Goal: Task Accomplishment & Management: Use online tool/utility

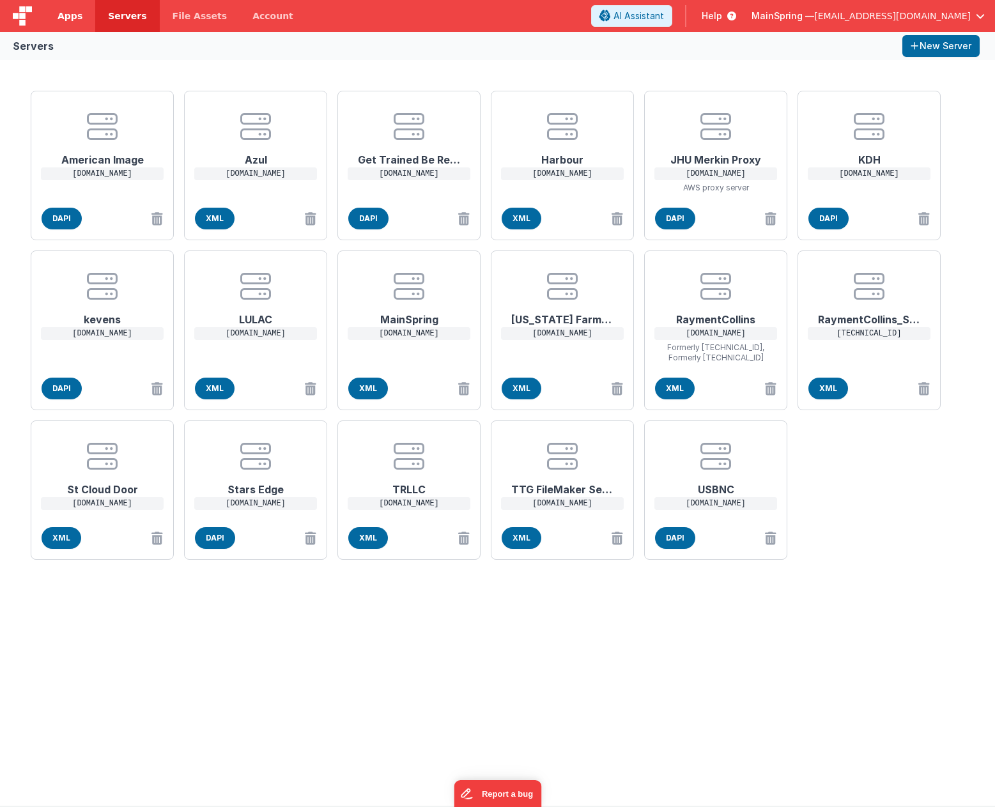
click at [65, 20] on span "Apps" at bounding box center [70, 16] width 25 height 13
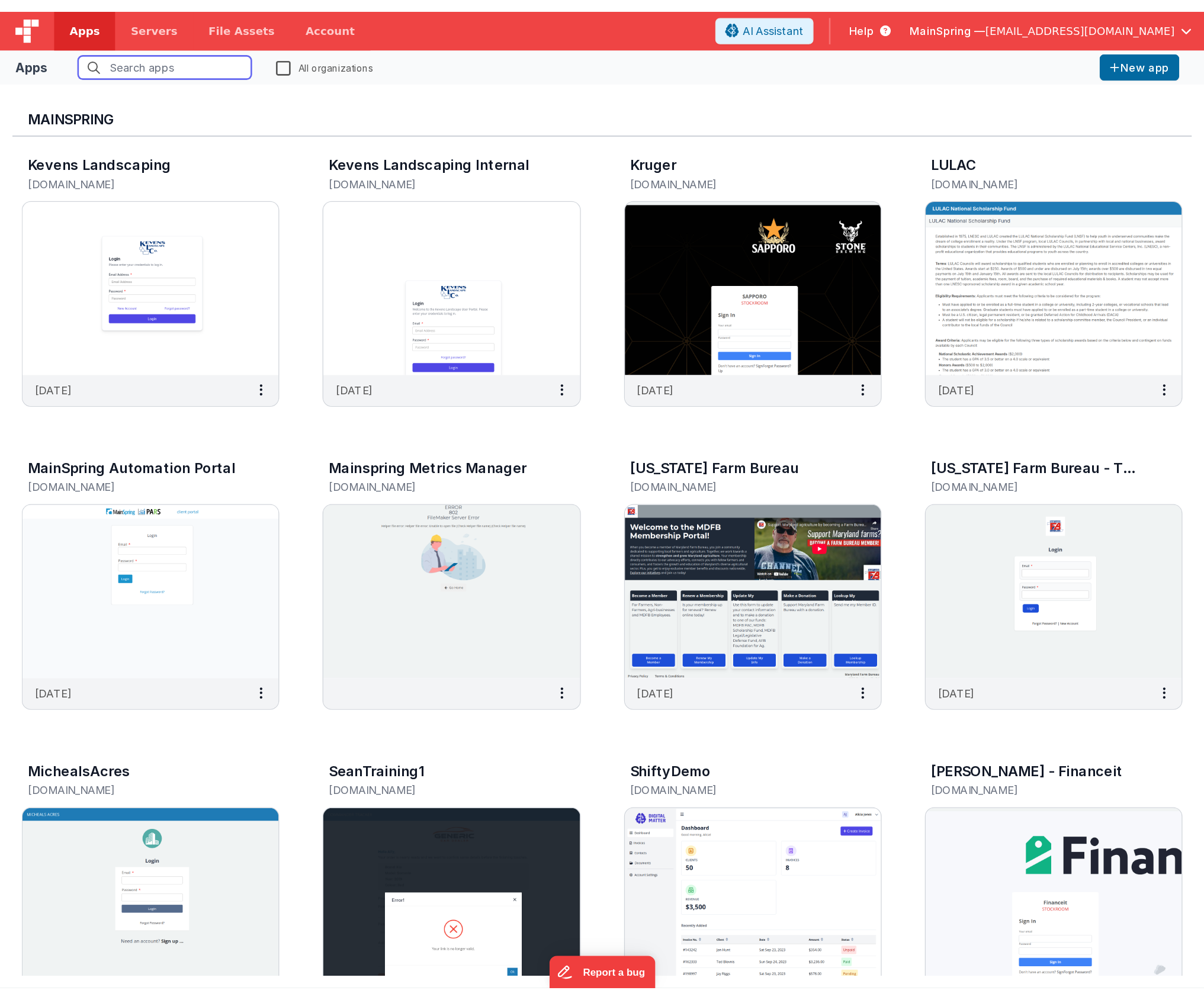
scroll to position [471, 0]
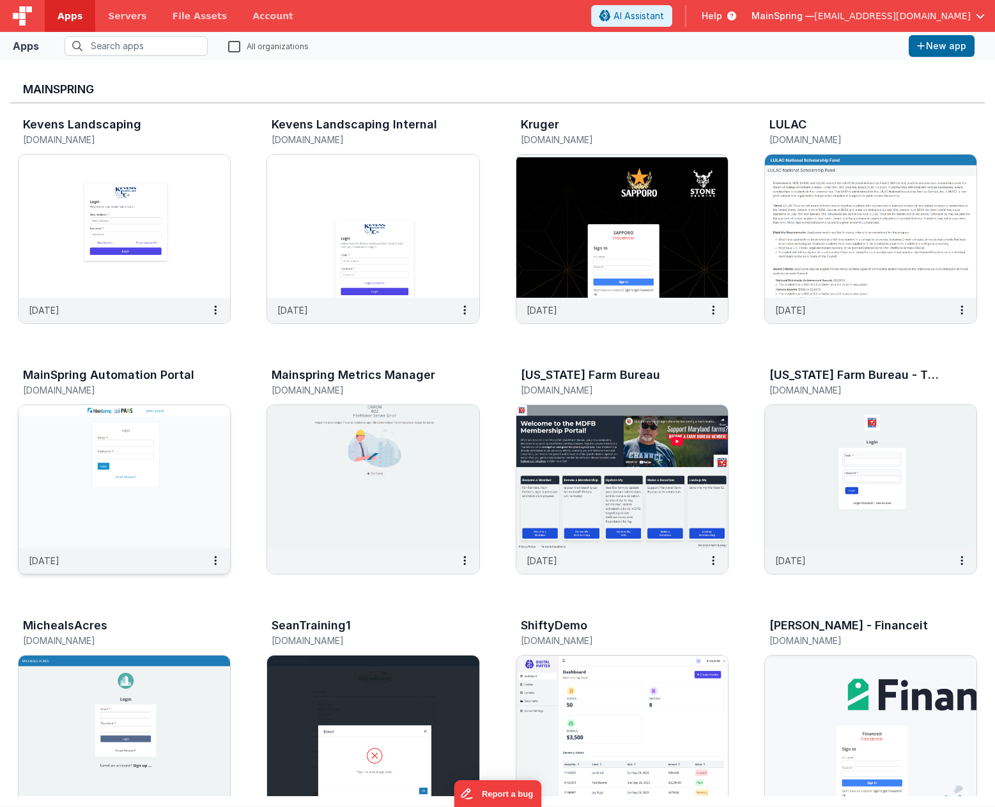
click at [193, 402] on div "MainSpring Automation Portal [DOMAIN_NAME]" at bounding box center [124, 384] width 213 height 41
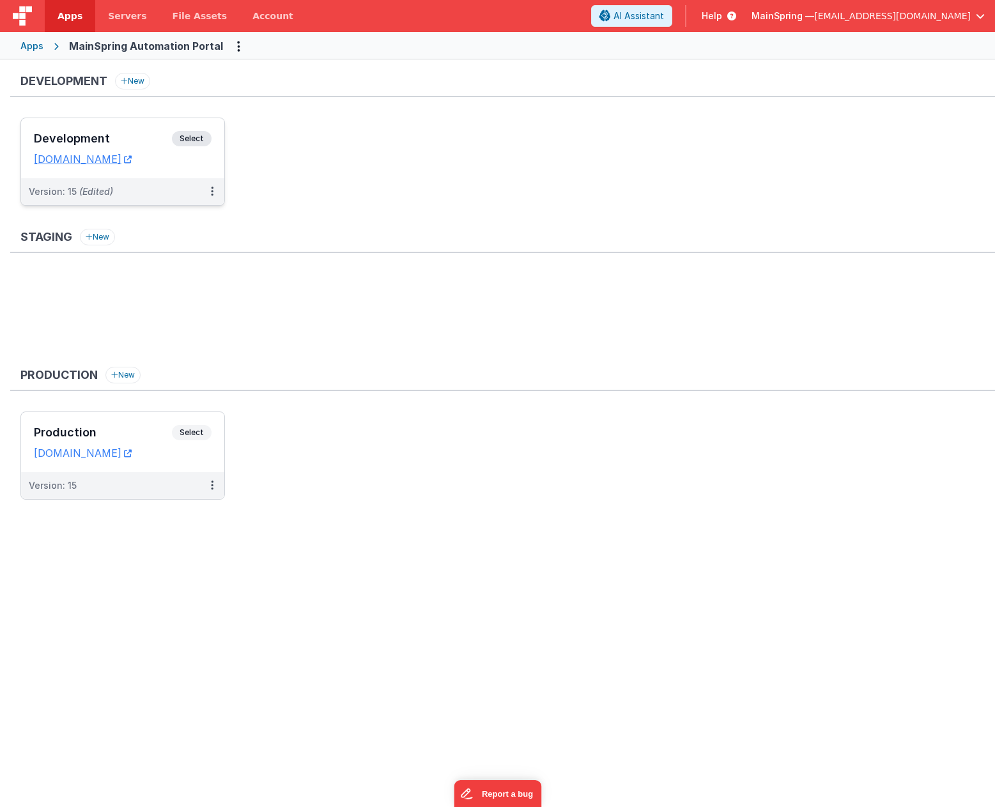
click at [119, 186] on div "Version: 15 (Edited)" at bounding box center [114, 191] width 171 height 13
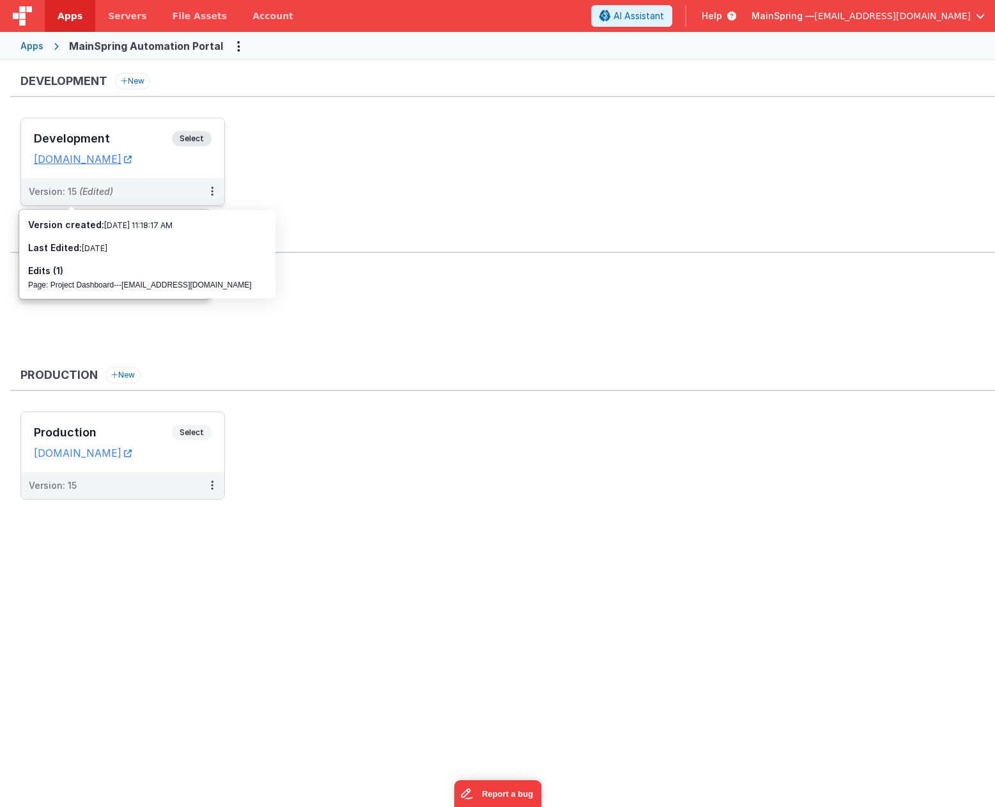
click at [89, 186] on span "(Edited)" at bounding box center [96, 191] width 34 height 11
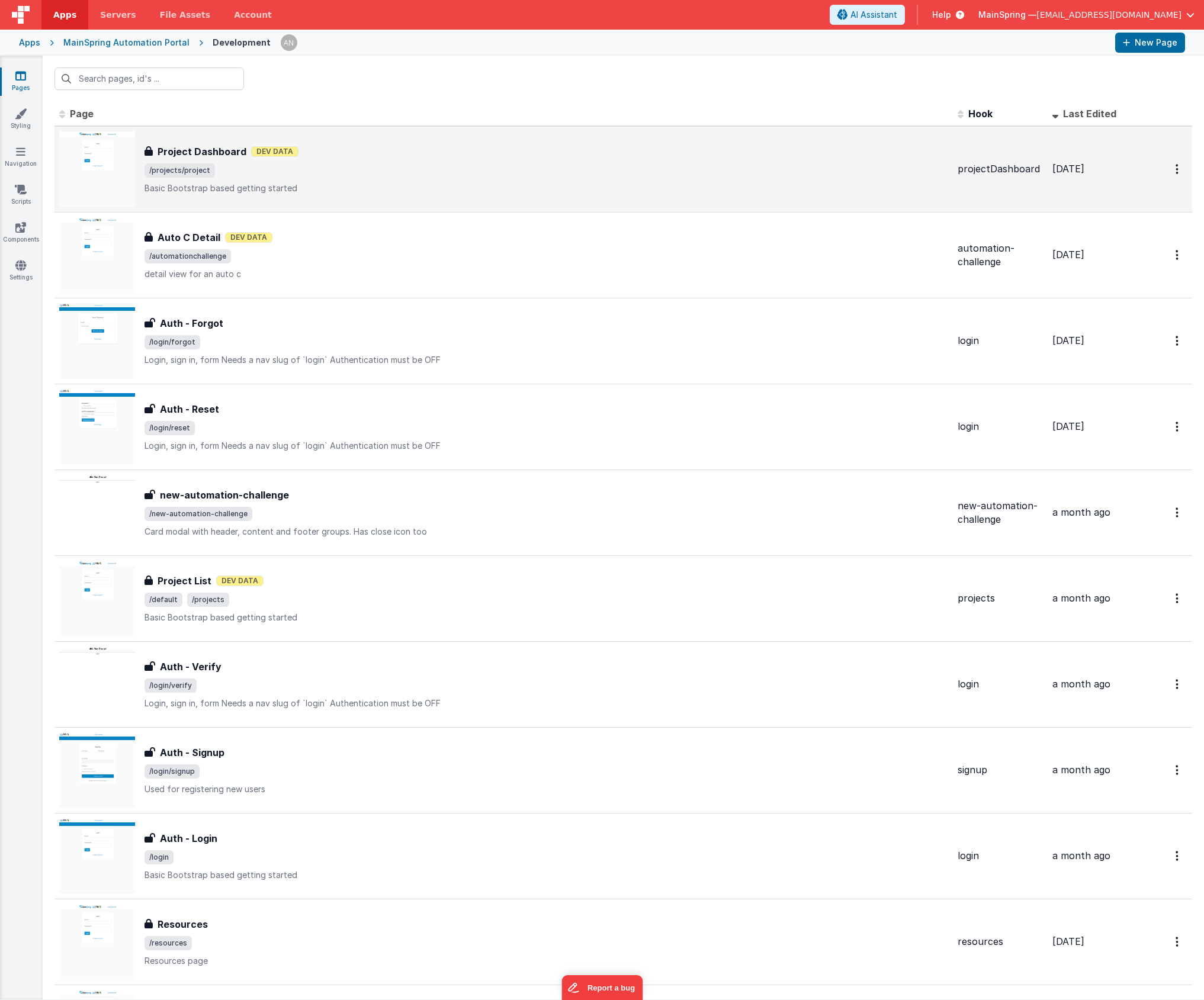
click at [496, 183] on p "Basic Bootstrap based getting started" at bounding box center [546, 188] width 803 height 12
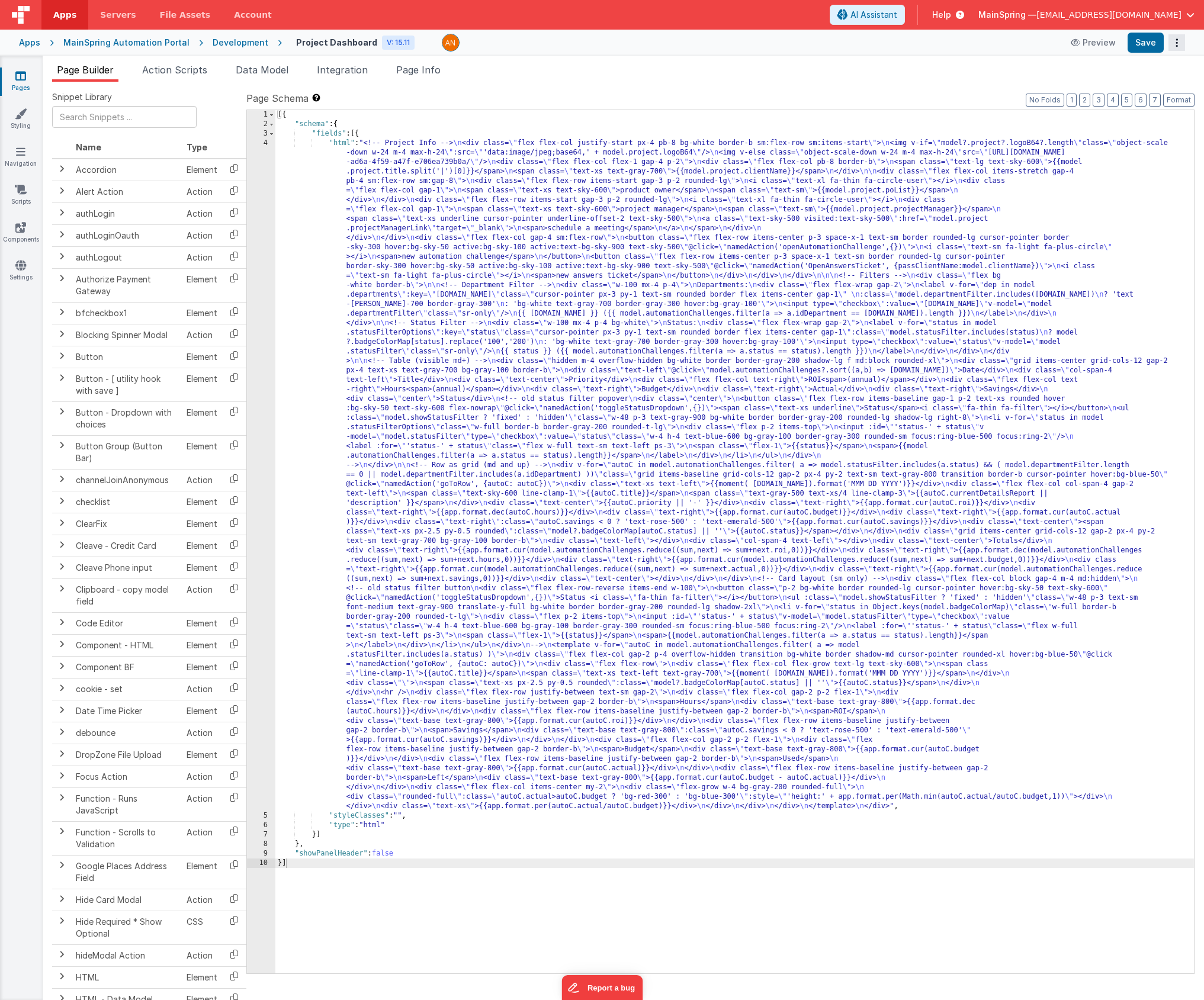
click at [922, 44] on button "Options" at bounding box center [1176, 43] width 17 height 17
click at [922, 40] on button at bounding box center [602, 500] width 1204 height 1000
click at [922, 47] on button "Options" at bounding box center [1176, 43] width 17 height 17
click at [871, 81] on button at bounding box center [602, 500] width 1204 height 1000
click at [382, 42] on div "V: 15.11" at bounding box center [397, 42] width 32 height 14
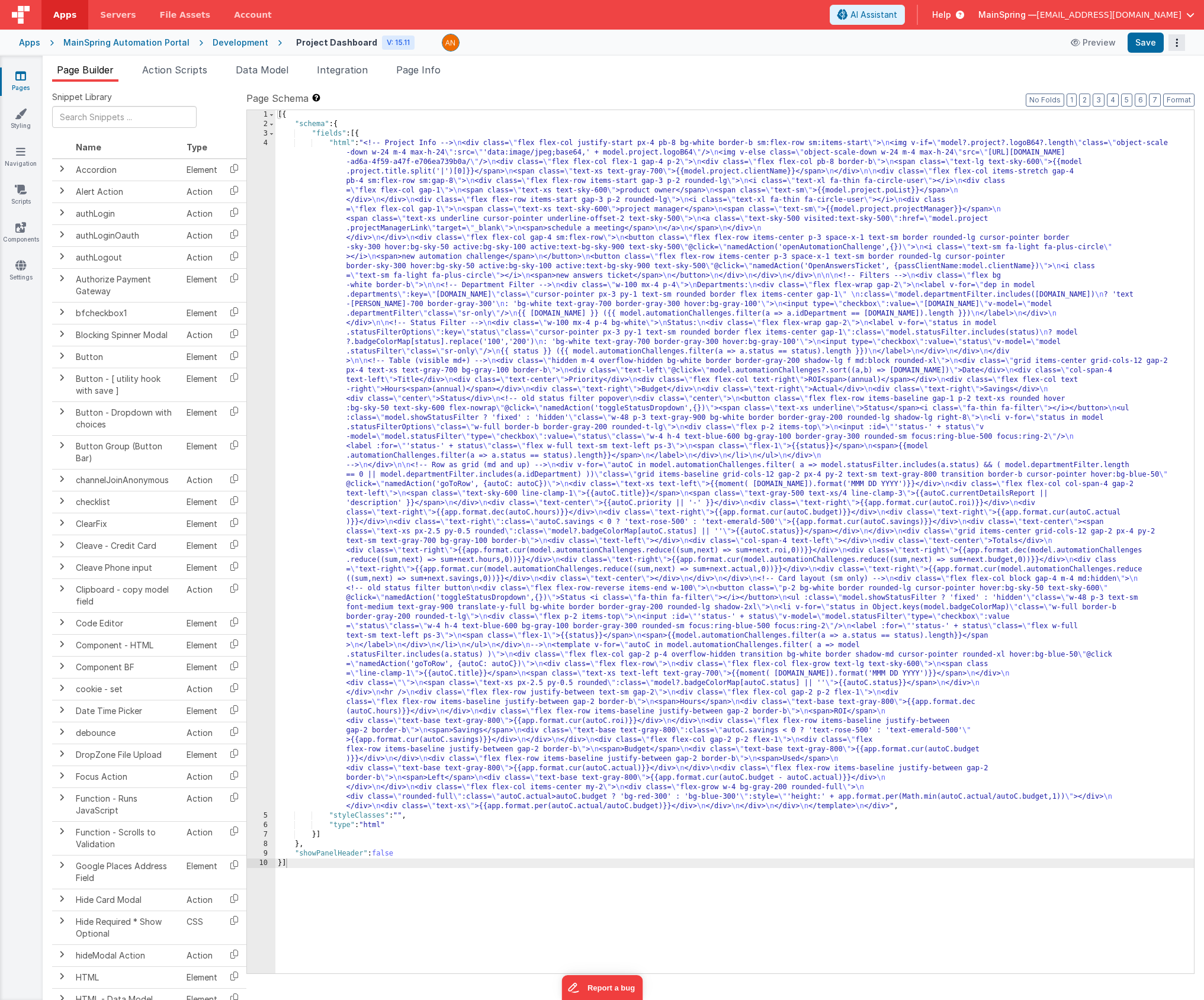
click at [922, 46] on button "Options" at bounding box center [1176, 43] width 17 height 17
click at [922, 82] on link "Rollback" at bounding box center [1133, 89] width 105 height 22
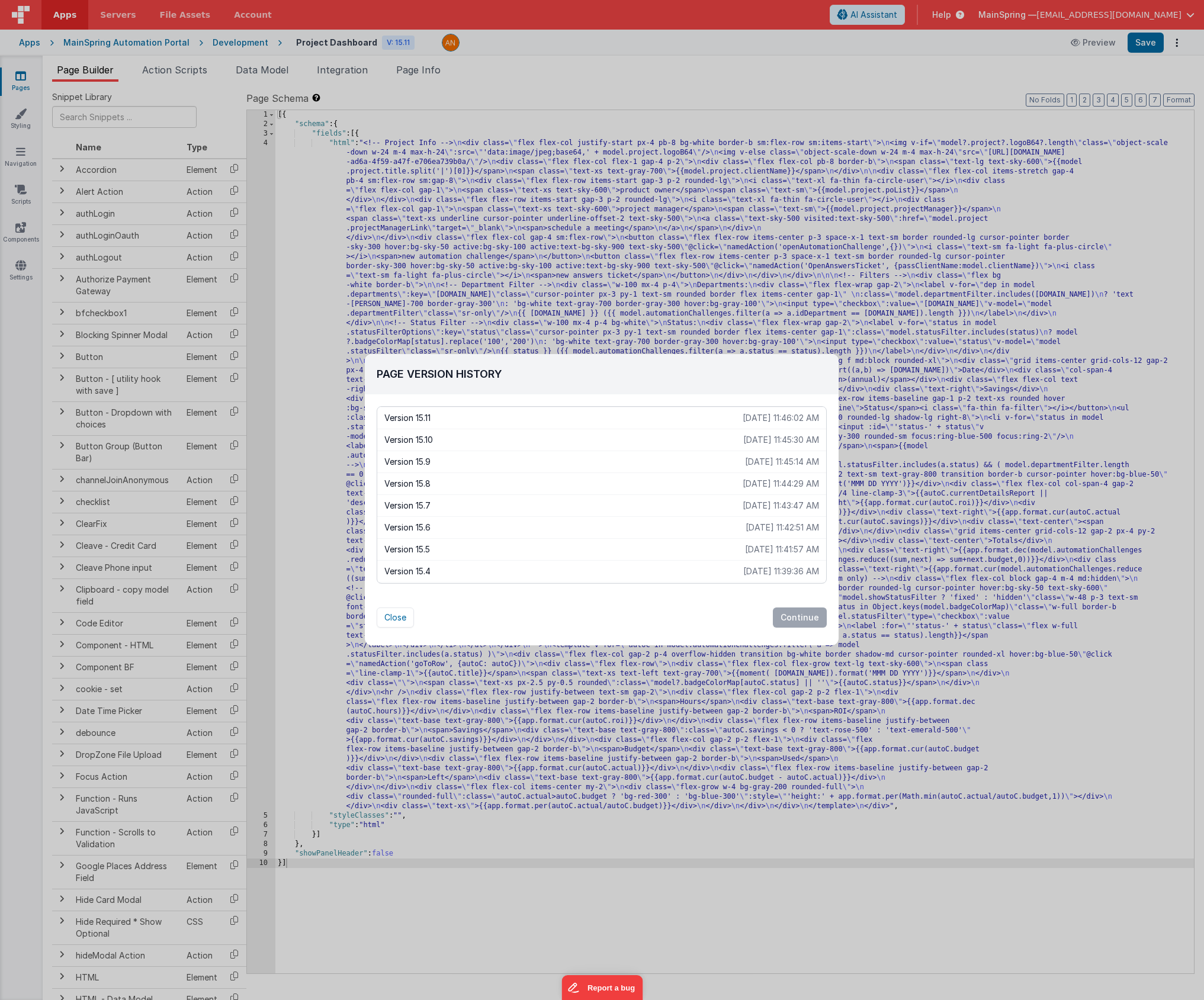
click at [564, 54] on div "Page Version History Version 15.11 [DATE] 11:46:02 AM Version 15.10 [DATE] 11:4…" at bounding box center [602, 500] width 1204 height 1000
click at [566, 63] on div "Page Version History Version 15.11 [DATE] 11:46:02 AM Version 15.10 [DATE] 11:4…" at bounding box center [602, 500] width 1204 height 1000
click at [403, 619] on button "Close" at bounding box center [395, 618] width 37 height 20
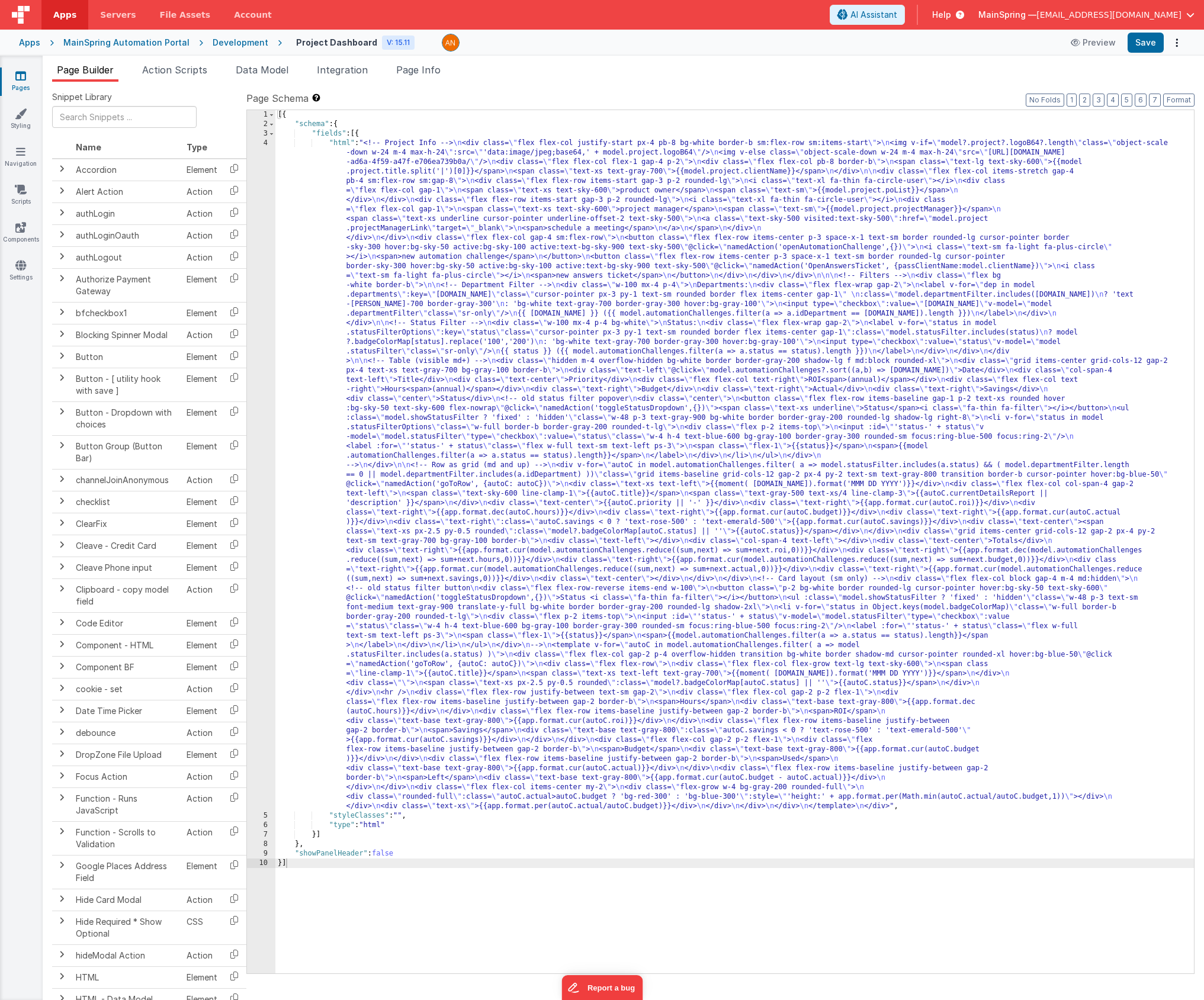
click at [922, 13] on icon at bounding box center [958, 15] width 13 height 12
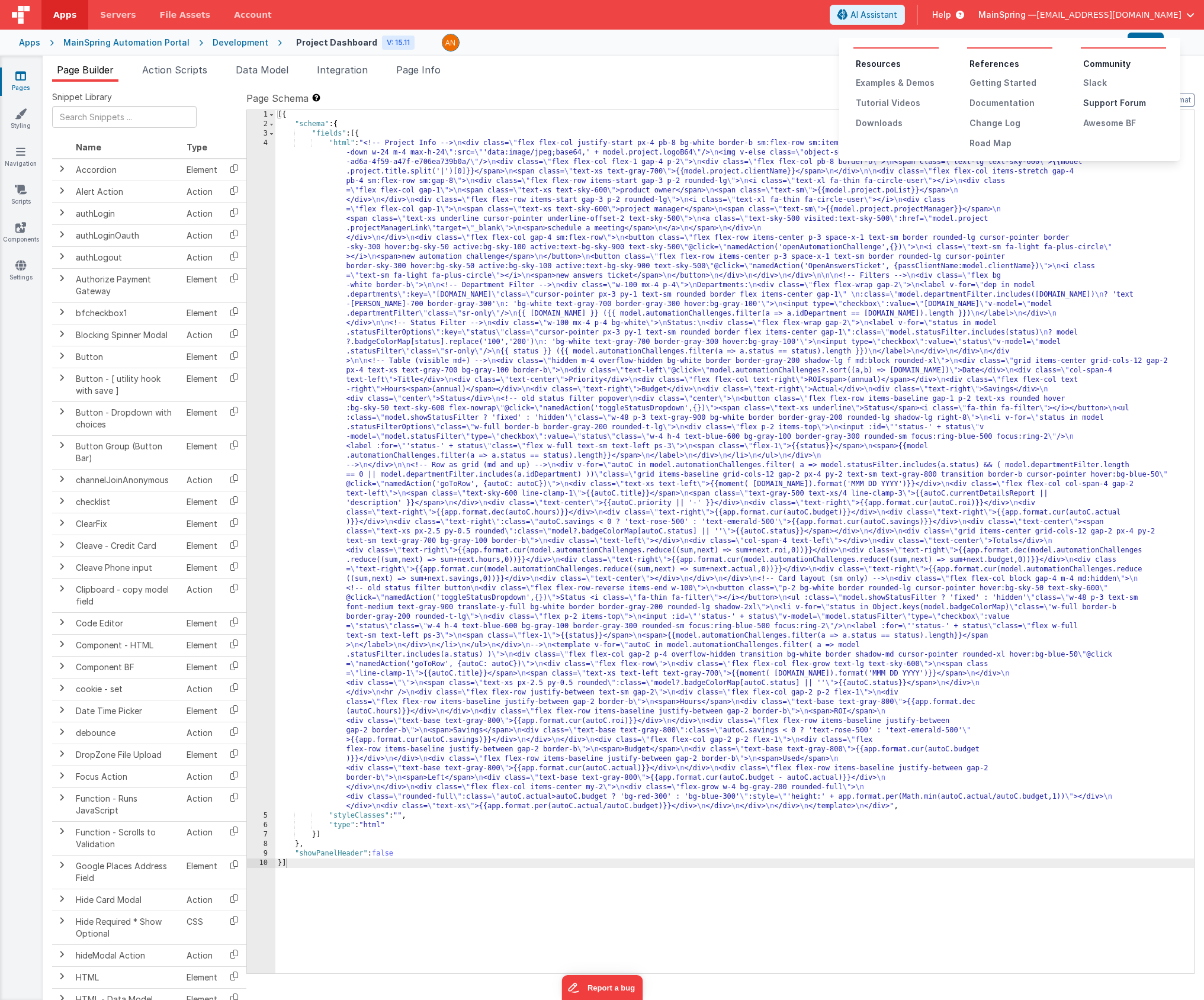
click at [922, 99] on div "Support Forum" at bounding box center [1123, 103] width 82 height 12
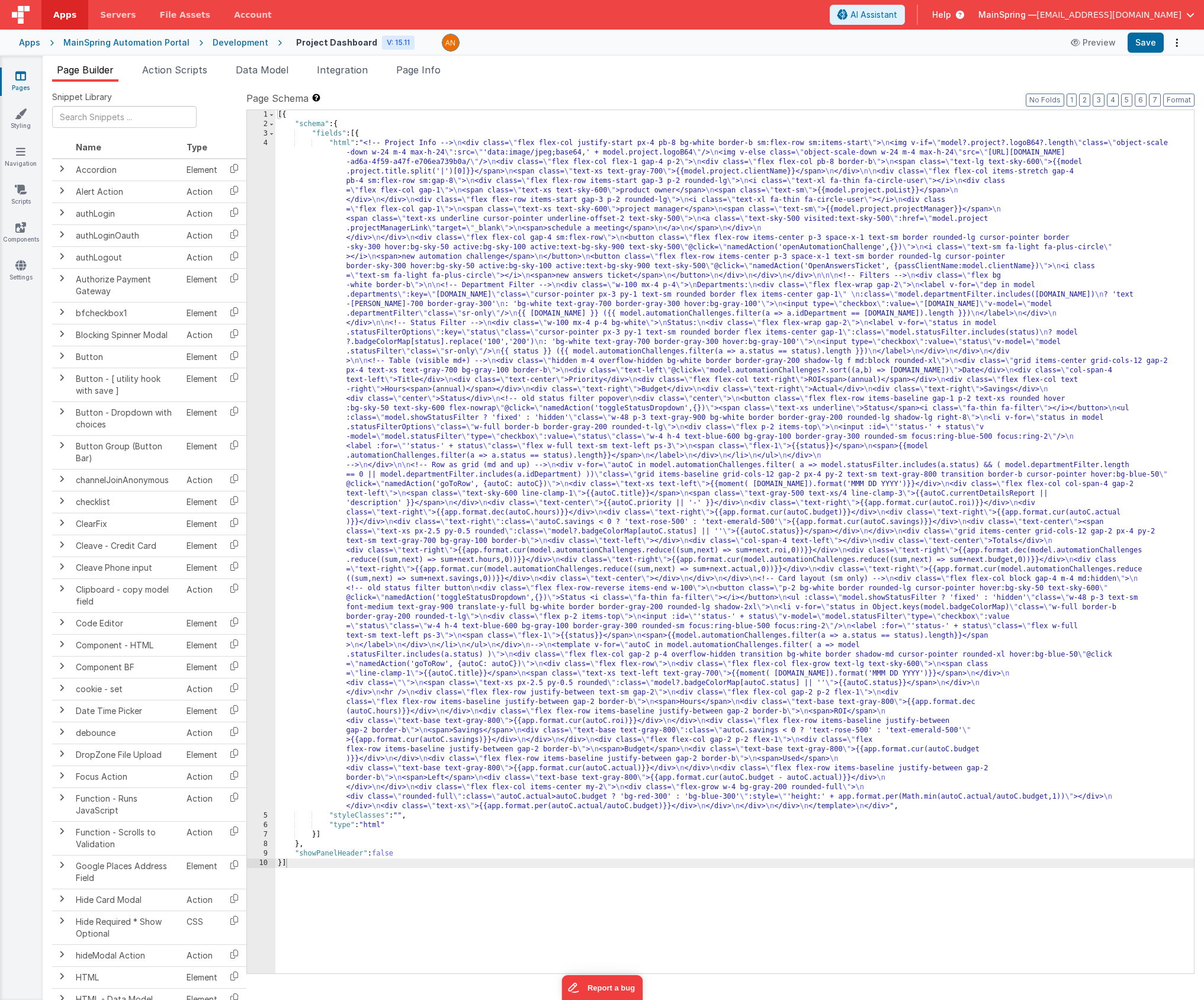
click at [922, 12] on span "Help" at bounding box center [941, 15] width 19 height 12
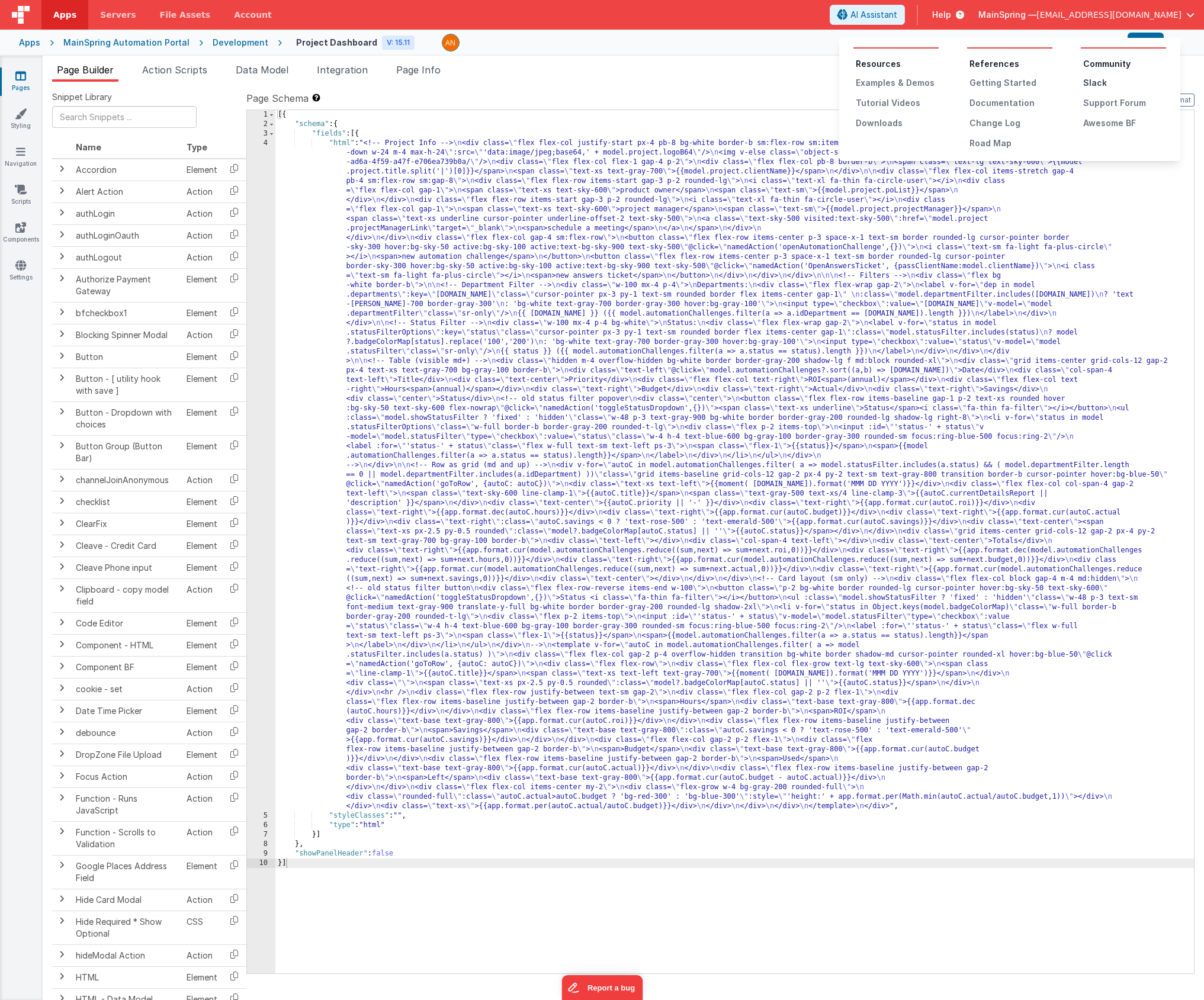
click at [922, 86] on div "Slack" at bounding box center [1123, 82] width 82 height 12
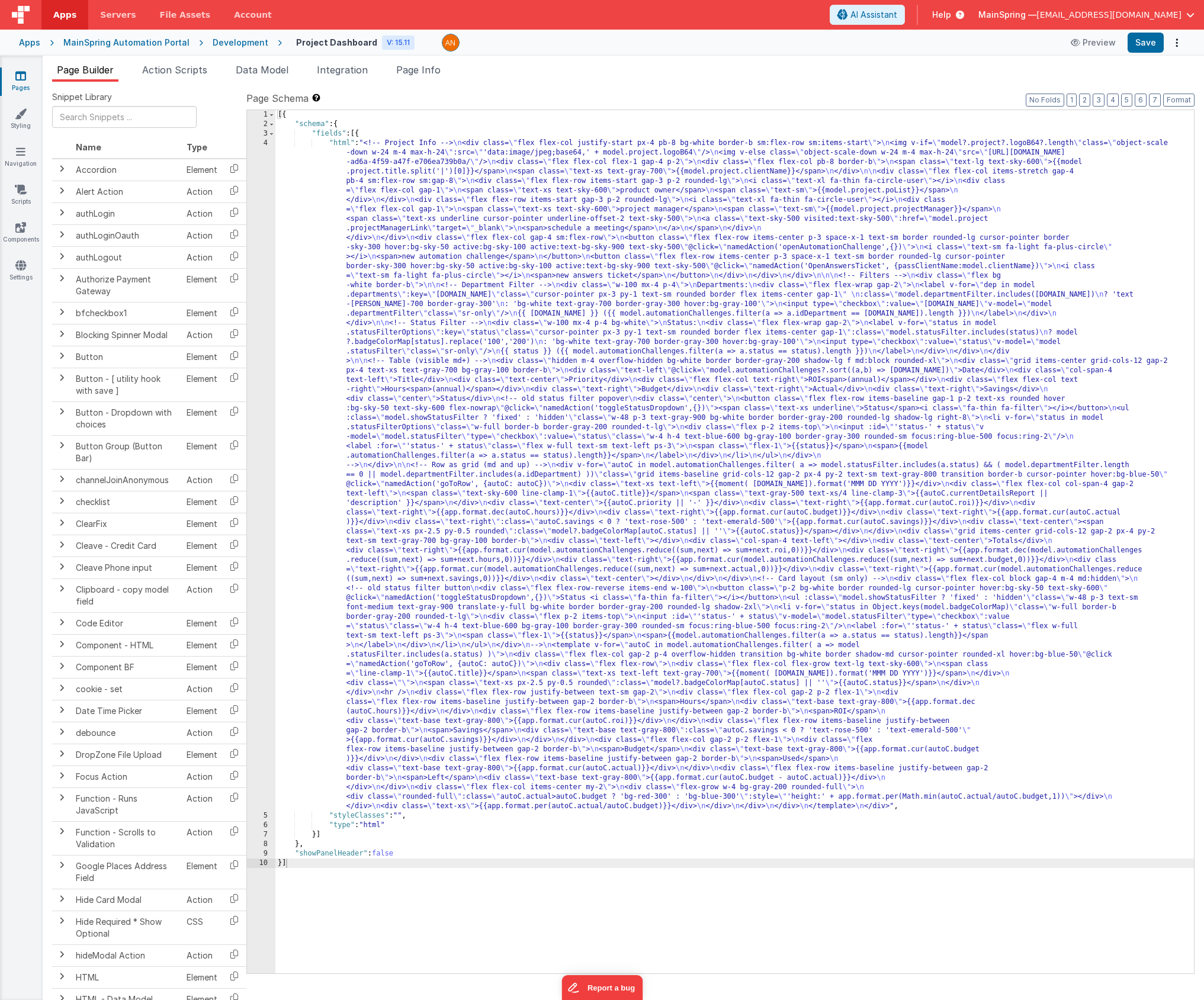
click at [922, 16] on span "Help" at bounding box center [941, 15] width 19 height 12
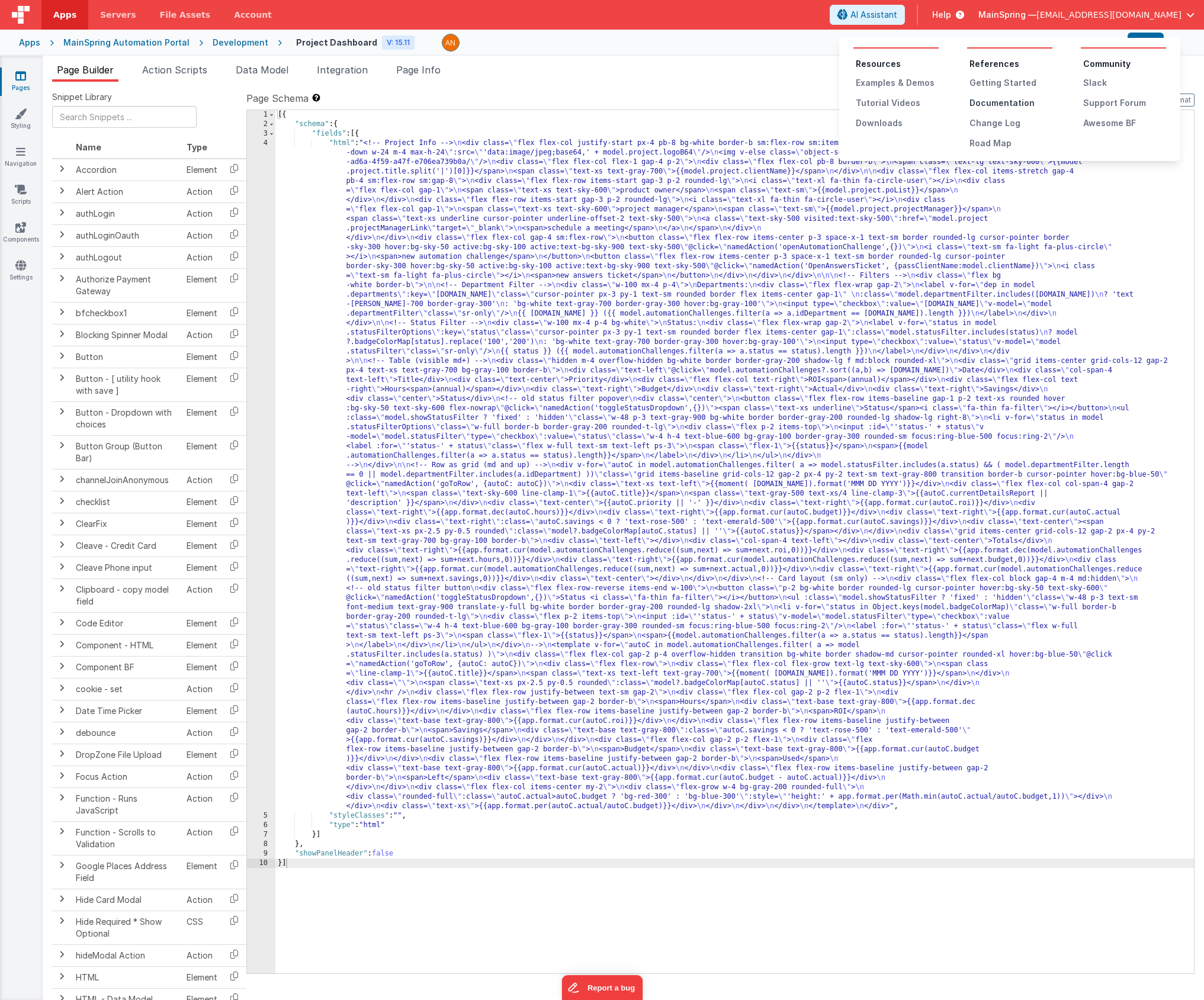
click at [922, 101] on div "Documentation" at bounding box center [1010, 103] width 82 height 12
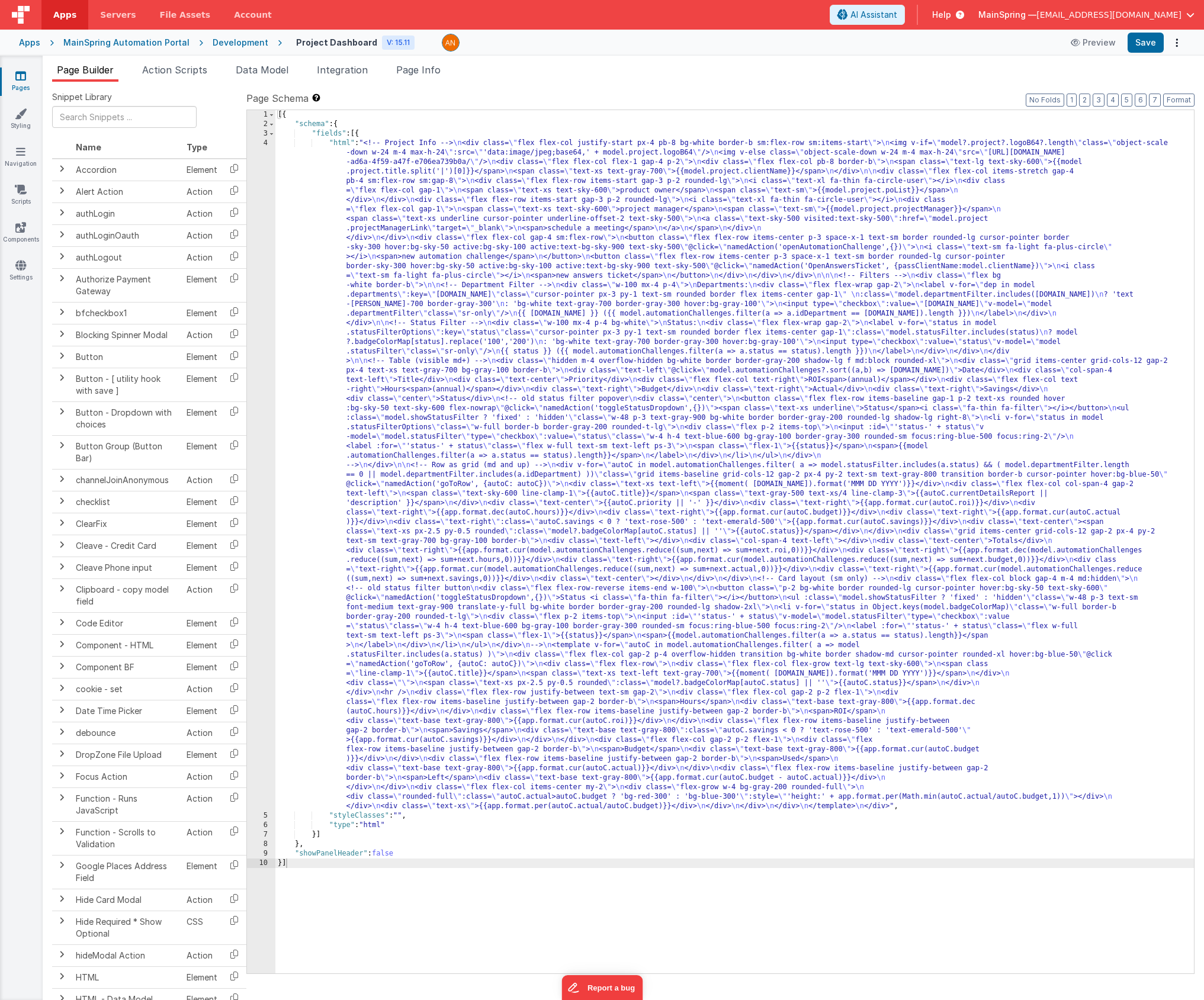
click at [485, 293] on div "[{ "schema" : { "fields" : [{ "html" : "<!-- Project Info --> \n <div class= \"…" at bounding box center [734, 551] width 918 height 881
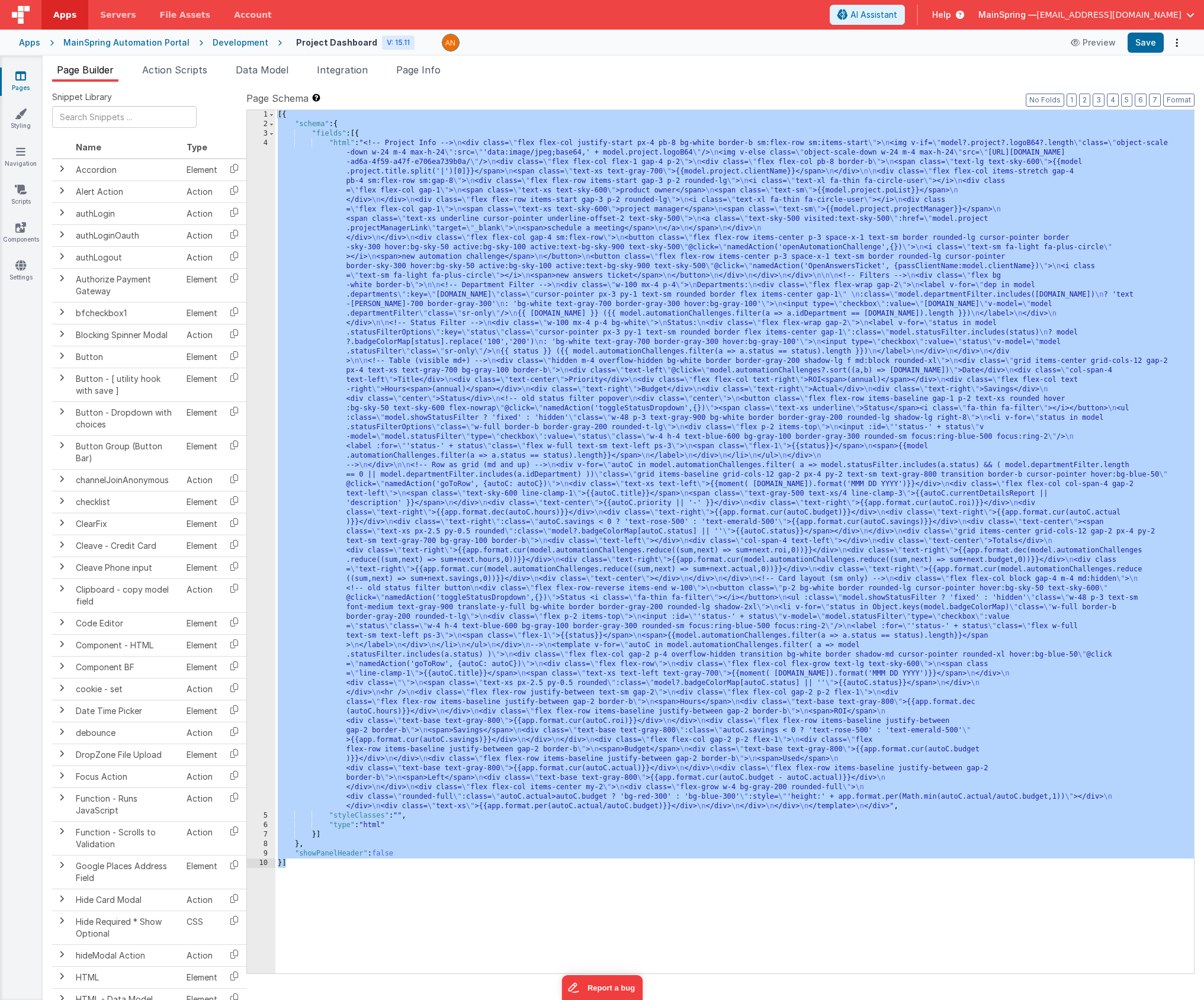
click at [609, 66] on ul "Page Builder Action Scripts Data Model Integration Page Info" at bounding box center [623, 72] width 1161 height 19
click at [433, 70] on span "Page Info" at bounding box center [419, 69] width 44 height 12
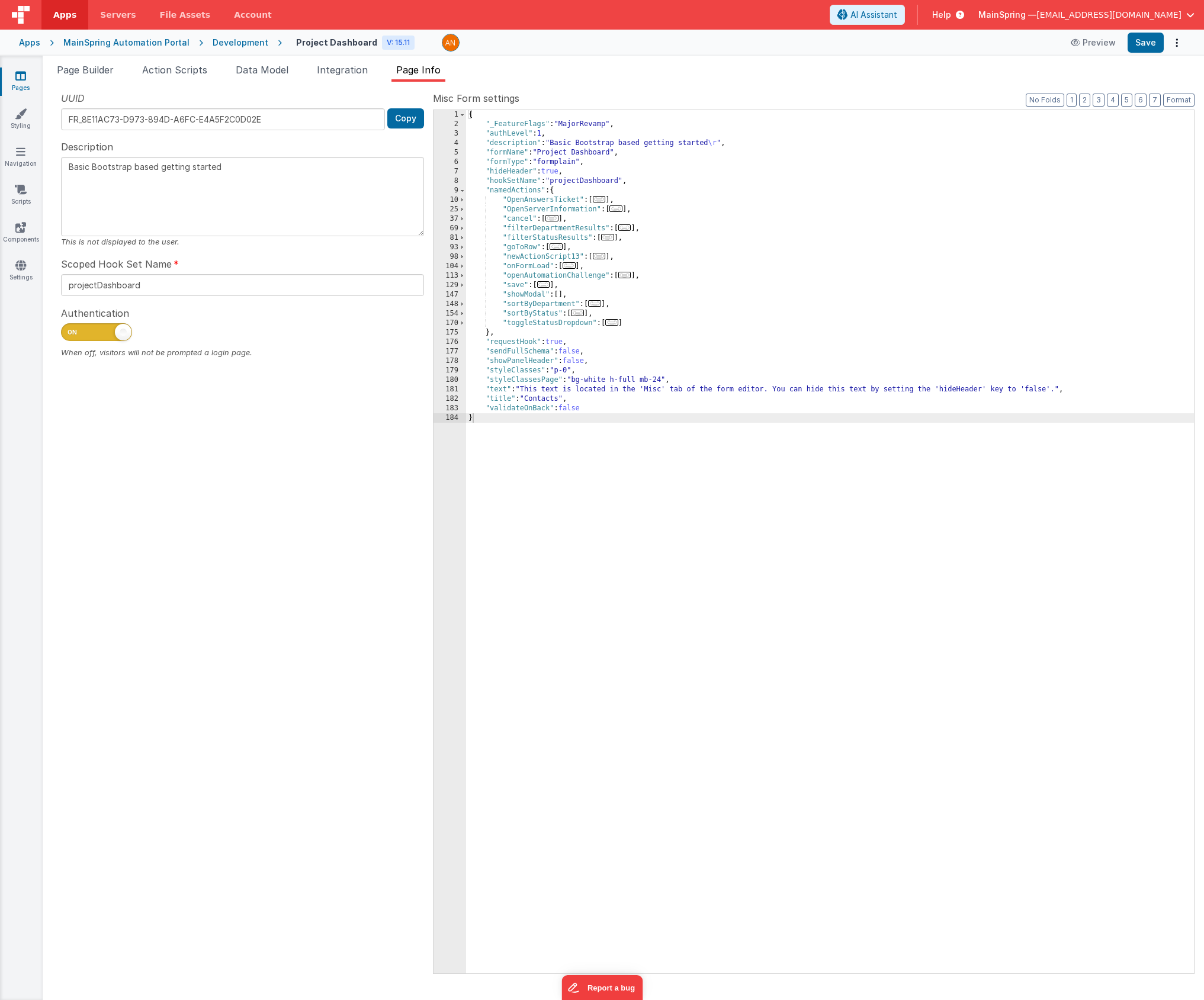
click at [792, 244] on div "{ "_FeatureFlags" : "MajorRevamp" , "authLevel" : 1 , "description" : "Basic Bo…" at bounding box center [830, 551] width 728 height 881
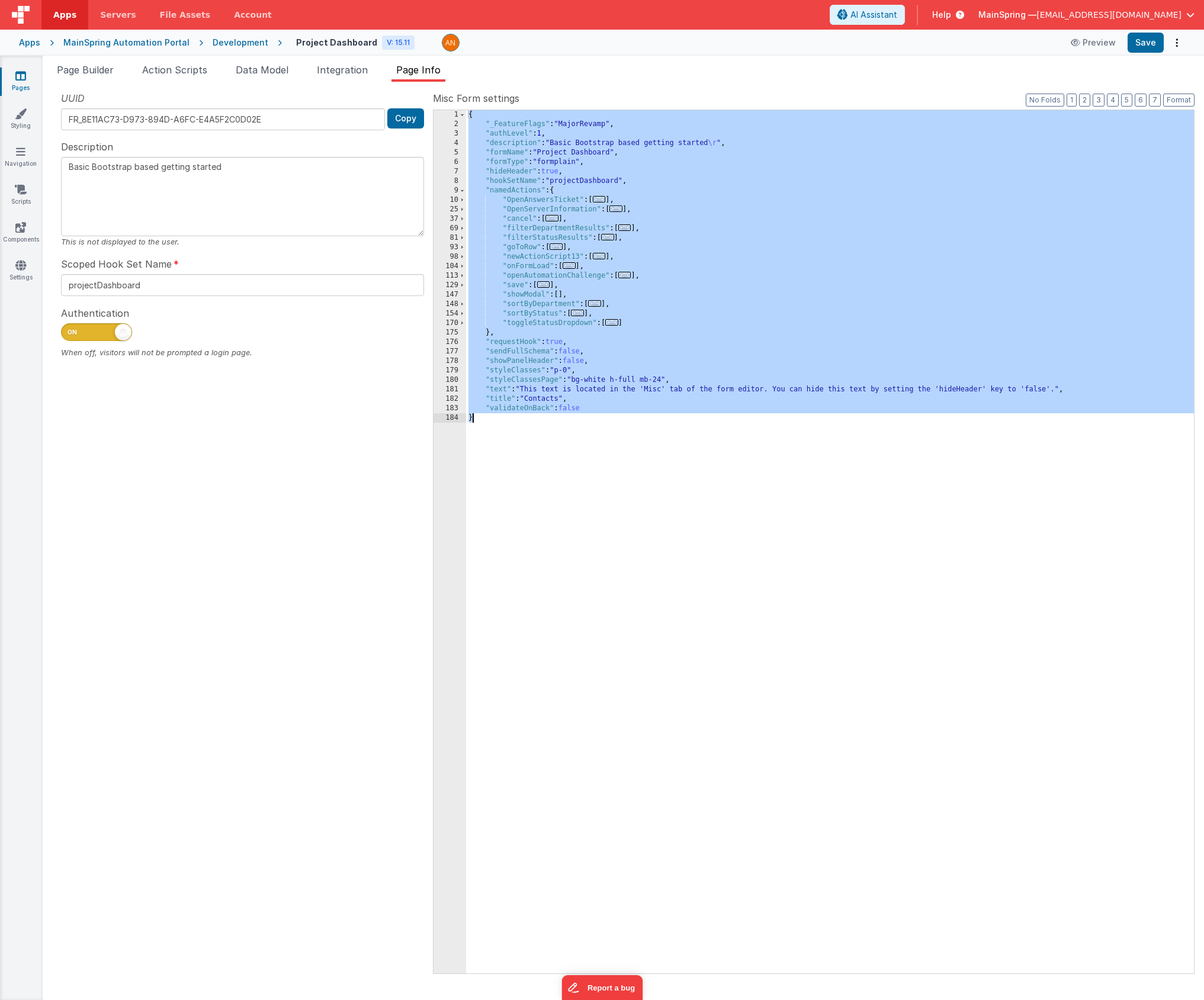
click at [224, 45] on div "Development" at bounding box center [240, 43] width 56 height 12
type textarea "Basic Bootstrap based getting started"
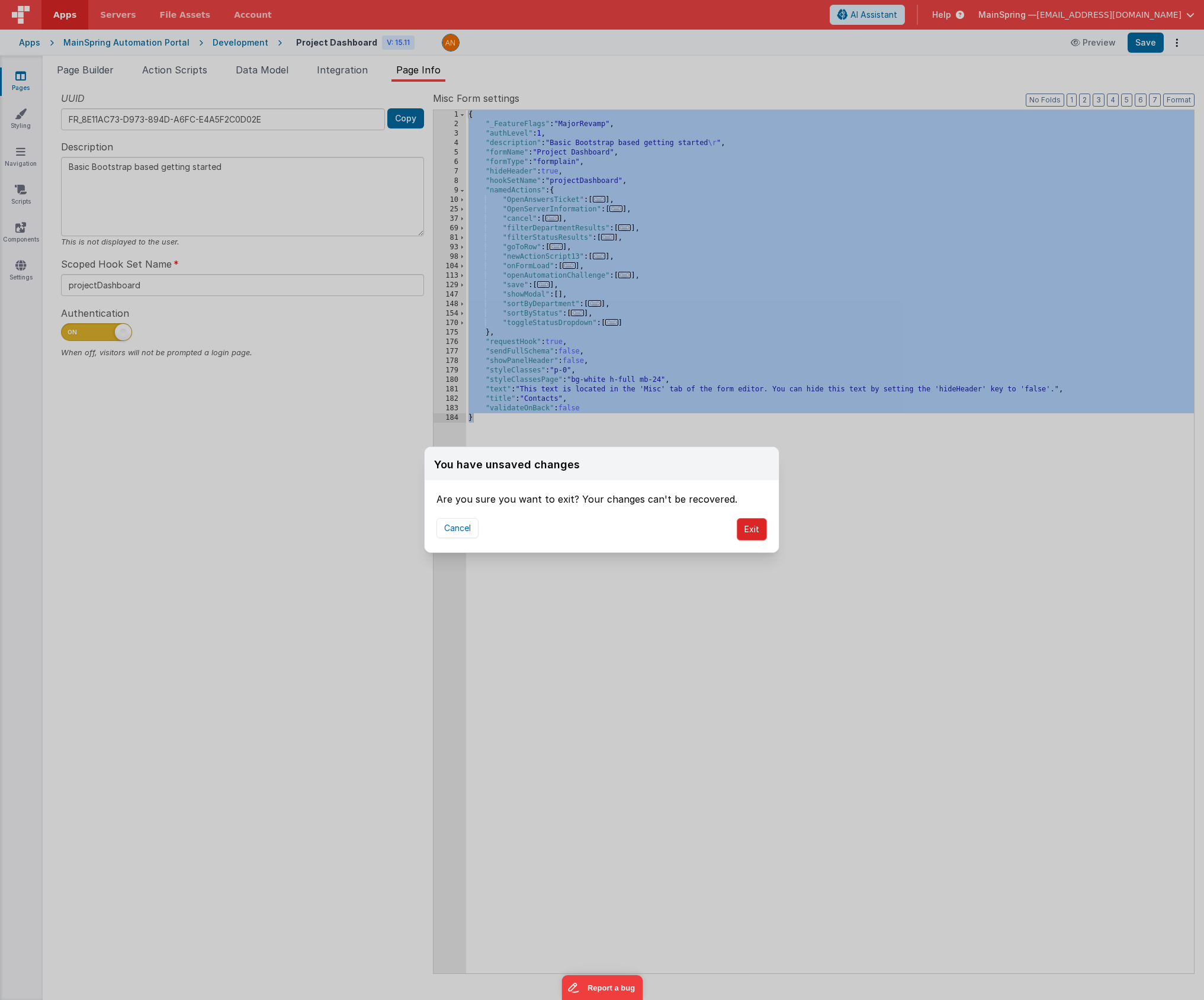
click at [741, 531] on button "Exit" at bounding box center [751, 529] width 31 height 22
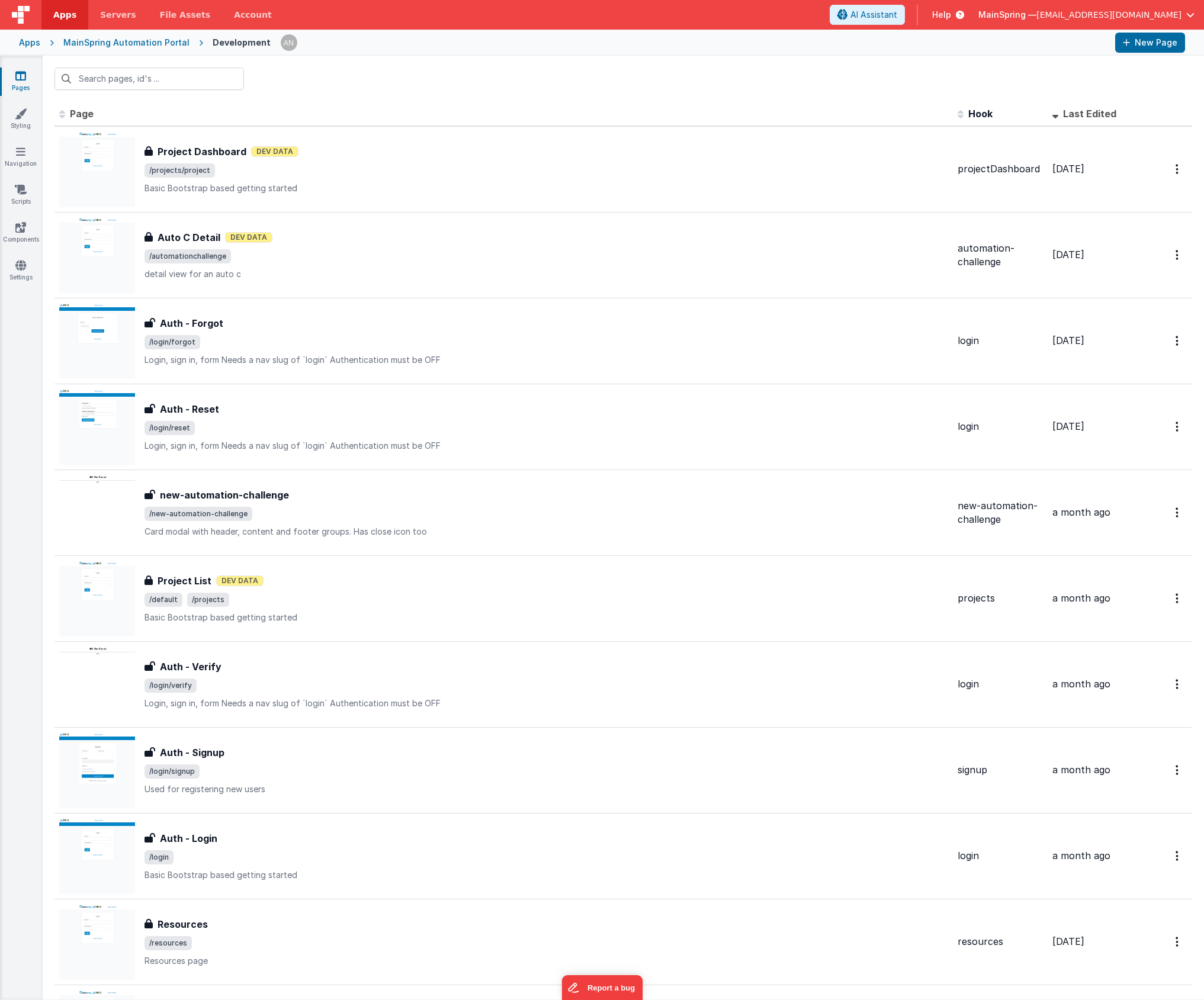
click at [124, 42] on div "MainSpring Automation Portal" at bounding box center [126, 43] width 126 height 12
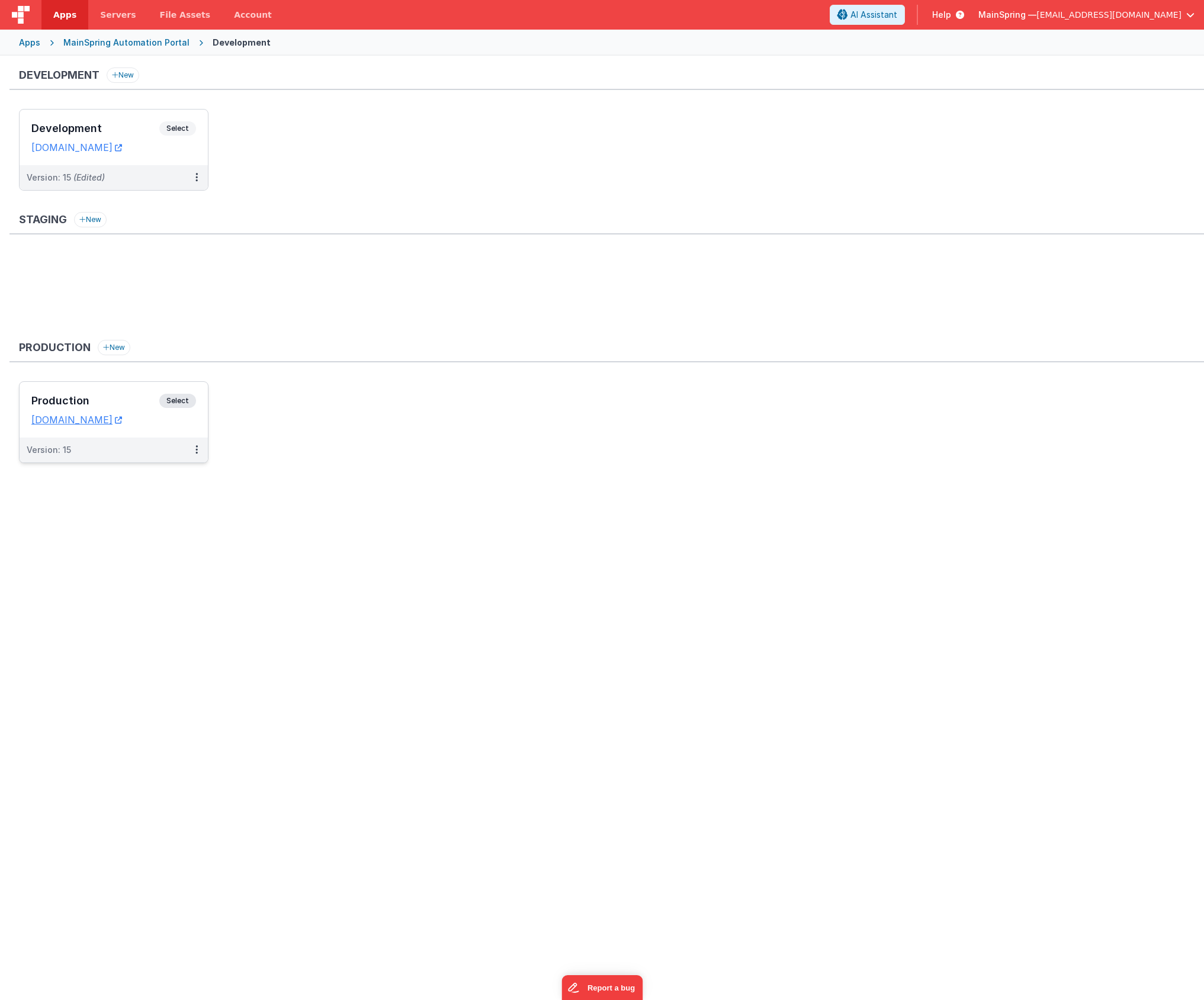
click at [126, 384] on div "Production Select URLs [DOMAIN_NAME]" at bounding box center [113, 409] width 188 height 56
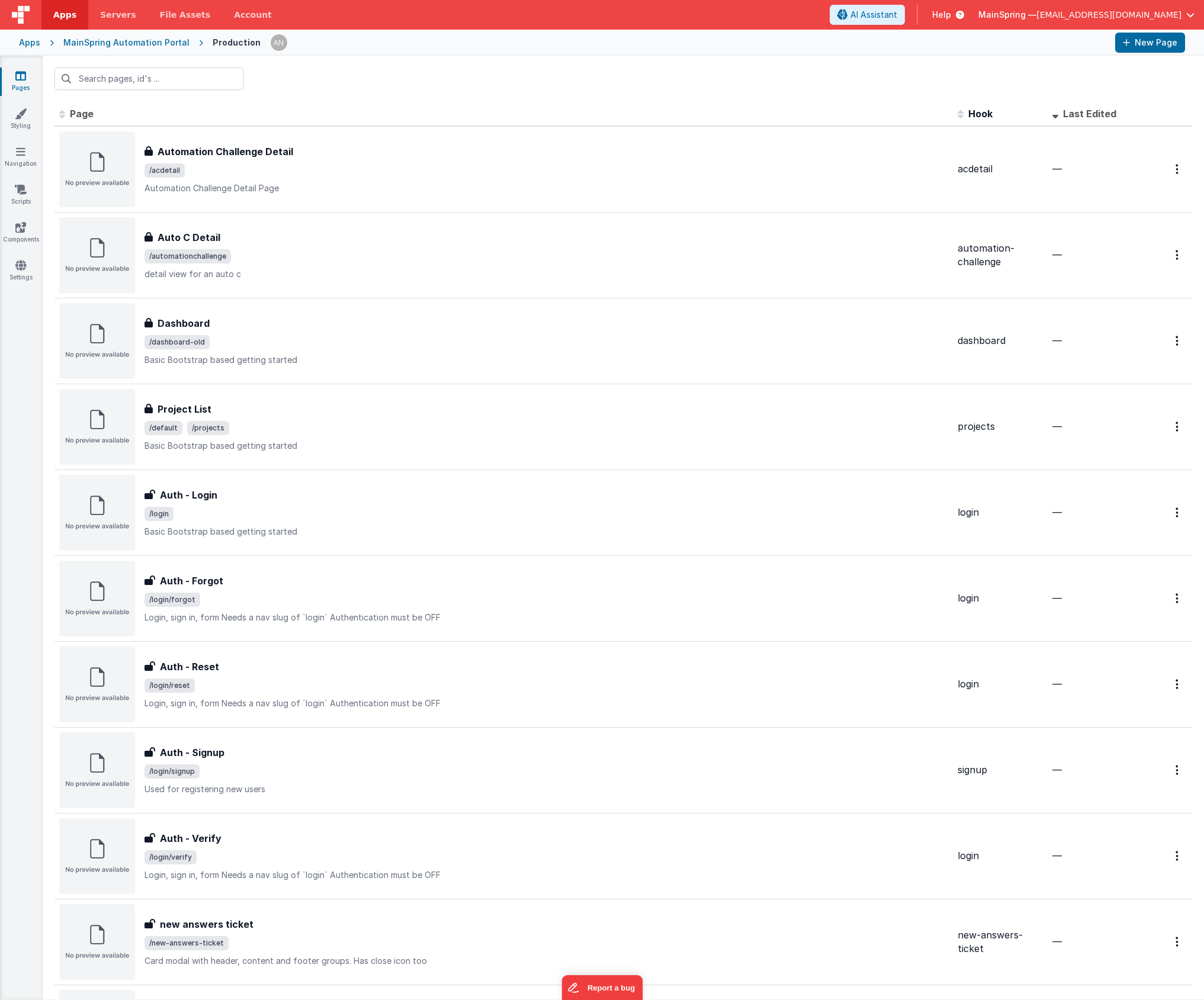
click at [98, 41] on div "MainSpring Automation Portal" at bounding box center [126, 43] width 126 height 12
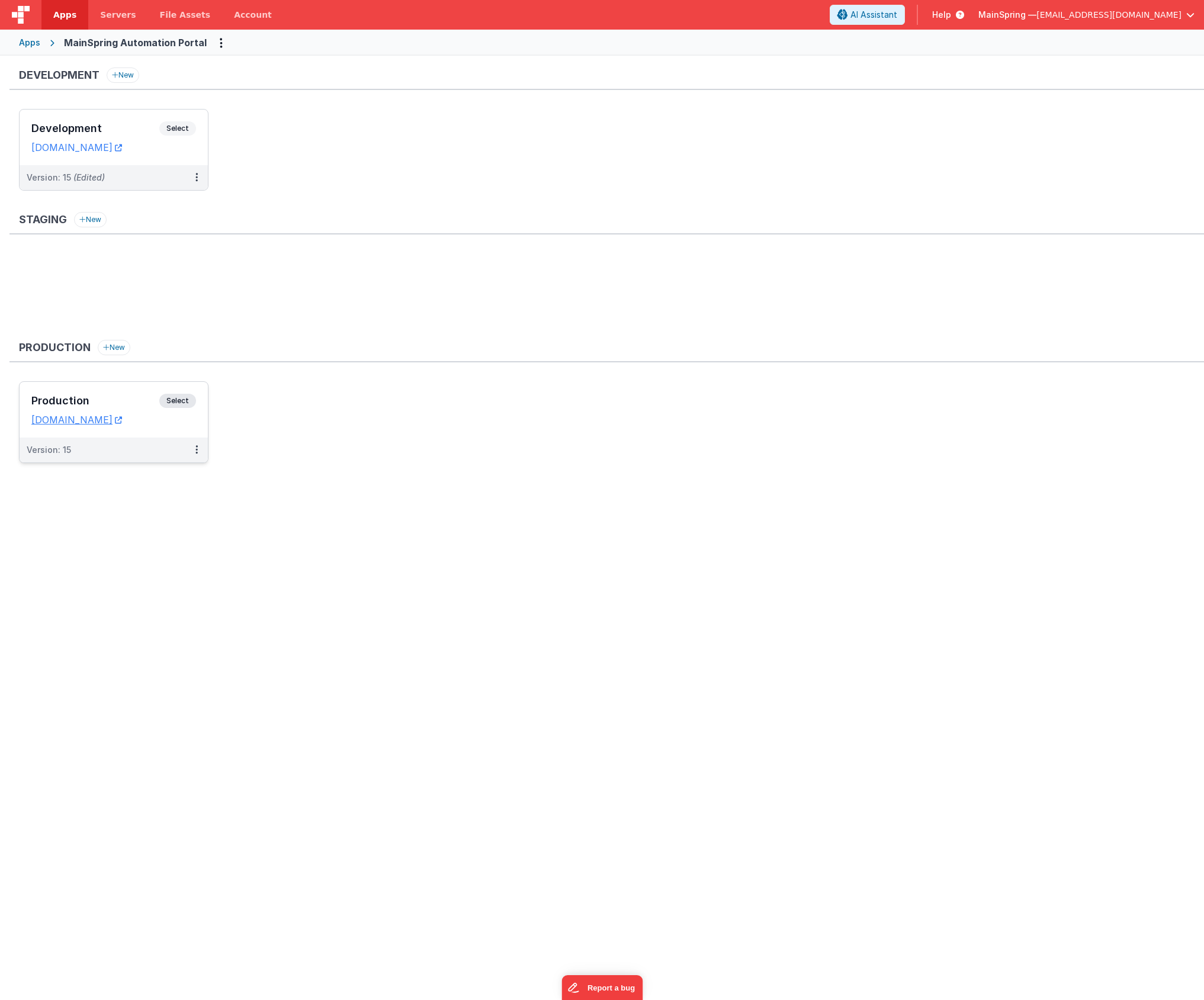
click at [98, 399] on h3 "Production" at bounding box center [95, 400] width 128 height 12
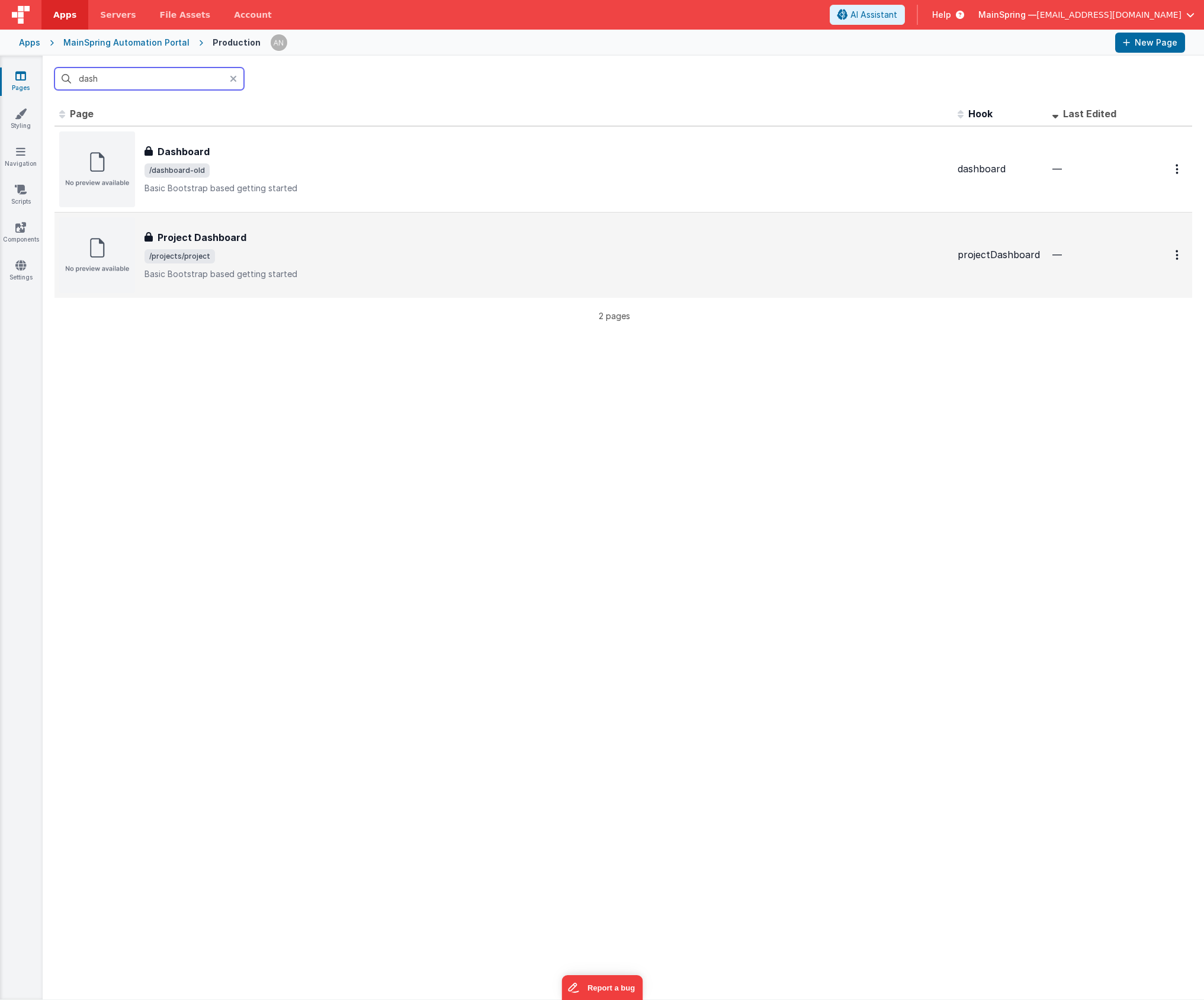
type input "dash"
click at [273, 244] on div "Project Dashboard Project Dashboard /projects/project Basic Bootstrap based get…" at bounding box center [546, 256] width 803 height 50
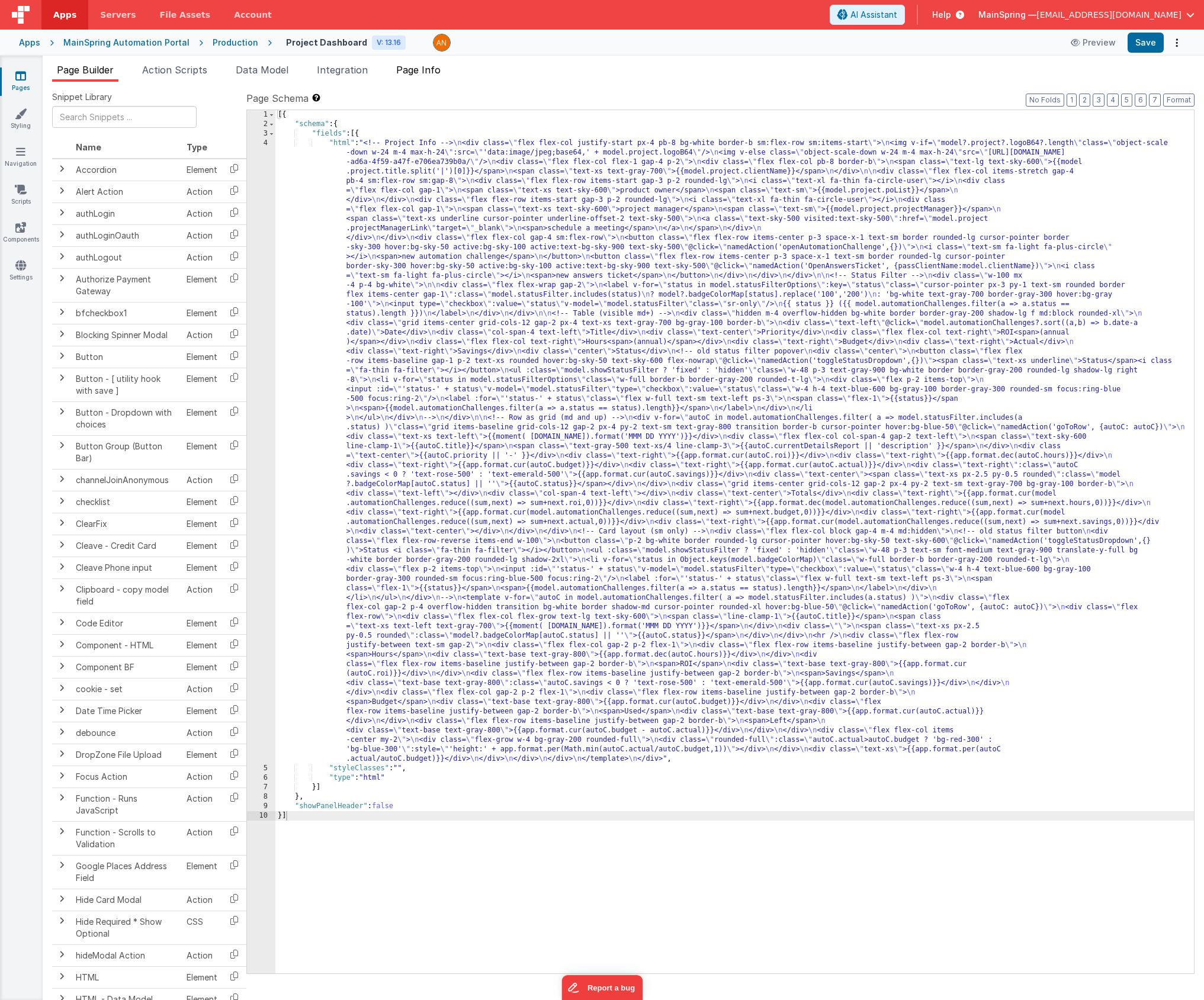
click at [437, 76] on li "Page Info" at bounding box center [419, 72] width 54 height 19
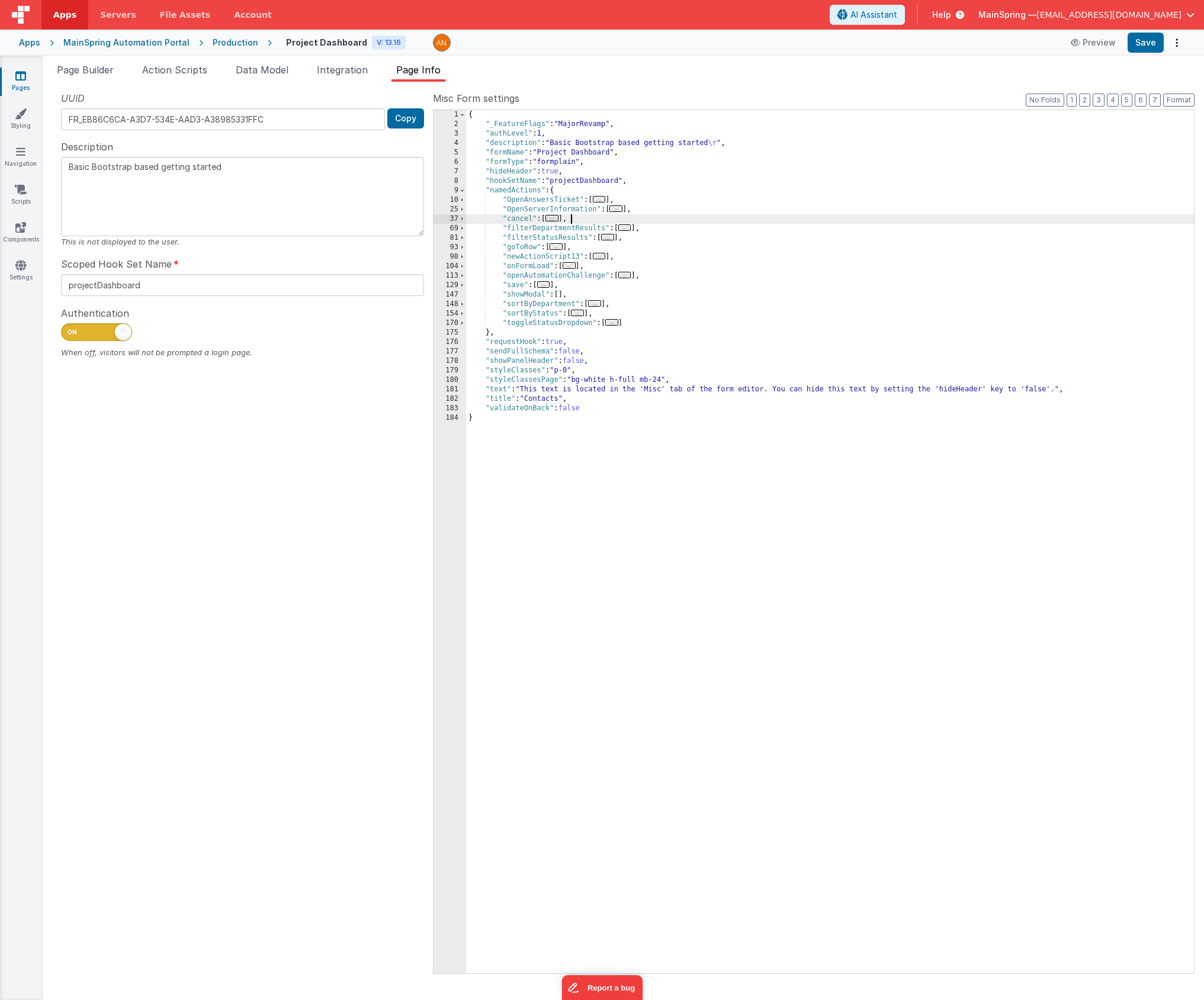
click at [759, 214] on div "{ "_FeatureFlags" : "MajorRevamp" , "authLevel" : 1 , "description" : "Basic Bo…" at bounding box center [830, 551] width 728 height 881
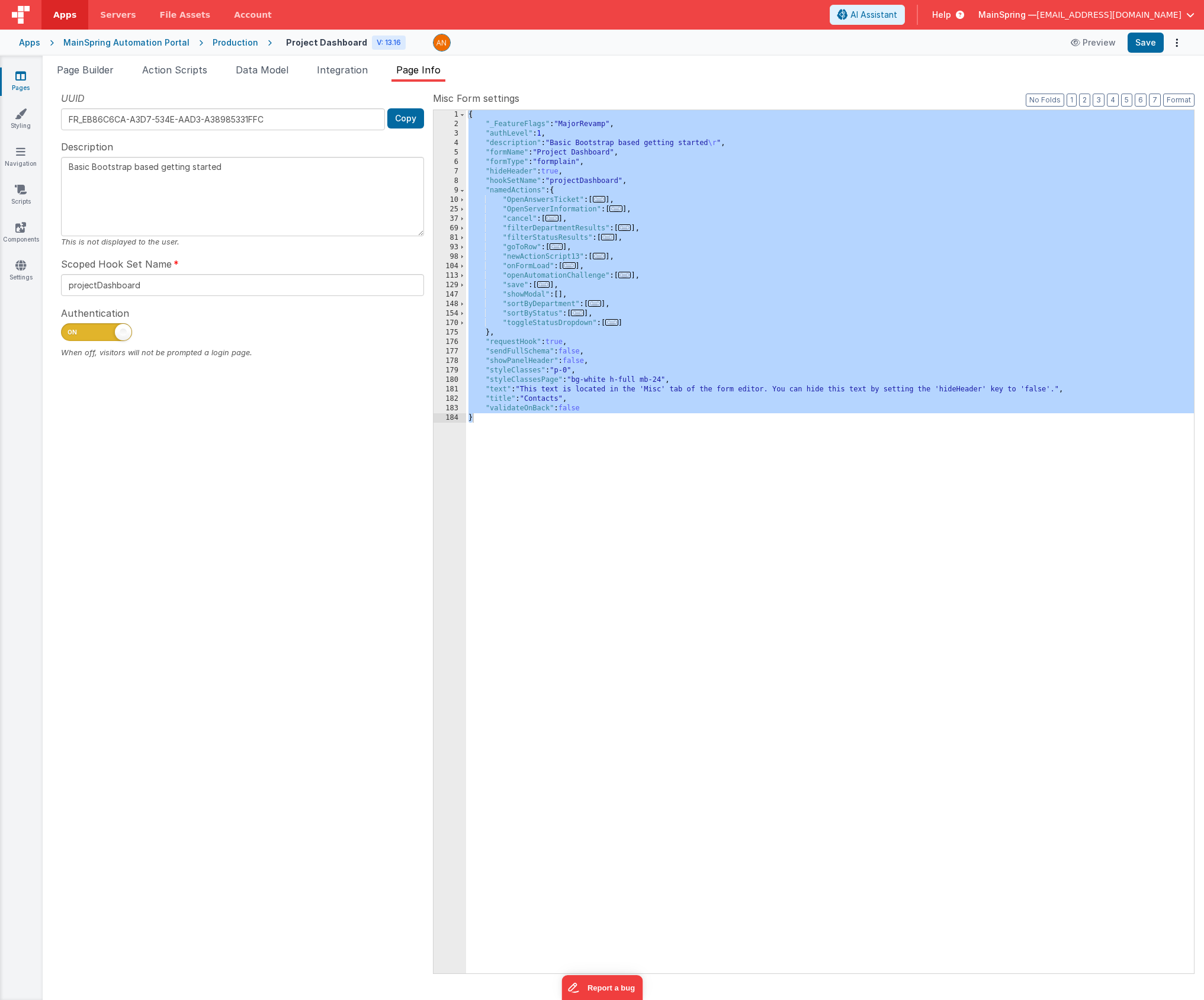
click at [601, 71] on ul "Page Builder Action Scripts Data Model Integration Page Info" at bounding box center [623, 72] width 1161 height 19
click at [105, 69] on span "Page Builder" at bounding box center [84, 69] width 56 height 12
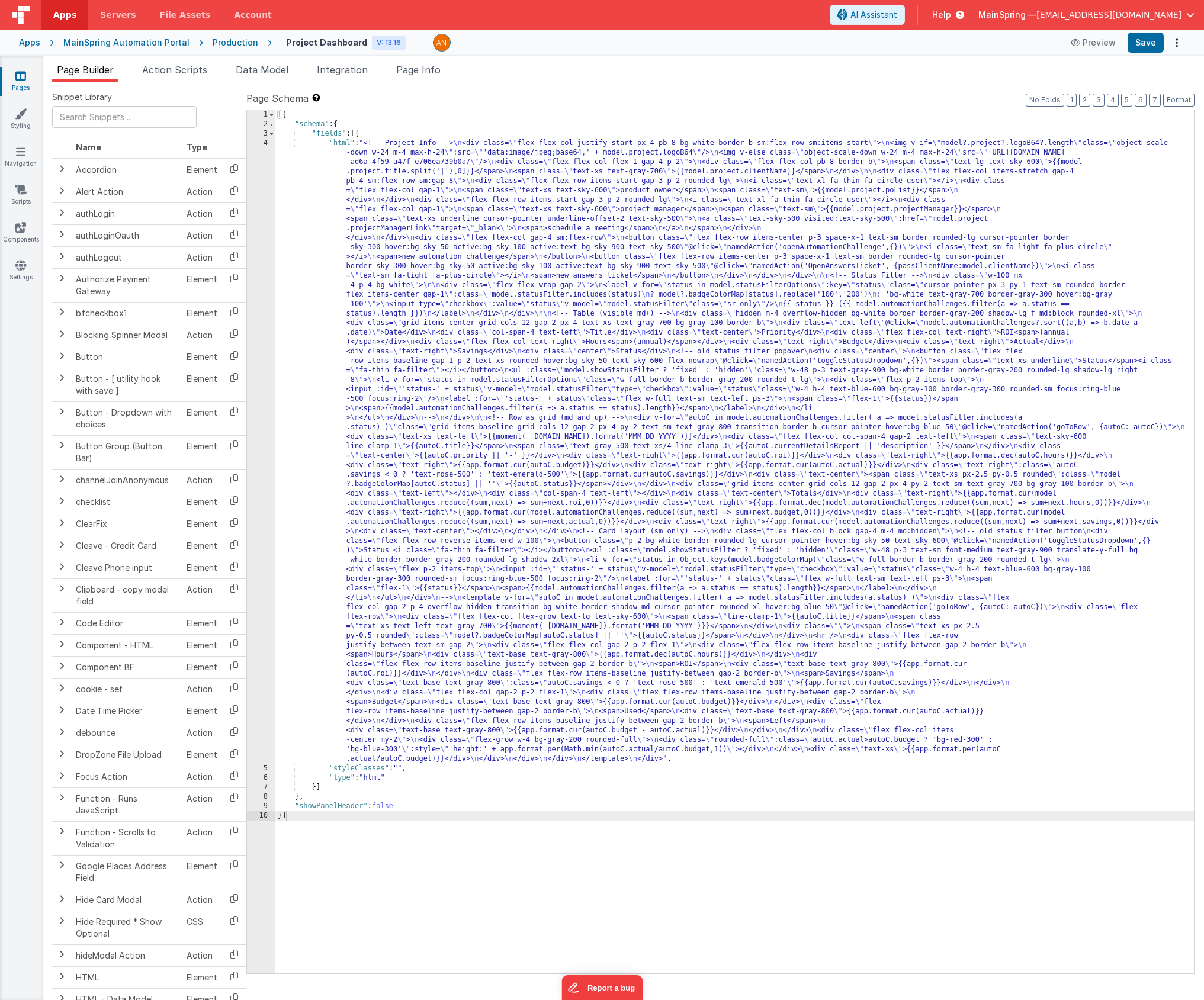
click at [501, 133] on div "[{ "schema" : { "fields" : [{ "html" : "<!-- Project Info --> \n <div class= \"…" at bounding box center [734, 551] width 918 height 881
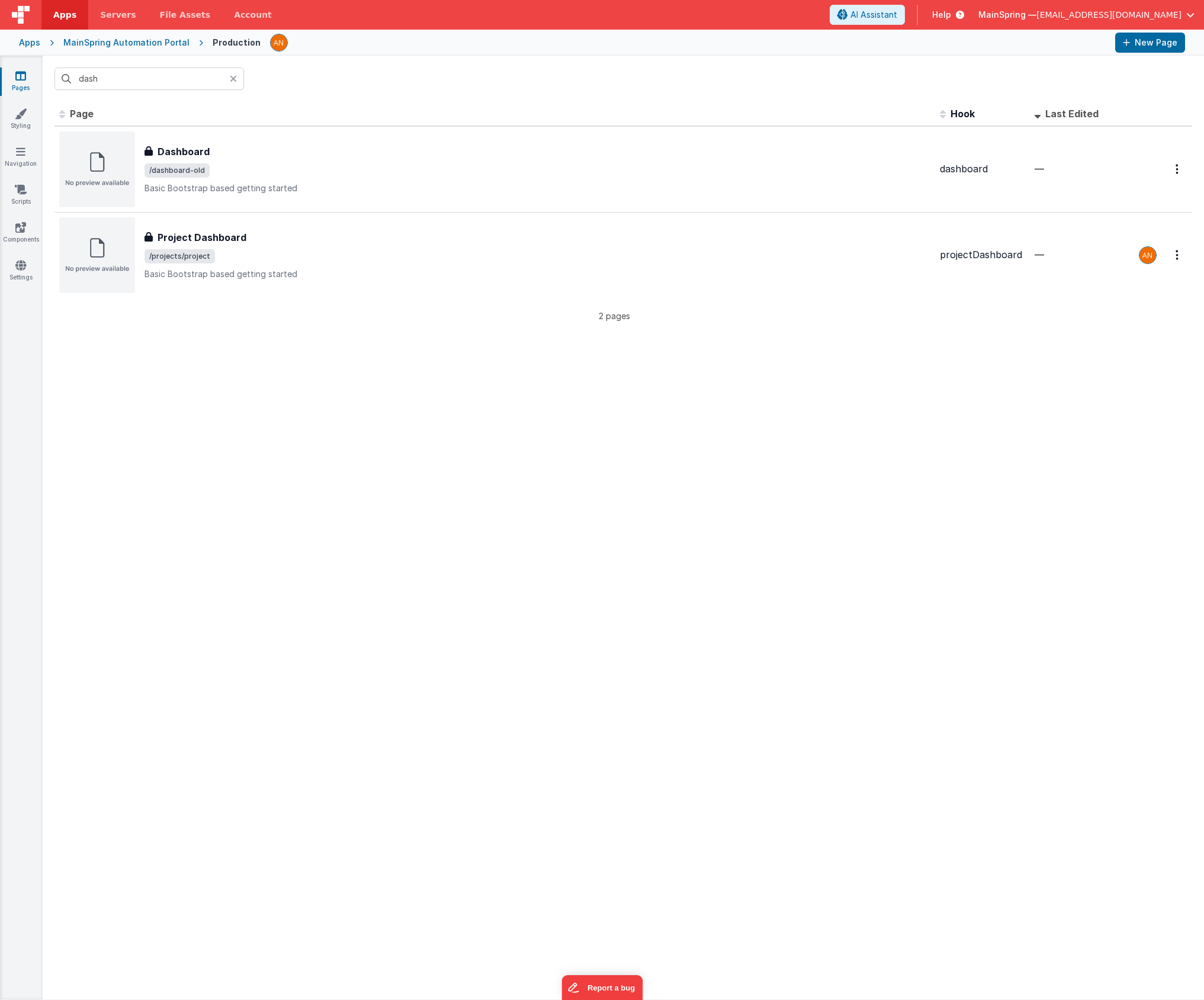
click at [145, 39] on div "MainSpring Automation Portal" at bounding box center [126, 43] width 126 height 12
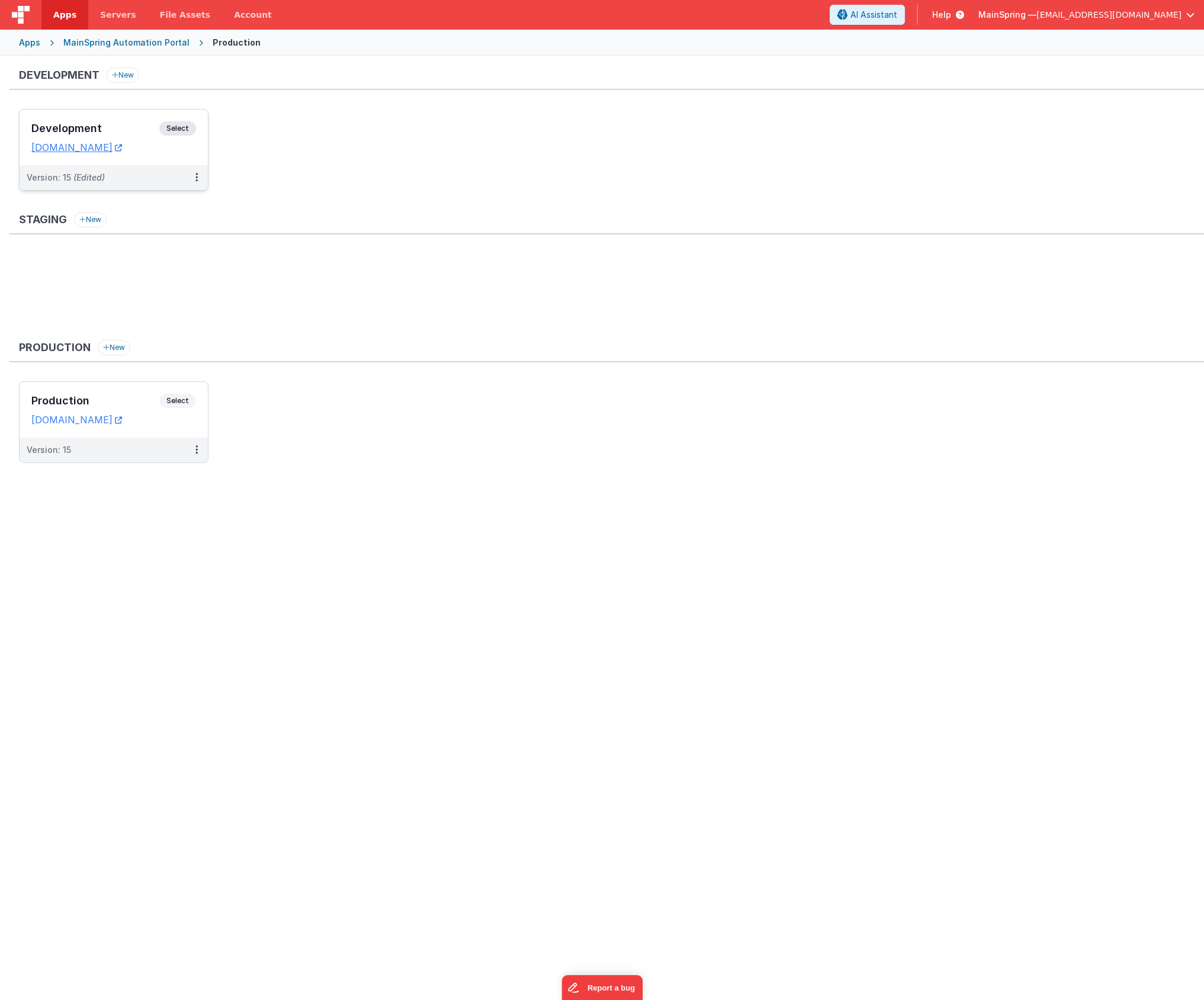
click at [108, 122] on h3 "Development" at bounding box center [95, 128] width 128 height 12
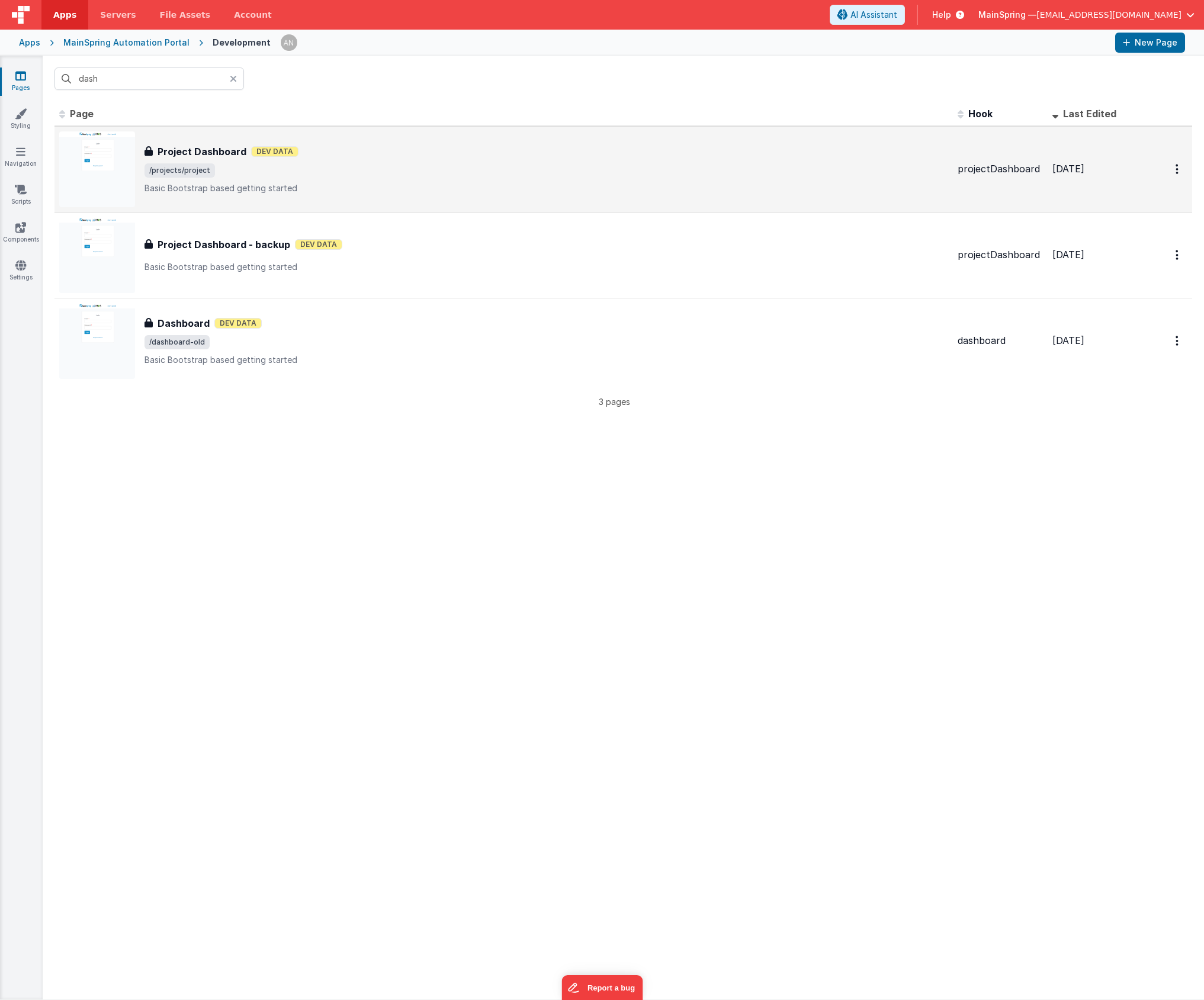
click at [320, 144] on div "Project Dashboard Dev Data" at bounding box center [546, 151] width 803 height 14
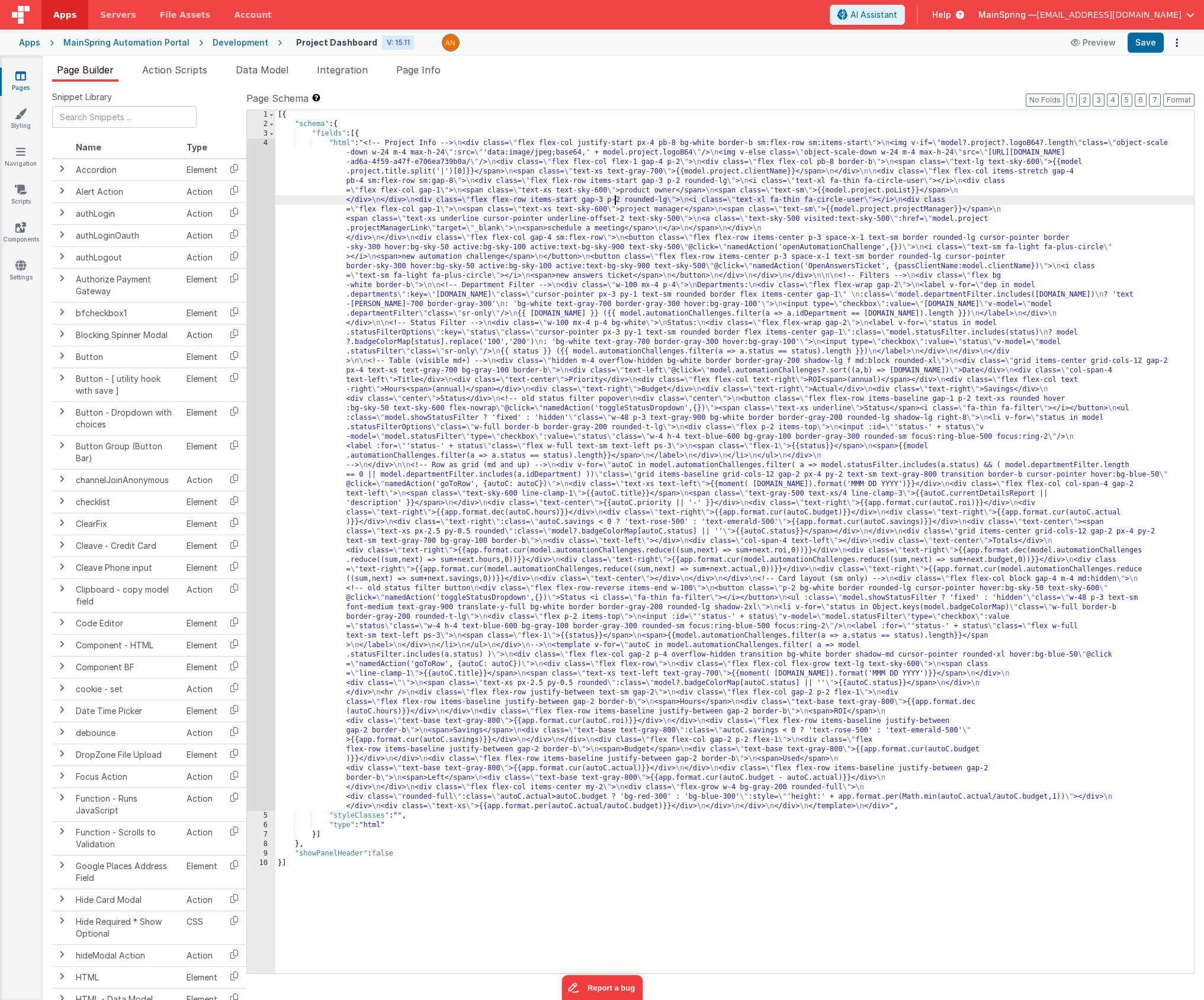
click at [615, 202] on div "[{ "schema" : { "fields" : [{ "html" : "<!-- Project Info --> \n <div class= \"…" at bounding box center [734, 551] width 918 height 881
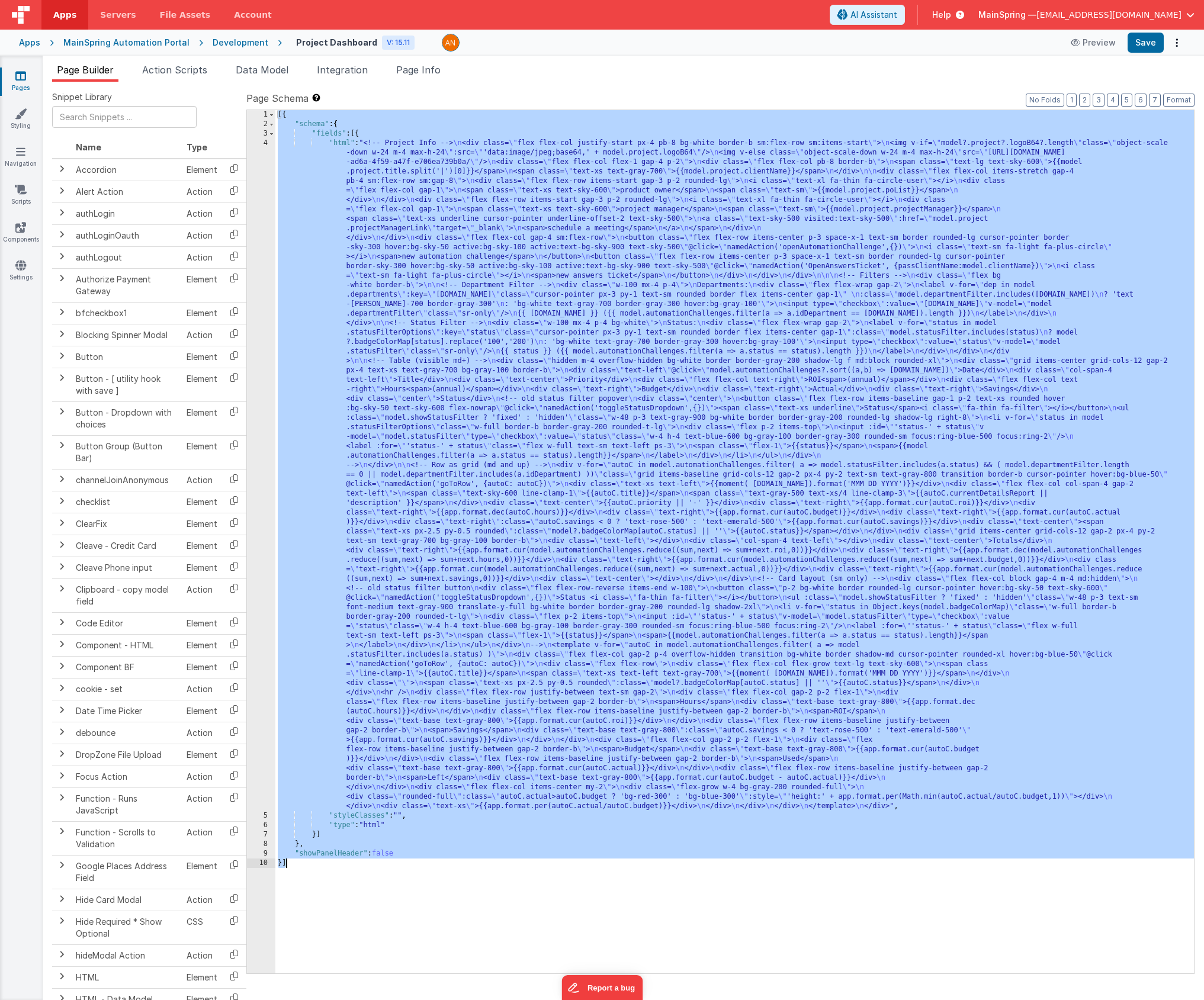
click at [375, 222] on div "[{ "schema" : { "fields" : [{ "html" : "<!-- Project Info --> \n <div class= \"…" at bounding box center [734, 551] width 918 height 881
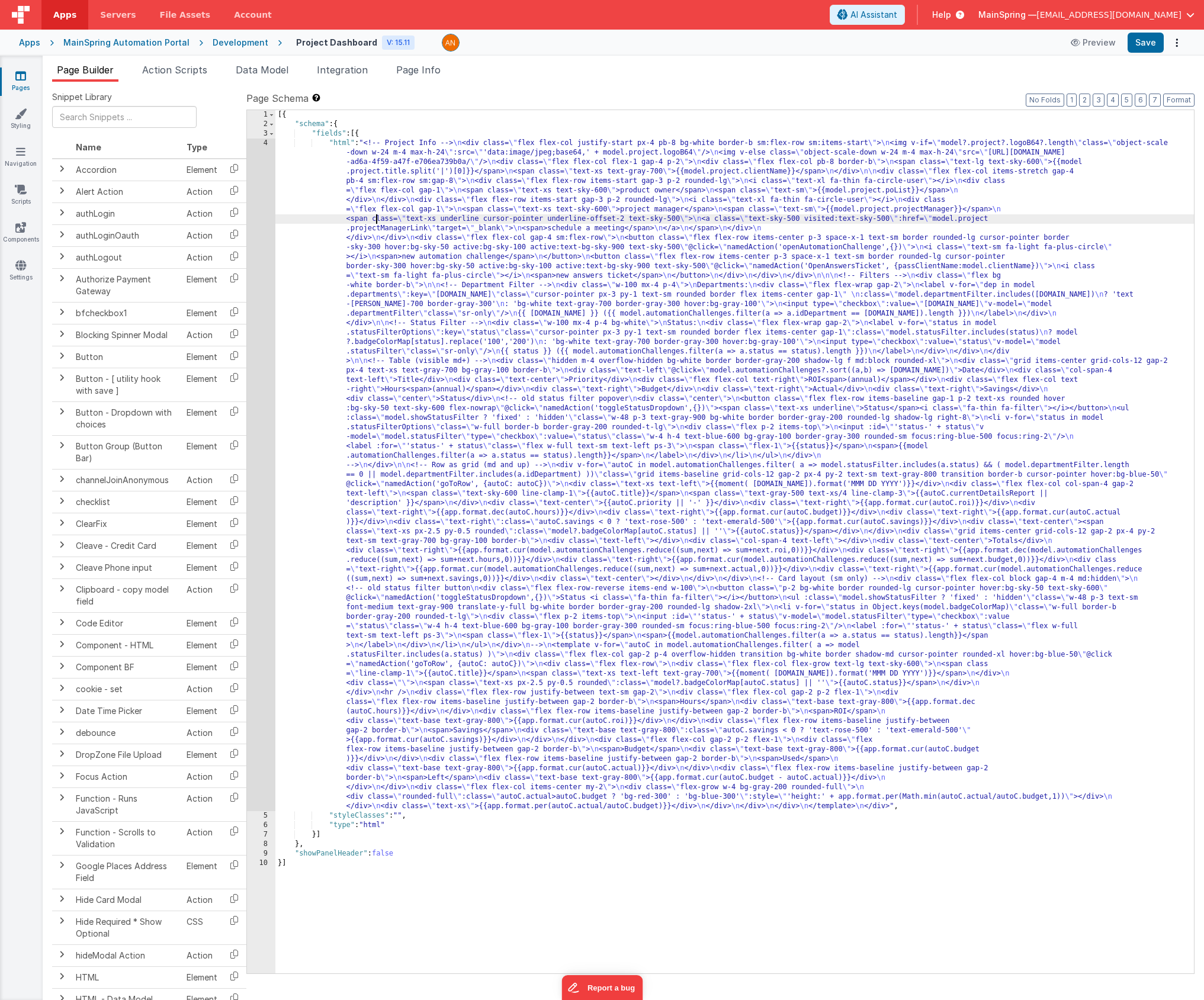
click at [374, 158] on div "[{ "schema" : { "fields" : [{ "html" : "<!-- Project Info --> \n <div class= \"…" at bounding box center [734, 551] width 918 height 881
click at [246, 188] on div "1 2 3 4 5 6 7 8 9 10 [{ "schema" : { "fields" : [{ "html" : "<!-- Project Info …" at bounding box center [720, 541] width 947 height 864
click at [260, 184] on div "4" at bounding box center [261, 475] width 29 height 672
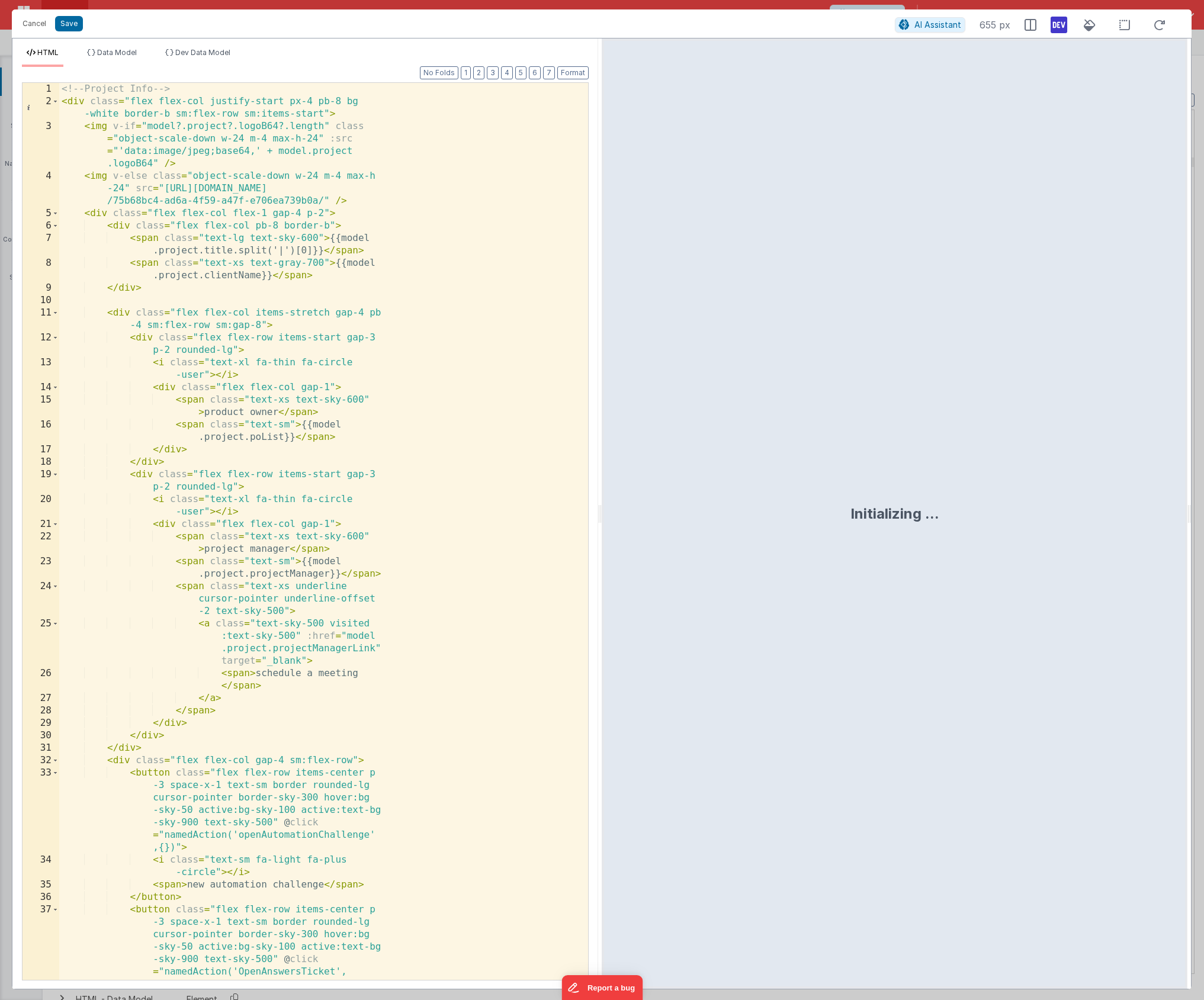
click at [269, 193] on div "<!-- Project Info --> < div class = "flex flex-col justify-start px-4 pb-8 bg -…" at bounding box center [319, 556] width 520 height 948
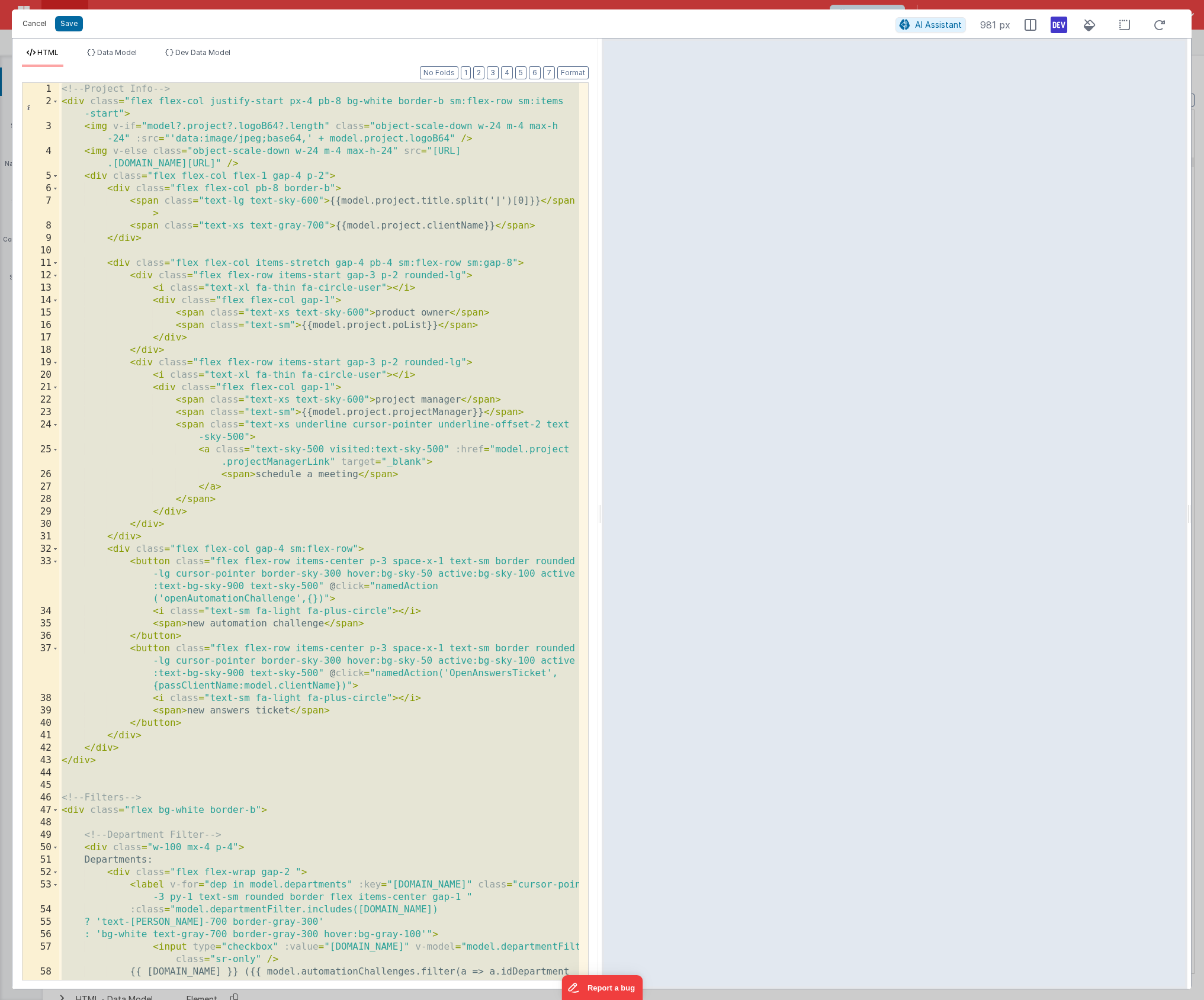
click at [32, 24] on button "Cancel" at bounding box center [34, 24] width 35 height 17
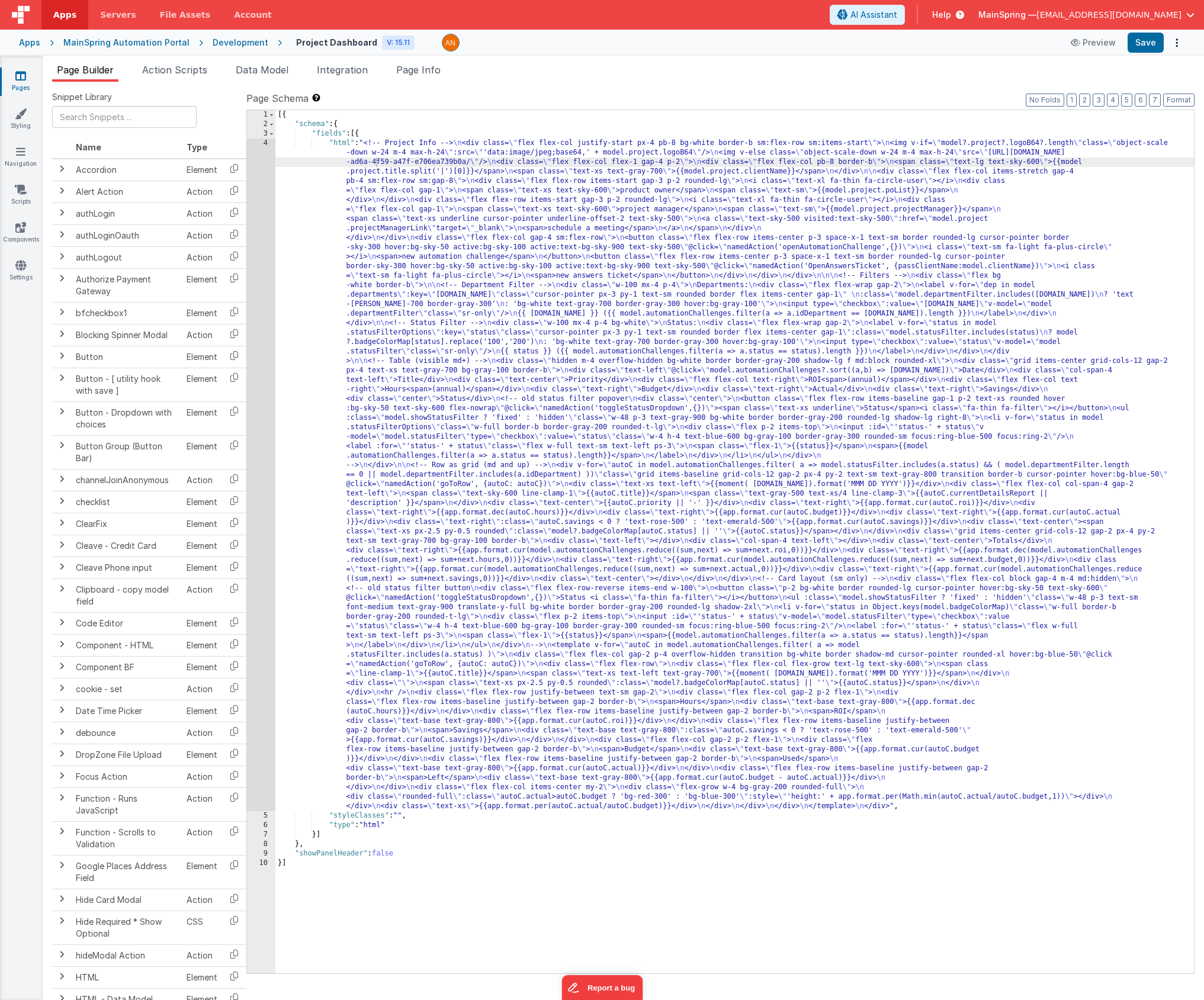
click at [111, 44] on div "MainSpring Automation Portal" at bounding box center [126, 43] width 126 height 12
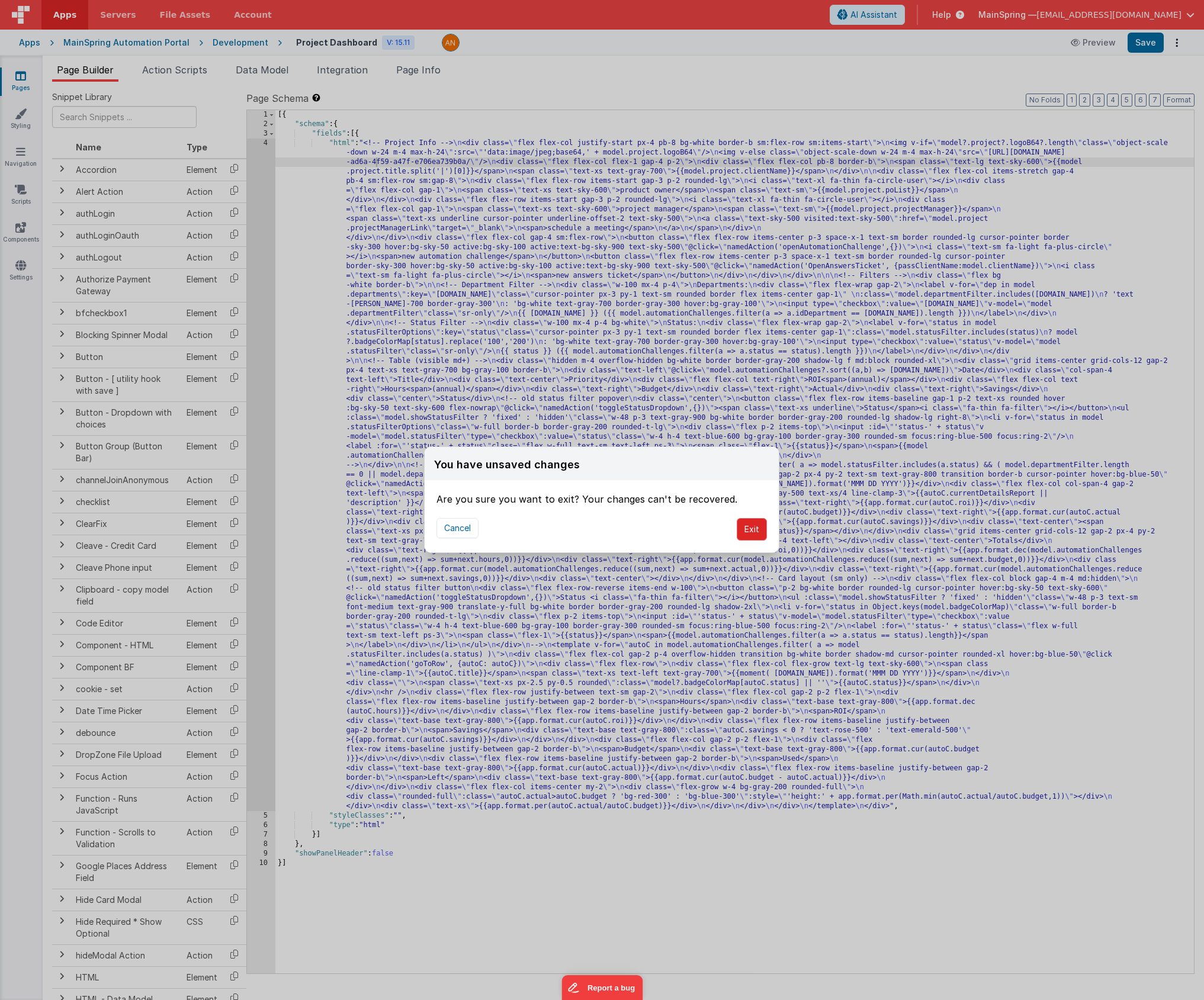
click at [752, 530] on button "Exit" at bounding box center [751, 529] width 31 height 22
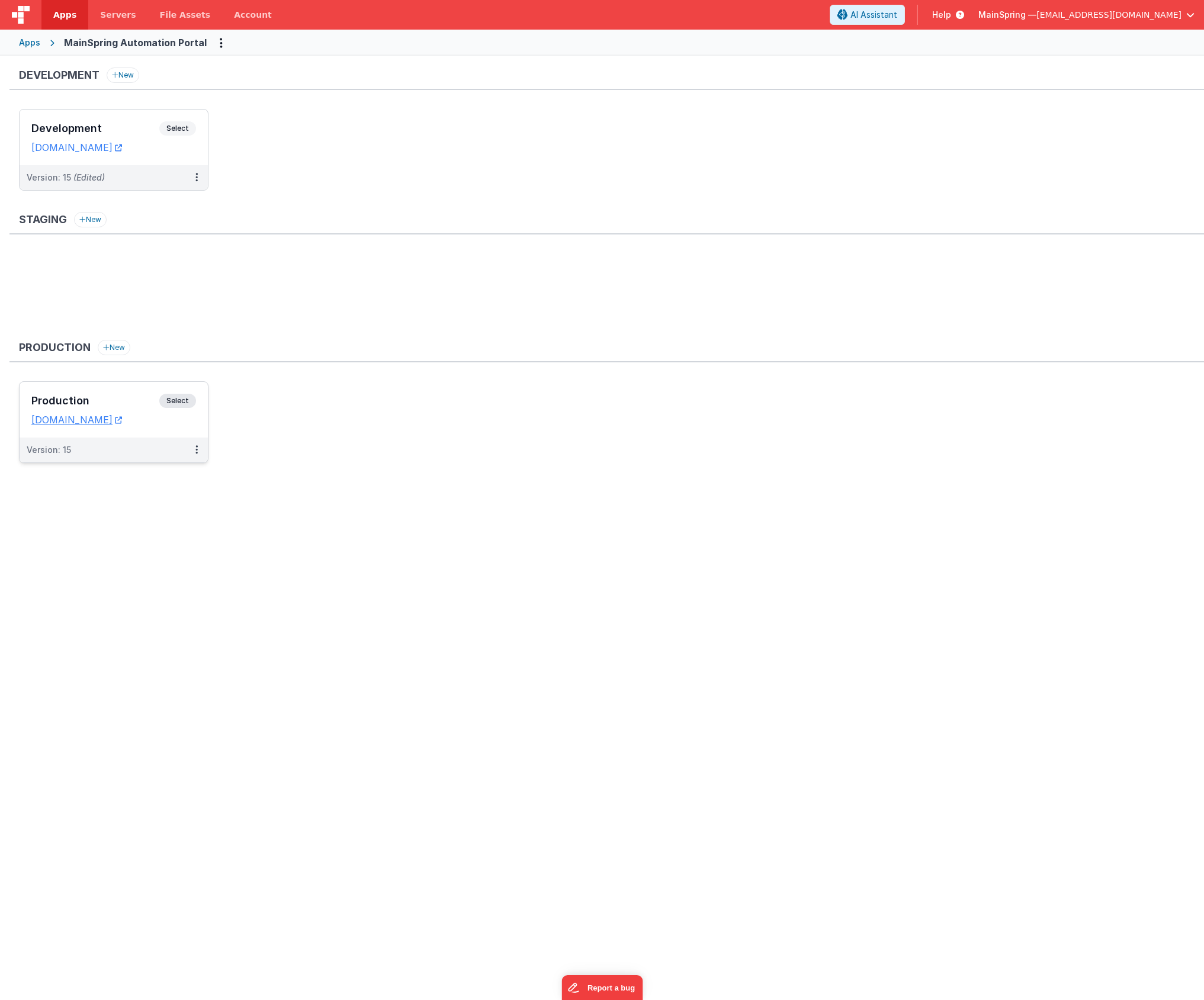
click at [126, 452] on div "Version: 15" at bounding box center [106, 449] width 158 height 12
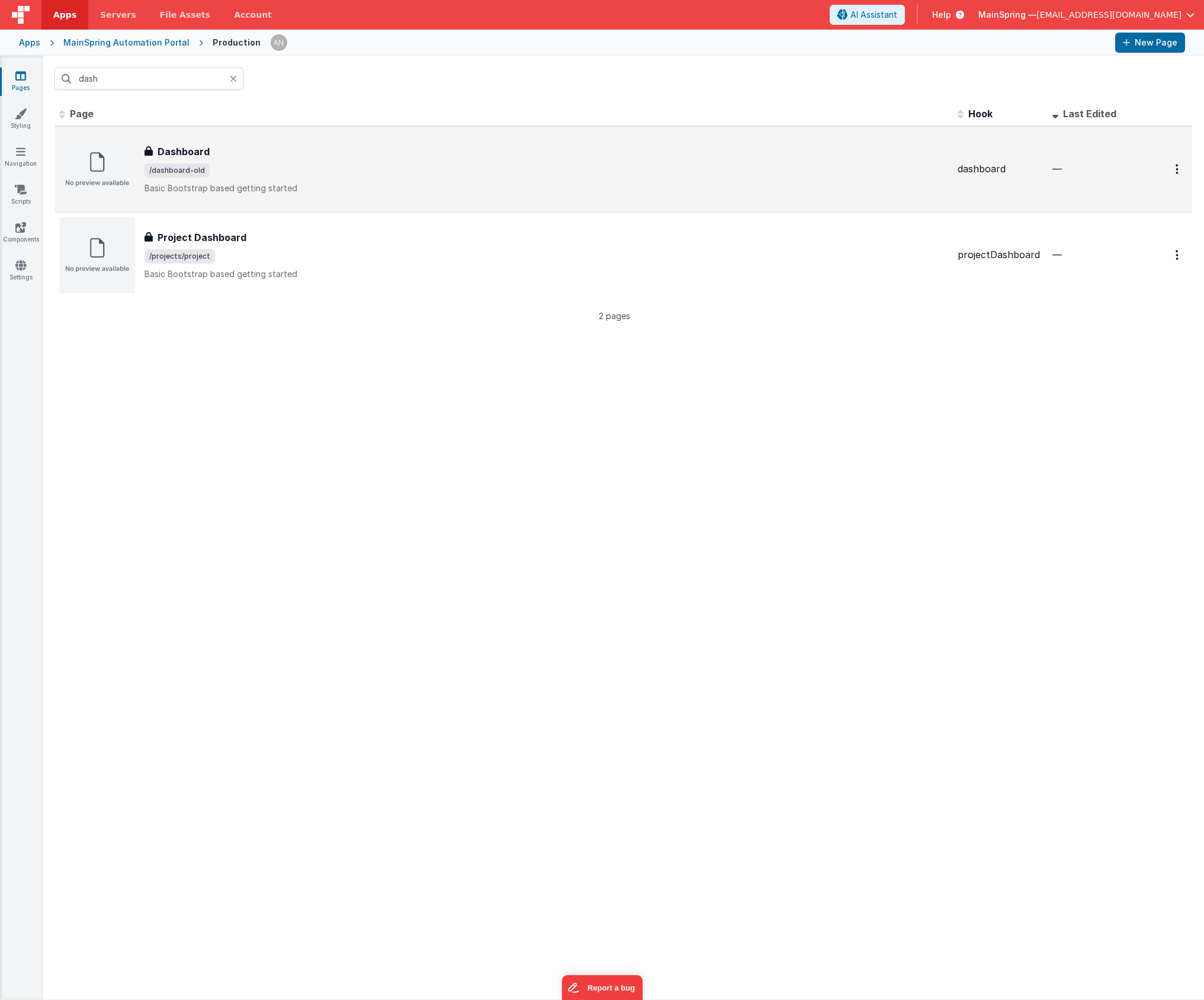
click at [422, 159] on div "Dashboard Dashboard /dashboard-old Basic Bootstrap based getting started" at bounding box center [546, 169] width 803 height 50
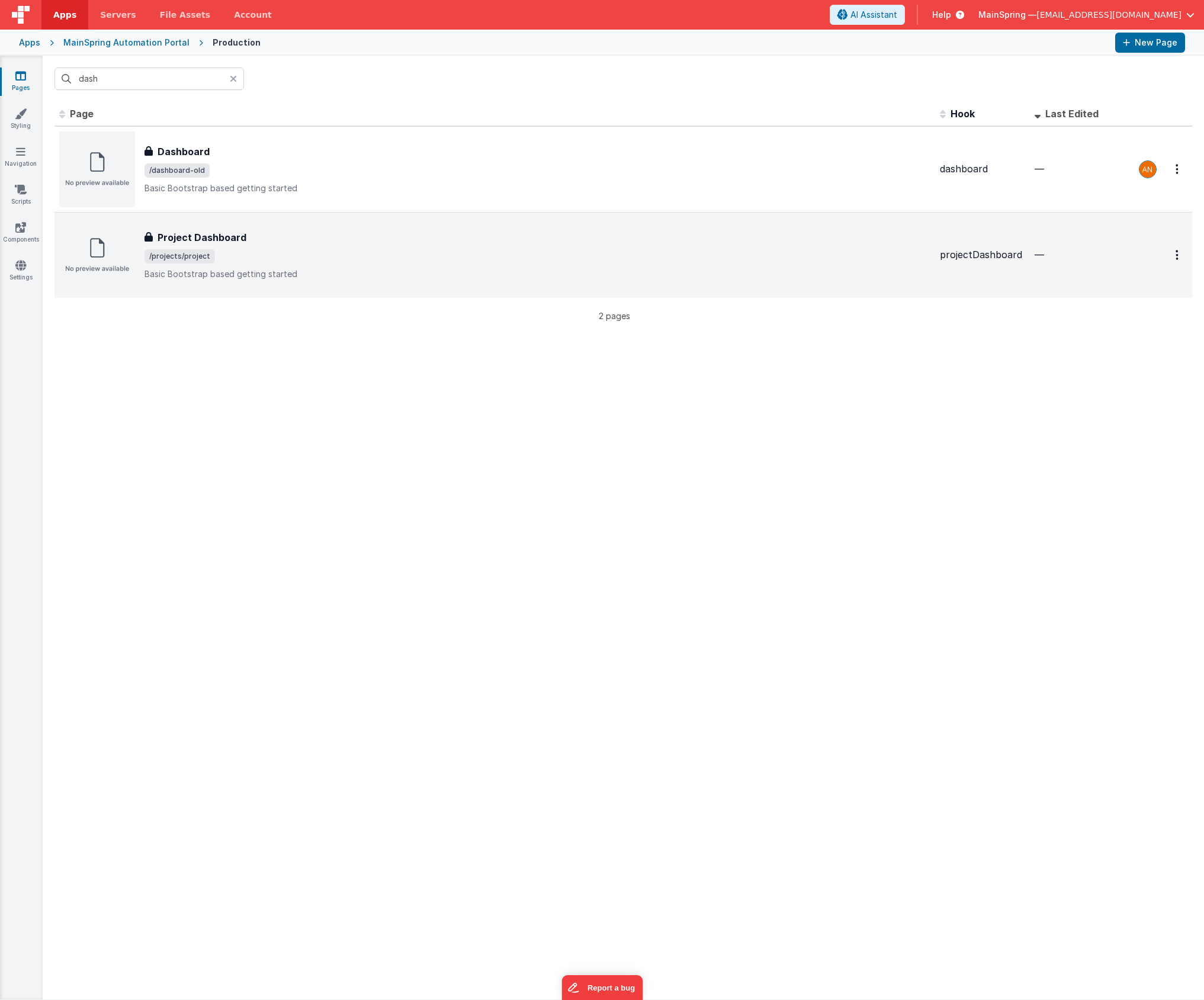
click at [288, 278] on p "Basic Bootstrap based getting started" at bounding box center [537, 274] width 785 height 12
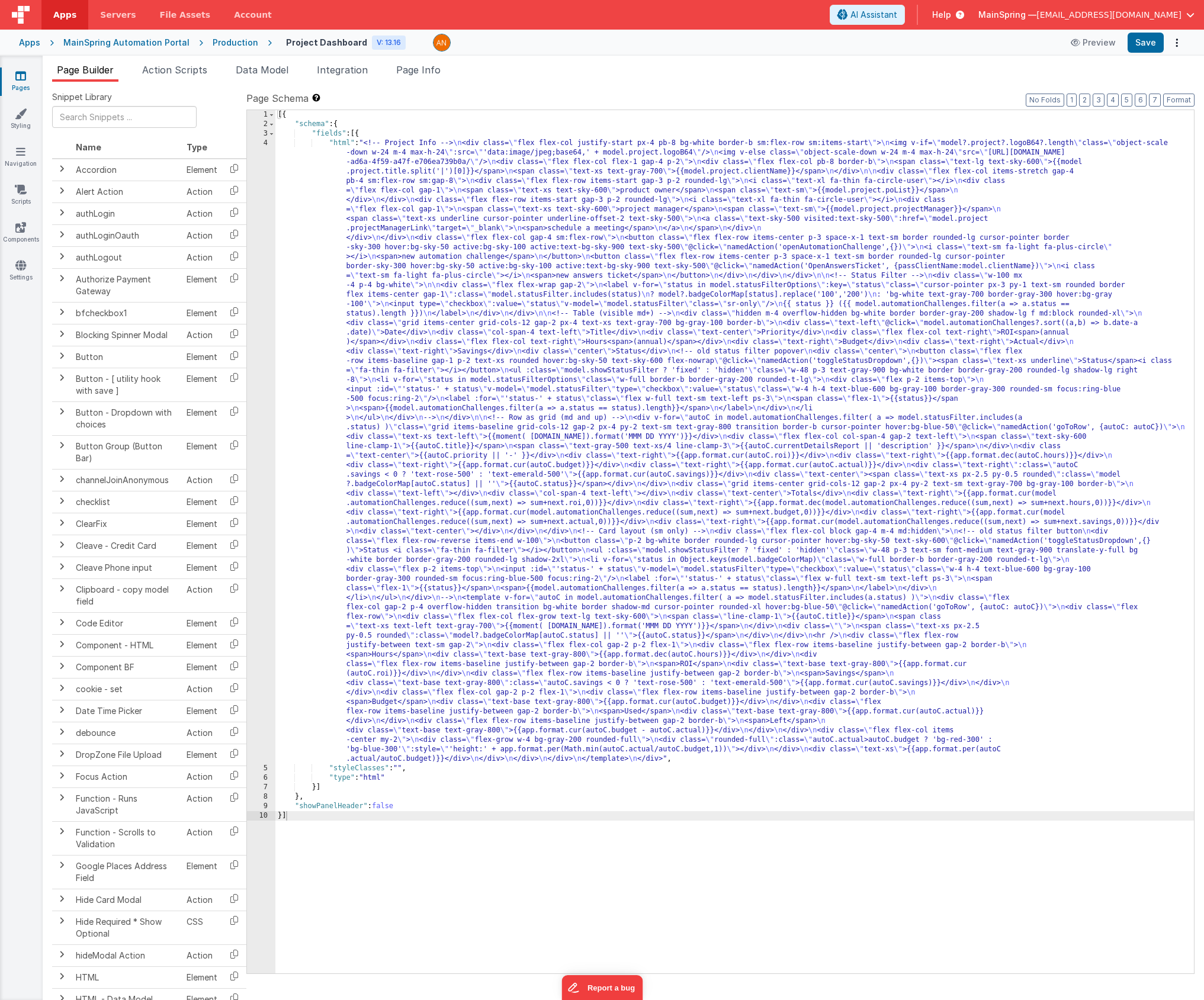
click at [425, 278] on div "[{ "schema" : { "fields" : [{ "html" : "<!-- Project Info --> \n <div class= \"…" at bounding box center [734, 551] width 918 height 881
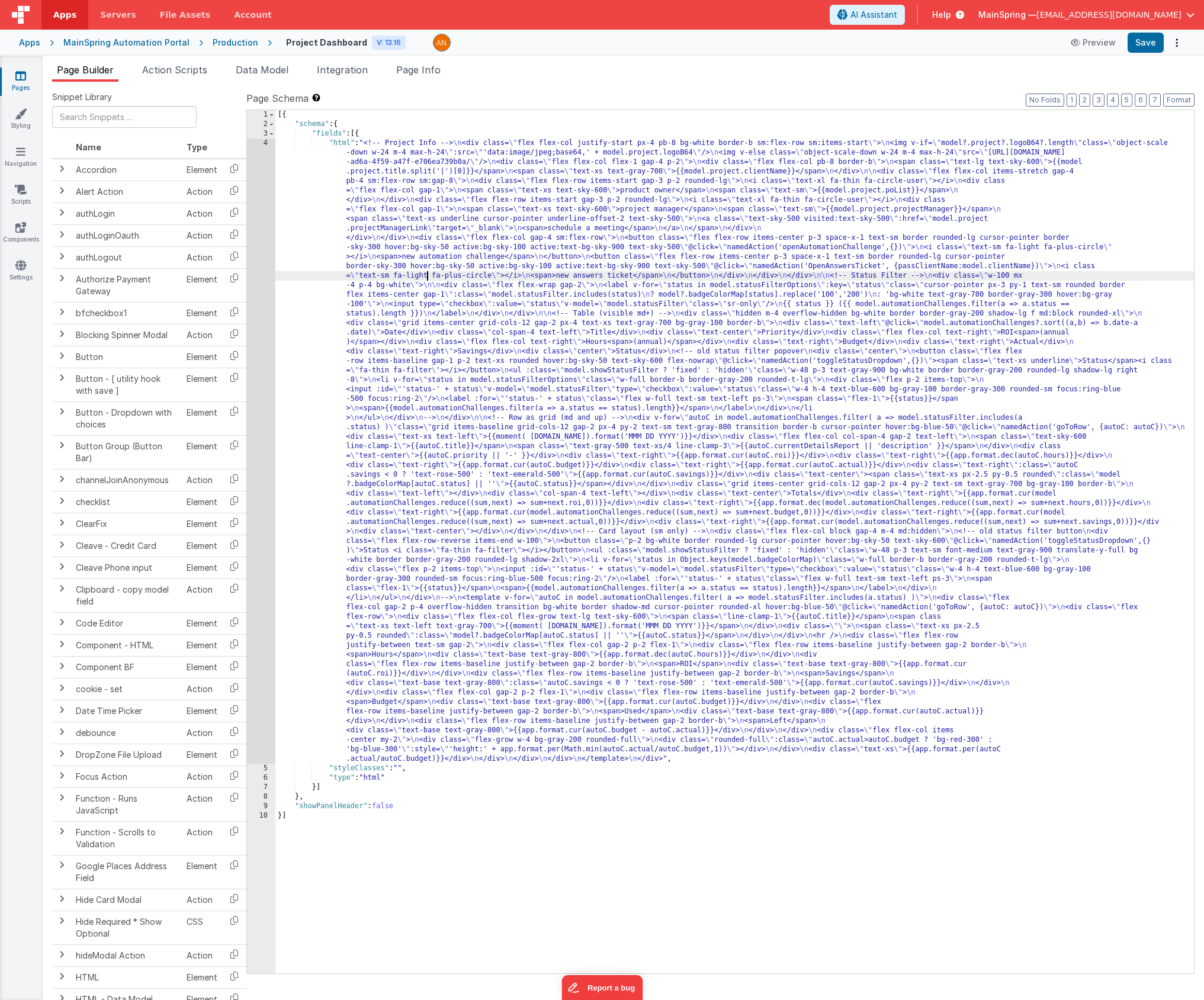
click at [262, 296] on div "4" at bounding box center [261, 451] width 29 height 625
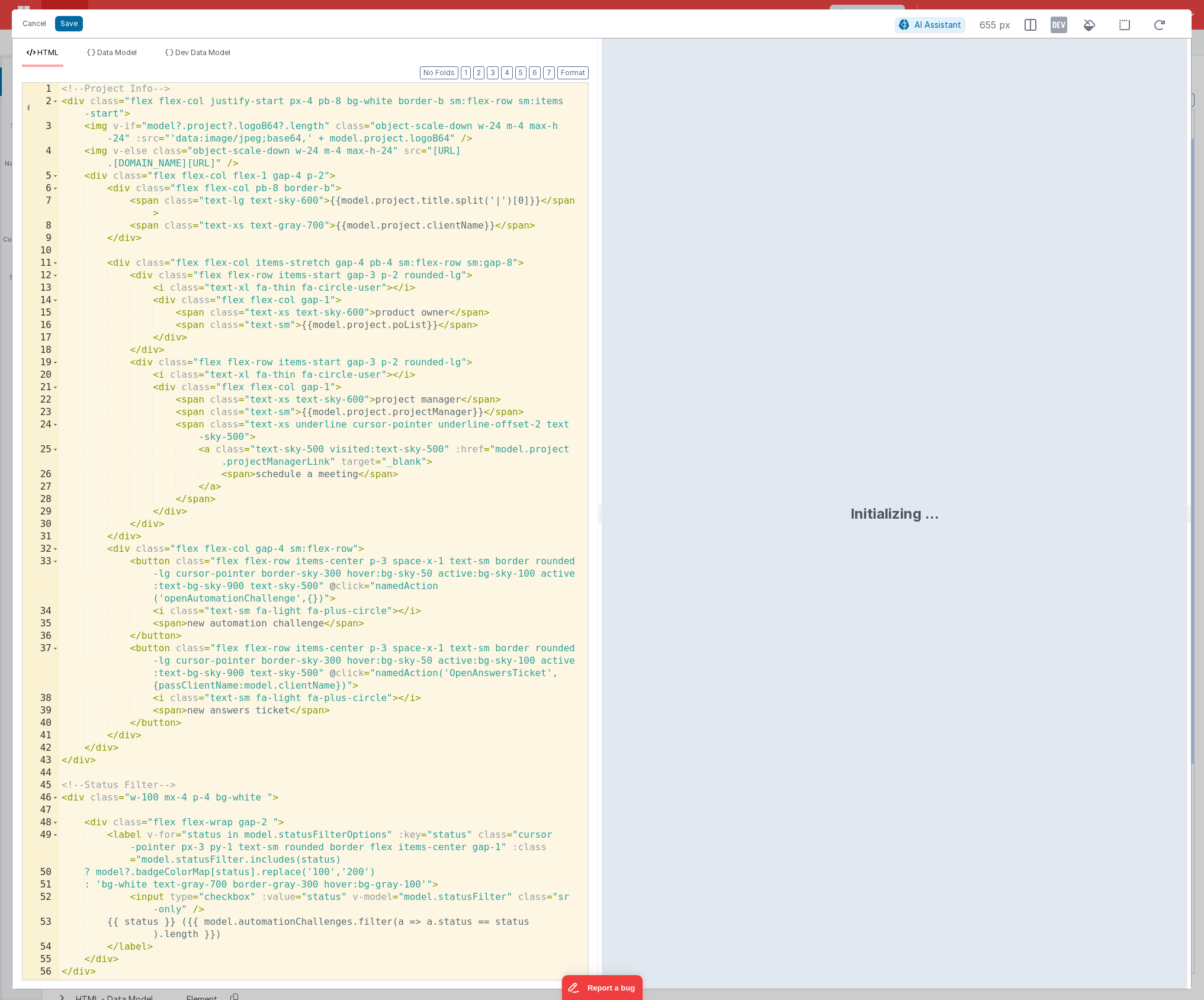
click at [319, 270] on div "<!-- Project Info --> < div class = "flex flex-col justify-start px-4 pb-8 bg-w…" at bounding box center [319, 543] width 520 height 921
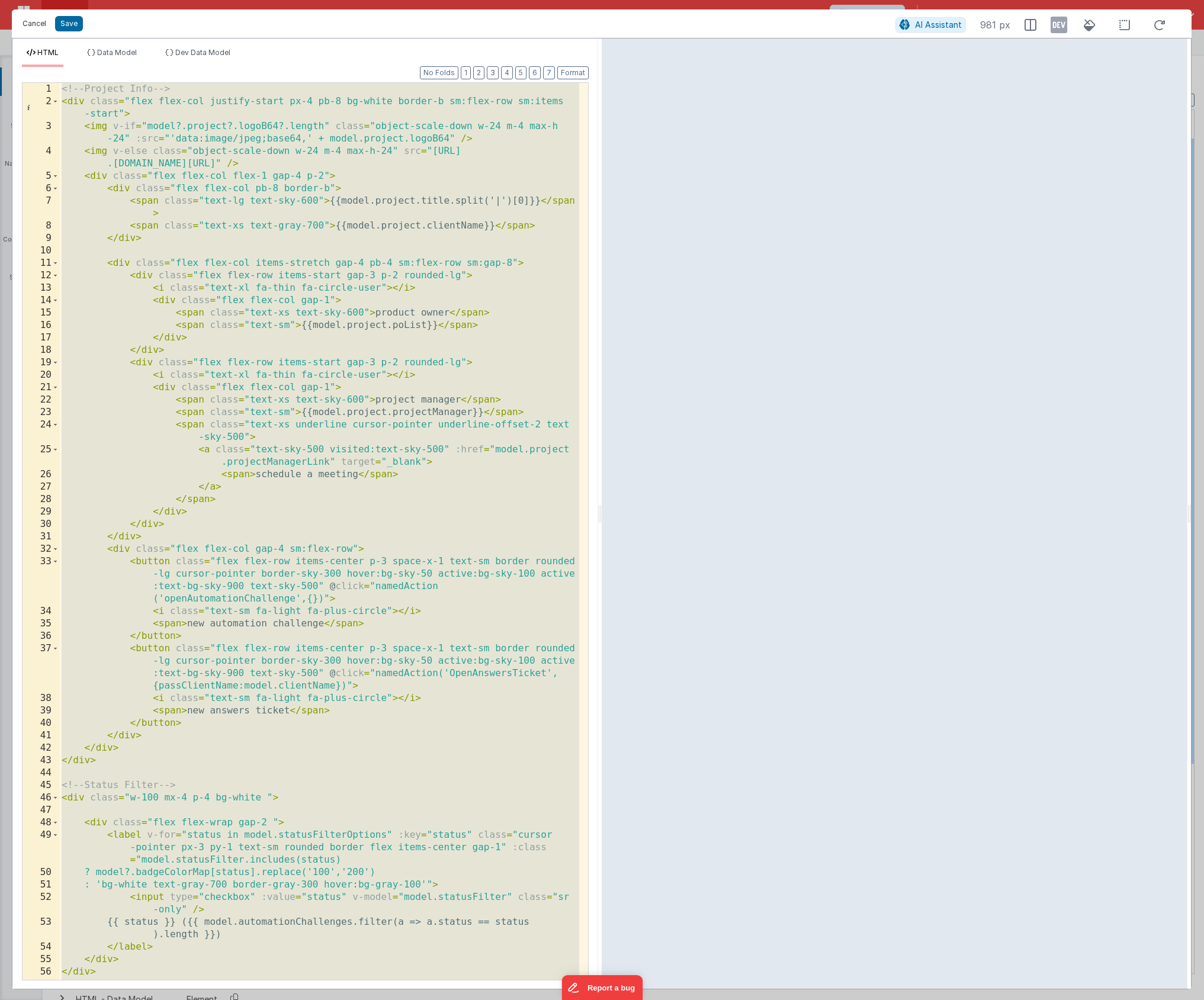
click at [26, 25] on button "Cancel" at bounding box center [34, 24] width 35 height 17
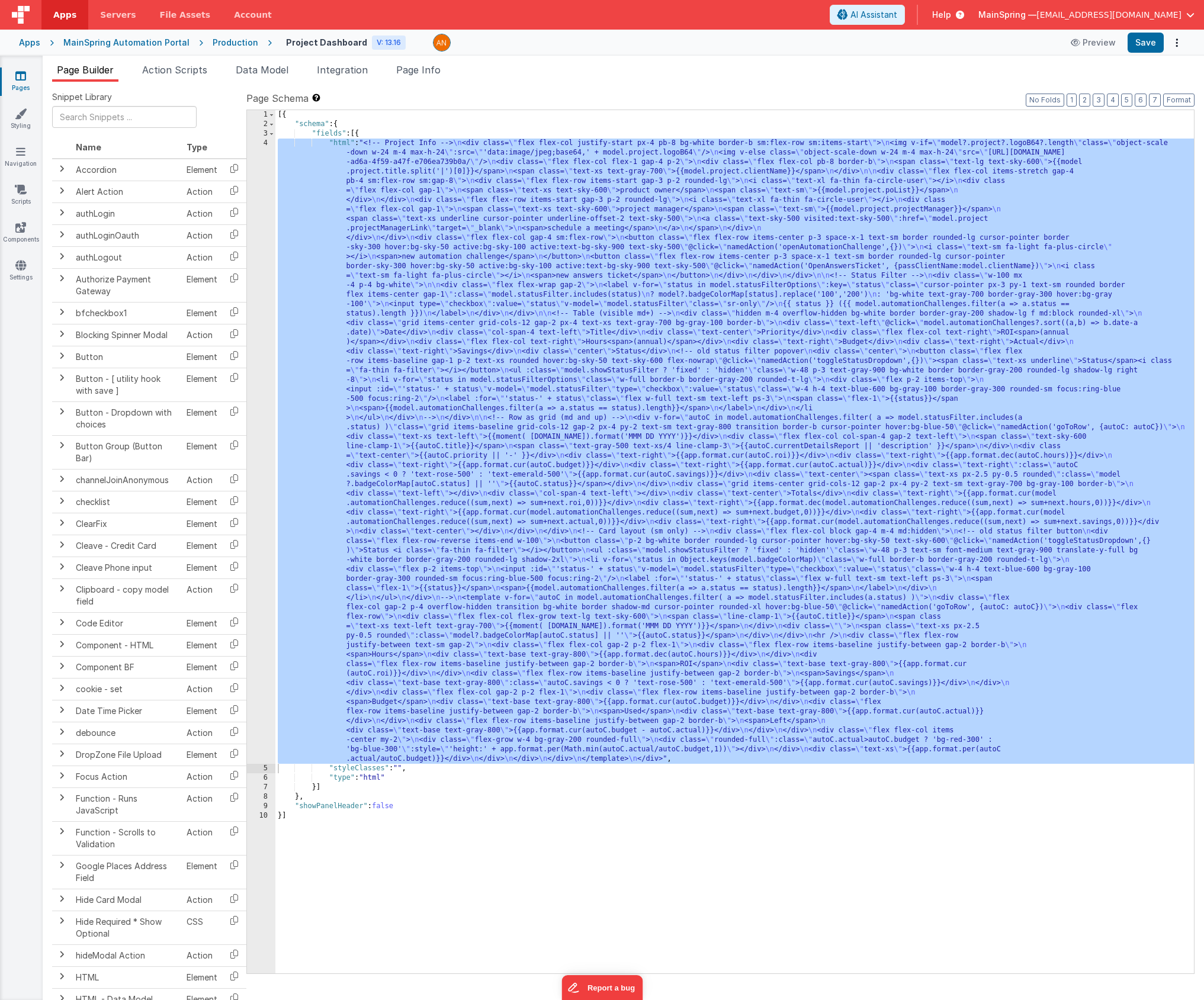
click at [144, 40] on div "MainSpring Automation Portal" at bounding box center [126, 43] width 126 height 12
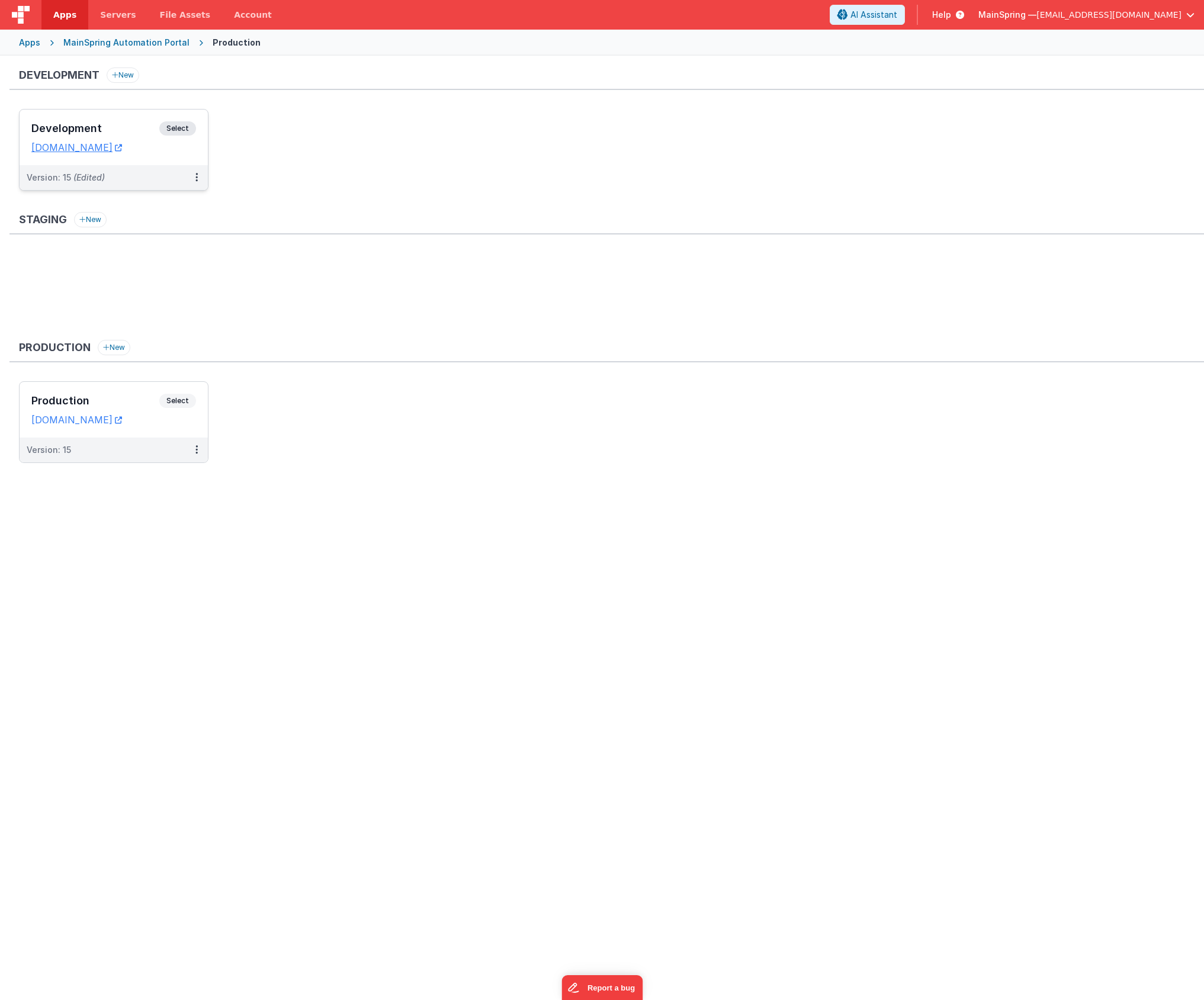
click at [135, 176] on div "Version: 15 (Edited)" at bounding box center [106, 177] width 158 height 12
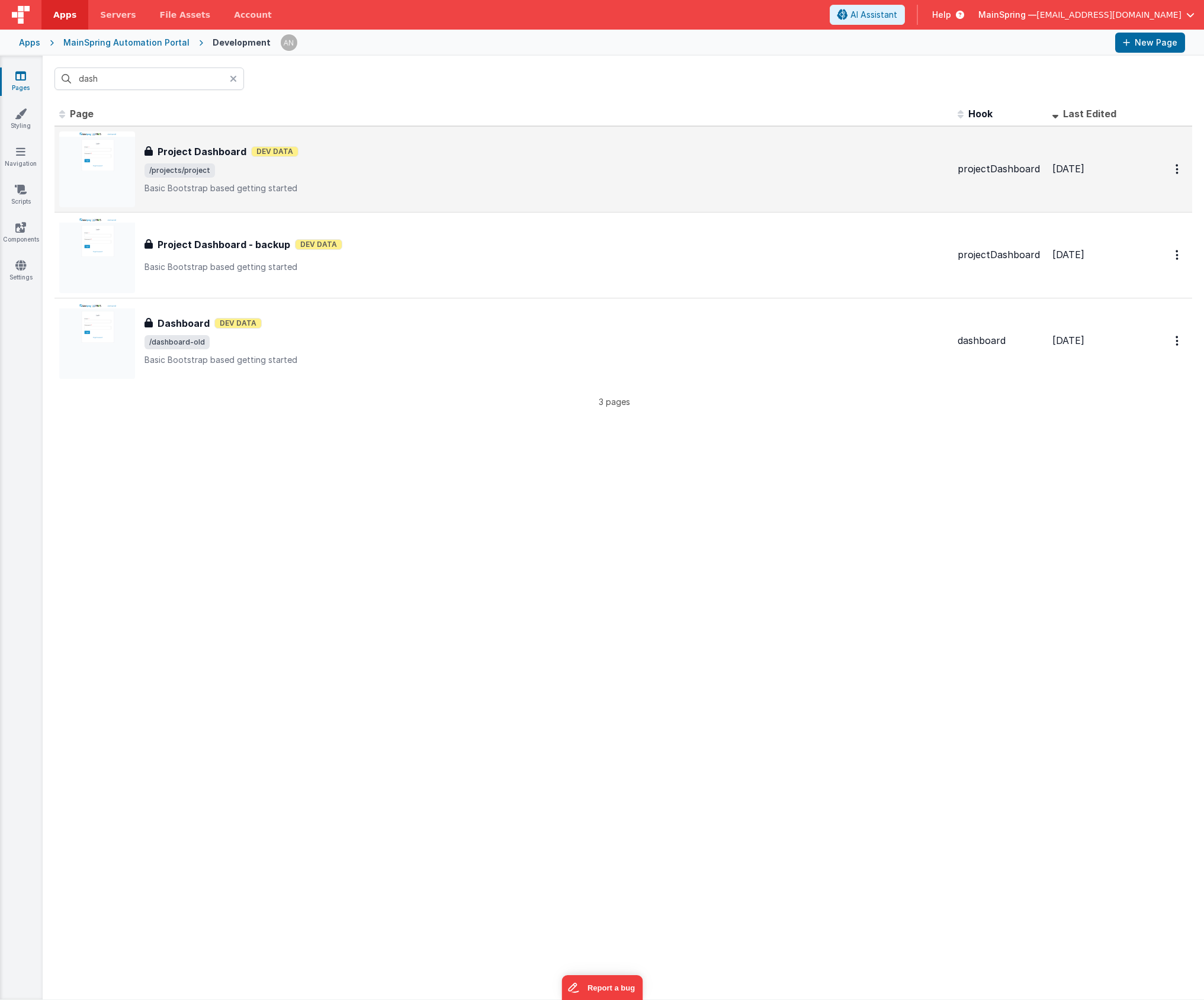
click at [249, 171] on span "/projects/project" at bounding box center [546, 169] width 803 height 14
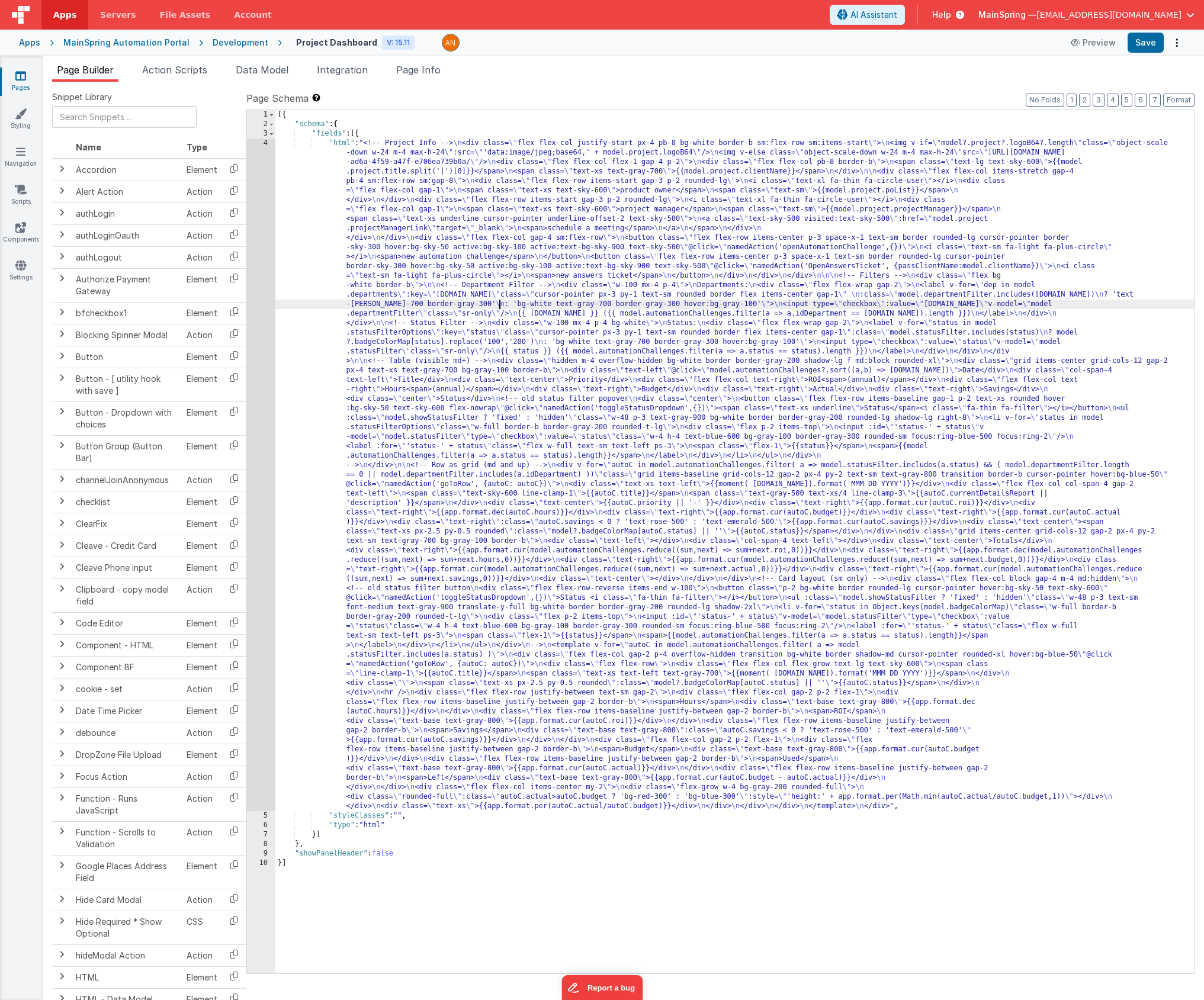
click at [499, 306] on div "[{ "schema" : { "fields" : [{ "html" : "<!-- Project Info --> \n <div class= \"…" at bounding box center [734, 551] width 918 height 881
click at [259, 301] on div "4" at bounding box center [261, 475] width 29 height 672
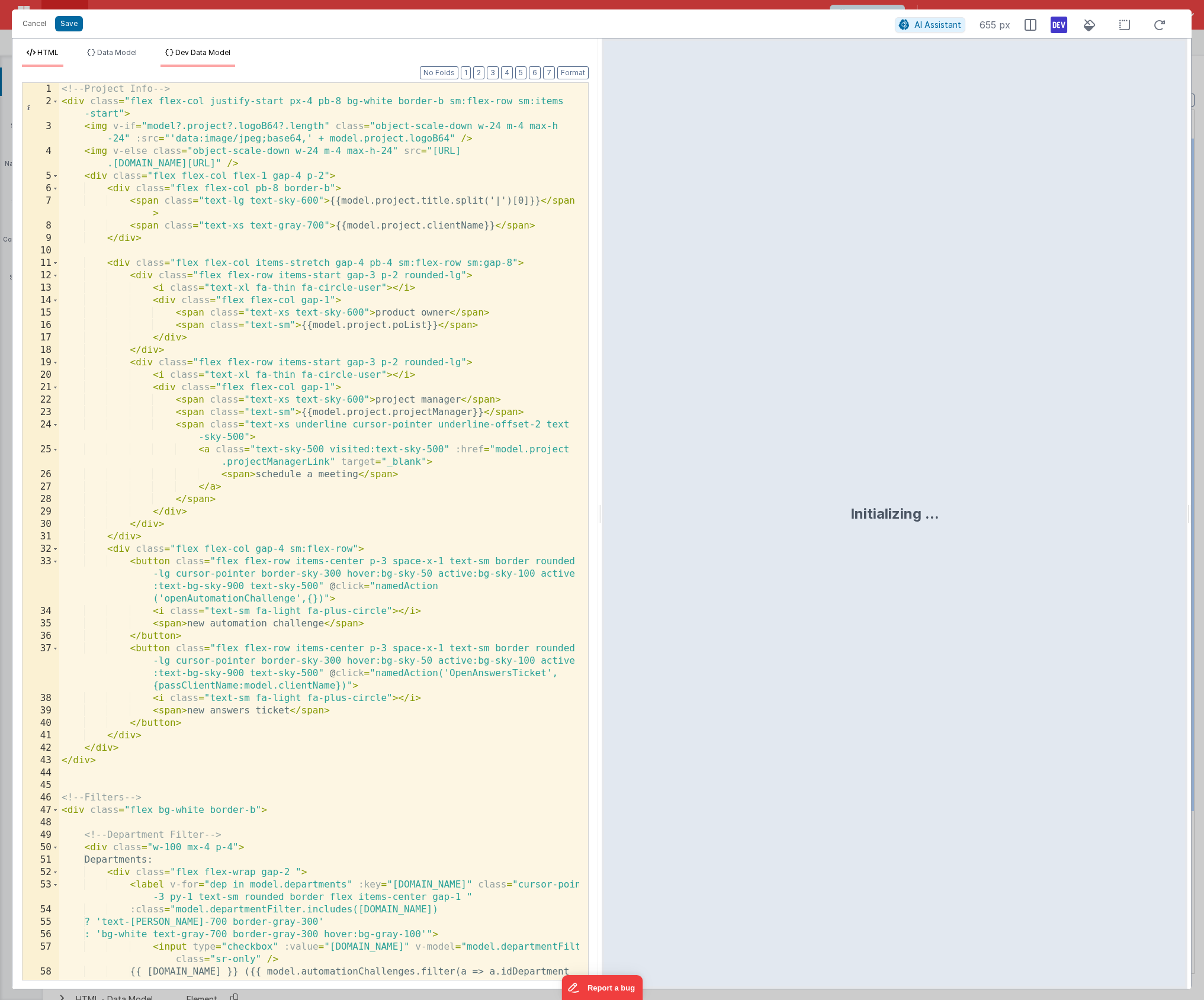
click at [183, 54] on span "Dev Data Model" at bounding box center [202, 53] width 55 height 9
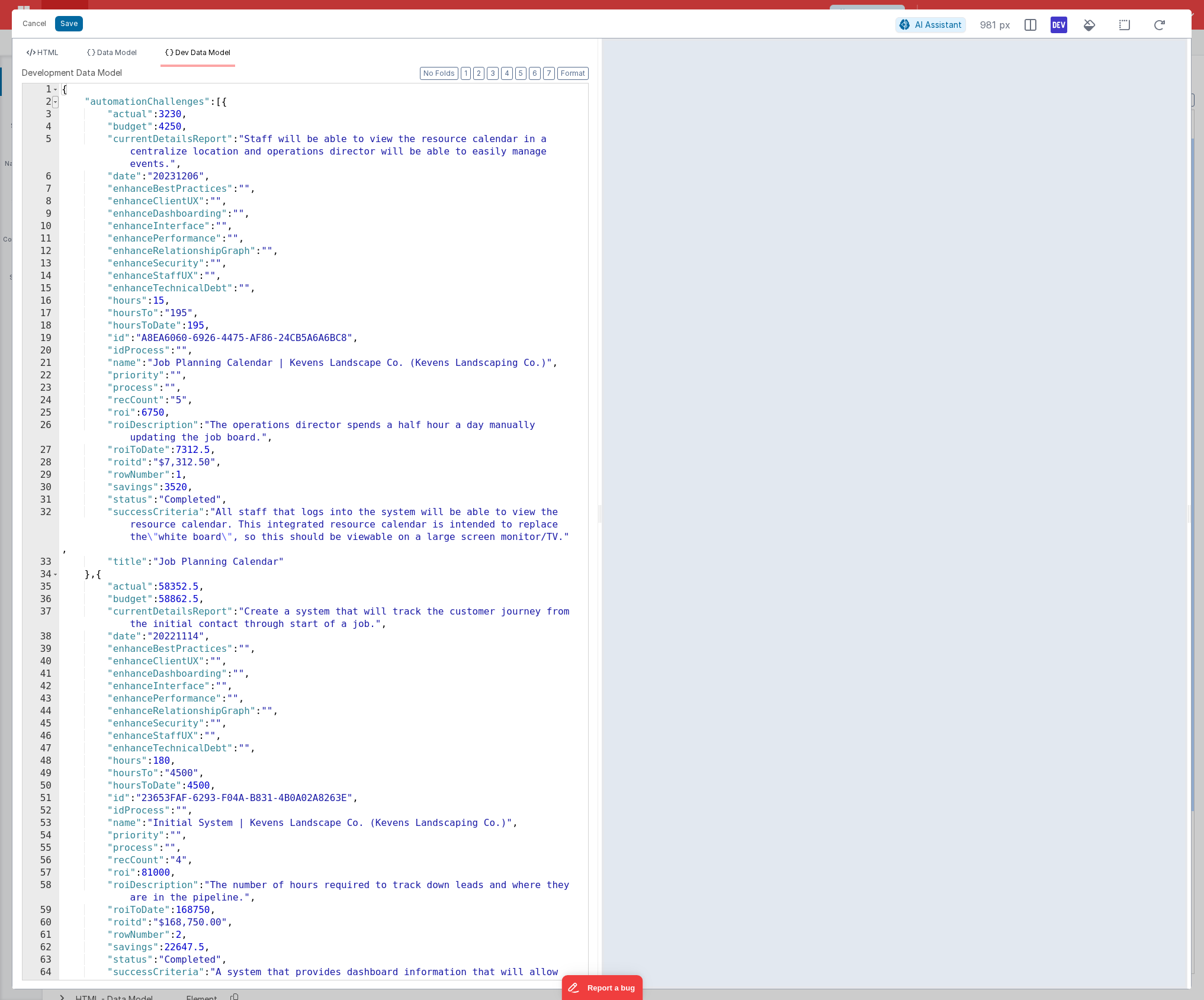
click at [58, 103] on span at bounding box center [55, 102] width 6 height 12
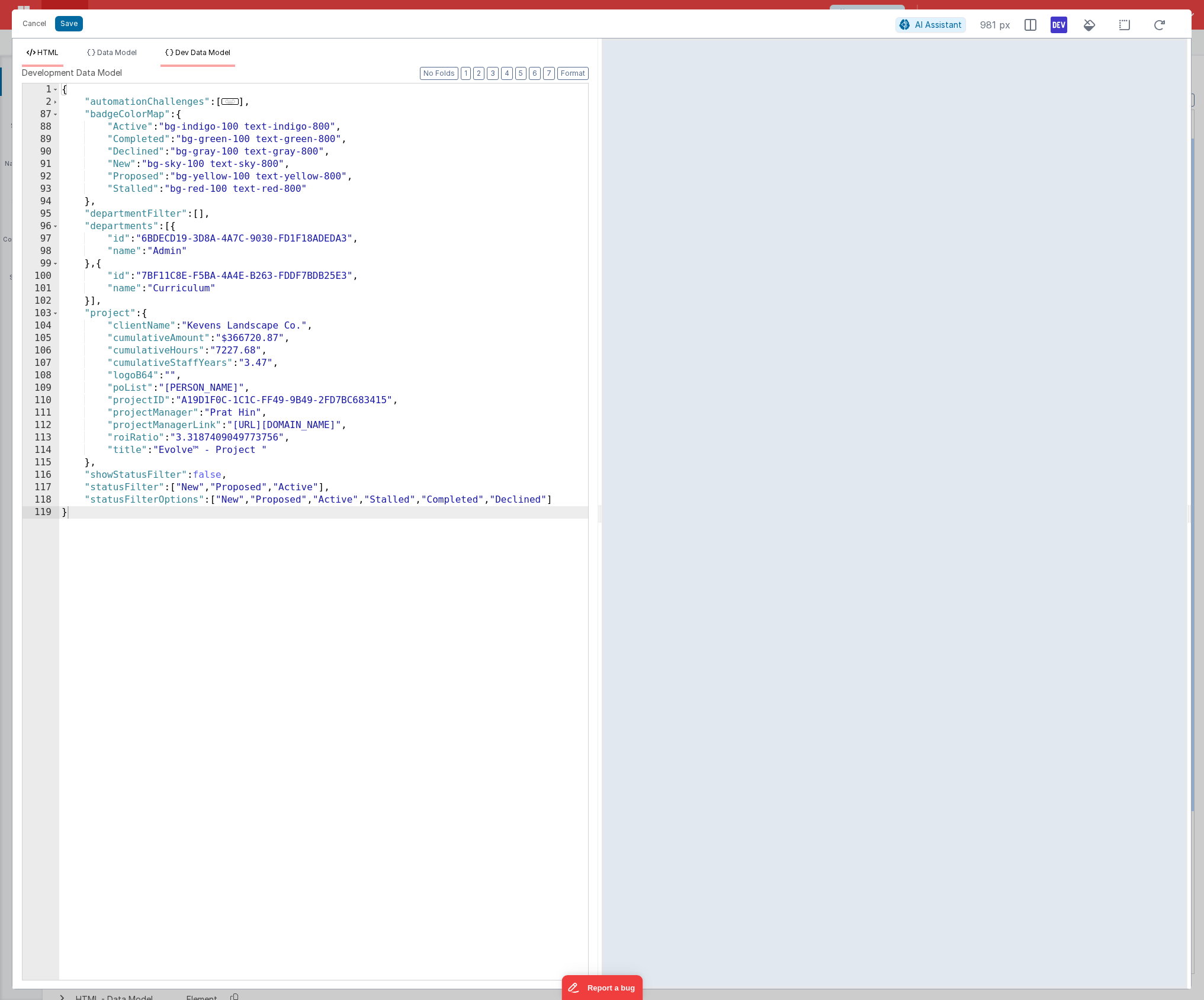
click at [43, 48] on span "HTML" at bounding box center [47, 53] width 21 height 9
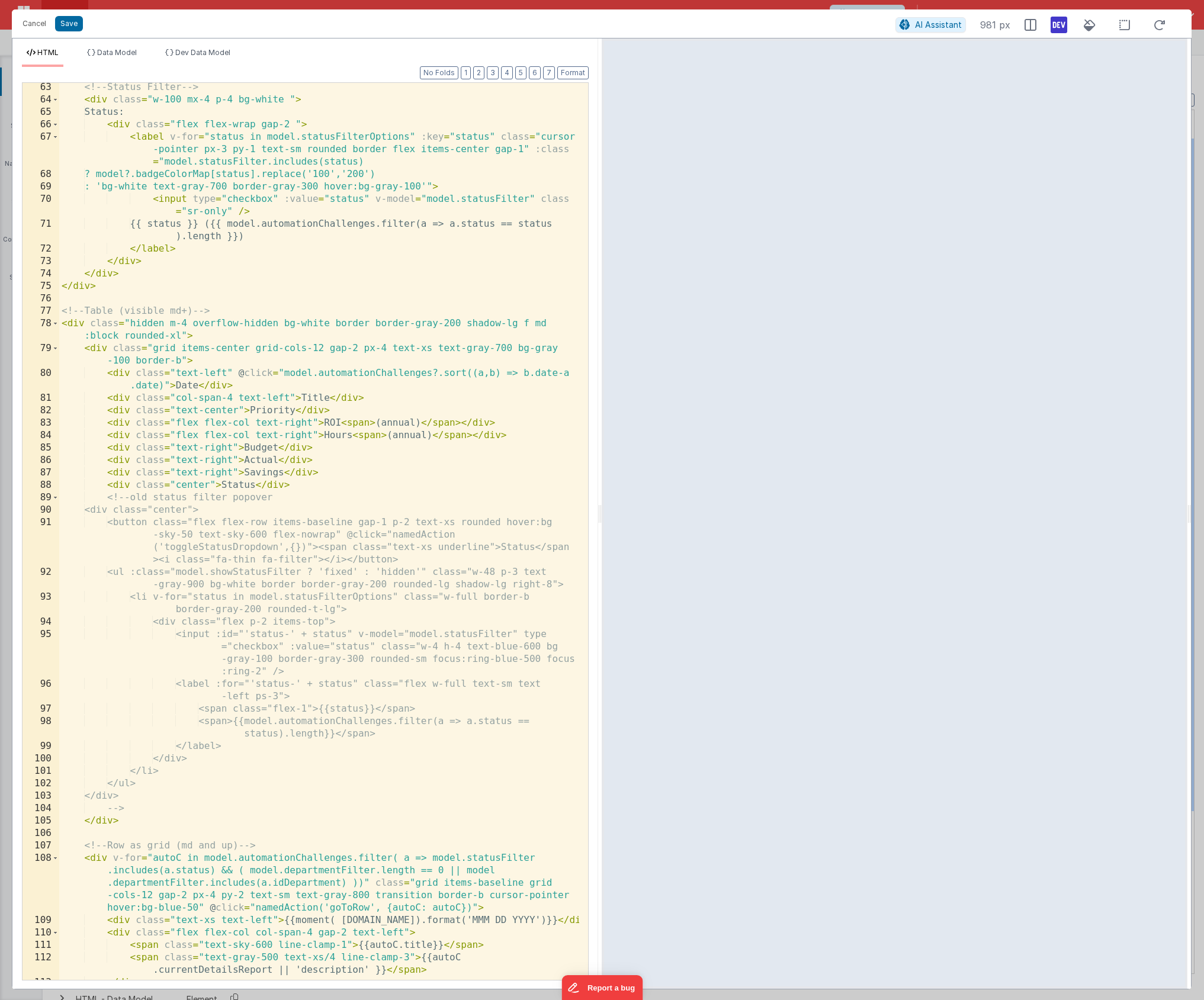
scroll to position [1172, 0]
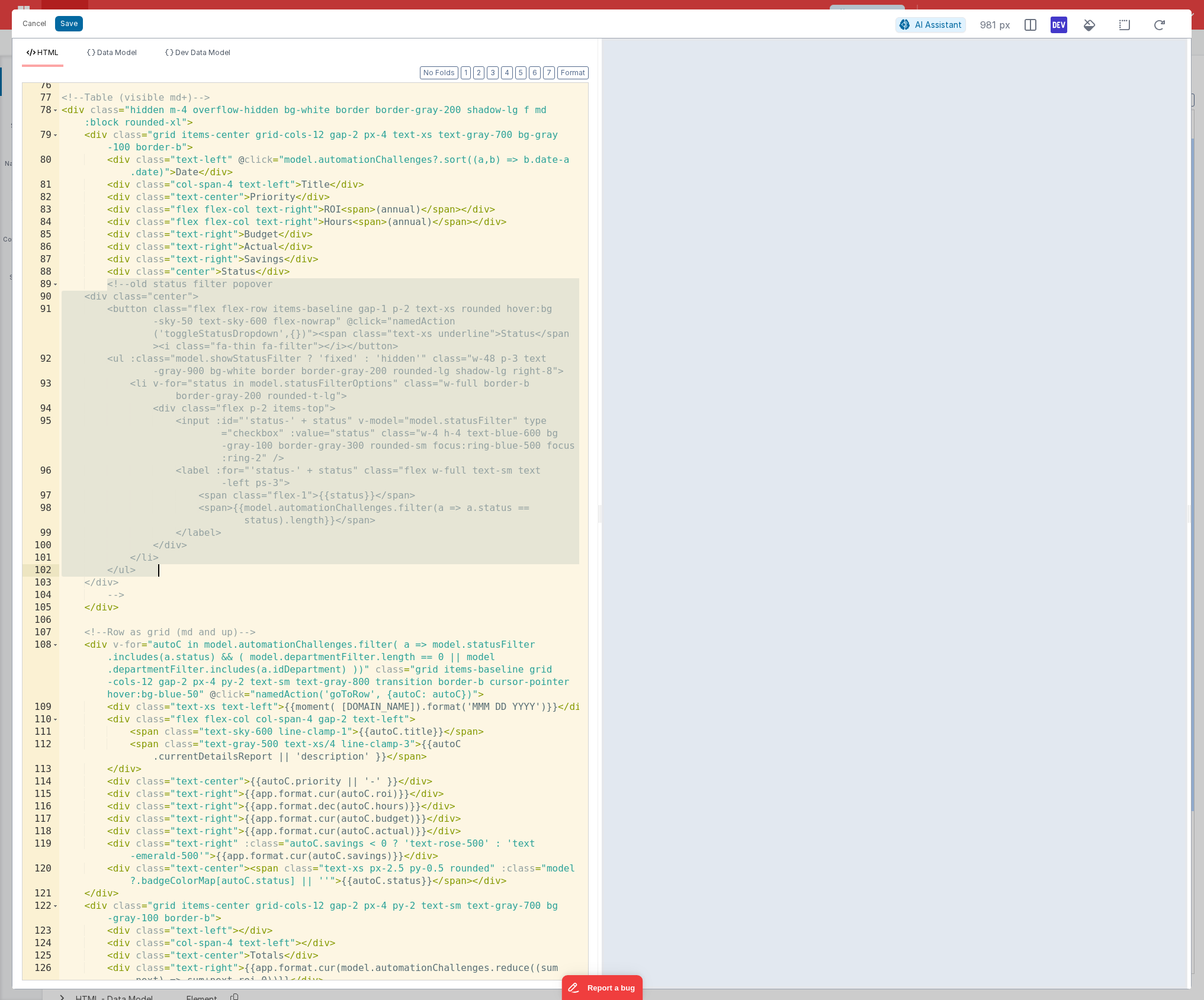
drag, startPoint x: 107, startPoint y: 285, endPoint x: 237, endPoint y: 569, distance: 312.3
click at [237, 569] on div "<!-- Table (visible md+) --> < div class = "hidden m-4 overflow-hidden bg-white…" at bounding box center [319, 546] width 520 height 934
click at [243, 551] on div "<!-- Table (visible md+) --> < div class = "hidden m-4 overflow-hidden bg-white…" at bounding box center [319, 546] width 520 height 934
drag, startPoint x: 136, startPoint y: 594, endPoint x: -3, endPoint y: 283, distance: 340.6
click at [0, 283] on html "Cancel Save AI Assistant 981 px HTML Data Model Dev Data Model Format 7 6 5 4 3…" at bounding box center [602, 500] width 1204 height 1000
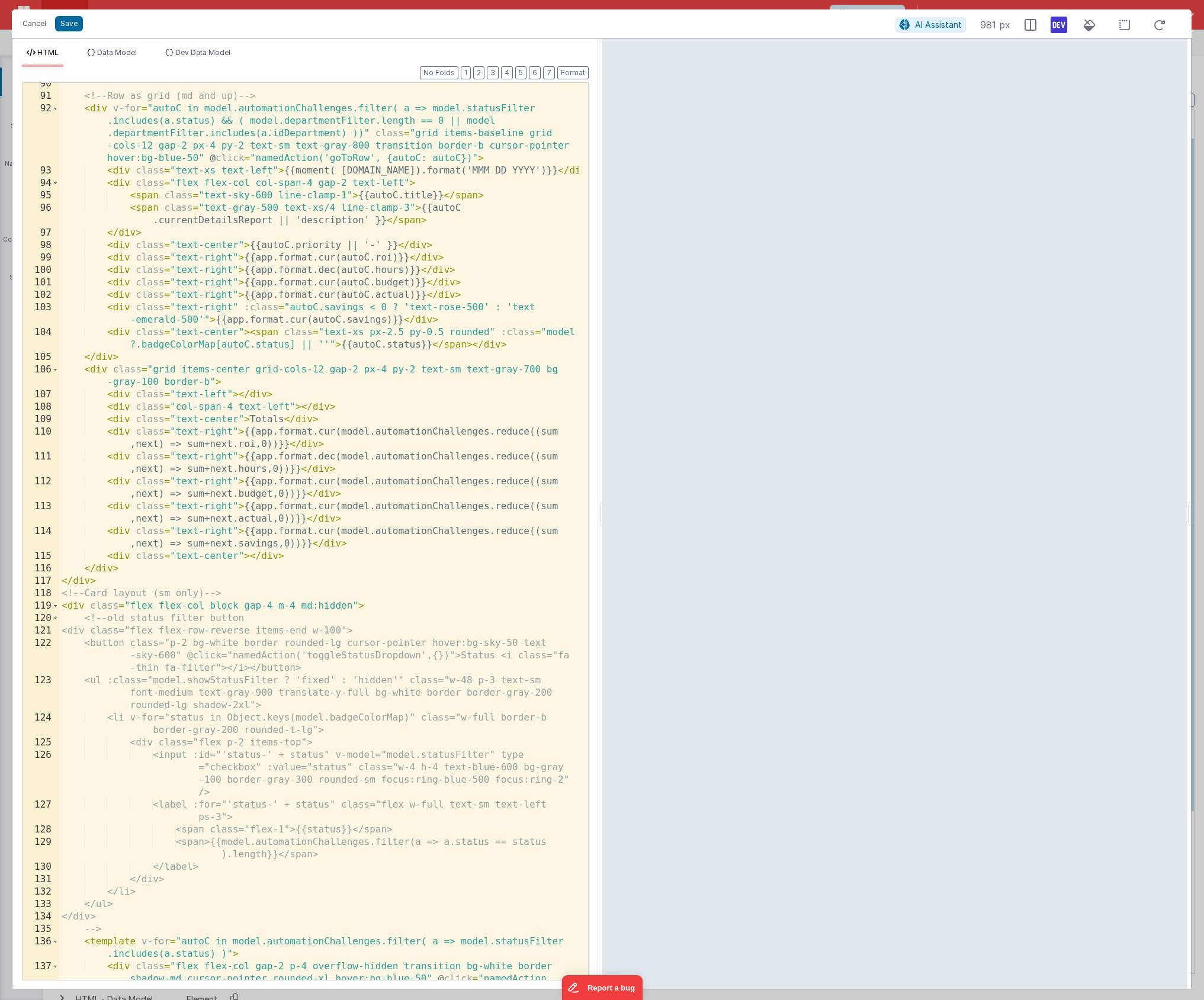
scroll to position [1669, 0]
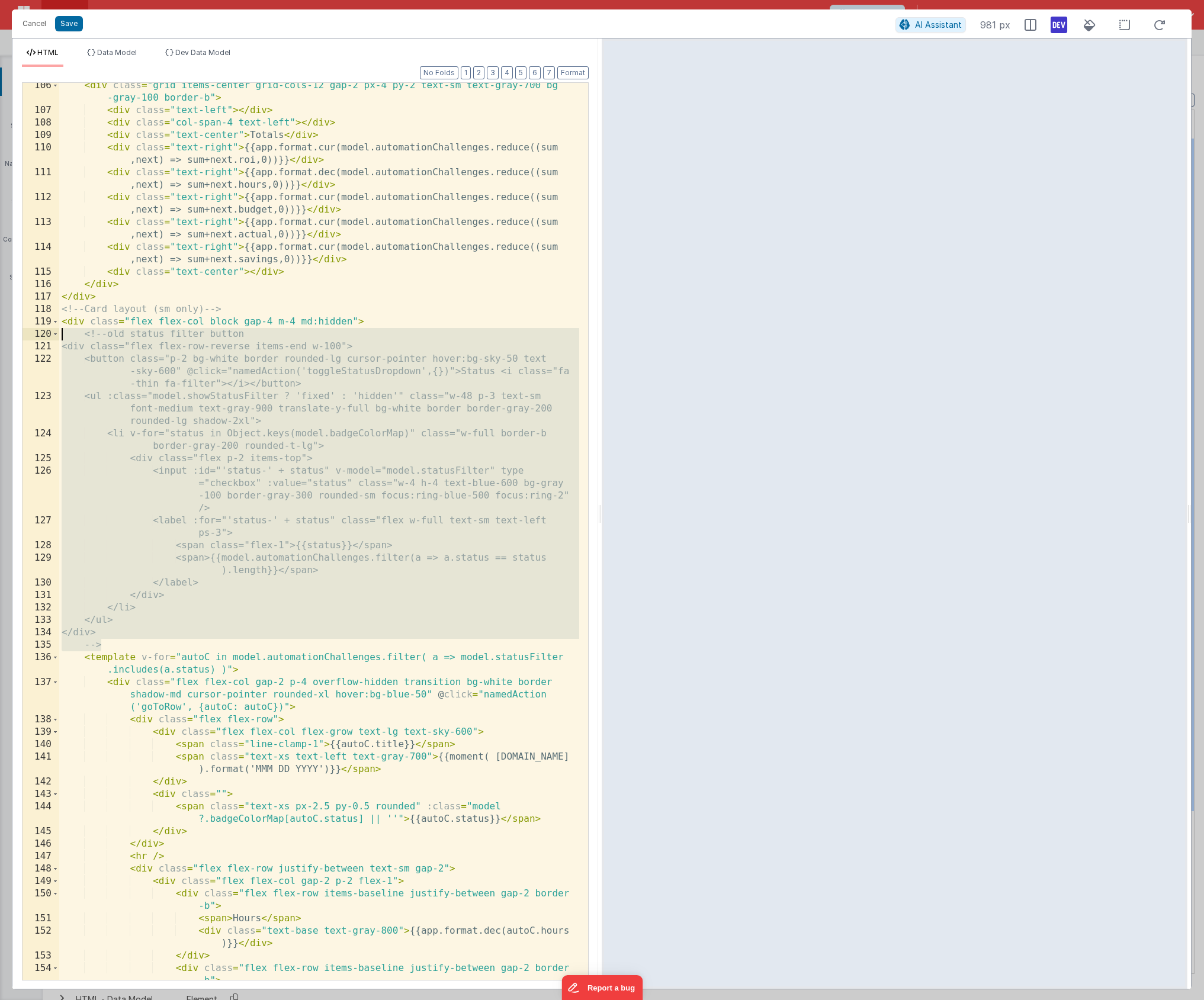
drag, startPoint x: 106, startPoint y: 644, endPoint x: 23, endPoint y: 339, distance: 316.1
click at [23, 339] on div "106 107 108 109 110 111 112 113 114 115 116 117 118 119 120 121 122 123 124 125…" at bounding box center [306, 531] width 567 height 898
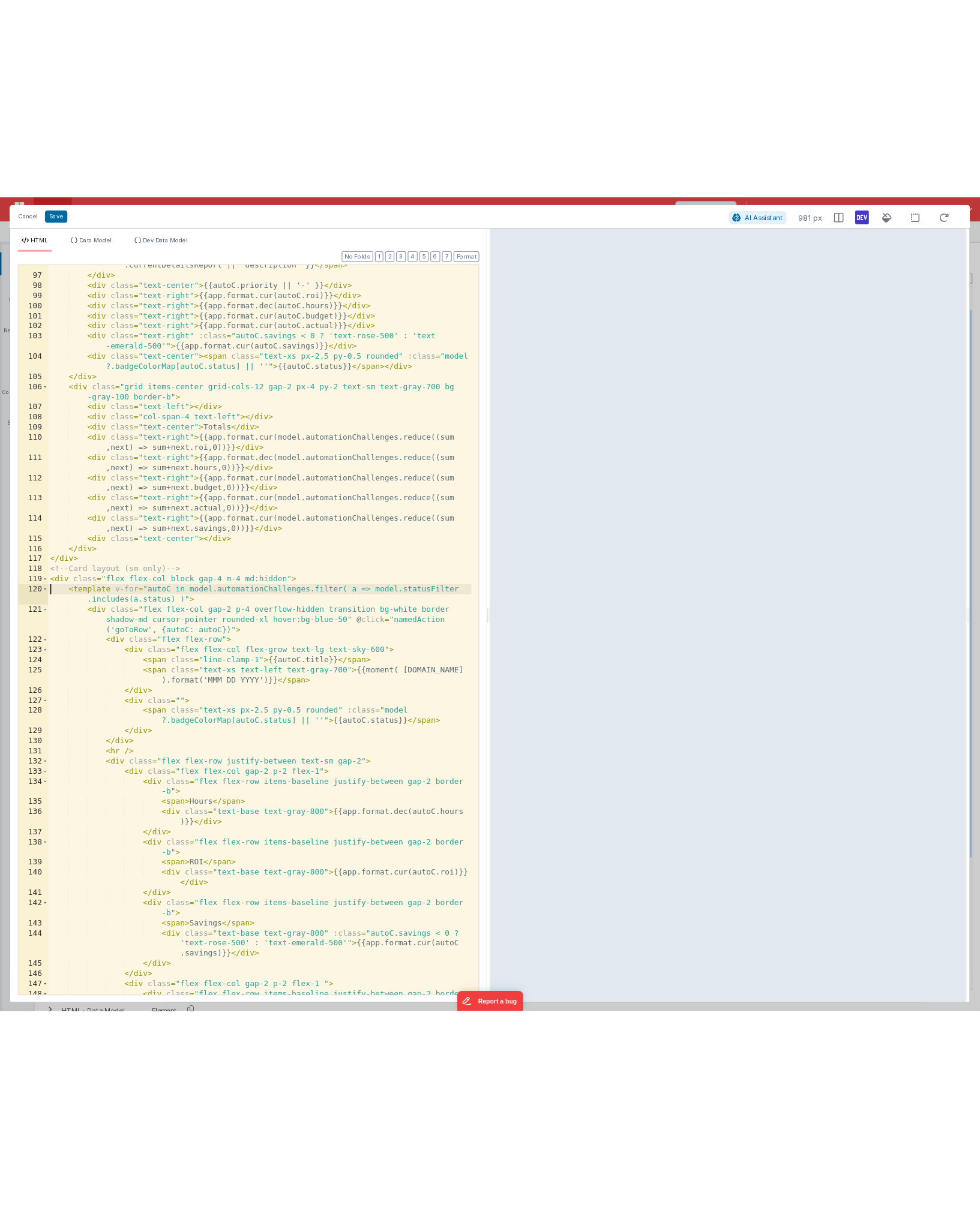
scroll to position [822, 0]
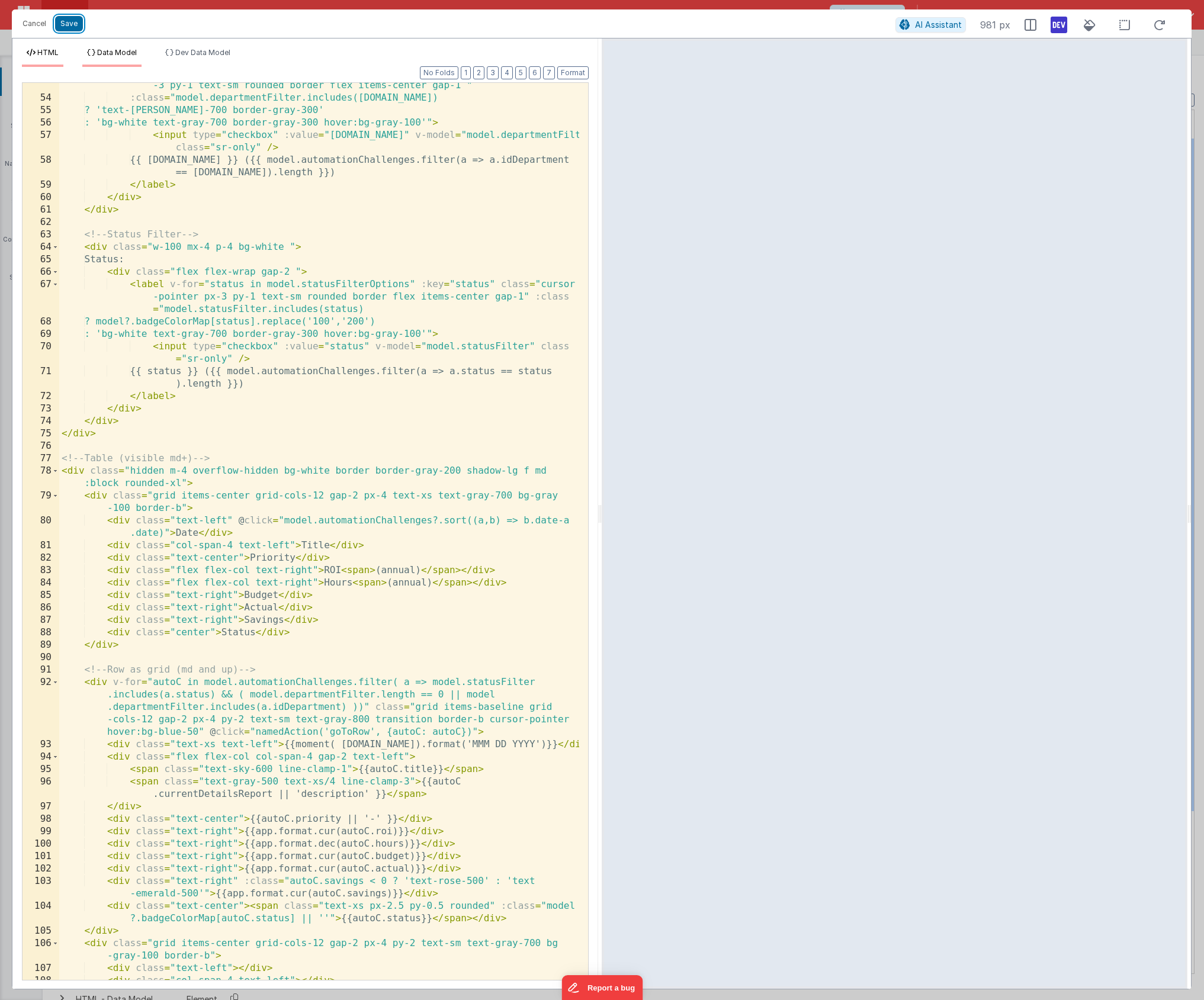
drag, startPoint x: 67, startPoint y: 20, endPoint x: 137, endPoint y: 48, distance: 75.4
click at [67, 20] on button "Save" at bounding box center [69, 23] width 28 height 16
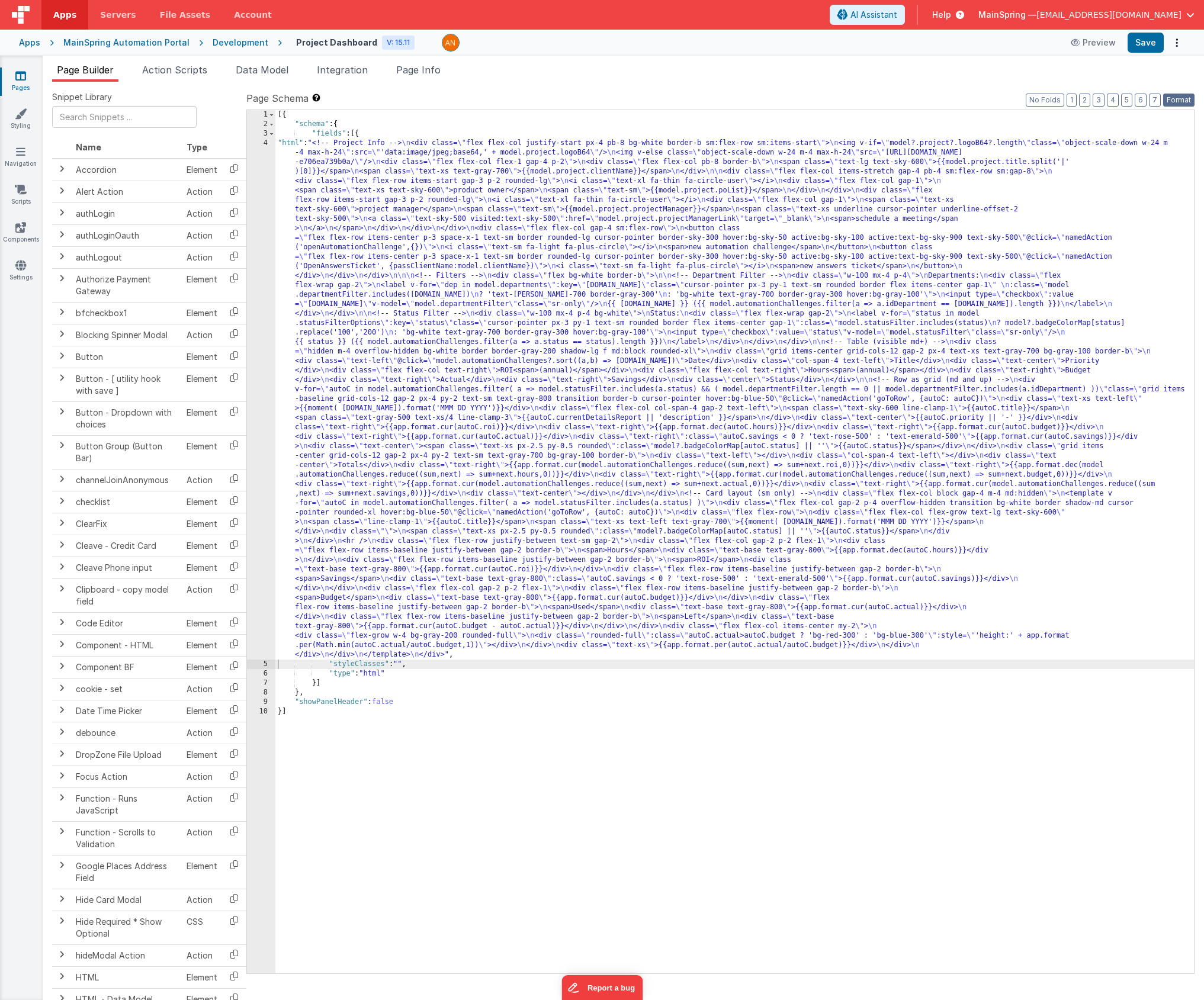
click at [922, 103] on button "Format" at bounding box center [1178, 100] width 31 height 13
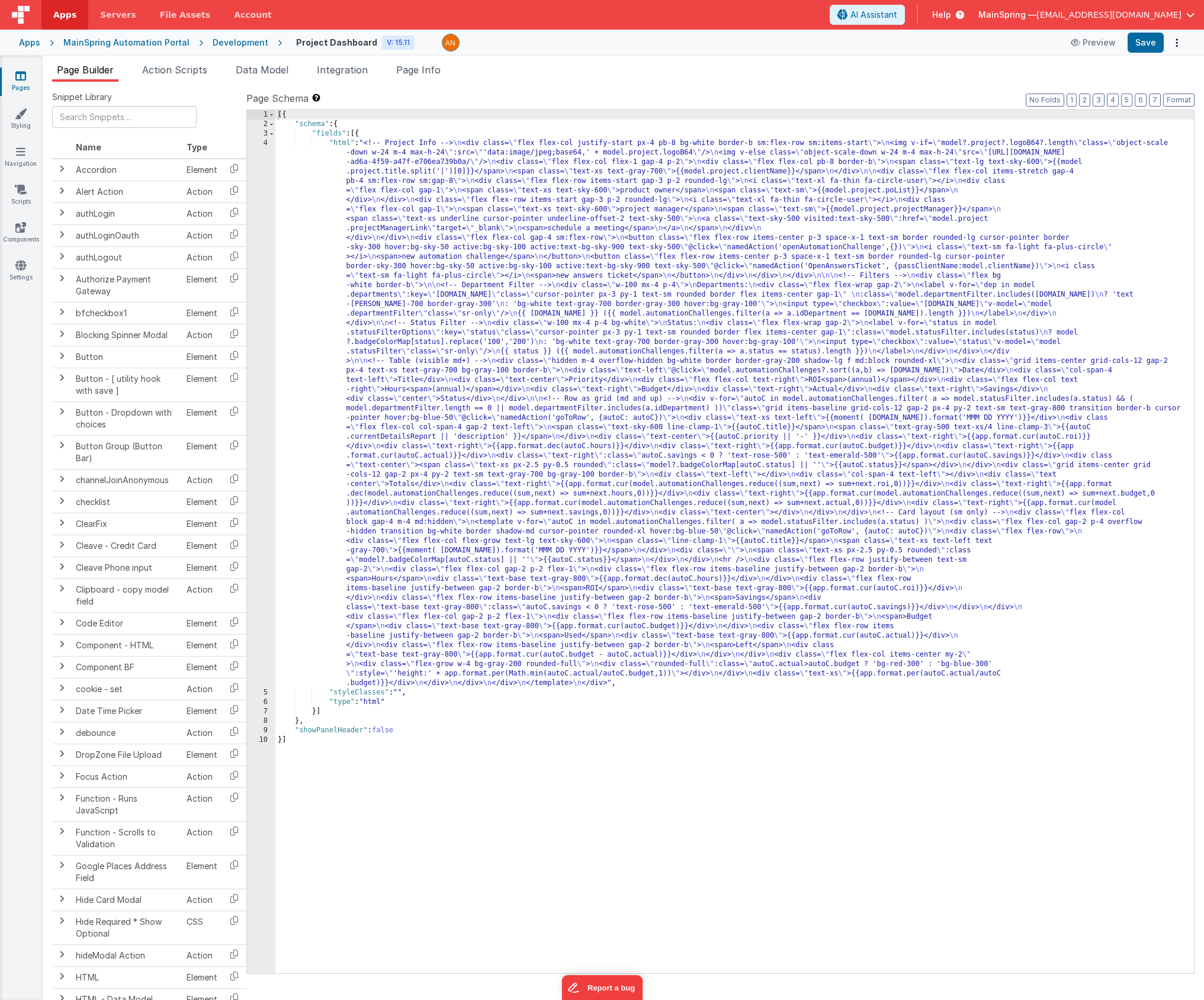
click at [892, 86] on div "Snippet Library Name Type Accordion Element Alert Action Action authLogin Actio…" at bounding box center [623, 550] width 1161 height 937
click at [689, 98] on label "Page Schema Shortcuts: Find: command-f Fold: command-option-L Unfold: command-o…" at bounding box center [720, 97] width 947 height 14
click at [922, 39] on button "Save" at bounding box center [1145, 43] width 36 height 20
click at [399, 450] on div "[{ "schema" : { "fields" : [{ "html" : "<!-- Project Info --> \n <div class= \"…" at bounding box center [734, 551] width 918 height 881
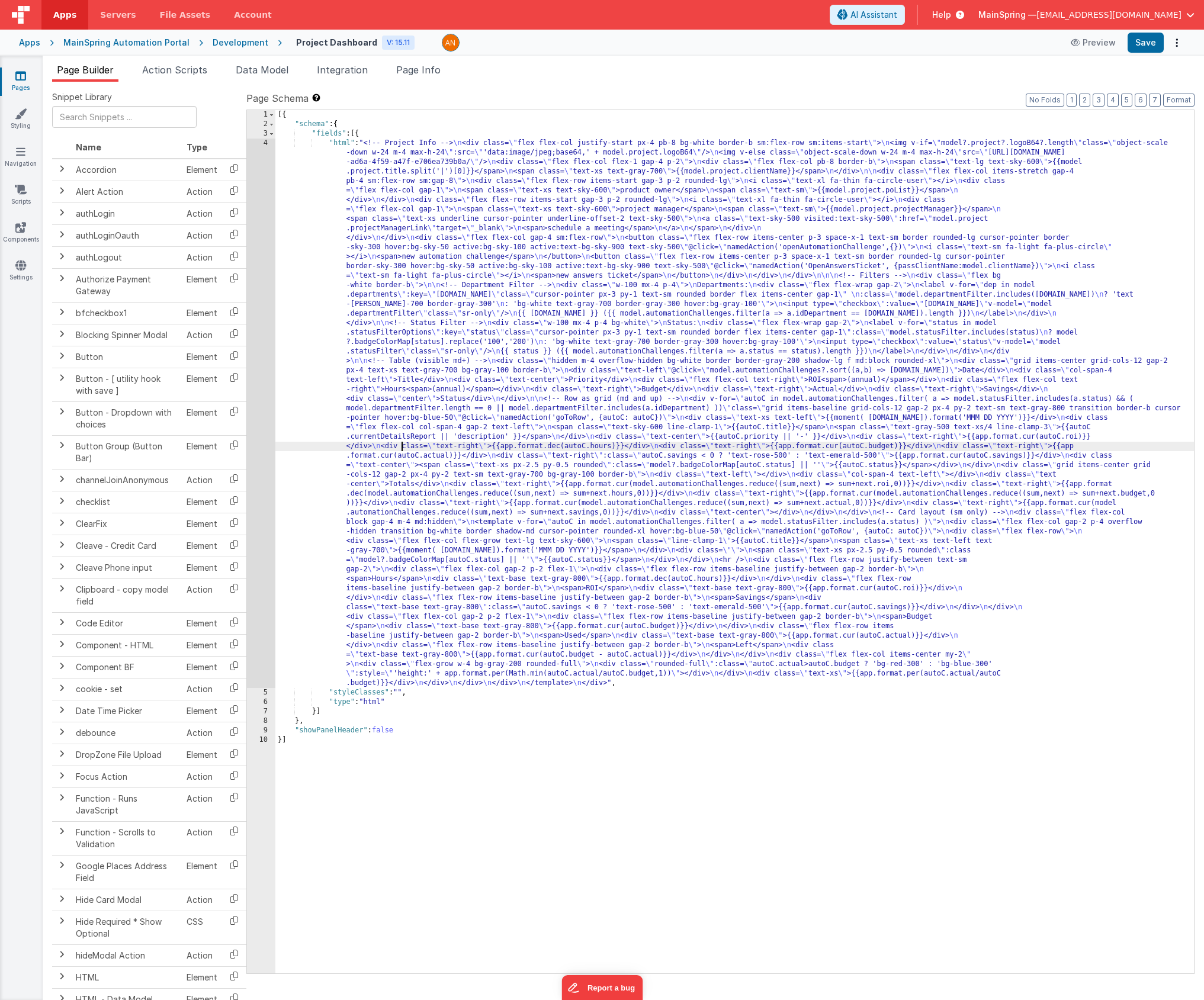
click at [268, 455] on div "4" at bounding box center [261, 413] width 29 height 549
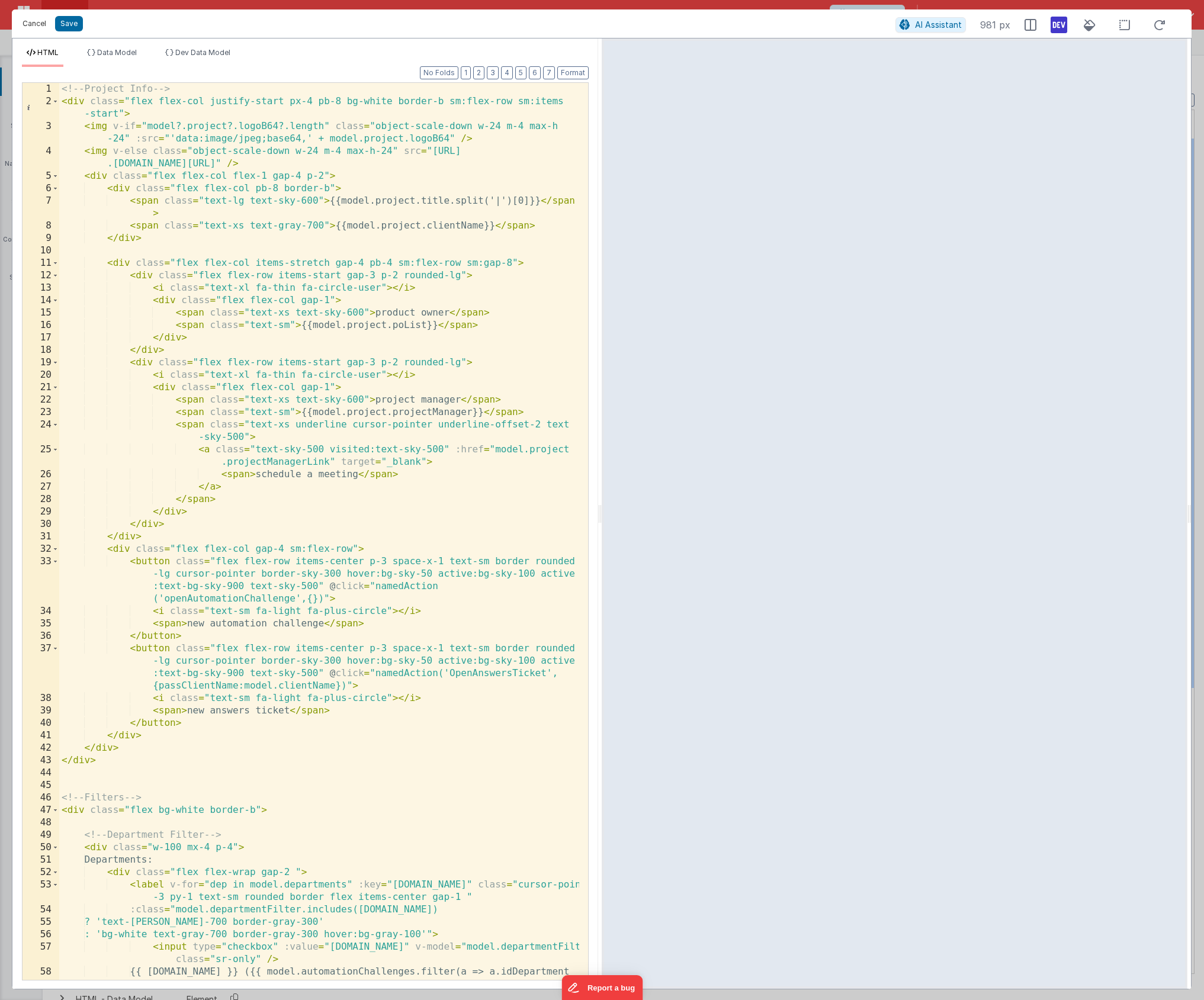
click at [31, 29] on button "Cancel" at bounding box center [34, 24] width 35 height 17
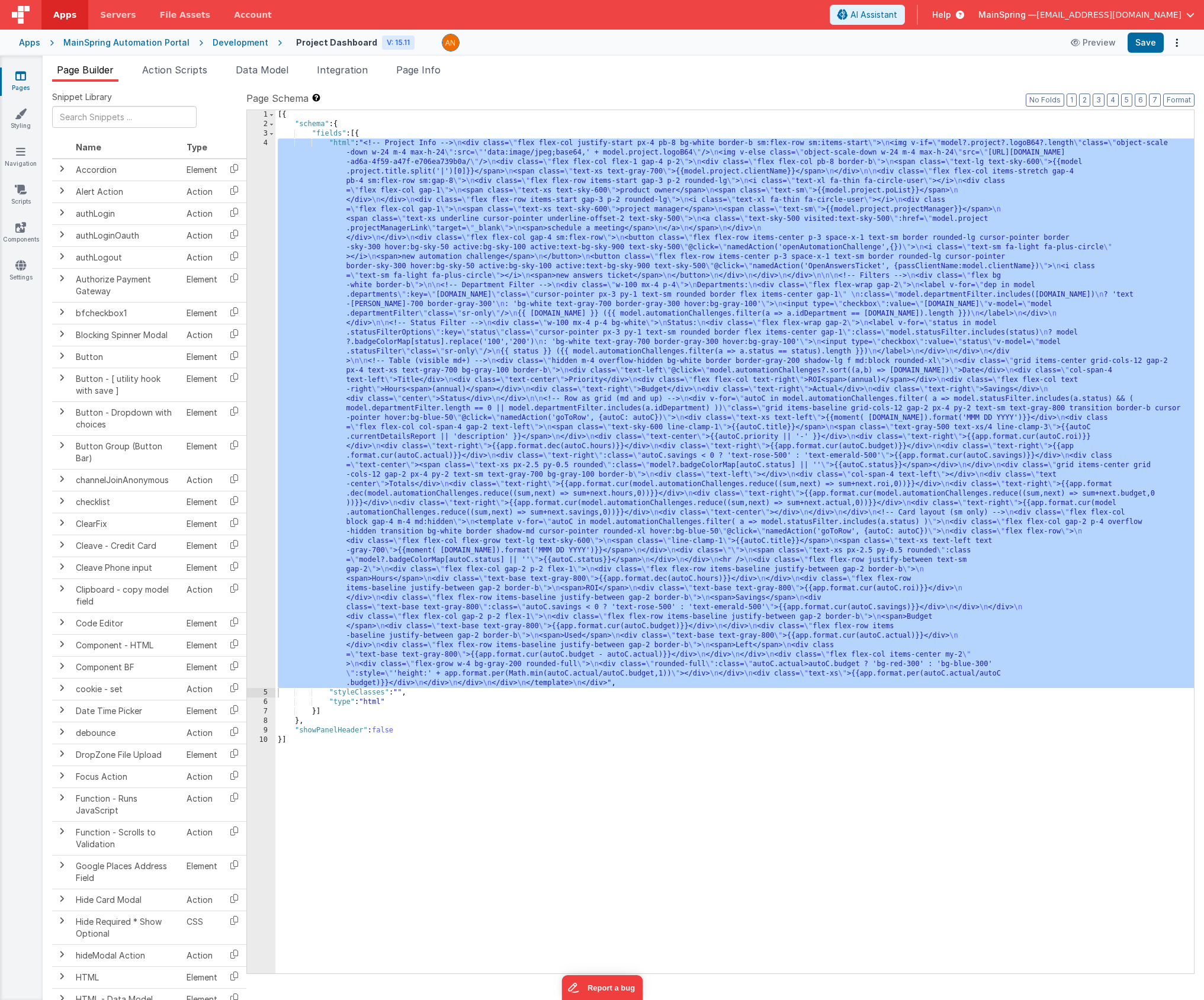
click at [418, 269] on div "[{ "schema" : { "fields" : [{ "html" : "<!-- Project Info --> \n <div class= \"…" at bounding box center [734, 551] width 918 height 881
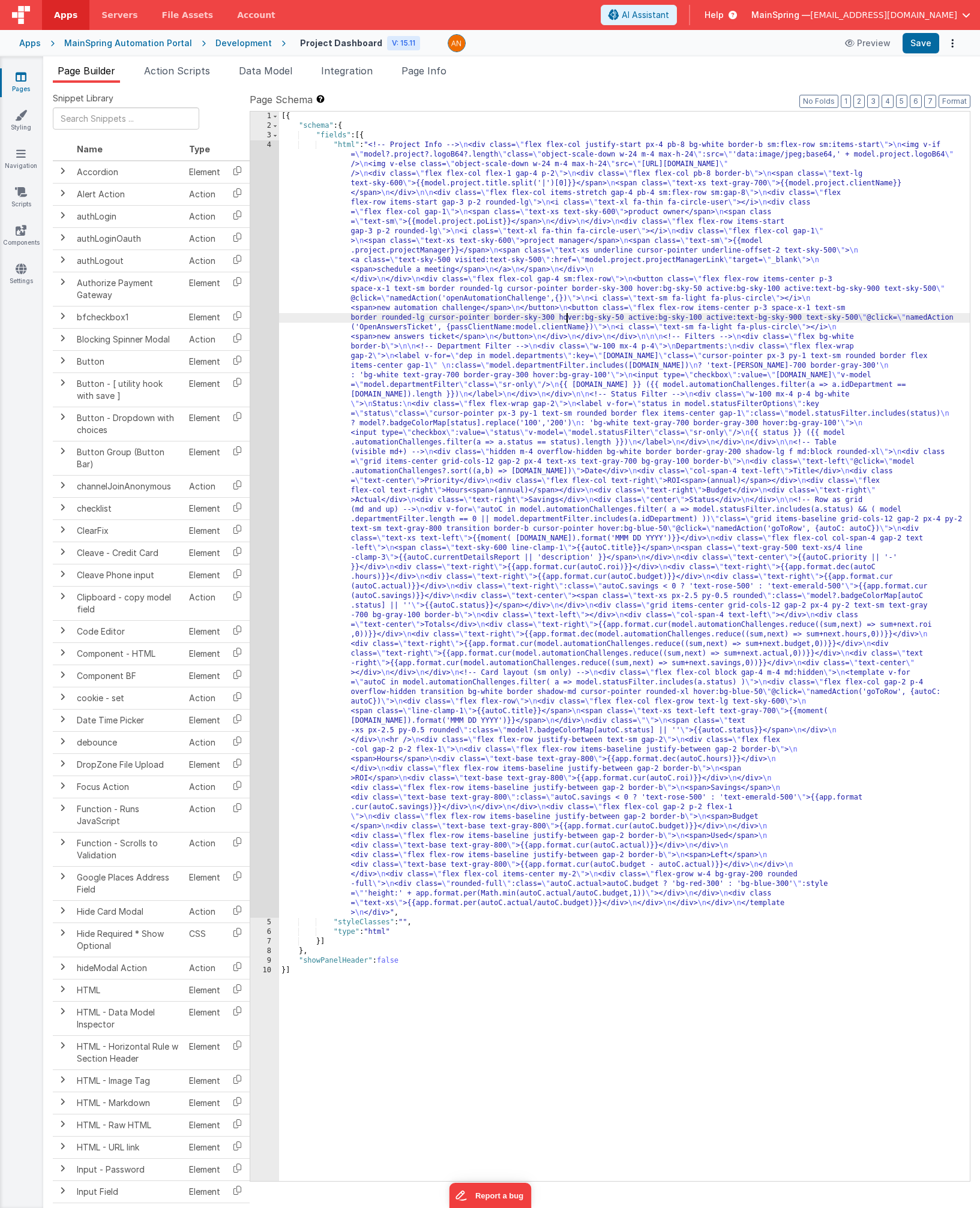
click at [579, 495] on div "[{ "schema" : { "fields" : [{ "html" : "<!-- Project Info --> \n <div class= \"…" at bounding box center [624, 656] width 691 height 1089
click at [416, 453] on div "[{ "schema" : { "fields" : [{ "html" : "<!-- Project Info --> \n <div class= \"…" at bounding box center [624, 656] width 691 height 1089
click at [263, 441] on div "4" at bounding box center [265, 529] width 29 height 777
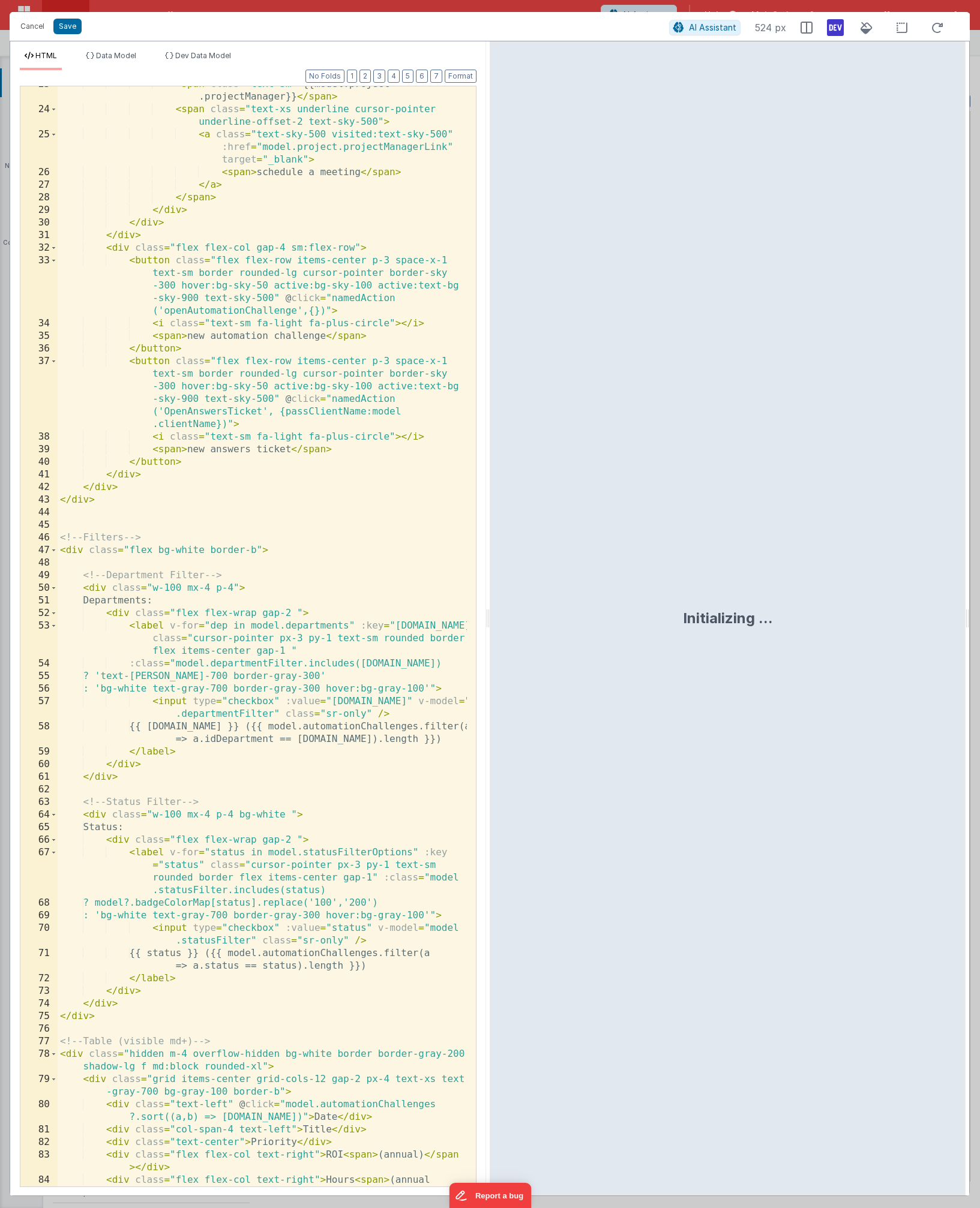
scroll to position [0, 0]
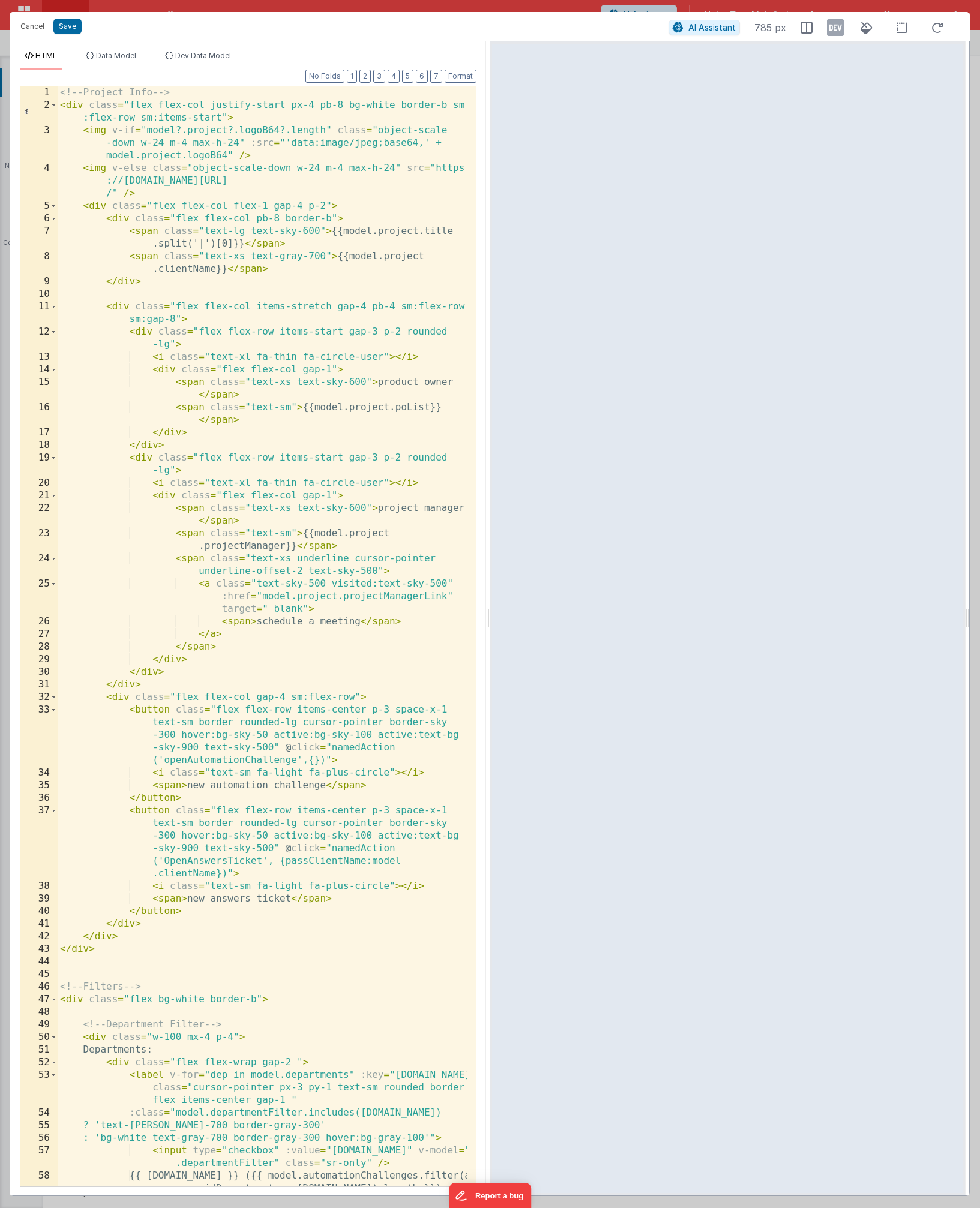
click at [835, 27] on icon at bounding box center [835, 27] width 17 height 19
click at [190, 57] on span "Dev Data Model" at bounding box center [203, 55] width 55 height 9
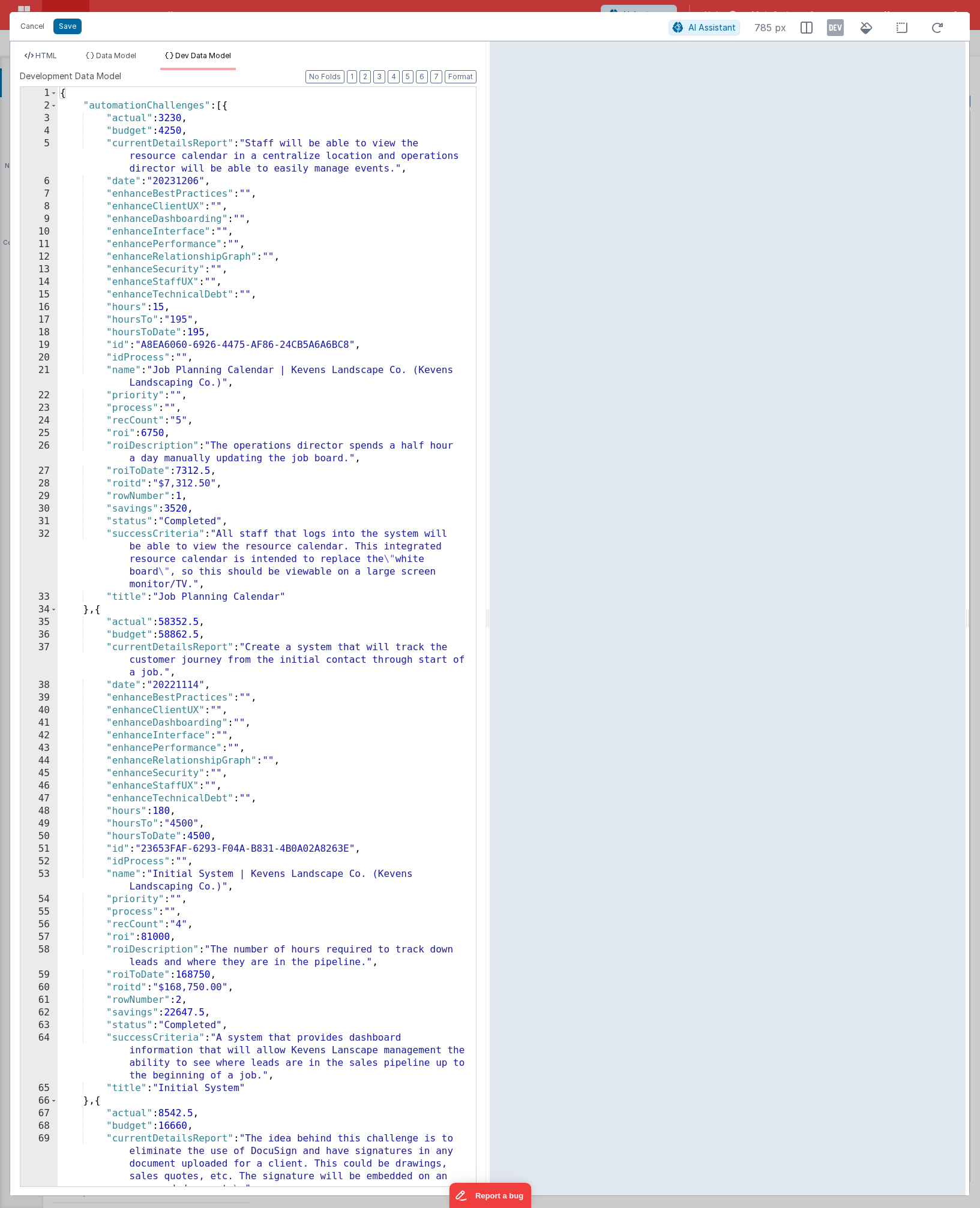
click at [846, 29] on div "AI Assistant 785 px" at bounding box center [809, 27] width 282 height 22
click at [835, 31] on icon at bounding box center [835, 27] width 17 height 19
click at [53, 106] on span at bounding box center [54, 105] width 7 height 12
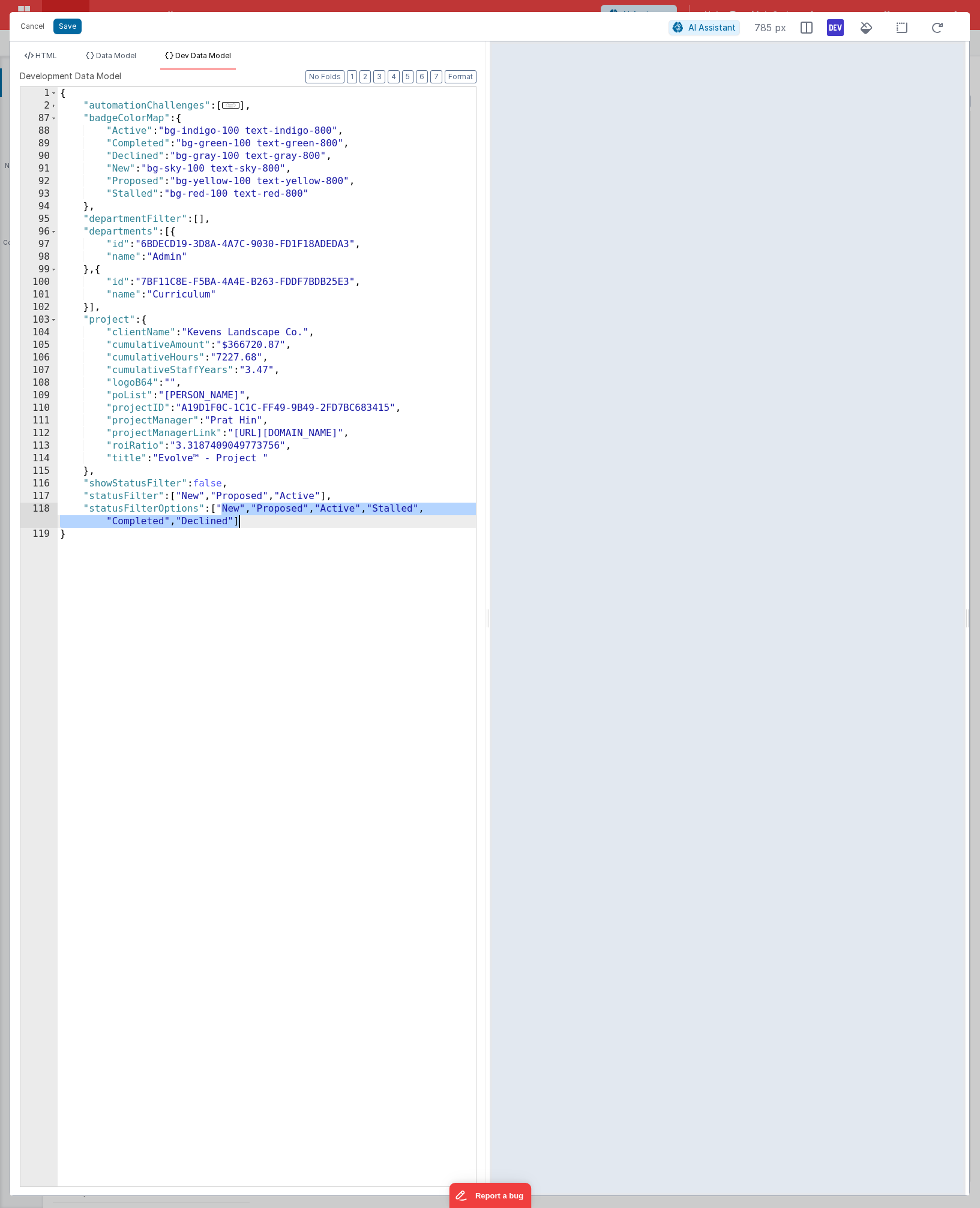
drag, startPoint x: 222, startPoint y: 509, endPoint x: 239, endPoint y: 523, distance: 22.0
click at [239, 523] on div "{ "automationChallenges" : [ ... ] , "badgeColorMap" : { "Active" : "bg-indigo-…" at bounding box center [267, 650] width 419 height 1125
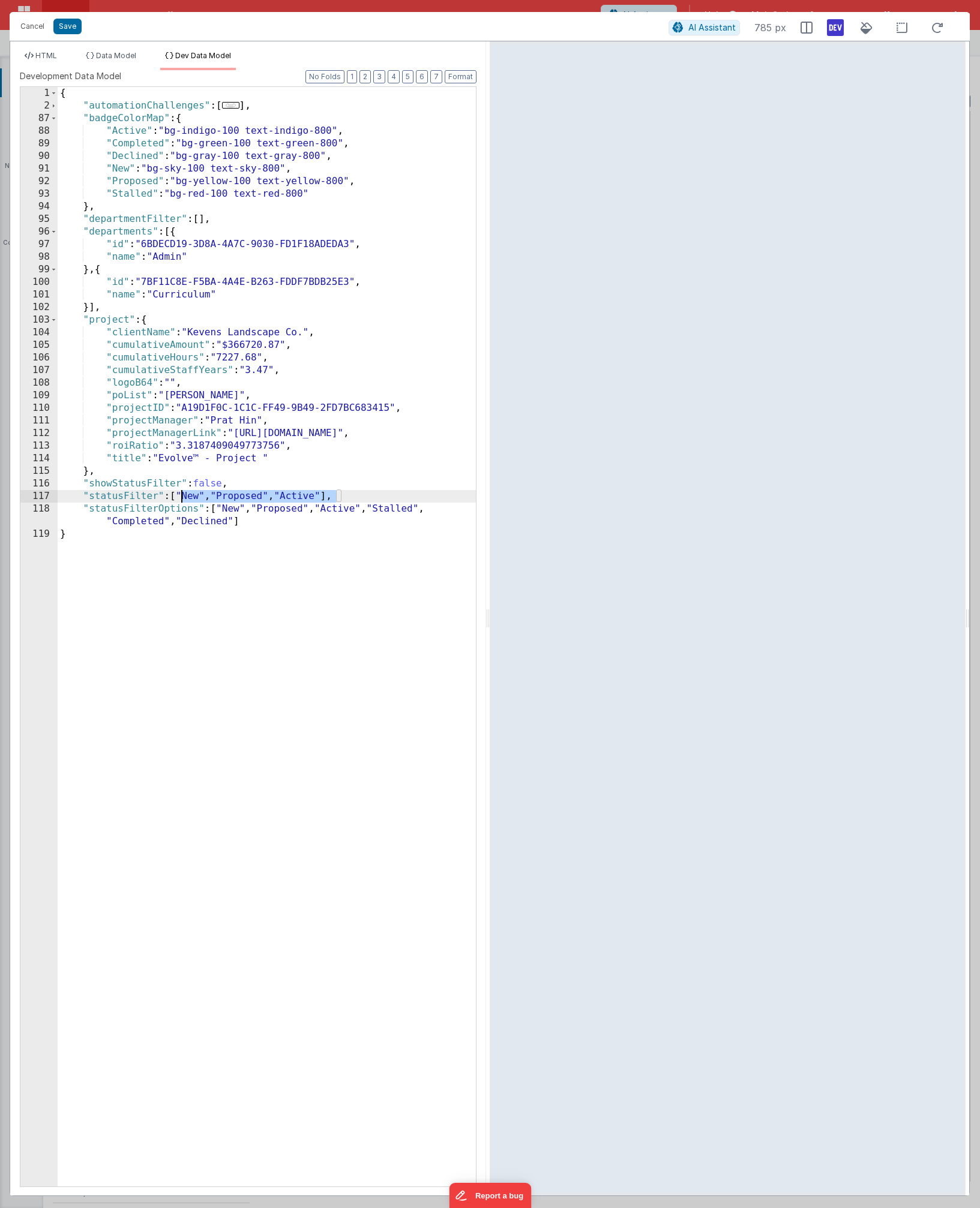
drag, startPoint x: 335, startPoint y: 497, endPoint x: 179, endPoint y: 497, distance: 156.0
click at [178, 497] on div "{ "automationChallenges" : [ ... ] , "badgeColorMap" : { "Active" : "bg-indigo-…" at bounding box center [267, 650] width 419 height 1125
click at [320, 570] on div "{ "automationChallenges" : [ ... ] , "badgeColorMap" : { "Active" : "bg-indigo-…" at bounding box center [267, 650] width 419 height 1125
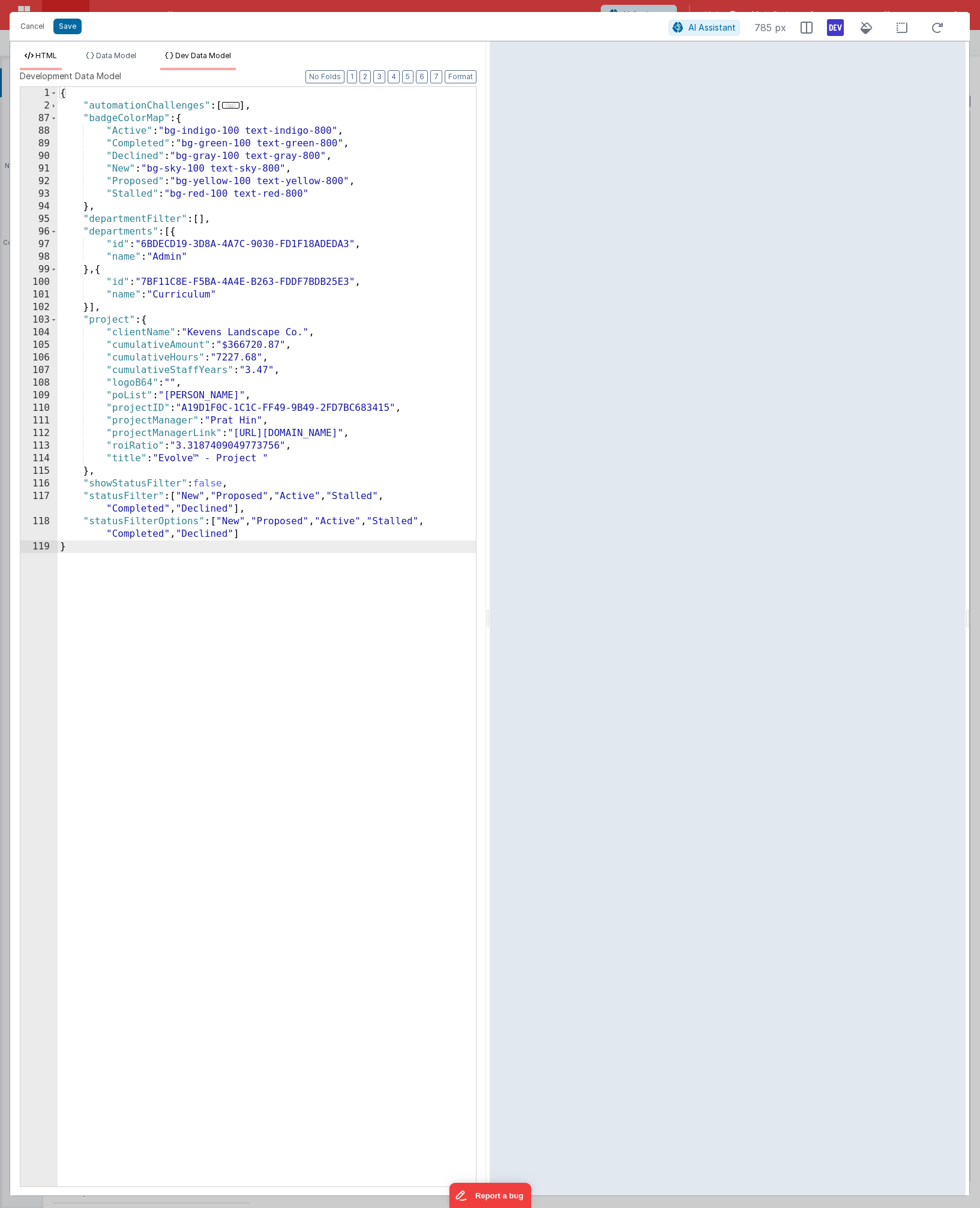
click at [59, 68] on li "HTML" at bounding box center [40, 60] width 42 height 19
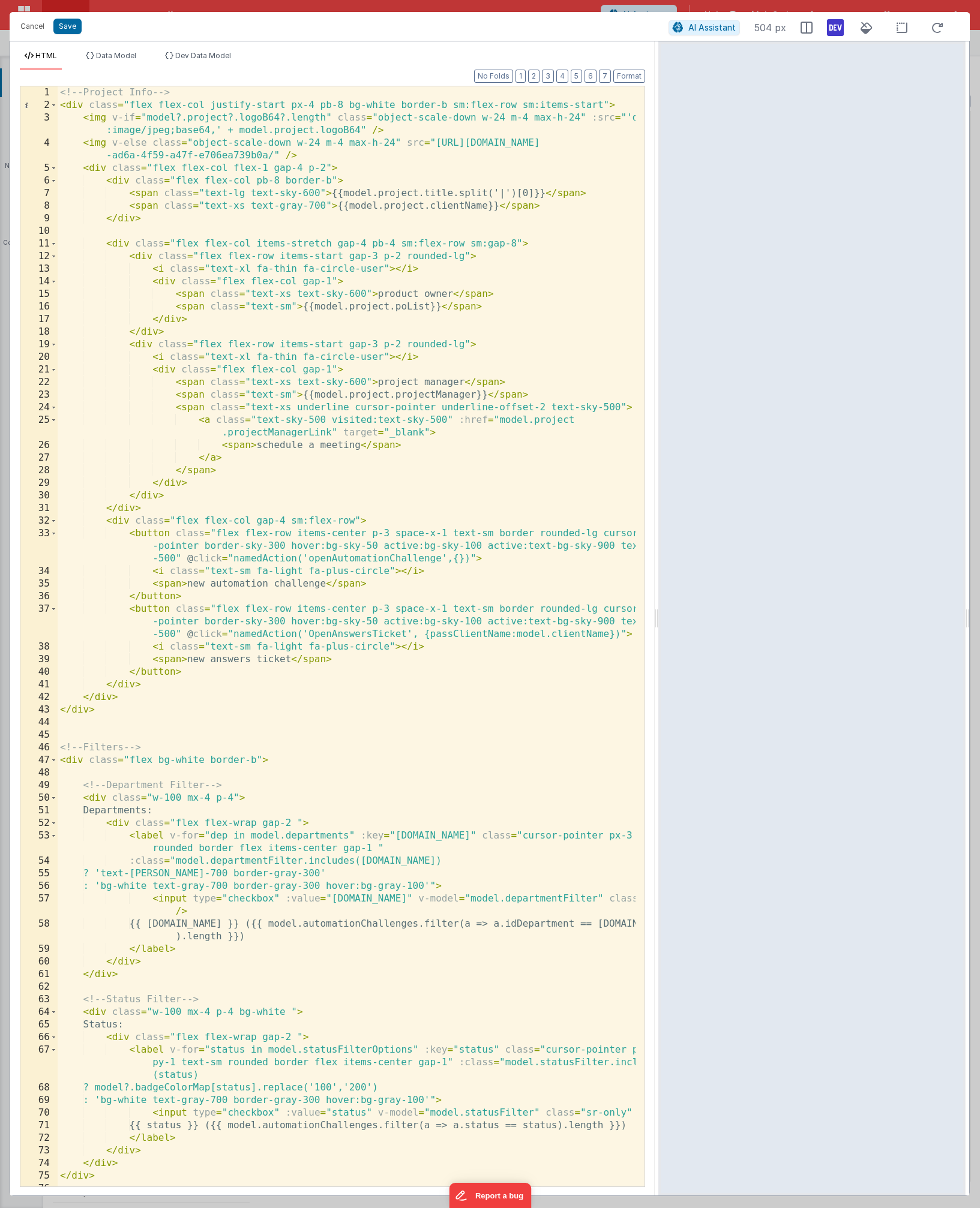
drag, startPoint x: 486, startPoint y: 615, endPoint x: 659, endPoint y: 671, distance: 181.8
click at [659, 671] on html "Cancel Save AI Assistant 504 px HTML Data Model Dev Data Model Format 7 6 5 4 3…" at bounding box center [490, 604] width 980 height 1208
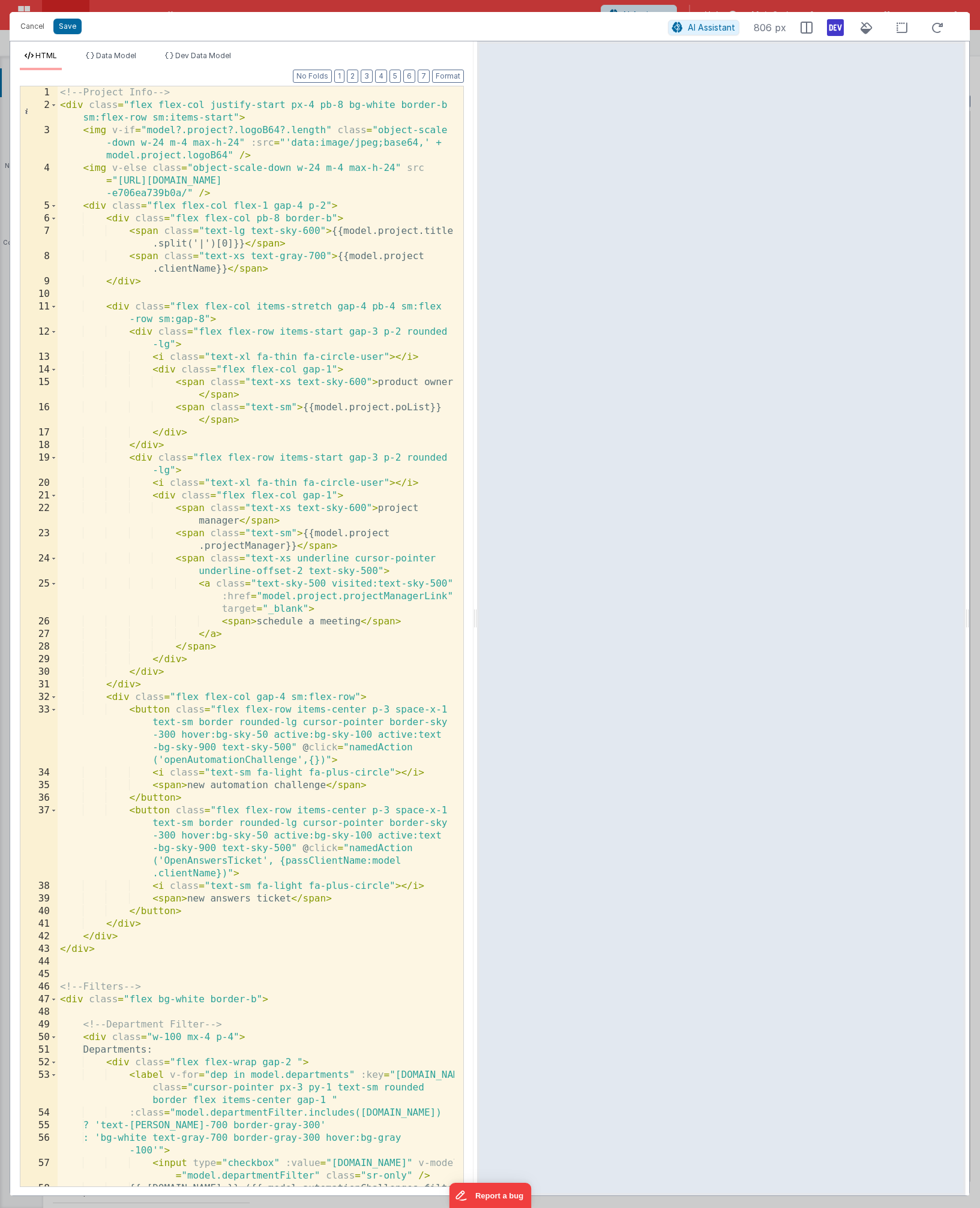
drag, startPoint x: 656, startPoint y: 621, endPoint x: 477, endPoint y: 634, distance: 179.5
click at [477, 634] on html "Cancel Save AI Assistant 806 px HTML Data Model Dev Data Model Format 7 6 5 4 3…" at bounding box center [490, 604] width 980 height 1208
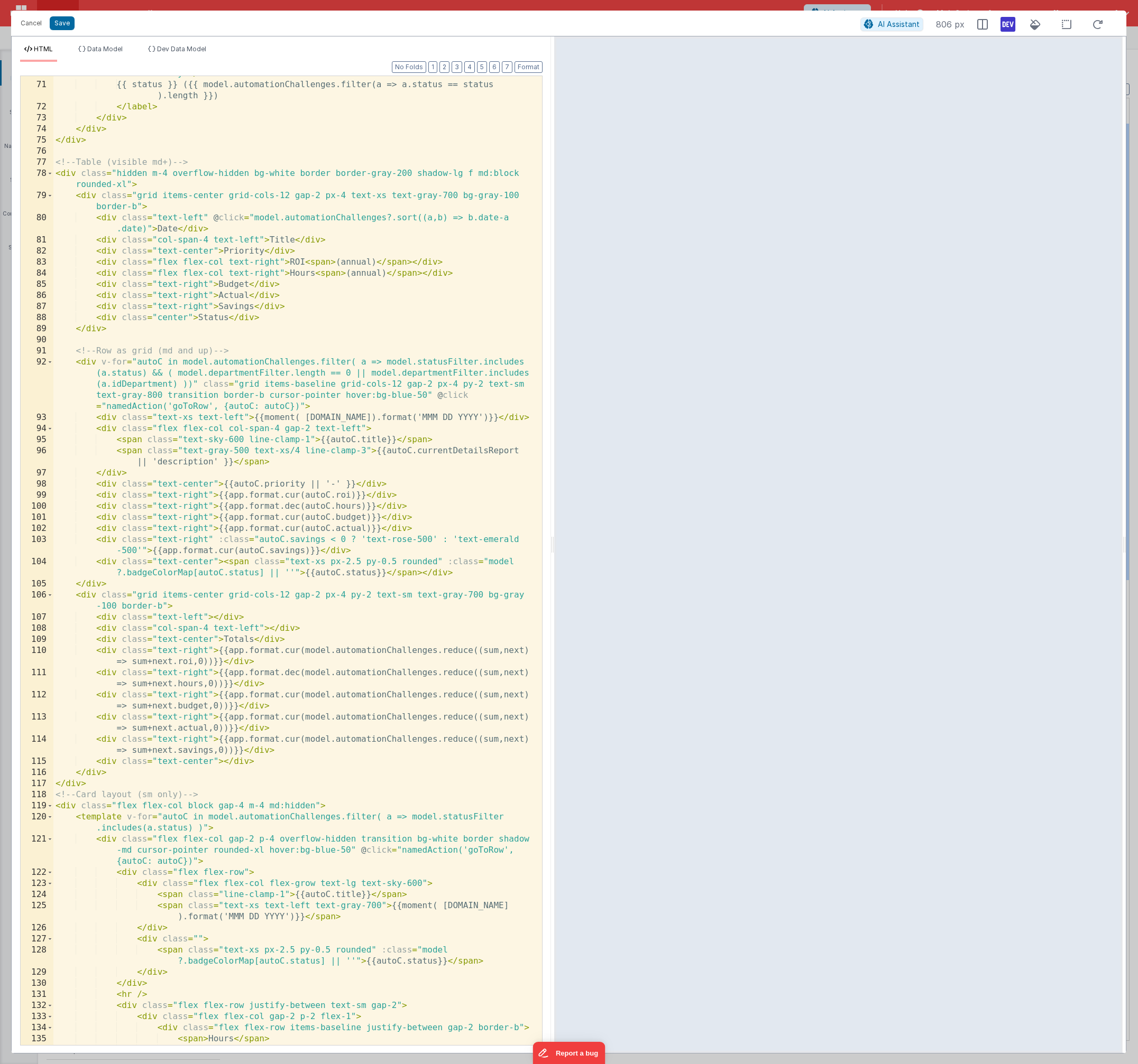
scroll to position [952, 0]
drag, startPoint x: 302, startPoint y: 250, endPoint x: 33, endPoint y: 251, distance: 269.0
click at [33, 251] on div "70 71 72 73 74 75 76 77 78 79 80 81 82 83 84 85 86 87 88 89 90 91 92 93 94 95 9…" at bounding box center [281, 561] width 523 height 971
click at [174, 209] on div "< input type = "checkbox" :value = "status" v-model = "model.statusFilter" clas…" at bounding box center [294, 564] width 481 height 1014
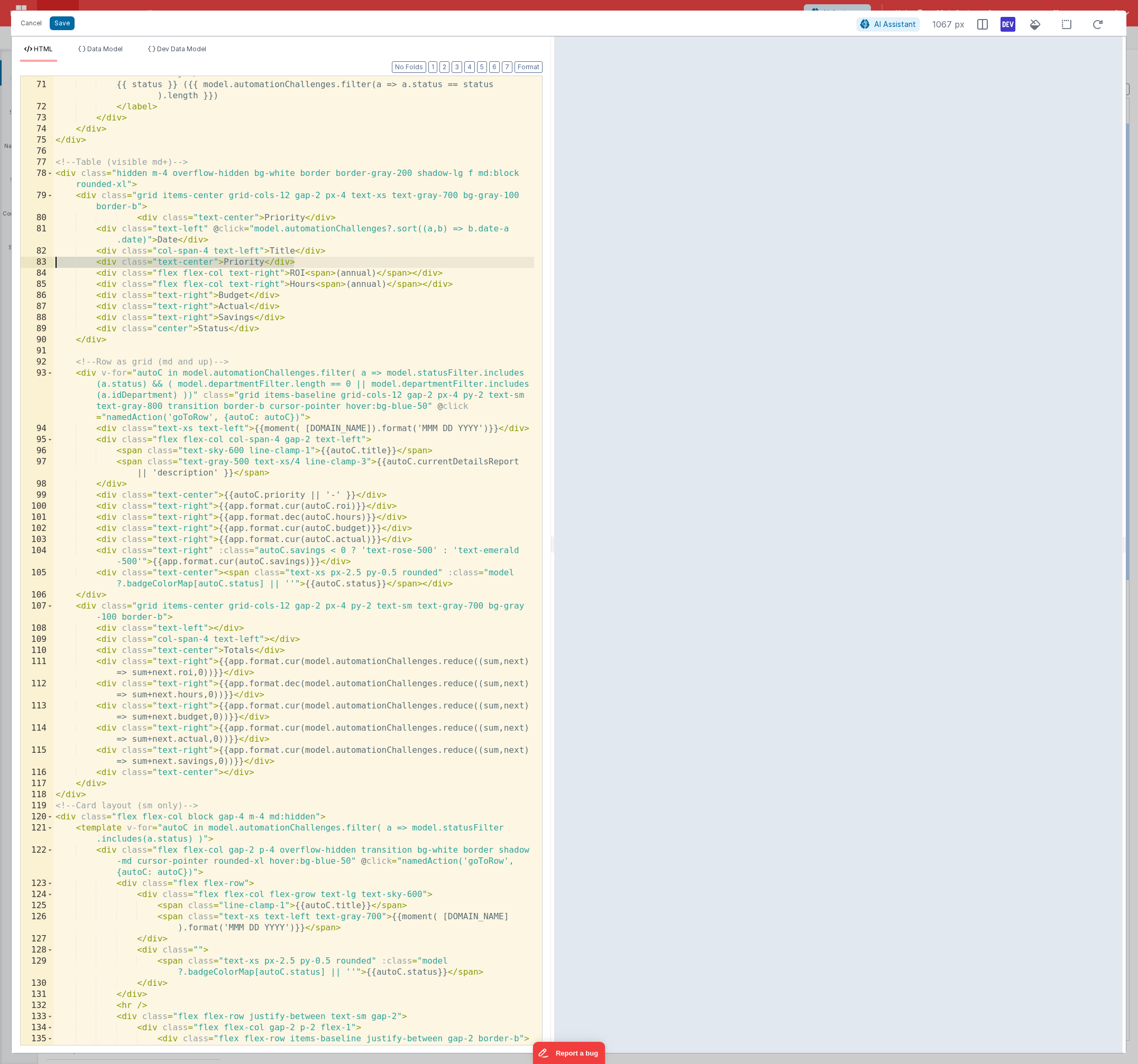
drag, startPoint x: 307, startPoint y: 263, endPoint x: 37, endPoint y: 265, distance: 270.0
click at [37, 265] on div "70 71 72 73 74 75 76 77 78 79 80 81 82 83 84 85 86 87 88 89 90 91 92 93 94 95 9…" at bounding box center [281, 561] width 523 height 971
click at [88, 263] on div "< input type = "checkbox" :value = "status" v-model = "model.statusFilter" clas…" at bounding box center [294, 558] width 481 height 1003
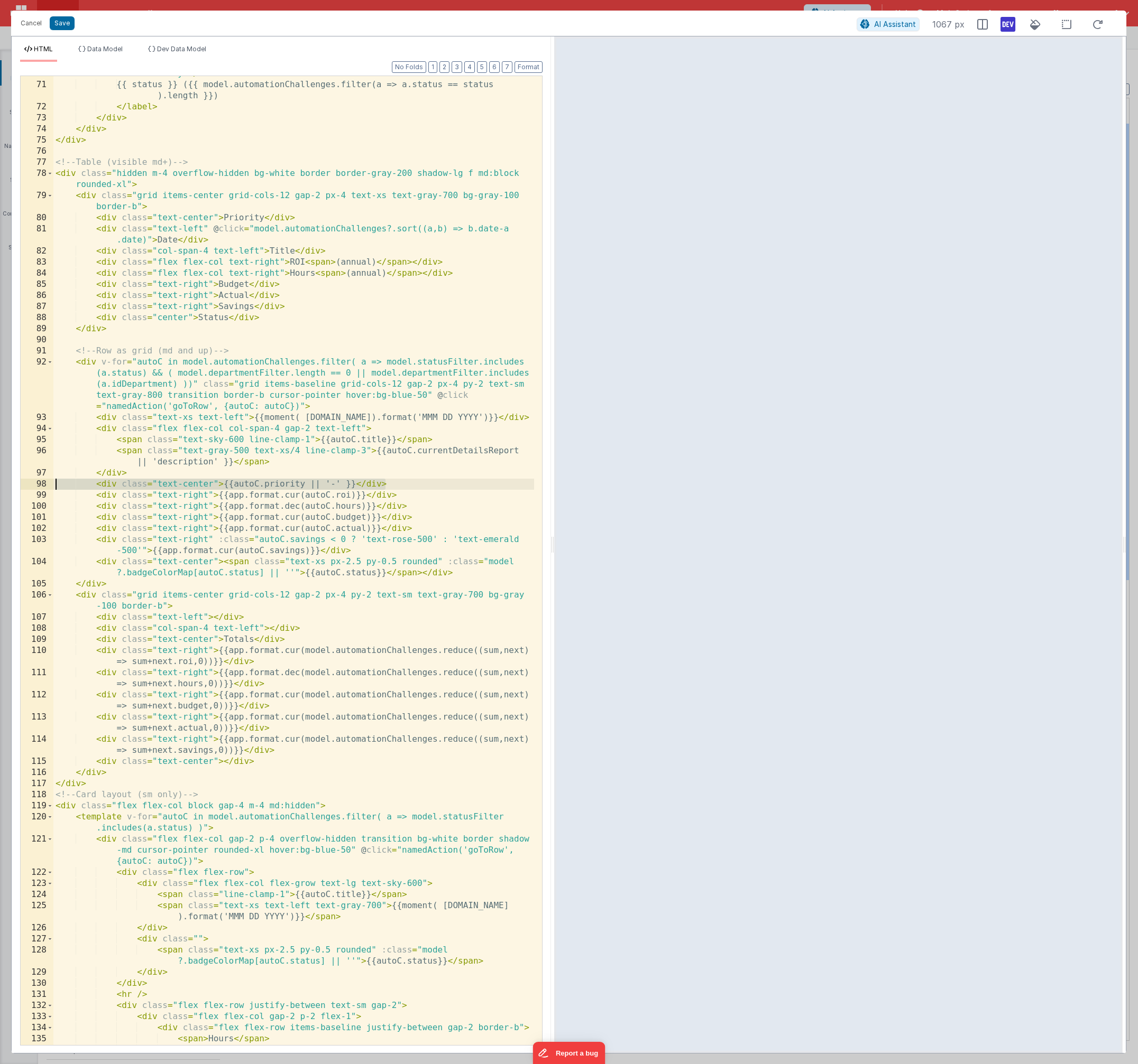
drag, startPoint x: 396, startPoint y: 485, endPoint x: 35, endPoint y: 485, distance: 361.0
click at [35, 485] on div "70 71 72 73 74 75 76 77 78 79 80 81 82 83 84 85 86 87 88 89 90 91 92 93 94 95 9…" at bounding box center [281, 561] width 523 height 971
click at [318, 412] on div "< input type = "checkbox" :value = "status" v-model = "model.statusFilter" clas…" at bounding box center [294, 564] width 481 height 1014
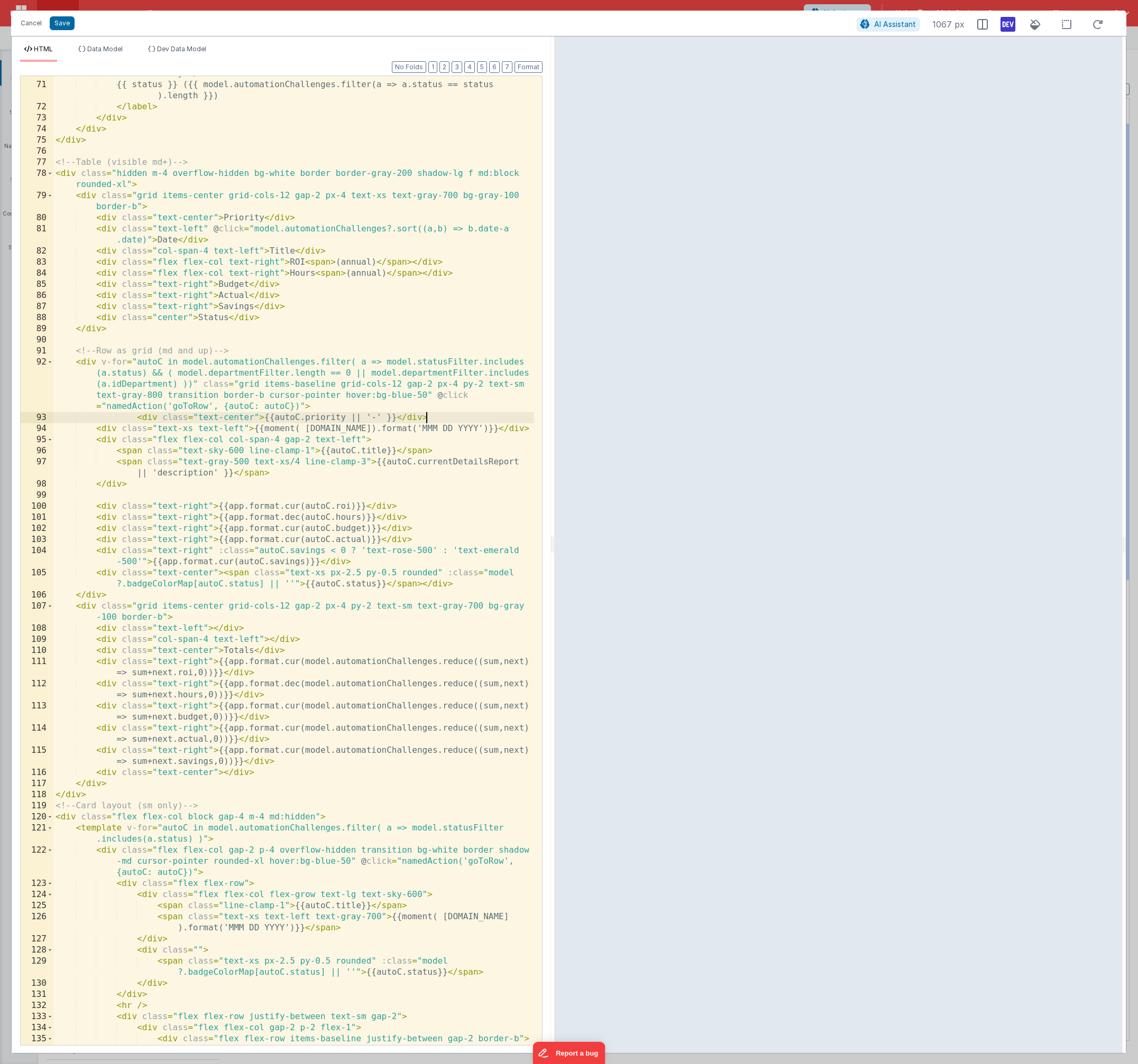
click at [221, 494] on div "< input type = "checkbox" :value = "status" v-model = "model.statusFilter" clas…" at bounding box center [294, 558] width 481 height 1003
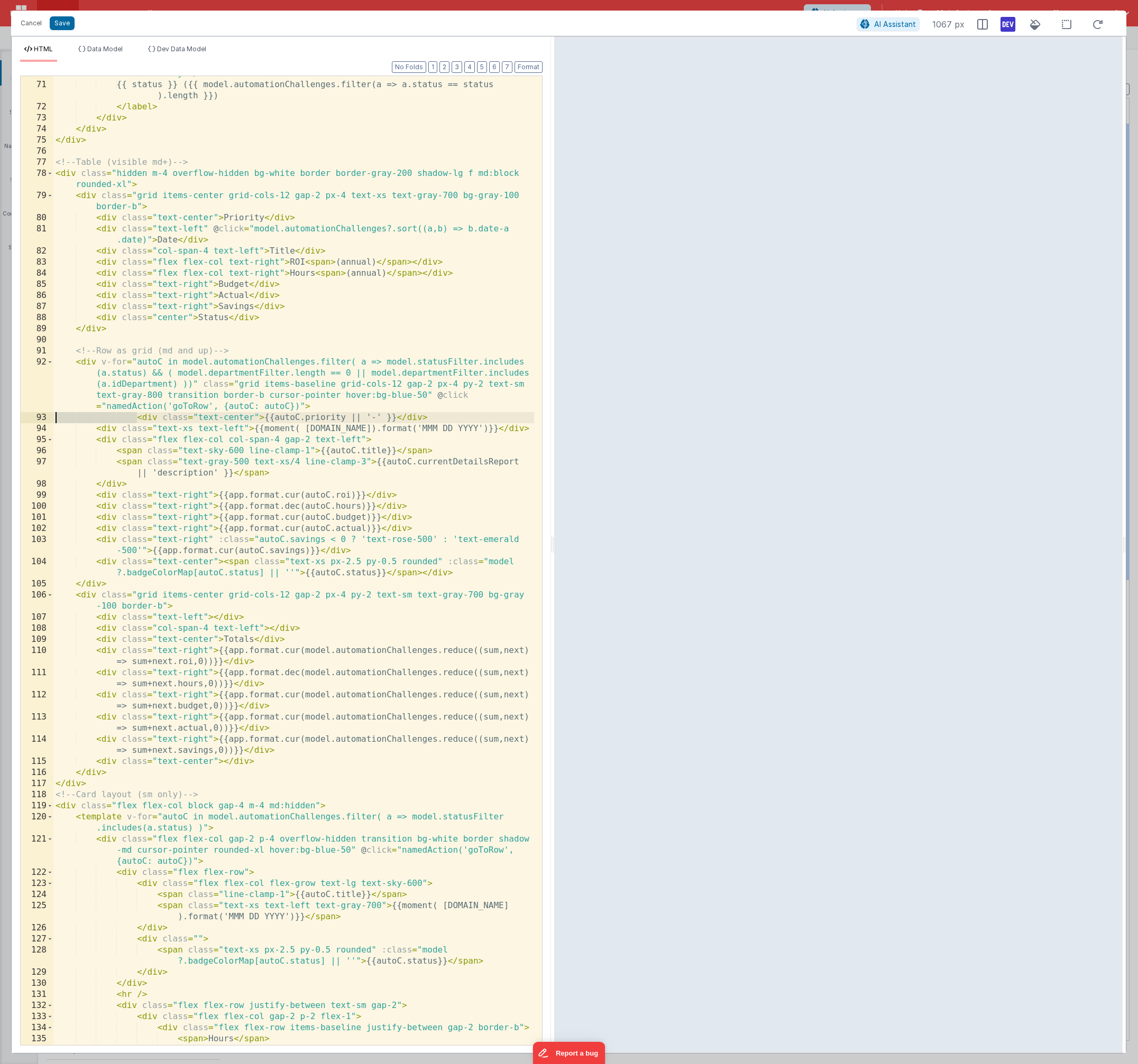
drag, startPoint x: 134, startPoint y: 417, endPoint x: 49, endPoint y: 417, distance: 85.0
click at [49, 417] on div "70 71 72 73 74 75 76 77 78 79 80 81 82 83 84 85 86 87 88 89 90 91 92 93 94 95 9…" at bounding box center [281, 561] width 523 height 971
click at [531, 69] on button "Format" at bounding box center [528, 67] width 28 height 12
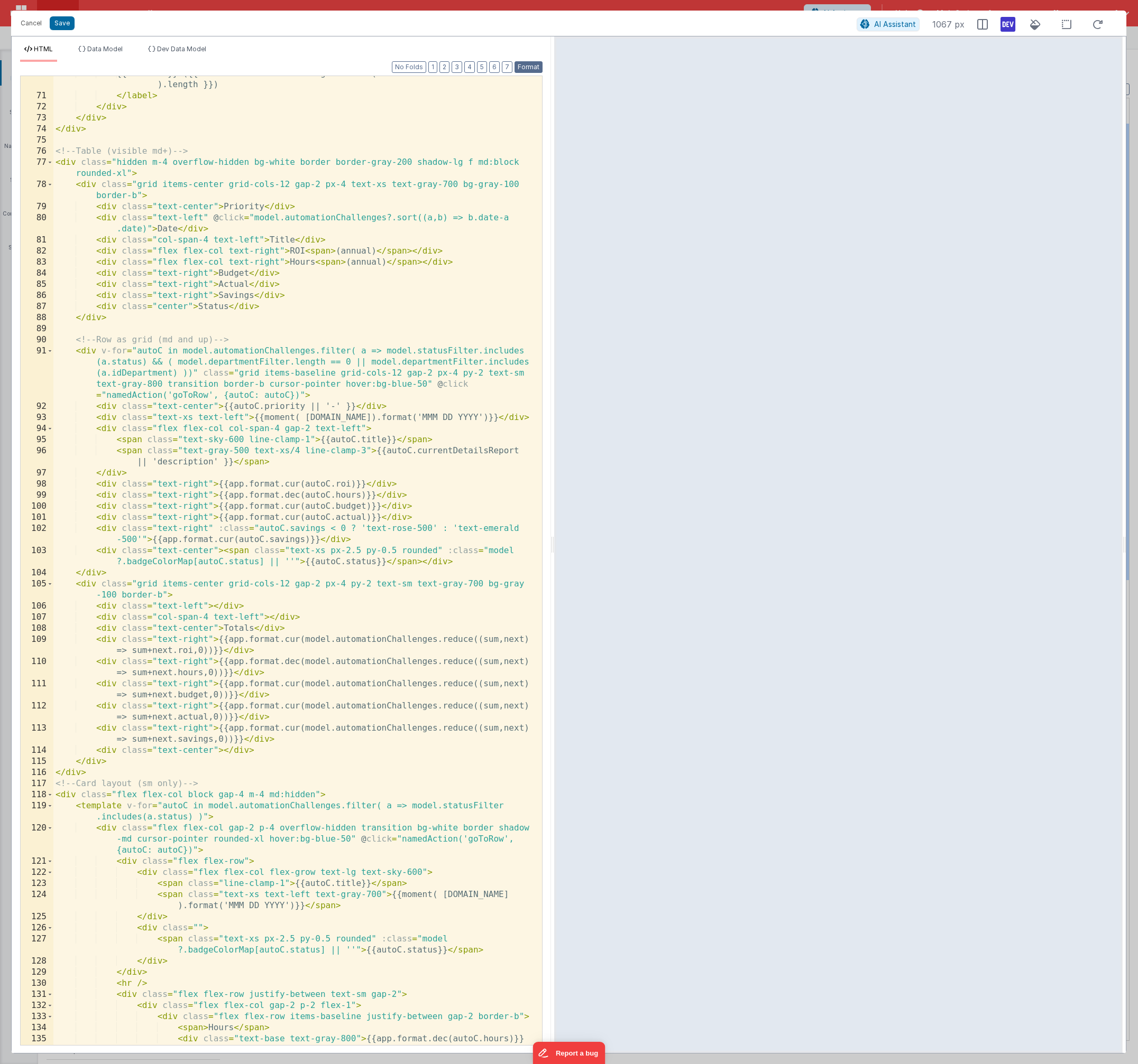
scroll to position [962, 0]
click at [197, 406] on div "{{ status }} ({{ model.automationChallenges.filter(a => a.status == status ).le…" at bounding box center [294, 575] width 481 height 1014
click at [189, 210] on div "{{ status }} ({{ model.automationChallenges.filter(a => a.status == status ).le…" at bounding box center [294, 575] width 481 height 1014
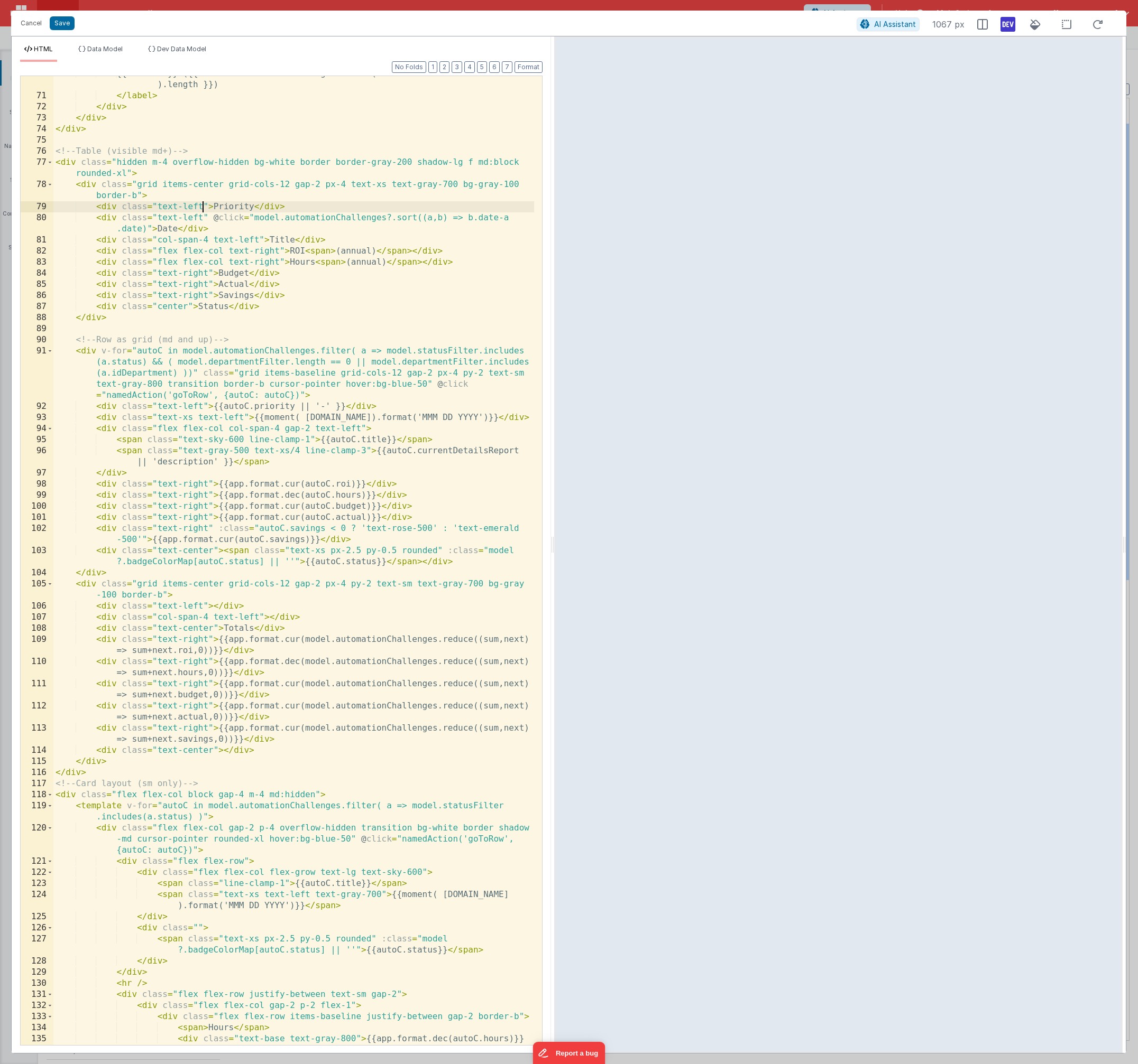
click at [191, 405] on div "{{ status }} ({{ model.automationChallenges.filter(a => a.status == status ).le…" at bounding box center [294, 575] width 481 height 1014
drag, startPoint x: 212, startPoint y: 405, endPoint x: 345, endPoint y: 403, distance: 133.0
click at [345, 403] on div "{{ status }} ({{ model.automationChallenges.filter(a => a.status == status ).le…" at bounding box center [294, 575] width 481 height 1014
click at [356, 405] on div "{{ status }} ({{ model.automationChallenges.filter(a => a.status == status ).le…" at bounding box center [294, 575] width 481 height 1014
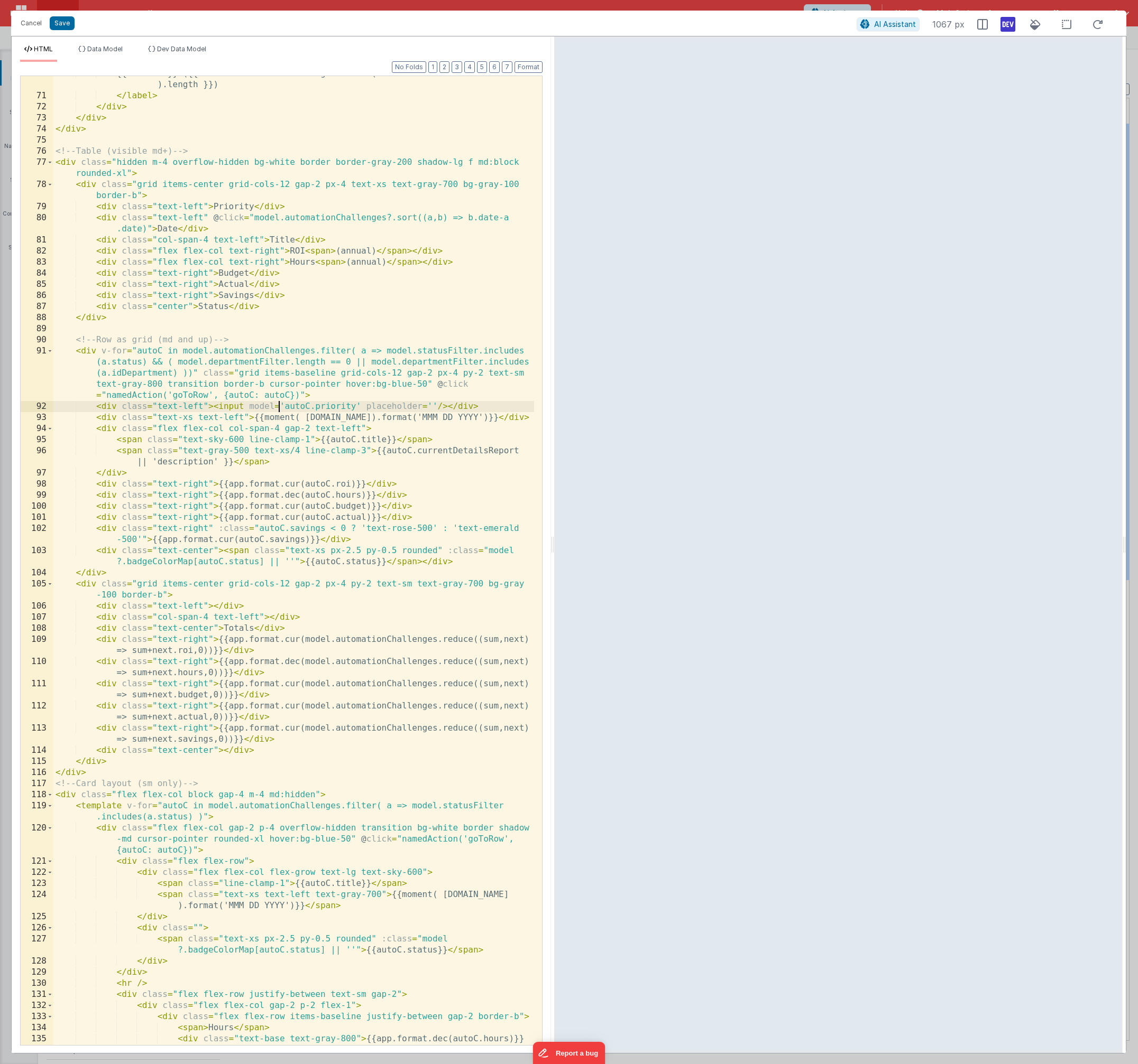
click at [280, 405] on div "{{ status }} ({{ model.automationChallenges.filter(a => a.status == status ).le…" at bounding box center [294, 575] width 481 height 1014
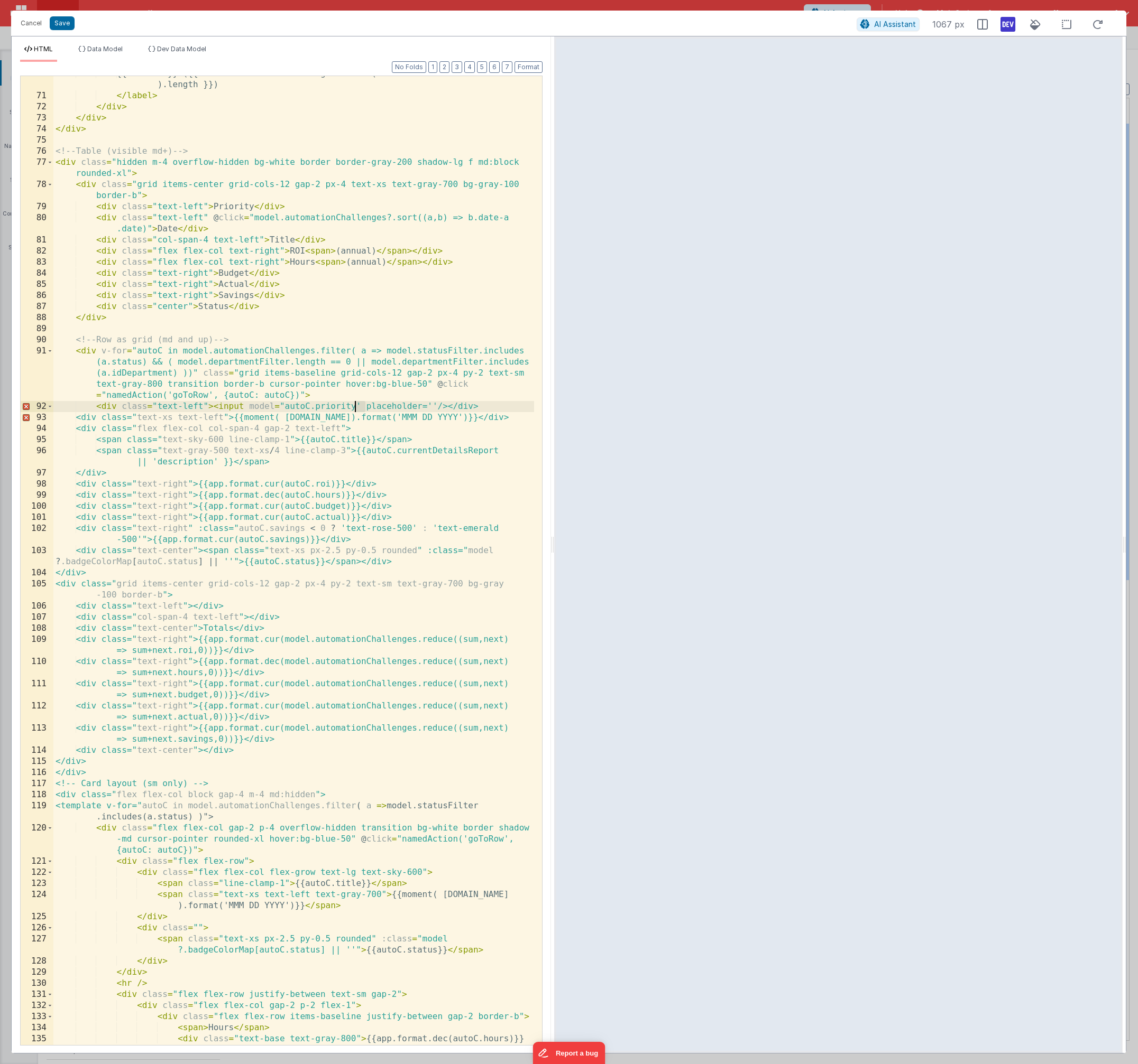
drag, startPoint x: 363, startPoint y: 408, endPoint x: 356, endPoint y: 406, distance: 7.3
click at [356, 406] on div "{{ status }} ({{ model.automationChallenges.filter(a => a.status == status ).le…" at bounding box center [294, 575] width 481 height 1014
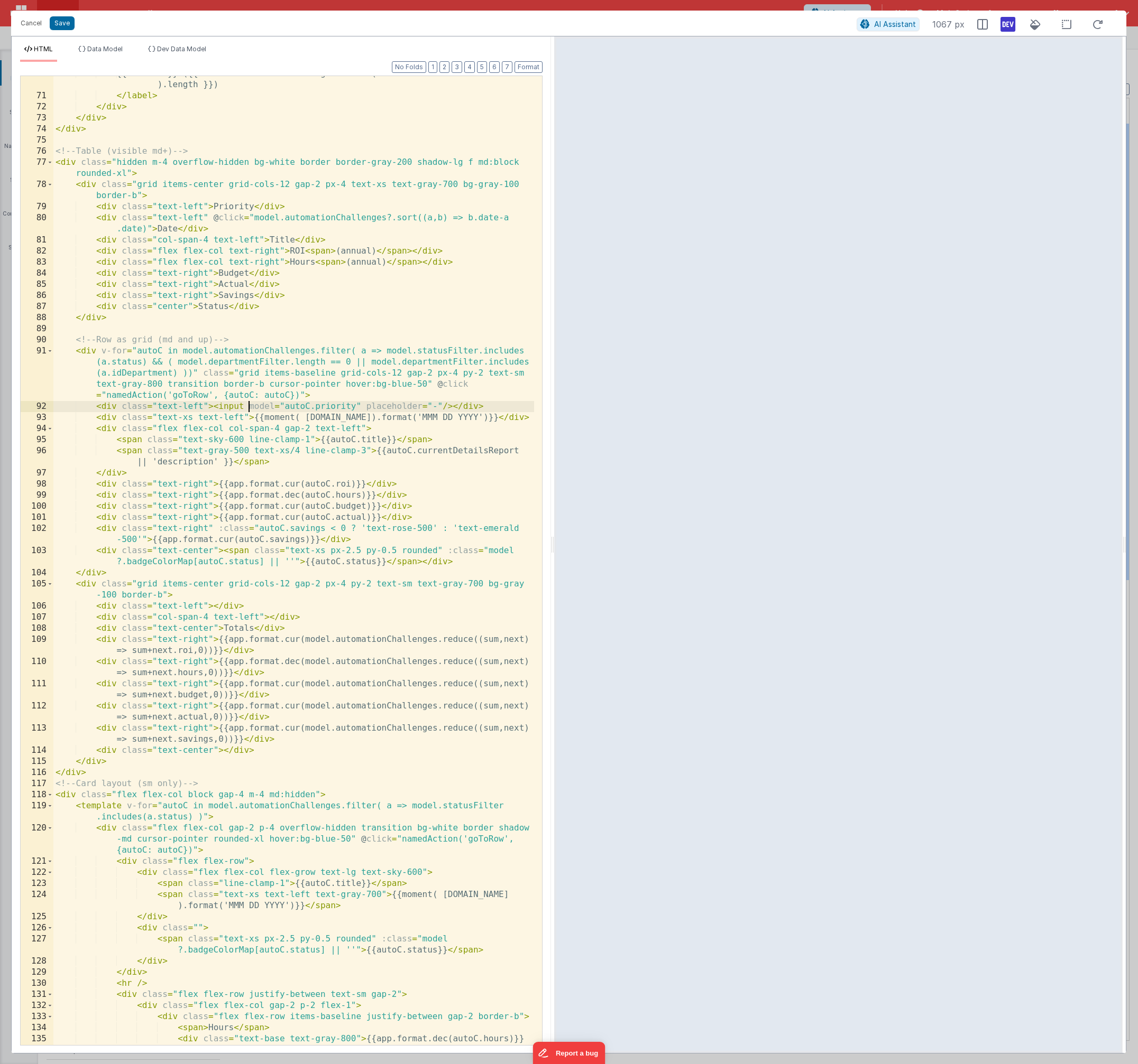
click at [247, 407] on div "{{ status }} ({{ model.automationChallenges.filter(a => a.status == status ).le…" at bounding box center [294, 575] width 481 height 1014
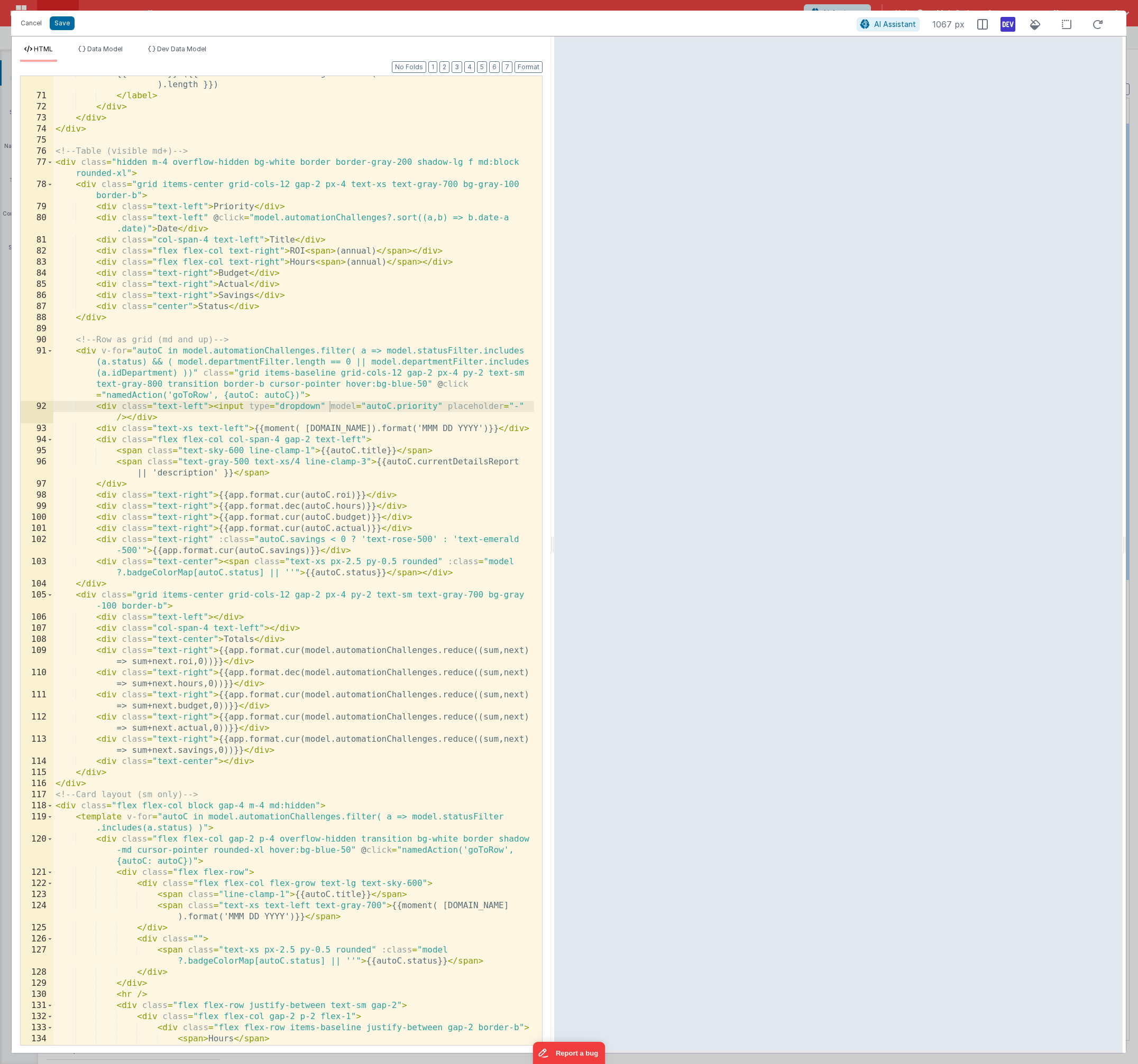
click at [284, 408] on div "{{ status }} ({{ model.automationChallenges.filter(a => a.status == status ).le…" at bounding box center [294, 575] width 481 height 1014
click at [382, 407] on div "{{ status }} ({{ model.automationChallenges.filter(a => a.status == status ).le…" at bounding box center [294, 575] width 481 height 1014
click at [179, 53] on li "Dev Data Model" at bounding box center [177, 53] width 67 height 17
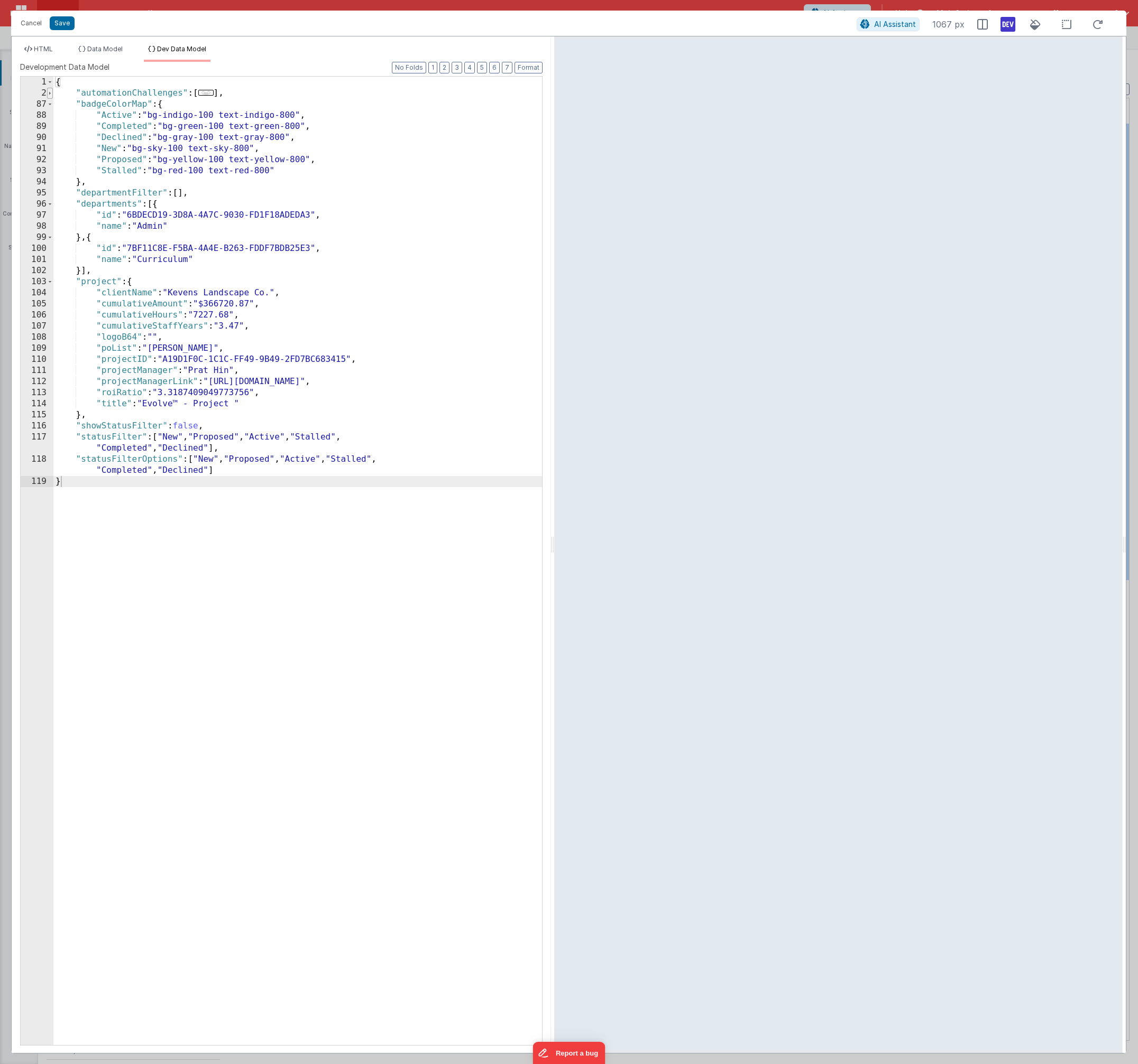
click at [52, 96] on span at bounding box center [50, 93] width 6 height 11
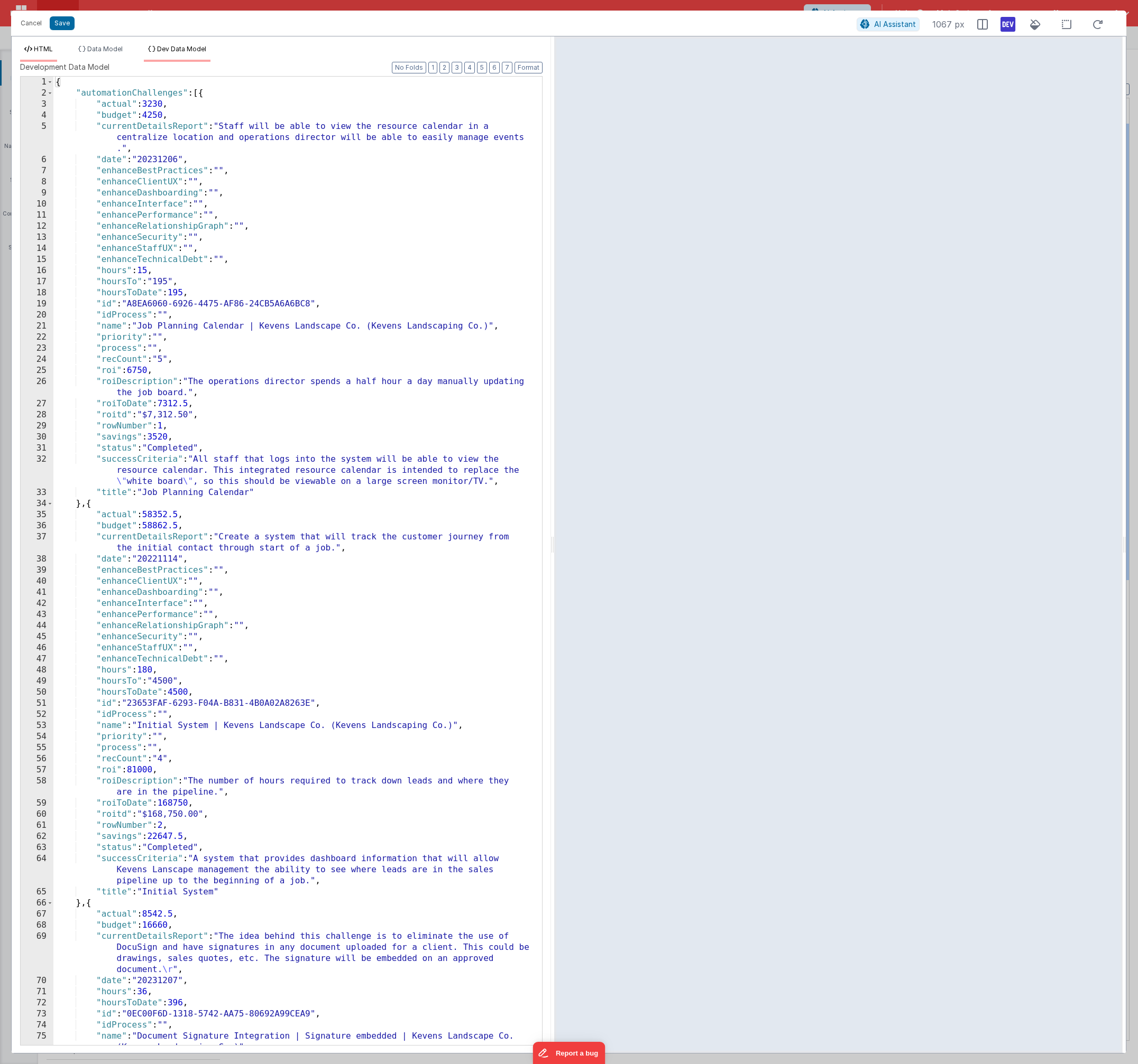
click at [46, 48] on span "HTML" at bounding box center [43, 49] width 19 height 8
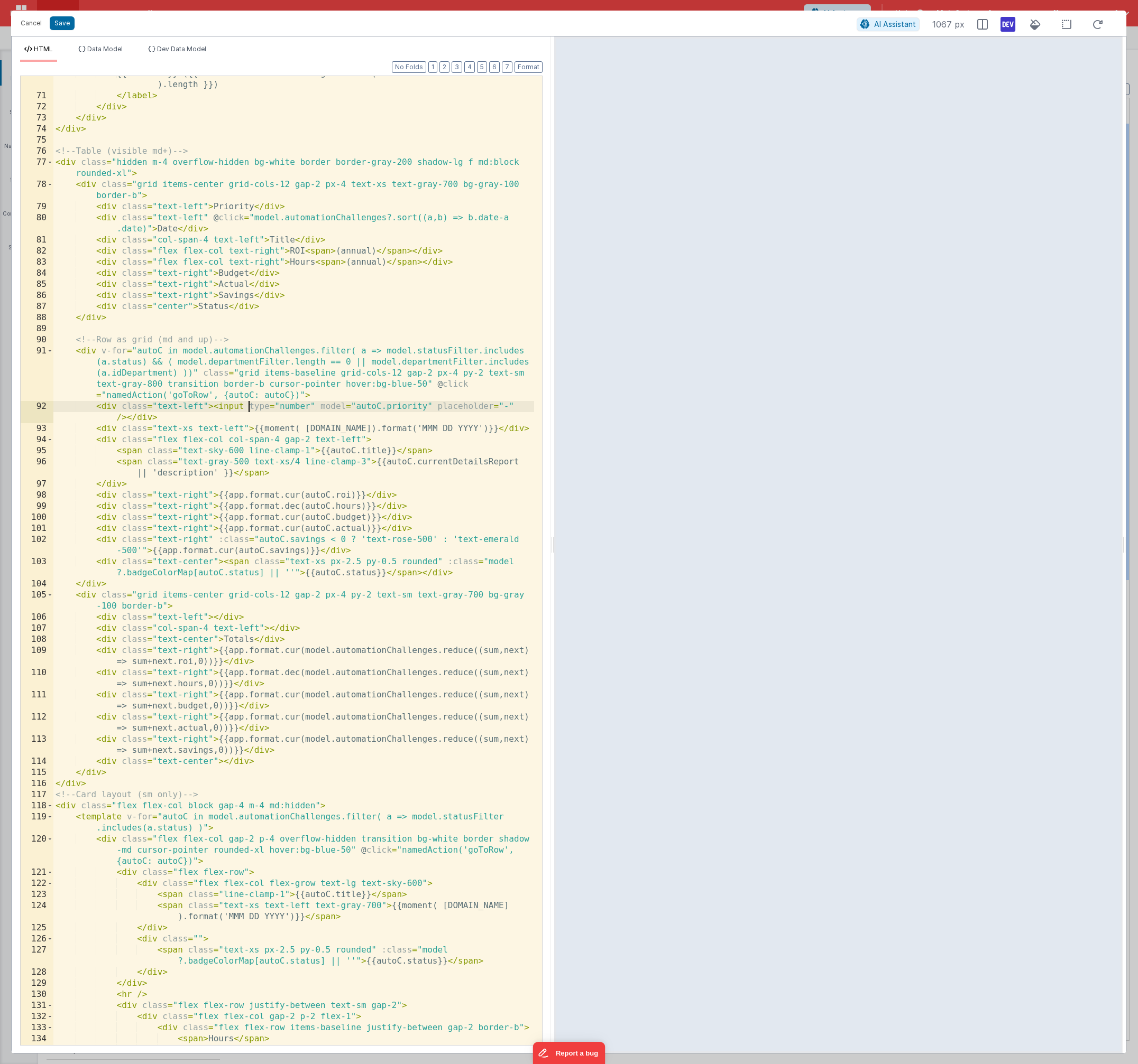
click at [247, 407] on div "{{ status }} ({{ model.automationChallenges.filter(a => a.status == status ).le…" at bounding box center [294, 575] width 481 height 1014
click at [341, 408] on div "{{ status }} ({{ model.automationChallenges.filter(a => a.status == status ).le…" at bounding box center [294, 575] width 481 height 1014
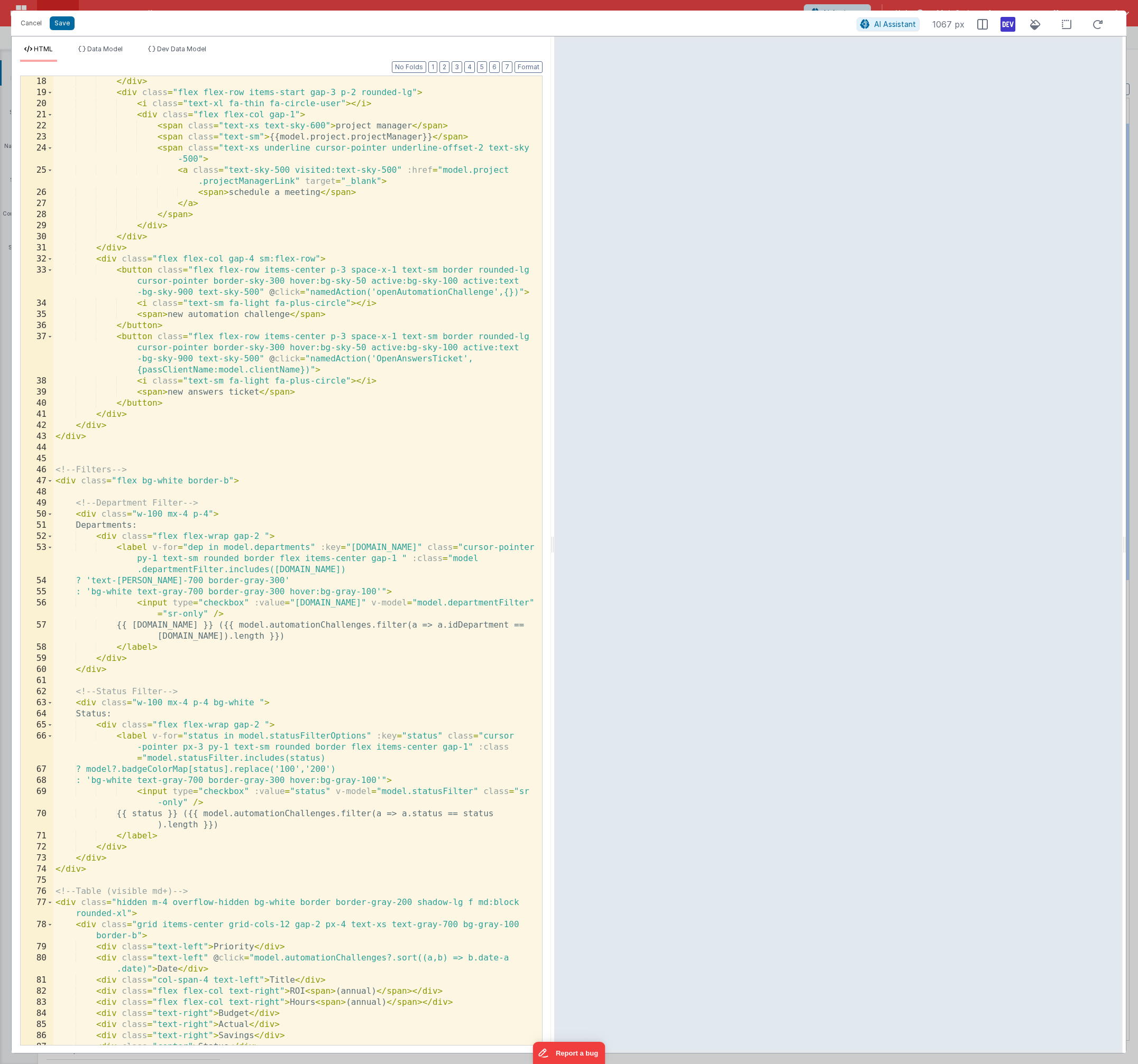
scroll to position [254, 0]
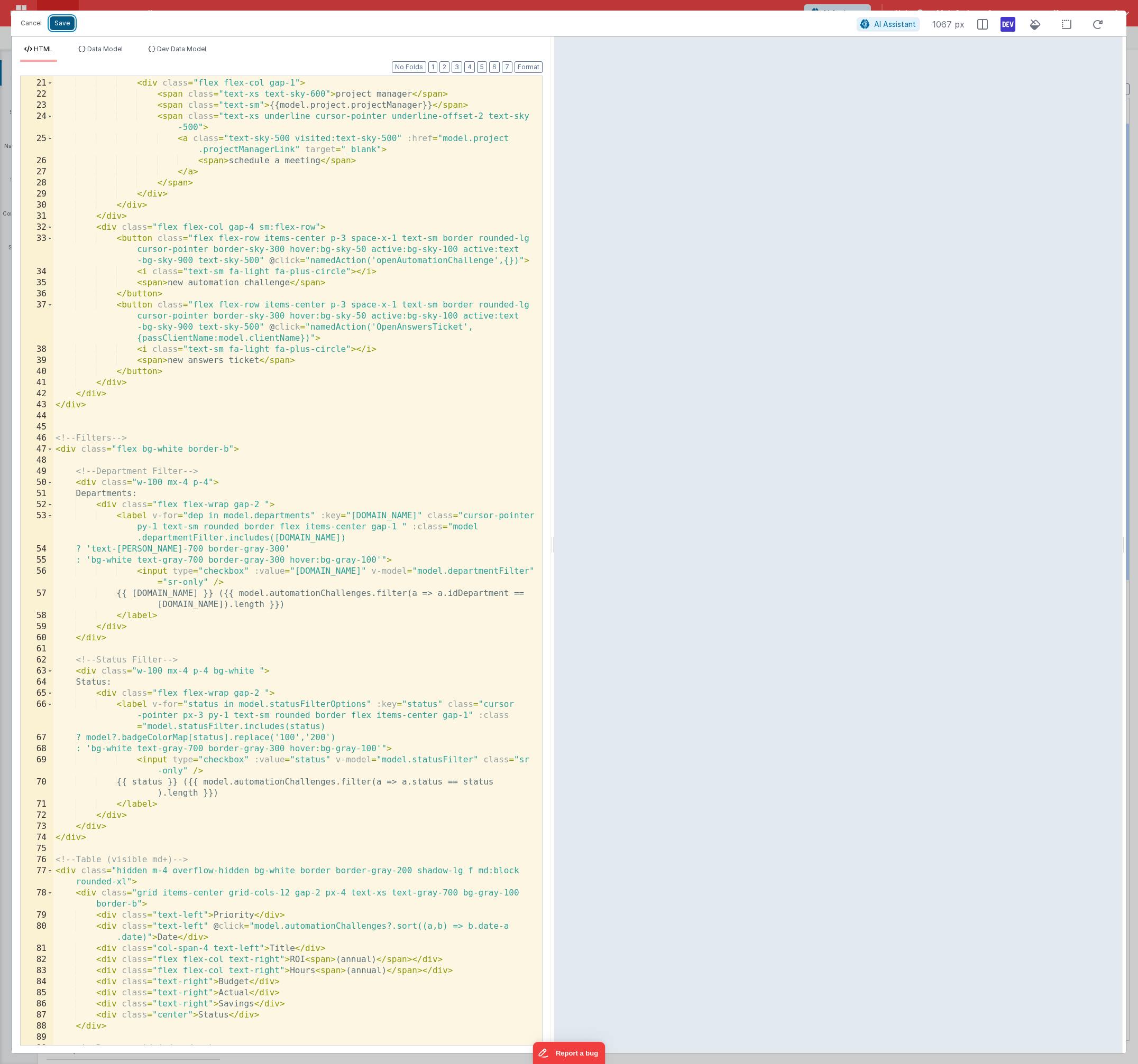
click at [65, 28] on button "Save" at bounding box center [62, 23] width 25 height 14
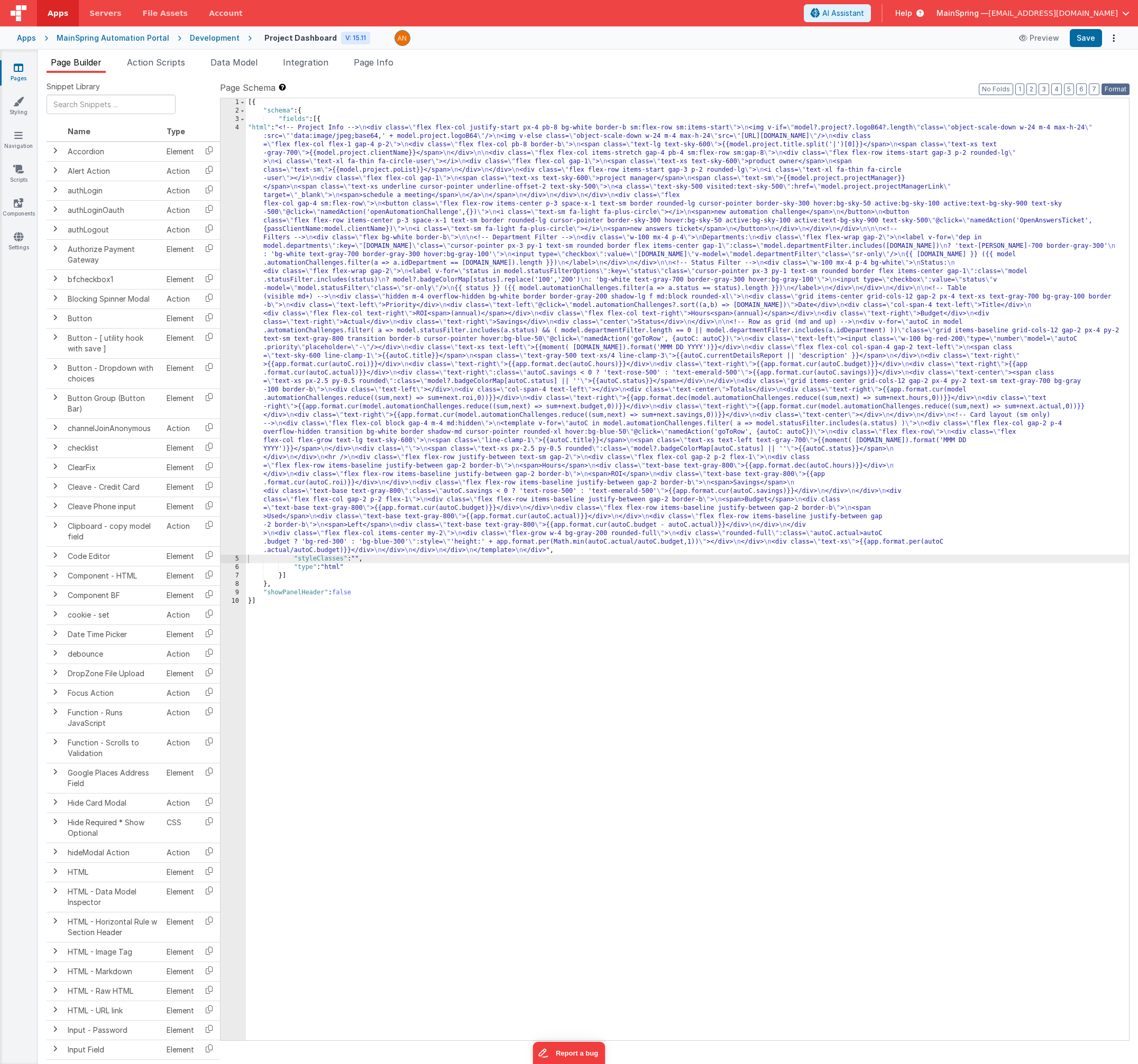
click at [823, 93] on button "Format" at bounding box center [1115, 89] width 28 height 12
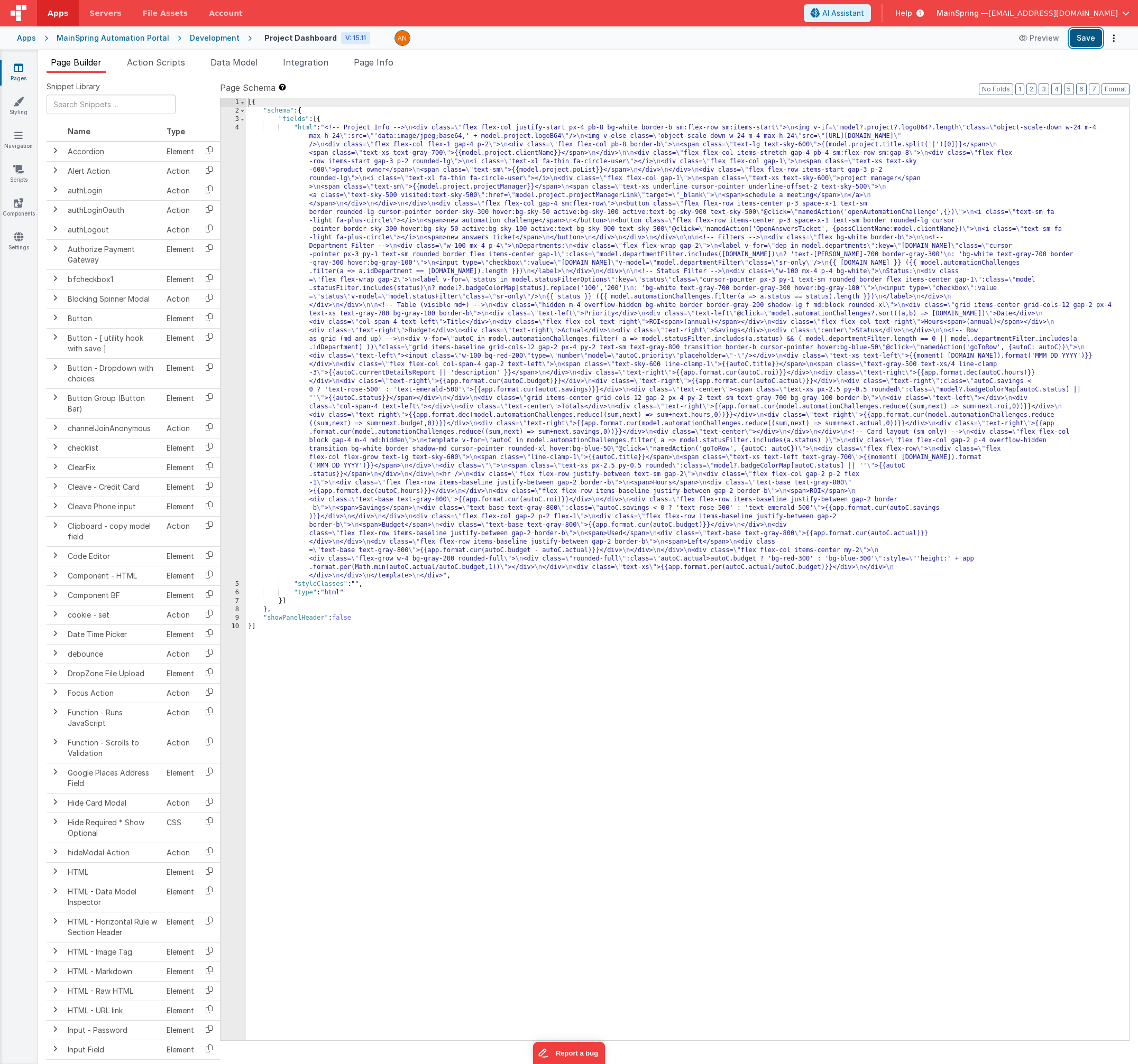
click at [823, 45] on button "Save" at bounding box center [1085, 38] width 32 height 18
click at [705, 343] on div "[{ "schema" : { "fields" : [{ "html" : "<!-- Project Info --> \n <div class= \"…" at bounding box center [686, 578] width 882 height 959
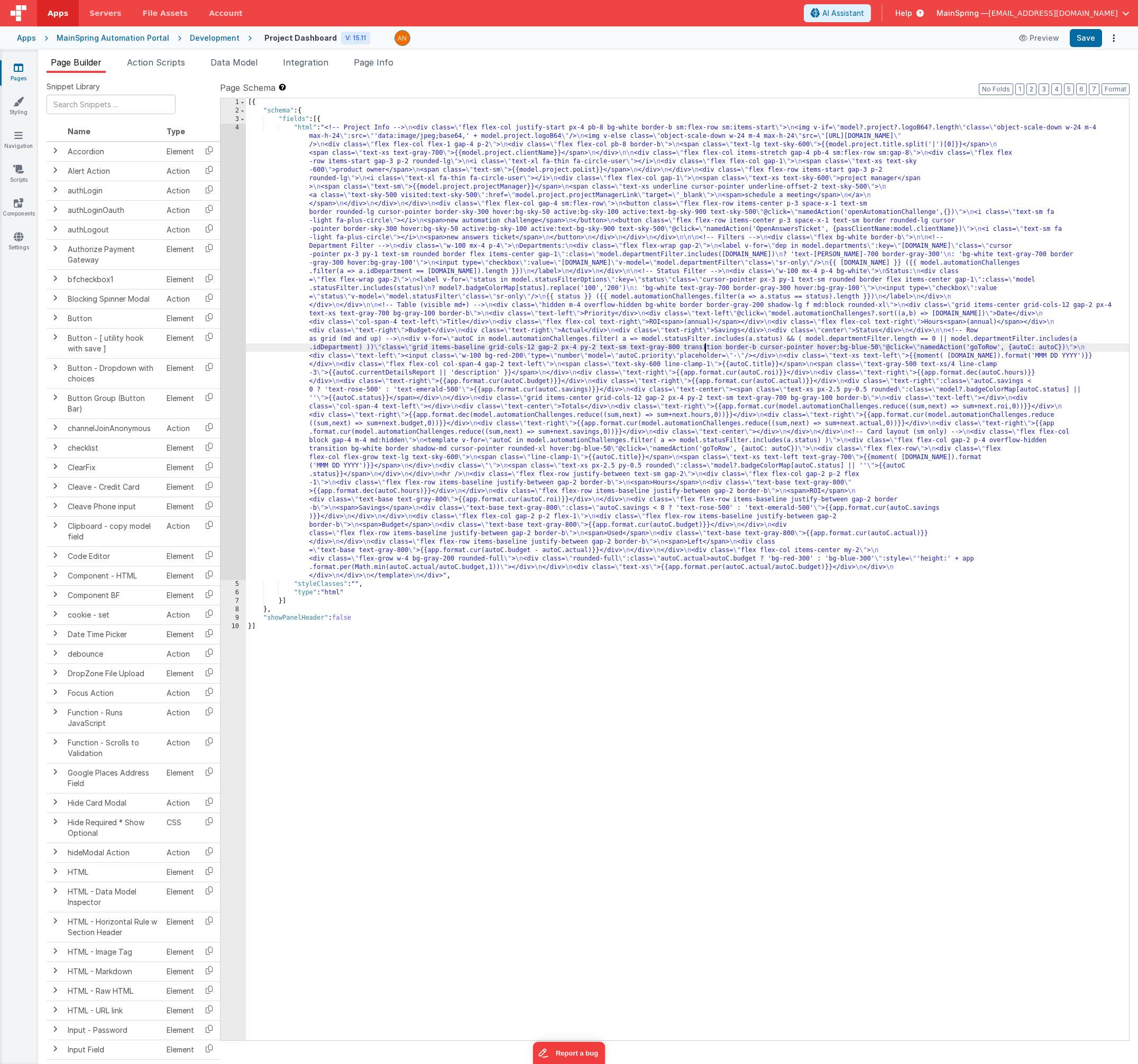
click at [232, 386] on div "4" at bounding box center [233, 352] width 26 height 456
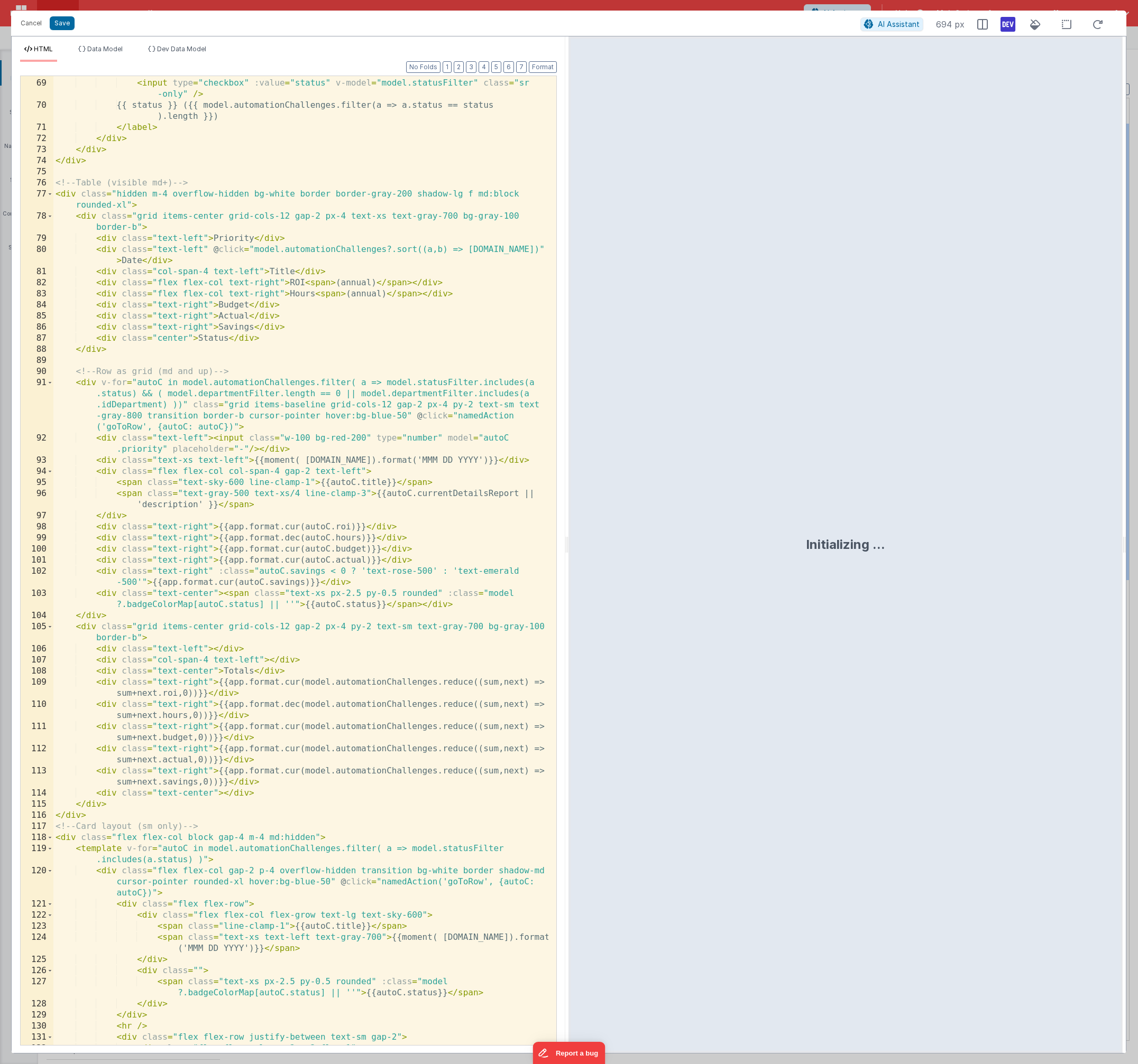
scroll to position [919, 0]
click at [285, 439] on div ": 'bg-white text-gray-700 border-gray-300 hover:bg-gray-100'" > < input type = …" at bounding box center [301, 562] width 495 height 991
drag, startPoint x: 294, startPoint y: 439, endPoint x: 309, endPoint y: 441, distance: 15.1
click at [309, 441] on div ": 'bg-white text-gray-700 border-gray-300 hover:bg-gray-100'" > < input type = …" at bounding box center [301, 562] width 495 height 991
drag, startPoint x: 340, startPoint y: 439, endPoint x: 390, endPoint y: 437, distance: 50.0
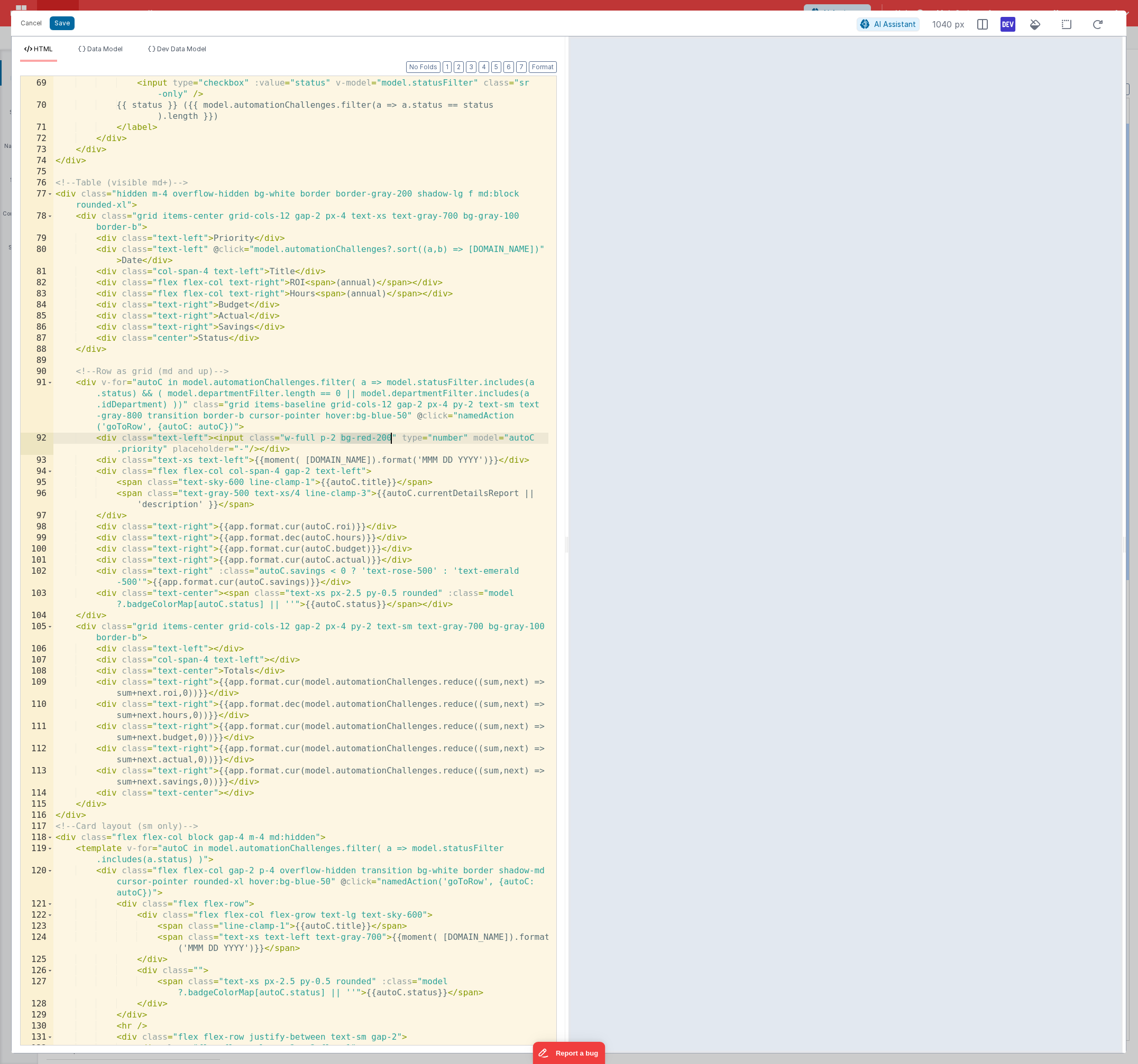
click at [390, 437] on div ": 'bg-white text-gray-700 border-gray-300 hover:bg-gray-100'" > < input type = …" at bounding box center [301, 562] width 495 height 991
click at [359, 434] on div ": 'bg-white text-gray-700 border-gray-300 hover:bg-gray-100'" > < input type = …" at bounding box center [301, 562] width 495 height 991
click at [189, 439] on div ": 'bg-white text-gray-700 border-gray-300 hover:bg-gray-100'" > < input type = …" at bounding box center [301, 562] width 495 height 991
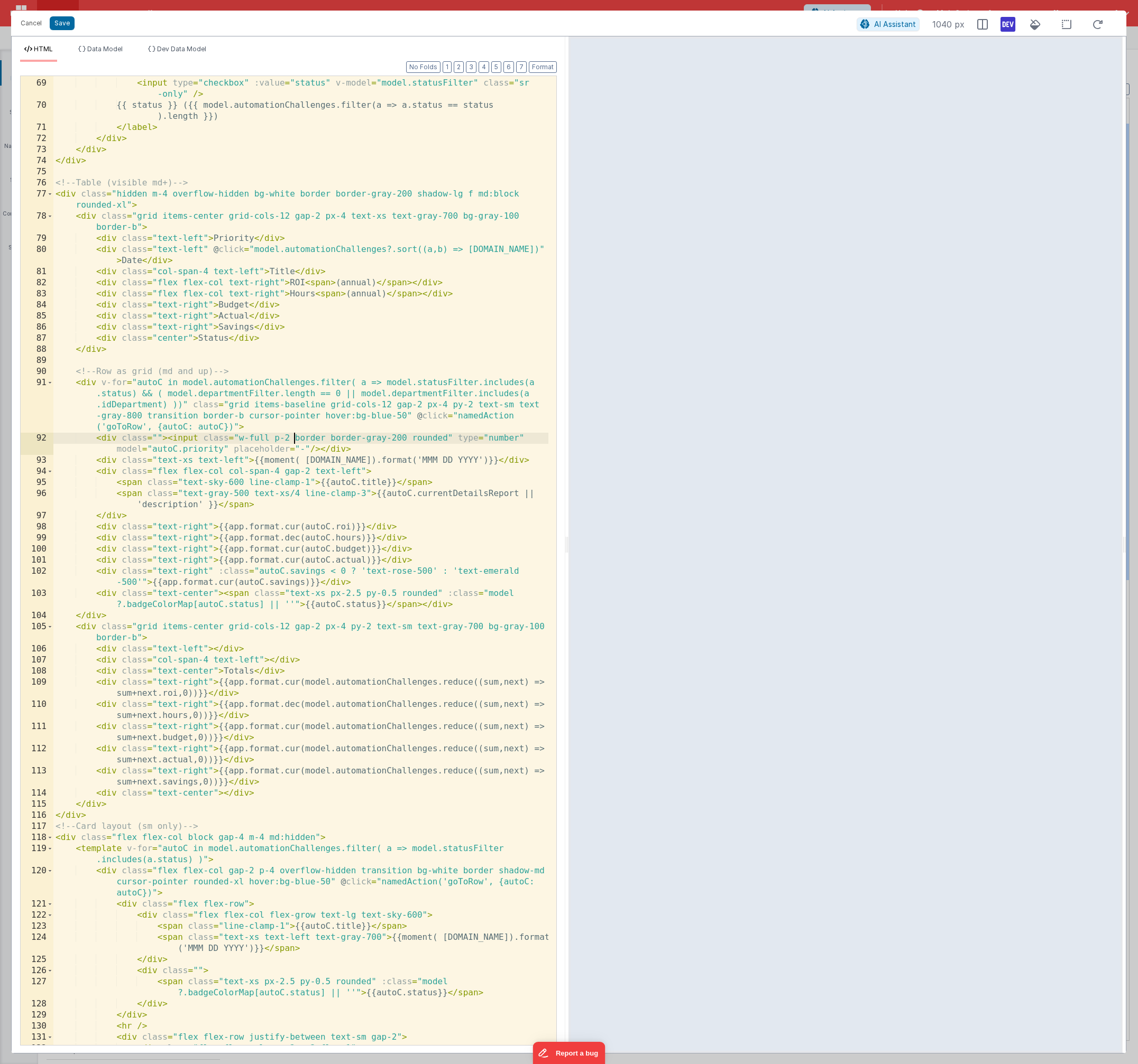
click at [294, 439] on div ": 'bg-white text-gray-700 border-gray-300 hover:bg-gray-100'" > < input type = …" at bounding box center [301, 562] width 495 height 991
paste textarea
click at [285, 437] on div ": 'bg-white text-gray-700 border-gray-300 hover:bg-gray-100'" > < input type = …" at bounding box center [301, 562] width 495 height 991
click at [279, 437] on div ": 'bg-white text-gray-700 border-gray-300 hover:bg-gray-100'" > < input type = …" at bounding box center [301, 562] width 495 height 991
click at [282, 440] on div ": 'bg-white text-gray-700 border-gray-300 hover:bg-gray-100'" > < input type = …" at bounding box center [301, 562] width 495 height 991
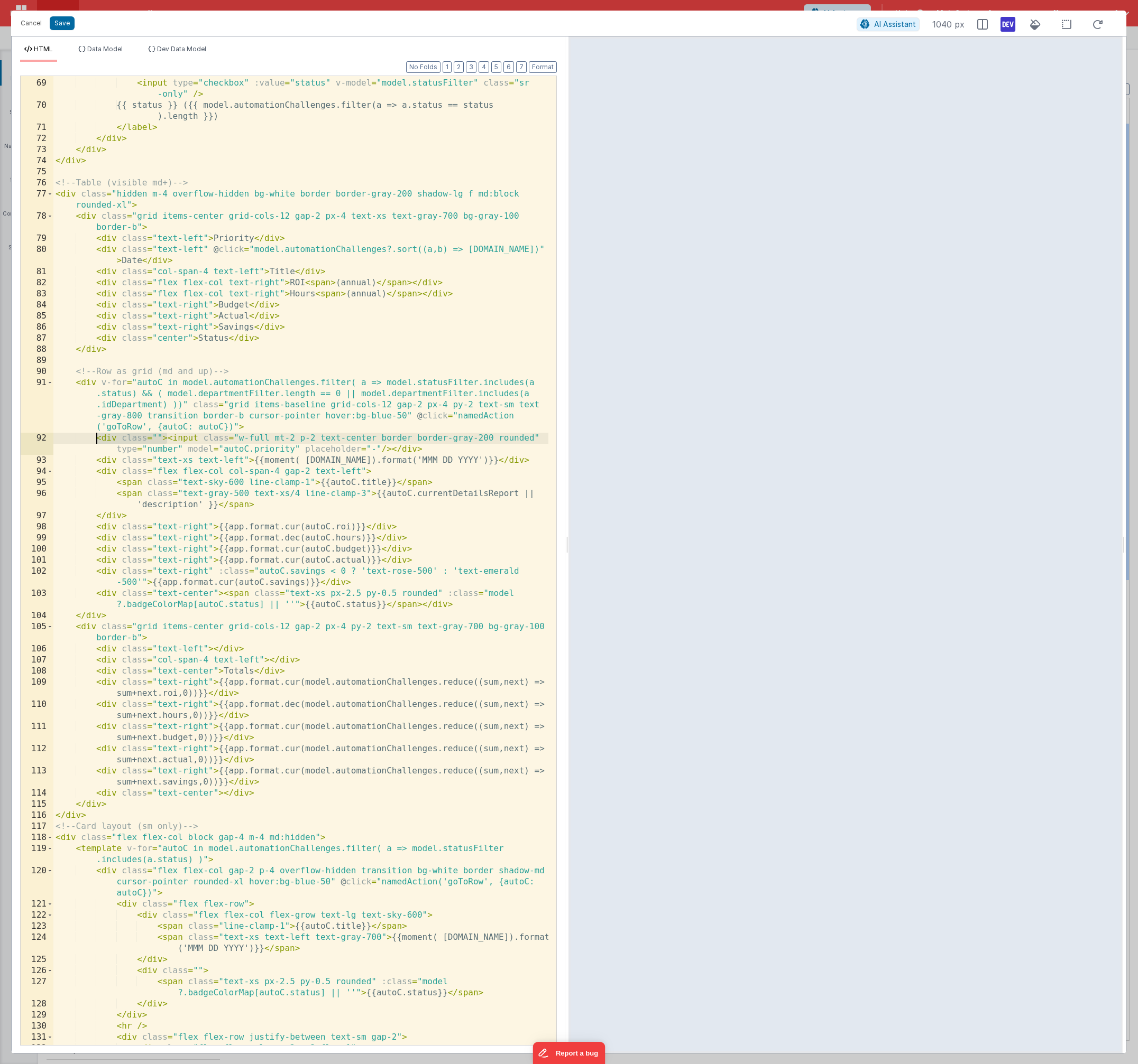
drag, startPoint x: 170, startPoint y: 440, endPoint x: 97, endPoint y: 440, distance: 73.0
click at [97, 440] on div ": 'bg-white text-gray-700 border-gray-300 hover:bg-gray-100'" > < input type = …" at bounding box center [301, 562] width 495 height 991
drag, startPoint x: 320, startPoint y: 450, endPoint x: 354, endPoint y: 455, distance: 34.4
click at [353, 450] on div ": 'bg-white text-gray-700 border-gray-300 hover:bg-gray-100'" > < input type = …" at bounding box center [301, 562] width 495 height 991
click at [542, 69] on button "Format" at bounding box center [543, 67] width 28 height 12
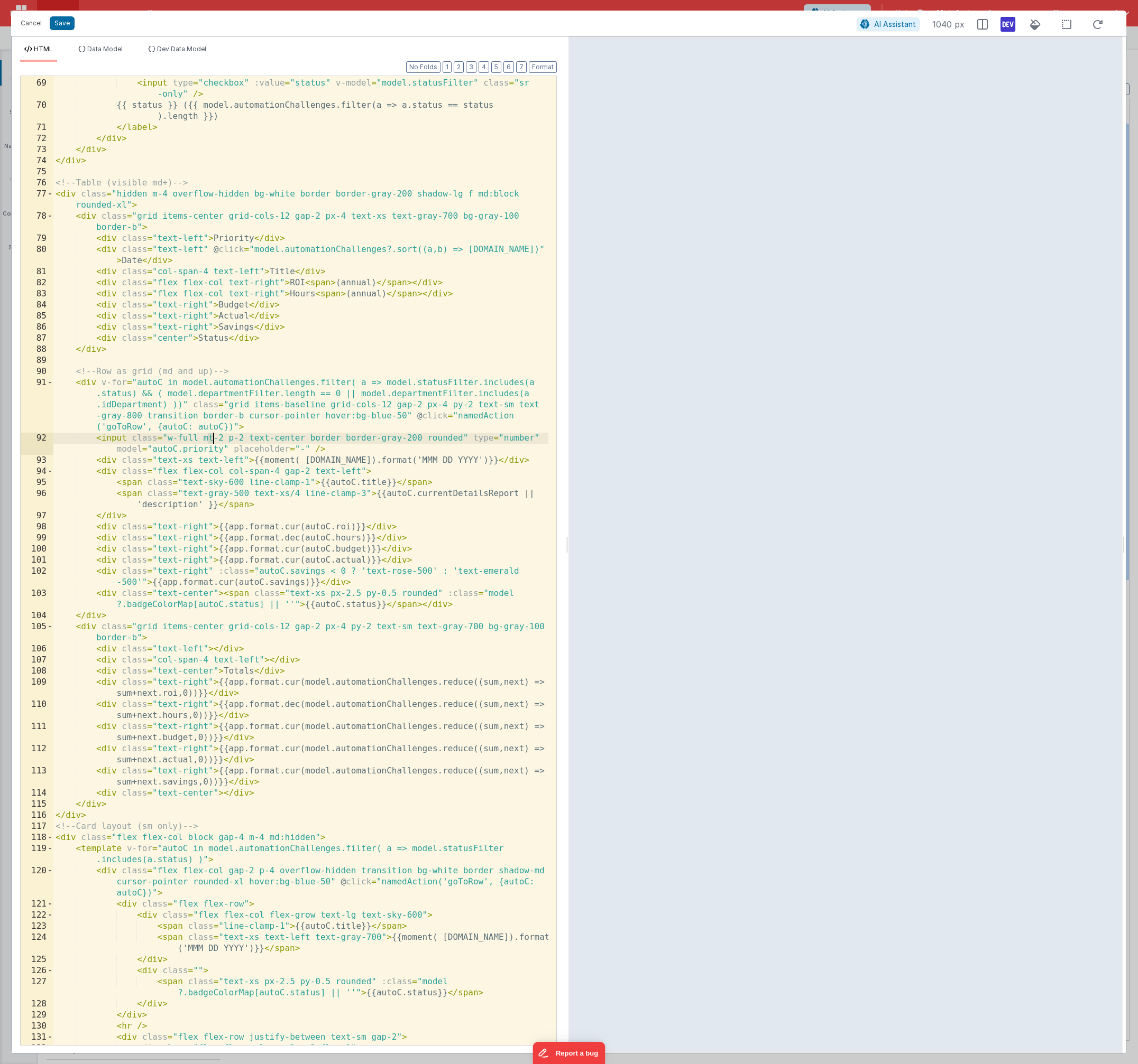
click at [212, 441] on div ": 'bg-white text-gray-700 border-gray-300 hover:bg-gray-100'" > < input type = …" at bounding box center [301, 562] width 495 height 991
click at [823, 28] on icon at bounding box center [1035, 25] width 23 height 13
drag, startPoint x: 274, startPoint y: 437, endPoint x: 256, endPoint y: 437, distance: 18.0
click at [256, 437] on div ": 'bg-white text-gray-700 border-gray-300 hover:bg-gray-100'" > < input type = …" at bounding box center [301, 562] width 495 height 991
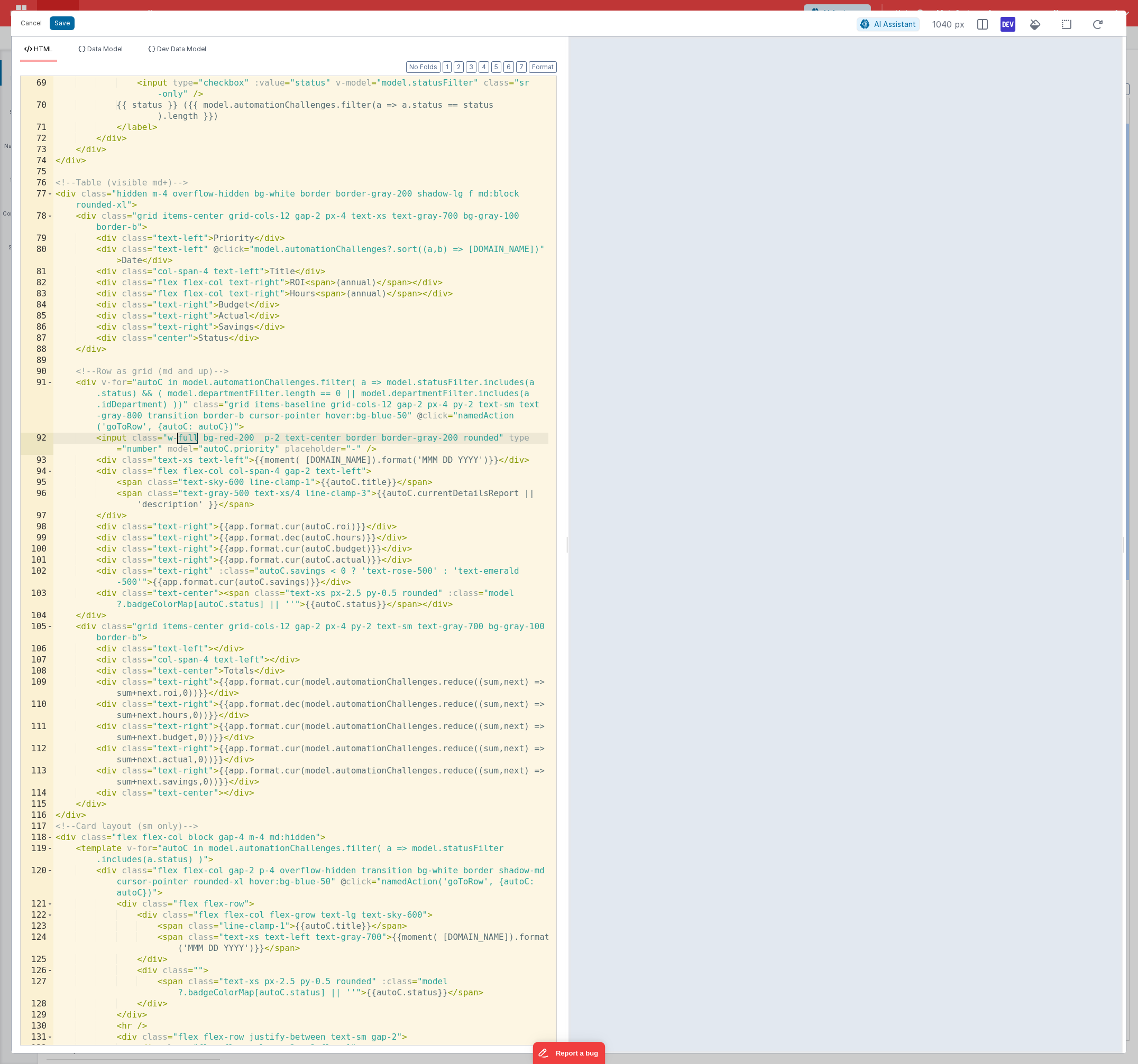
drag, startPoint x: 198, startPoint y: 437, endPoint x: 175, endPoint y: 437, distance: 23.0
click at [175, 437] on div ": 'bg-white text-gray-700 border-gray-300 hover:bg-gray-100'" > < input type = …" at bounding box center [301, 562] width 495 height 991
click at [247, 436] on div ": 'bg-white text-gray-700 border-gray-300 hover:bg-gray-100'" > < input type = …" at bounding box center [301, 562] width 495 height 991
drag, startPoint x: 168, startPoint y: 440, endPoint x: 222, endPoint y: 438, distance: 54.0
click at [222, 438] on div ": 'bg-white text-gray-700 border-gray-300 hover:bg-gray-100'" > < input type = …" at bounding box center [301, 562] width 495 height 991
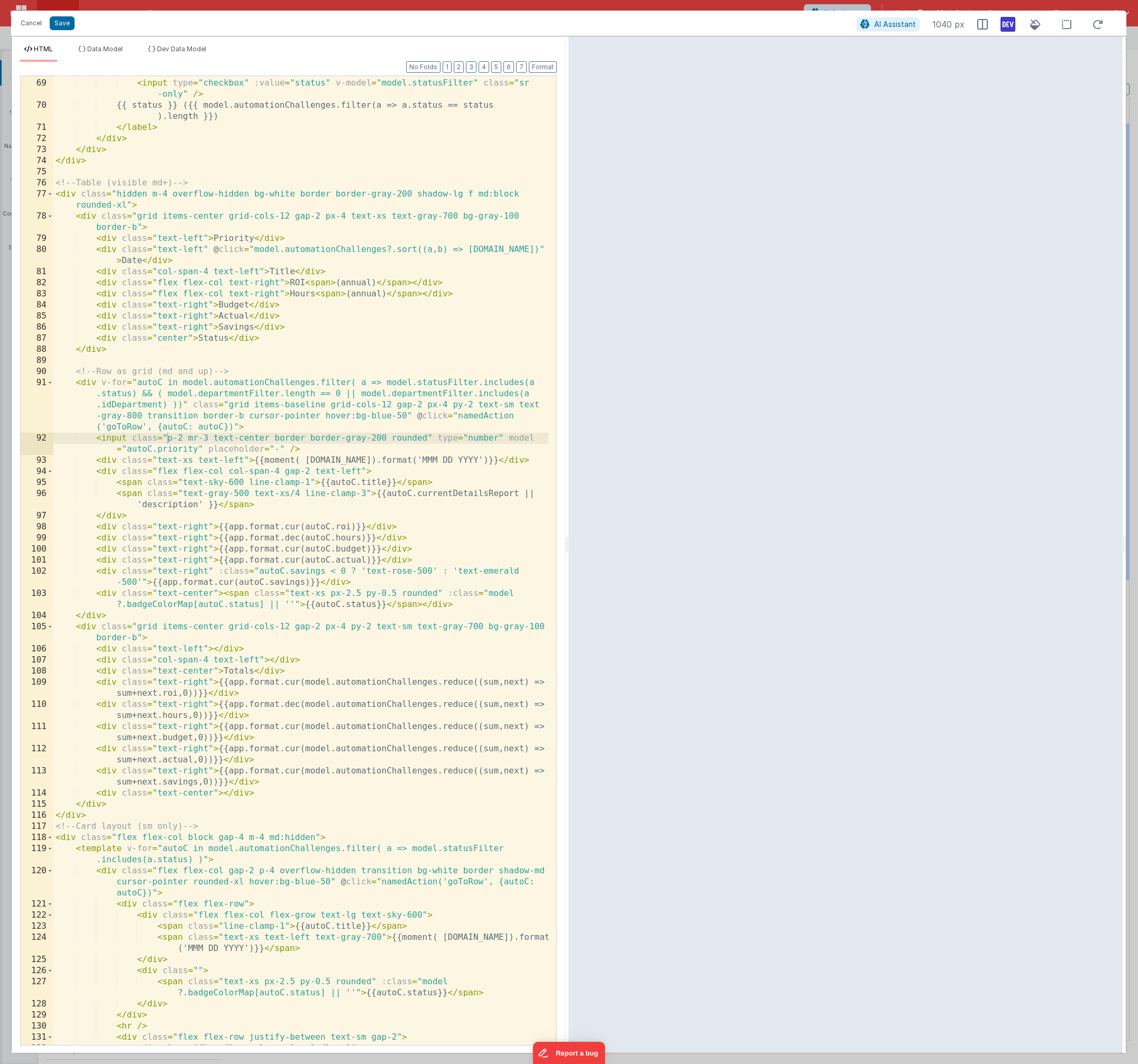
click at [501, 446] on div ": 'bg-white text-gray-700 border-gray-300 hover:bg-gray-100'" > < input type = …" at bounding box center [301, 562] width 495 height 991
click at [64, 27] on button "Save" at bounding box center [62, 23] width 25 height 14
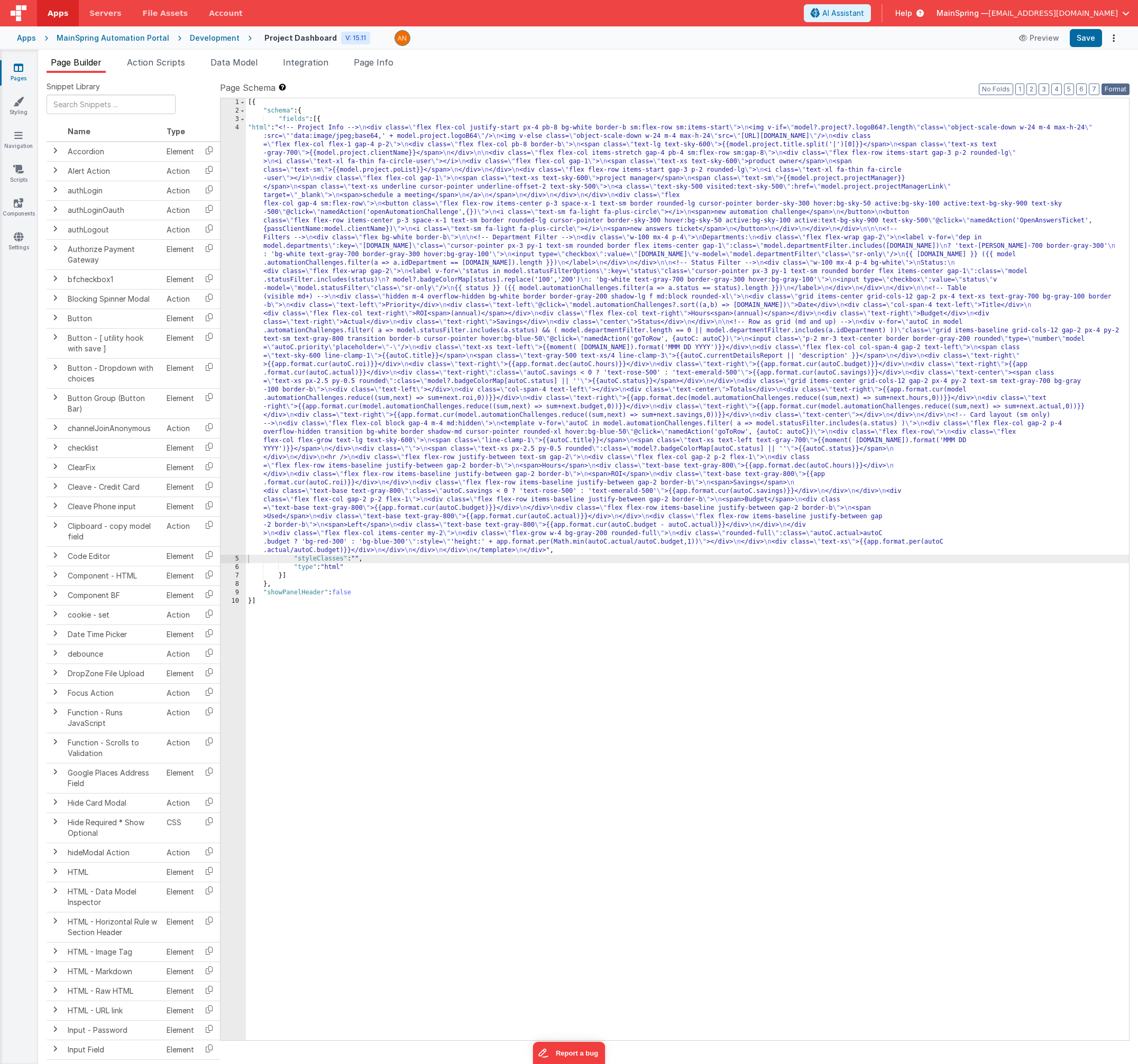
click at [823, 93] on button "Format" at bounding box center [1115, 89] width 28 height 12
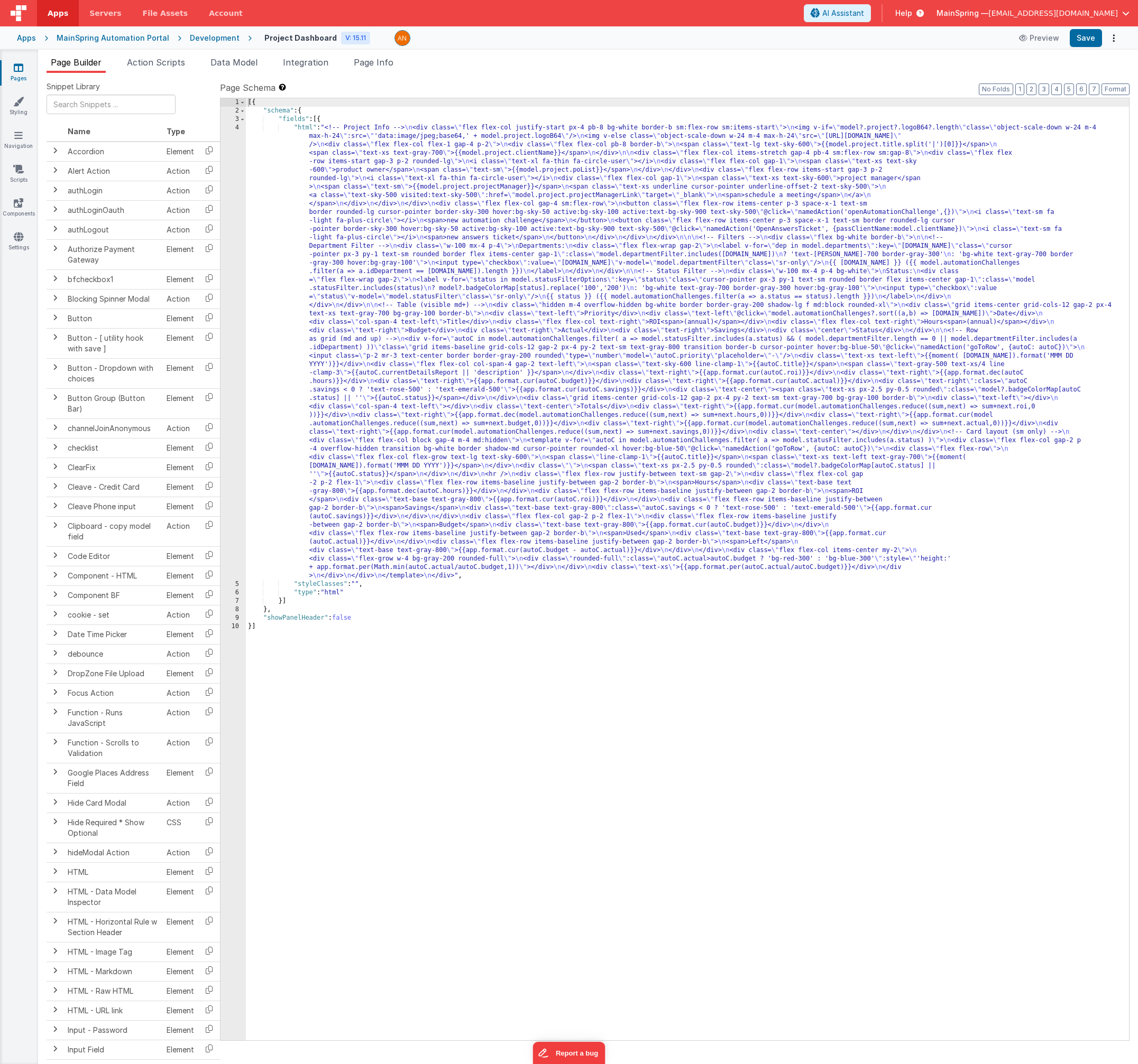
click at [823, 48] on div "Apps MainSpring Automation Portal Development Project Dashboard V: 15.11 Previe…" at bounding box center [569, 38] width 1138 height 23
click at [823, 39] on div "Preview Save" at bounding box center [1066, 38] width 108 height 18
click at [823, 41] on button "Save" at bounding box center [1085, 38] width 32 height 18
click at [146, 64] on span "Action Scripts" at bounding box center [155, 62] width 58 height 11
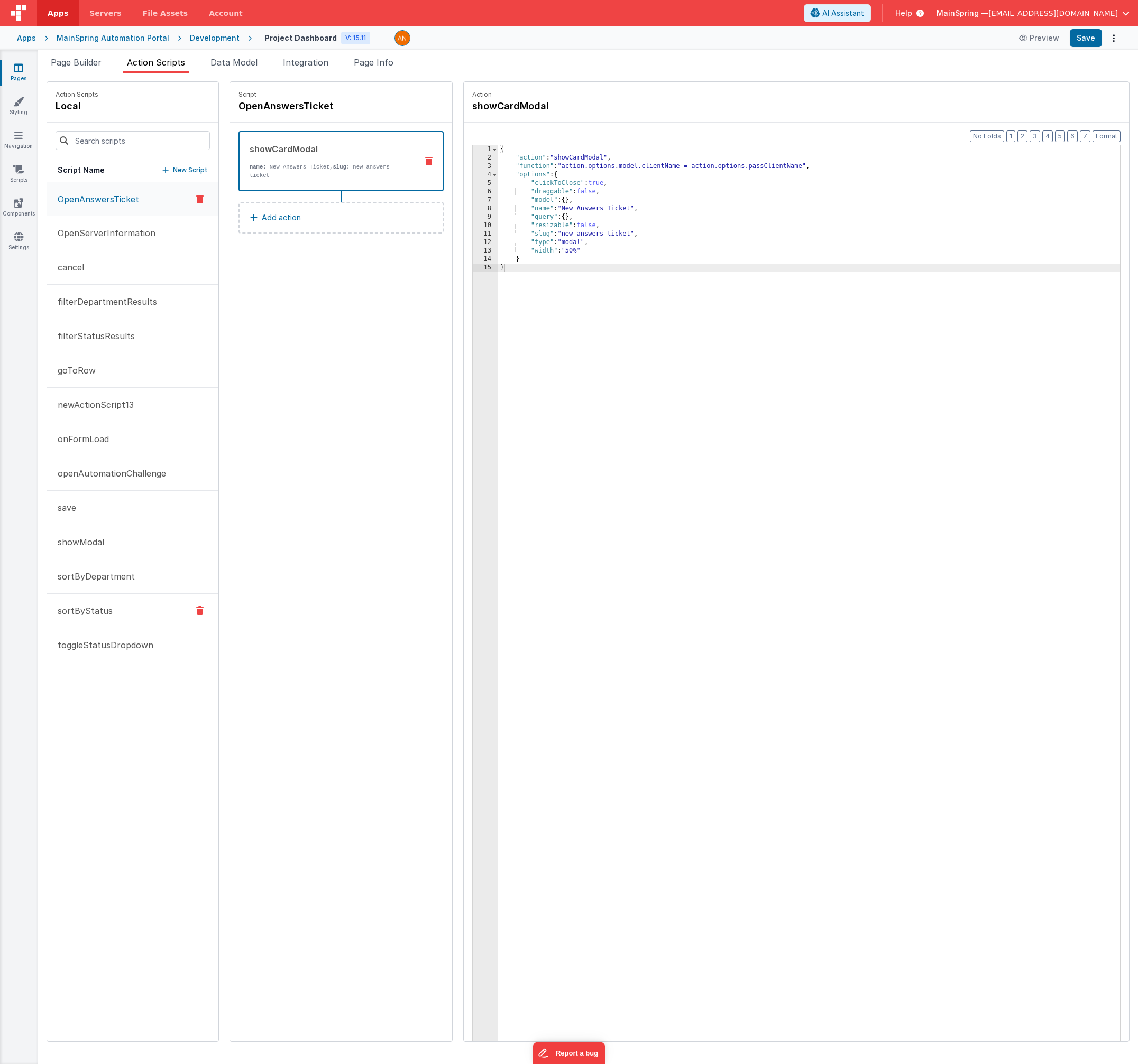
click at [107, 607] on p "sortByStatus" at bounding box center [82, 610] width 61 height 12
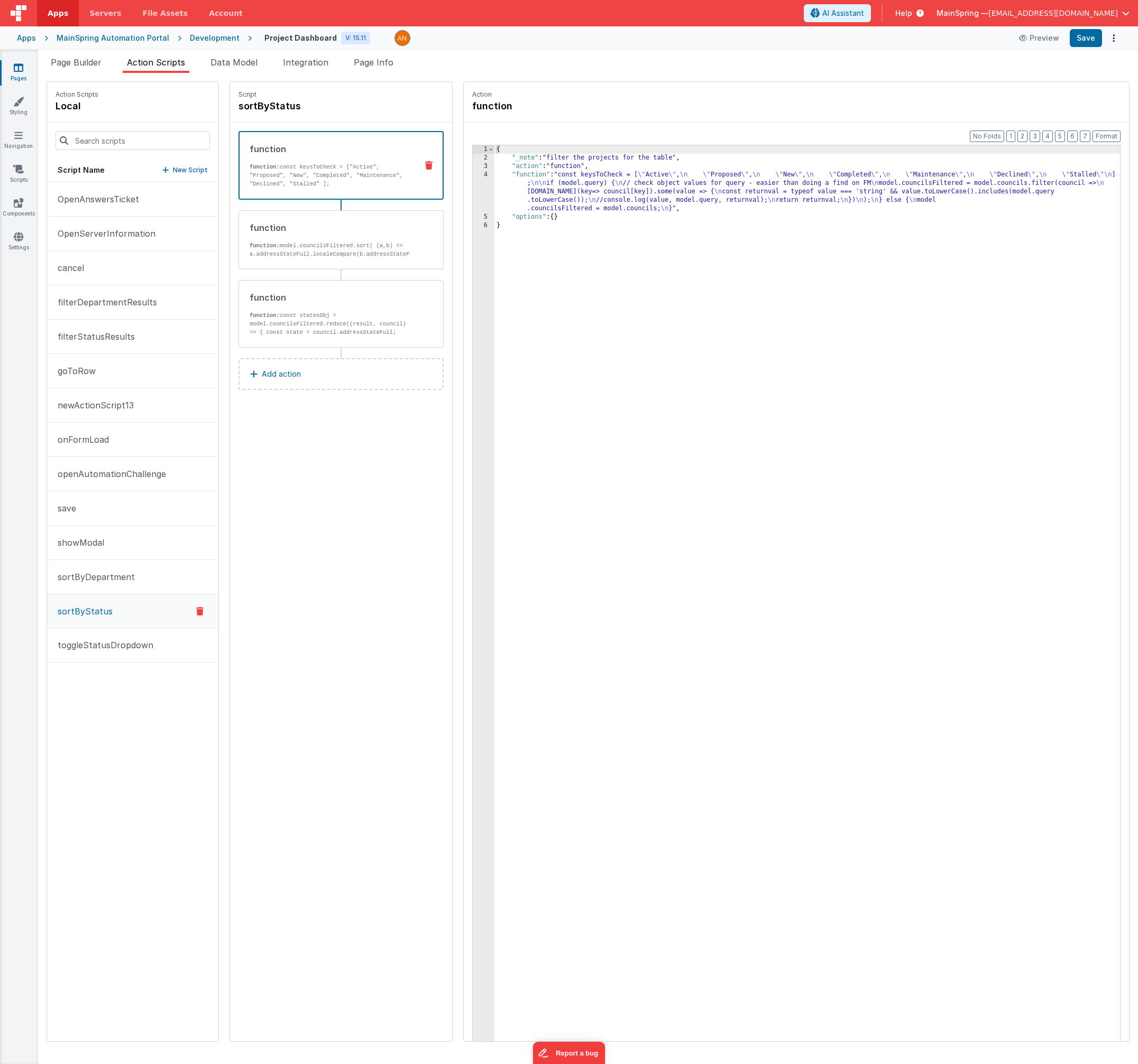
click at [683, 183] on div "{ "_note" : "filter the projects for the table" , "action" : "function" , "func…" at bounding box center [818, 618] width 648 height 946
click at [464, 191] on div "Format 7 6 5 4 3 2 1 No Folds 1 2 3 4 5 6 { "_note" : "filter the projects for …" at bounding box center [796, 602] width 665 height 960
click at [472, 188] on div "4" at bounding box center [483, 191] width 22 height 42
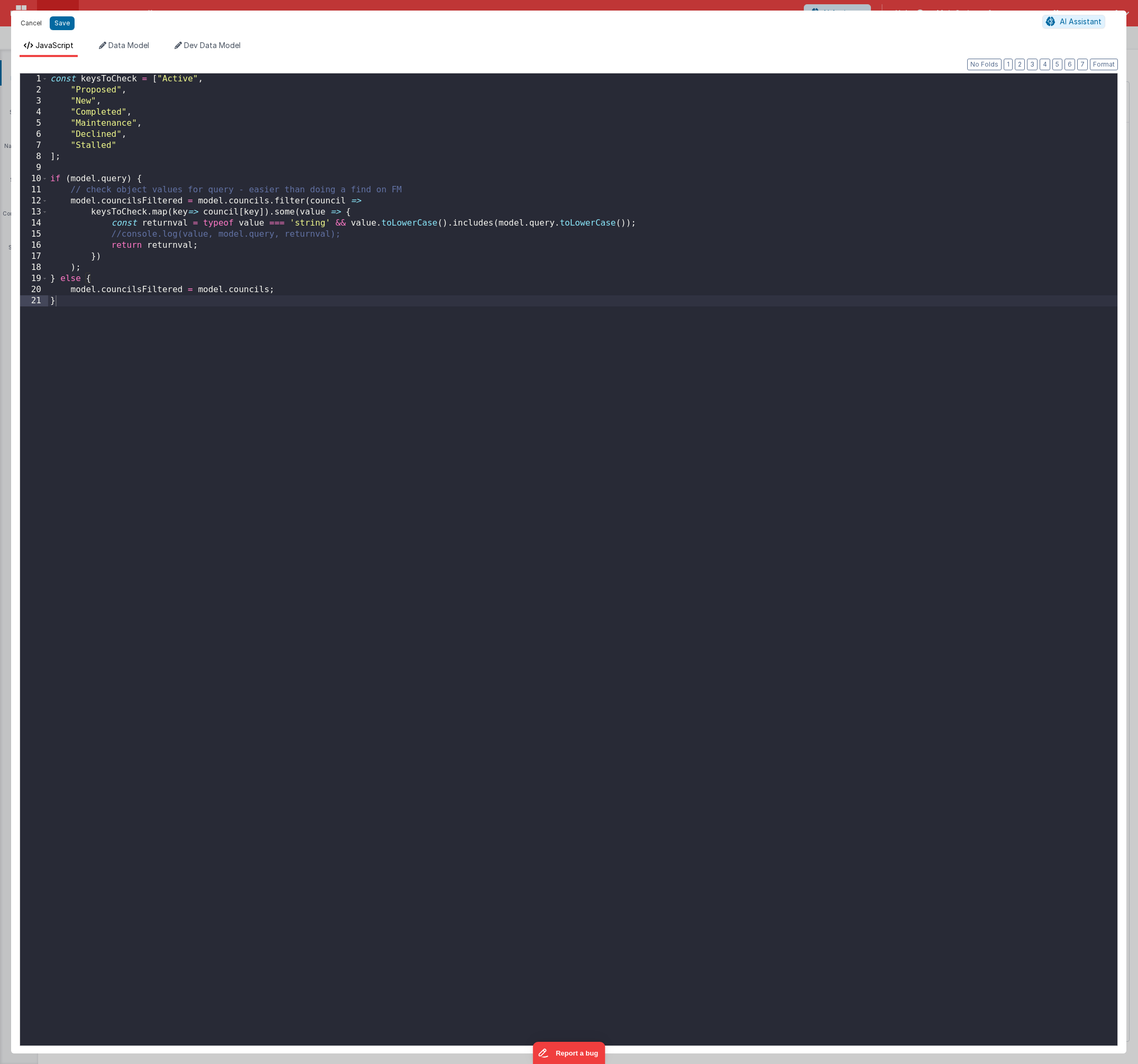
click at [33, 24] on button "Cancel" at bounding box center [31, 23] width 31 height 15
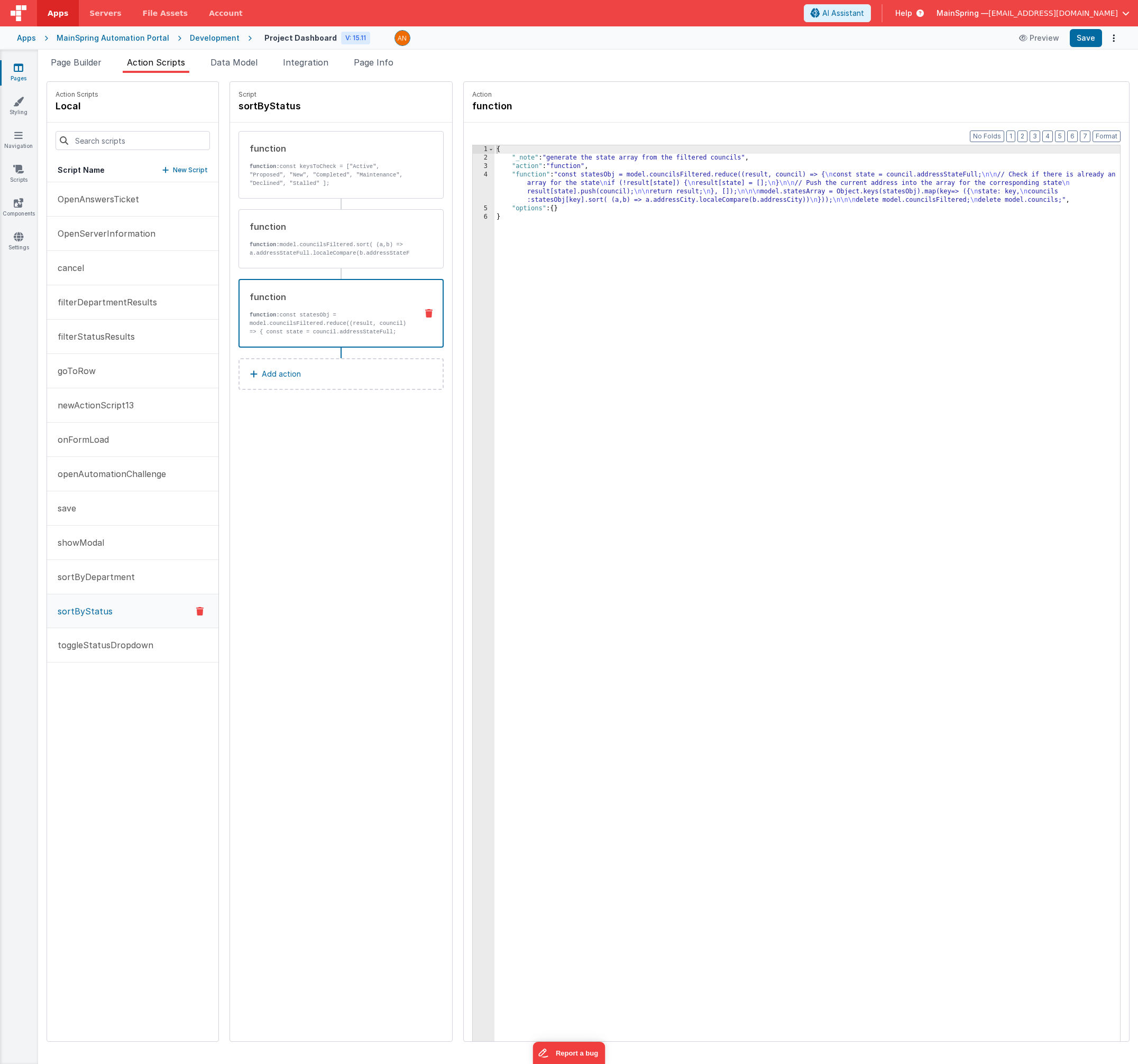
click at [320, 329] on p "function: const statesObj = model.councilsFiltered.reduce((result, council) => …" at bounding box center [329, 323] width 159 height 26
click at [340, 246] on p "function: model.councilsFiltered.sort( (a,b) => a.addressStateFull.localeCompar…" at bounding box center [329, 249] width 160 height 17
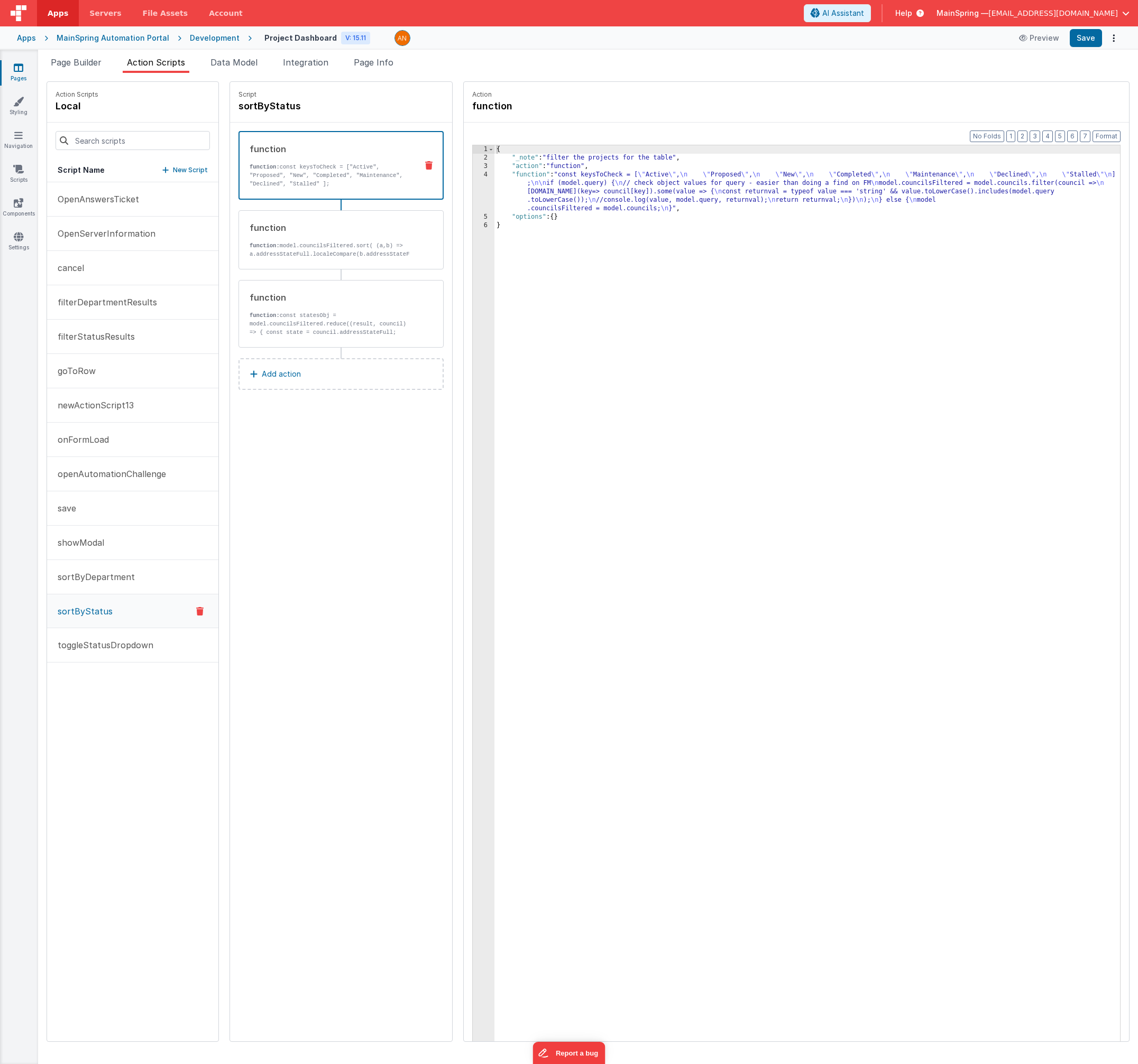
click at [304, 149] on div "function" at bounding box center [329, 149] width 159 height 12
click at [328, 543] on div "Script sortByStatus function function: const keysToCheck = ["Active", "Proposed…" at bounding box center [341, 561] width 222 height 960
click at [379, 60] on span "Page Info" at bounding box center [374, 62] width 40 height 11
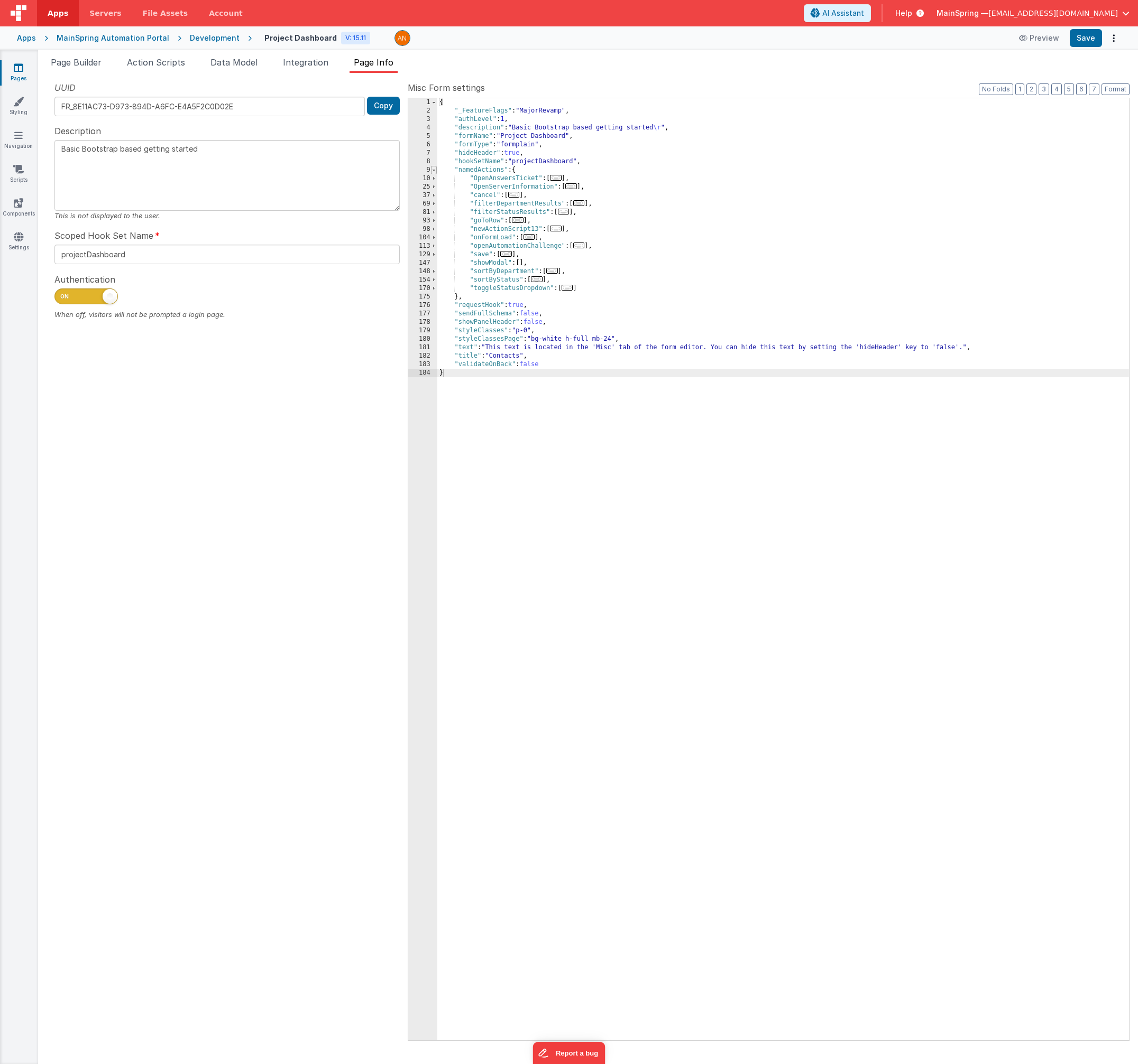
click at [434, 172] on span at bounding box center [433, 170] width 6 height 8
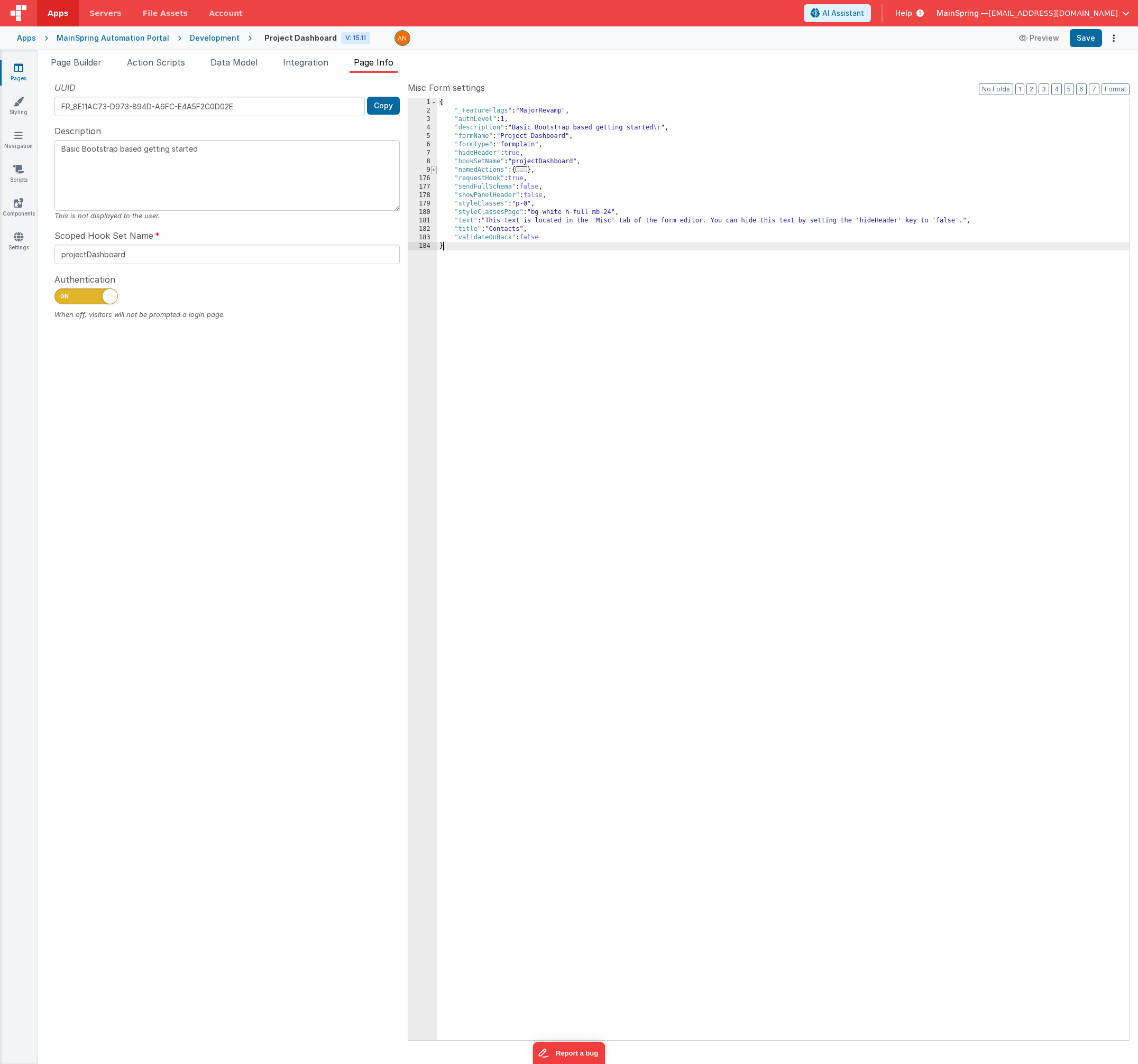
click at [434, 172] on span at bounding box center [433, 170] width 6 height 8
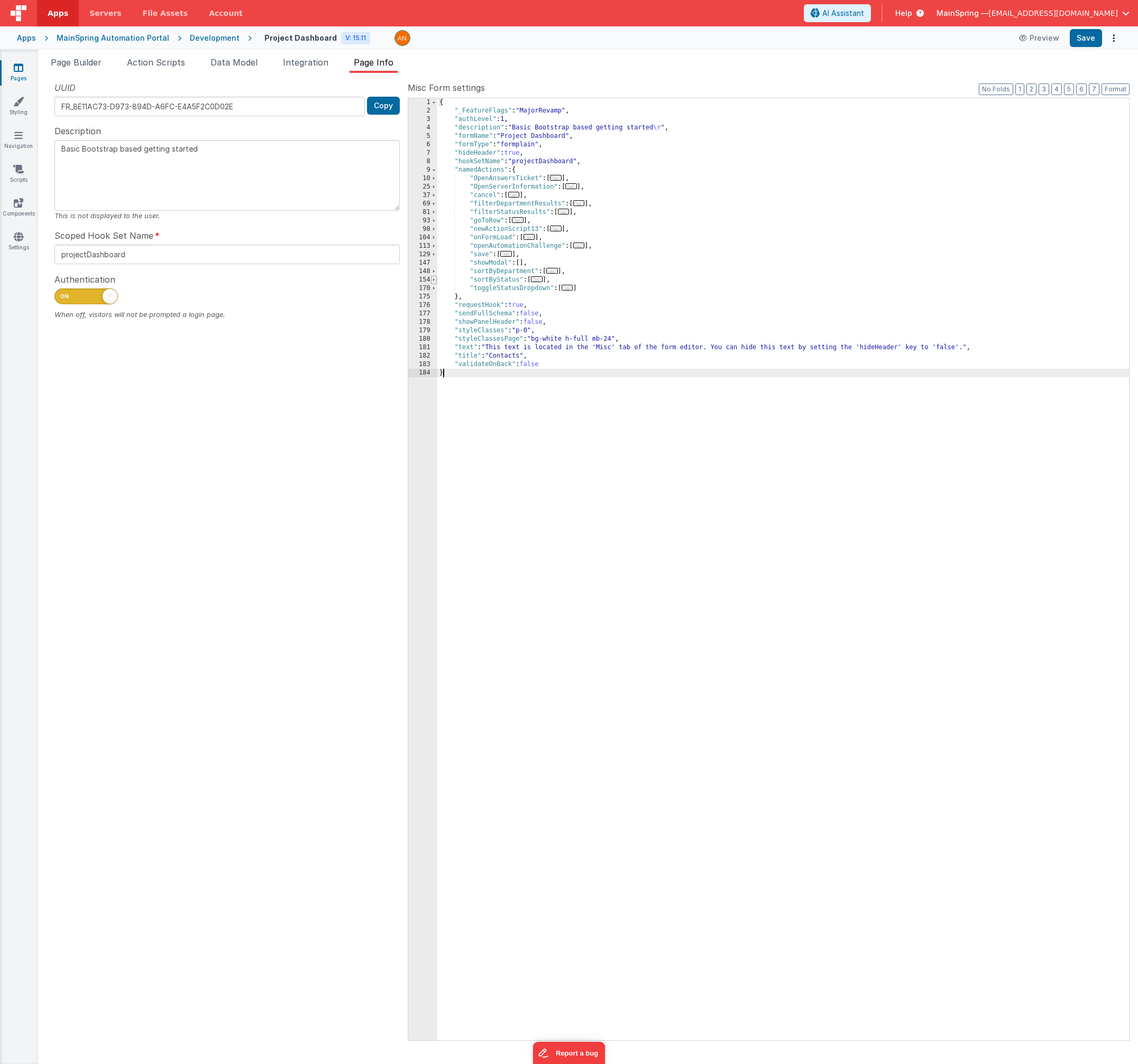
click at [433, 280] on span at bounding box center [433, 280] width 6 height 8
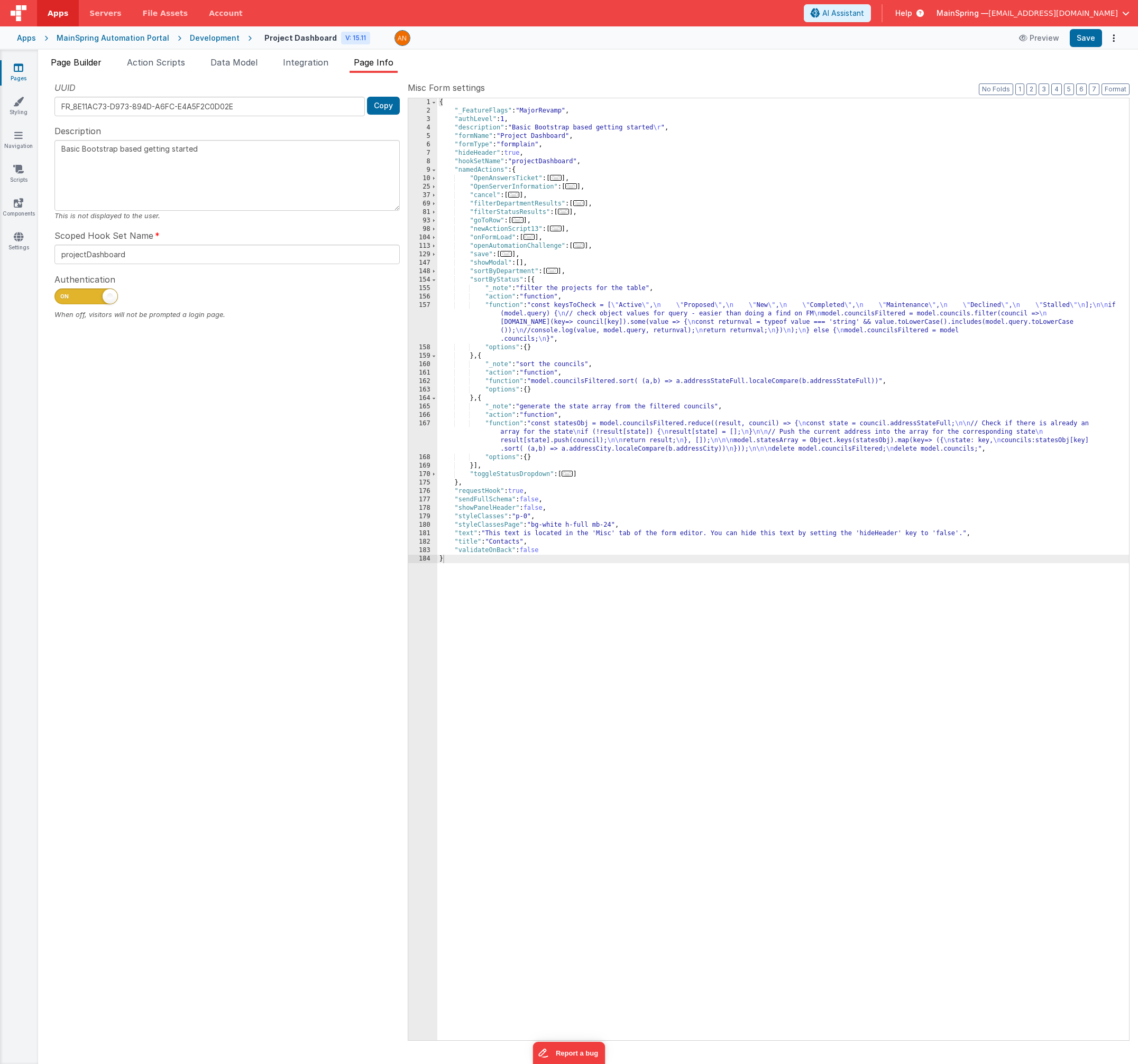
click at [90, 68] on li "Page Builder" at bounding box center [76, 64] width 60 height 17
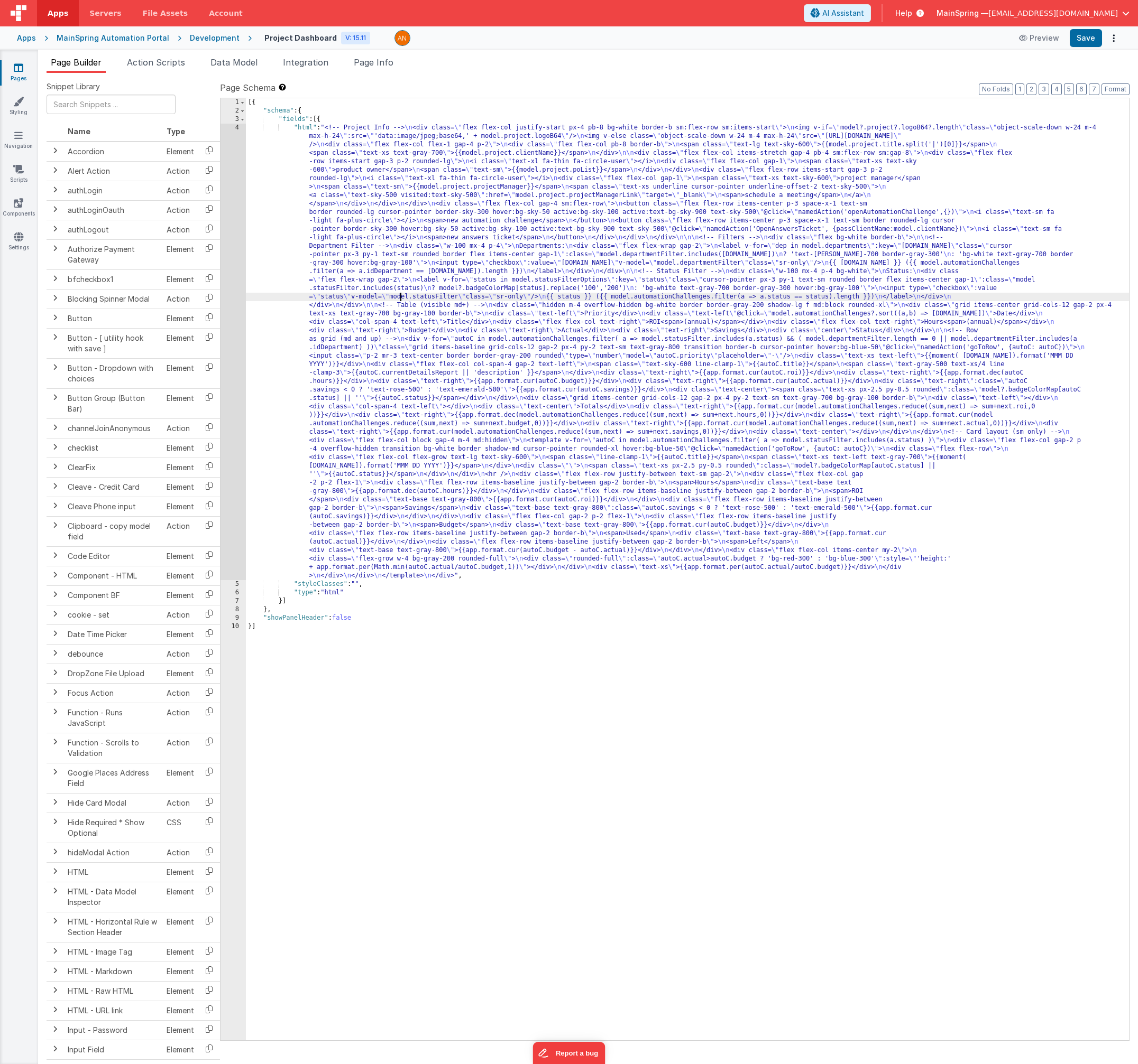
click at [399, 298] on div "[{ "schema" : { "fields" : [{ "html" : "<!-- Project Info --> \n <div class= \"…" at bounding box center [686, 578] width 882 height 959
click at [165, 65] on span "Action Scripts" at bounding box center [155, 62] width 58 height 11
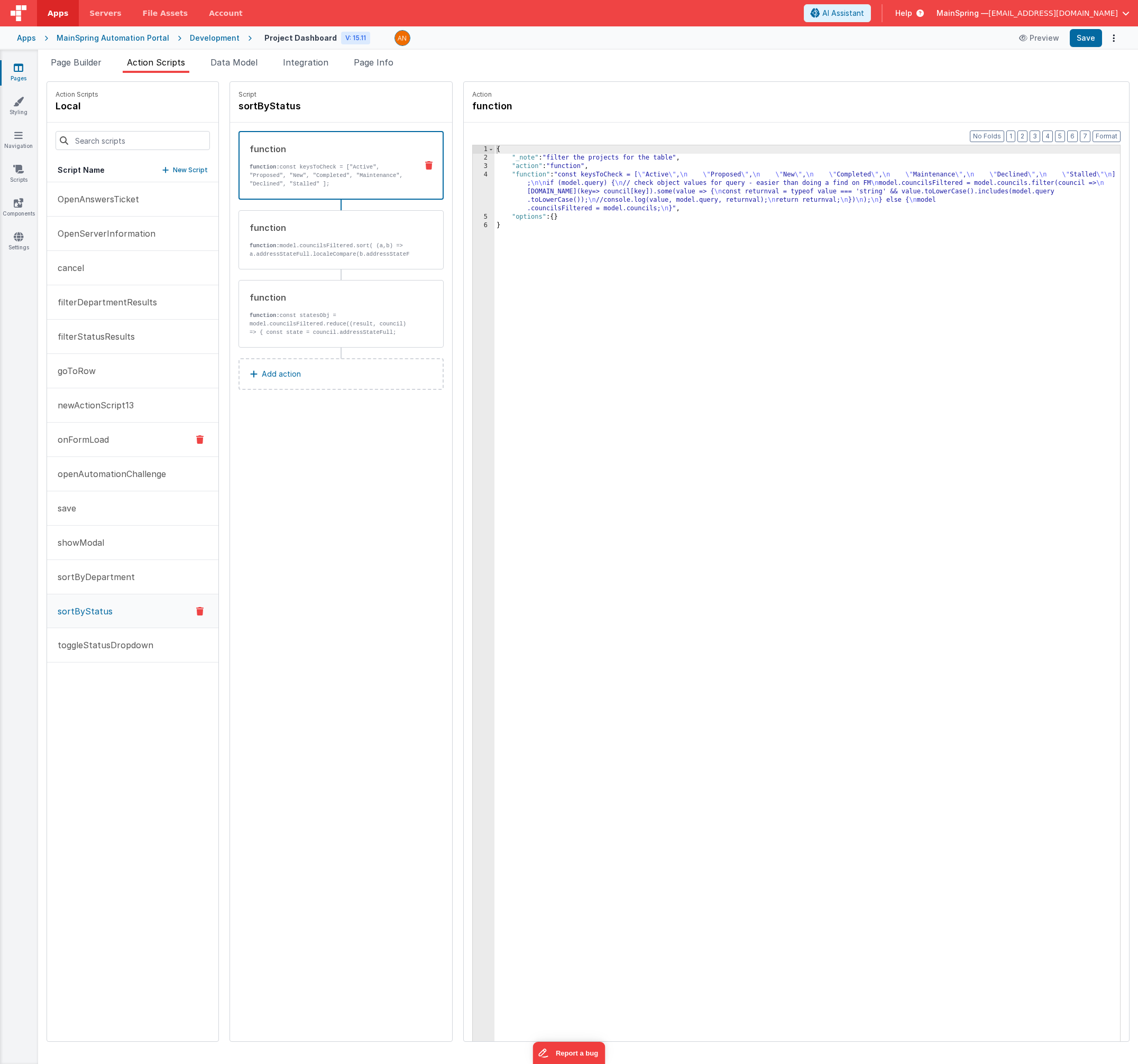
click at [85, 433] on p "onFormLoad" at bounding box center [80, 439] width 58 height 12
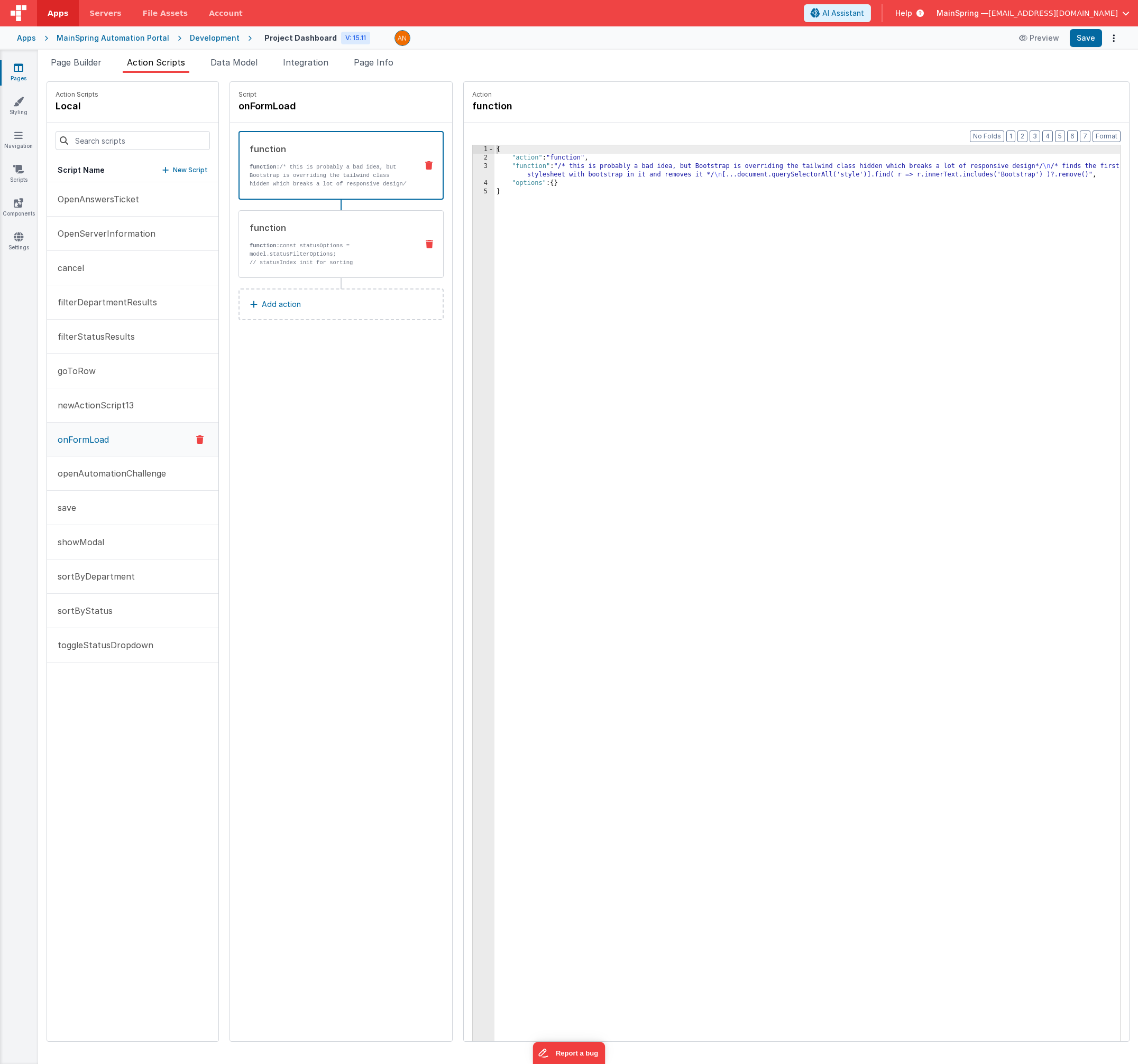
click at [299, 266] on div "function function: const statusOptions = model.statusFilterOptions; // statusIn…" at bounding box center [341, 244] width 205 height 68
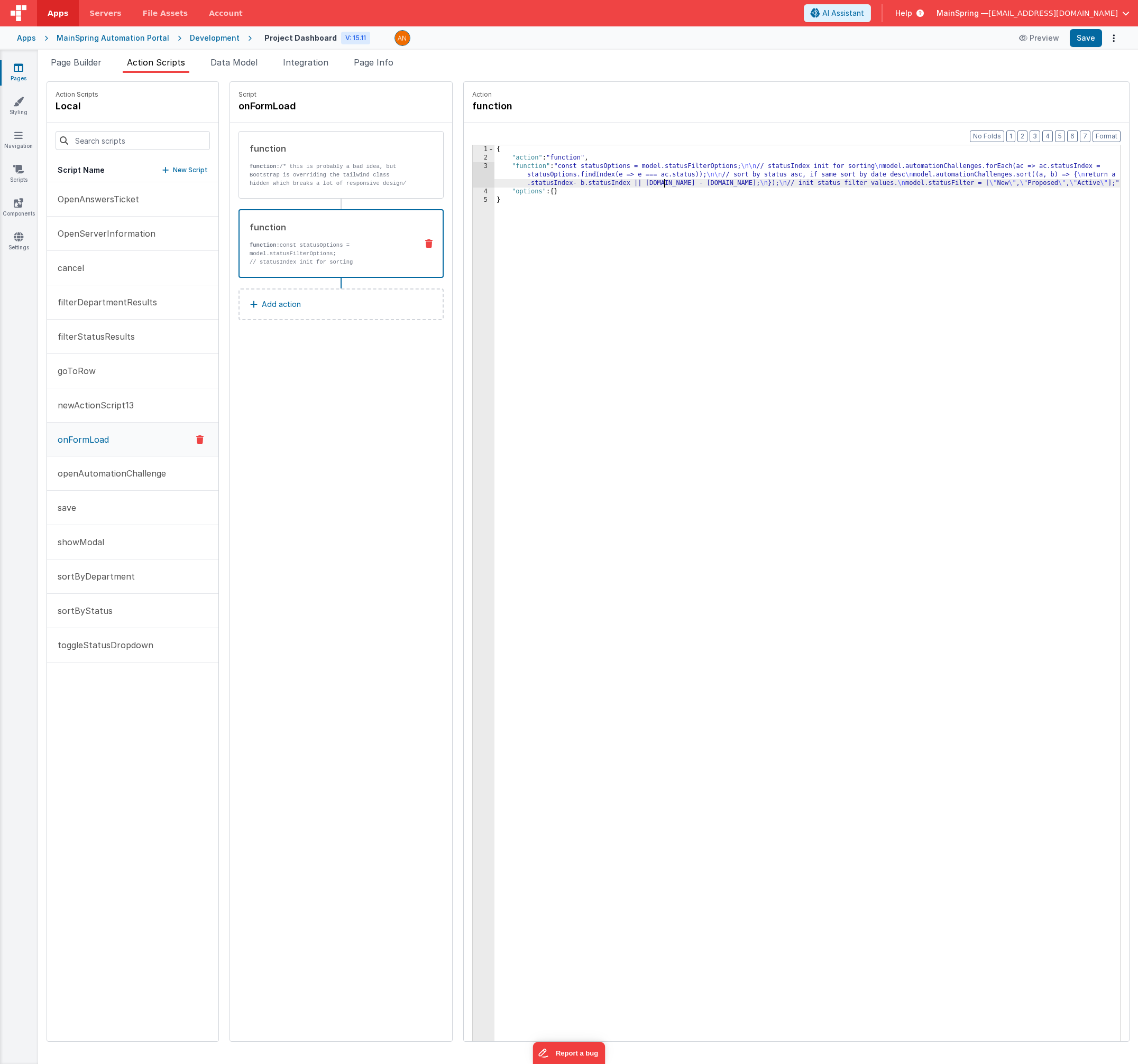
click at [643, 179] on div "{ "action" : "function" , "function" : "const statusOptions = model.statusFilte…" at bounding box center [818, 618] width 648 height 946
click at [472, 176] on div "3" at bounding box center [483, 174] width 22 height 26
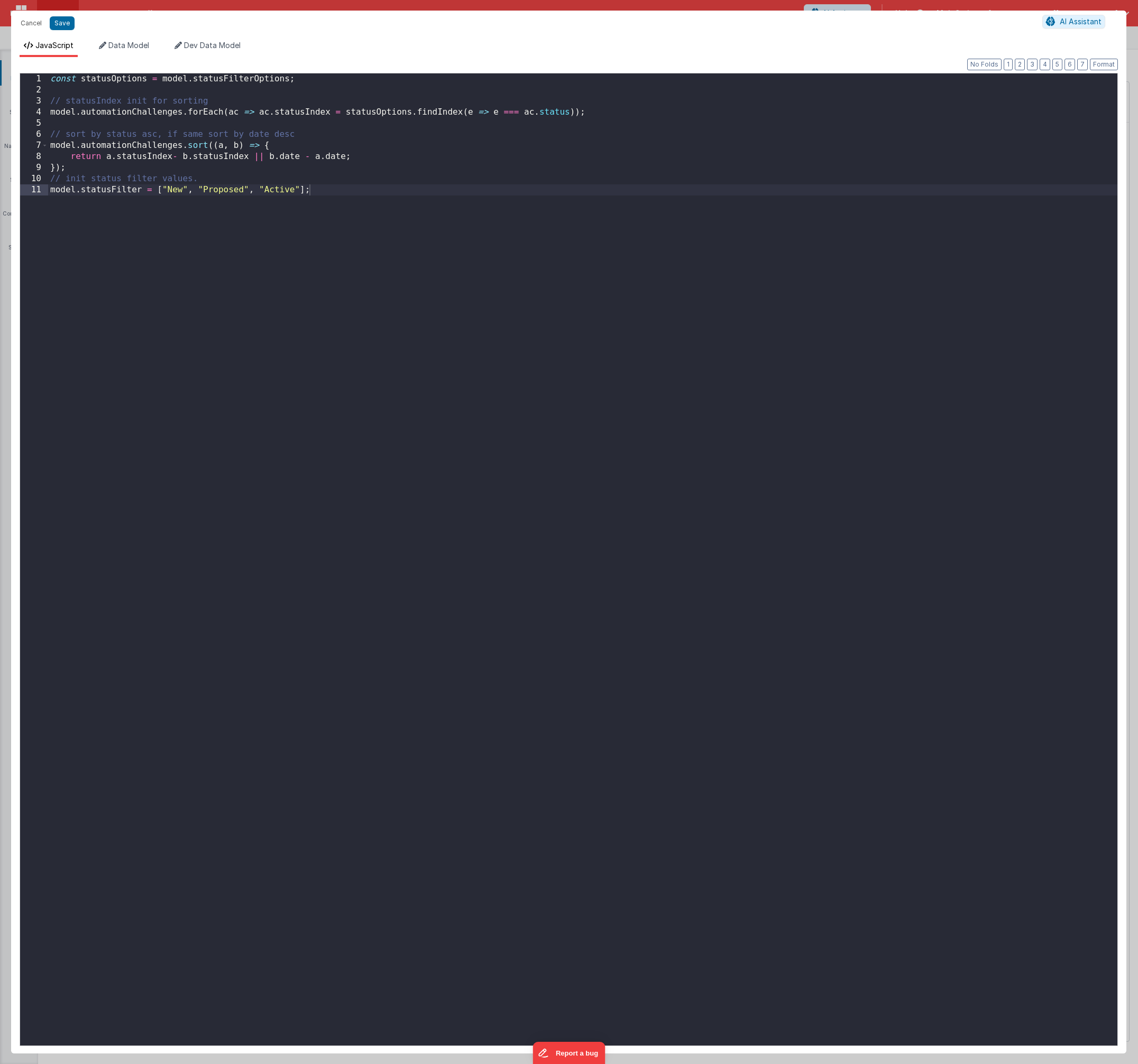
click at [172, 158] on div "const statusOptions = model . statusFilterOptions ; // statusIndex init for sor…" at bounding box center [582, 570] width 1069 height 995
click at [234, 132] on div "const statusOptions = model . statusFilterOptions ; // statusIndex init for sor…" at bounding box center [582, 570] width 1069 height 995
click at [274, 155] on div "const statusOptions = model . statusFilterOptions ; // statusIndex init for sor…" at bounding box center [582, 570] width 1069 height 995
click at [105, 157] on div "const statusOptions = model . statusFilterOptions ; // statusIndex init for sor…" at bounding box center [582, 570] width 1069 height 995
click at [267, 156] on div "const statusOptions = model . statusFilterOptions ; // statusIndex init for sor…" at bounding box center [582, 570] width 1069 height 995
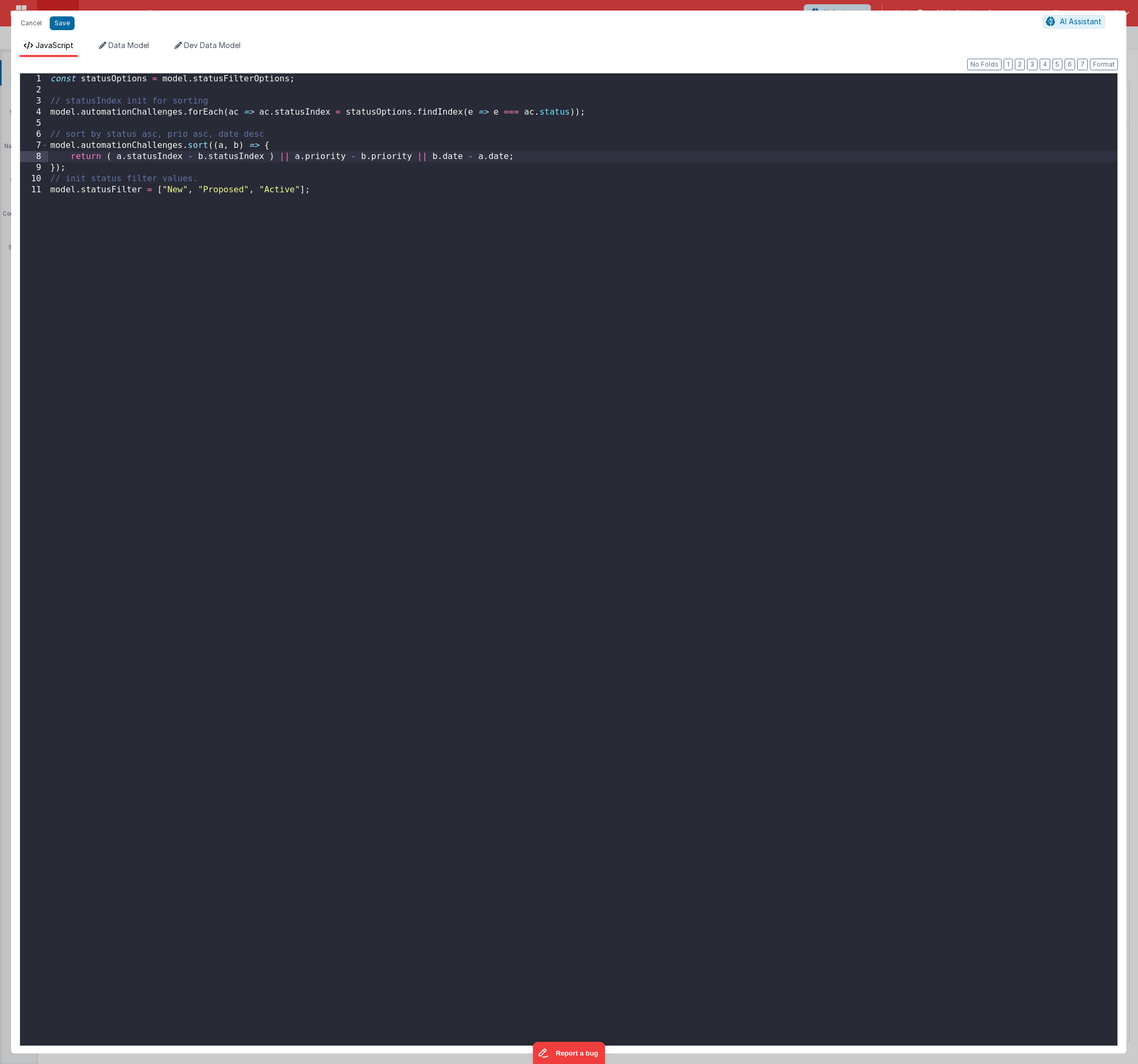
click at [292, 156] on div "const statusOptions = model . statusFilterOptions ; // statusIndex init for sor…" at bounding box center [582, 570] width 1069 height 995
drag, startPoint x: 421, startPoint y: 155, endPoint x: 426, endPoint y: 158, distance: 5.8
click at [421, 155] on div "const statusOptions = model . statusFilterOptions ; // statusIndex init for sor…" at bounding box center [582, 570] width 1069 height 995
click at [451, 156] on div "const statusOptions = model . statusFilterOptions ; // statusIndex init for sor…" at bounding box center [582, 570] width 1069 height 995
click at [538, 156] on div "const statusOptions = model . statusFilterOptions ; // statusIndex init for sor…" at bounding box center [582, 570] width 1069 height 995
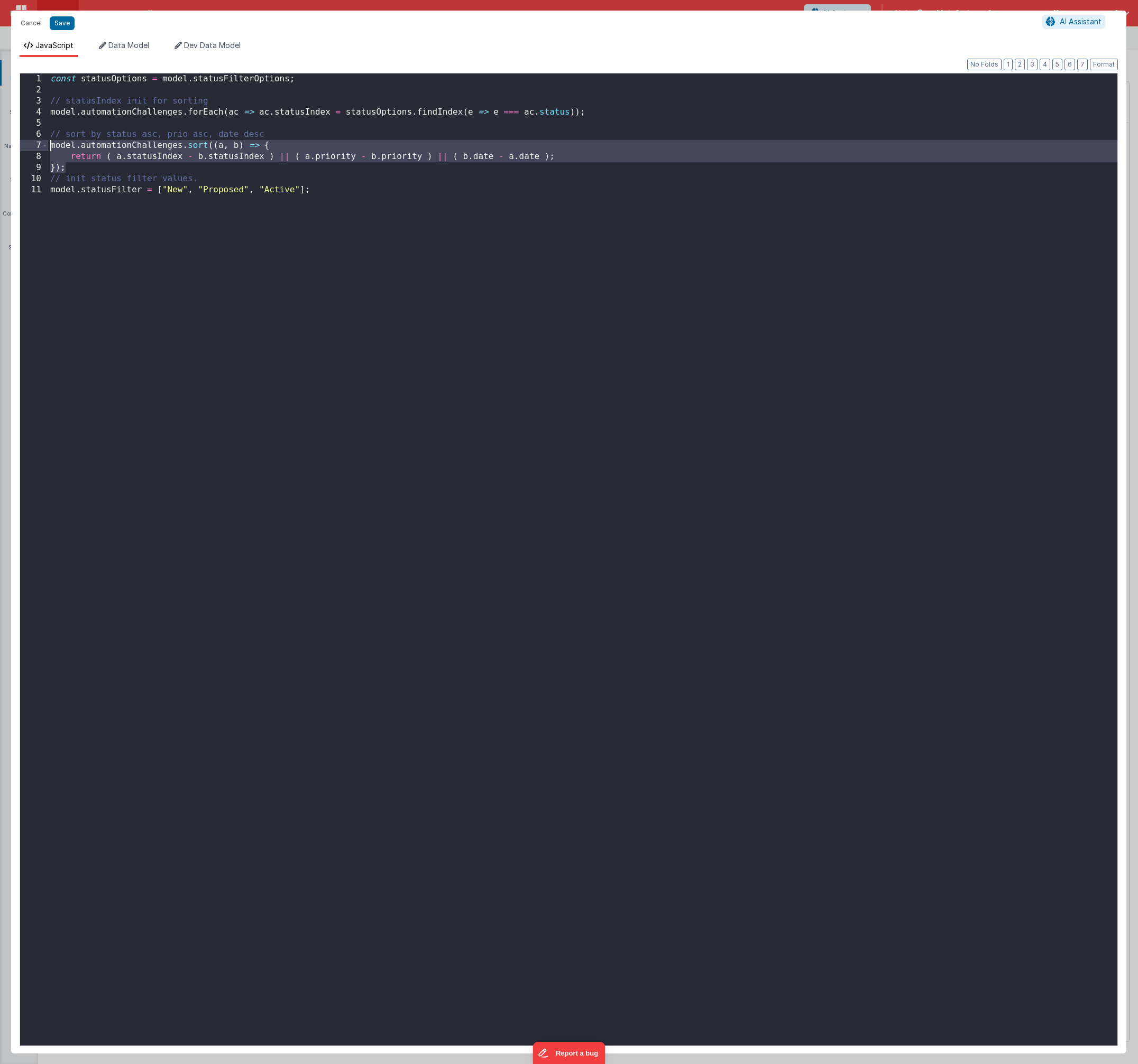
drag, startPoint x: 88, startPoint y: 169, endPoint x: 37, endPoint y: 147, distance: 55.5
click at [37, 147] on div "1 2 3 4 5 6 7 8 9 10 11 const statusOptions = model . statusFilterOptions ; // …" at bounding box center [569, 559] width 1098 height 973
click at [65, 25] on button "Save" at bounding box center [62, 23] width 25 height 14
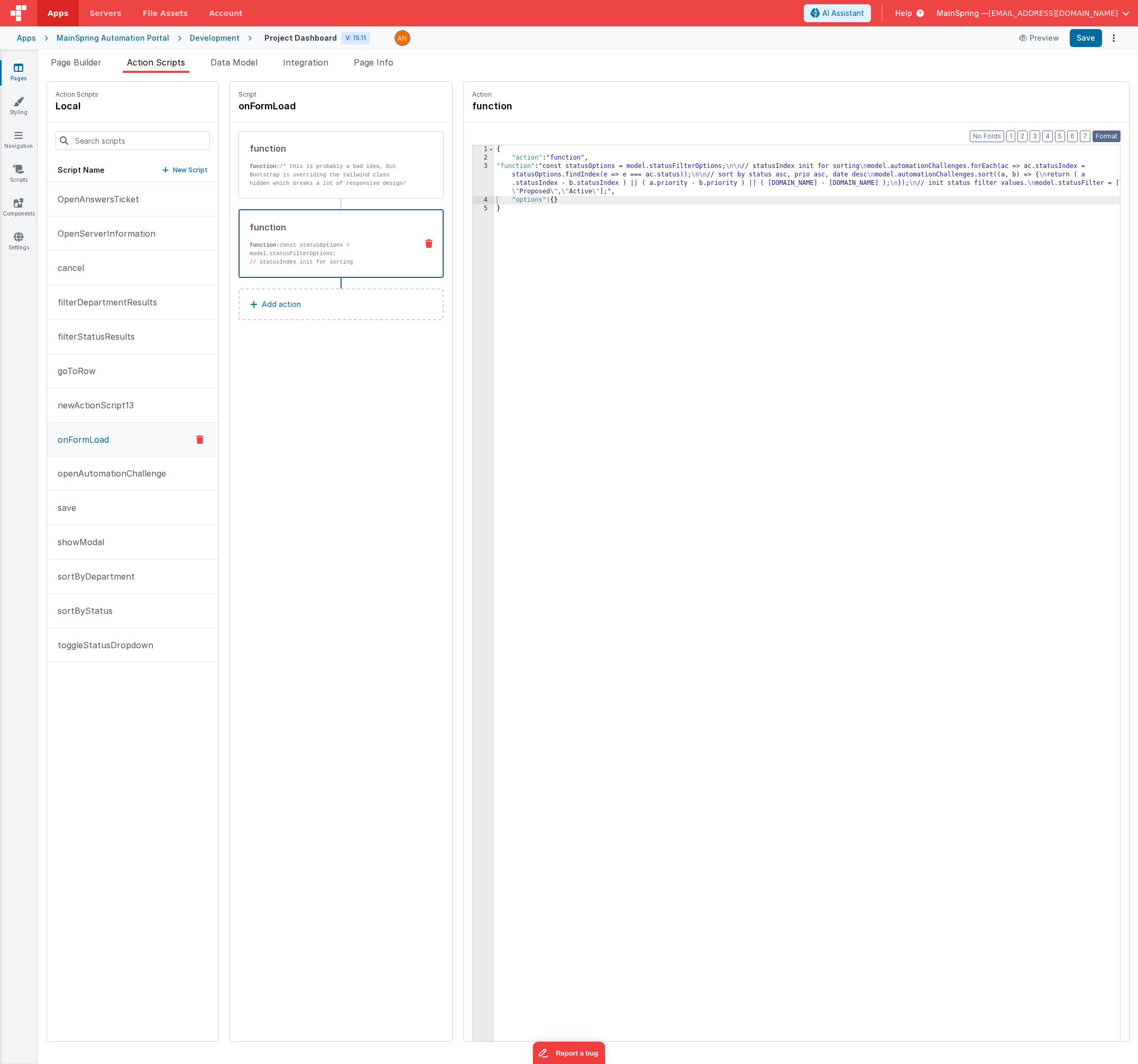
click at [823, 134] on button "Format" at bounding box center [1107, 136] width 28 height 12
drag, startPoint x: 772, startPoint y: 399, endPoint x: 777, endPoint y: 397, distance: 5.4
click at [773, 399] on div "{ "action" : "function" , "function" : "const statusOptions = model.statusFilte…" at bounding box center [818, 618] width 648 height 946
click at [823, 43] on button "Save" at bounding box center [1085, 38] width 32 height 18
click at [83, 64] on span "Page Builder" at bounding box center [75, 62] width 50 height 11
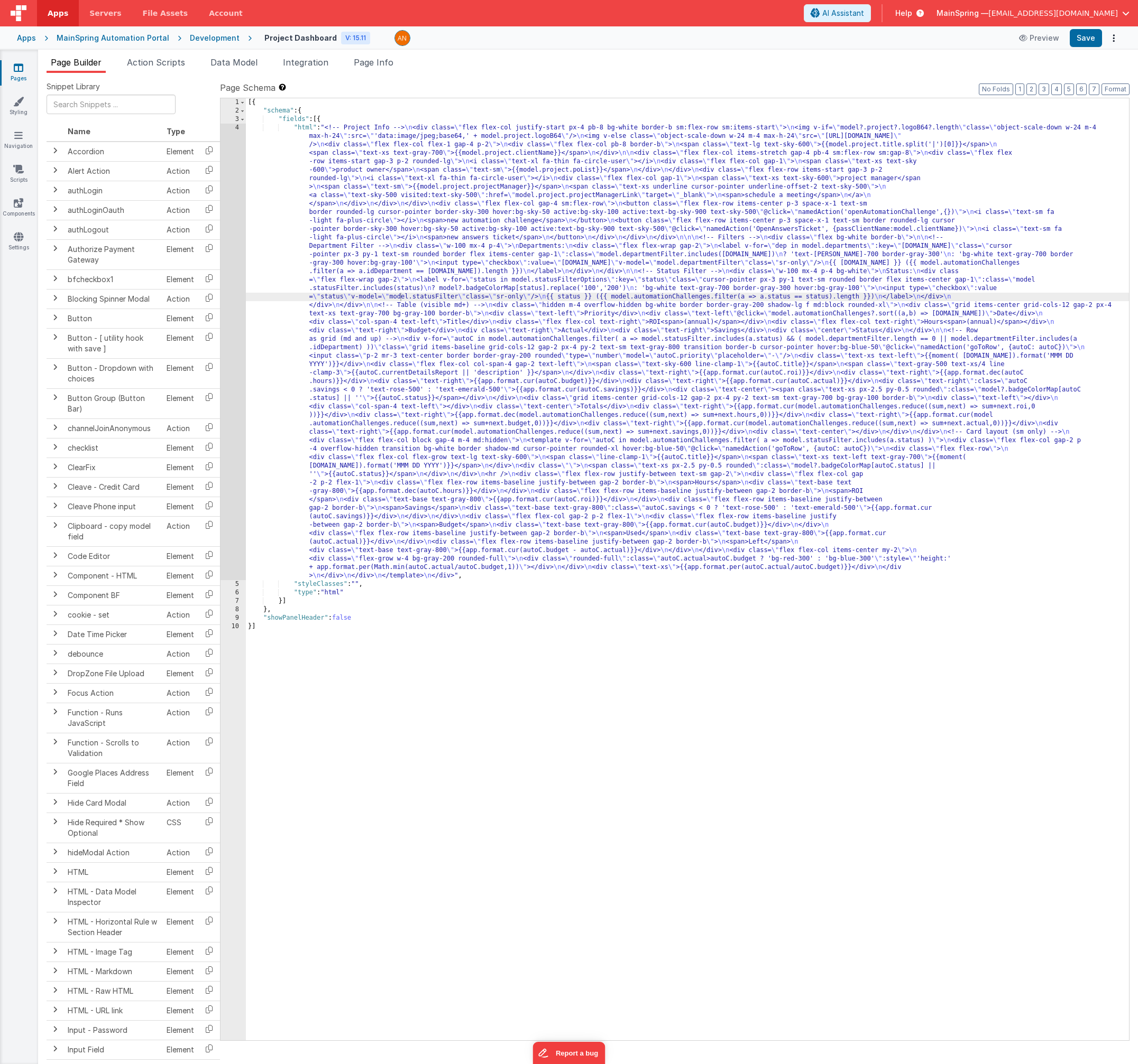
click at [566, 361] on div "[{ "schema" : { "fields" : [{ "html" : "<!-- Project Info --> \n <div class= \"…" at bounding box center [686, 578] width 882 height 959
click at [229, 410] on div "4" at bounding box center [233, 352] width 26 height 456
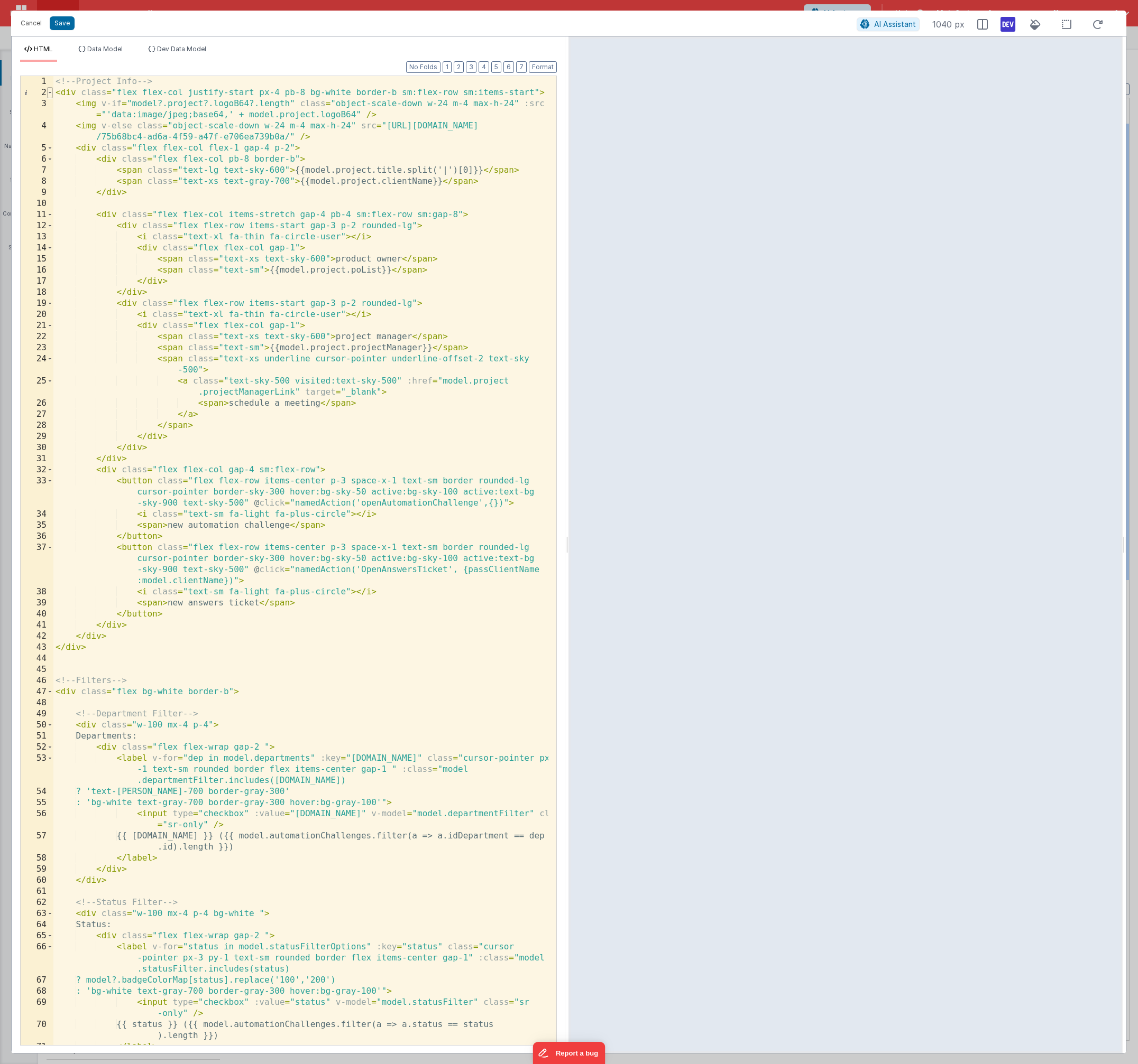
click at [50, 92] on span at bounding box center [50, 92] width 6 height 11
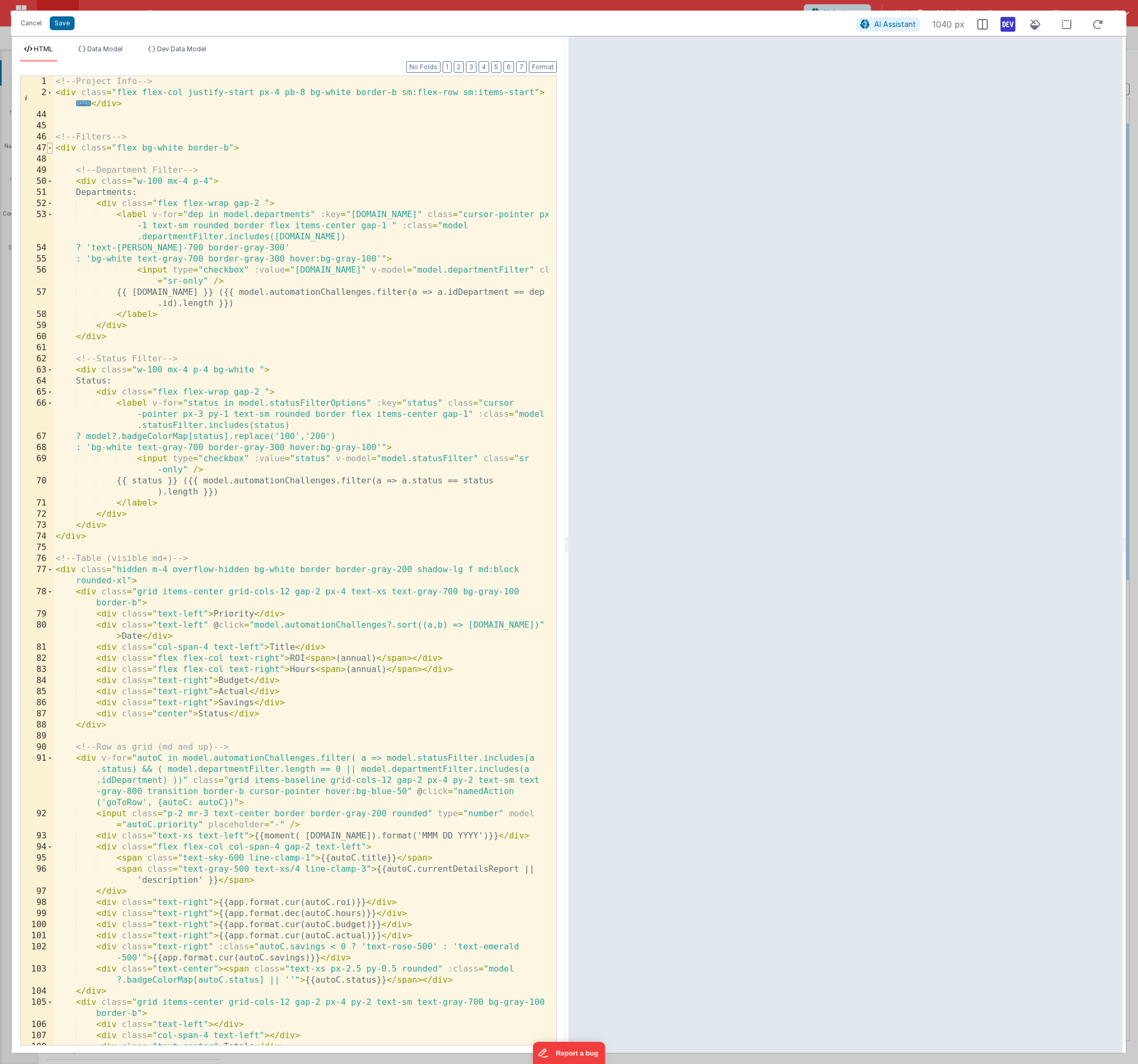
click at [52, 148] on span at bounding box center [50, 148] width 6 height 11
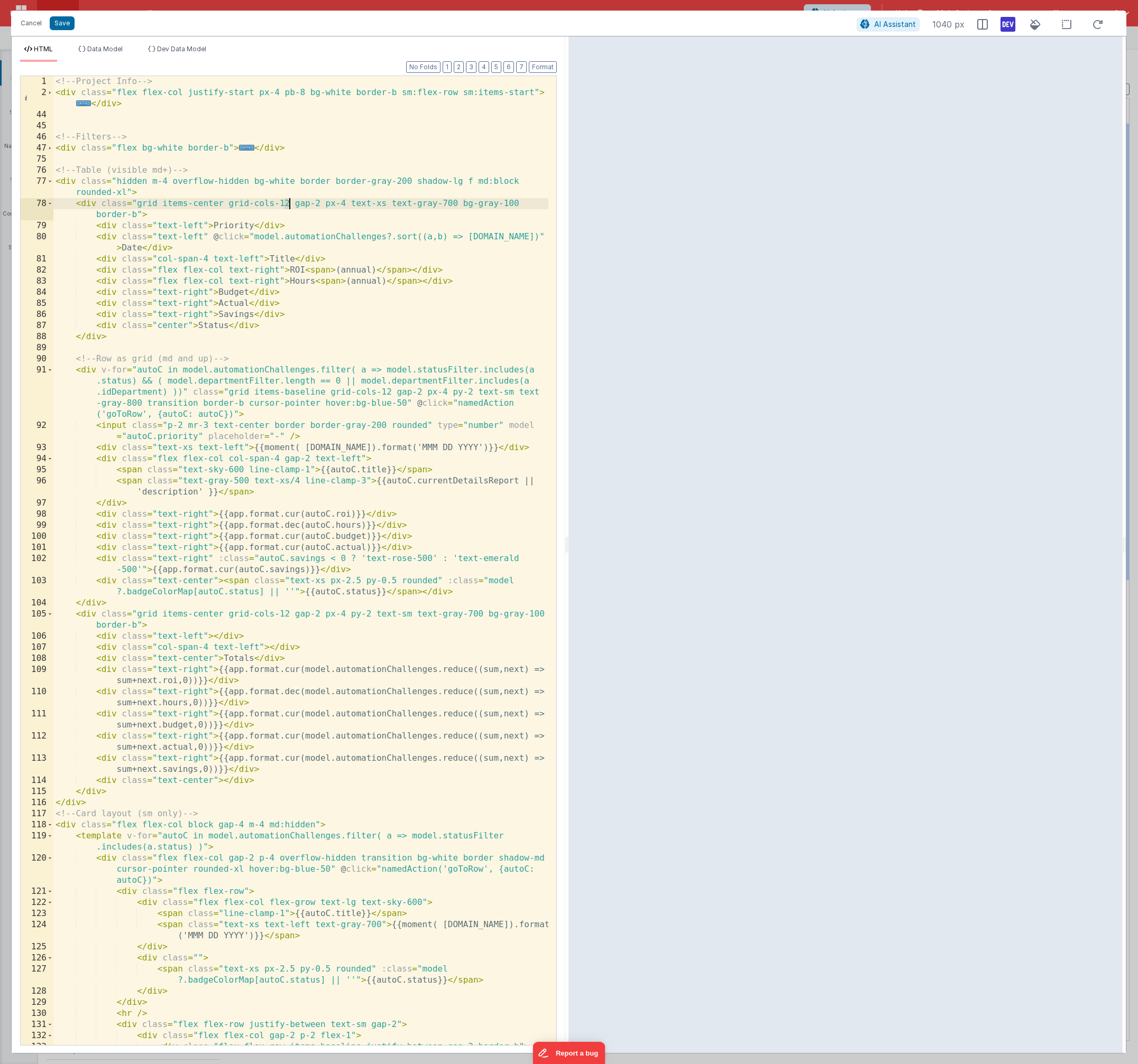
click at [288, 203] on div "<!-- Project Info --> < div class = "flex flex-col justify-start px-4 pb-8 bg-w…" at bounding box center [301, 571] width 495 height 991
drag, startPoint x: 269, startPoint y: 327, endPoint x: 98, endPoint y: 323, distance: 171.0
click at [98, 325] on div "<!-- Project Info --> < div class = "flex flex-col justify-start px-4 pb-8 bg-w…" at bounding box center [301, 571] width 495 height 991
drag, startPoint x: 268, startPoint y: 322, endPoint x: 289, endPoint y: 344, distance: 30.4
click at [268, 322] on div "<!-- Project Info --> < div class = "flex flex-col justify-start px-4 pb-8 bg-w…" at bounding box center [301, 571] width 495 height 991
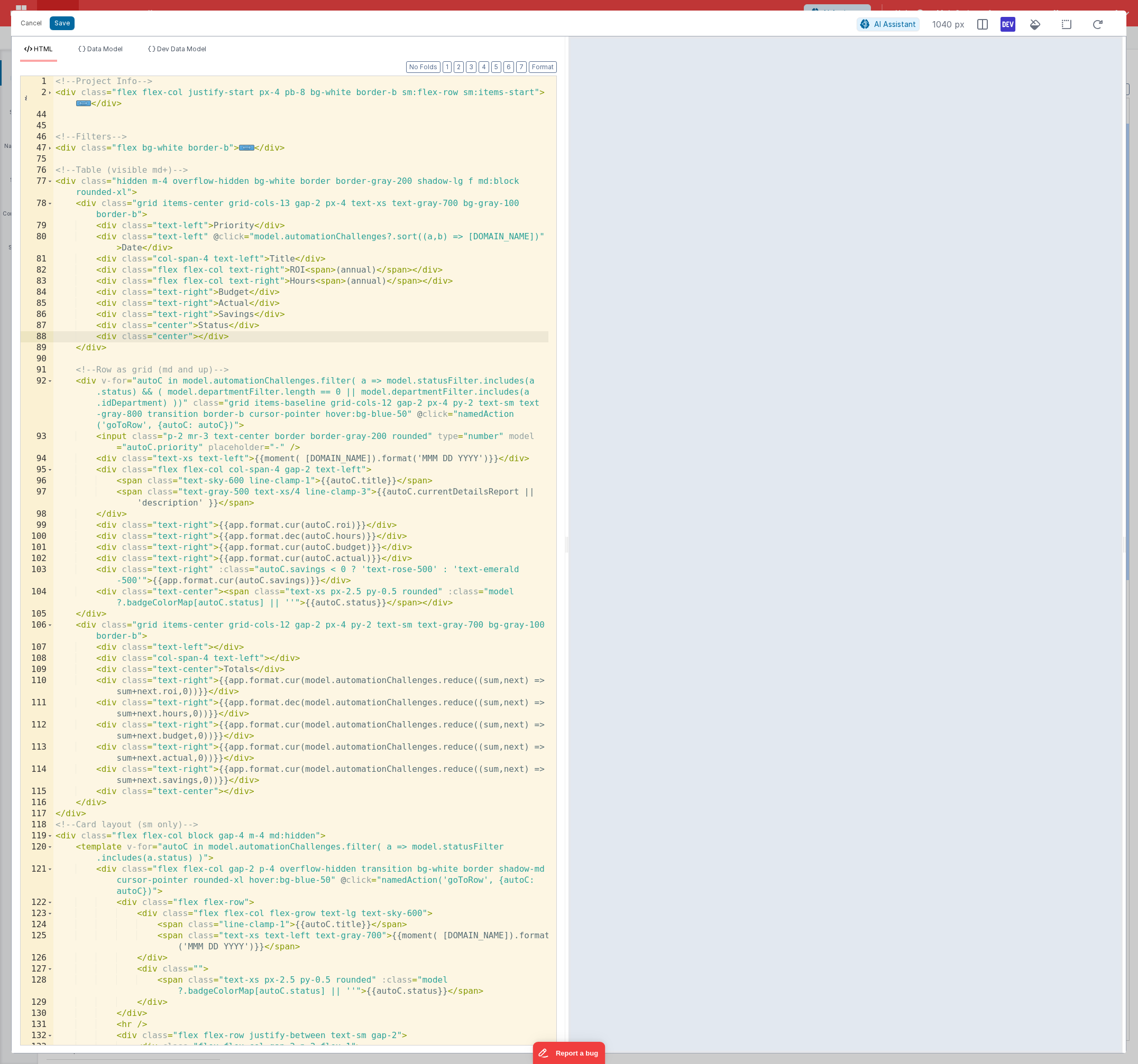
scroll to position [31, 0]
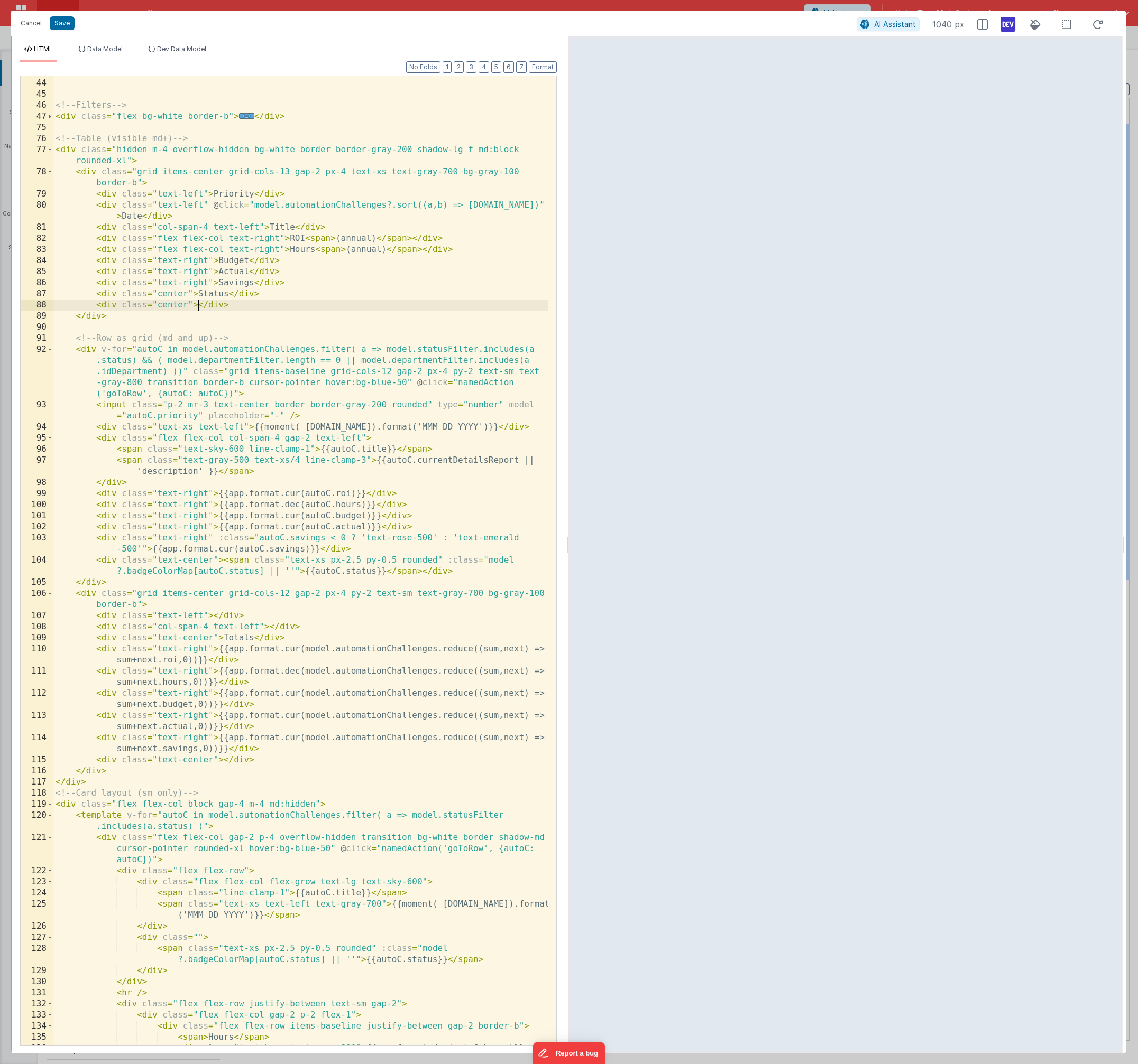
click at [461, 574] on div "< div class = "flex flex-col justify-start px-4 pb-8 bg-white border-b sm:flex-…" at bounding box center [301, 562] width 495 height 1014
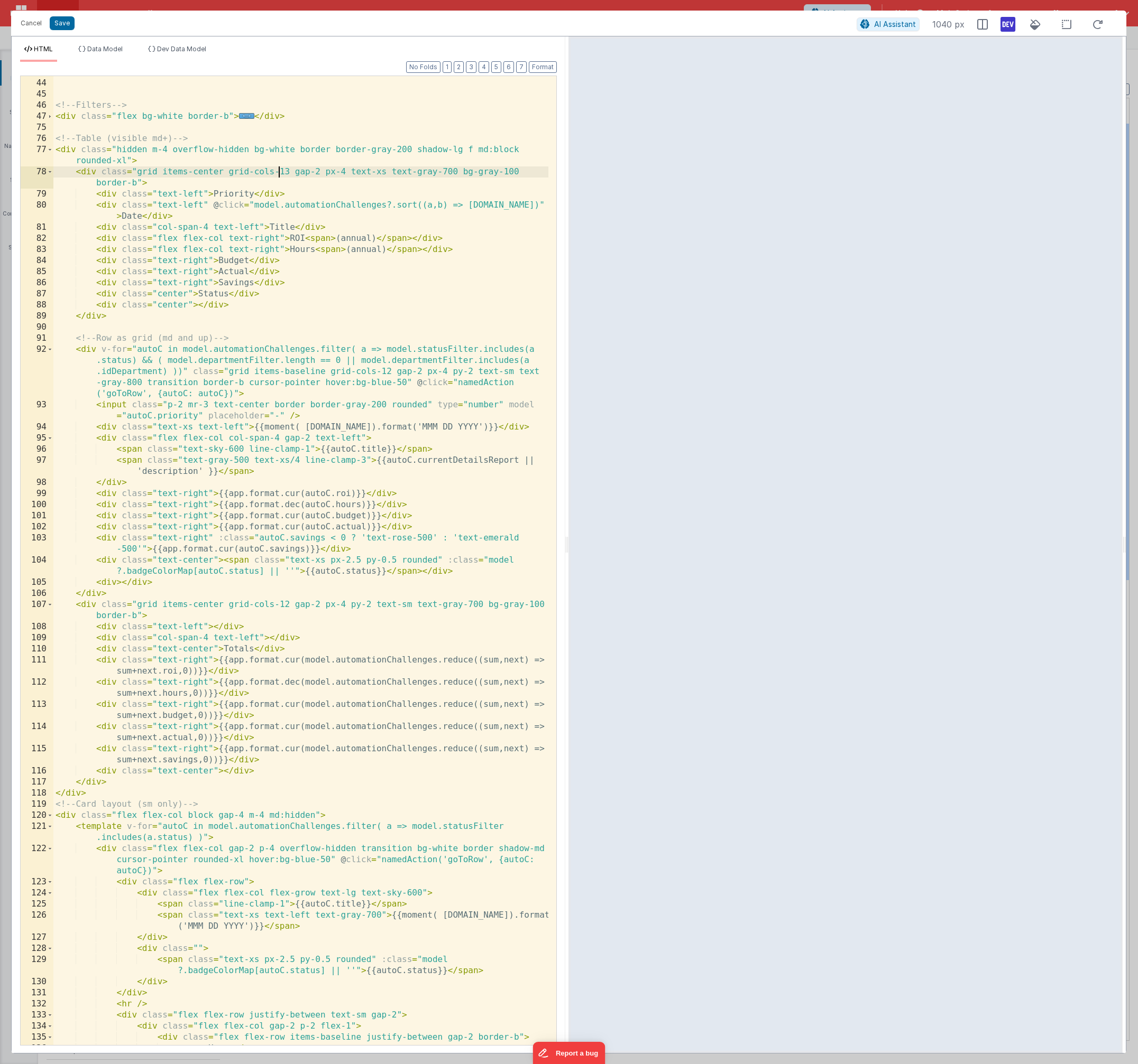
click at [279, 169] on div "< div class = "flex flex-col justify-start px-4 pb-8 bg-white border-b sm:flex-…" at bounding box center [301, 556] width 495 height 1003
click at [198, 305] on div "< div class = "flex flex-col justify-start px-4 pb-8 bg-white border-b sm:flex-…" at bounding box center [301, 556] width 495 height 1003
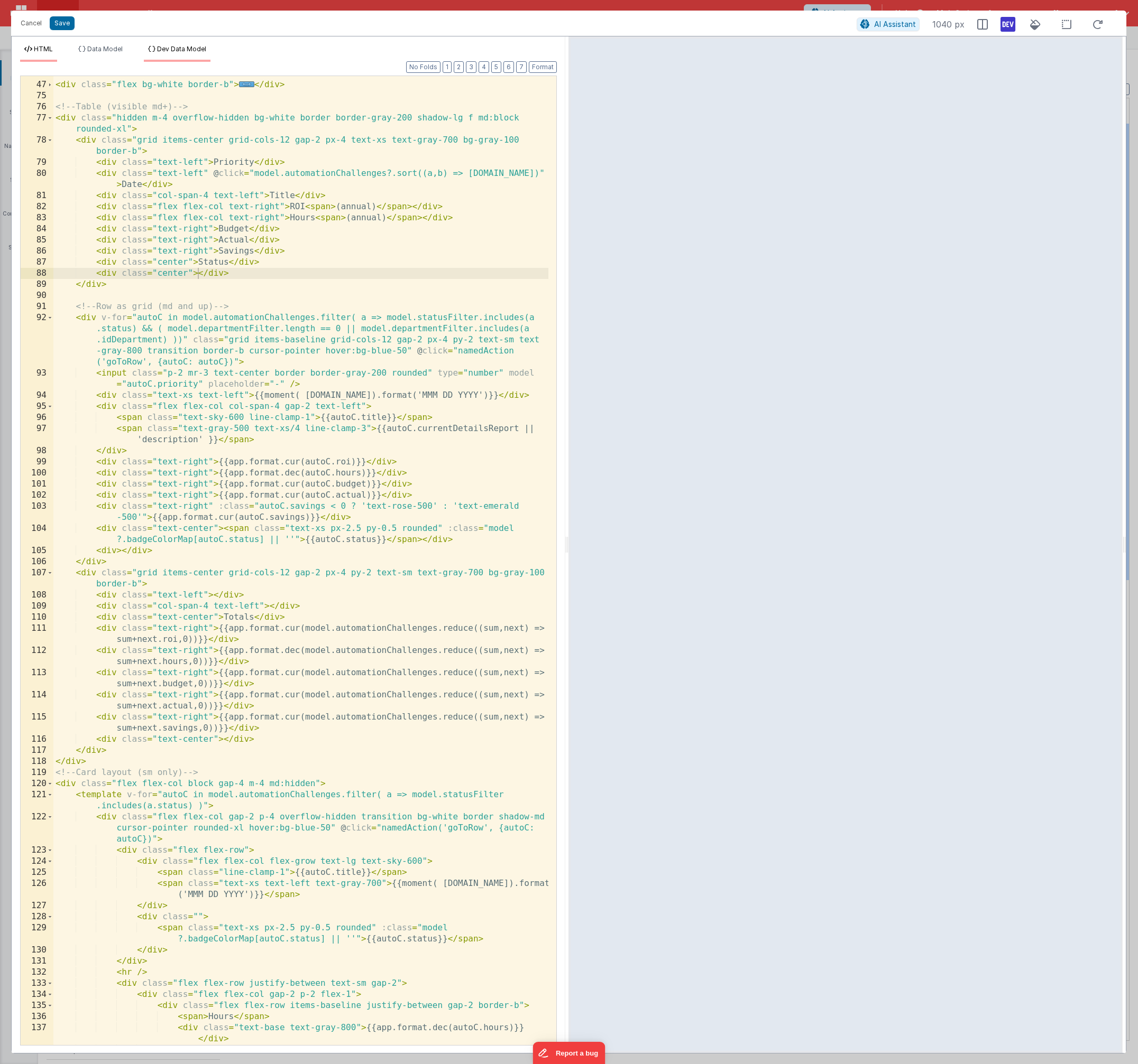
click at [174, 45] on span "Dev Data Model" at bounding box center [181, 49] width 49 height 8
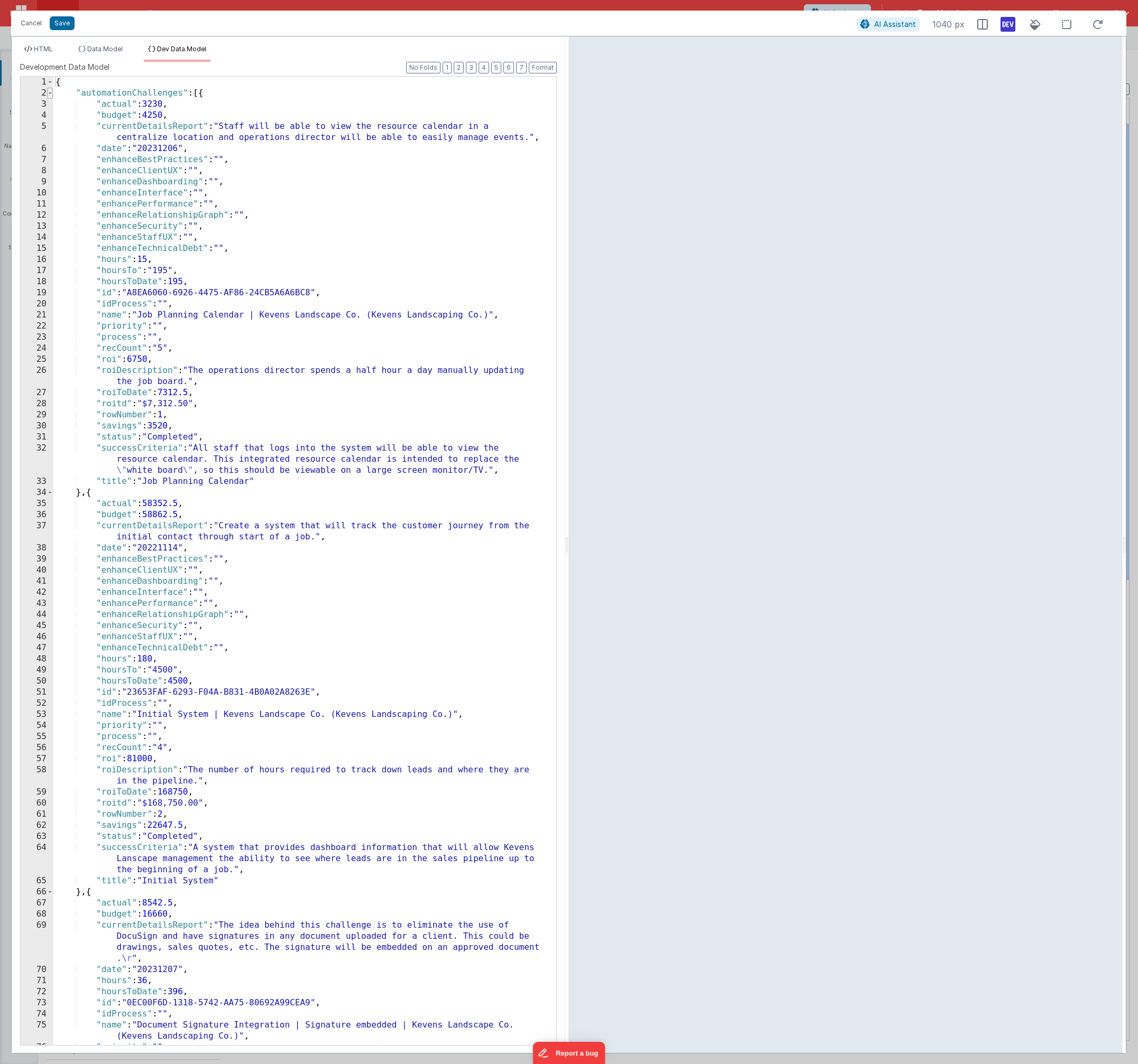
click at [48, 92] on span at bounding box center [50, 93] width 6 height 11
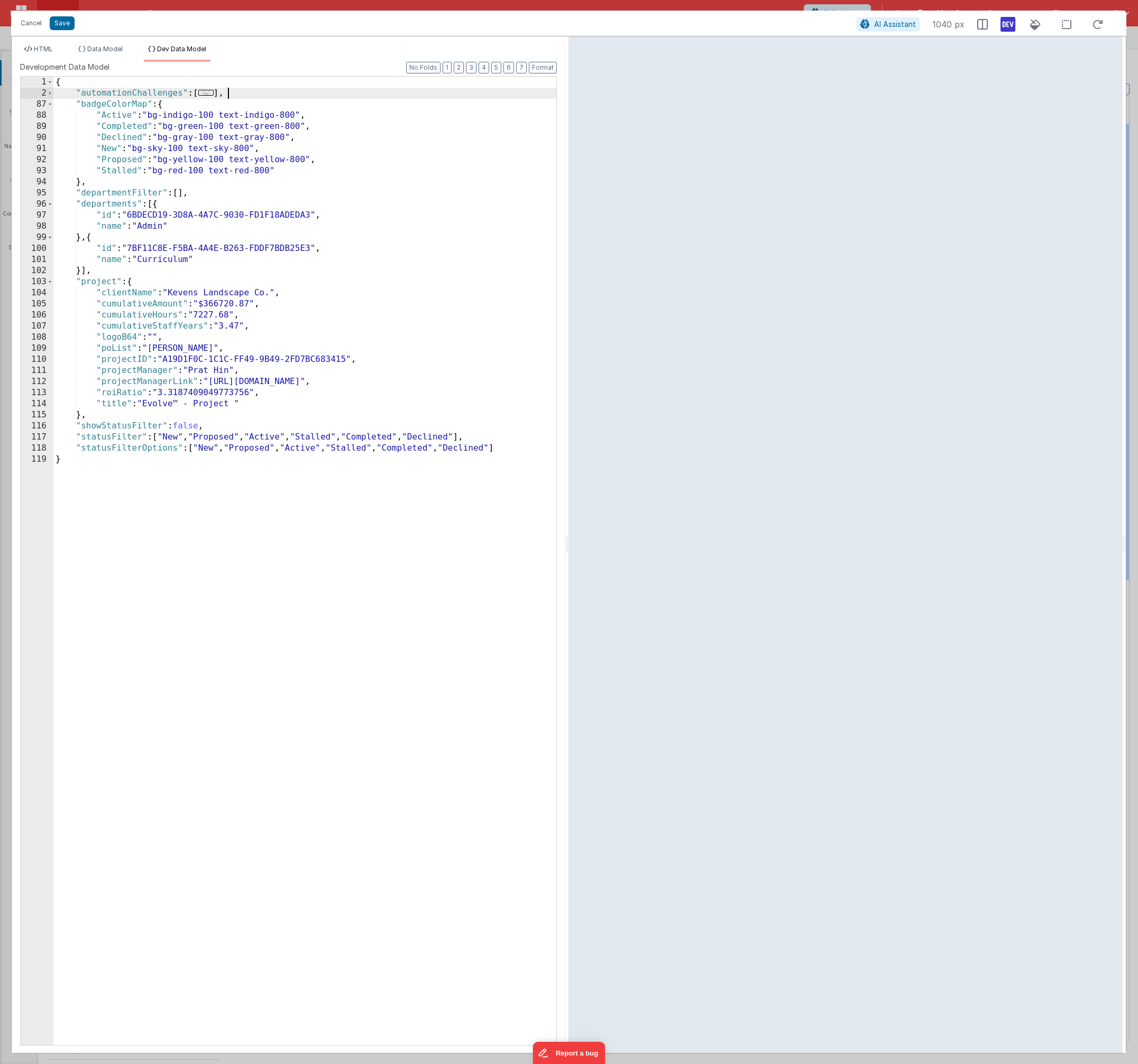
click at [247, 94] on div "{ "automationChallenges" : [ ... ] , "badgeColorMap" : { "Active" : "bg-indigo-…" at bounding box center [305, 572] width 503 height 991
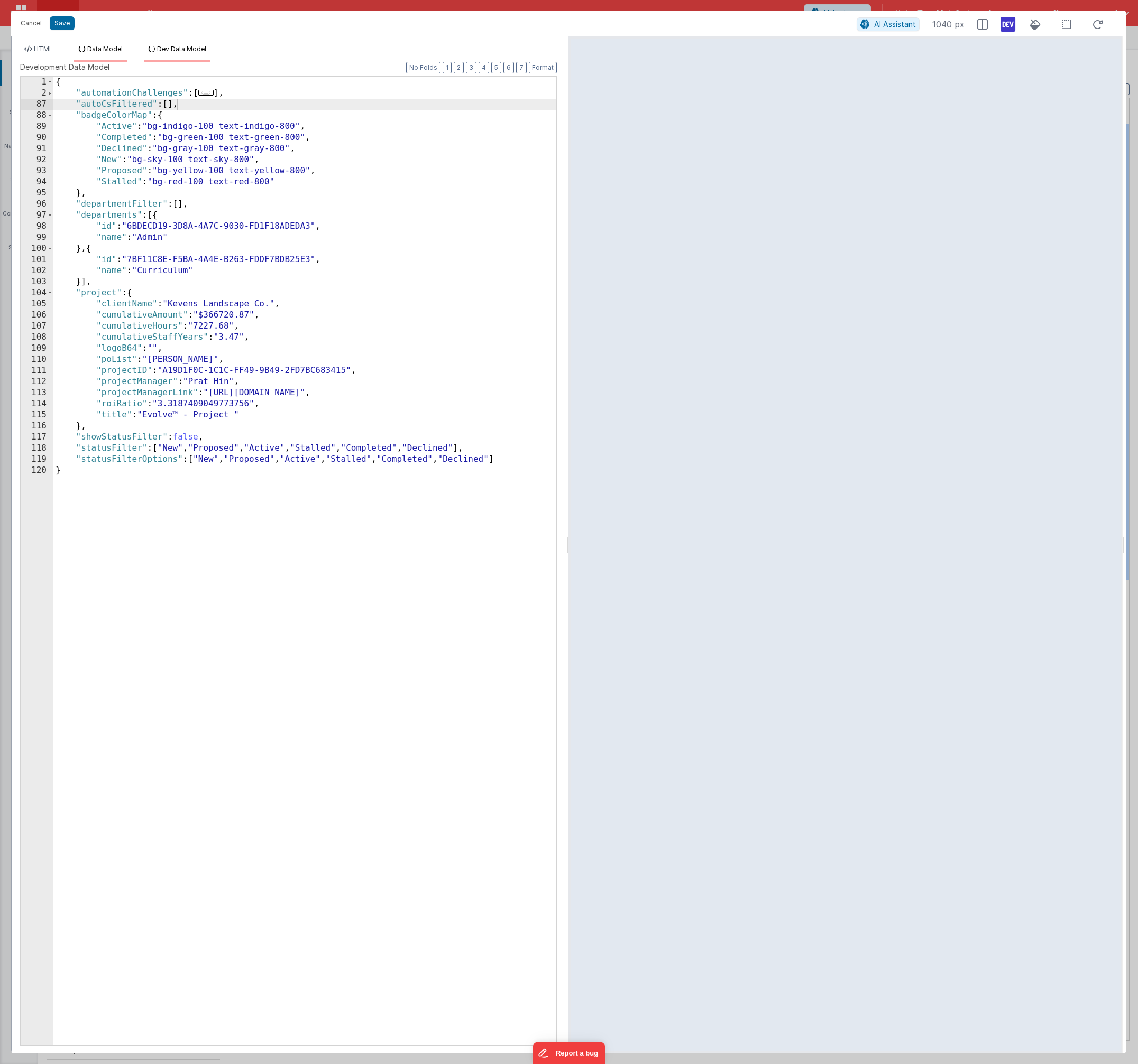
click at [94, 55] on li "Data Model" at bounding box center [100, 53] width 53 height 17
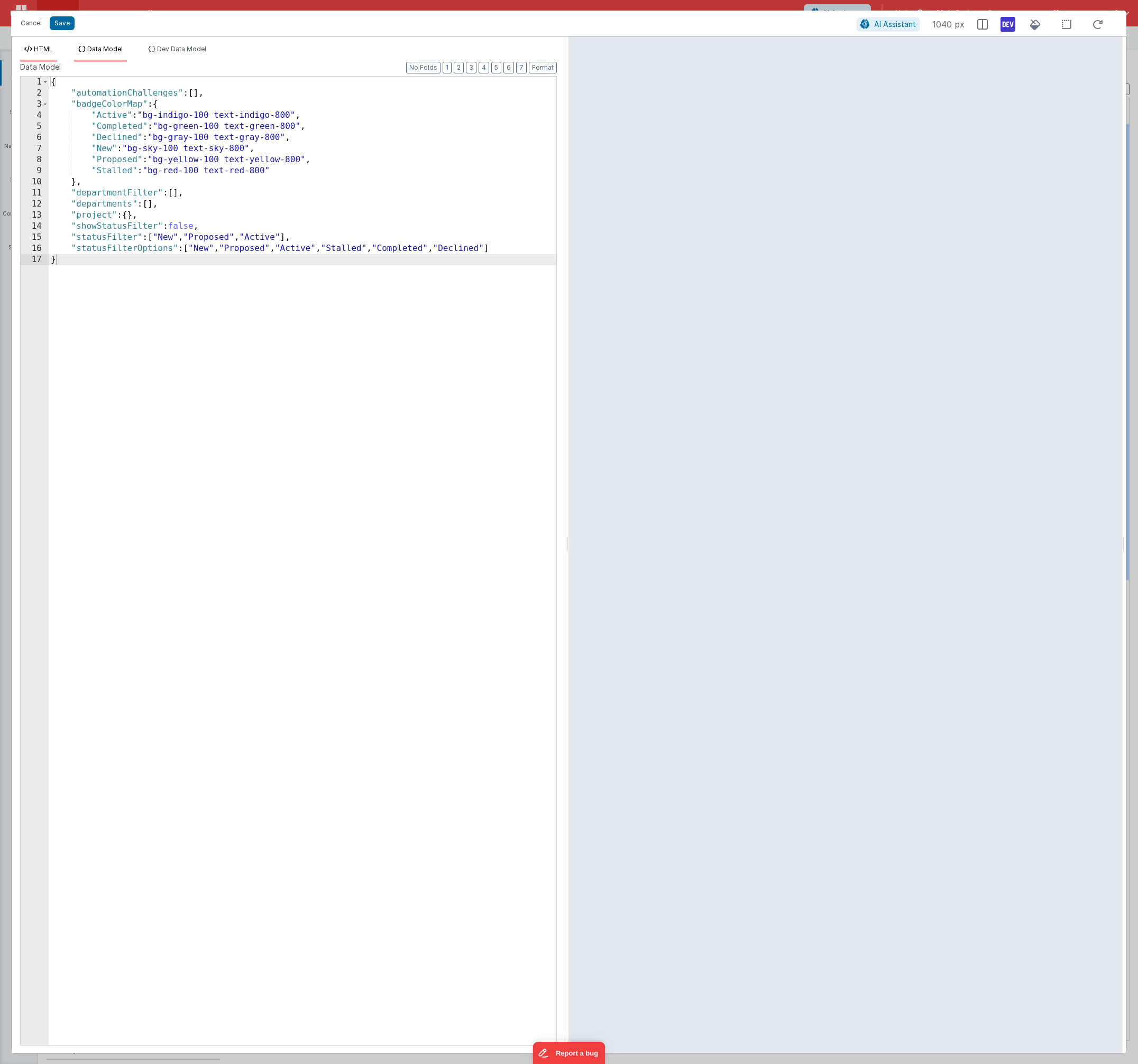
click at [52, 55] on li "HTML" at bounding box center [38, 53] width 37 height 17
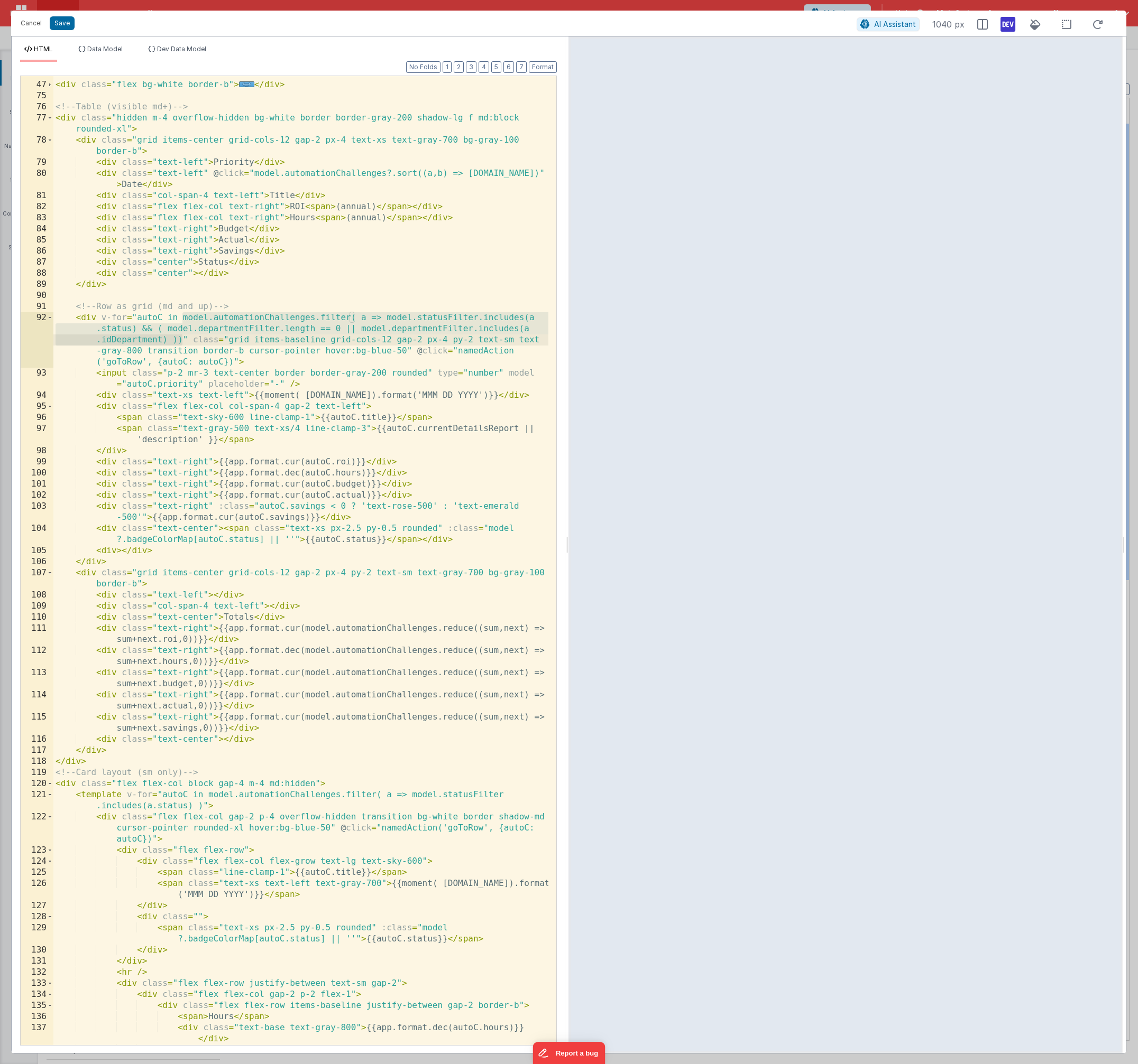
drag, startPoint x: 183, startPoint y: 317, endPoint x: 181, endPoint y: 339, distance: 22.1
click at [181, 339] on div "<!-- Filters --> < div class = "flex bg-white border-b" > ... </ div > <!-- Tab…" at bounding box center [301, 563] width 495 height 991
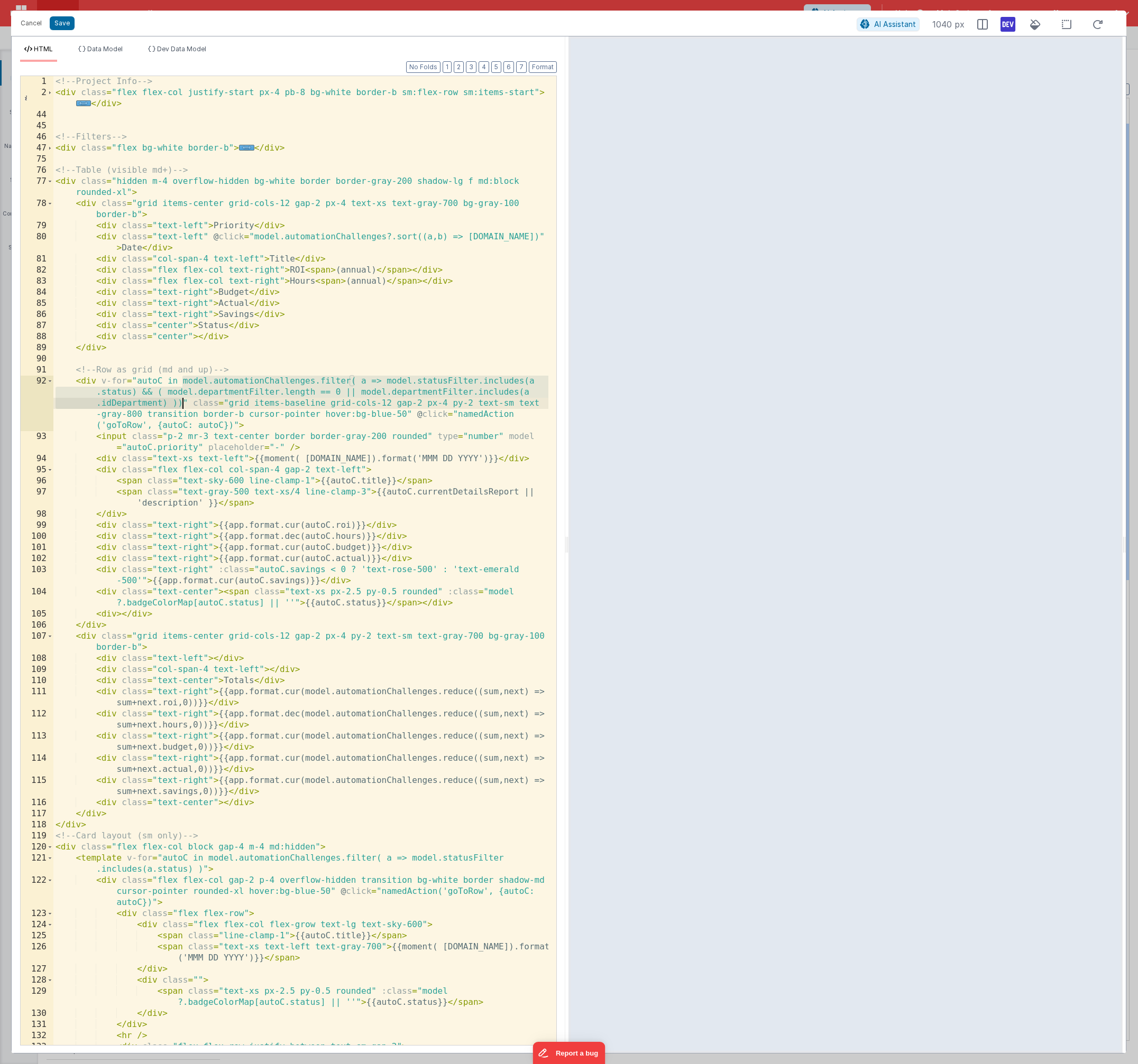
click at [182, 379] on div "<!-- Project Info --> < div class = "flex flex-col justify-start px-4 pb-8 bg-w…" at bounding box center [301, 571] width 495 height 991
drag, startPoint x: 183, startPoint y: 380, endPoint x: 179, endPoint y: 401, distance: 21.4
click at [179, 401] on div "<!-- Project Info --> < div class = "flex flex-col justify-start px-4 pb-8 bg-w…" at bounding box center [301, 571] width 495 height 991
click at [184, 403] on div "<!-- Project Info --> < div class = "flex flex-col justify-start px-4 pb-8 bg-w…" at bounding box center [301, 571] width 495 height 991
drag, startPoint x: 181, startPoint y: 402, endPoint x: 137, endPoint y: 380, distance: 49.2
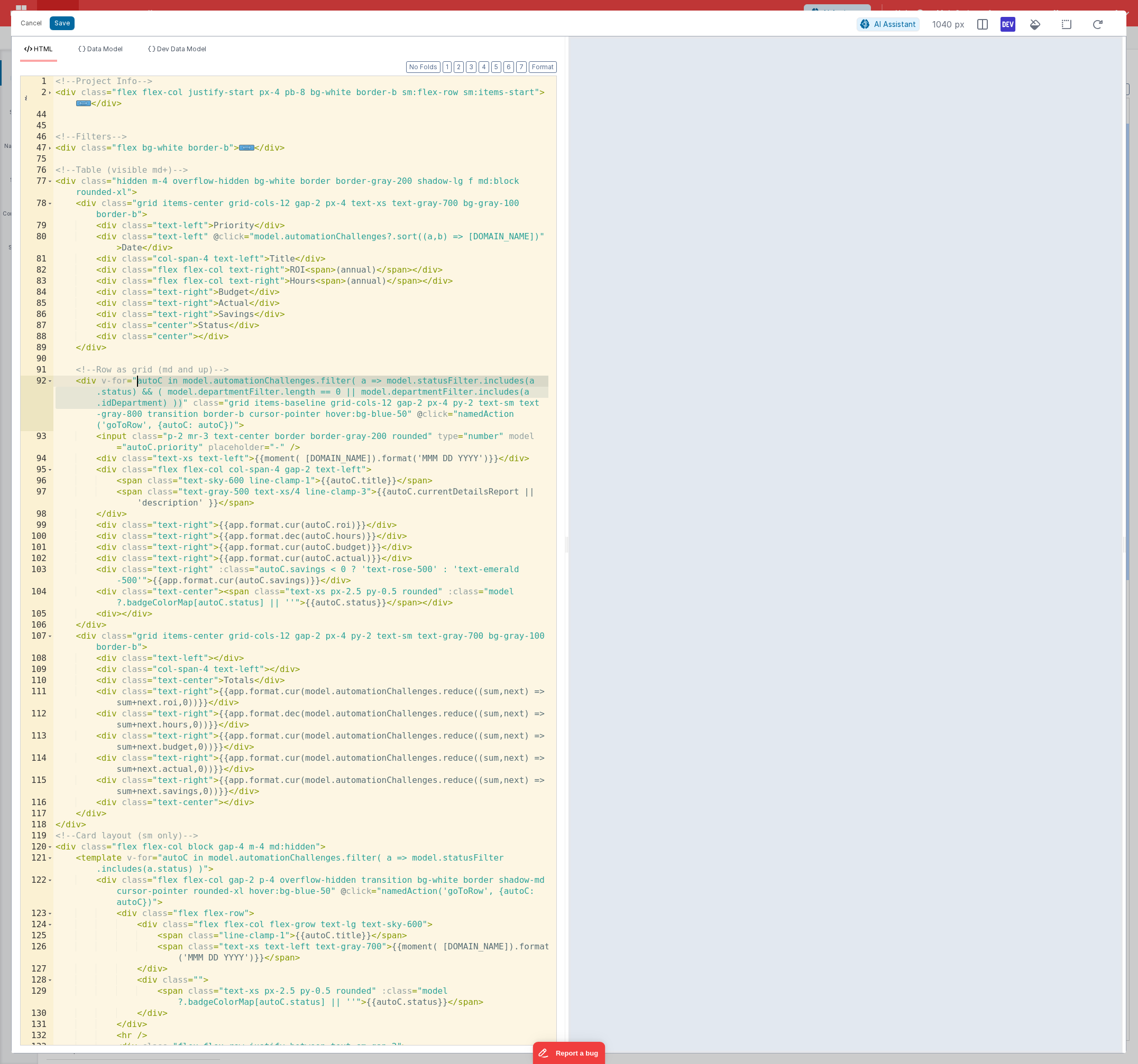
click at [137, 380] on div "<!-- Project Info --> < div class = "flex flex-col justify-start px-4 pb-8 bg-w…" at bounding box center [301, 571] width 495 height 991
click at [70, 25] on button "Save" at bounding box center [62, 23] width 25 height 14
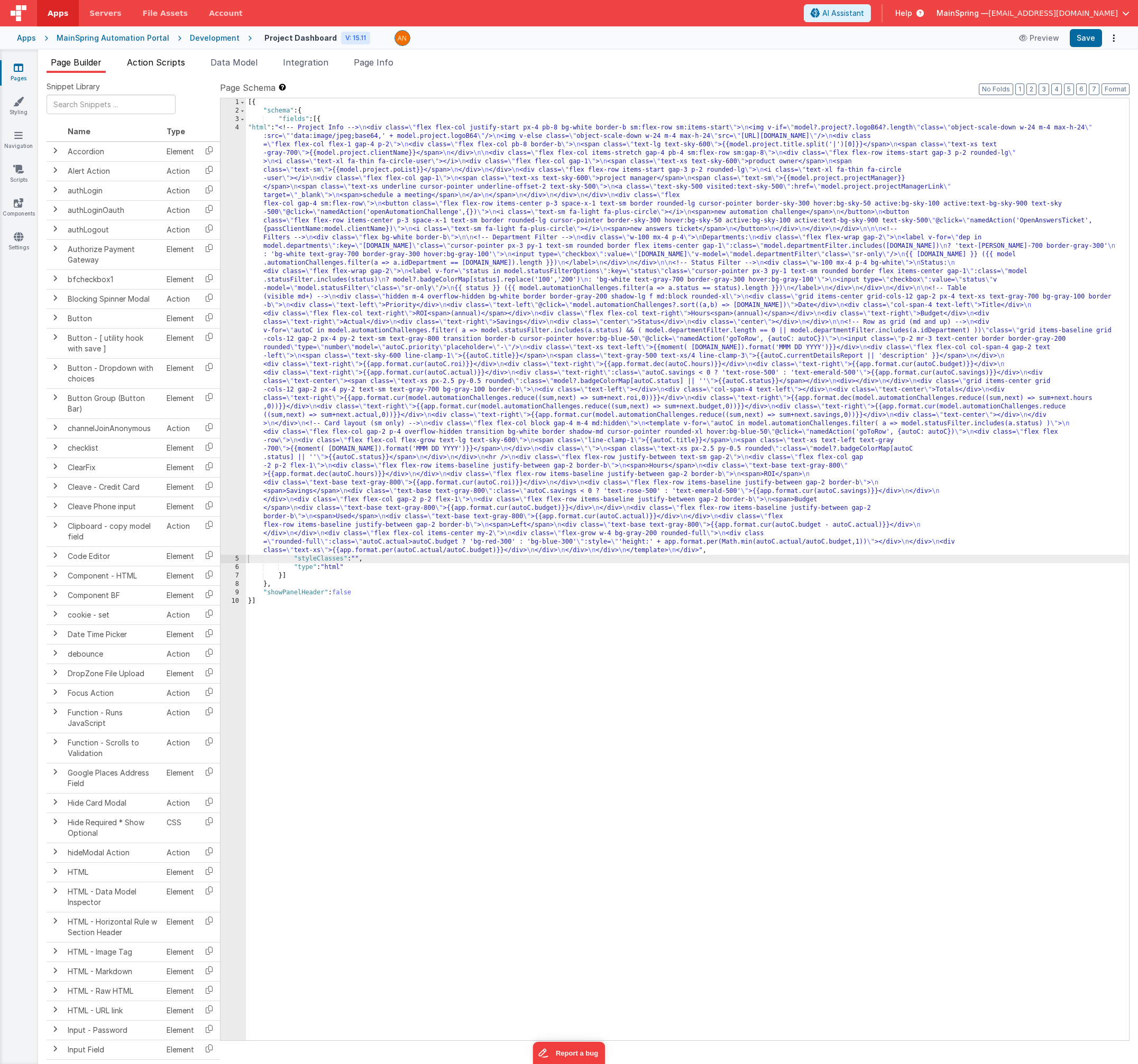
click at [151, 61] on span "Action Scripts" at bounding box center [155, 62] width 58 height 11
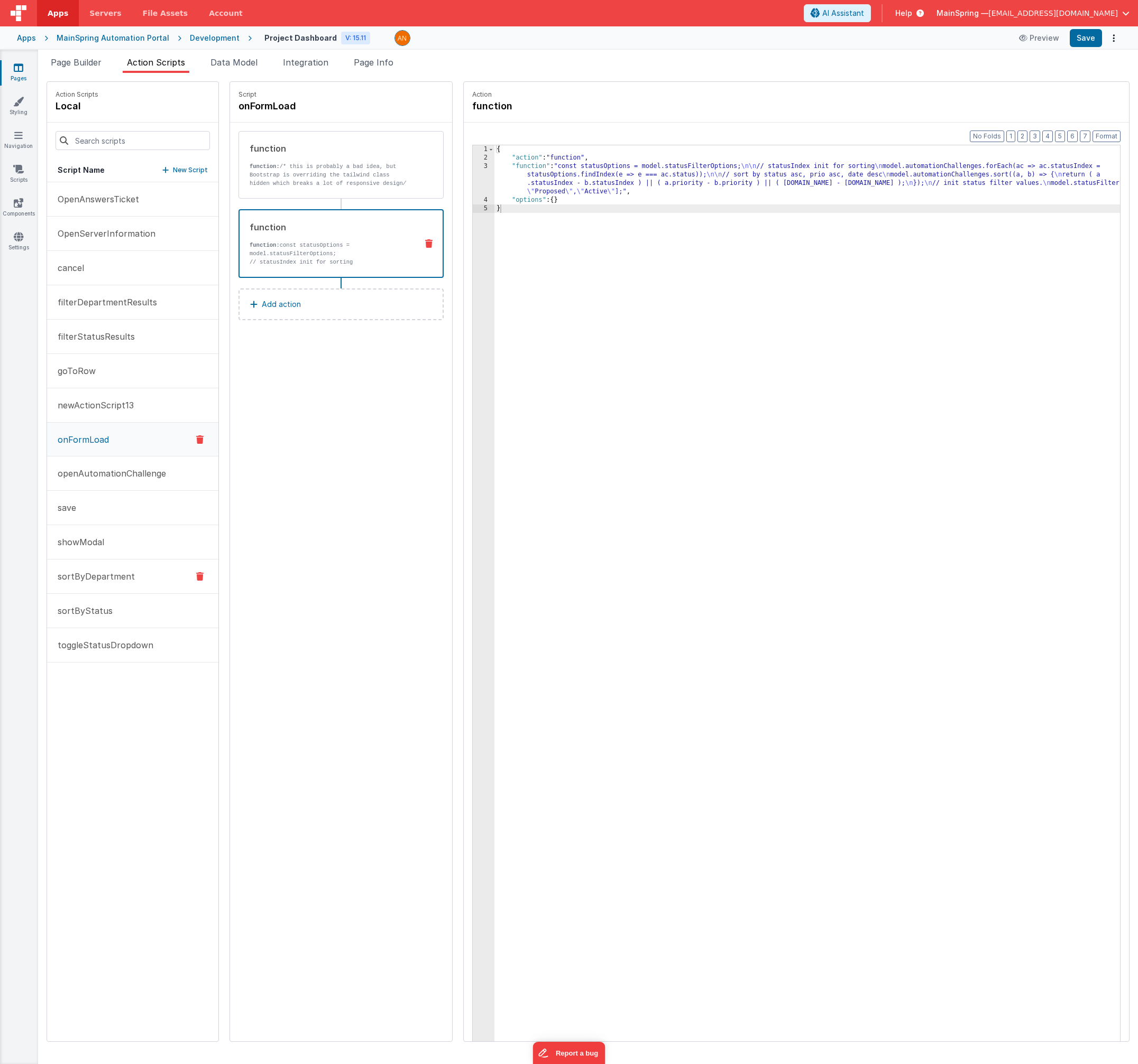
click at [112, 574] on p "sortByDepartment" at bounding box center [93, 576] width 84 height 12
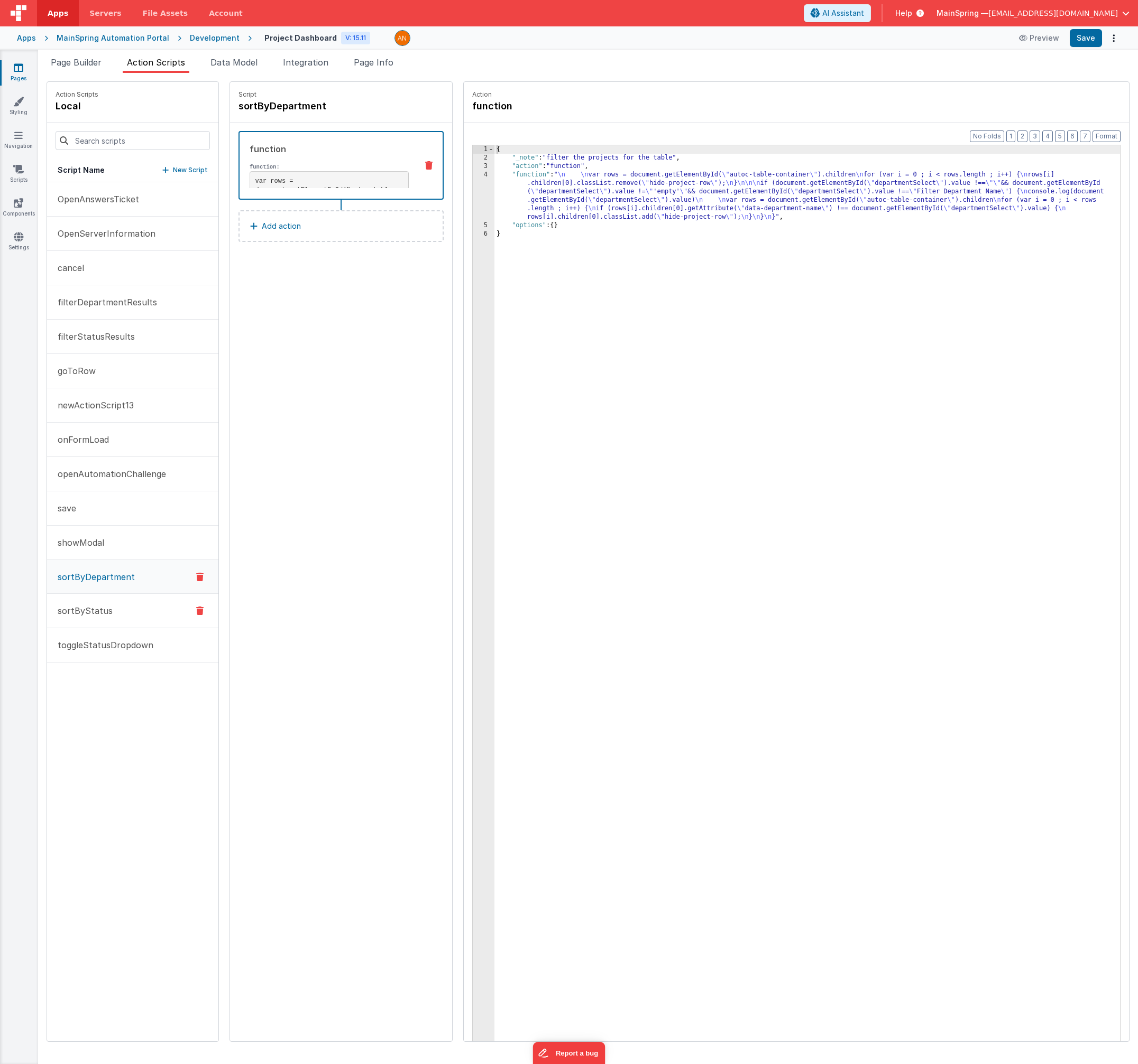
click at [106, 605] on p "sortByStatus" at bounding box center [82, 610] width 61 height 12
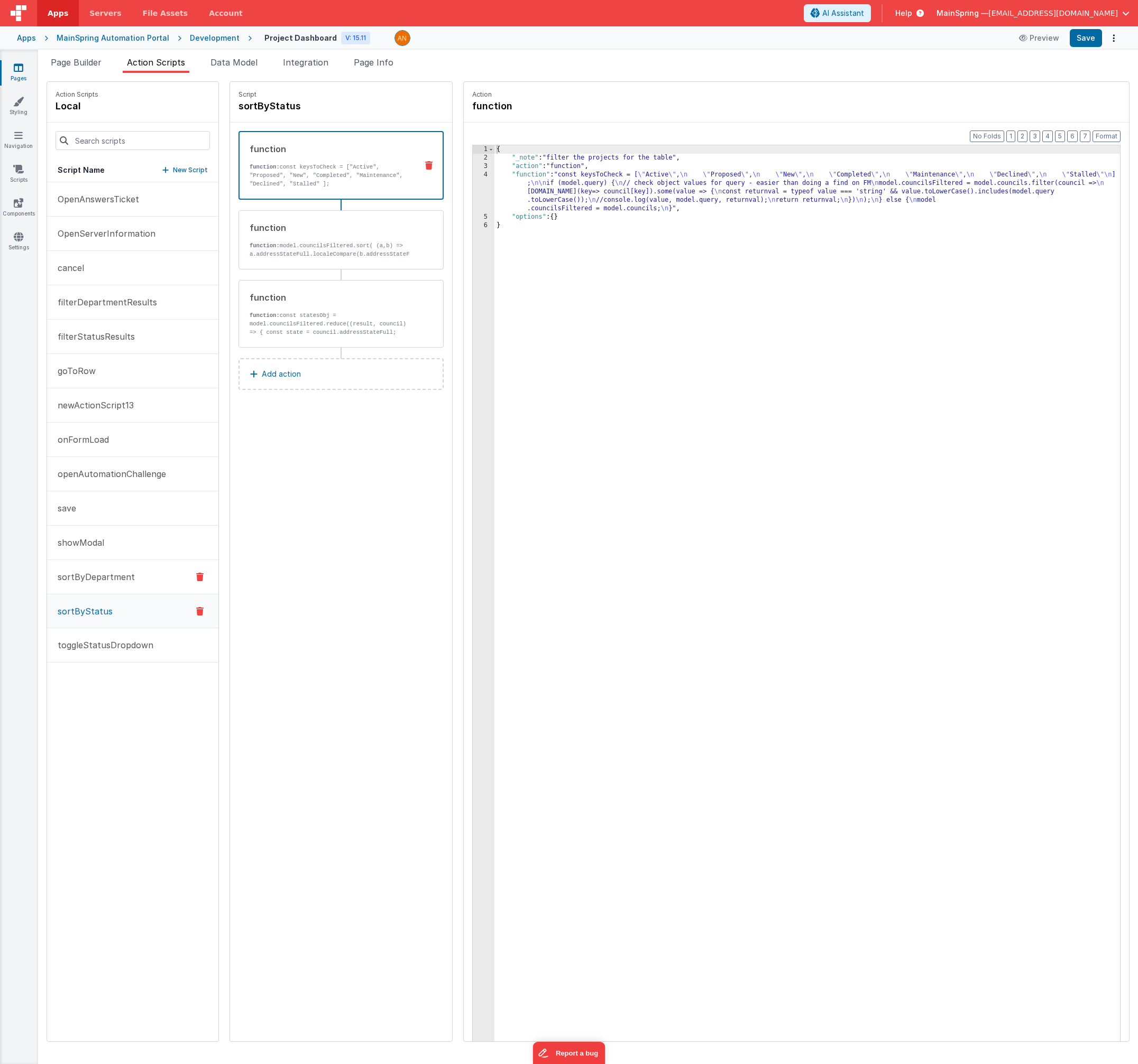
click at [103, 584] on button "sortByDepartment" at bounding box center [132, 578] width 171 height 35
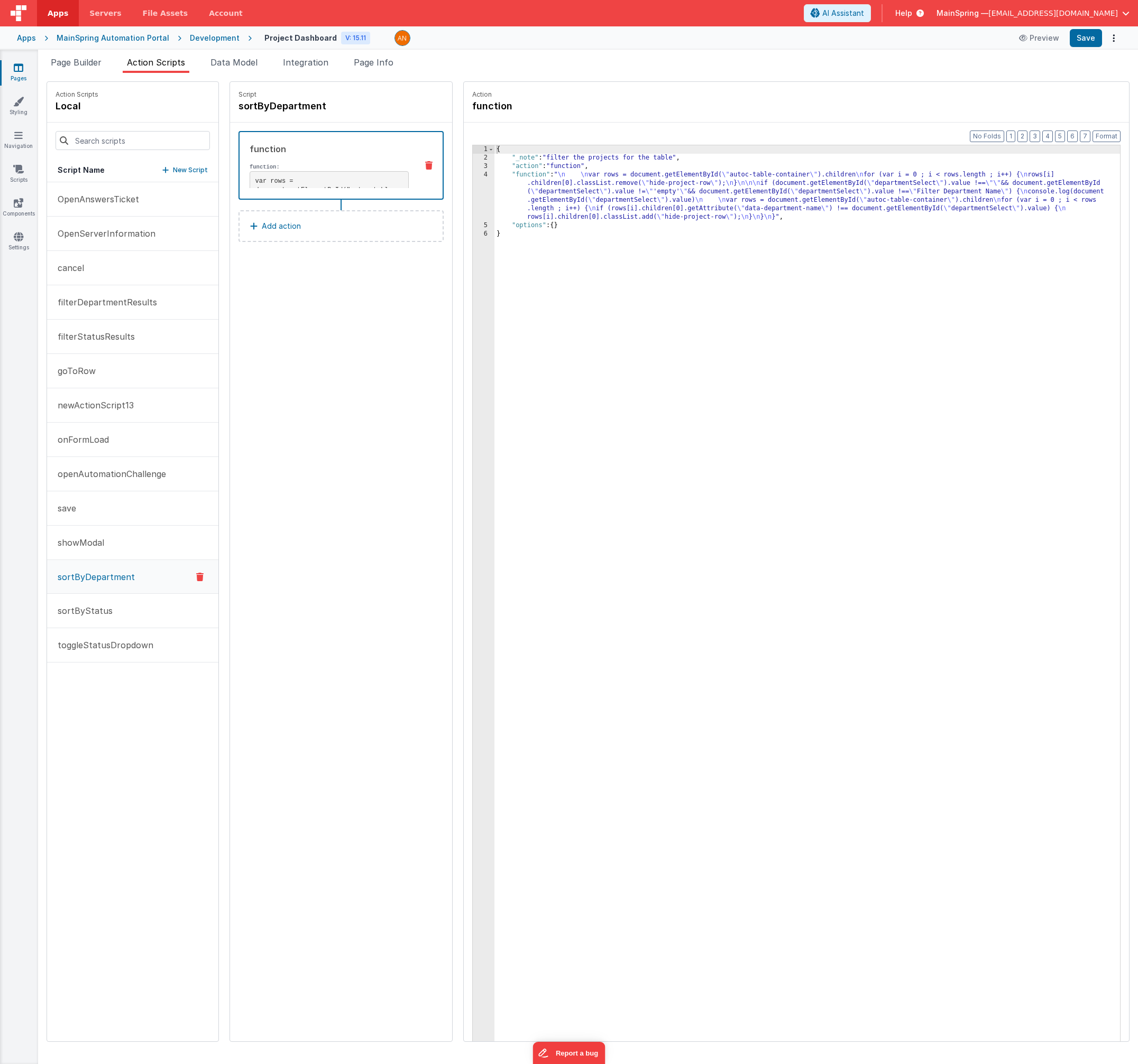
click at [196, 578] on icon at bounding box center [199, 576] width 7 height 12
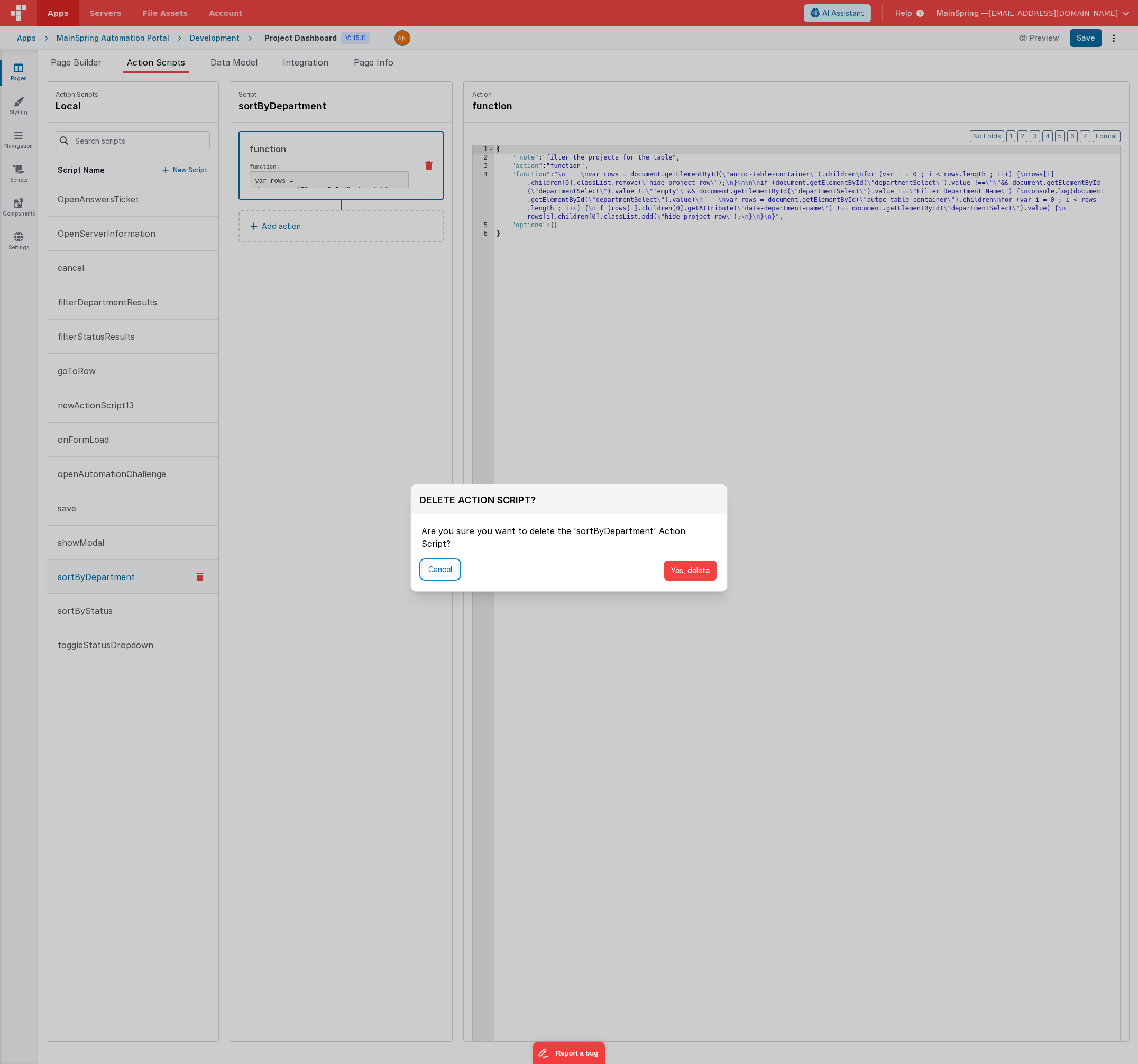
click at [442, 562] on button "Cancel" at bounding box center [439, 570] width 37 height 18
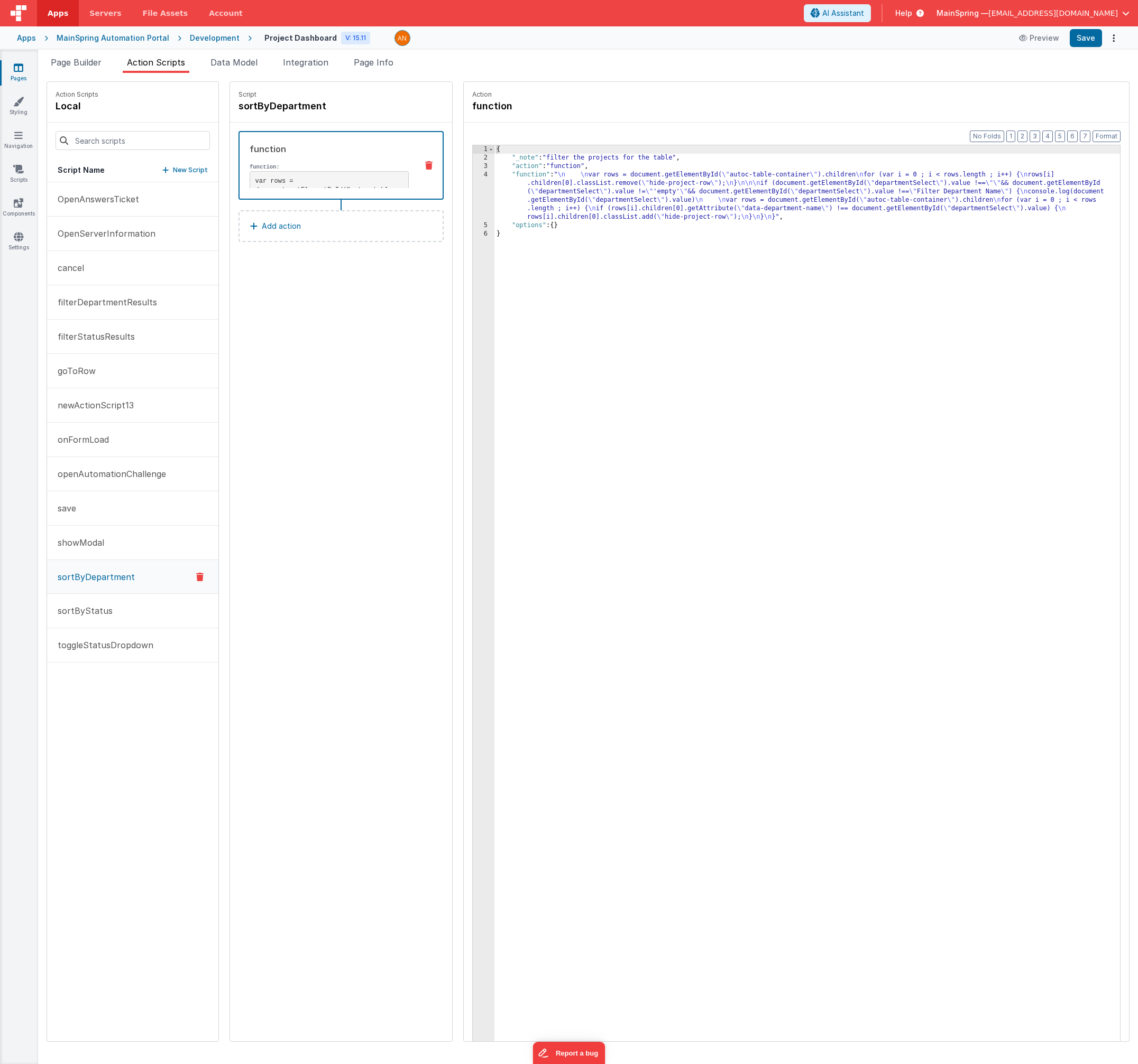
click at [127, 712] on div "OpenAnswersTicket OpenServerInformation cancel filterDepartmentResults filterSt…" at bounding box center [132, 612] width 171 height 859
click at [103, 619] on button "sortByStatus" at bounding box center [132, 611] width 171 height 35
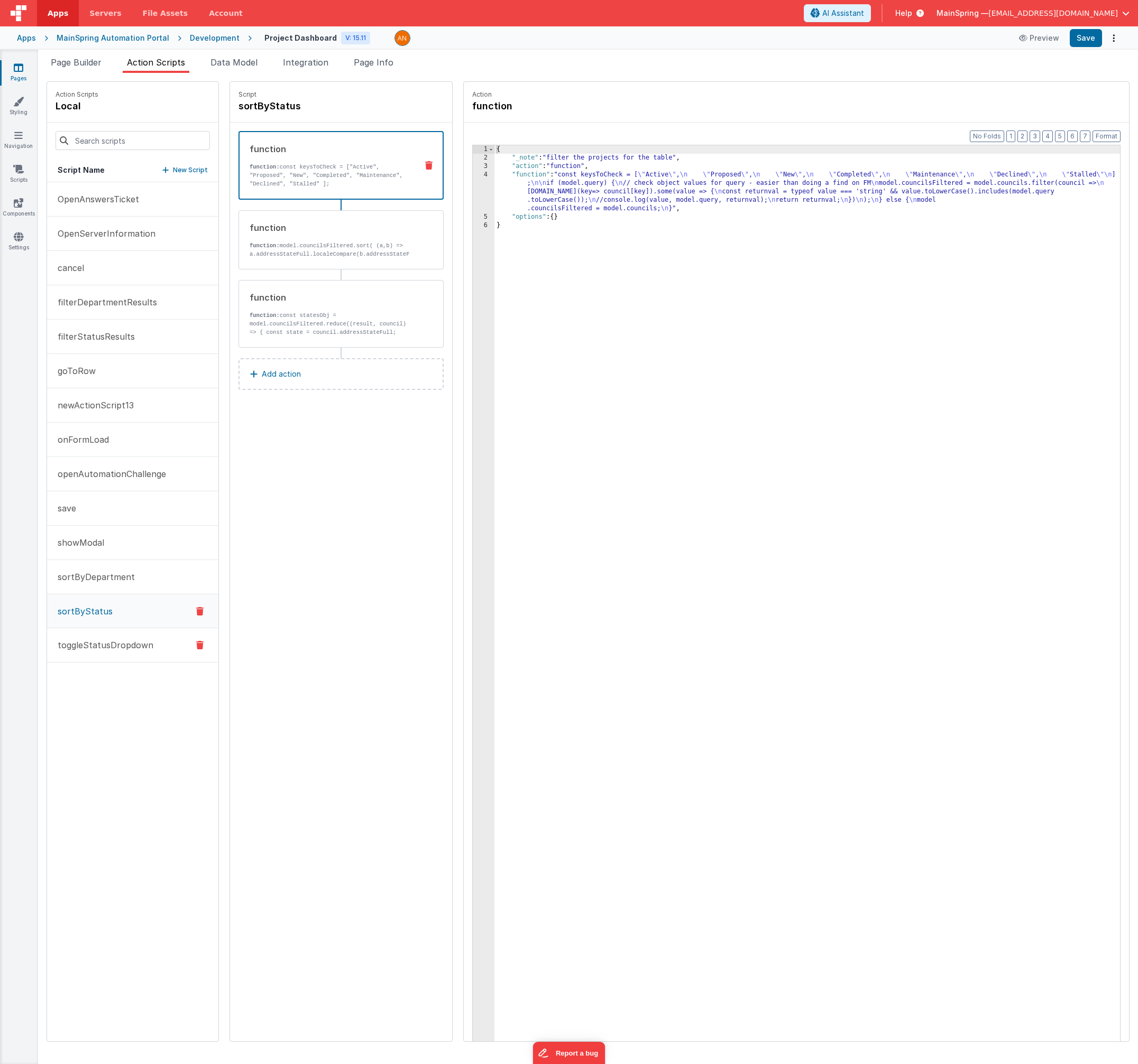
click at [102, 642] on p "toggleStatusDropdown" at bounding box center [102, 645] width 102 height 12
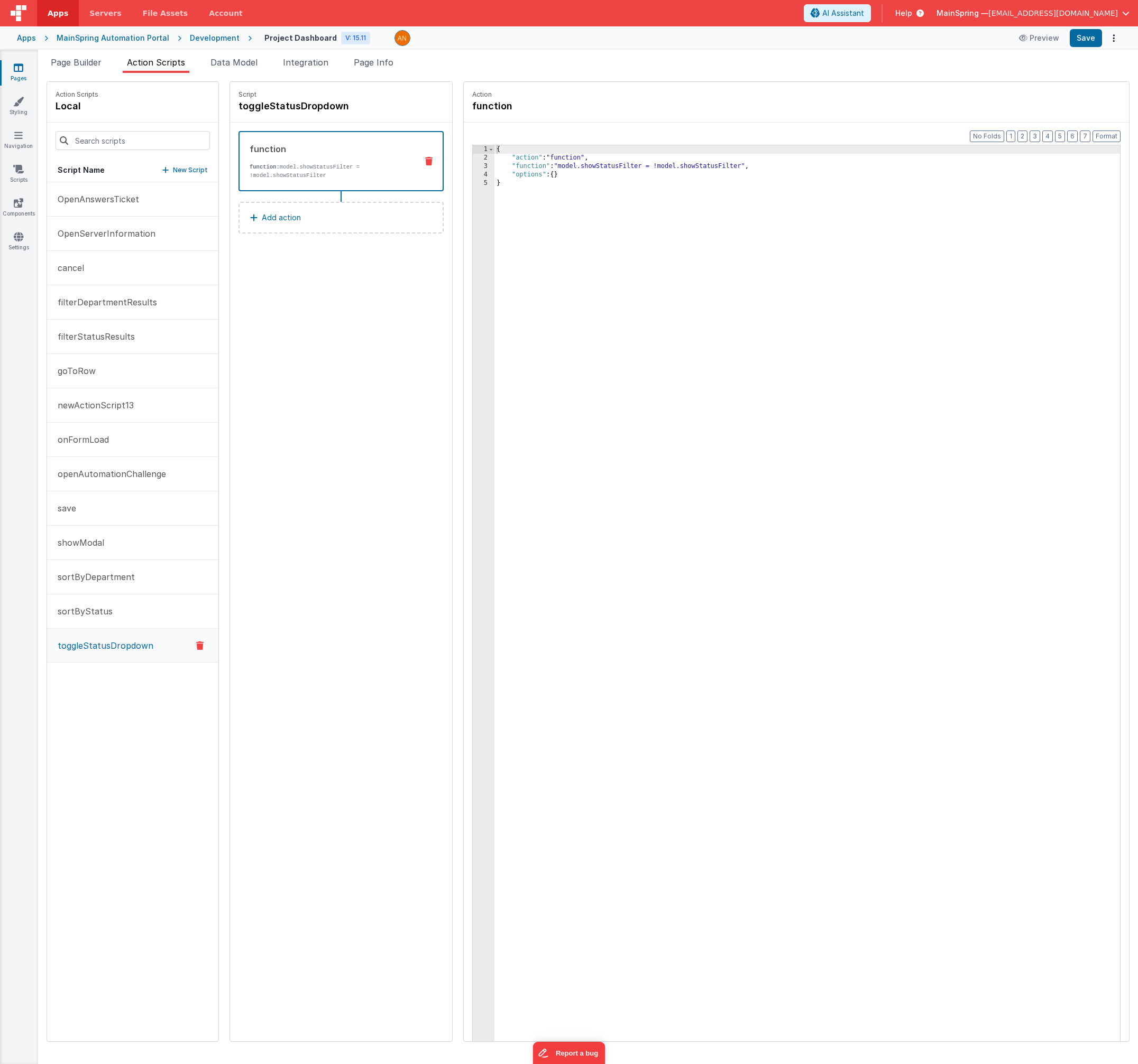
click at [196, 647] on icon at bounding box center [199, 645] width 7 height 12
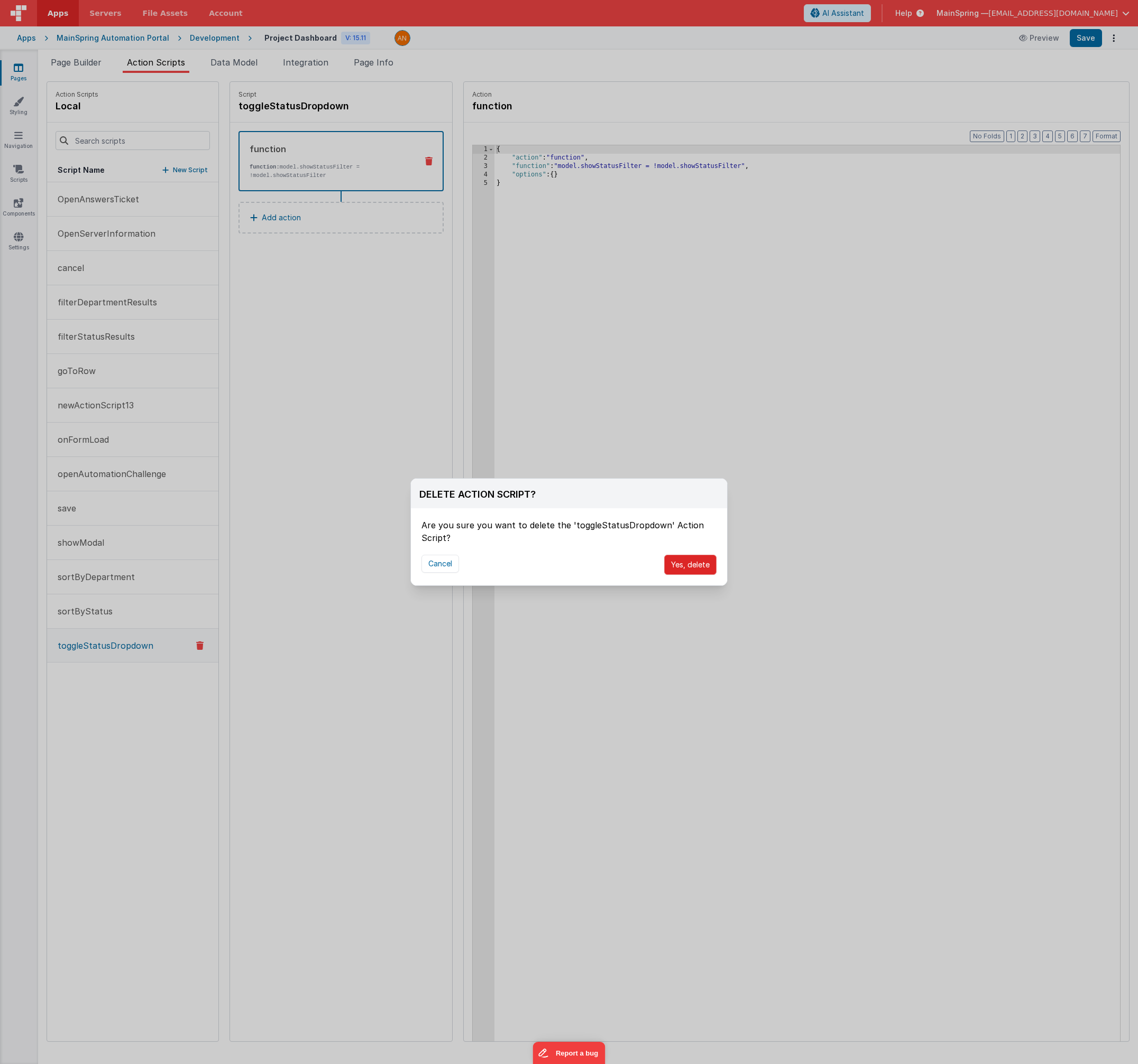
click at [688, 569] on button "Yes, delete" at bounding box center [690, 565] width 52 height 20
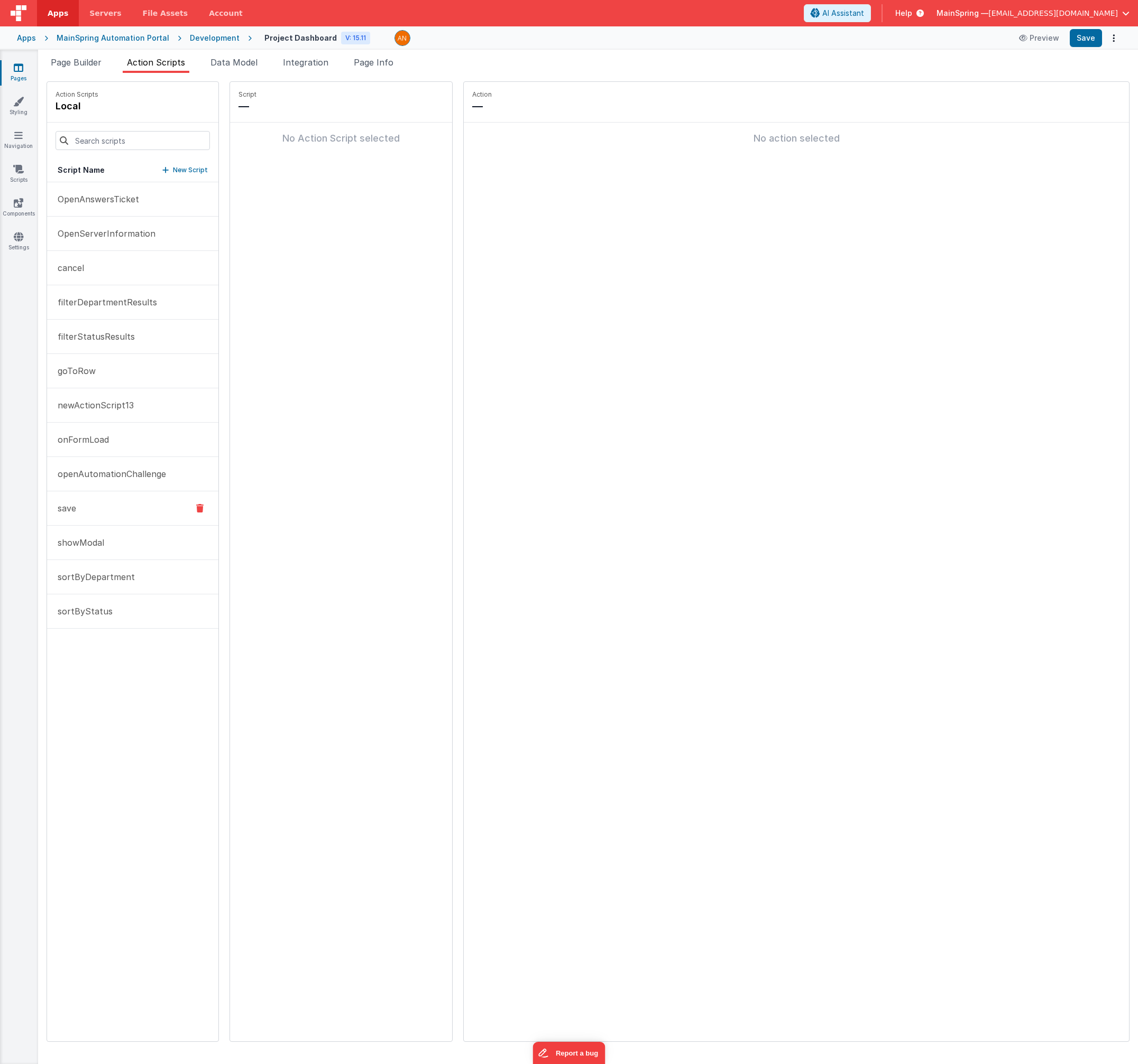
click at [134, 499] on button "save" at bounding box center [132, 508] width 171 height 35
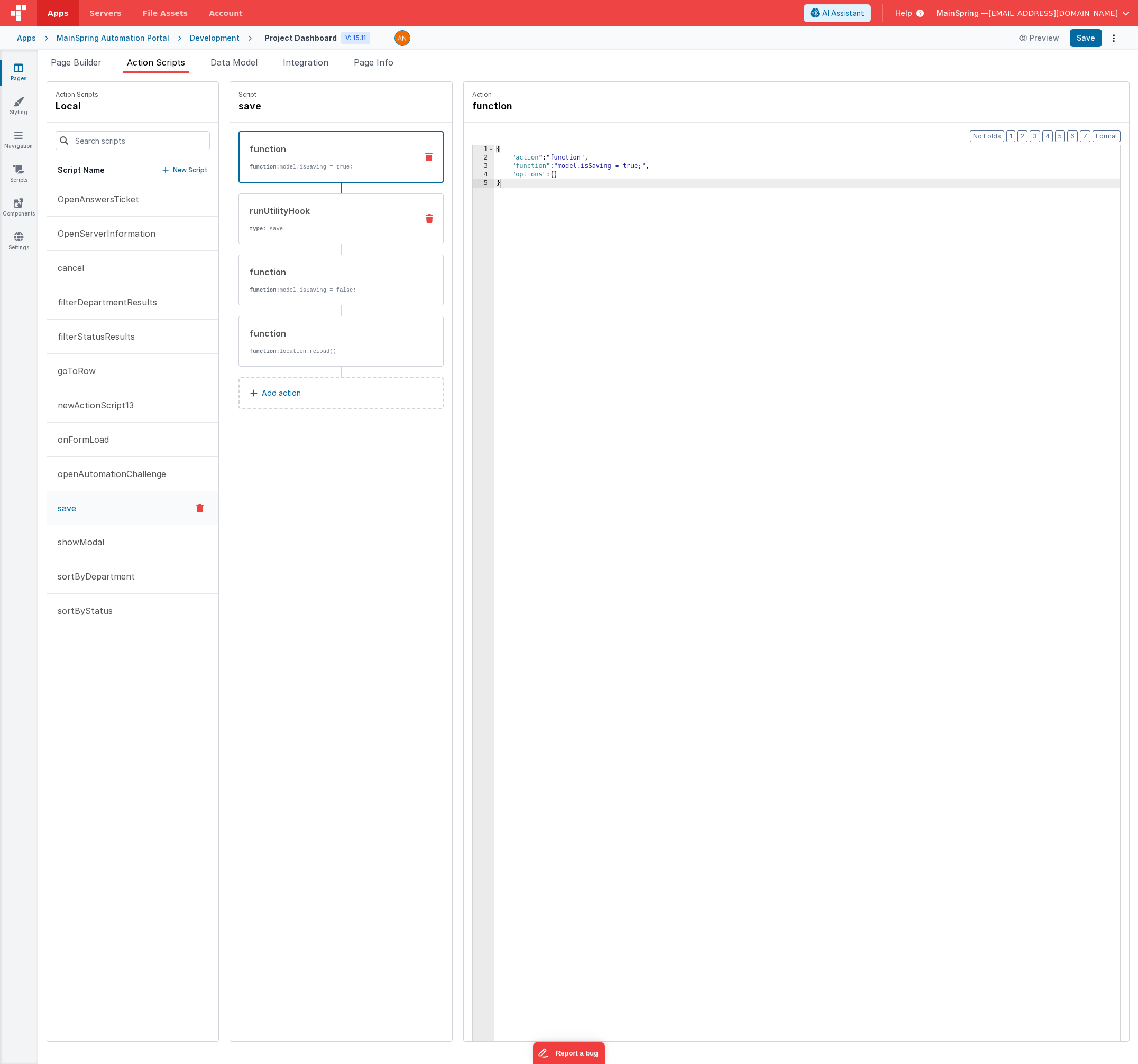
click at [312, 214] on div "runUtilityHook" at bounding box center [329, 210] width 160 height 12
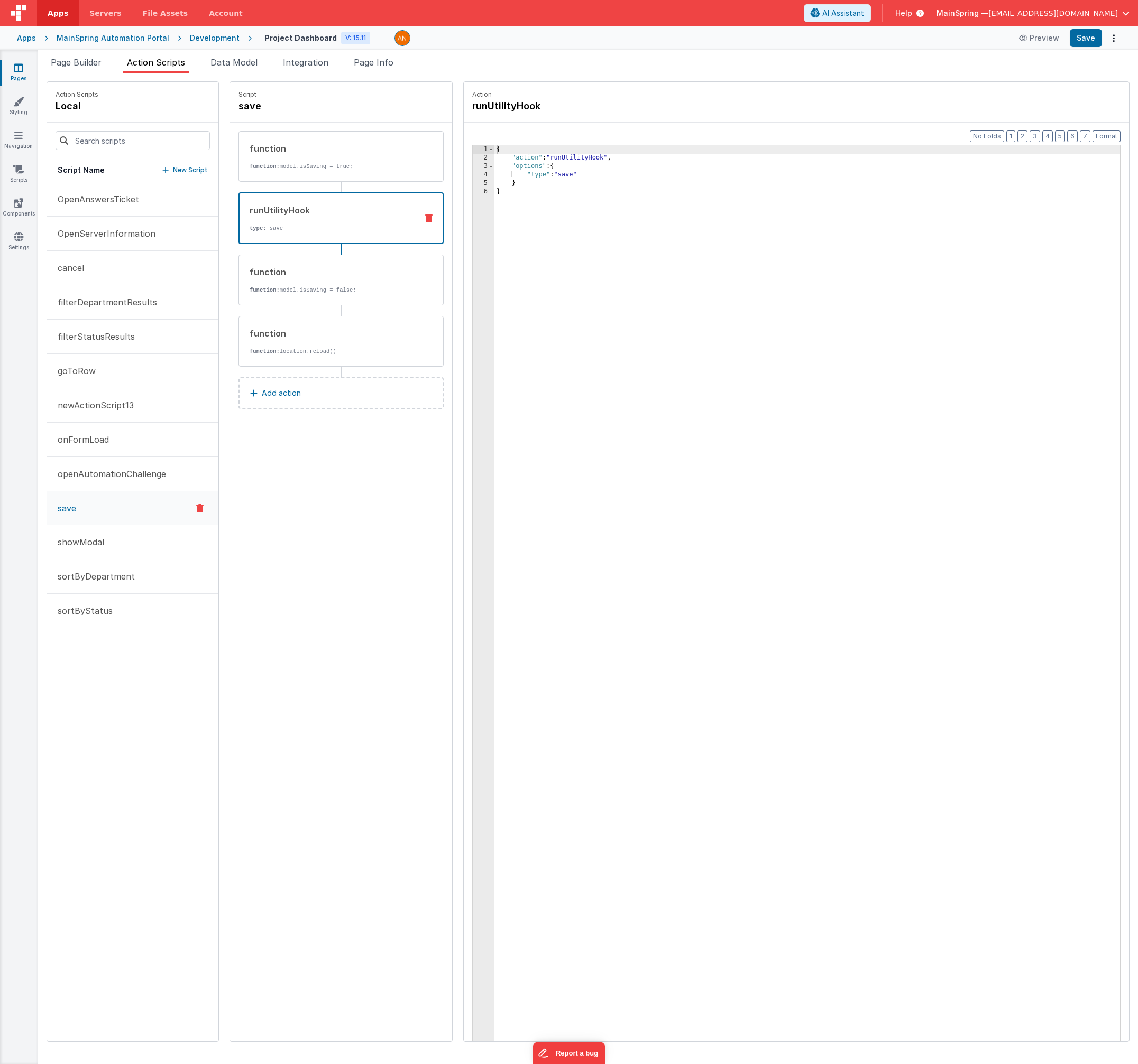
click at [313, 253] on div "function function: model.isSaving = true; runUtilityHook type : save function f…" at bounding box center [341, 249] width 205 height 236
drag, startPoint x: 314, startPoint y: 279, endPoint x: 327, endPoint y: 333, distance: 55.5
click at [314, 279] on div "function function: model.isSaving = false;" at bounding box center [324, 279] width 170 height 29
click at [335, 361] on div "function function: location.reload()" at bounding box center [341, 341] width 205 height 50
click at [196, 513] on icon at bounding box center [199, 508] width 7 height 12
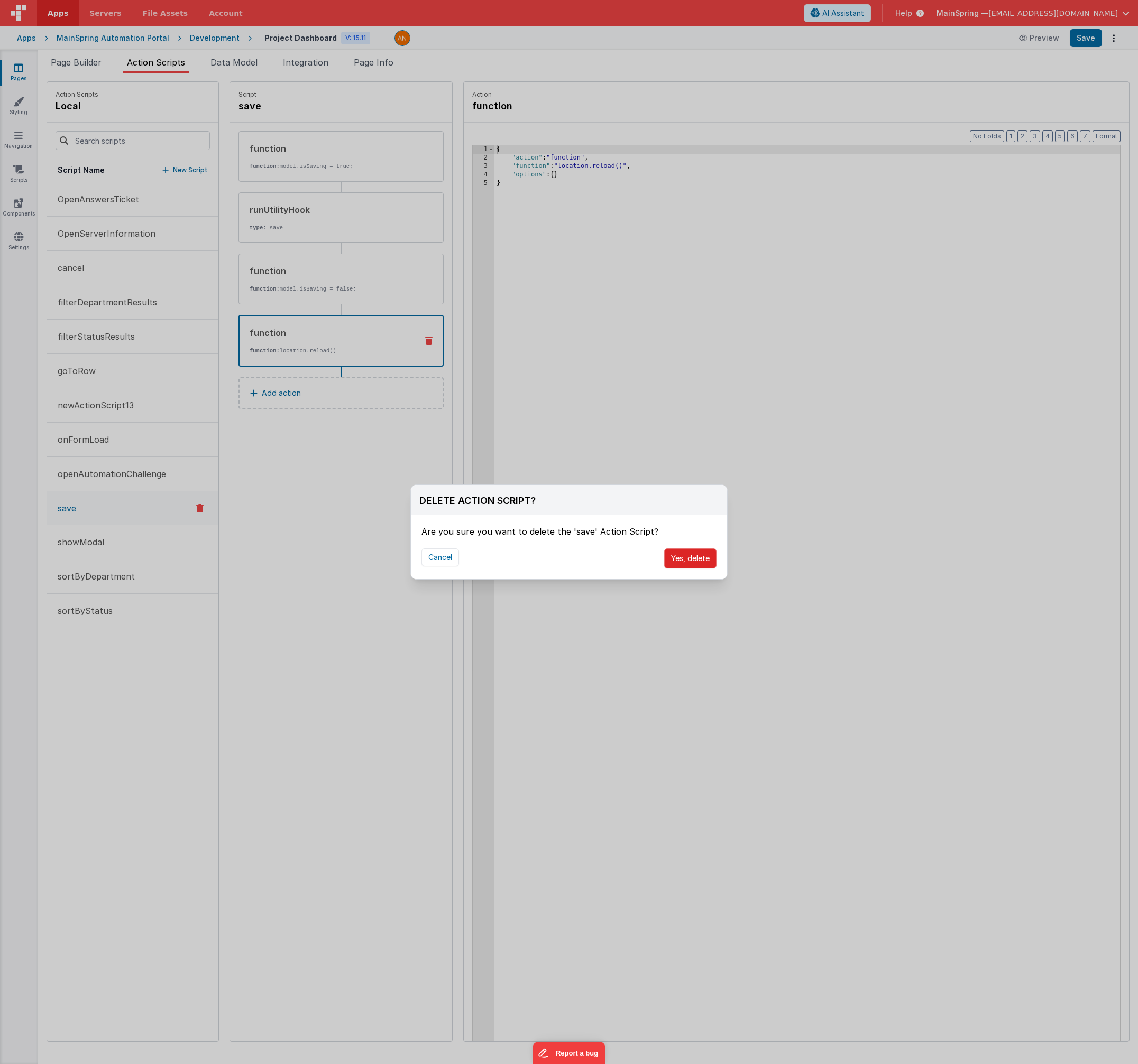
click at [694, 563] on button "Yes, delete" at bounding box center [690, 559] width 52 height 20
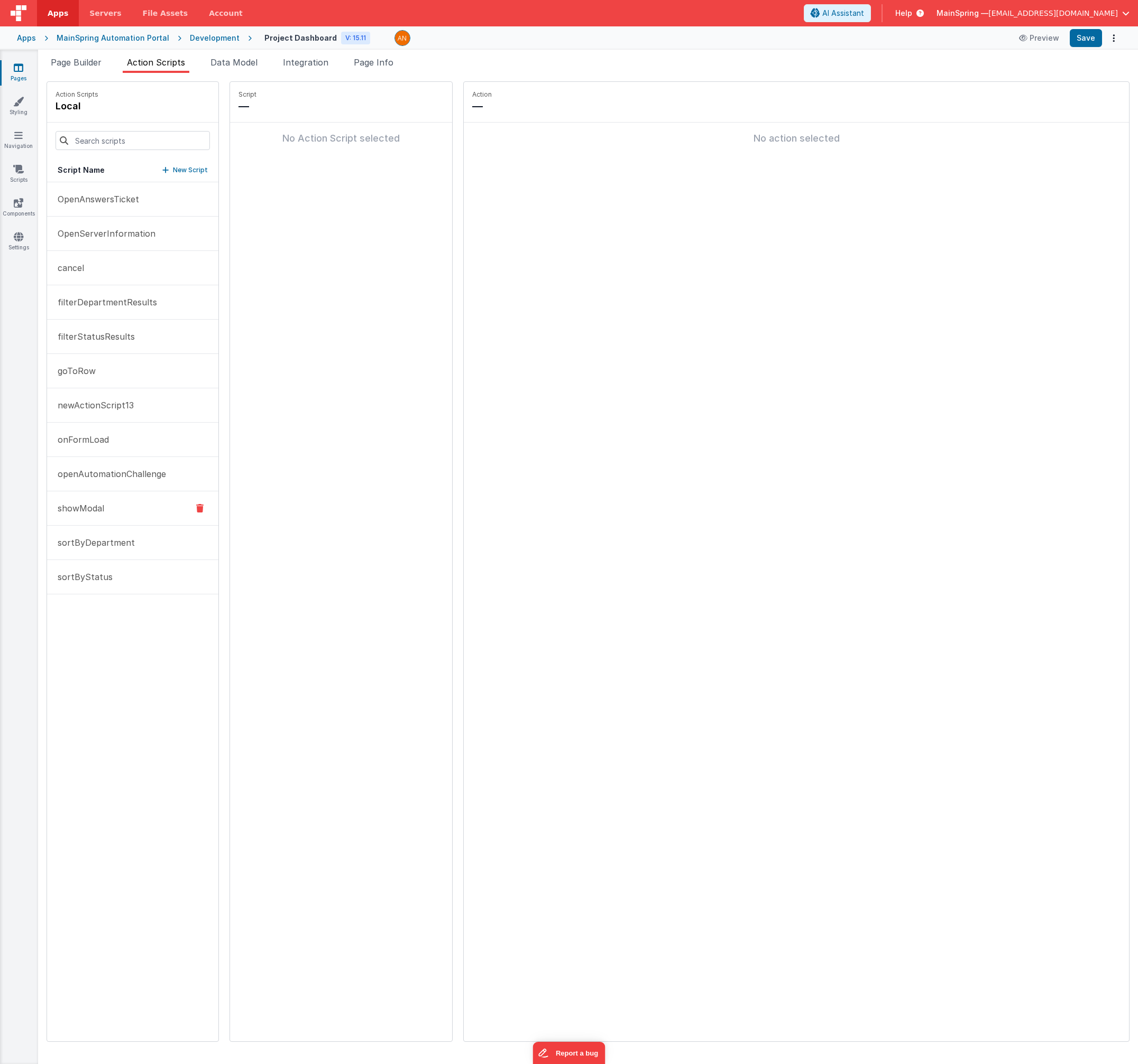
click at [94, 519] on button "showModal" at bounding box center [132, 508] width 171 height 35
click at [112, 546] on p "sortByDepartment" at bounding box center [93, 542] width 84 height 12
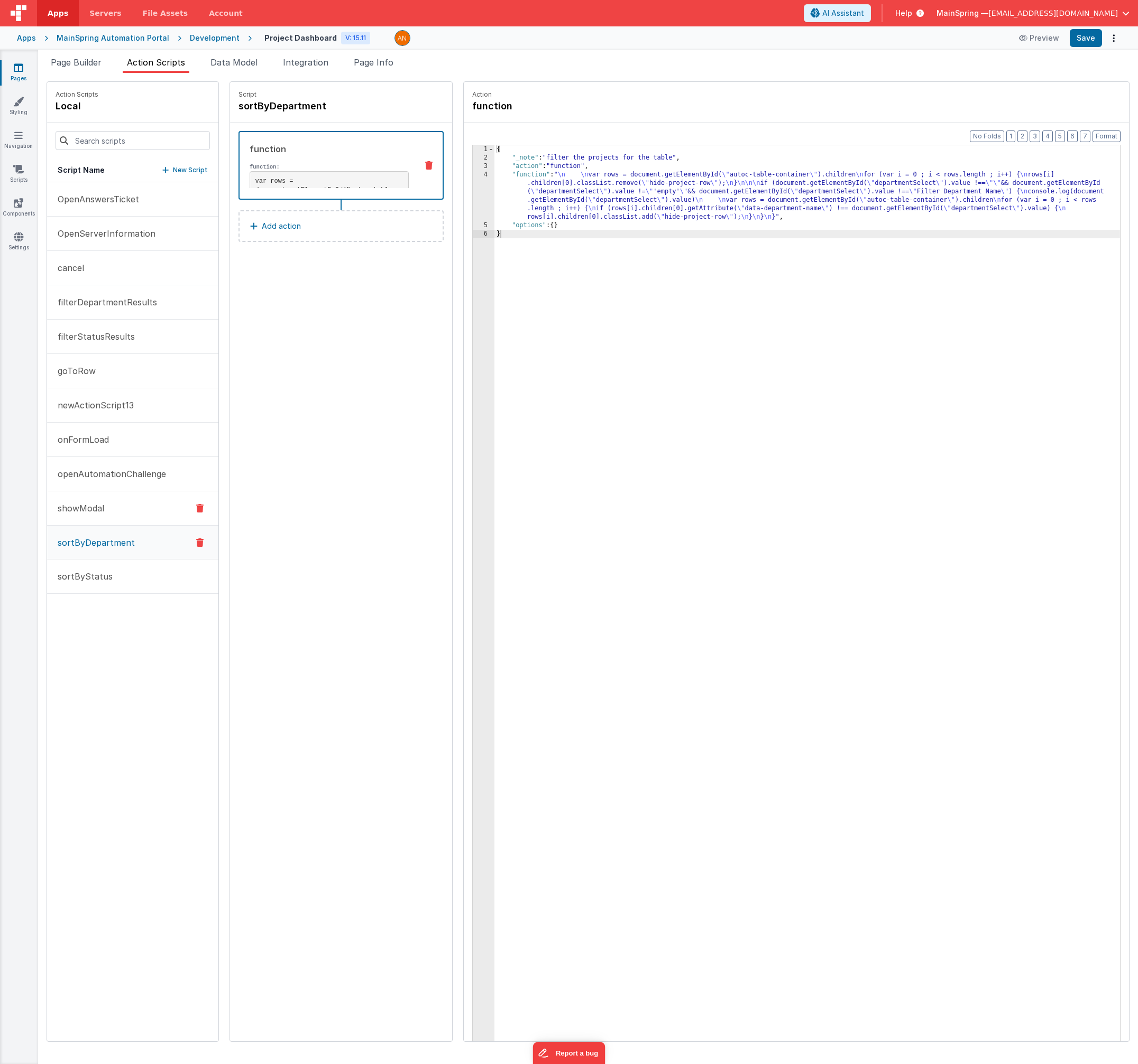
click at [99, 513] on p "showModal" at bounding box center [78, 508] width 53 height 12
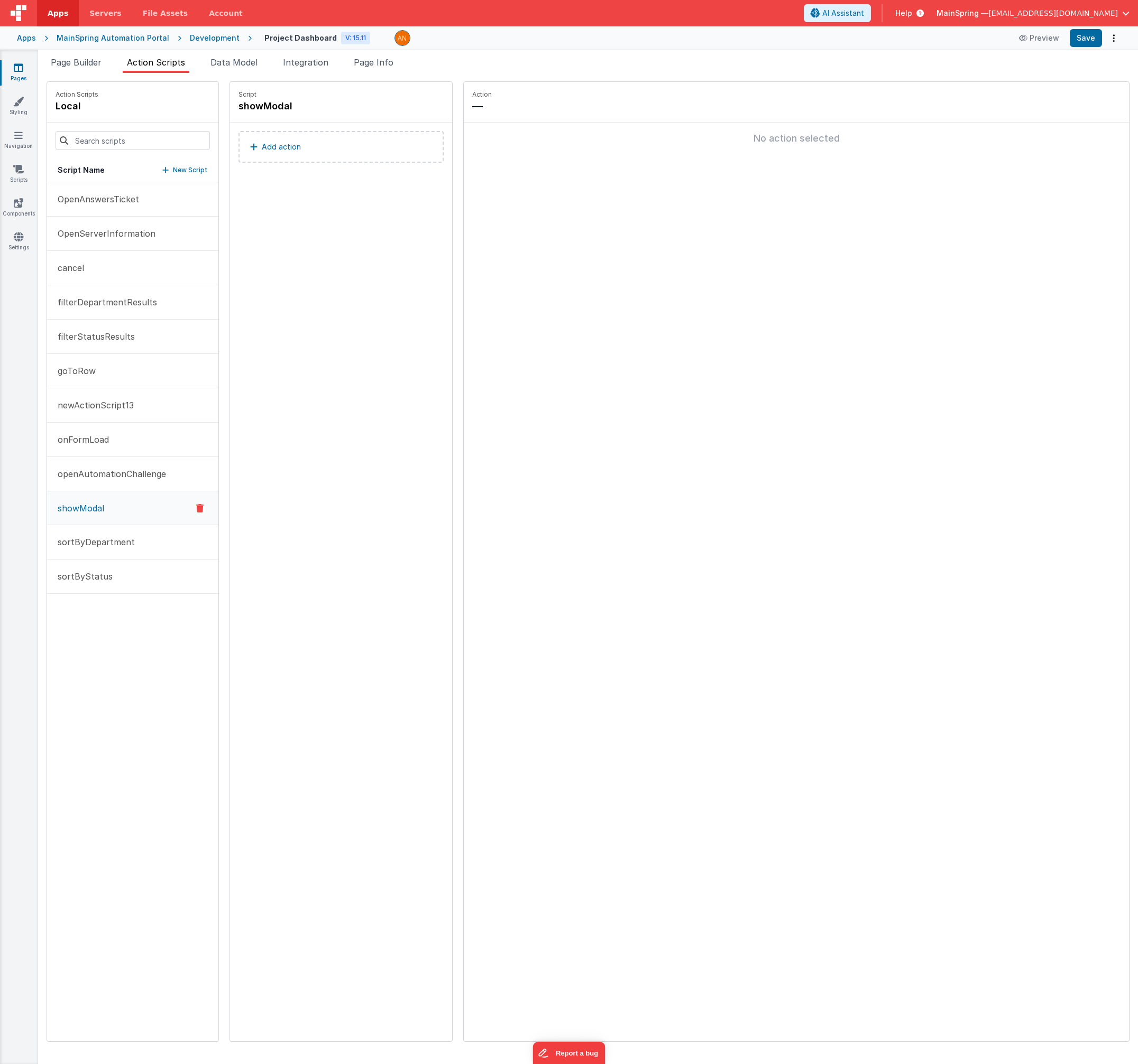
click at [196, 508] on icon at bounding box center [199, 508] width 7 height 12
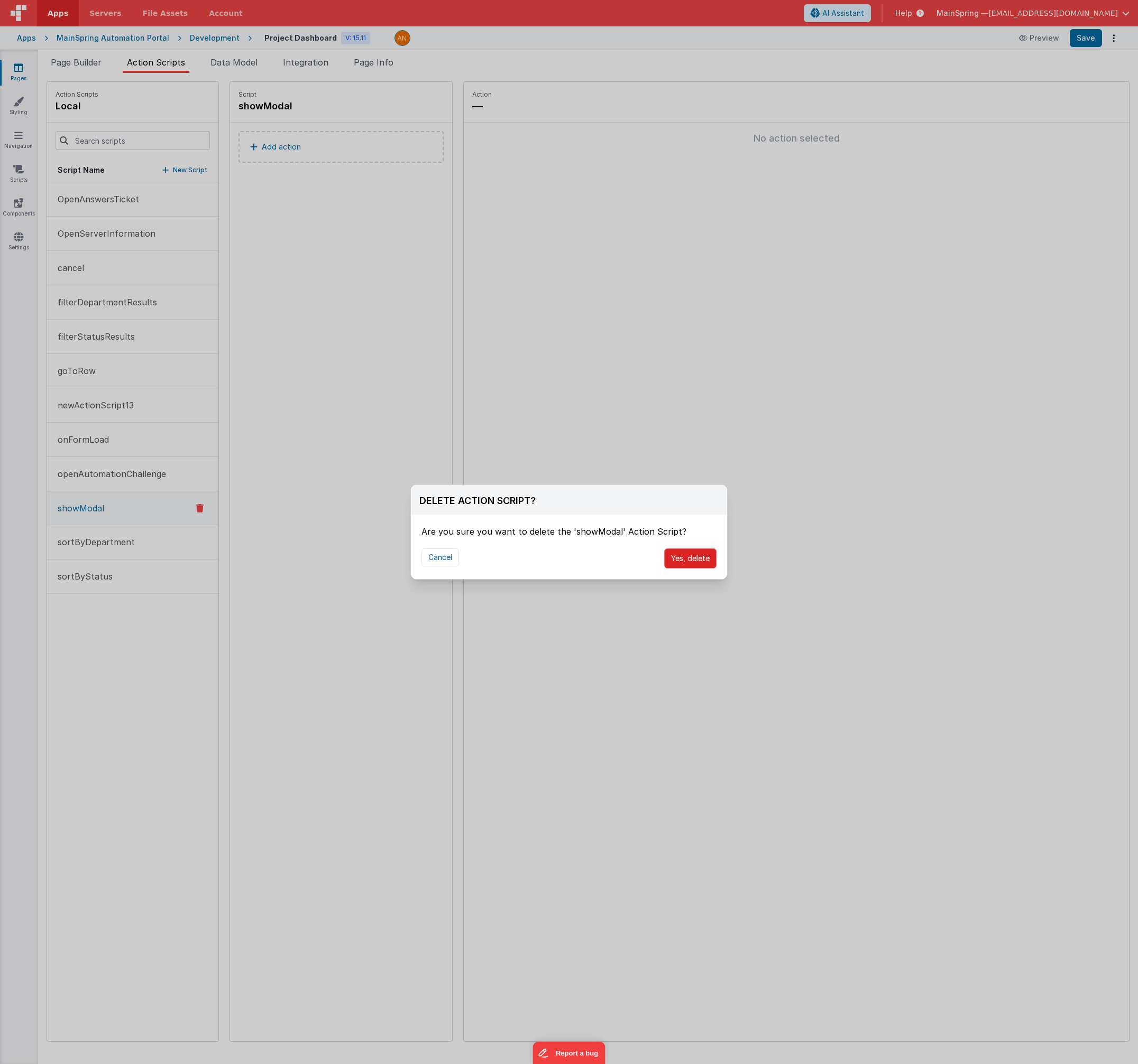
click at [677, 561] on button "Yes, delete" at bounding box center [690, 559] width 52 height 20
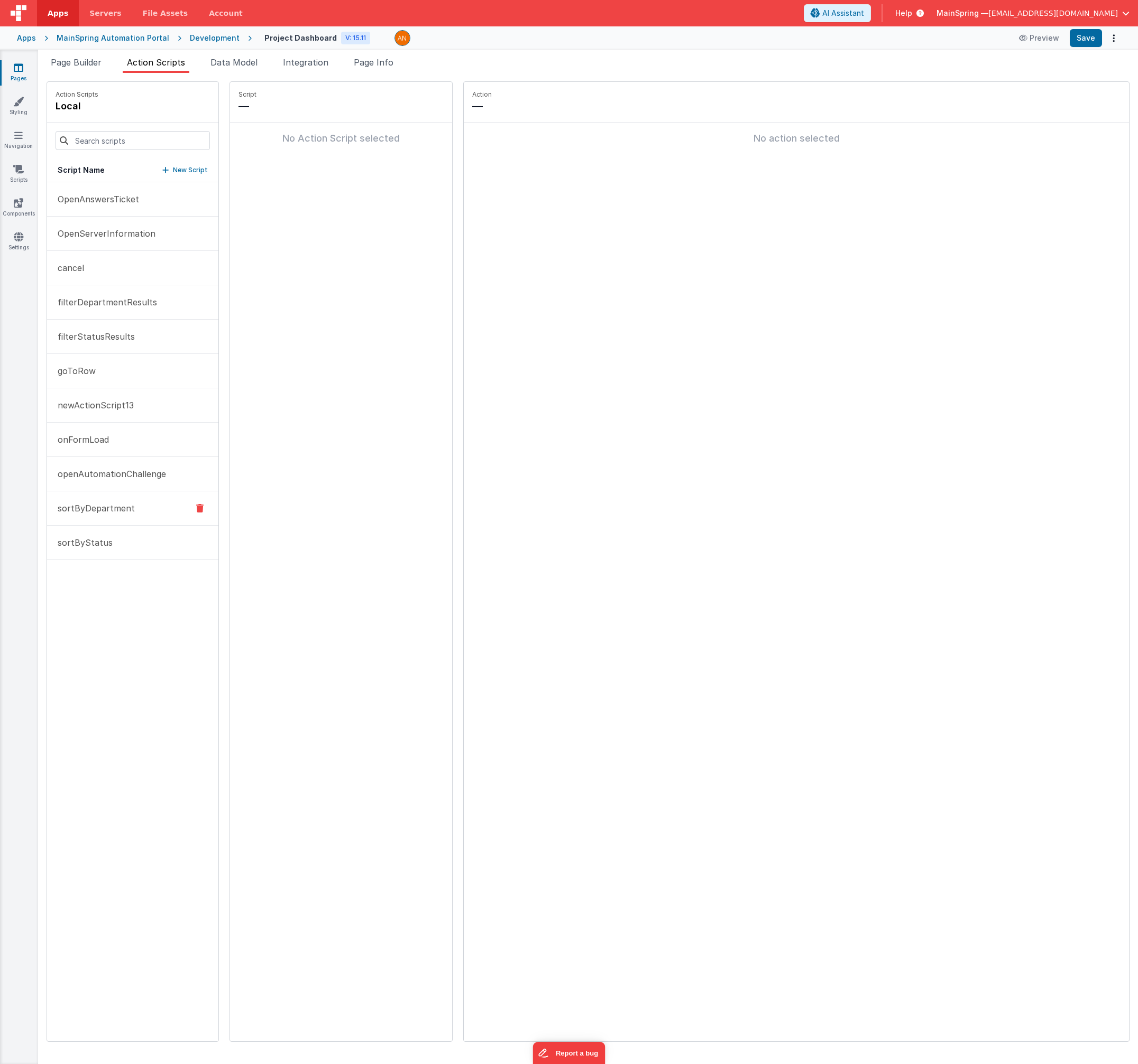
click at [108, 510] on p "sortByDepartment" at bounding box center [93, 508] width 84 height 12
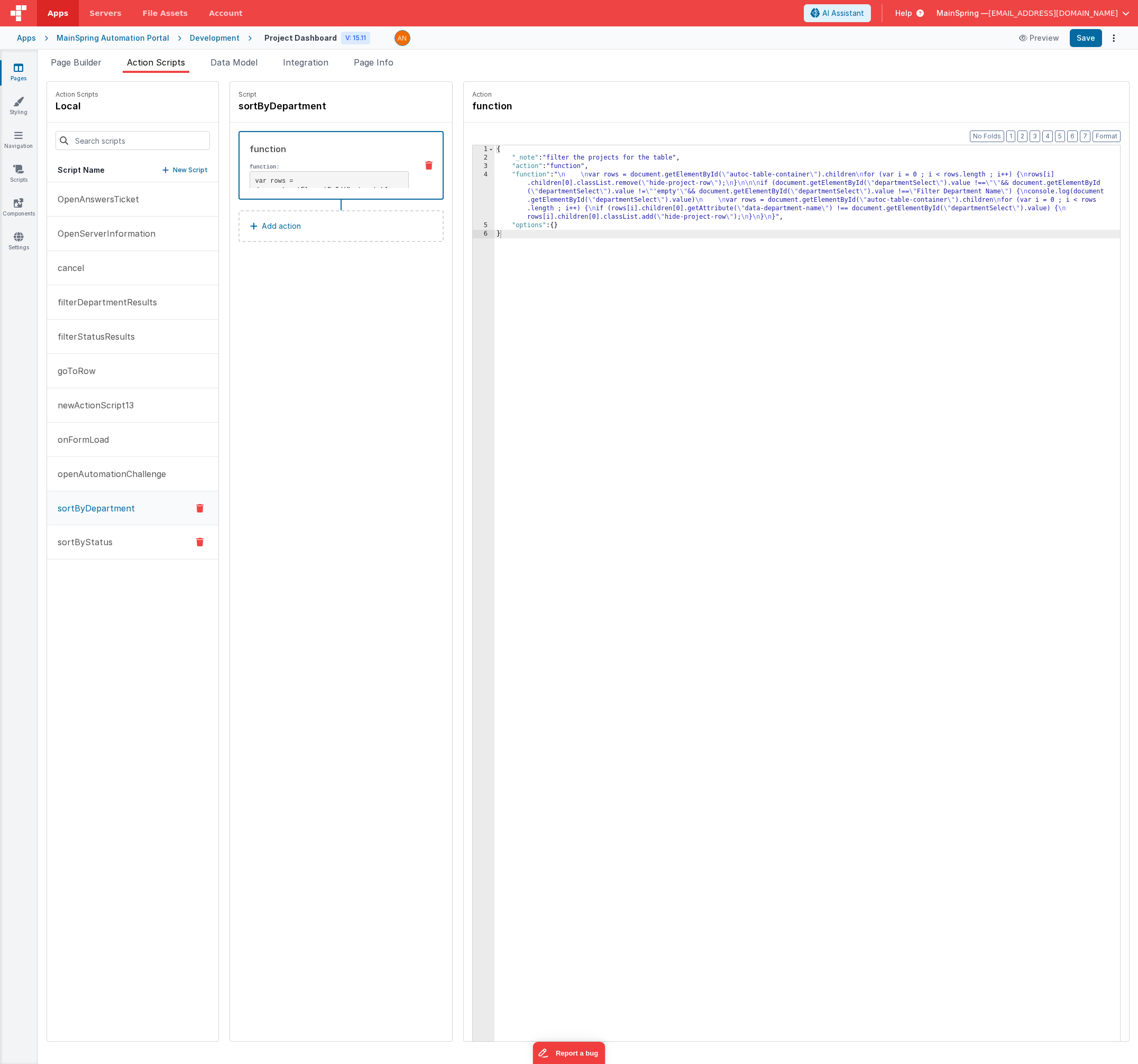
click at [98, 537] on p "sortByStatus" at bounding box center [82, 542] width 61 height 12
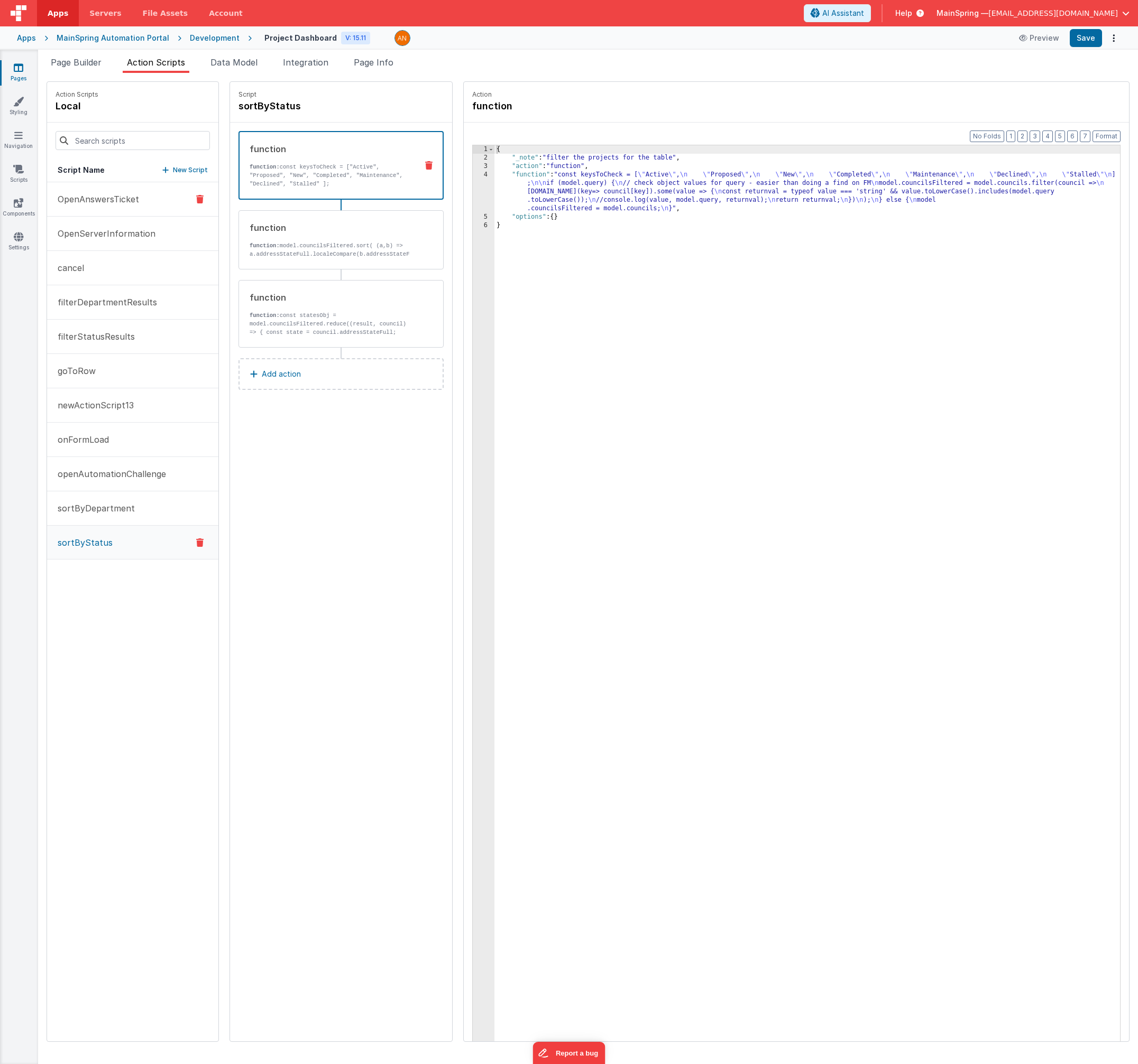
click at [93, 206] on button "OpenAnswersTicket" at bounding box center [132, 200] width 171 height 35
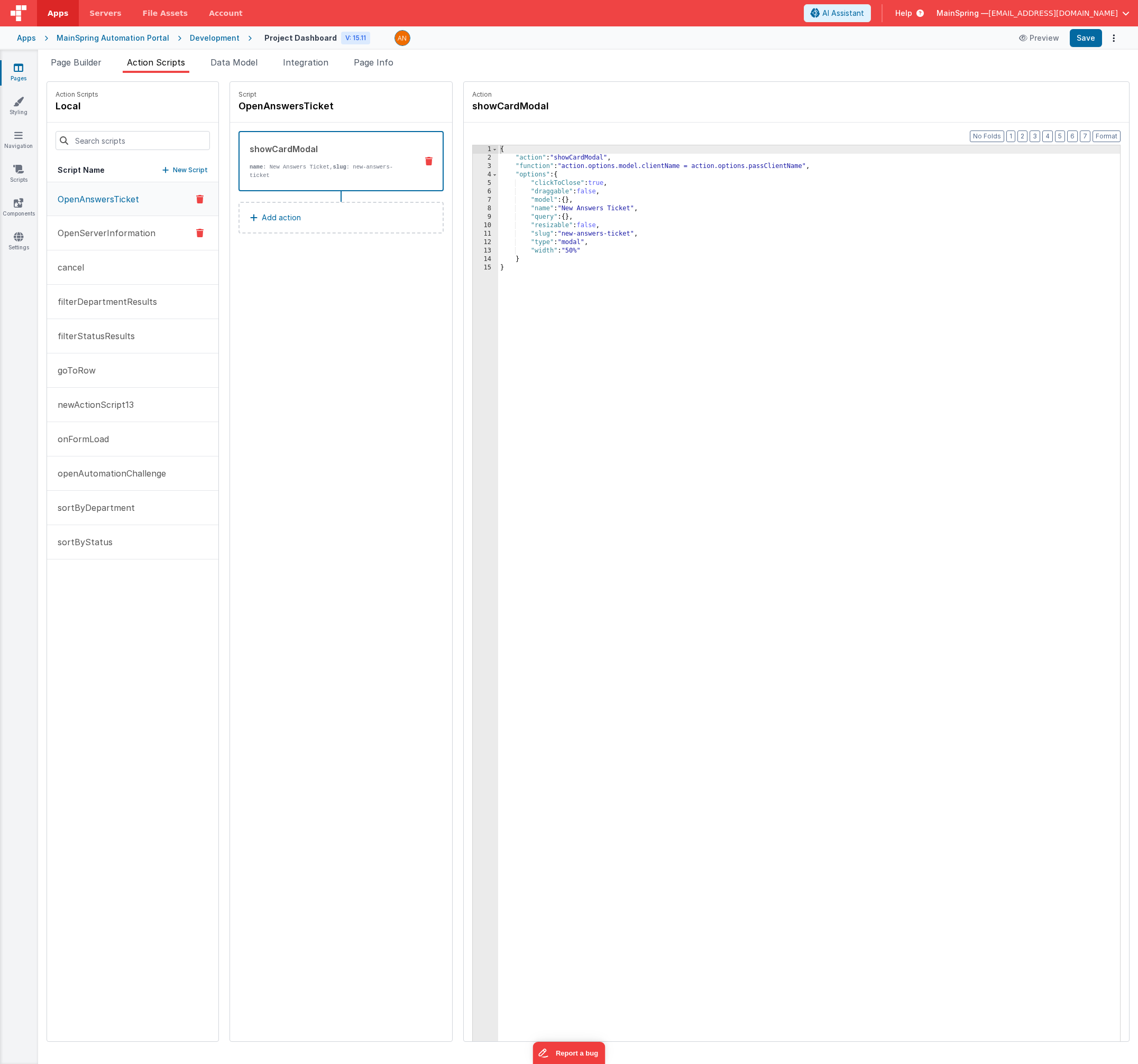
click at [95, 227] on p "OpenServerInformation" at bounding box center [103, 232] width 104 height 12
click at [89, 267] on button "cancel" at bounding box center [132, 268] width 171 height 35
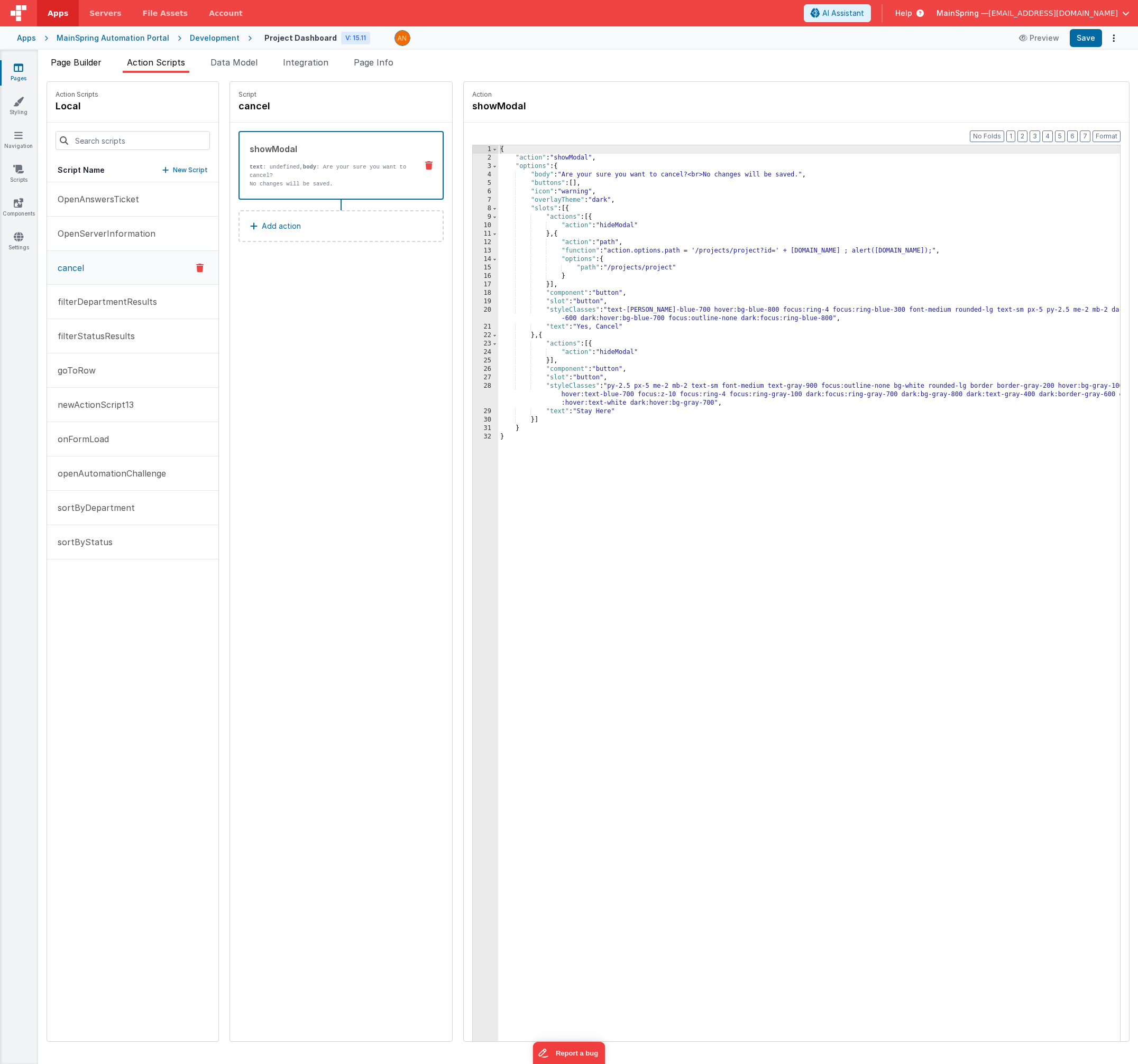
click at [79, 67] on span "Page Builder" at bounding box center [75, 62] width 50 height 11
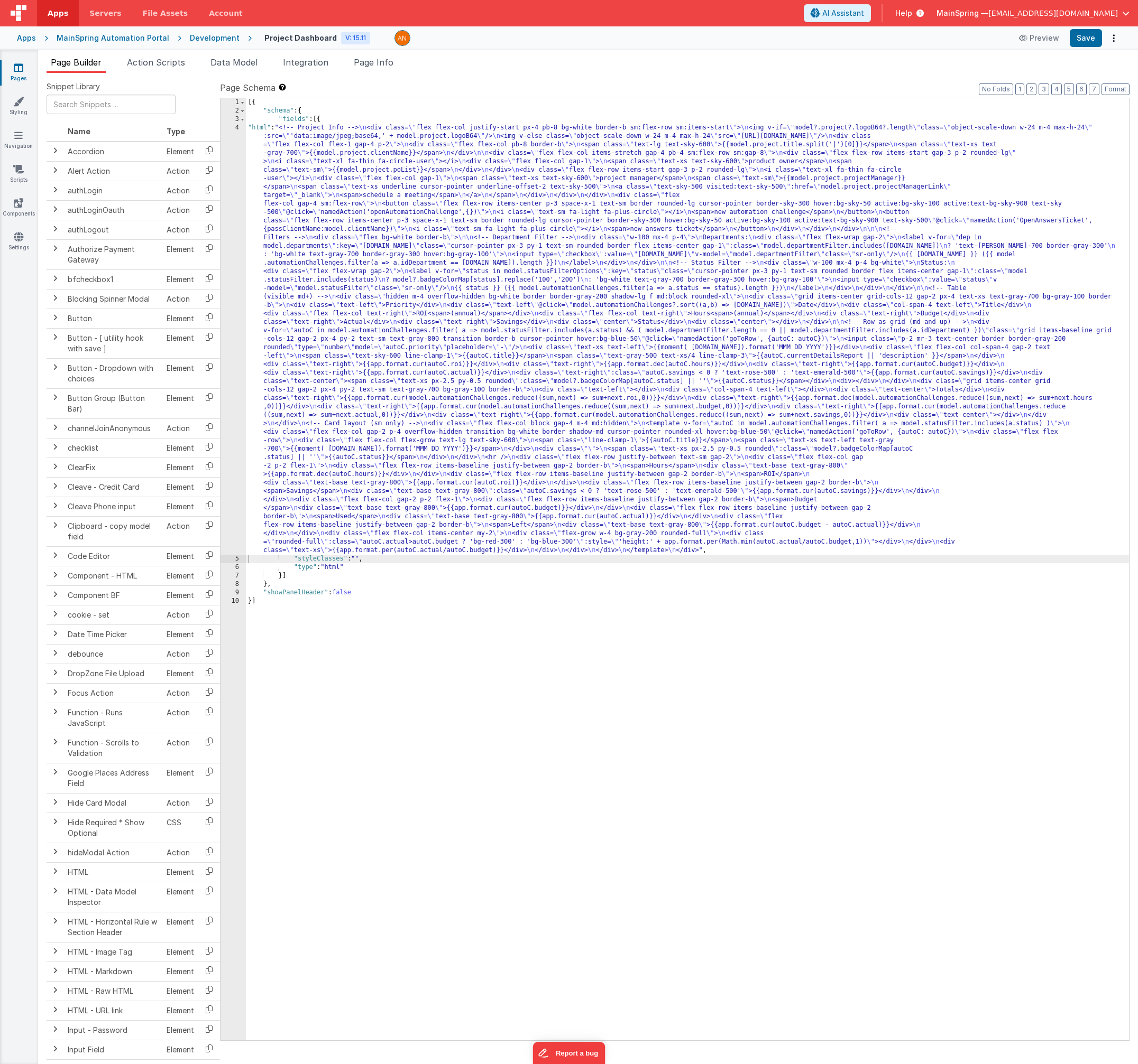
click at [423, 435] on div "[{ "schema" : { "fields" : [{ "html" : "<!-- Project Info --> \n <div class= \"…" at bounding box center [686, 578] width 882 height 959
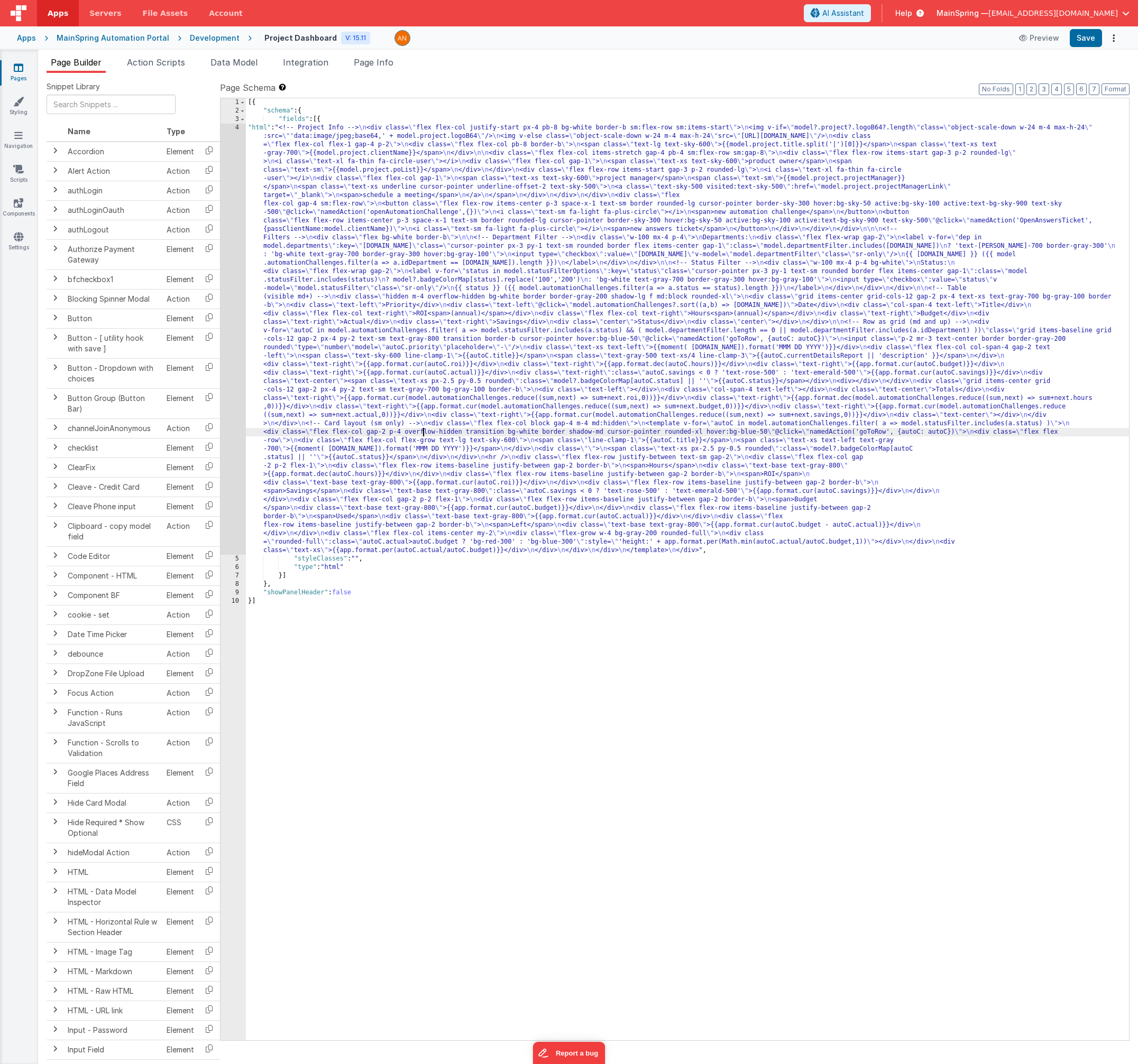
click at [238, 457] on div "4" at bounding box center [233, 340] width 26 height 432
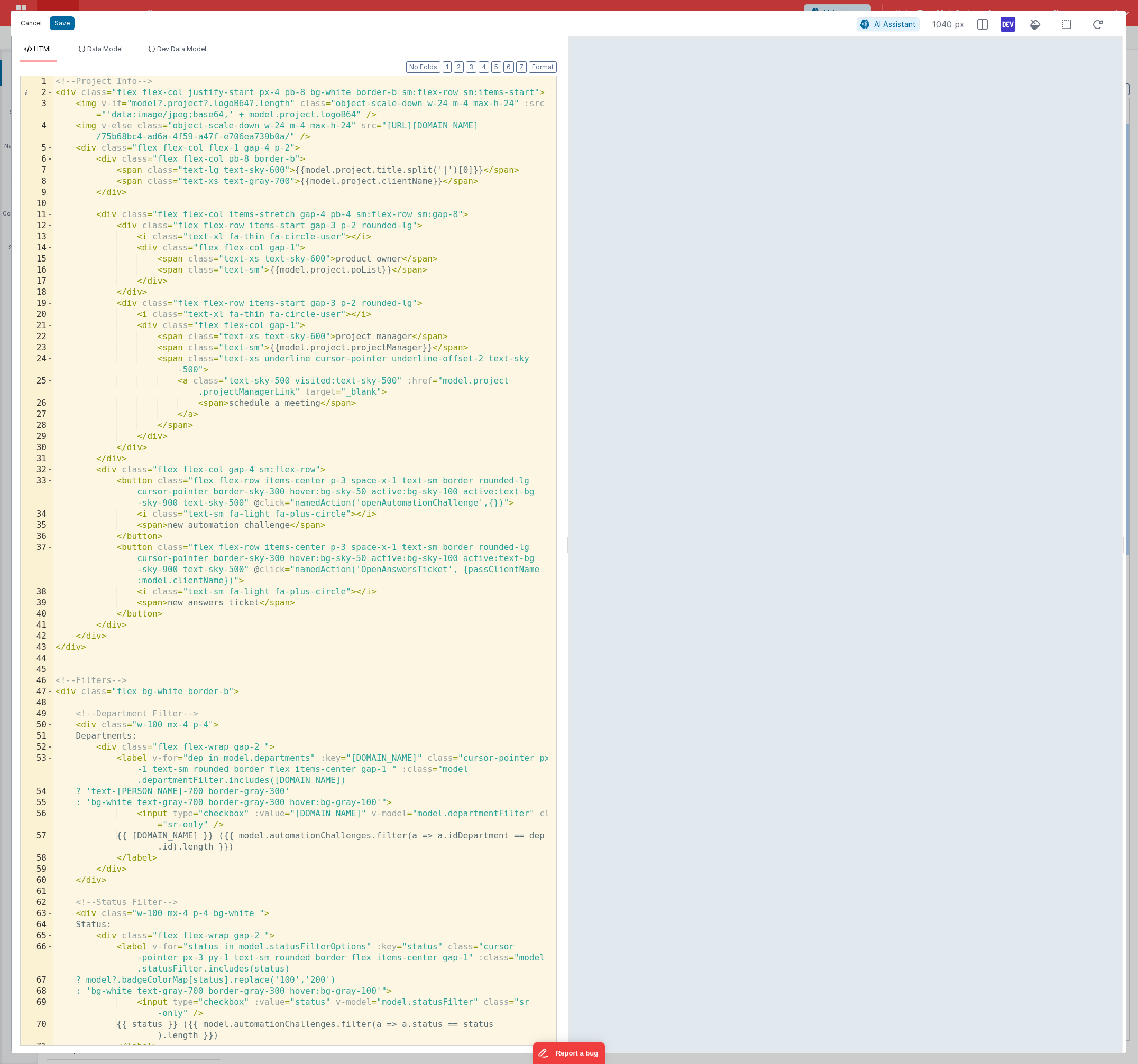
click at [24, 20] on button "Cancel" at bounding box center [31, 23] width 31 height 15
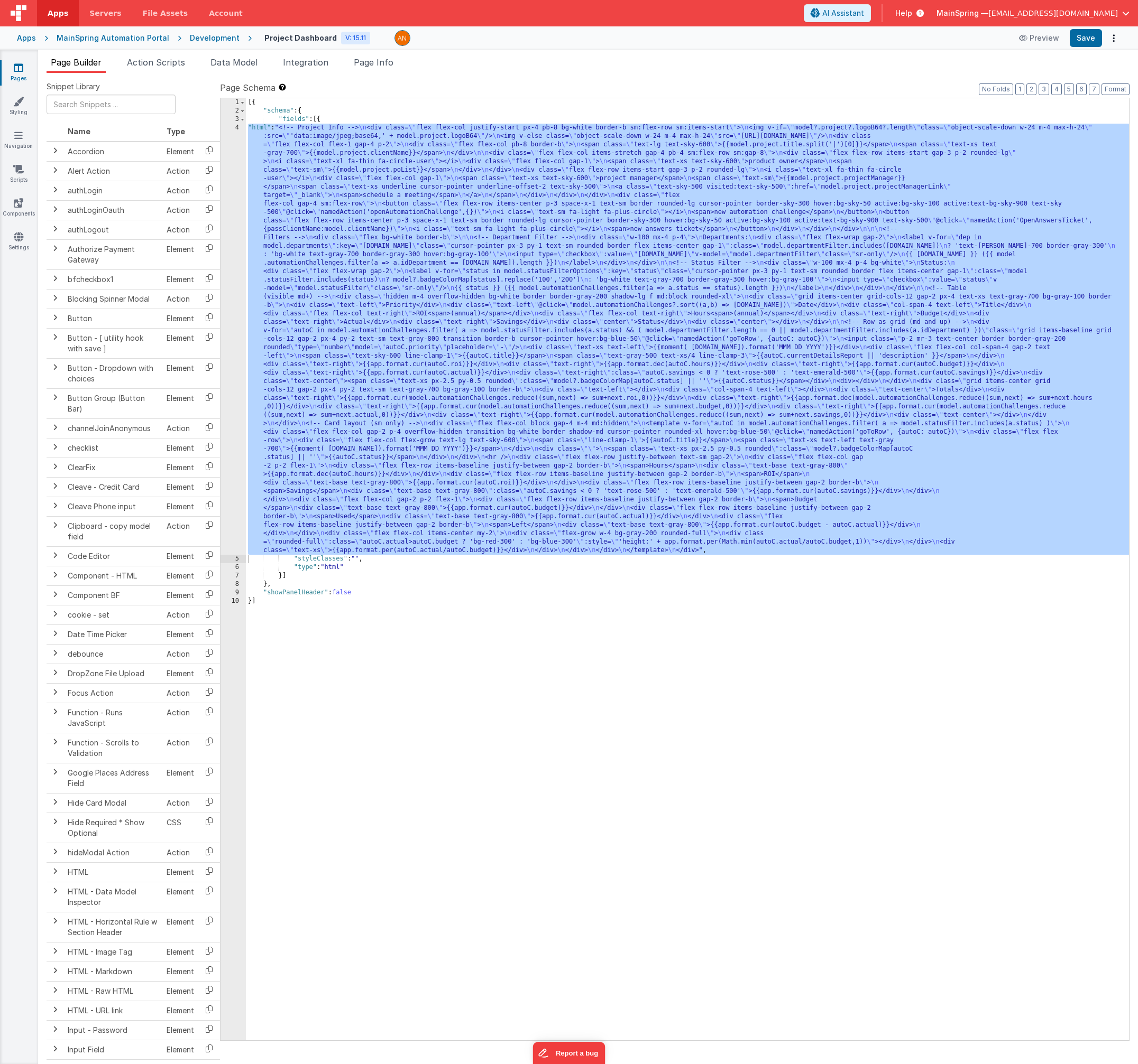
click at [358, 263] on div "[{ "schema" : { "fields" : [{ "html" : "<!-- Project Info --> \n <div class= \"…" at bounding box center [686, 578] width 882 height 959
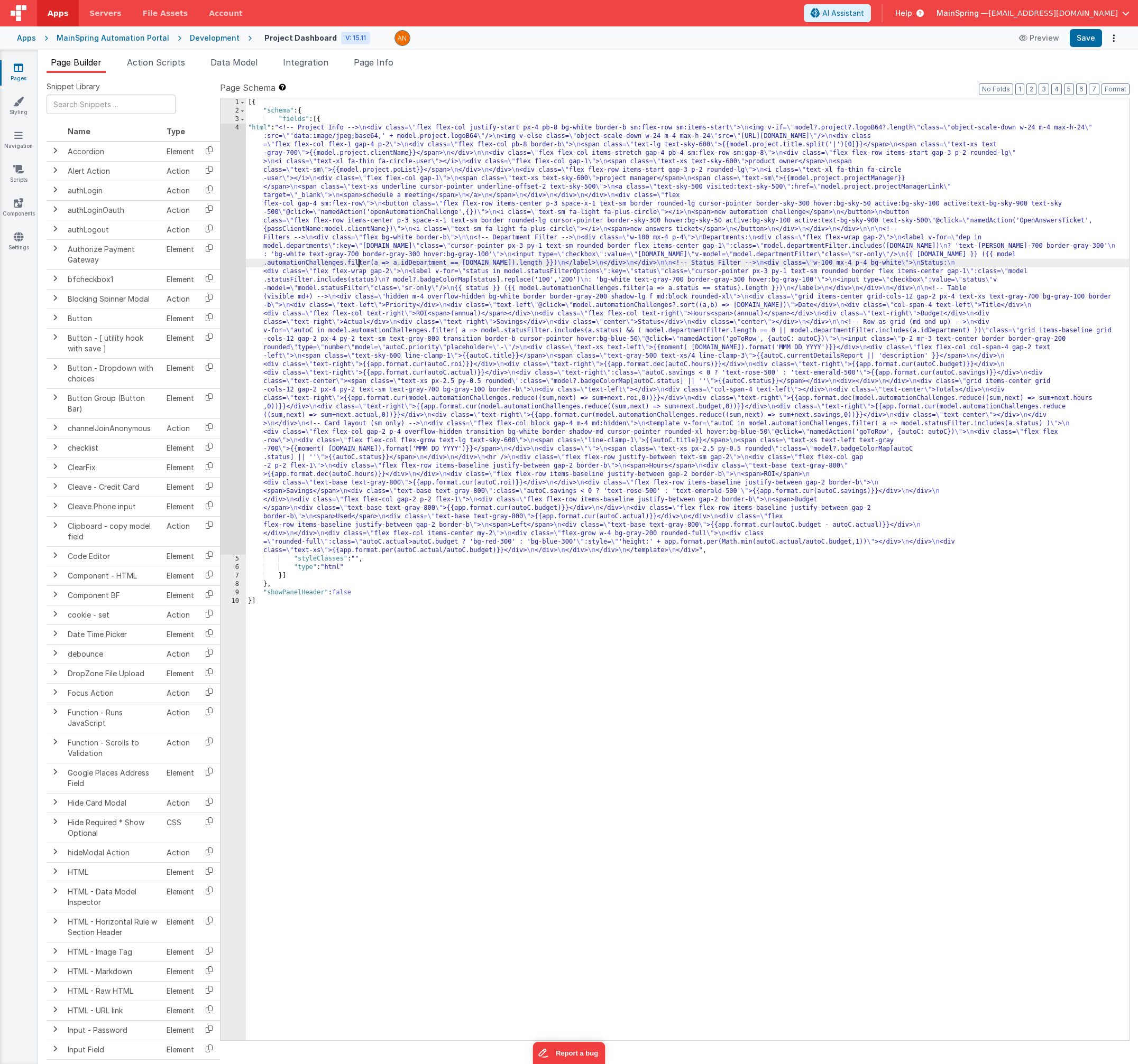
click at [178, 74] on div "Snippet Library Name Type Accordion Element Alert Action Action authLogin Actio…" at bounding box center [588, 577] width 1100 height 1009
click at [176, 67] on span "Action Scripts" at bounding box center [155, 62] width 58 height 11
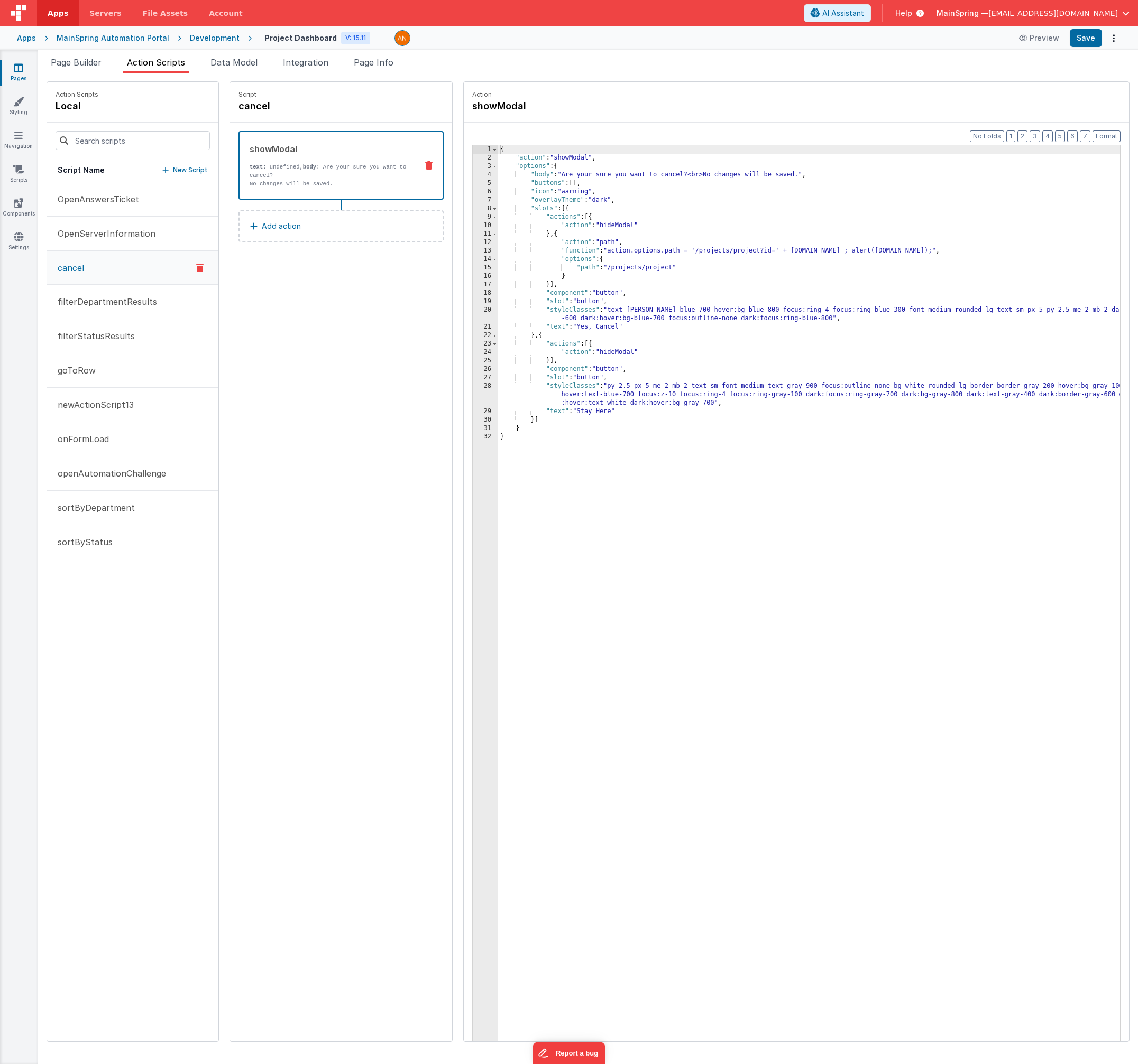
click at [196, 270] on icon at bounding box center [199, 267] width 7 height 12
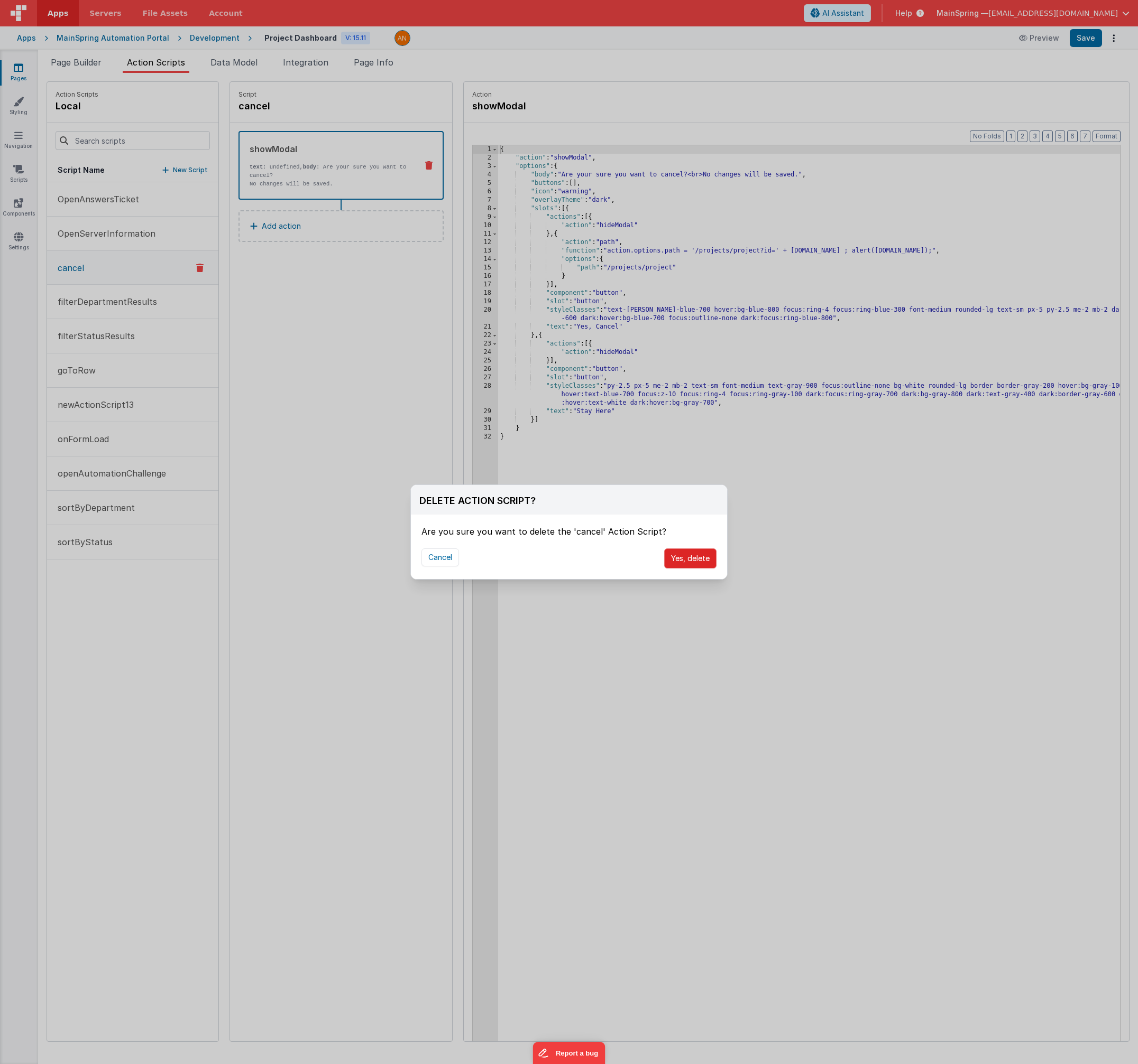
click at [681, 559] on button "Yes, delete" at bounding box center [690, 559] width 52 height 20
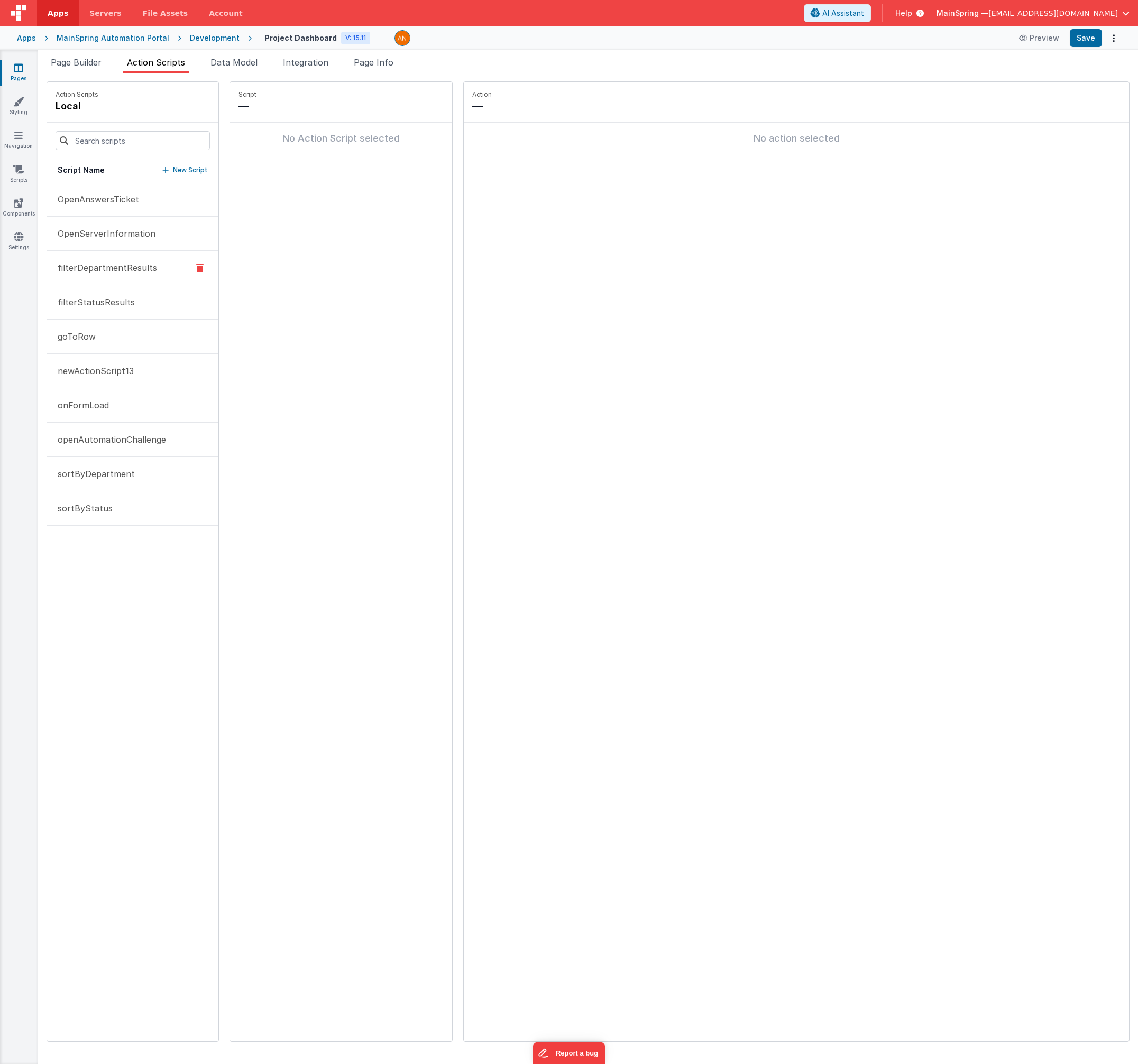
click at [138, 275] on button "filterDepartmentResults" at bounding box center [132, 269] width 171 height 35
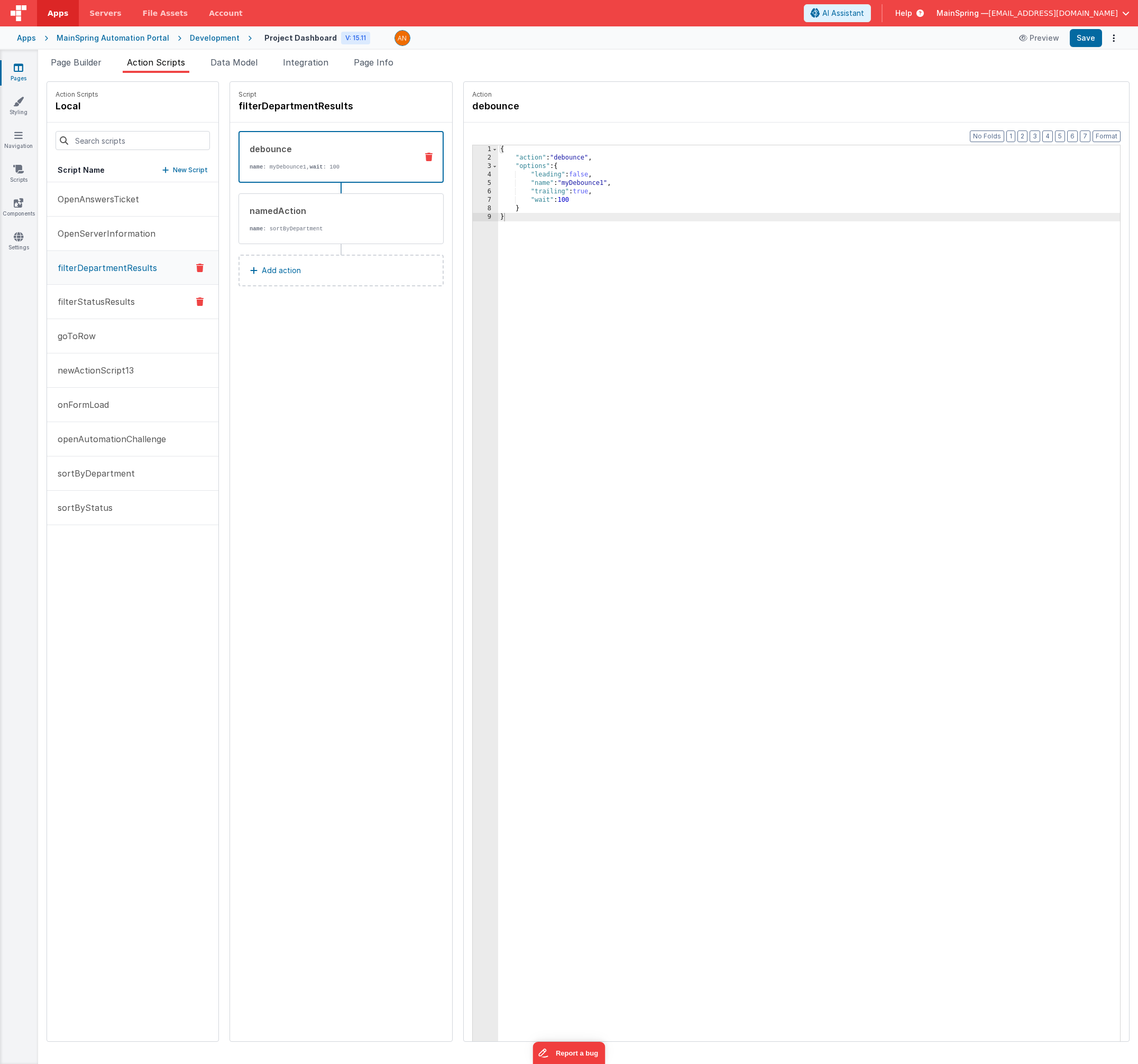
click at [135, 299] on button "filterStatusResults" at bounding box center [132, 303] width 171 height 35
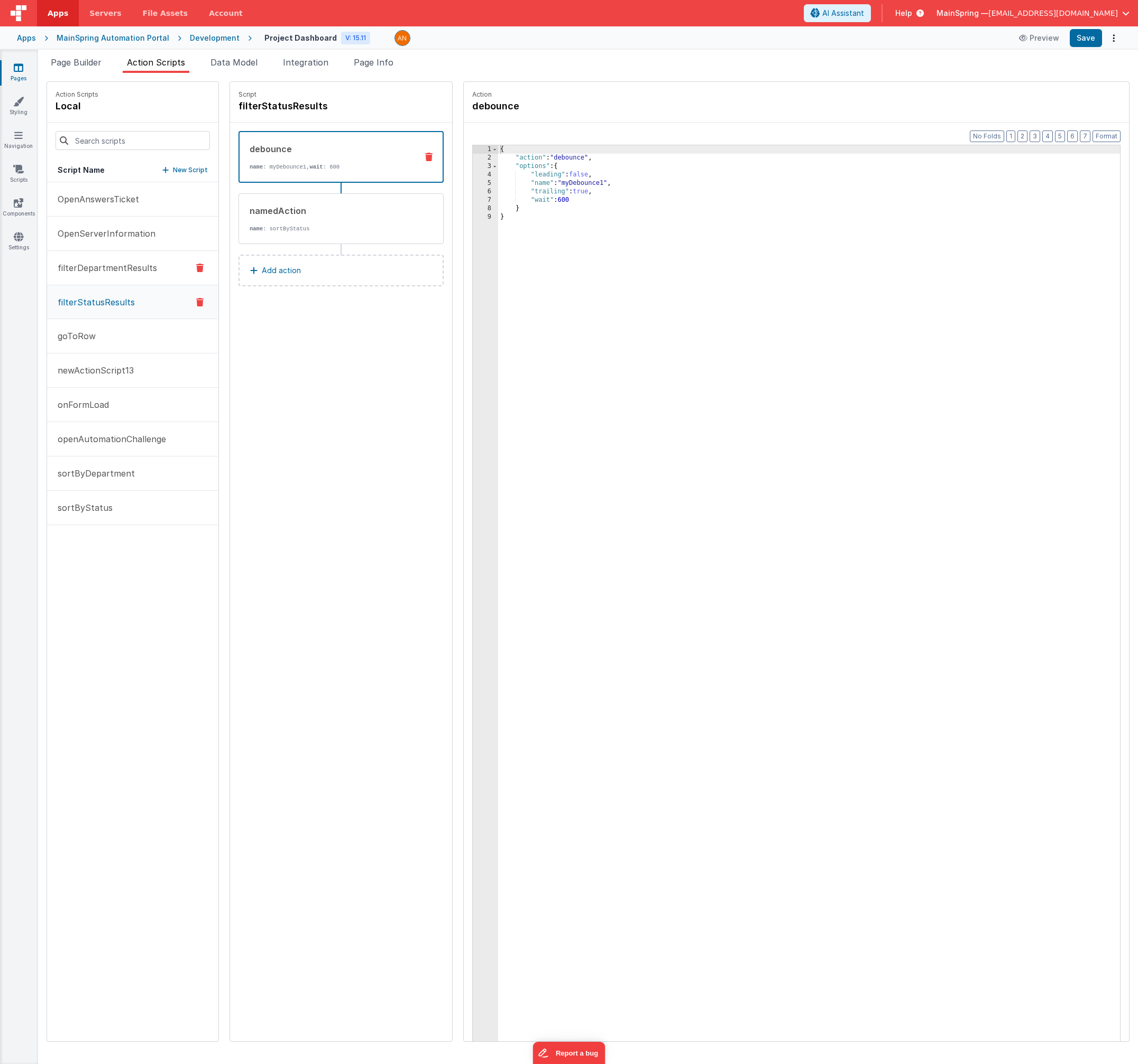
click at [127, 276] on button "filterDepartmentResults" at bounding box center [132, 269] width 171 height 35
click at [127, 298] on p "filterStatusResults" at bounding box center [93, 301] width 84 height 12
click at [127, 274] on p "filterDepartmentResults" at bounding box center [104, 267] width 106 height 12
click at [173, 173] on p "New Script" at bounding box center [190, 169] width 35 height 11
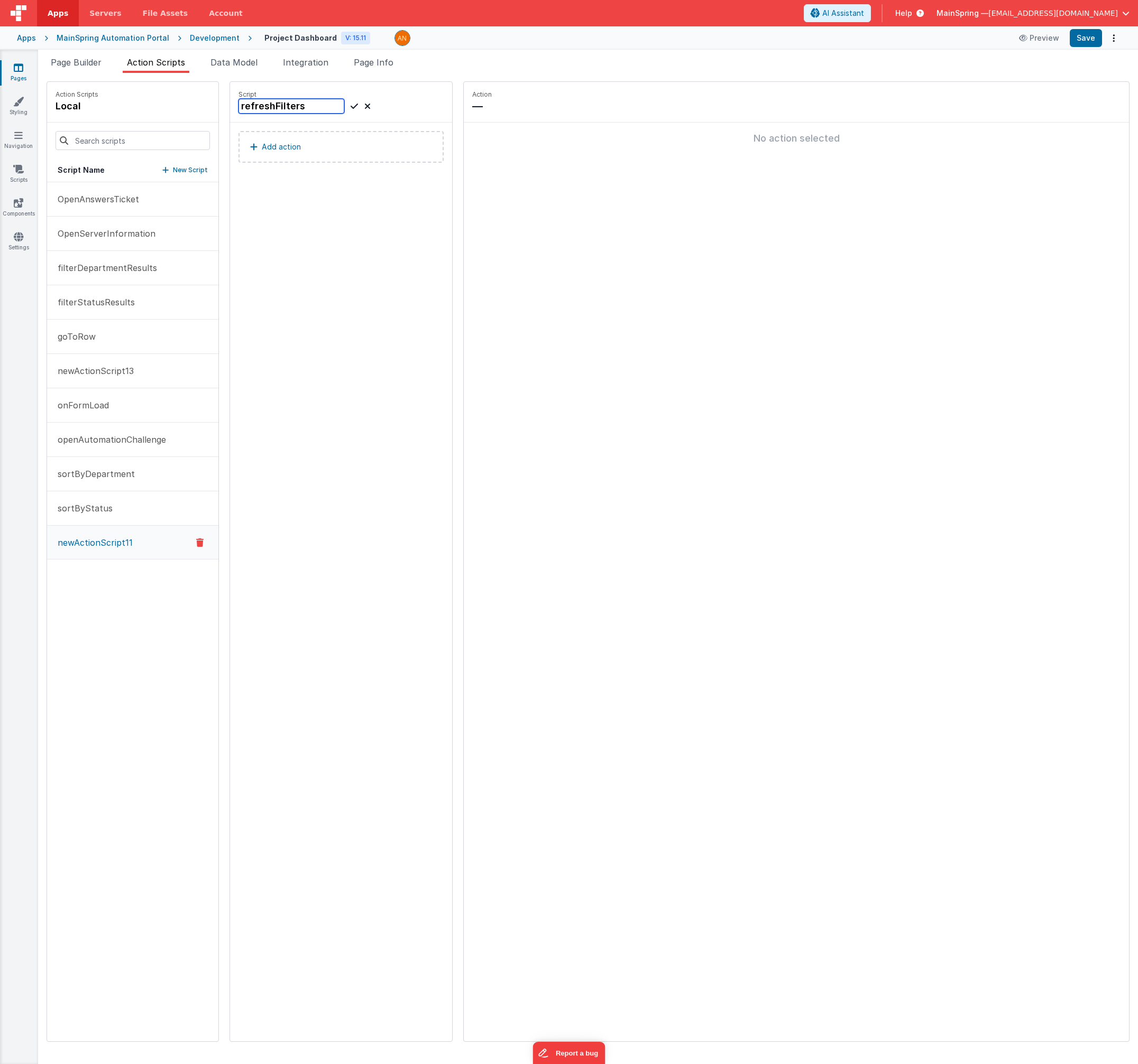
type input "refreshFilters"
click at [351, 106] on icon at bounding box center [354, 106] width 7 height 12
click at [301, 141] on button "Add action" at bounding box center [341, 147] width 205 height 31
click at [305, 150] on button "Add action" at bounding box center [341, 147] width 205 height 31
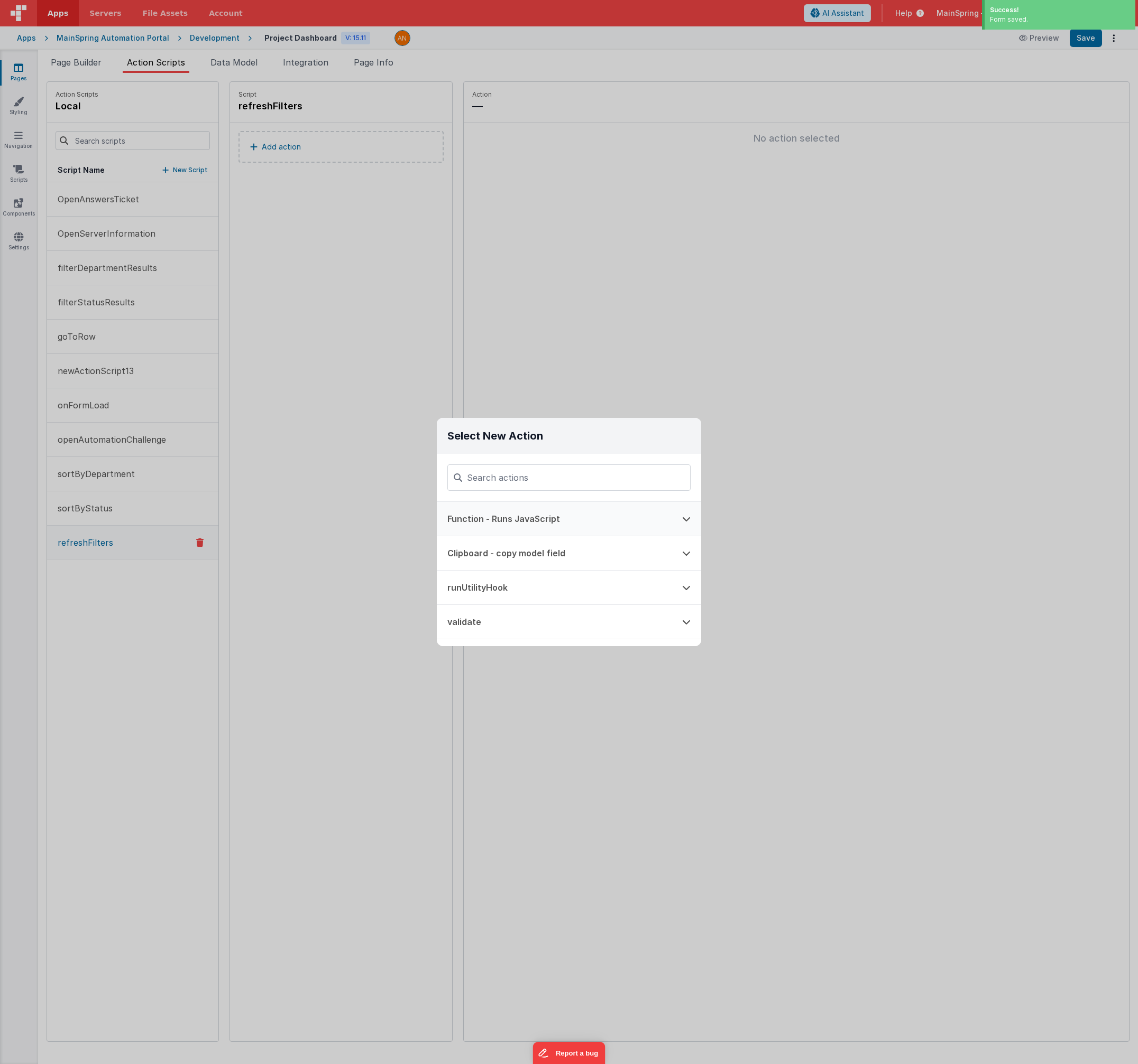
click at [493, 521] on button "Function - Runs JavaScript" at bounding box center [554, 518] width 235 height 34
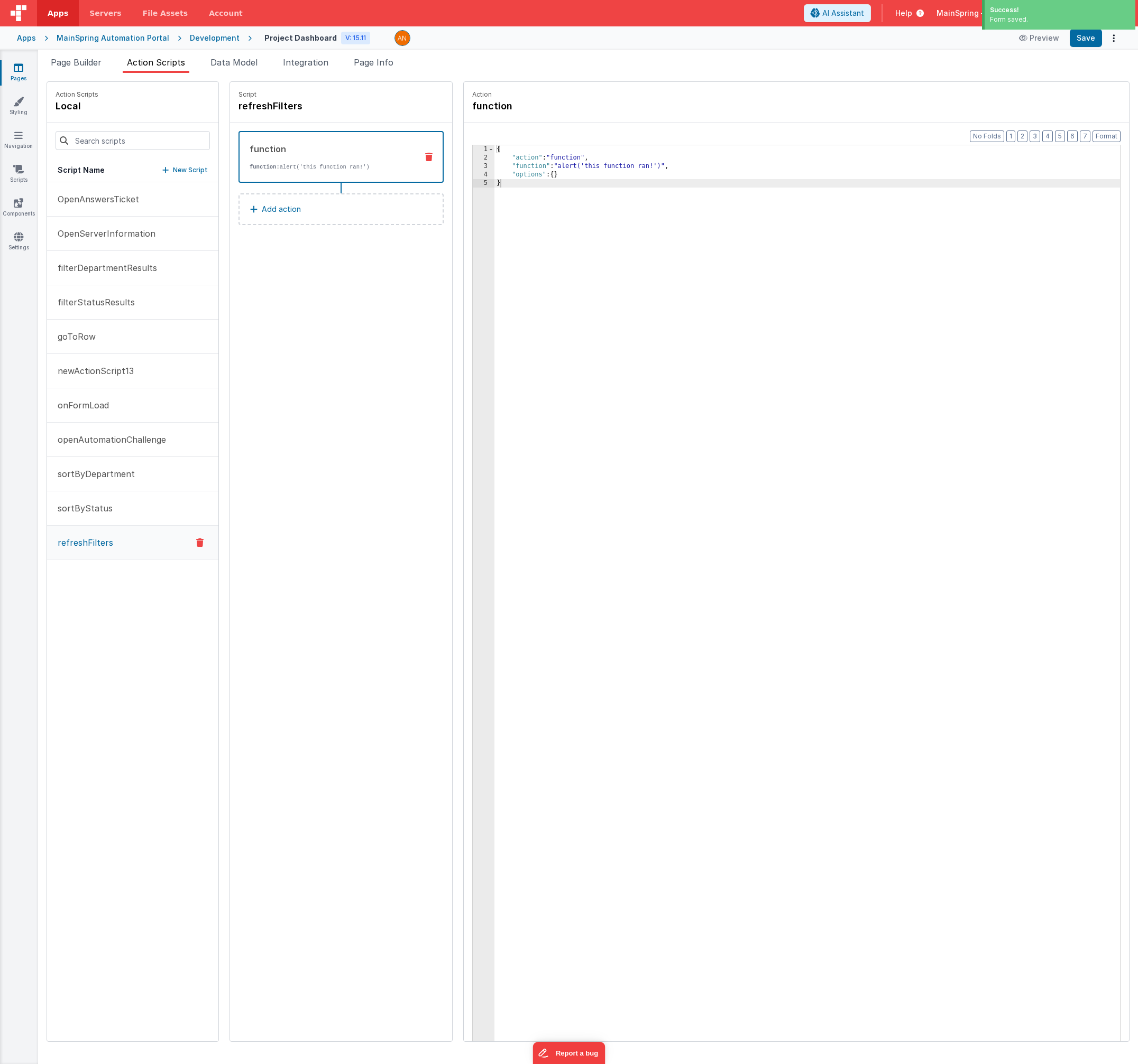
click at [556, 166] on div "{ "action" : "function" , "function" : "alert('this function ran!')" , "options…" at bounding box center [818, 618] width 648 height 946
click at [472, 166] on div "3" at bounding box center [483, 166] width 22 height 8
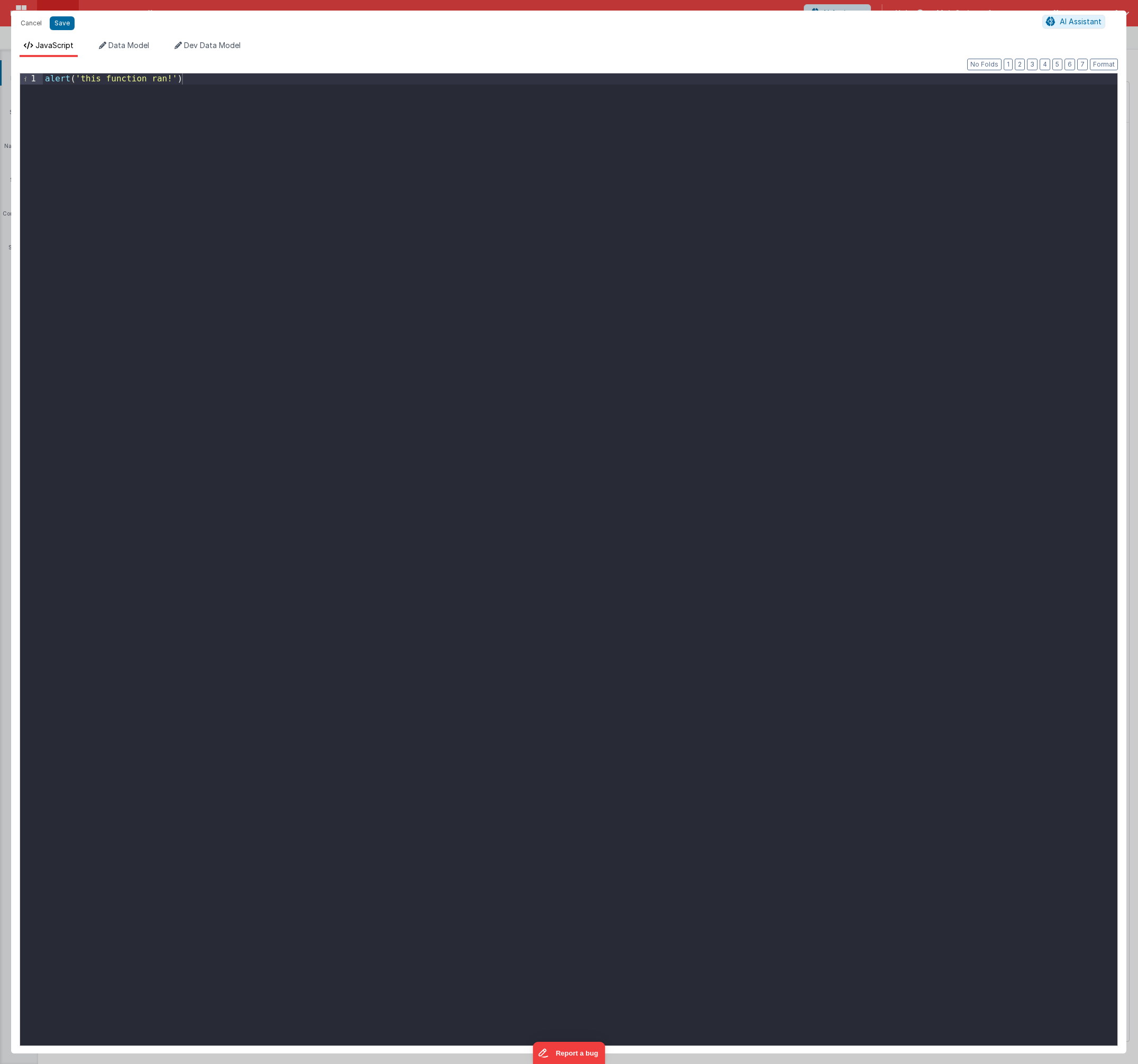
click at [373, 191] on div "alert ( 'this function ran!' )" at bounding box center [580, 570] width 1074 height 995
drag, startPoint x: 90, startPoint y: 79, endPoint x: -1, endPoint y: 72, distance: 91.3
click at [0, 72] on html "Cancel Save AI Assistant JavaScript Data Model Dev Data Model Format 7 6 5 4 3 …" at bounding box center [569, 532] width 1138 height 1064
click at [742, 80] on div "model . autoCsFiltered = model . automationChallenges . filter ( a => model . s…" at bounding box center [580, 570] width 1074 height 995
click at [1105, 60] on button "Format" at bounding box center [1103, 64] width 28 height 12
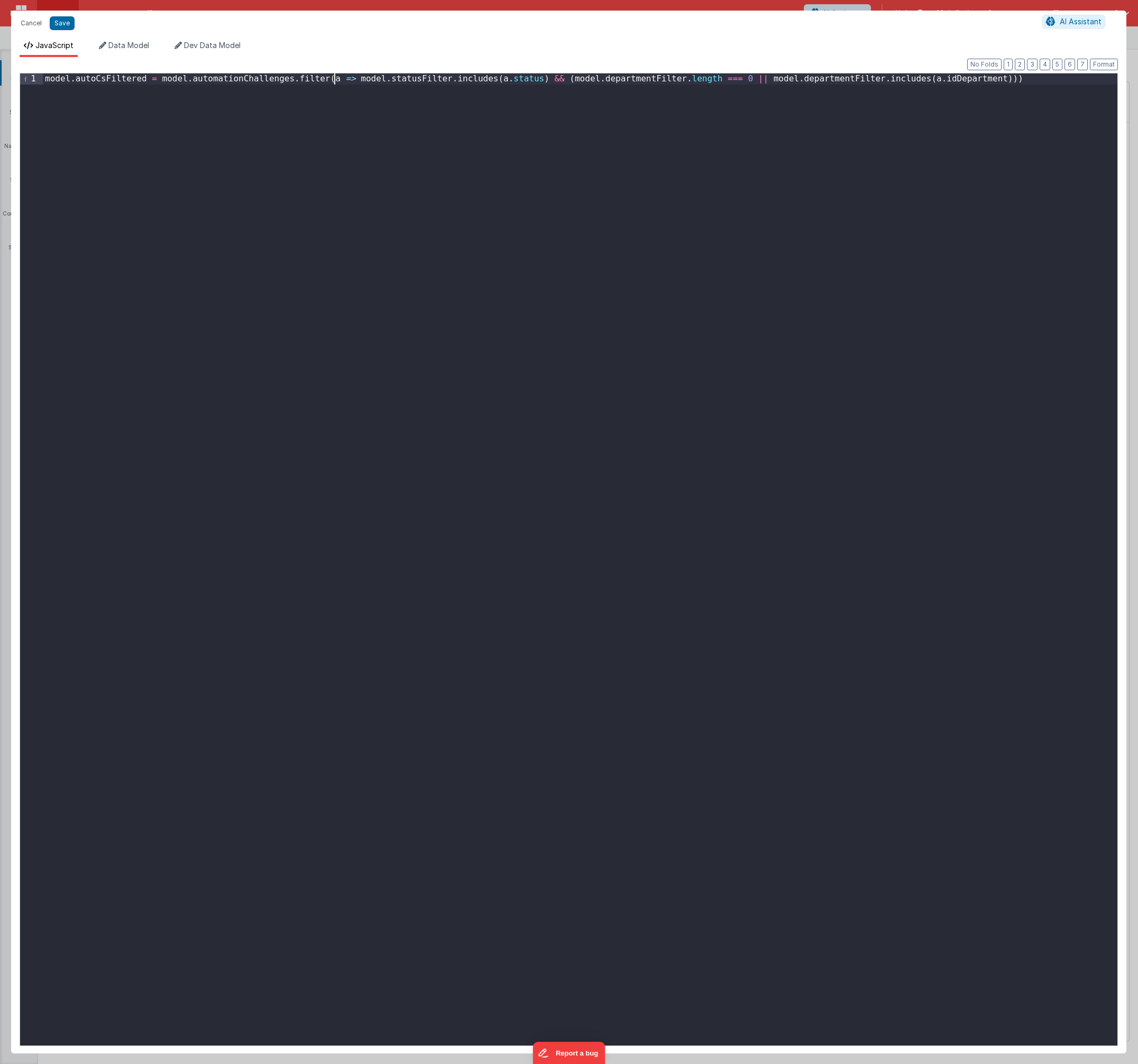
click at [336, 80] on div "model . autoCsFiltered = model . automationChallenges . filter ( a => model . s…" at bounding box center [580, 570] width 1074 height 995
drag, startPoint x: 361, startPoint y: 81, endPoint x: 386, endPoint y: 115, distance: 42.2
click at [361, 81] on div "model . autoCsFiltered = model . automationChallenges . filter ( a => model . s…" at bounding box center [580, 570] width 1074 height 995
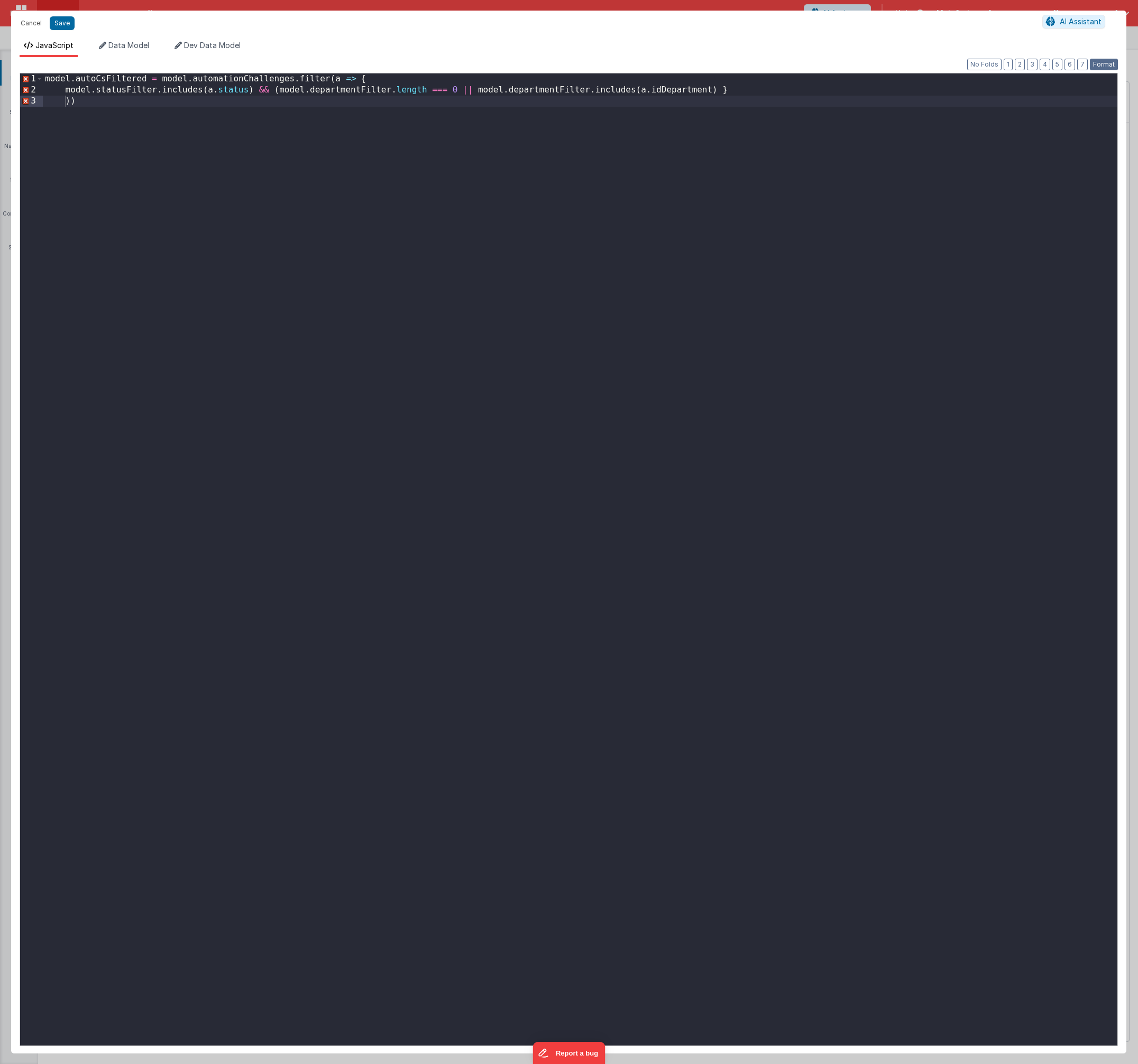
click at [1114, 65] on button "Format" at bounding box center [1103, 64] width 28 height 12
drag, startPoint x: 50, startPoint y: 112, endPoint x: 122, endPoint y: 185, distance: 102.5
click at [50, 113] on div "model . autoCsFiltered = model . automationChallenges . filter ( a => { model .…" at bounding box center [580, 570] width 1074 height 995
click at [1116, 68] on button "Format" at bounding box center [1103, 64] width 28 height 12
drag, startPoint x: 258, startPoint y: 91, endPoint x: 279, endPoint y: 124, distance: 39.1
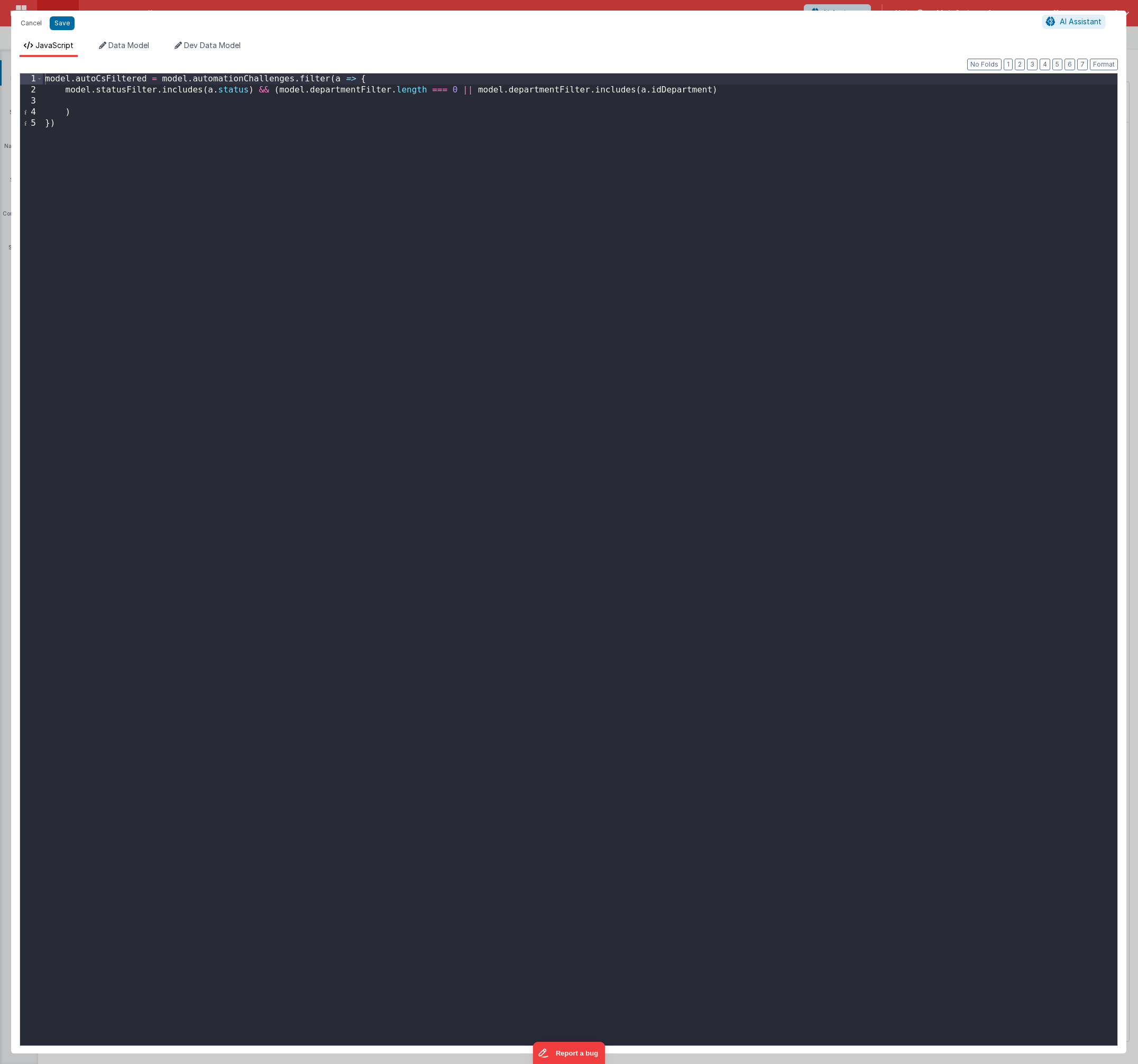
click at [259, 91] on div "model . autoCsFiltered = model . automationChallenges . filter ( a => { model .…" at bounding box center [580, 570] width 1074 height 995
click at [1109, 64] on button "Format" at bounding box center [1103, 64] width 28 height 12
click at [74, 109] on div "model . autoCsFiltered = model . automationChallenges . filter ( a => { model .…" at bounding box center [580, 570] width 1074 height 995
click at [62, 26] on button "Save" at bounding box center [62, 23] width 25 height 14
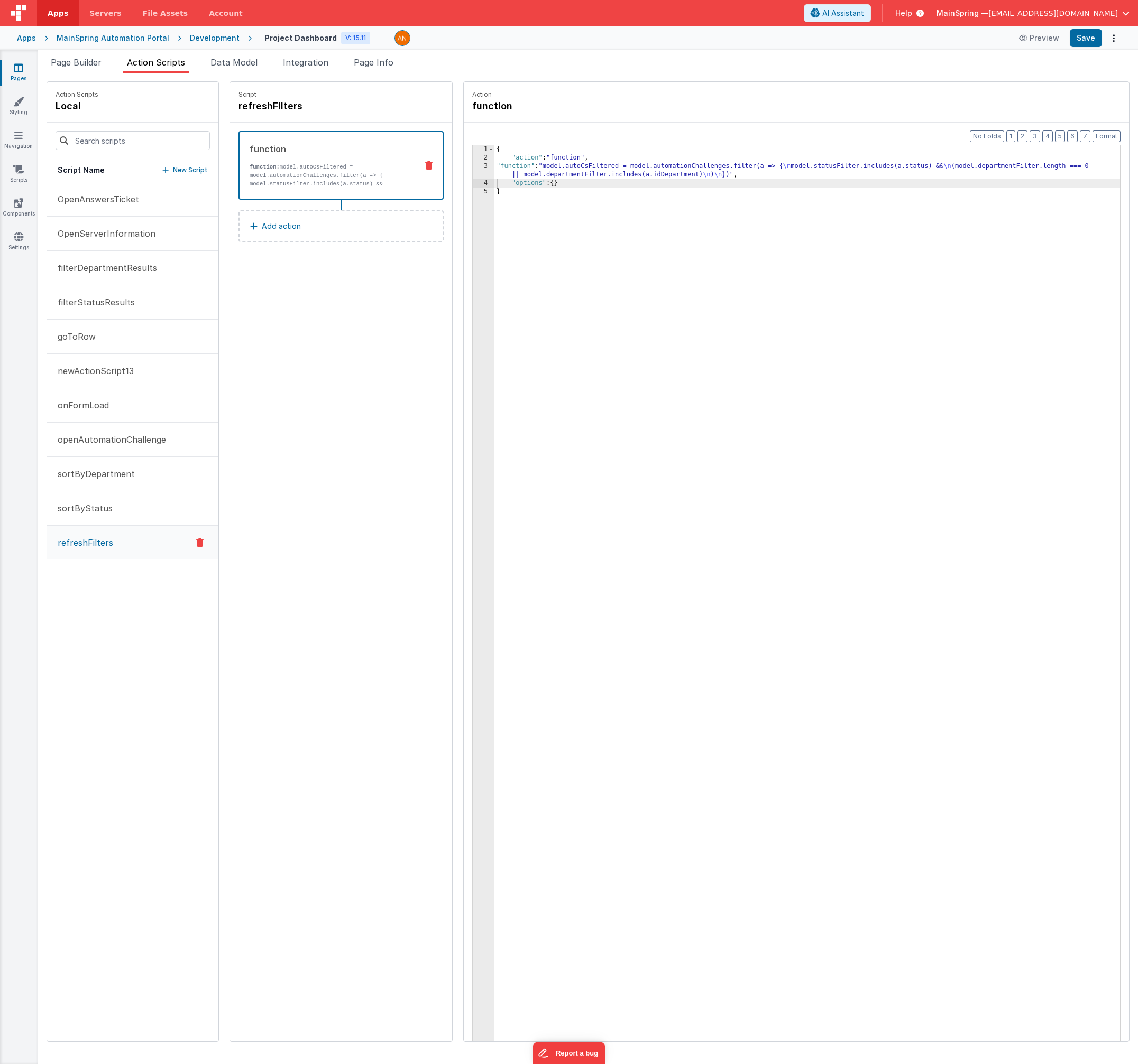
click at [1105, 129] on div "Format 7 6 5 4 3 2 1 No Folds 1 2 3 4 5 { "action" : "function" , "function" : …" at bounding box center [796, 602] width 665 height 960
click at [1107, 136] on button "Format" at bounding box center [1107, 136] width 28 height 12
click at [1082, 41] on button "Save" at bounding box center [1085, 38] width 32 height 18
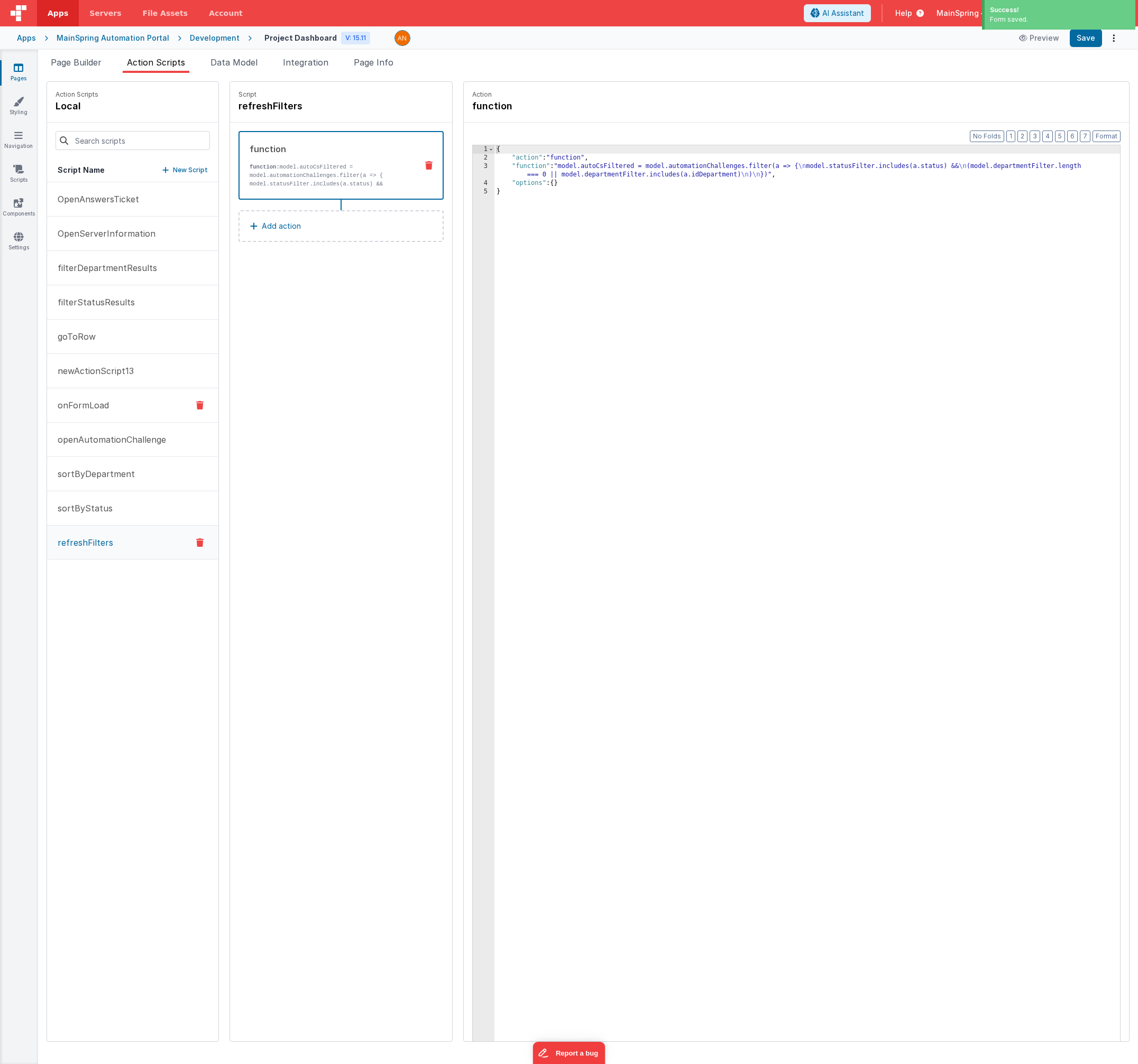
click at [108, 402] on p "onFormLoad" at bounding box center [80, 405] width 58 height 12
click at [593, 174] on div "{ "action" : "function" , "function" : "/* this is probably a bad idea, but Boo…" at bounding box center [818, 618] width 648 height 946
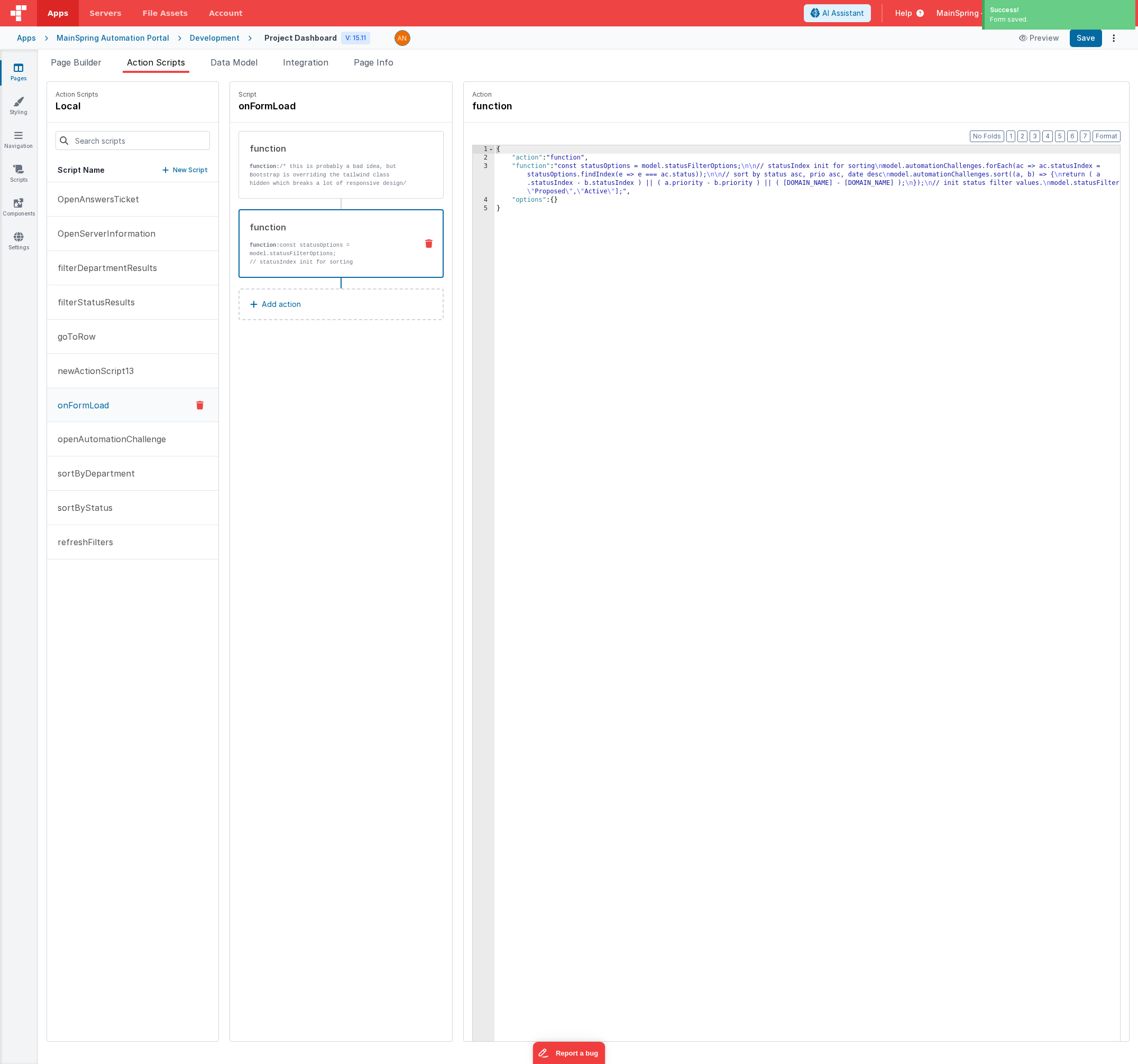
click at [303, 258] on p "// statusIndex init for sorting model.automationChallenges.forEach(ac => ac.sta…" at bounding box center [329, 274] width 159 height 34
click at [571, 180] on div "{ "action" : "function" , "function" : "const statusOptions = model.statusFilte…" at bounding box center [818, 618] width 648 height 946
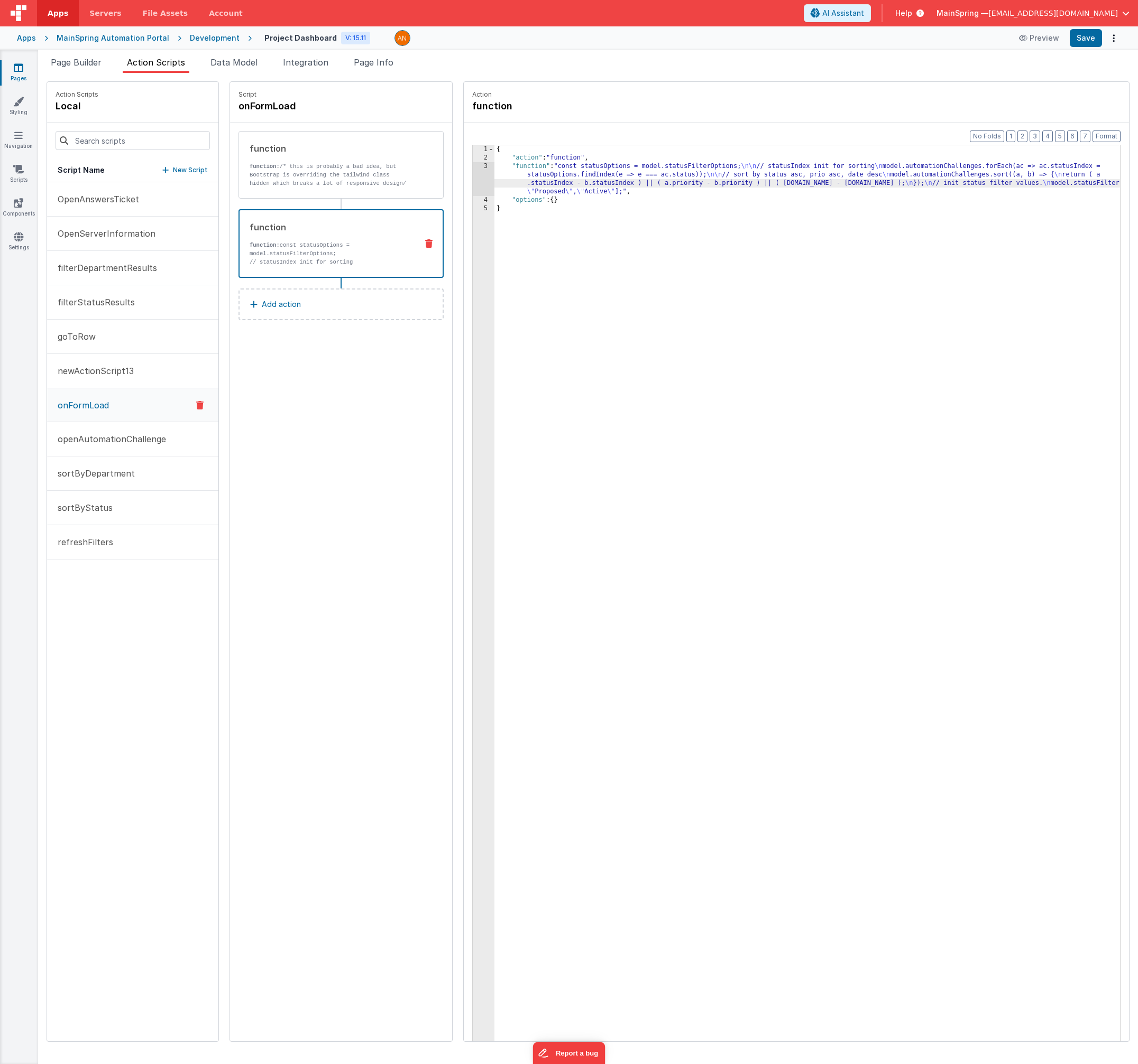
click at [472, 175] on div "3" at bounding box center [483, 179] width 22 height 34
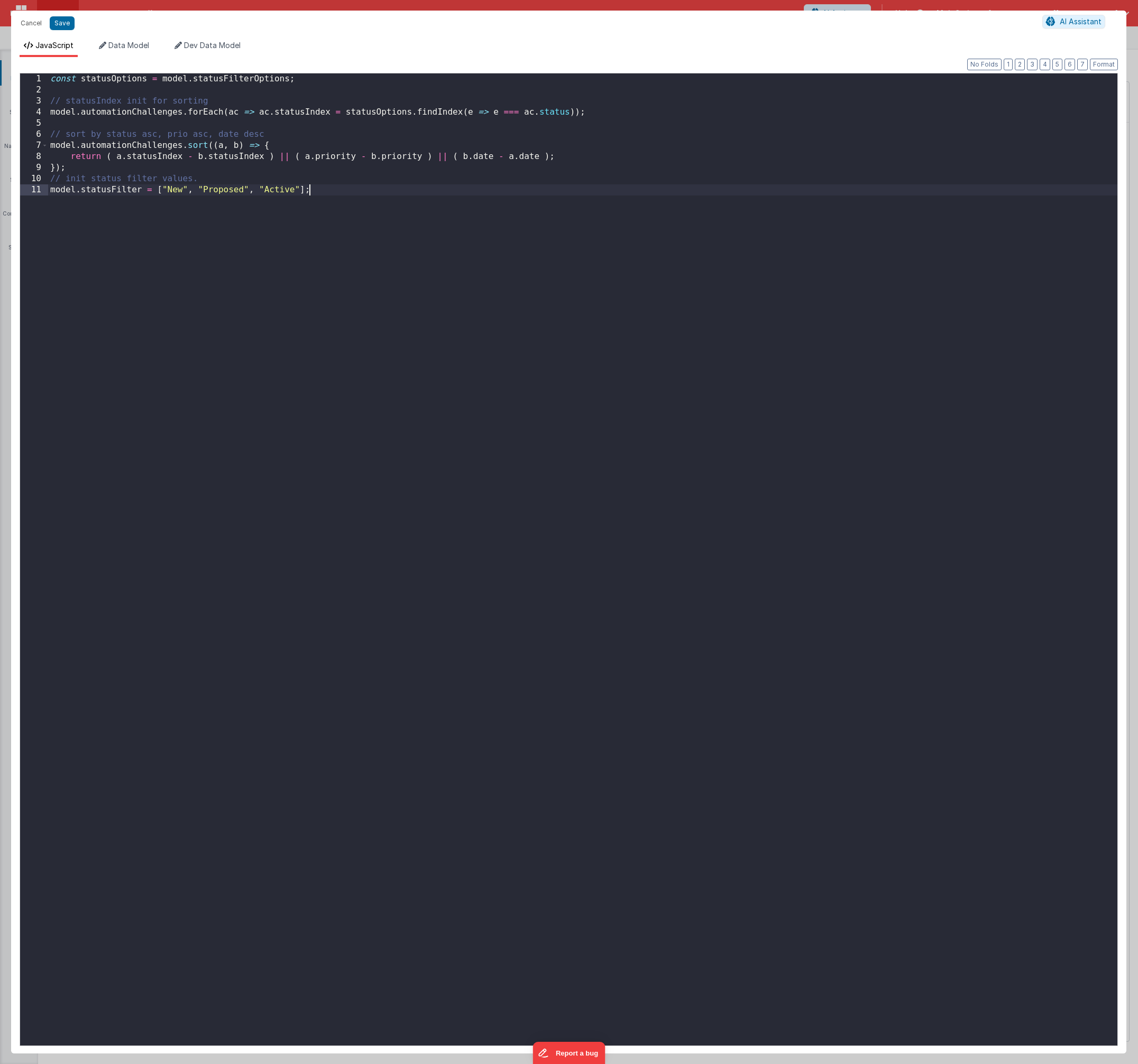
click at [350, 196] on div "const statusOptions = model . statusFilterOptions ; // statusIndex init for sor…" at bounding box center [582, 570] width 1069 height 995
click at [67, 22] on button "Save" at bounding box center [62, 23] width 25 height 14
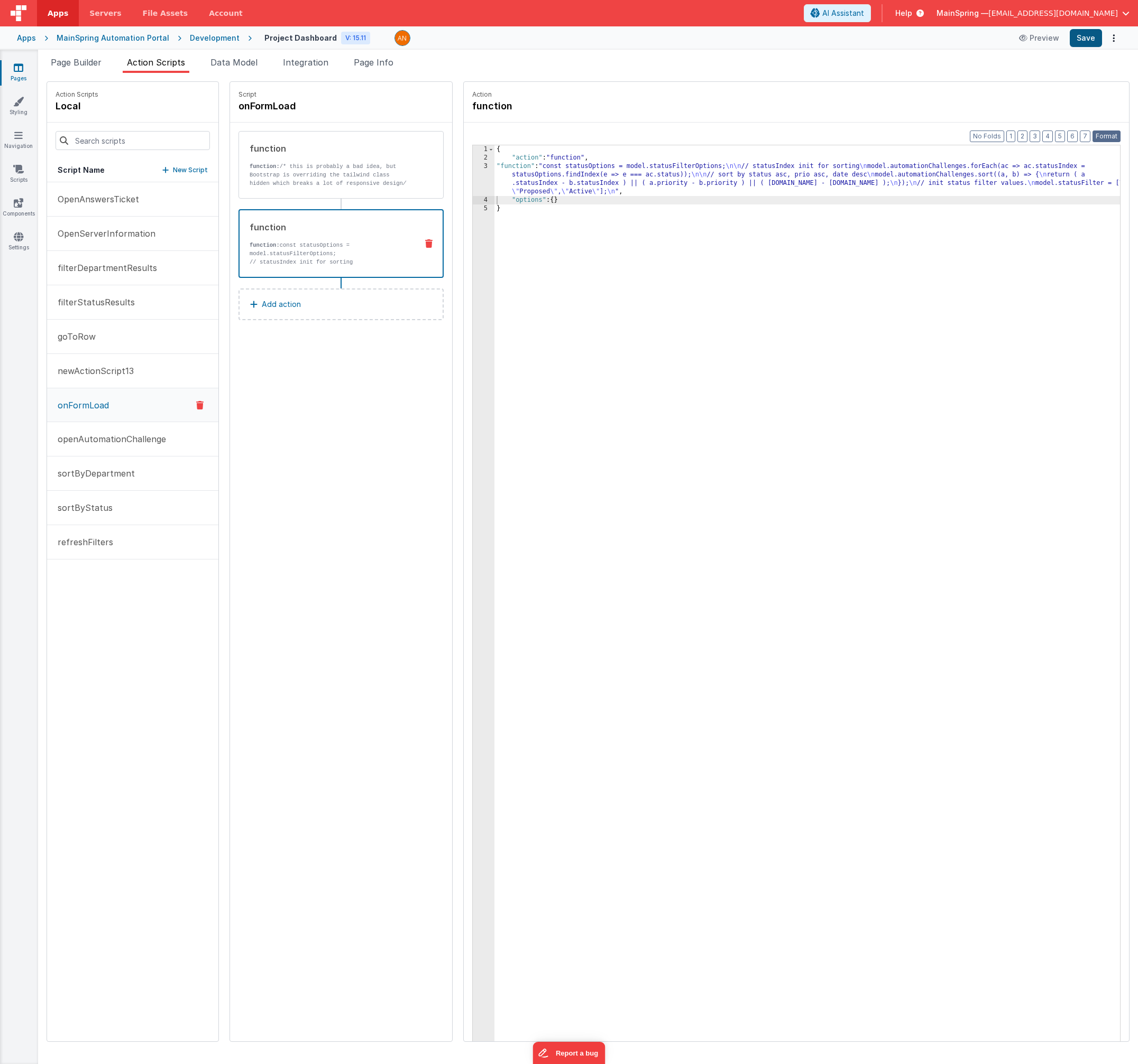
drag, startPoint x: 1102, startPoint y: 135, endPoint x: 1085, endPoint y: 30, distance: 106.4
click at [1102, 134] on button "Format" at bounding box center [1107, 136] width 28 height 12
click at [1085, 38] on button "Save" at bounding box center [1085, 38] width 32 height 18
click at [286, 306] on button "Add action" at bounding box center [341, 304] width 205 height 31
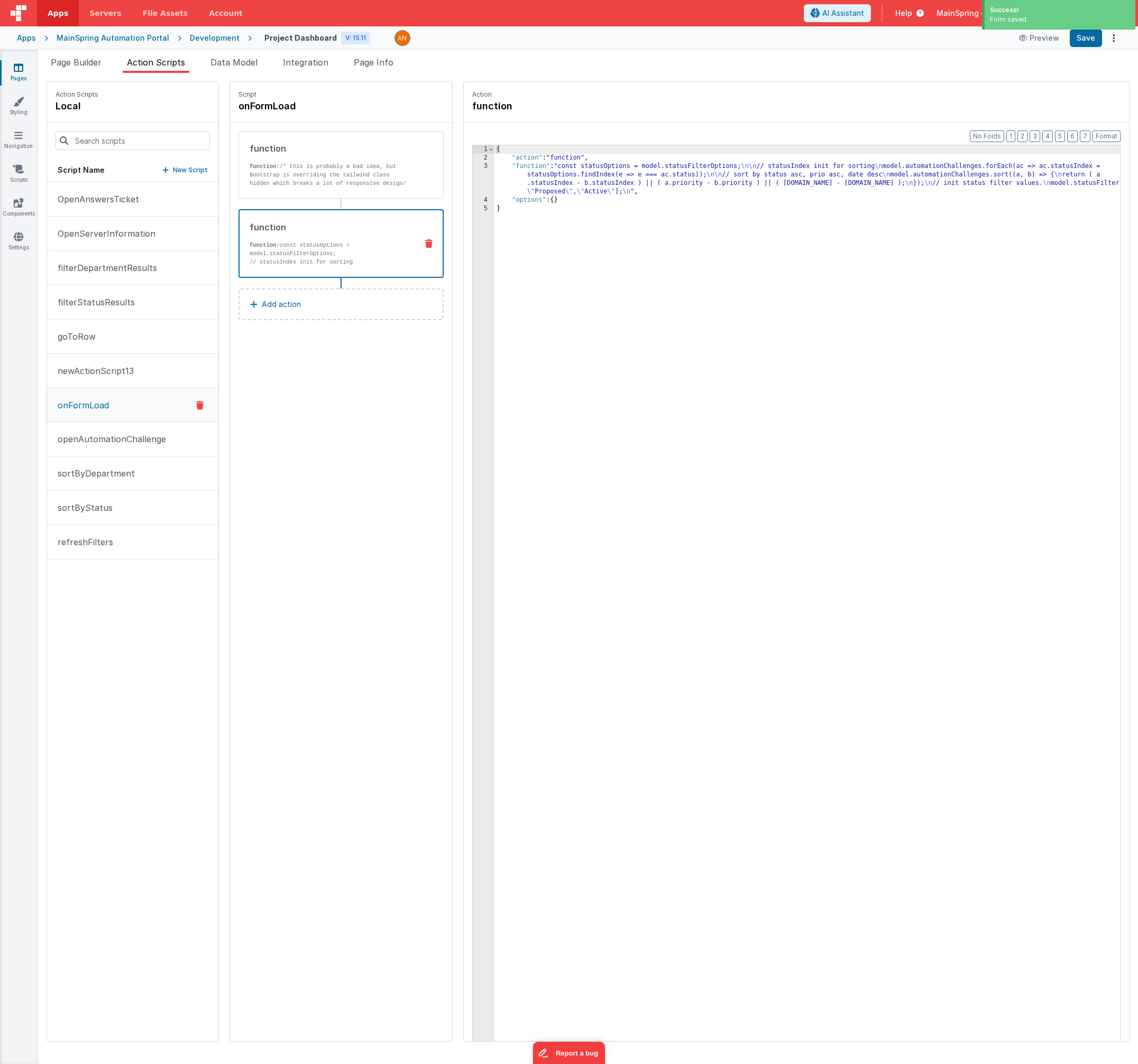
click at [320, 309] on button "Add action" at bounding box center [341, 304] width 205 height 31
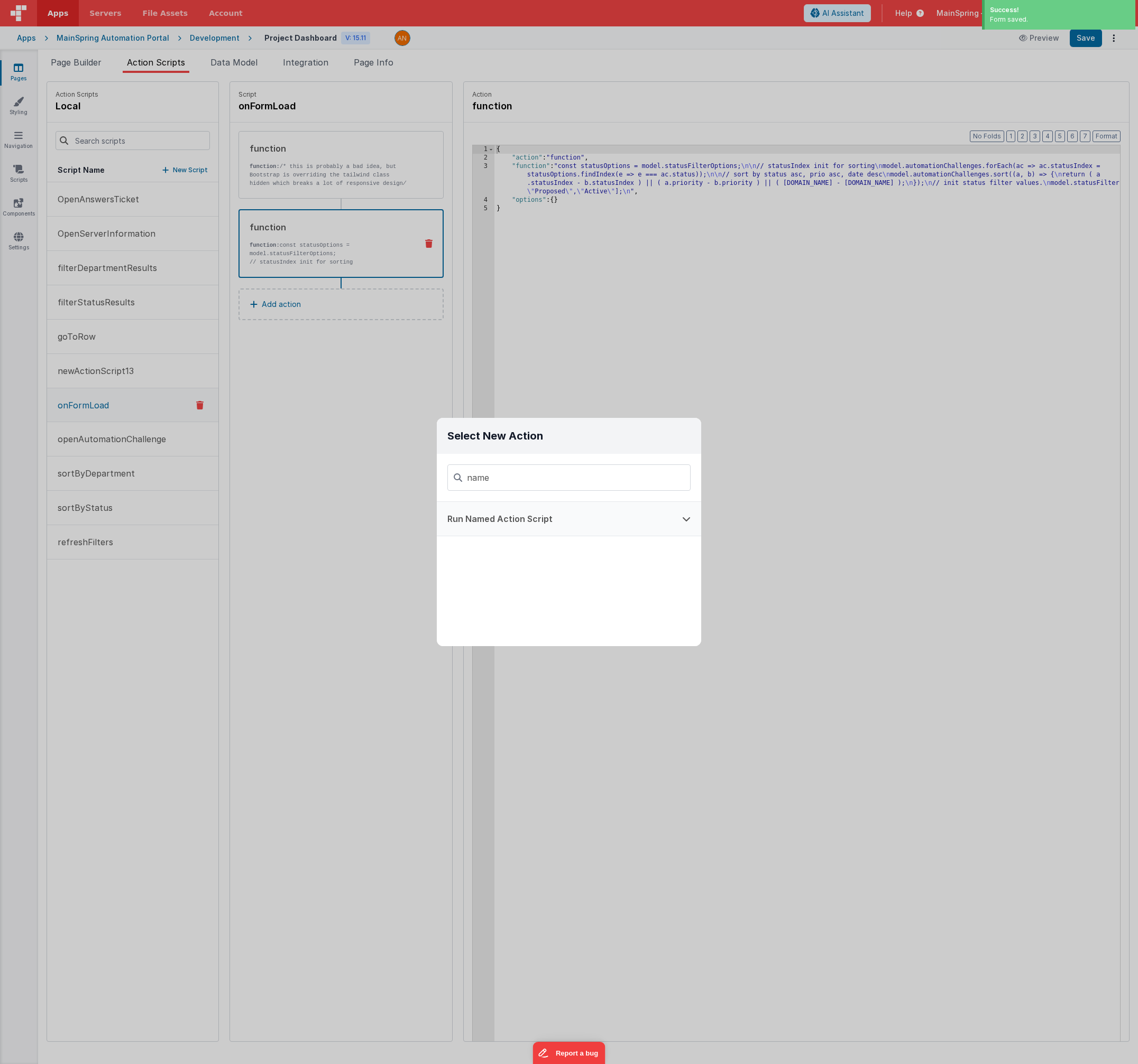
type input "name"
click at [529, 520] on button "Run Named Action Script" at bounding box center [554, 518] width 235 height 34
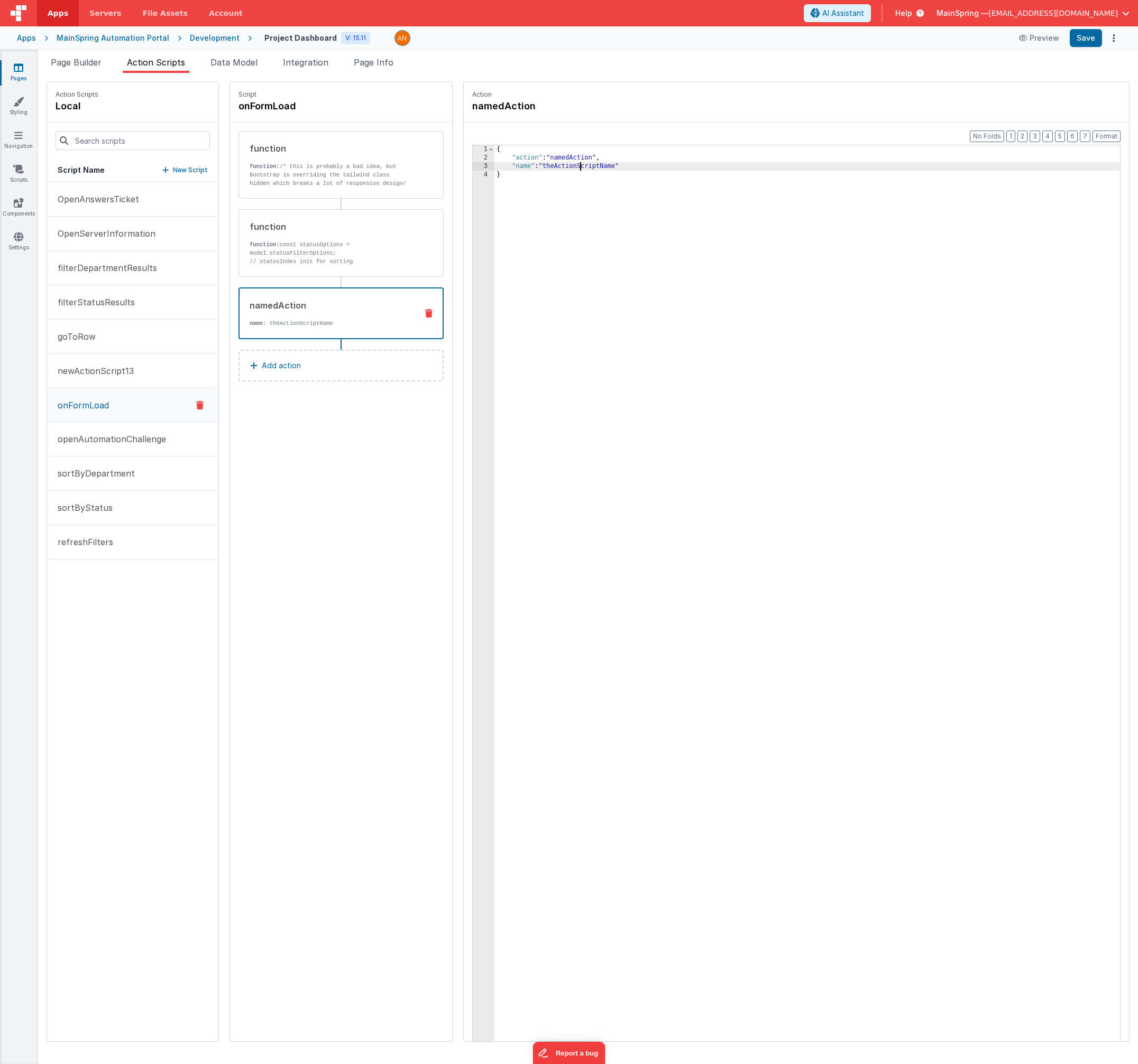
click at [557, 165] on div "{ "action" : "namedAction" , "name" : "theActionScriptName" }" at bounding box center [818, 618] width 648 height 946
click at [1082, 41] on button "Save" at bounding box center [1085, 38] width 32 height 18
click at [90, 538] on p "refreshFilters" at bounding box center [82, 542] width 62 height 12
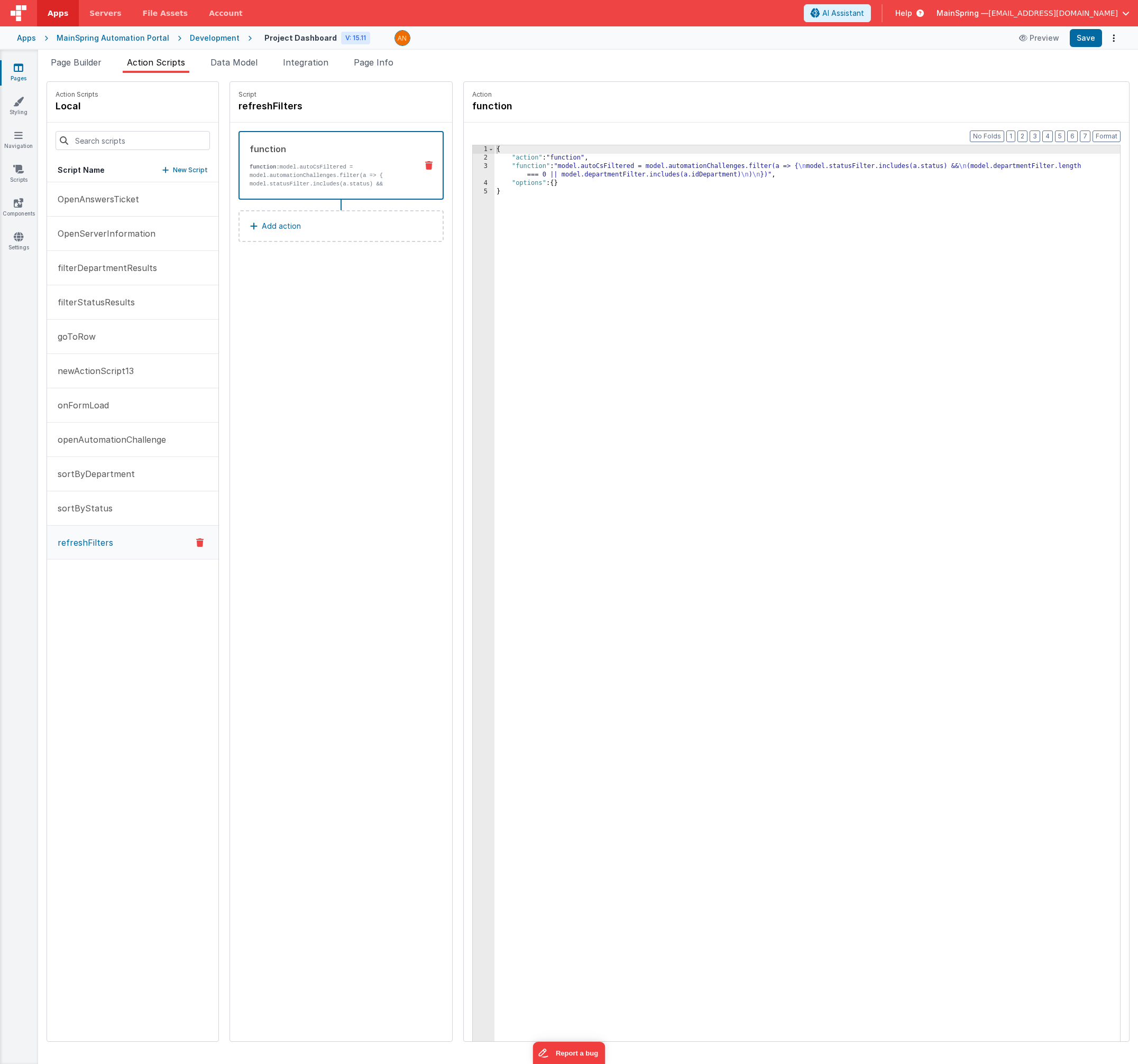
drag, startPoint x: 625, startPoint y: 169, endPoint x: 618, endPoint y: 169, distance: 7.0
click at [625, 169] on div "{ "action" : "function" , "function" : "model.autoCsFiltered = model.automation…" at bounding box center [818, 618] width 648 height 946
click at [472, 168] on div "3" at bounding box center [483, 170] width 22 height 17
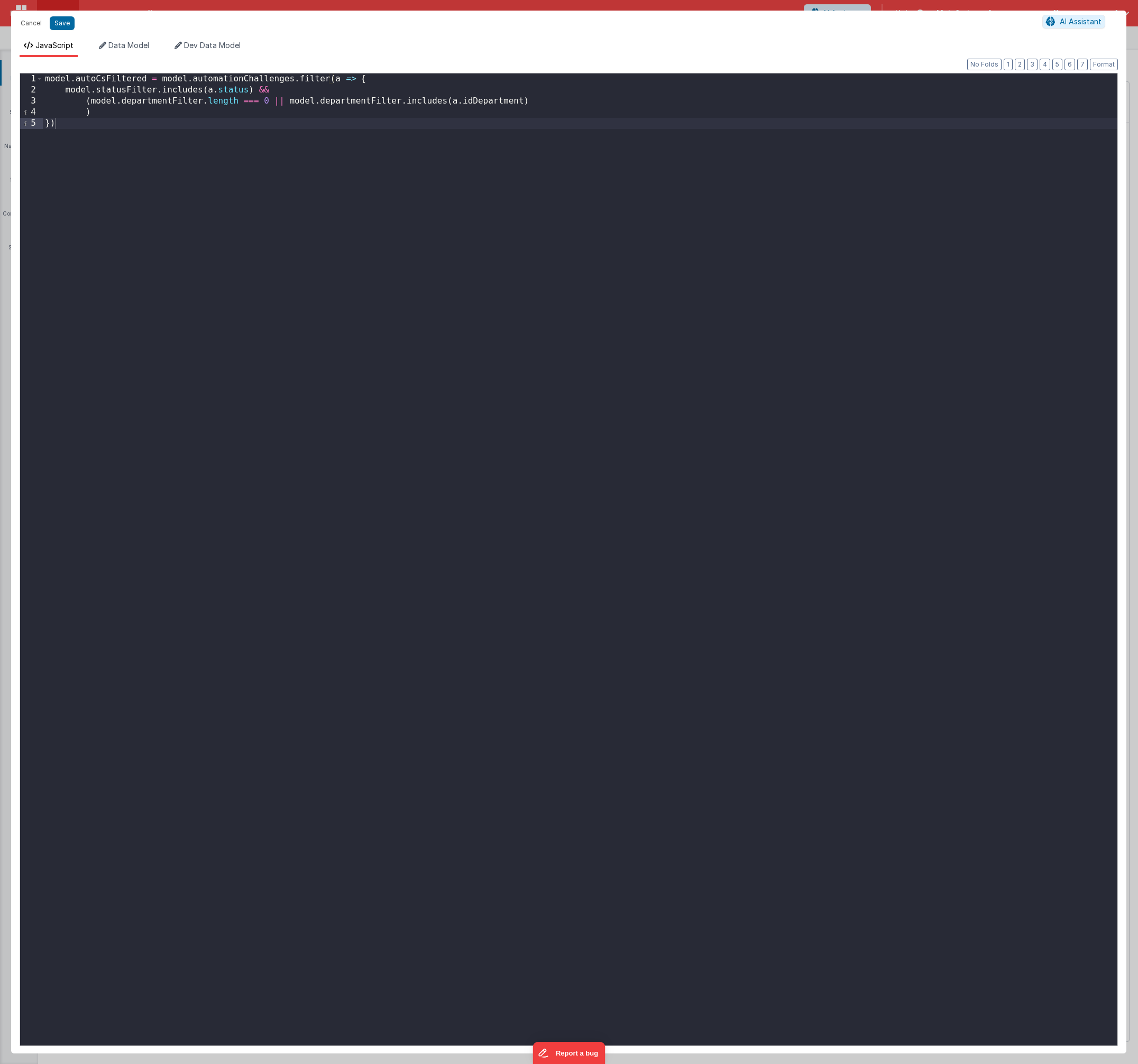
click at [61, 90] on div "model . autoCsFiltered = model . automationChallenges . filter ( a => { model .…" at bounding box center [580, 570] width 1074 height 995
click at [60, 23] on button "Save" at bounding box center [62, 23] width 25 height 14
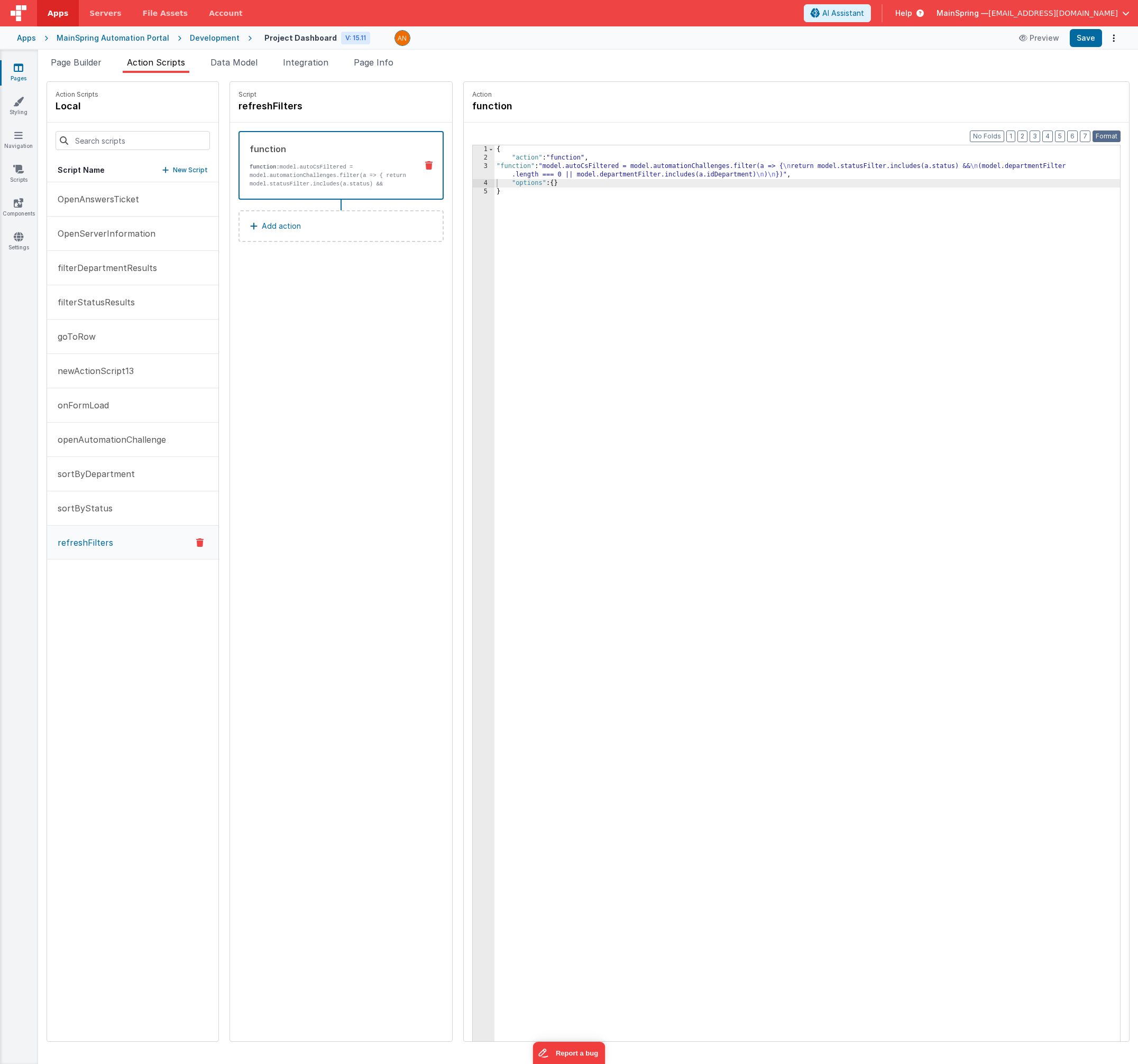
click at [1106, 136] on button "Format" at bounding box center [1107, 136] width 28 height 12
click at [1079, 45] on button "Save" at bounding box center [1085, 38] width 32 height 18
click at [87, 59] on span "Page Builder" at bounding box center [75, 62] width 50 height 11
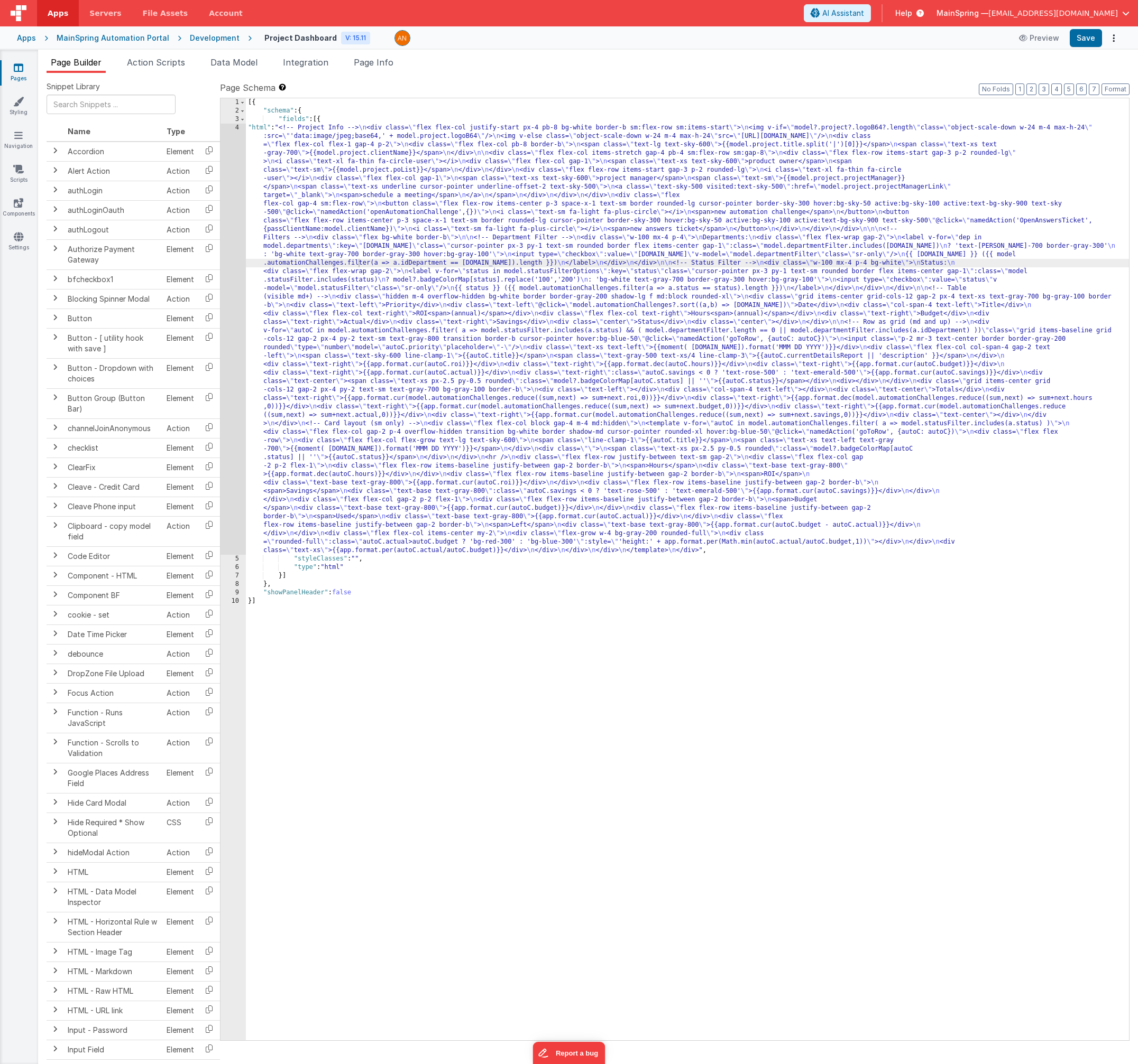
click at [479, 283] on div "[{ "schema" : { "fields" : [{ "html" : "<!-- Project Info --> \n <div class= \"…" at bounding box center [686, 578] width 882 height 959
click at [228, 328] on div "4" at bounding box center [233, 340] width 26 height 432
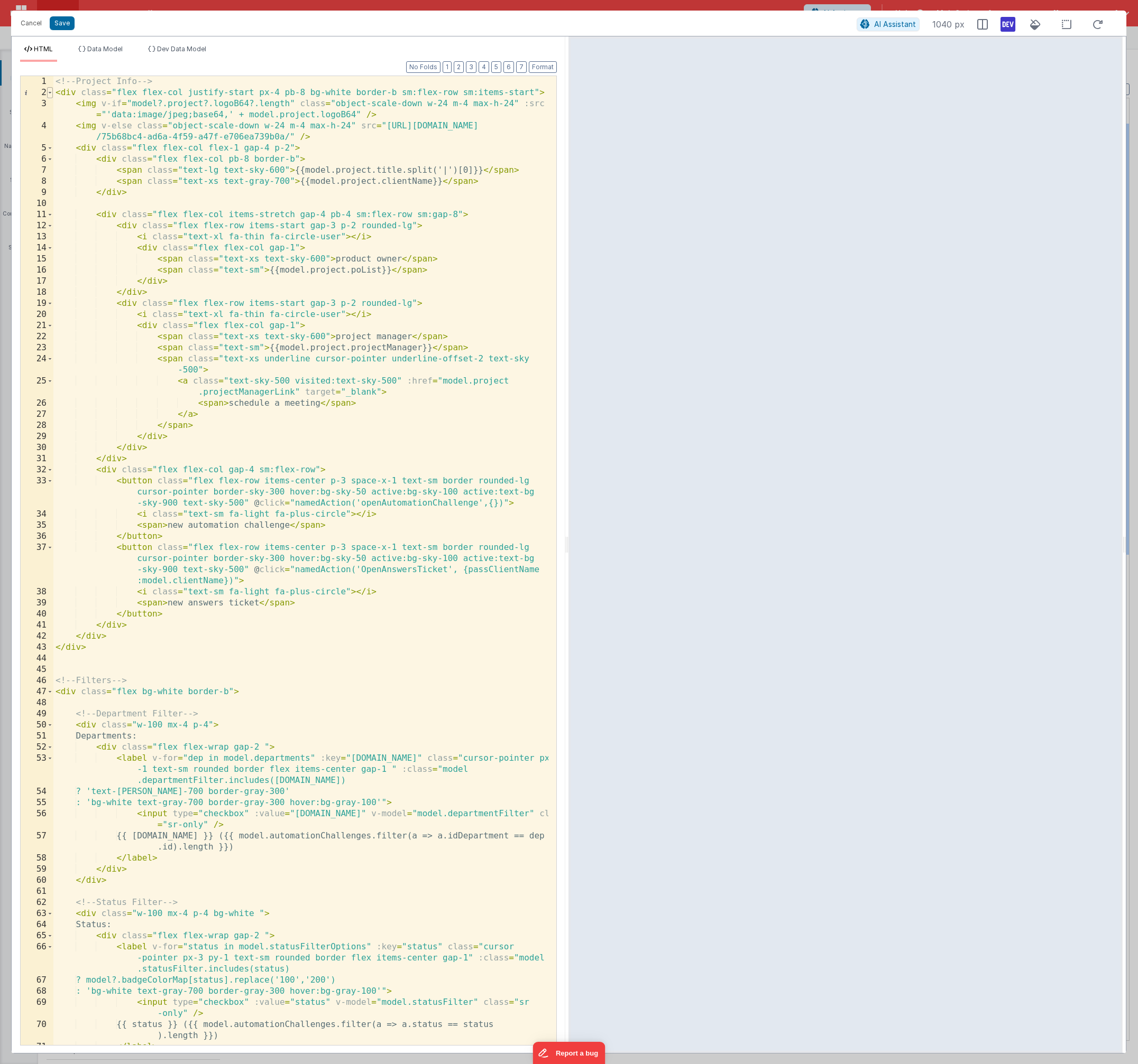
click at [50, 96] on span at bounding box center [50, 92] width 6 height 11
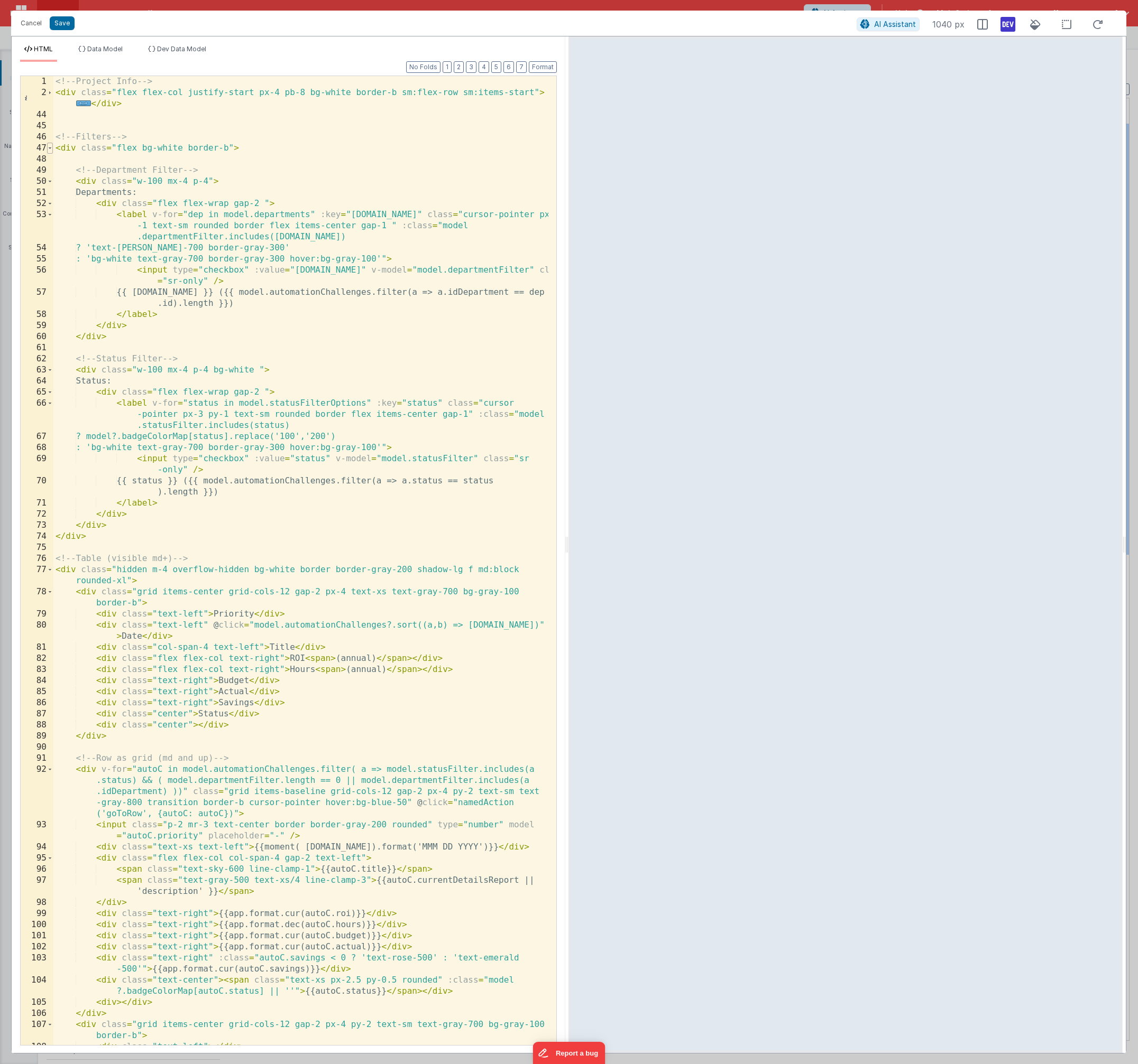
click at [47, 149] on span at bounding box center [50, 148] width 6 height 11
click at [48, 148] on span at bounding box center [50, 148] width 6 height 11
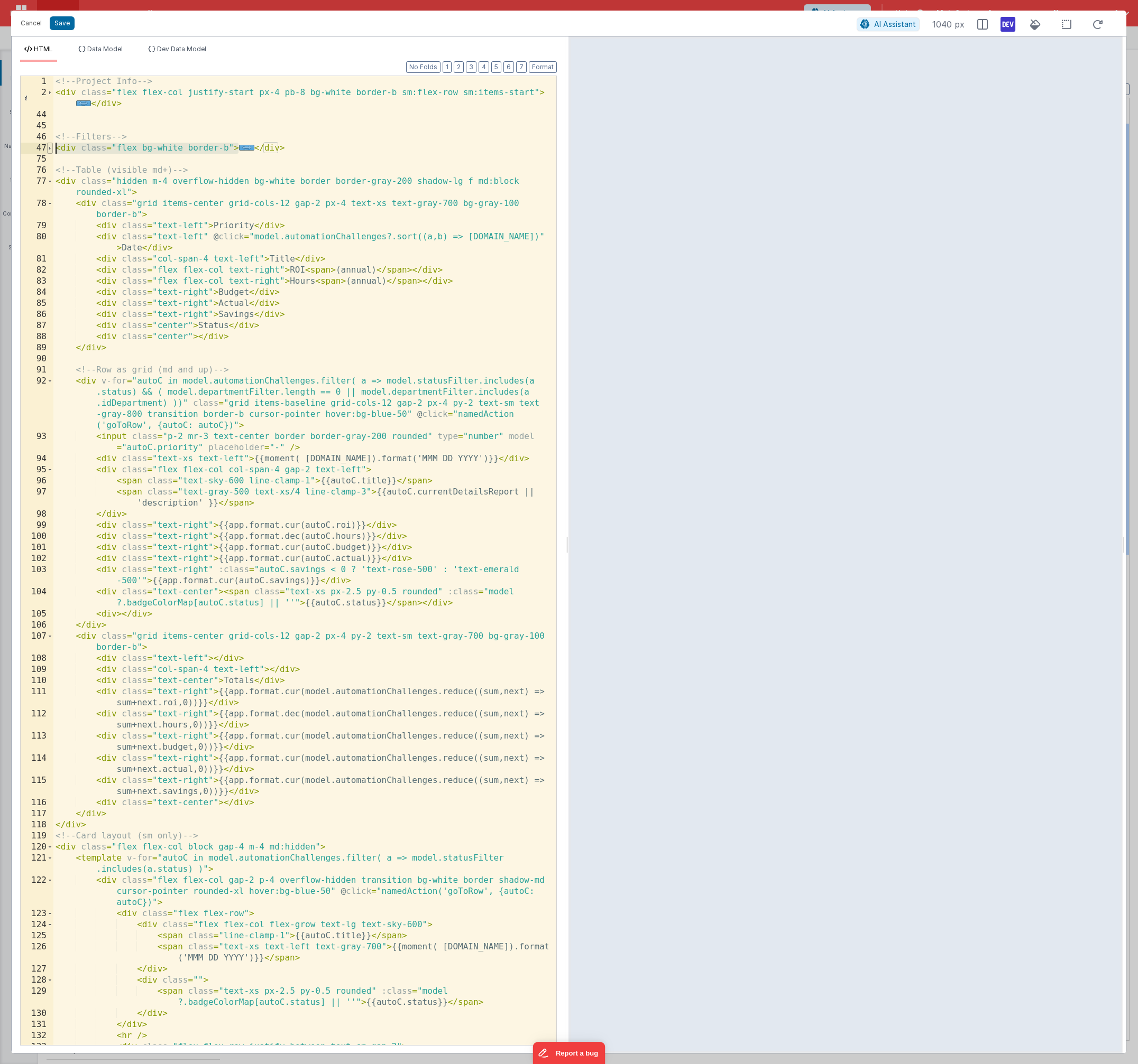
click at [48, 149] on span at bounding box center [50, 148] width 6 height 11
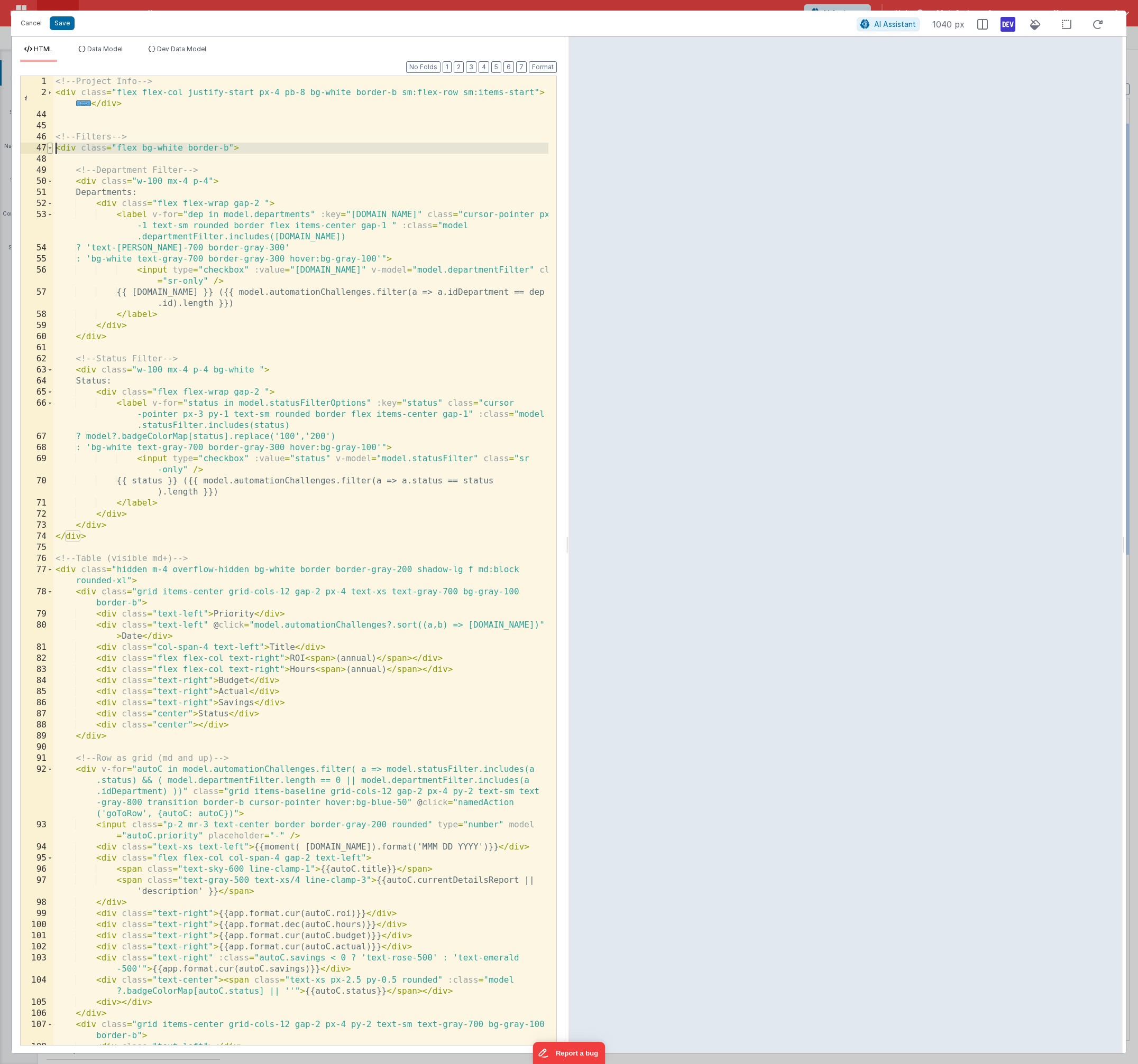
click at [48, 148] on span at bounding box center [50, 148] width 6 height 11
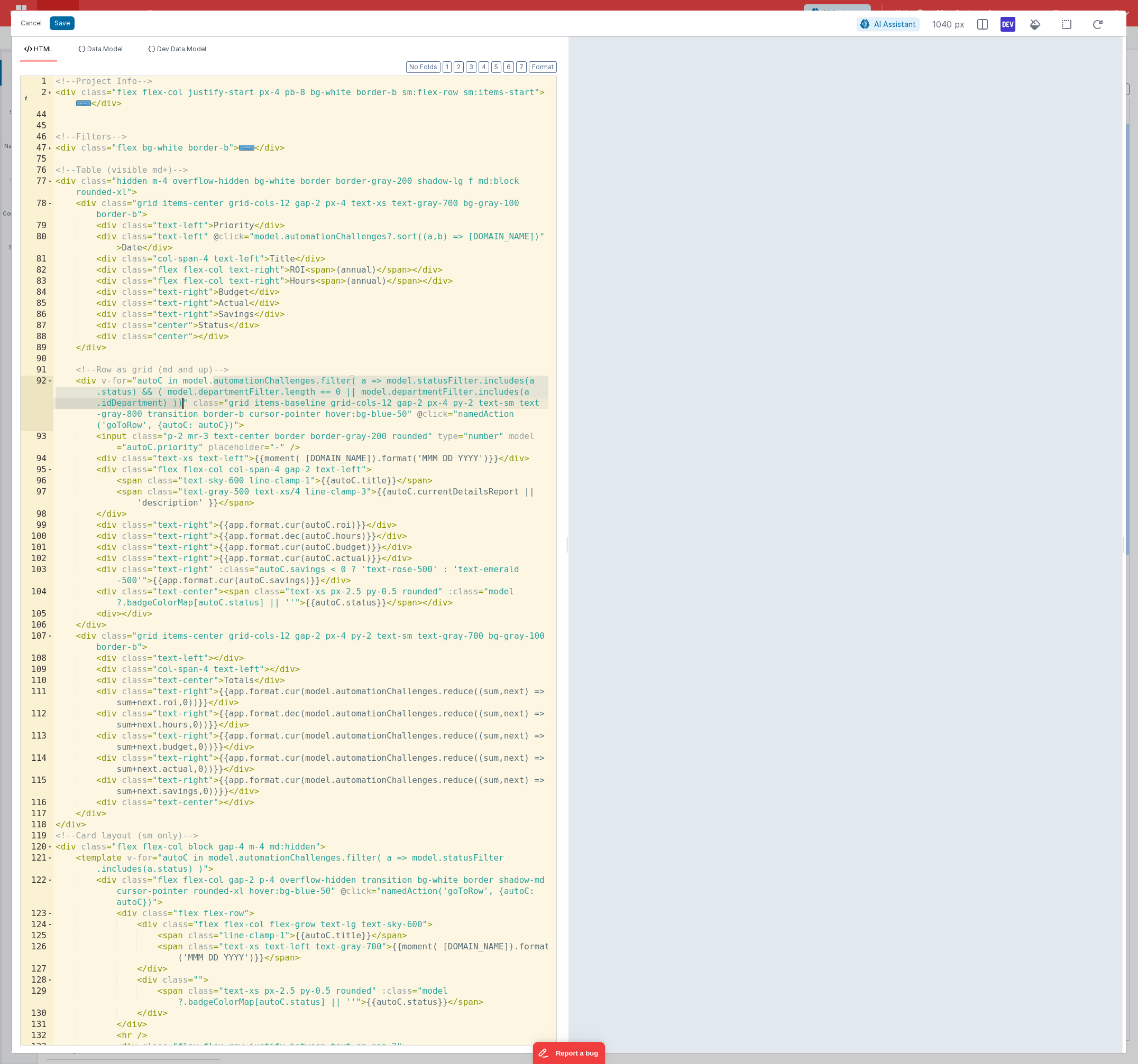
drag, startPoint x: 213, startPoint y: 380, endPoint x: 182, endPoint y: 407, distance: 41.1
click at [181, 403] on div "<!-- Project Info --> < div class = "flex flex-col justify-start px-4 pb-8 bg-w…" at bounding box center [301, 571] width 495 height 991
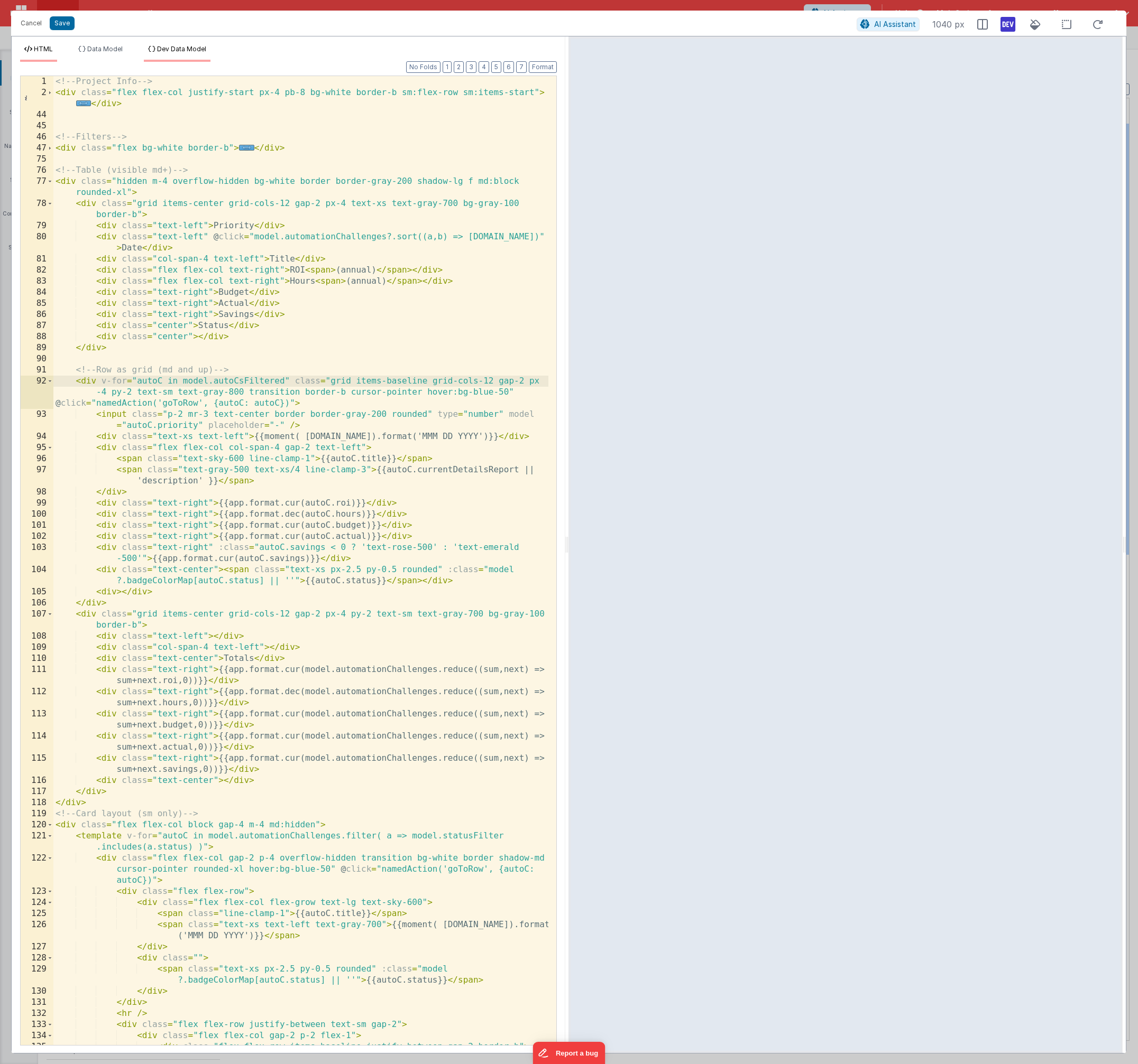
click at [196, 56] on li "Dev Data Model" at bounding box center [177, 53] width 67 height 17
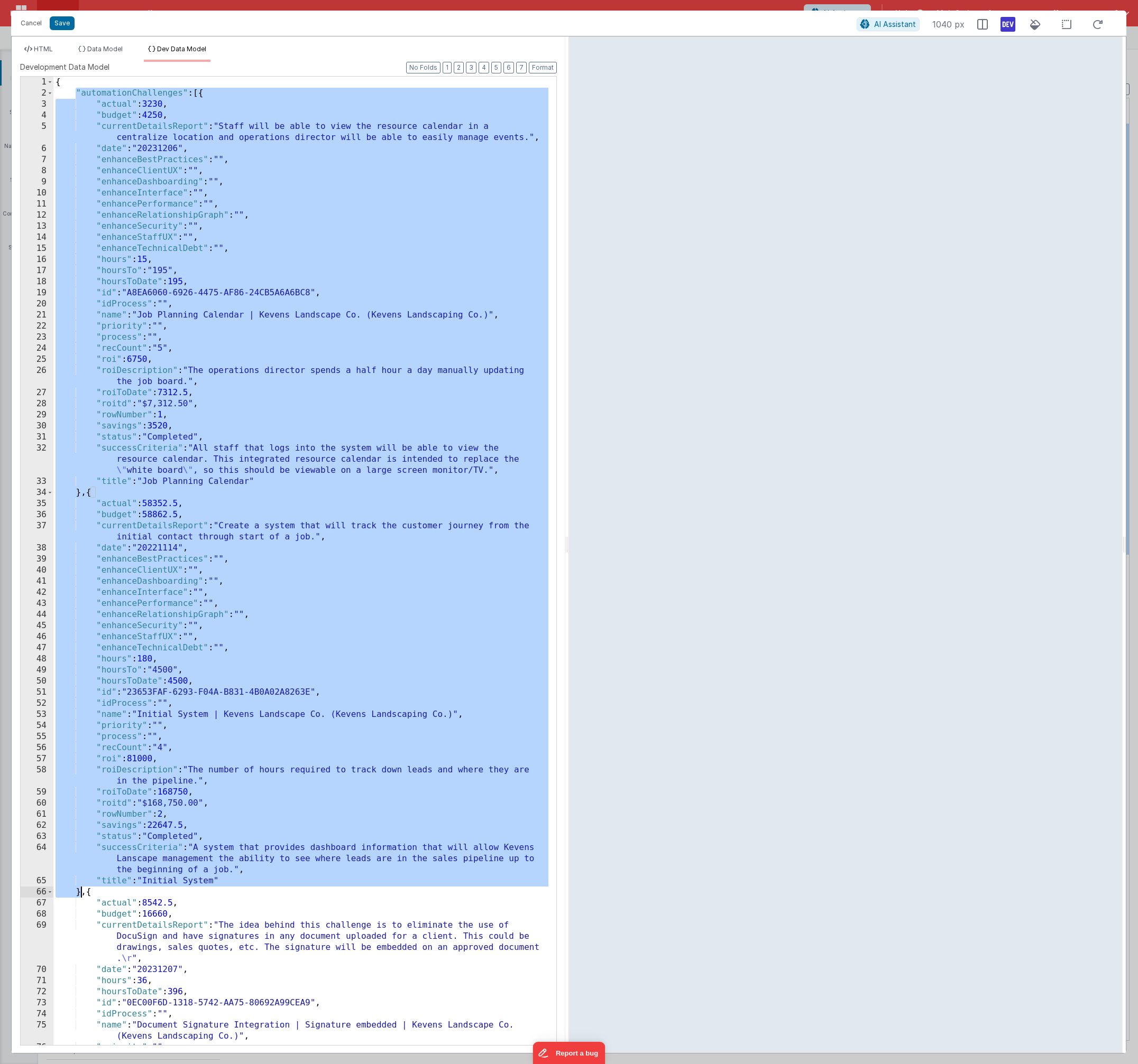
drag, startPoint x: 75, startPoint y: 93, endPoint x: 80, endPoint y: 890, distance: 797.0
click at [80, 890] on div "{ "automationChallenges" : [{ "actual" : 3230 , "budget" : 4250 , "currentDetai…" at bounding box center [301, 572] width 495 height 991
click at [102, 81] on div "{ "automationChallenges" : [{ "actual" : 3230 , "budget" : 4250 , "currentDetai…" at bounding box center [301, 572] width 495 height 991
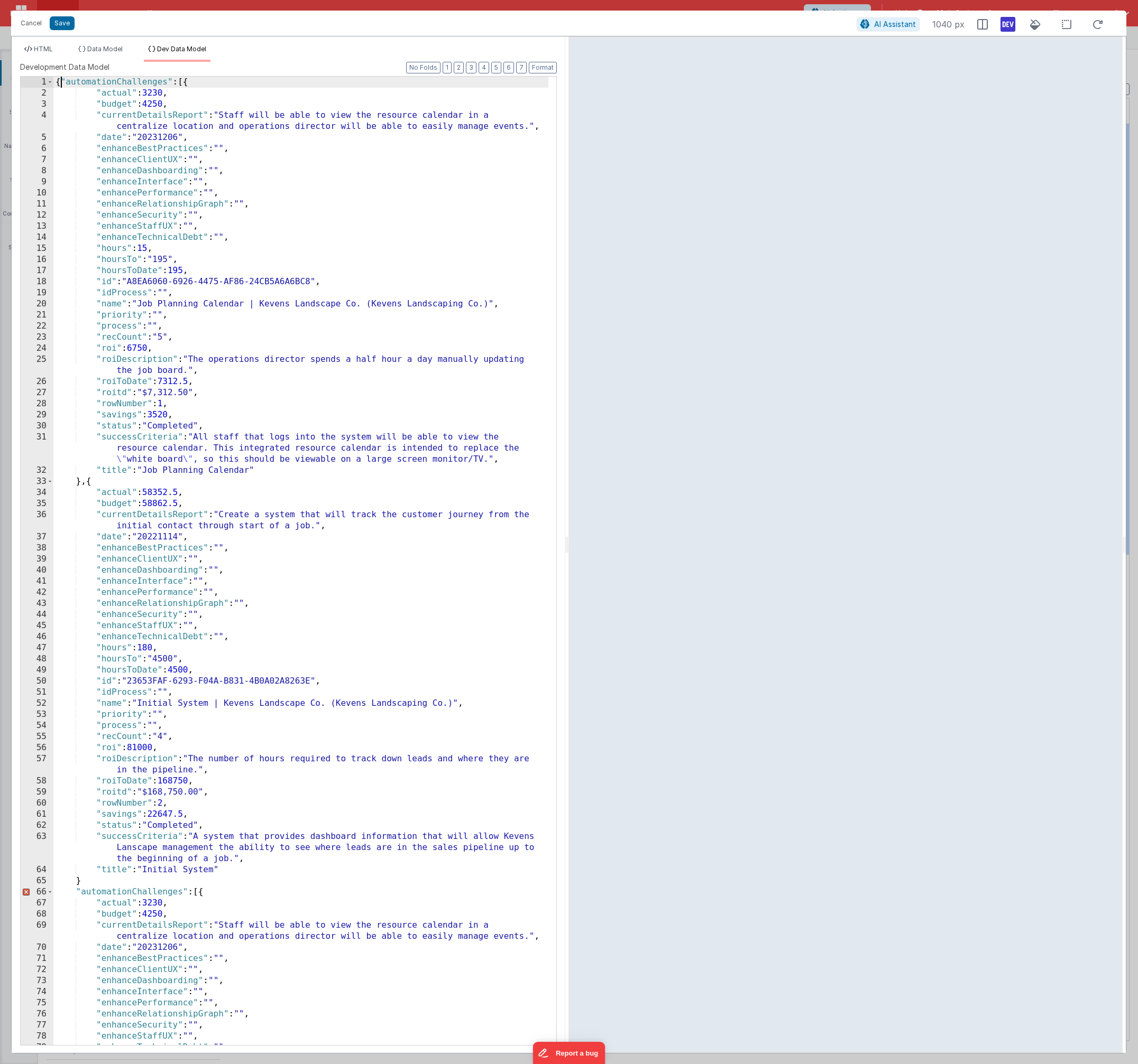
click at [61, 82] on div "{ "automationChallenges" : [{ "actual" : 3230 , "budget" : 4250 , "currentDetai…" at bounding box center [301, 572] width 495 height 991
click at [101, 882] on div "{ "automationChallenges" : [{ "actual" : 3230 , "budget" : 4250 , "currentDetai…" at bounding box center [301, 572] width 495 height 991
click at [109, 86] on div "{ "automationChallenges" : [{ "actual" : 3230 , "budget" : 4250 , "currentDetai…" at bounding box center [301, 572] width 495 height 991
click at [128, 83] on div "{ "autoCsFilterd" : [{ "actual" : 3230 , "budget" : 4250 , "currentDetailsRepor…" at bounding box center [301, 572] width 495 height 991
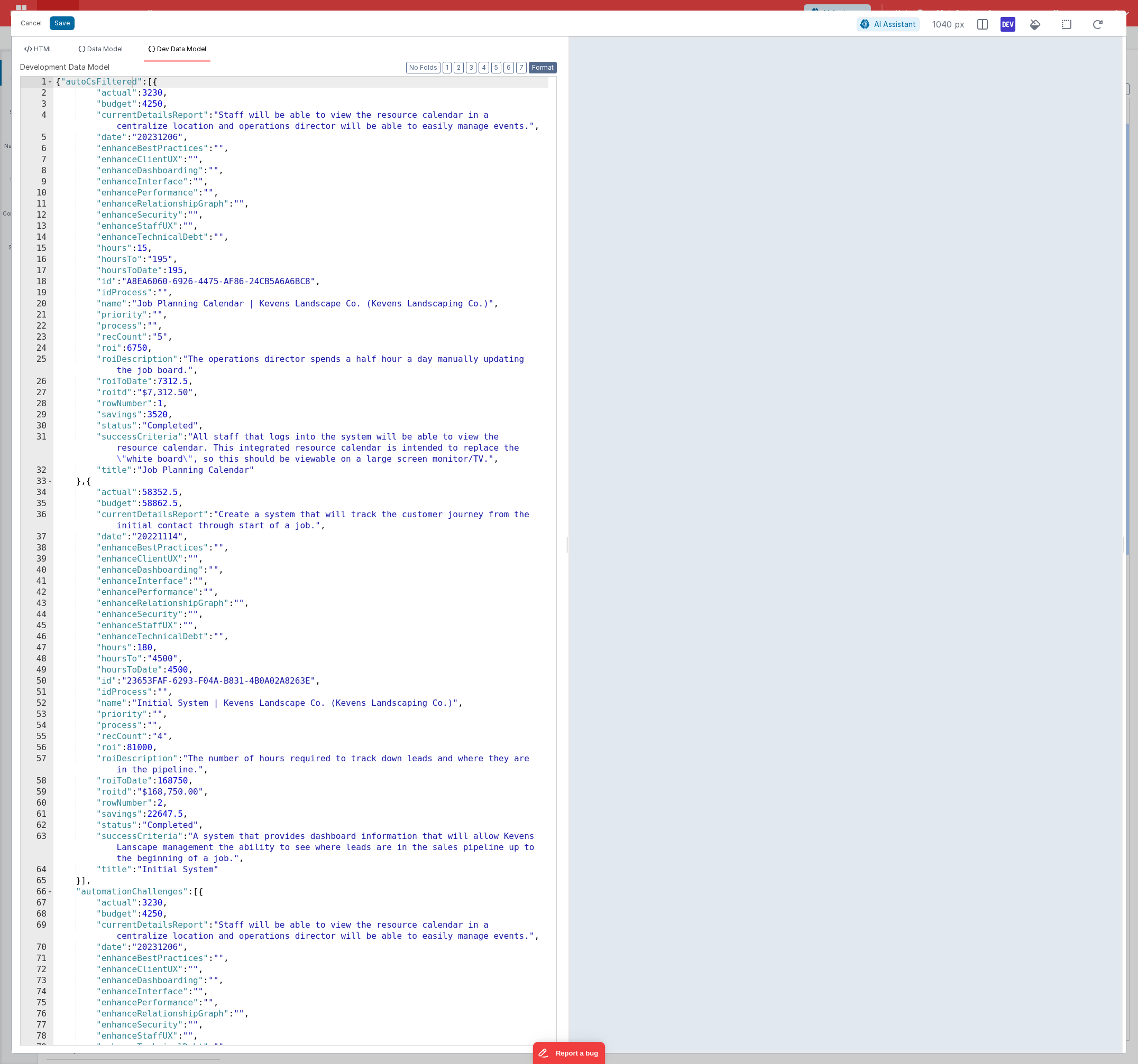
click at [546, 67] on button "Format" at bounding box center [543, 68] width 28 height 12
click at [51, 51] on span "HTML" at bounding box center [43, 49] width 19 height 8
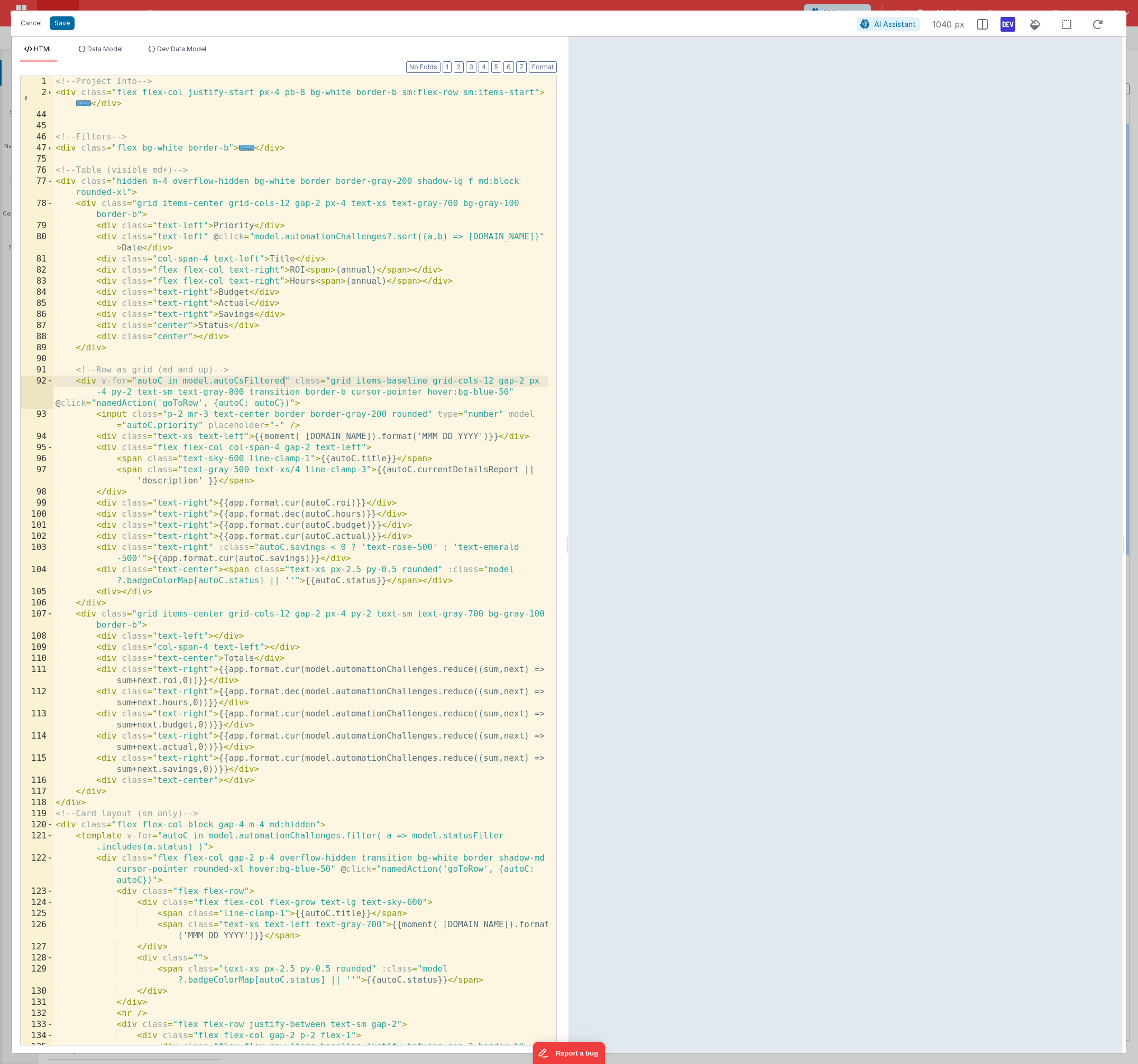
click at [185, 44] on div "HTML Data Model Dev Data Model Format 7 6 5 4 3 2 1 No Folds 1 2 44 45 46 47 75…" at bounding box center [288, 545] width 553 height 1017
click at [187, 48] on span "Dev Data Model" at bounding box center [181, 49] width 49 height 8
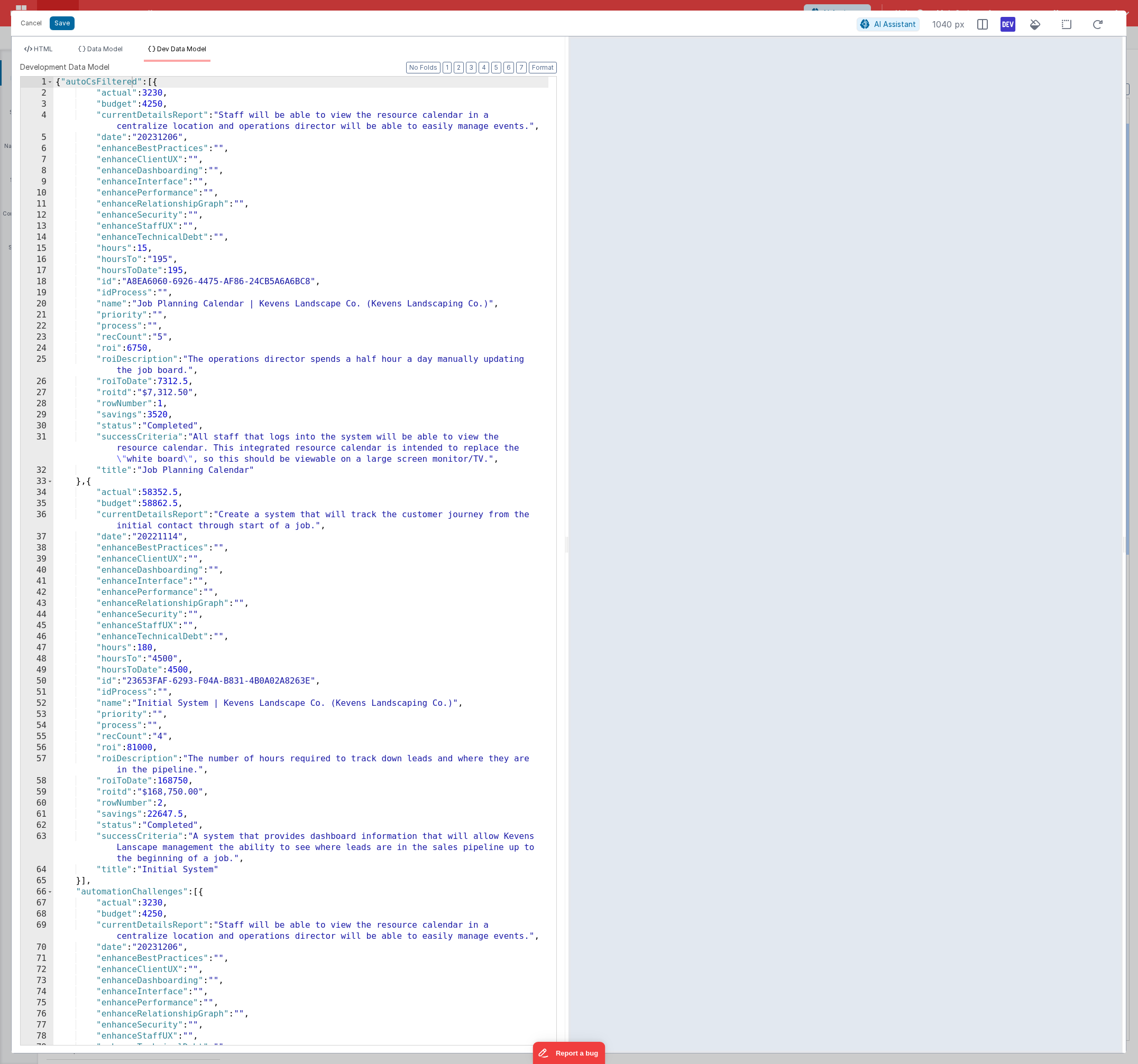
click at [538, 75] on div "Format 7 6 5 4 3 2 1 No Folds 1 2 3 4 5 6 7 8 9 10 11 12 13 14 15 16 17 18 19 2…" at bounding box center [288, 560] width 537 height 970
click at [533, 73] on button "Format" at bounding box center [543, 68] width 28 height 12
click at [246, 96] on div "{ "autoCsFiltered" : [{ "actual" : 3230 , "budget" : 4250 , "currentDetailsRepo…" at bounding box center [301, 572] width 495 height 991
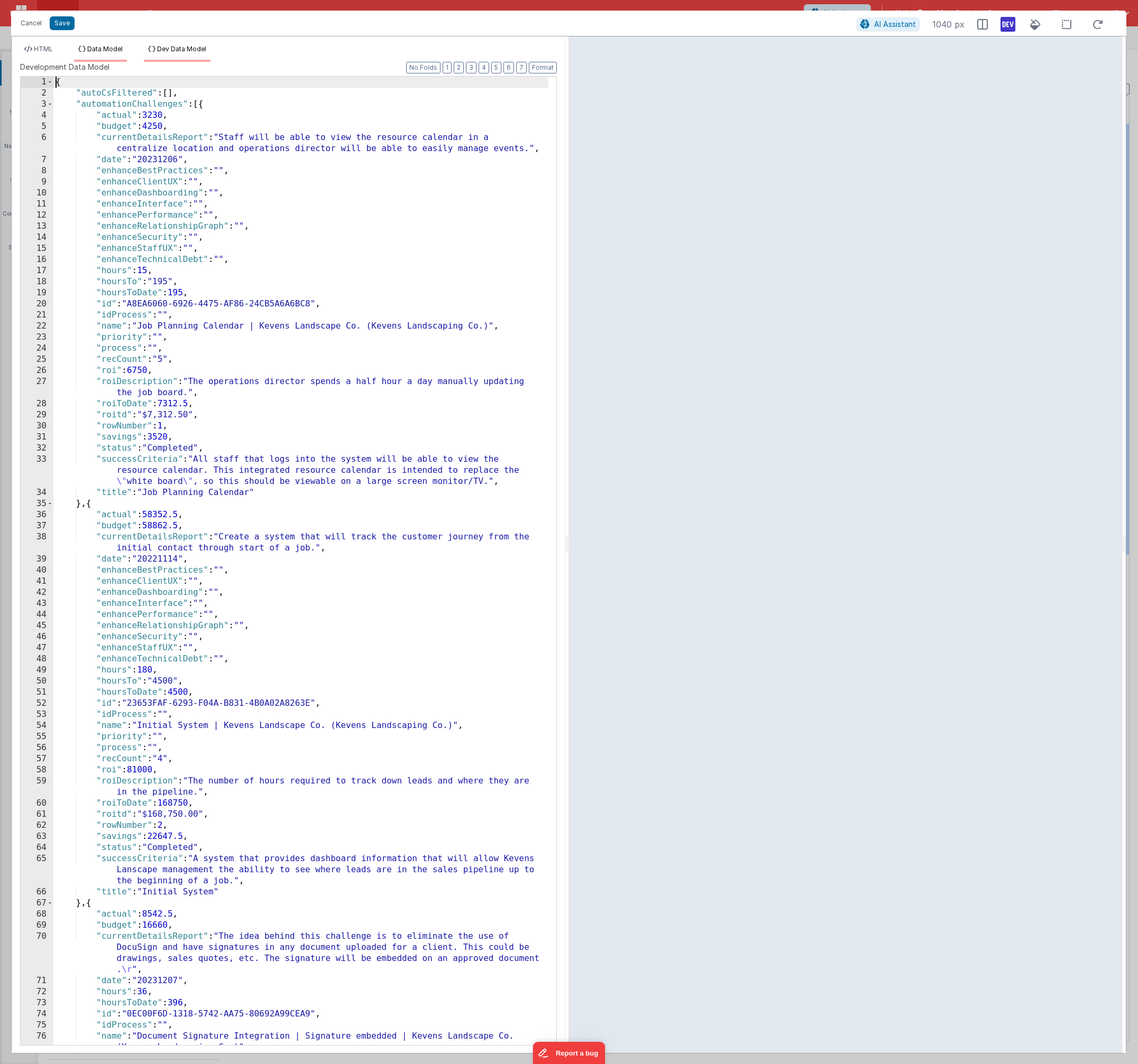
click at [109, 56] on li "Data Model" at bounding box center [100, 53] width 53 height 17
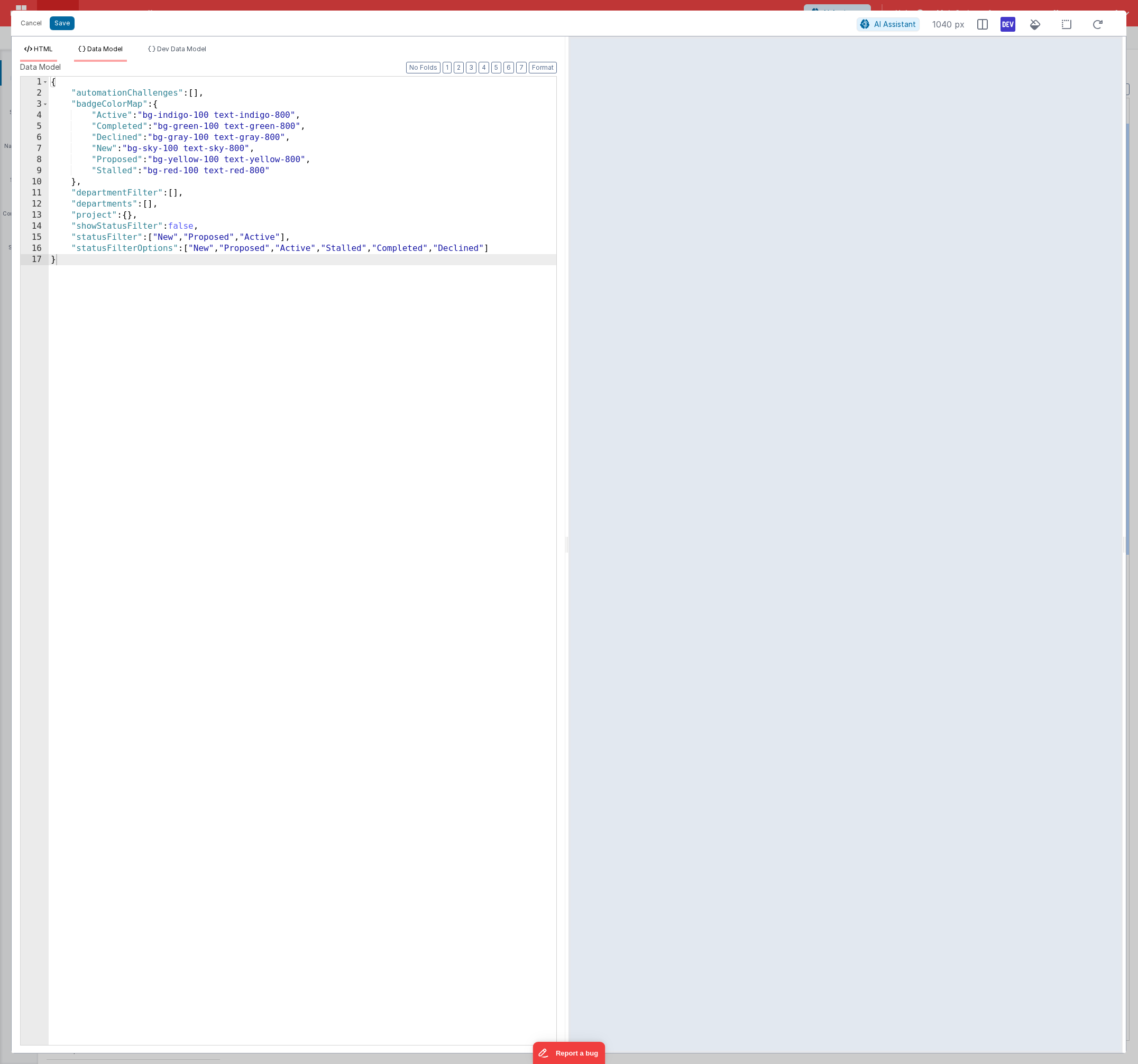
click at [45, 49] on span "HTML" at bounding box center [43, 49] width 19 height 8
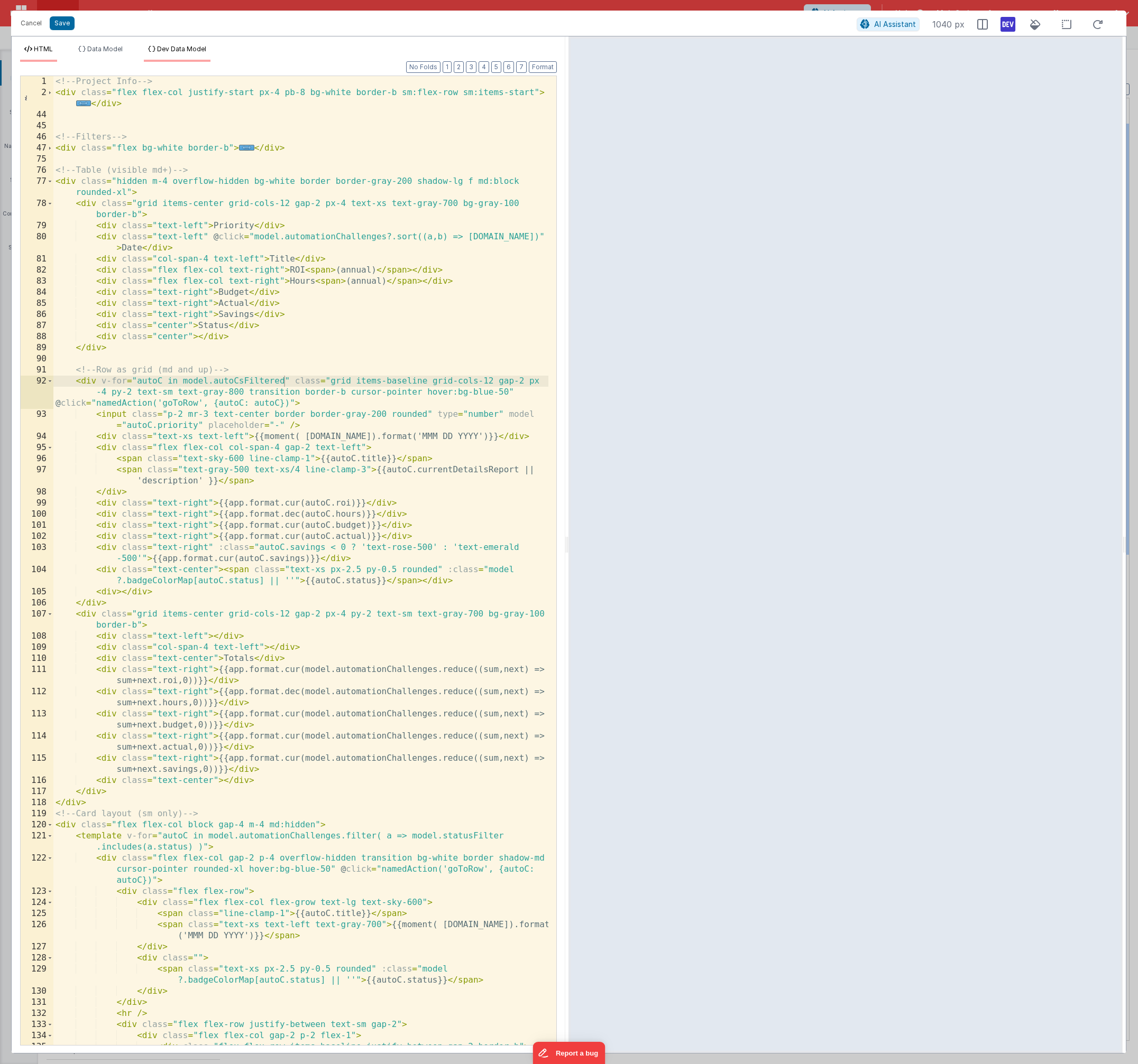
click at [198, 54] on li "Dev Data Model" at bounding box center [177, 53] width 67 height 17
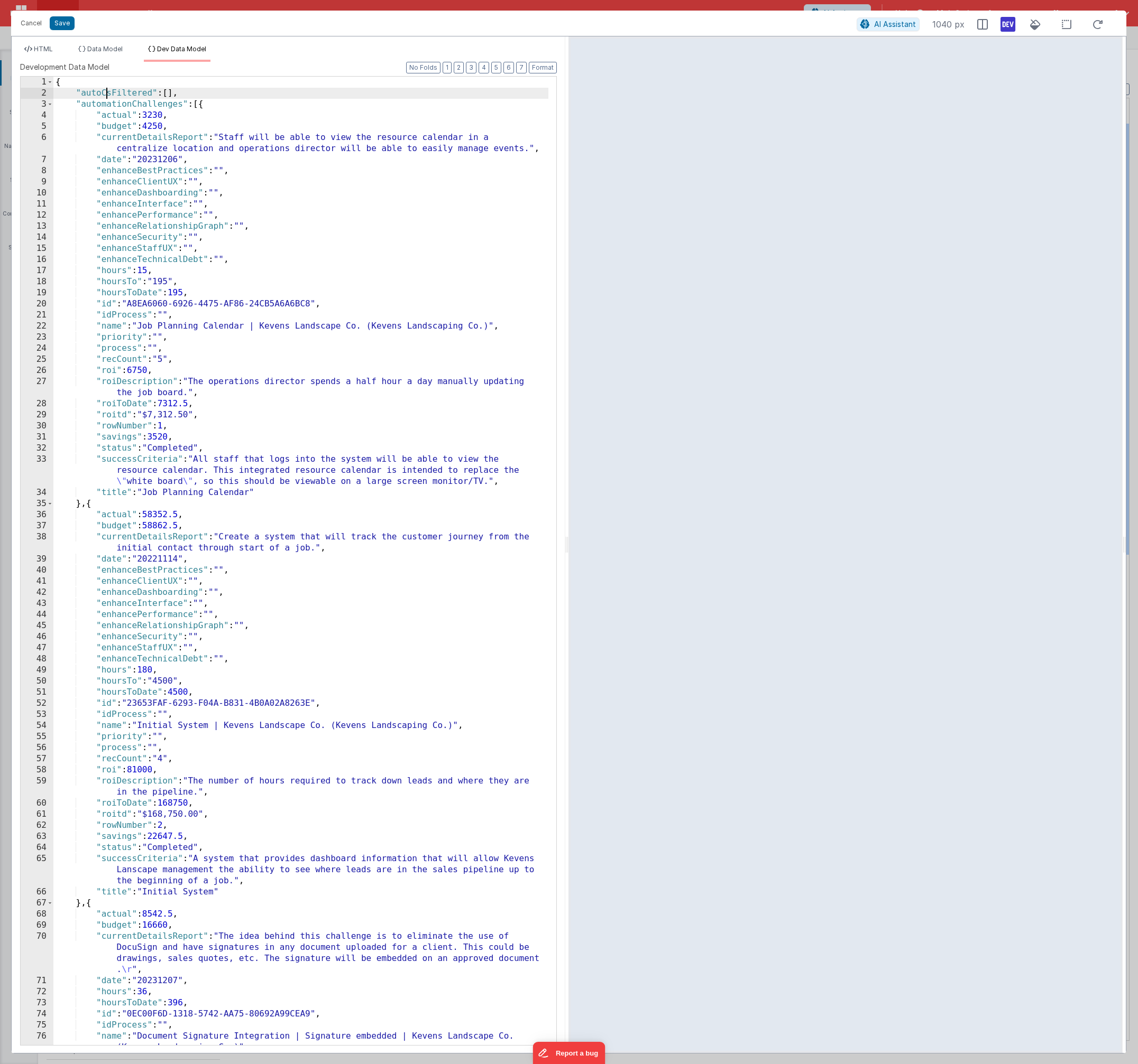
click at [108, 93] on div "{ "autoCsFiltered" : [ ] , "automationChallenges" : [{ "actual" : 3230 , "budge…" at bounding box center [301, 572] width 495 height 991
click at [102, 93] on div "{ "autoCsFiltered" : [ ] , "automationChallenges" : [{ "actual" : 3230 , "budge…" at bounding box center [301, 572] width 495 height 991
click at [121, 105] on div "{ "Filtered" : [ ] , "automationChallenges" : [{ "actual" : 3230 , "budget" : 4…" at bounding box center [301, 572] width 495 height 991
click at [82, 93] on div "{ "Filtered" : [ ] , "automationChallenges" : [{ "actual" : 3230 , "budget" : 4…" at bounding box center [301, 572] width 495 height 991
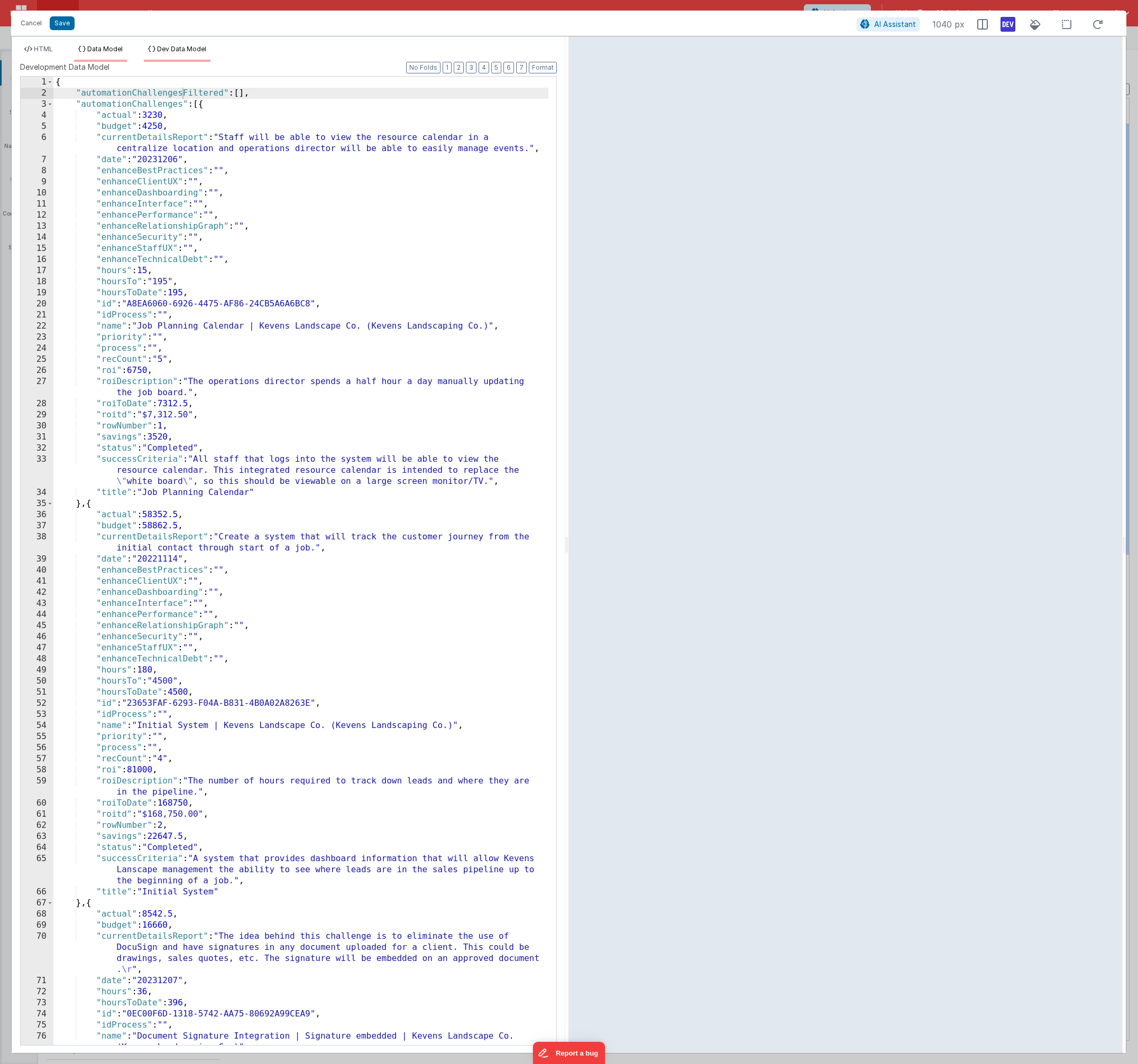
click at [93, 56] on li "Data Model" at bounding box center [100, 53] width 53 height 17
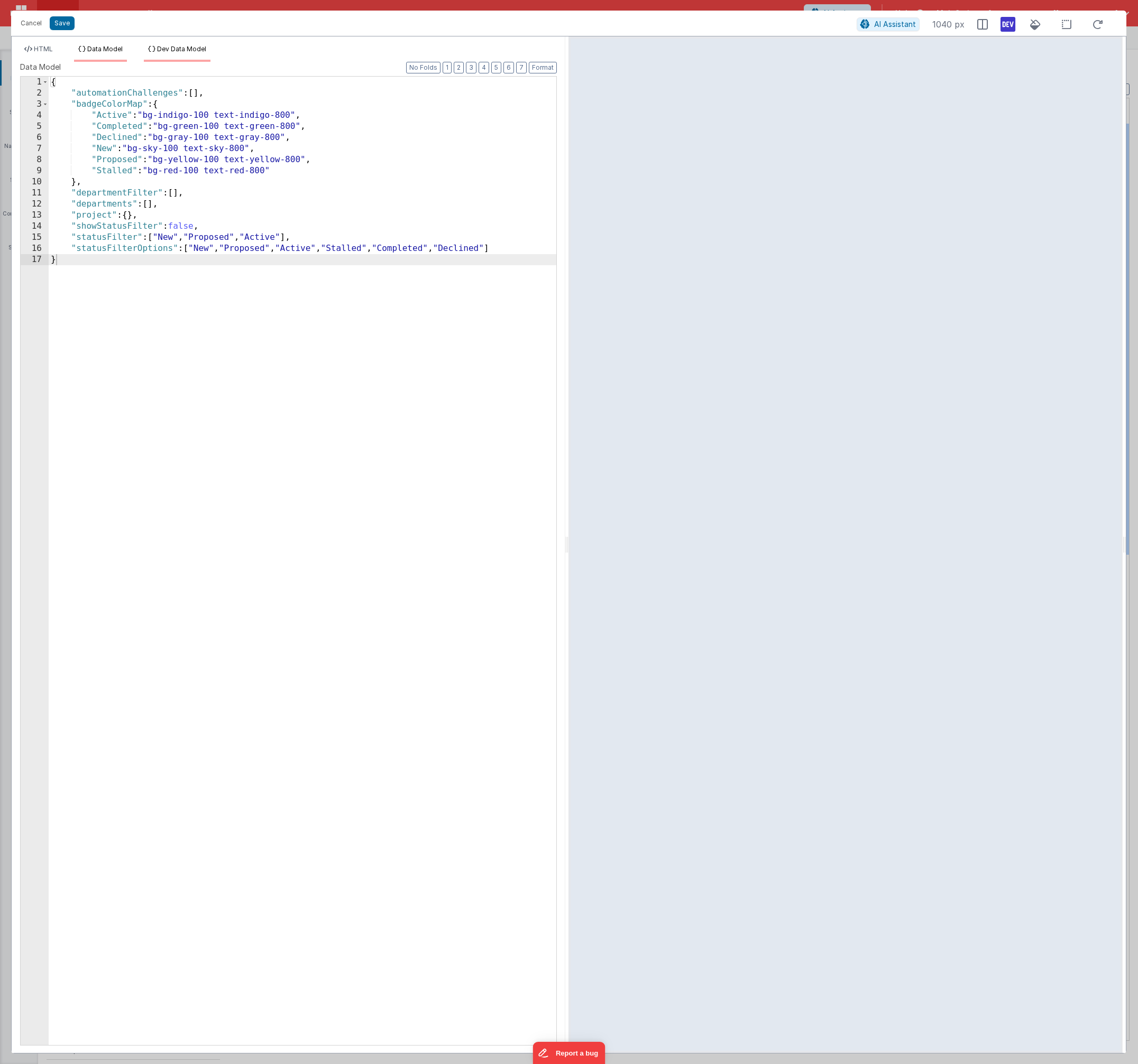
click at [184, 49] on span "Dev Data Model" at bounding box center [181, 49] width 49 height 8
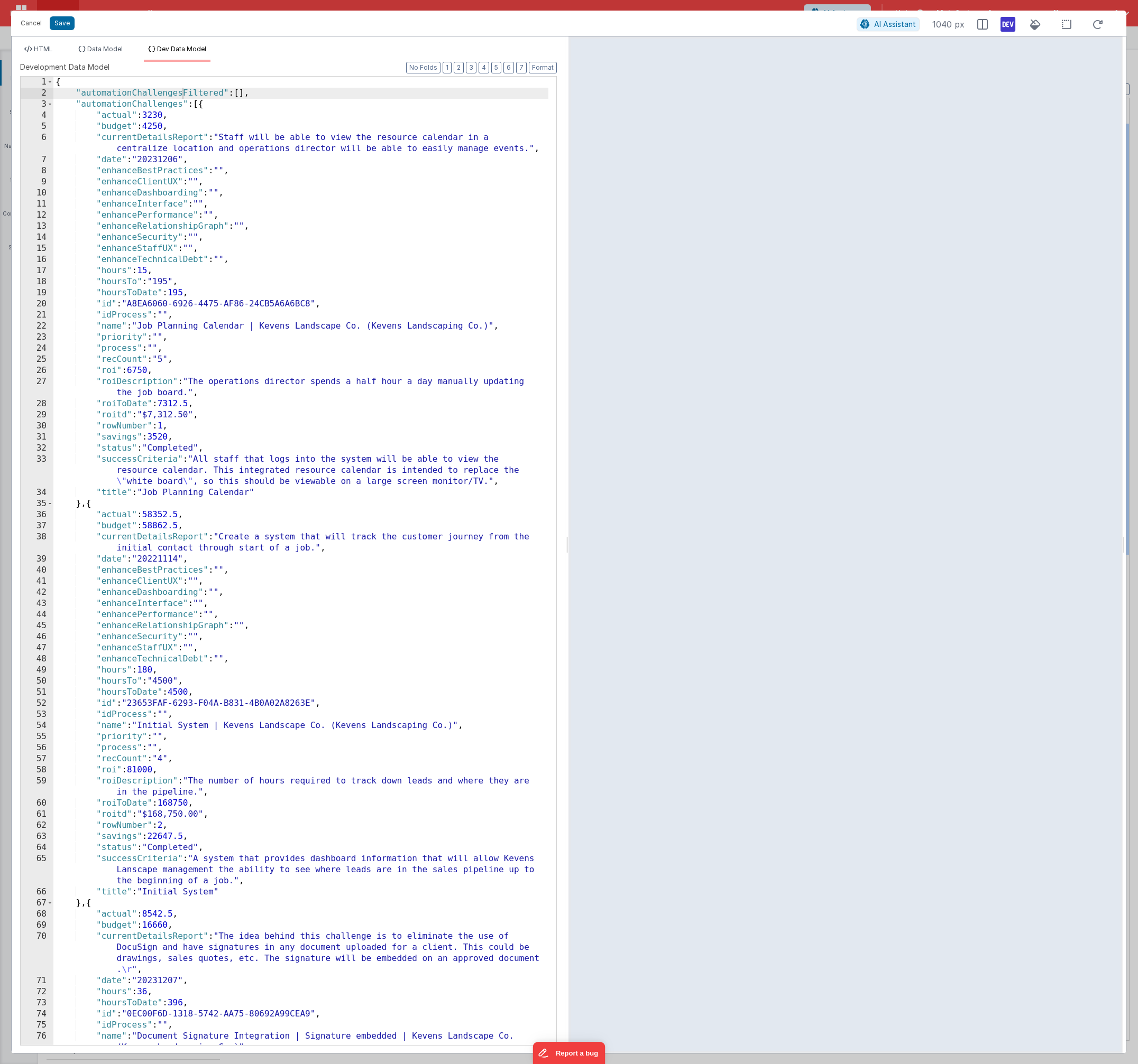
click at [138, 89] on div "{ "automationChallengesFiltered" : [ ] , "automationChallenges" : [{ "actual" :…" at bounding box center [301, 572] width 495 height 991
drag, startPoint x: 270, startPoint y: 93, endPoint x: 77, endPoint y: 93, distance: 193.0
click at [77, 93] on div "{ "automationChallengesFiltered" : [ ] , "automationChallenges" : [{ "actual" :…" at bounding box center [301, 572] width 495 height 991
click at [100, 52] on span "Data Model" at bounding box center [104, 49] width 36 height 8
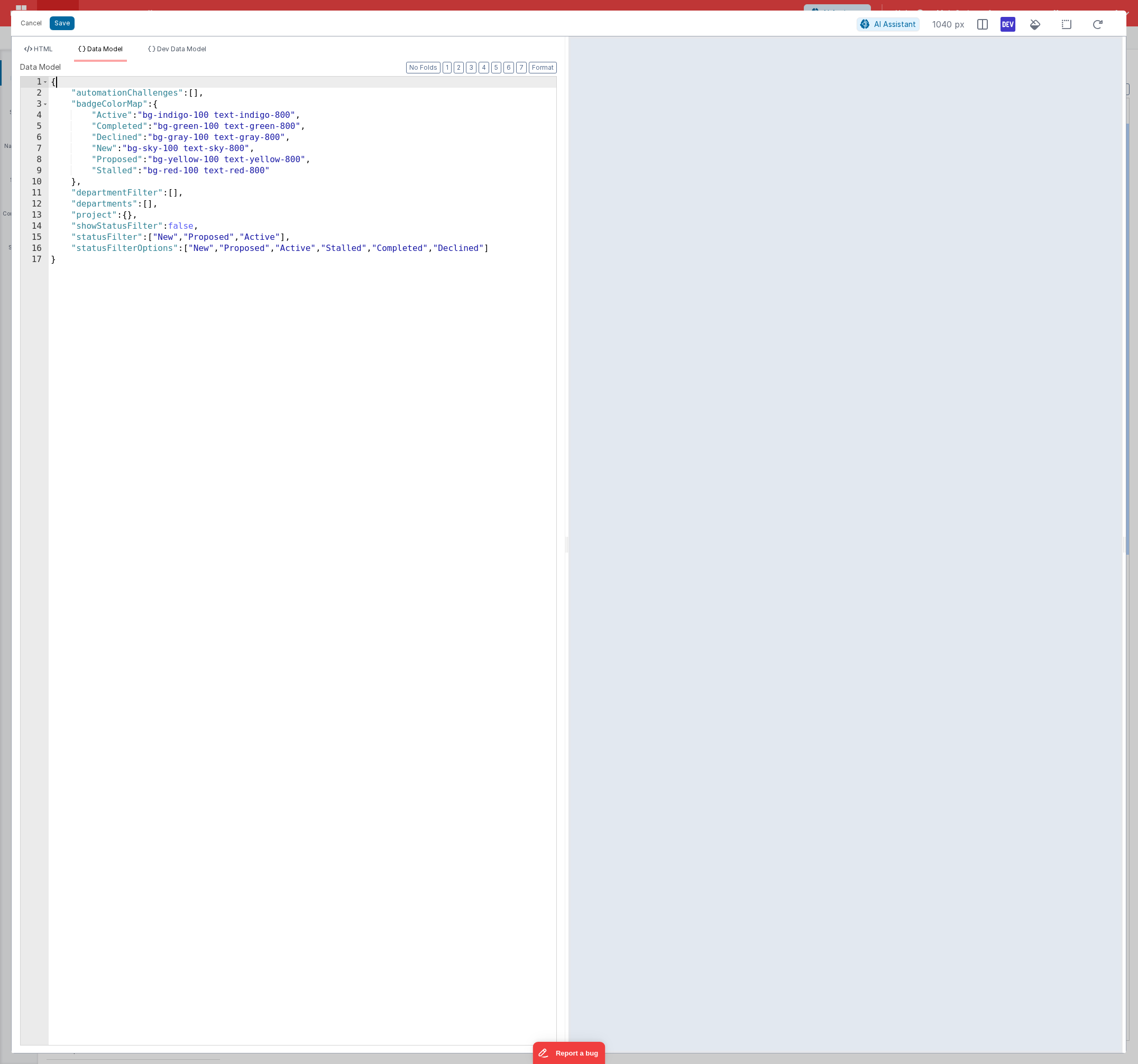
click at [96, 83] on div "{ "automationChallenges" : [ ] , "badgeColorMap" : { "Active" : "bg-indigo-100 …" at bounding box center [303, 572] width 508 height 991
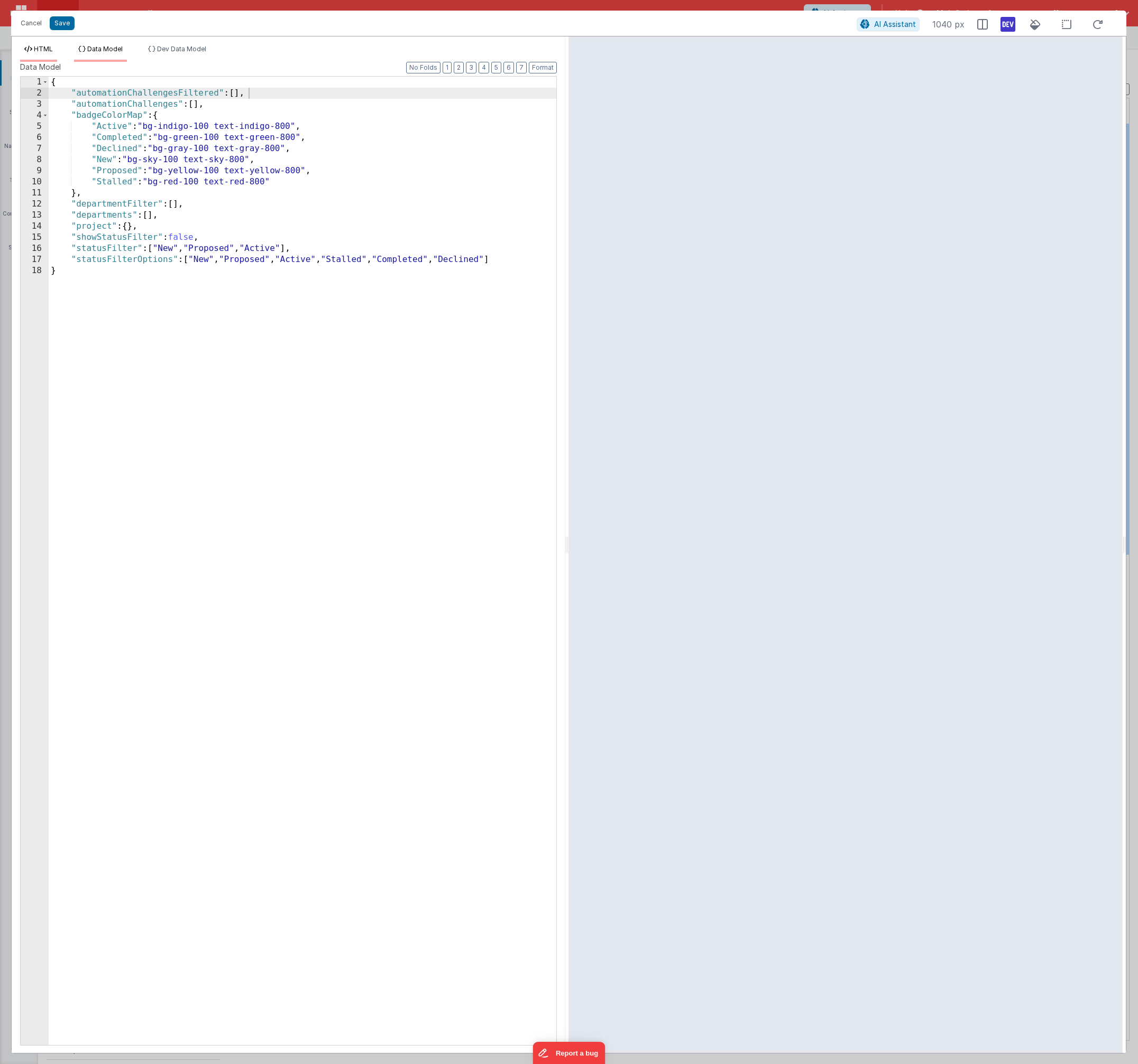
click at [45, 50] on span "HTML" at bounding box center [43, 49] width 19 height 8
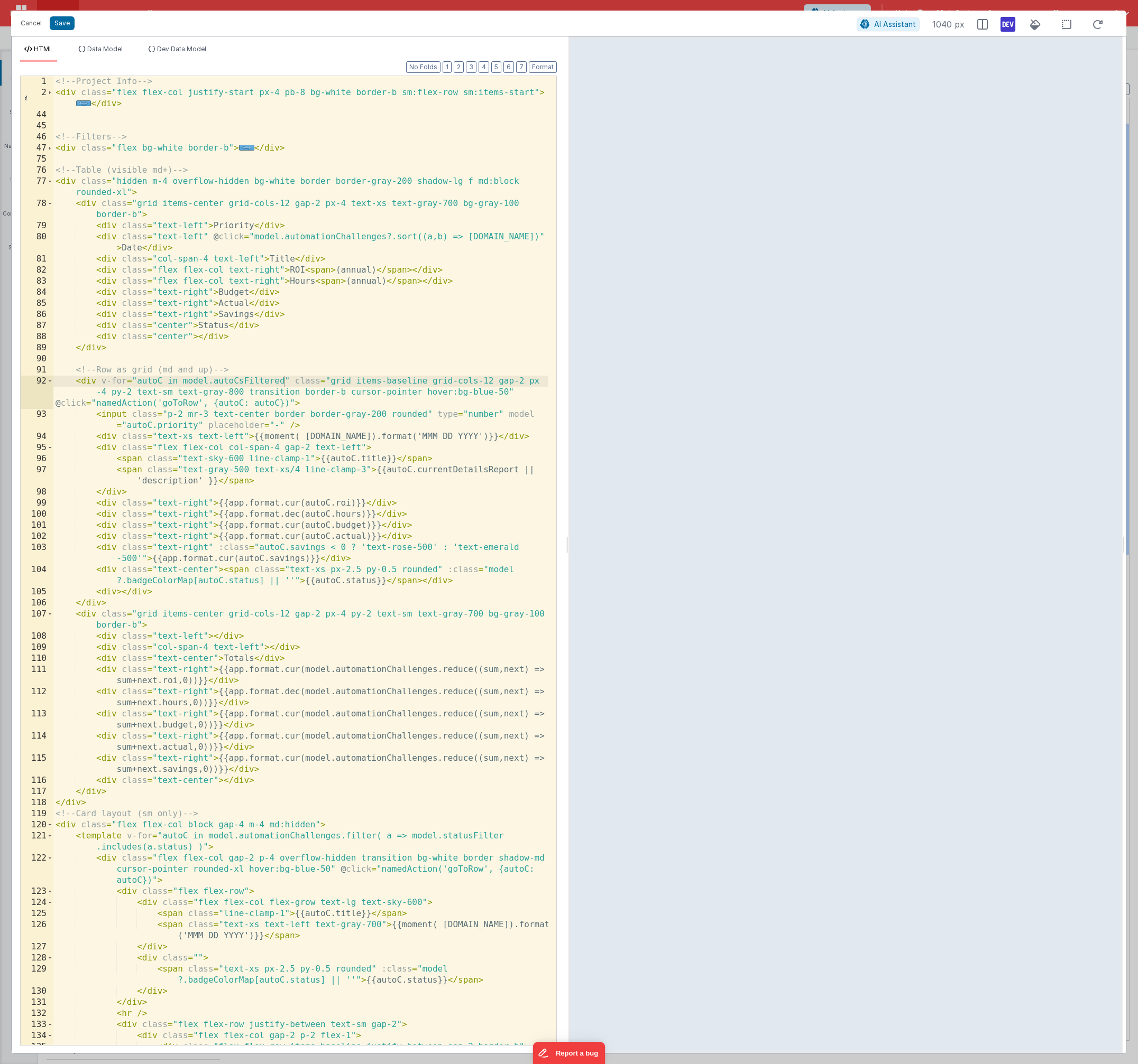
click at [263, 382] on div "<!-- Project Info --> < div class = "flex flex-col justify-start px-4 pb-8 bg-w…" at bounding box center [301, 571] width 495 height 991
drag, startPoint x: 360, startPoint y: 381, endPoint x: 394, endPoint y: 377, distance: 34.2
click at [394, 377] on div "<!-- Project Info --> < div class = "flex flex-col justify-start px-4 pb-8 bg-w…" at bounding box center [301, 571] width 495 height 991
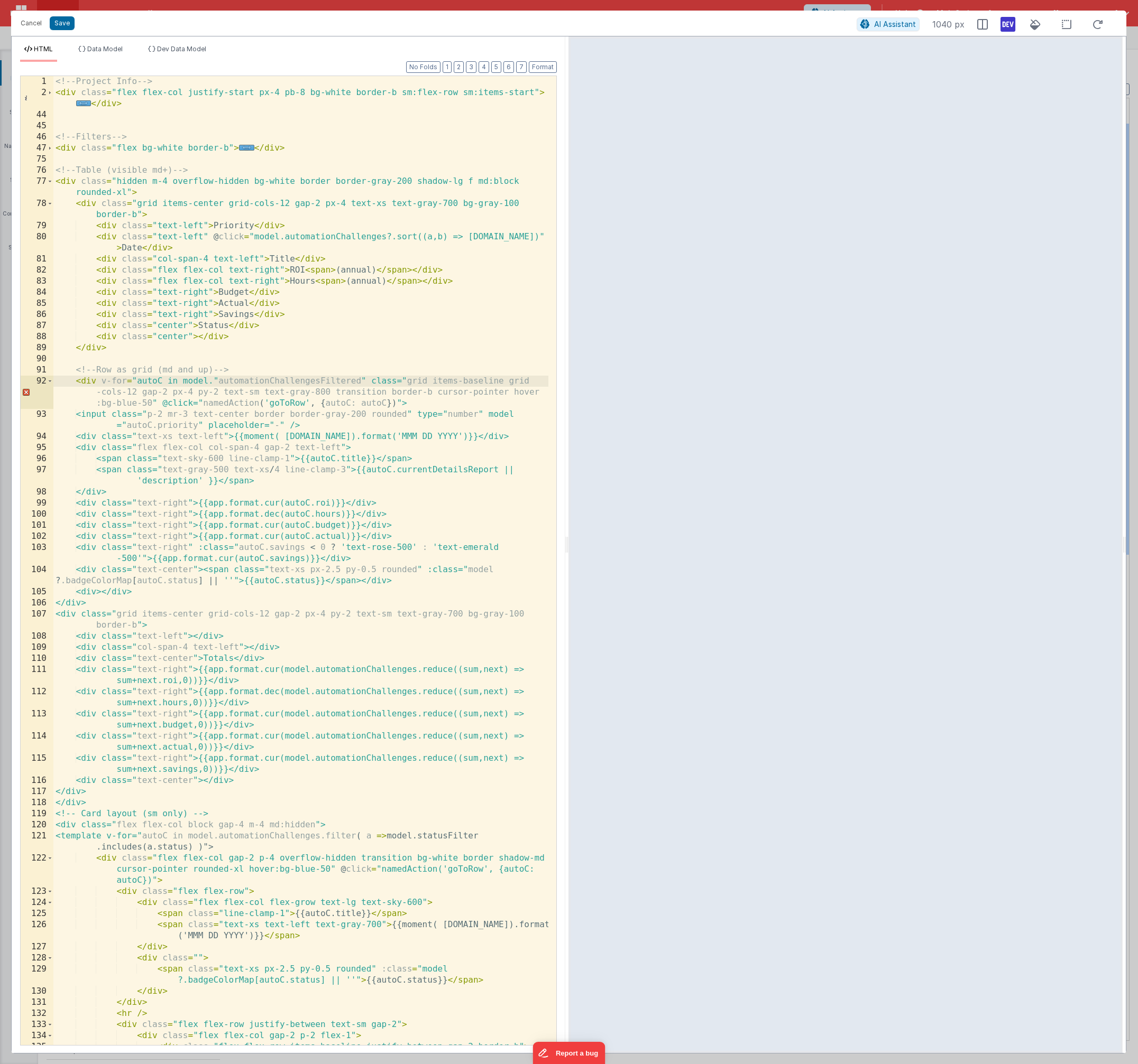
click at [215, 377] on div "<!-- Project Info --> < div class = "flex flex-col justify-start px-4 pb-8 bg-w…" at bounding box center [301, 571] width 495 height 991
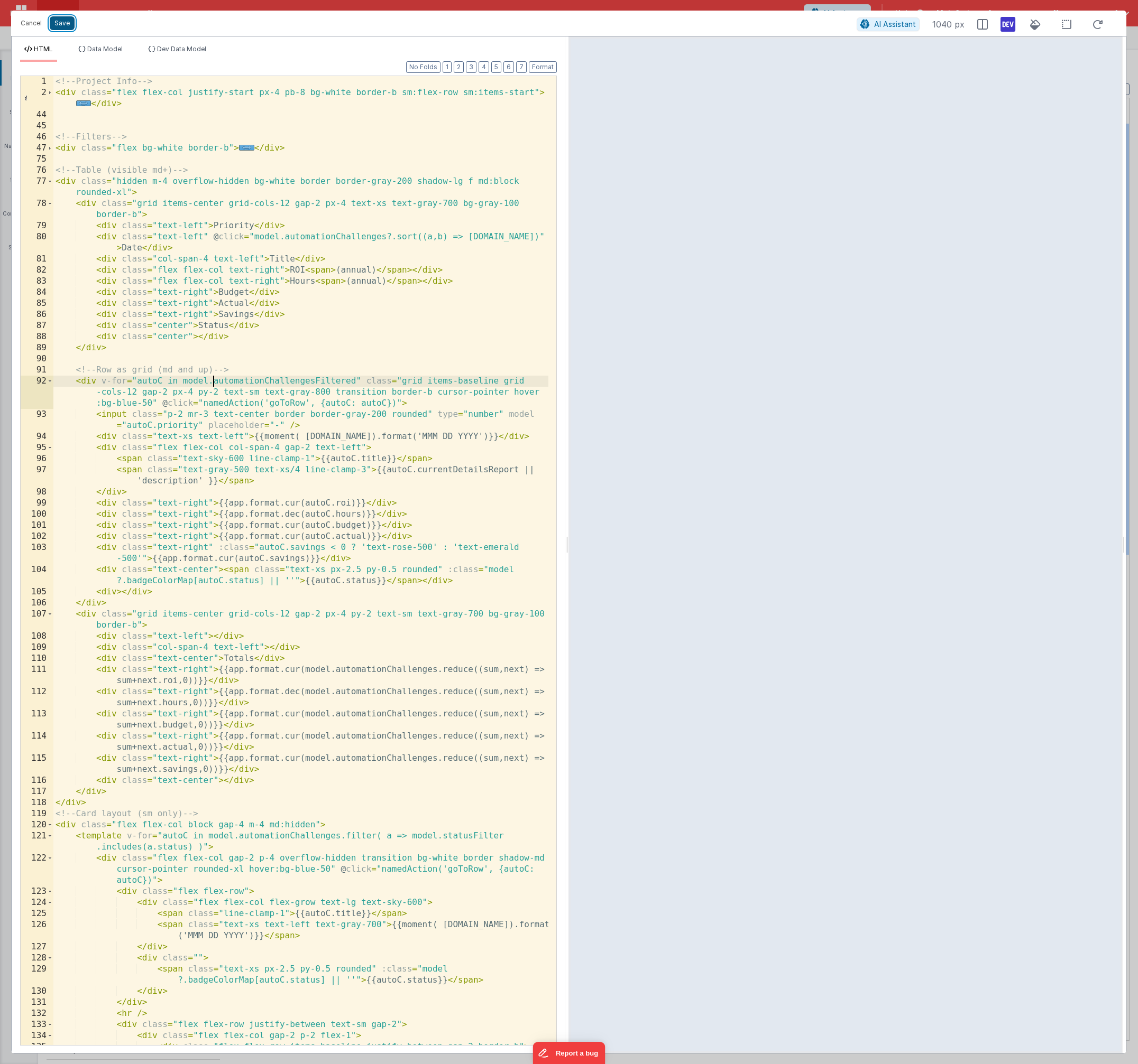
click at [66, 28] on button "Save" at bounding box center [62, 23] width 25 height 14
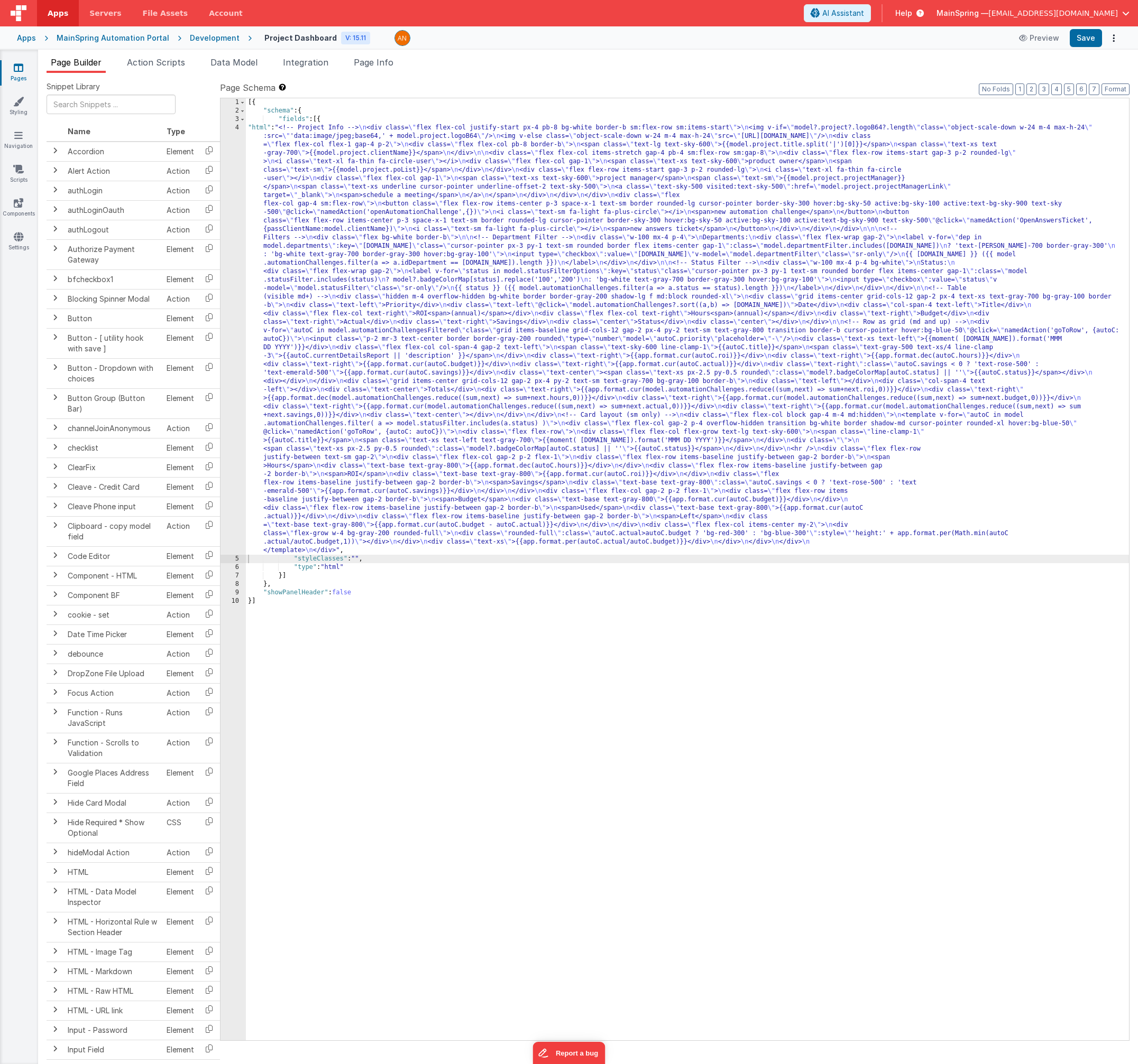
click at [1115, 96] on div "Page Schema Shortcuts: Find: command-f Fold: command-option-L Unfold: command-o…" at bounding box center [674, 561] width 909 height 959
click at [1113, 92] on button "Format" at bounding box center [1115, 89] width 28 height 12
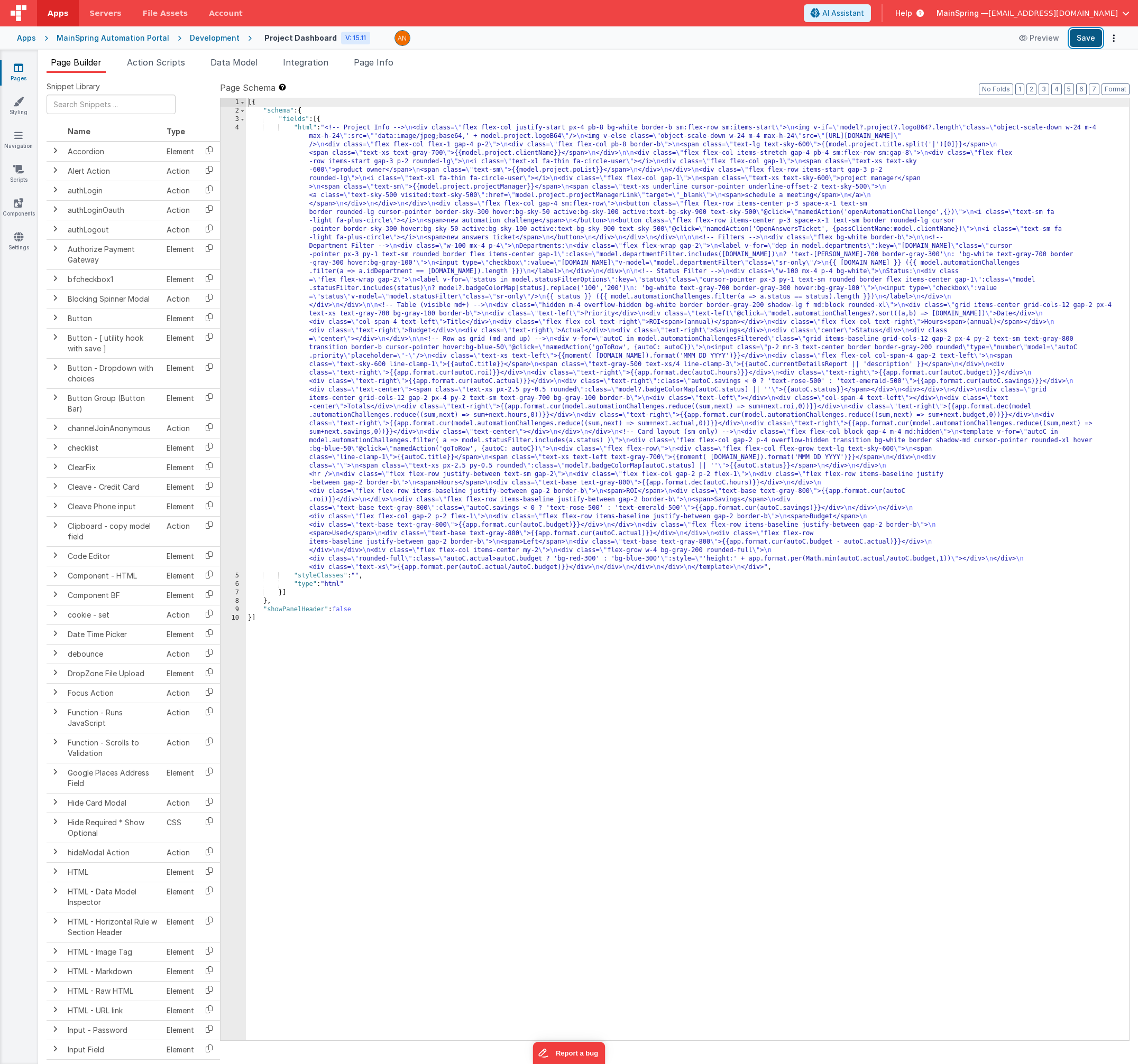
click at [1088, 45] on button "Save" at bounding box center [1085, 38] width 32 height 18
click at [175, 67] on span "Action Scripts" at bounding box center [155, 62] width 58 height 11
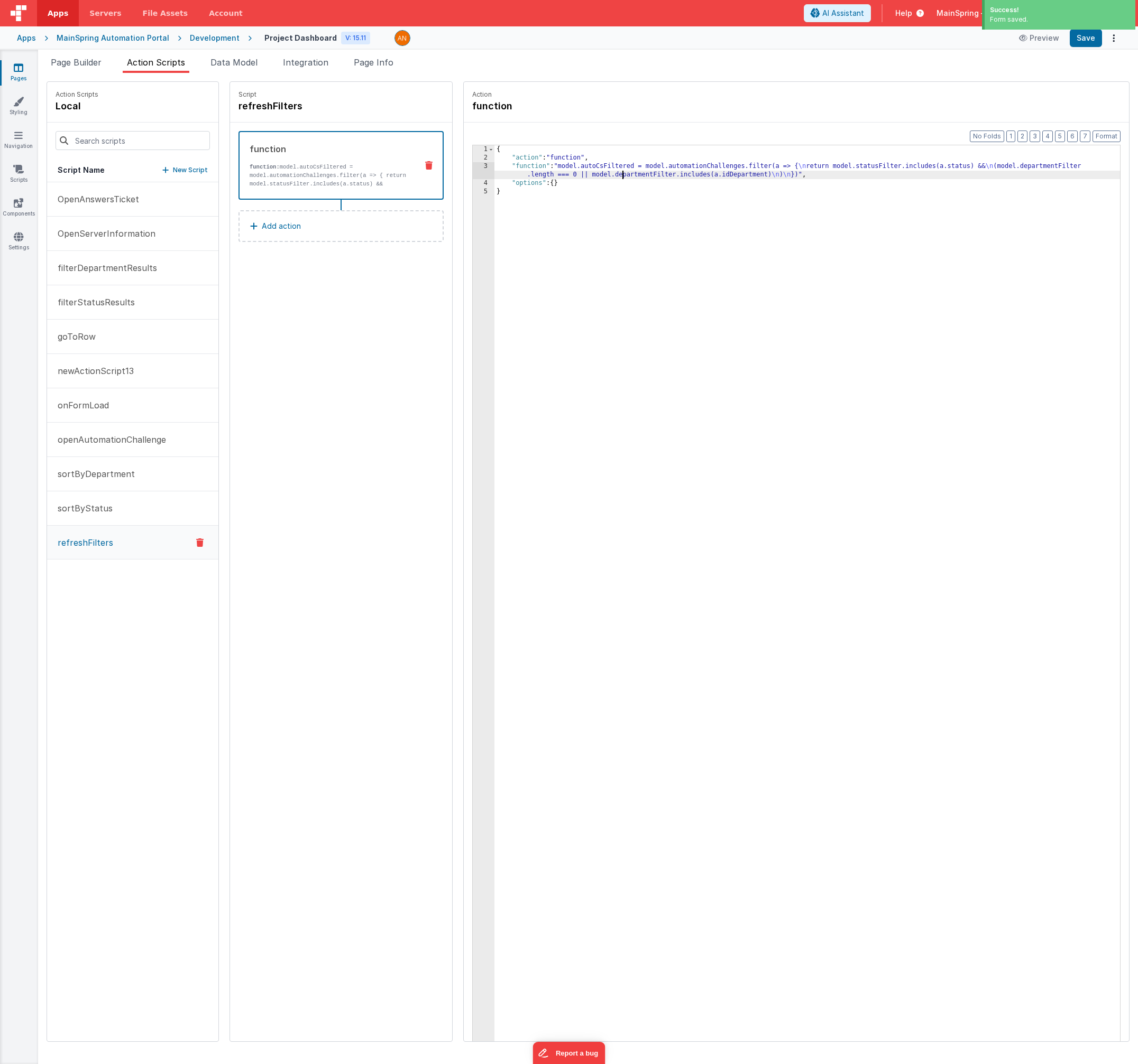
click at [600, 175] on div "{ "action" : "function" , "function" : "model.autoCsFiltered = model.automation…" at bounding box center [818, 618] width 648 height 946
click at [601, 166] on div "{ "action" : "function" , "function" : "model.autoCsFiltered = model.automation…" at bounding box center [818, 618] width 648 height 946
click at [472, 169] on div "3" at bounding box center [483, 170] width 22 height 17
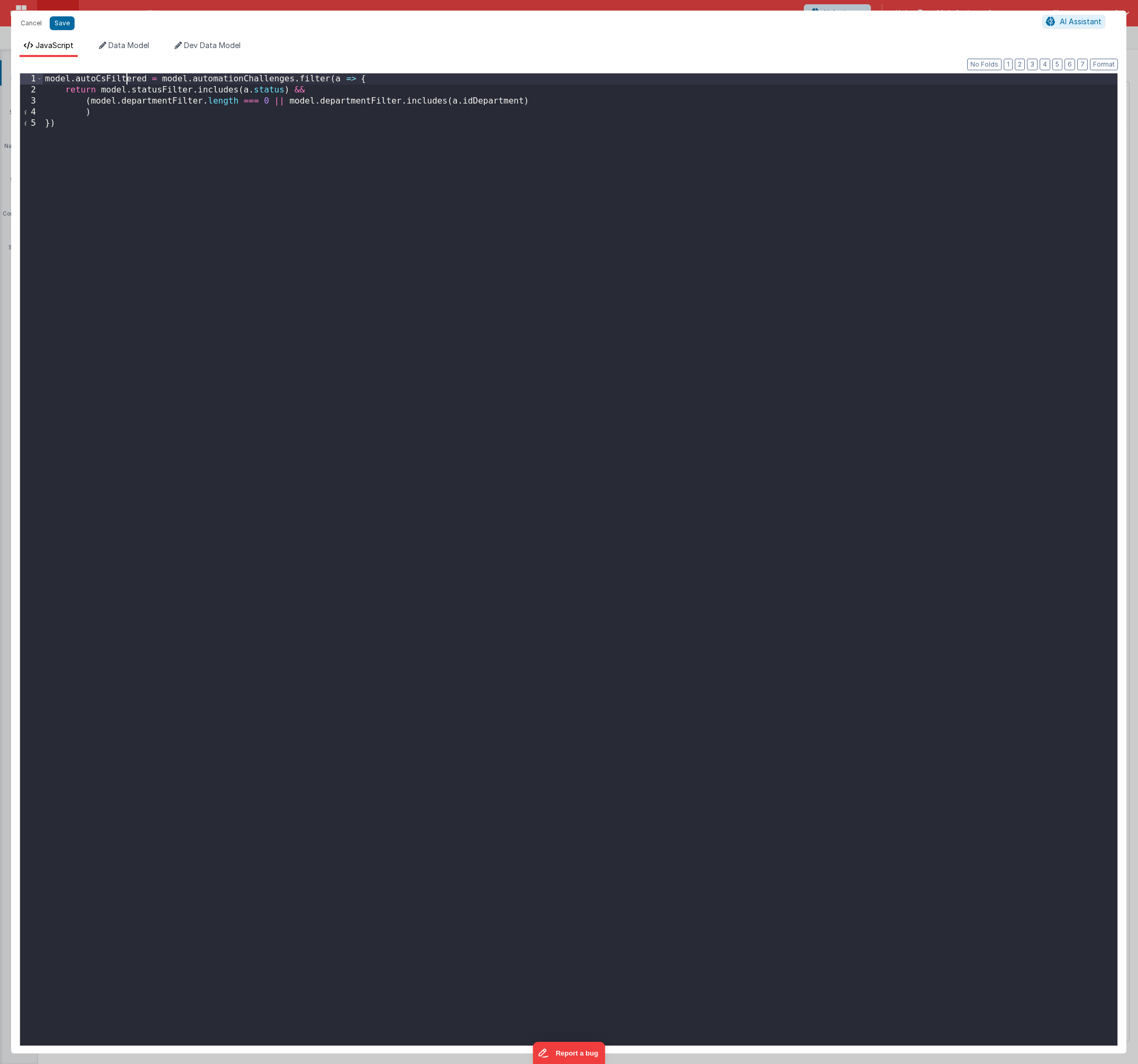
click at [127, 78] on div "model . autoCsFiltered = model . automationChallenges . filter ( a => { return …" at bounding box center [580, 570] width 1074 height 995
drag, startPoint x: 127, startPoint y: 78, endPoint x: 136, endPoint y: 88, distance: 13.5
click at [127, 78] on div "model . autoCsFiltered = model . automationChallenges . filter ( a => { return …" at bounding box center [580, 570] width 1074 height 995
click at [65, 23] on button "Save" at bounding box center [62, 23] width 25 height 14
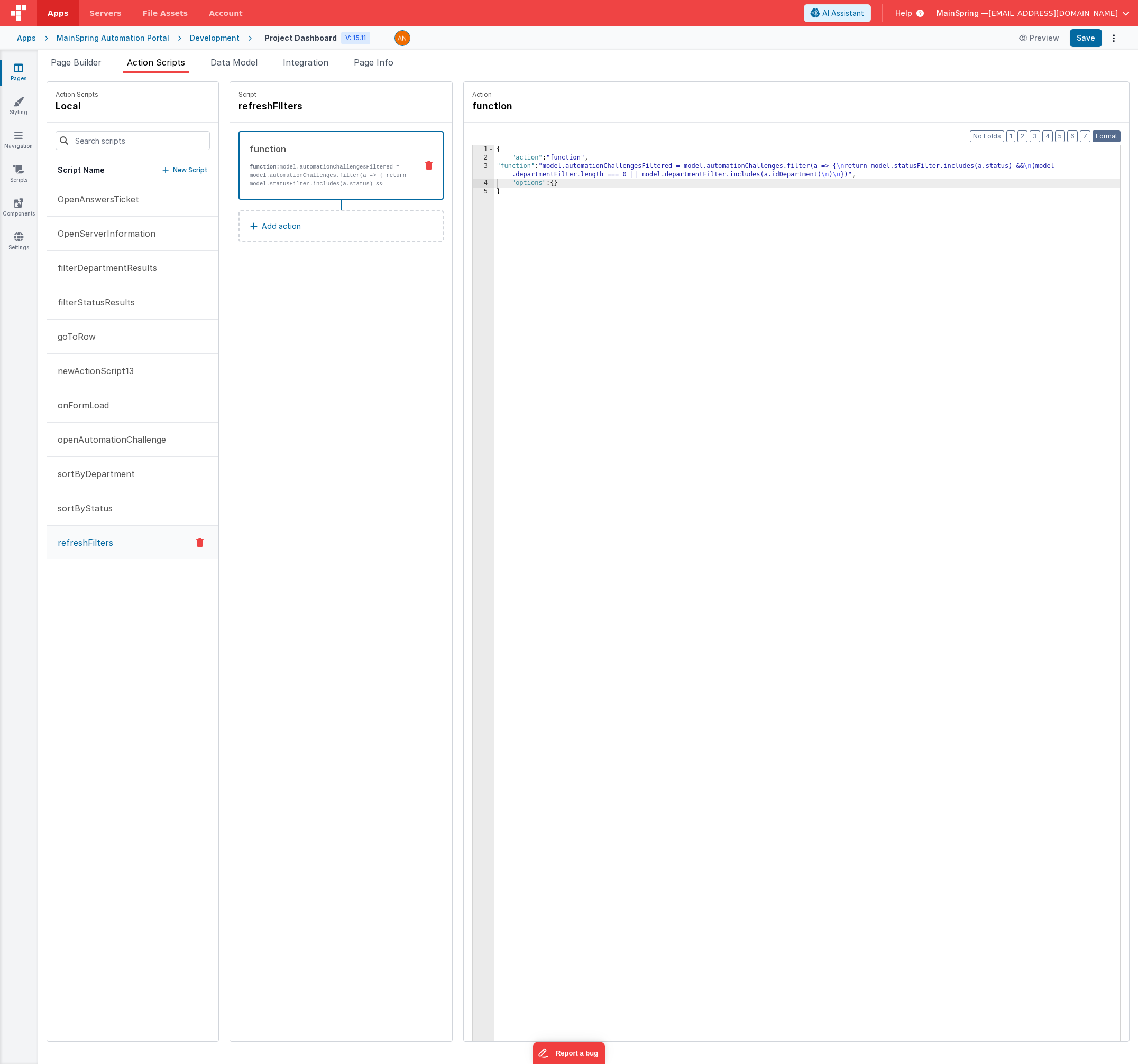
drag, startPoint x: 1115, startPoint y: 141, endPoint x: 1112, endPoint y: 136, distance: 5.8
click at [1114, 141] on button "Format" at bounding box center [1107, 136] width 28 height 12
click at [1083, 41] on button "Save" at bounding box center [1085, 38] width 32 height 18
click at [692, 168] on div "{ "action" : "function" , "function" : "model.automationChallengesFiltered = mo…" at bounding box center [818, 618] width 648 height 946
click at [472, 169] on div "3" at bounding box center [483, 170] width 22 height 17
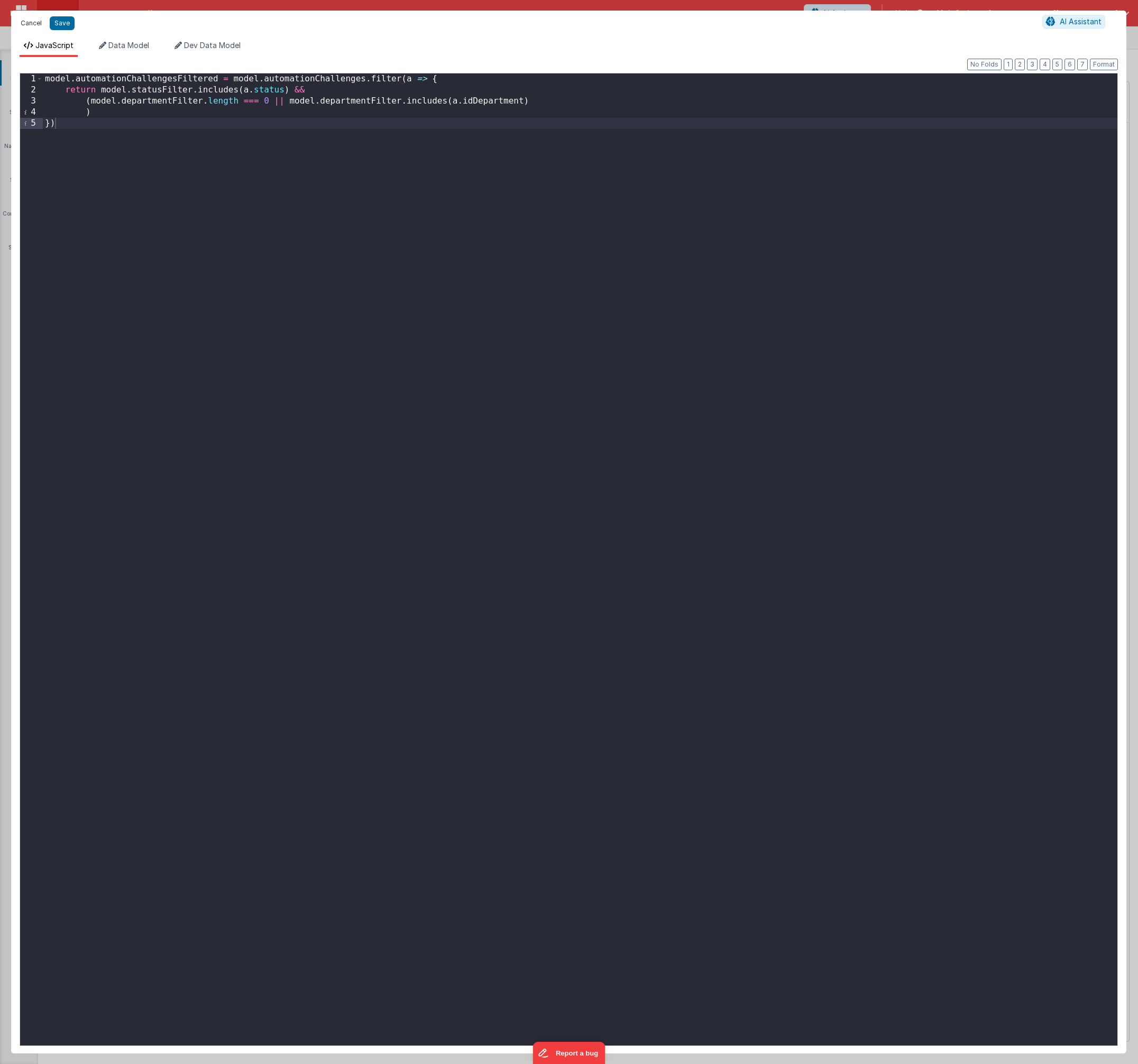
click at [26, 21] on button "Cancel" at bounding box center [31, 23] width 31 height 15
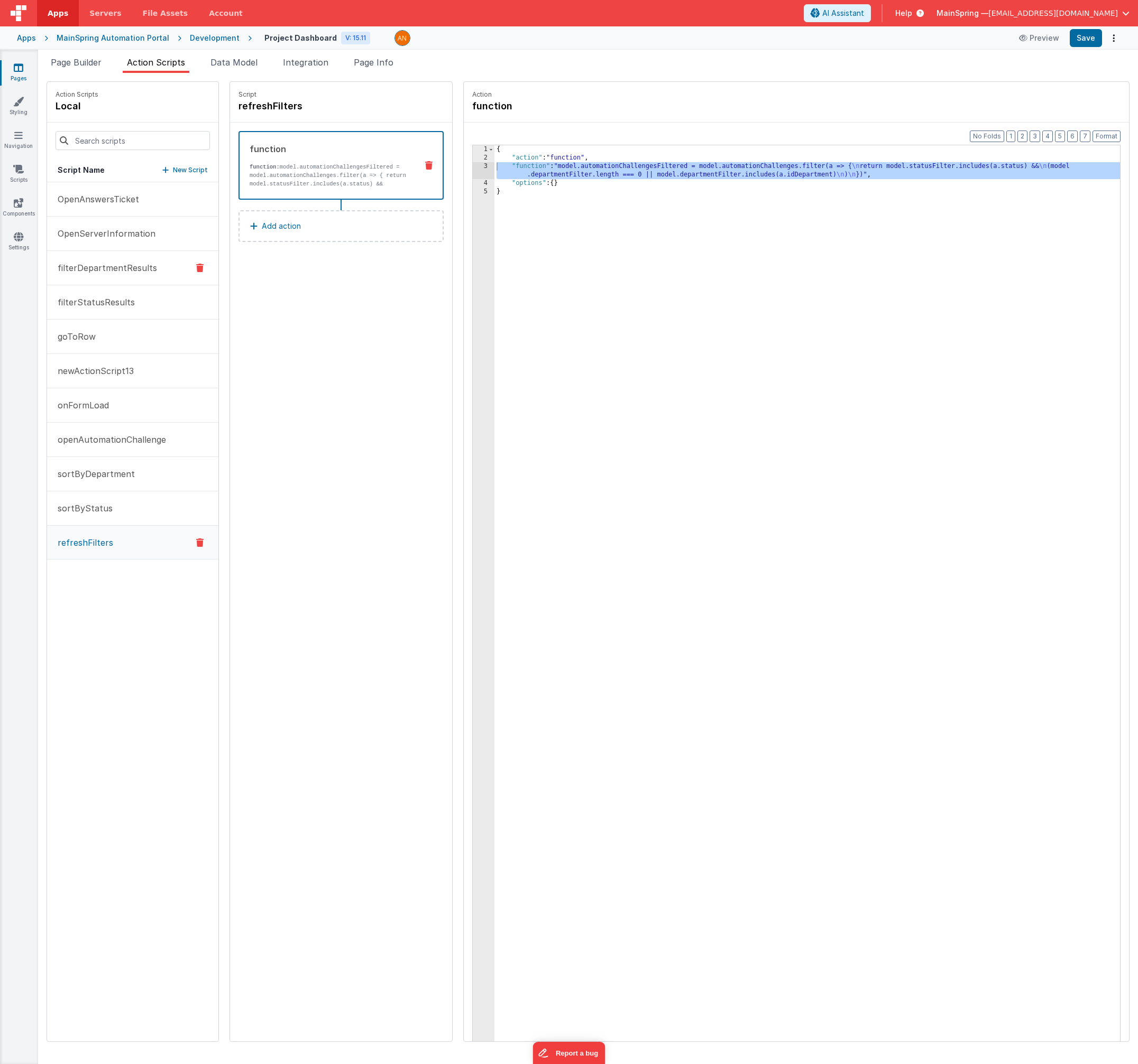
click at [108, 263] on p "filterDepartmentResults" at bounding box center [104, 267] width 106 height 12
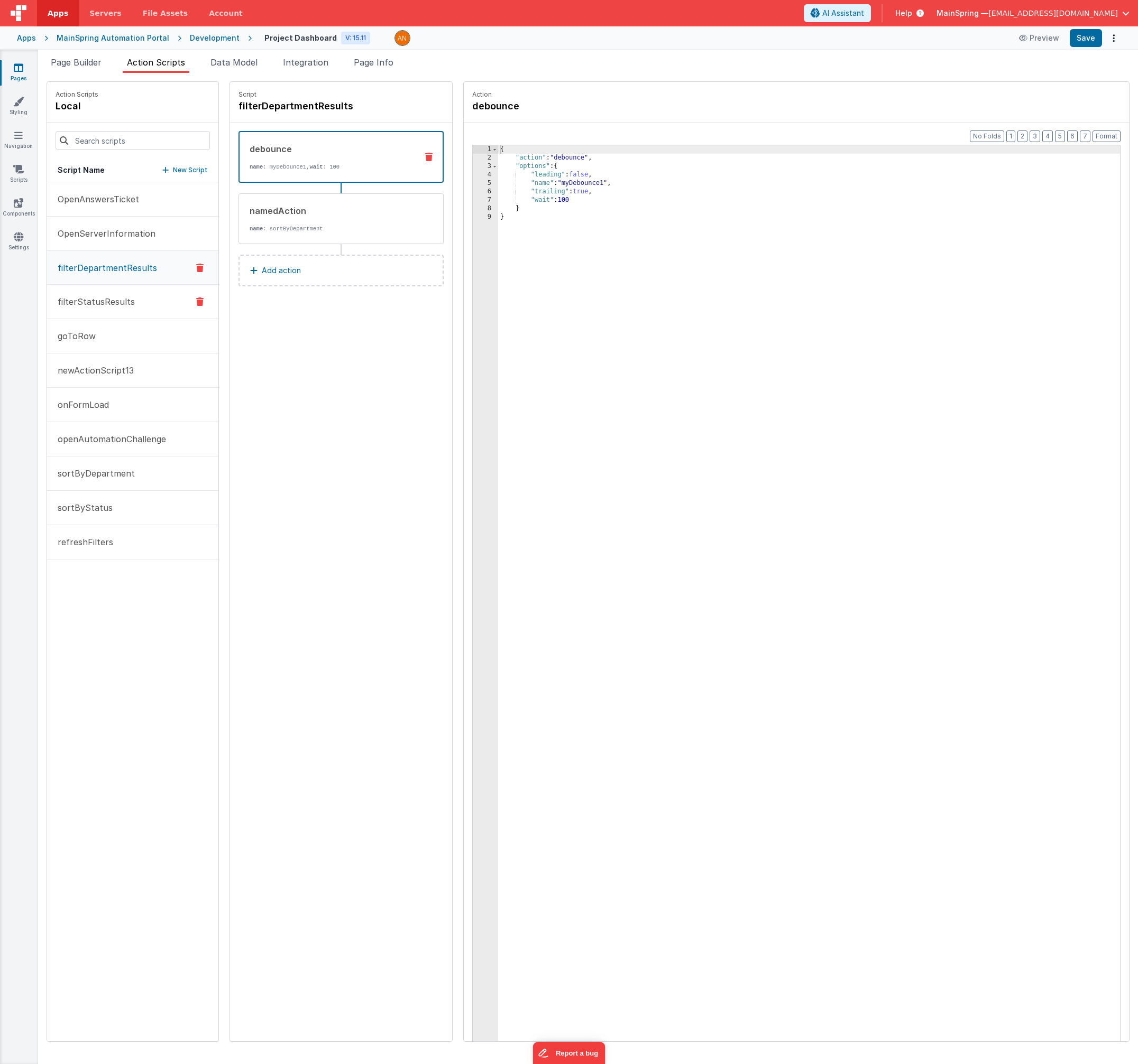
click at [100, 291] on button "filterStatusResults" at bounding box center [132, 303] width 171 height 35
click at [253, 222] on div "namedAction name : sortByStatus" at bounding box center [324, 218] width 170 height 29
click at [263, 169] on p "name : myDebounce1, wait : 600" at bounding box center [329, 167] width 159 height 8
click at [103, 509] on p "sortByStatus" at bounding box center [82, 508] width 61 height 12
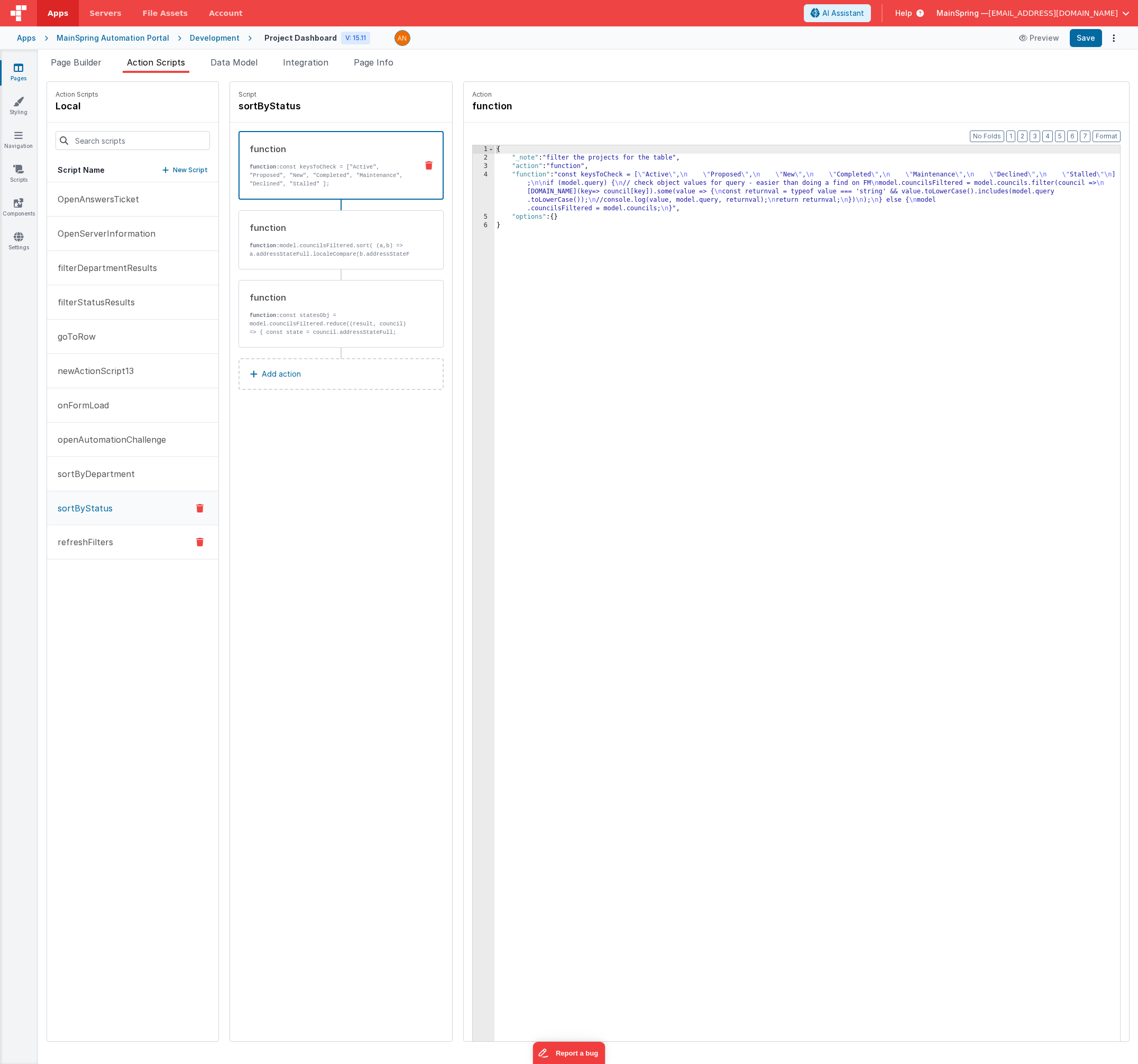
click at [96, 551] on button "refreshFilters" at bounding box center [132, 542] width 171 height 35
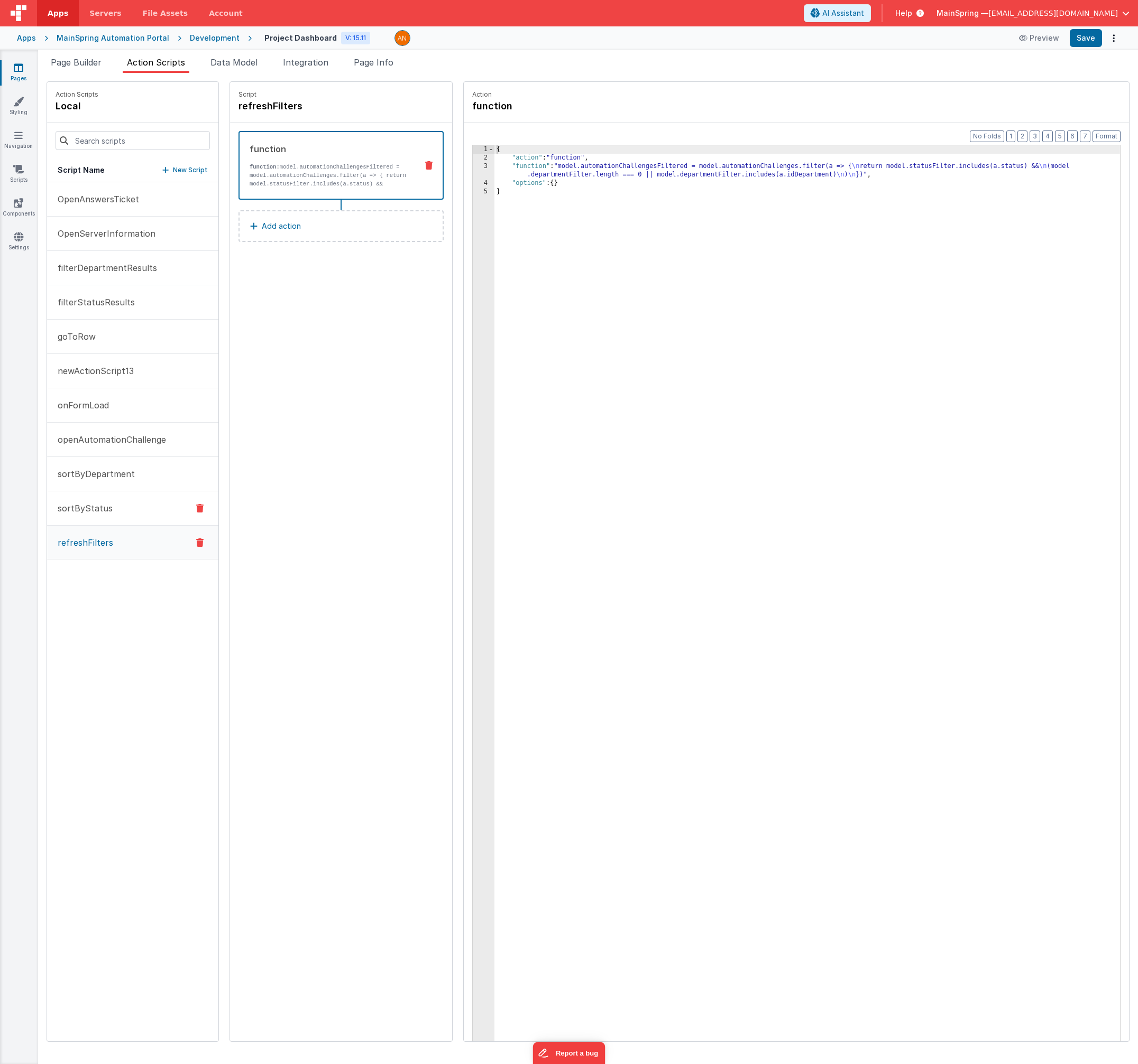
click at [123, 508] on button "sortByStatus" at bounding box center [132, 508] width 171 height 35
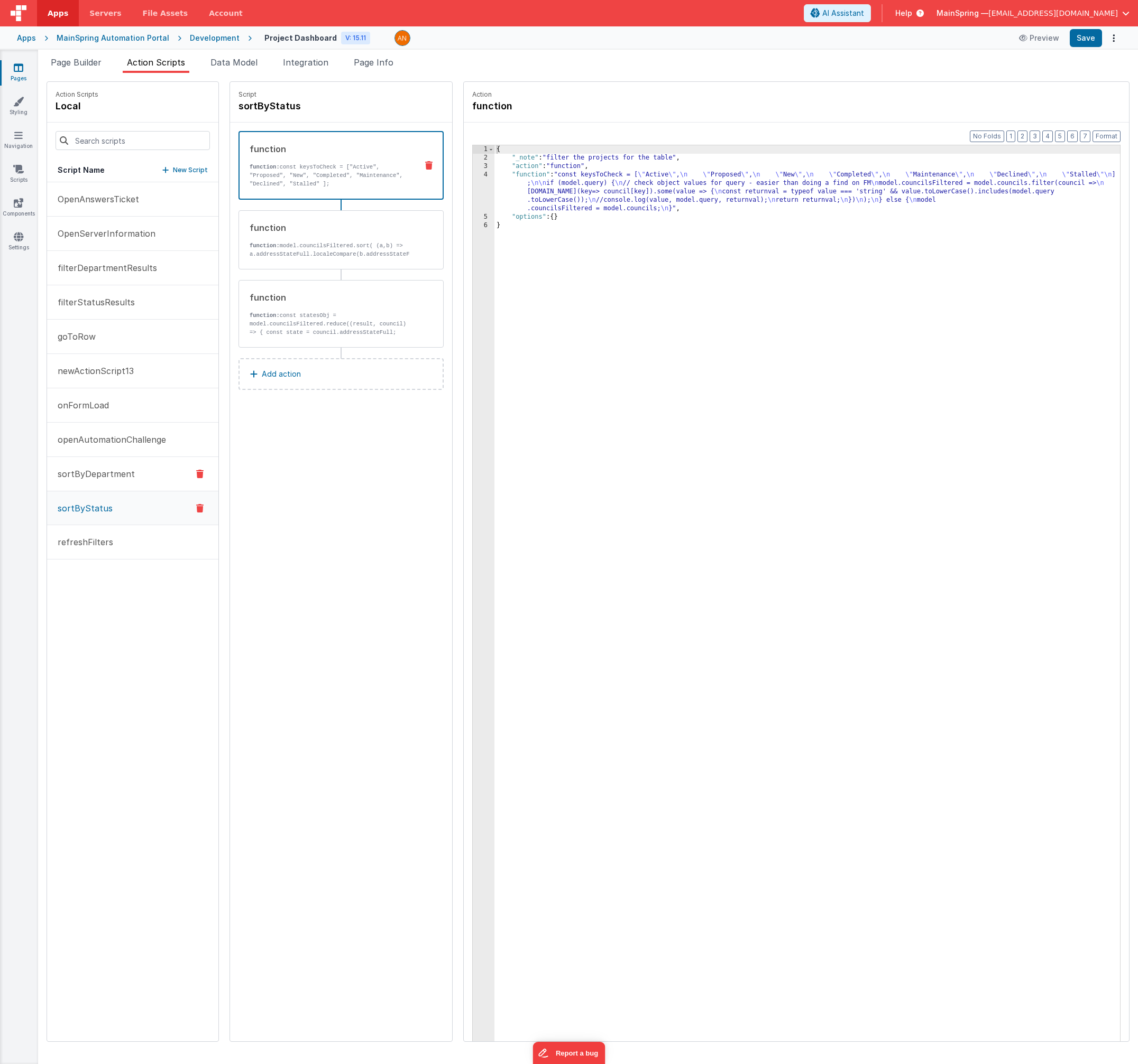
click at [138, 472] on button "sortByDepartment" at bounding box center [132, 475] width 171 height 35
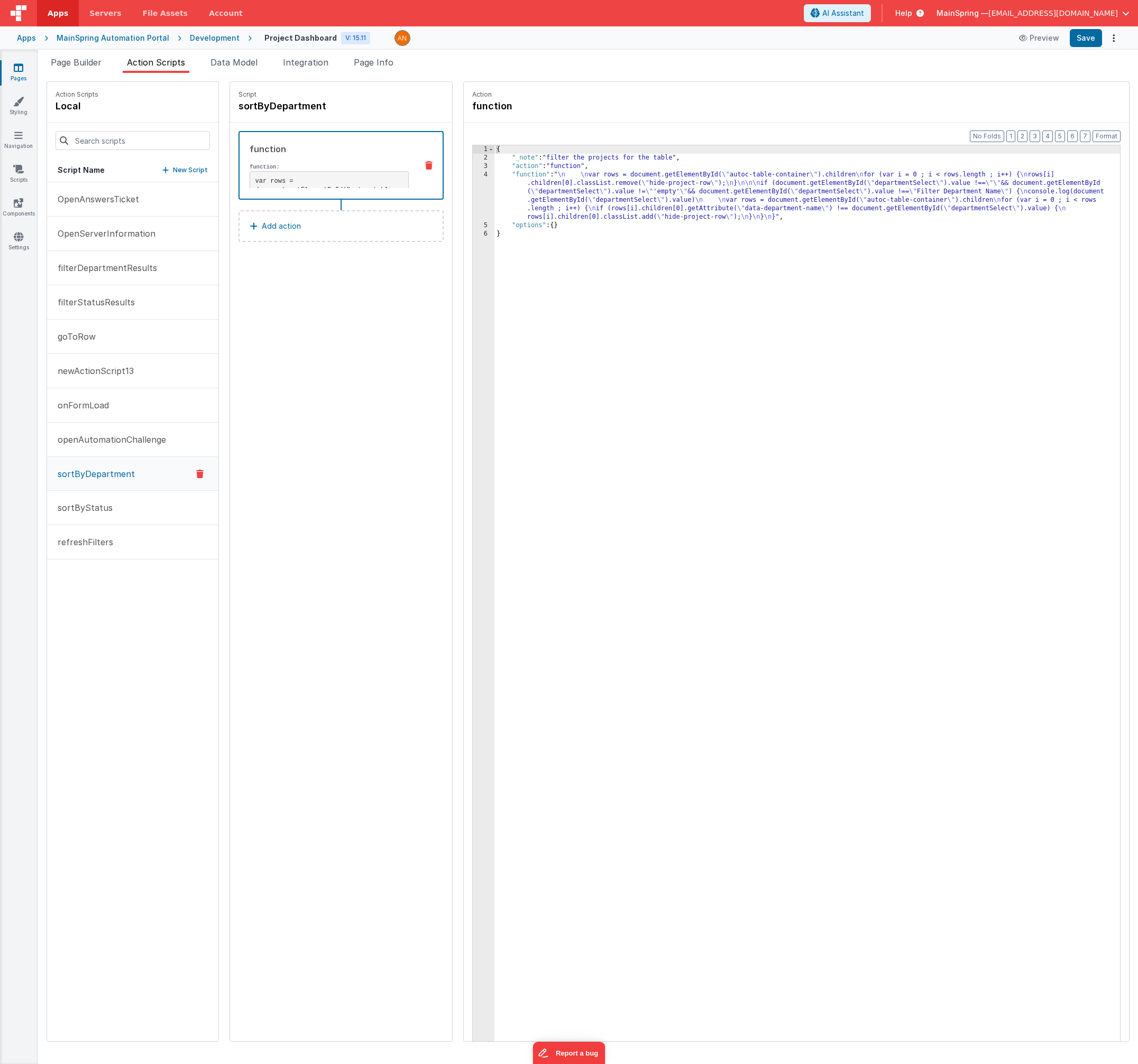
click at [196, 474] on icon at bounding box center [199, 474] width 7 height 12
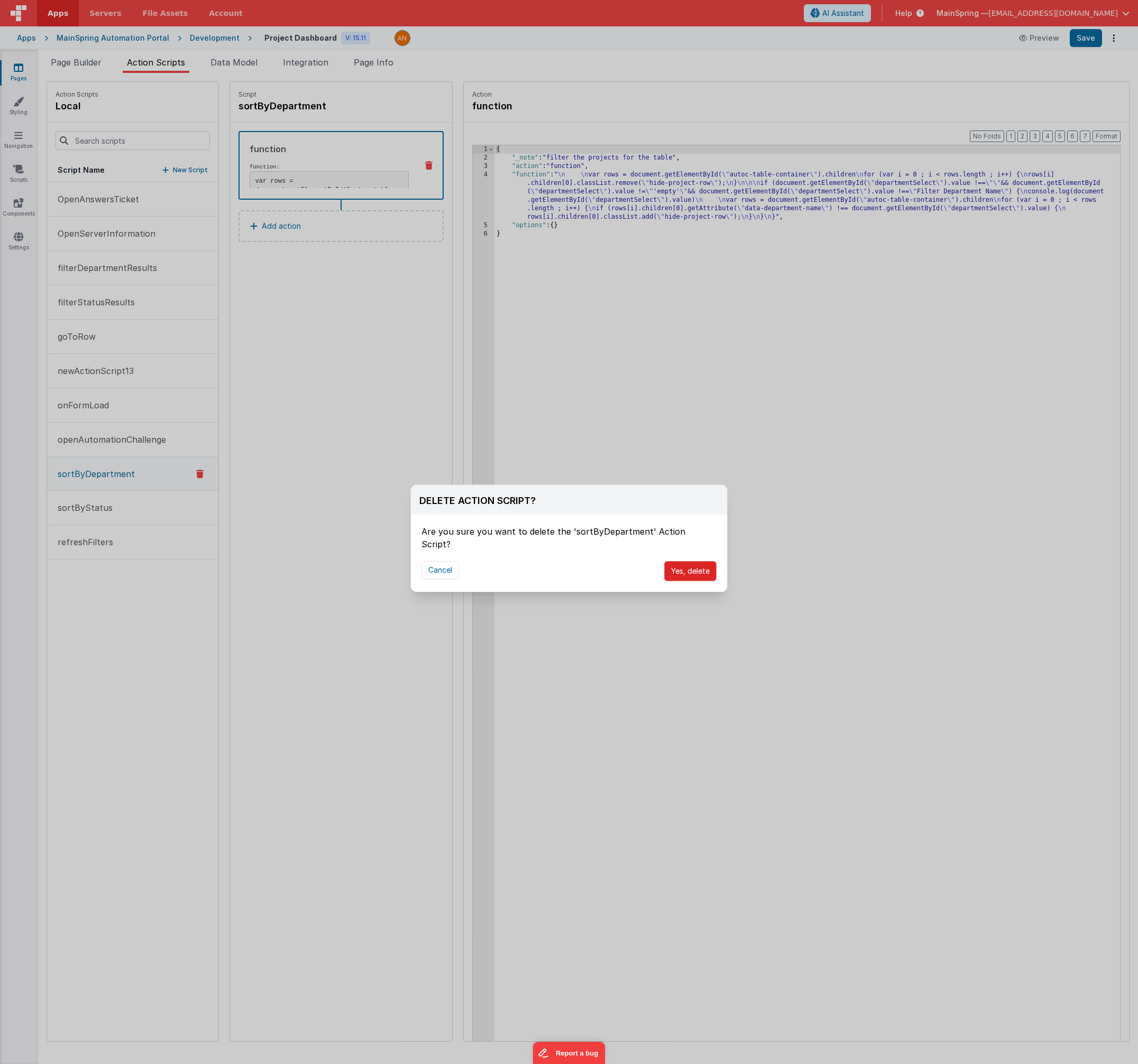
click at [700, 563] on button "Yes, delete" at bounding box center [690, 571] width 52 height 20
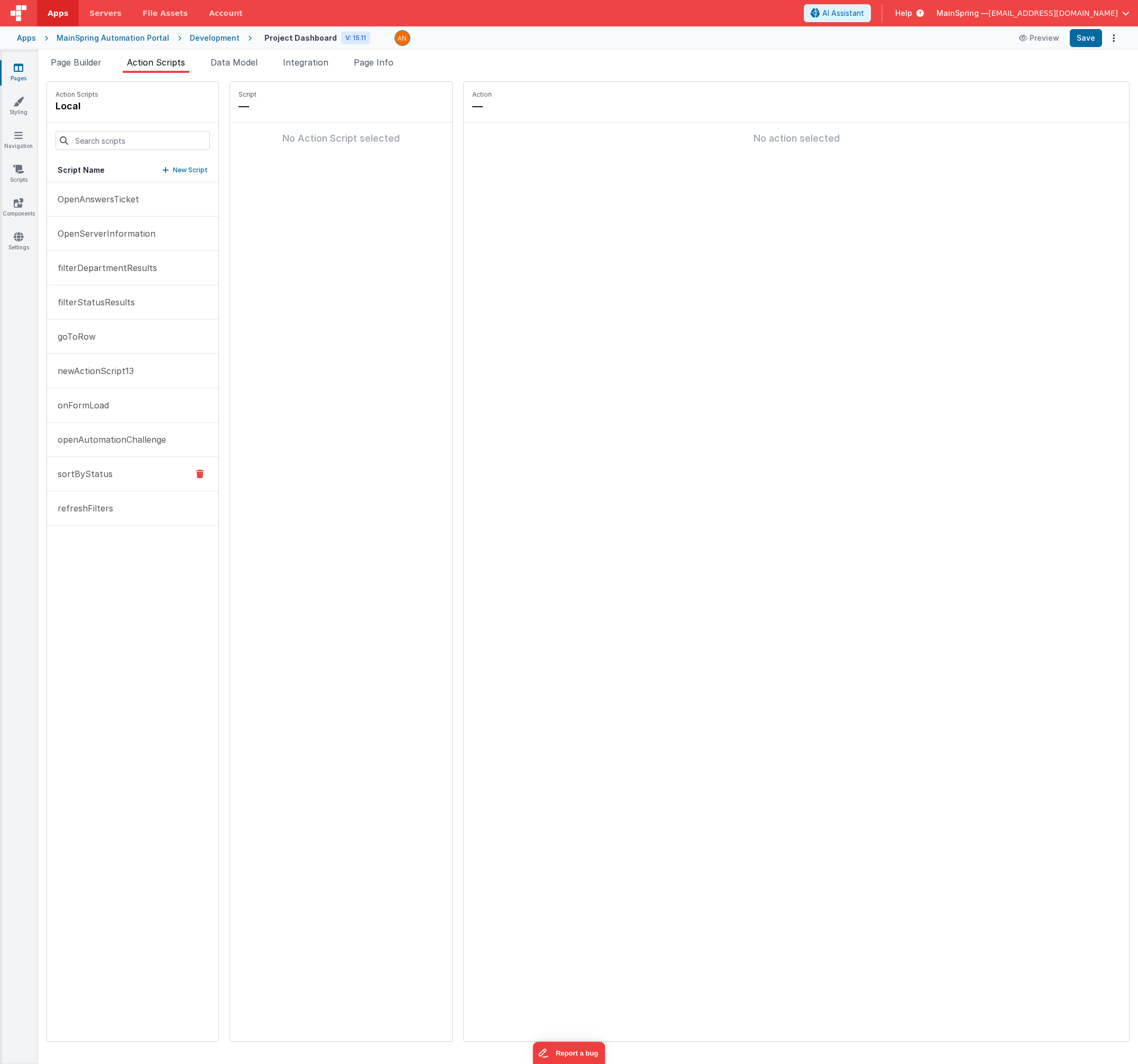
drag, startPoint x: 127, startPoint y: 475, endPoint x: 147, endPoint y: 474, distance: 20.0
click at [127, 475] on button "sortByStatus" at bounding box center [132, 475] width 171 height 35
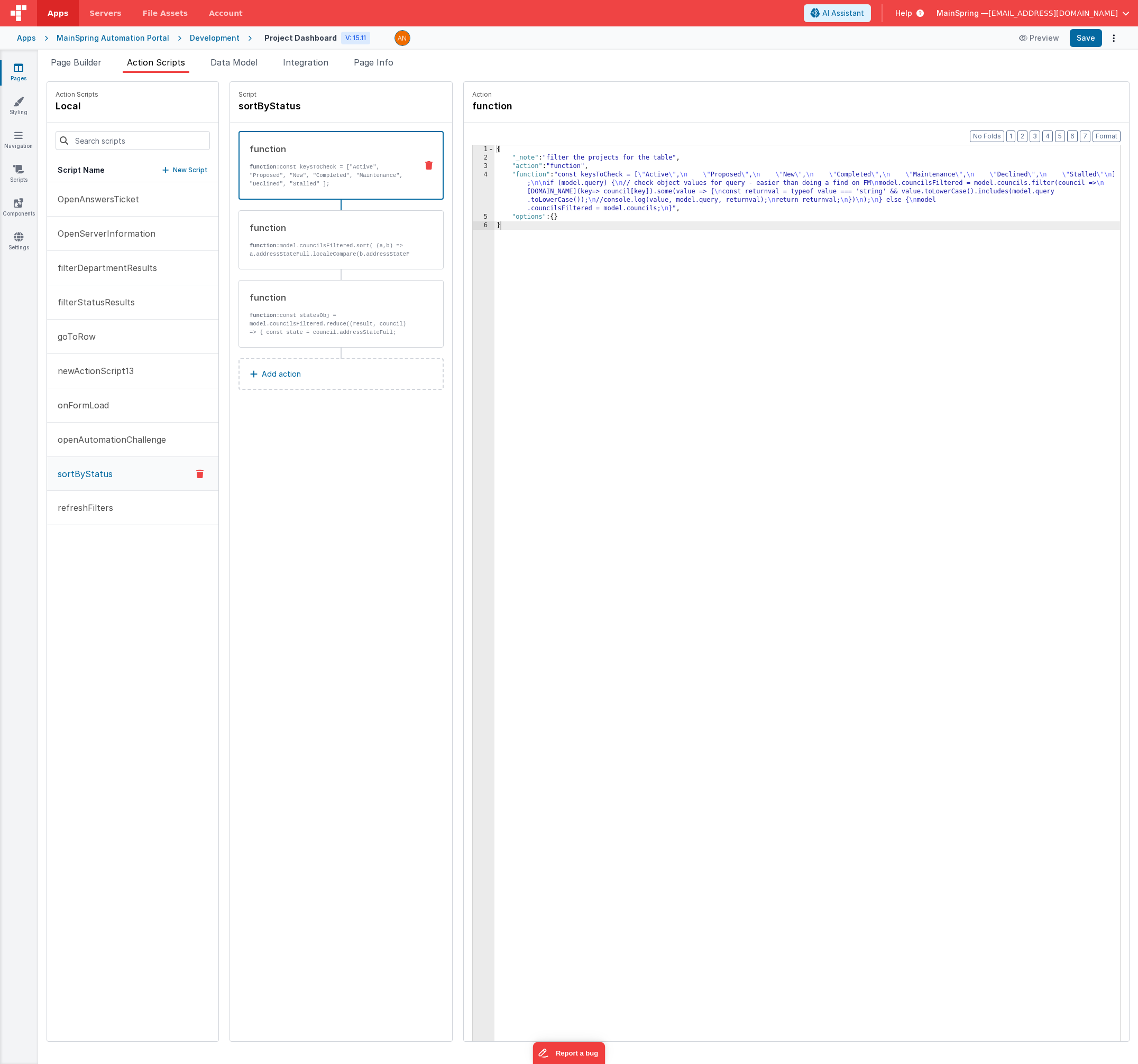
click at [196, 474] on icon at bounding box center [199, 474] width 7 height 12
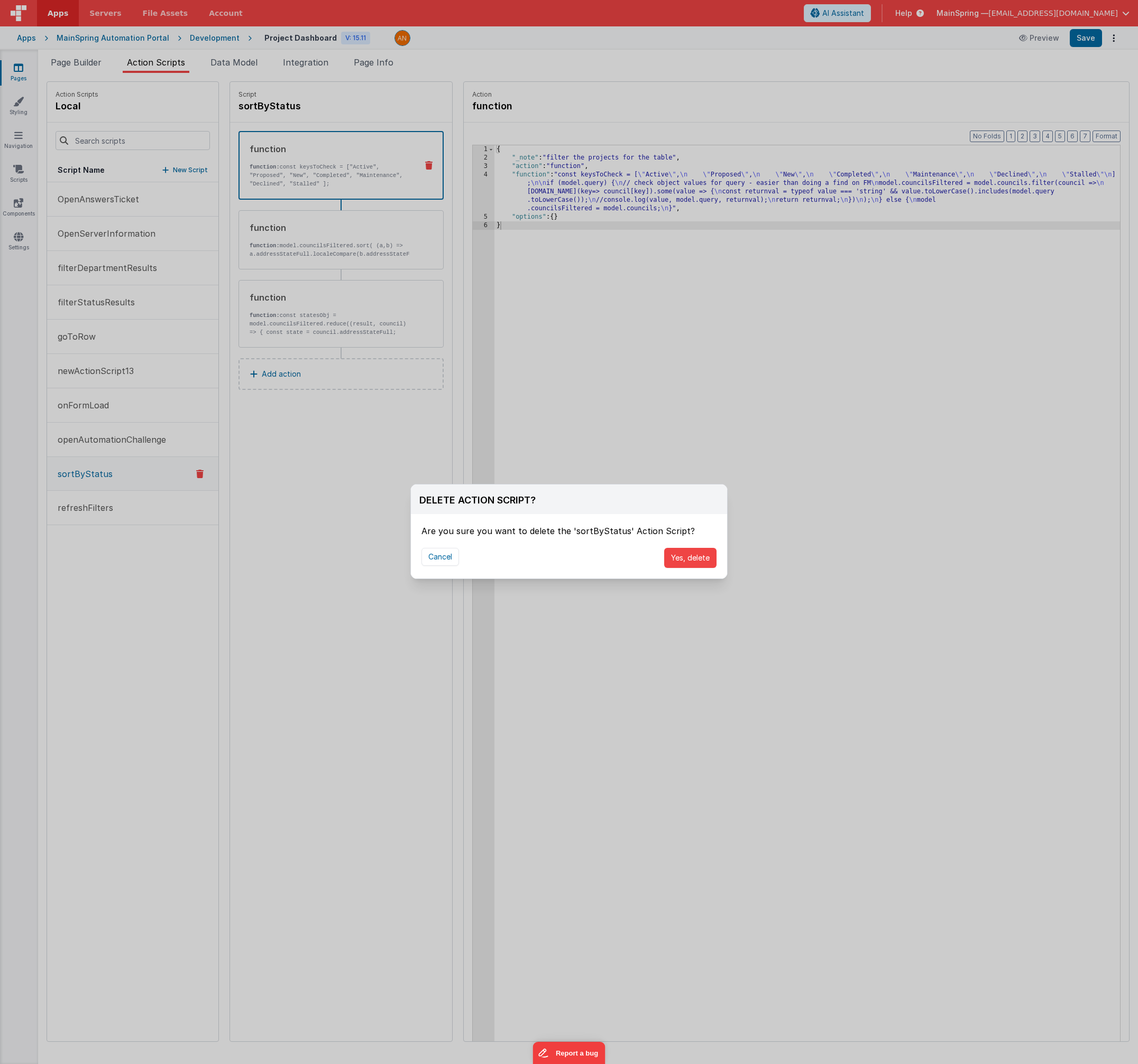
click at [685, 575] on div "Cancel Yes, delete" at bounding box center [569, 558] width 316 height 41
drag, startPoint x: 688, startPoint y: 563, endPoint x: 669, endPoint y: 561, distance: 19.1
click at [687, 563] on button "Yes, delete" at bounding box center [690, 558] width 52 height 20
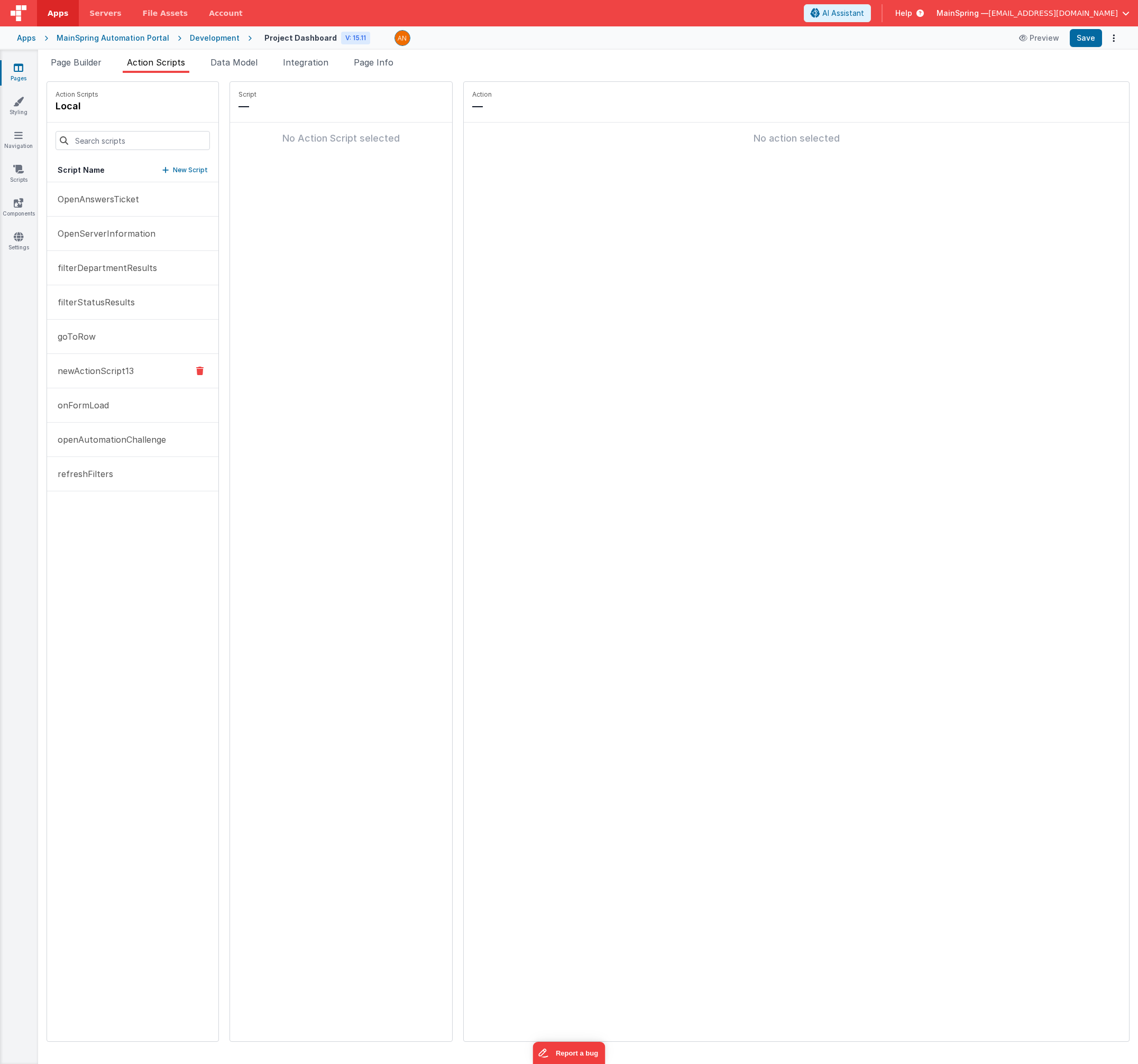
click at [111, 374] on p "newActionScript13" at bounding box center [93, 370] width 83 height 12
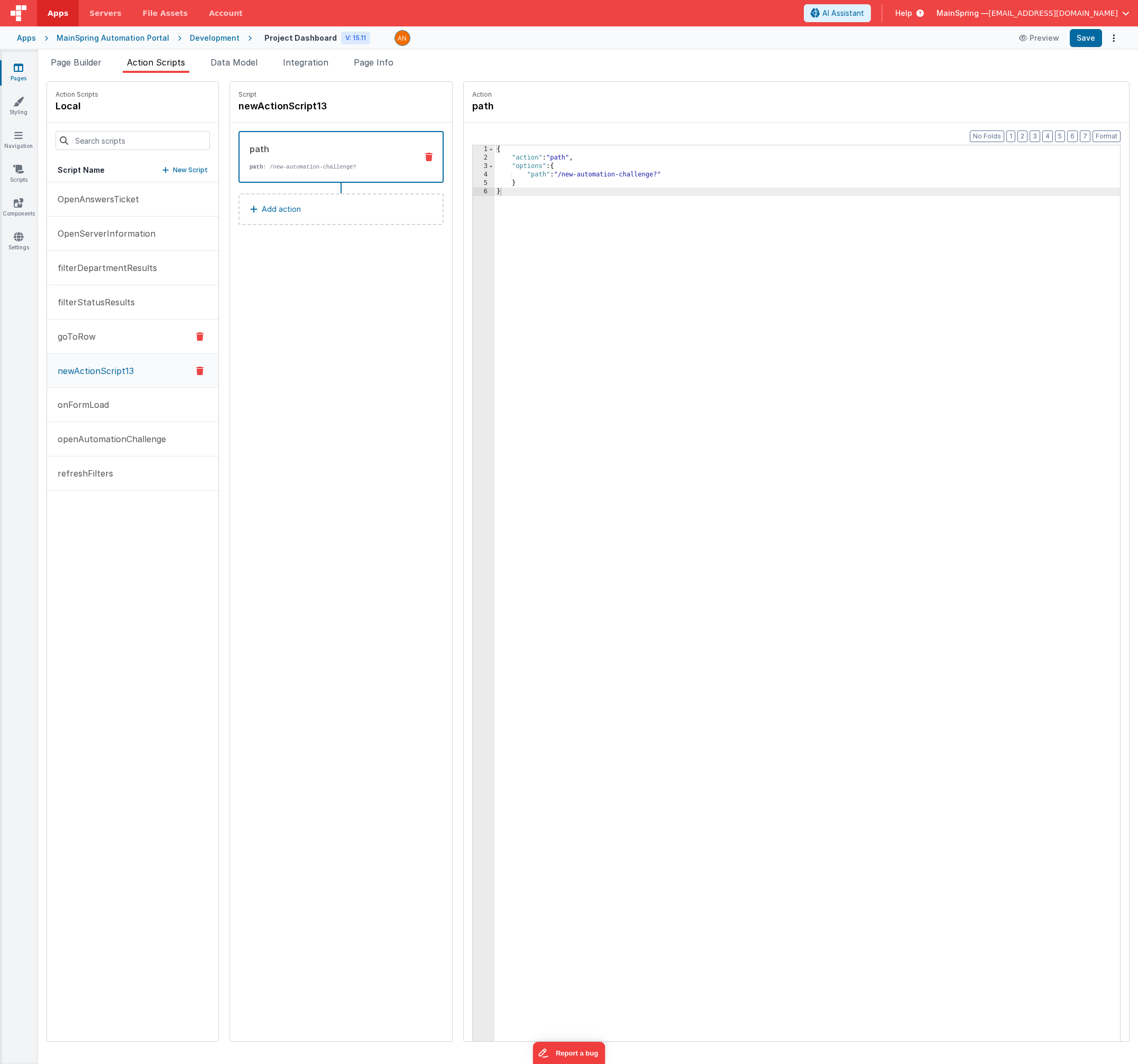
click at [102, 342] on button "goToRow" at bounding box center [132, 337] width 171 height 35
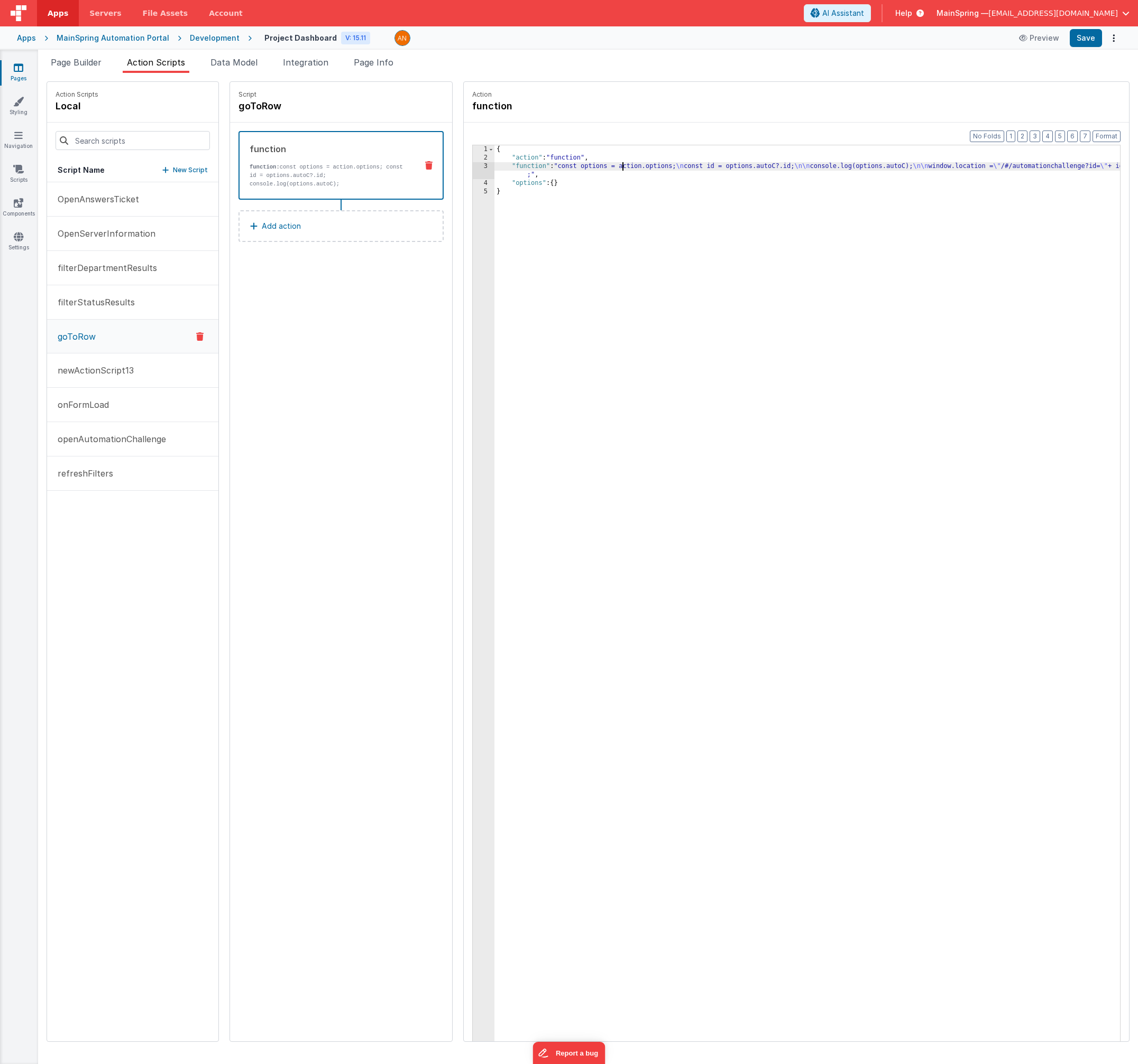
click at [600, 170] on div "{ "action" : "function" , "function" : "const options = action.options; \n cons…" at bounding box center [818, 618] width 648 height 946
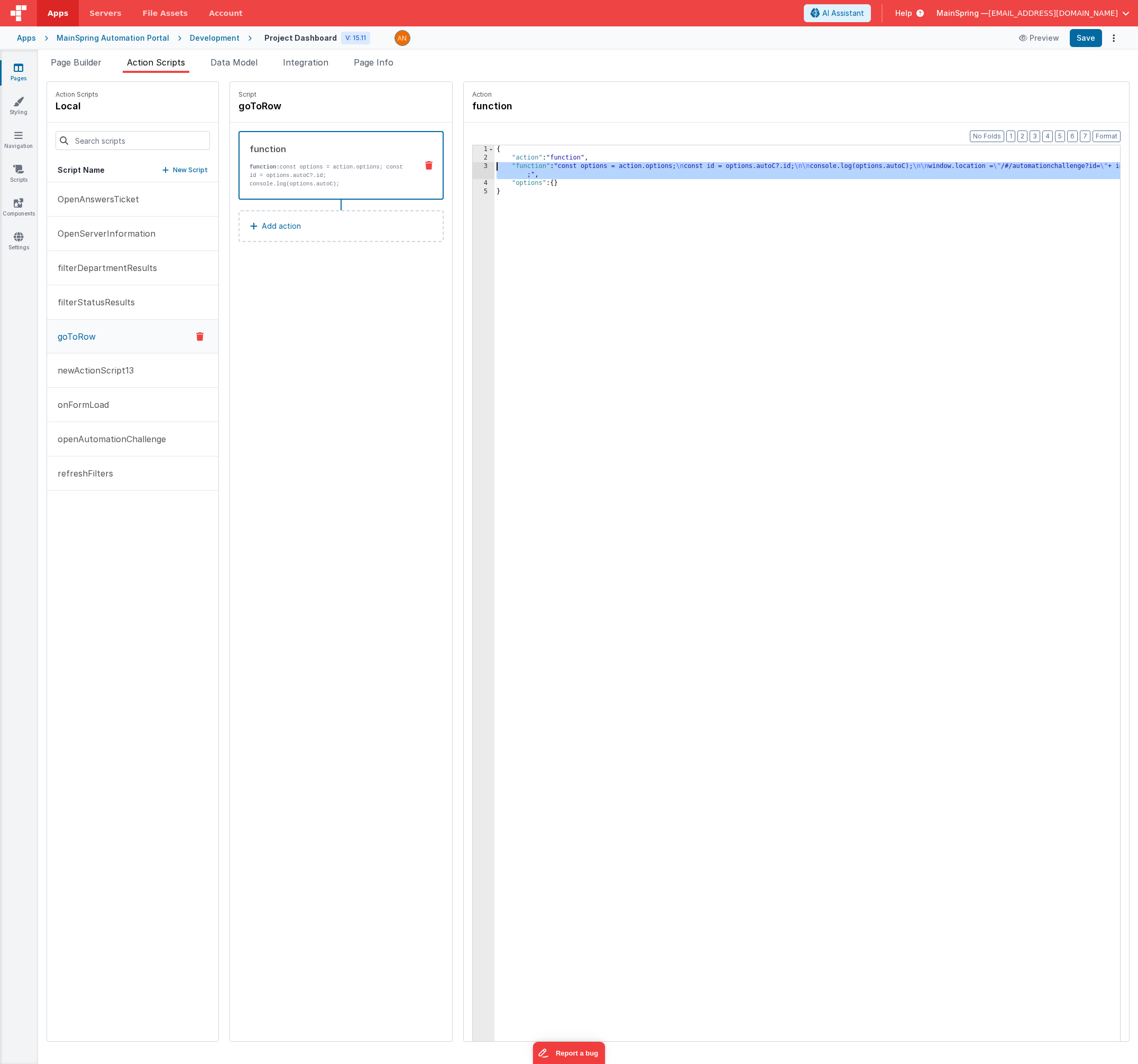
click at [472, 169] on div "3" at bounding box center [483, 170] width 22 height 17
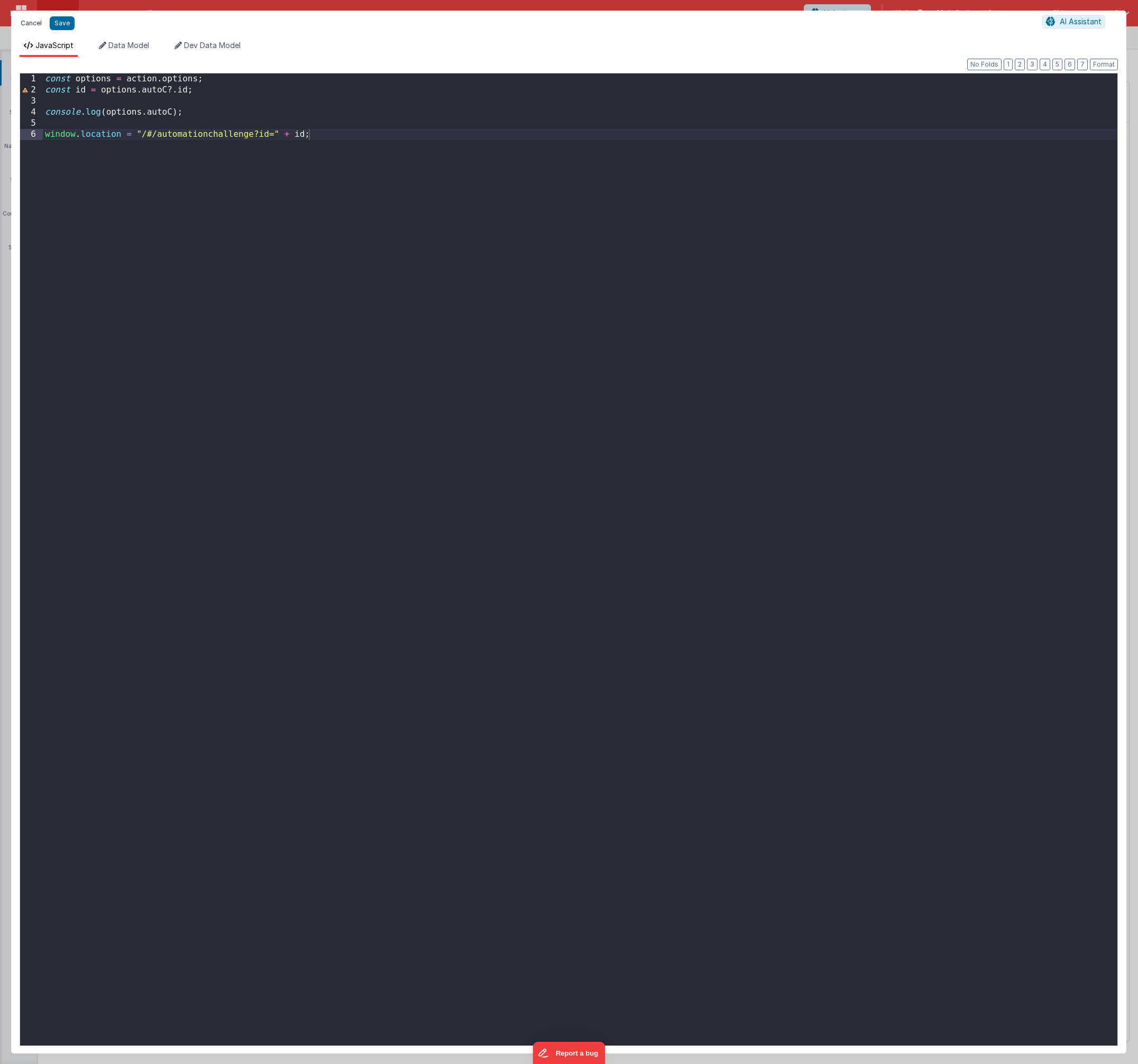
click at [24, 27] on button "Cancel" at bounding box center [31, 23] width 31 height 15
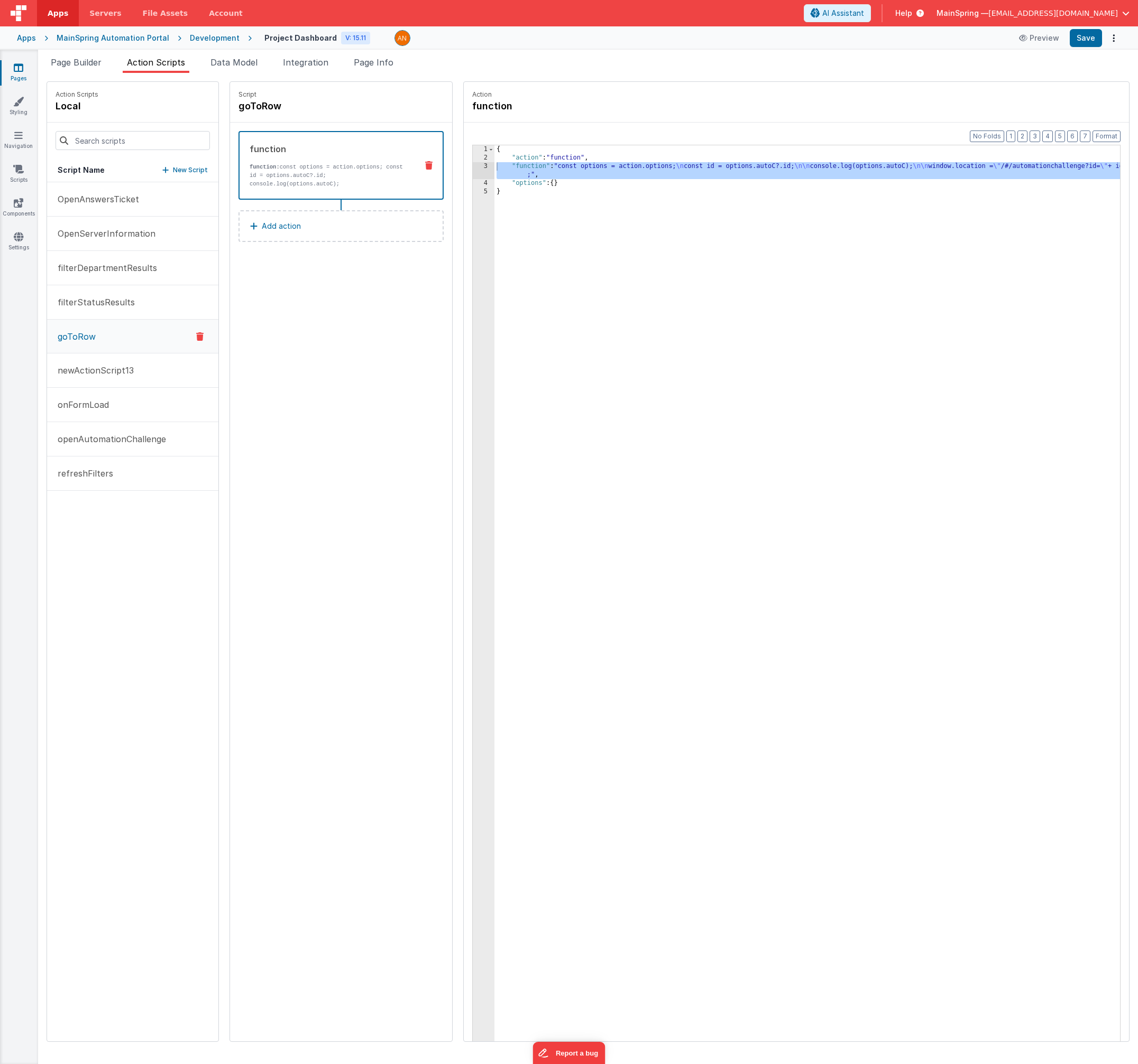
click at [328, 384] on div "Script goToRow function function: const options = action.options; const id = op…" at bounding box center [341, 561] width 222 height 960
click at [112, 307] on p "filterStatusResults" at bounding box center [93, 302] width 84 height 12
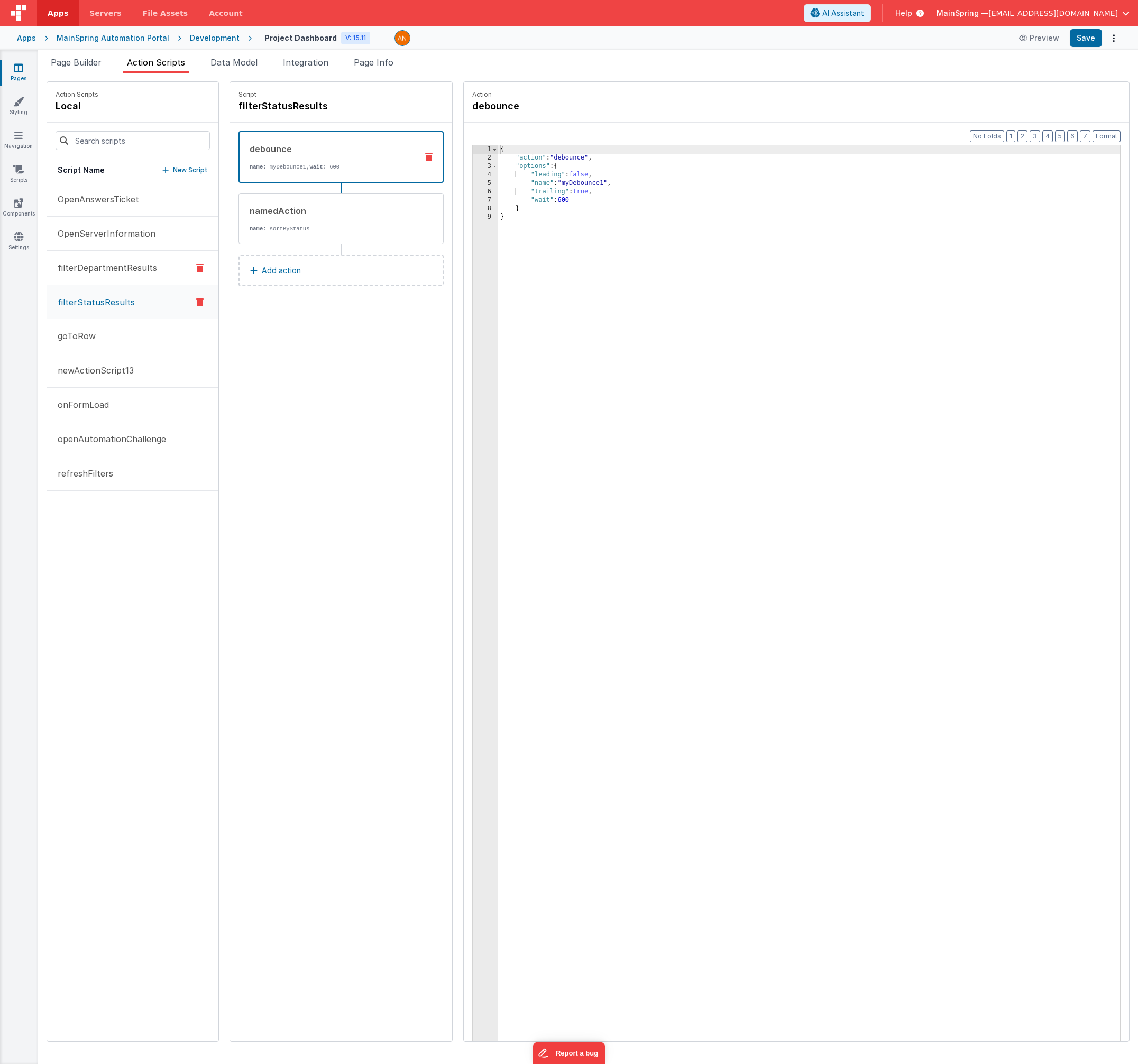
click at [115, 270] on p "filterDepartmentResults" at bounding box center [104, 267] width 106 height 12
click at [107, 300] on p "filterStatusResults" at bounding box center [93, 301] width 84 height 12
click at [96, 265] on p "filterDepartmentResults" at bounding box center [104, 267] width 106 height 12
click at [196, 269] on icon at bounding box center [199, 267] width 7 height 12
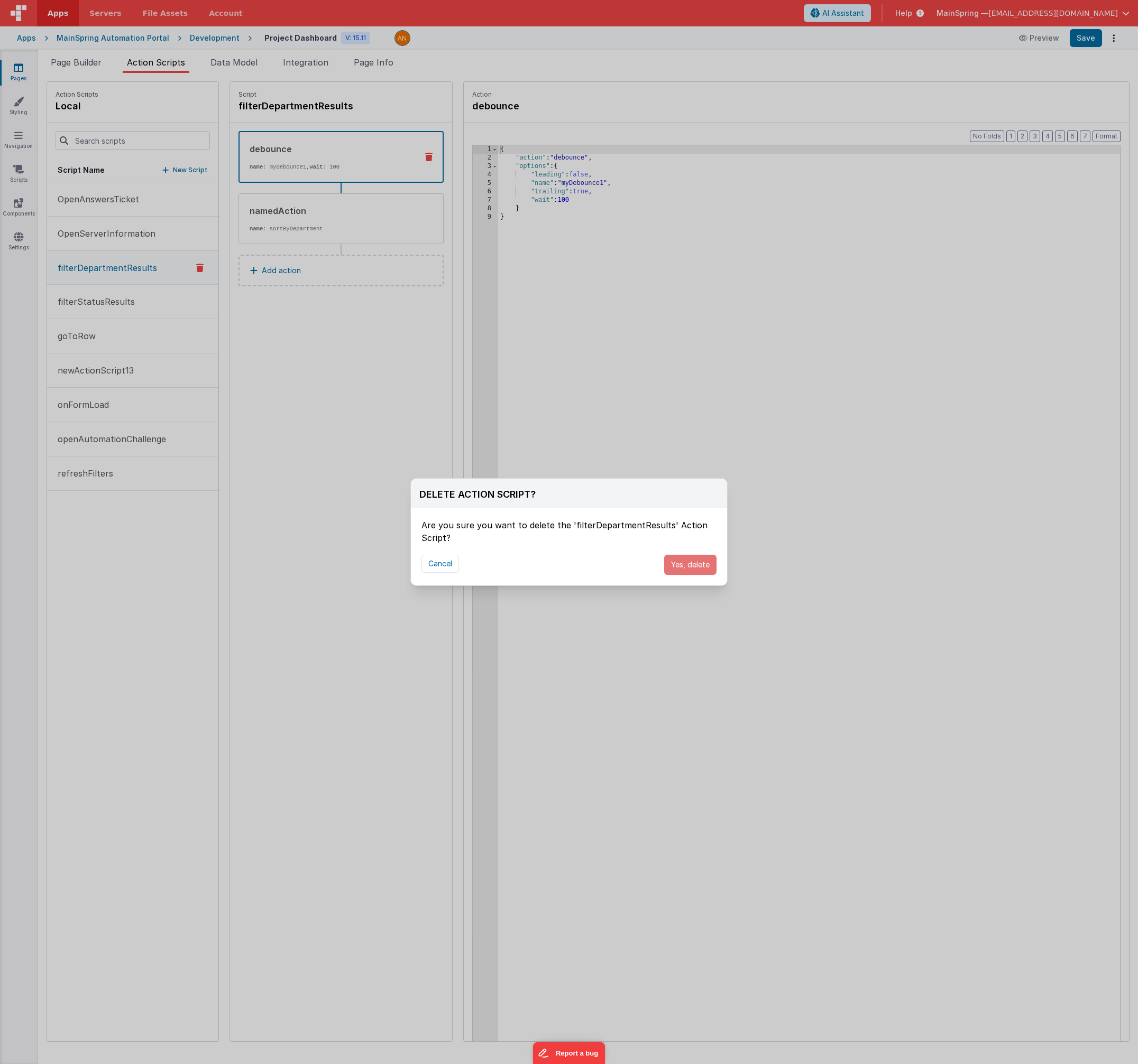
drag, startPoint x: 677, startPoint y: 570, endPoint x: 624, endPoint y: 561, distance: 53.8
click at [624, 561] on div "Cancel Yes, delete" at bounding box center [569, 565] width 316 height 41
click at [435, 563] on button "Cancel" at bounding box center [439, 564] width 37 height 18
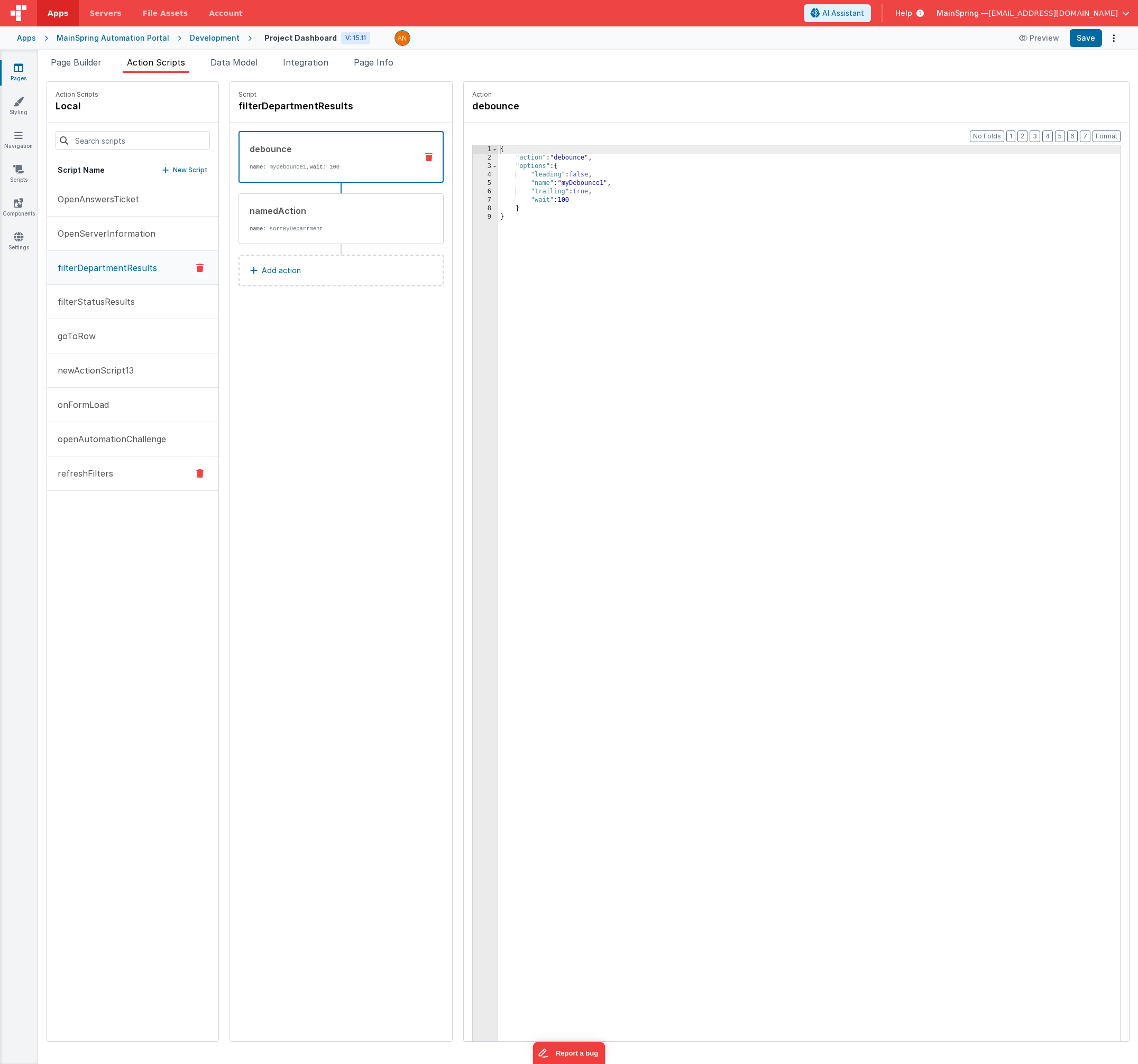
click at [103, 477] on p "refreshFilters" at bounding box center [82, 473] width 62 height 12
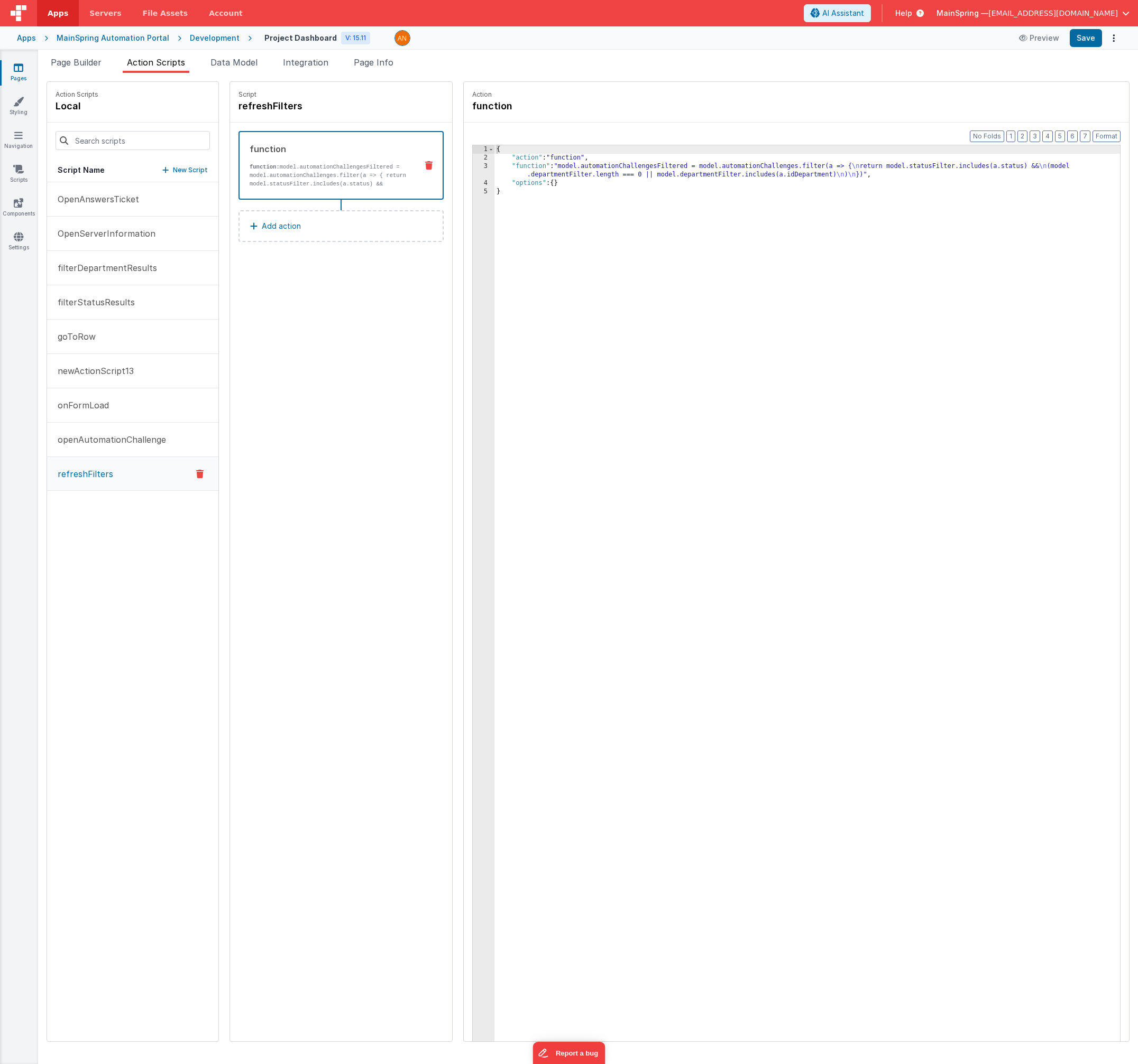
click at [244, 235] on button "Add action" at bounding box center [341, 226] width 205 height 31
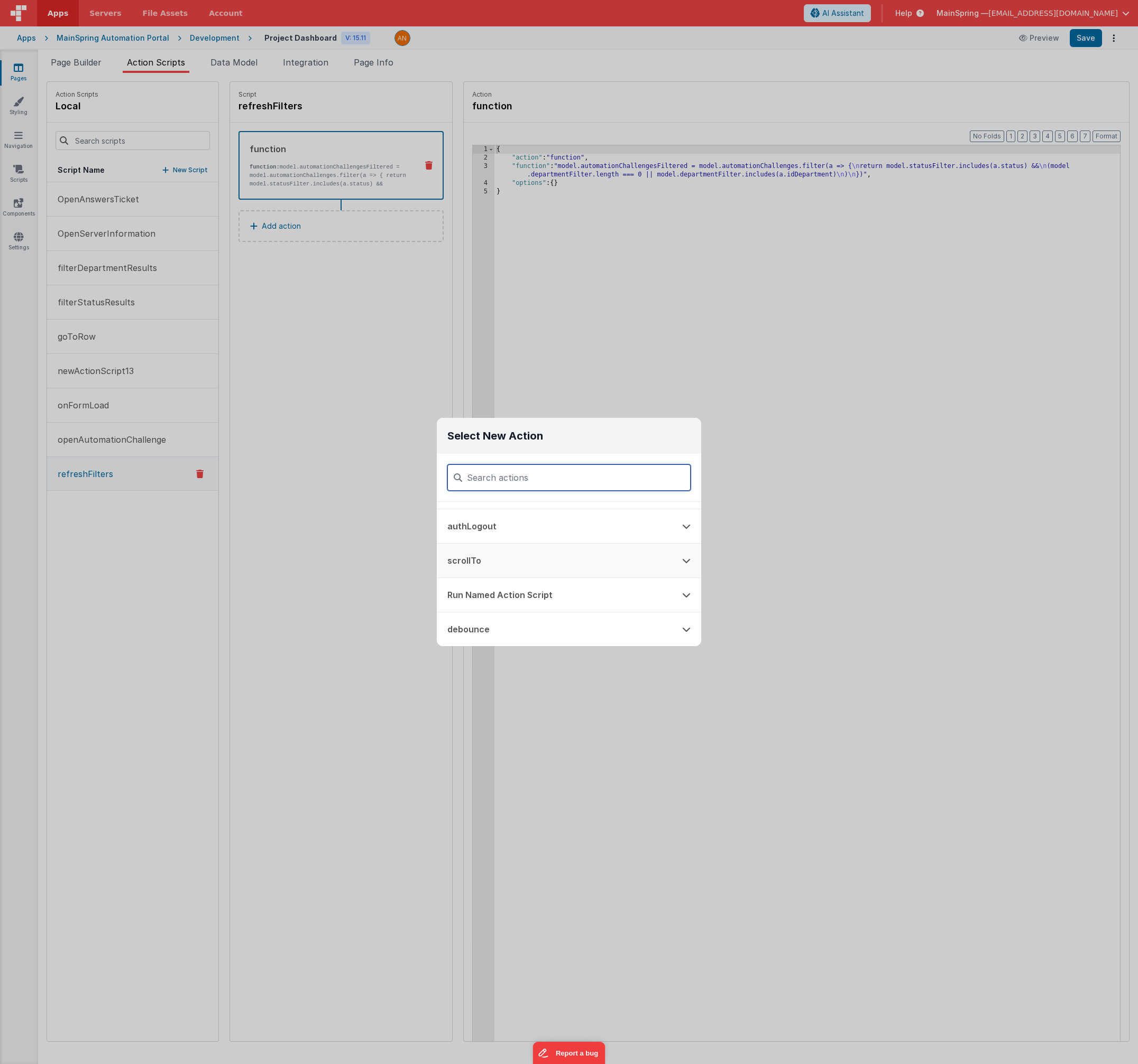
scroll to position [569, 0]
click at [509, 640] on button "debounce" at bounding box center [554, 637] width 235 height 34
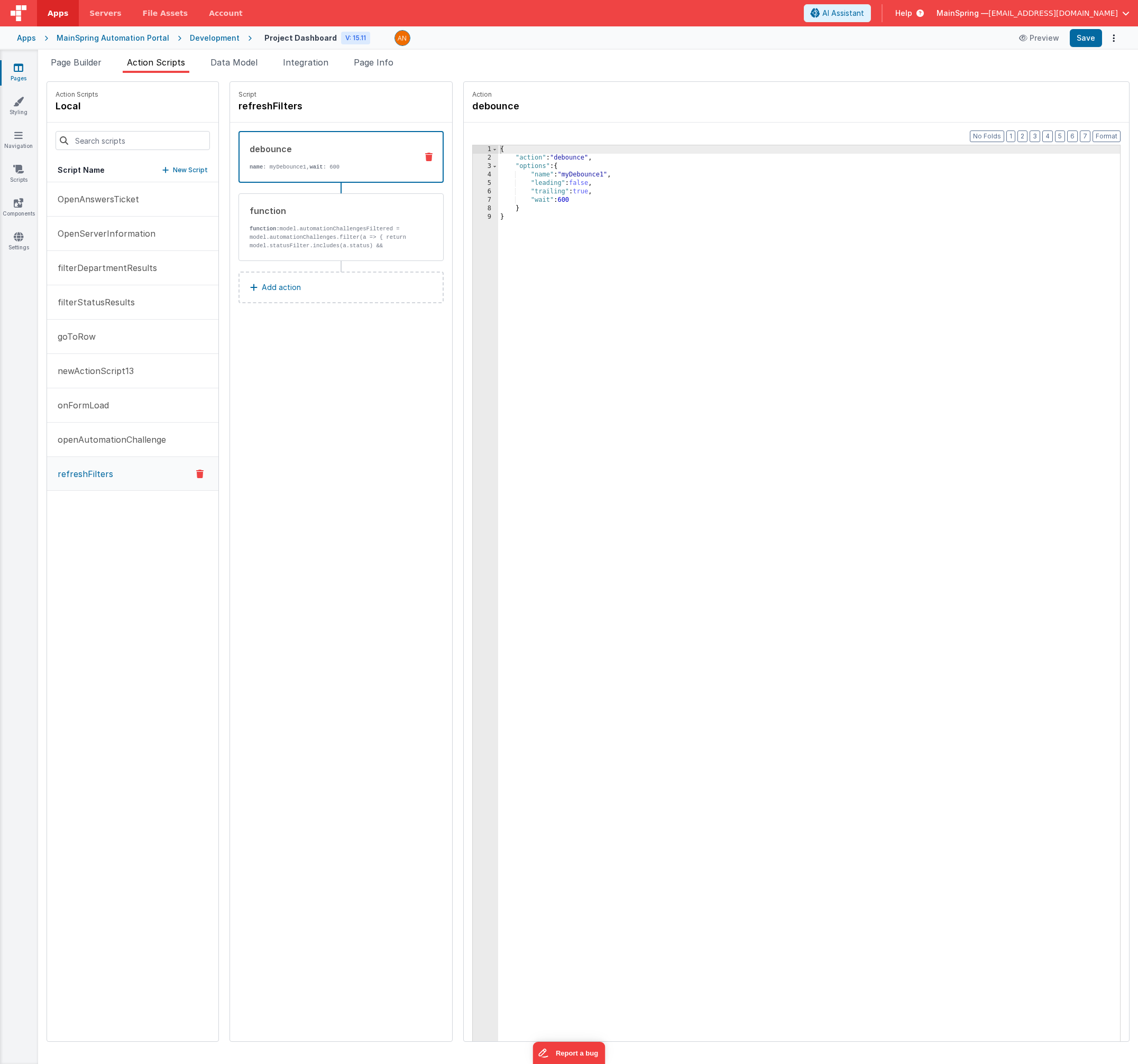
click at [337, 431] on div "Script refreshFilters debounce name : myDebounce1, wait : 600 function function…" at bounding box center [341, 561] width 222 height 960
click at [311, 410] on div "Script refreshFilters debounce name : myDebounce1, wait : 600 function function…" at bounding box center [341, 561] width 222 height 960
click at [109, 270] on p "filterDepartmentResults" at bounding box center [104, 267] width 106 height 12
drag, startPoint x: 116, startPoint y: 305, endPoint x: 117, endPoint y: 284, distance: 21.0
click at [116, 304] on p "filterStatusResults" at bounding box center [93, 301] width 84 height 12
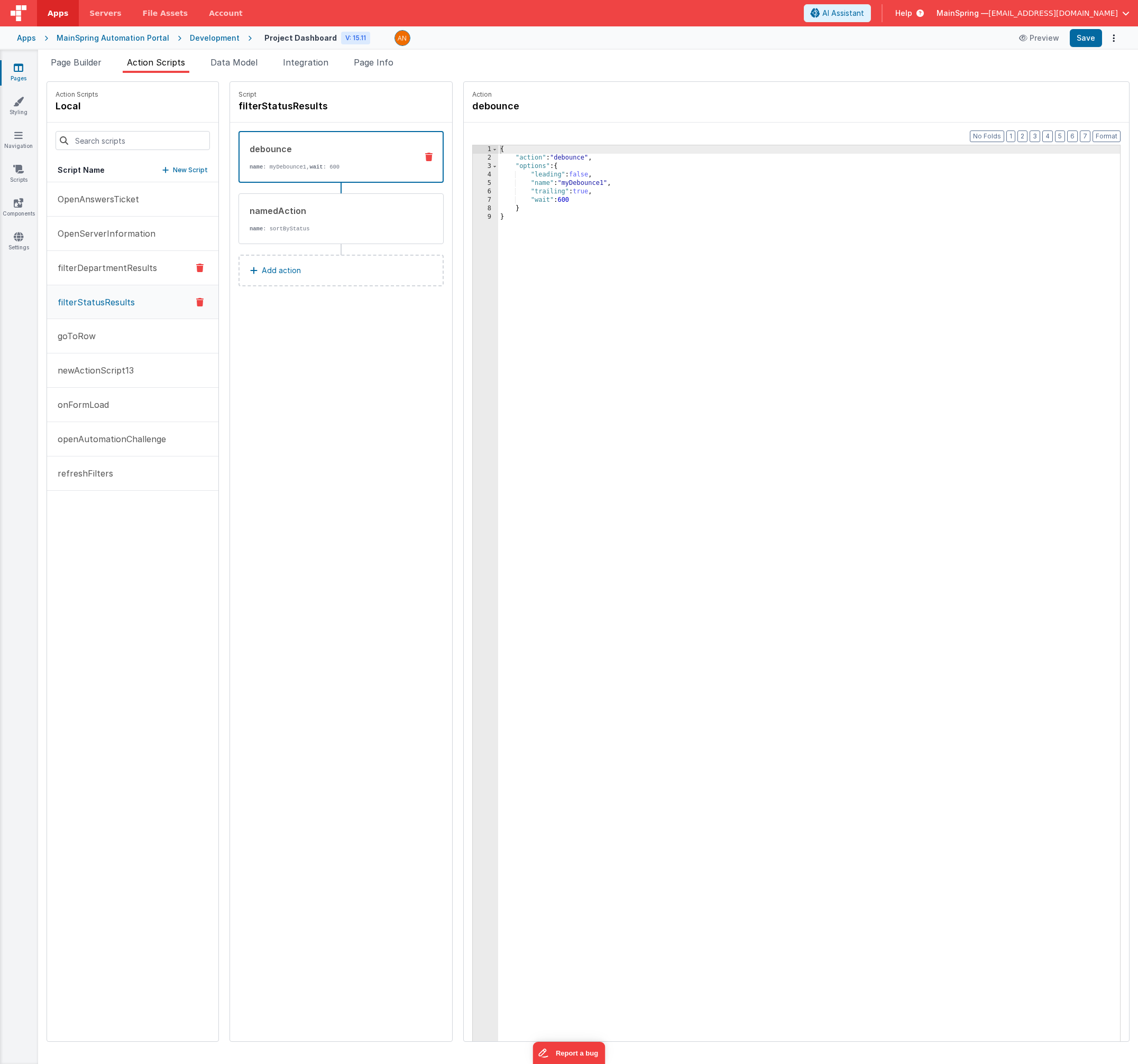
click at [116, 272] on p "filterDepartmentResults" at bounding box center [104, 267] width 106 height 12
click at [196, 269] on icon at bounding box center [199, 267] width 7 height 12
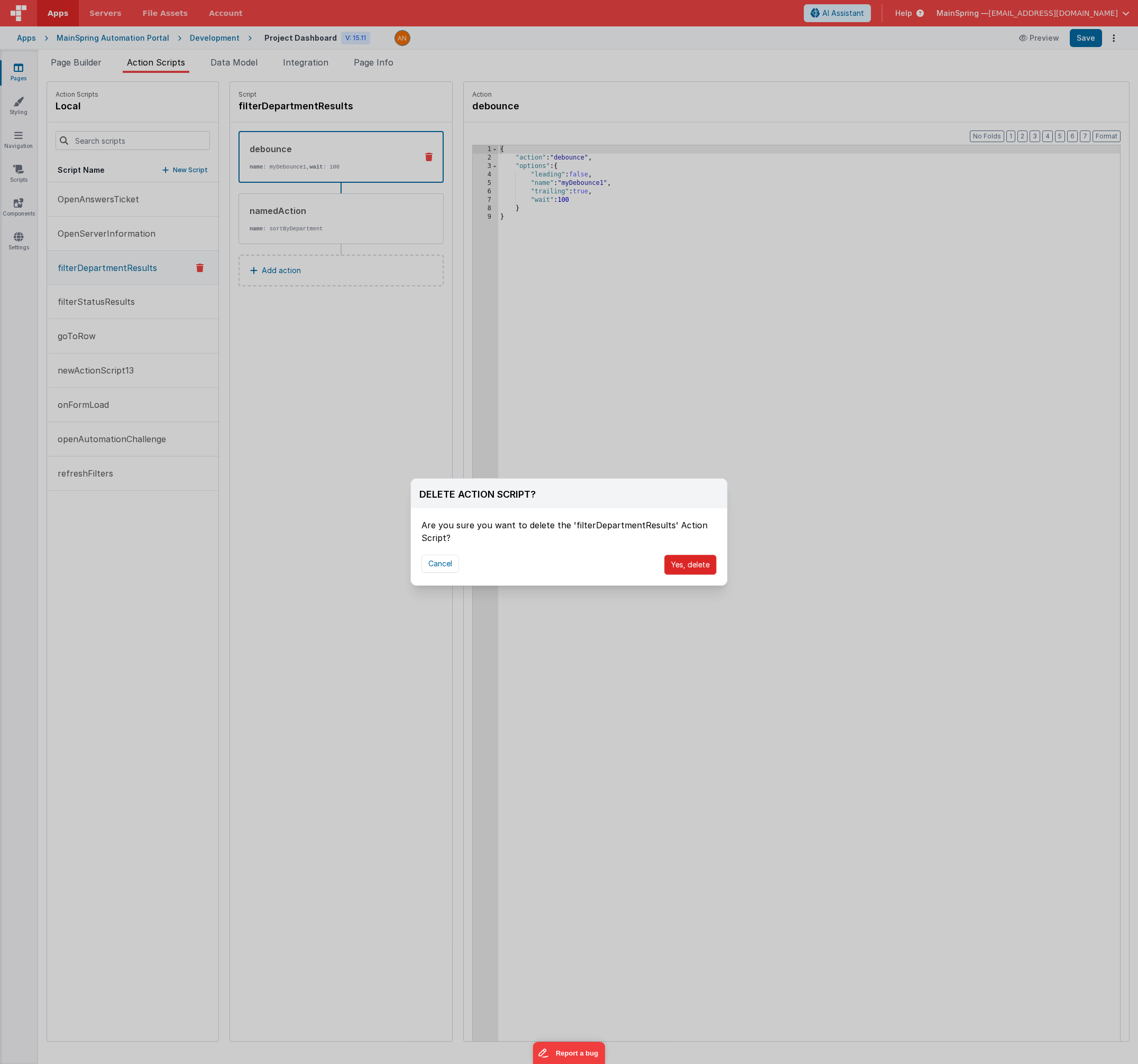
click at [700, 568] on button "Yes, delete" at bounding box center [690, 565] width 52 height 20
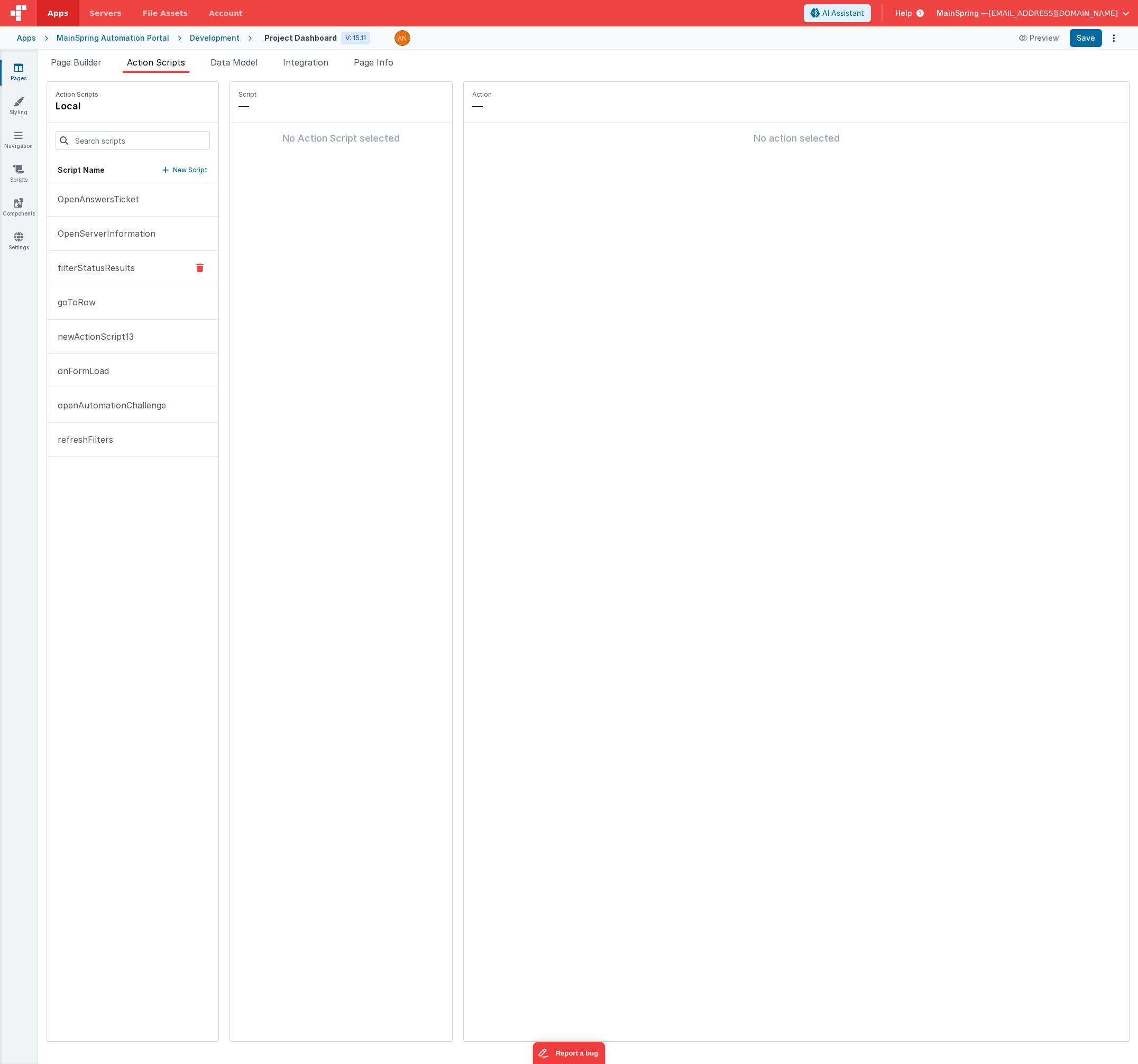
click at [113, 274] on button "filterStatusResults" at bounding box center [132, 269] width 171 height 35
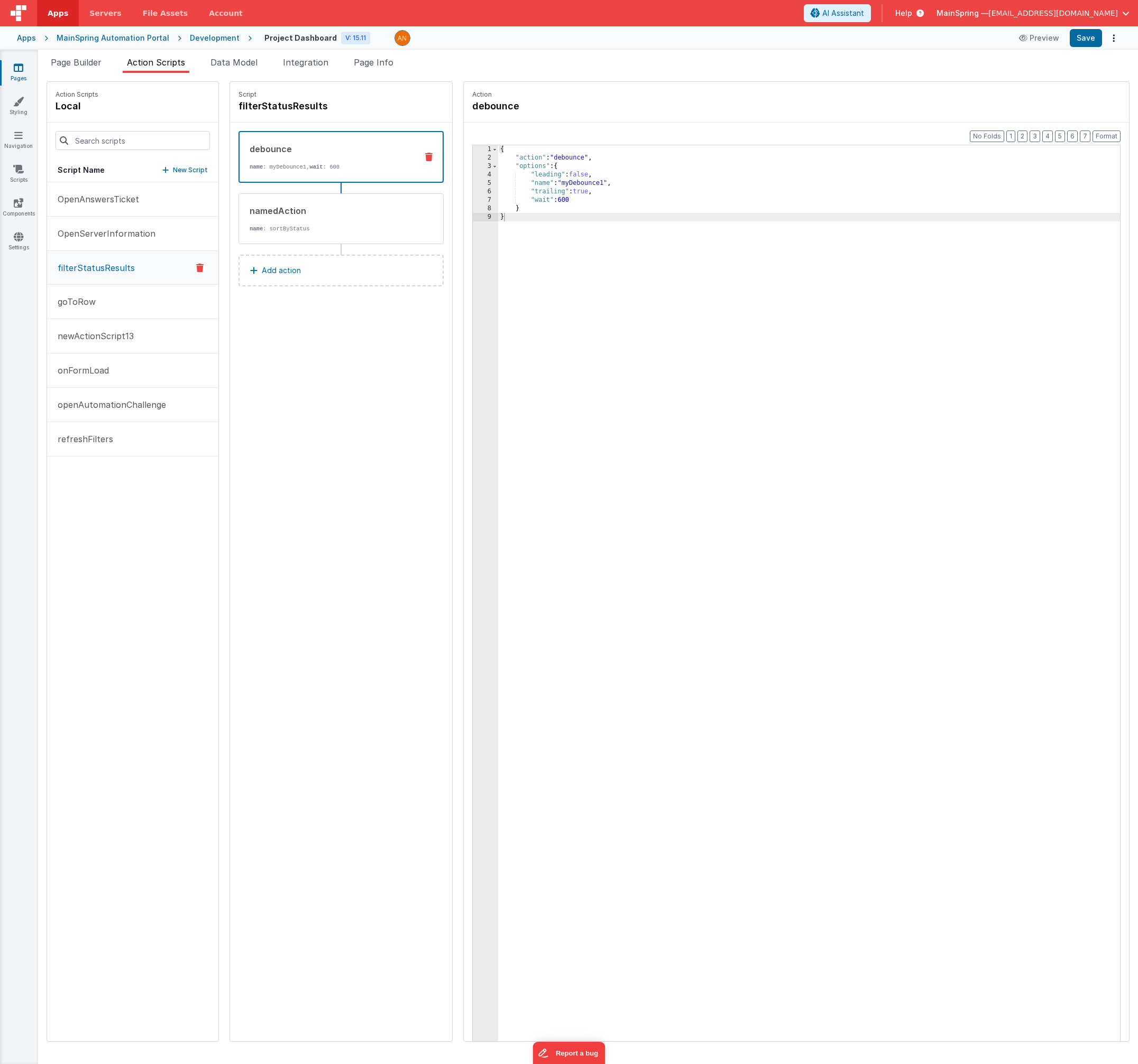
click at [196, 272] on icon at bounding box center [199, 267] width 7 height 12
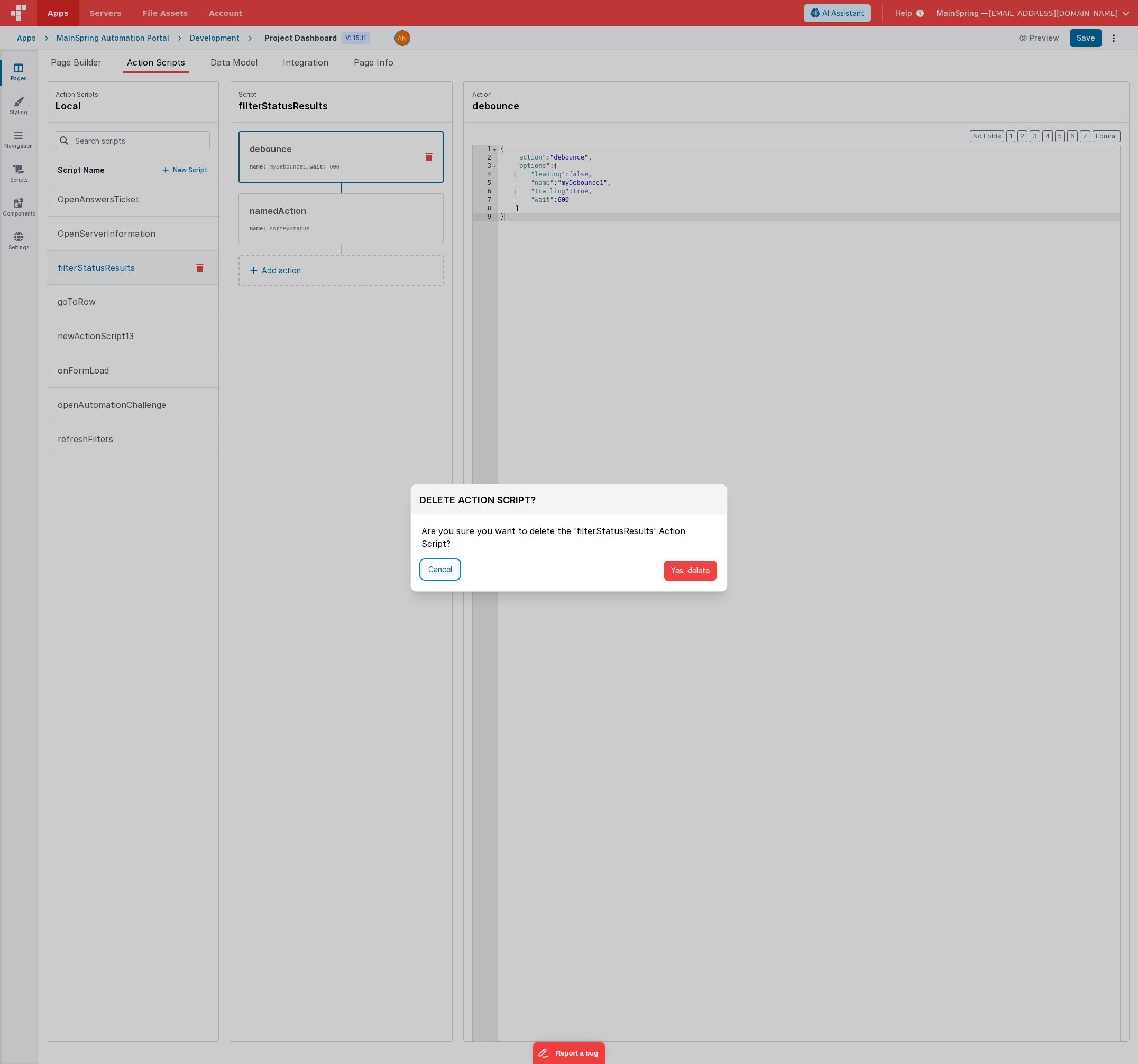
click at [457, 561] on button "Cancel" at bounding box center [439, 570] width 37 height 18
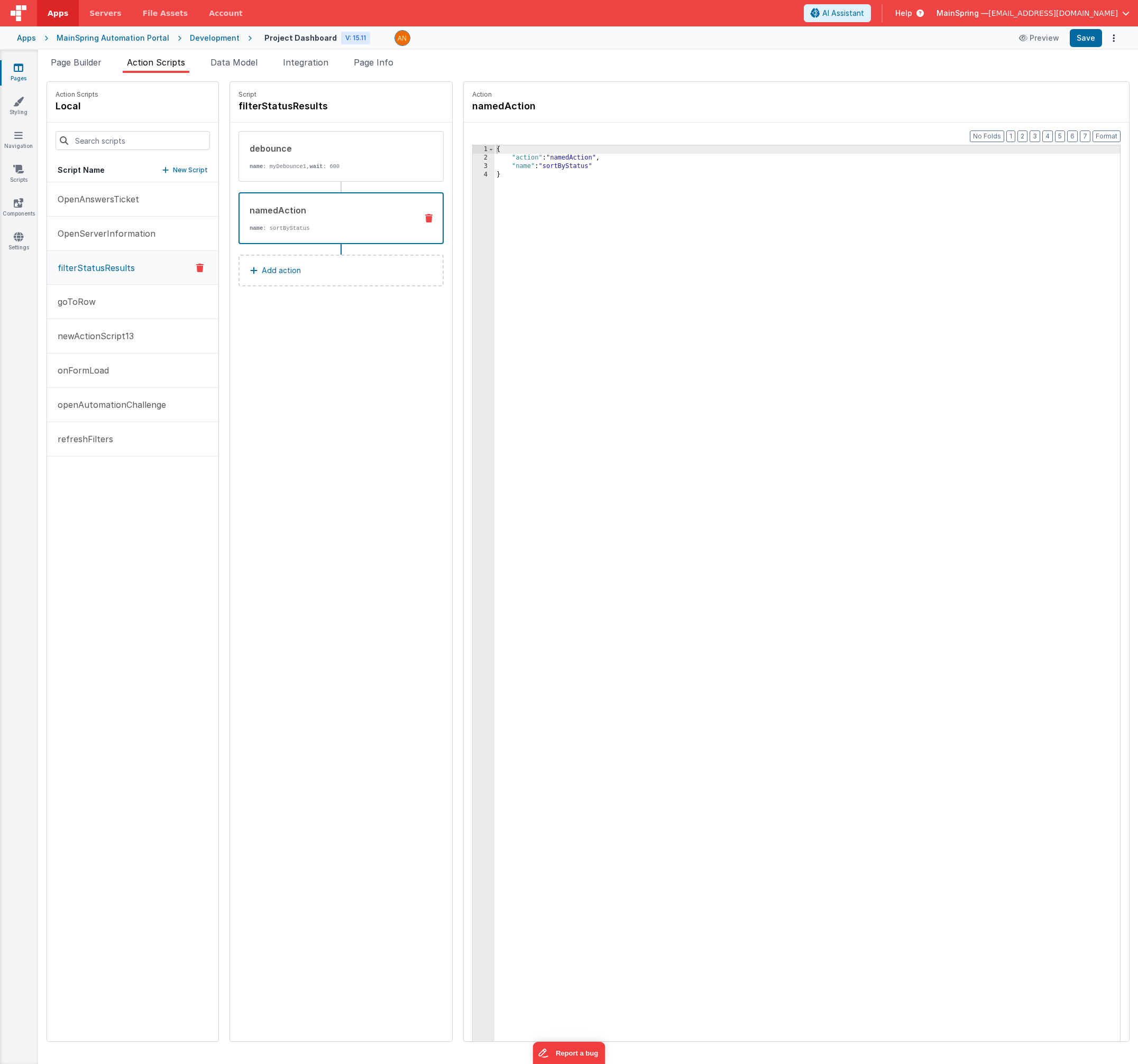
click at [284, 210] on div "namedAction" at bounding box center [329, 210] width 159 height 12
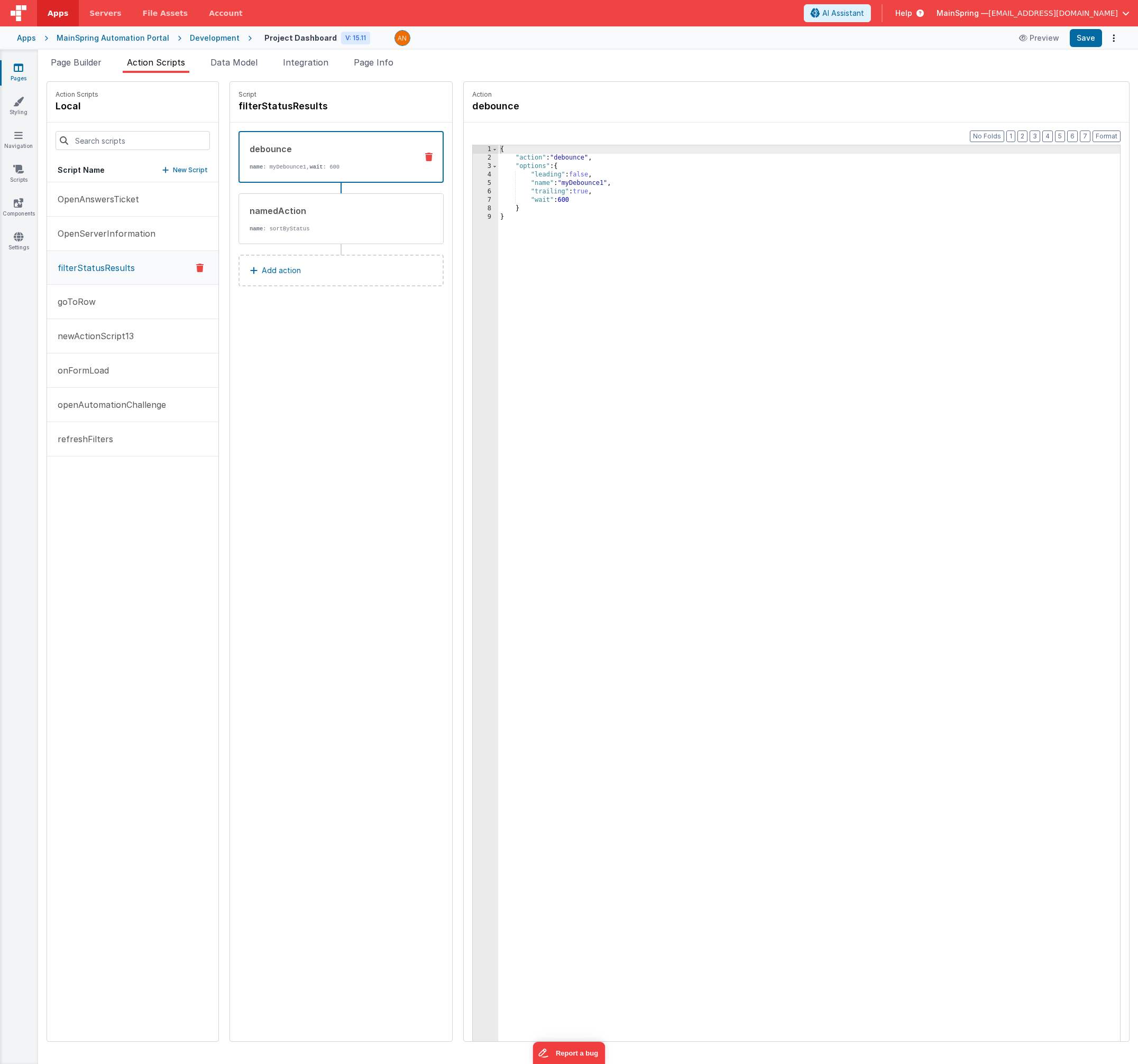
click at [282, 147] on div "debounce" at bounding box center [329, 149] width 159 height 12
click at [196, 268] on icon at bounding box center [199, 267] width 7 height 12
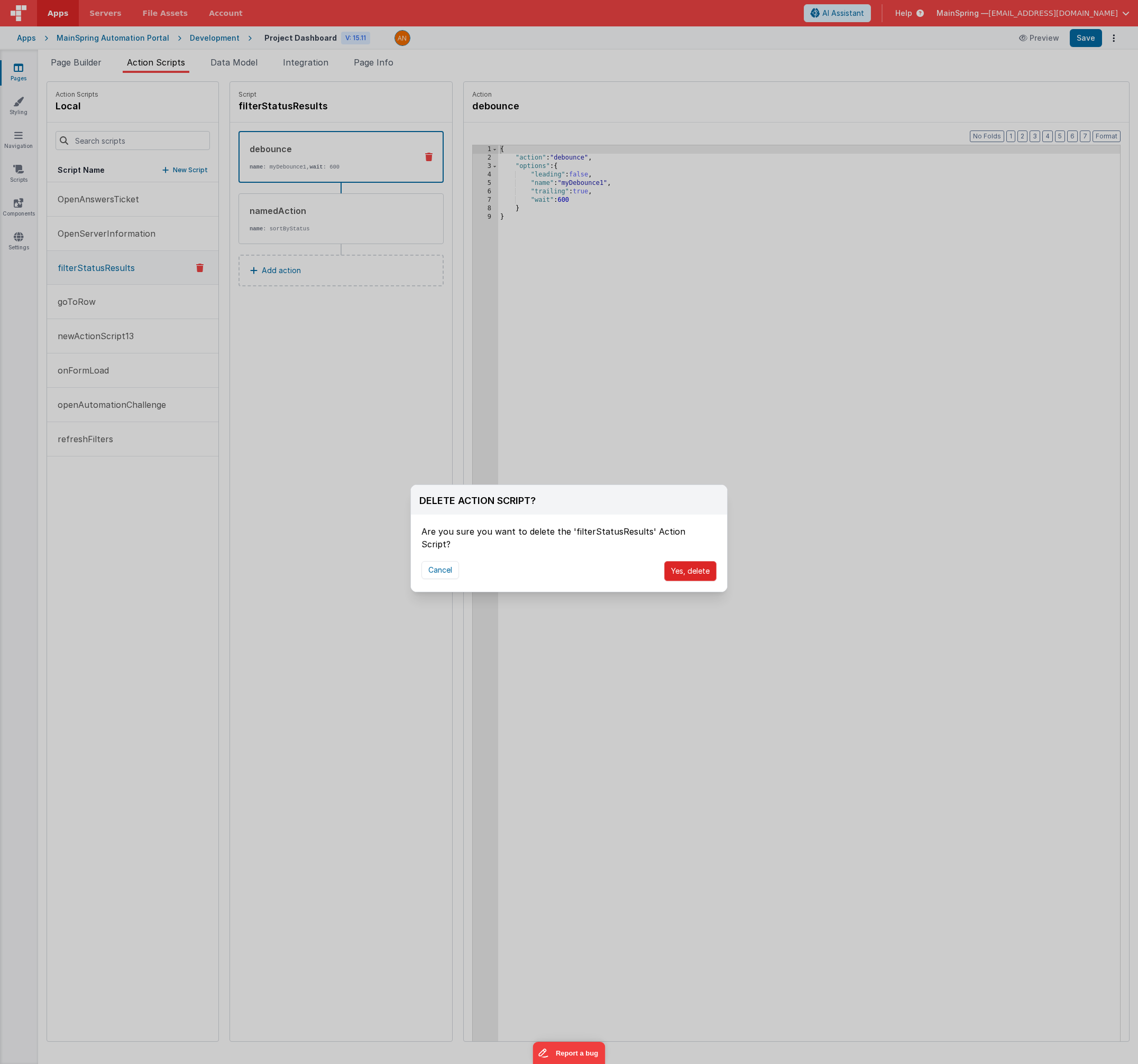
click at [698, 561] on button "Yes, delete" at bounding box center [690, 571] width 52 height 20
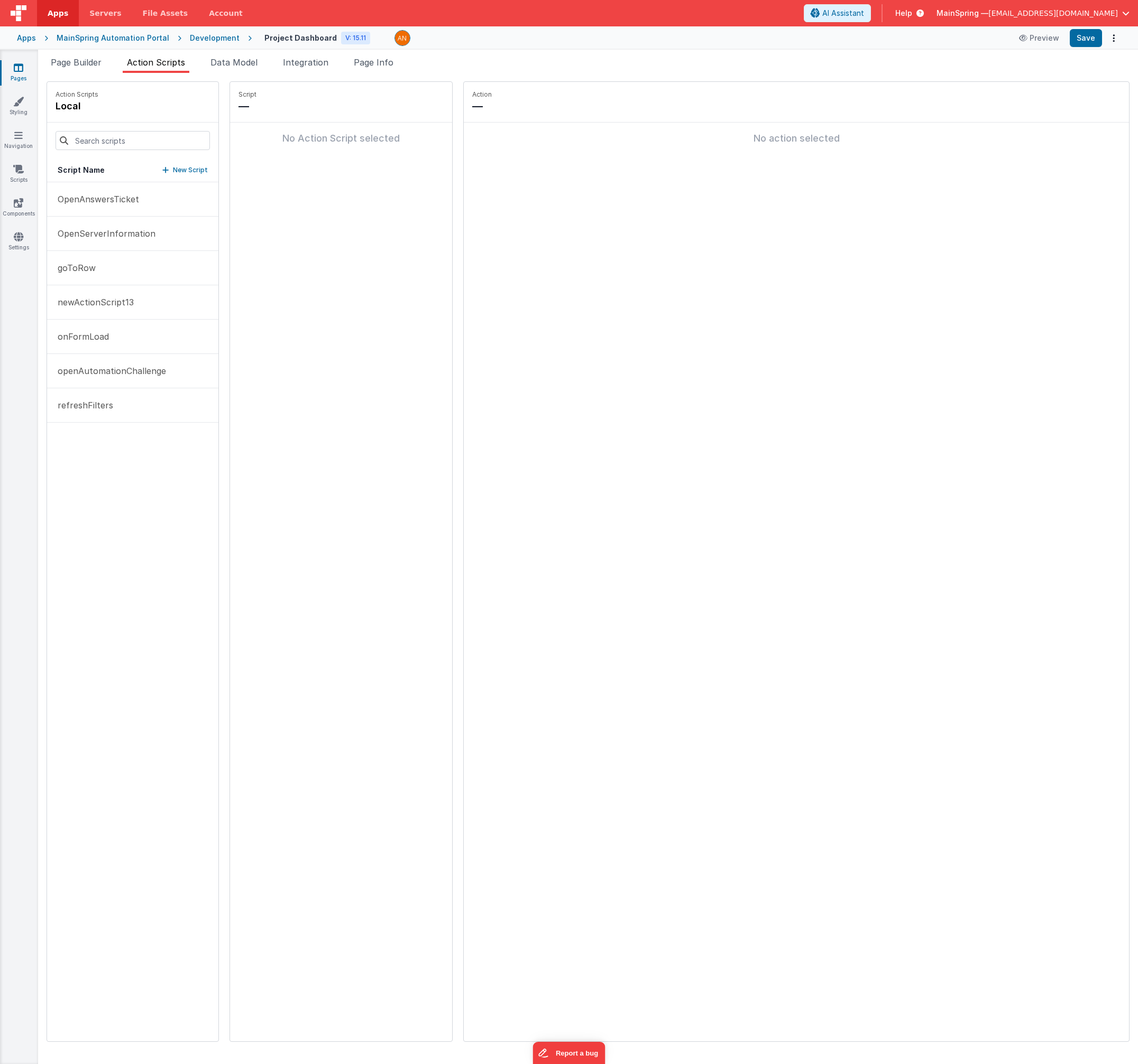
click at [368, 459] on div "Script — No Action Script selected" at bounding box center [341, 561] width 222 height 960
click at [126, 197] on p "OpenAnswersTicket" at bounding box center [95, 198] width 88 height 12
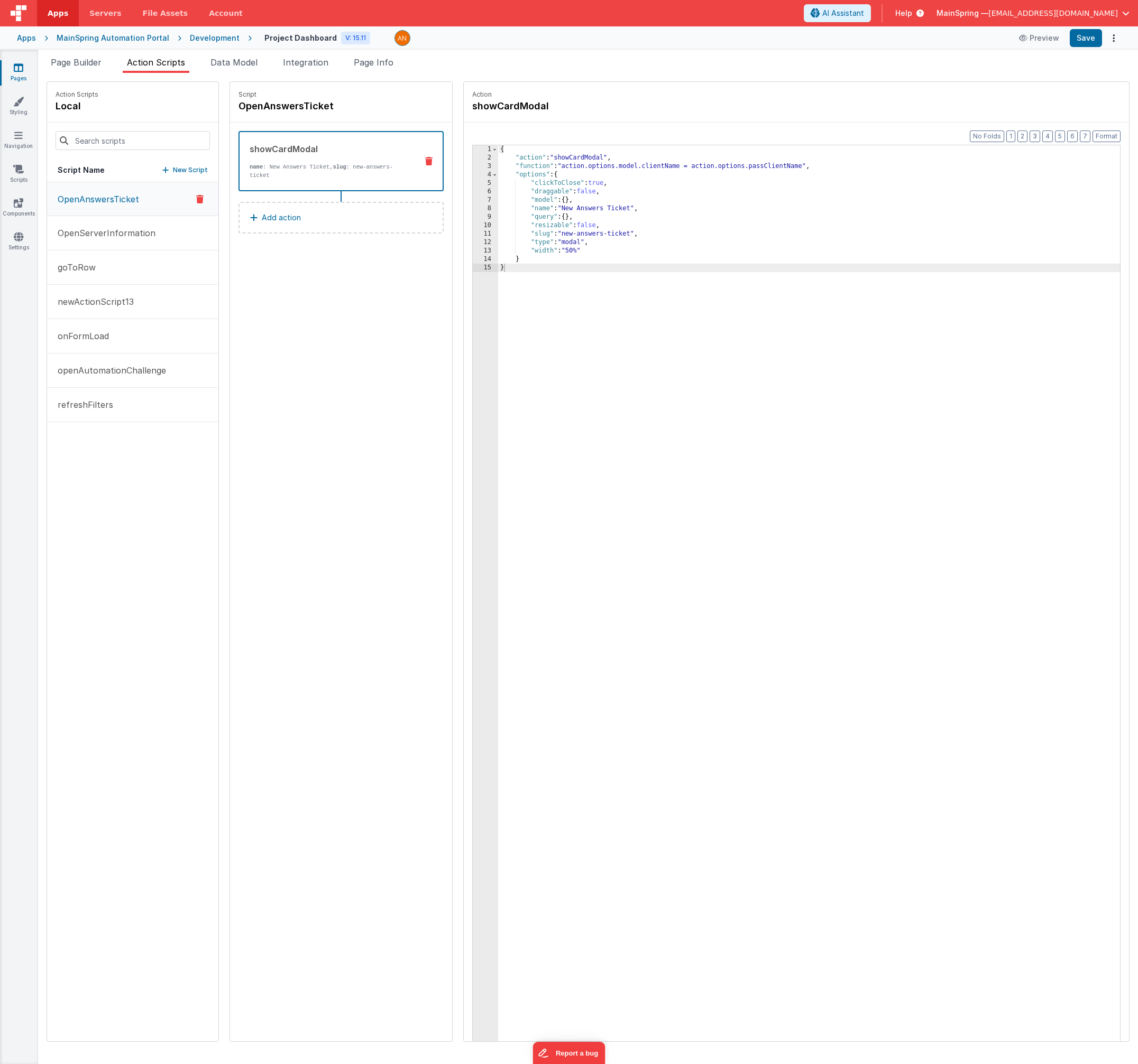
click at [371, 305] on div "Script OpenAnswersTicket showCardModal name : New Answers Ticket, slug : new-an…" at bounding box center [341, 561] width 222 height 960
click at [86, 222] on button "OpenServerInformation" at bounding box center [132, 233] width 171 height 35
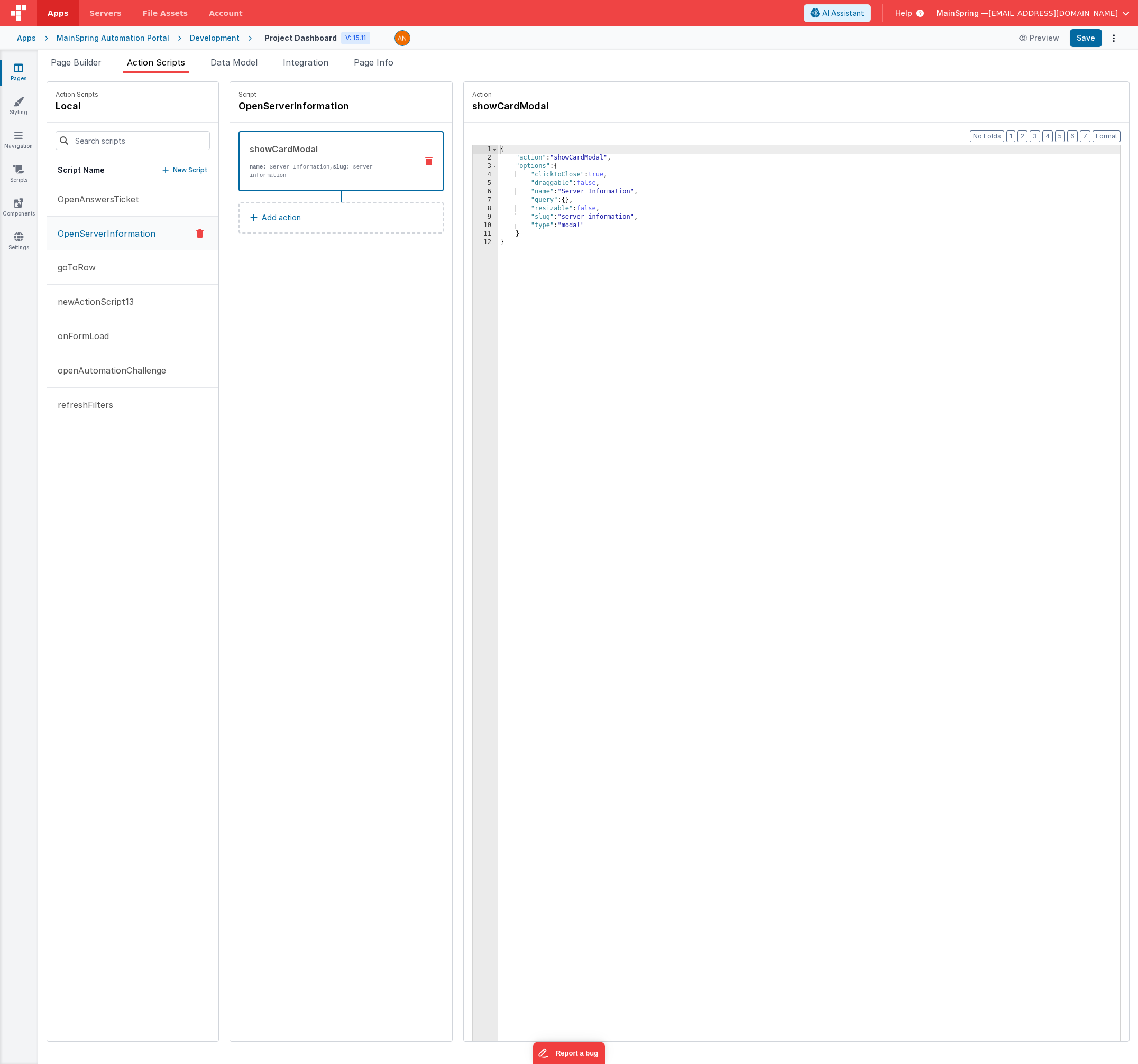
click at [196, 236] on icon at bounding box center [199, 233] width 7 height 12
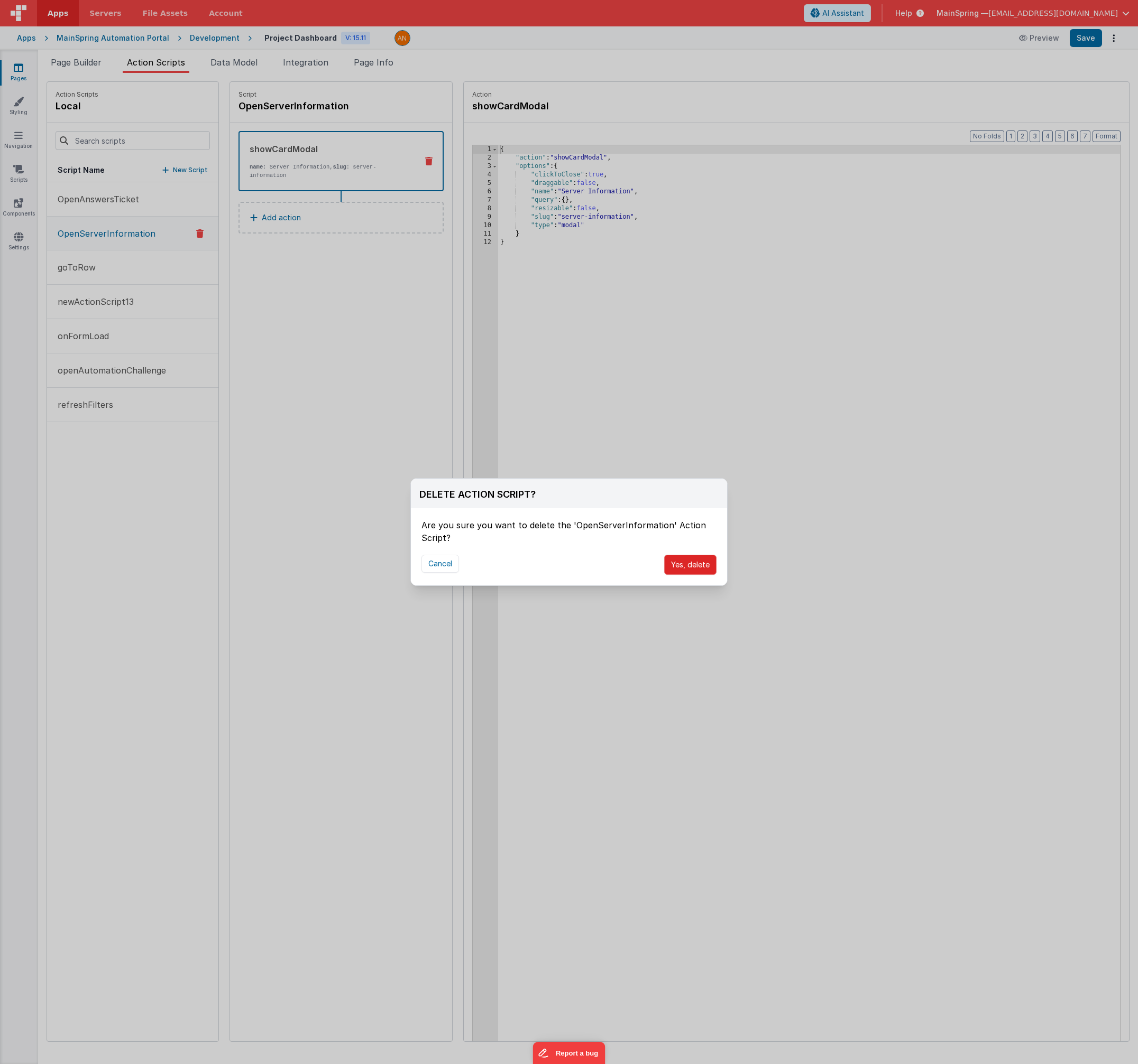
click at [691, 565] on button "Yes, delete" at bounding box center [690, 565] width 52 height 20
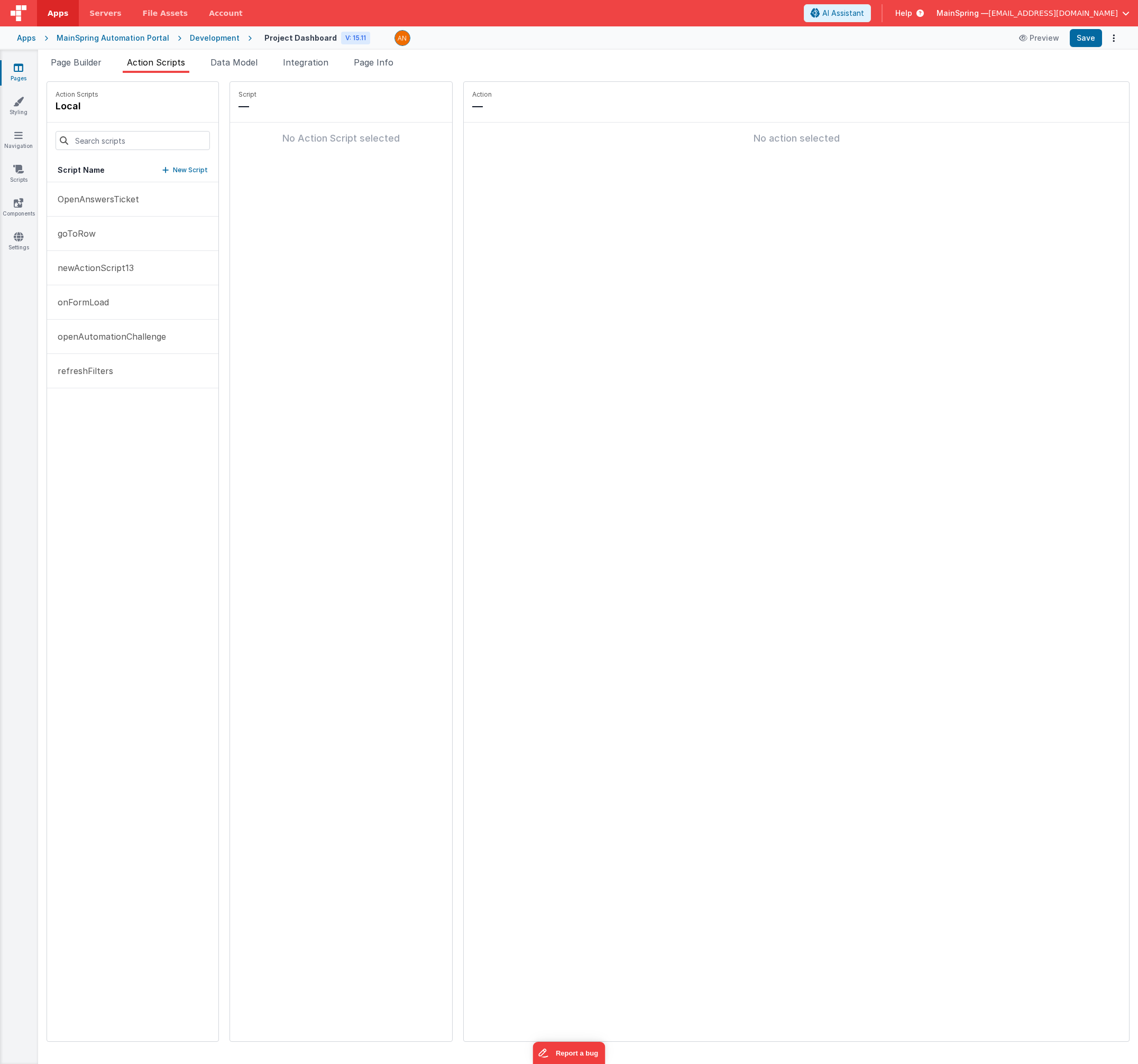
click at [352, 388] on div "Script — No Action Script selected" at bounding box center [341, 561] width 222 height 960
click at [86, 65] on span "Page Builder" at bounding box center [75, 62] width 50 height 11
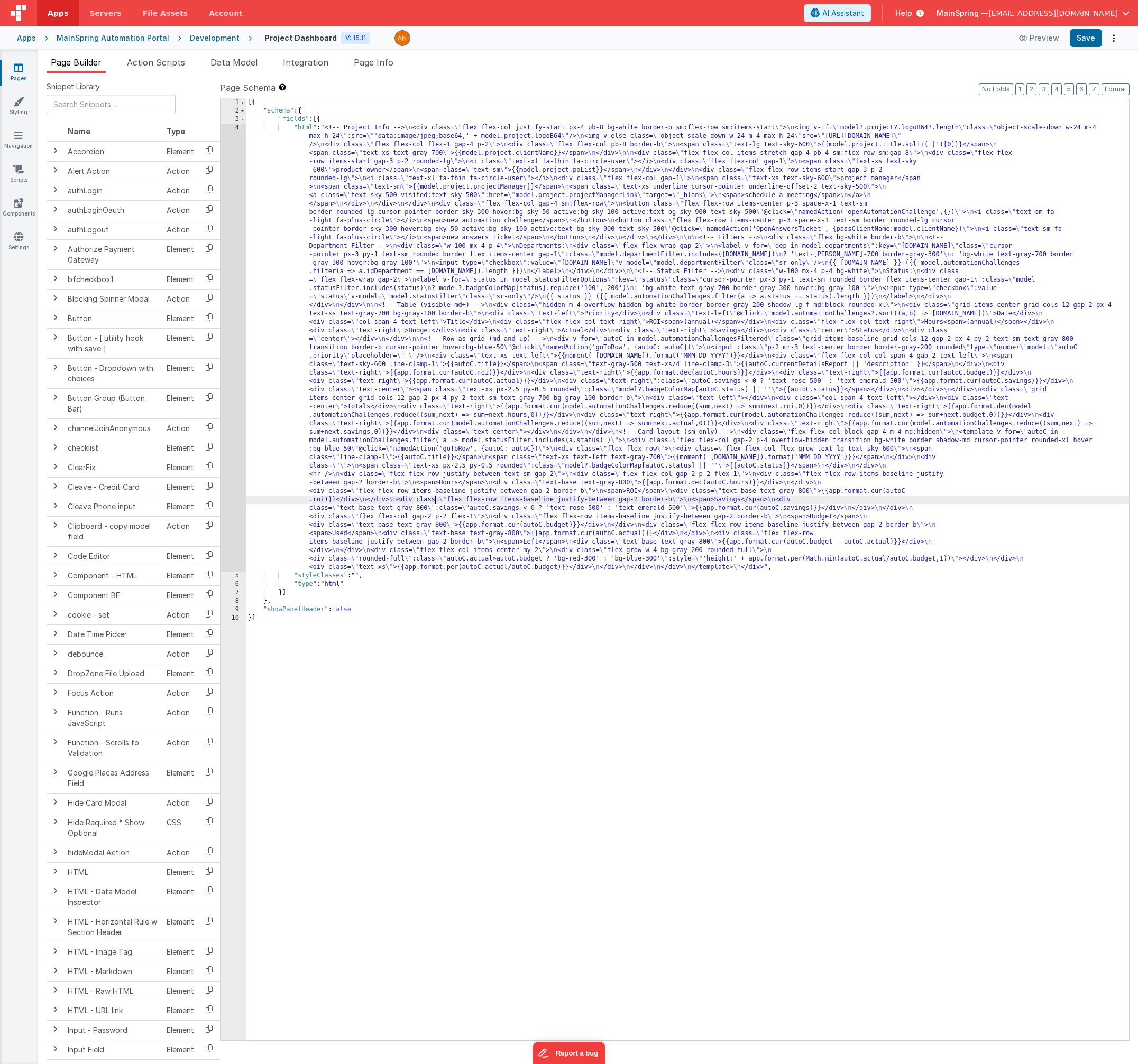
drag, startPoint x: 434, startPoint y: 499, endPoint x: 365, endPoint y: 468, distance: 75.6
click at [434, 499] on div "[{ "schema" : { "fields" : [{ "html" : "<!-- Project Info --> \n <div class= \"…" at bounding box center [686, 578] width 882 height 959
click at [231, 448] on div "4" at bounding box center [233, 348] width 26 height 448
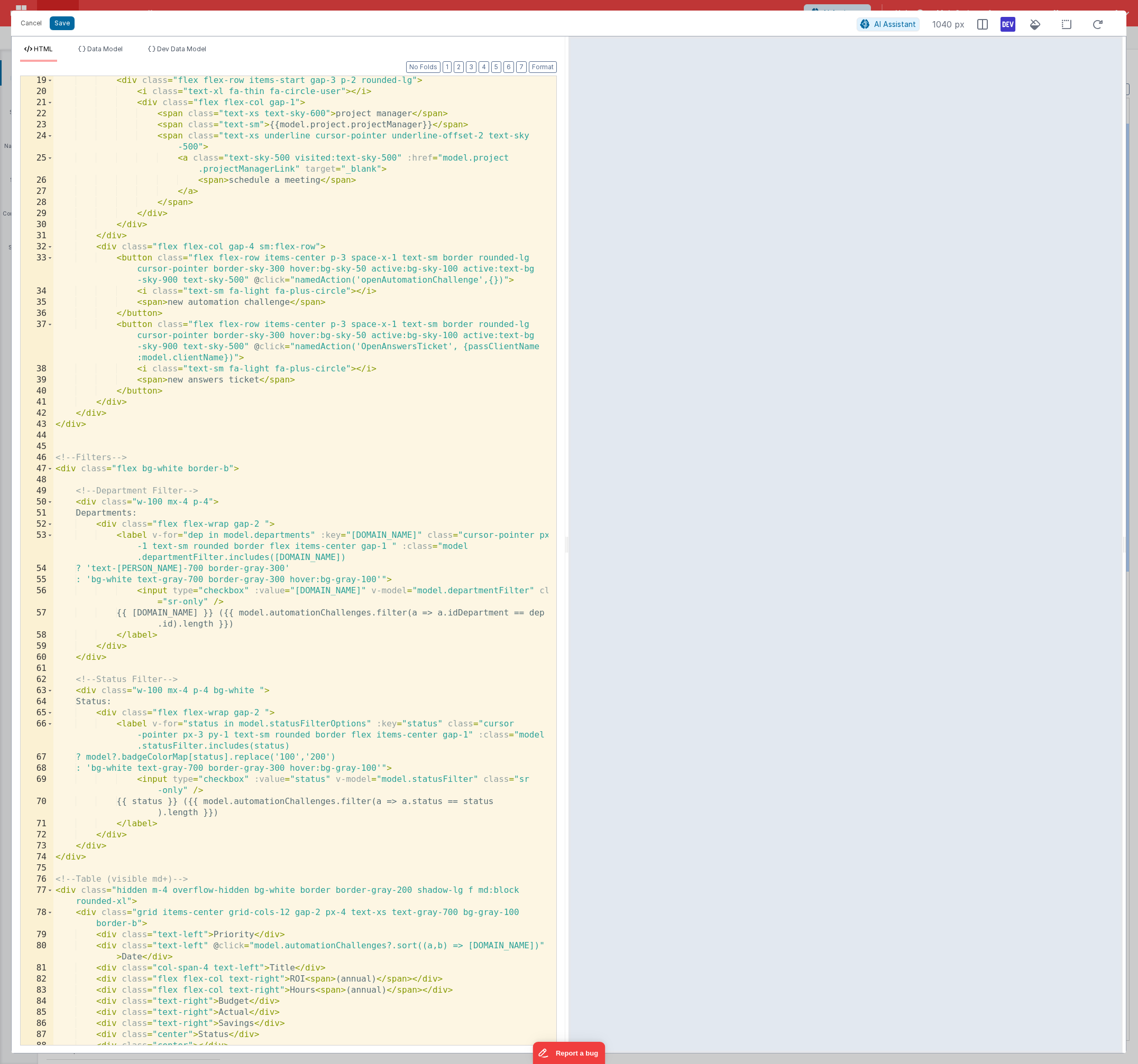
scroll to position [0, 0]
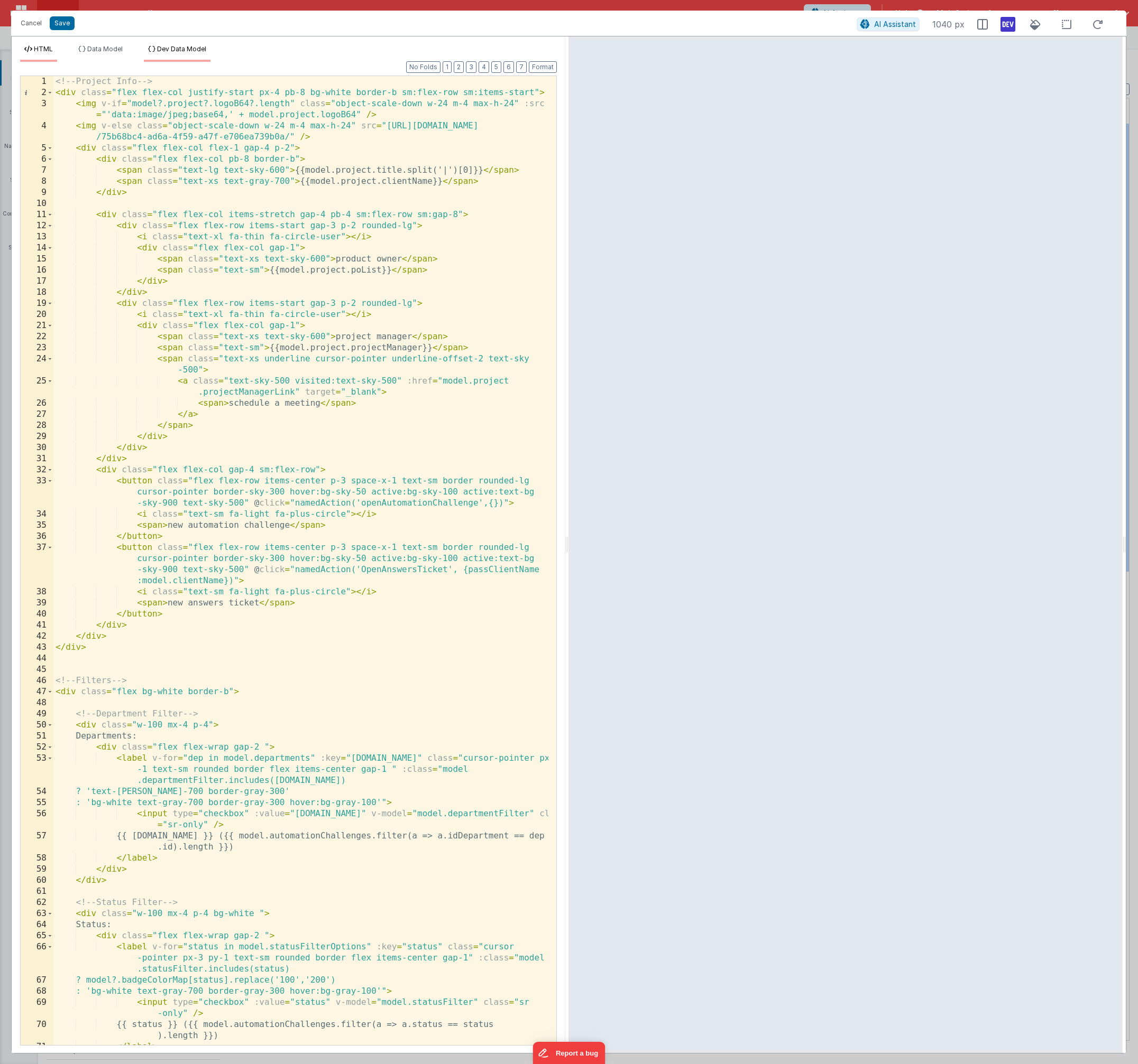
click at [193, 49] on span "Dev Data Model" at bounding box center [181, 49] width 49 height 8
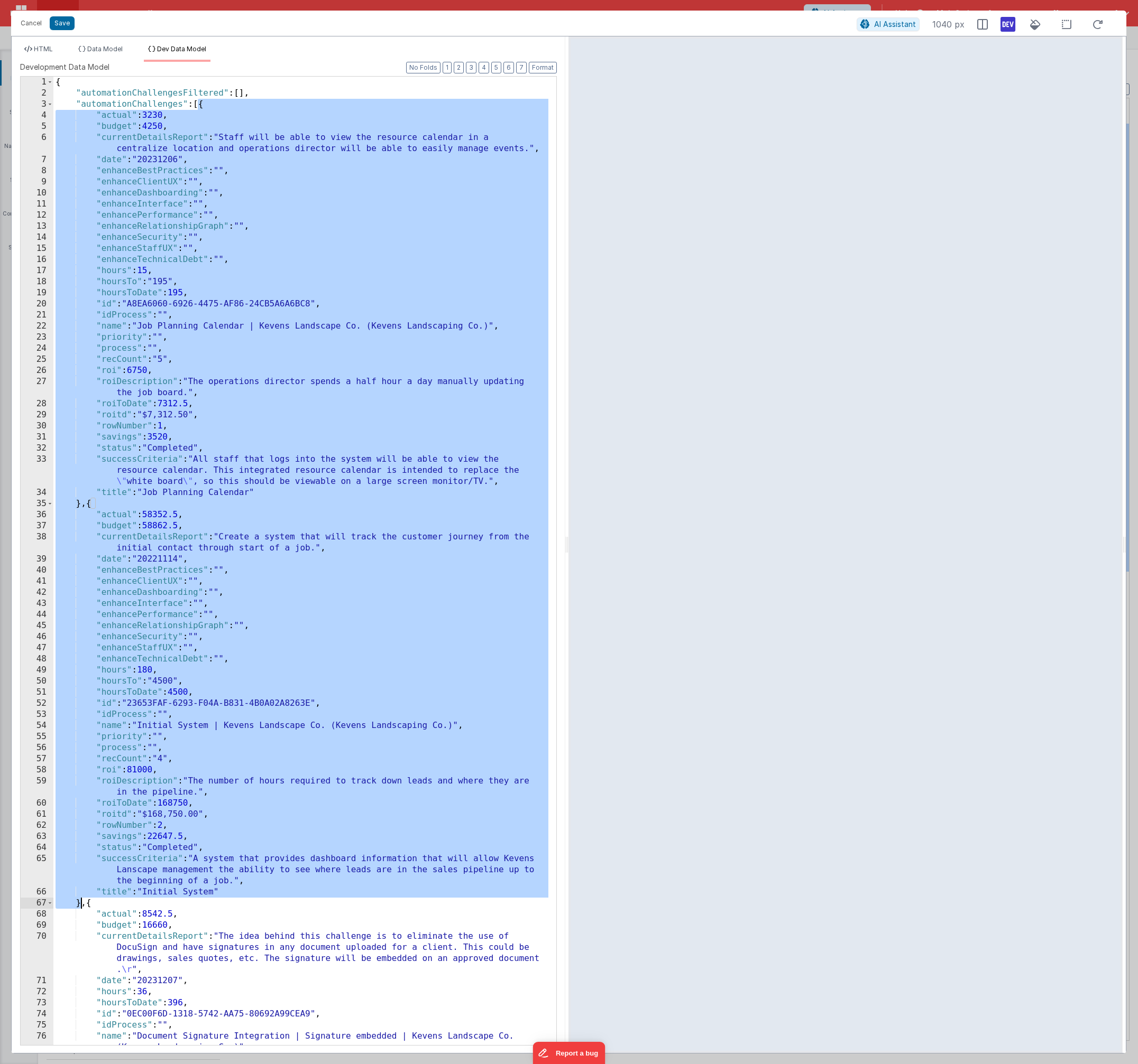
drag, startPoint x: 197, startPoint y: 102, endPoint x: 82, endPoint y: 904, distance: 810.2
click at [81, 903] on div "{ "automationChallengesFiltered" : [ ] , "automationChallenges" : [{ "actual" :…" at bounding box center [301, 572] width 495 height 991
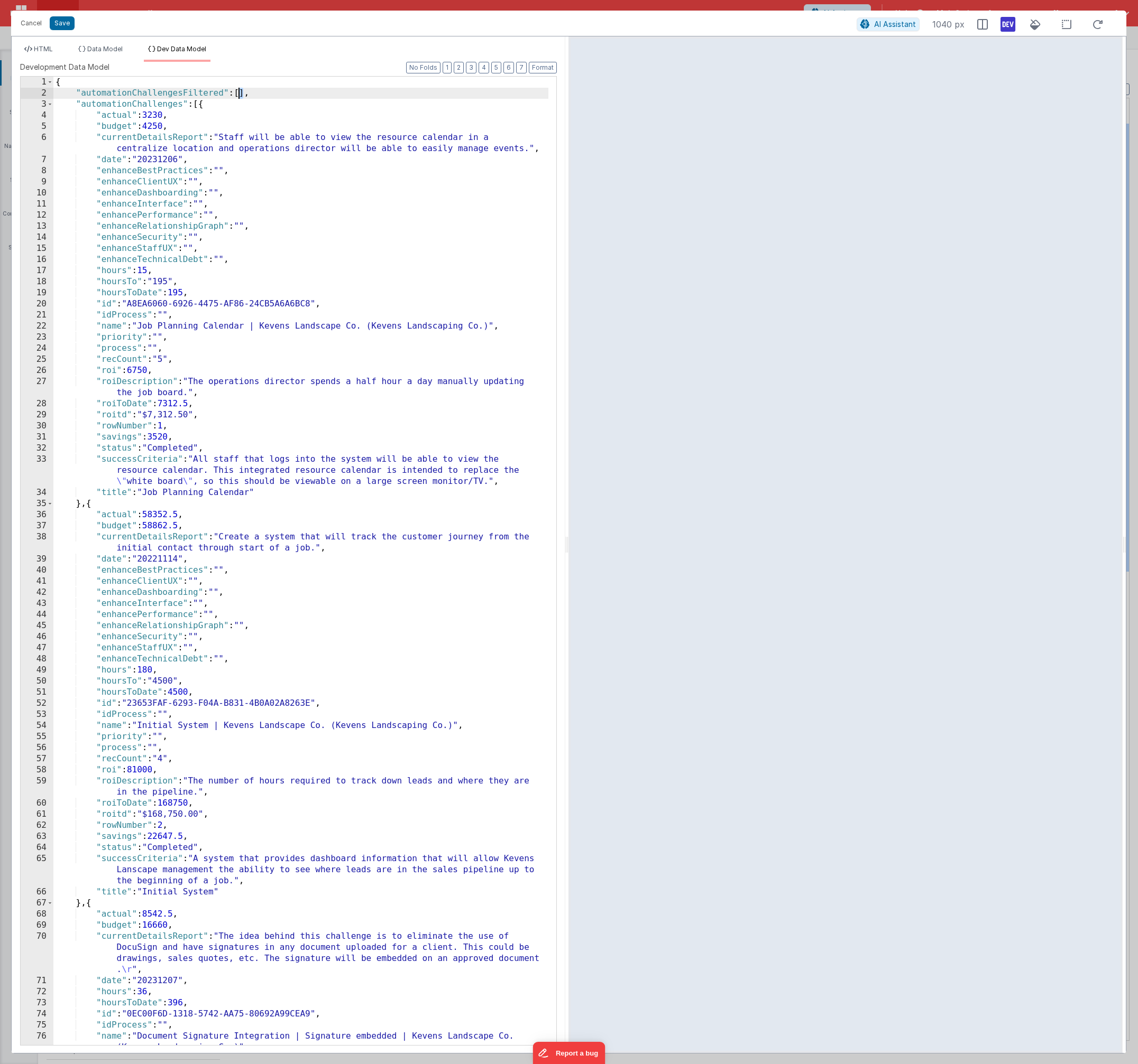
click at [237, 93] on div "{ "automationChallengesFiltered" : [ ] , "automationChallenges" : [{ "actual" :…" at bounding box center [301, 572] width 495 height 991
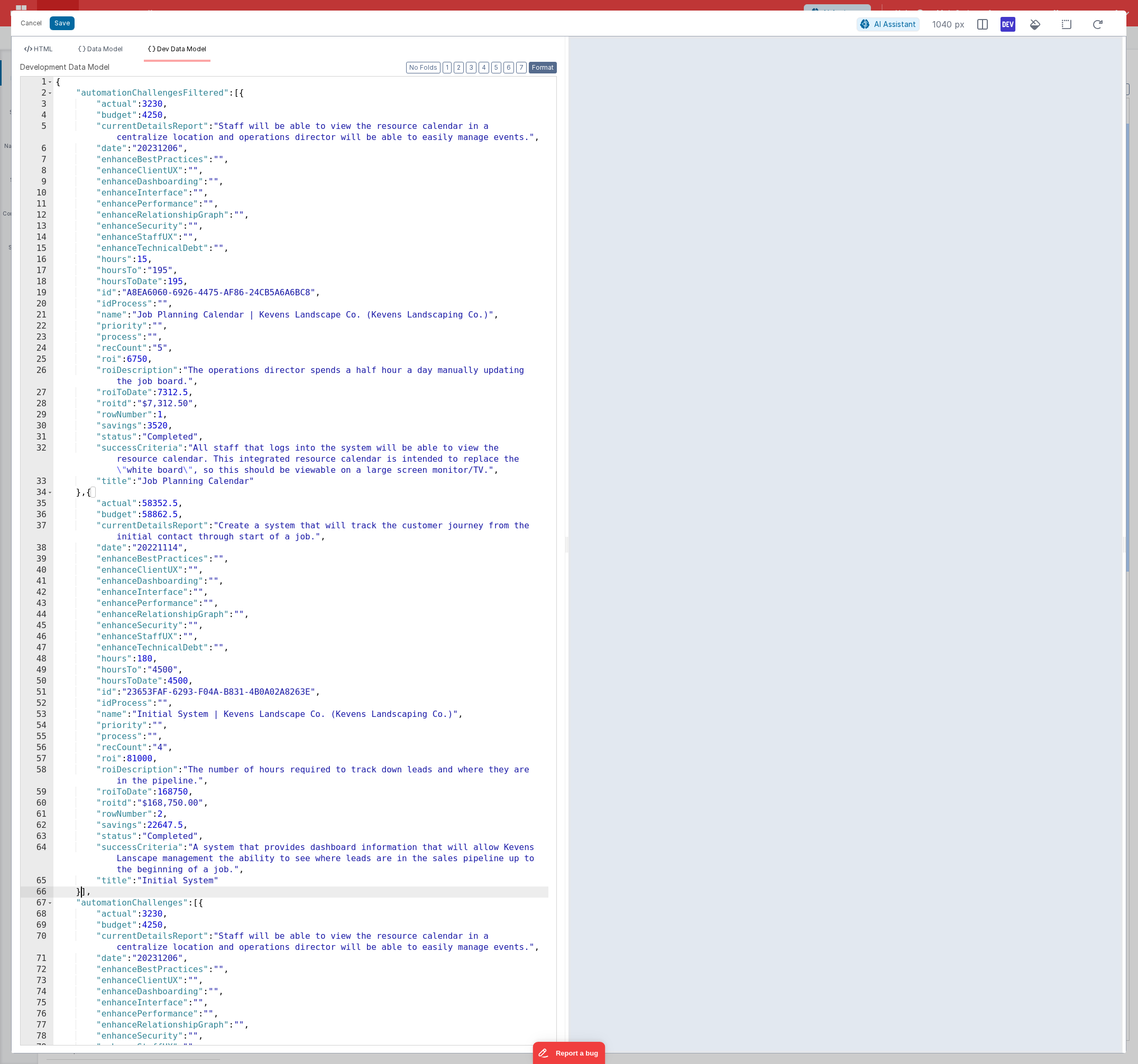
click at [542, 69] on button "Format" at bounding box center [543, 68] width 28 height 12
click at [43, 47] on span "HTML" at bounding box center [43, 49] width 19 height 8
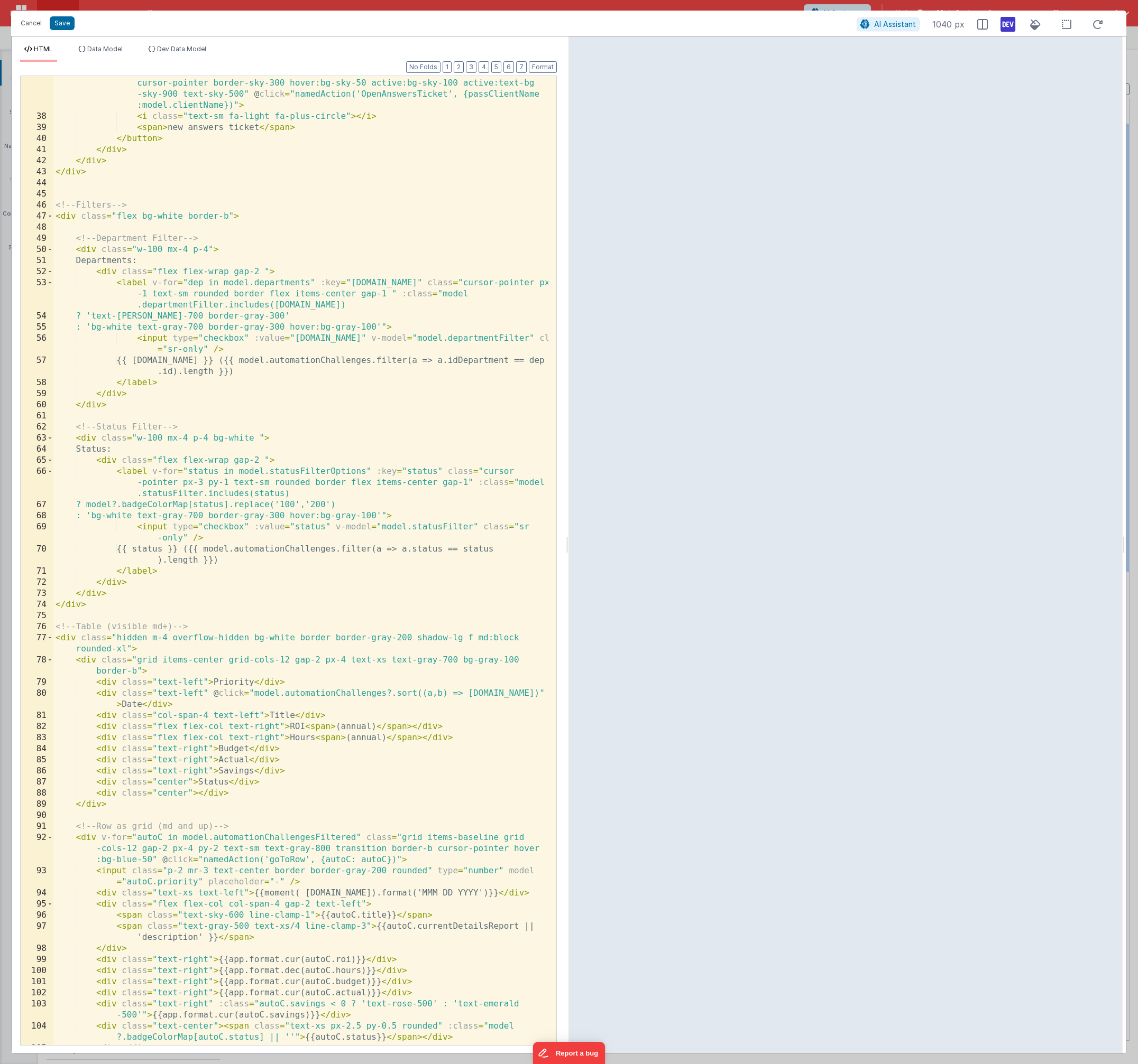
scroll to position [475, 0]
click at [253, 340] on div "< button class = "flex flex-row items-center p-3 space-x-1 text-sm border round…" at bounding box center [301, 579] width 495 height 1024
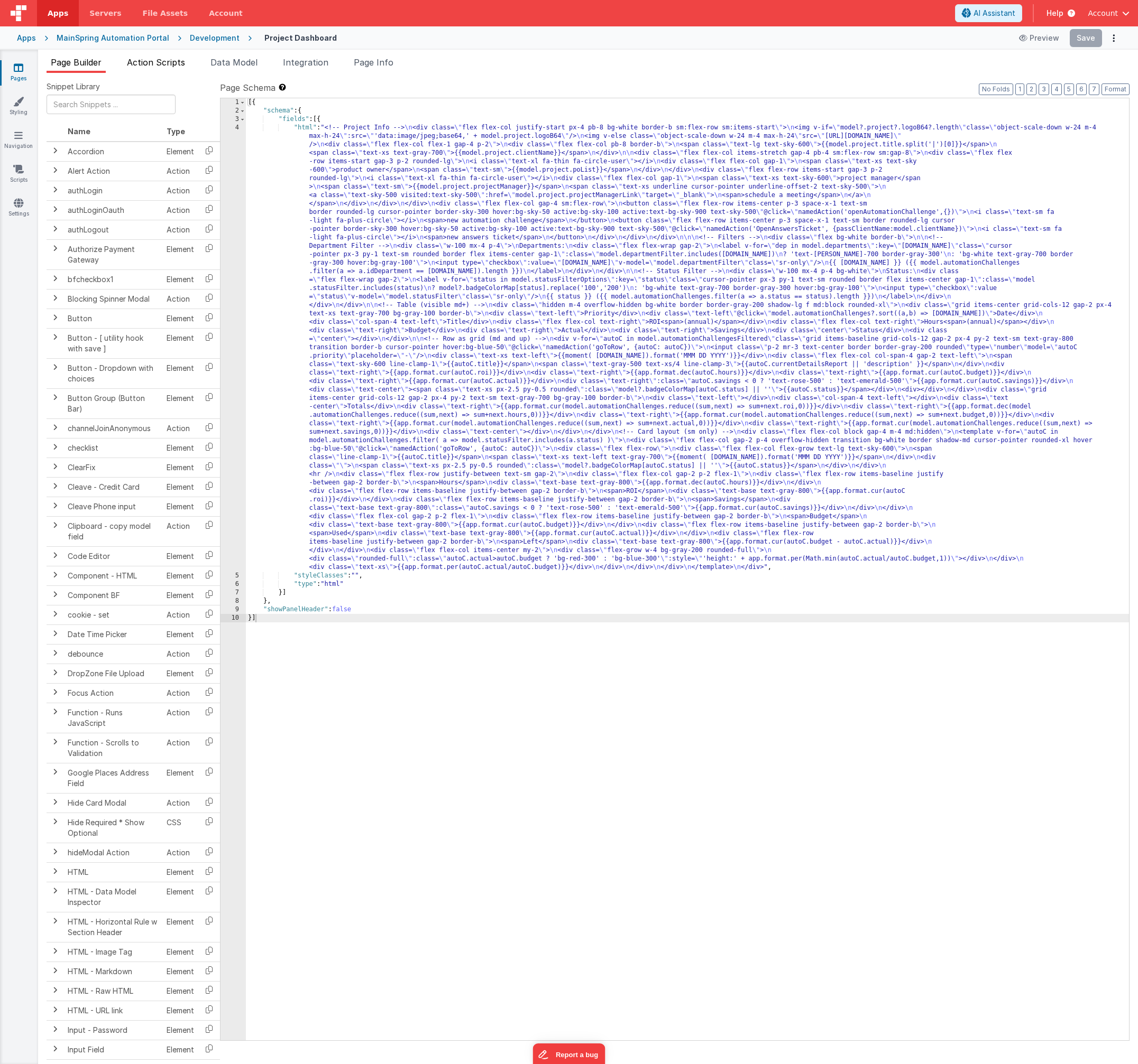
click at [155, 67] on span "Action Scripts" at bounding box center [155, 62] width 58 height 11
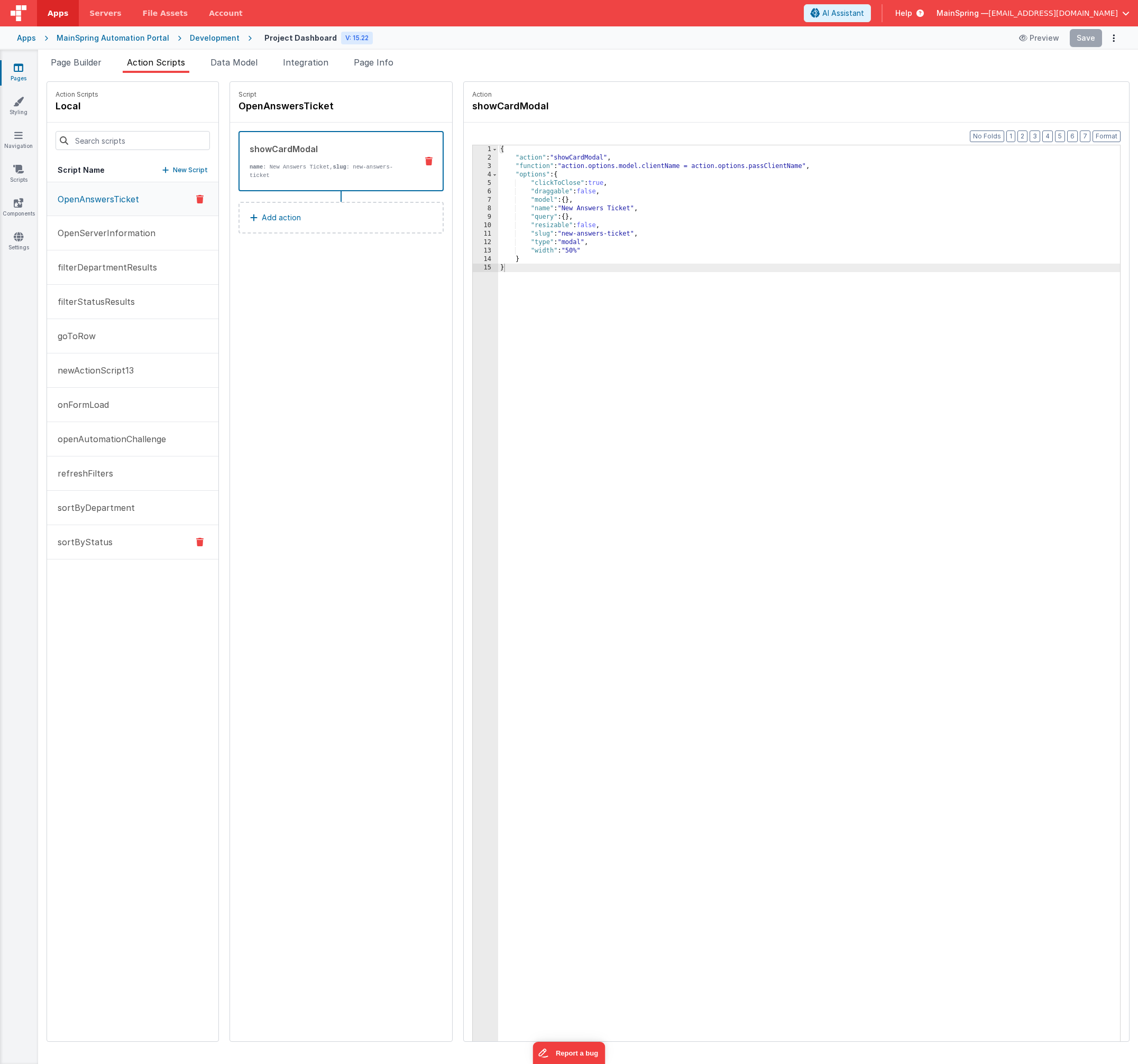
click at [185, 542] on div at bounding box center [199, 542] width 29 height 12
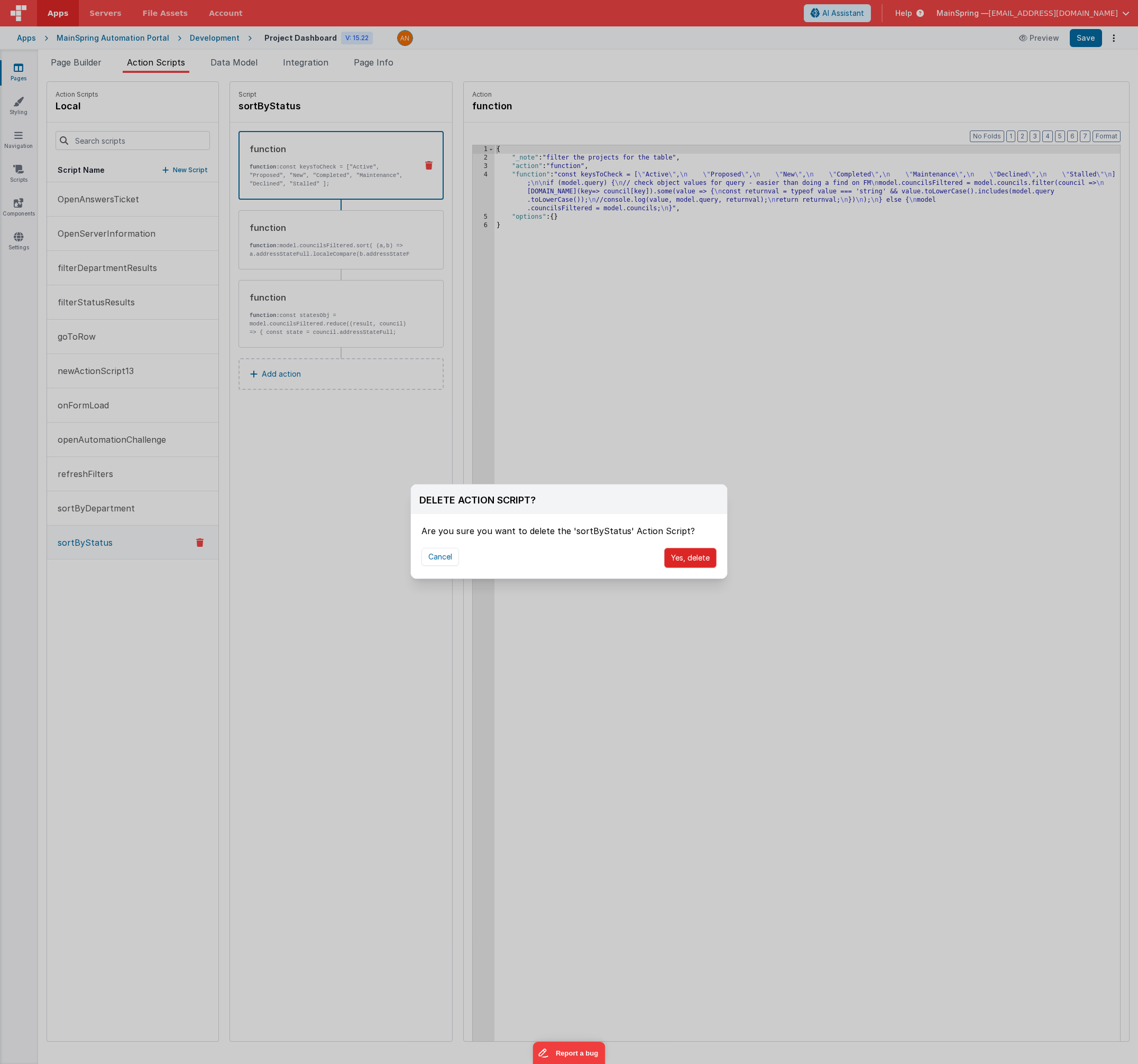
click at [690, 559] on button "Yes, delete" at bounding box center [690, 558] width 52 height 20
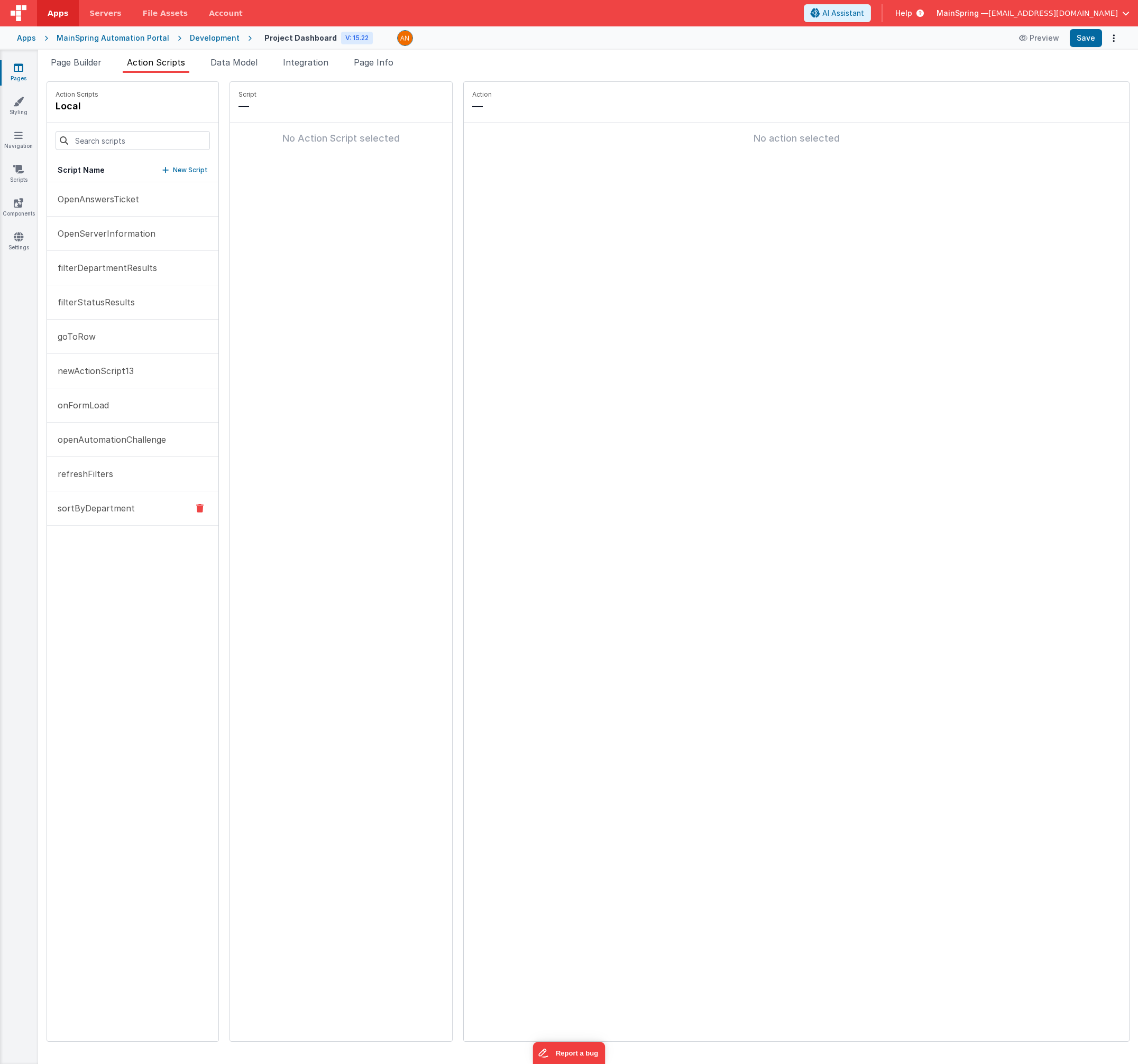
click at [185, 509] on div at bounding box center [199, 508] width 29 height 12
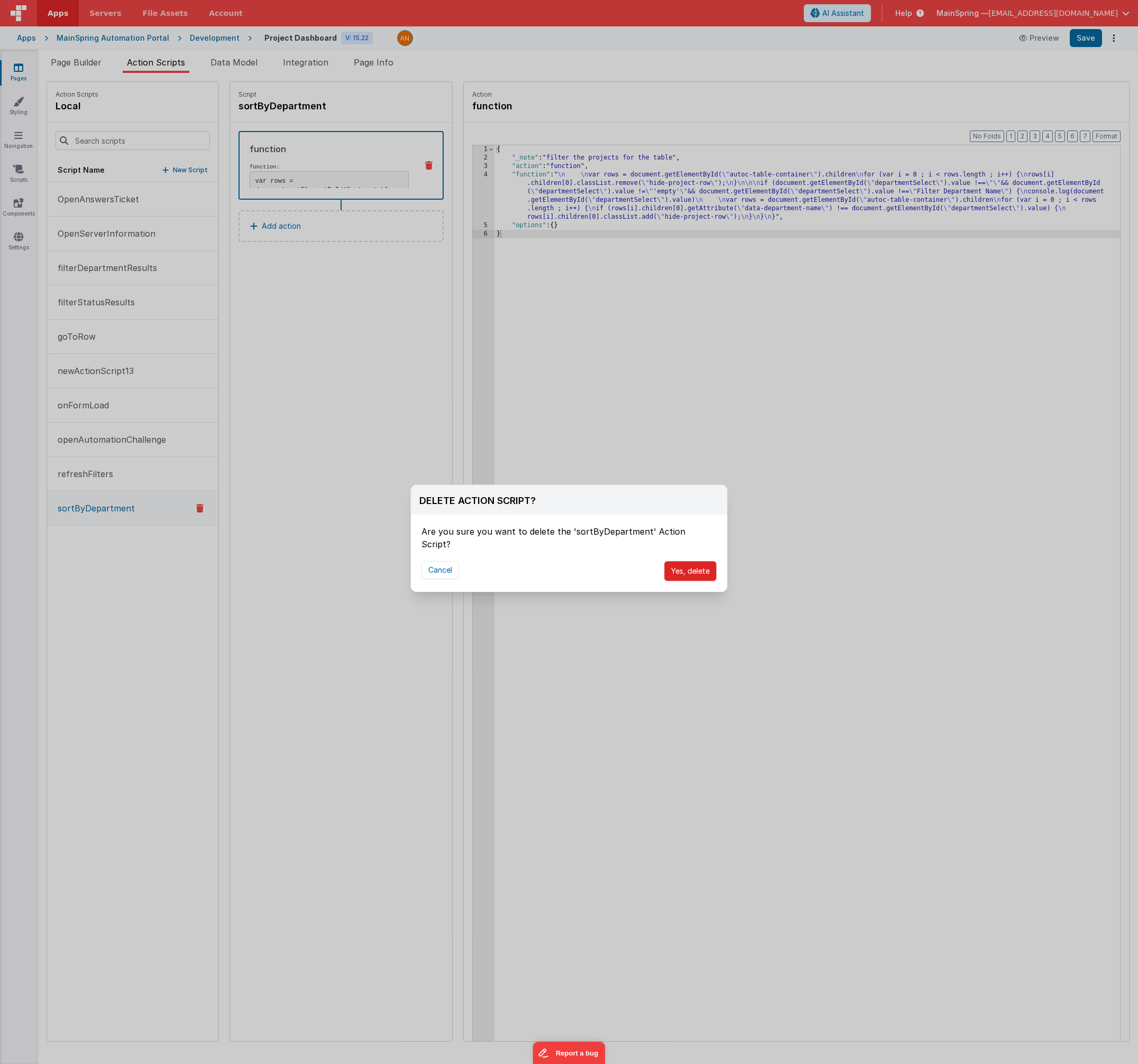
click at [685, 561] on button "Yes, delete" at bounding box center [690, 571] width 52 height 20
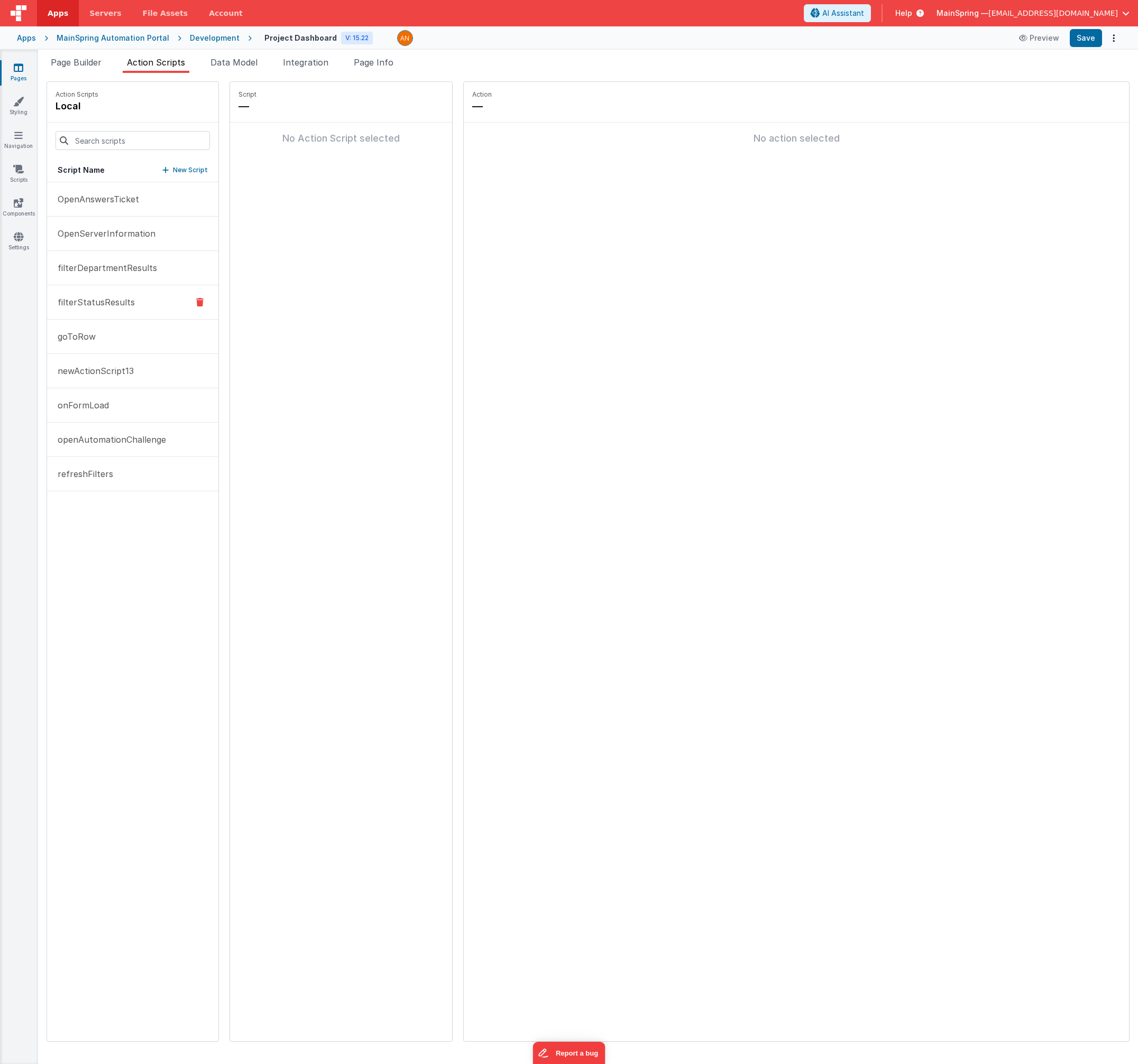
click at [127, 304] on p "filterStatusResults" at bounding box center [93, 302] width 84 height 12
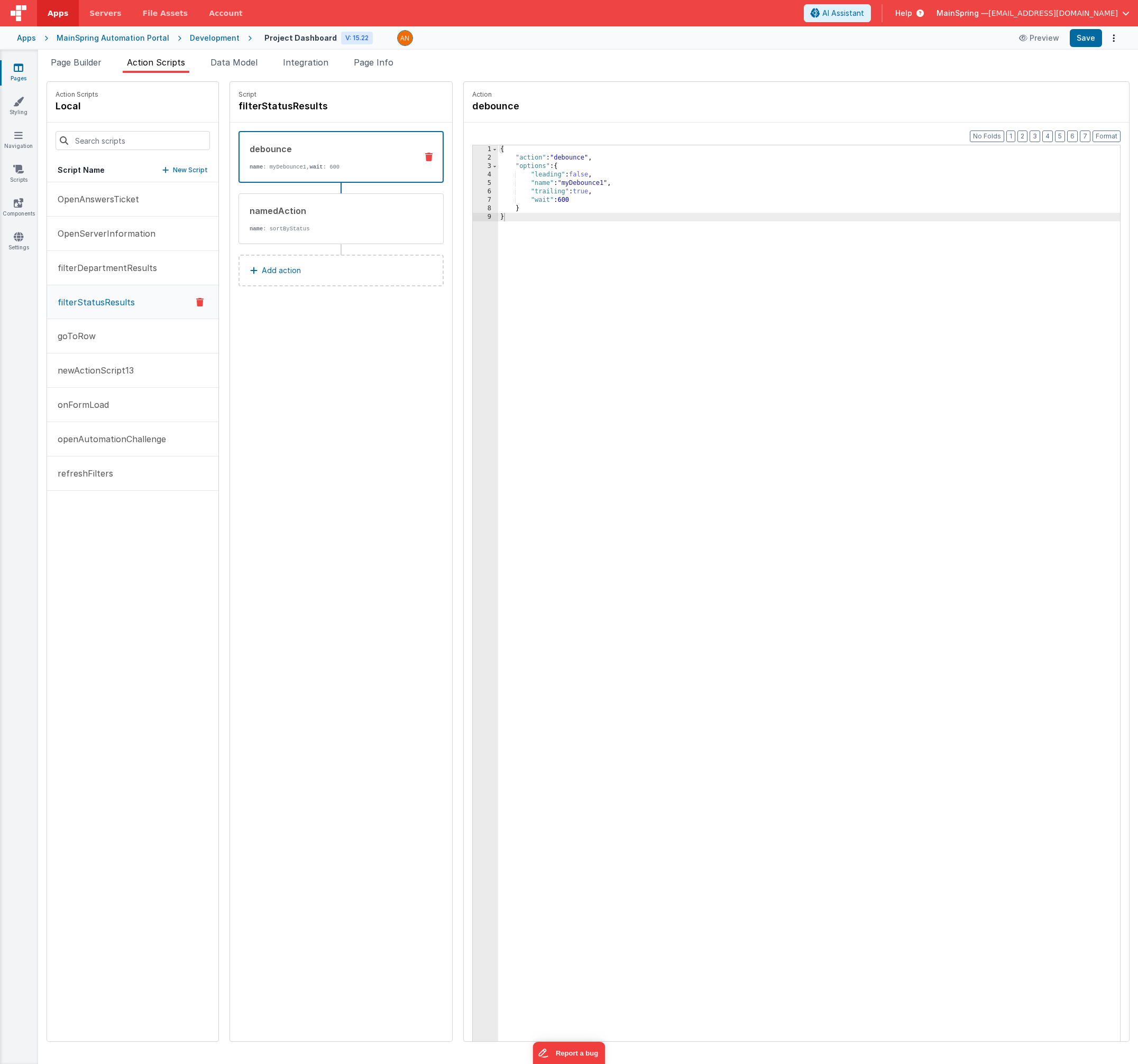
click at [196, 303] on icon at bounding box center [199, 302] width 7 height 12
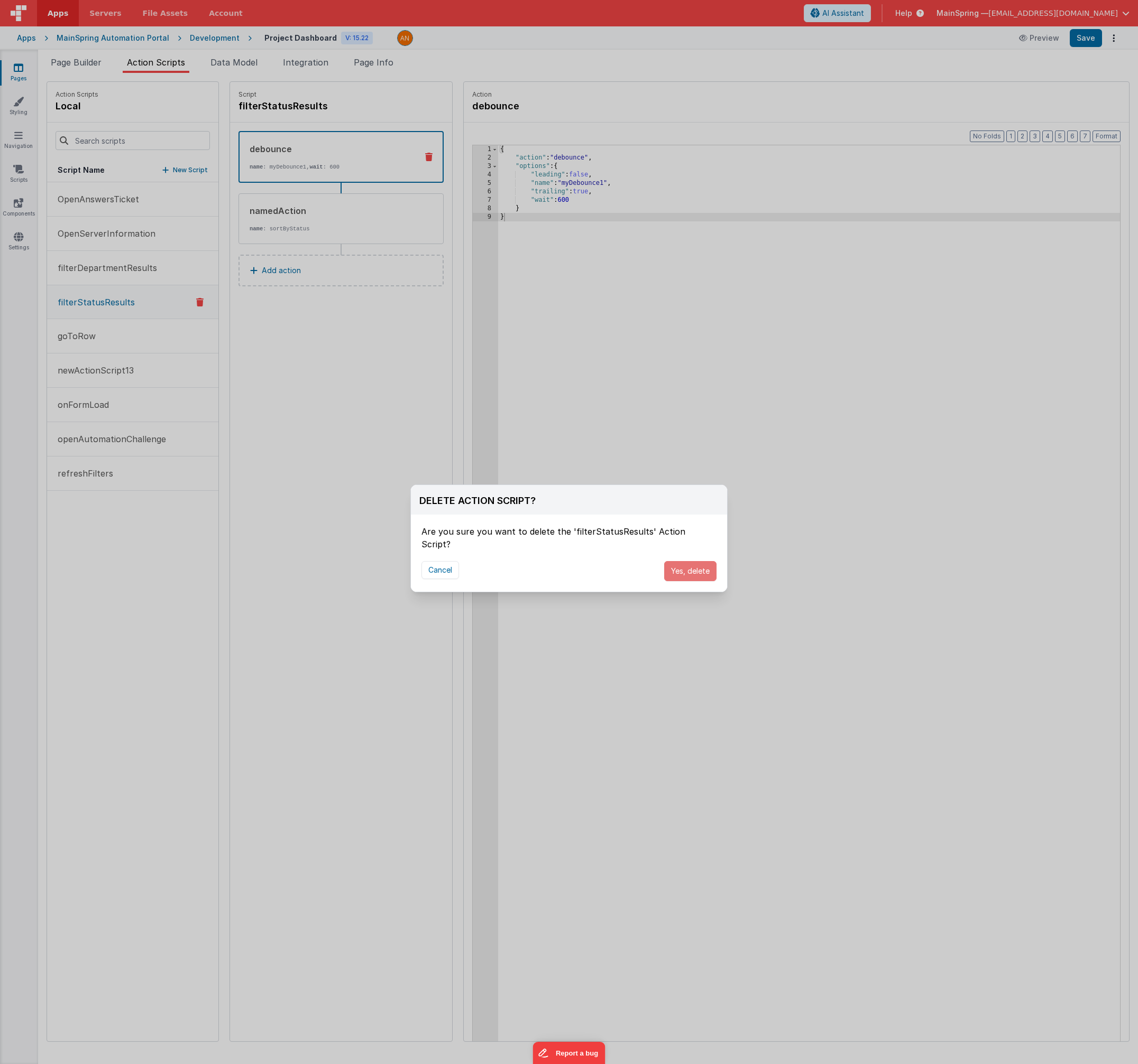
click at [700, 561] on button "Yes, delete" at bounding box center [690, 571] width 52 height 20
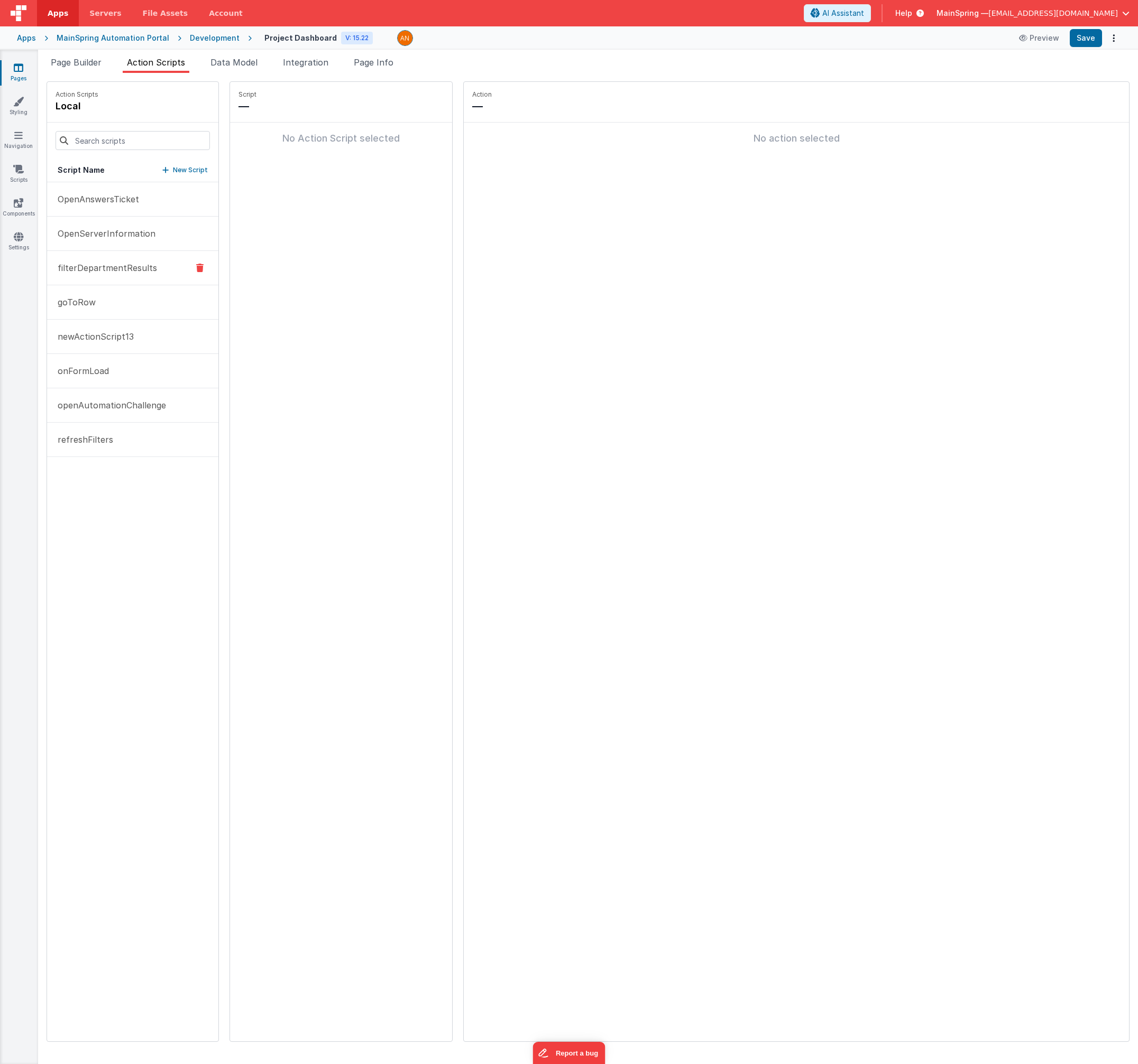
click at [196, 267] on icon at bounding box center [199, 267] width 7 height 12
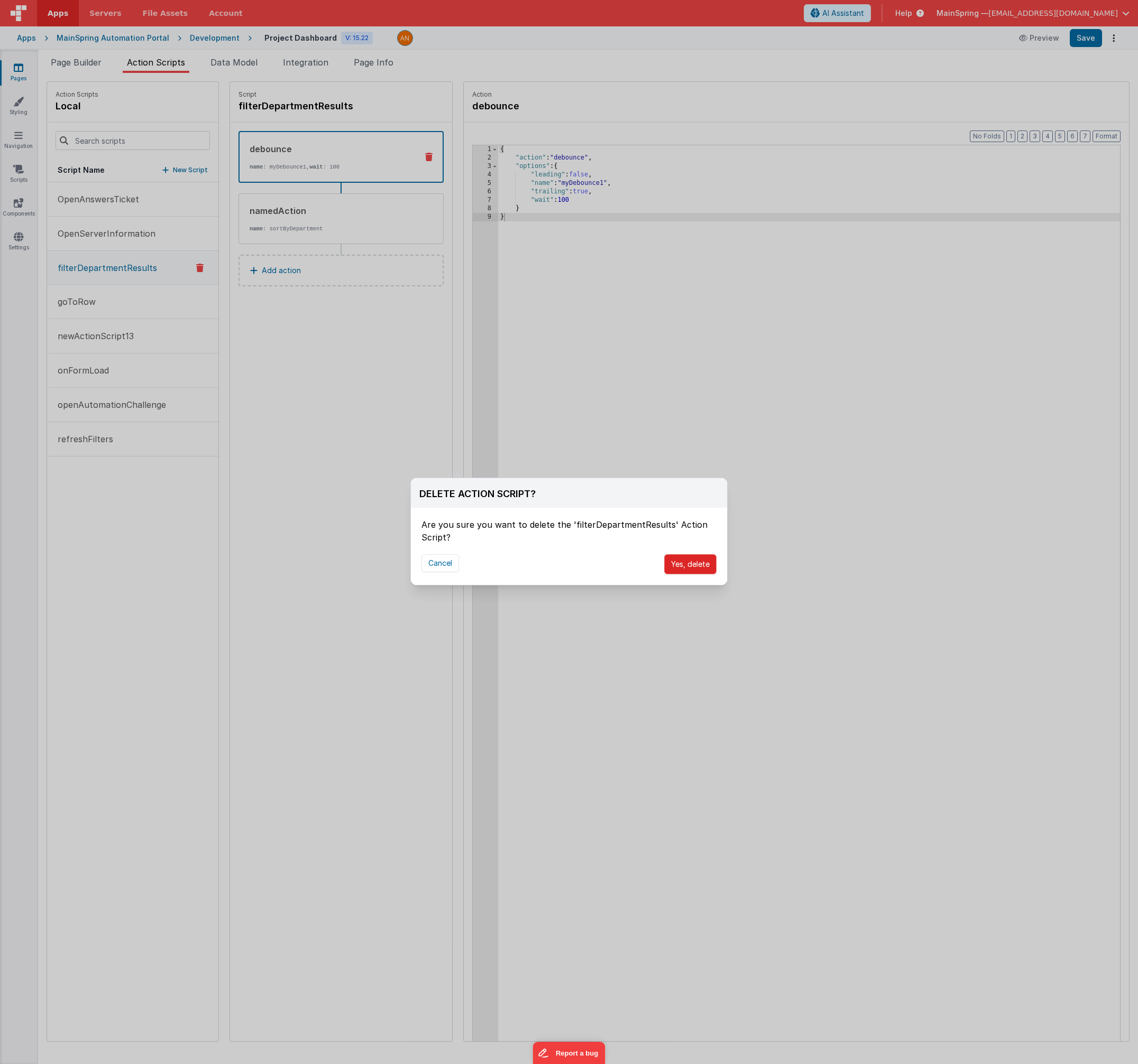
click at [703, 571] on button "Yes, delete" at bounding box center [690, 565] width 52 height 20
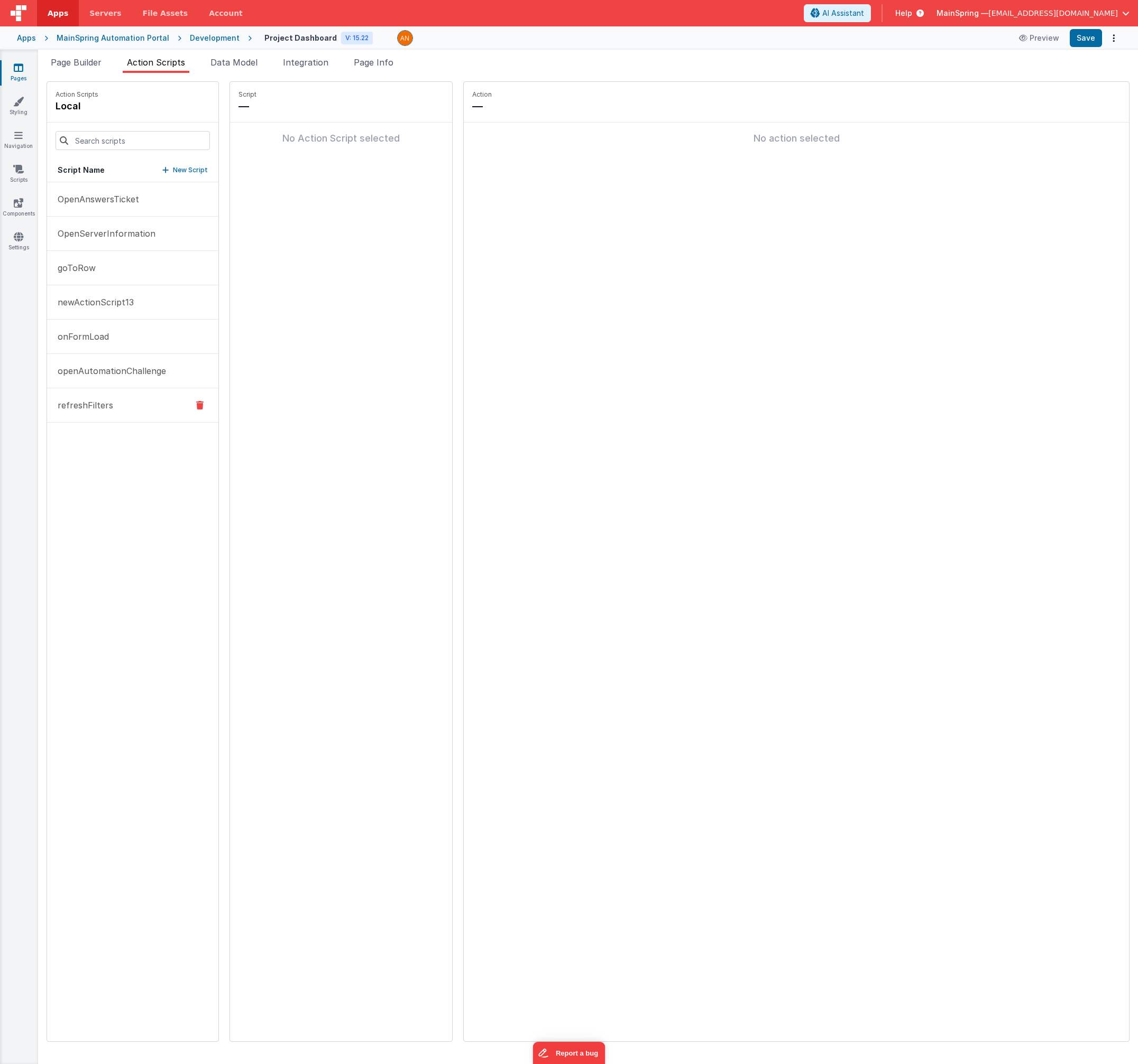
click at [92, 413] on button "refreshFilters" at bounding box center [132, 406] width 171 height 35
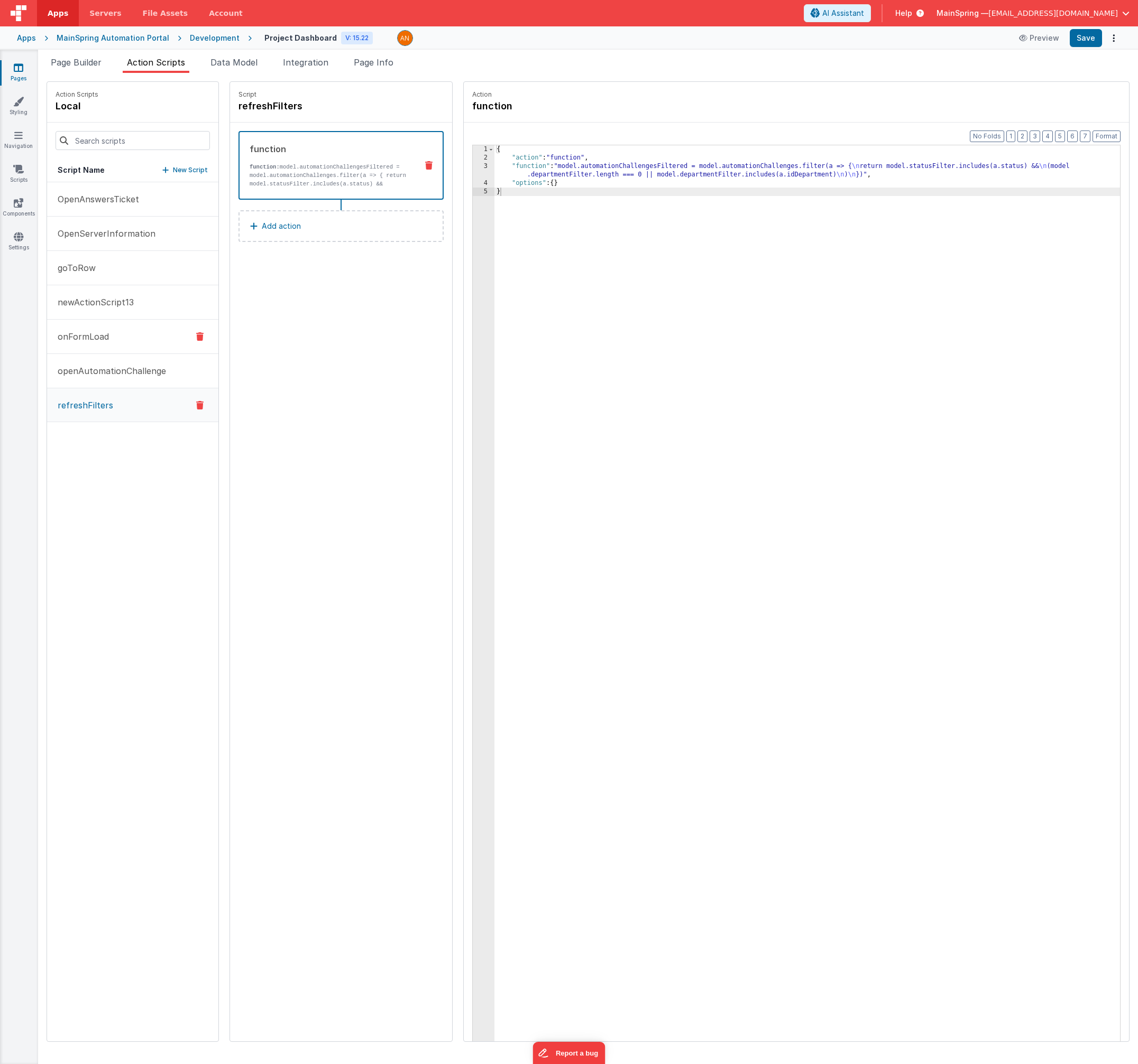
click at [93, 339] on p "onFormLoad" at bounding box center [80, 336] width 58 height 12
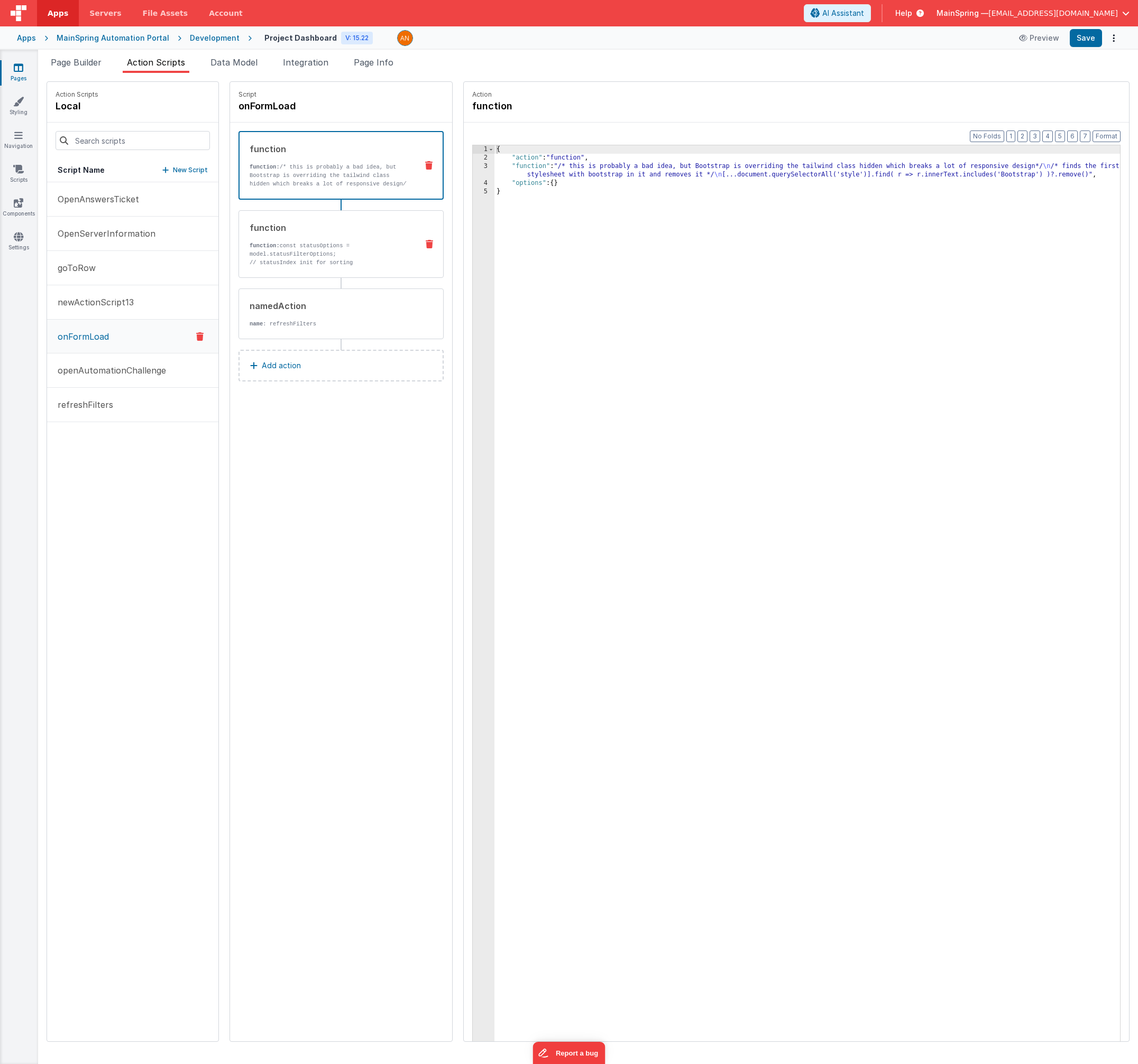
click at [295, 254] on p "function: const statusOptions = model.statusFilterOptions;" at bounding box center [329, 250] width 160 height 17
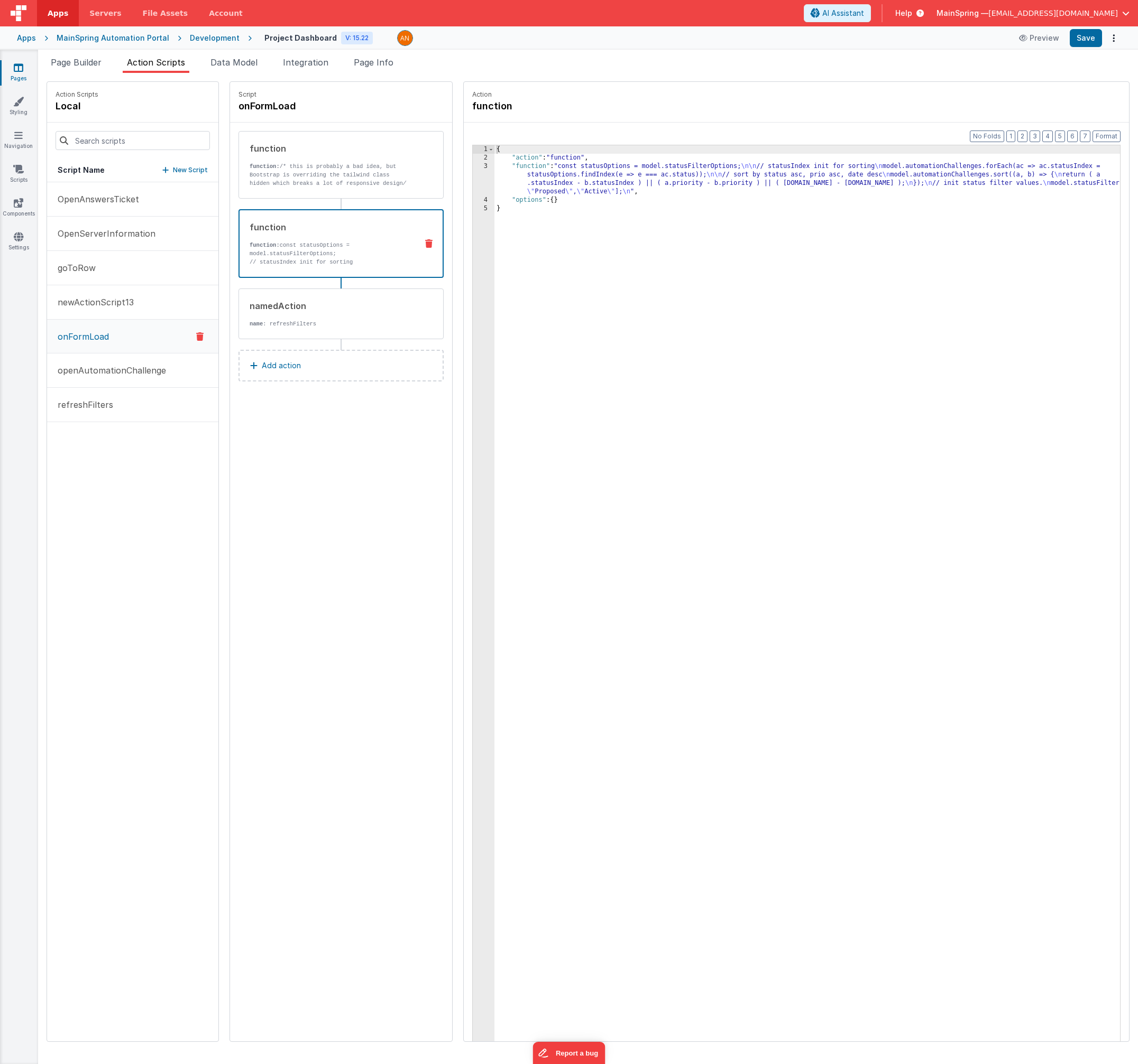
click at [634, 182] on div "{ "action" : "function" , "function" : "const statusOptions = model.statusFilte…" at bounding box center [818, 618] width 648 height 946
click at [472, 174] on div "3" at bounding box center [483, 179] width 22 height 34
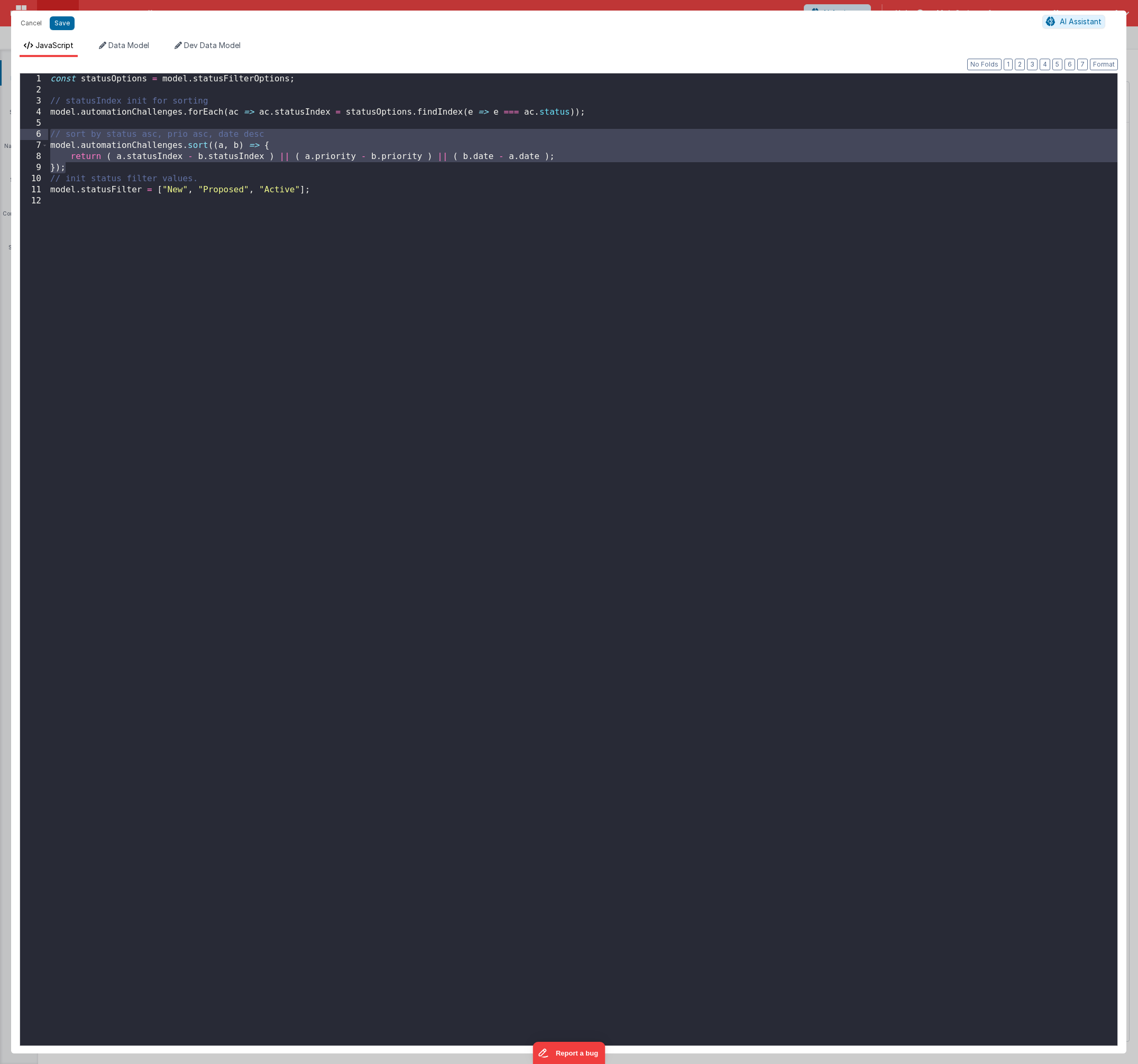
drag, startPoint x: 74, startPoint y: 168, endPoint x: 36, endPoint y: 137, distance: 49.0
click at [36, 137] on div "1 2 3 4 5 6 7 8 9 10 11 12 const statusOptions = model . statusFilterOptions ; …" at bounding box center [569, 559] width 1098 height 973
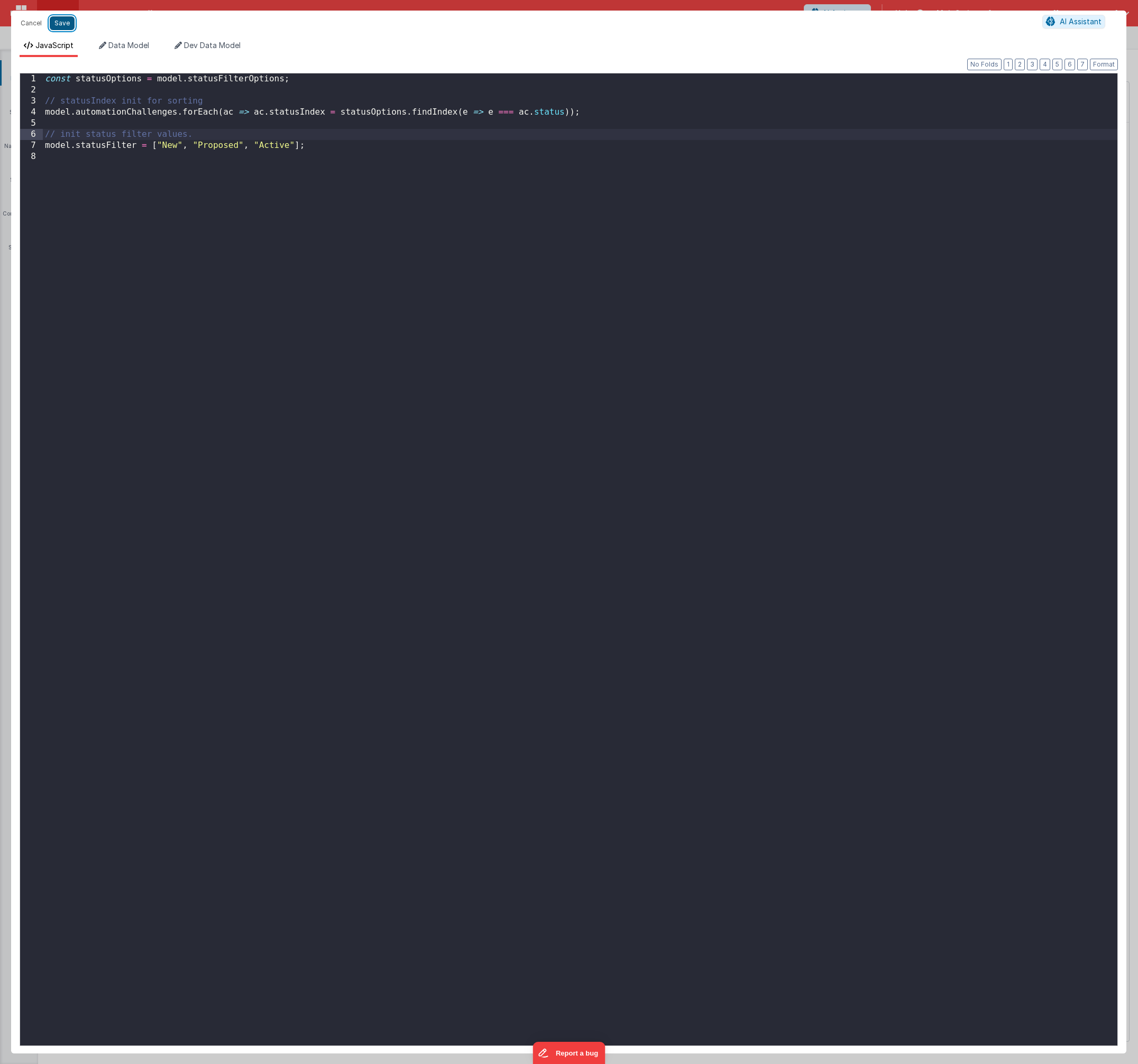
click at [66, 26] on button "Save" at bounding box center [62, 23] width 25 height 14
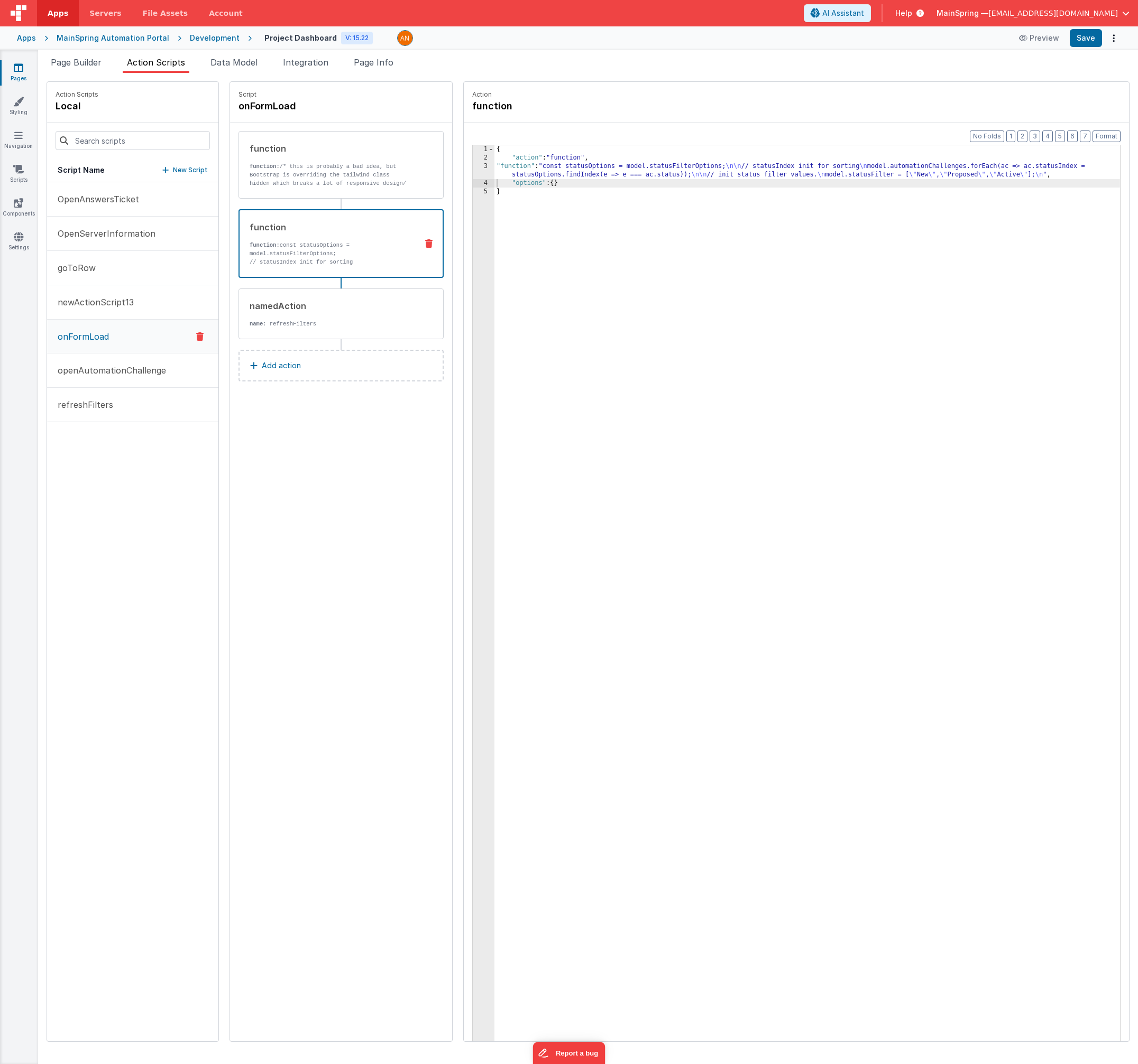
click at [204, 465] on div "Action Scripts local Script Name New Script OpenAnswersTicket OpenServerInforma…" at bounding box center [137, 561] width 183 height 961
click at [173, 172] on p "New Script" at bounding box center [190, 169] width 35 height 11
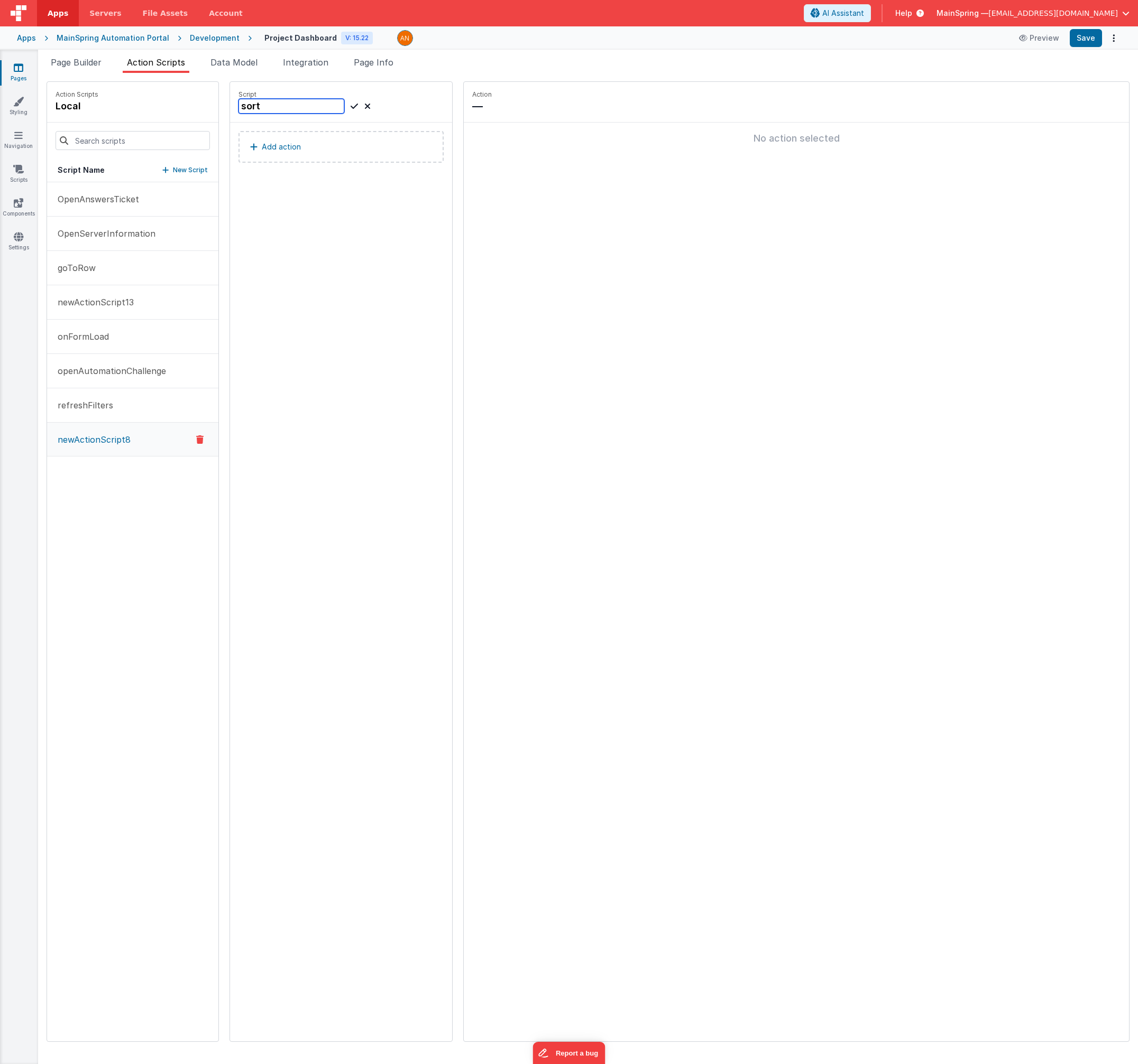
type input "sort"
click at [351, 109] on icon at bounding box center [354, 106] width 7 height 12
click at [307, 150] on button "Add action" at bounding box center [341, 147] width 205 height 31
click at [331, 141] on button "Add action" at bounding box center [341, 147] width 205 height 31
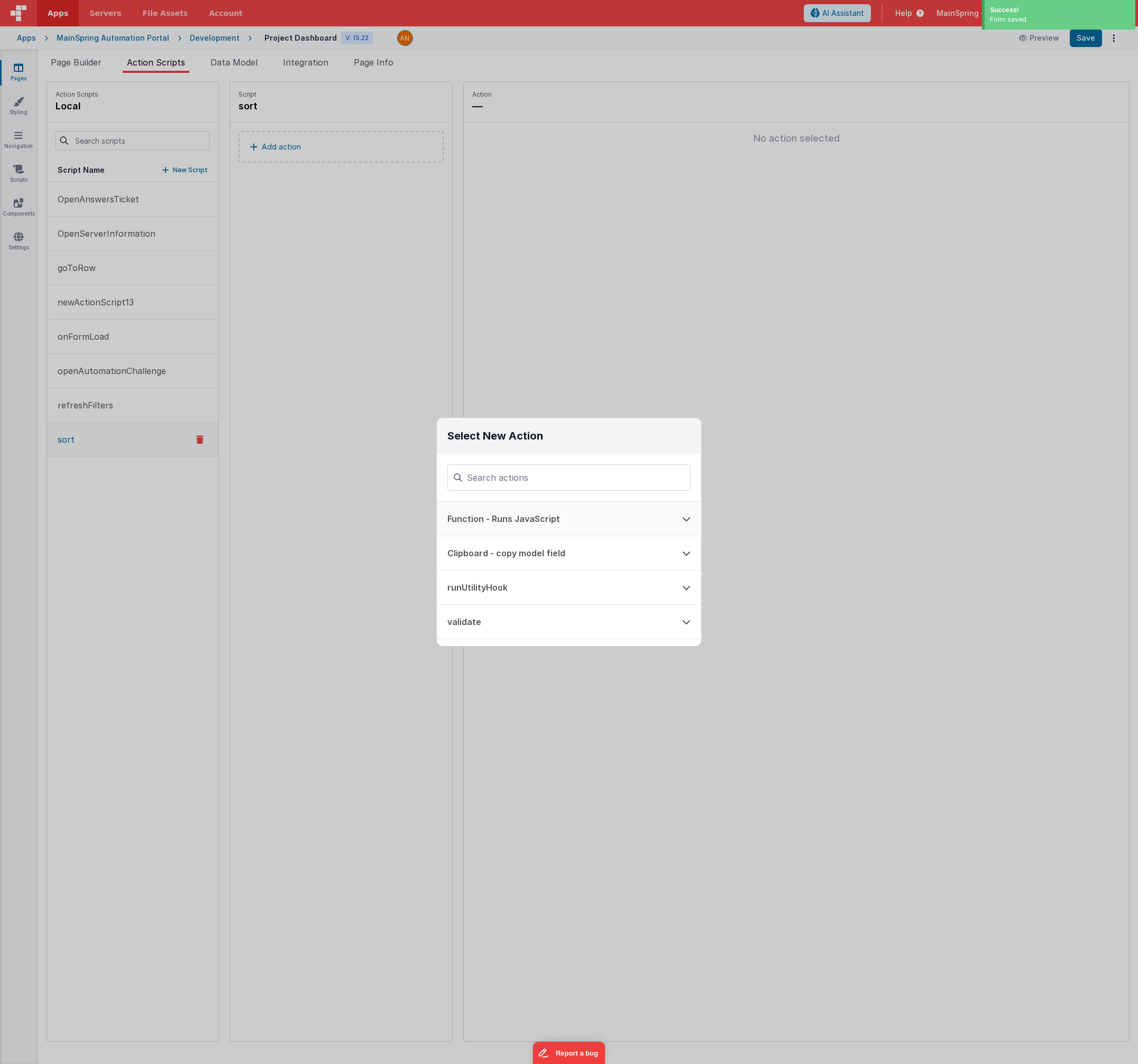
click at [504, 513] on button "Function - Runs JavaScript" at bounding box center [554, 518] width 235 height 34
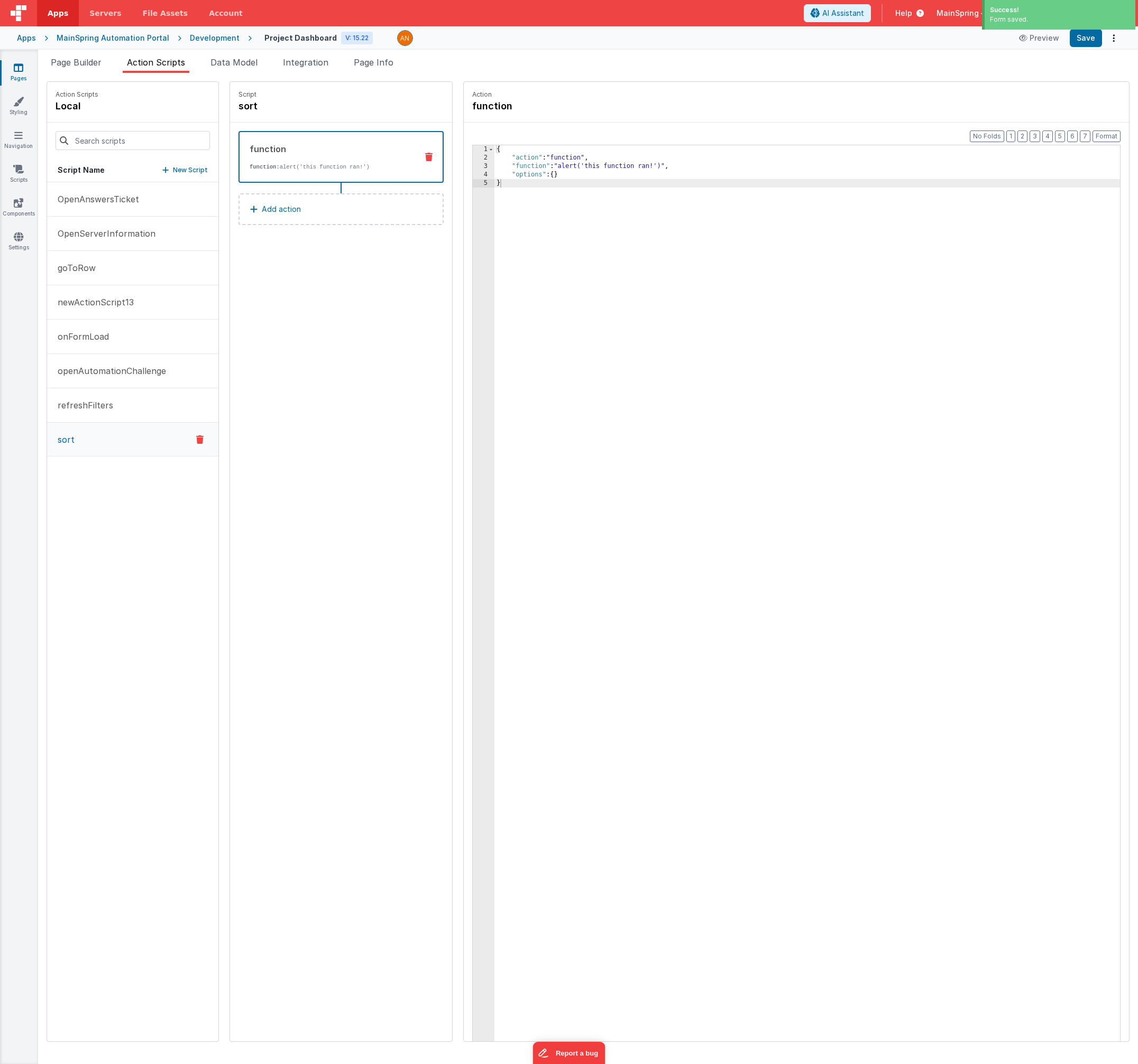
click at [556, 173] on div "{ "action" : "function" , "function" : "alert('this function ran!')" , "options…" at bounding box center [818, 618] width 648 height 946
click at [550, 165] on div "{ "action" : "function" , "function" : "alert('this function ran!')" , "options…" at bounding box center [818, 618] width 648 height 946
click at [472, 166] on div "3" at bounding box center [483, 166] width 22 height 8
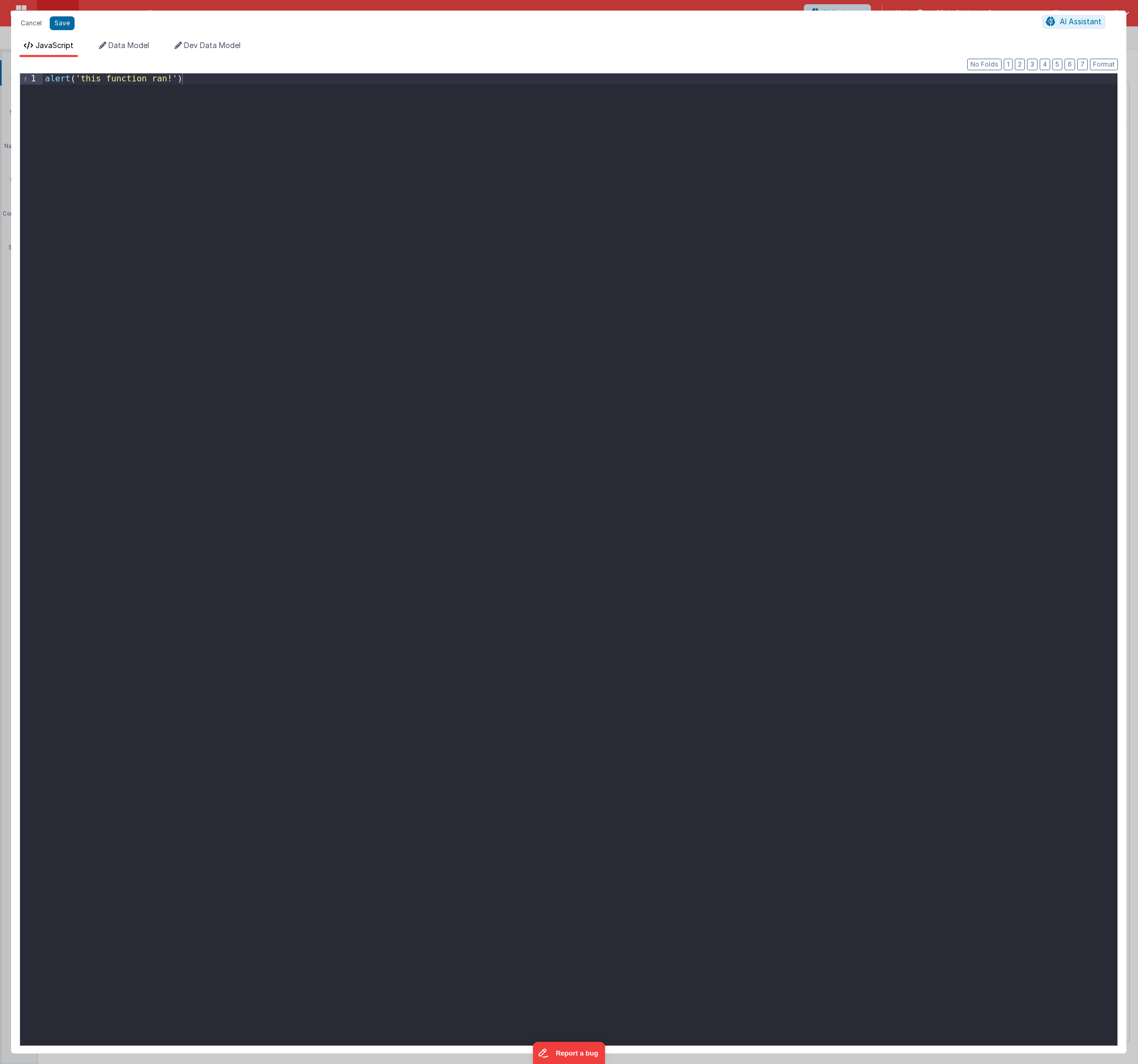
click at [495, 290] on div "alert ( 'this function ran!' )" at bounding box center [580, 570] width 1074 height 995
click at [65, 21] on button "Save" at bounding box center [62, 23] width 25 height 14
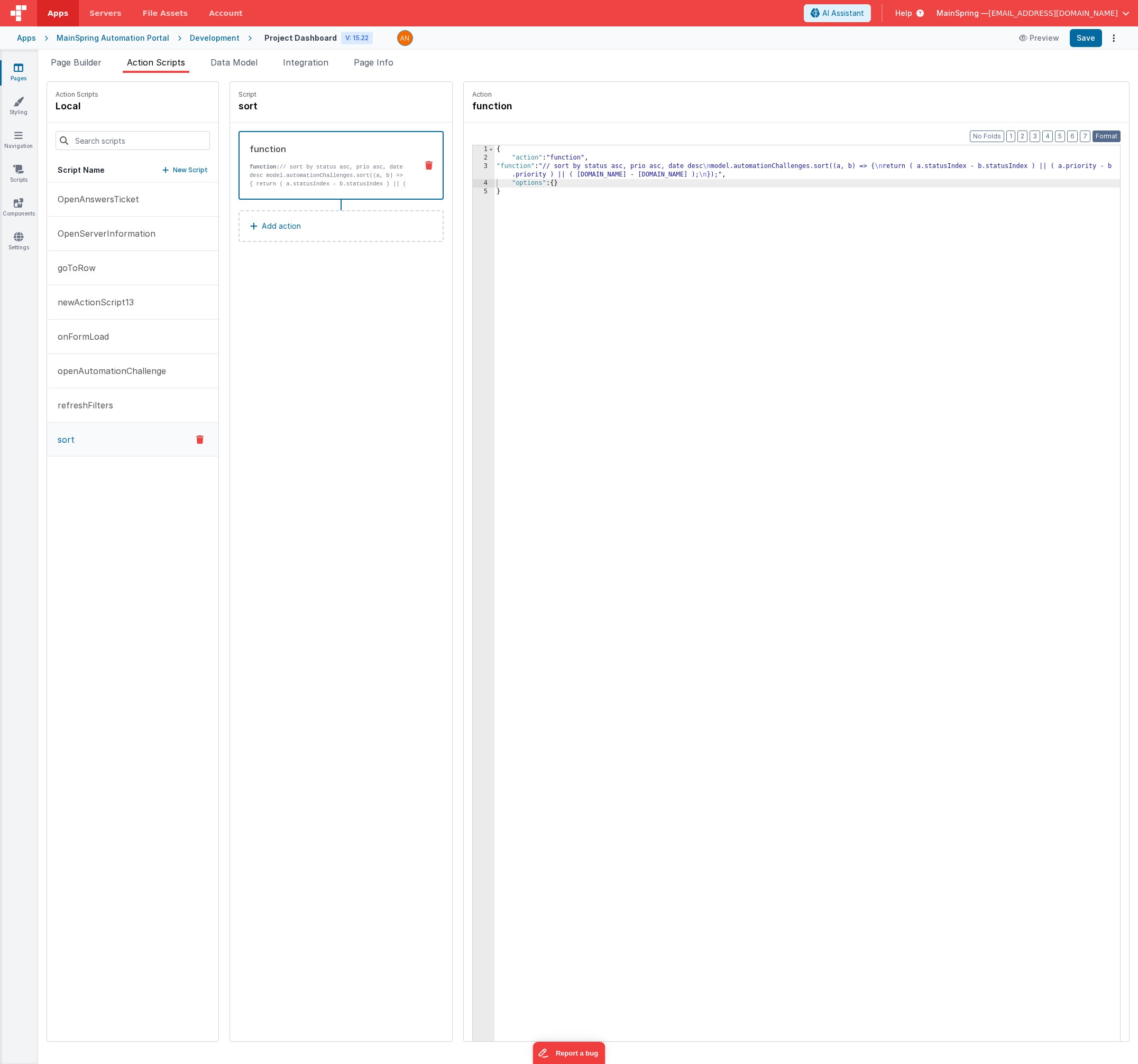
click at [1102, 137] on button "Format" at bounding box center [1107, 136] width 28 height 12
click at [1079, 43] on button "Save" at bounding box center [1085, 38] width 32 height 18
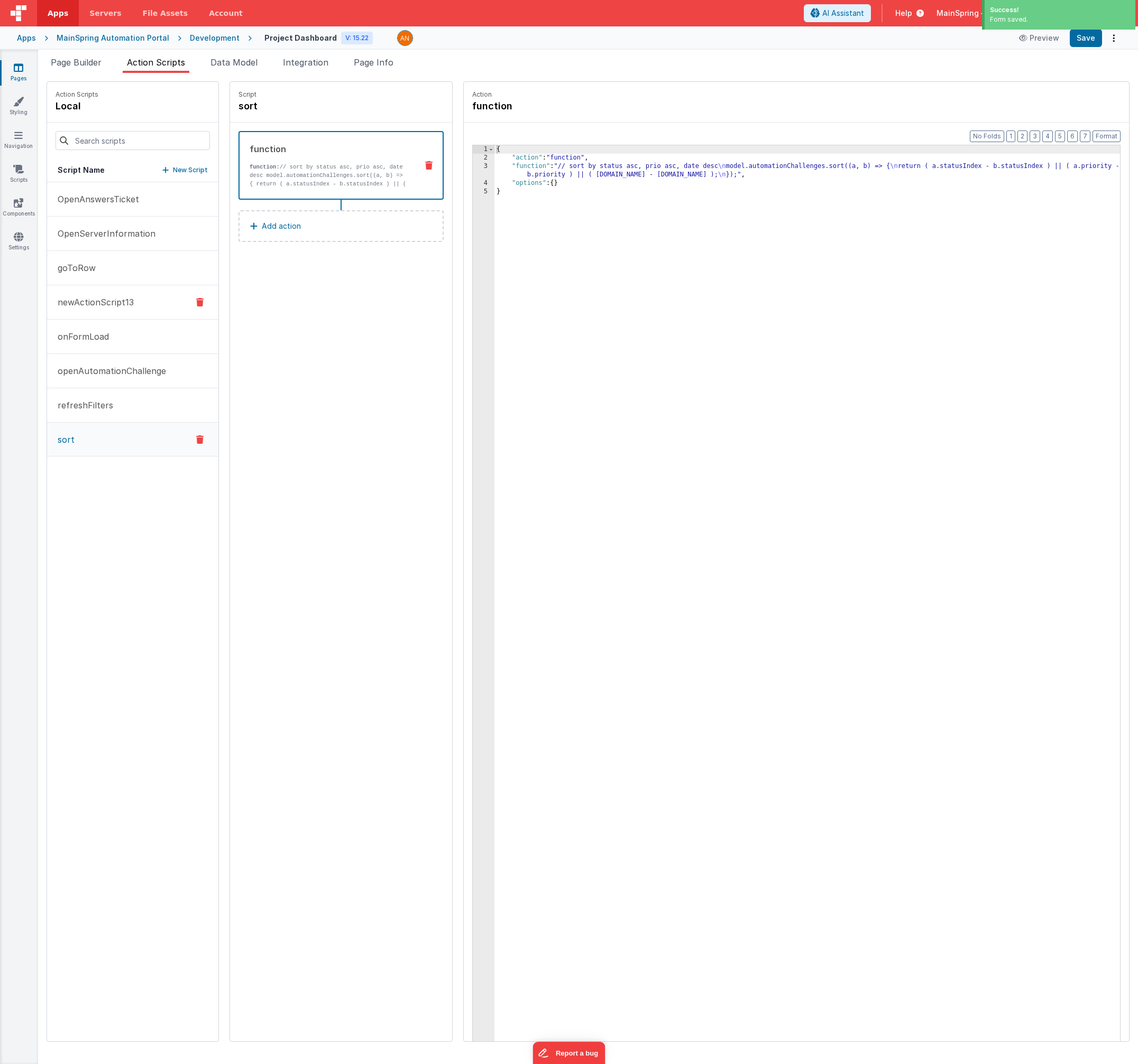
drag, startPoint x: 89, startPoint y: 334, endPoint x: 132, endPoint y: 313, distance: 47.9
click at [89, 334] on p "onFormLoad" at bounding box center [80, 336] width 58 height 12
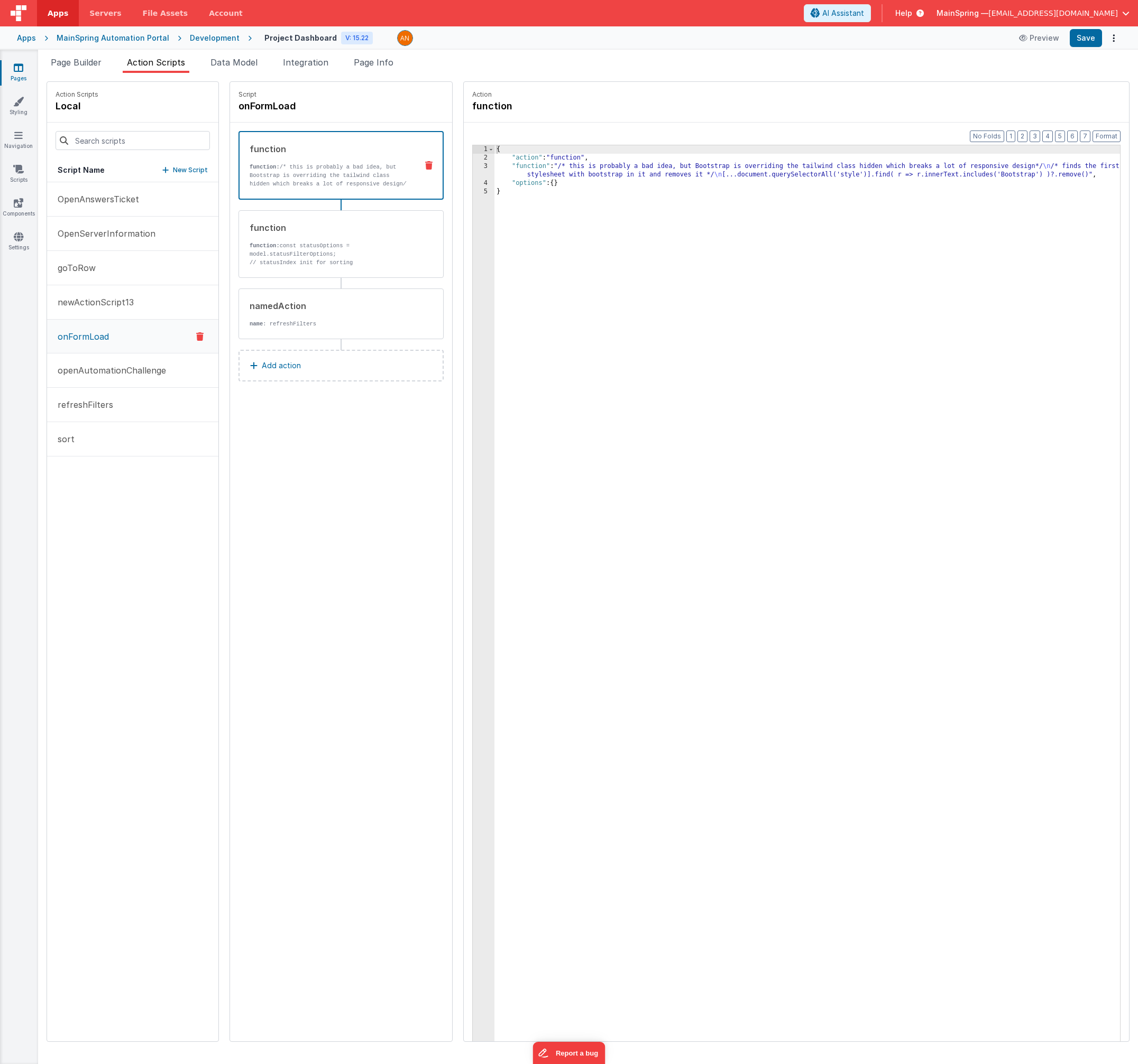
click at [288, 370] on button "Add action" at bounding box center [341, 365] width 205 height 31
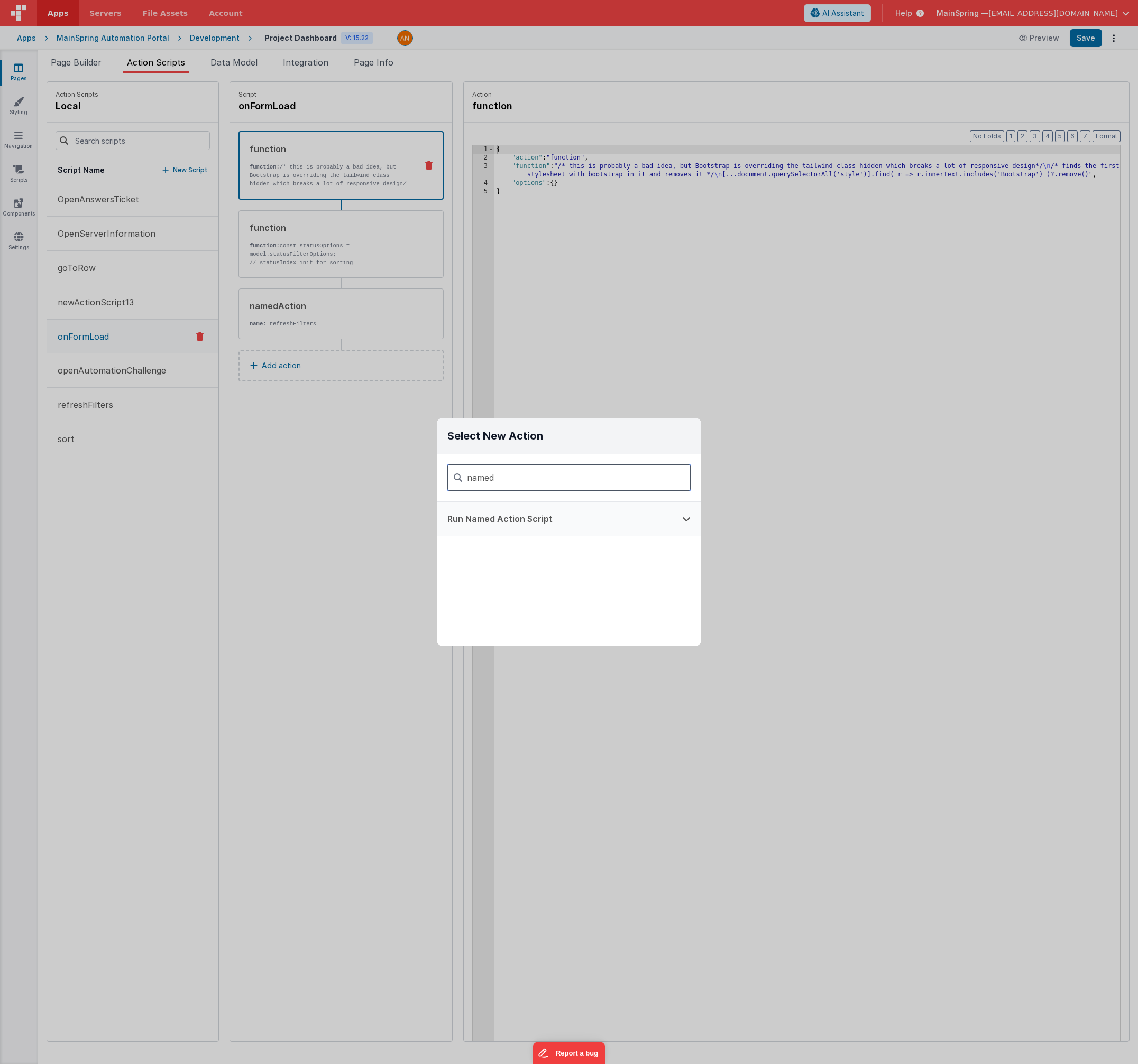
type input "named"
click at [518, 527] on button "Run Named Action Script" at bounding box center [554, 518] width 235 height 34
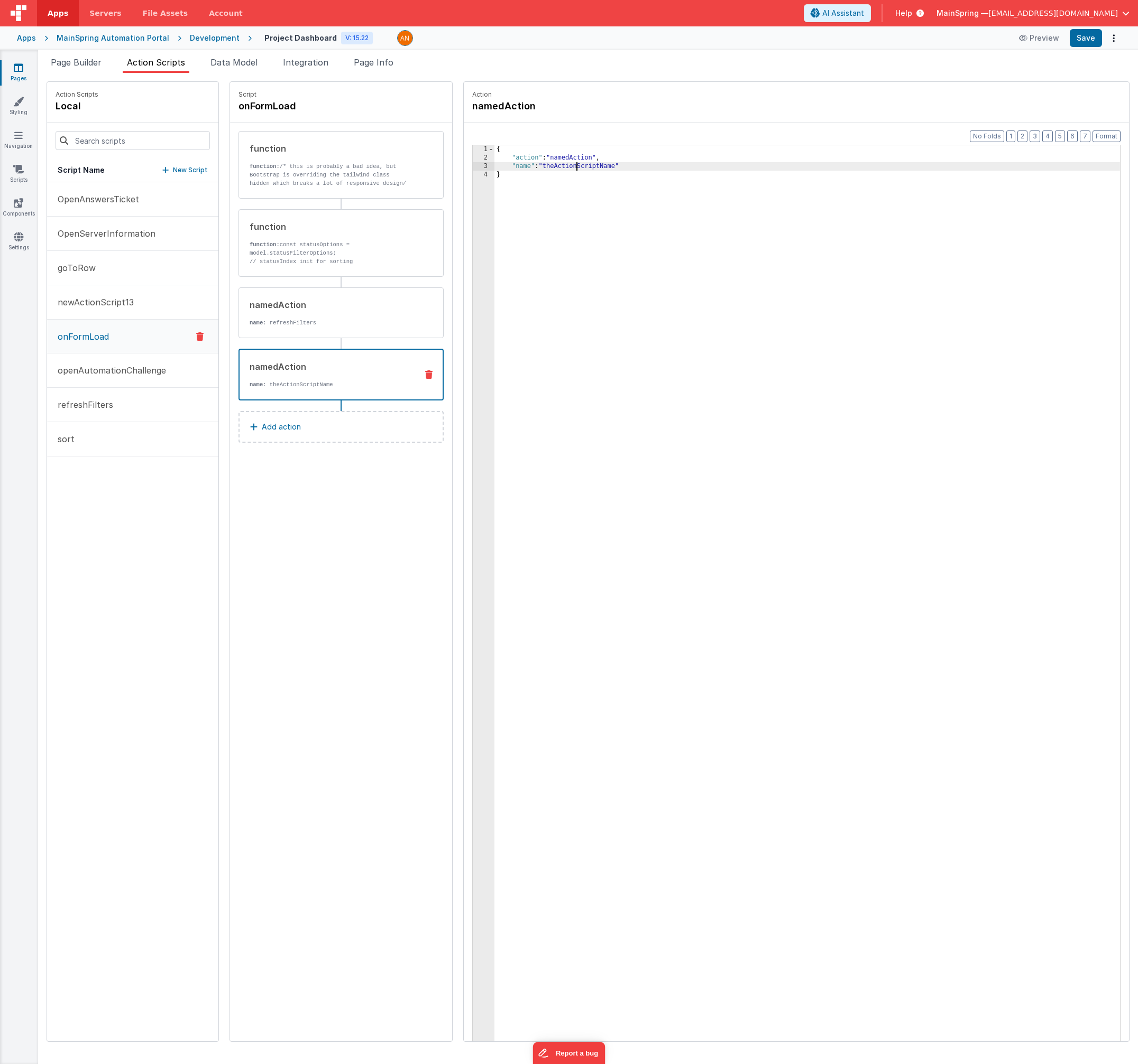
click at [556, 166] on div "{ "action" : "namedAction" , "name" : "theActionScriptName" }" at bounding box center [818, 618] width 648 height 946
click at [1085, 42] on button "Save" at bounding box center [1085, 38] width 32 height 18
click at [323, 252] on p "function: const statusOptions = model.statusFilterOptions;" at bounding box center [329, 249] width 160 height 17
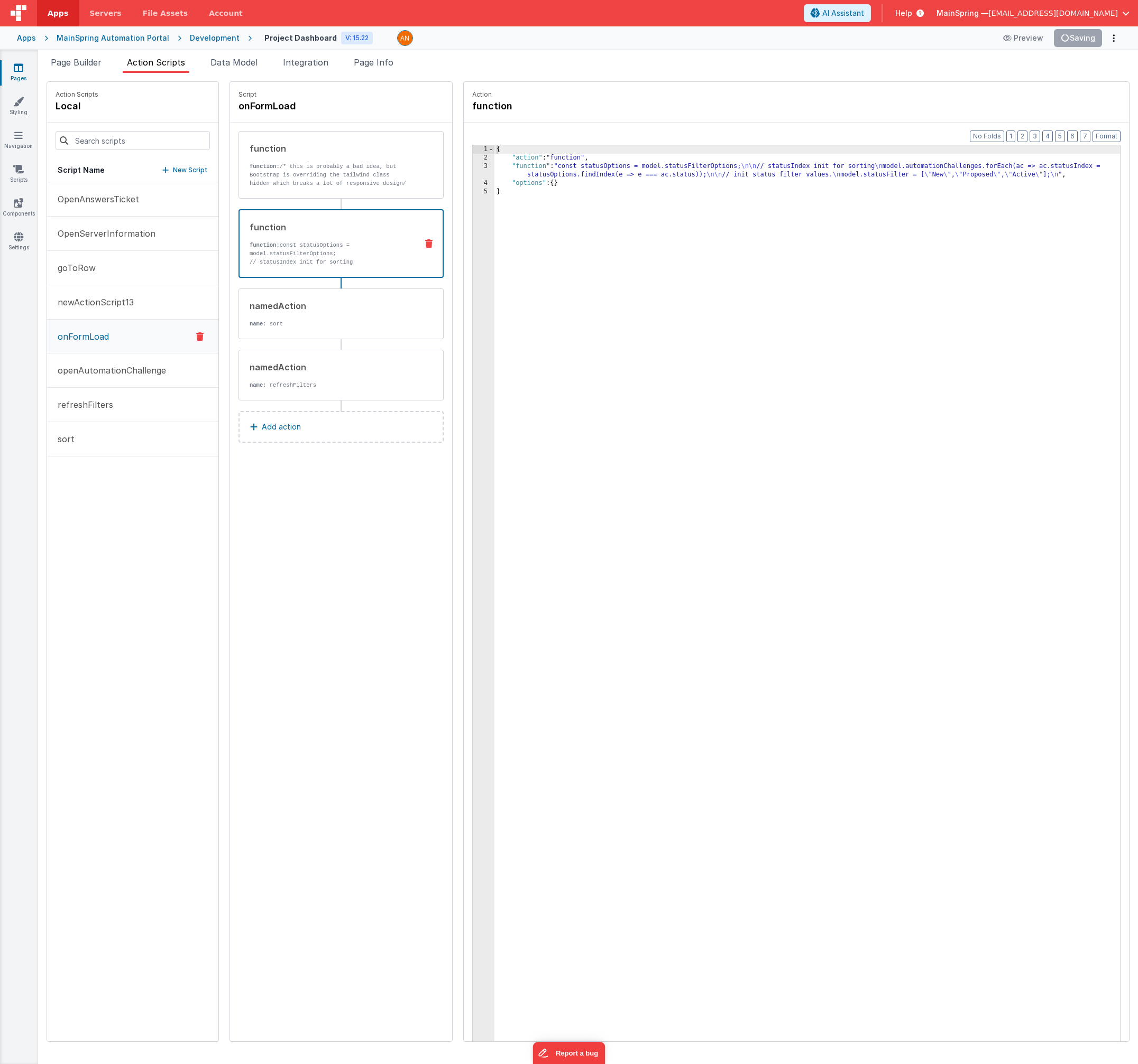
click at [541, 170] on div "{ "action" : "function" , "function" : "const statusOptions = model.statusFilte…" at bounding box center [818, 618] width 648 height 946
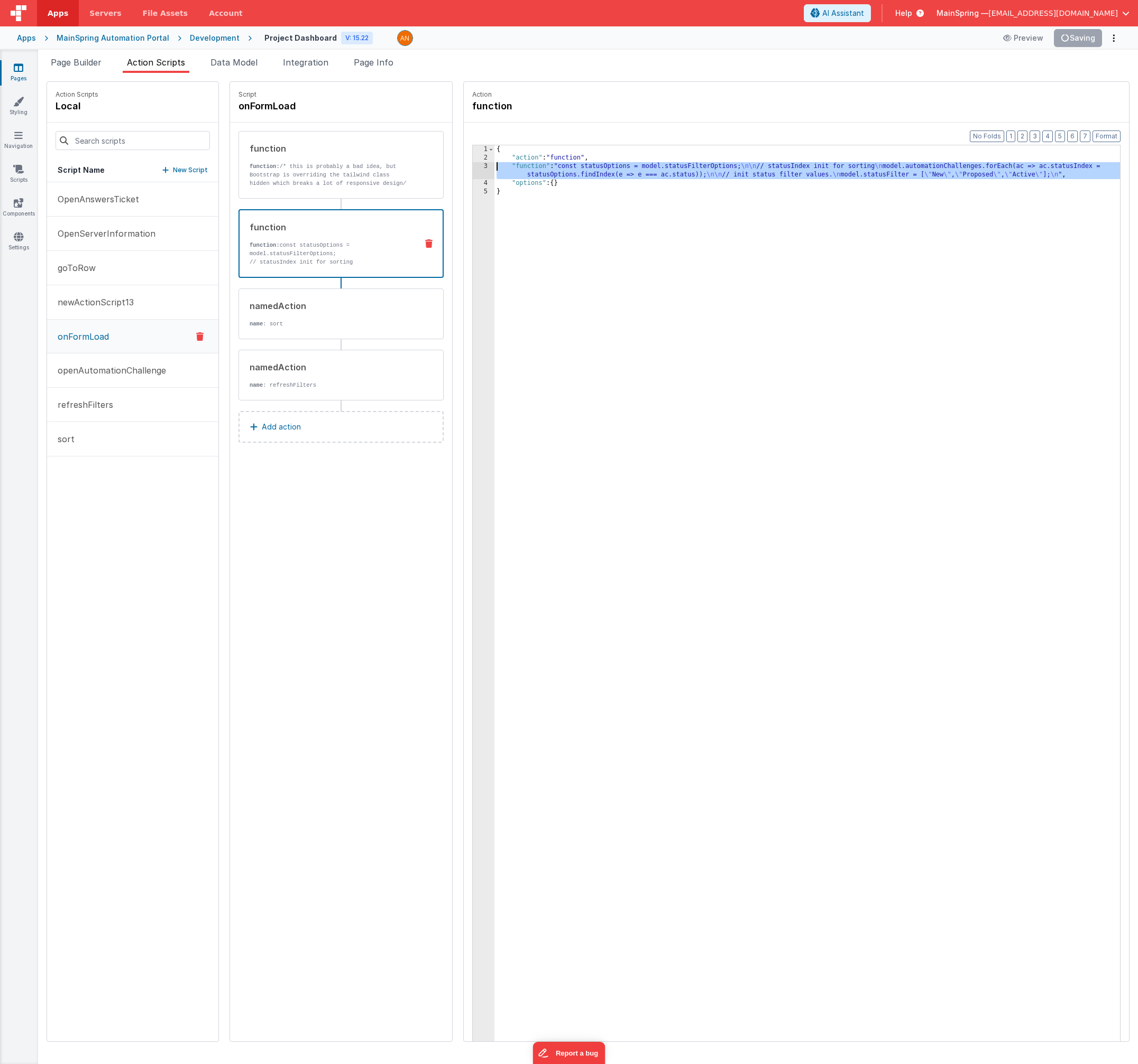
click at [472, 169] on div "3" at bounding box center [483, 170] width 22 height 17
click at [472, 171] on div "3" at bounding box center [483, 170] width 22 height 17
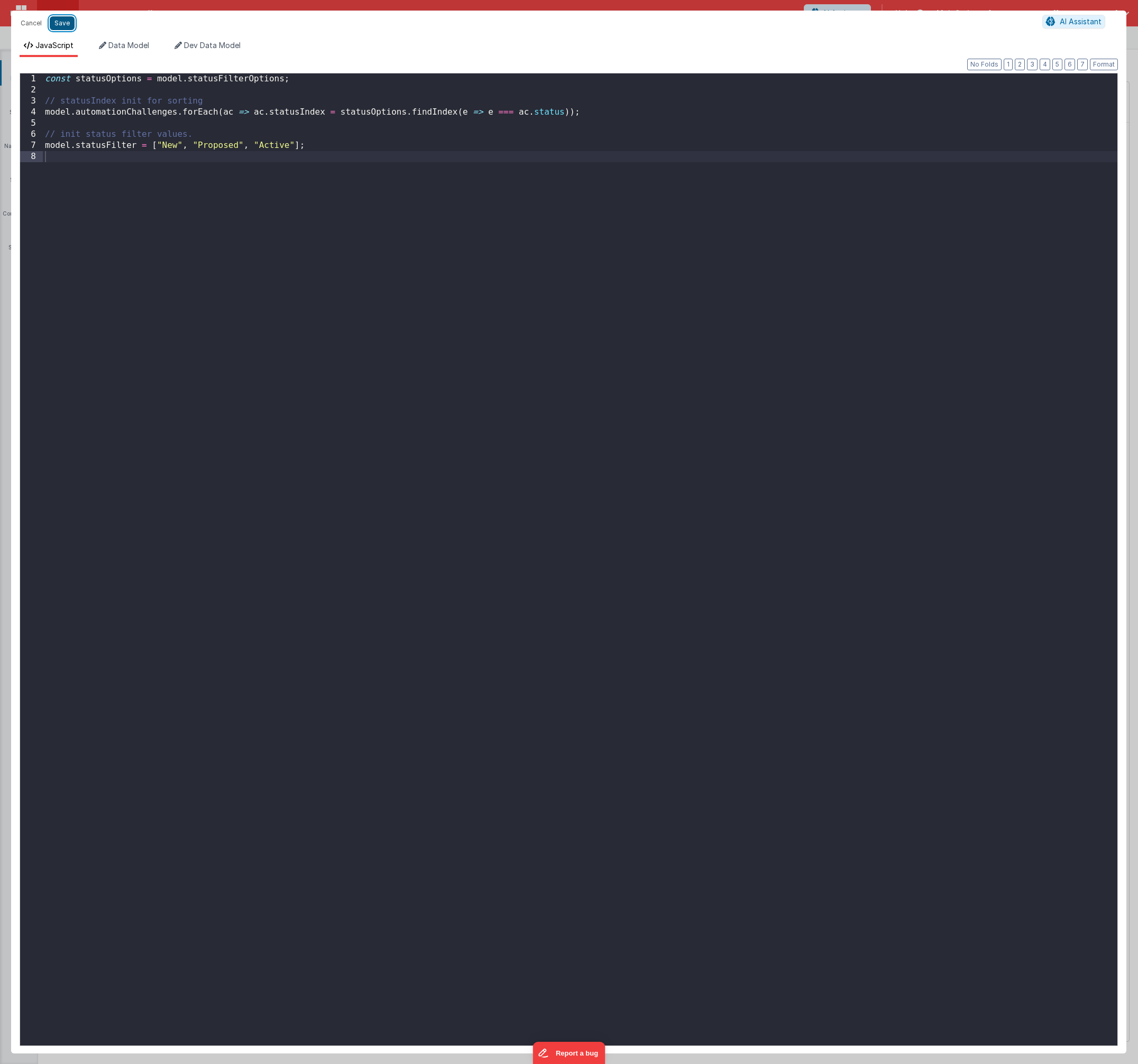
click at [69, 23] on button "Save" at bounding box center [62, 23] width 25 height 14
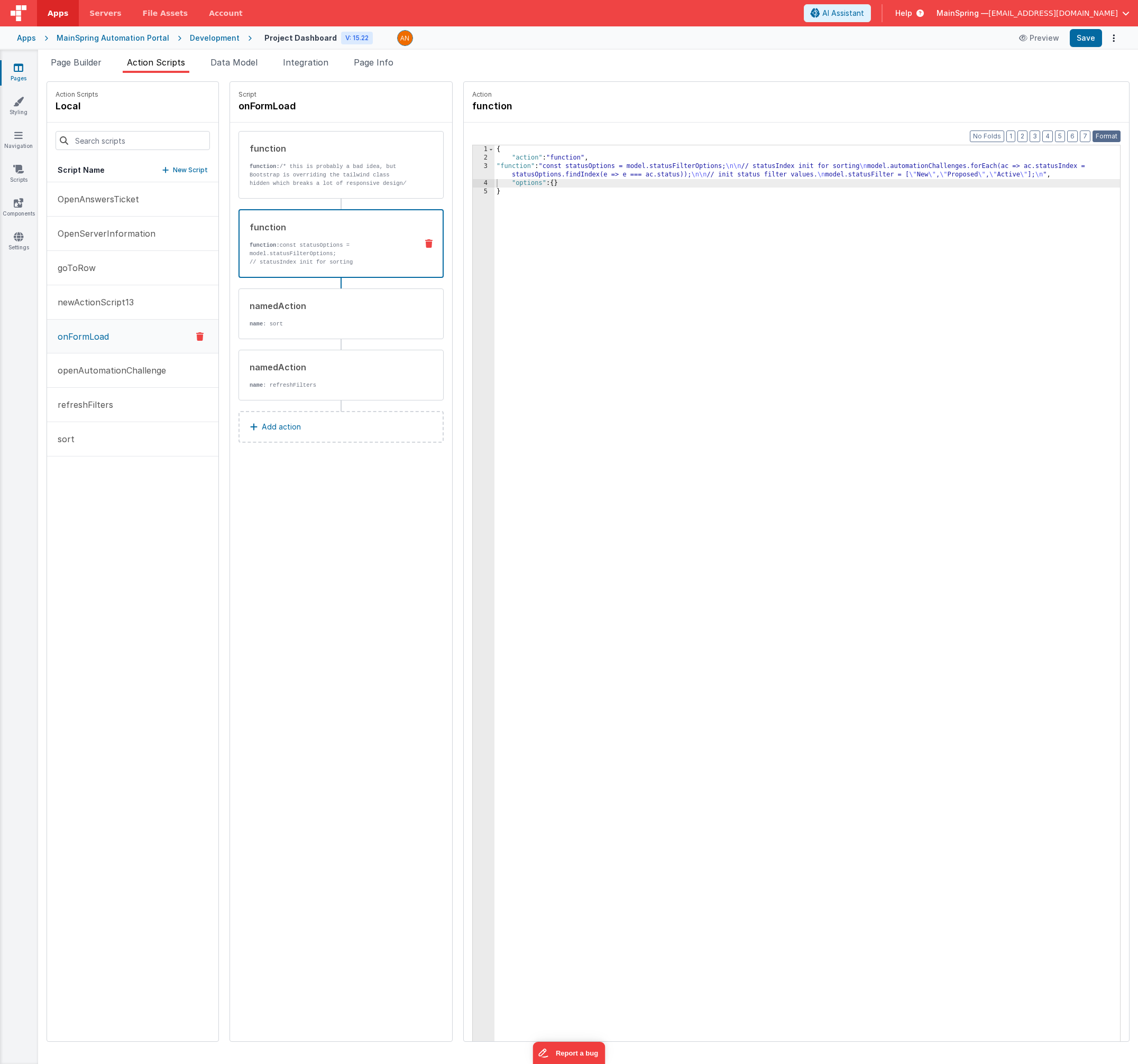
click at [1097, 138] on button "Format" at bounding box center [1107, 136] width 28 height 12
click at [1084, 37] on button "Save" at bounding box center [1085, 38] width 32 height 18
click at [452, 399] on div "Action function Format 7 6 5 4 3 2 1 No Folds 1 2 3 4 5 { "action" : "function"…" at bounding box center [791, 561] width 677 height 961
drag, startPoint x: 83, startPoint y: 63, endPoint x: 124, endPoint y: 46, distance: 44.4
click at [124, 46] on div "Apps Servers File Assets Account Some FUTURE Slot AI Assistant Help MainSpring …" at bounding box center [569, 532] width 1138 height 1064
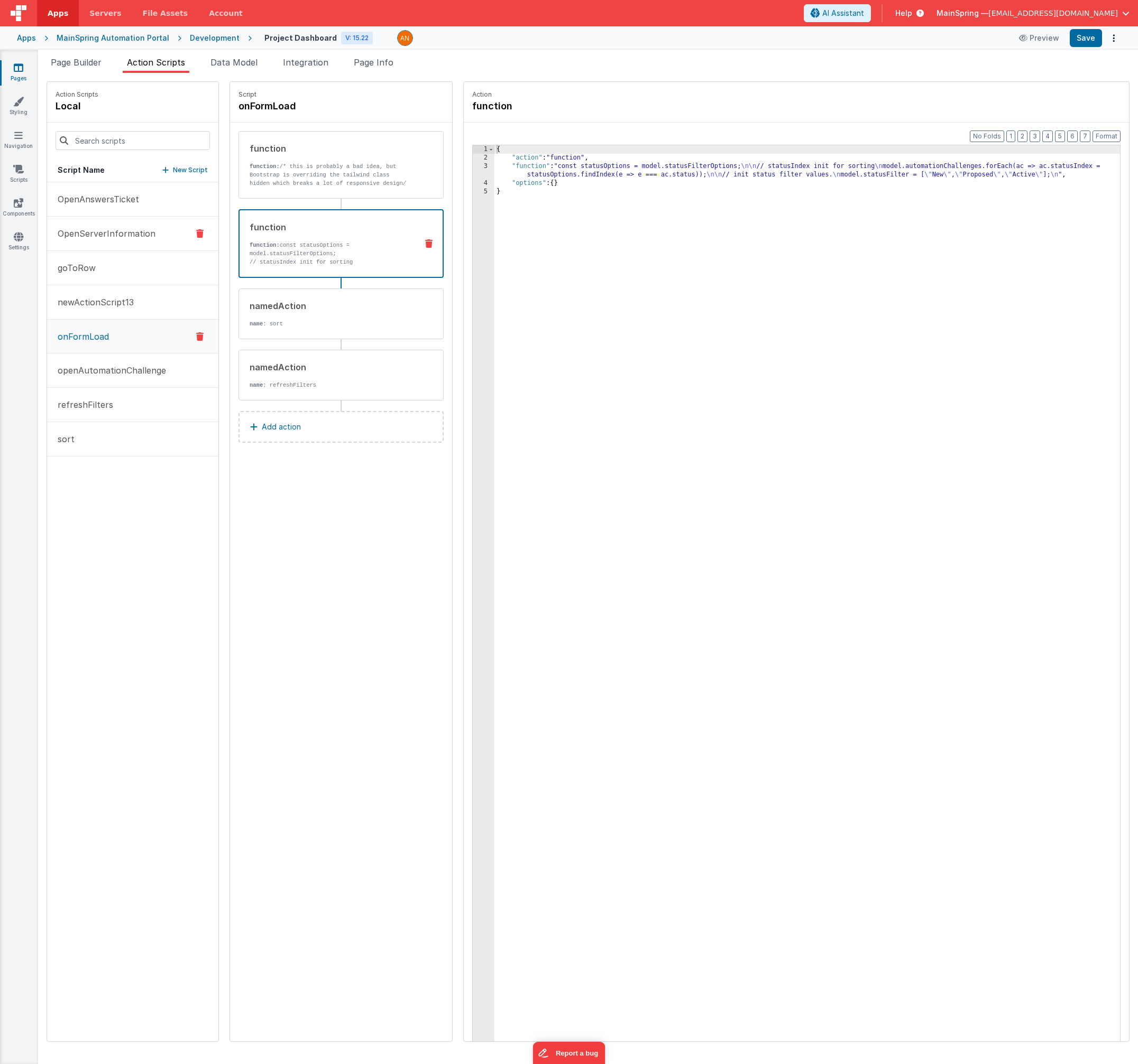
click at [196, 235] on icon at bounding box center [199, 233] width 7 height 12
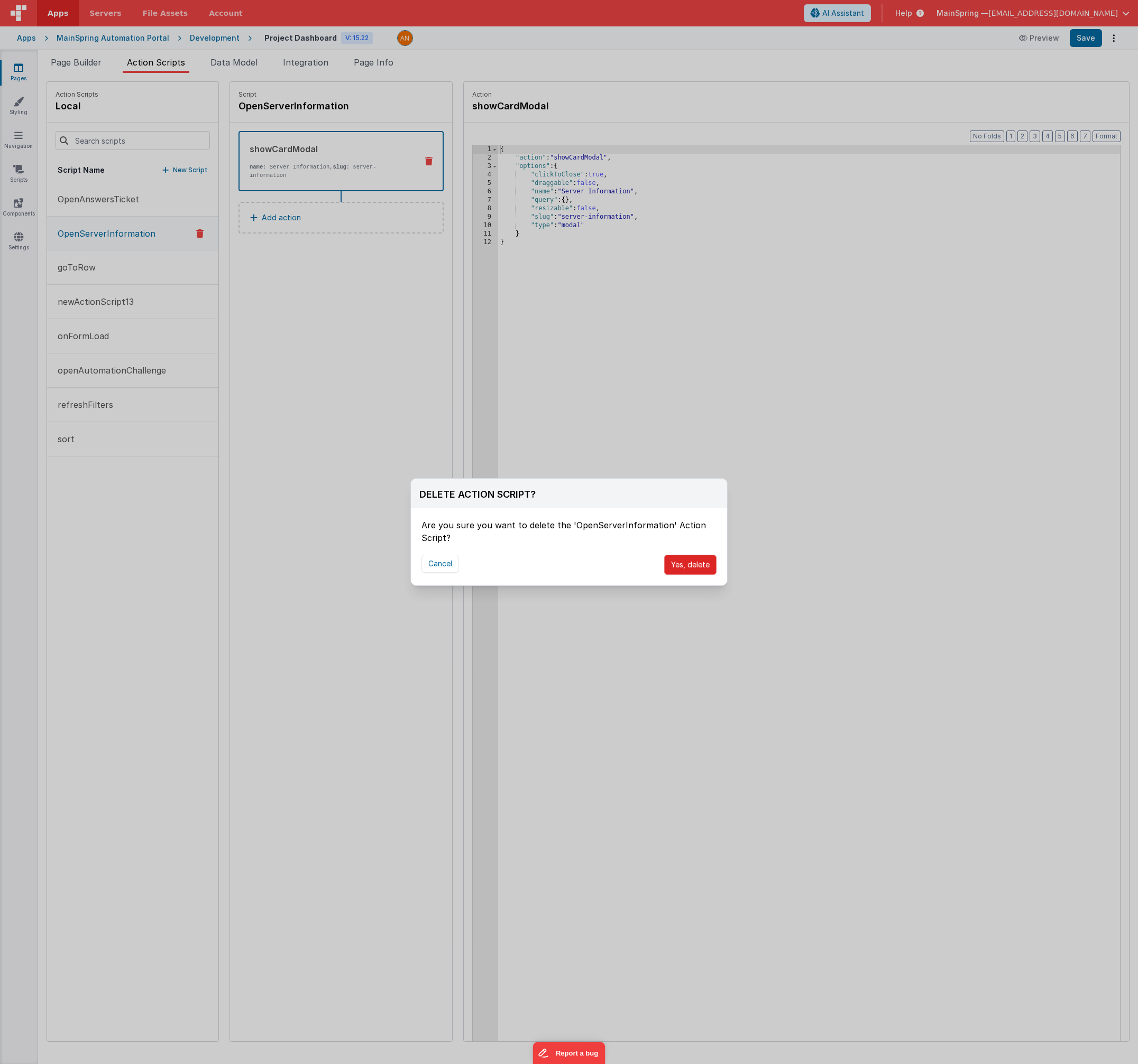
click at [685, 565] on button "Yes, delete" at bounding box center [690, 565] width 52 height 20
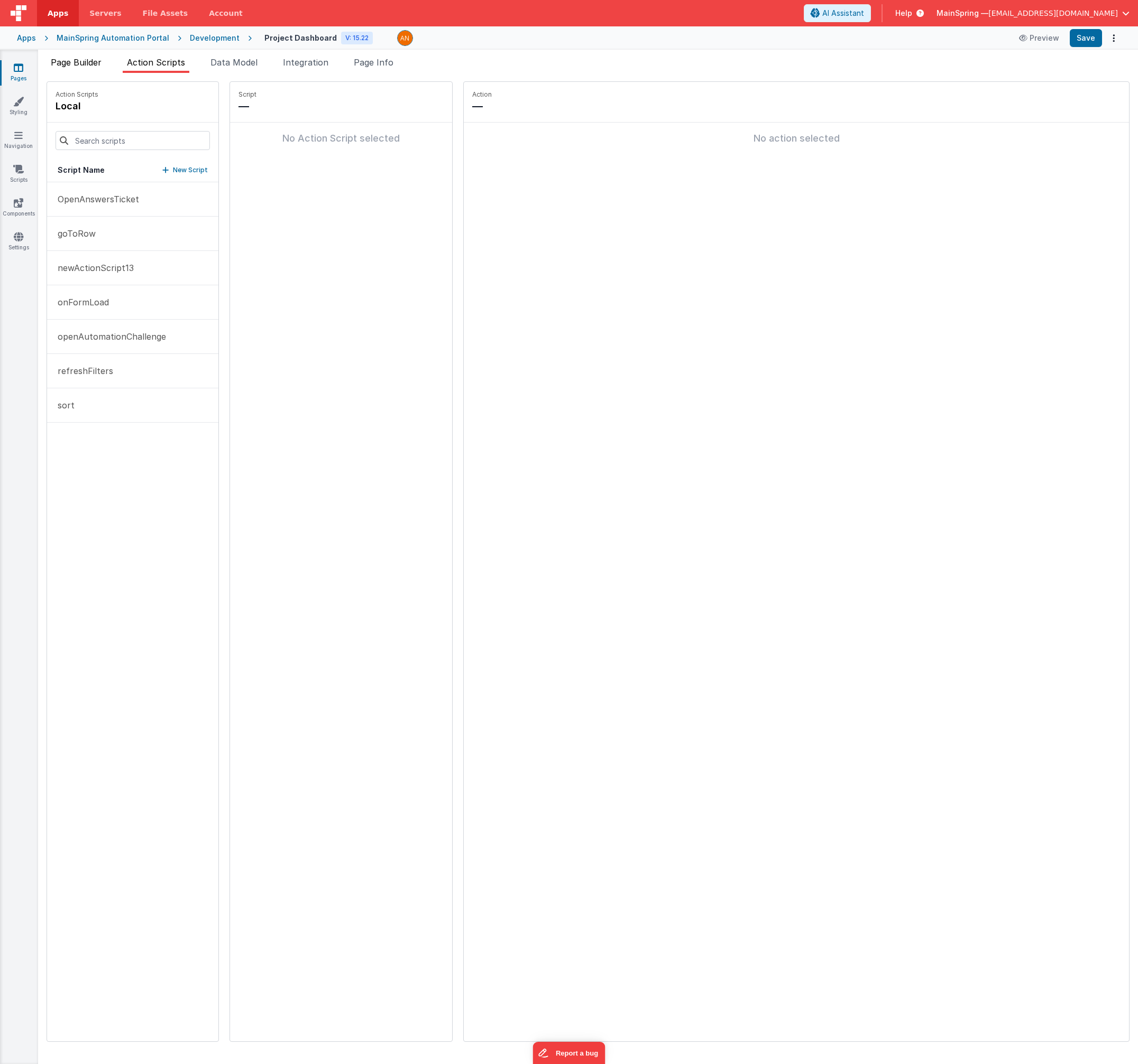
click at [78, 61] on span "Page Builder" at bounding box center [75, 62] width 50 height 11
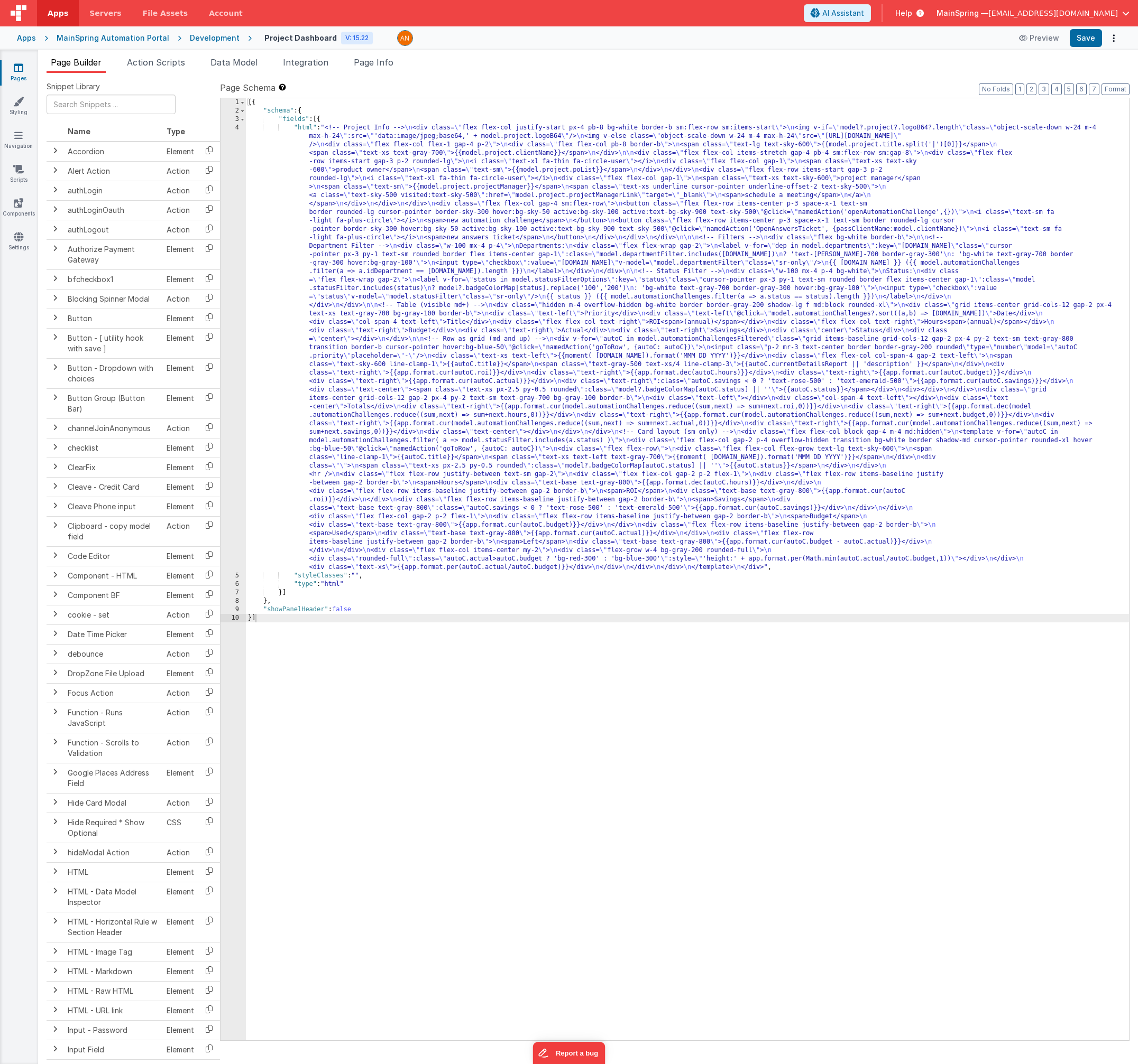
click at [549, 279] on div "[{ "schema" : { "fields" : [{ "html" : "<!-- Project Info --> \n <div class= \"…" at bounding box center [686, 578] width 882 height 959
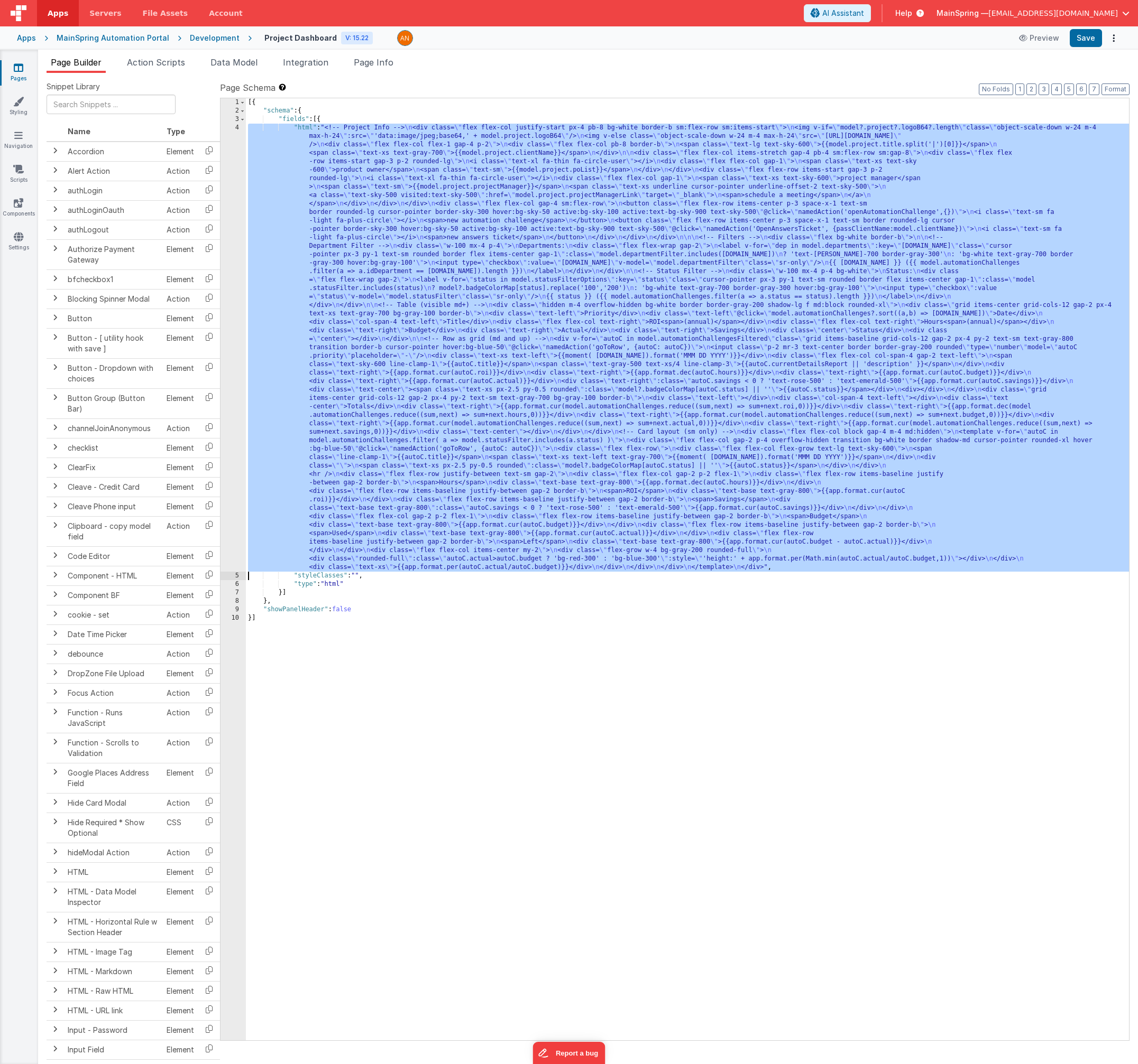
click at [238, 314] on div "4" at bounding box center [233, 348] width 26 height 448
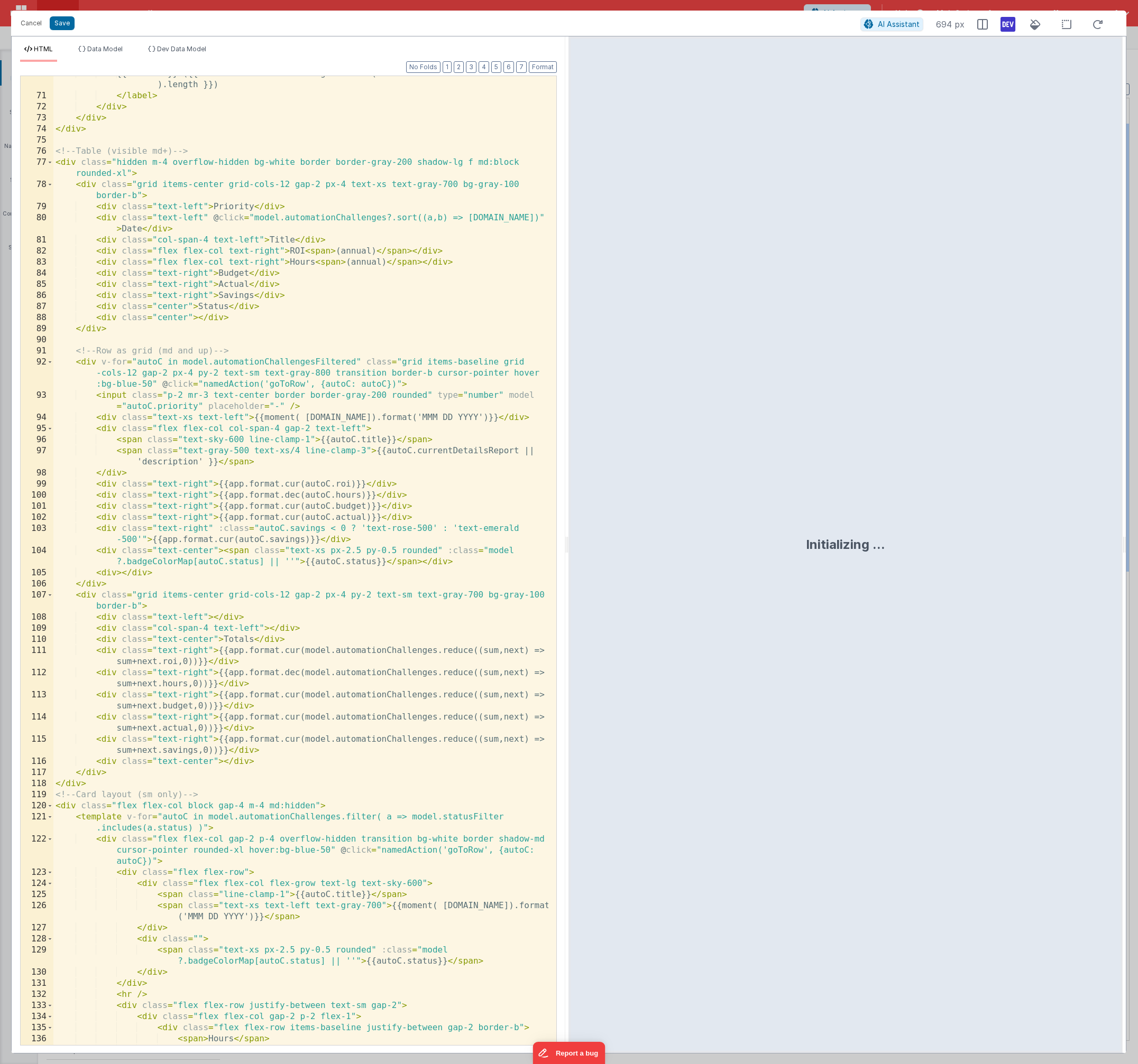
scroll to position [983, 0]
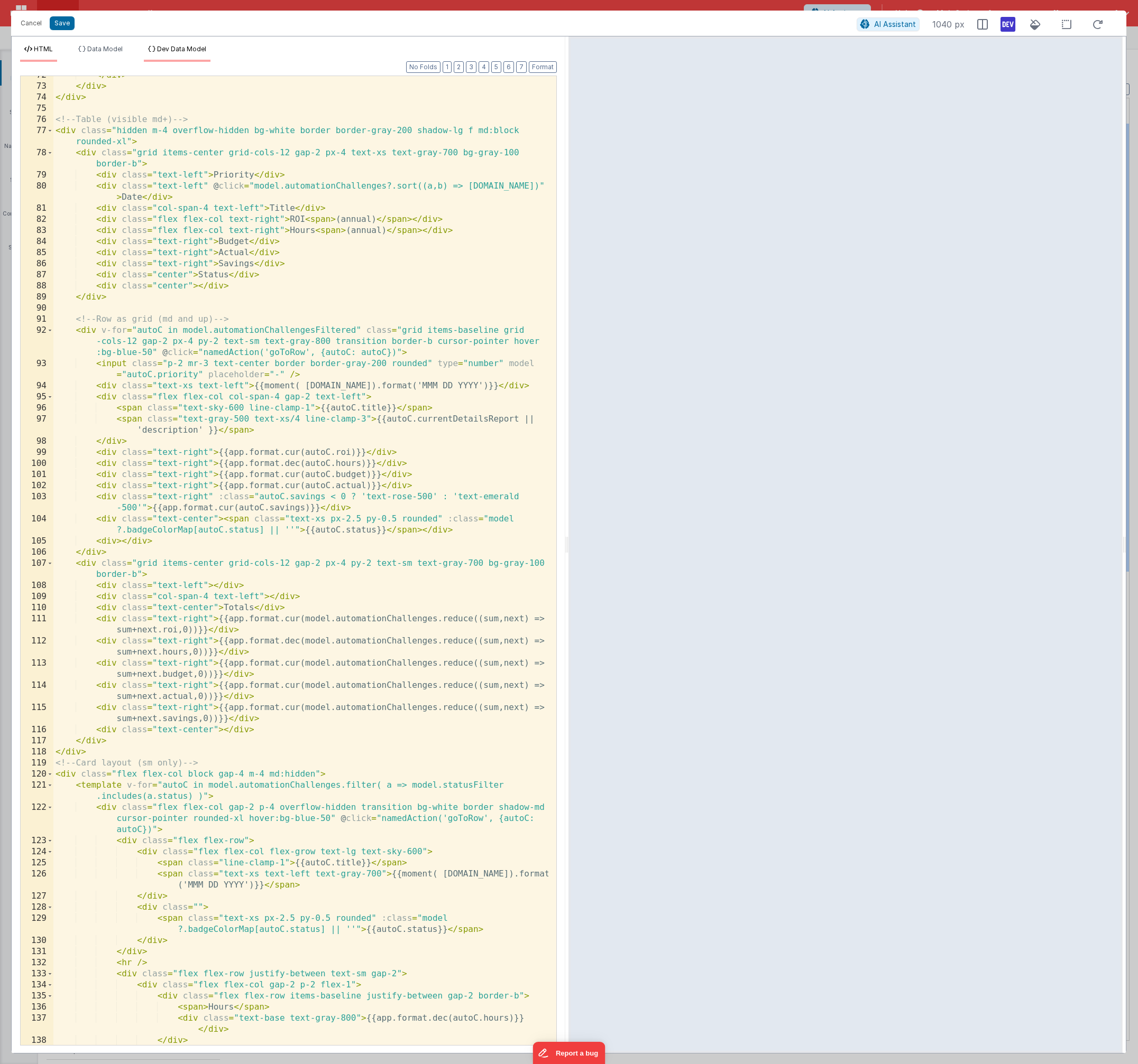
click at [183, 51] on span "Dev Data Model" at bounding box center [181, 49] width 49 height 8
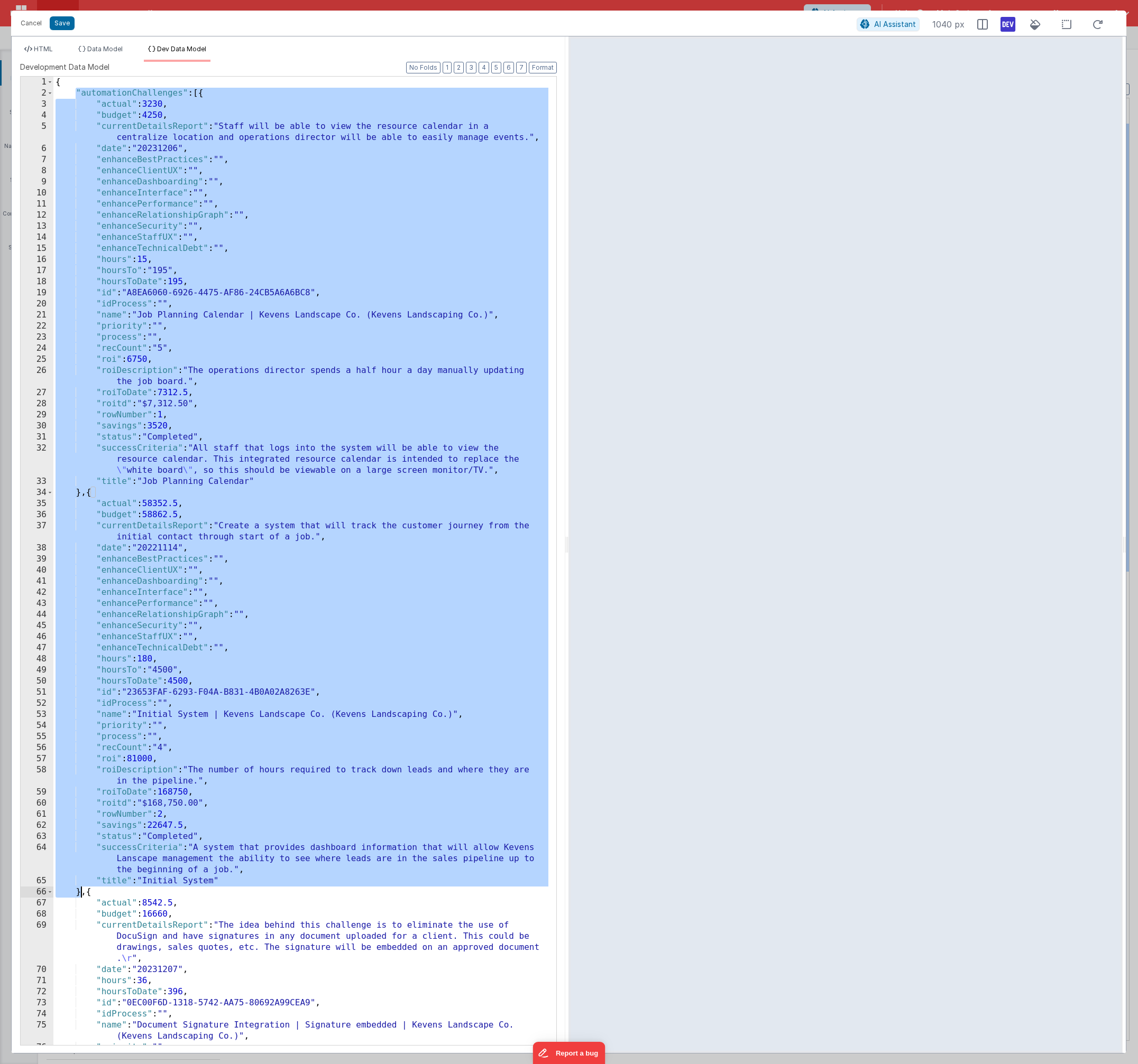
drag, startPoint x: 74, startPoint y: 91, endPoint x: 79, endPoint y: 893, distance: 802.0
click at [79, 893] on div "{ "automationChallenges" : [{ "actual" : 3230 , "budget" : 4250 , "currentDetai…" at bounding box center [301, 572] width 495 height 991
click at [80, 91] on div "{ "automationChallenges" : [{ "actual" : 3230 , "budget" : 4250 , "currentDetai…" at bounding box center [301, 572] width 495 height 991
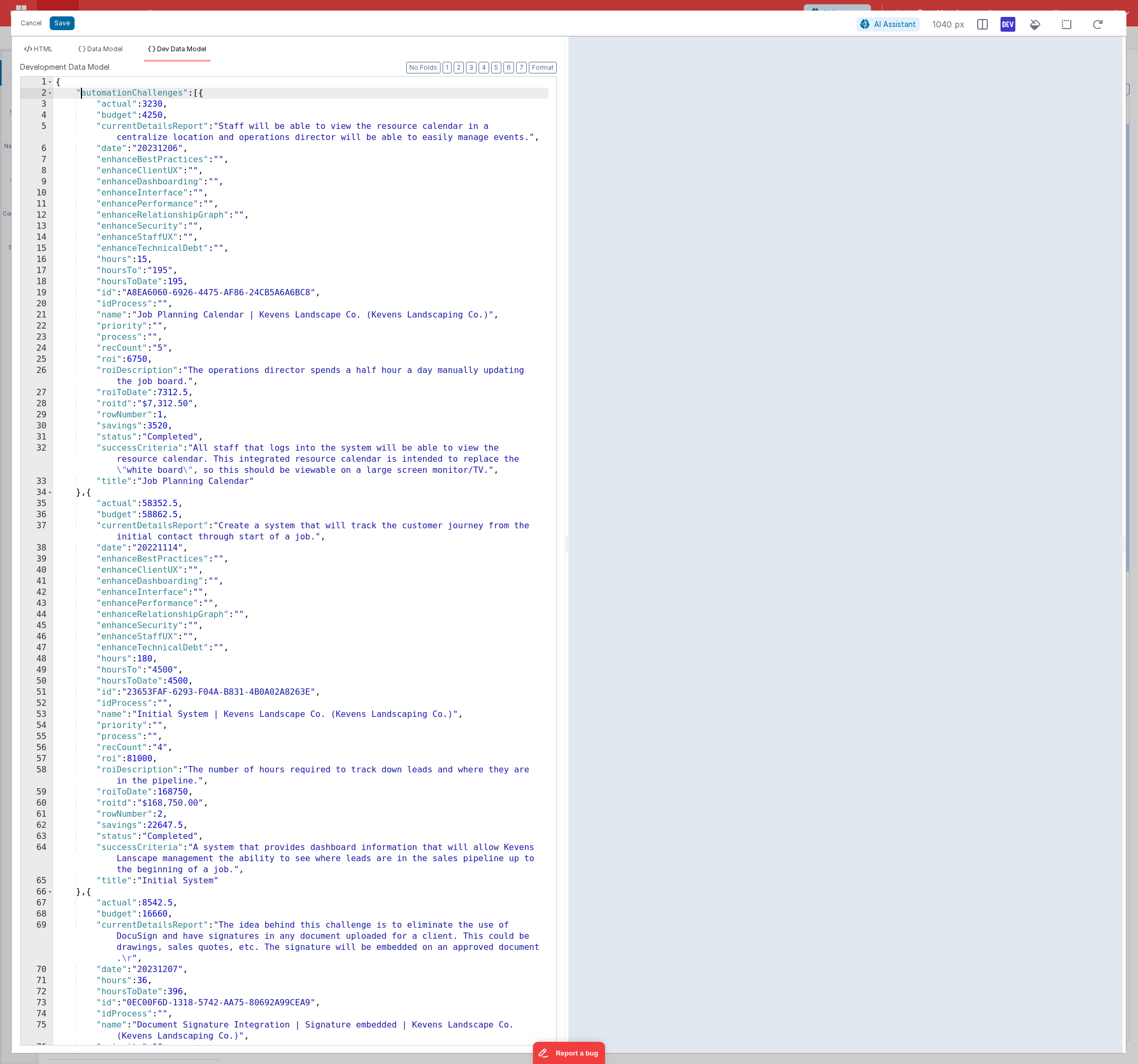
click at [75, 92] on div "{ "automationChallenges" : [{ "actual" : 3230 , "budget" : 4250 , "currentDetai…" at bounding box center [301, 572] width 495 height 991
paste textarea
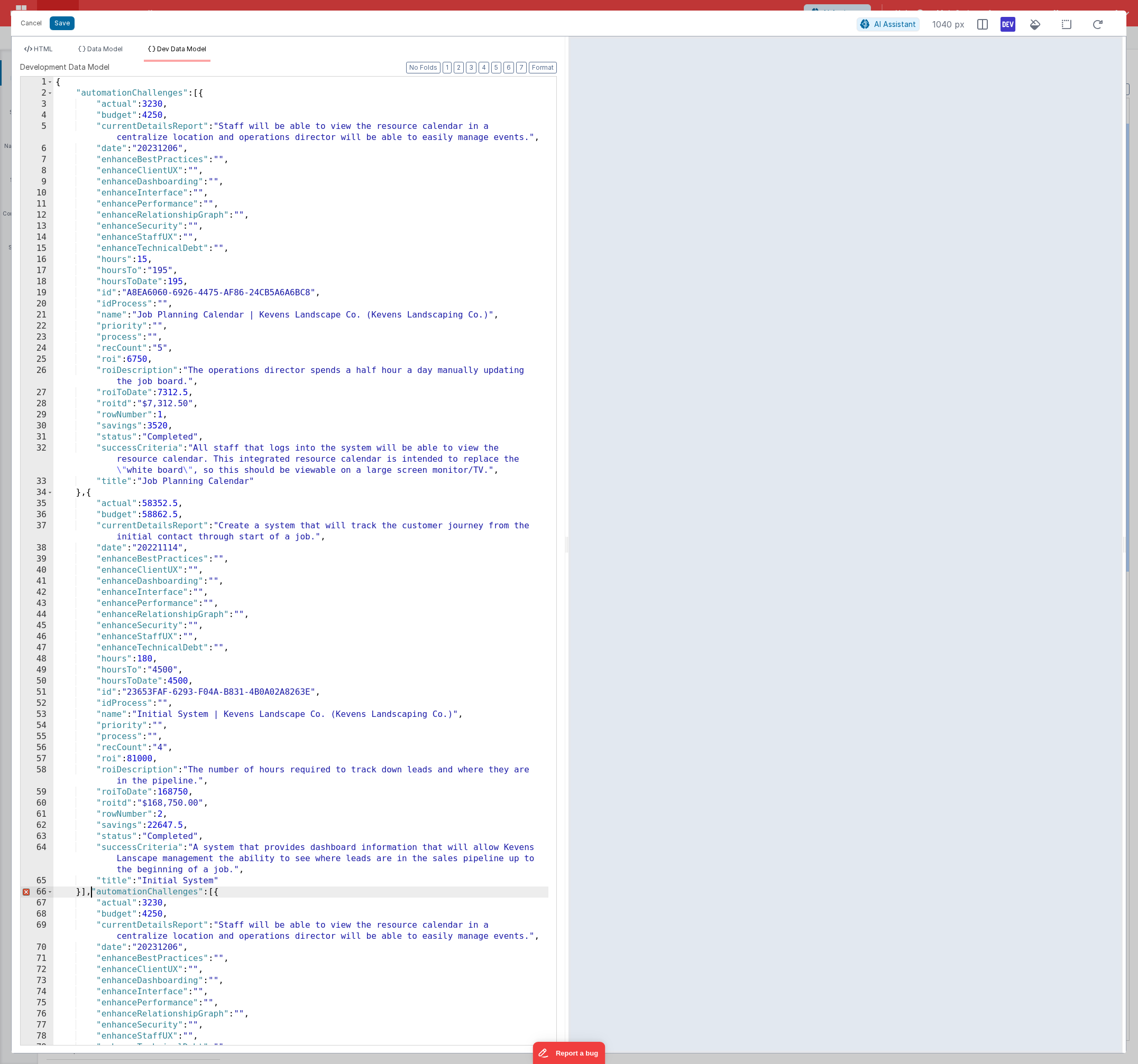
click at [181, 93] on div "{ "automationChallenges" : [{ "actual" : 3230 , "budget" : 4250 , "currentDetai…" at bounding box center [301, 572] width 495 height 991
click at [50, 96] on span at bounding box center [50, 93] width 6 height 11
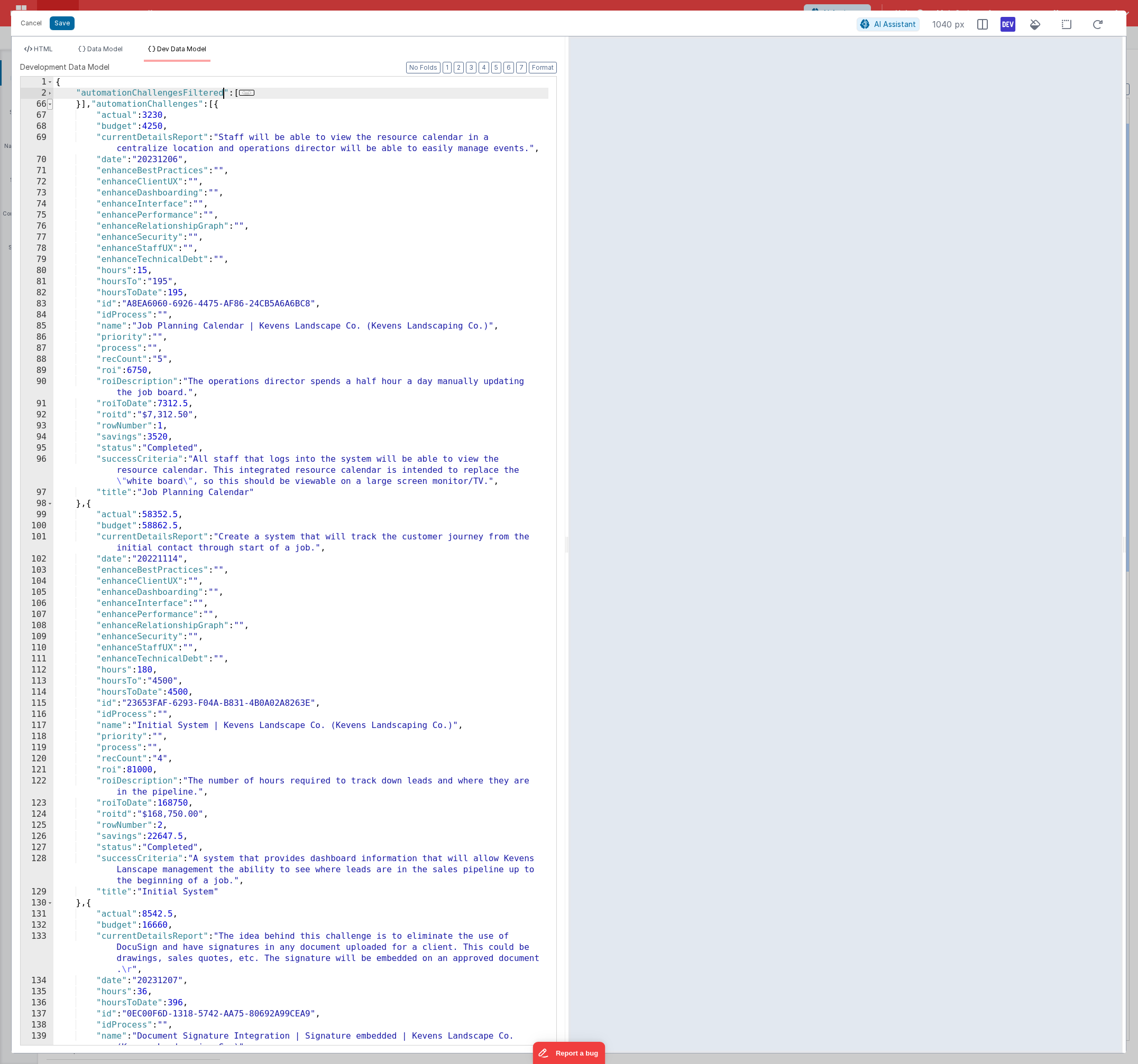
click at [50, 105] on span at bounding box center [50, 104] width 6 height 11
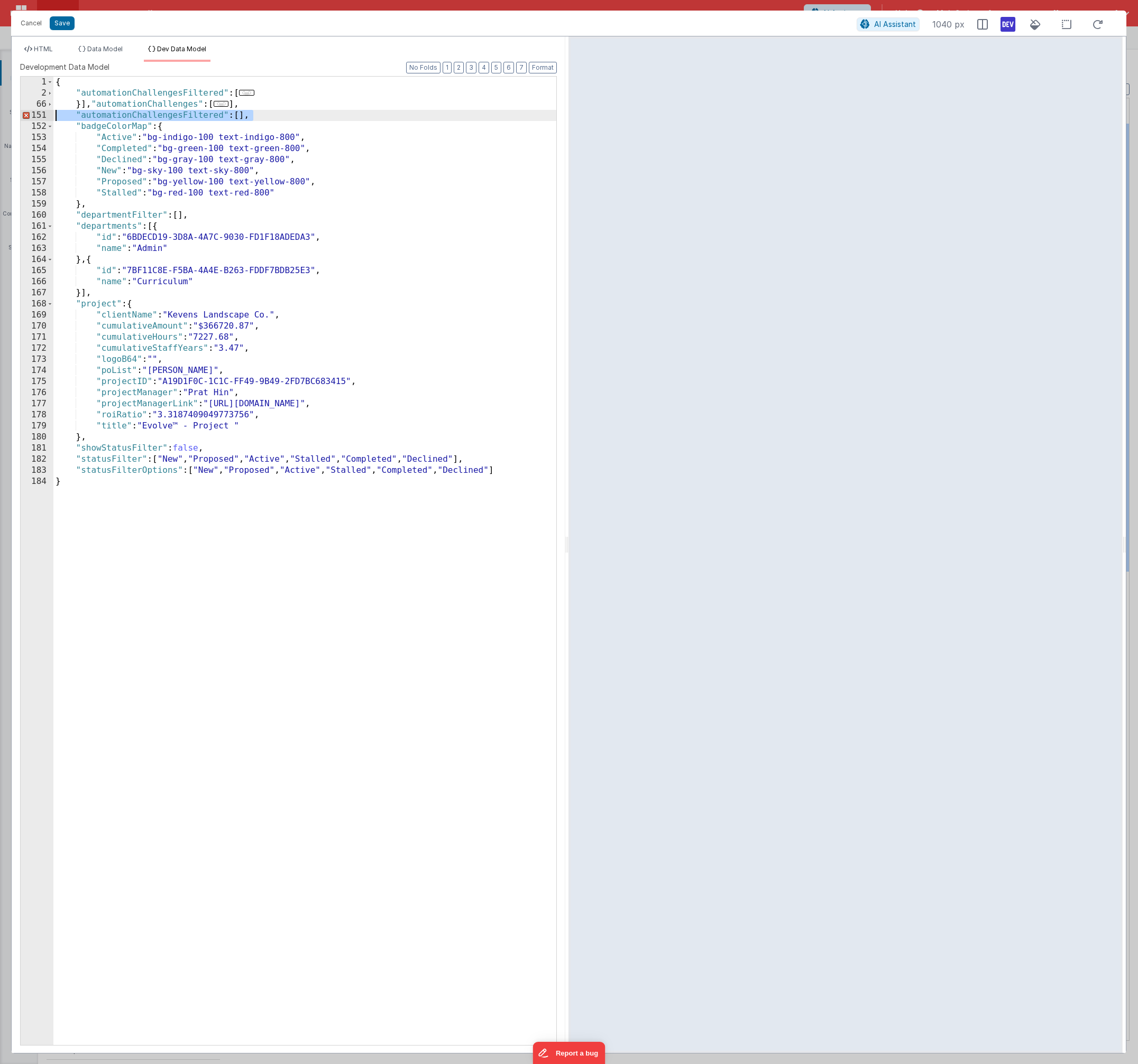
drag, startPoint x: 258, startPoint y: 119, endPoint x: 43, endPoint y: 118, distance: 215.0
click at [43, 118] on div "1 2 66 151 152 153 154 155 156 157 158 159 160 161 162 163 164 165 166 167 168 …" at bounding box center [288, 561] width 537 height 970
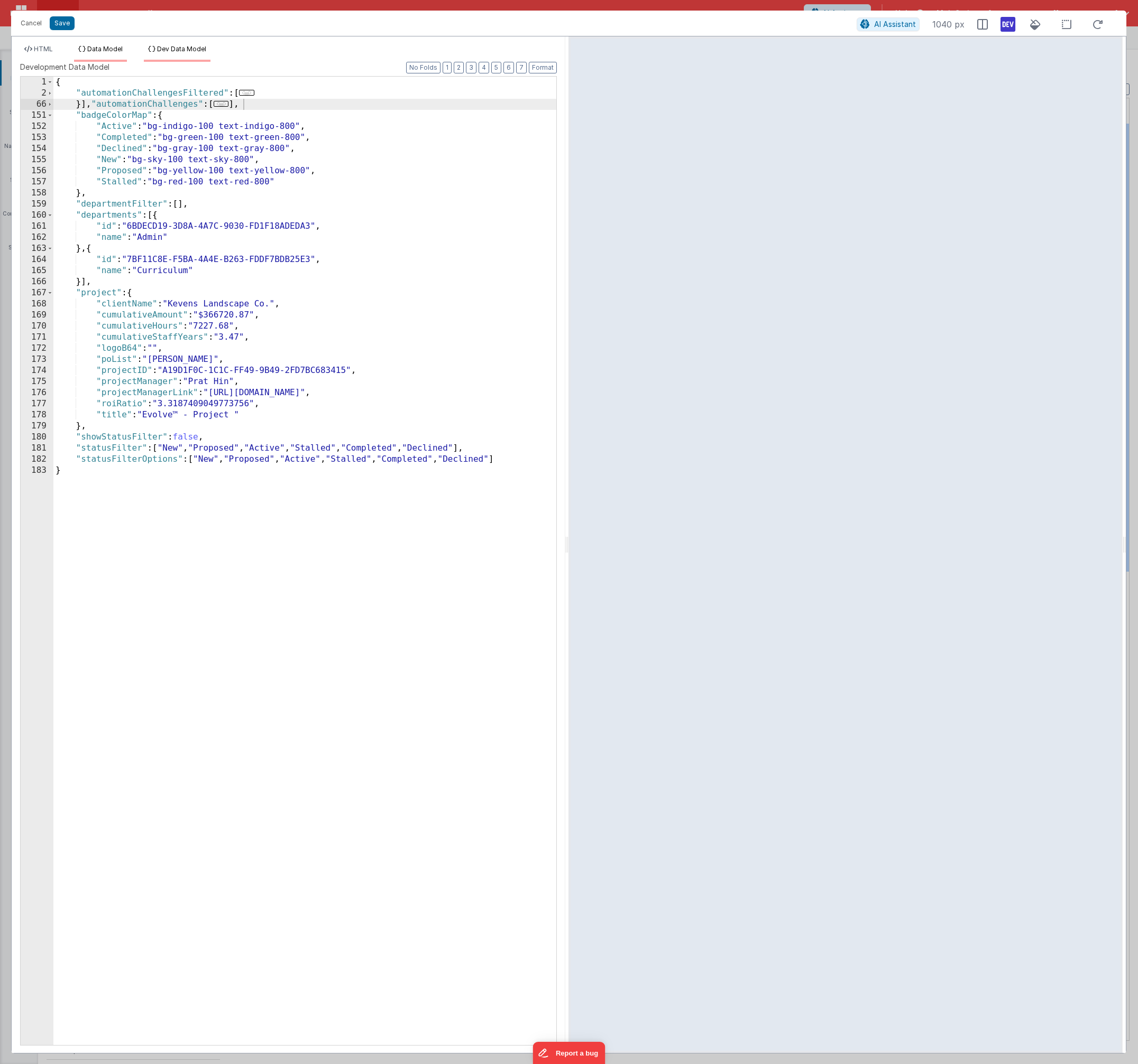
click at [105, 50] on span "Data Model" at bounding box center [104, 49] width 36 height 8
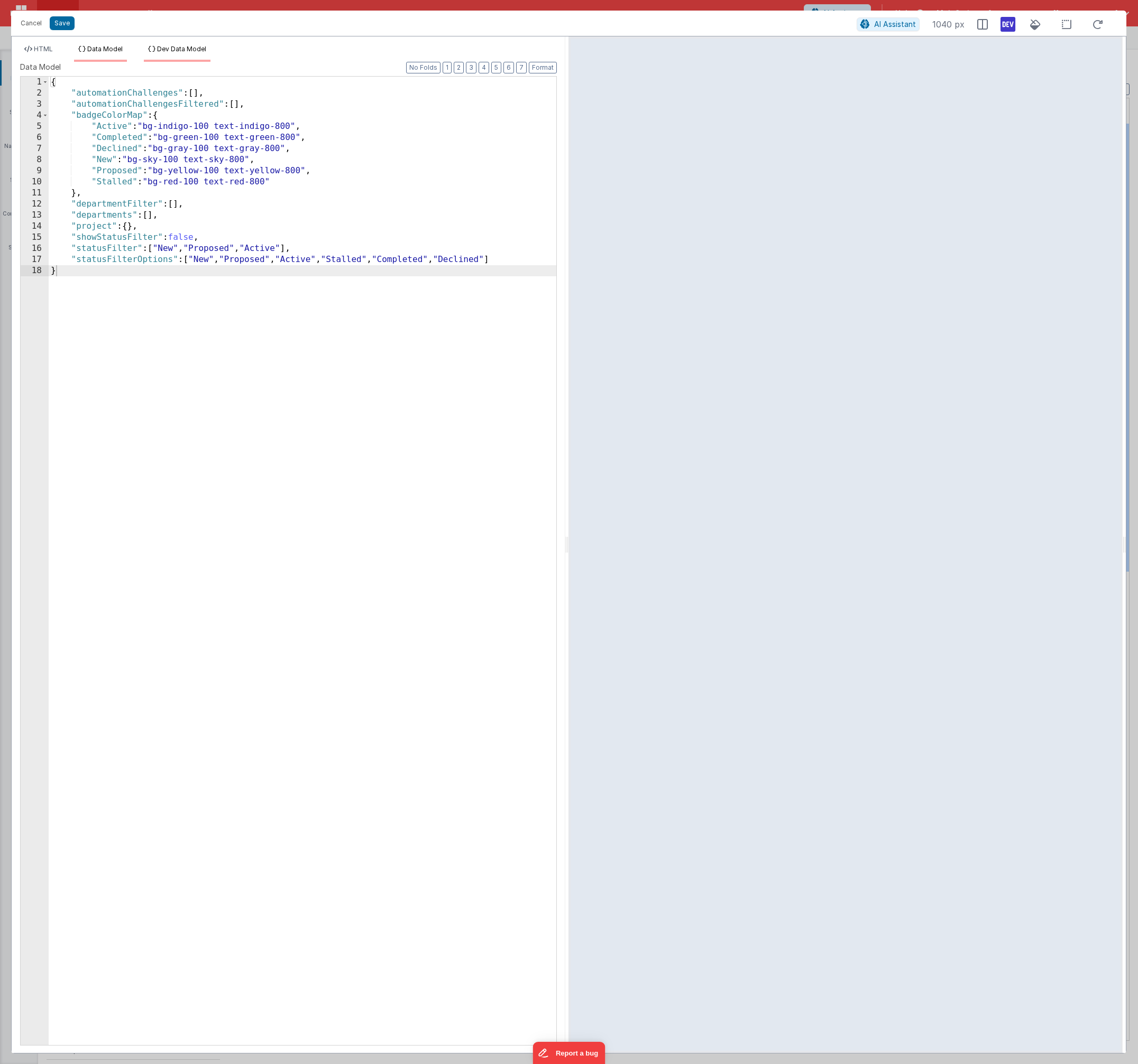
click at [187, 50] on span "Dev Data Model" at bounding box center [181, 49] width 49 height 8
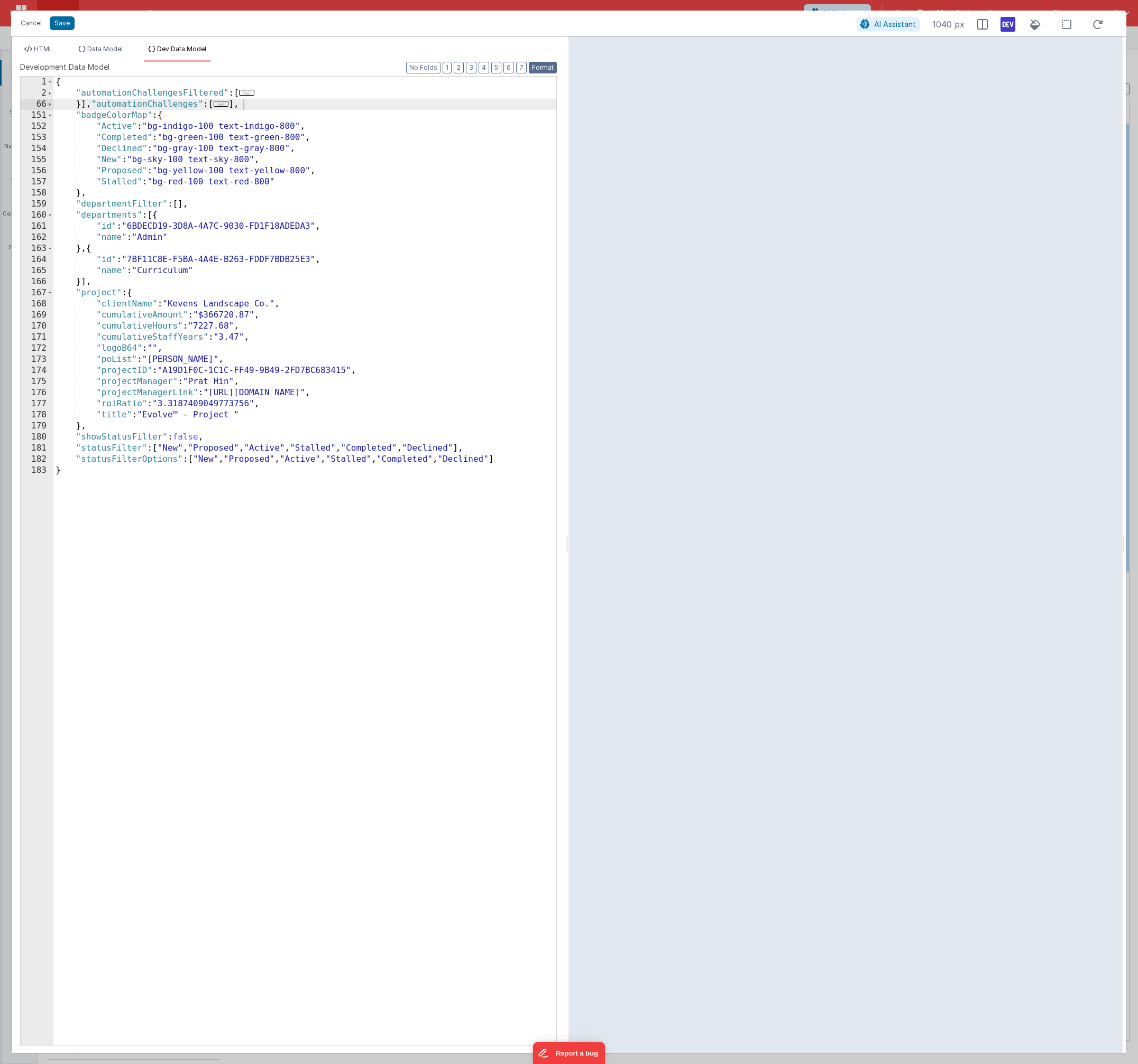
click at [555, 69] on button "Format" at bounding box center [543, 68] width 28 height 12
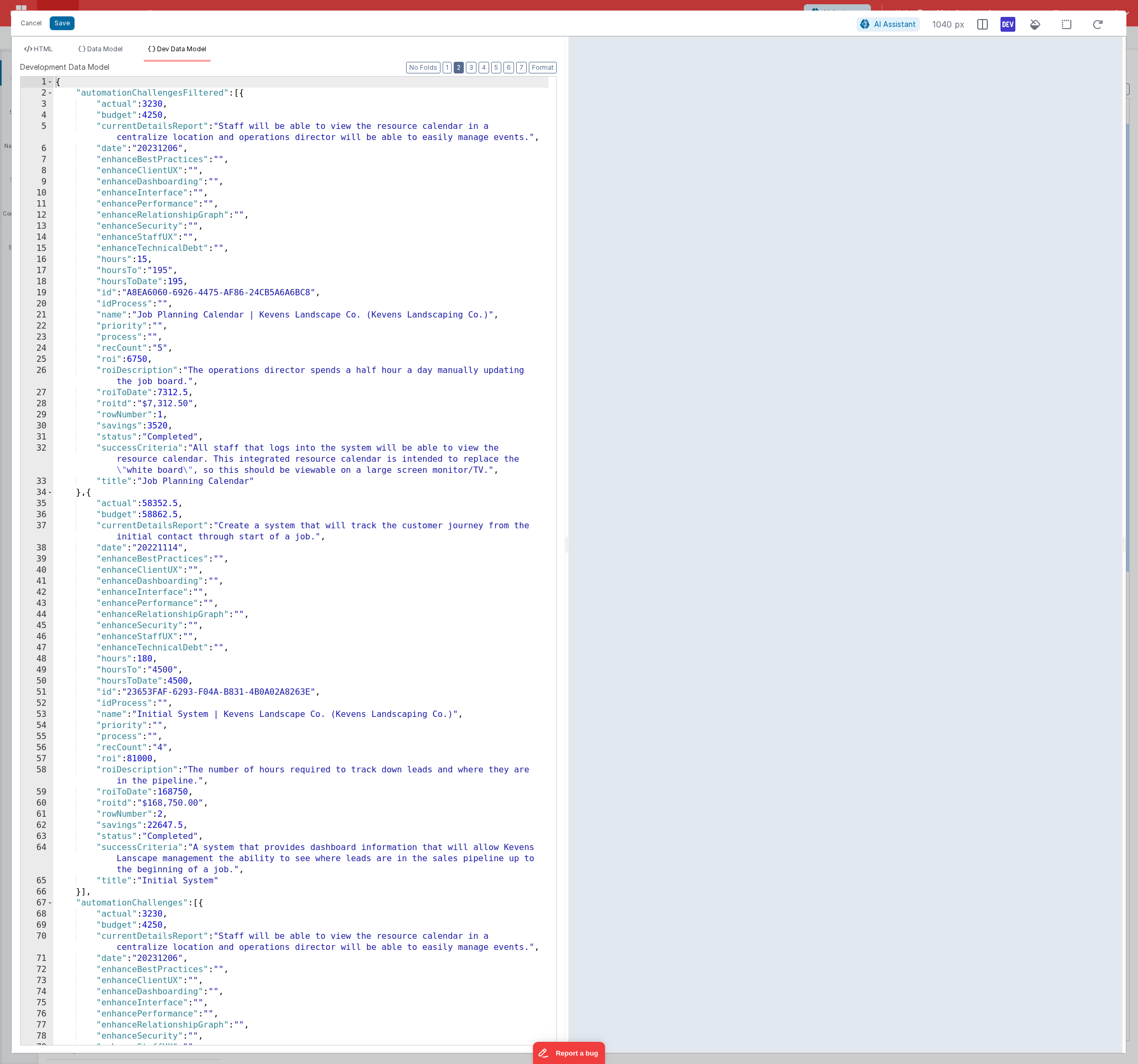
click at [457, 71] on button "2" at bounding box center [458, 68] width 10 height 12
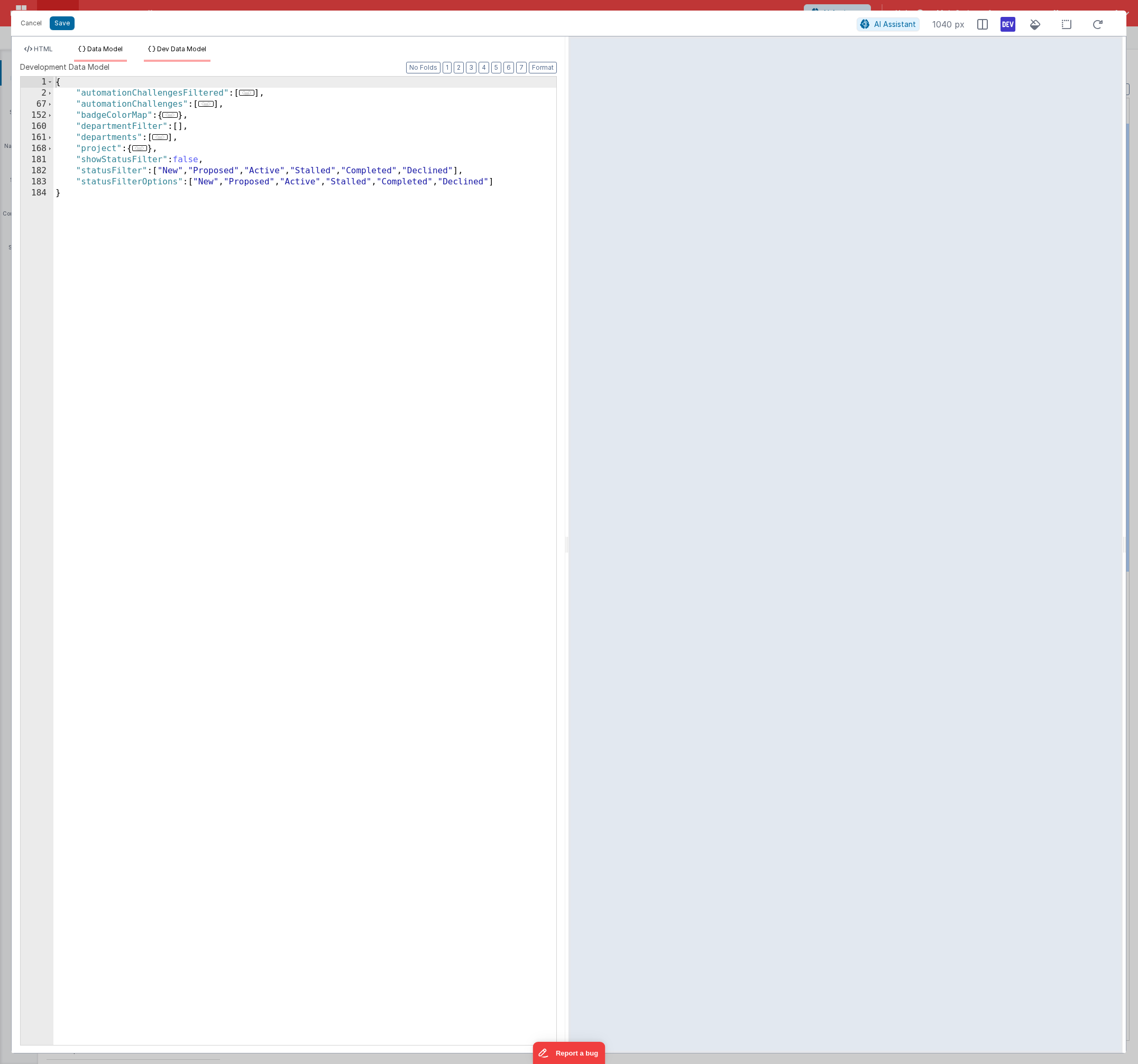
click at [99, 52] on span "Data Model" at bounding box center [104, 49] width 36 height 8
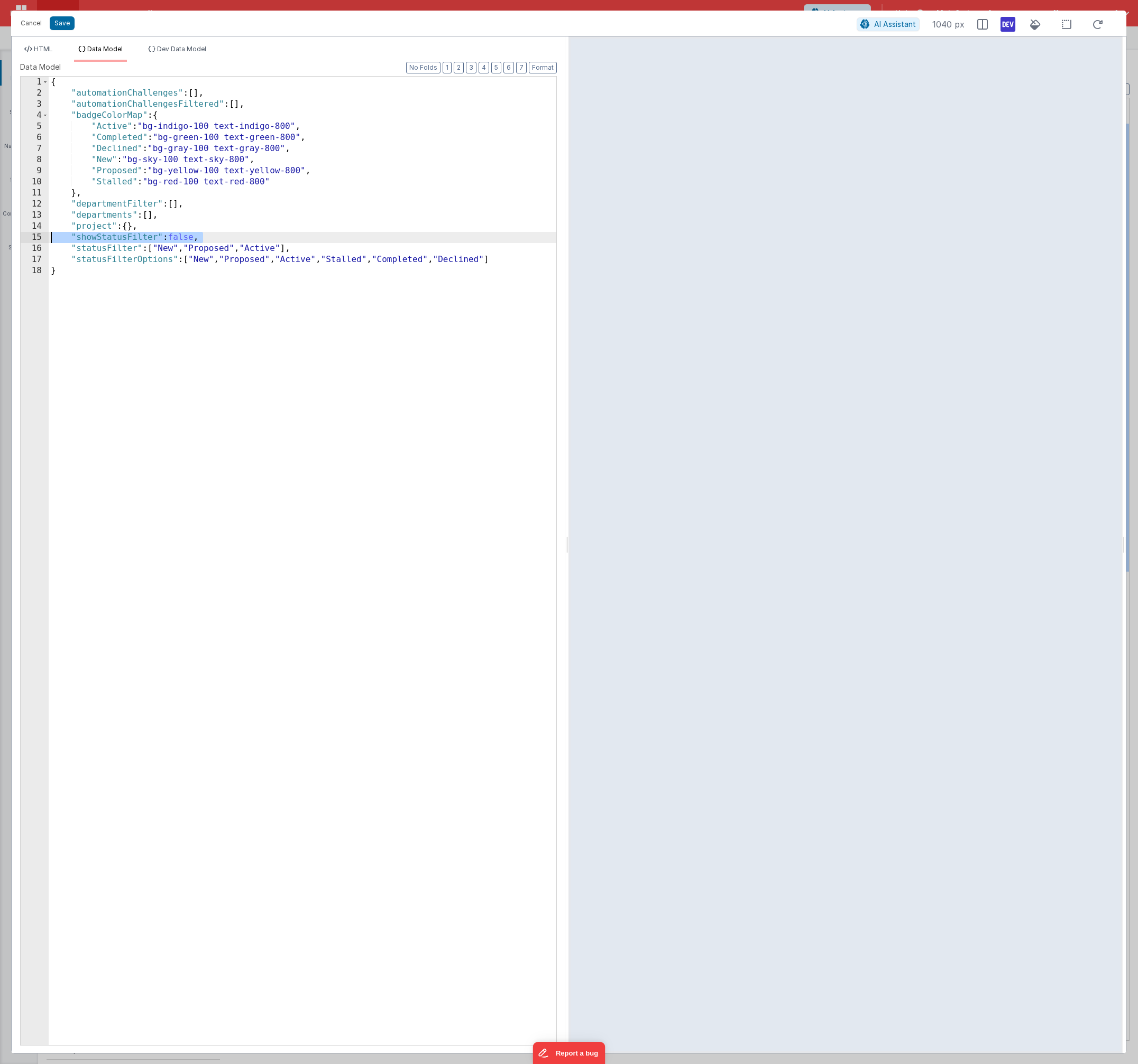
drag, startPoint x: 207, startPoint y: 234, endPoint x: 17, endPoint y: 233, distance: 190.0
click at [17, 233] on div "Format 7 6 5 4 3 2 1 No Folds 72 73 74 75 76 77 78 79 80 81 82 83 84 85 86 87 8…" at bounding box center [288, 557] width 553 height 991
click at [183, 50] on span "Dev Data Model" at bounding box center [181, 49] width 49 height 8
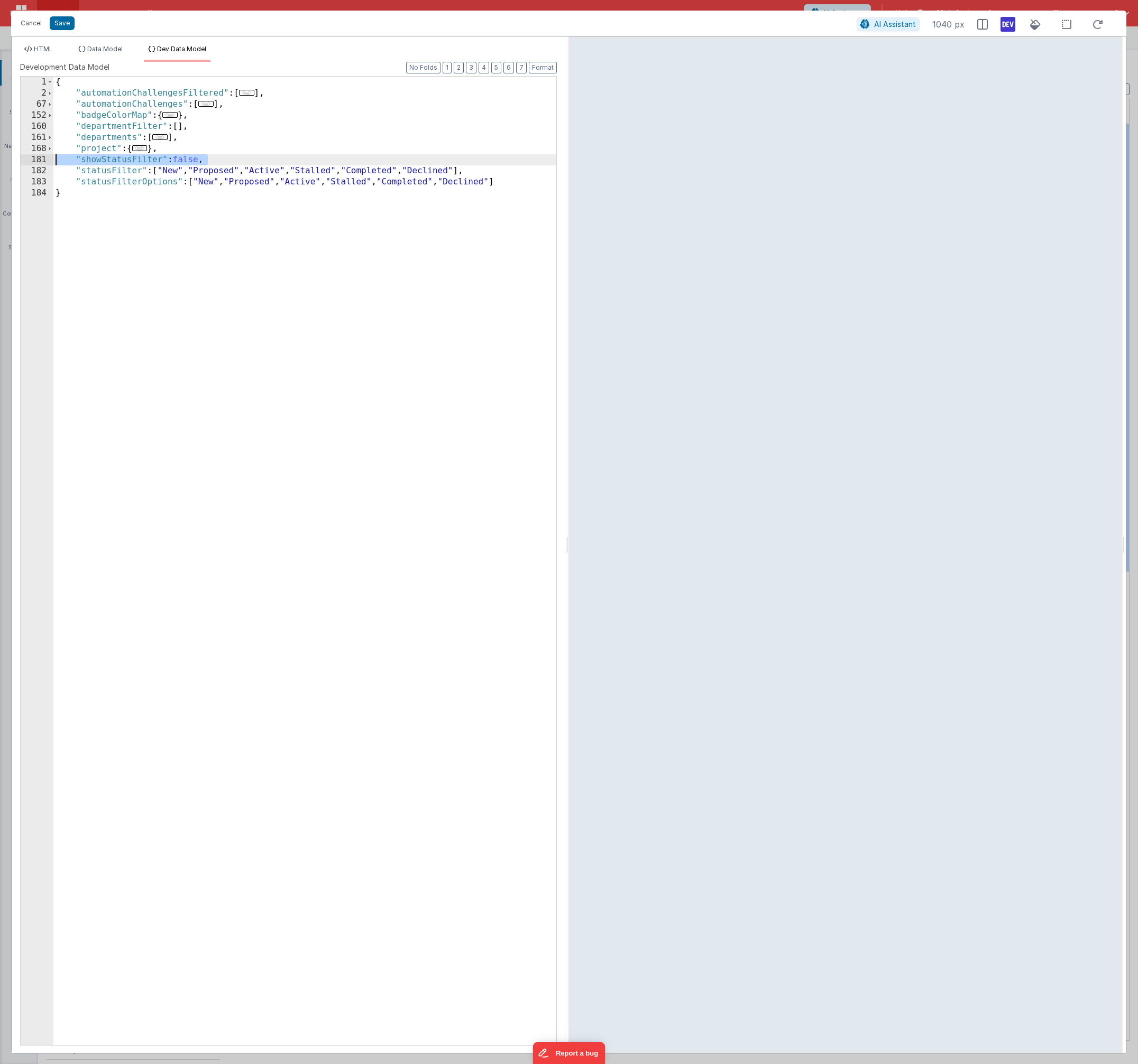
drag, startPoint x: 222, startPoint y: 159, endPoint x: 50, endPoint y: 159, distance: 172.0
click at [50, 159] on div "1 2 67 152 160 161 168 181 182 183 184 { "automationChallengesFiltered" : [ ...…" at bounding box center [288, 561] width 537 height 970
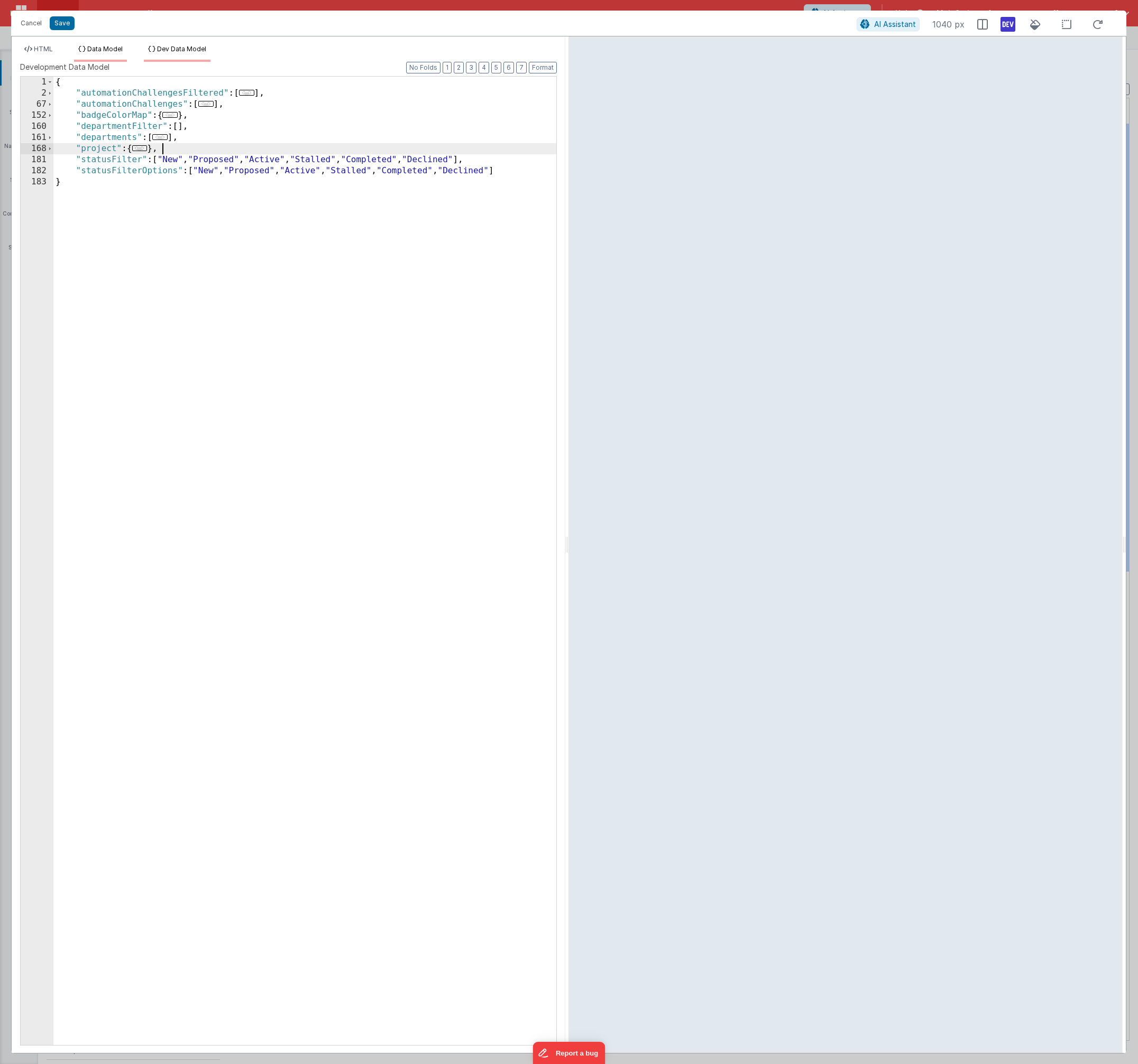
click at [99, 47] on span "Data Model" at bounding box center [104, 49] width 36 height 8
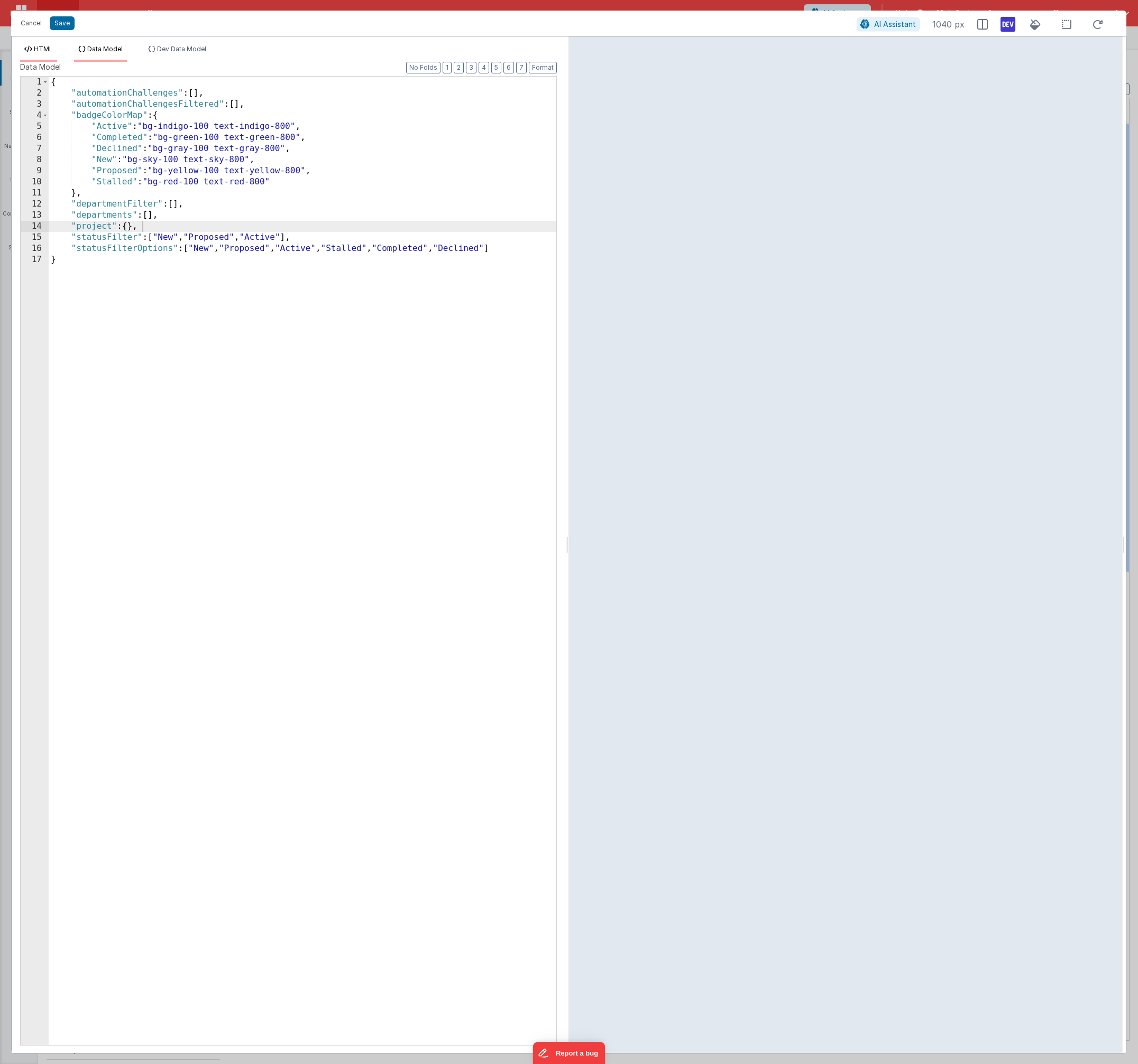
click at [41, 52] on span "HTML" at bounding box center [43, 49] width 19 height 8
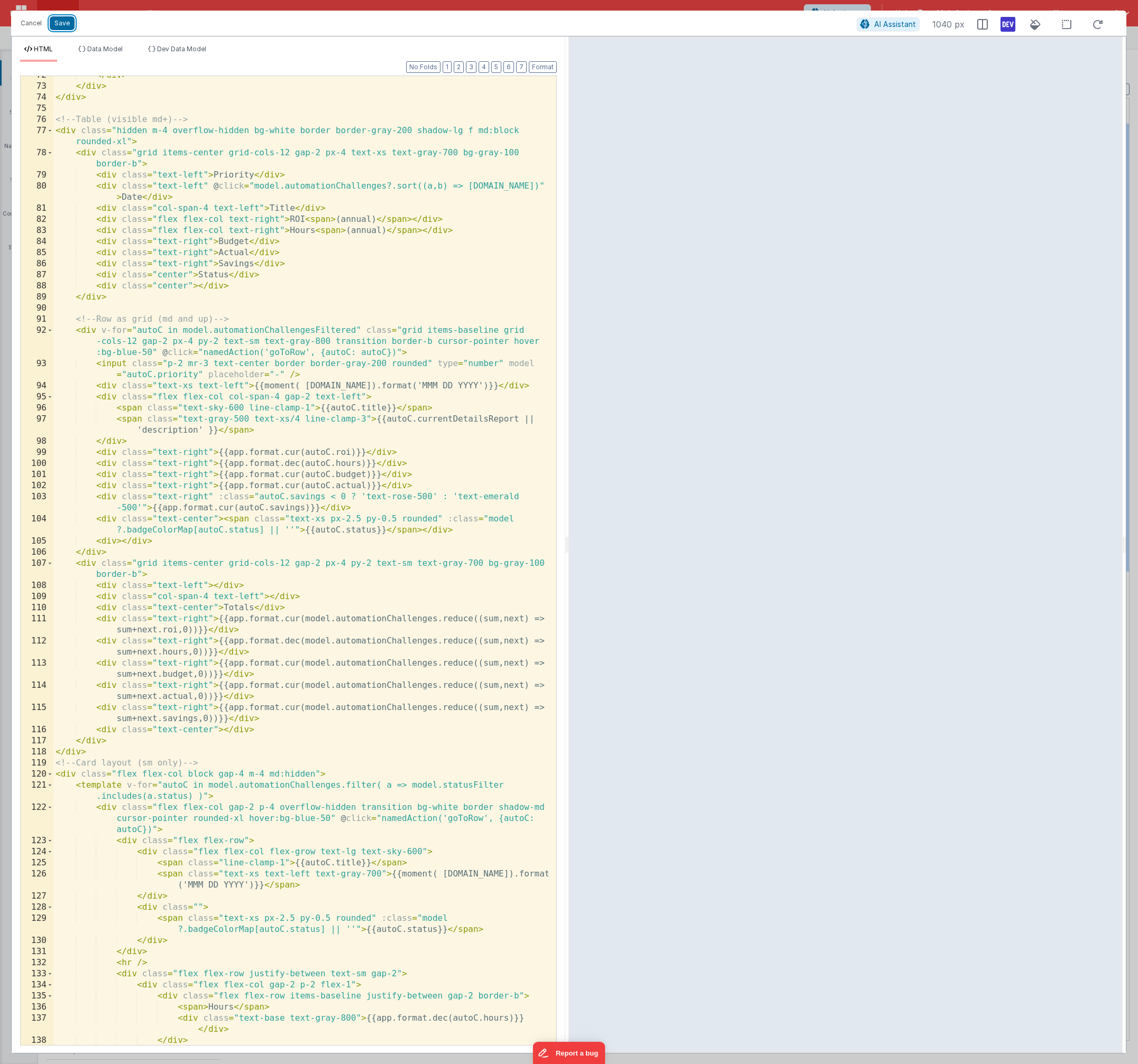
click at [63, 27] on button "Save" at bounding box center [62, 23] width 25 height 14
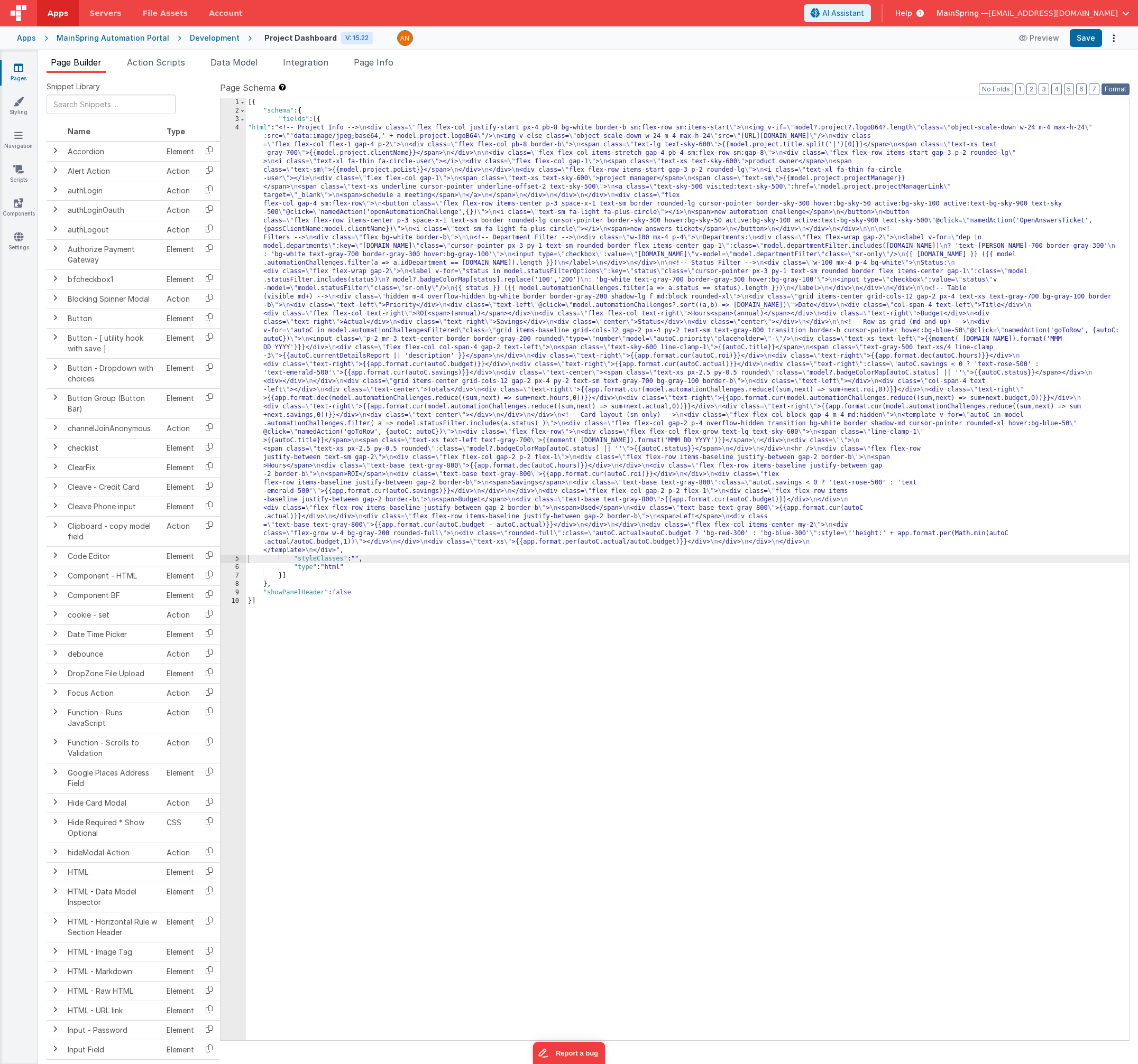
click at [1115, 92] on button "Format" at bounding box center [1115, 89] width 28 height 12
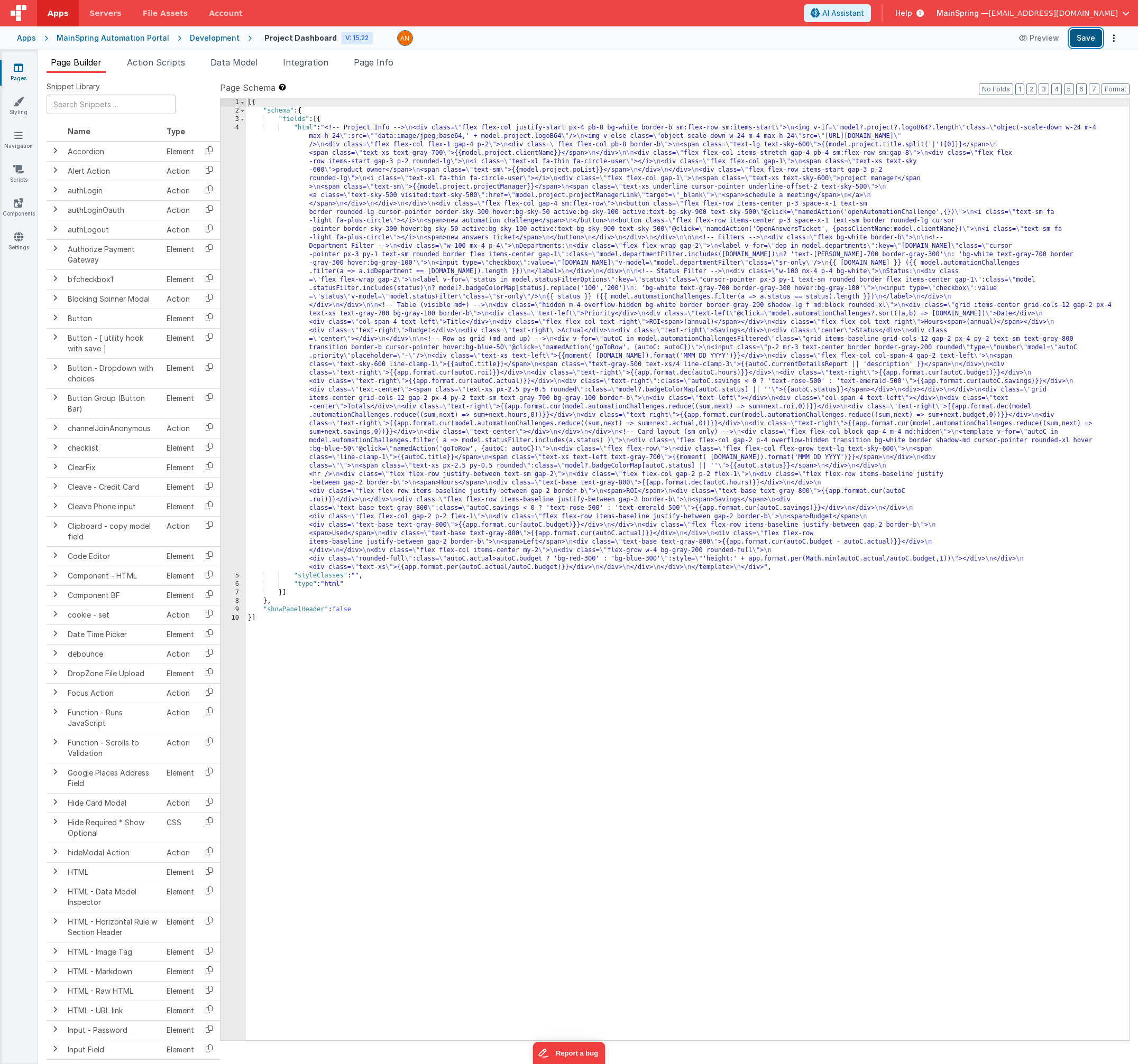
click at [1086, 43] on button "Save" at bounding box center [1085, 38] width 32 height 18
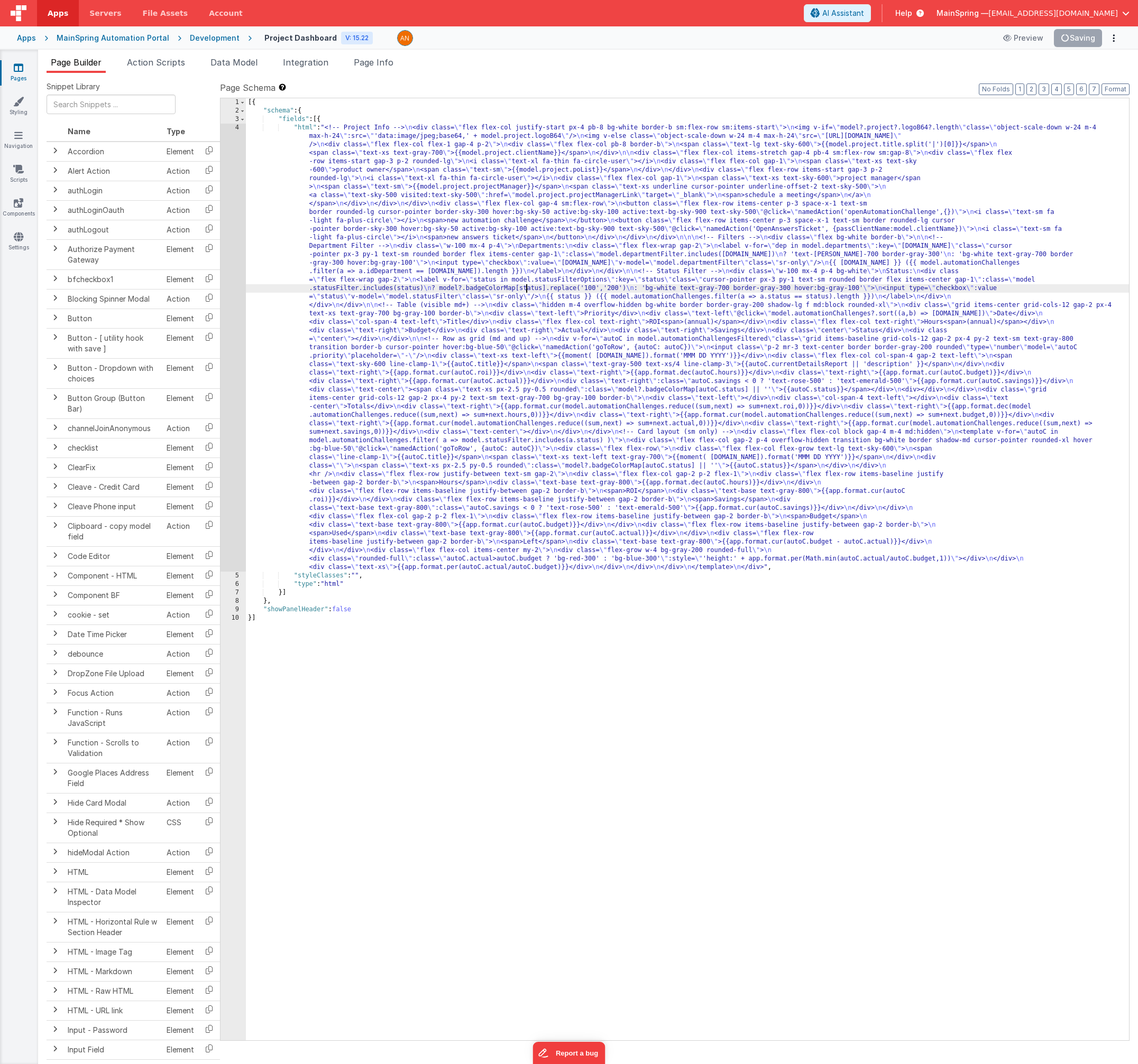
click at [527, 289] on div "[{ "schema" : { "fields" : [{ "html" : "<!-- Project Info --> \n <div class= \"…" at bounding box center [686, 578] width 882 height 959
click at [233, 346] on div "4" at bounding box center [233, 348] width 26 height 448
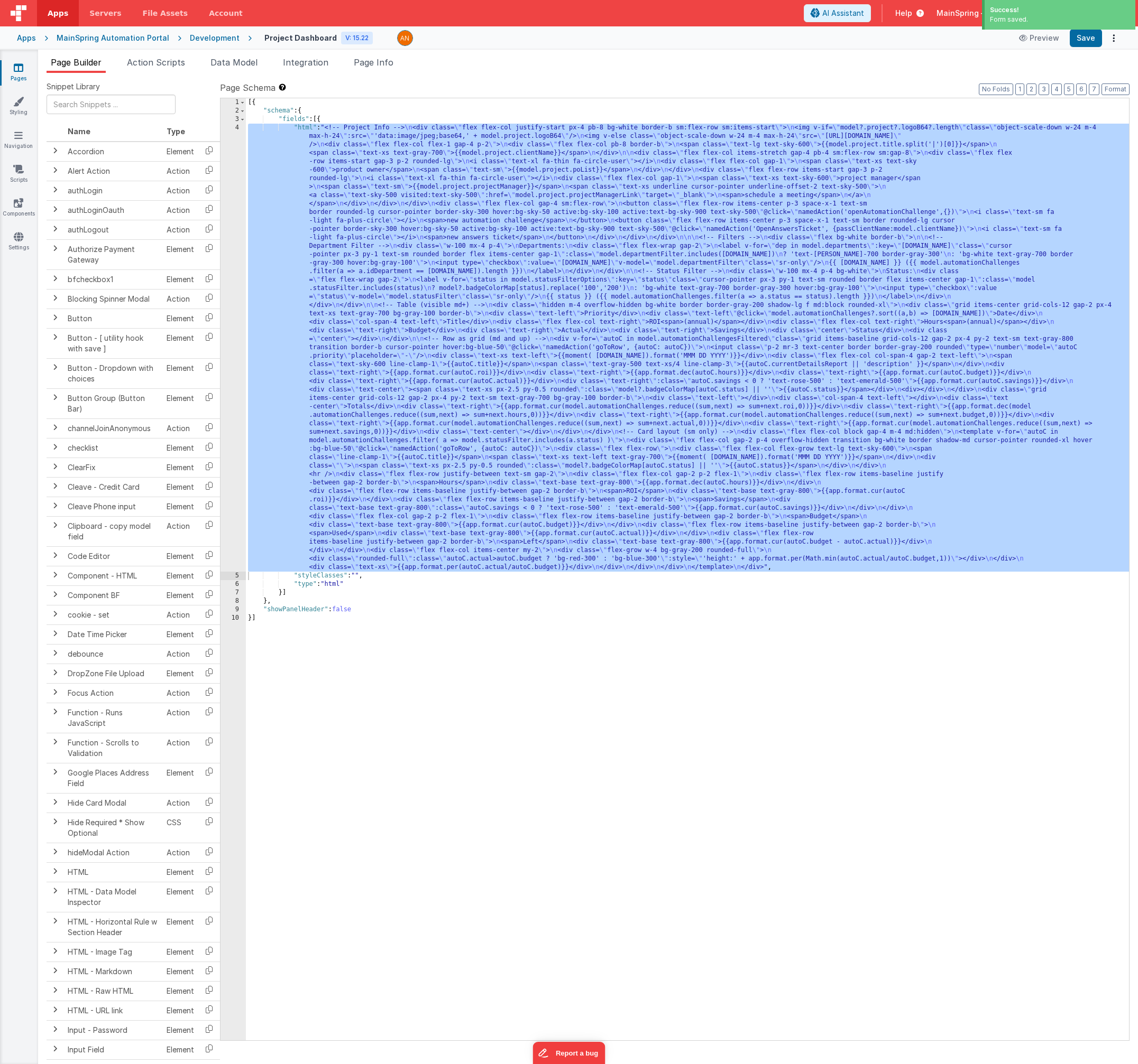
click at [455, 365] on div "[{ "schema" : { "fields" : [{ "html" : "<!-- Project Info --> \n <div class= \"…" at bounding box center [686, 578] width 882 height 959
click at [229, 359] on div "4" at bounding box center [233, 348] width 26 height 448
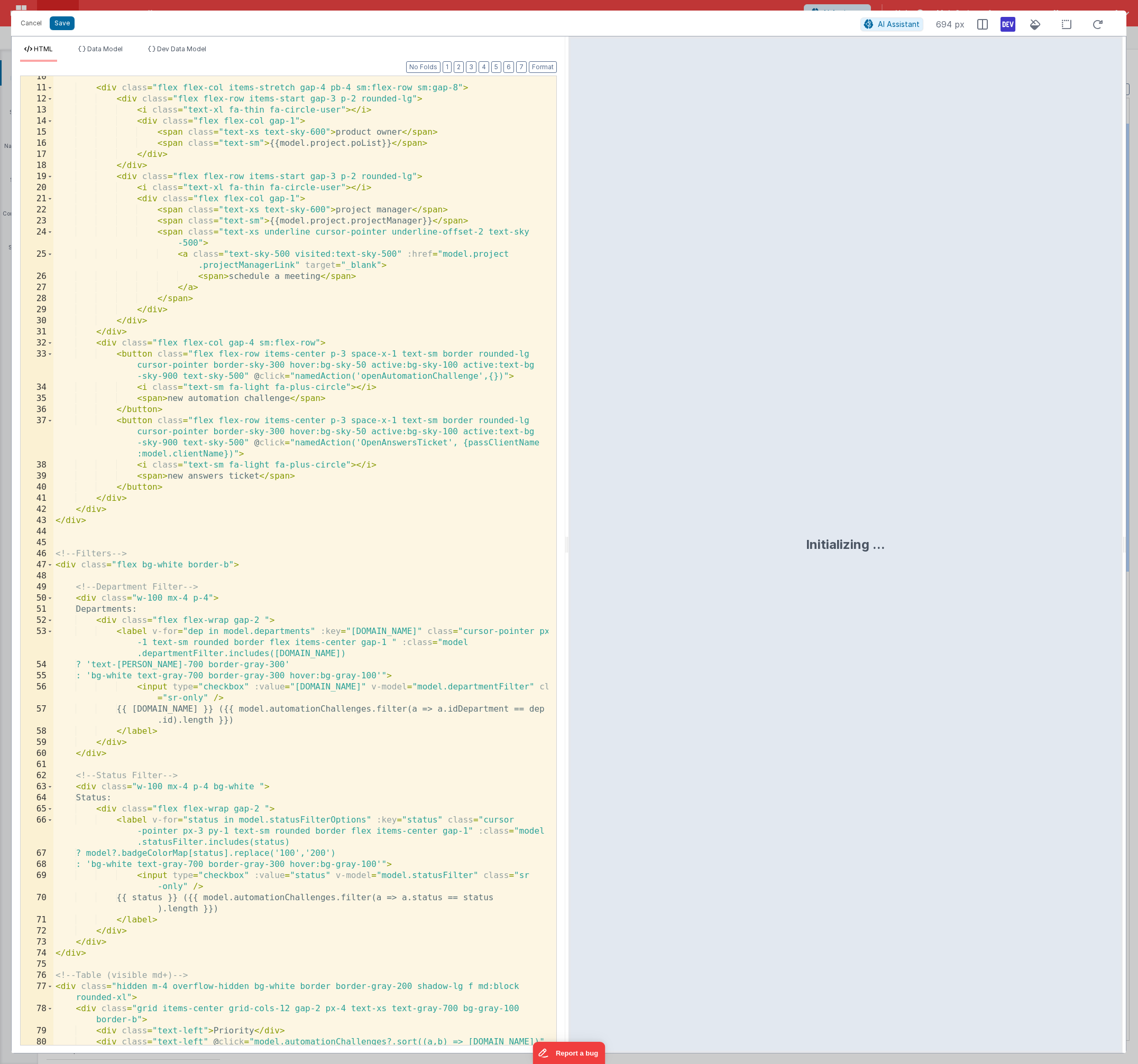
scroll to position [317, 0]
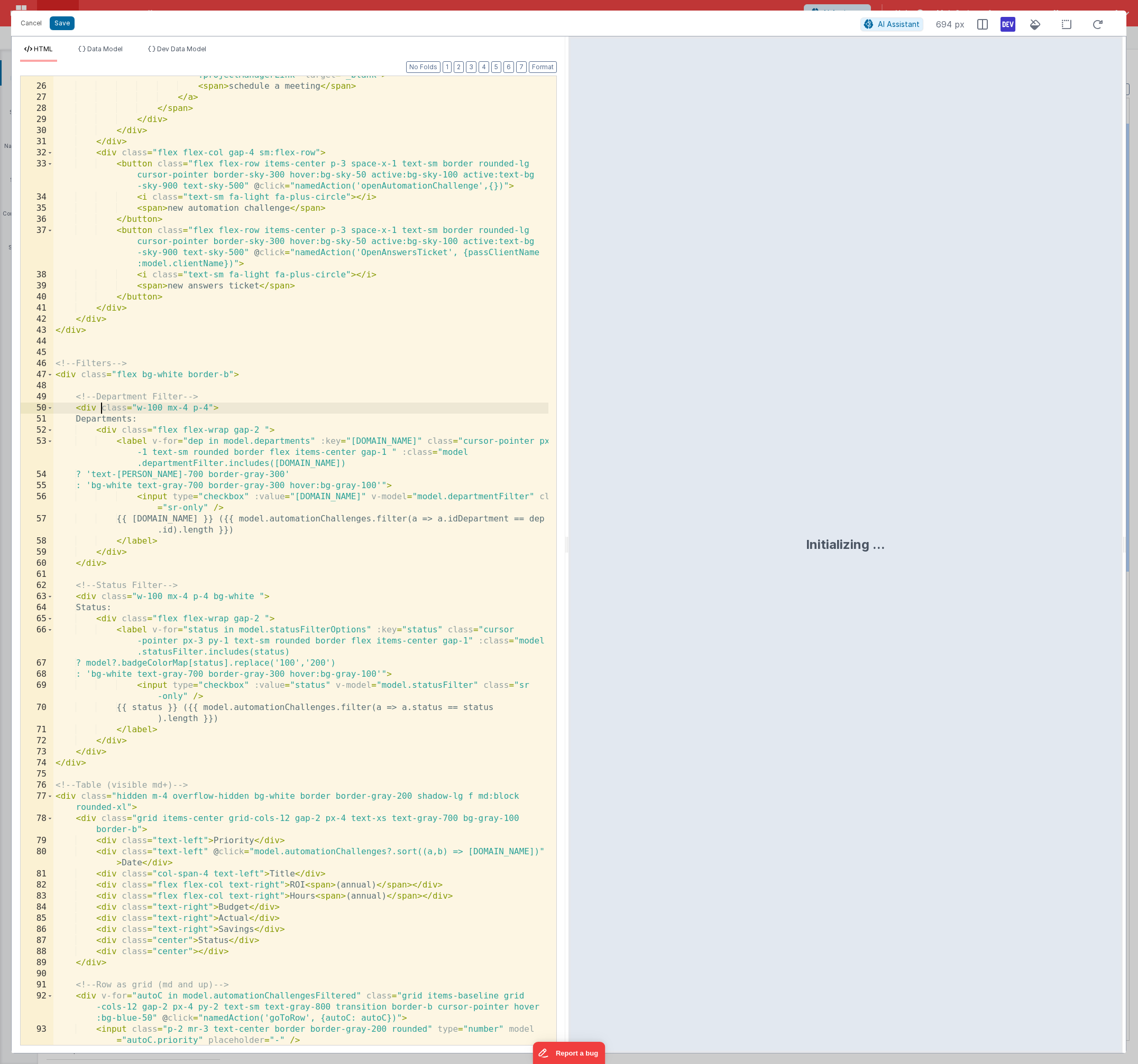
click at [101, 407] on div "< a class = "text-sky-500 visited:text-sky-500" :href = "model.project .project…" at bounding box center [301, 560] width 495 height 1003
drag, startPoint x: 67, startPoint y: 22, endPoint x: 72, endPoint y: 36, distance: 14.9
click at [67, 22] on button "Save" at bounding box center [62, 23] width 25 height 14
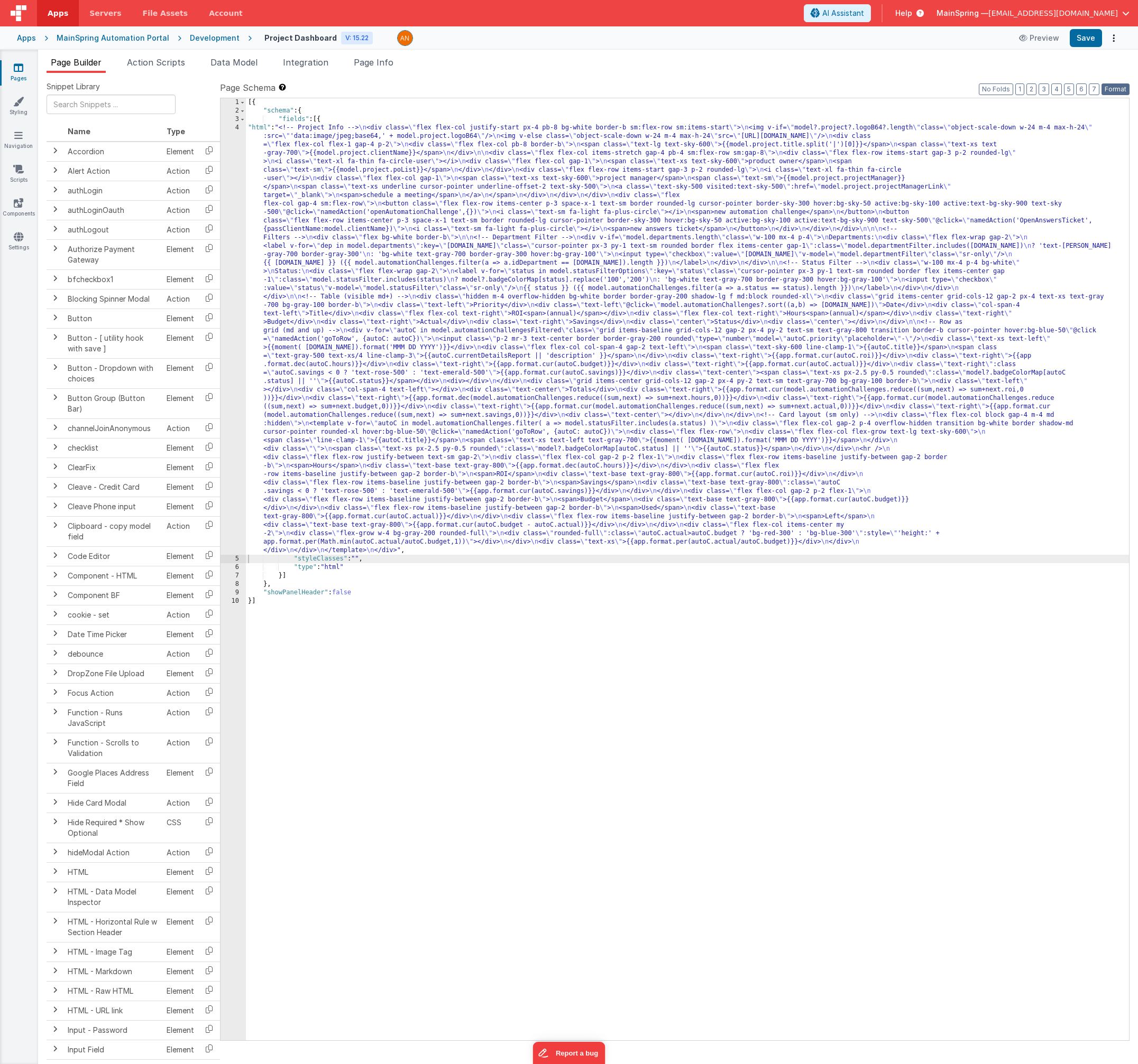
click at [1113, 88] on button "Format" at bounding box center [1115, 89] width 28 height 12
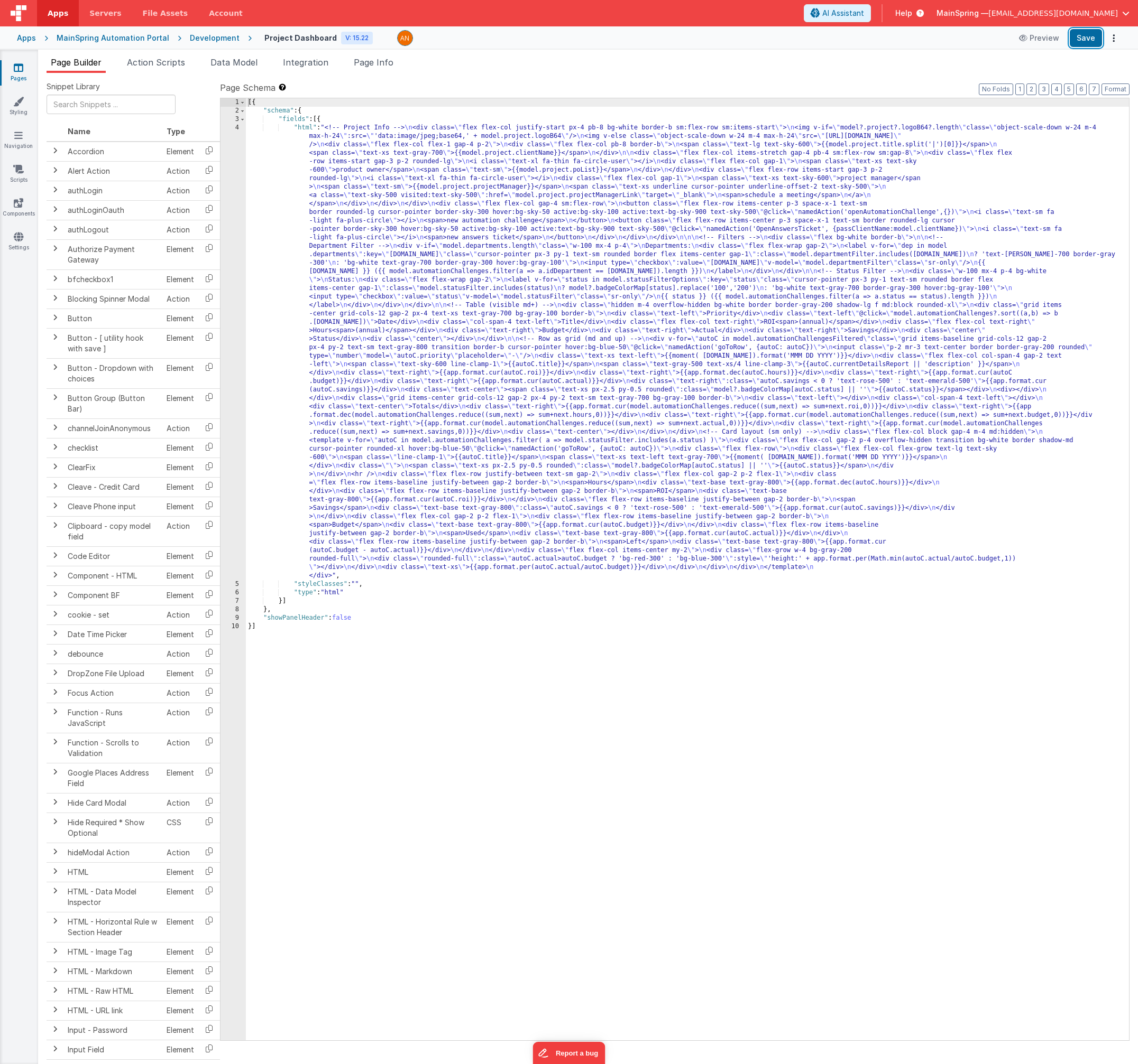
drag, startPoint x: 1083, startPoint y: 43, endPoint x: 1059, endPoint y: 52, distance: 25.6
click at [1083, 43] on button "Save" at bounding box center [1085, 38] width 32 height 18
click at [424, 217] on div "[{ "schema" : { "fields" : [{ "html" : "<!-- Project Info --> \n <div class= \"…" at bounding box center [686, 578] width 882 height 959
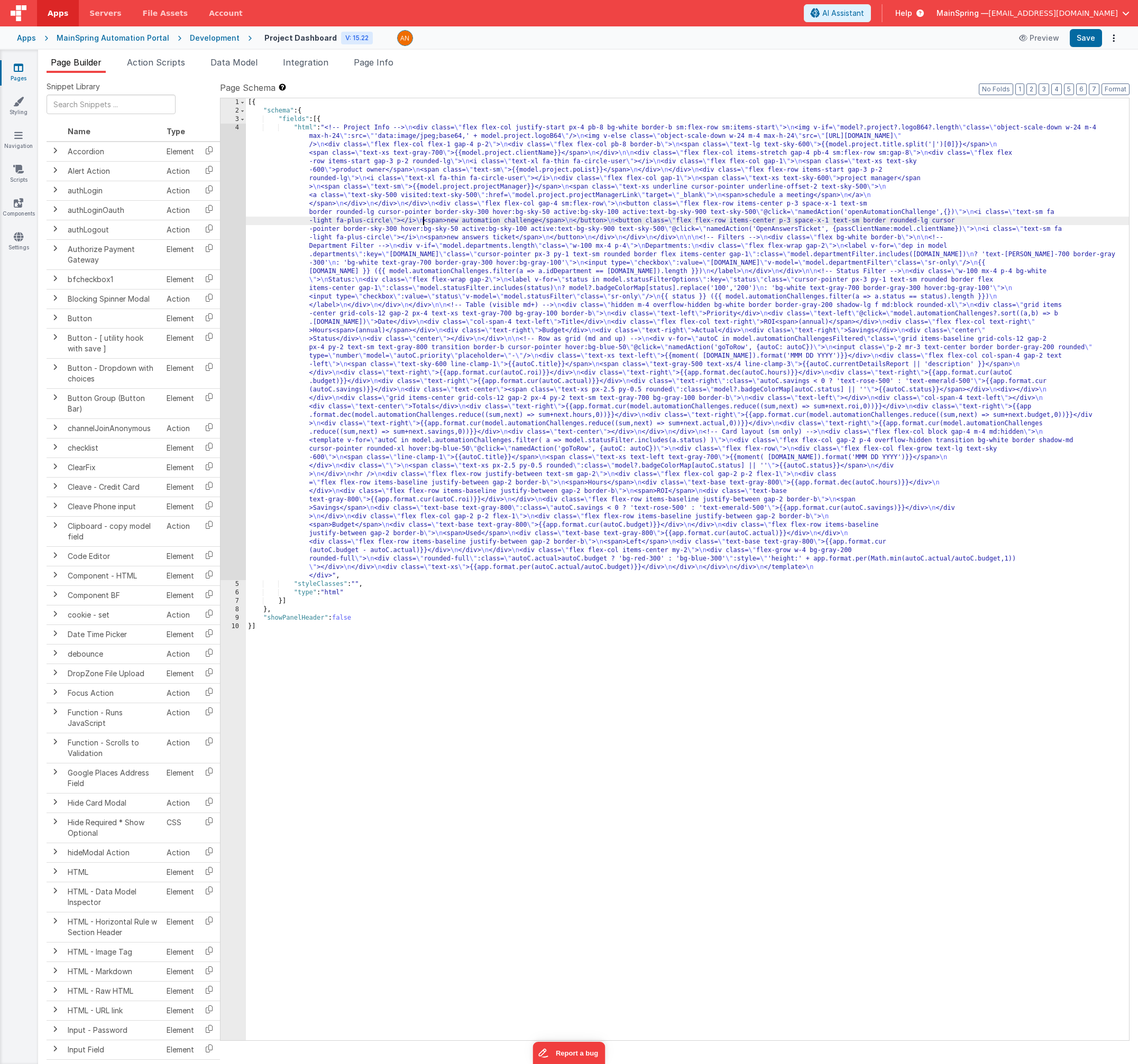
click at [236, 280] on div "4" at bounding box center [233, 352] width 26 height 456
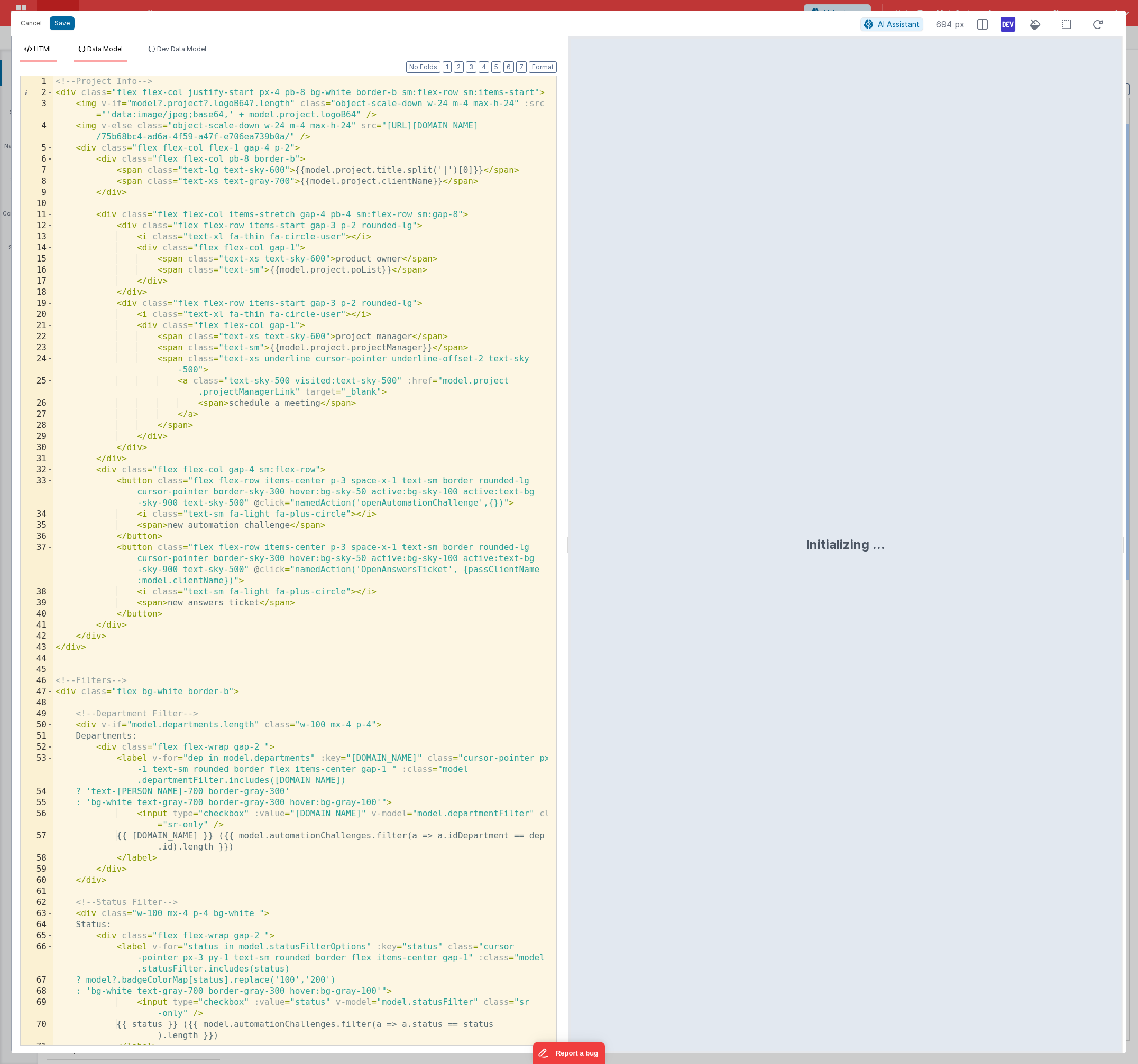
click at [112, 58] on li "Data Model" at bounding box center [100, 53] width 53 height 17
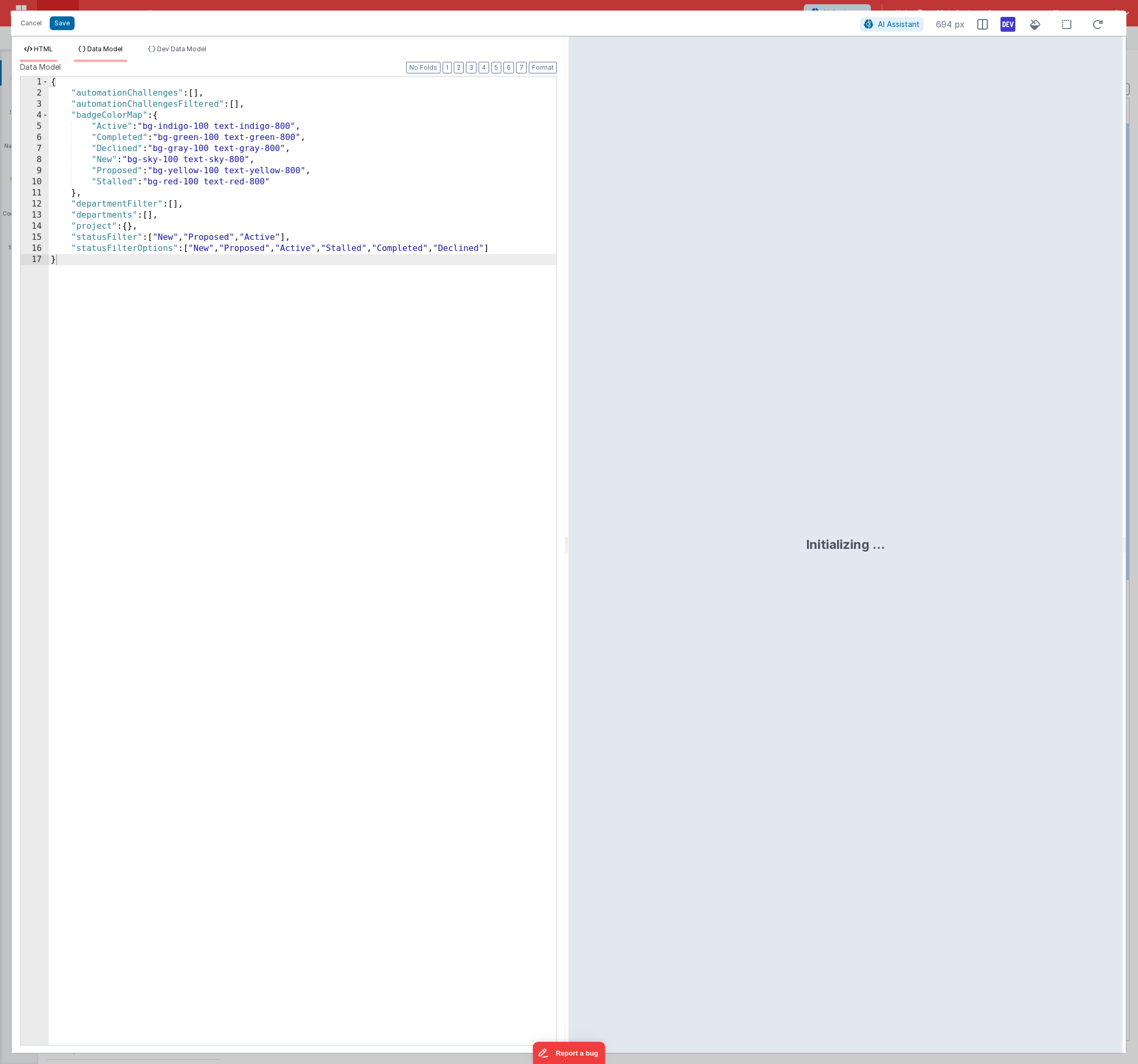
click at [46, 52] on span "HTML" at bounding box center [43, 49] width 19 height 8
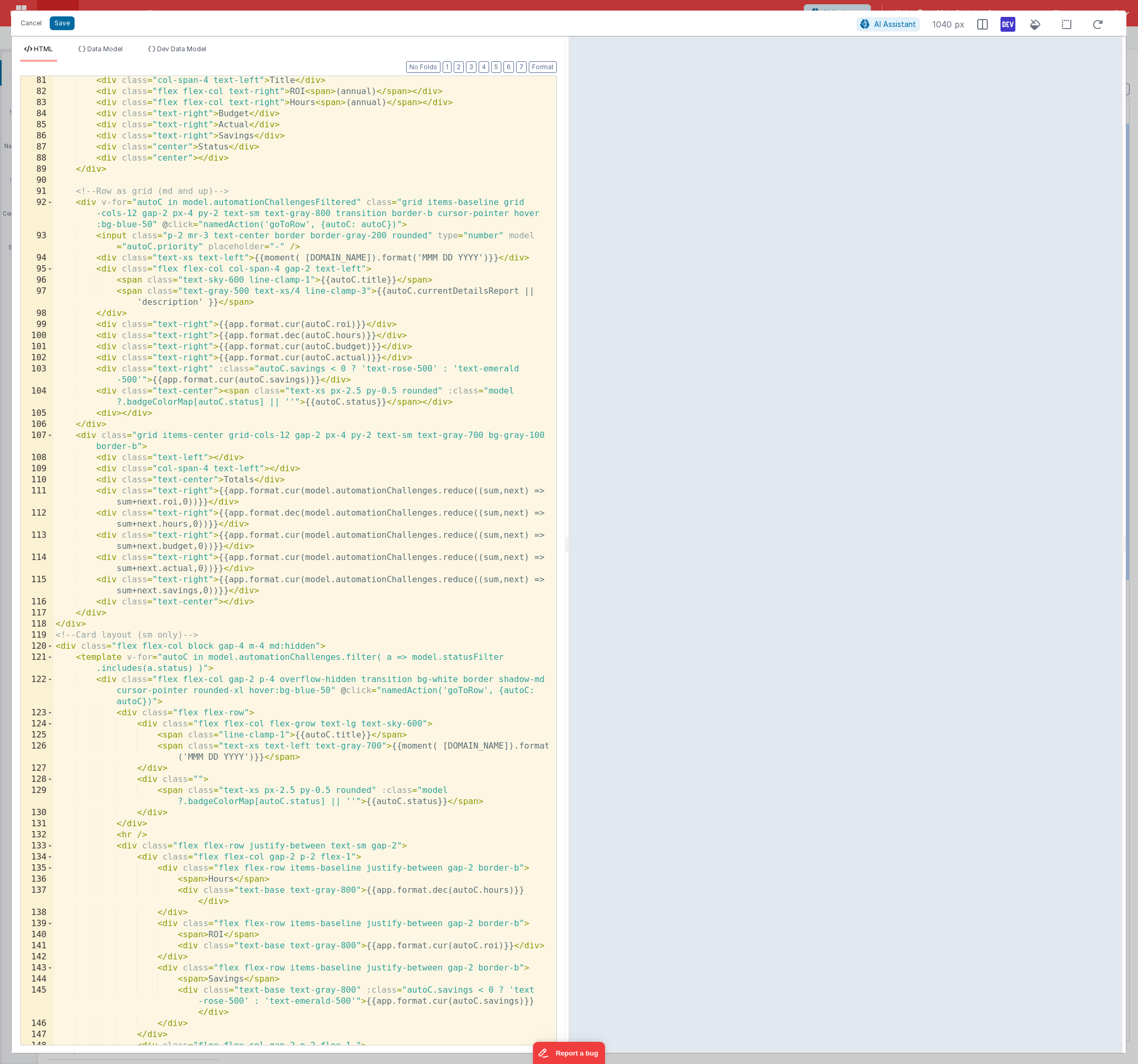
scroll to position [1047, 0]
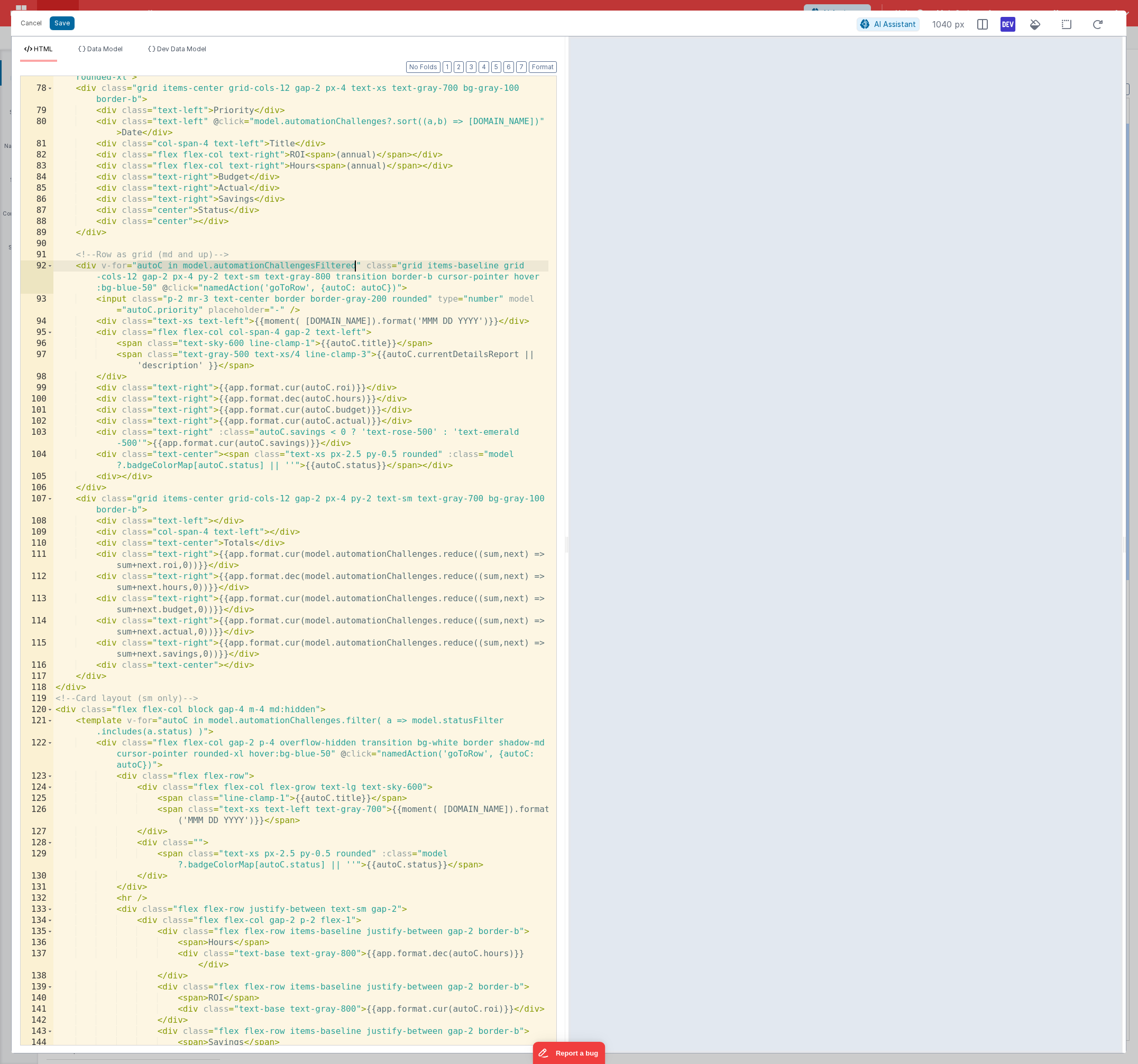
drag, startPoint x: 137, startPoint y: 268, endPoint x: 356, endPoint y: 269, distance: 219.0
click at [356, 269] on div "< div class = "hidden m-4 overflow-hidden bg-white border border-gray-200 shado…" at bounding box center [301, 573] width 495 height 1024
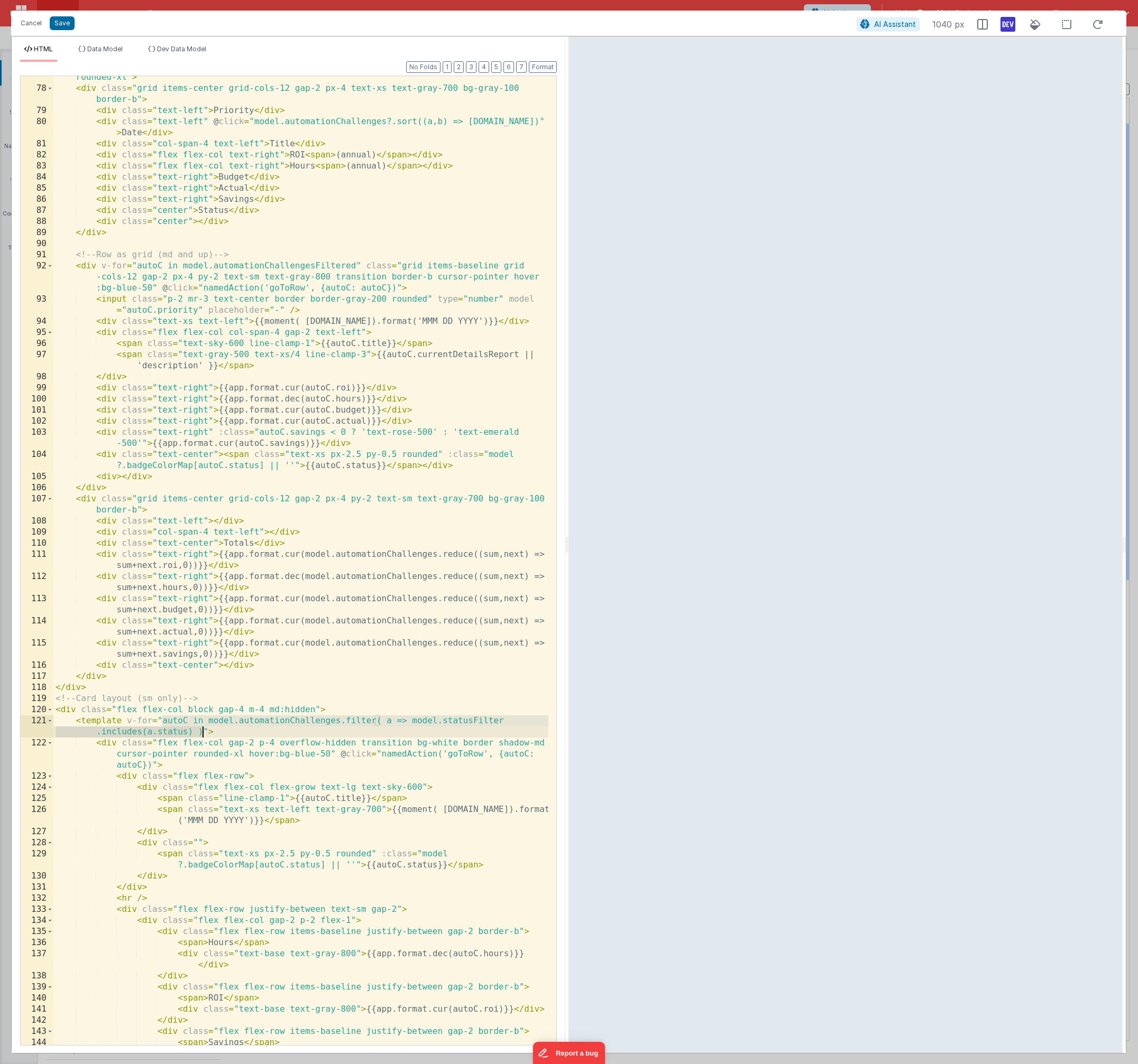
drag, startPoint x: 163, startPoint y: 722, endPoint x: 203, endPoint y: 733, distance: 41.5
click at [203, 733] on div "< div class = "hidden m-4 overflow-hidden bg-white border border-gray-200 shado…" at bounding box center [301, 573] width 495 height 1024
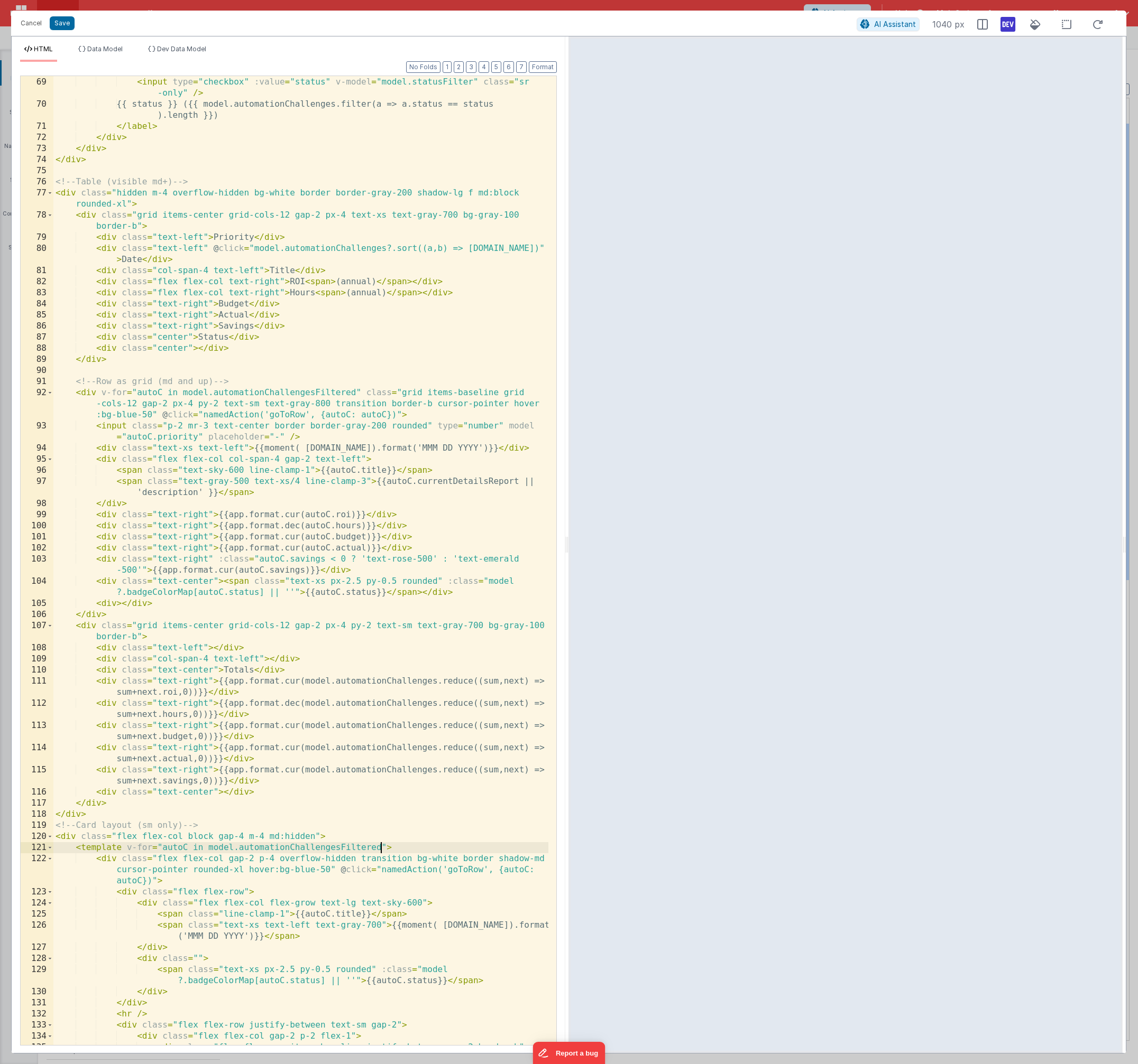
scroll to position [889, 0]
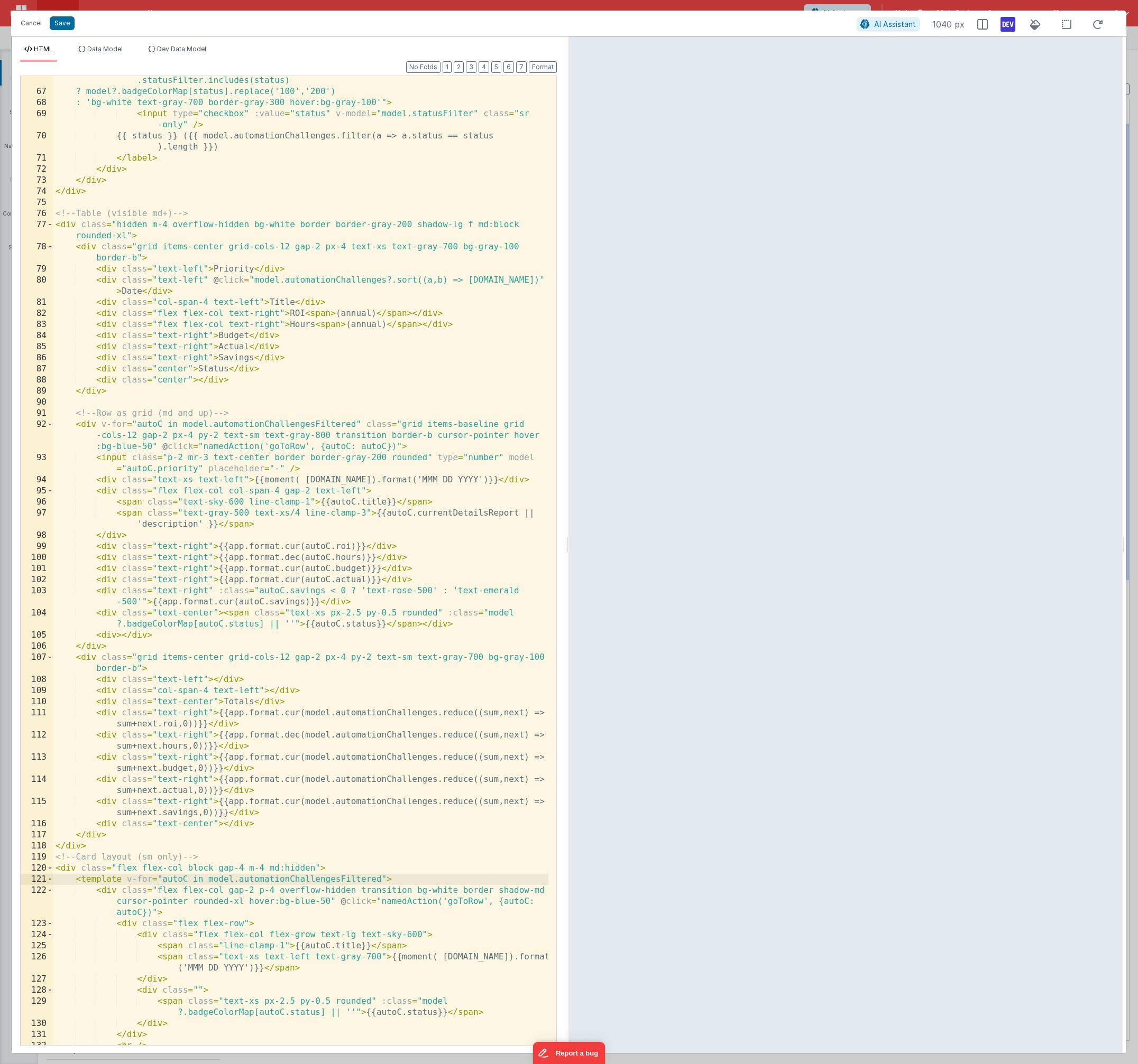
click at [132, 459] on div "< label v-for = "status in model.statusFilterOptions" :key = "status" class = "…" at bounding box center [301, 560] width 495 height 1014
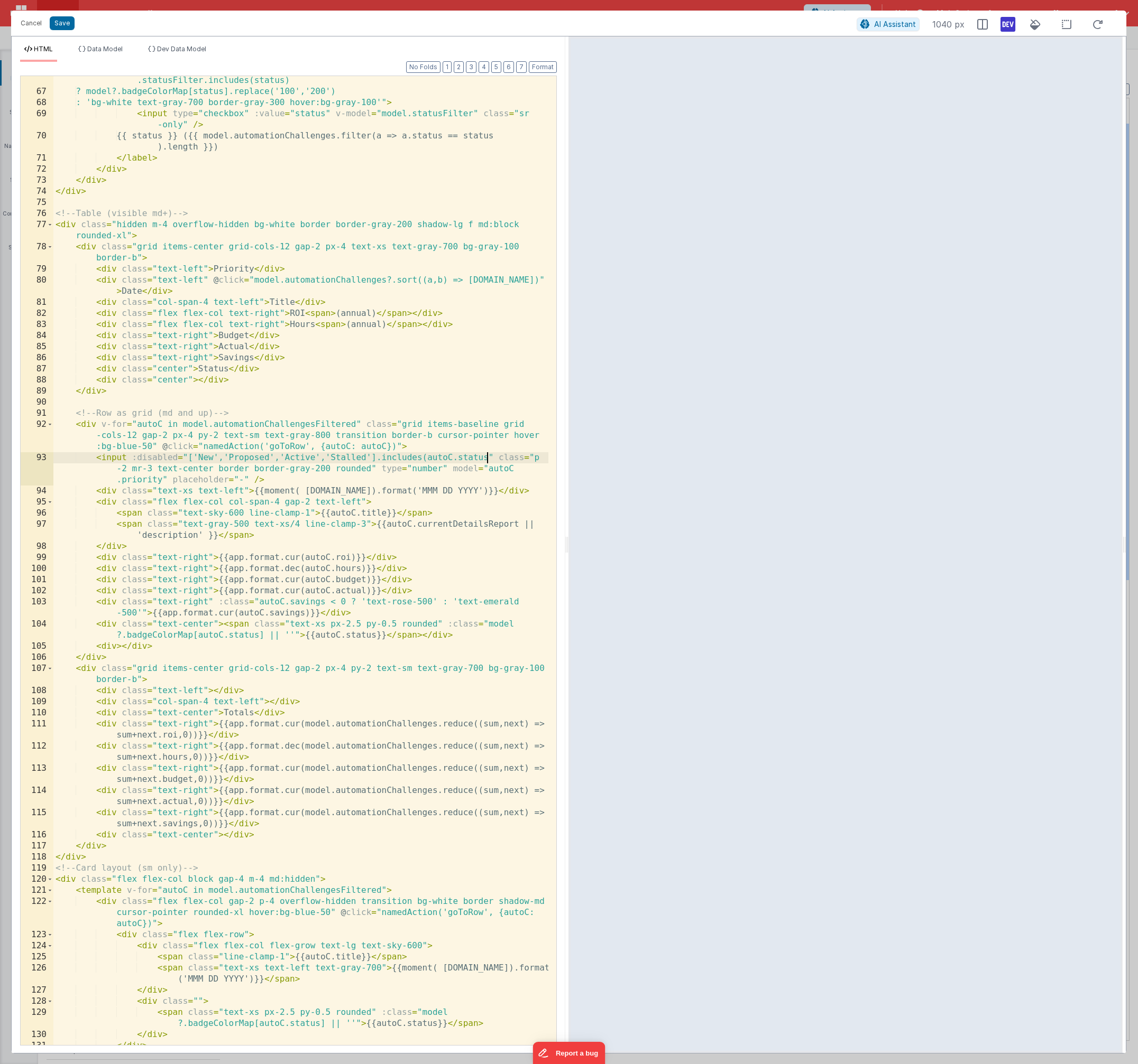
click at [488, 458] on div "< label v-for = "status in model.statusFilterOptions" :key = "status" class = "…" at bounding box center [301, 560] width 495 height 1014
click at [189, 457] on div "< label v-for = "status in model.statusFilterOptions" :key = "status" class = "…" at bounding box center [301, 560] width 495 height 1014
click at [168, 50] on span "Dev Data Model" at bounding box center [181, 49] width 49 height 8
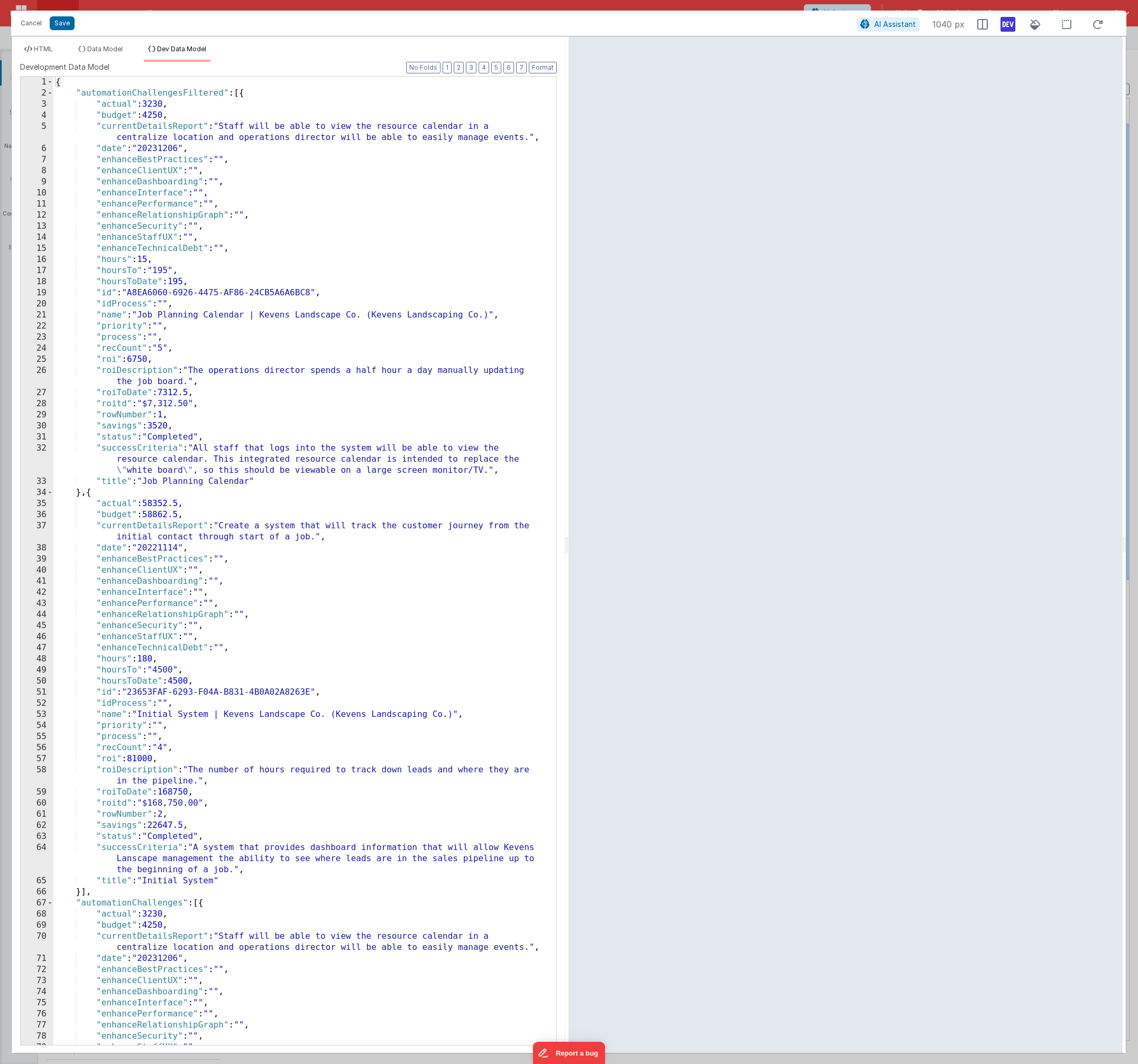
click at [168, 437] on div "{ "automationChallengesFiltered" : [{ "actual" : 3230 , "budget" : 4250 , "curr…" at bounding box center [301, 572] width 495 height 991
click at [40, 53] on li "HTML" at bounding box center [38, 53] width 37 height 17
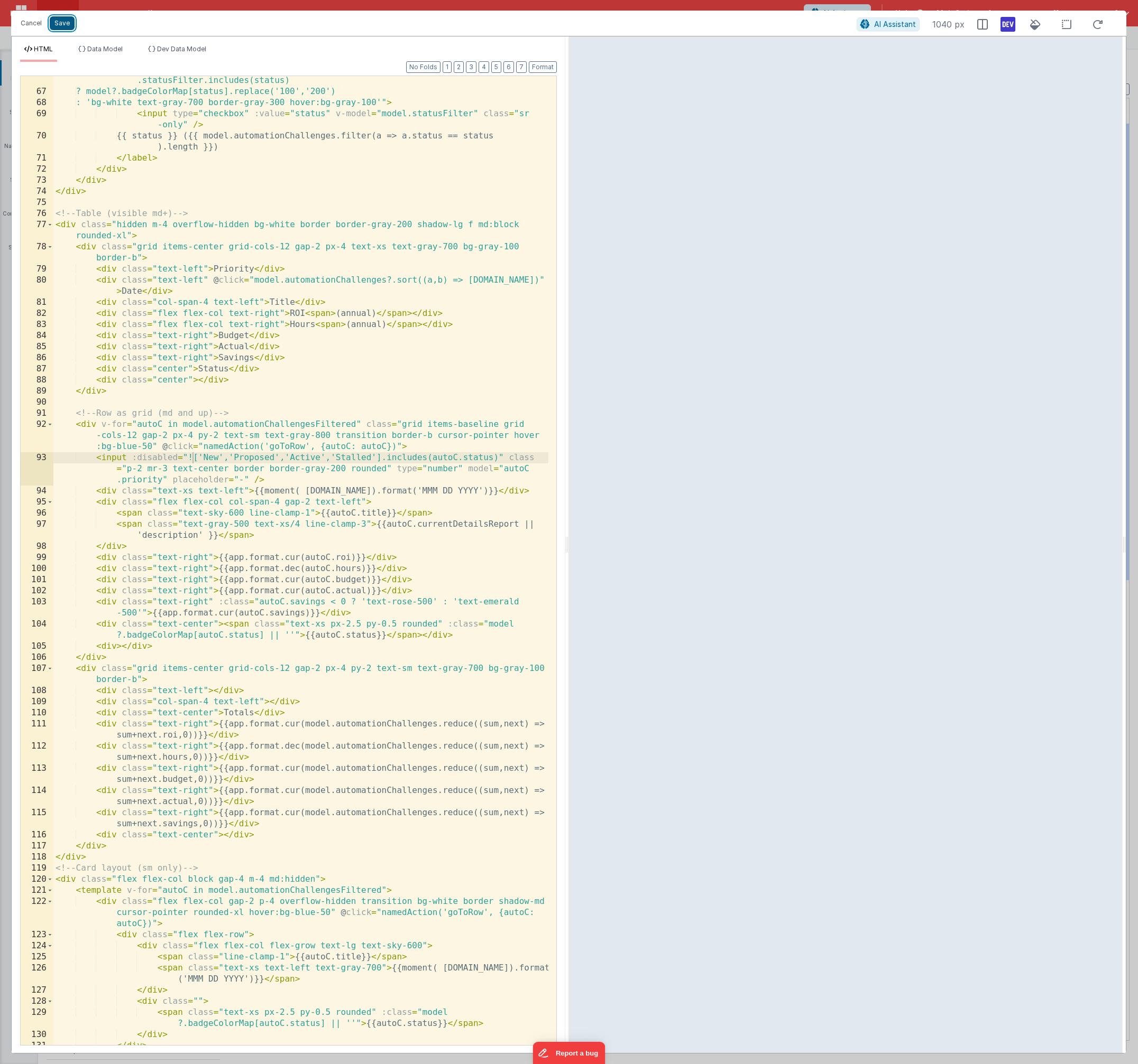
click at [67, 24] on button "Save" at bounding box center [62, 23] width 25 height 14
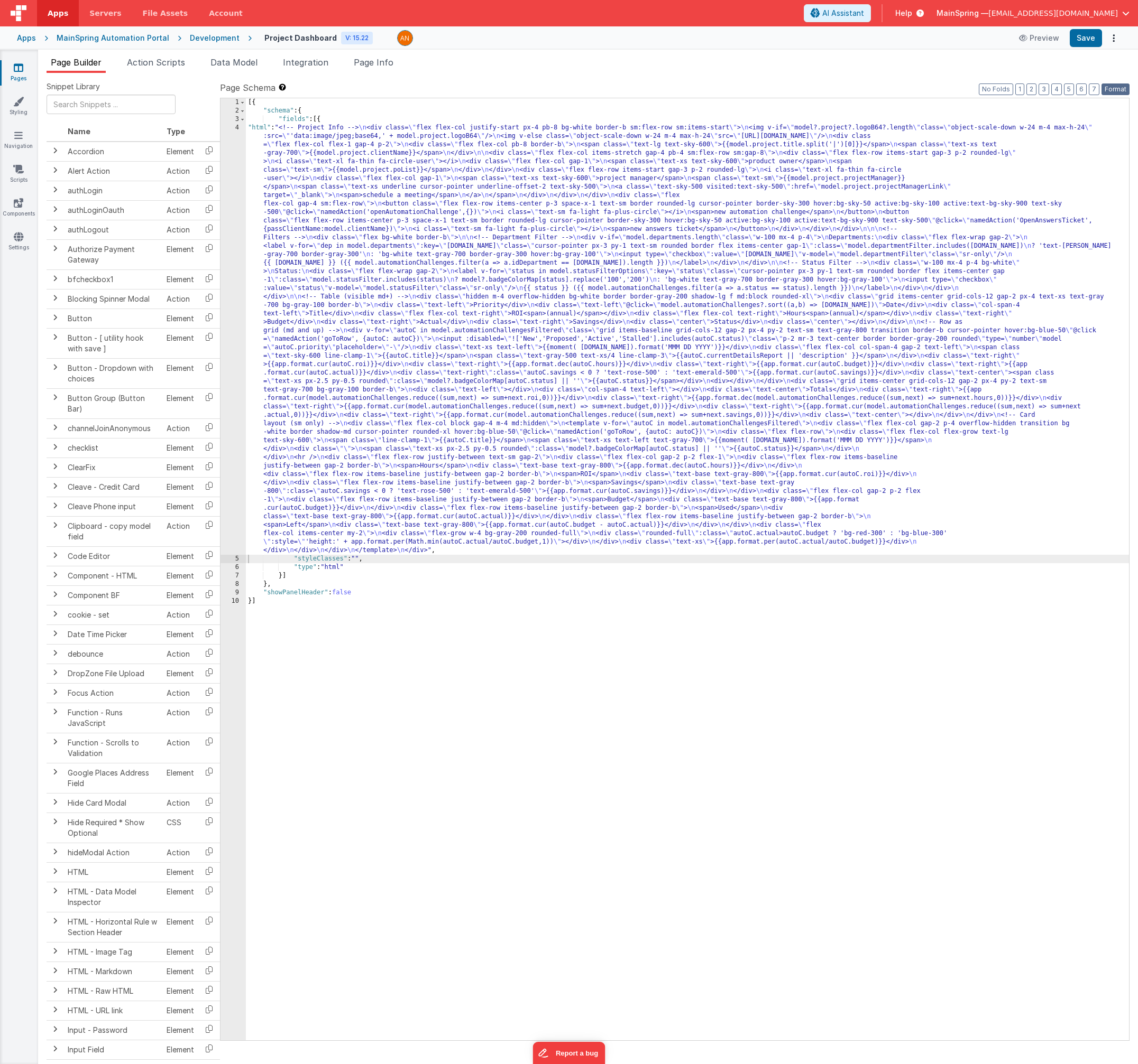
click at [1121, 92] on button "Format" at bounding box center [1115, 89] width 28 height 12
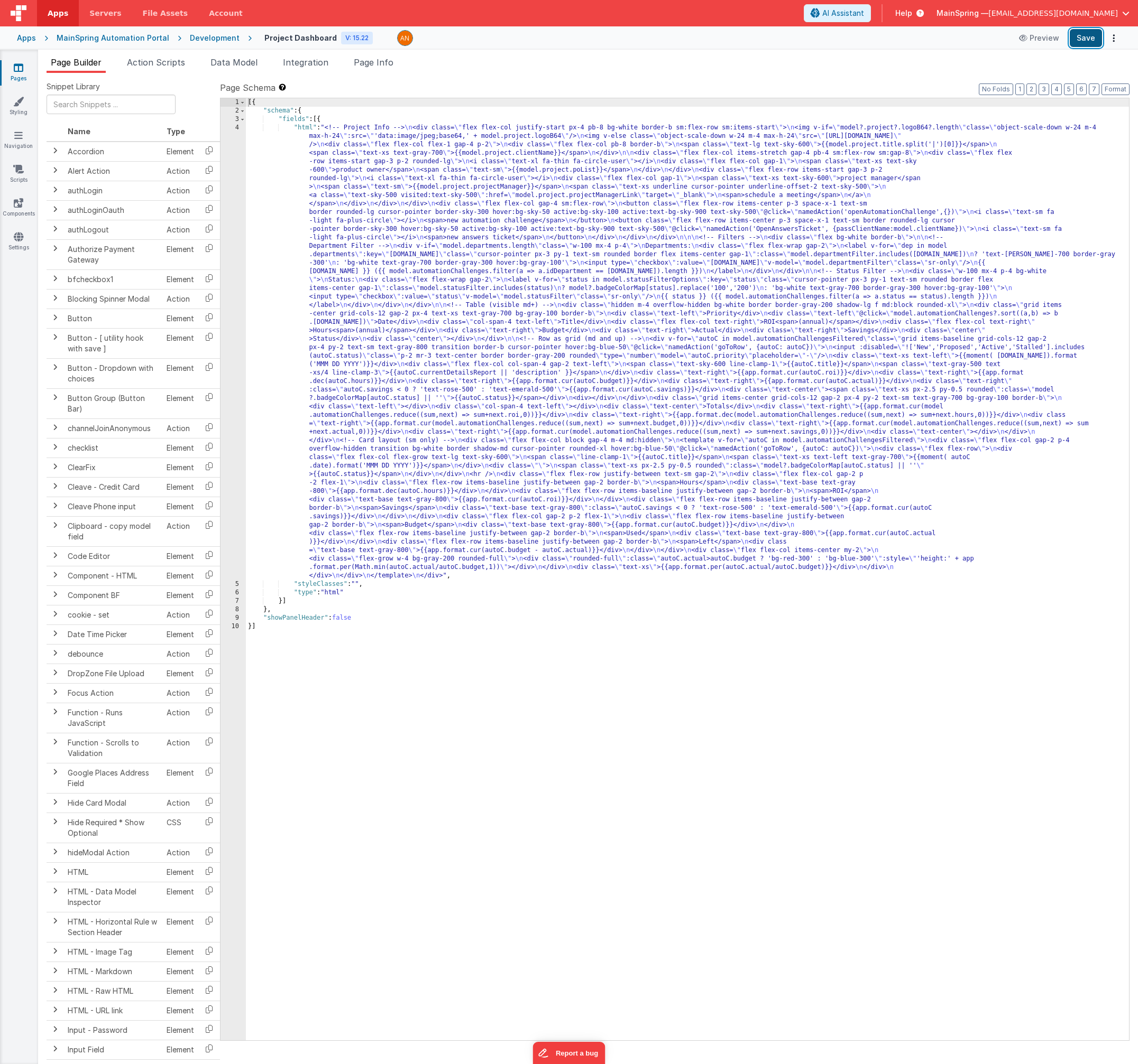
click at [1083, 43] on button "Save" at bounding box center [1085, 38] width 32 height 18
click at [229, 371] on div "4" at bounding box center [233, 352] width 26 height 456
click at [232, 371] on div "4" at bounding box center [233, 352] width 26 height 456
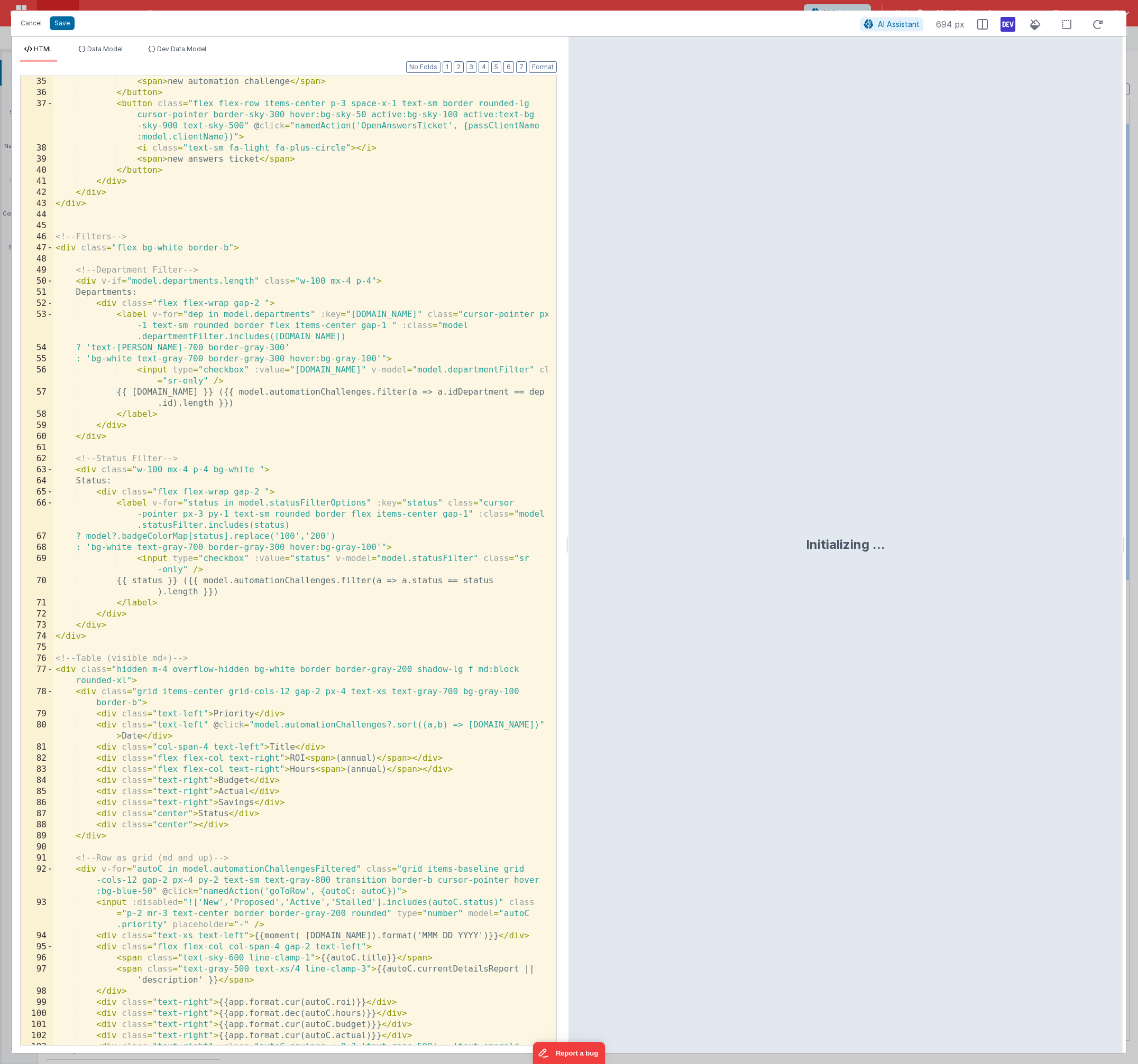
scroll to position [0, 0]
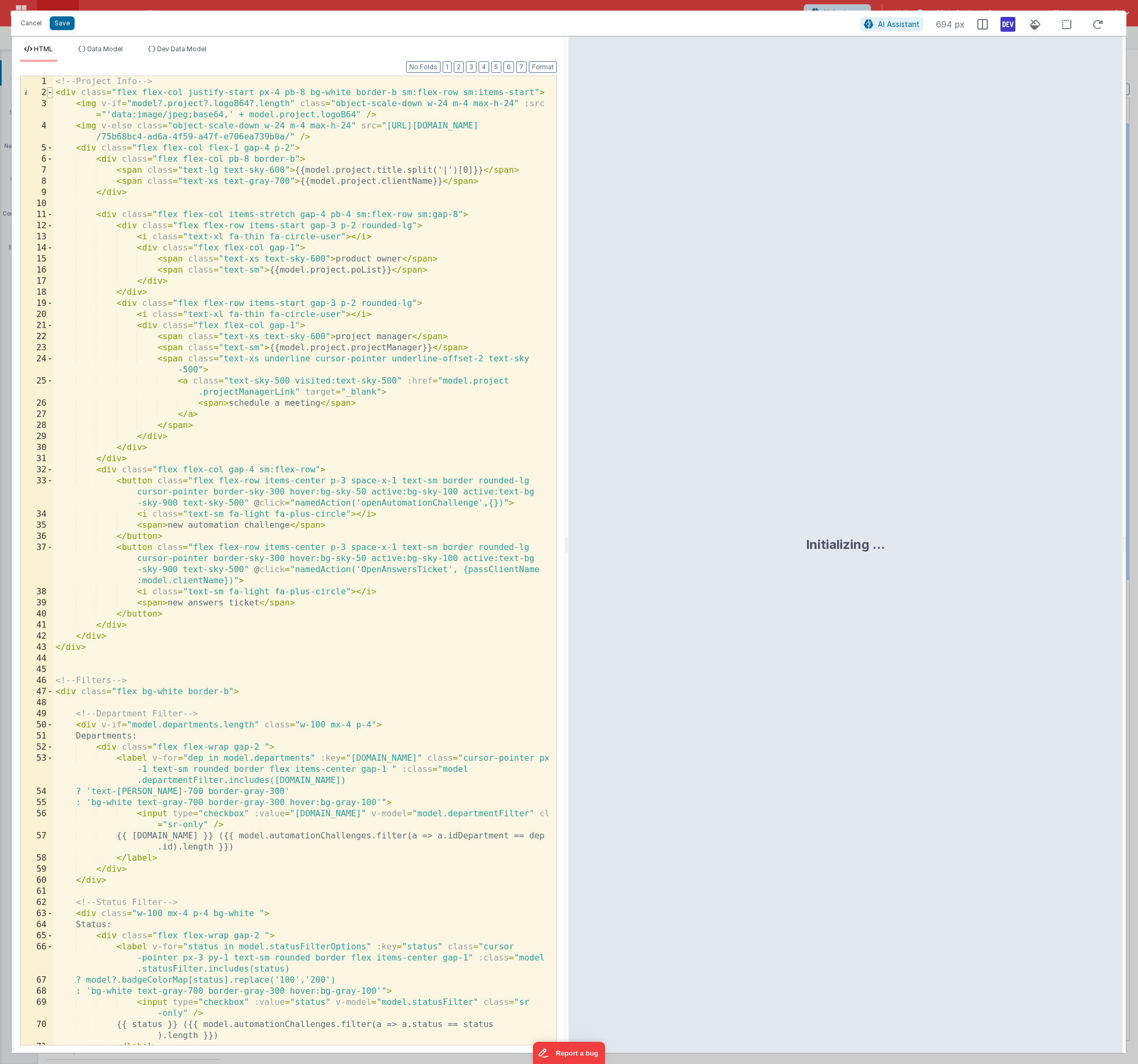
click at [51, 93] on span at bounding box center [50, 92] width 6 height 11
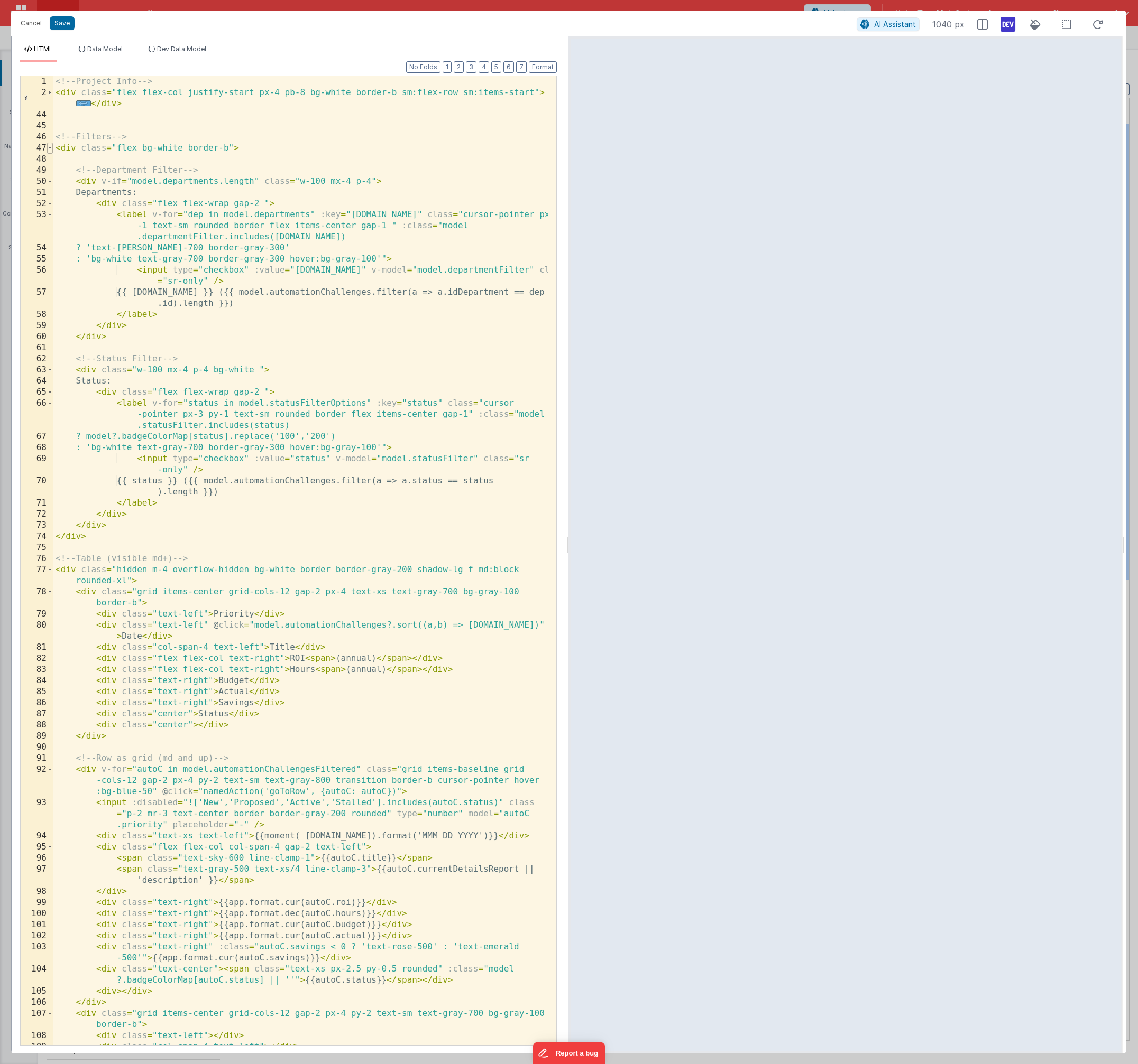
click at [49, 148] on span at bounding box center [50, 148] width 6 height 11
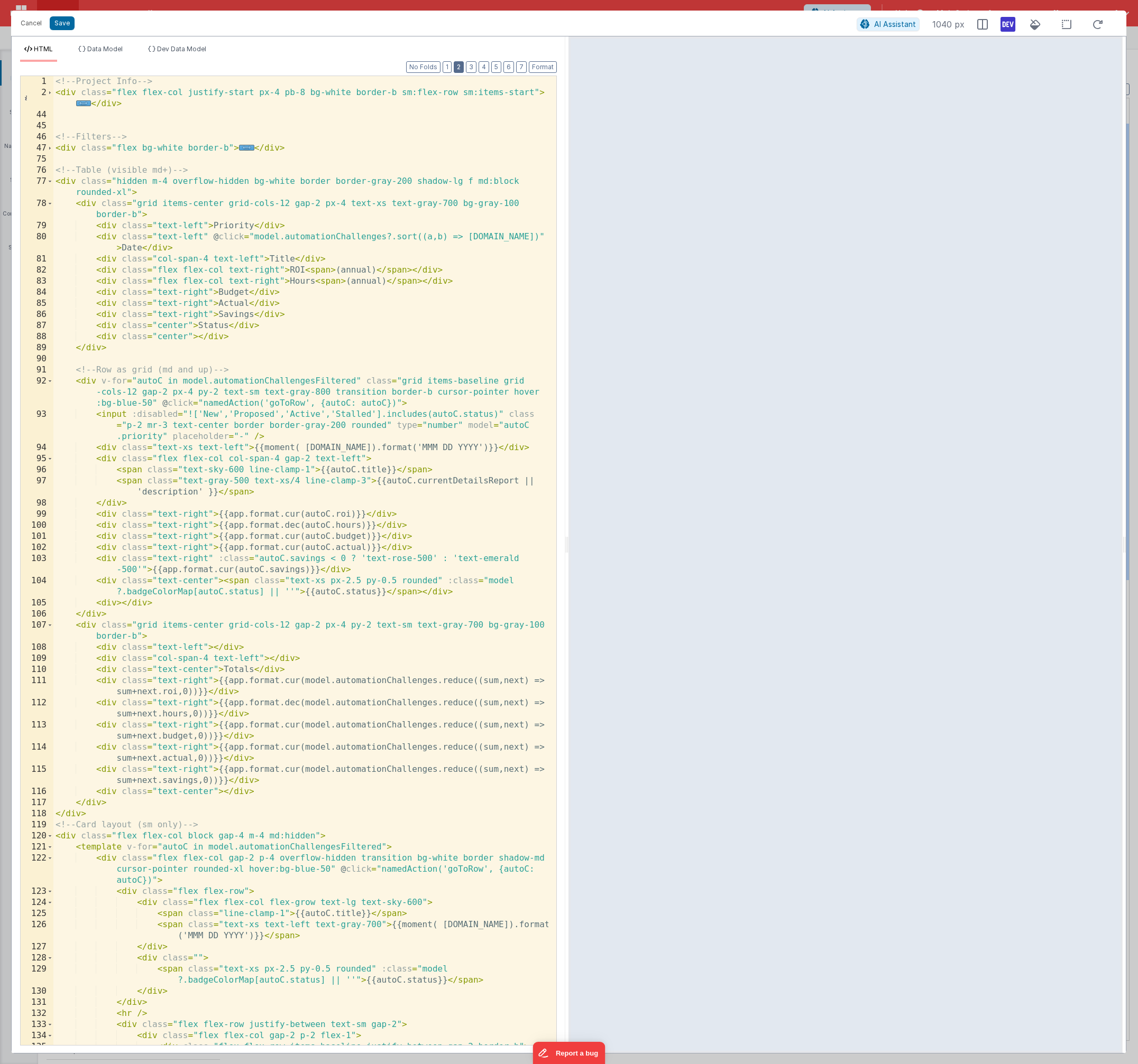
click at [462, 70] on button "2" at bounding box center [458, 67] width 10 height 12
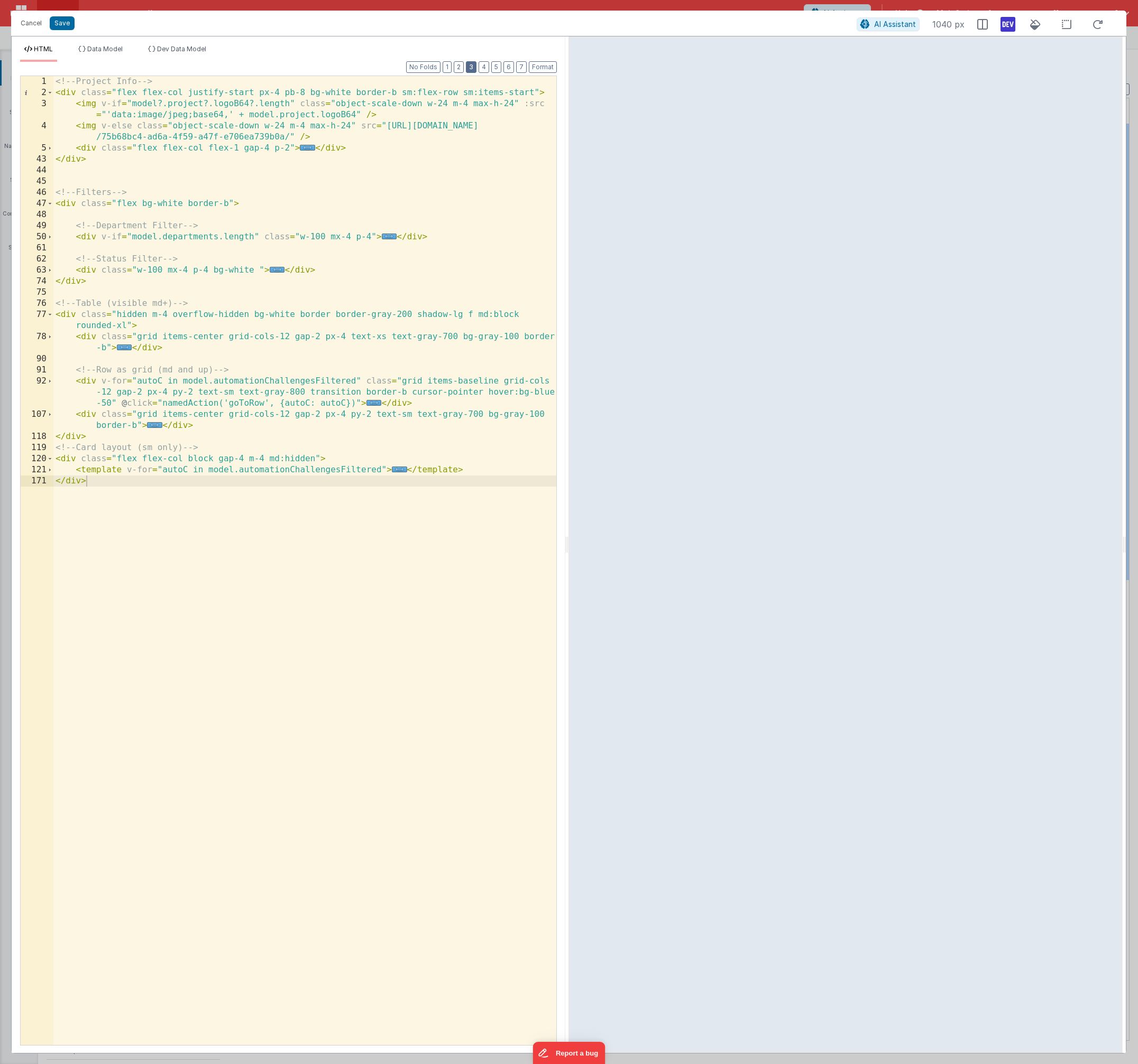
click at [471, 68] on button "3" at bounding box center [471, 67] width 11 height 12
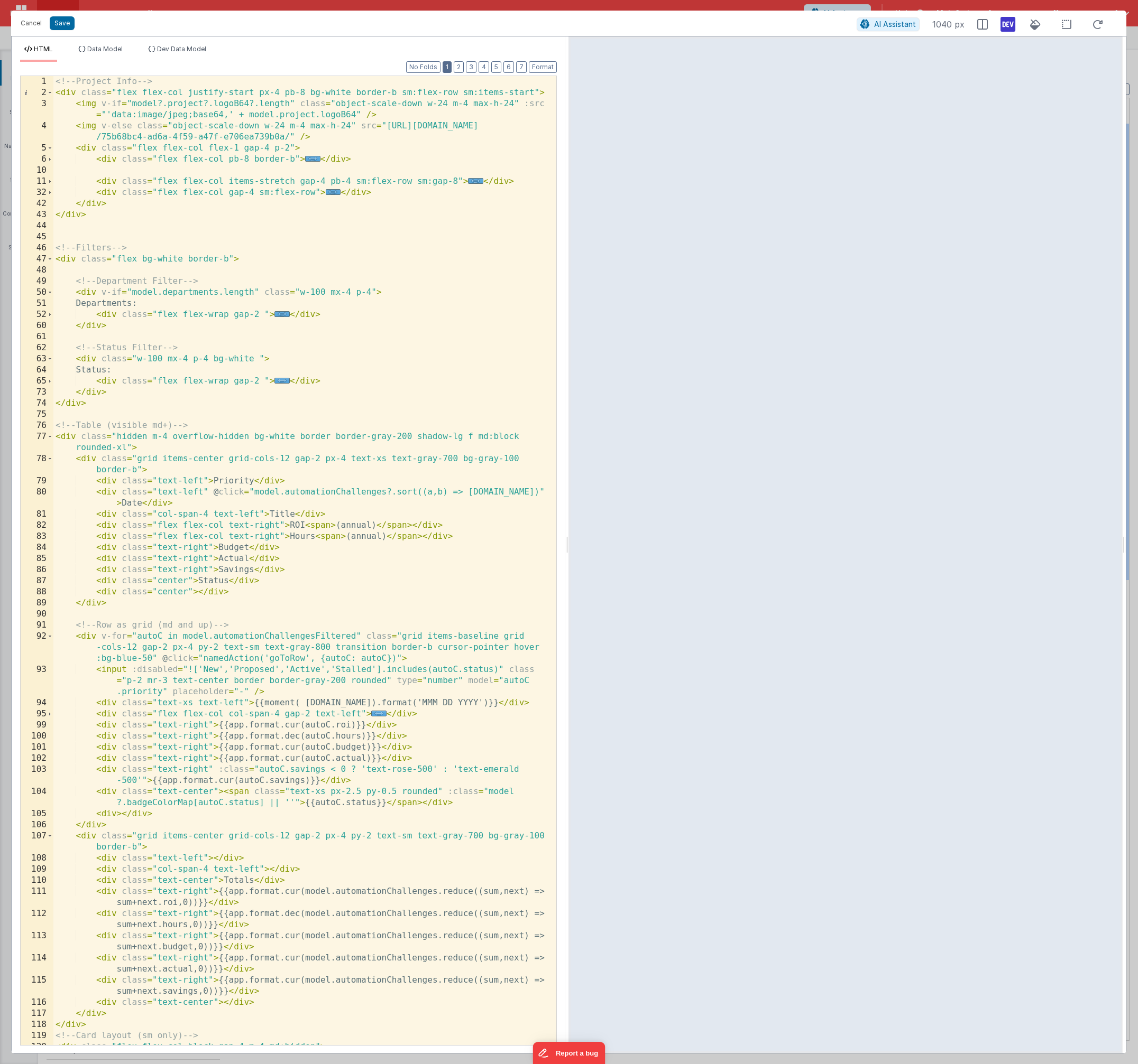
click at [451, 67] on button "1" at bounding box center [447, 67] width 9 height 12
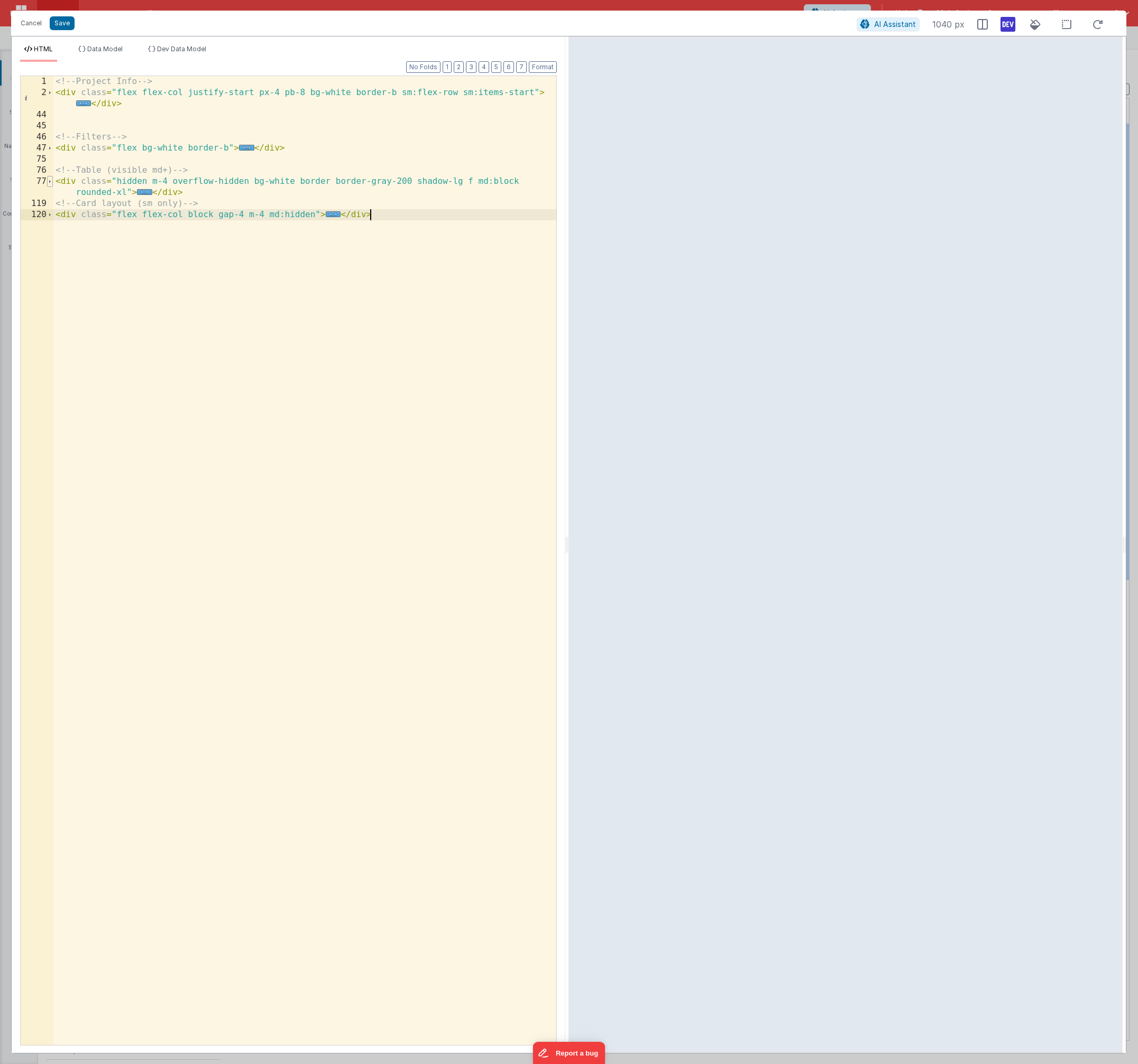
click at [49, 183] on span at bounding box center [50, 181] width 6 height 11
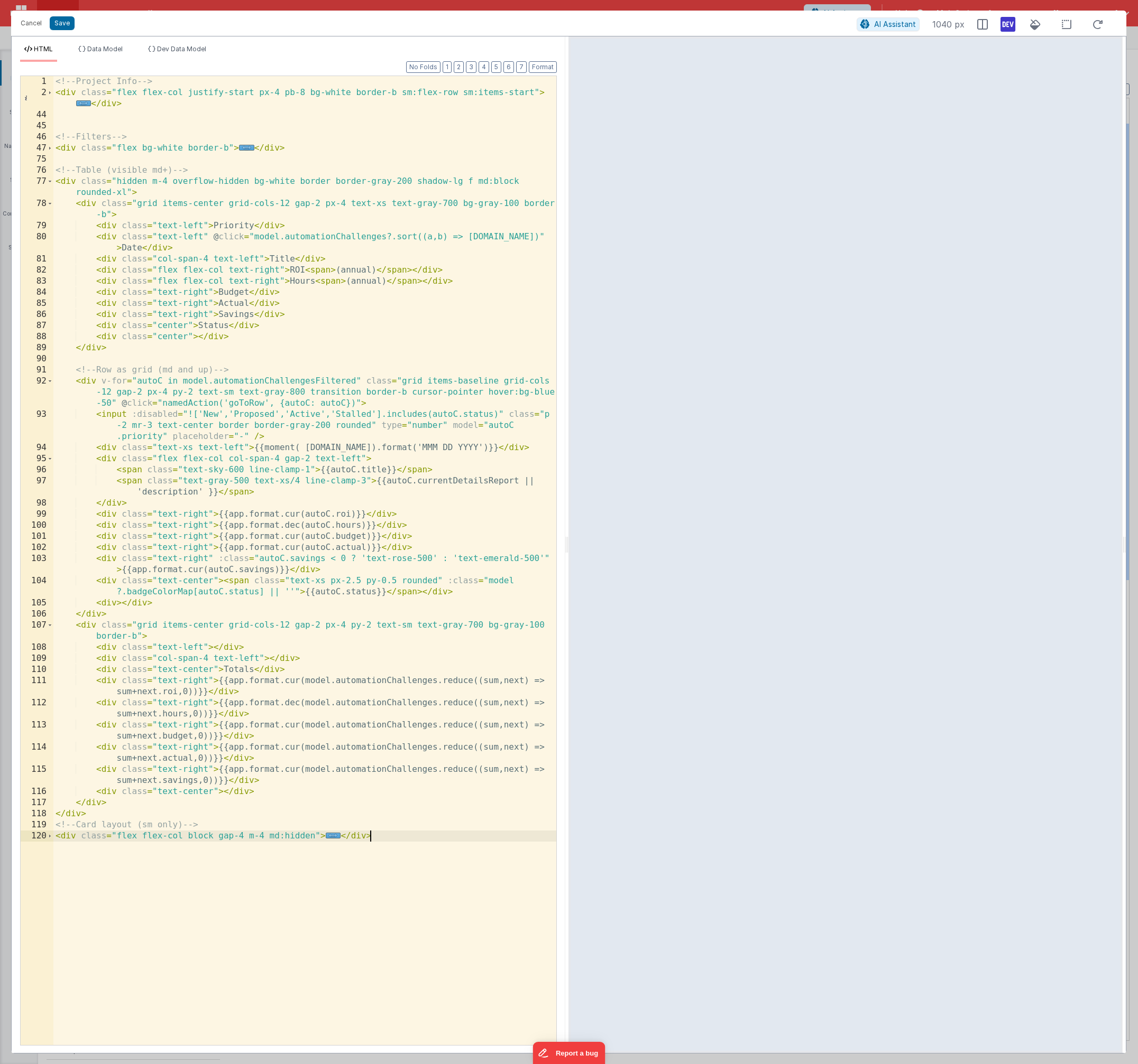
click at [375, 401] on div "<!-- Project Info --> < div class = "flex flex-col justify-start px-4 pb-8 bg-w…" at bounding box center [305, 571] width 503 height 991
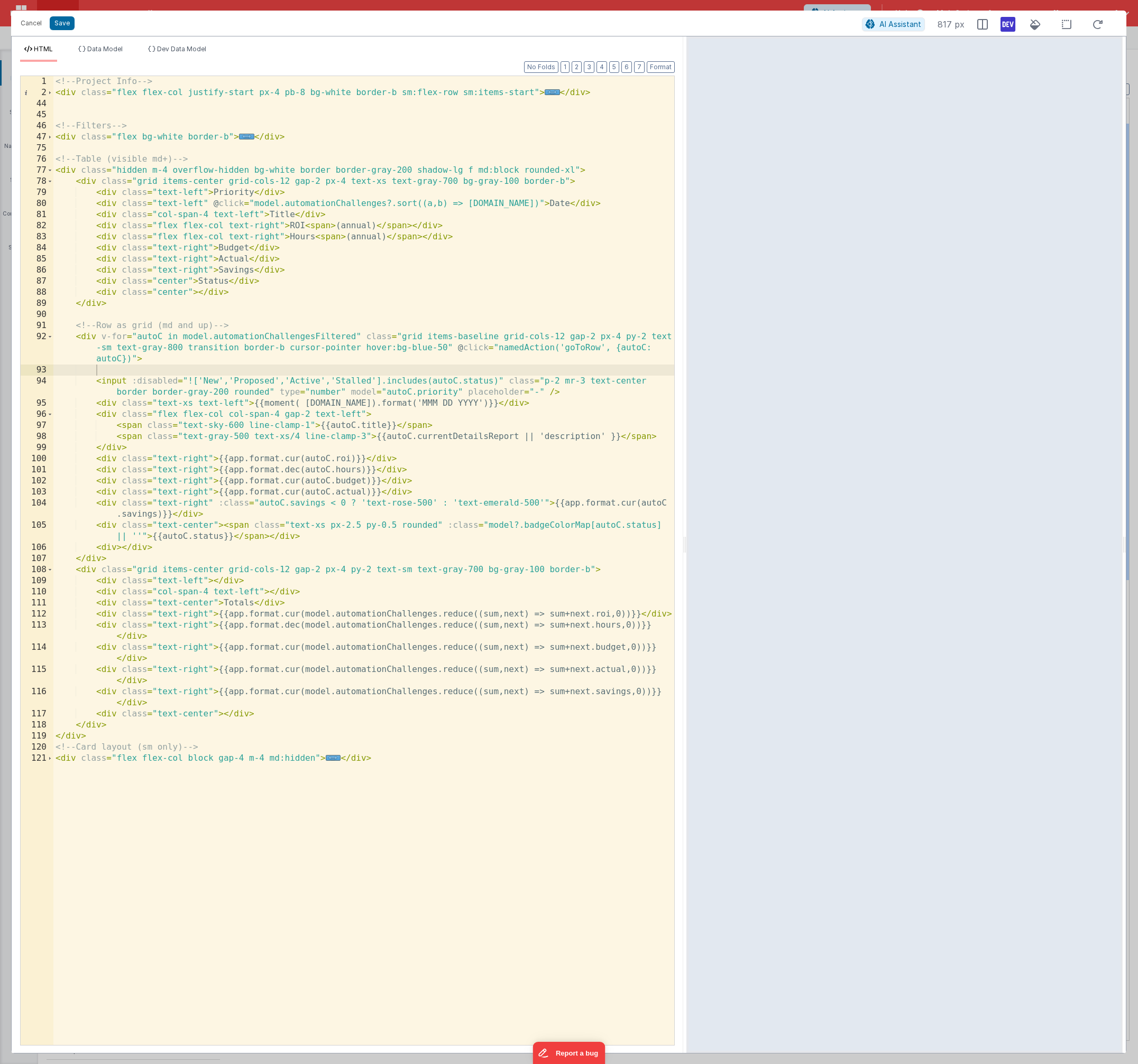
drag, startPoint x: 568, startPoint y: 548, endPoint x: 686, endPoint y: 556, distance: 118.3
click at [686, 556] on html "Cancel Save AI Assistant 817 px HTML Data Model Dev Data Model Format 7 6 5 4 3…" at bounding box center [569, 532] width 1138 height 1064
click at [542, 382] on div "<!-- Project Info --> < div class = "flex flex-col justify-start px-4 pb-8 bg-w…" at bounding box center [364, 571] width 620 height 991
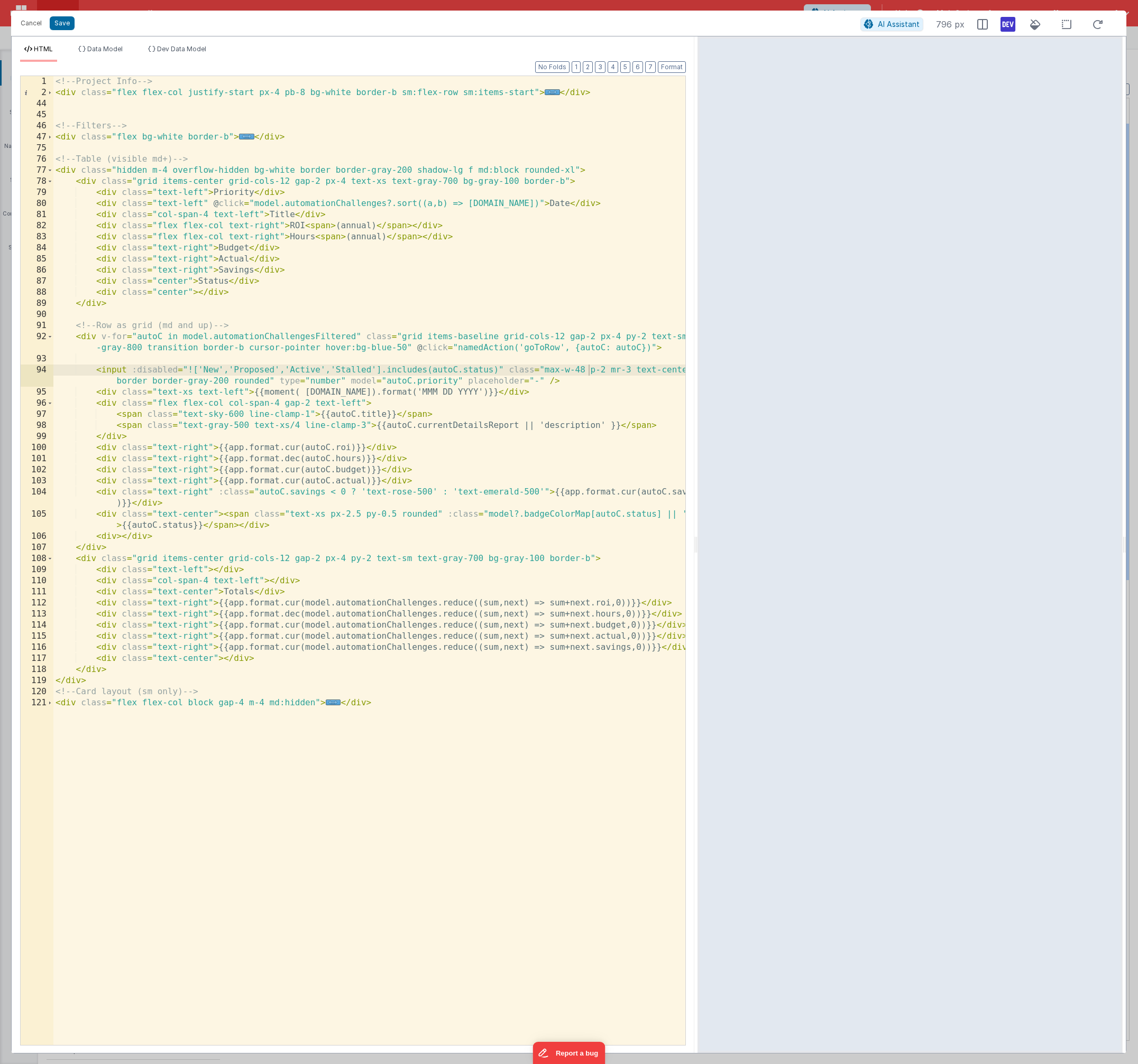
drag, startPoint x: 684, startPoint y: 547, endPoint x: 697, endPoint y: 525, distance: 25.6
click at [697, 525] on html "Cancel Save AI Assistant 796 px HTML Data Model Dev Data Model Format 7 6 5 4 3…" at bounding box center [569, 532] width 1138 height 1064
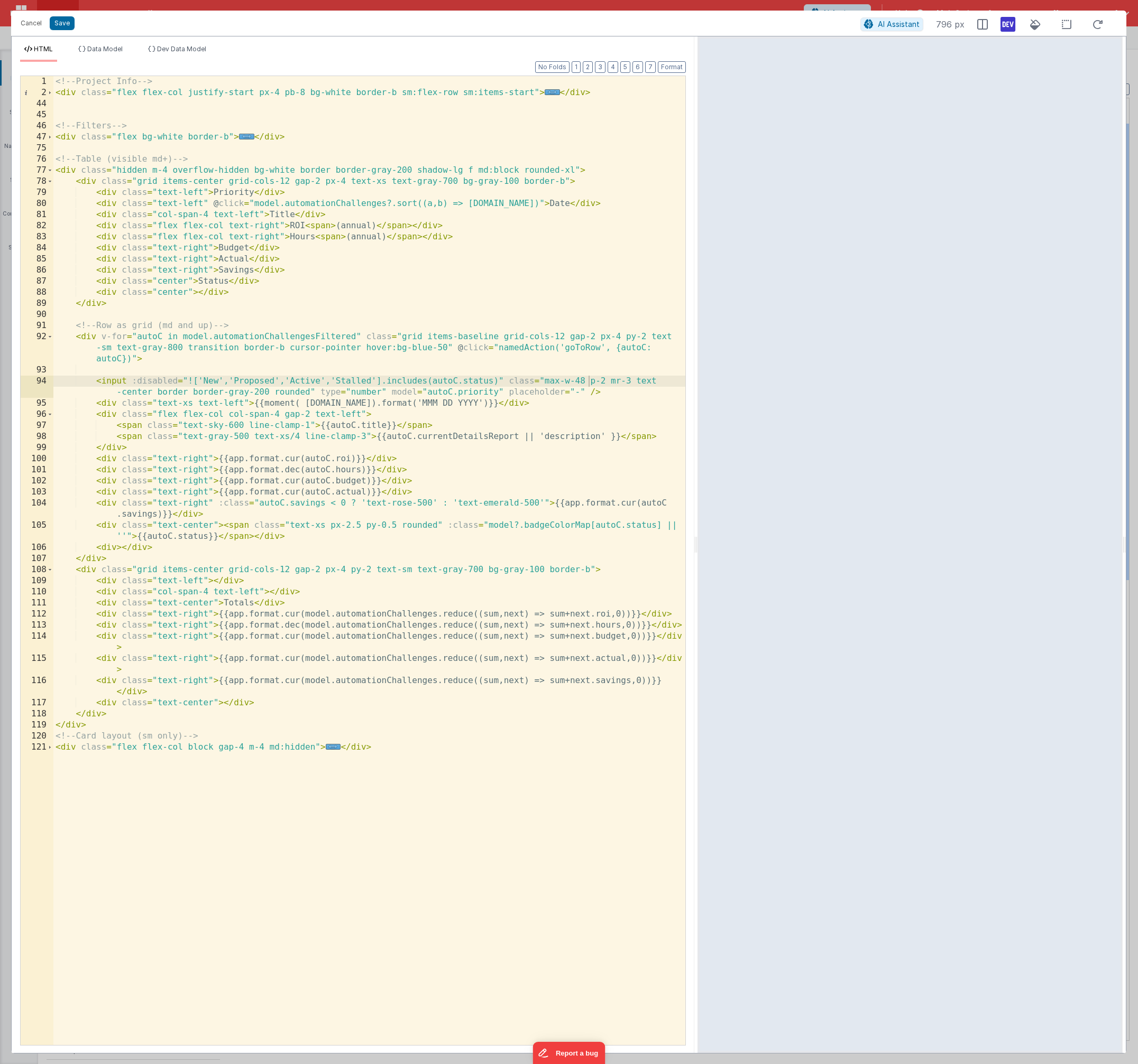
click at [577, 384] on div "<!-- Project Info --> < div class = "flex flex-col justify-start px-4 pb-8 bg-w…" at bounding box center [370, 571] width 632 height 991
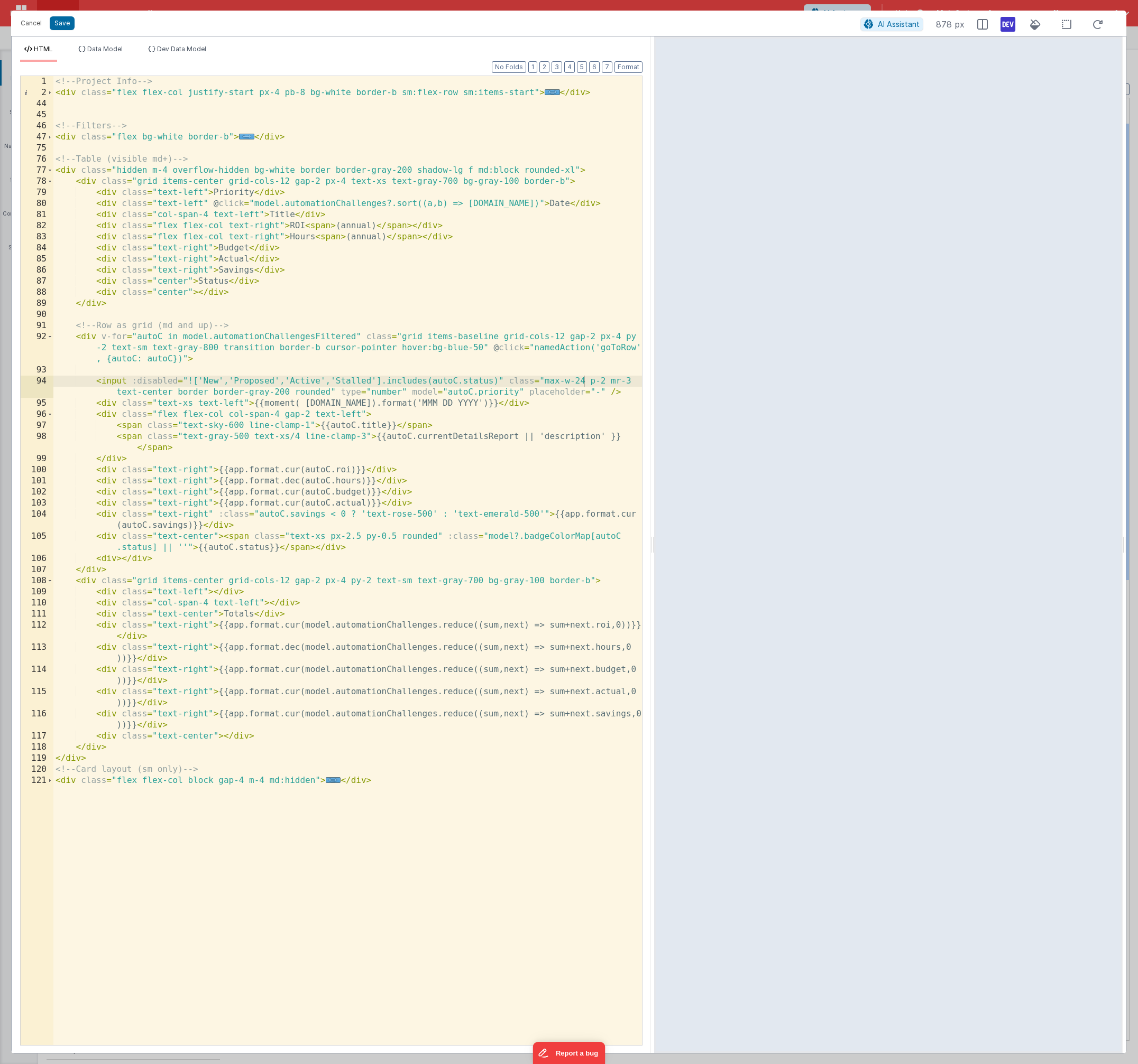
drag, startPoint x: 696, startPoint y: 544, endPoint x: 654, endPoint y: 534, distance: 43.2
click at [654, 534] on html "Cancel Save AI Assistant 878 px HTML Data Model Dev Data Model Format 7 6 5 4 3…" at bounding box center [569, 532] width 1138 height 1064
click at [585, 382] on div "<!-- Project Info --> < div class = "flex flex-col justify-start px-4 pb-8 bg-w…" at bounding box center [347, 571] width 588 height 991
click at [576, 382] on div "<!-- Project Info --> < div class = "flex flex-col justify-start px-4 pb-8 bg-w…" at bounding box center [347, 571] width 588 height 991
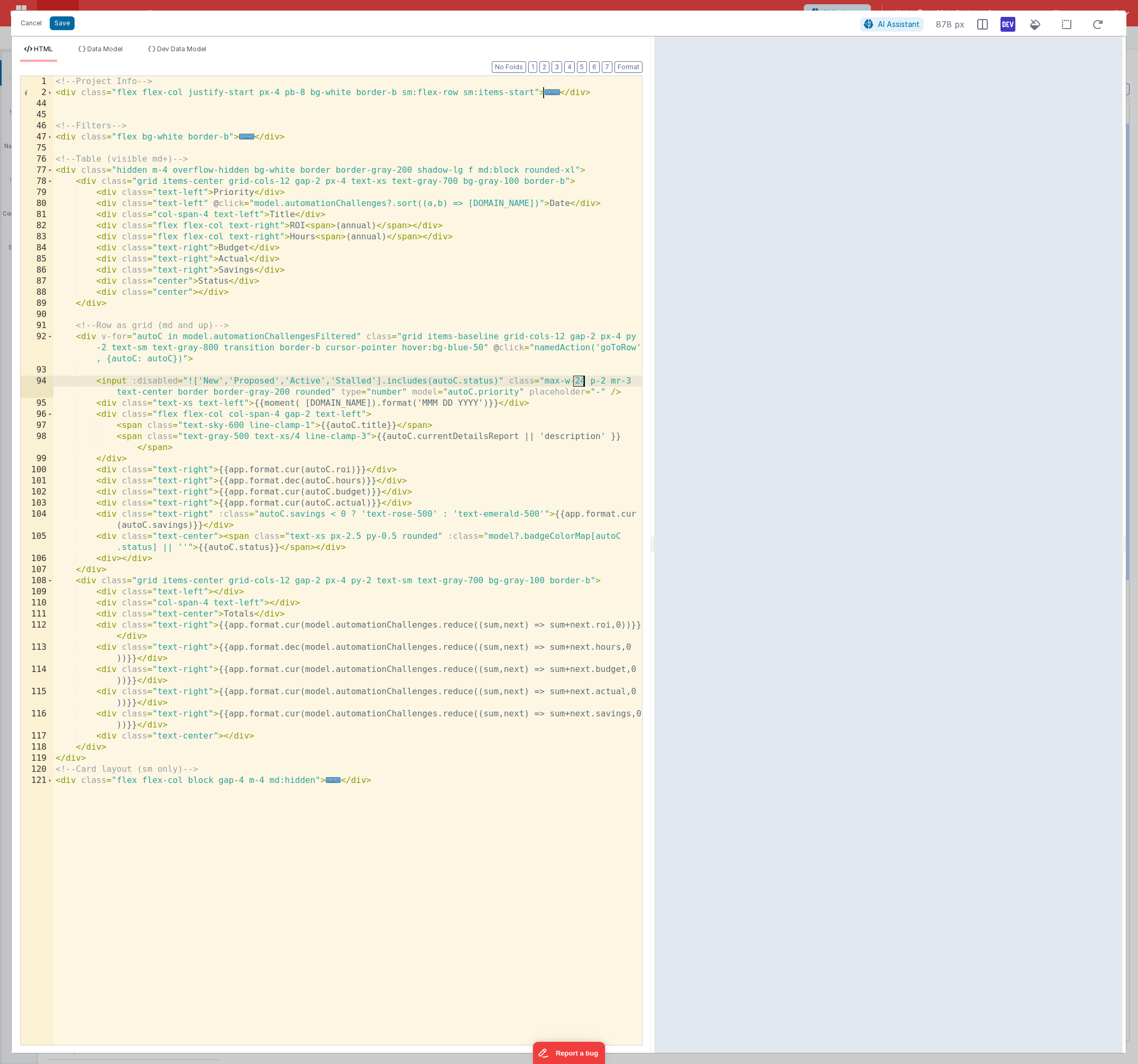
click at [576, 382] on div "<!-- Project Info --> < div class = "flex flex-col justify-start px-4 pb-8 bg-w…" at bounding box center [347, 571] width 588 height 991
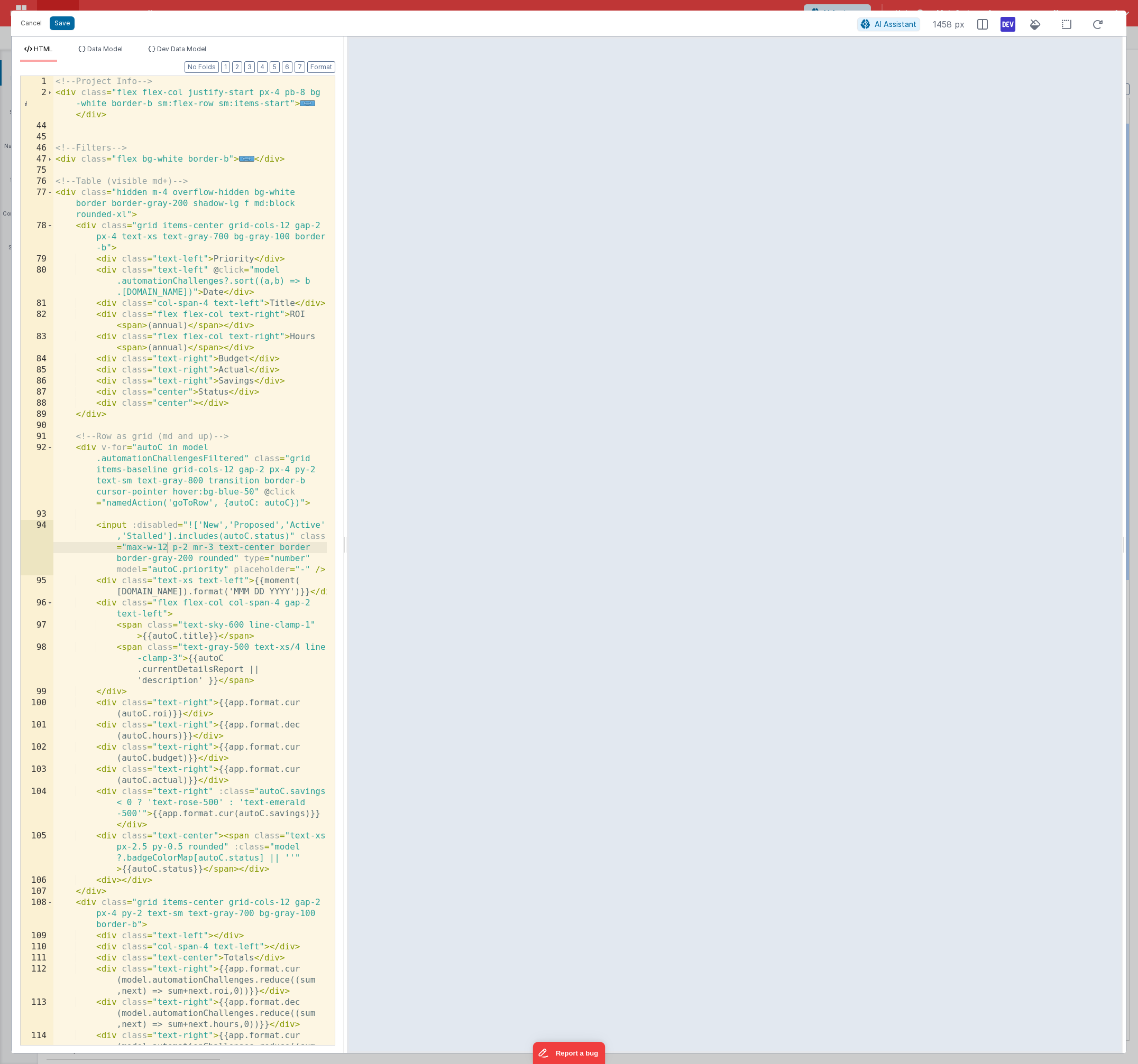
drag, startPoint x: 651, startPoint y: 551, endPoint x: 168, endPoint y: 523, distance: 483.8
click at [168, 523] on html "Cancel Save AI Assistant 1458 px HTML Data Model Dev Data Model Format 7 6 5 4 …" at bounding box center [569, 532] width 1138 height 1064
click at [284, 551] on div "<!-- Project Info --> < div class = "flex flex-col justify-start px-4 pb-8 bg -…" at bounding box center [190, 583] width 273 height 1014
click at [163, 549] on div "<!-- Project Info --> < div class = "flex flex-col justify-start px-4 pb-8 bg -…" at bounding box center [190, 583] width 273 height 1014
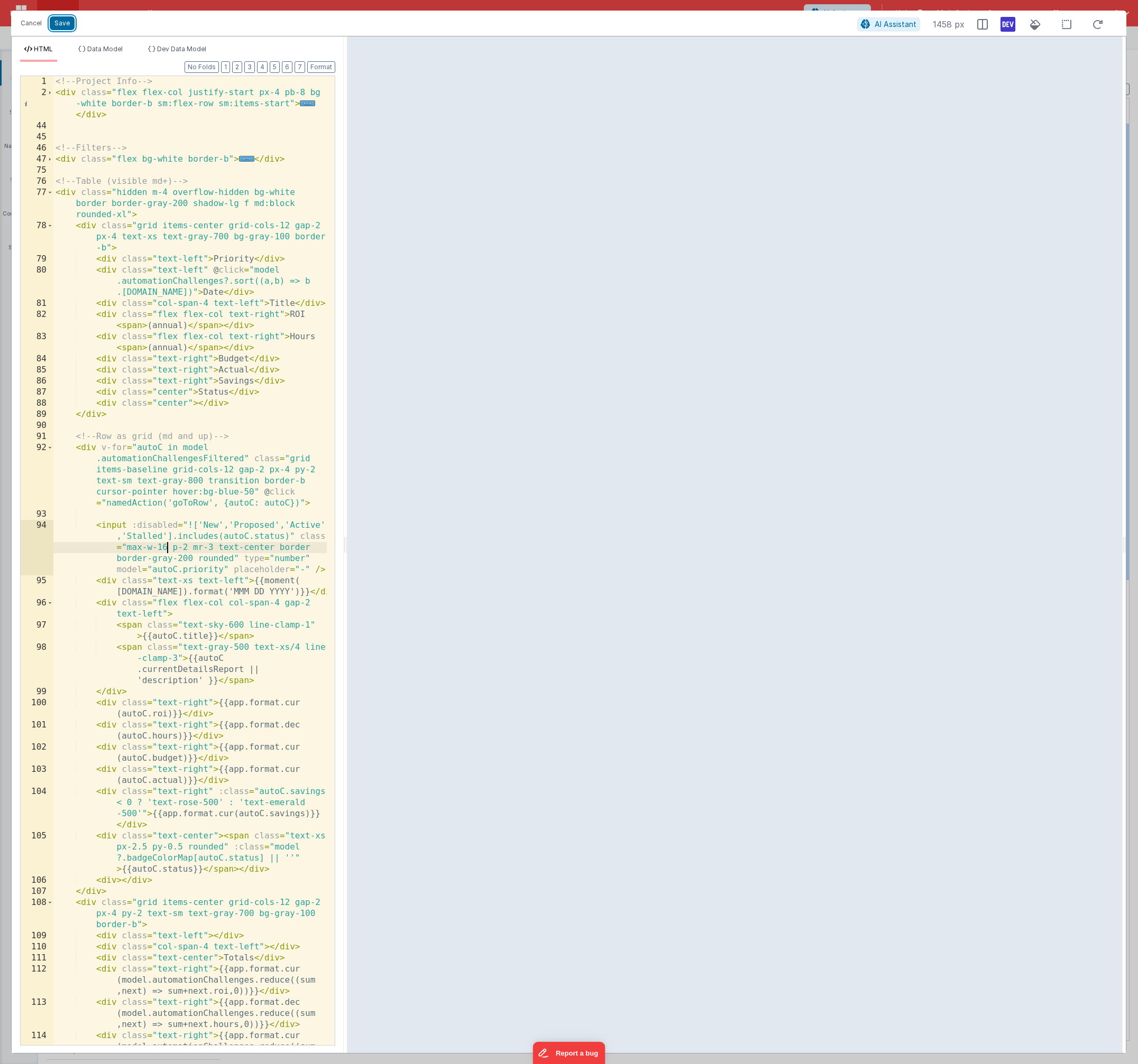
click at [68, 22] on button "Save" at bounding box center [62, 23] width 25 height 14
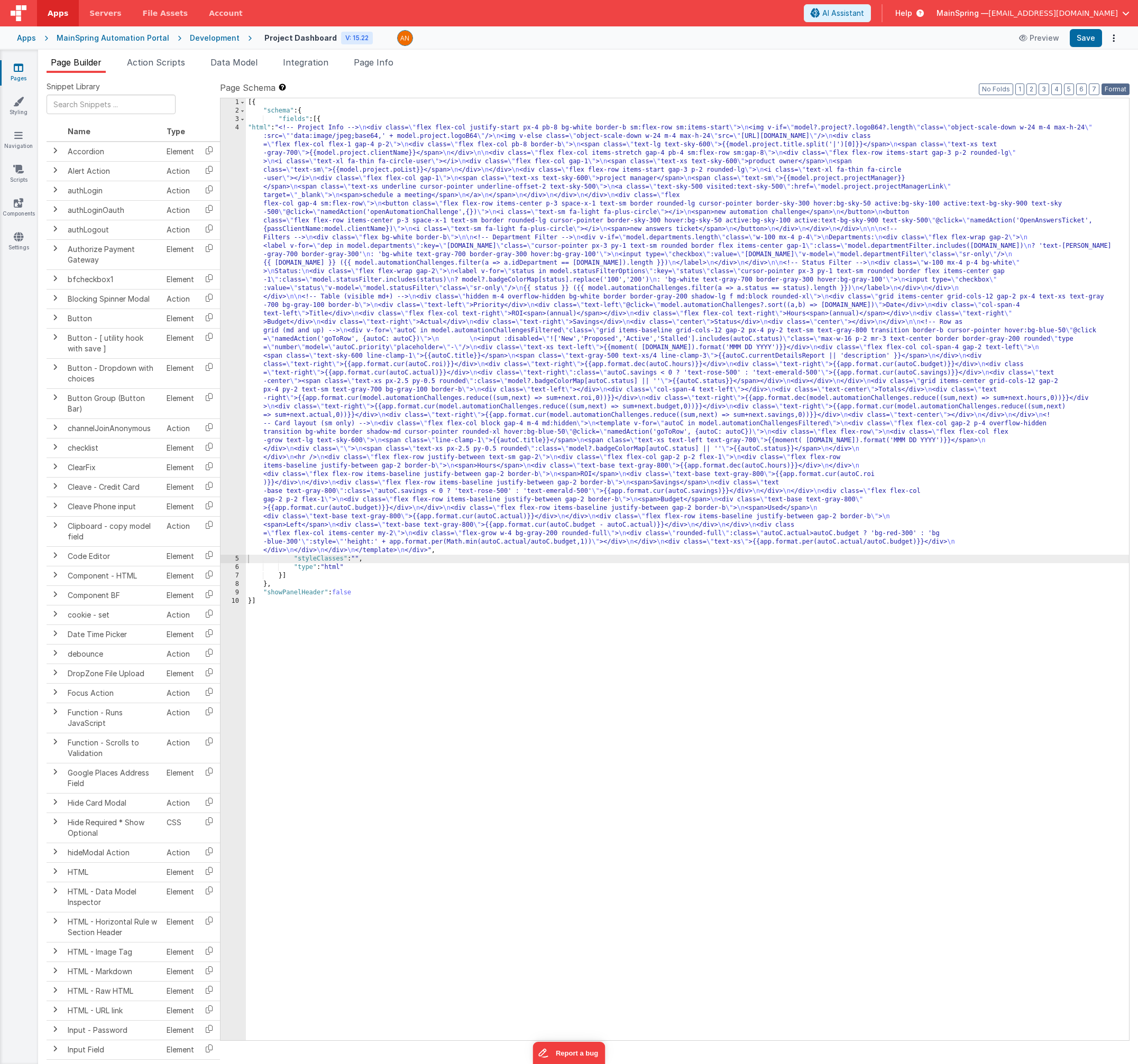
click at [1120, 91] on button "Format" at bounding box center [1115, 89] width 28 height 12
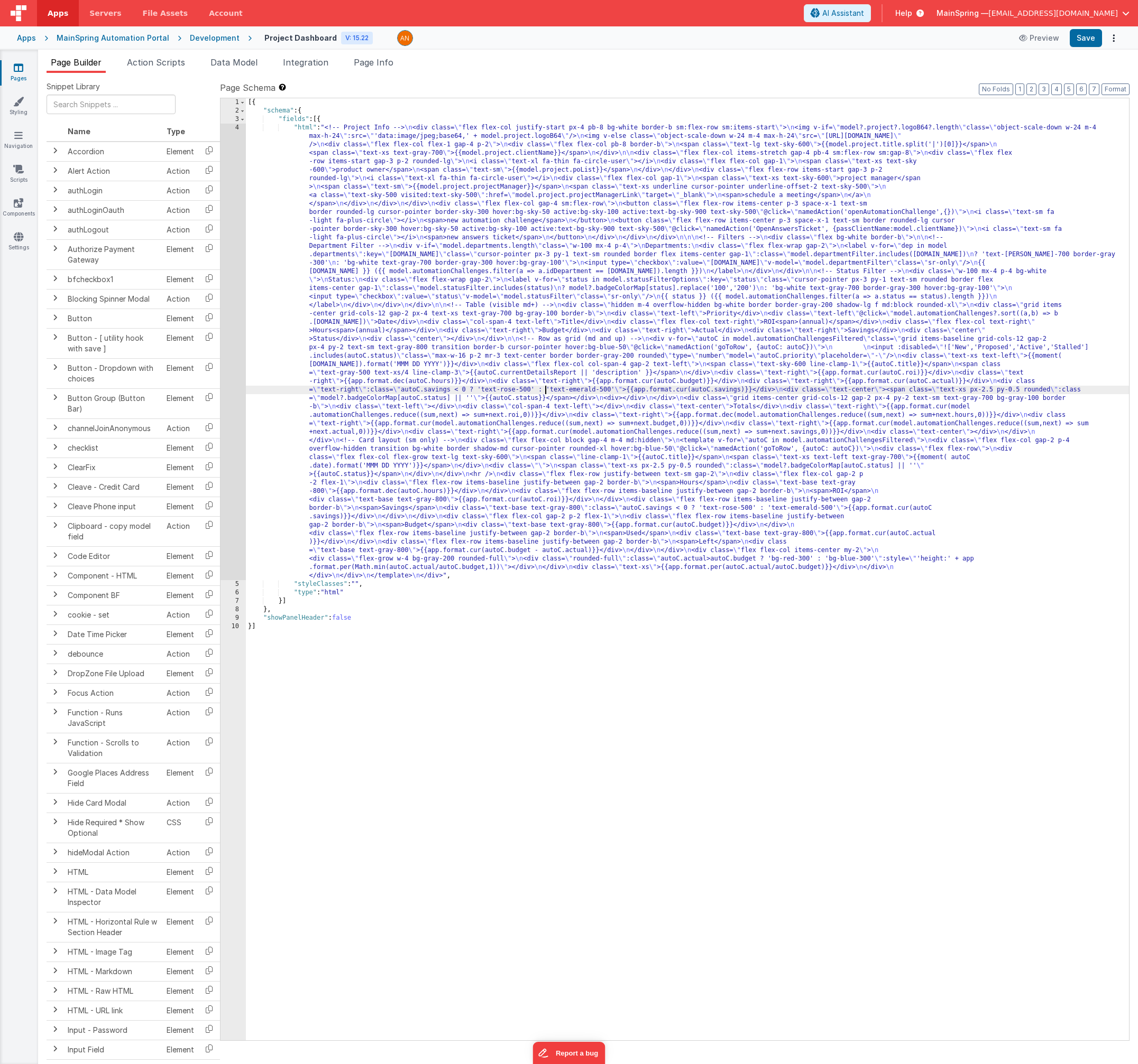
click at [547, 387] on div "[{ "schema" : { "fields" : [{ "html" : "<!-- Project Info --> \n <div class= \"…" at bounding box center [686, 578] width 882 height 959
click at [222, 368] on div "4" at bounding box center [233, 352] width 26 height 456
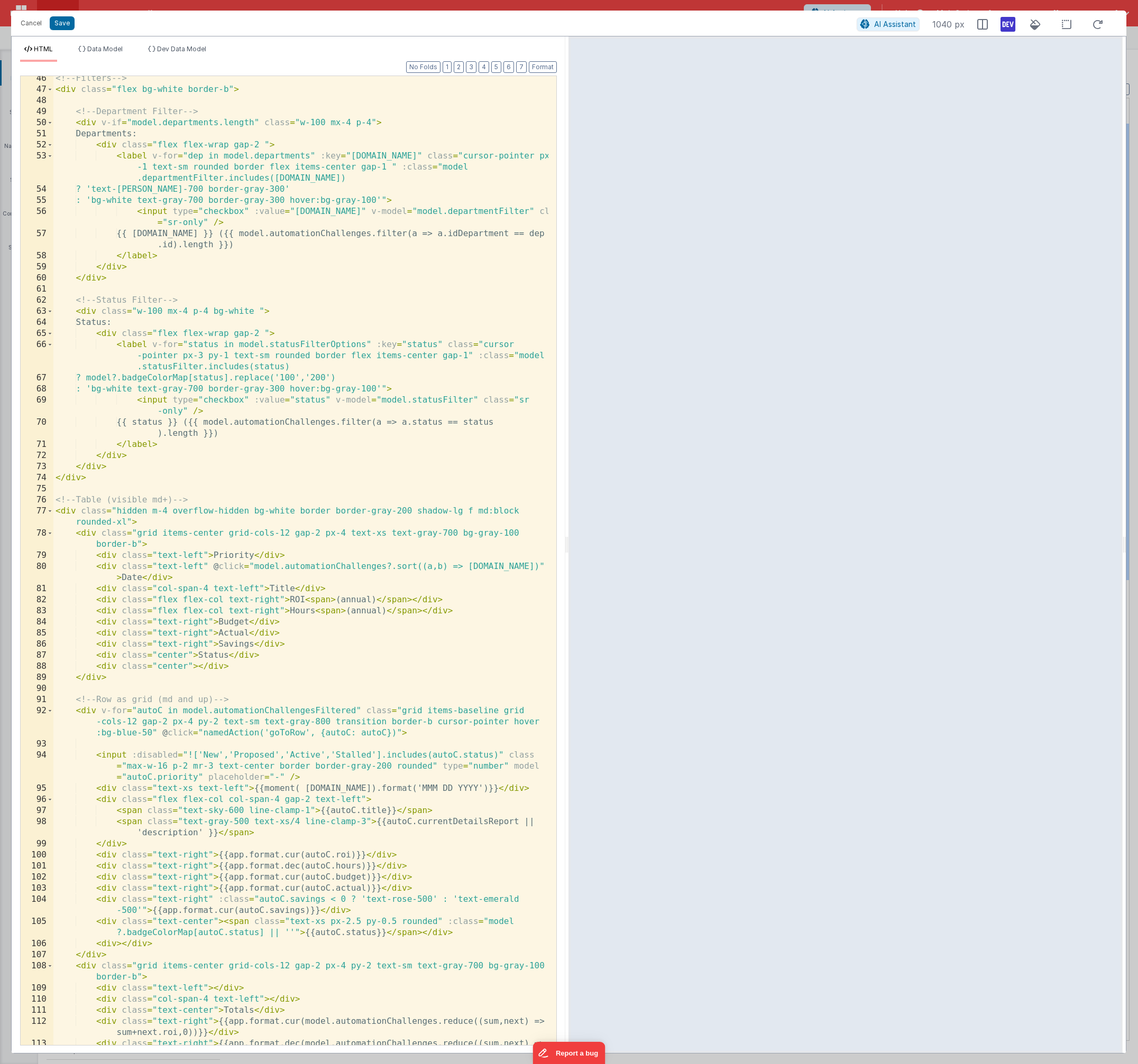
scroll to position [729, 0]
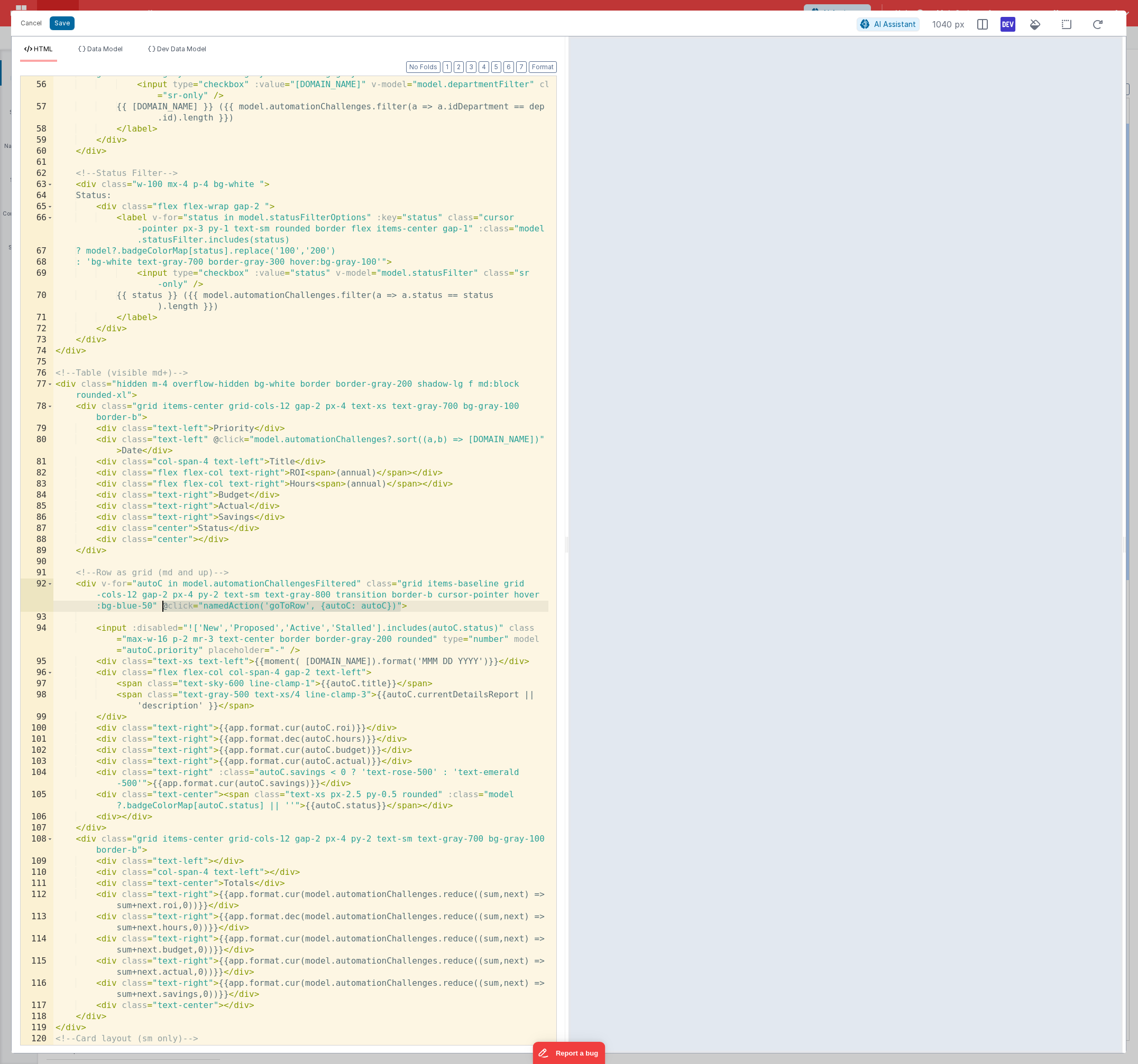
drag, startPoint x: 399, startPoint y: 607, endPoint x: 161, endPoint y: 607, distance: 238.0
click at [161, 607] on div ": 'bg-white text-gray-700 border-gray-300 hover:bg-gray-100'" > < input type = …" at bounding box center [301, 563] width 495 height 991
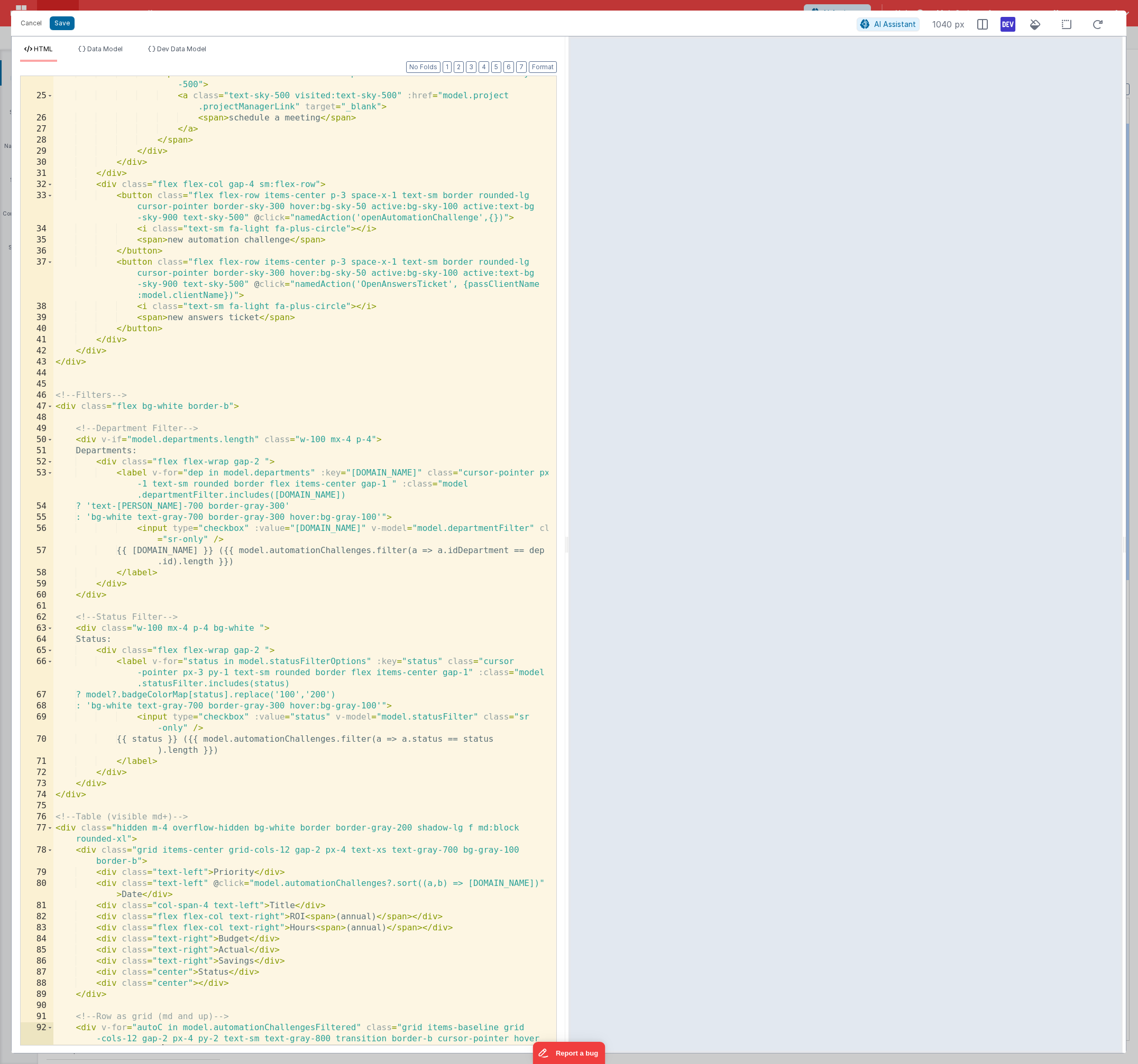
scroll to position [0, 0]
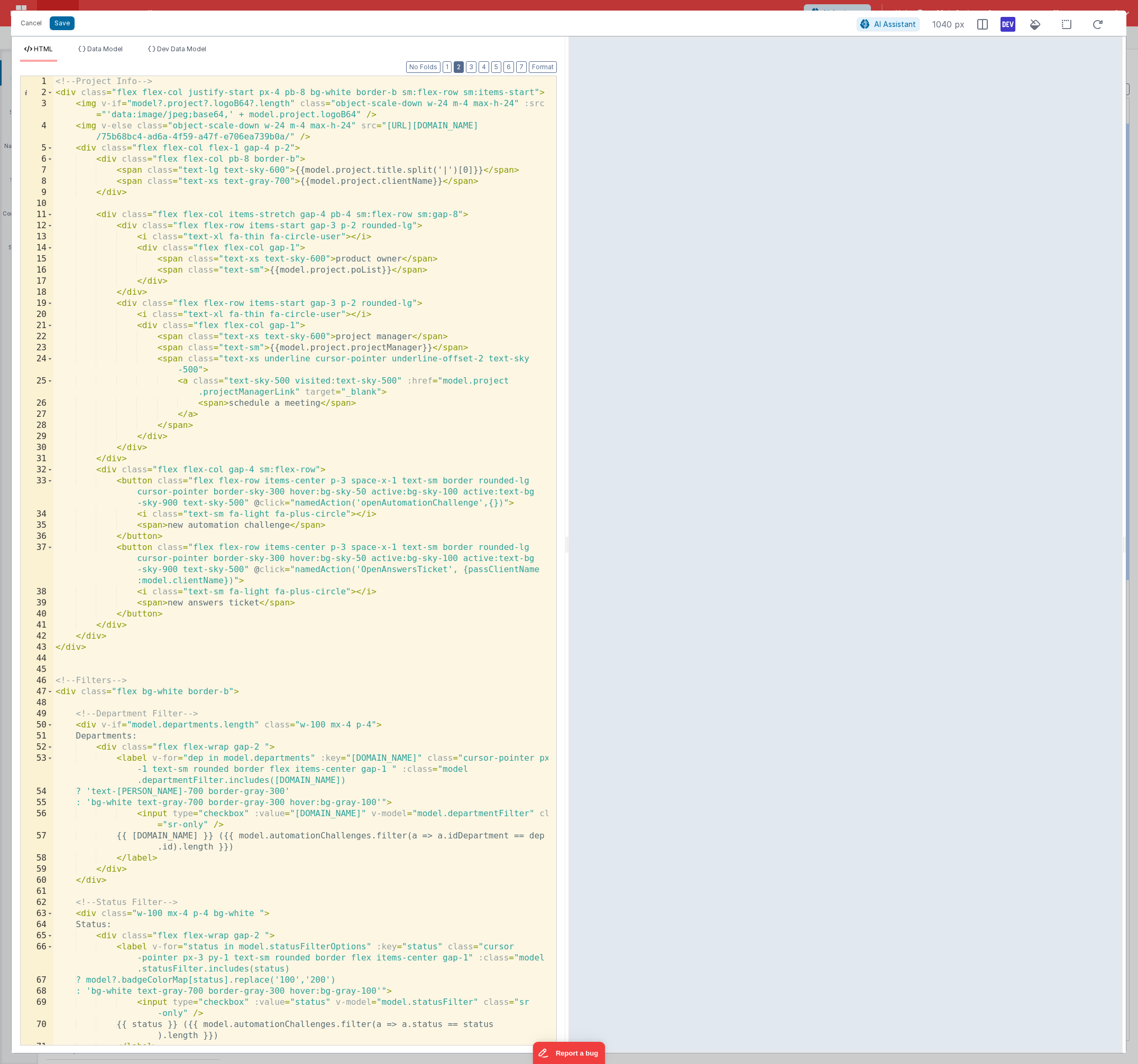
click at [462, 71] on button "2" at bounding box center [458, 67] width 10 height 12
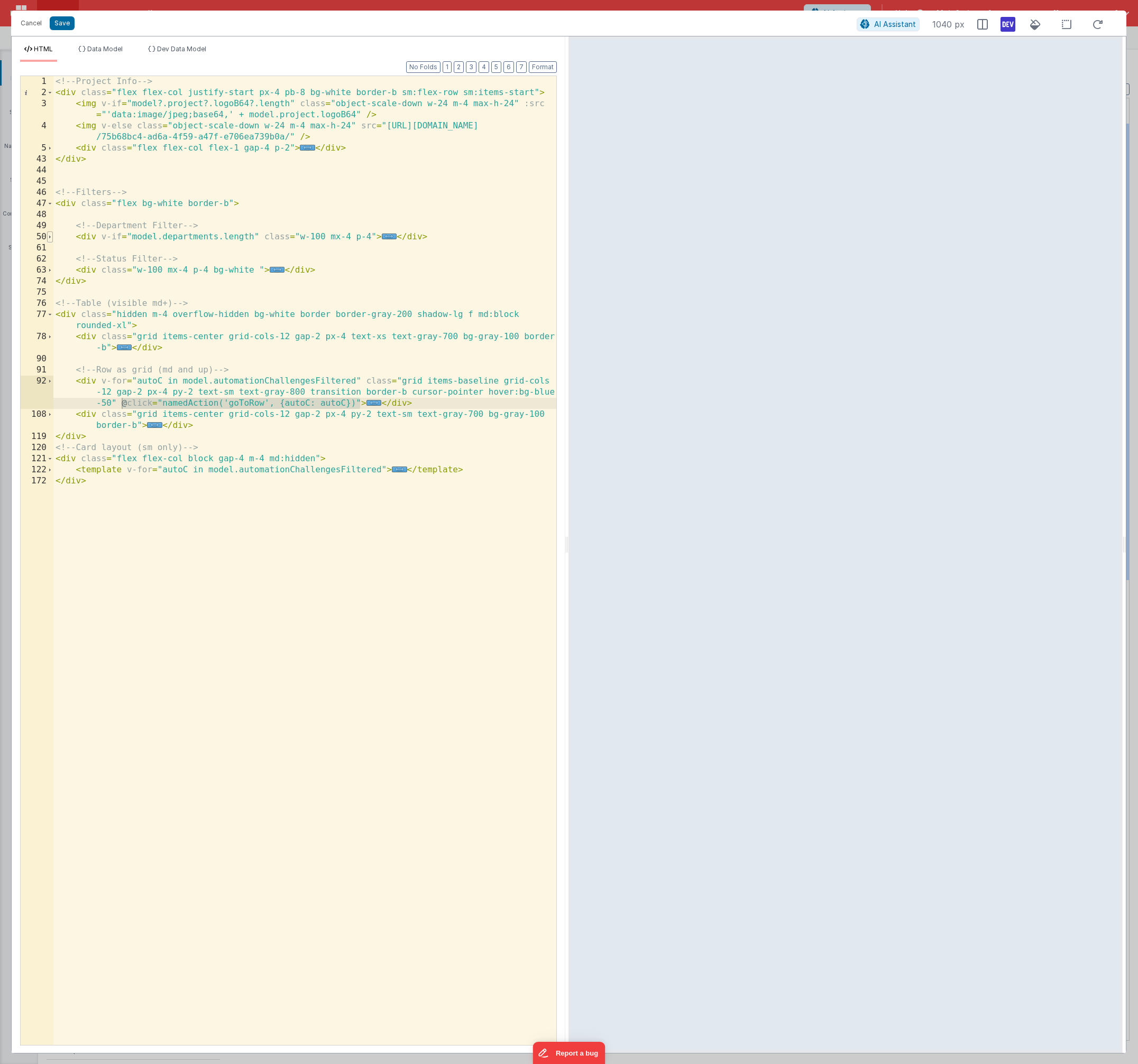
click at [50, 238] on span at bounding box center [50, 236] width 6 height 11
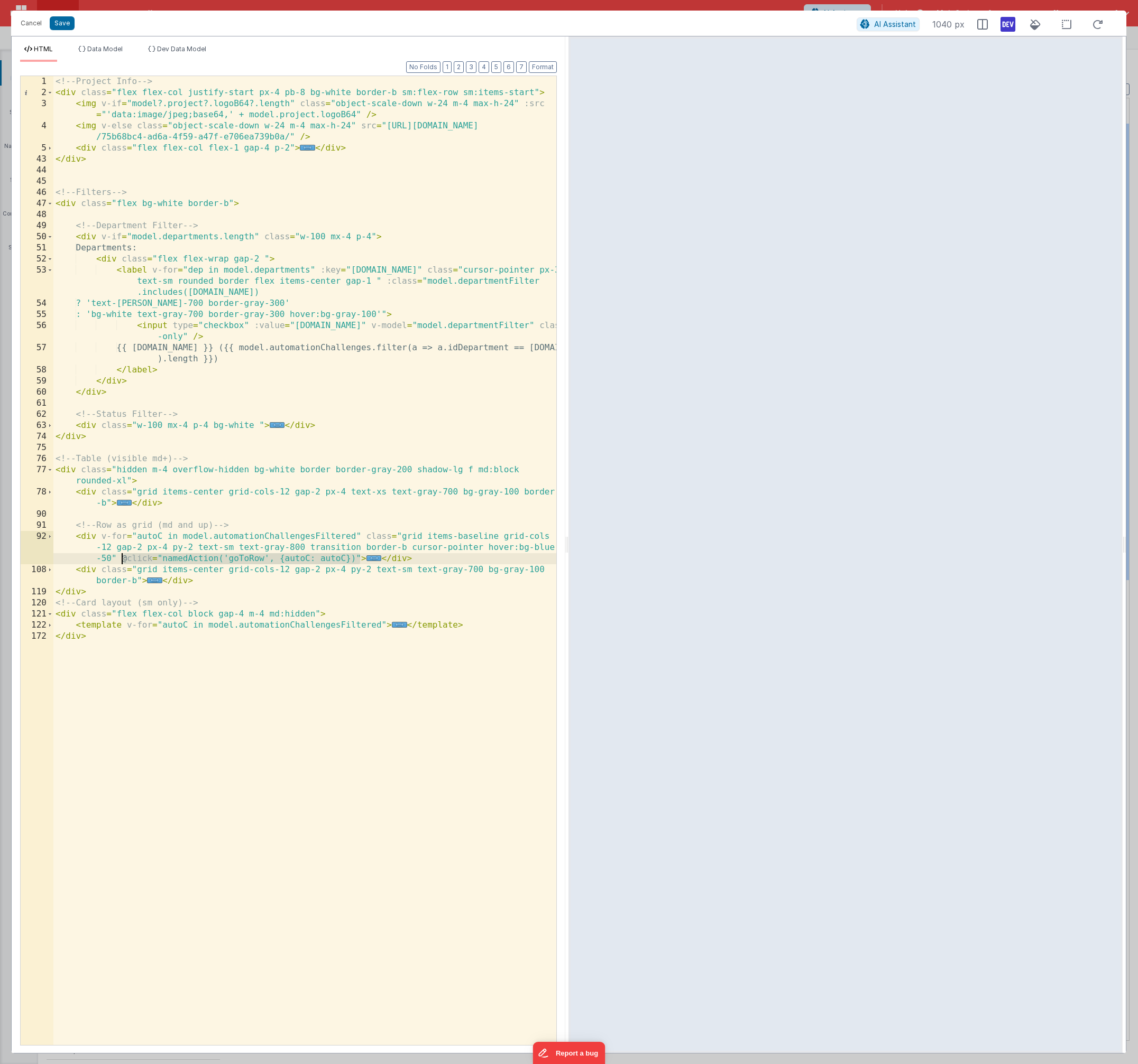
click at [253, 326] on div "<!-- Project Info --> < div class = "flex flex-col justify-start px-4 pb-8 bg-w…" at bounding box center [305, 571] width 503 height 991
click at [194, 337] on div "<!-- Project Info --> < div class = "flex flex-col justify-start px-4 pb-8 bg-w…" at bounding box center [305, 571] width 503 height 991
paste textarea
click at [324, 337] on div "<!-- Project Info --> < div class = "flex flex-col justify-start px-4 pb-8 bg-w…" at bounding box center [305, 571] width 503 height 991
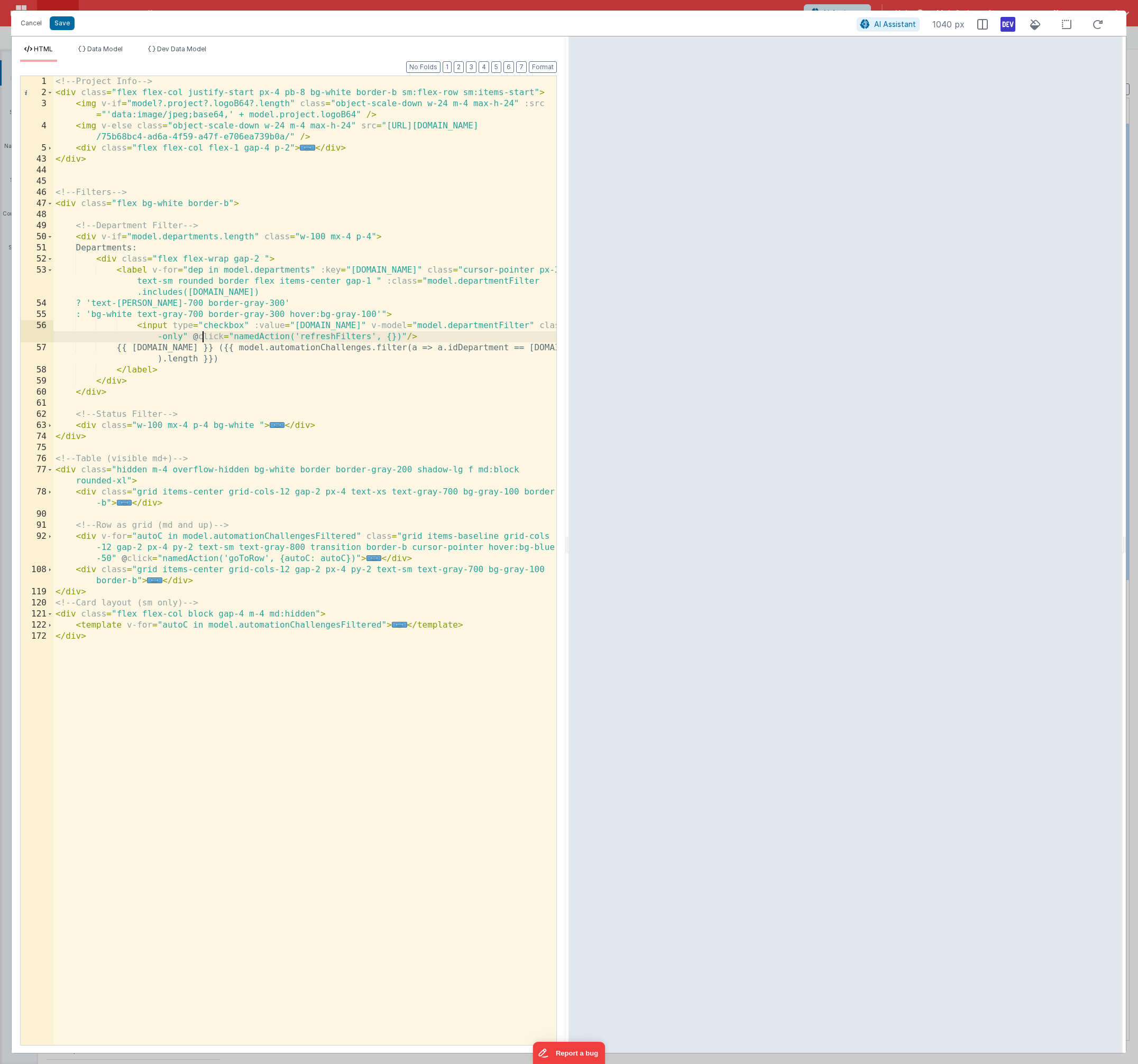
click at [205, 336] on div "<!-- Project Info --> < div class = "flex flex-col justify-start px-4 pb-8 bg-w…" at bounding box center [305, 571] width 503 height 991
drag, startPoint x: 192, startPoint y: 337, endPoint x: 404, endPoint y: 338, distance: 212.0
click at [404, 338] on div "<!-- Project Info --> < div class = "flex flex-col justify-start px-4 pb-8 bg-w…" at bounding box center [305, 571] width 503 height 991
click at [471, 68] on button "3" at bounding box center [471, 67] width 11 height 12
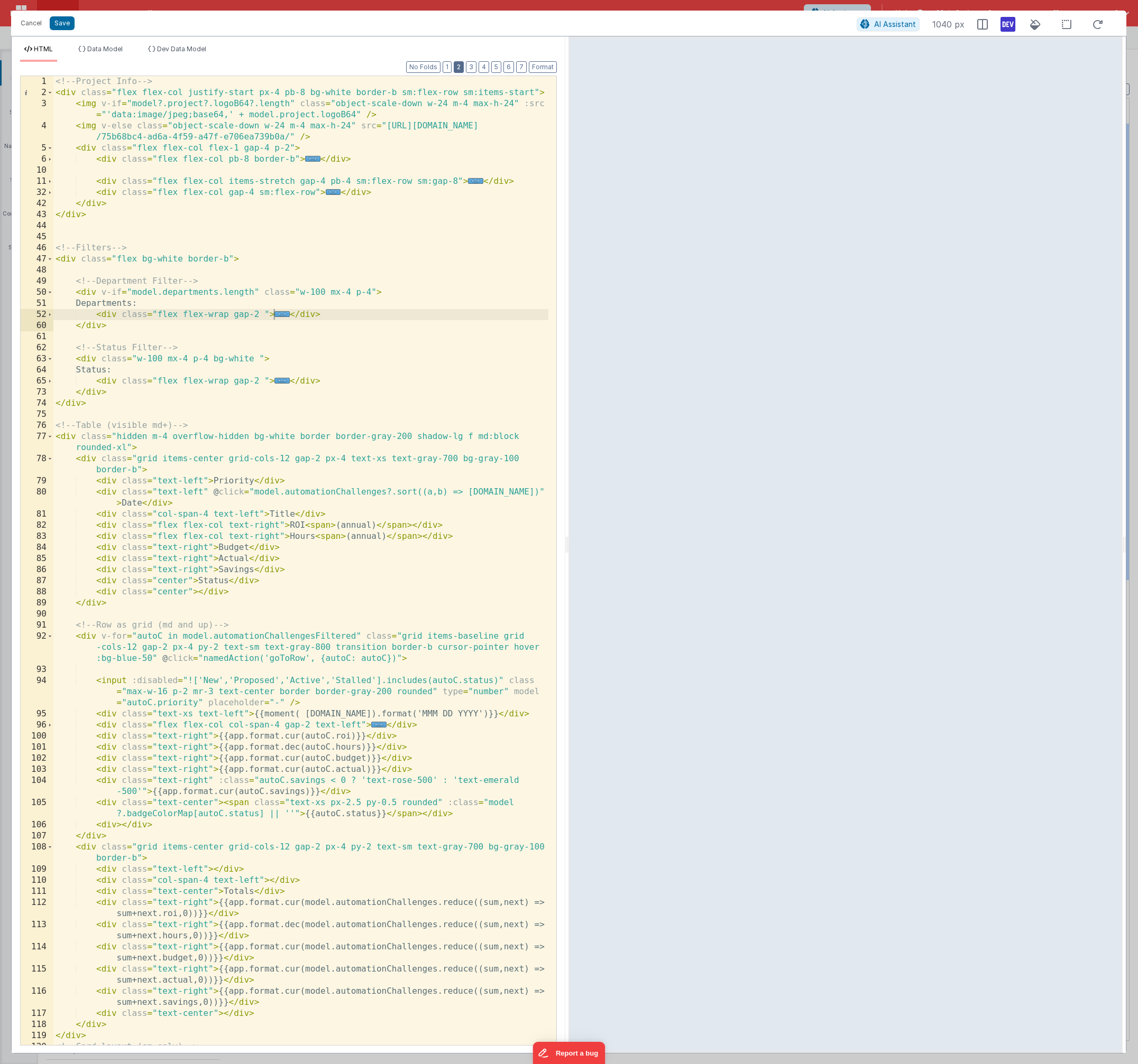
click at [457, 69] on button "2" at bounding box center [458, 67] width 10 height 12
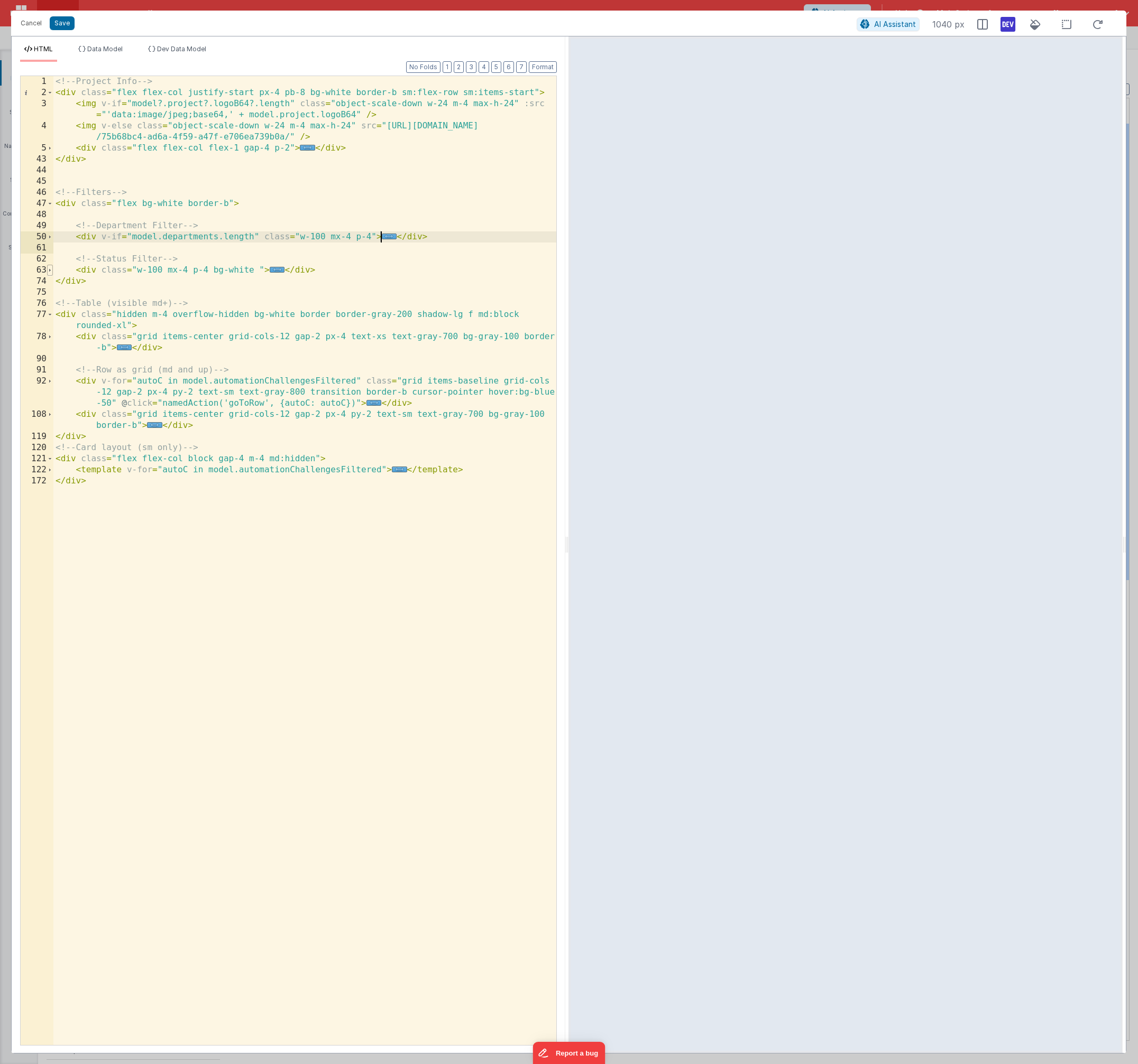
click at [51, 271] on span at bounding box center [50, 270] width 6 height 11
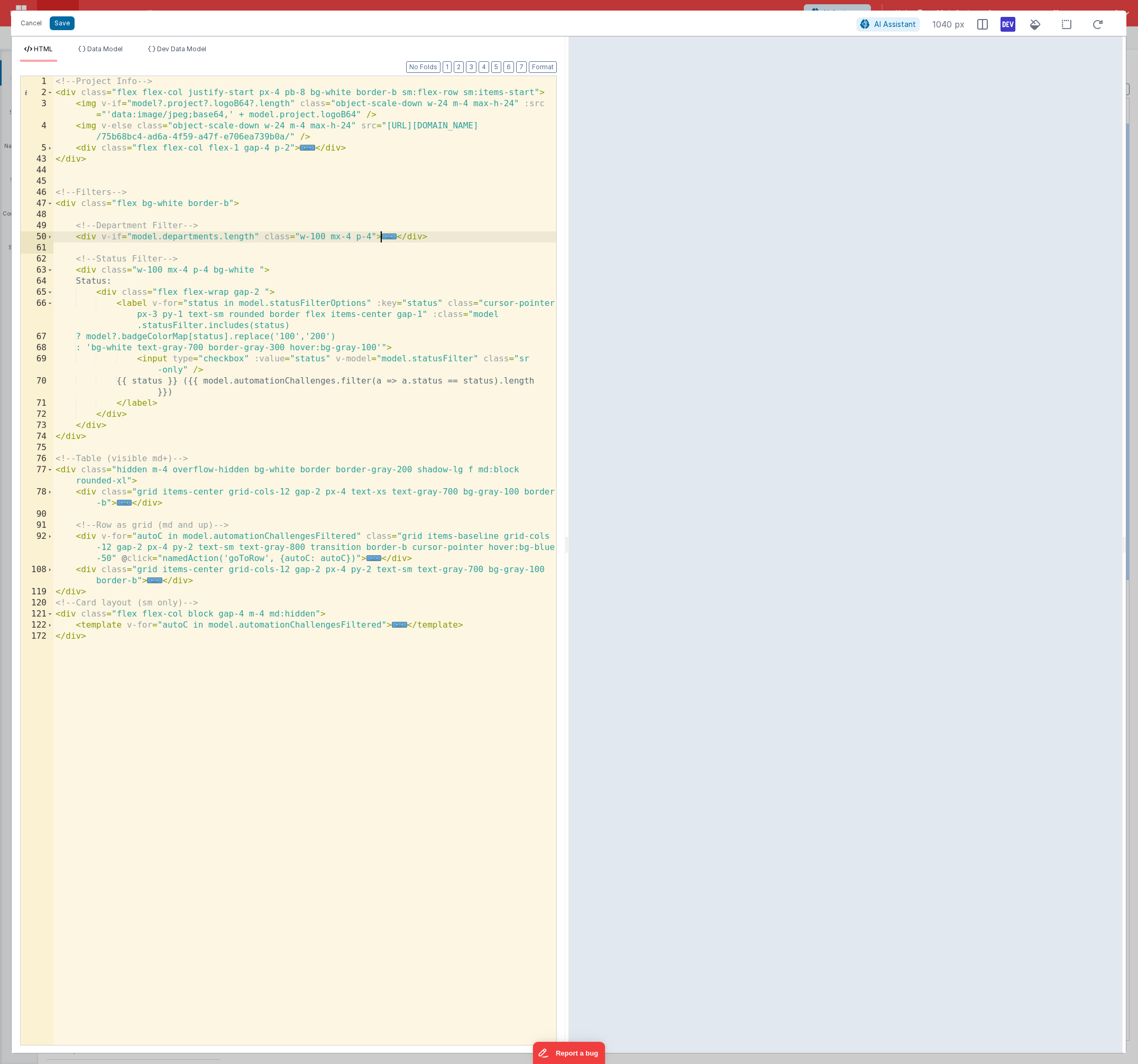
click at [192, 370] on div "<!-- Project Info --> < div class = "flex flex-col justify-start px-4 pb-8 bg-w…" at bounding box center [305, 571] width 503 height 991
click at [553, 67] on button "Format" at bounding box center [543, 67] width 28 height 12
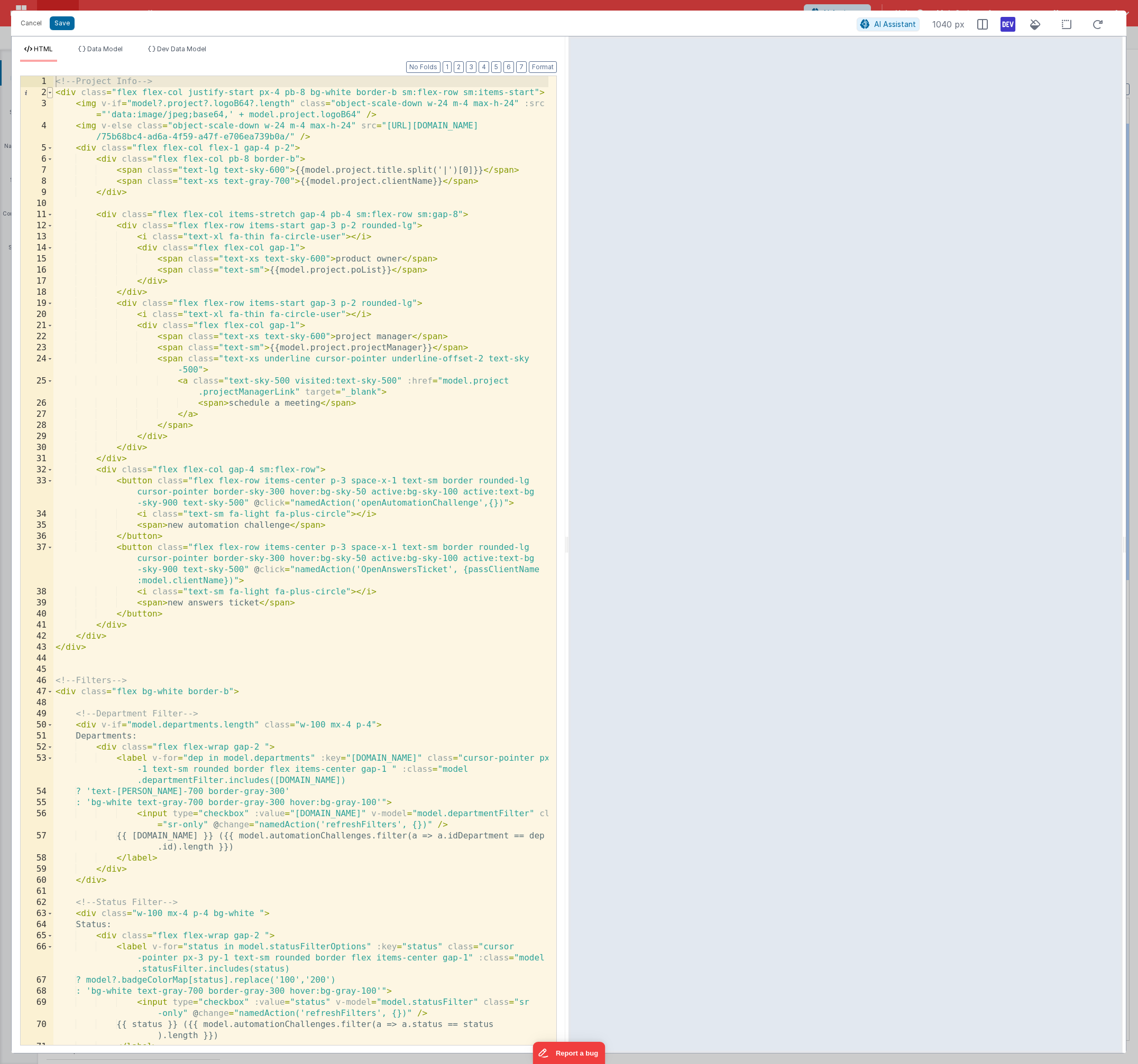
click at [51, 94] on span at bounding box center [50, 92] width 6 height 11
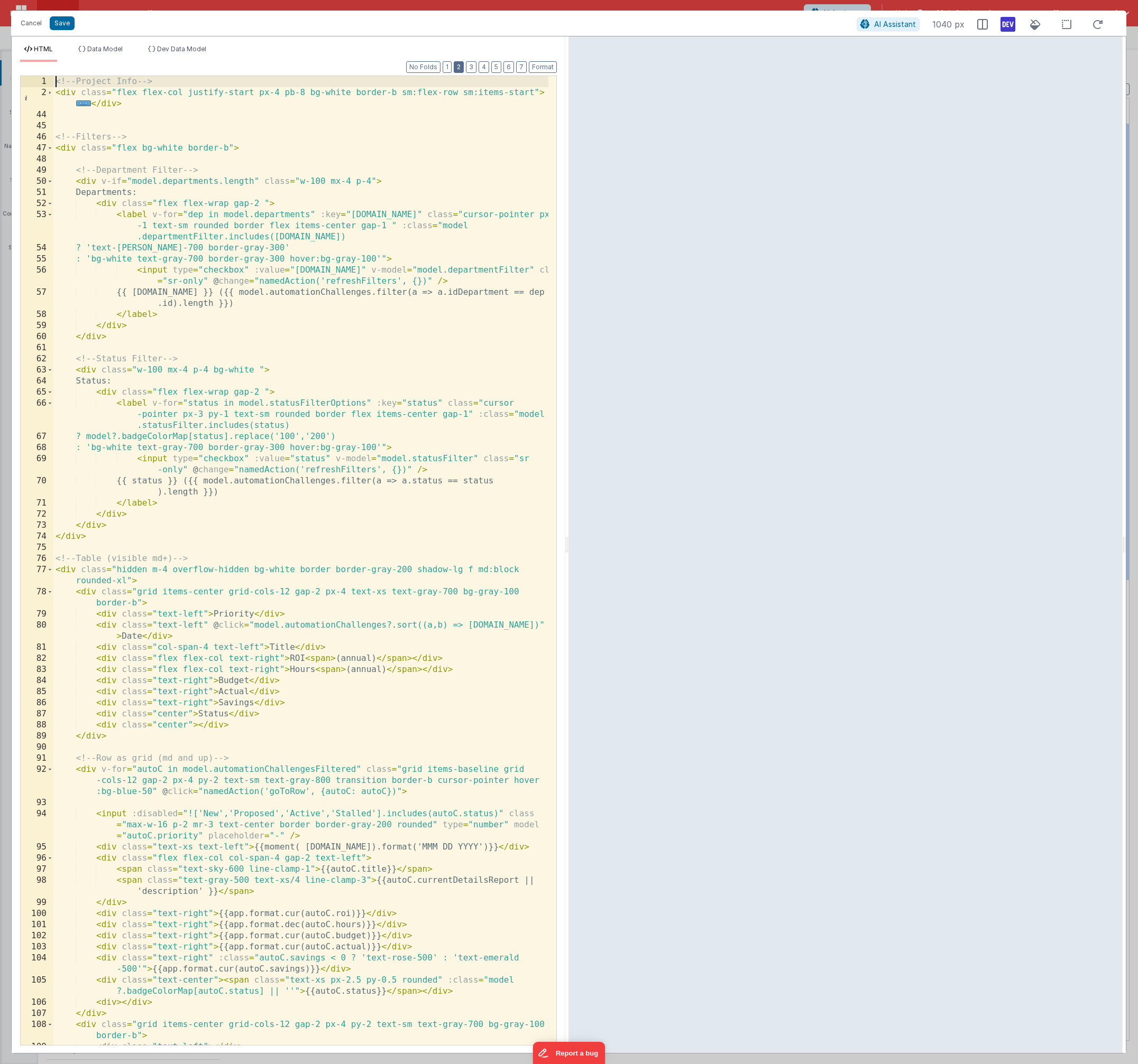
click at [461, 68] on button "2" at bounding box center [458, 67] width 10 height 12
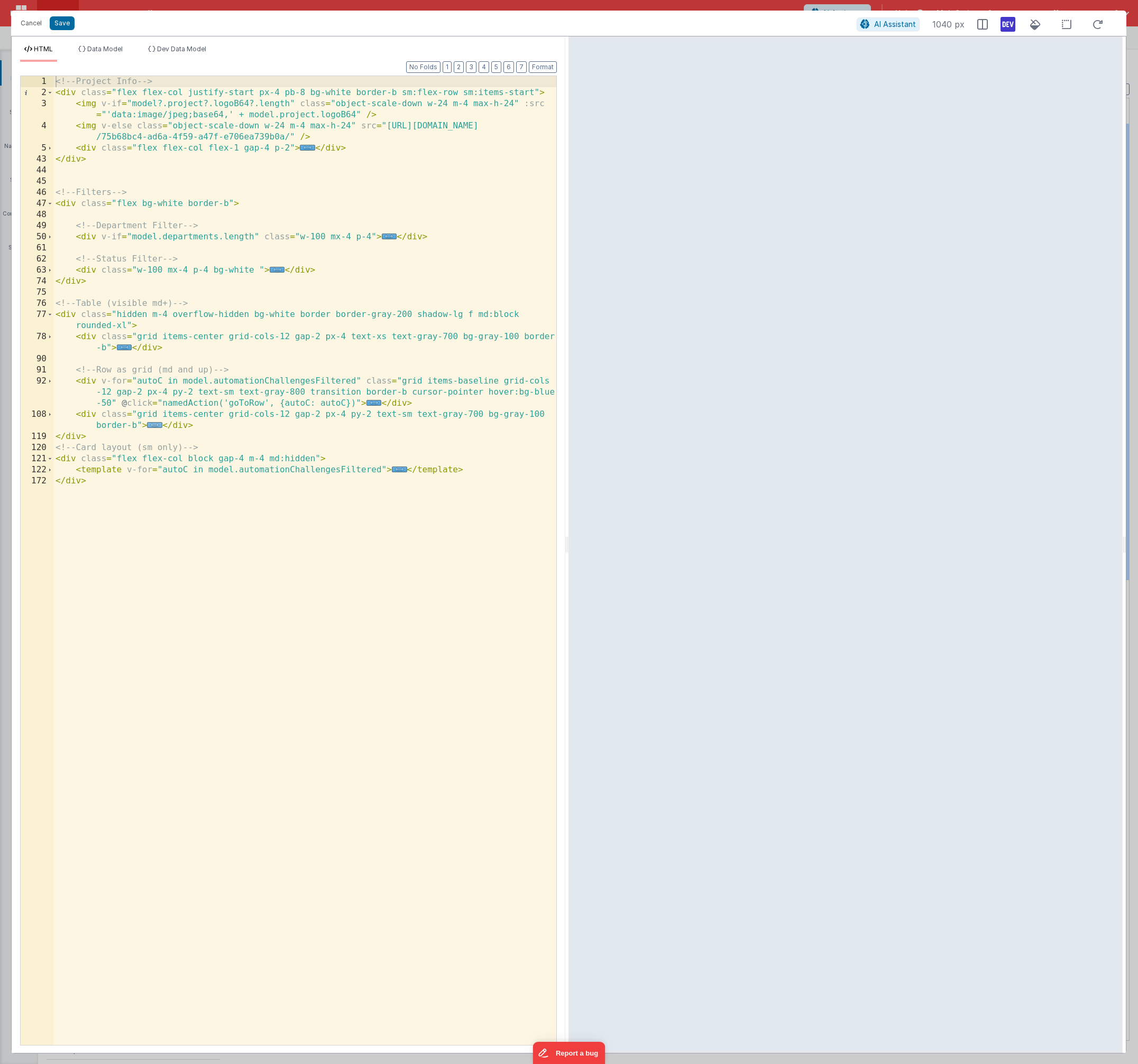
click at [157, 428] on span "..." at bounding box center [155, 425] width 16 height 6
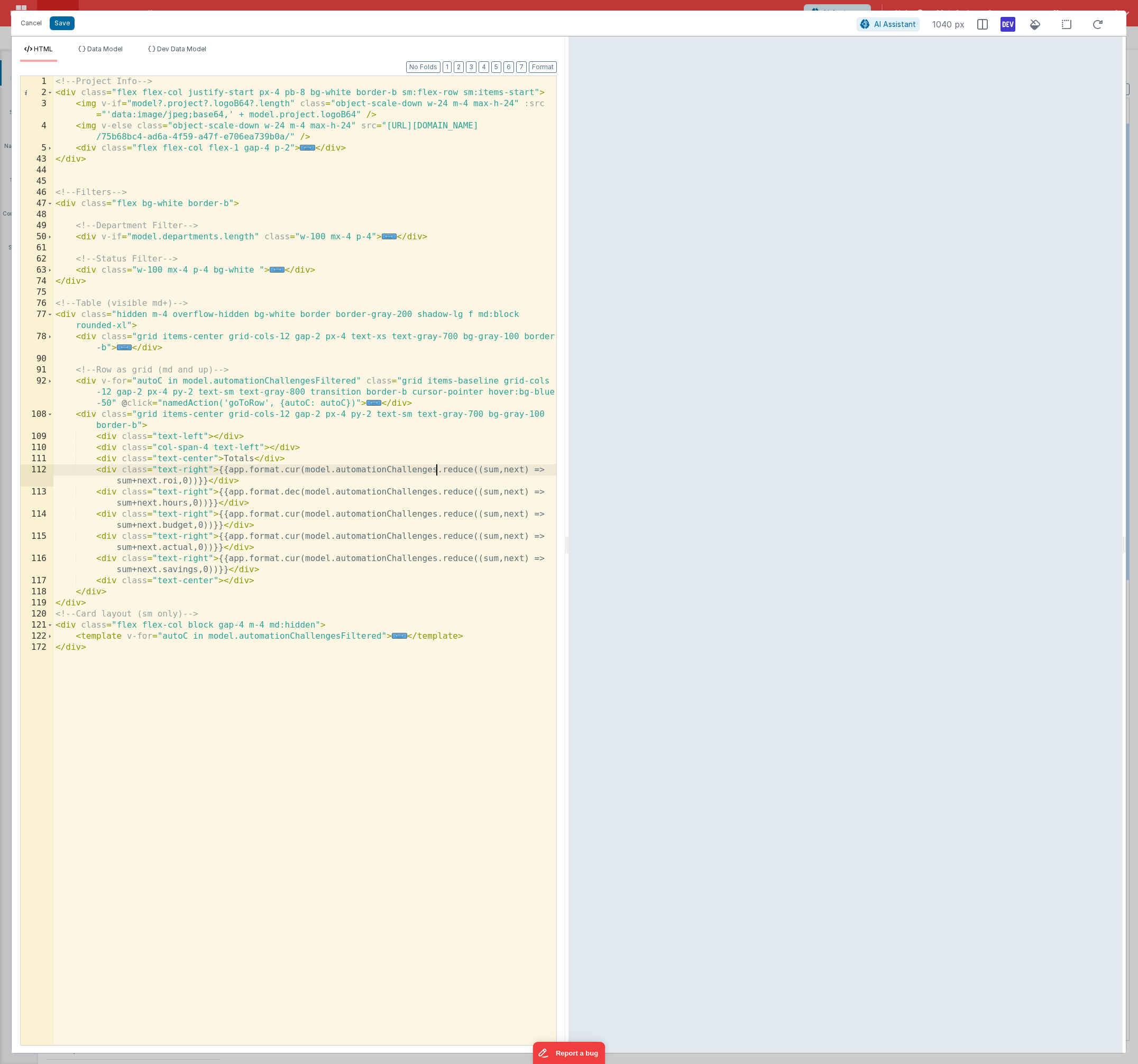
click at [436, 470] on div "<!-- Project Info --> < div class = "flex flex-col justify-start px-4 pb-8 bg-w…" at bounding box center [305, 571] width 503 height 991
click at [404, 496] on div "<!-- Project Info --> < div class = "flex flex-col justify-start px-4 pb-8 bg-w…" at bounding box center [305, 571] width 503 height 991
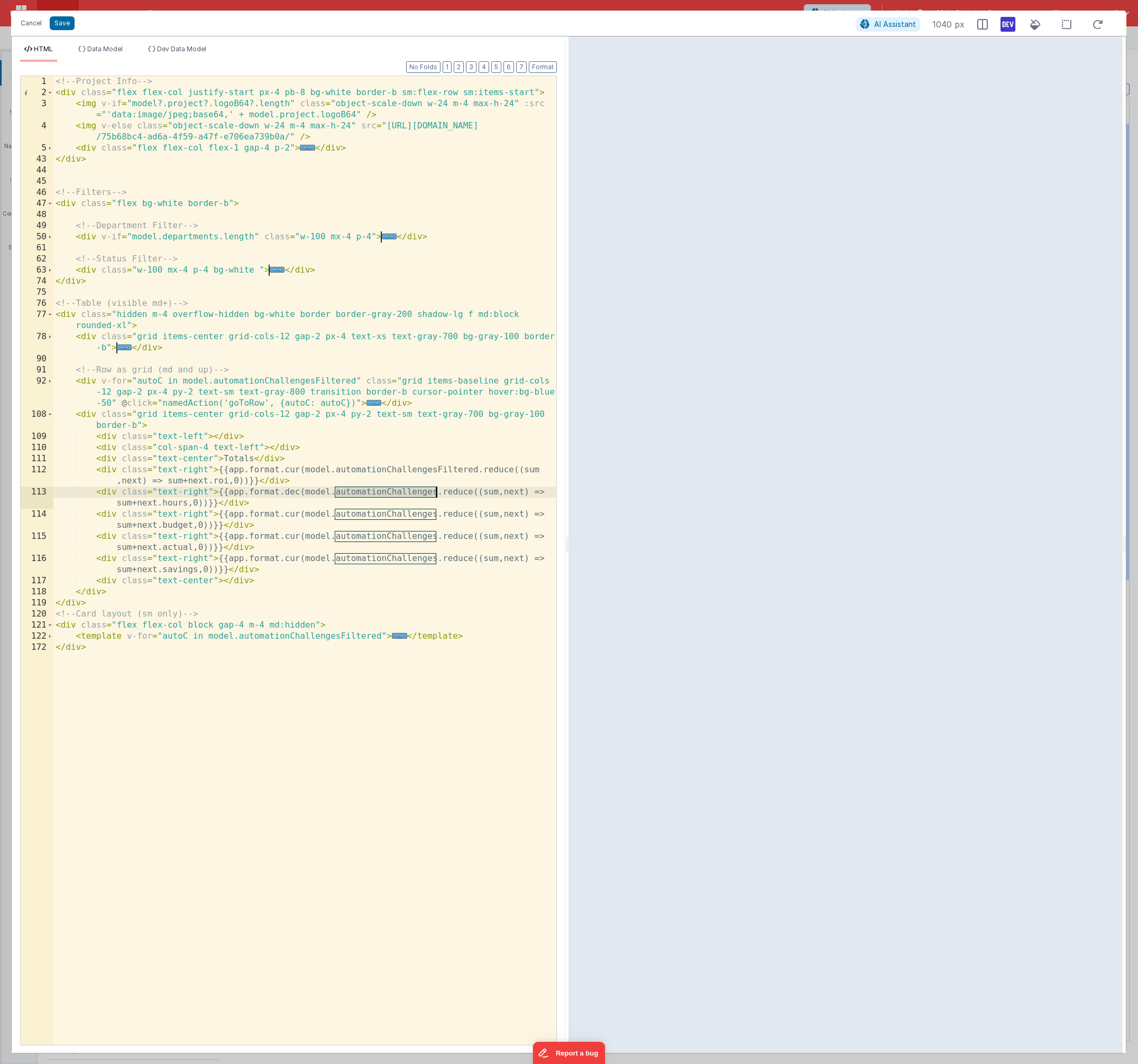
click at [404, 496] on div "<!-- Project Info --> < div class = "flex flex-col justify-start px-4 pb-8 bg-w…" at bounding box center [305, 571] width 503 height 991
click at [375, 514] on div "<!-- Project Info --> < div class = "flex flex-col justify-start px-4 pb-8 bg-w…" at bounding box center [305, 571] width 503 height 991
click at [373, 534] on div "<!-- Project Info --> < div class = "flex flex-col justify-start px-4 pb-8 bg-w…" at bounding box center [305, 571] width 503 height 991
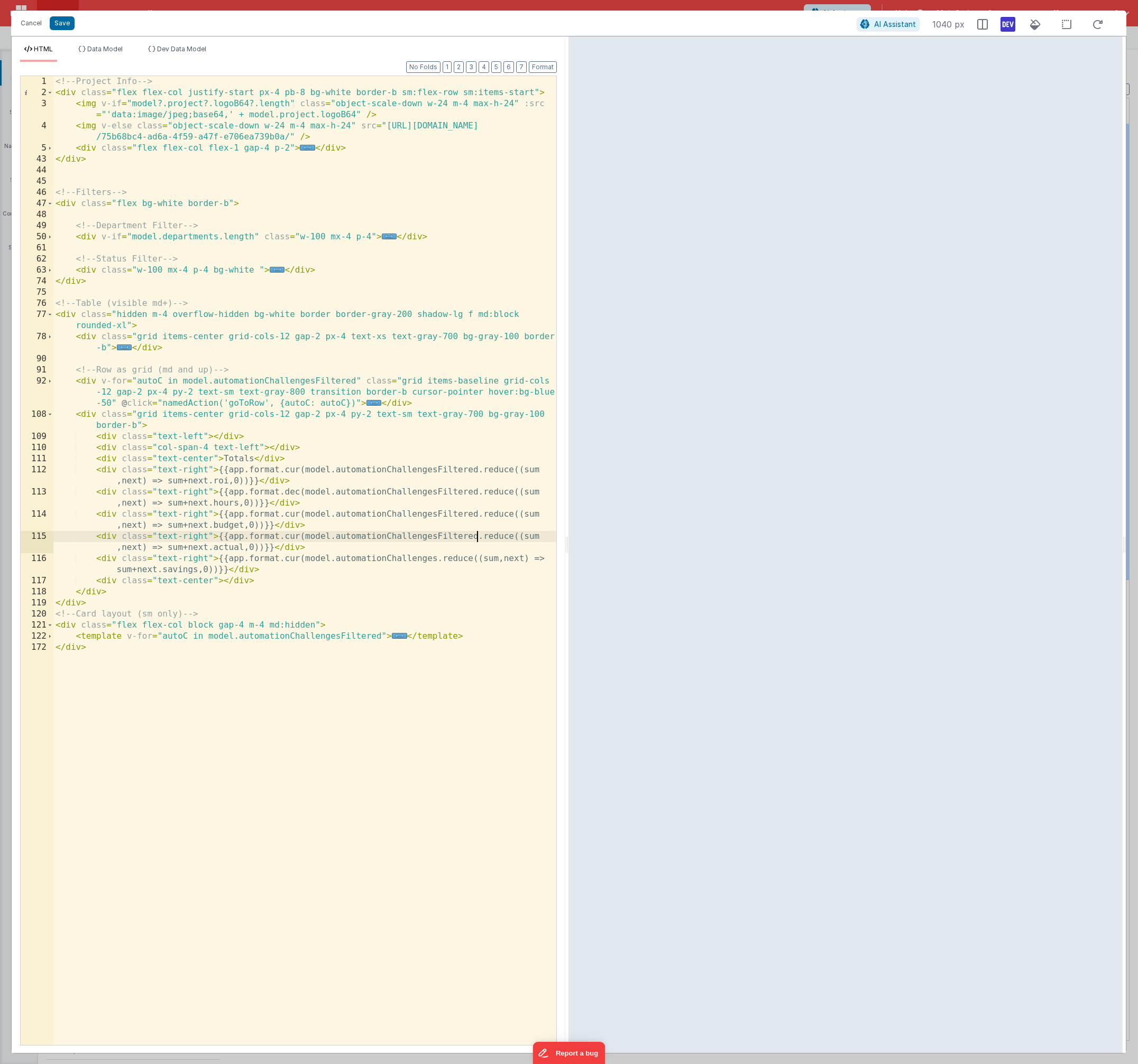
click at [372, 556] on div "<!-- Project Info --> < div class = "flex flex-col justify-start px-4 pb-8 bg-w…" at bounding box center [305, 571] width 503 height 991
click at [68, 24] on button "Save" at bounding box center [62, 23] width 25 height 14
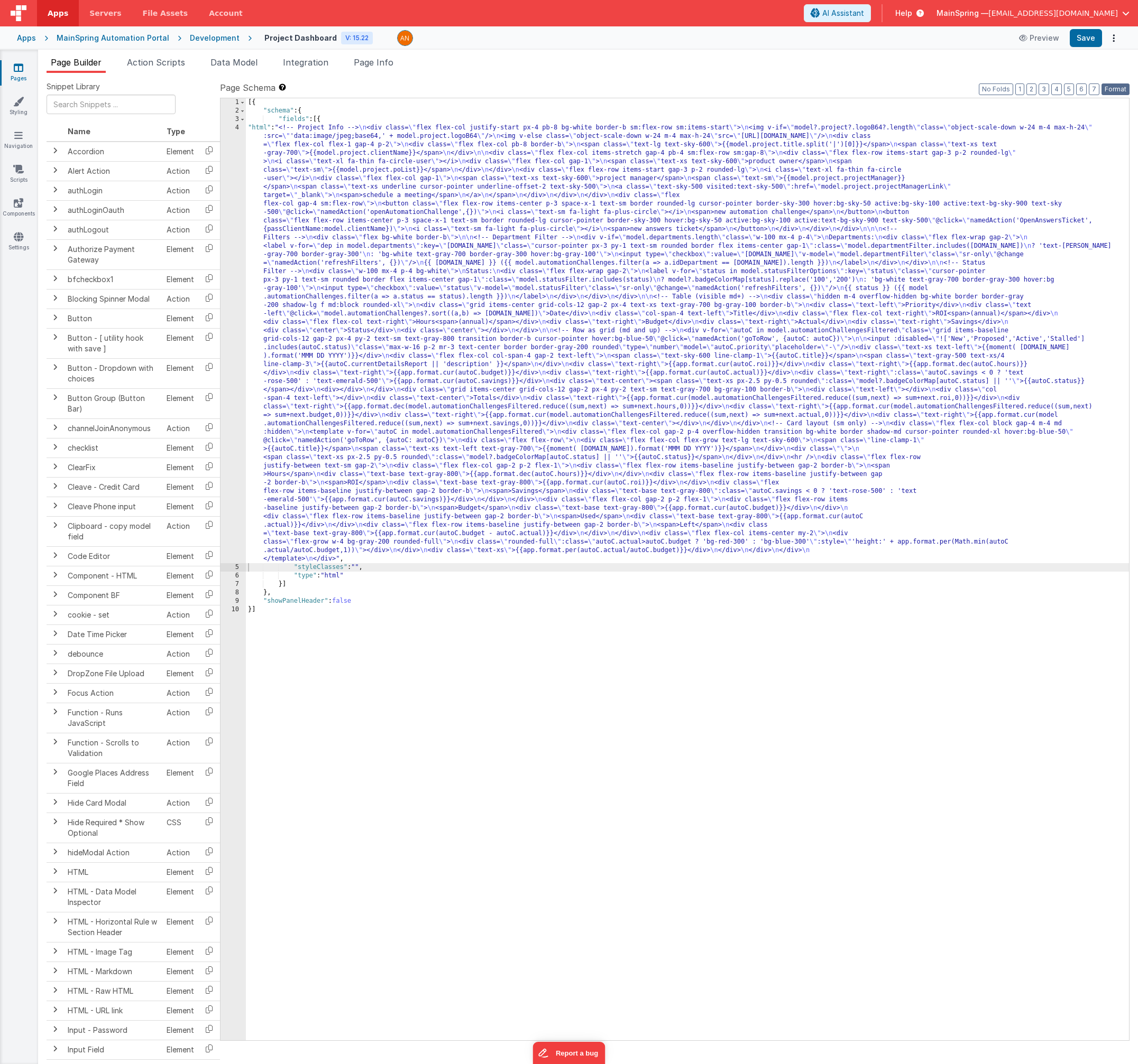
click at [1109, 83] on button "Format" at bounding box center [1115, 89] width 28 height 12
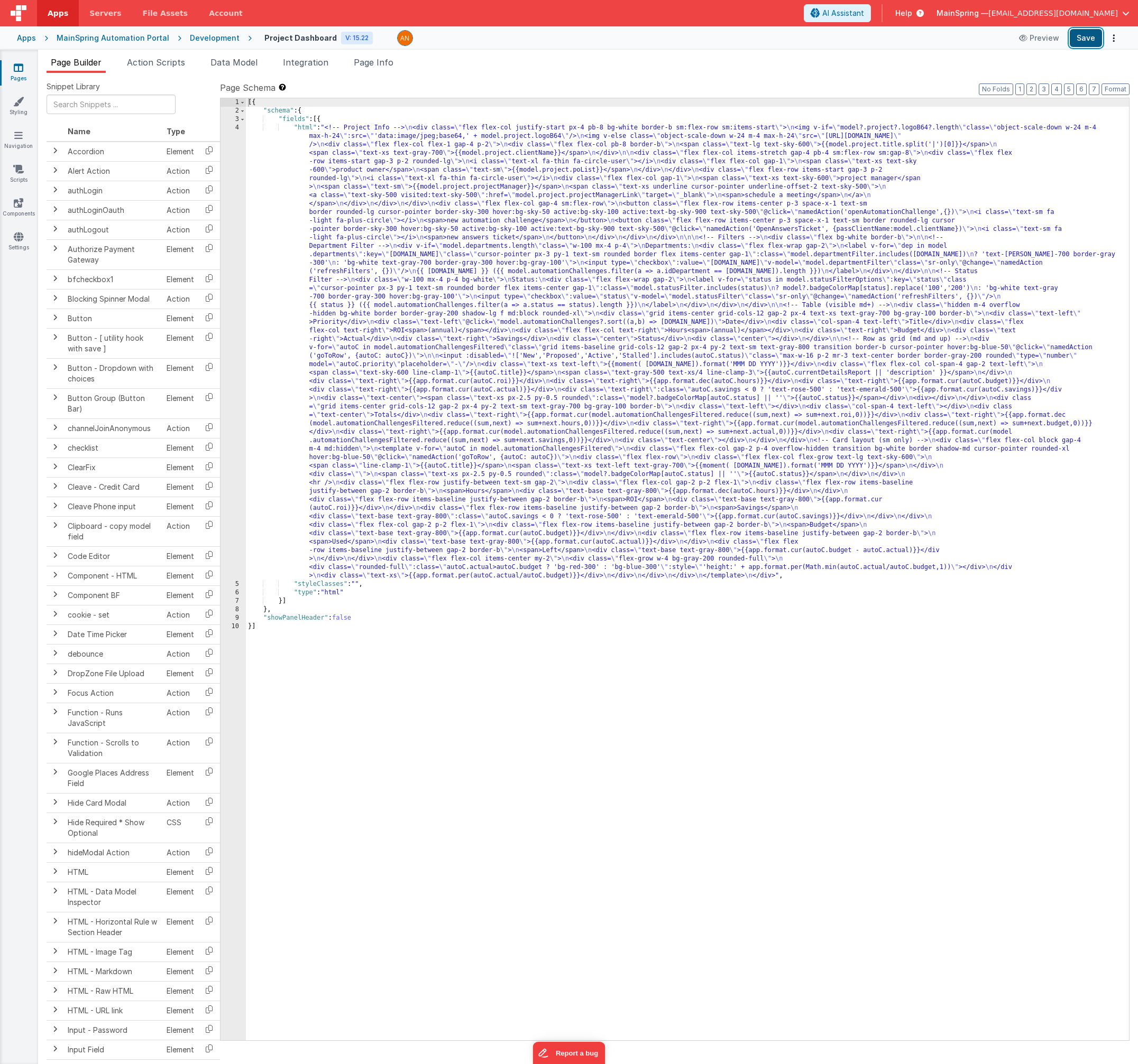
click at [1085, 45] on button "Save" at bounding box center [1085, 38] width 32 height 18
click at [215, 39] on div "Development" at bounding box center [214, 38] width 50 height 11
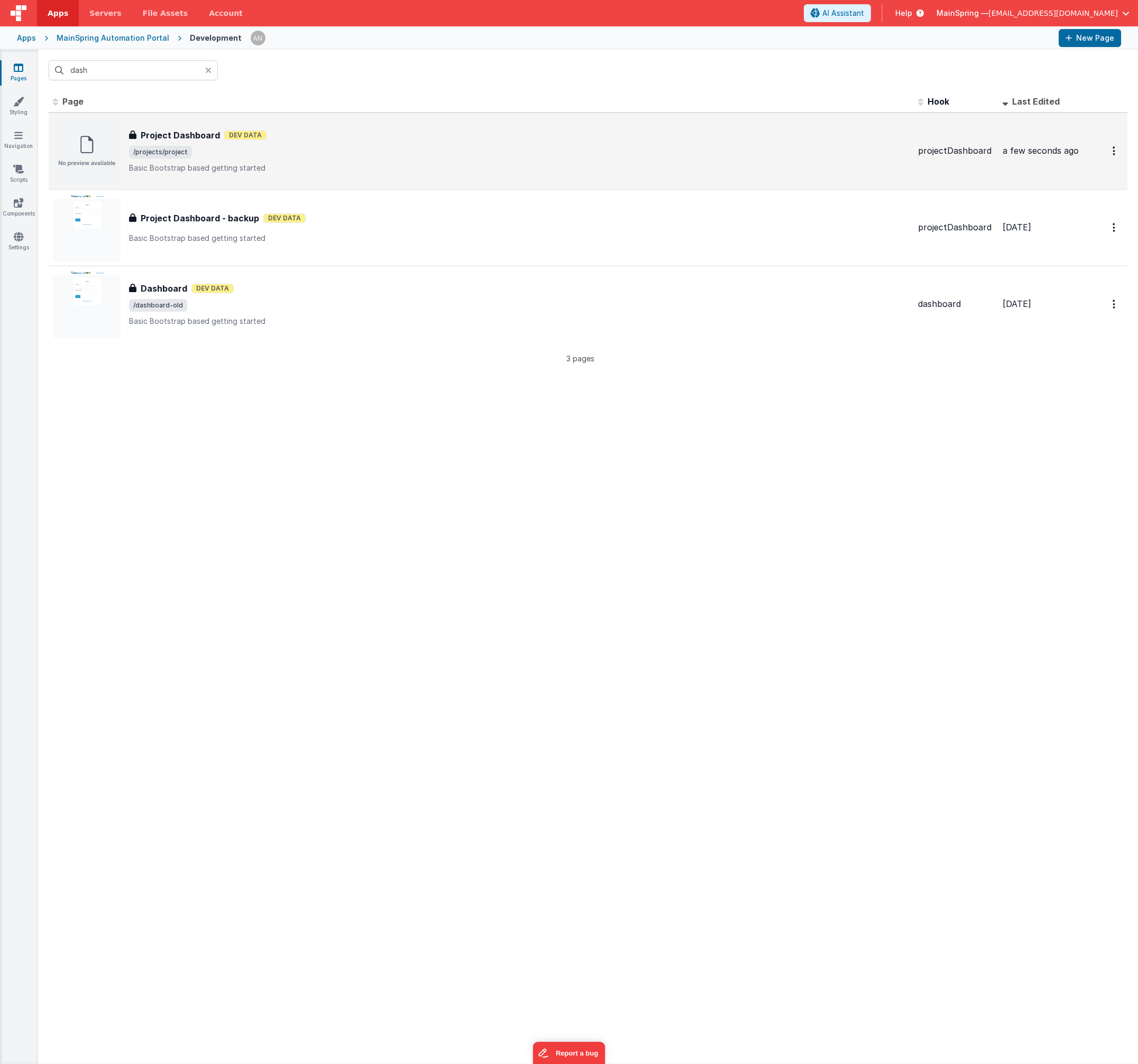
click at [347, 133] on div "Project Dashboard Dev Data" at bounding box center [519, 135] width 780 height 12
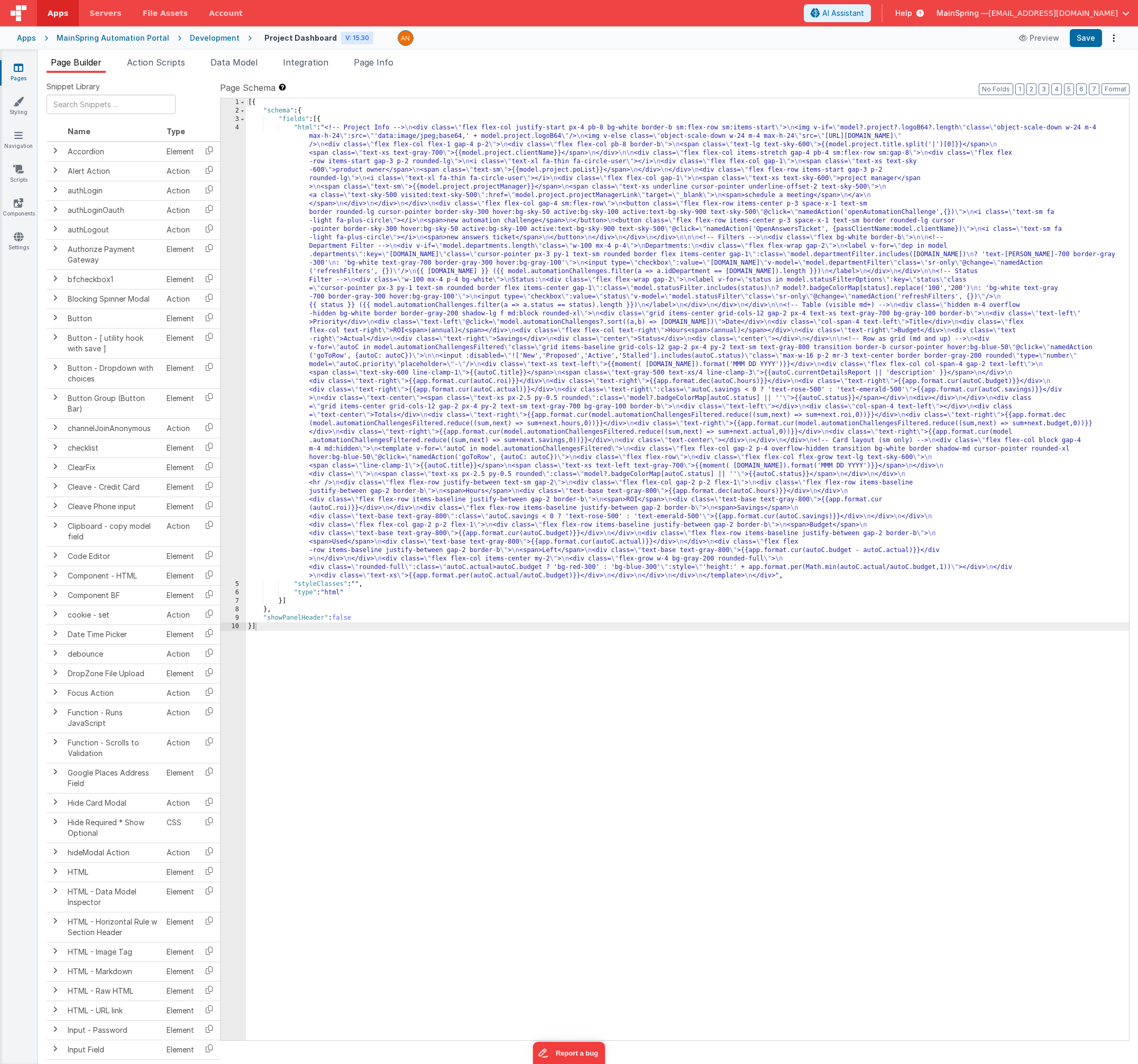
click at [496, 499] on div "[{ "schema" : { "fields" : [{ "html" : "<!-- Project Info --> \n <div class= \"…" at bounding box center [686, 578] width 882 height 959
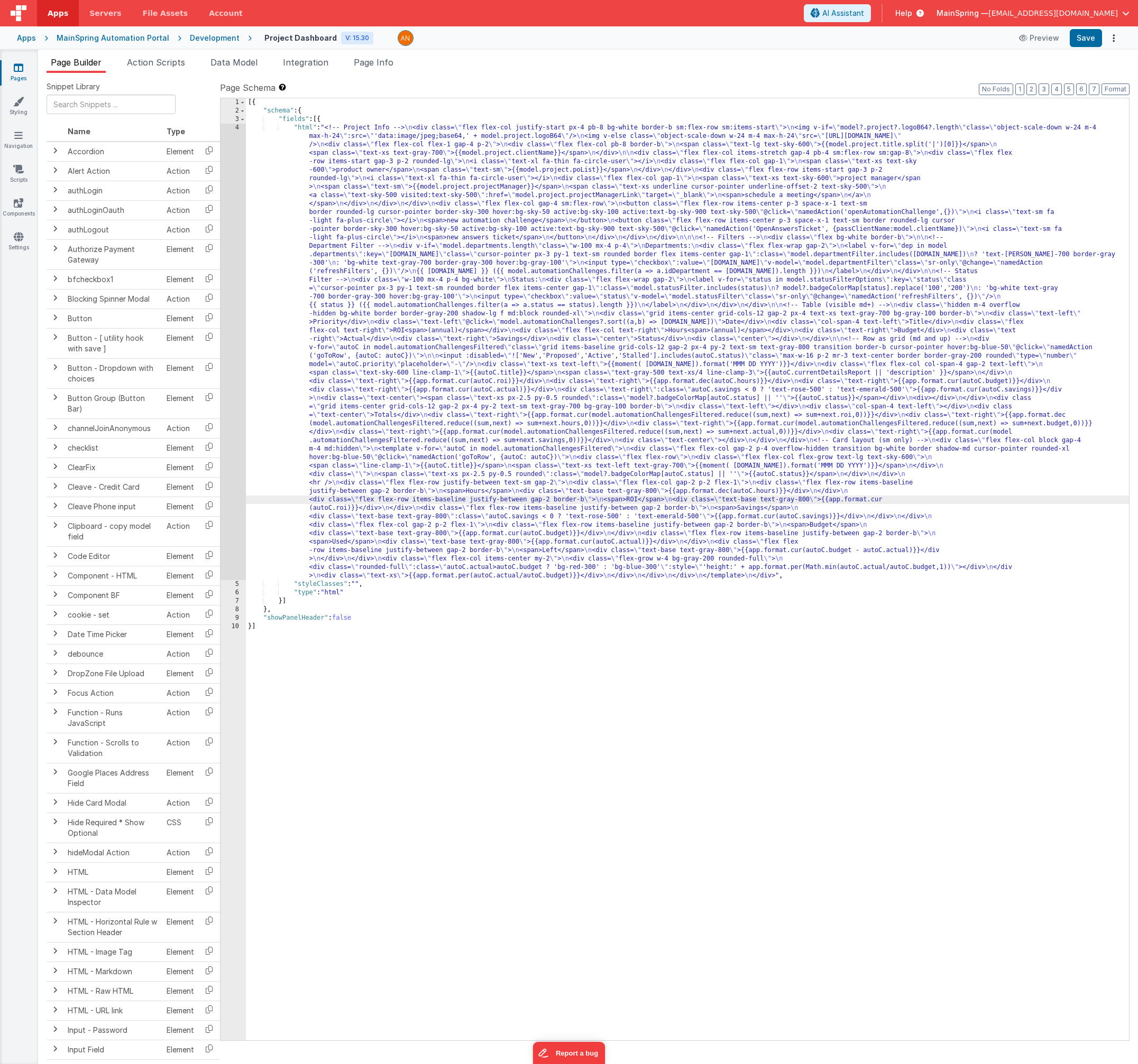
click at [235, 489] on div "4" at bounding box center [233, 352] width 26 height 456
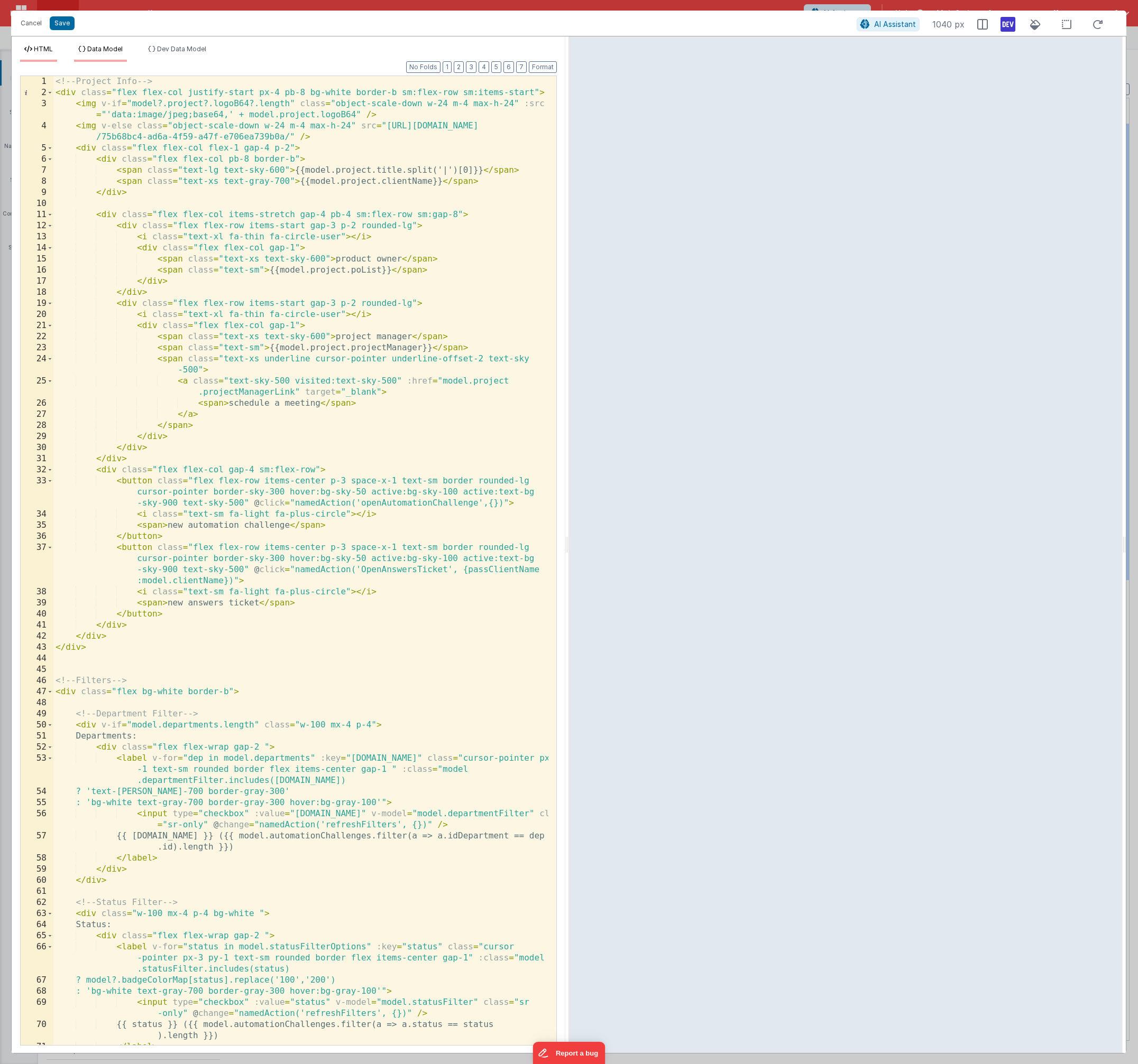
click at [103, 45] on span "Data Model" at bounding box center [104, 49] width 36 height 8
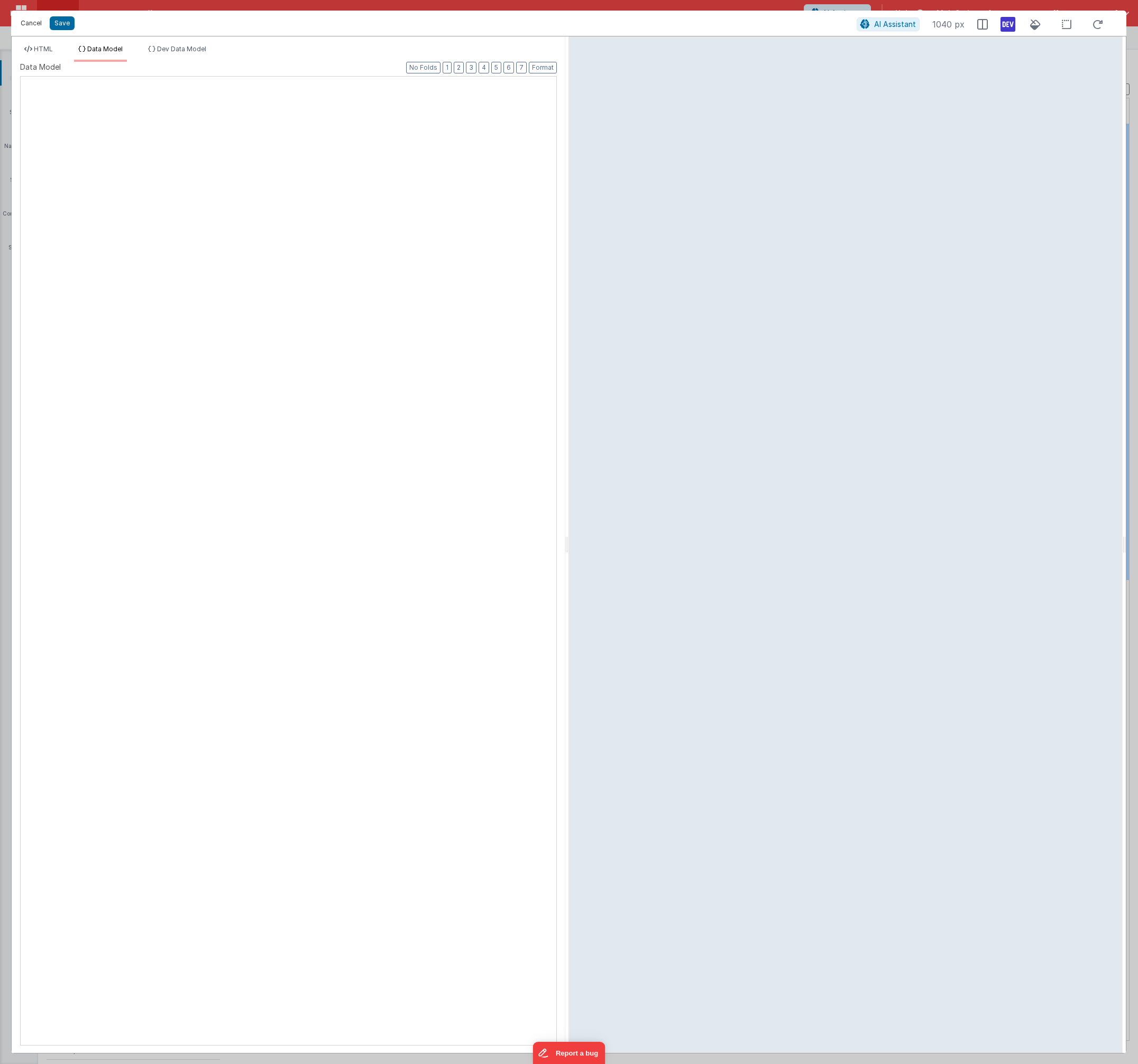
click at [26, 21] on button "Cancel" at bounding box center [31, 23] width 31 height 15
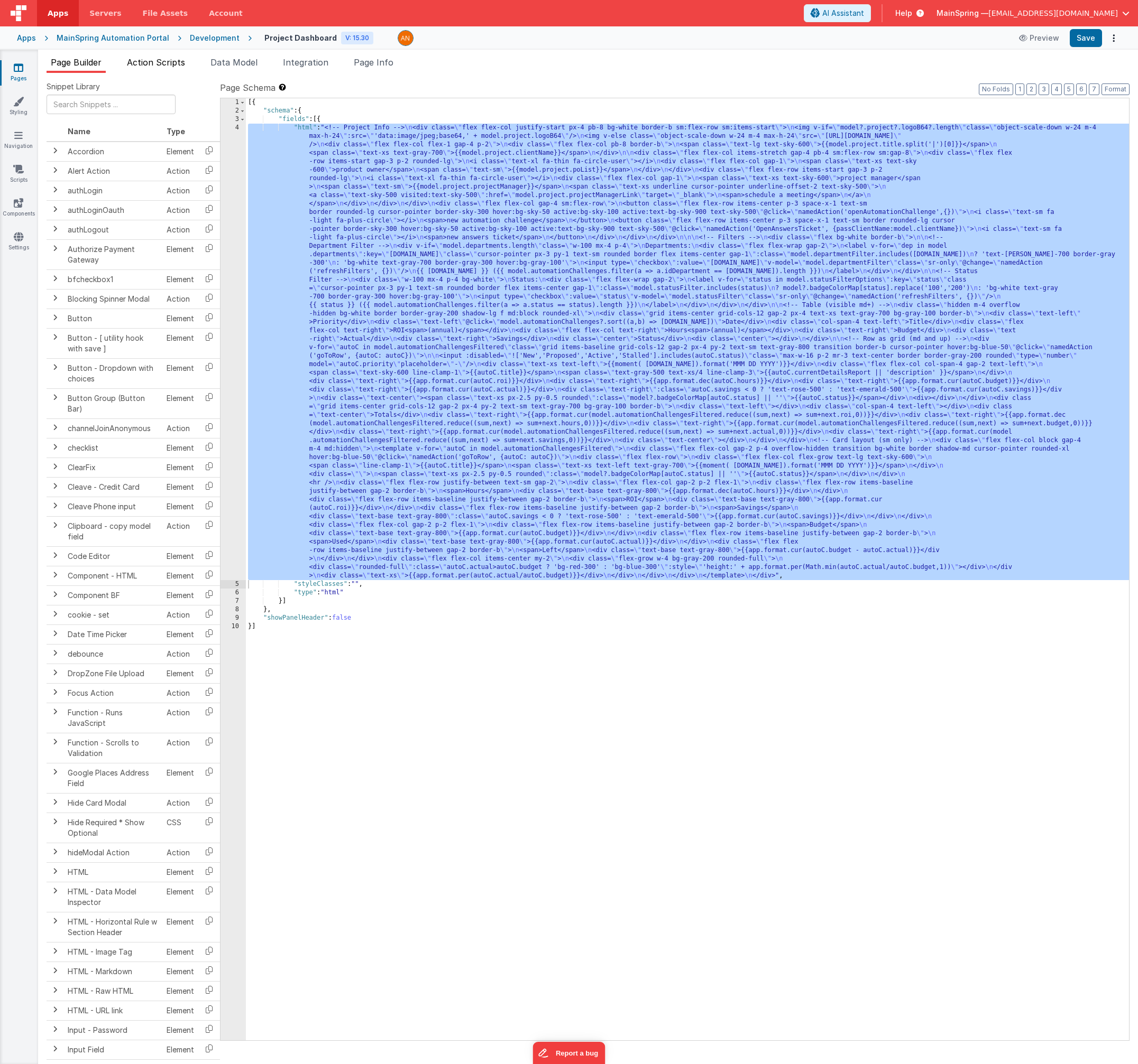
click at [155, 66] on span "Action Scripts" at bounding box center [155, 62] width 58 height 11
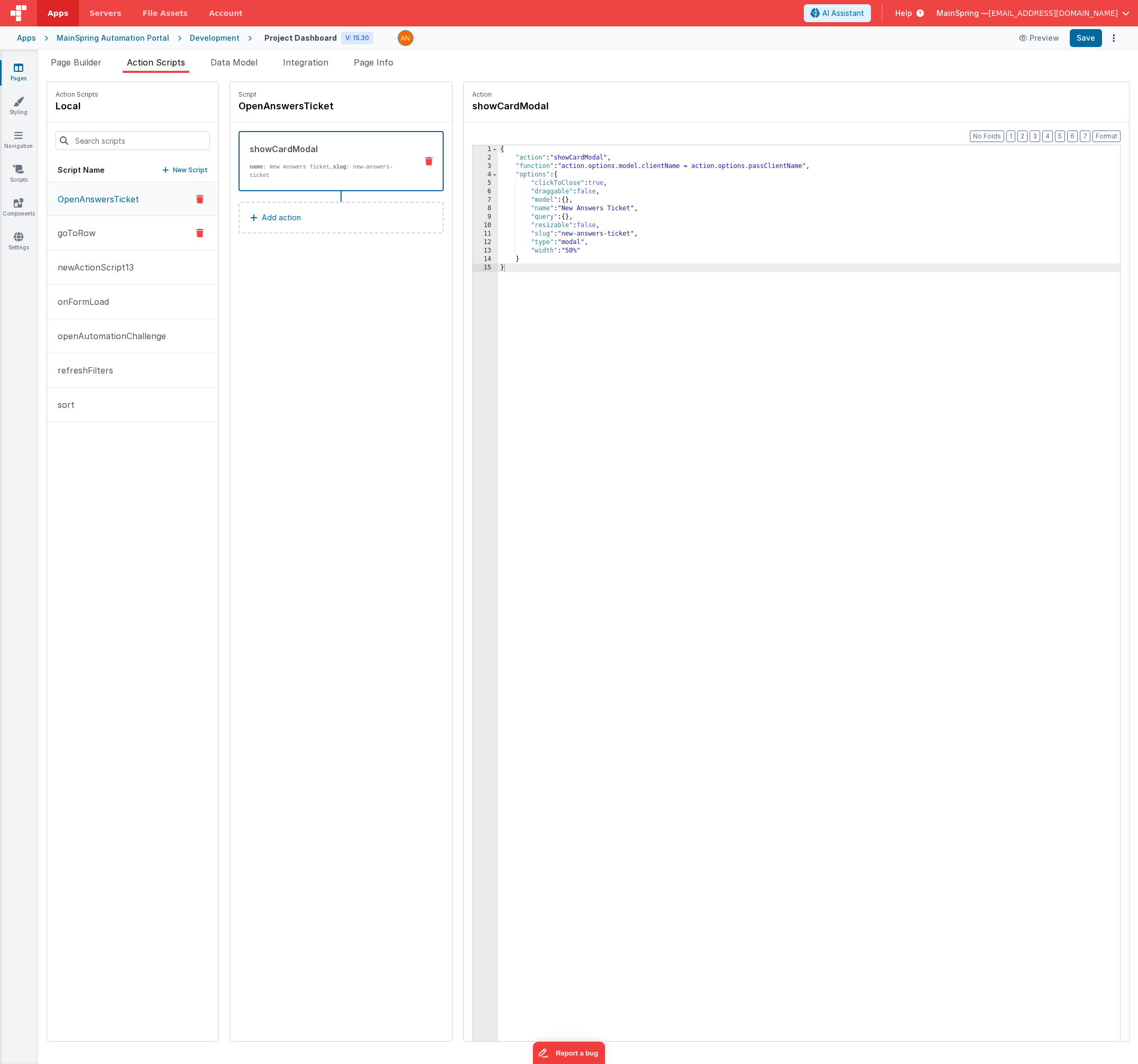
click at [102, 232] on button "goToRow" at bounding box center [132, 233] width 171 height 35
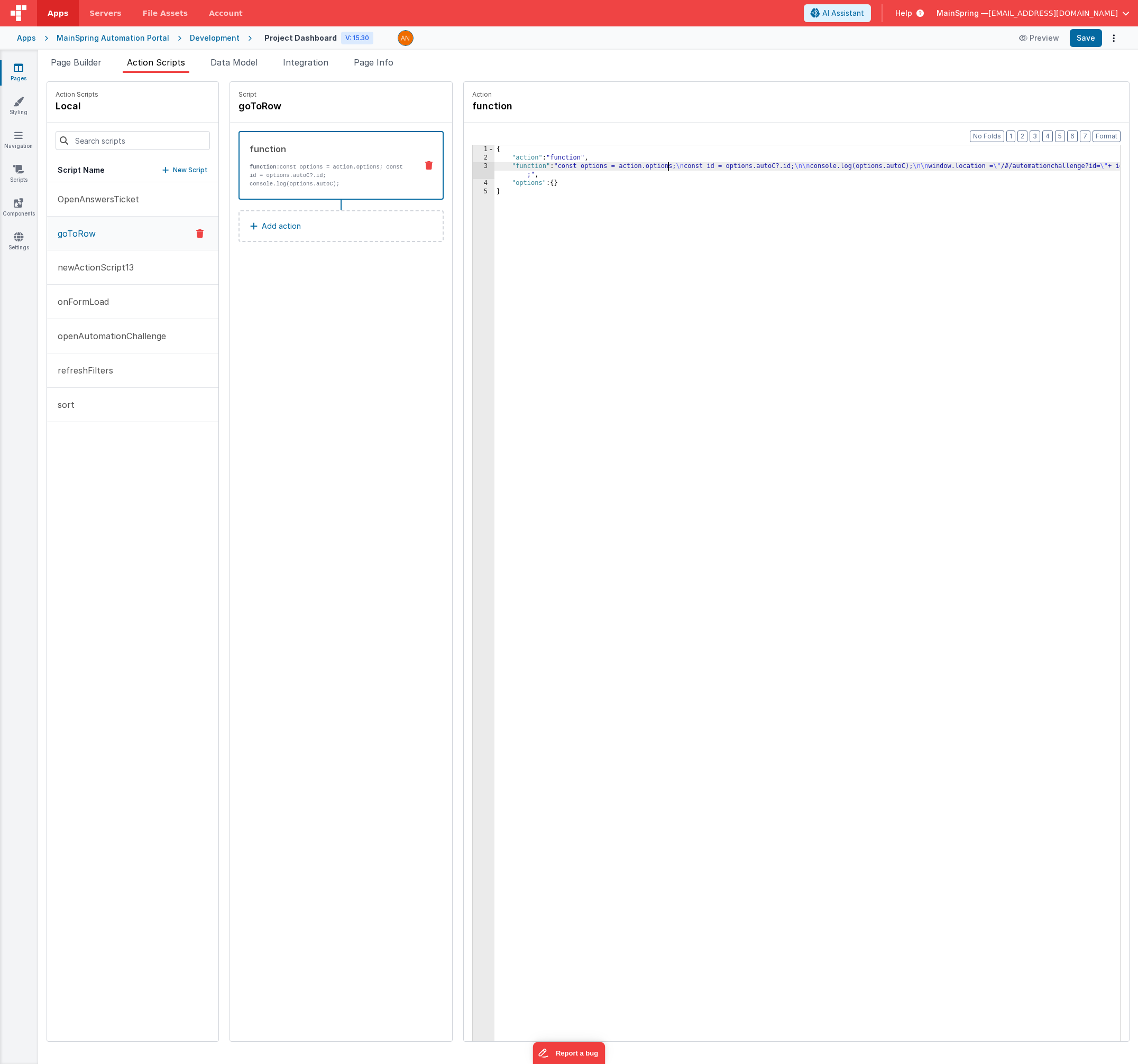
click at [647, 163] on div "{ "action" : "function" , "function" : "const options = action.options; \n cons…" at bounding box center [818, 618] width 648 height 946
click at [472, 165] on div "3" at bounding box center [483, 170] width 22 height 17
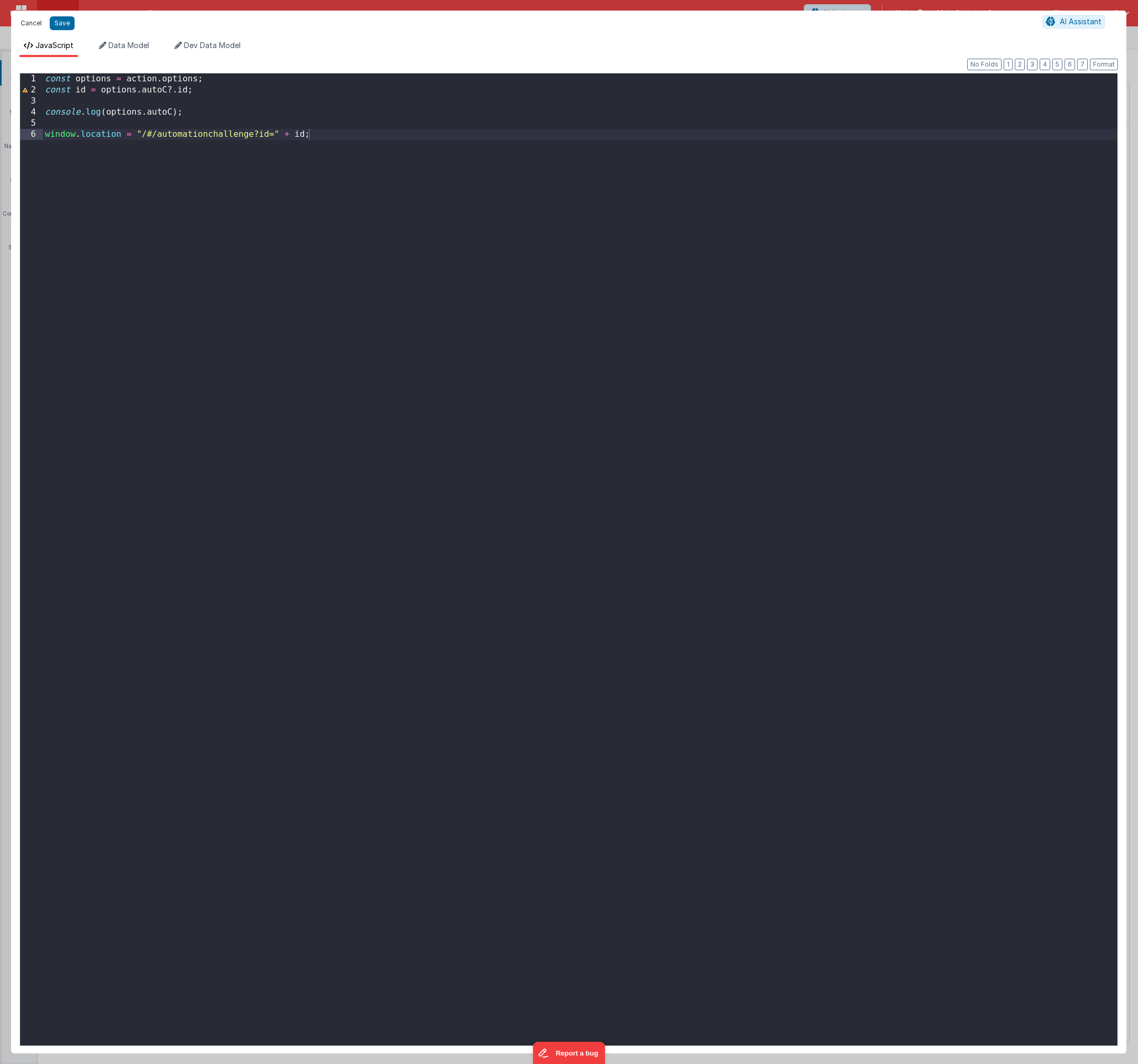
click at [26, 22] on button "Cancel" at bounding box center [31, 23] width 31 height 15
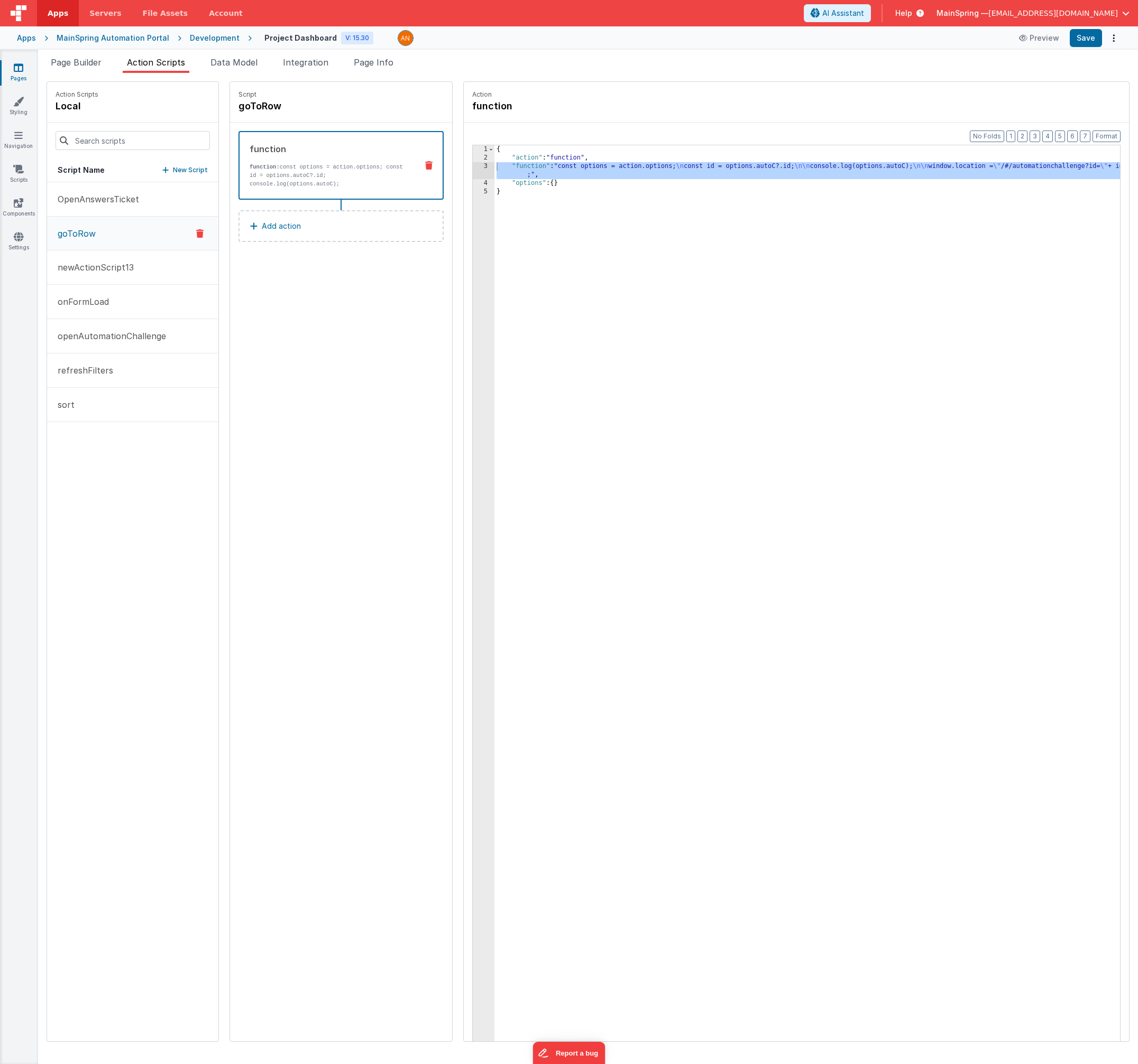
click at [357, 322] on div "Script goToRow function function: const options = action.options; const id = op…" at bounding box center [341, 561] width 222 height 960
click at [208, 40] on div "Development" at bounding box center [214, 38] width 50 height 11
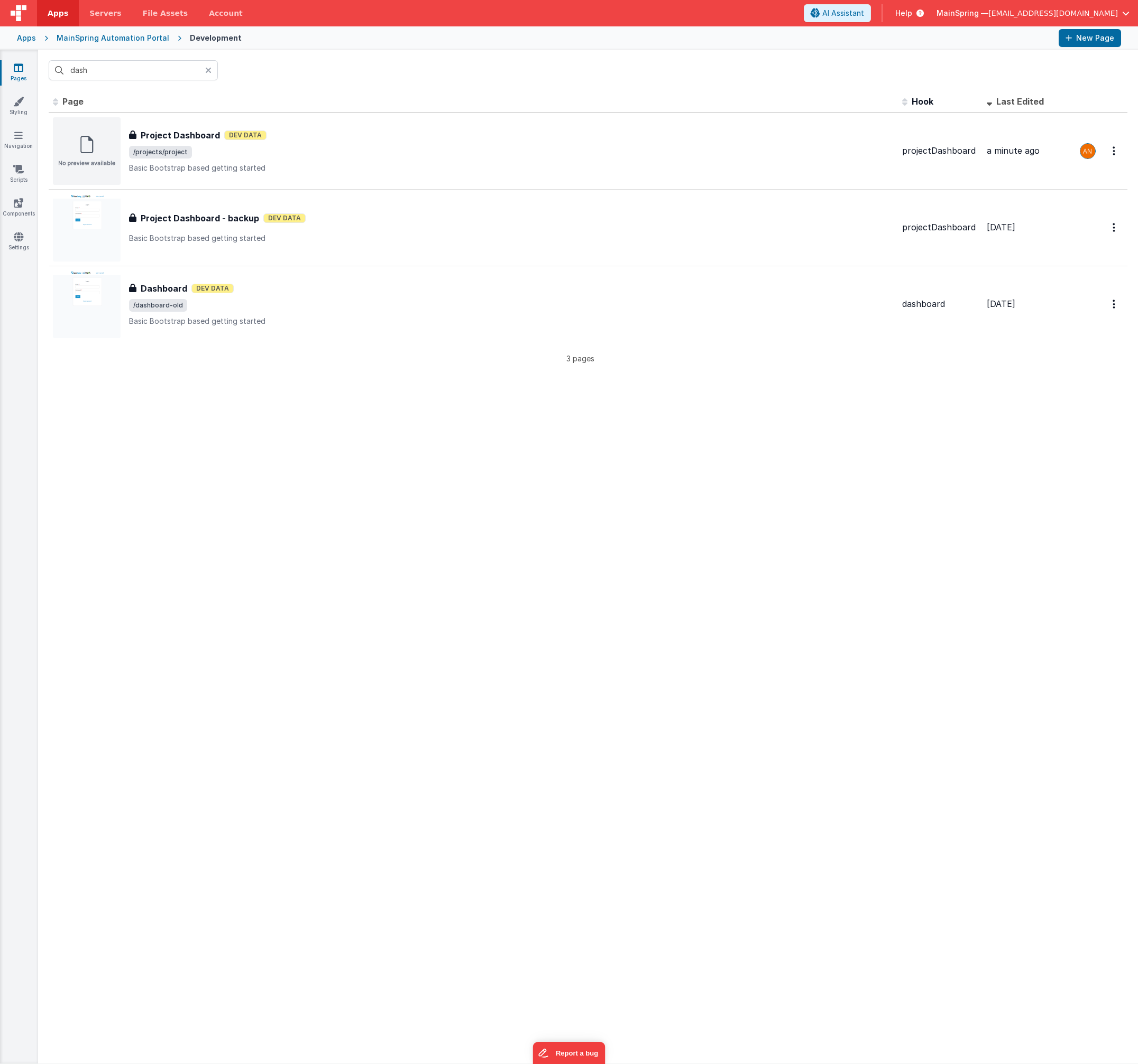
click at [208, 71] on icon at bounding box center [208, 70] width 7 height 8
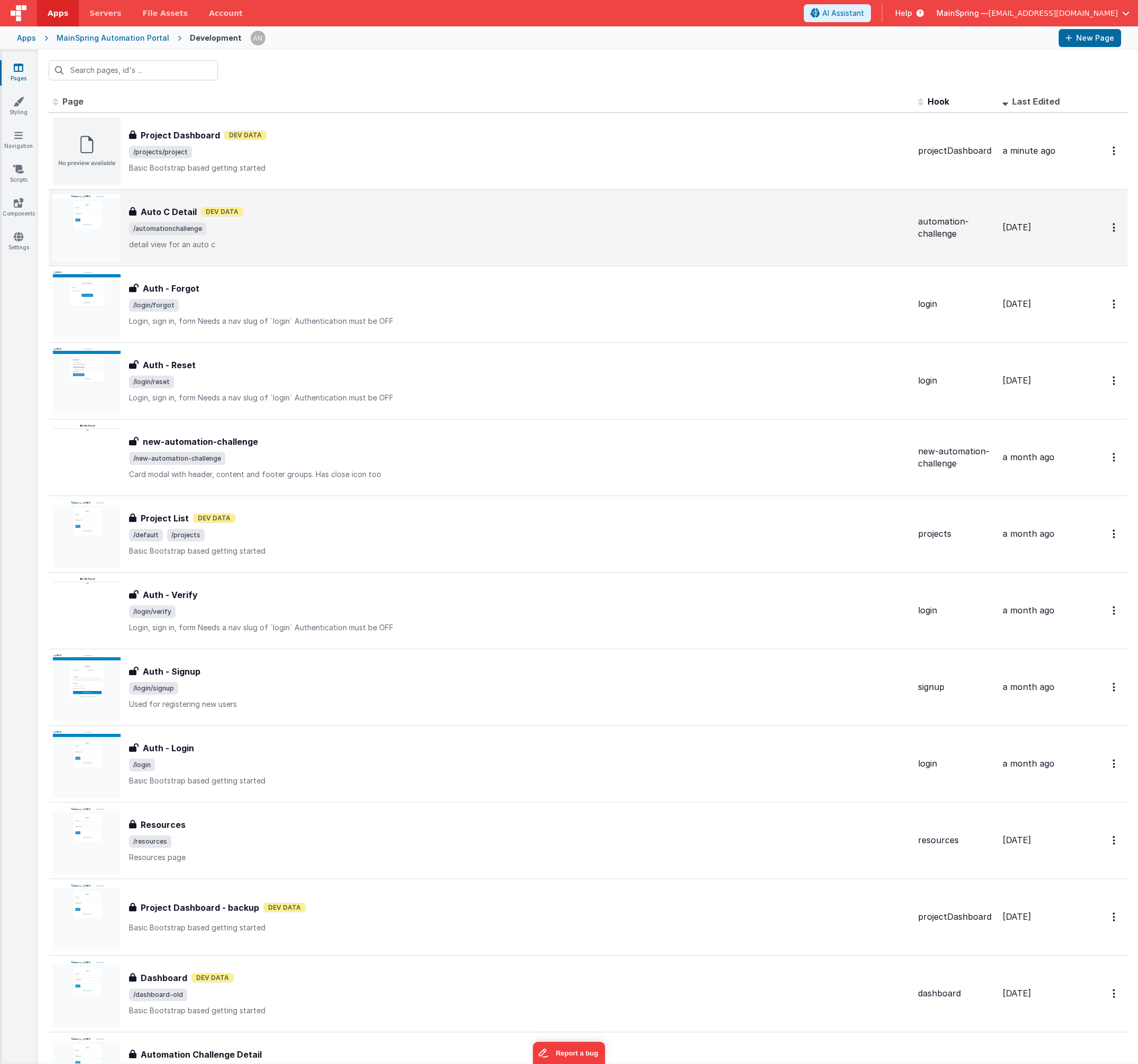
click at [438, 235] on div "Auto C Detail Auto C Detail Dev Data /automationchallenge detail view for an au…" at bounding box center [519, 228] width 780 height 45
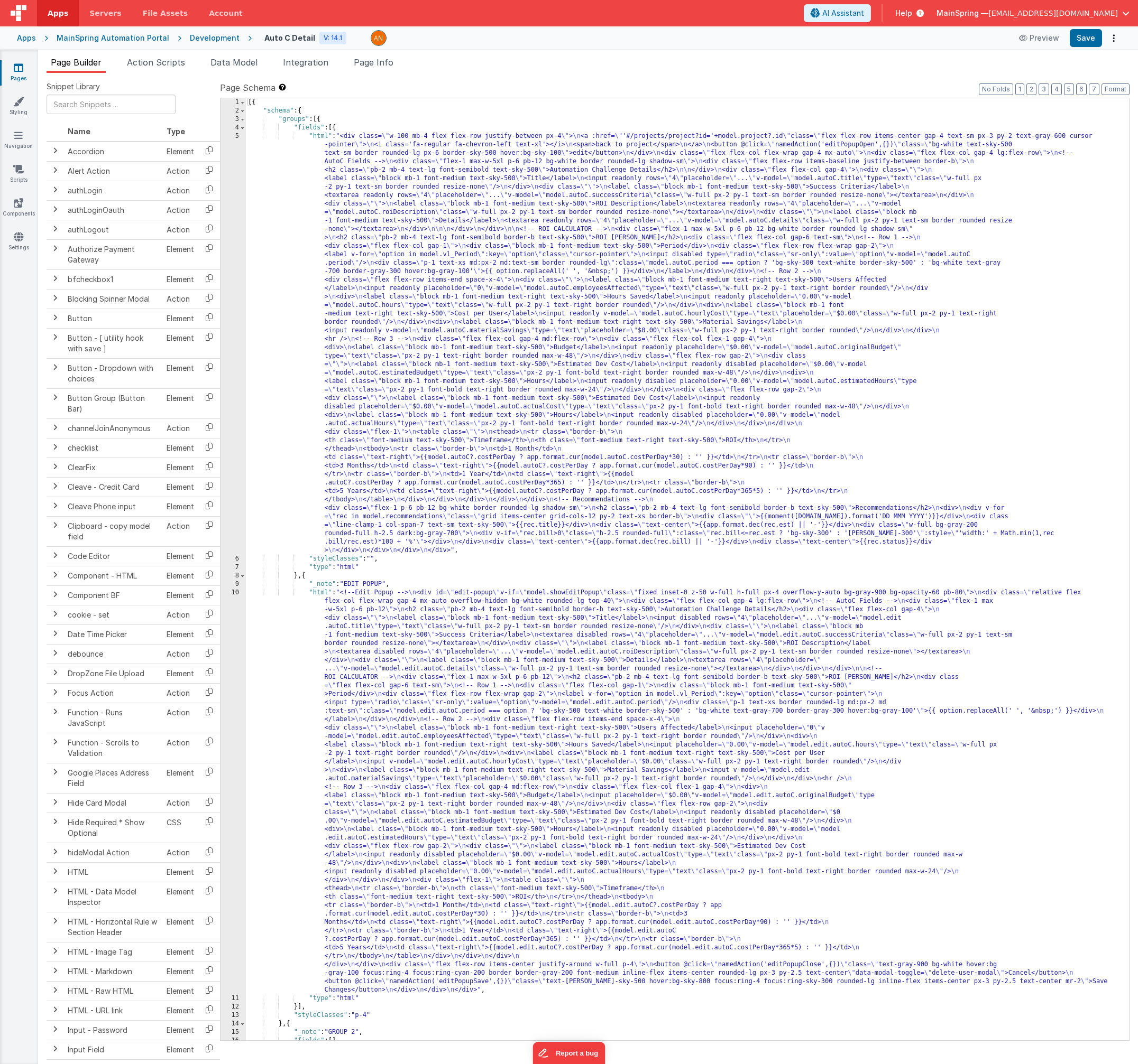
click at [662, 330] on div "[{ "schema" : { "groups" : [{ "fields" : [{ "html" : "<div class= \" w-100 mb-4…" at bounding box center [683, 578] width 875 height 959
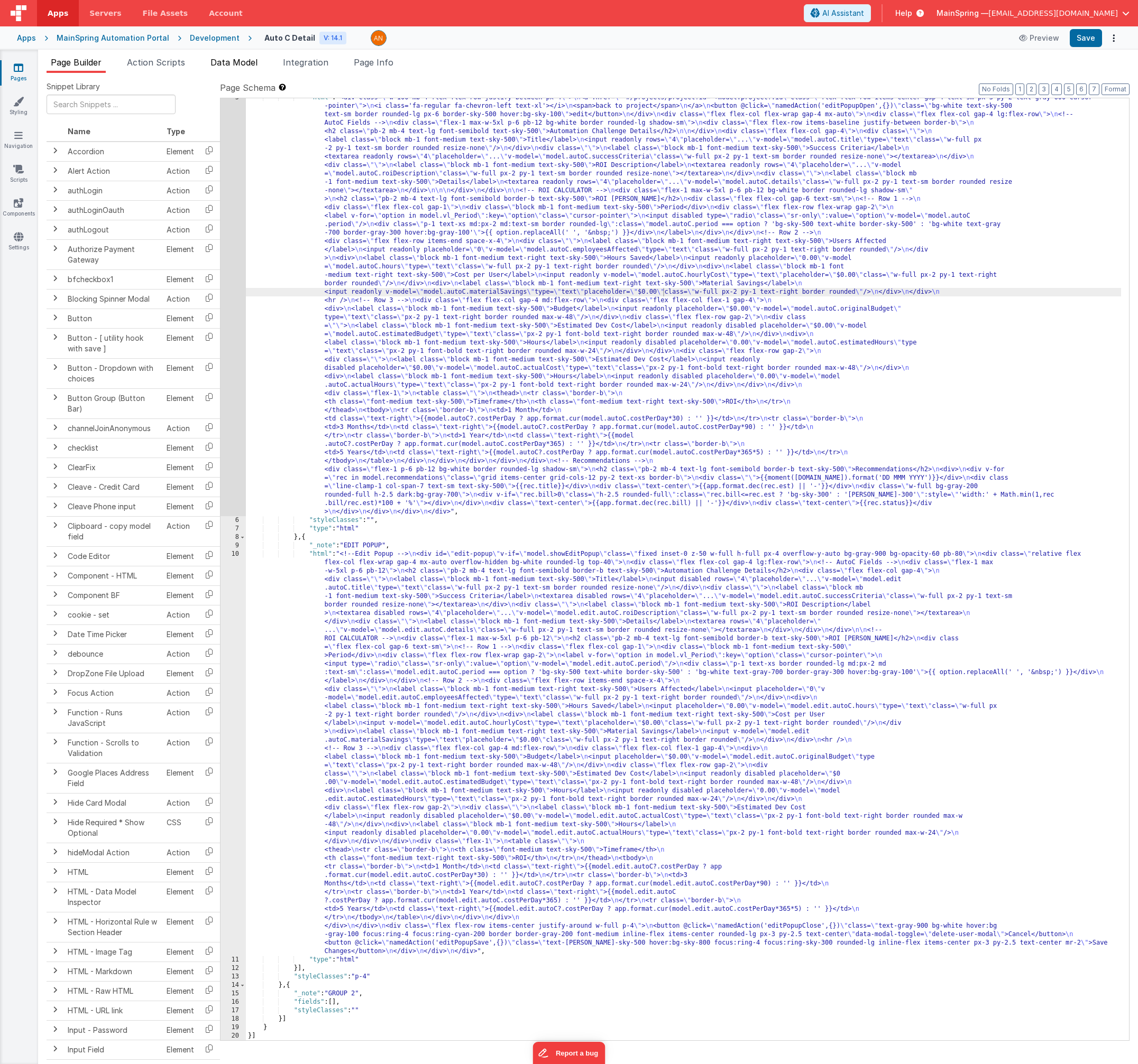
click at [252, 64] on span "Data Model" at bounding box center [233, 62] width 47 height 11
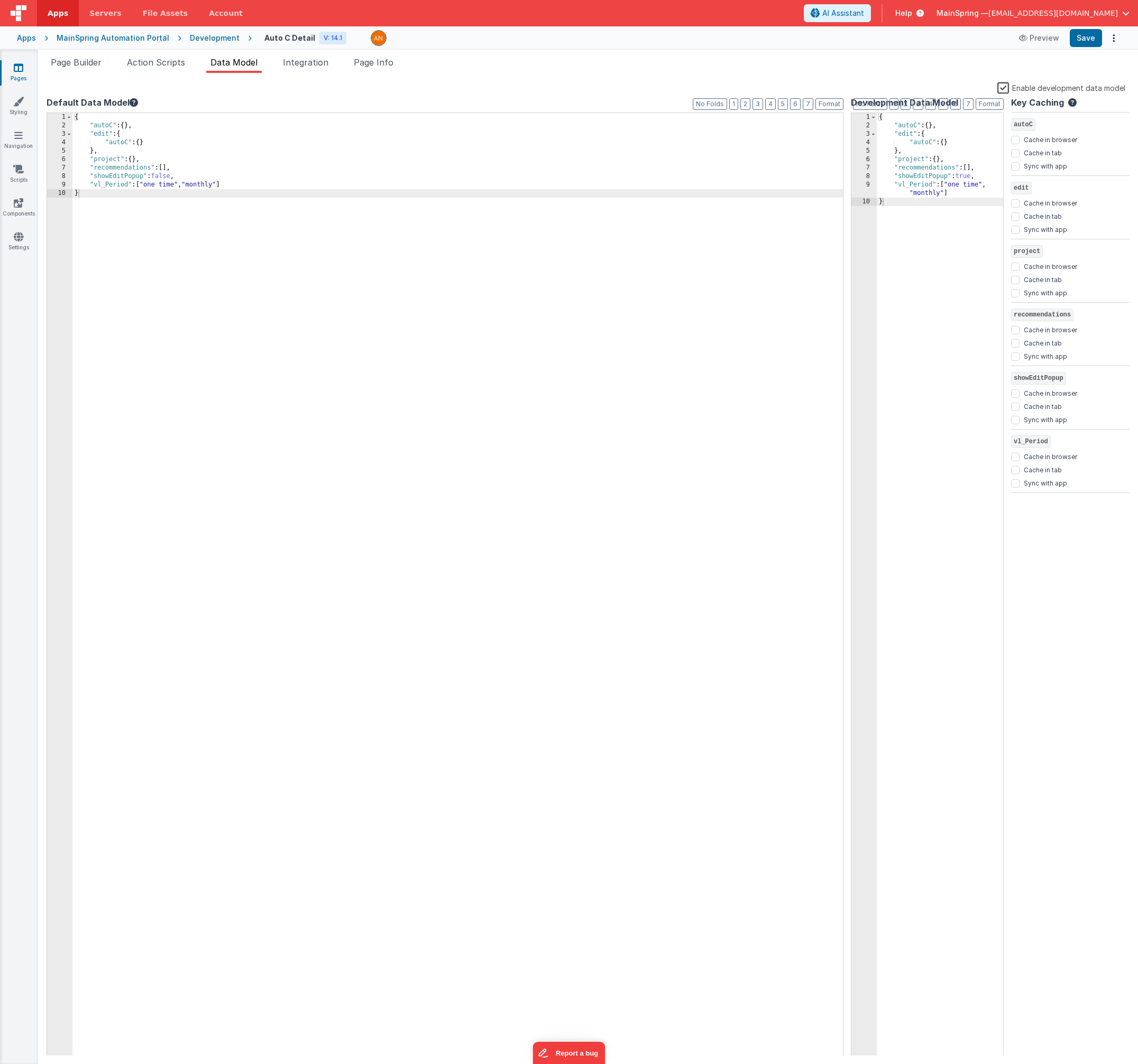
click at [998, 88] on label "Enable development data model" at bounding box center [1061, 87] width 128 height 12
click at [0, 0] on input "Enable development data model" at bounding box center [0, 0] width 0 height 0
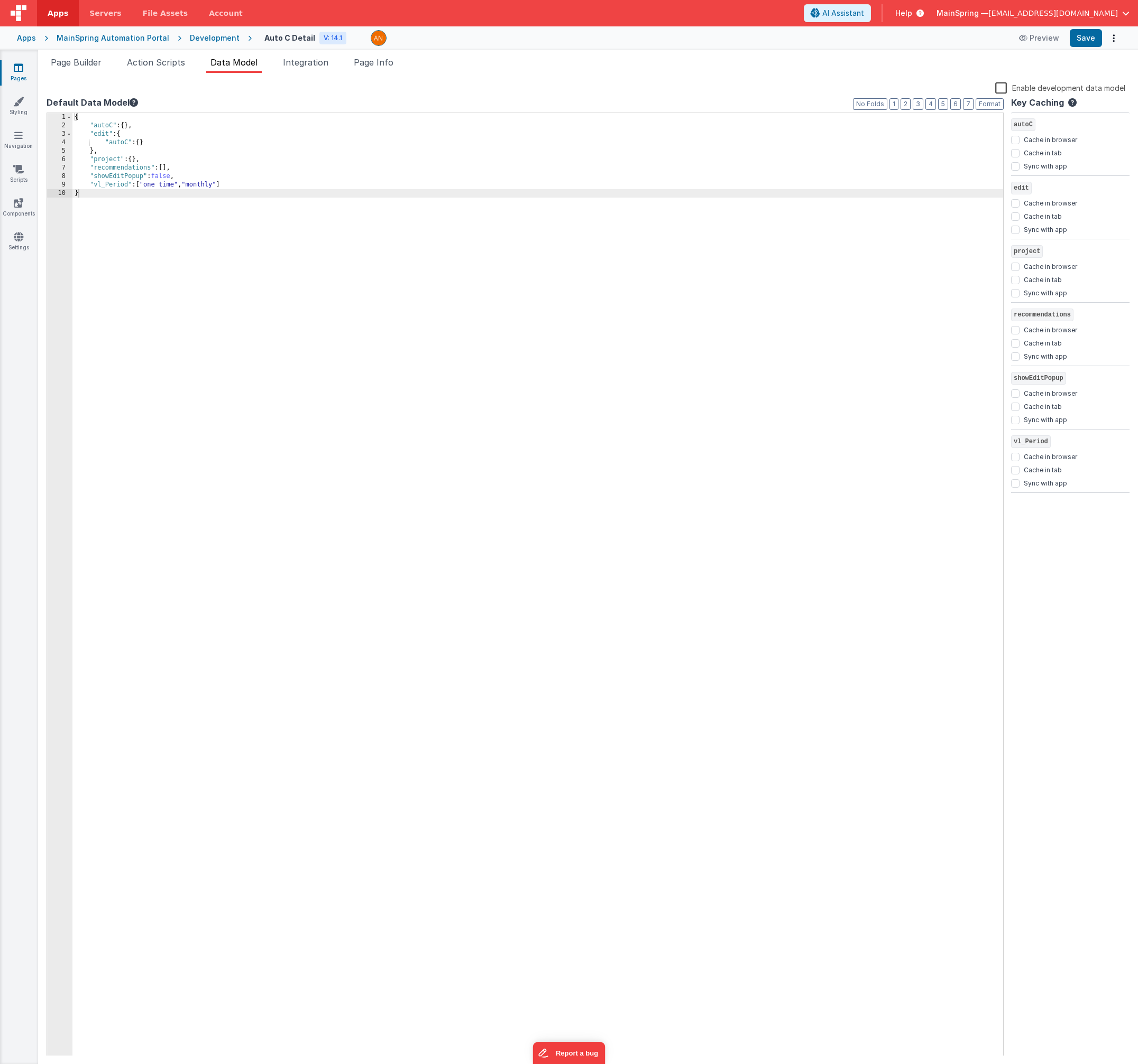
click at [767, 70] on ul "Page Builder Action Scripts Data Model Integration Page Info" at bounding box center [588, 64] width 1100 height 17
click at [93, 67] on span "Page Builder" at bounding box center [75, 62] width 50 height 11
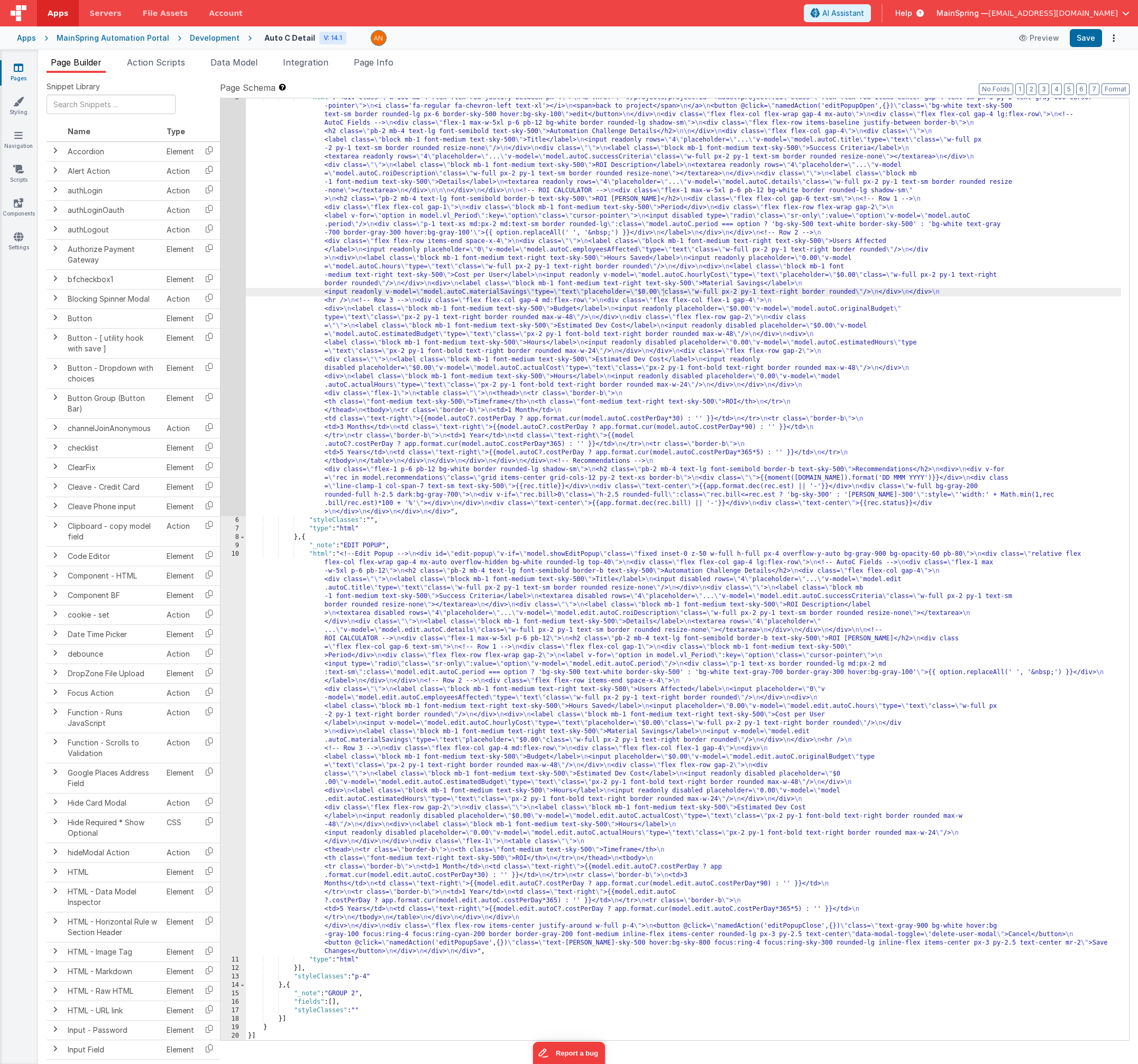
click at [168, 73] on div "Snippet Library Name Type Accordion Element Alert Action Action authLogin Actio…" at bounding box center [588, 577] width 1100 height 1009
click at [194, 64] on ul "Page Builder Action Scripts Data Model Integration Page Info" at bounding box center [588, 64] width 1100 height 17
click at [166, 65] on span "Action Scripts" at bounding box center [155, 62] width 58 height 11
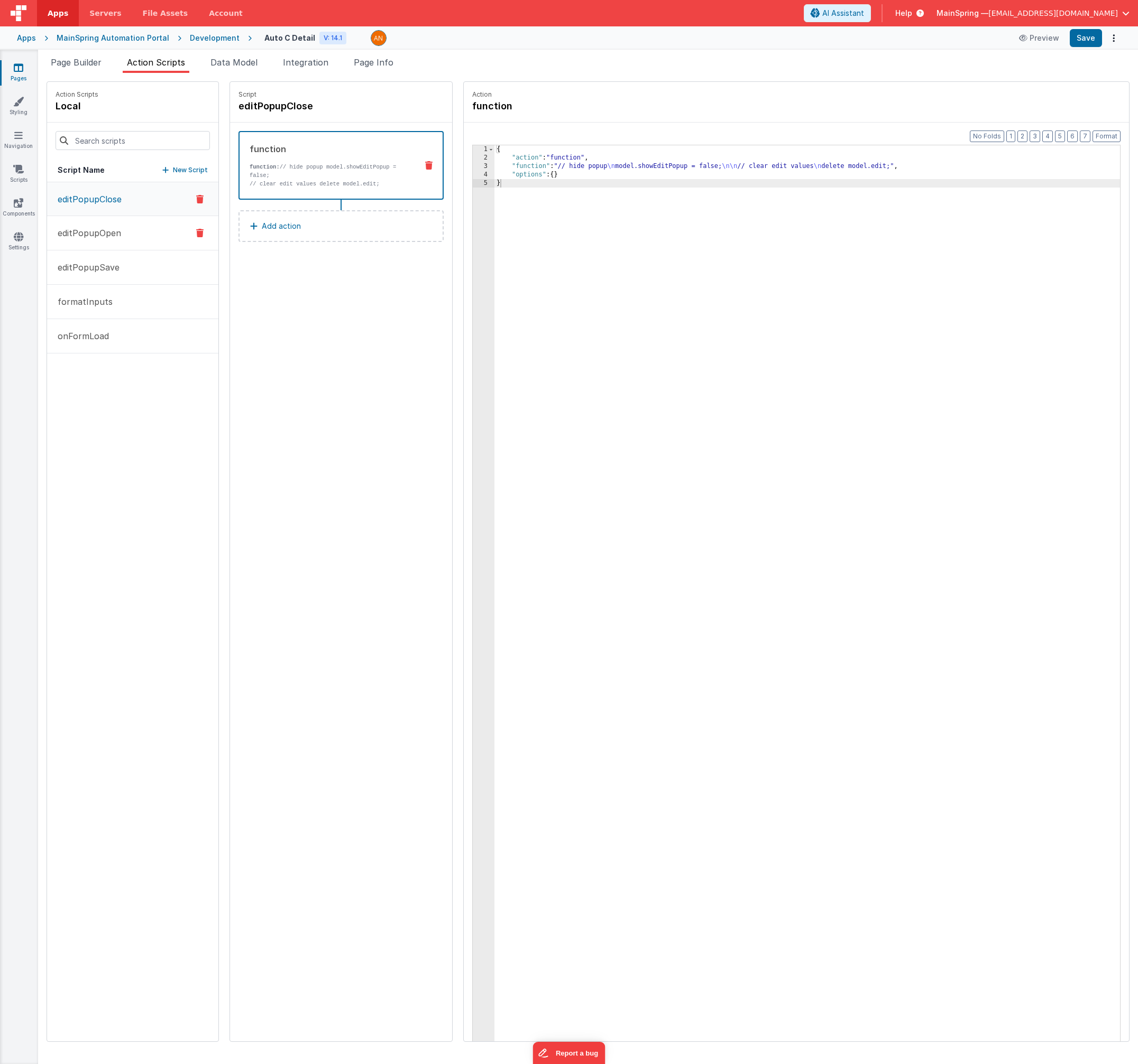
click at [94, 234] on p "editPopupOpen" at bounding box center [86, 232] width 69 height 12
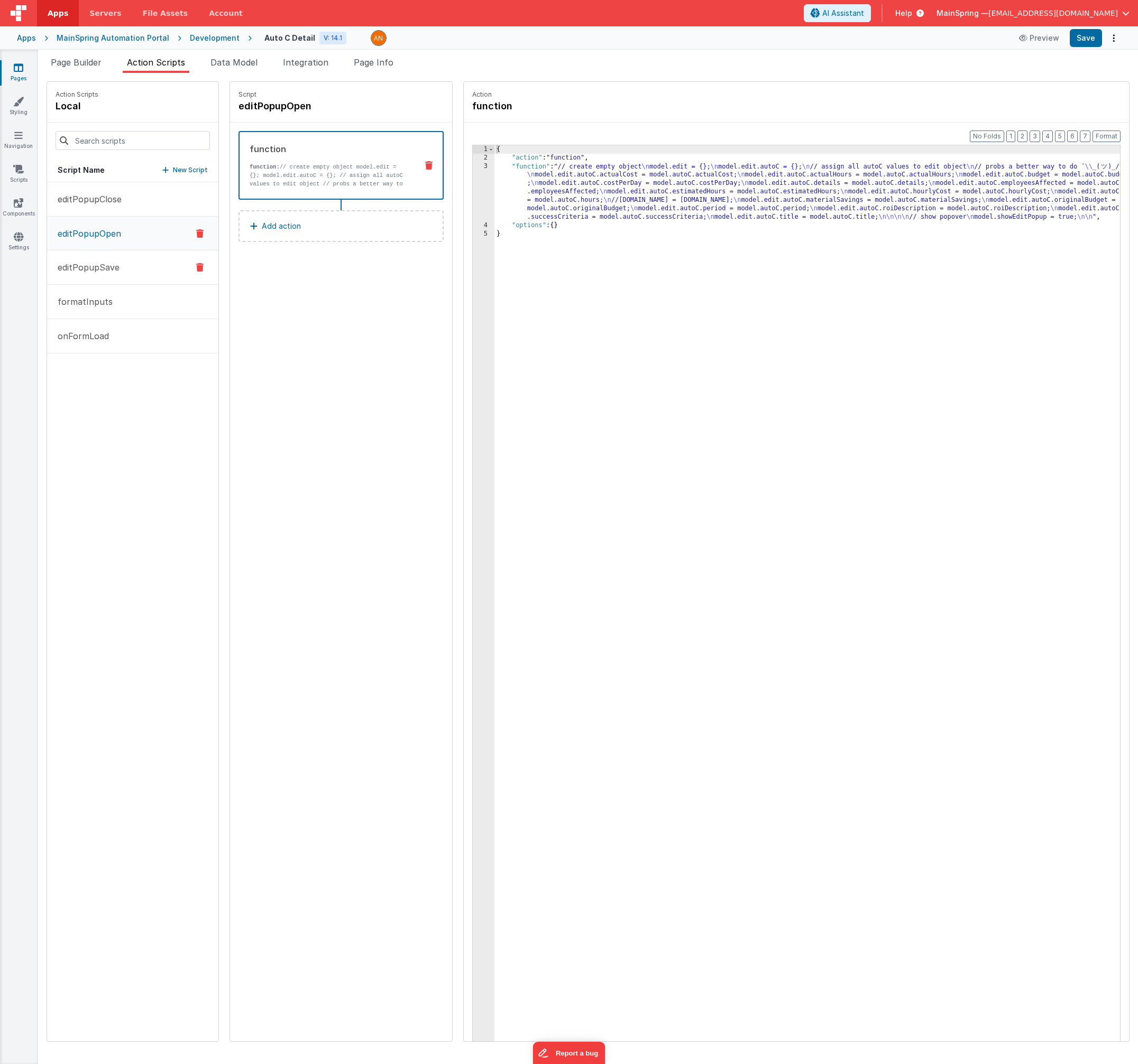
click at [88, 271] on p "editPopupSave" at bounding box center [85, 267] width 68 height 12
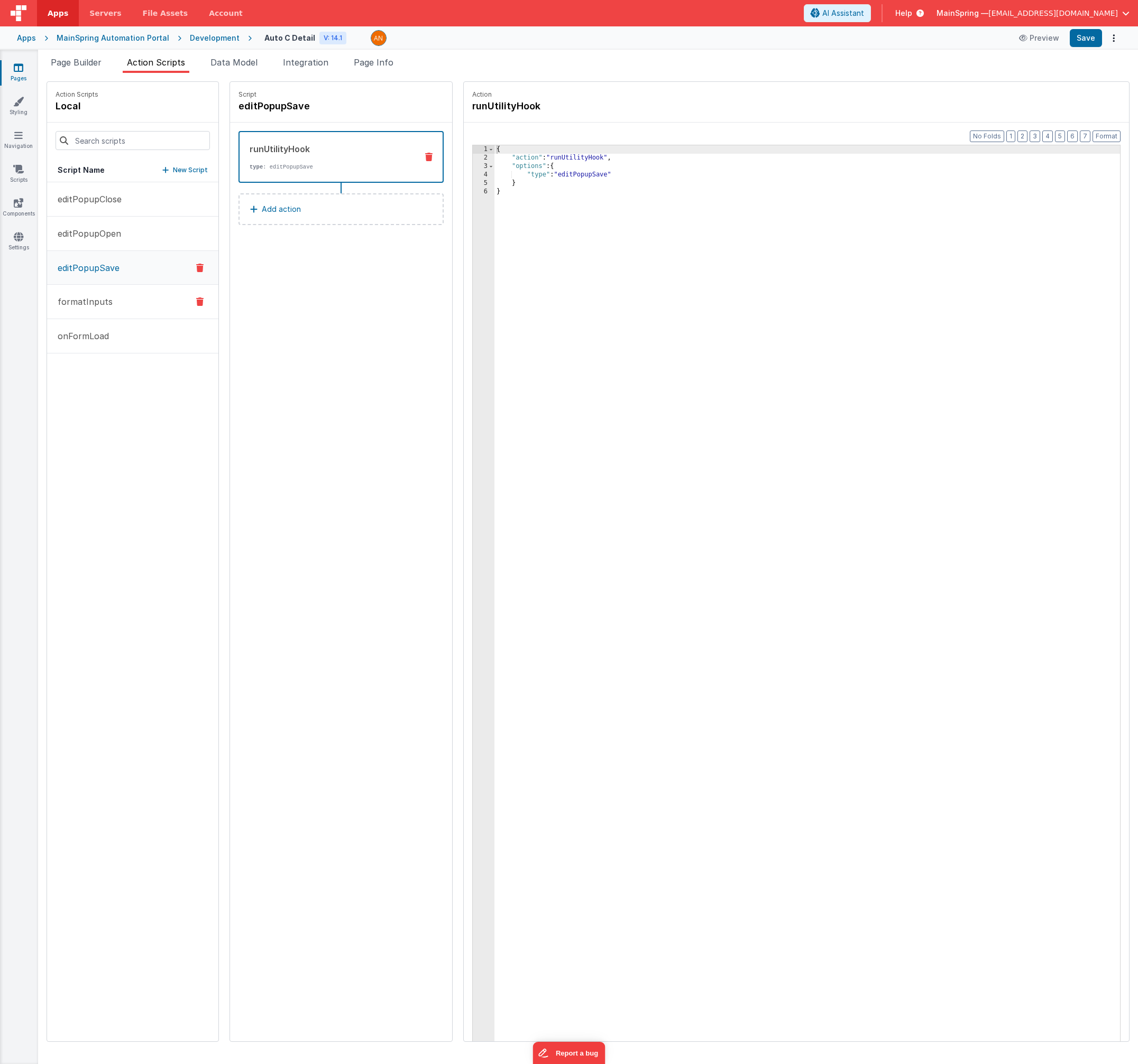
click at [86, 299] on p "formatInputs" at bounding box center [82, 301] width 61 height 12
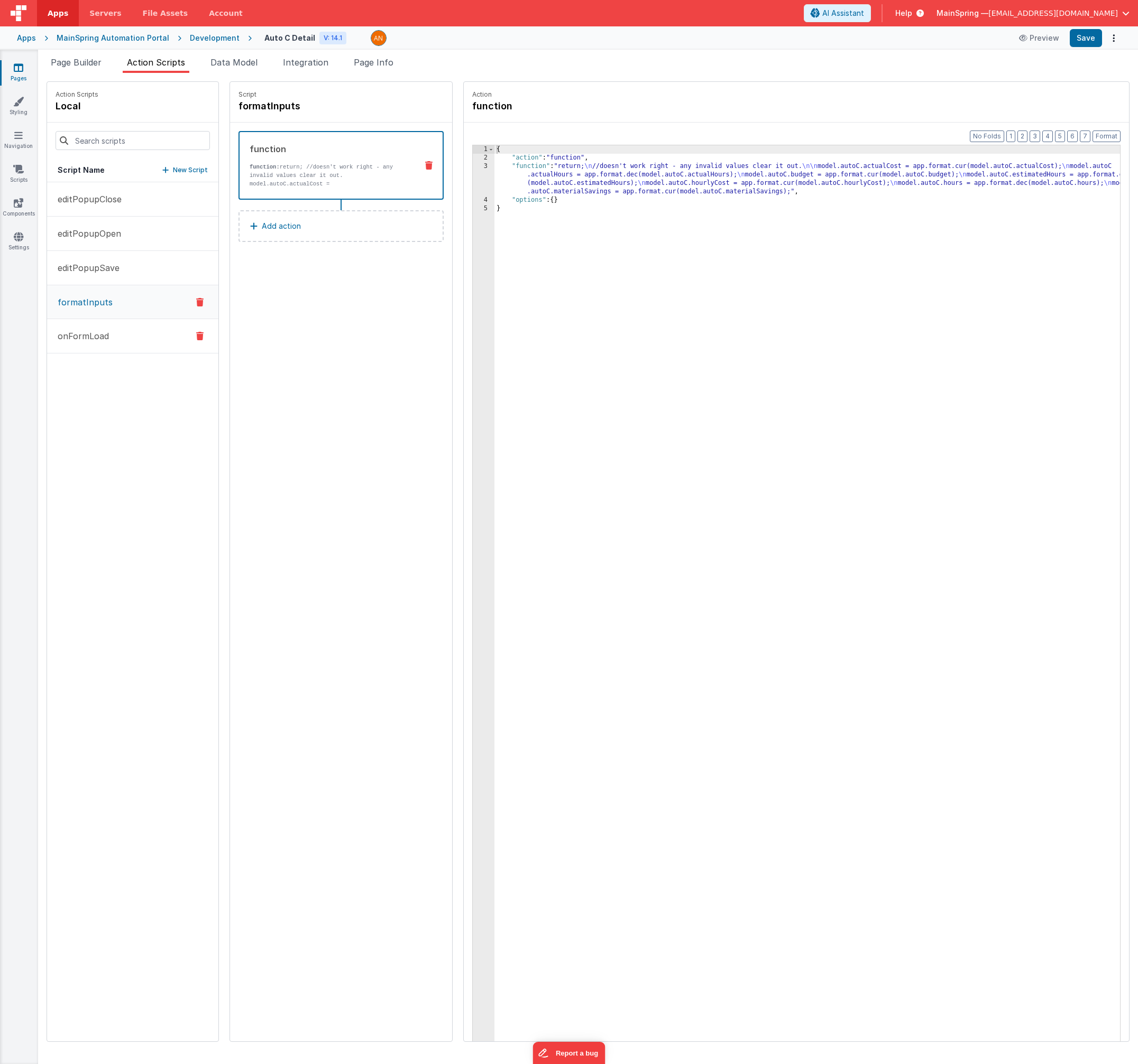
click at [91, 341] on p "onFormLoad" at bounding box center [80, 336] width 58 height 12
click at [79, 308] on p "formatInputs" at bounding box center [82, 302] width 61 height 12
click at [79, 333] on p "onFormLoad" at bounding box center [80, 336] width 58 height 12
click at [588, 166] on div "{ "action" : "function" , "function" : "// order the recommendations so epic is…" at bounding box center [820, 618] width 653 height 946
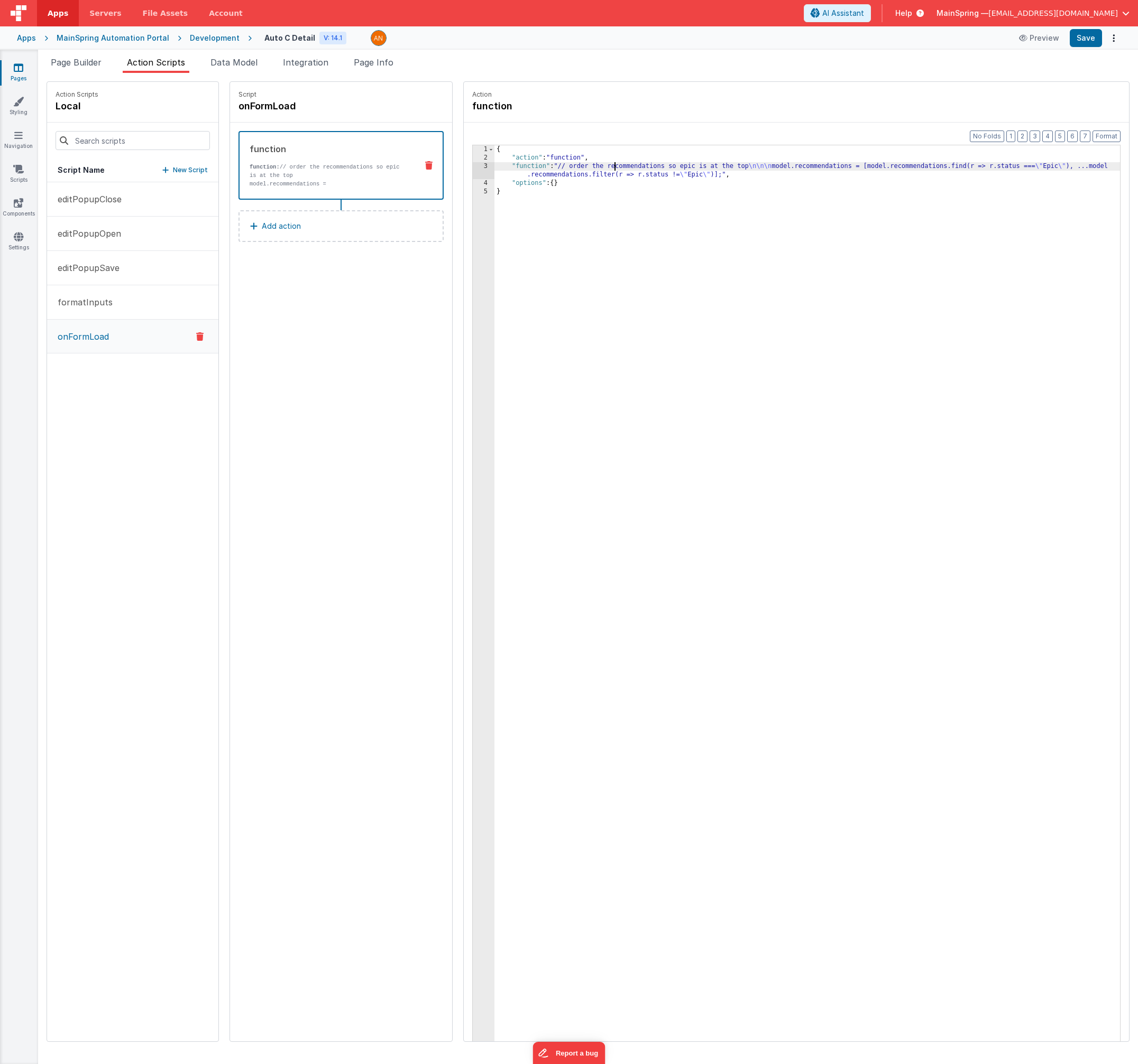
click at [472, 167] on div "3" at bounding box center [483, 170] width 22 height 17
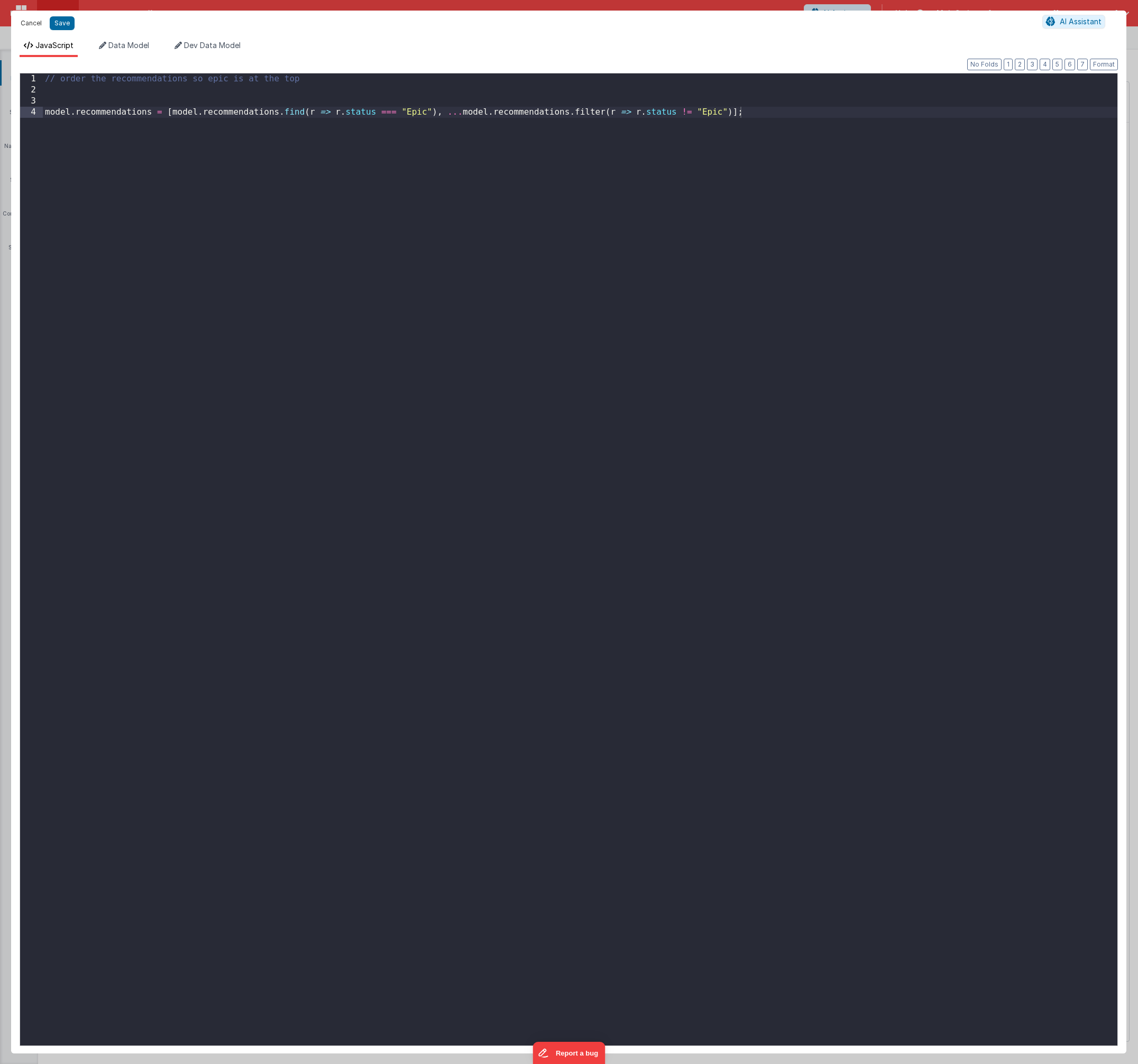
click at [35, 24] on button "Cancel" at bounding box center [31, 23] width 31 height 15
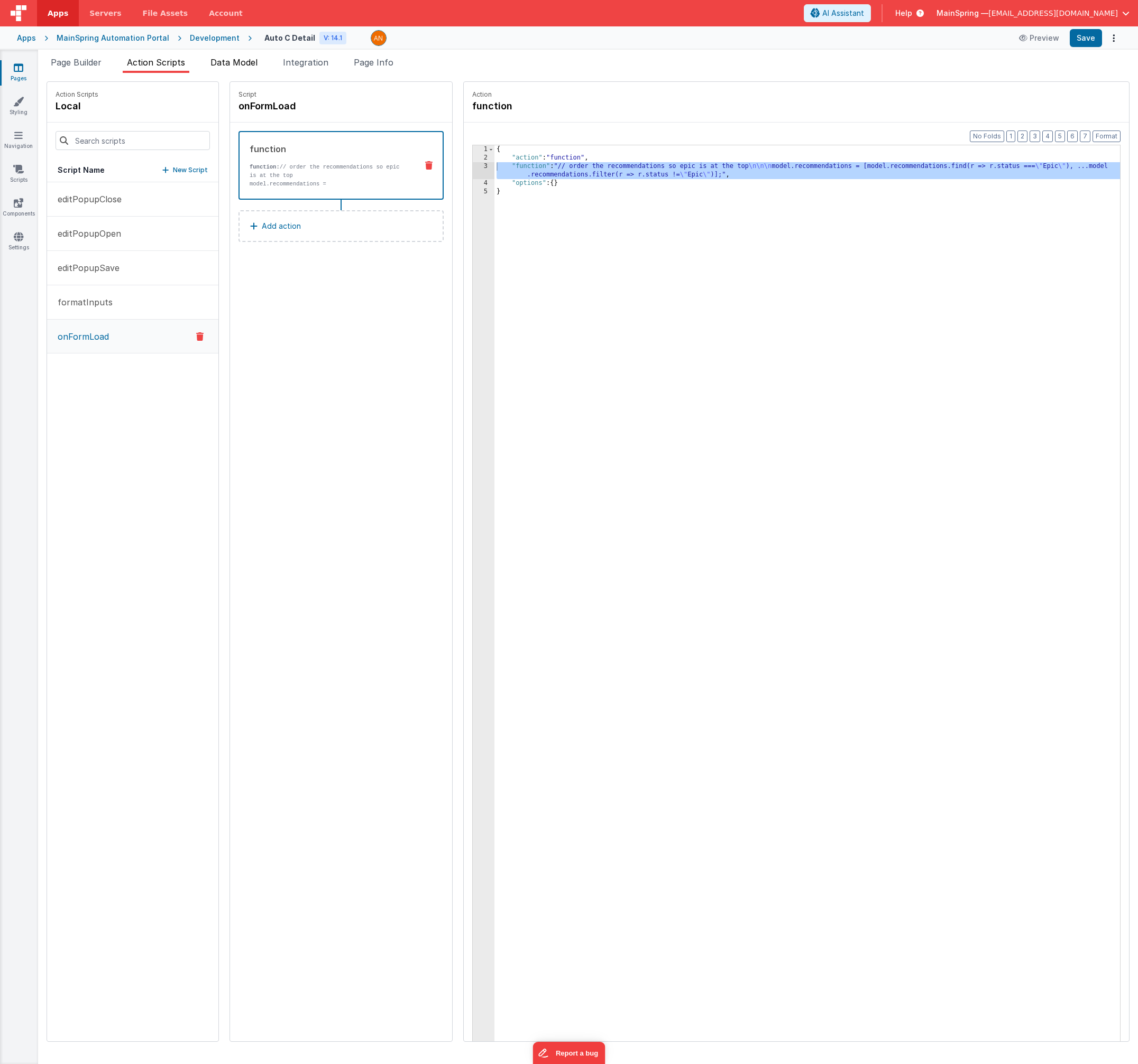
click at [218, 58] on span "Data Model" at bounding box center [233, 62] width 47 height 11
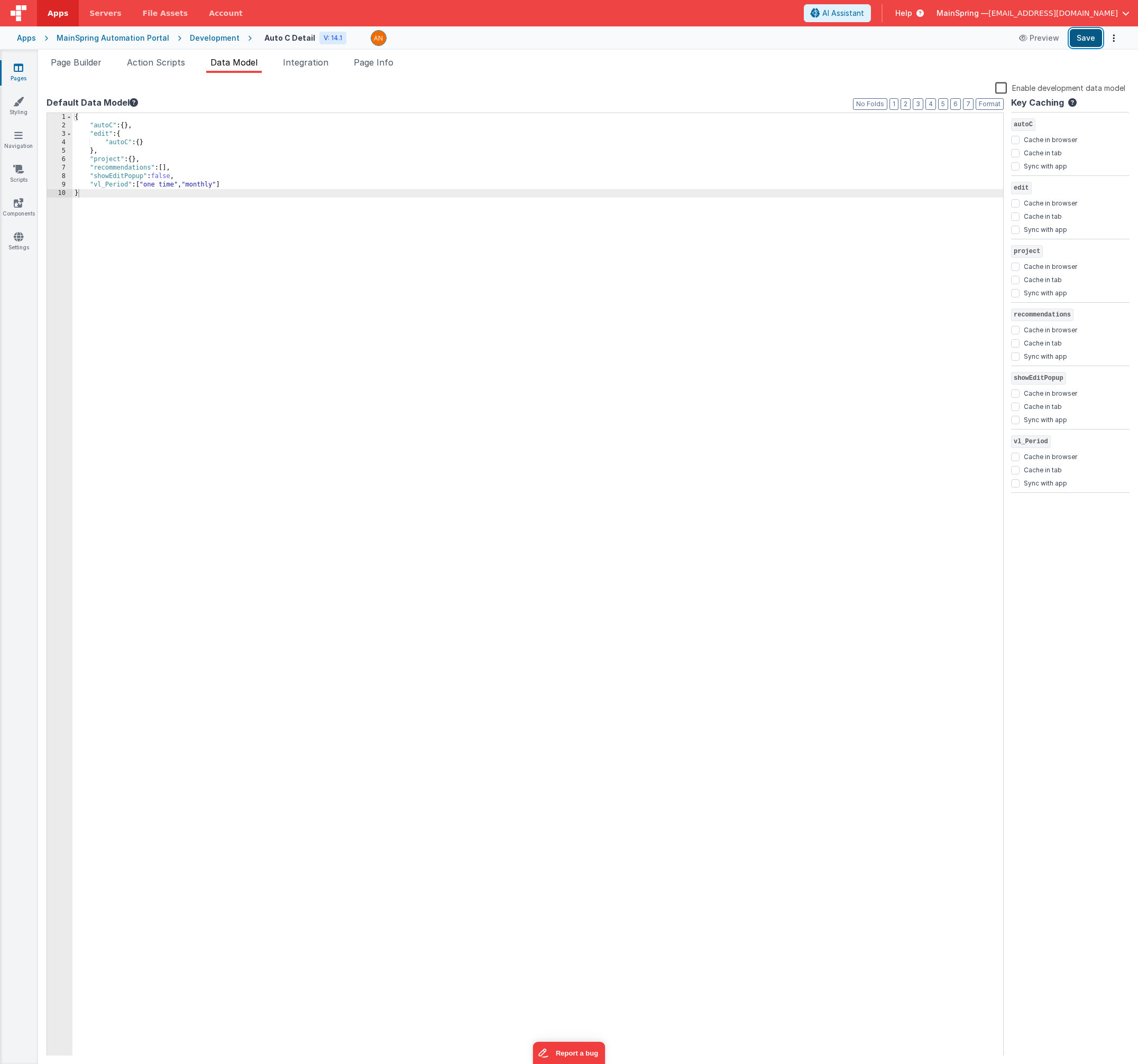
click at [1093, 40] on button "Save" at bounding box center [1085, 38] width 32 height 18
click at [212, 40] on div "Development" at bounding box center [214, 38] width 50 height 11
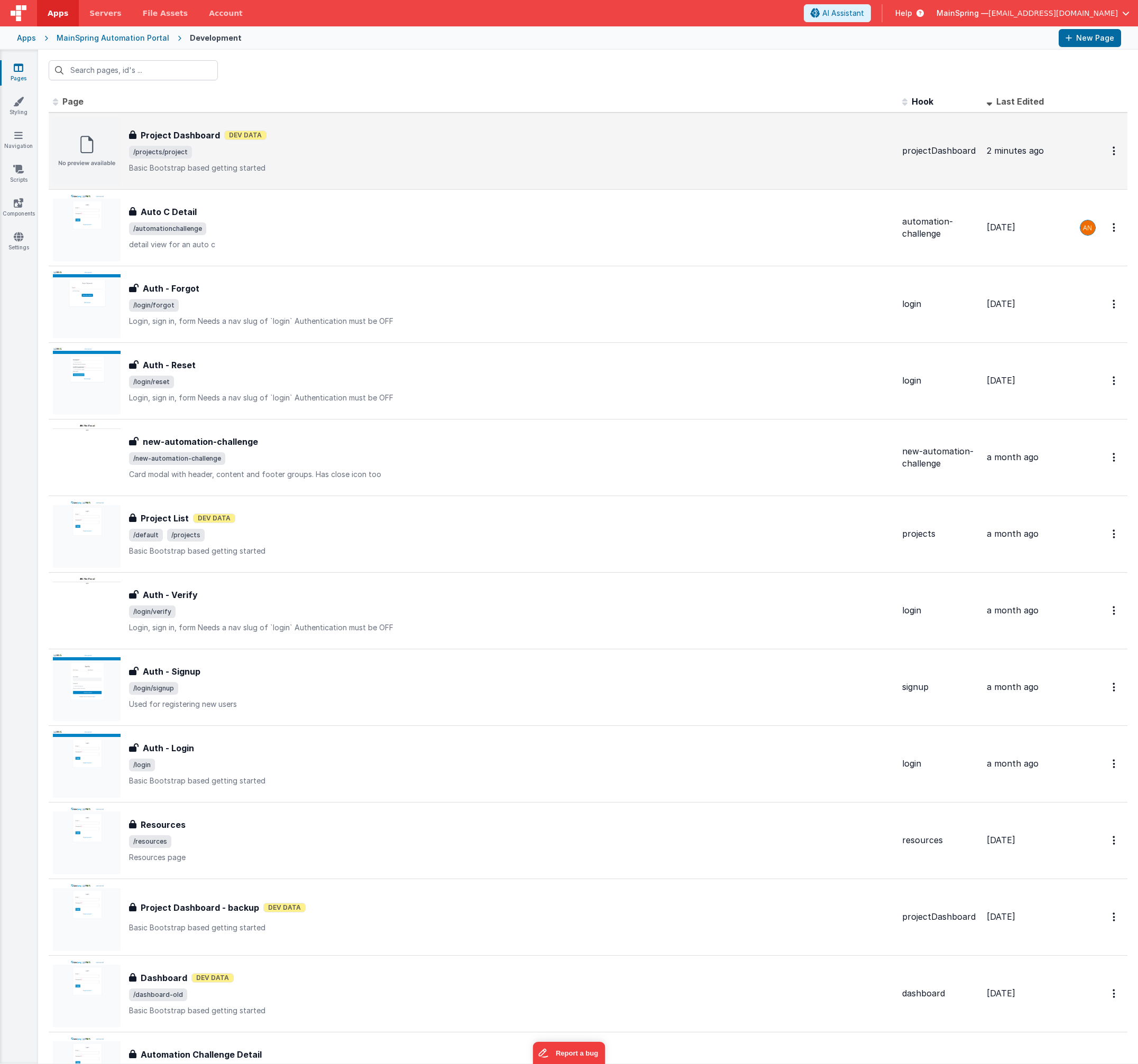
click at [307, 150] on span "/projects/project" at bounding box center [511, 151] width 764 height 12
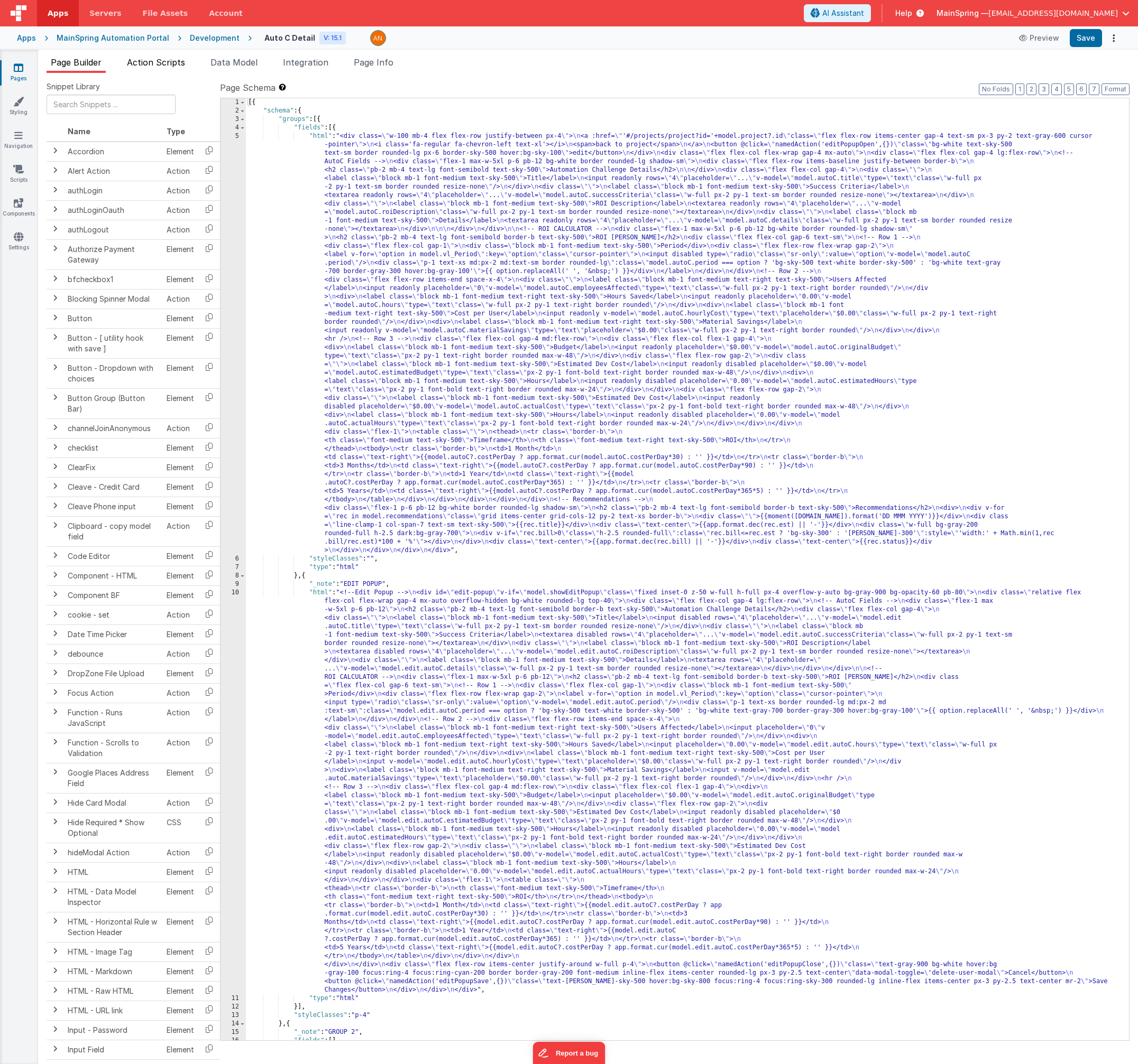
click at [167, 64] on span "Action Scripts" at bounding box center [155, 62] width 58 height 11
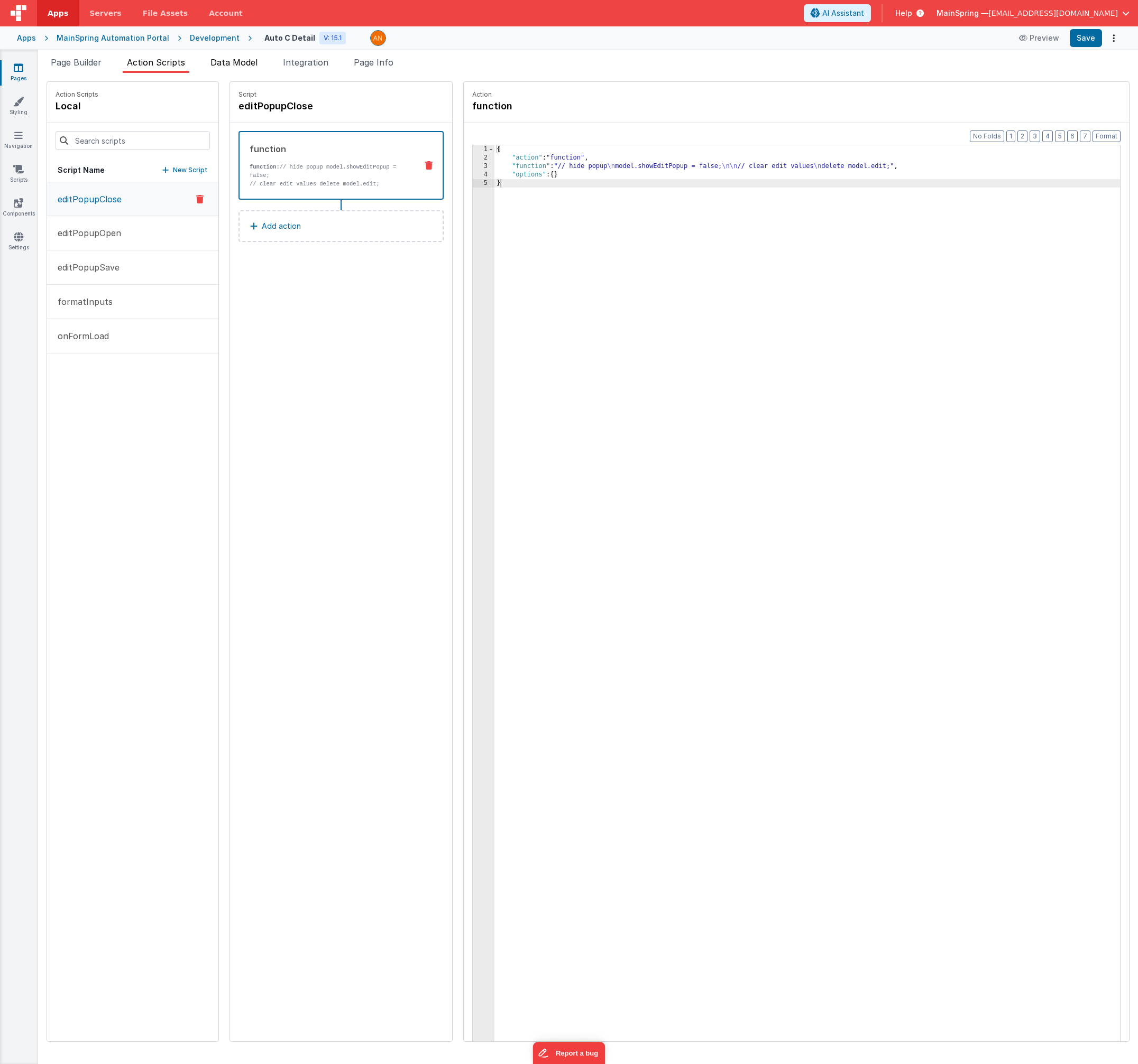
click at [219, 68] on li "Data Model" at bounding box center [233, 64] width 55 height 17
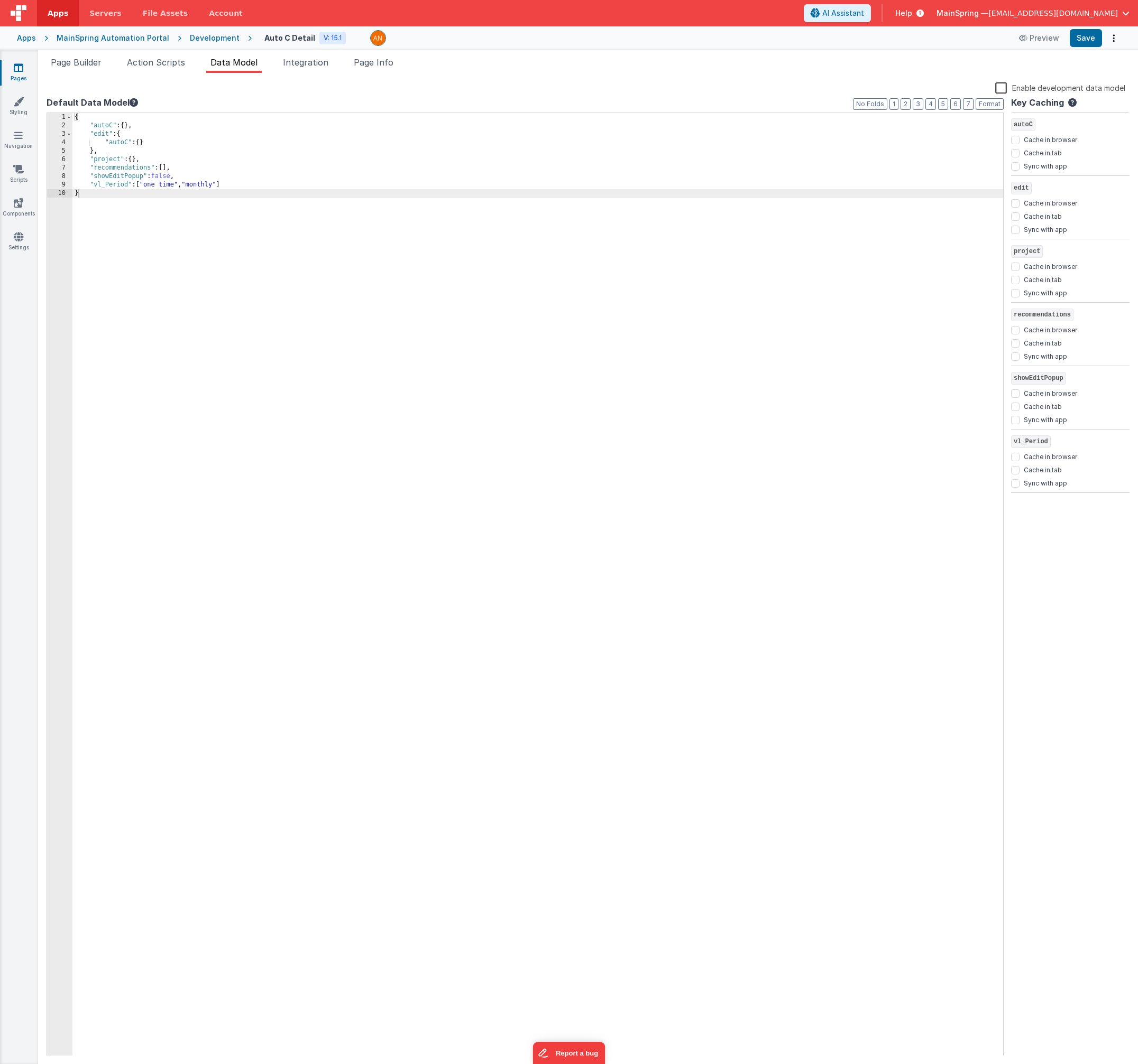
click at [194, 36] on div "Development" at bounding box center [214, 38] width 50 height 11
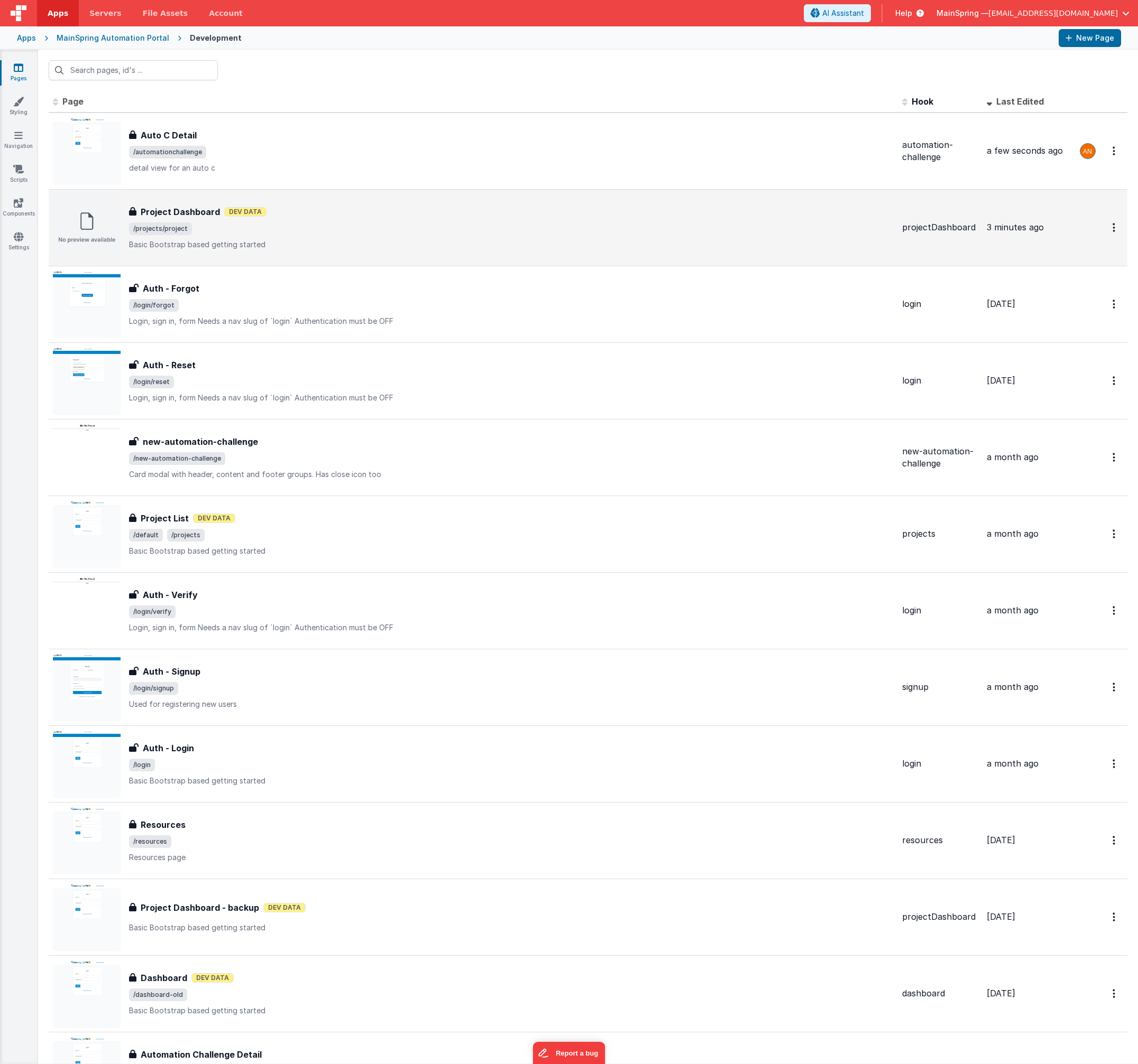
click at [326, 223] on span "/projects/project" at bounding box center [511, 228] width 764 height 12
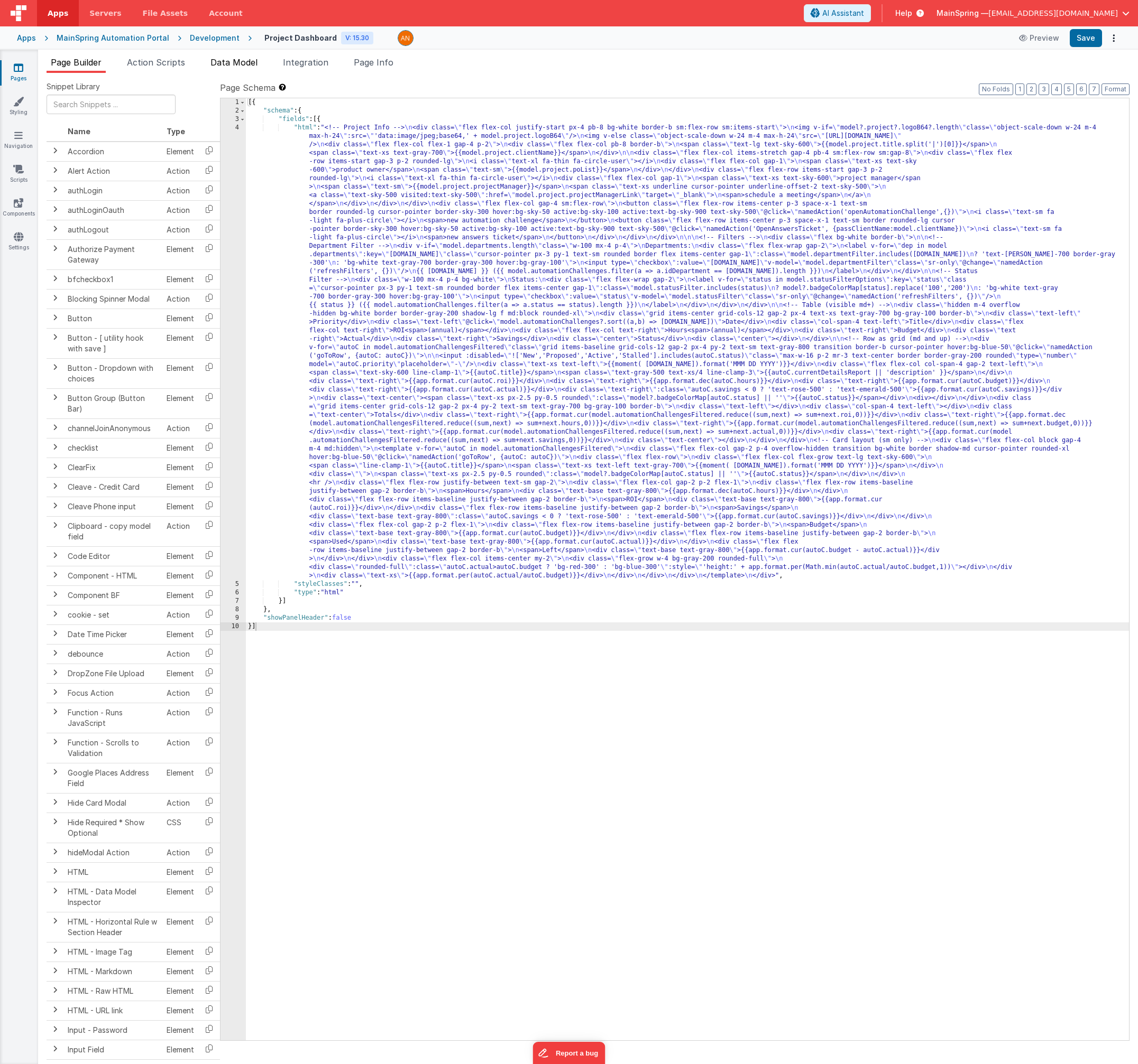
click at [255, 68] on li "Data Model" at bounding box center [233, 64] width 55 height 17
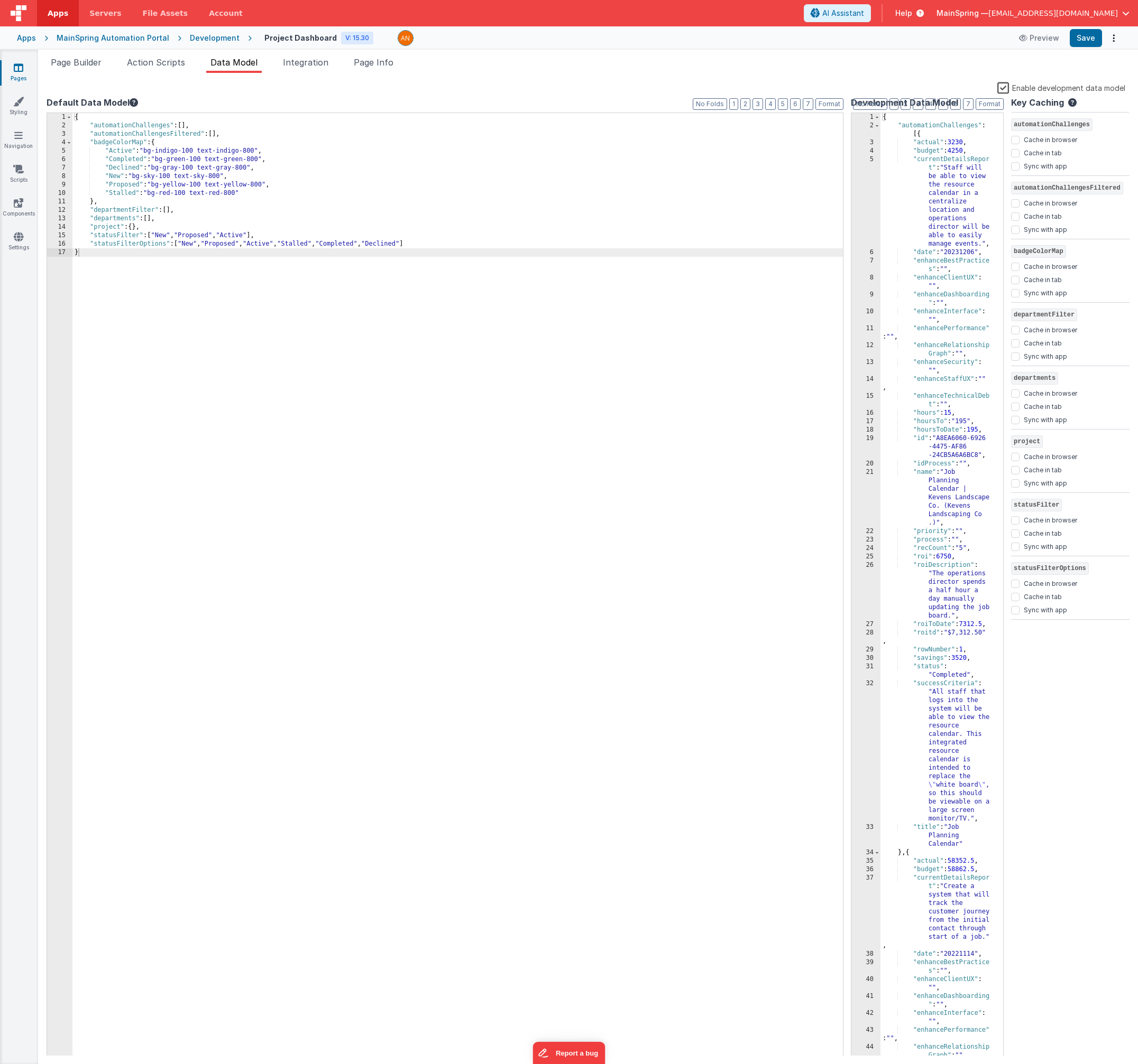
click at [1006, 87] on label "Enable development data model" at bounding box center [1061, 87] width 128 height 12
click at [0, 0] on input "Enable development data model" at bounding box center [0, 0] width 0 height 0
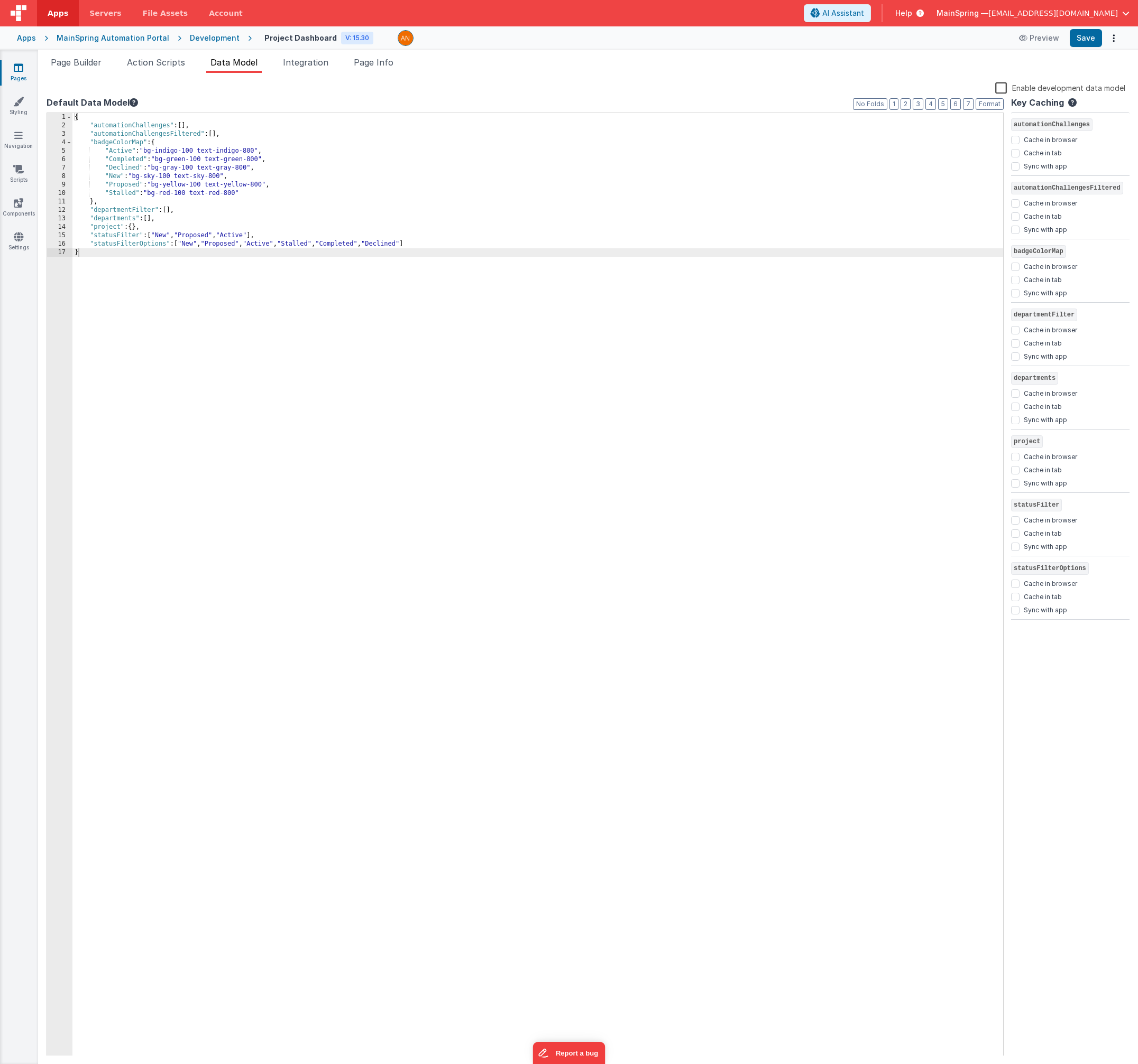
click at [1086, 48] on div "Apps MainSpring Automation Portal Development Project Dashboard V: 15.30 Previe…" at bounding box center [569, 38] width 1138 height 23
click at [1084, 42] on button "Save" at bounding box center [1085, 38] width 32 height 18
click at [154, 69] on li "Action Scripts" at bounding box center [155, 64] width 67 height 17
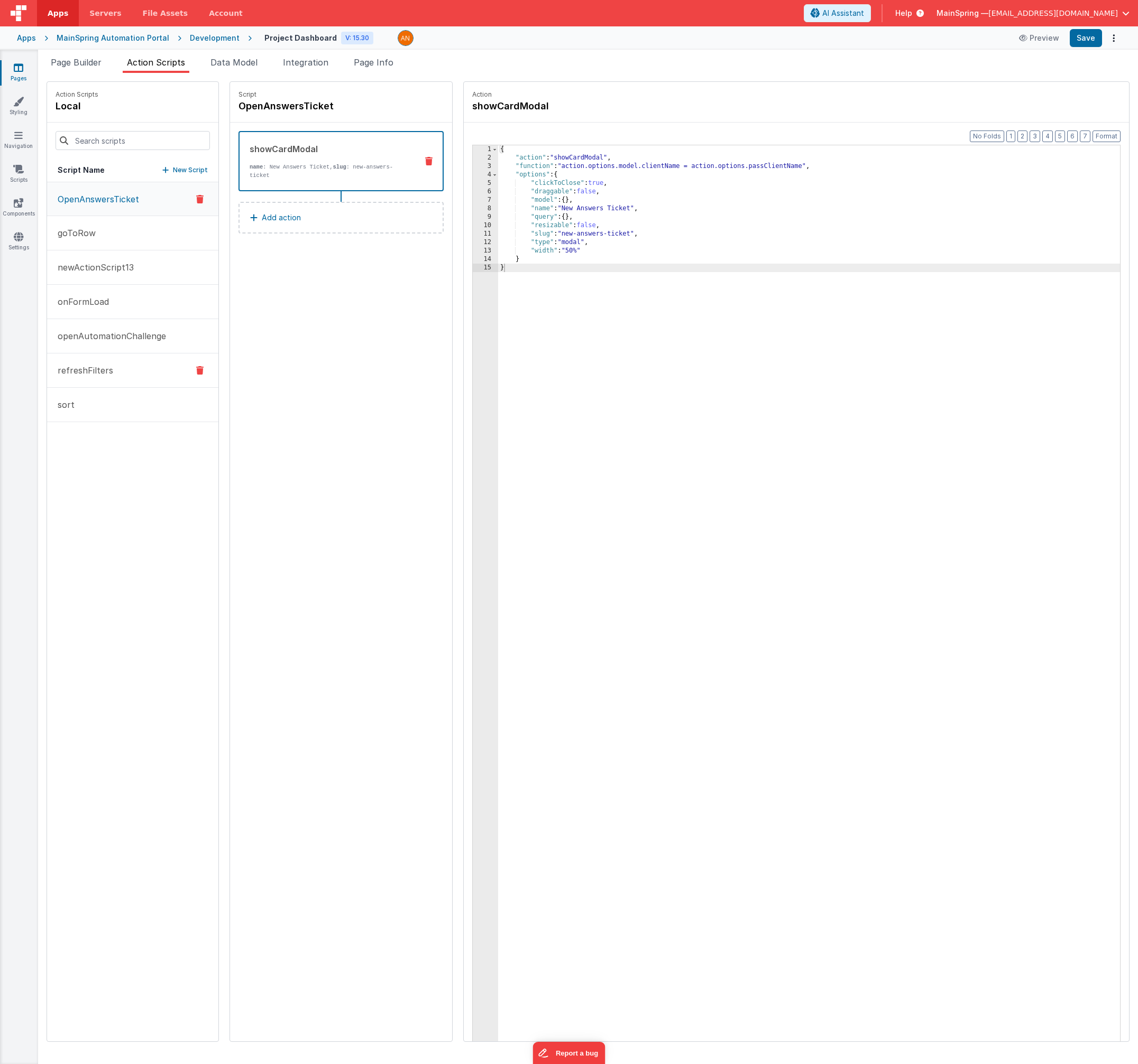
click at [87, 366] on p "refreshFilters" at bounding box center [82, 370] width 62 height 12
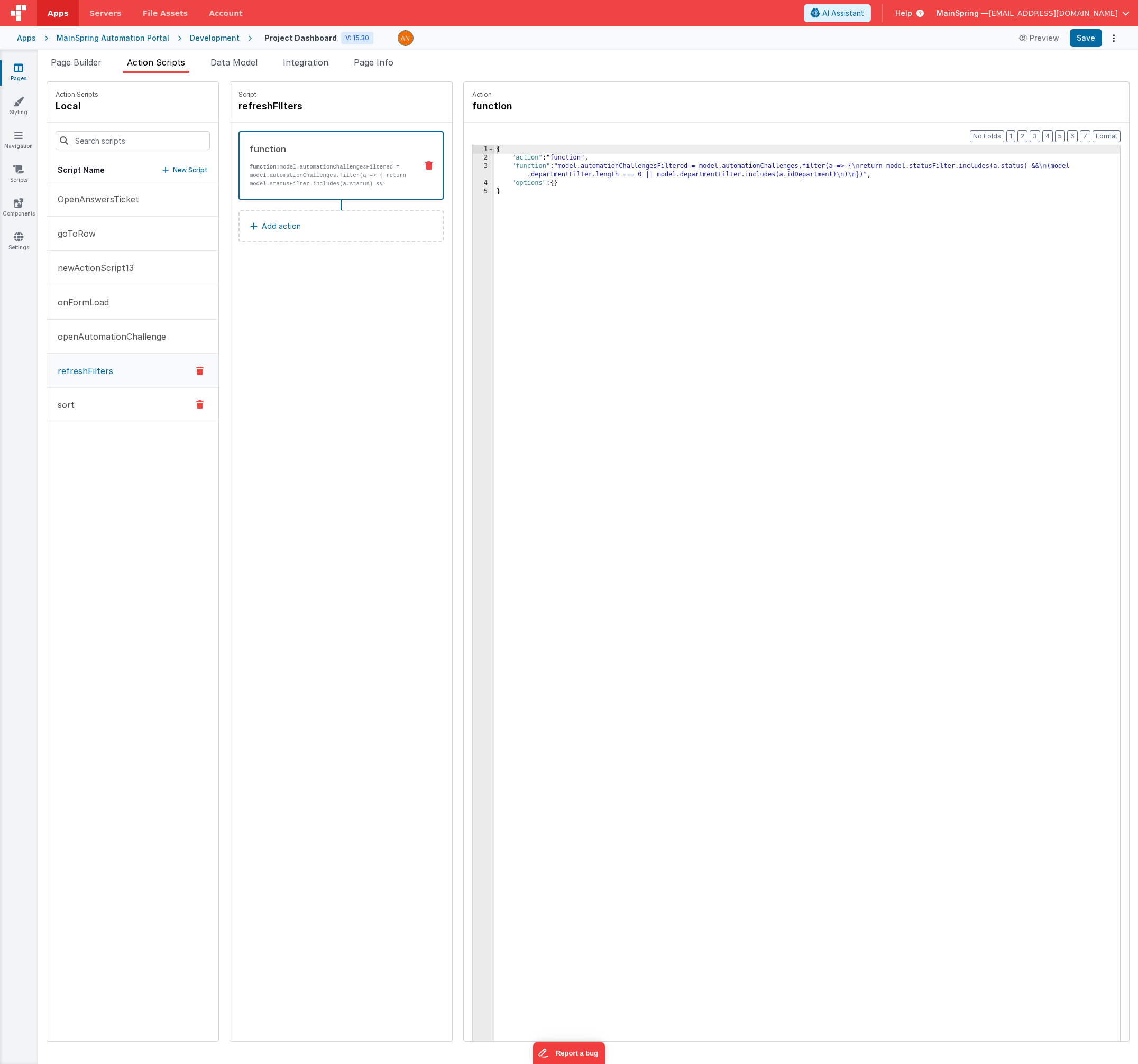
click at [77, 405] on button "sort" at bounding box center [132, 405] width 171 height 35
click at [85, 380] on button "refreshFilters" at bounding box center [132, 371] width 171 height 35
click at [281, 225] on button "Add action" at bounding box center [341, 226] width 205 height 31
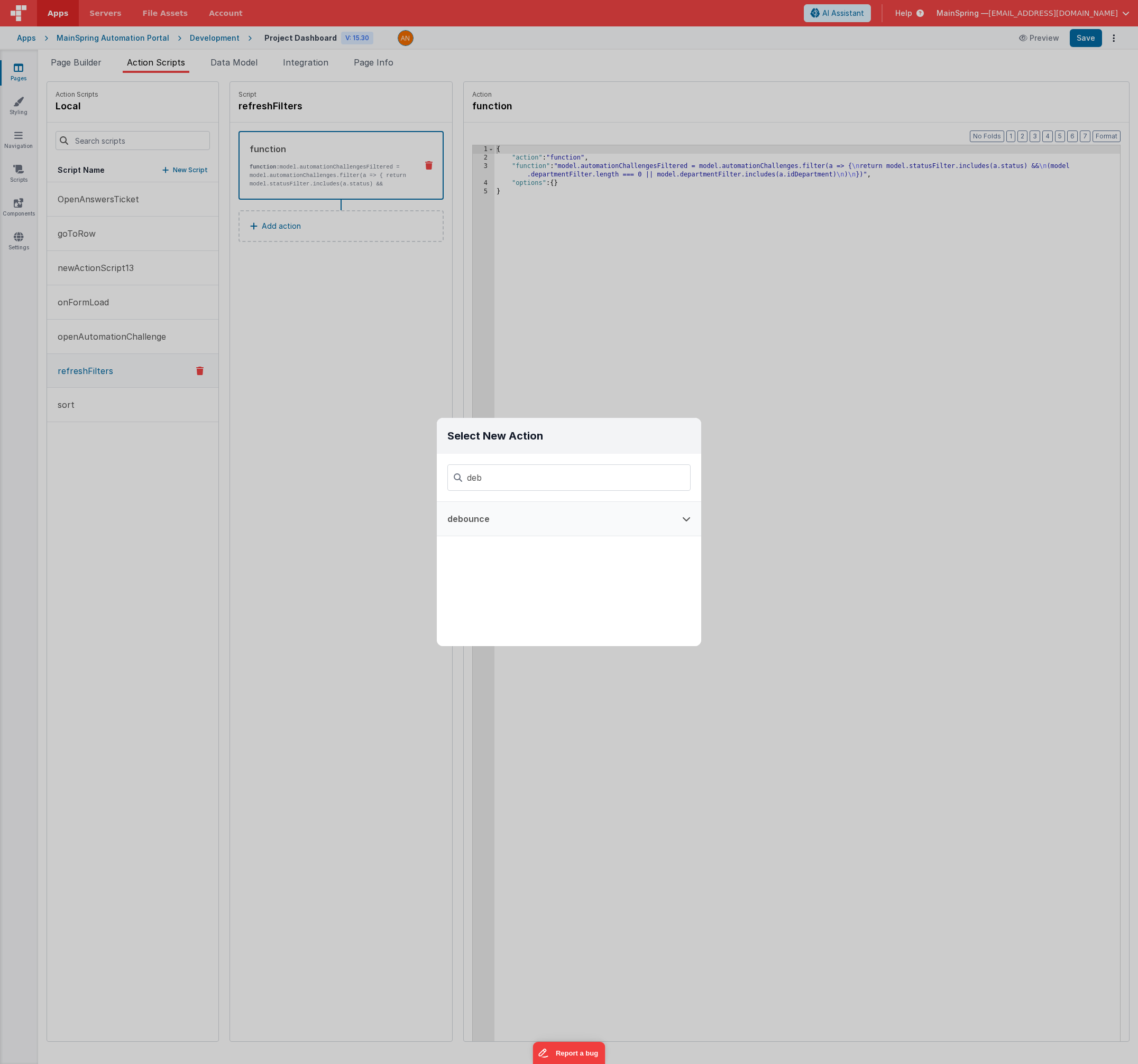
type input "deb"
click at [499, 525] on button "debounce" at bounding box center [554, 518] width 235 height 34
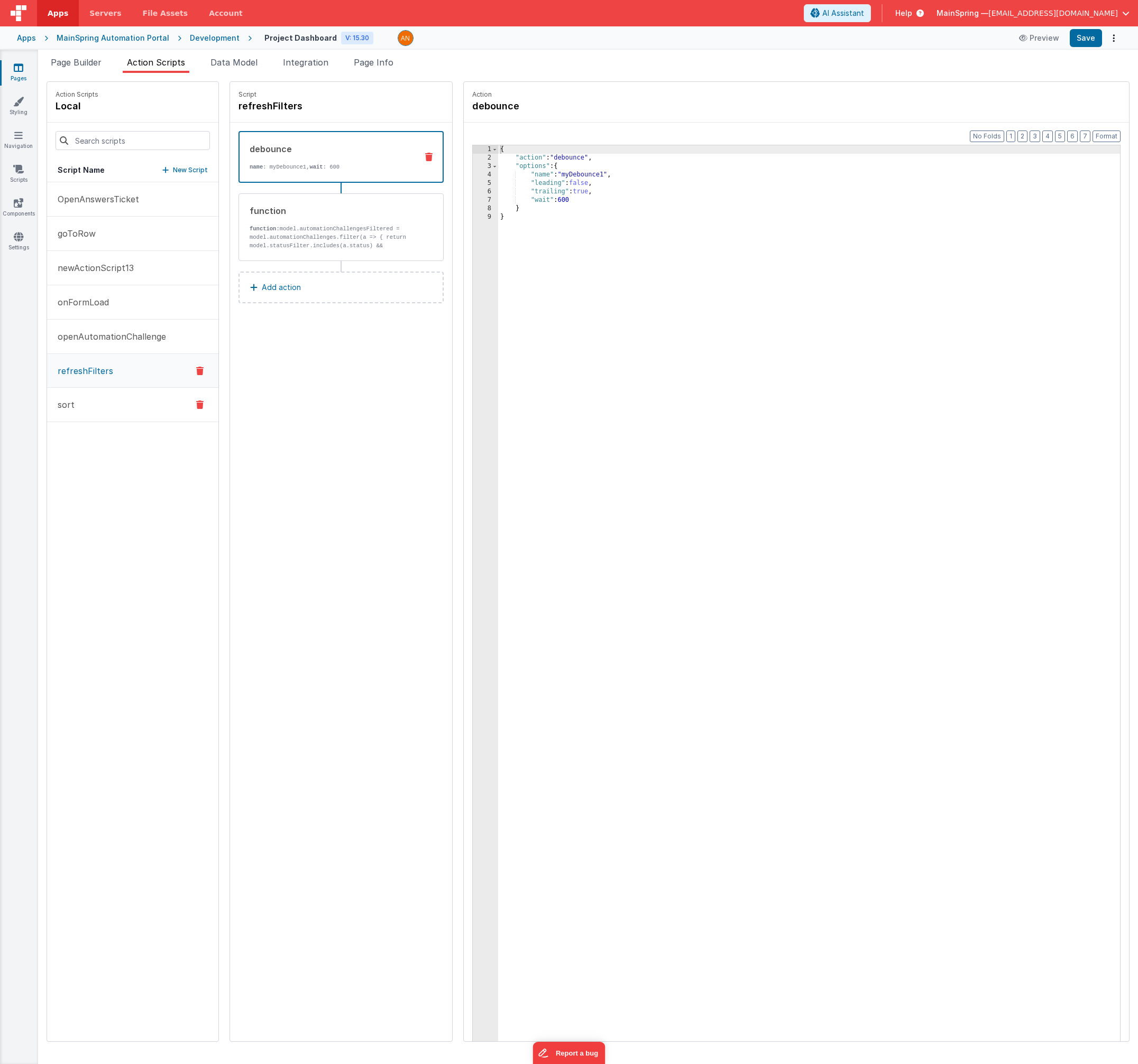
click at [112, 410] on button "sort" at bounding box center [132, 405] width 171 height 35
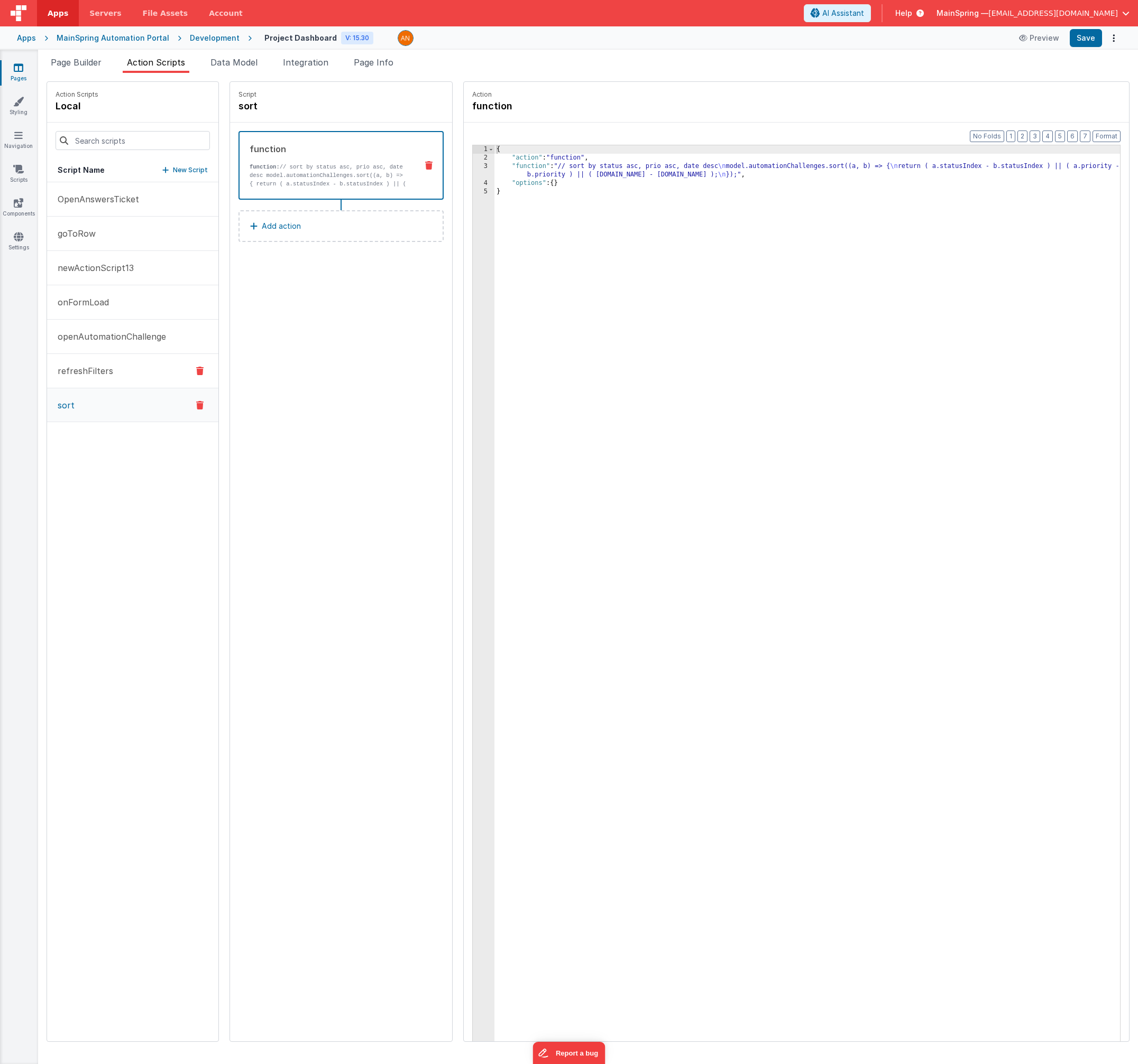
click at [74, 367] on p "refreshFilters" at bounding box center [82, 370] width 62 height 12
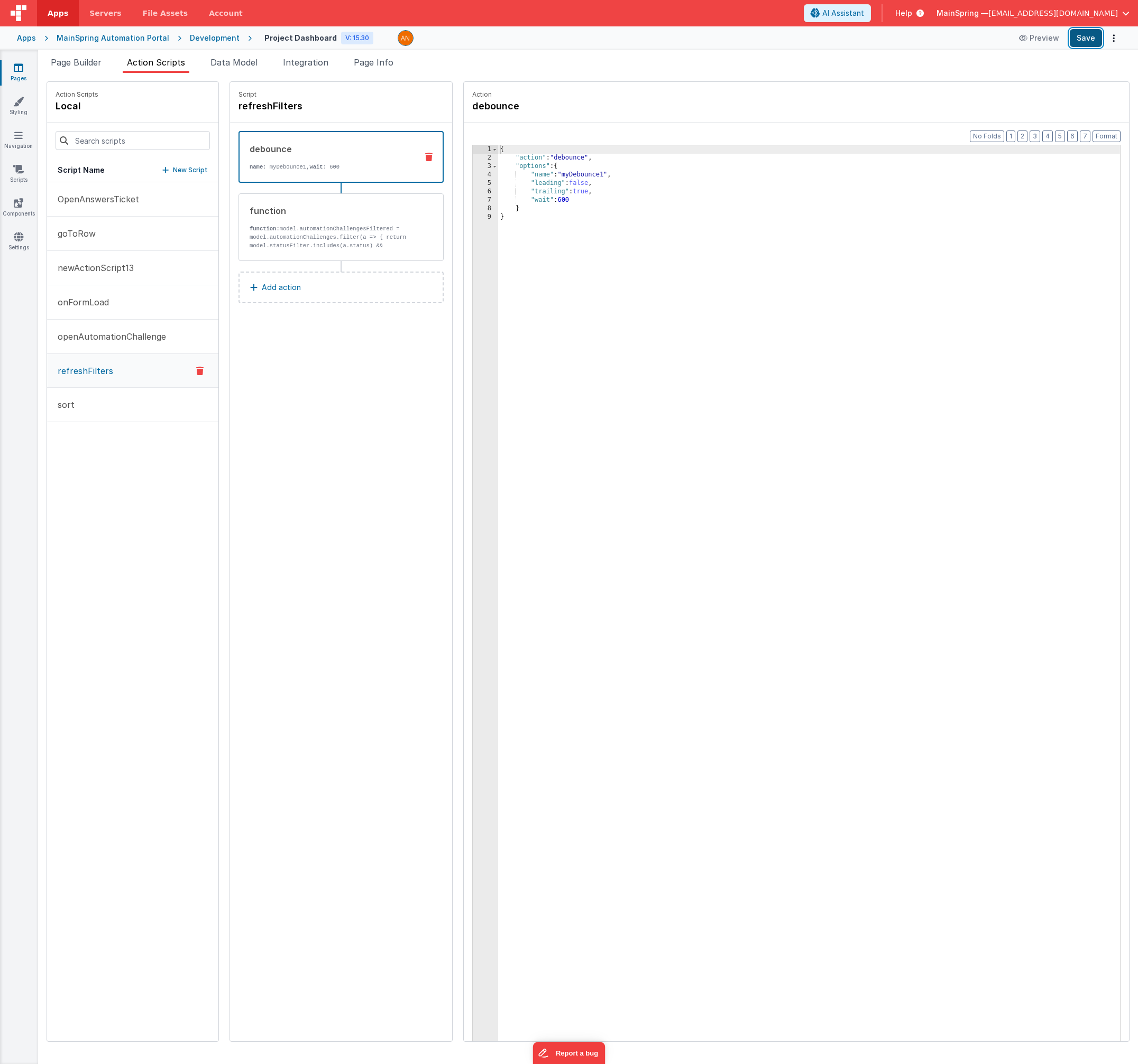
click at [1082, 43] on button "Save" at bounding box center [1085, 38] width 32 height 18
click at [542, 198] on div "{ "action" : "debounce" , "options" : { "name" : "myDebounce1" , "leading" : fa…" at bounding box center [820, 618] width 644 height 946
click at [1084, 43] on button "Save" at bounding box center [1085, 38] width 32 height 18
click at [342, 421] on div "Script refreshFilters debounce name : myDebounce1, wait : 300 function function…" at bounding box center [341, 561] width 222 height 960
click at [79, 71] on li "Page Builder" at bounding box center [76, 64] width 60 height 17
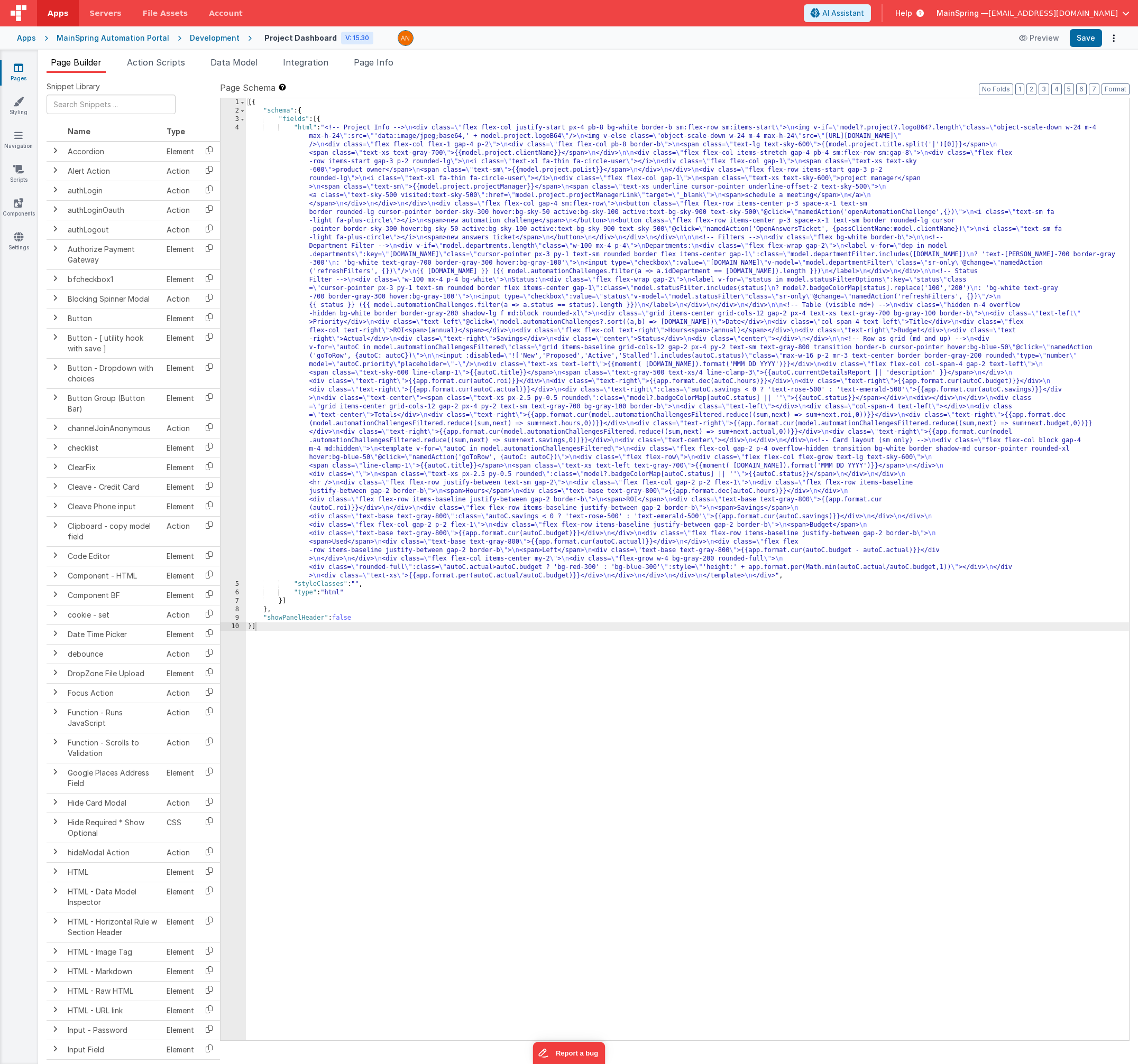
click at [501, 270] on div "[{ "schema" : { "fields" : [{ "html" : "<!-- Project Info --> \n <div class= \"…" at bounding box center [686, 578] width 882 height 959
click at [238, 336] on div "4" at bounding box center [233, 352] width 26 height 456
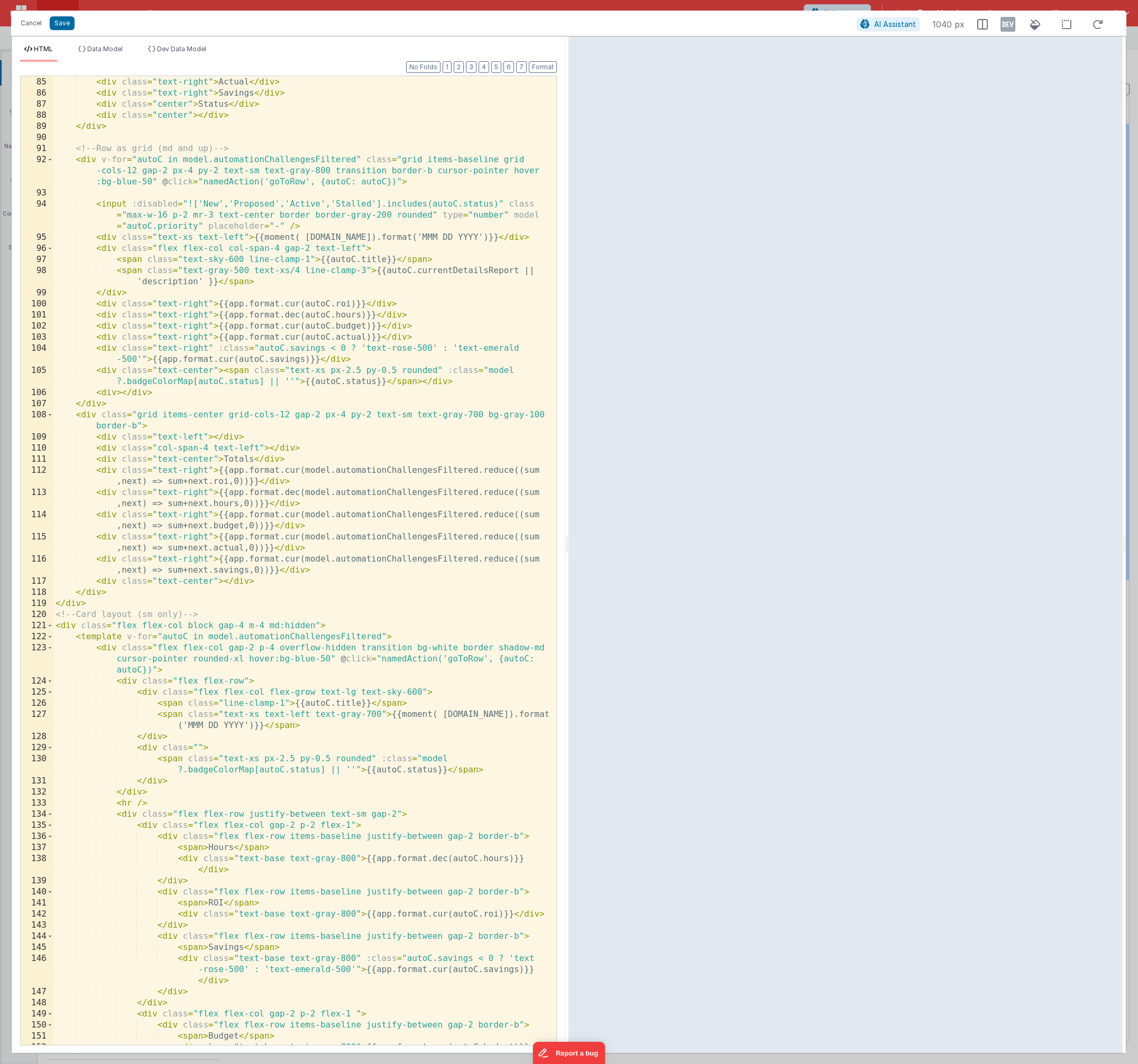
scroll to position [1153, 0]
click at [1006, 29] on icon at bounding box center [1007, 24] width 15 height 17
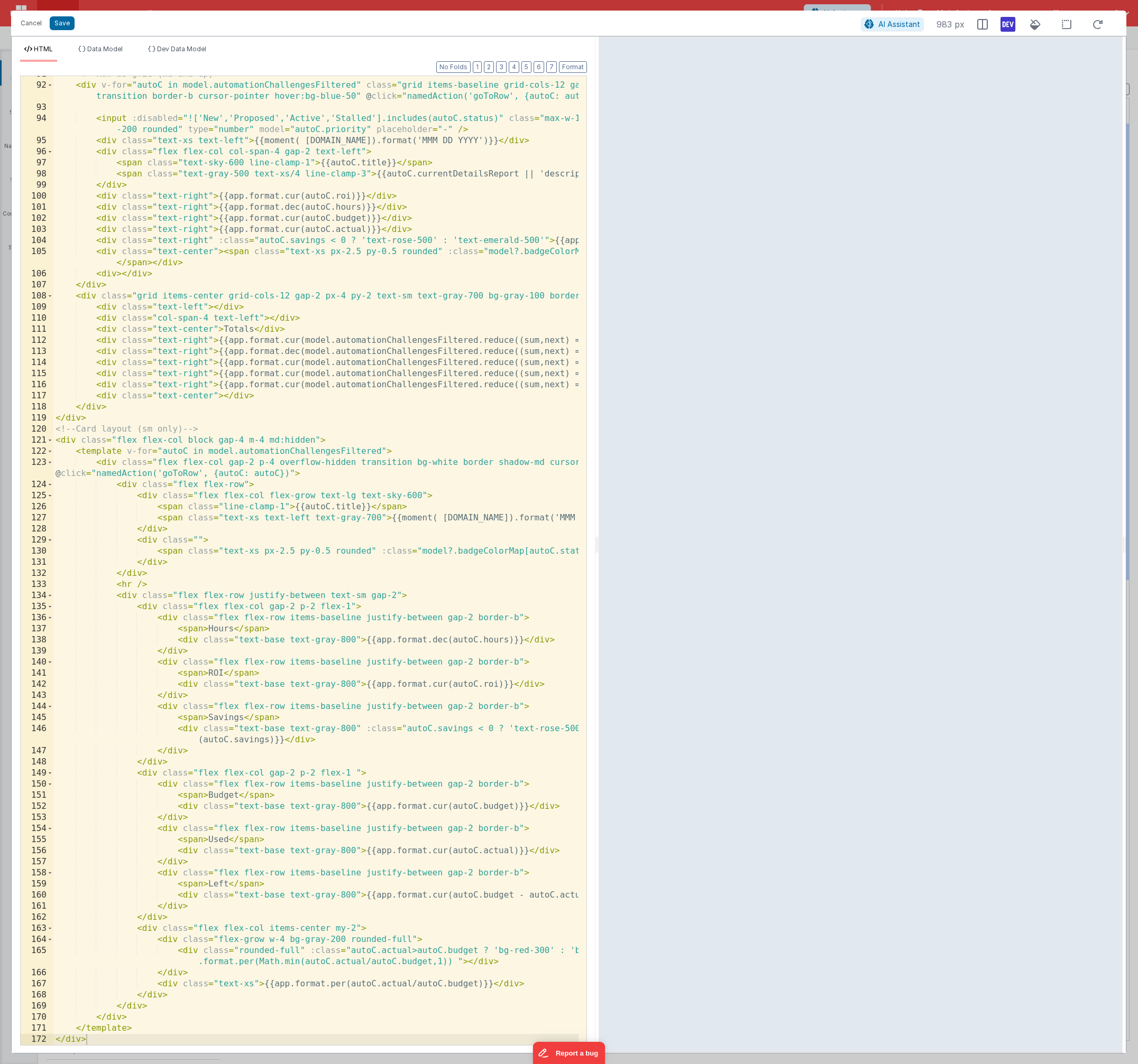
scroll to position [1095, 0]
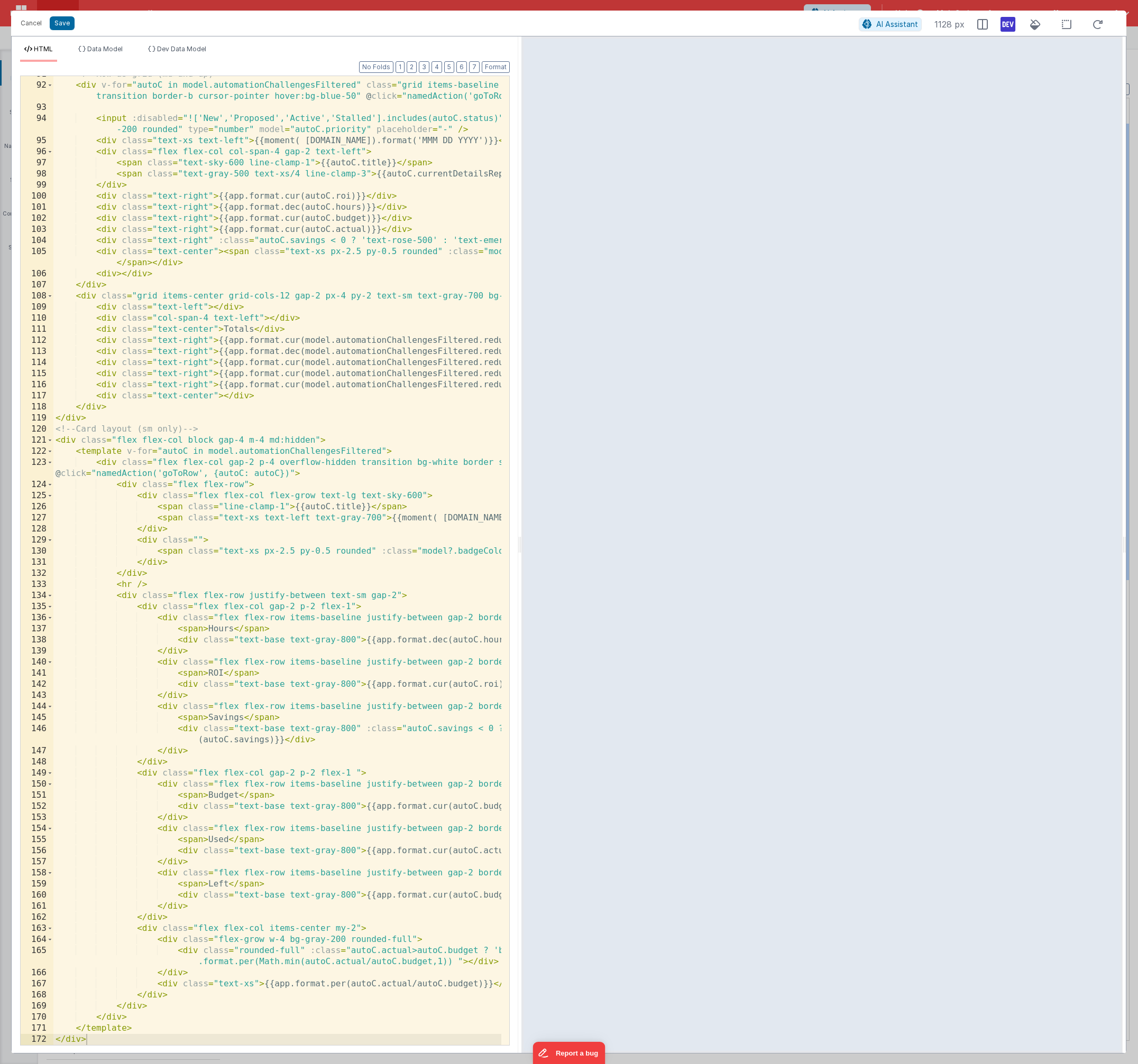
drag, startPoint x: 567, startPoint y: 546, endPoint x: 522, endPoint y: 532, distance: 47.1
click at [521, 532] on html "Cancel Save AI Assistant 1128 px HTML Data Model Dev Data Model Format 7 6 5 4 …" at bounding box center [569, 532] width 1138 height 1064
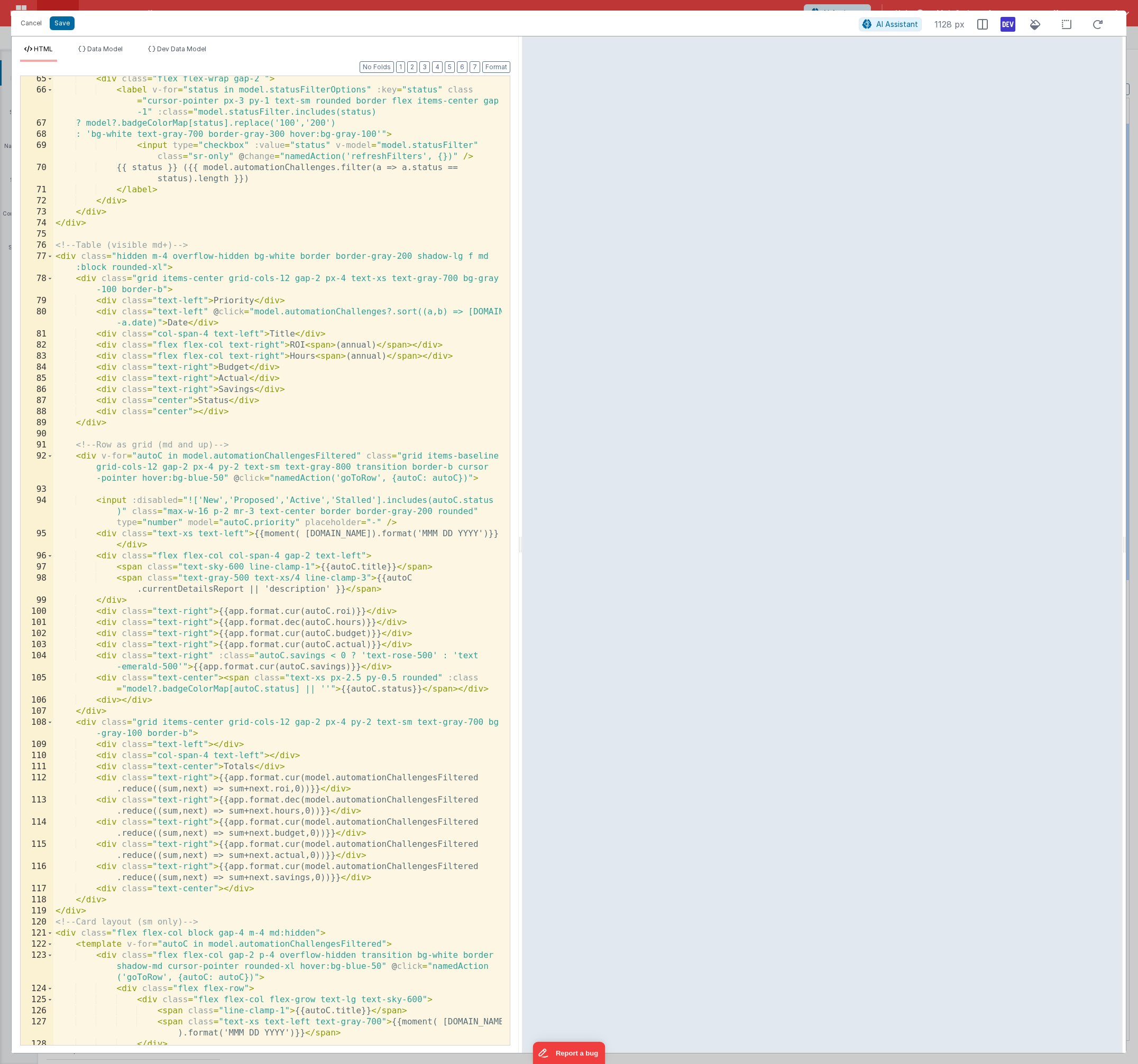
scroll to position [890, 0]
click at [385, 523] on div "< div class = "flex flex-wrap gap-2 " > < label v-for = "status in model.status…" at bounding box center [278, 569] width 448 height 991
click at [465, 525] on div "< div class = "flex flex-wrap gap-2 " > < label v-for = "status in model.status…" at bounding box center [278, 569] width 448 height 991
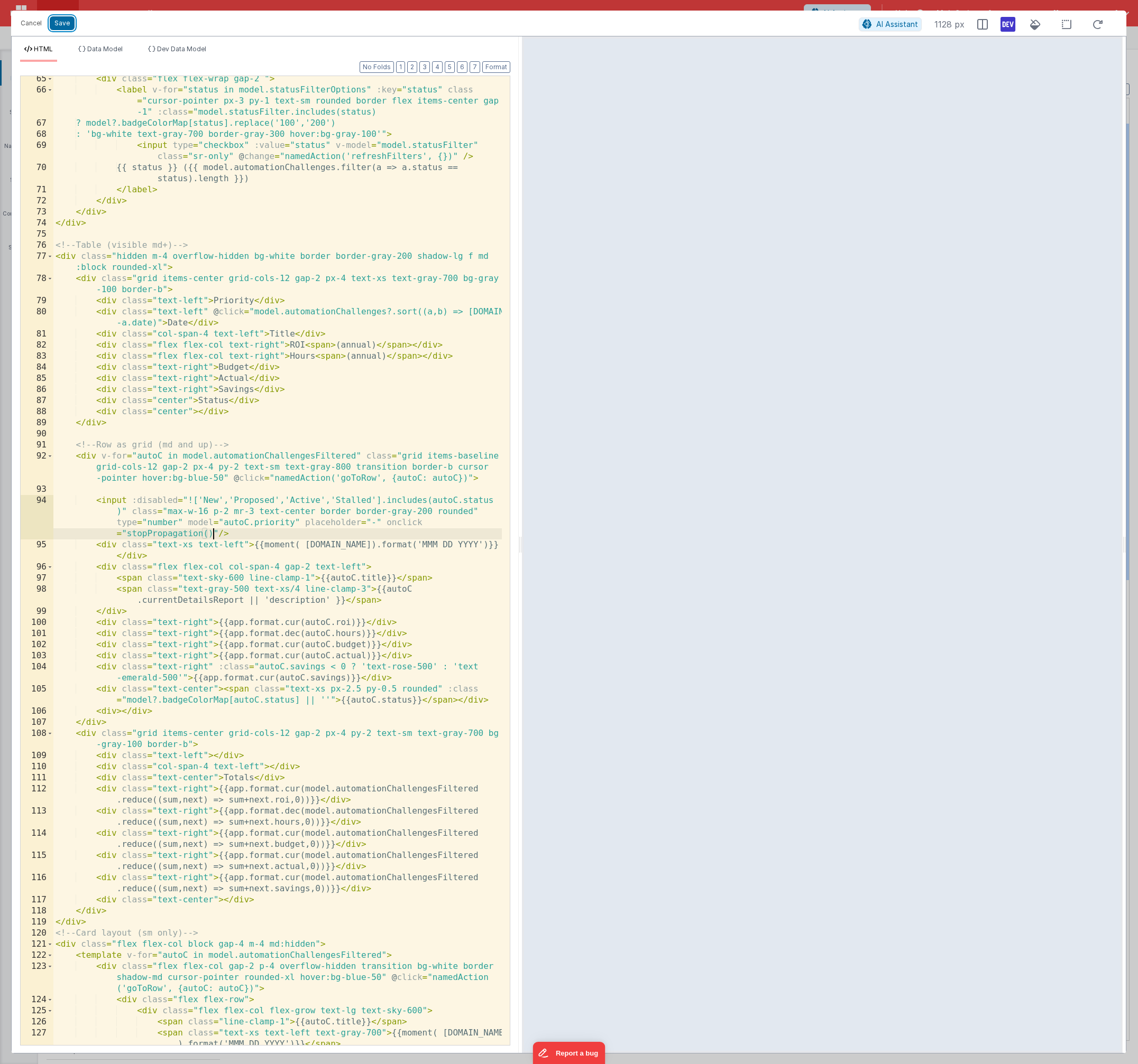
click at [62, 26] on button "Save" at bounding box center [62, 23] width 25 height 14
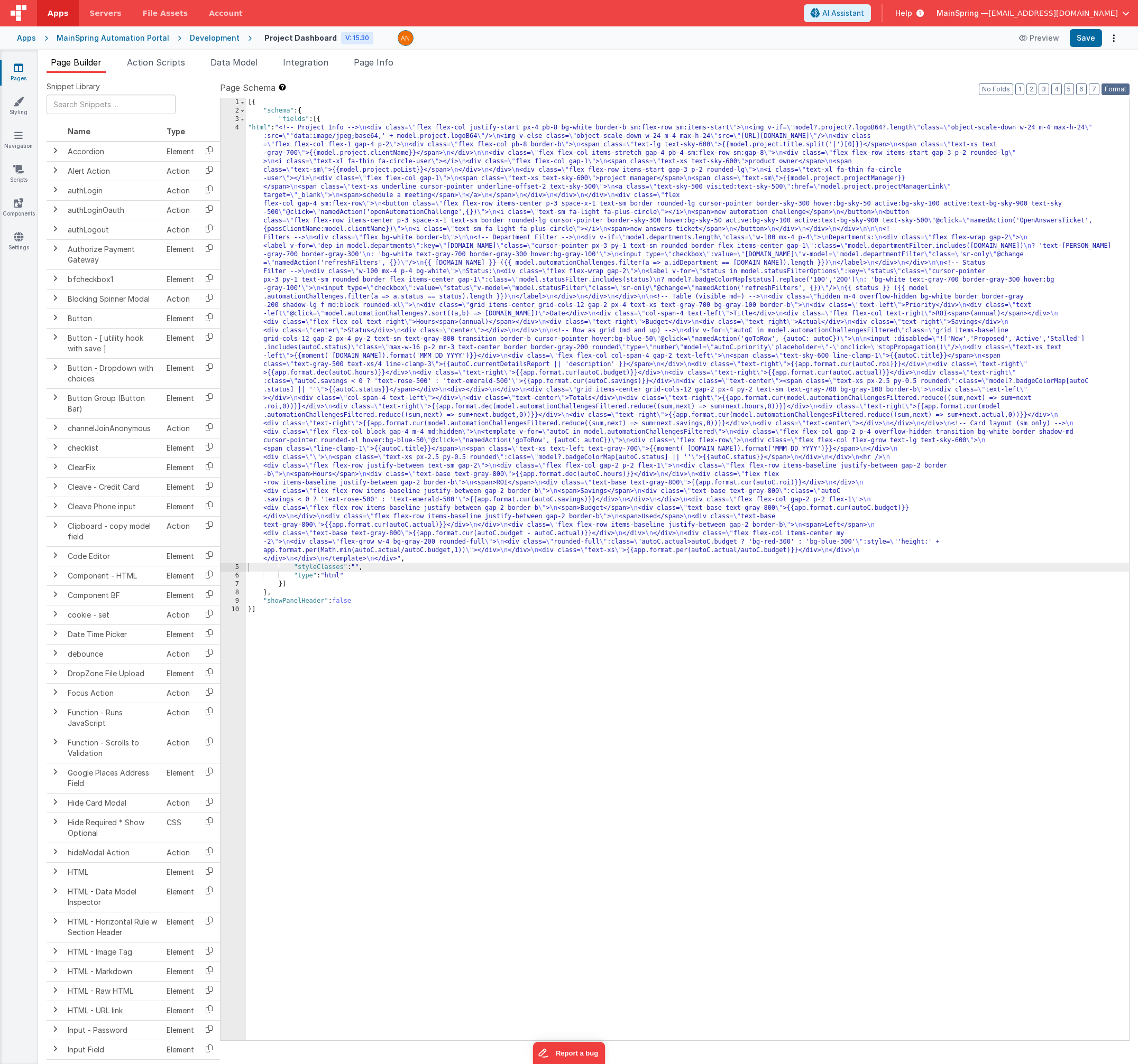
click at [1114, 87] on button "Format" at bounding box center [1115, 89] width 28 height 12
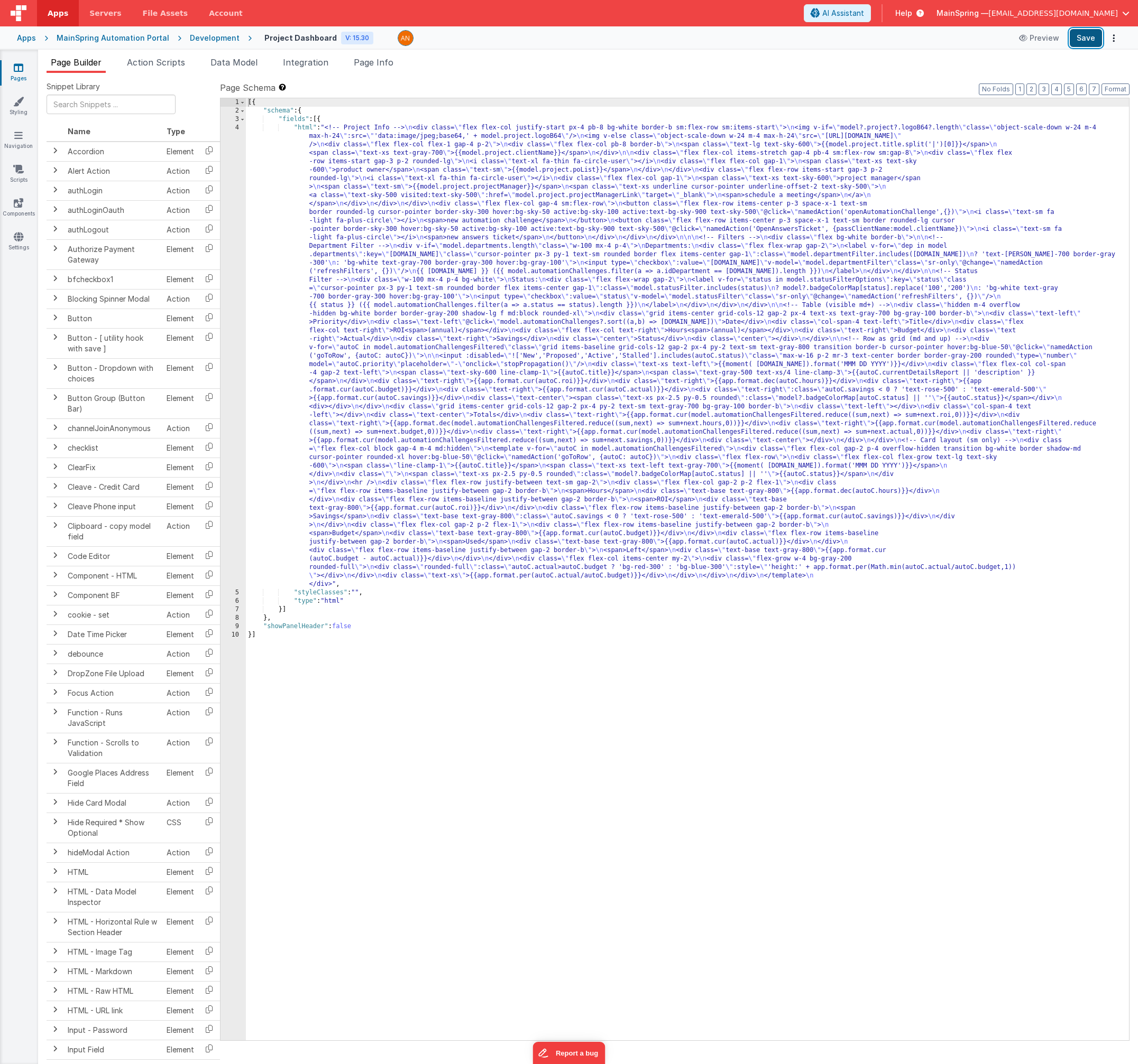
click at [1088, 40] on button "Save" at bounding box center [1085, 38] width 32 height 18
click at [435, 304] on div "[{ "schema" : { "fields" : [{ "html" : "<!-- Project Info --> \n <div class= \"…" at bounding box center [686, 578] width 882 height 959
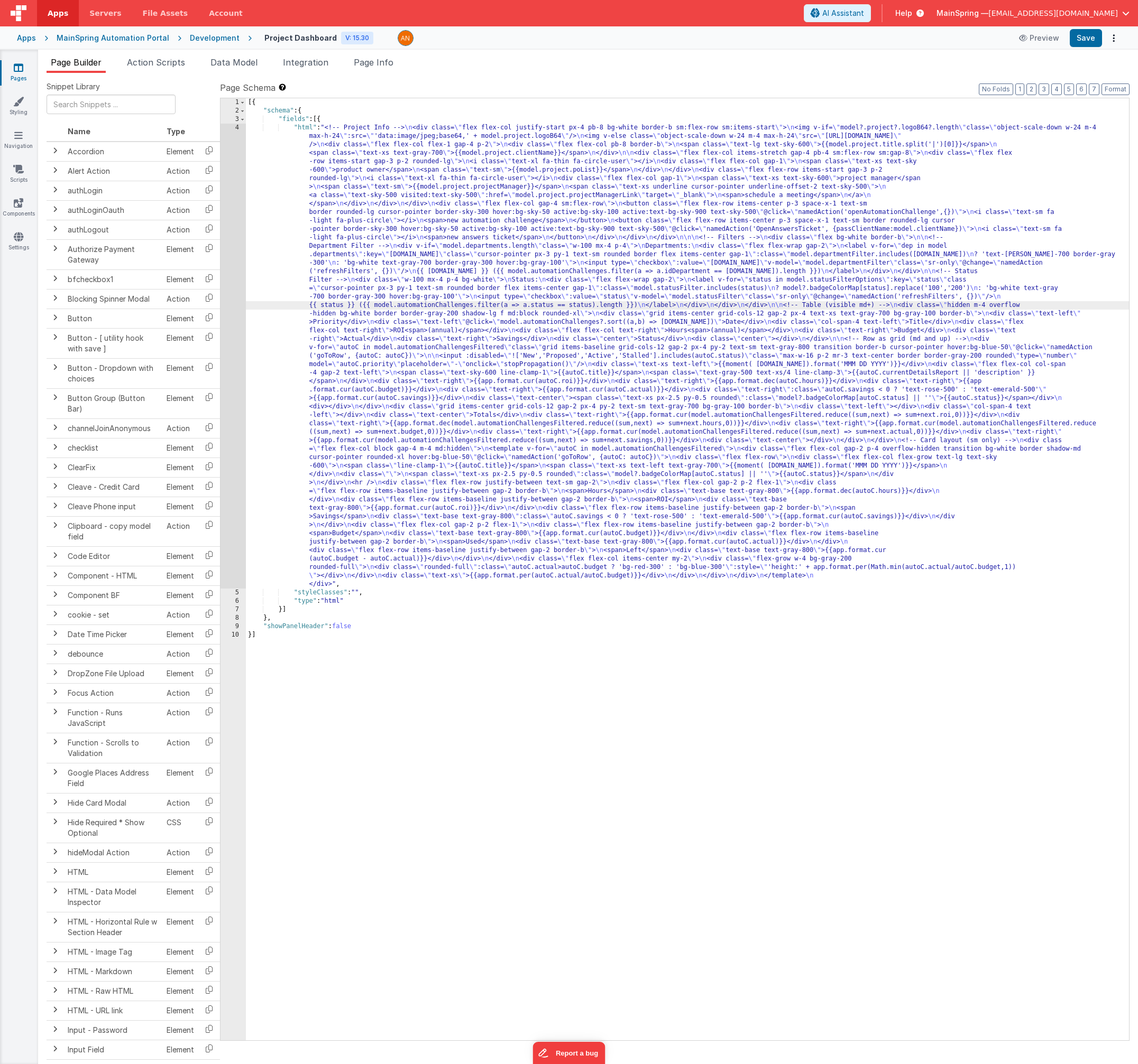
click at [227, 353] on div "4" at bounding box center [233, 356] width 26 height 465
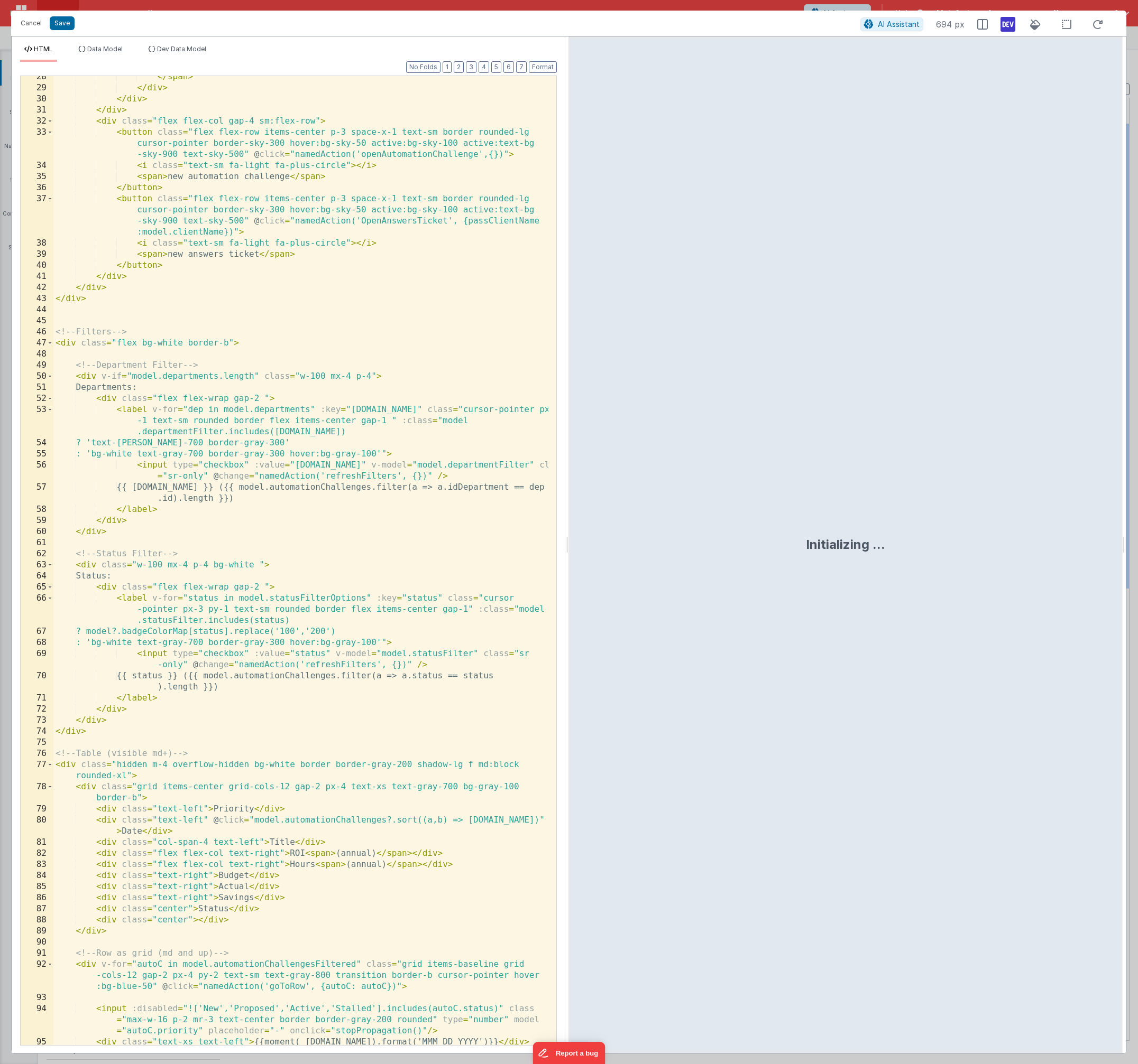
scroll to position [95, 0]
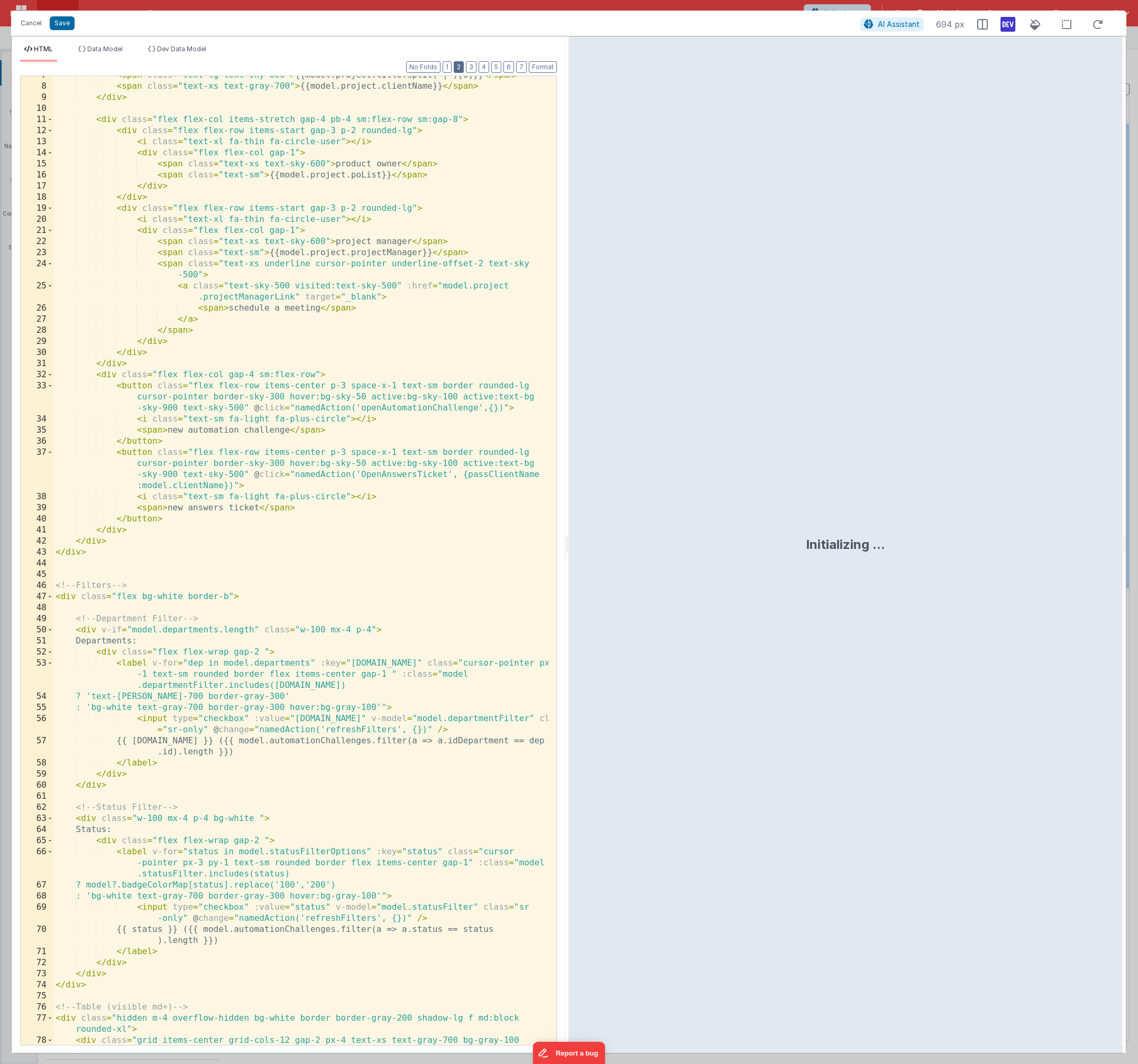
click at [460, 67] on button "2" at bounding box center [458, 67] width 10 height 12
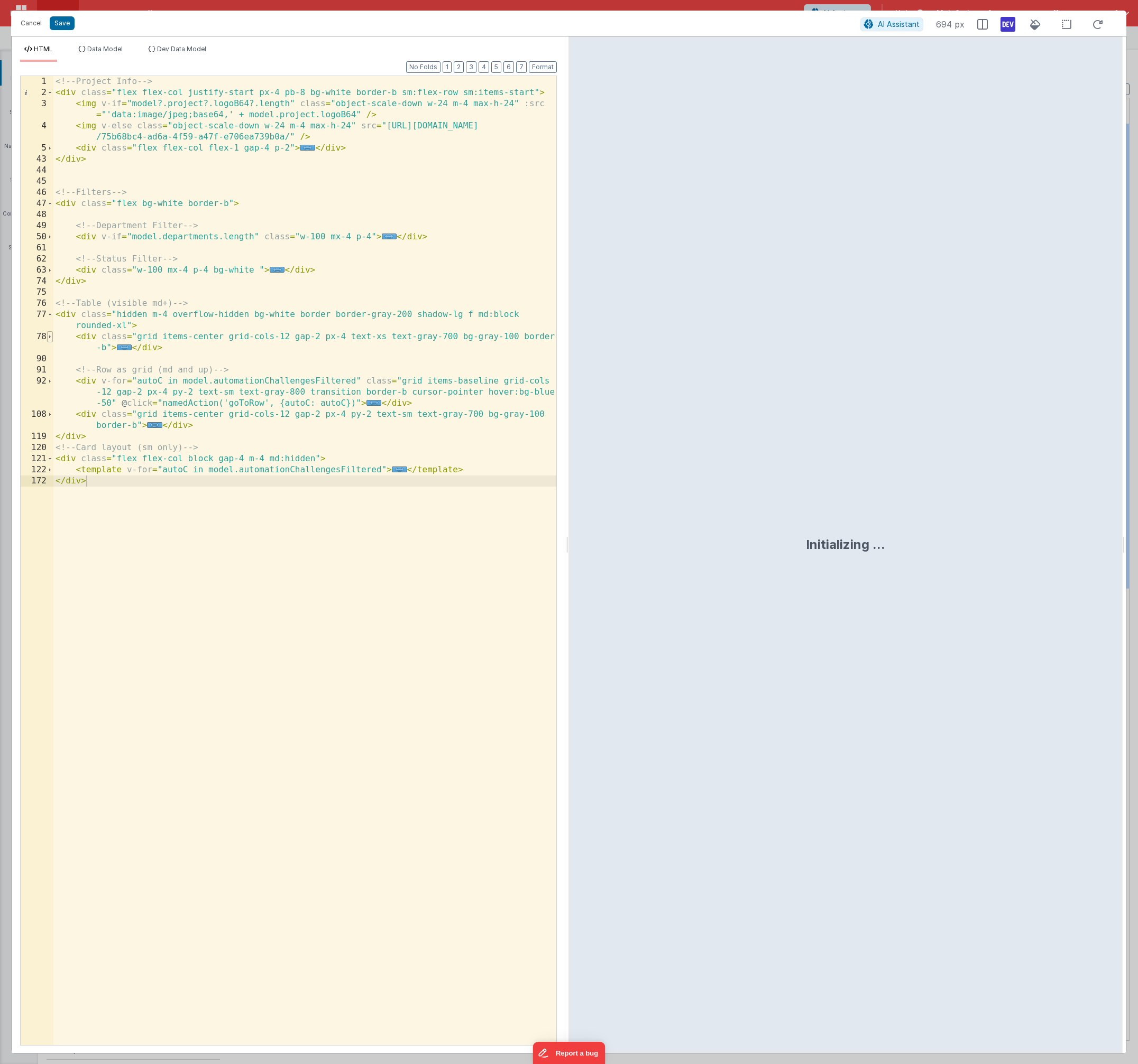
click at [49, 337] on span at bounding box center [50, 336] width 6 height 11
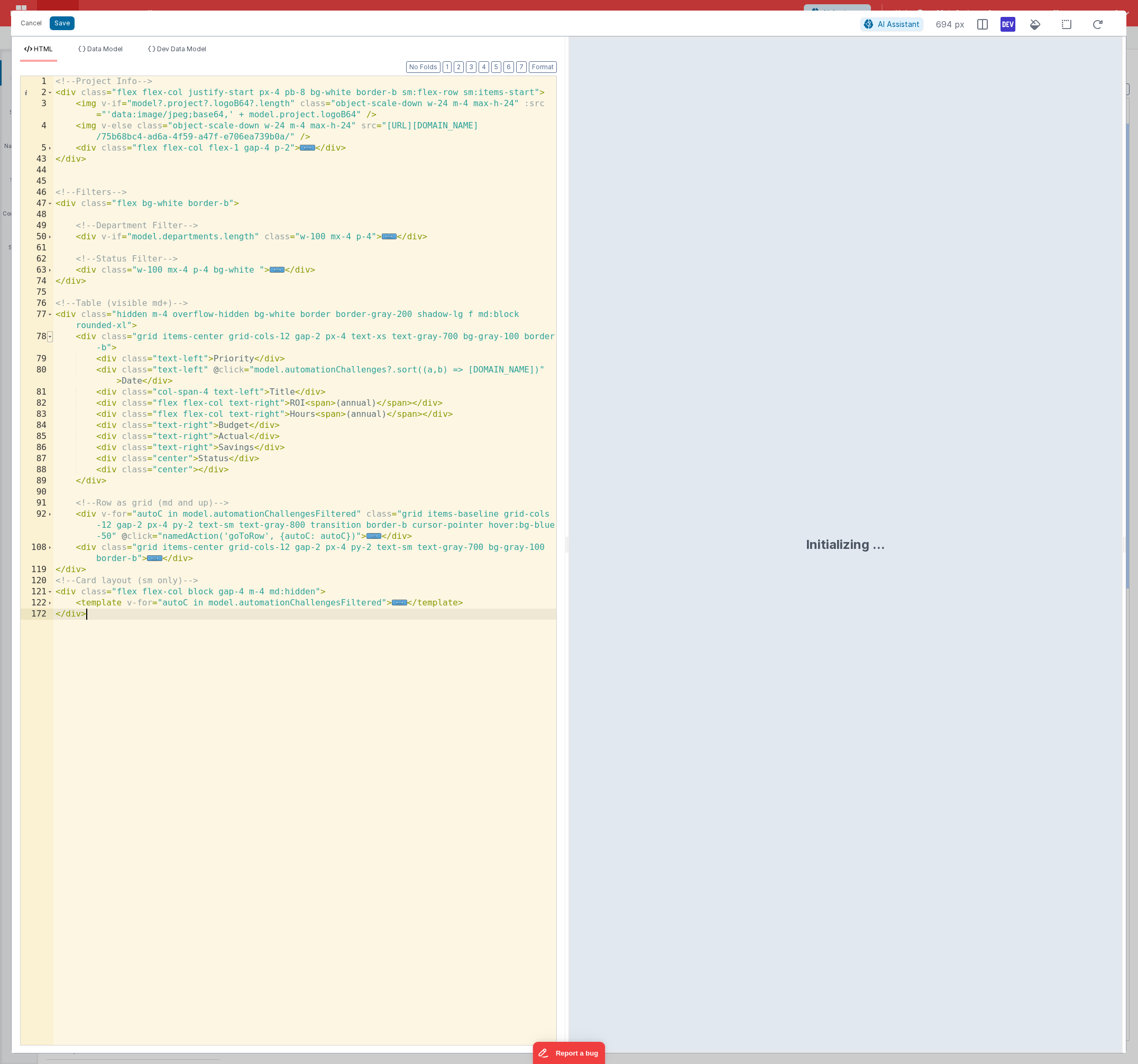
click at [49, 339] on span at bounding box center [50, 336] width 6 height 11
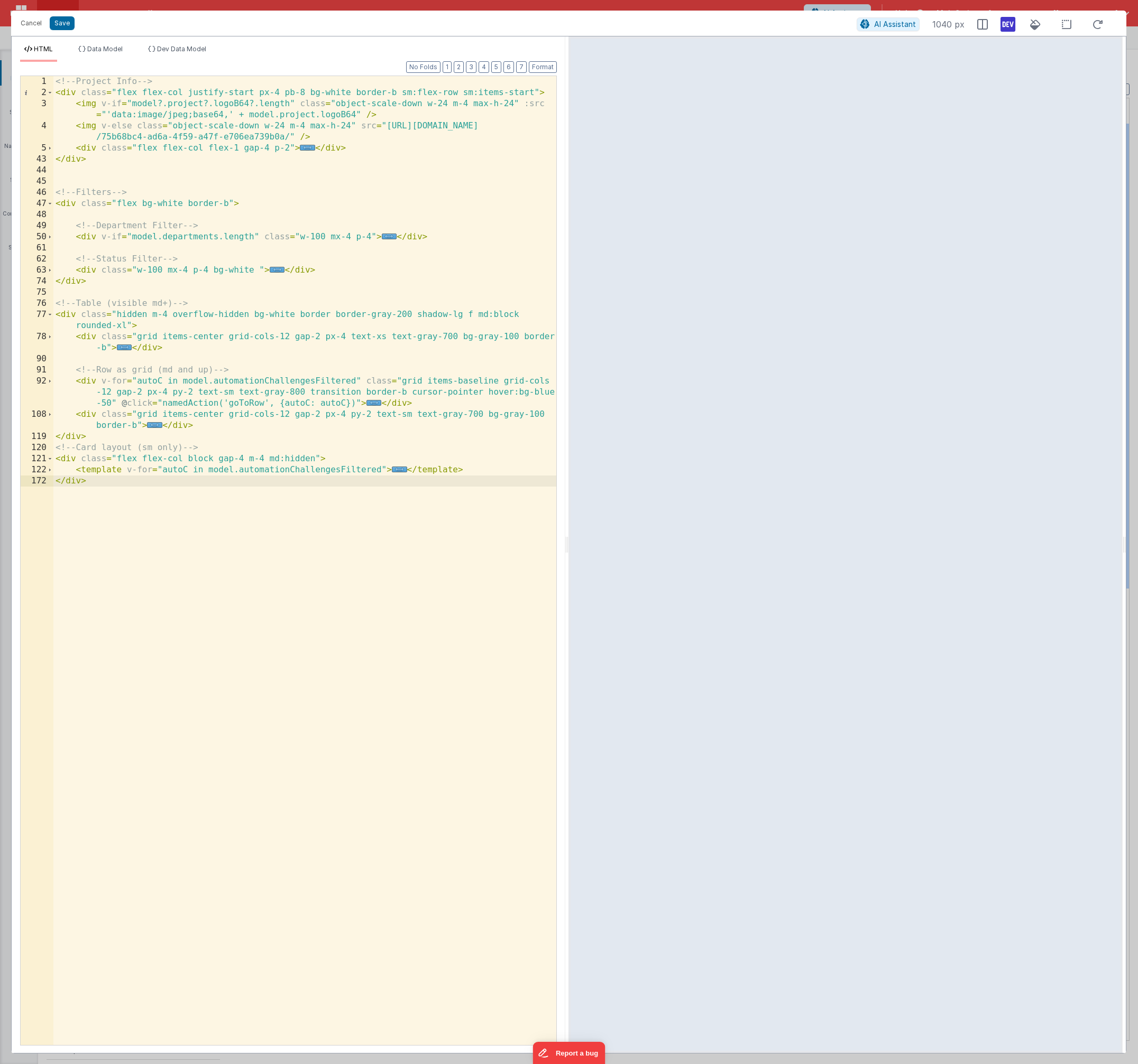
click at [151, 402] on div "<!-- Project Info --> < div class = "flex flex-col justify-start px-4 pb-8 bg-w…" at bounding box center [305, 571] width 503 height 991
click at [370, 403] on span "..." at bounding box center [374, 403] width 16 height 6
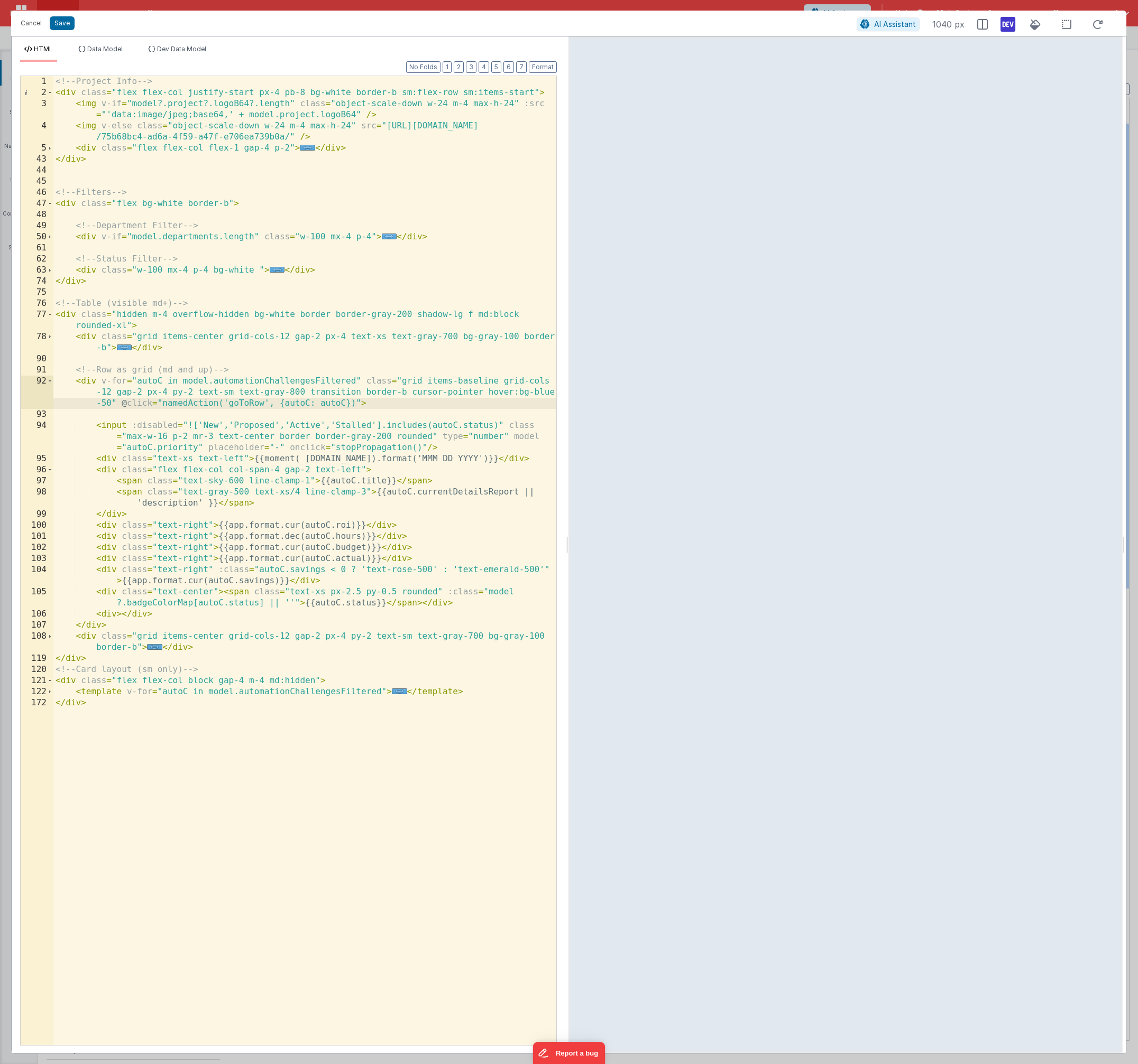
click at [298, 446] on div "<!-- Project Info --> < div class = "flex flex-col justify-start px-4 pb-8 bg-w…" at bounding box center [305, 571] width 503 height 991
click at [299, 447] on div "<!-- Project Info --> < div class = "flex flex-col justify-start px-4 pb-8 bg-w…" at bounding box center [305, 571] width 503 height 991
click at [62, 21] on button "Save" at bounding box center [62, 23] width 25 height 14
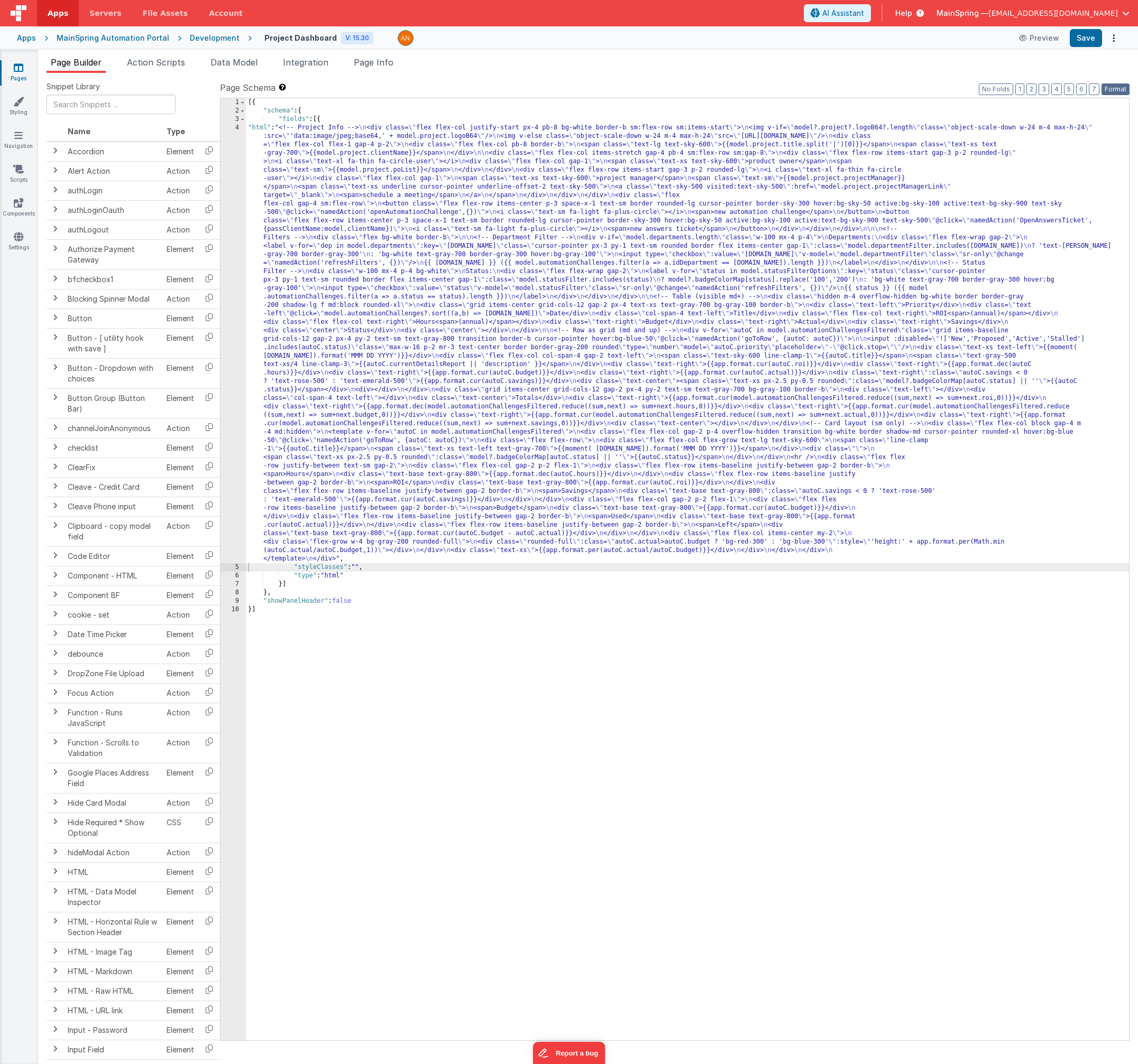
click at [1118, 93] on button "Format" at bounding box center [1115, 89] width 28 height 12
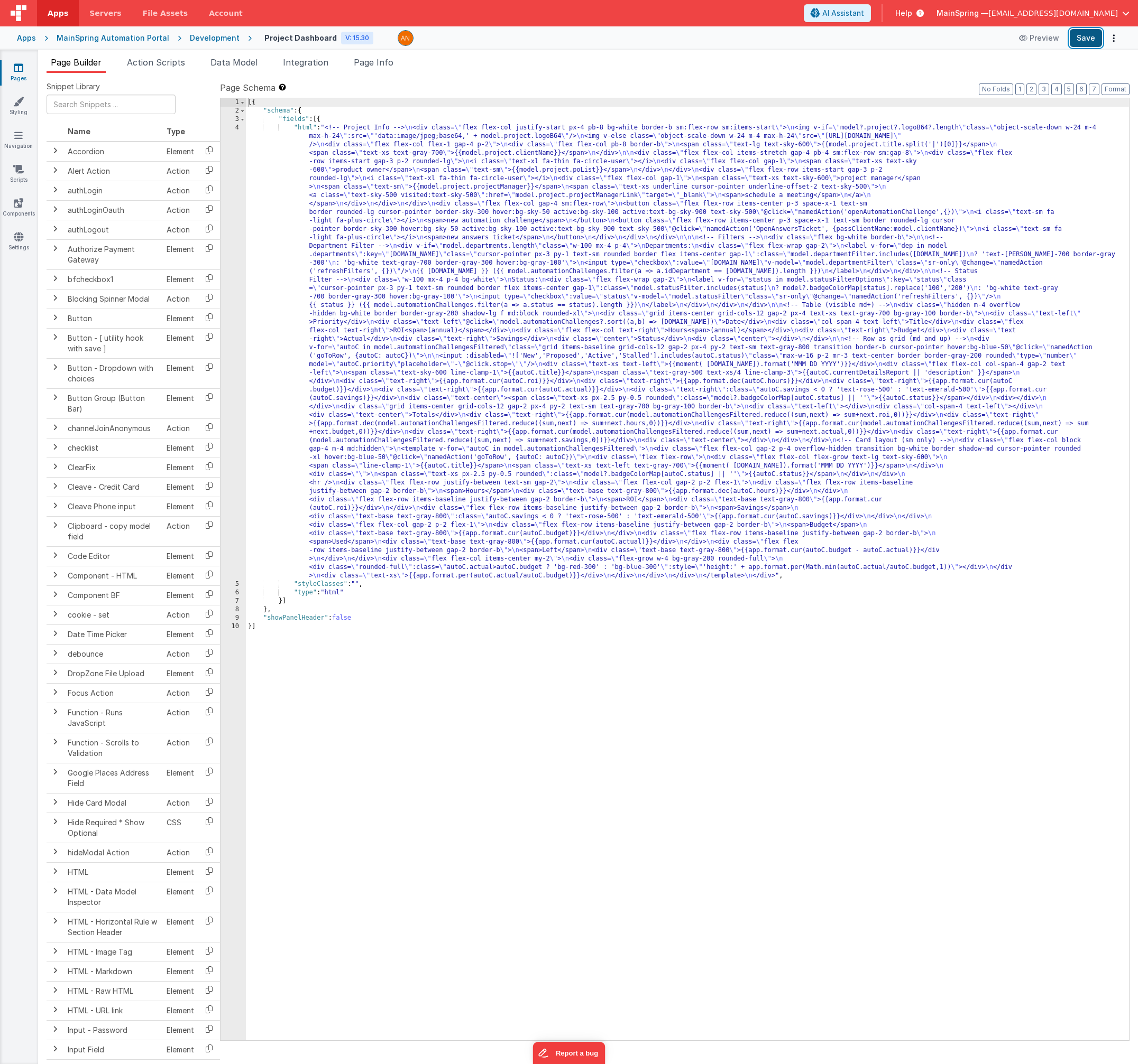
click at [1089, 43] on button "Save" at bounding box center [1085, 38] width 32 height 18
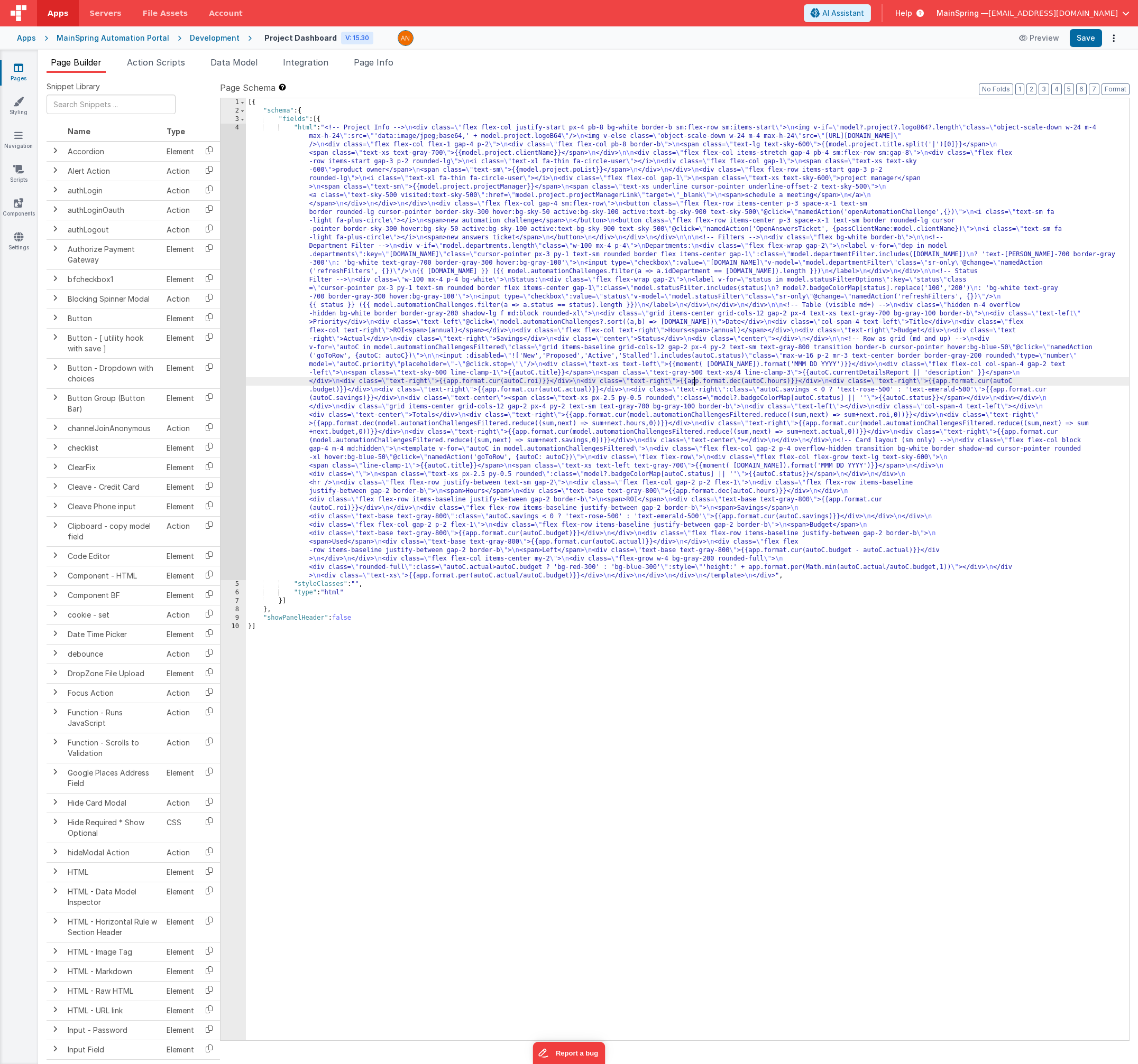
drag, startPoint x: 696, startPoint y: 383, endPoint x: 702, endPoint y: 387, distance: 7.2
click at [696, 384] on div "[{ "schema" : { "fields" : [{ "html" : "<!-- Project Info --> \n <div class= \"…" at bounding box center [686, 578] width 882 height 959
click at [229, 394] on div "4" at bounding box center [233, 352] width 26 height 456
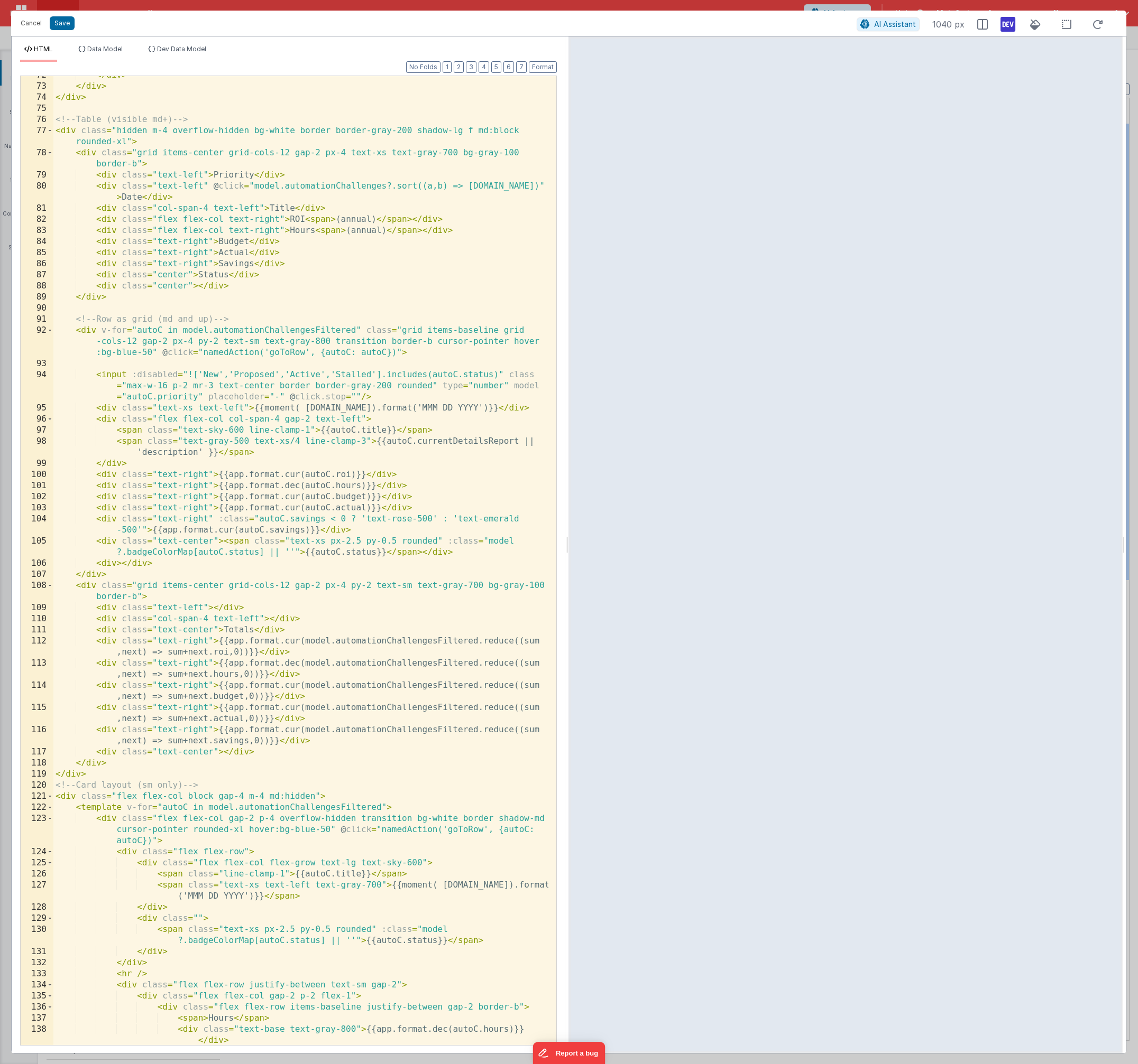
scroll to position [983, 0]
click at [361, 398] on div "</ div > </ div > </ div > <!-- Table (visible md+) --> < div class = "hidden m…" at bounding box center [301, 565] width 495 height 991
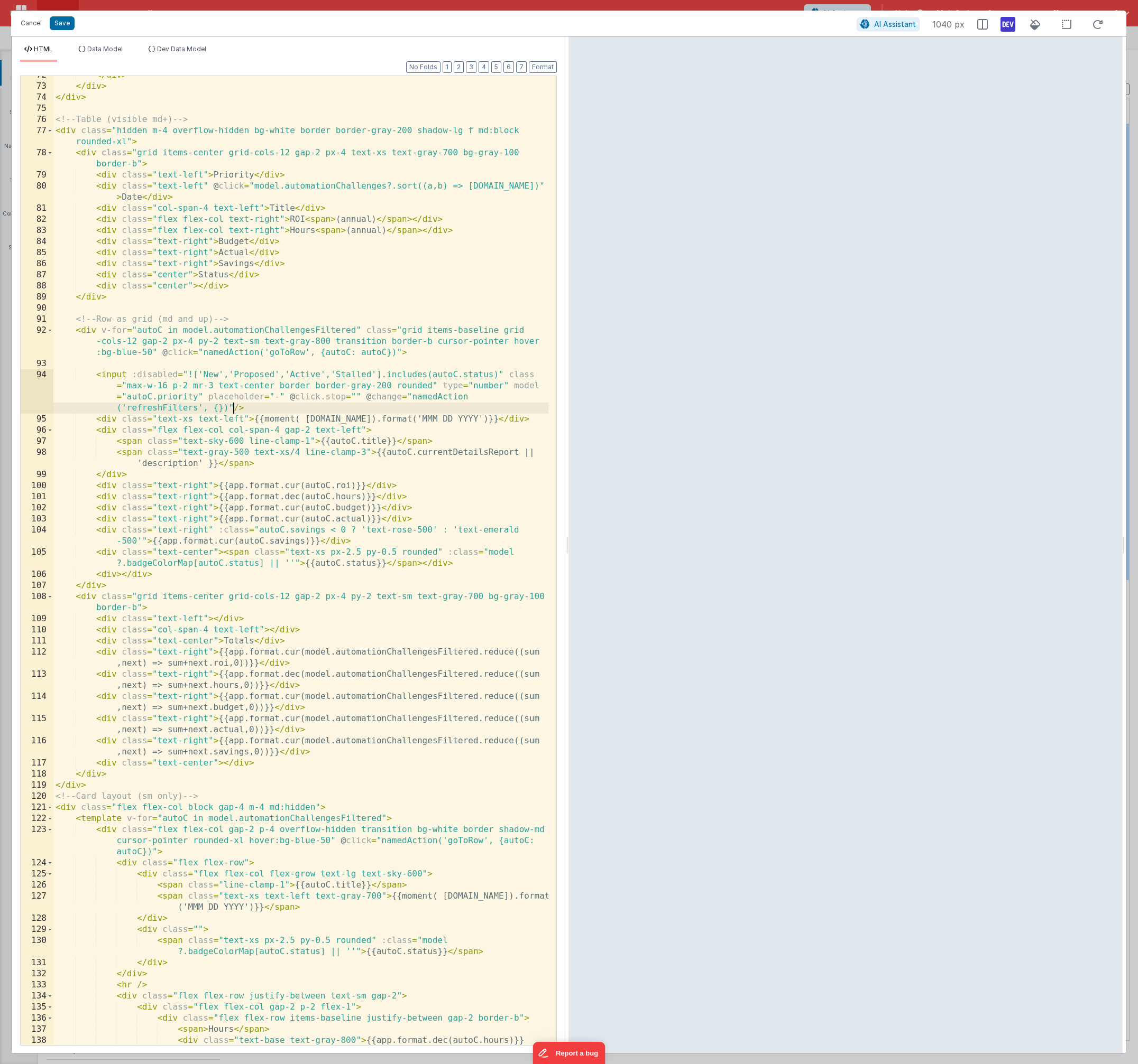
click at [170, 407] on div "</ div > </ div > </ div > <!-- Table (visible md+) --> < div class = "hidden m…" at bounding box center [301, 570] width 495 height 1003
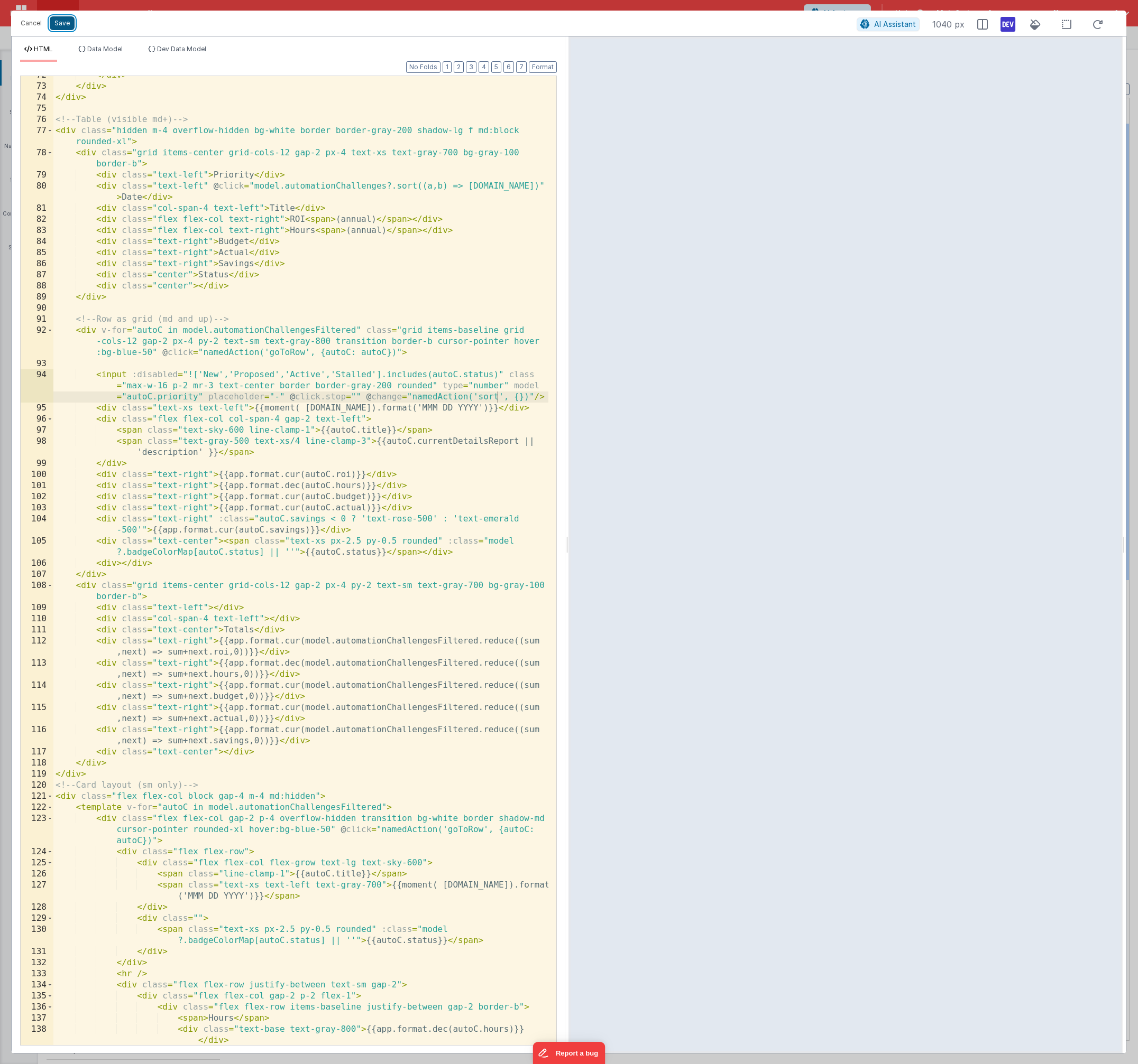
click at [66, 26] on button "Save" at bounding box center [62, 23] width 25 height 14
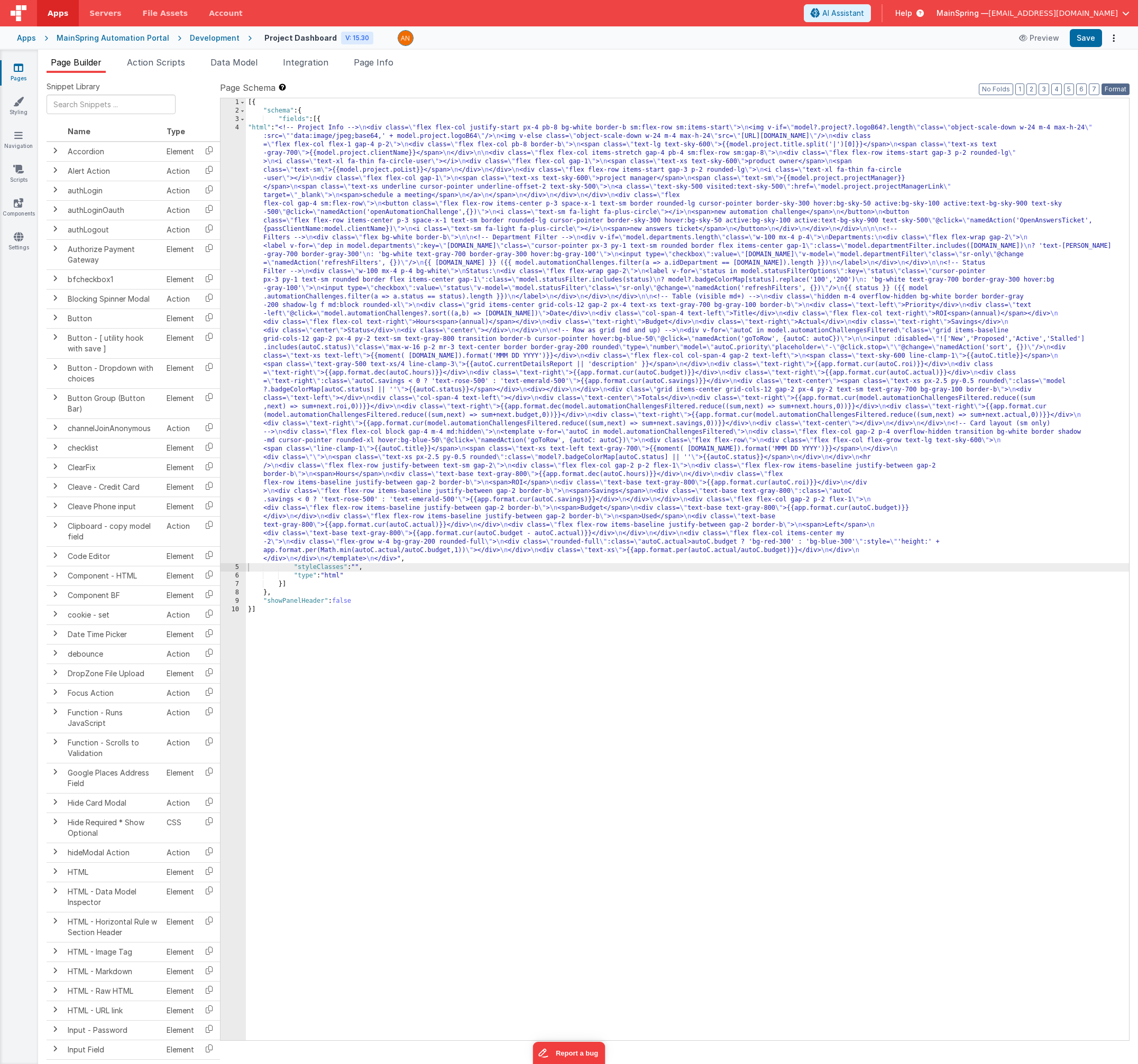
click at [1128, 93] on button "Format" at bounding box center [1115, 89] width 28 height 12
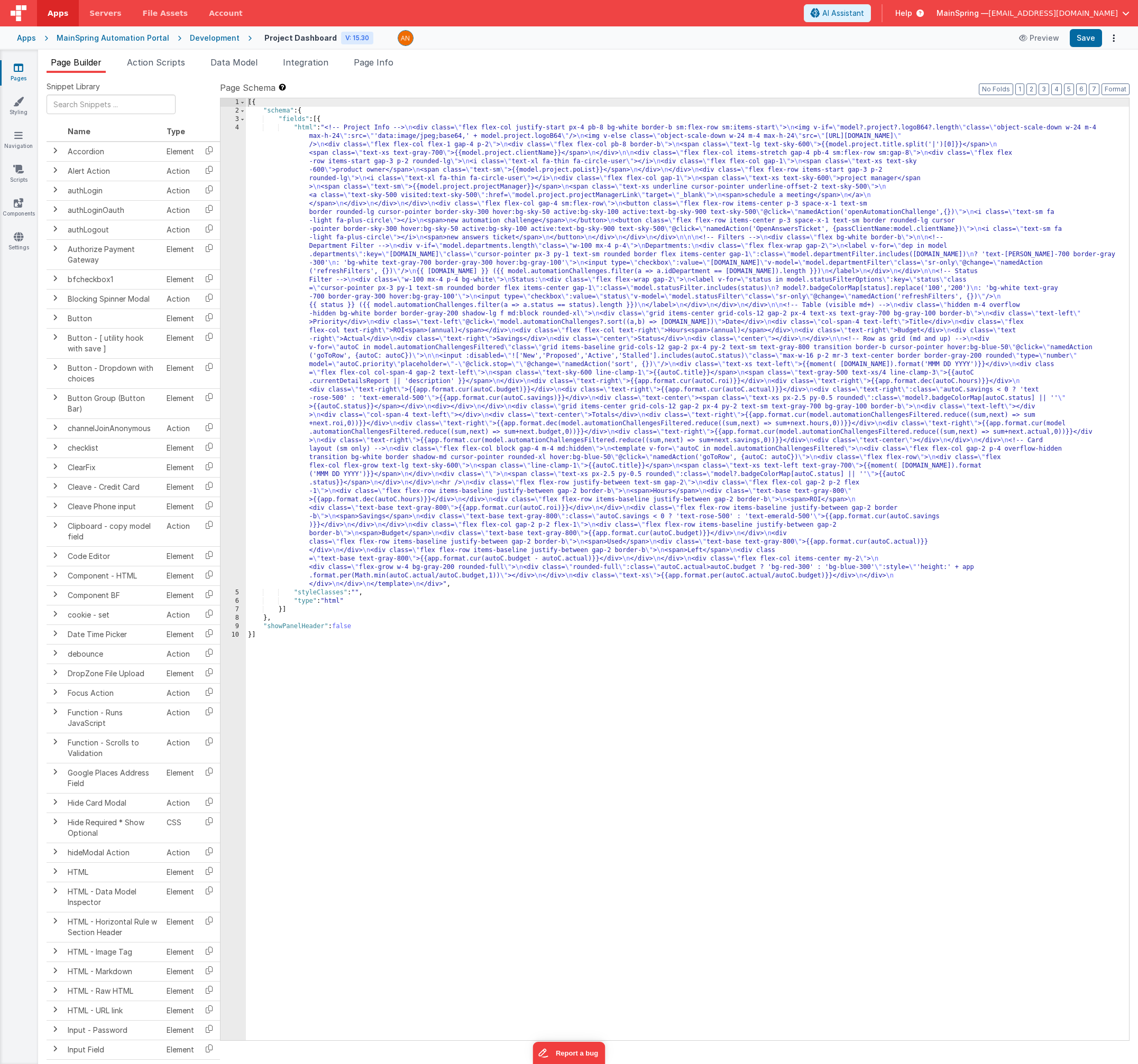
click at [1092, 48] on div "Apps MainSpring Automation Portal Development Project Dashboard V: 15.30 Previe…" at bounding box center [569, 38] width 1138 height 23
click at [1092, 43] on button "Save" at bounding box center [1085, 38] width 32 height 18
drag, startPoint x: 171, startPoint y: 60, endPoint x: 185, endPoint y: 92, distance: 34.9
click at [171, 60] on span "Action Scripts" at bounding box center [155, 62] width 58 height 11
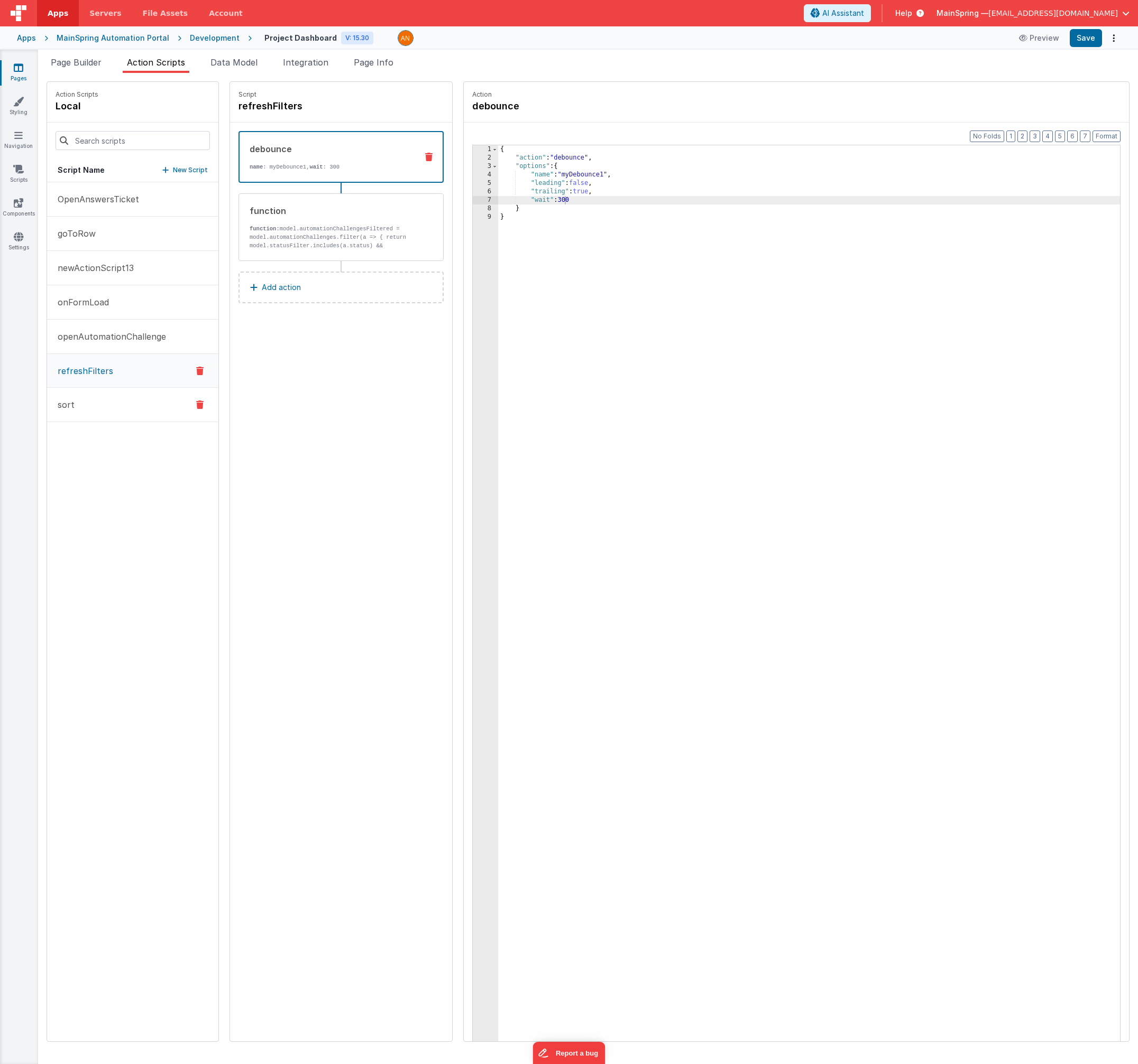
click at [112, 411] on button "sort" at bounding box center [132, 405] width 171 height 35
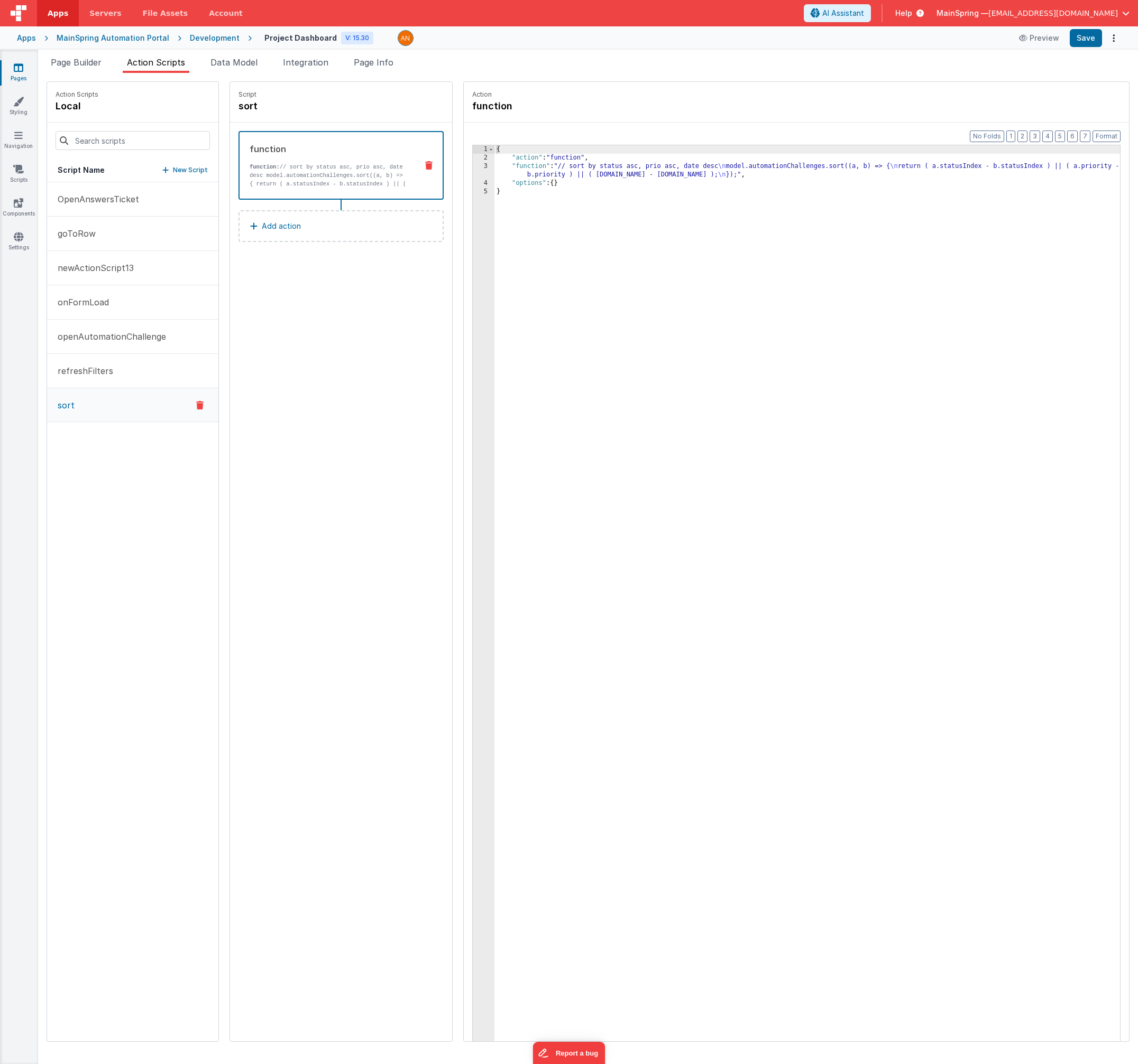
click at [289, 227] on button "Add action" at bounding box center [341, 226] width 205 height 31
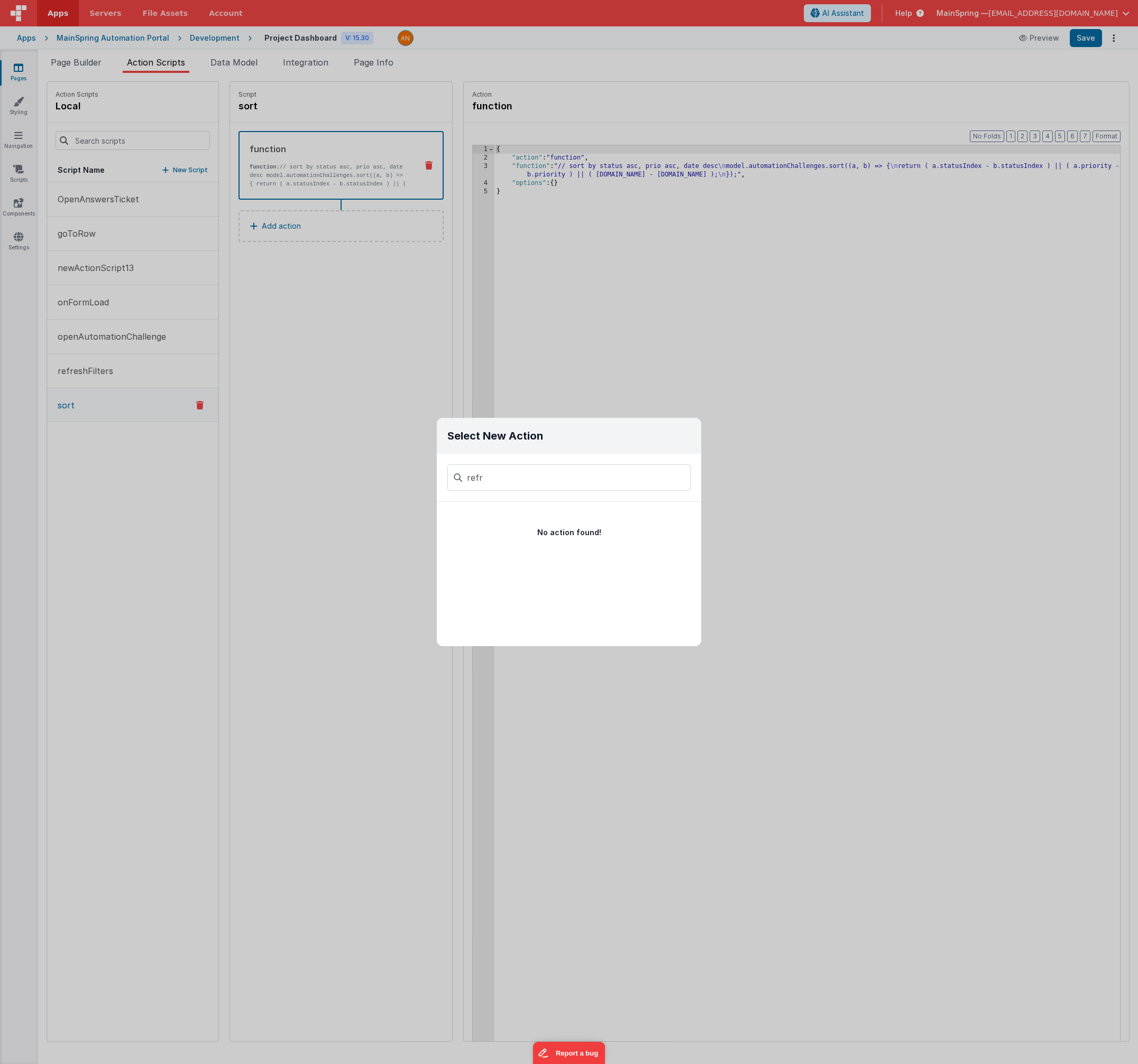
type input "refre"
type input "name"
click at [515, 523] on button "Run Named Action Script" at bounding box center [554, 518] width 235 height 34
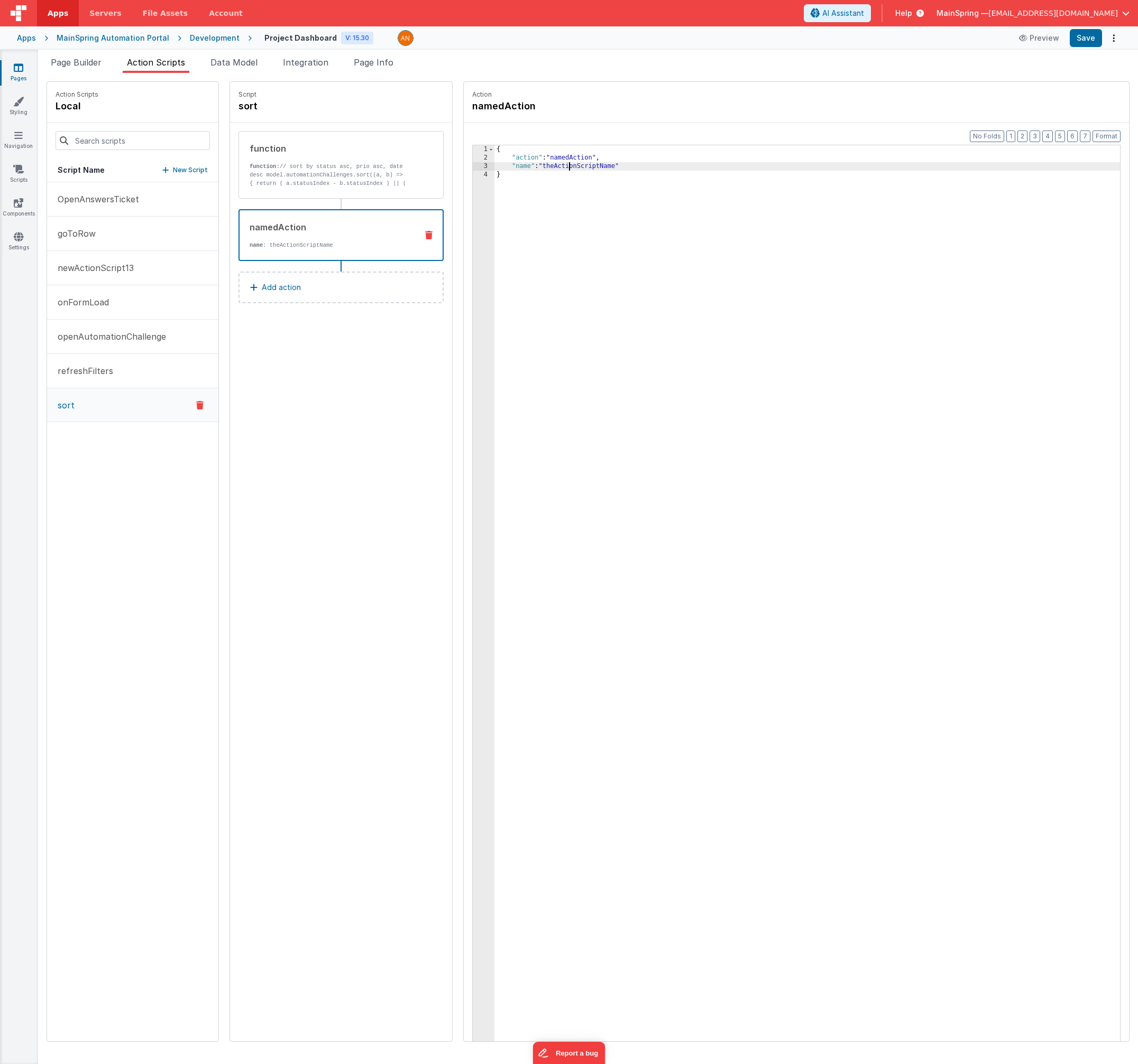
click at [546, 165] on div "{ "action" : "namedAction" , "name" : "theActionScriptName" }" at bounding box center [818, 618] width 648 height 946
click at [1086, 37] on button "Save" at bounding box center [1085, 38] width 32 height 18
click at [349, 439] on div "Script sort function function: // sort by status asc, prio asc, date desc model…" at bounding box center [341, 561] width 222 height 960
click at [98, 375] on p "refreshFilters" at bounding box center [82, 370] width 62 height 12
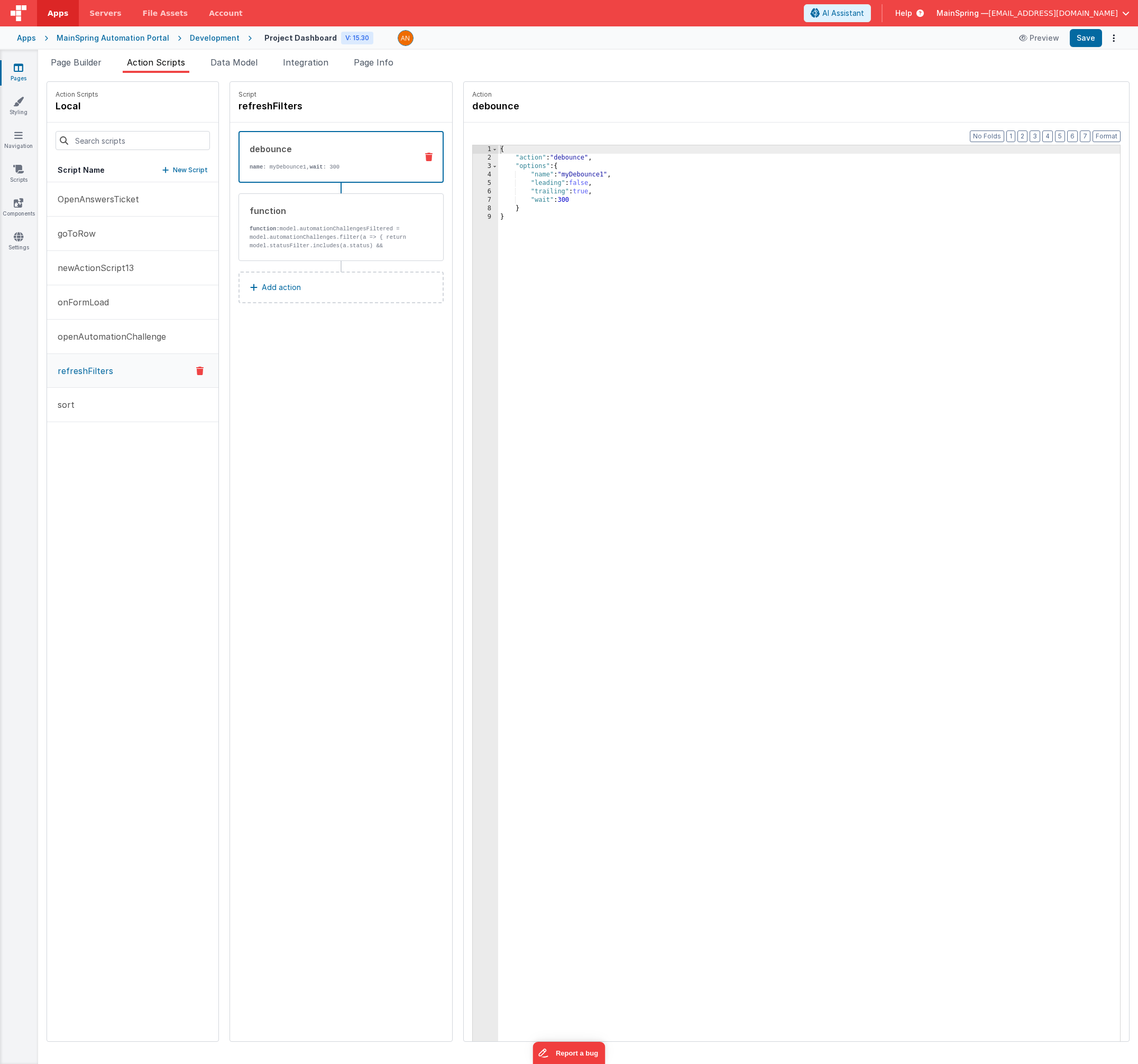
click at [425, 155] on icon at bounding box center [428, 157] width 7 height 8
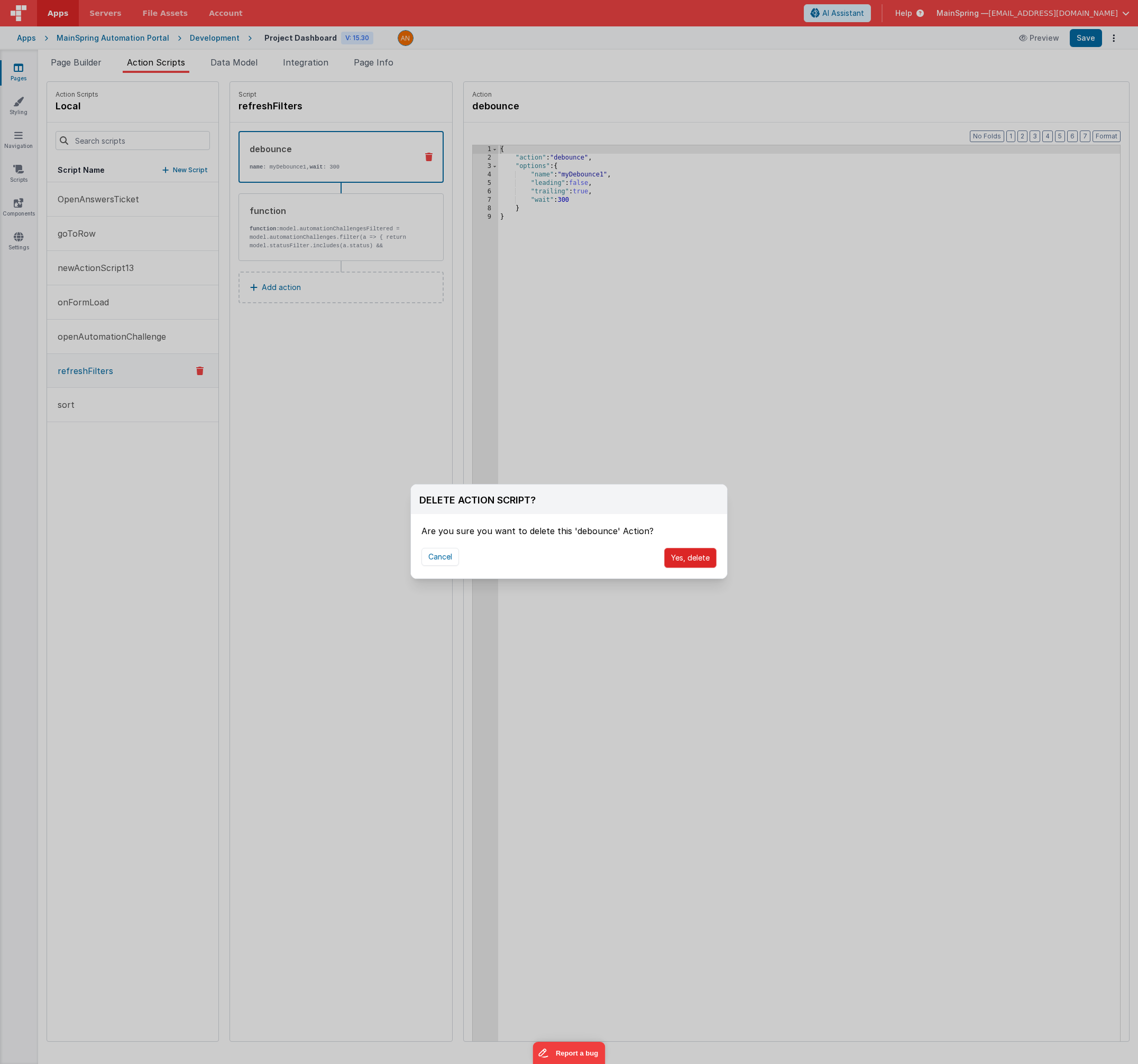
click at [673, 561] on button "Yes, delete" at bounding box center [690, 558] width 52 height 20
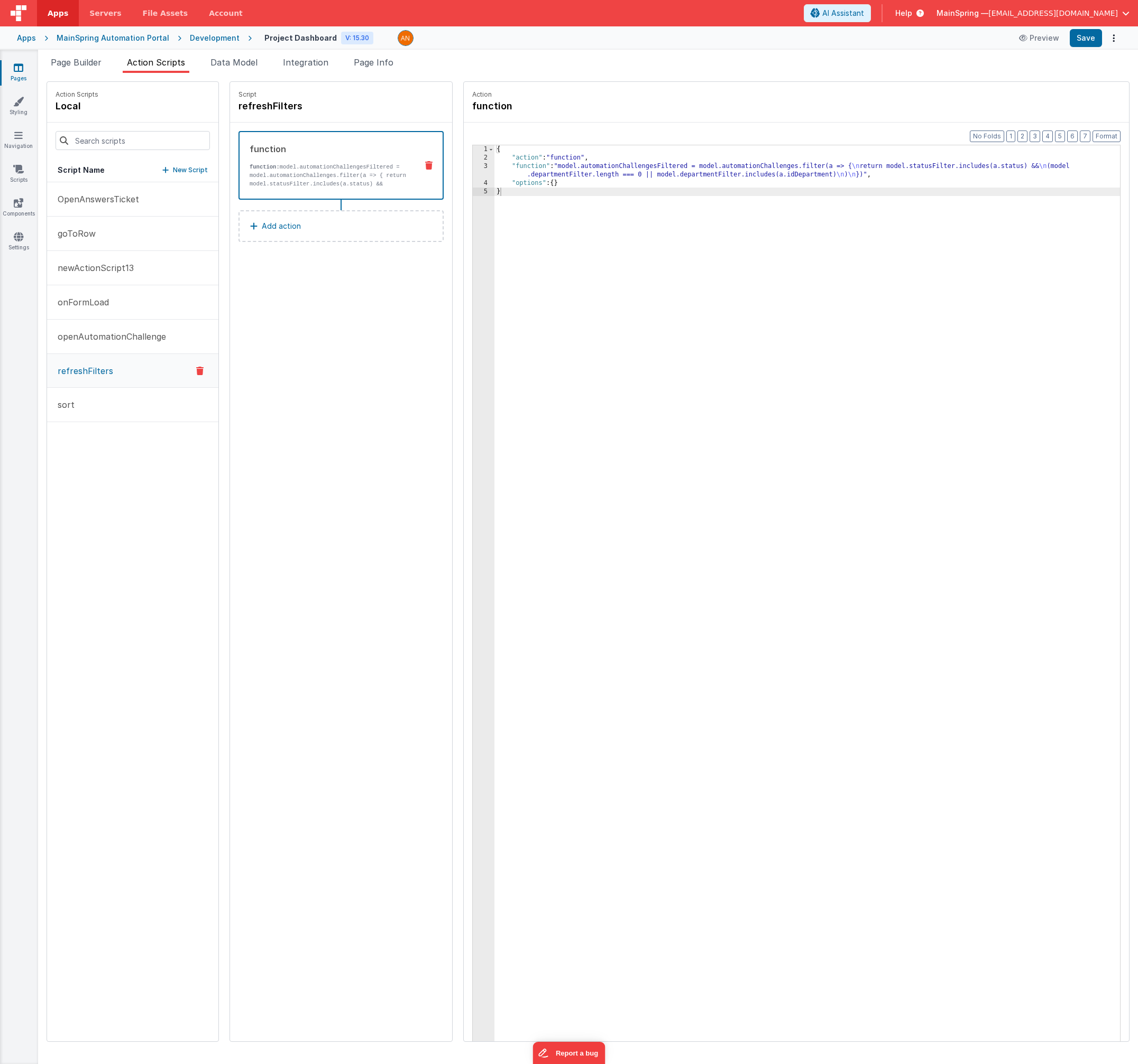
click at [375, 429] on div "Script refreshFilters function function: model.automationChallengesFiltered = m…" at bounding box center [341, 561] width 222 height 960
click at [363, 351] on div "Script refreshFilters function function: model.automationChallengesFiltered = m…" at bounding box center [341, 561] width 222 height 960
click at [118, 400] on button "sort" at bounding box center [132, 405] width 171 height 35
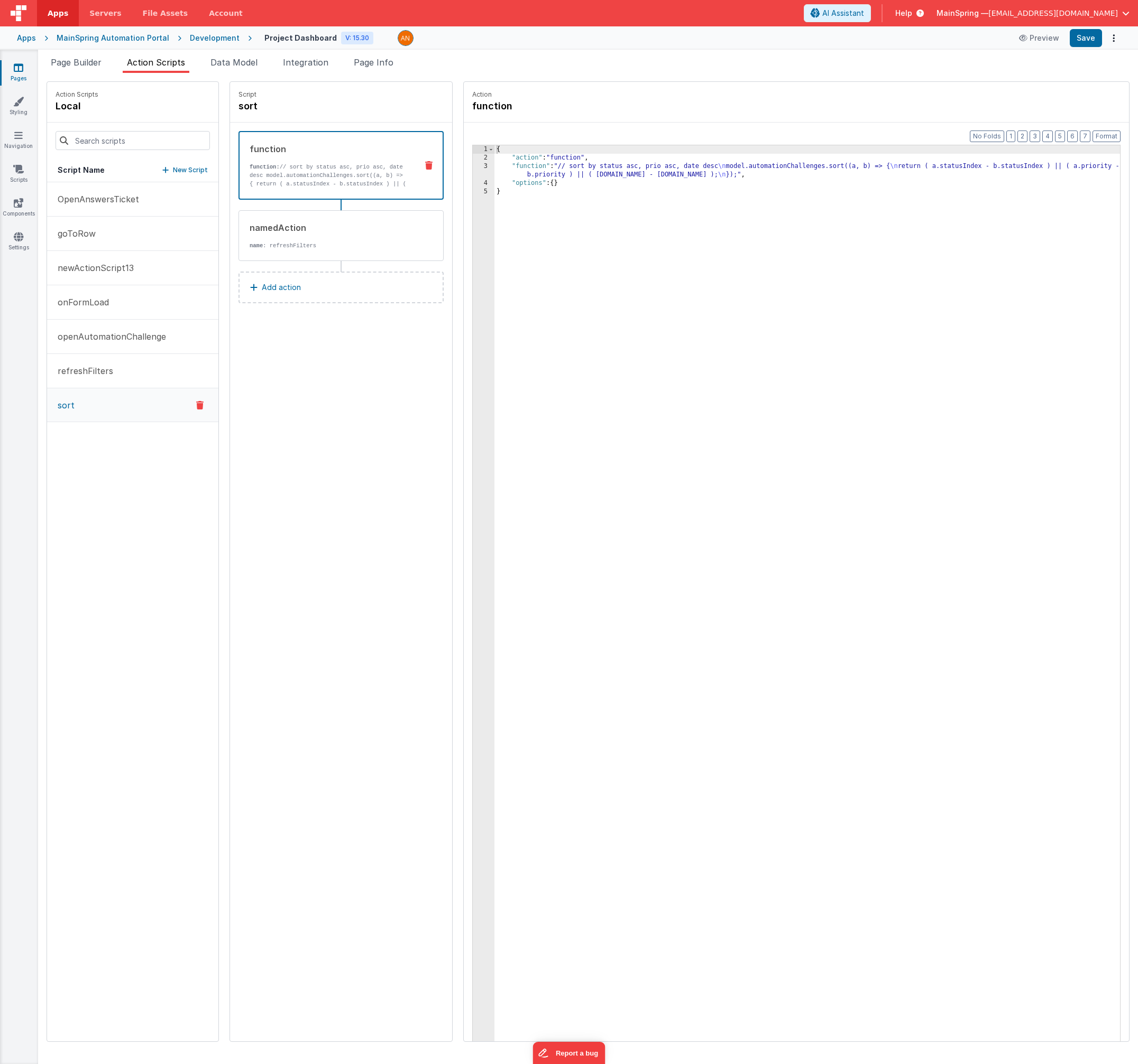
click at [307, 284] on button "Add action" at bounding box center [341, 288] width 205 height 31
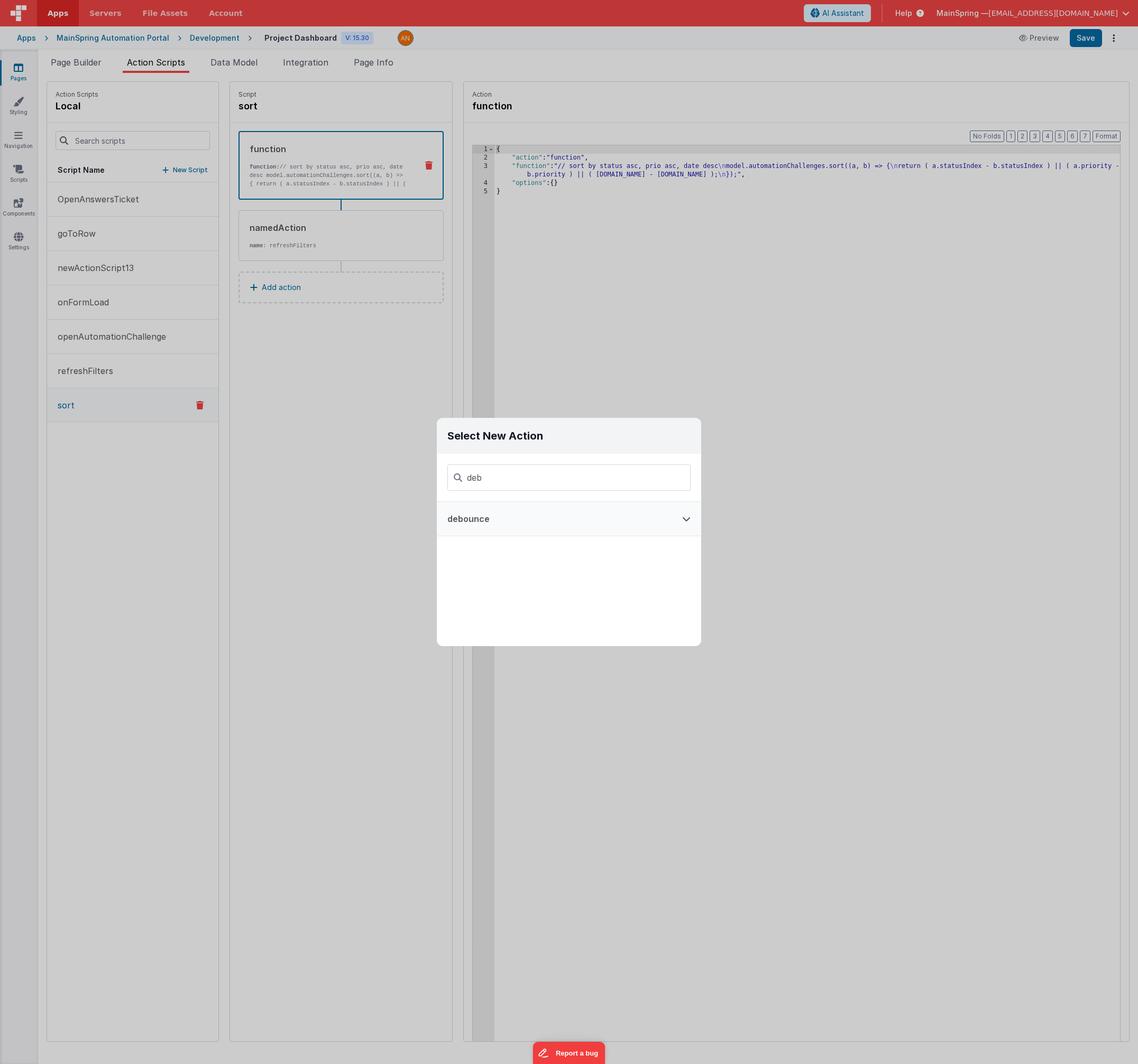
type input "deb"
click at [472, 529] on button "debounce" at bounding box center [554, 518] width 235 height 34
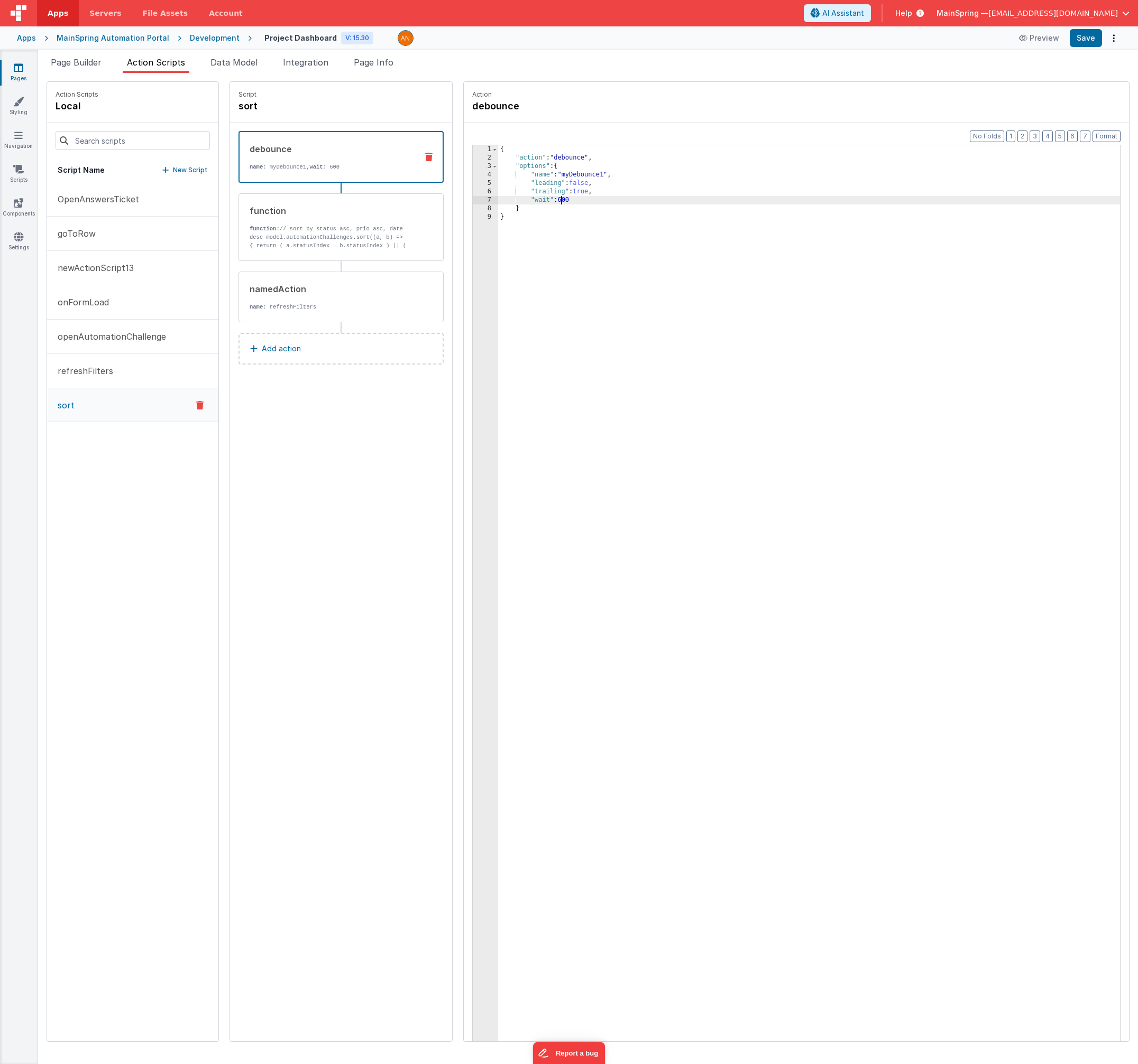
click at [543, 199] on div "{ "action" : "debounce" , "options" : { "name" : "myDebounce1" , "leading" : fa…" at bounding box center [820, 618] width 644 height 946
click at [1081, 50] on div "Page Builder Action Scripts Data Model Integration Page Info Snippet Library Na…" at bounding box center [588, 556] width 1100 height 1014
click at [1082, 45] on button "Save" at bounding box center [1085, 38] width 32 height 18
click at [562, 174] on div "{ "action" : "debounce" , "options" : { "name" : "myDebounce1" , "leading" : fa…" at bounding box center [820, 618] width 644 height 946
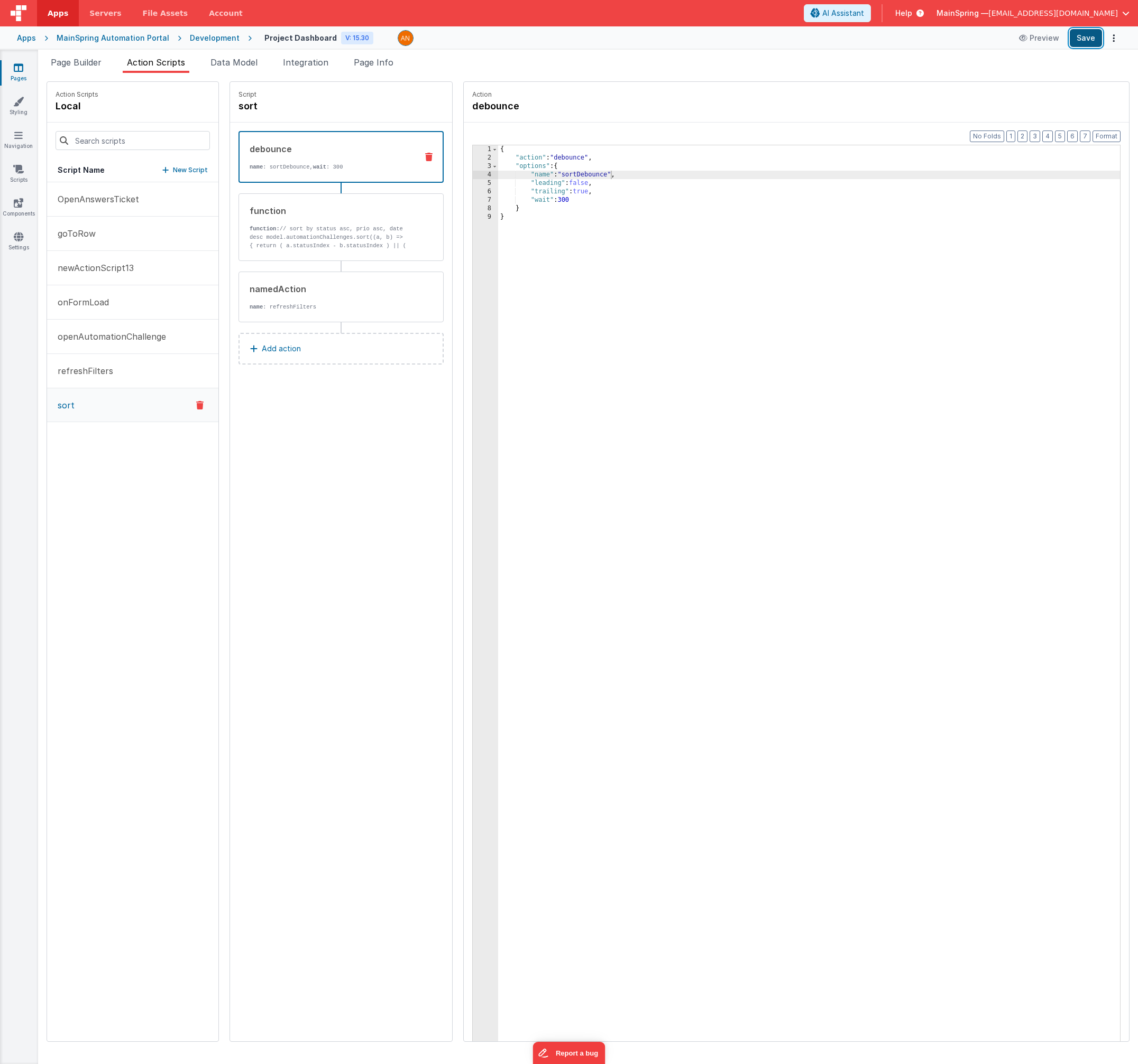
click at [1087, 41] on button "Save" at bounding box center [1085, 38] width 32 height 18
click at [1087, 42] on button "Save" at bounding box center [1085, 38] width 32 height 18
click at [75, 57] on span "Page Builder" at bounding box center [75, 62] width 50 height 11
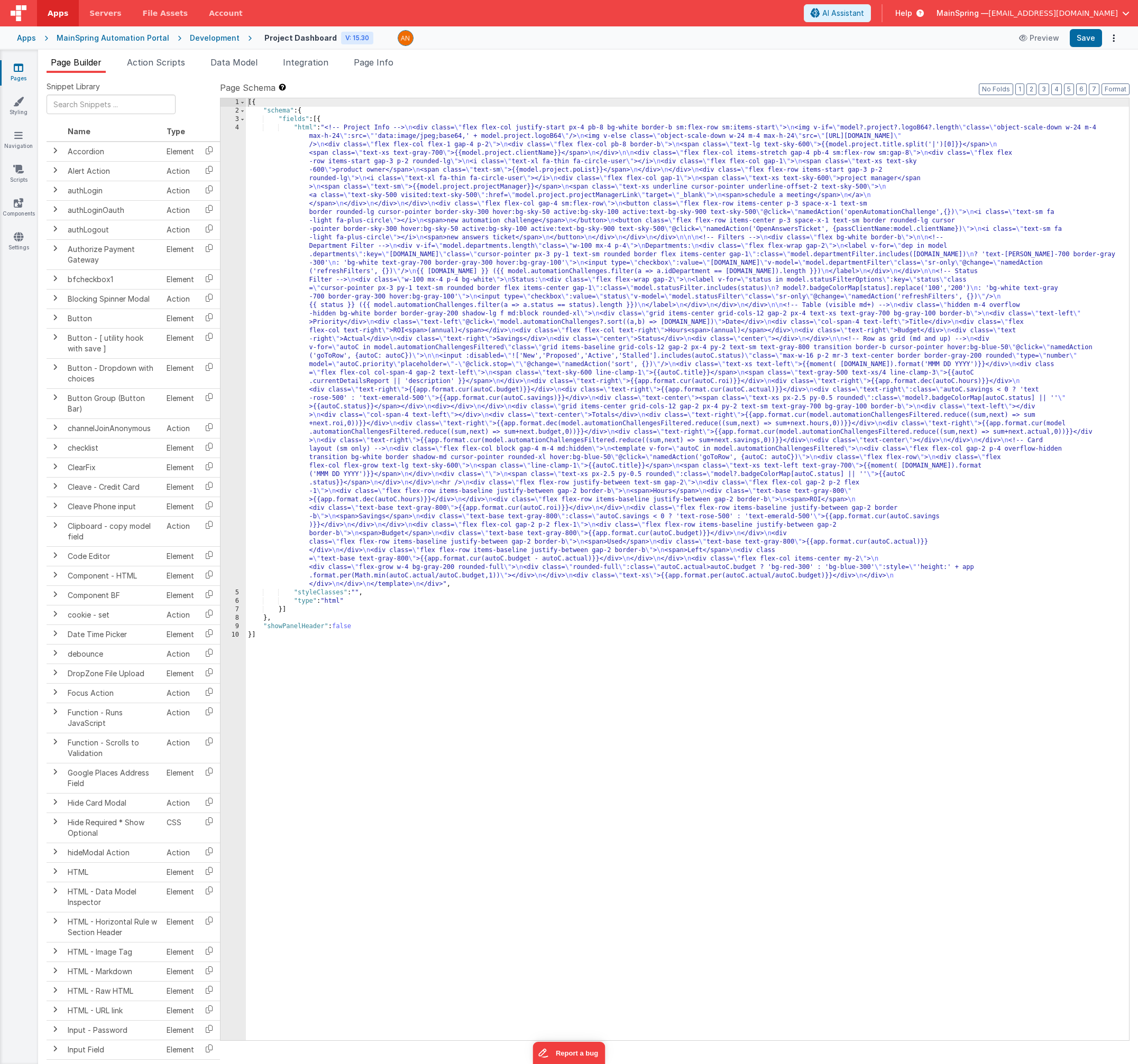
click at [528, 307] on div "[{ "schema" : { "fields" : [{ "html" : "<!-- Project Info --> \n <div class= \"…" at bounding box center [686, 578] width 882 height 959
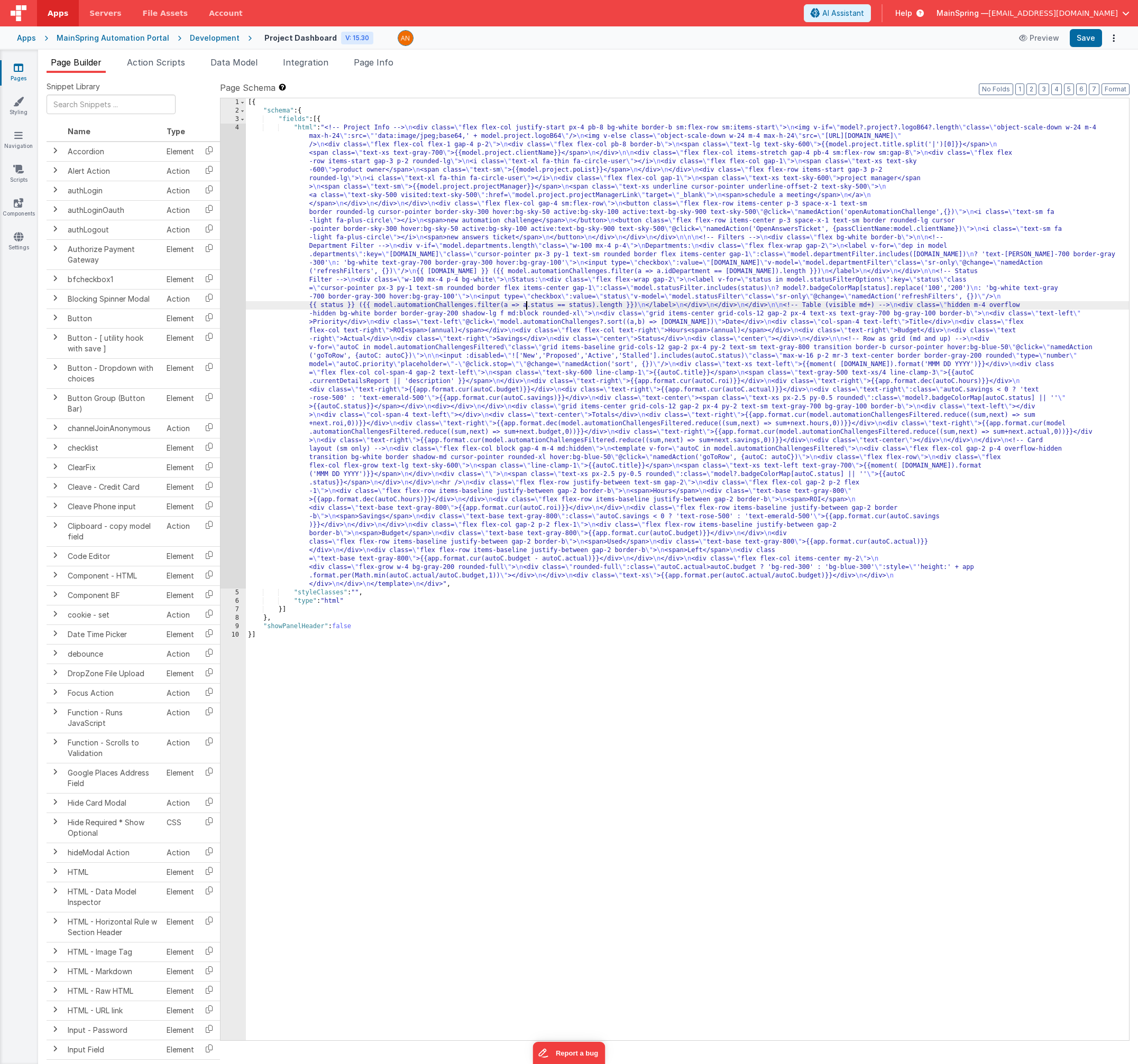
click at [232, 341] on div "4" at bounding box center [233, 356] width 26 height 465
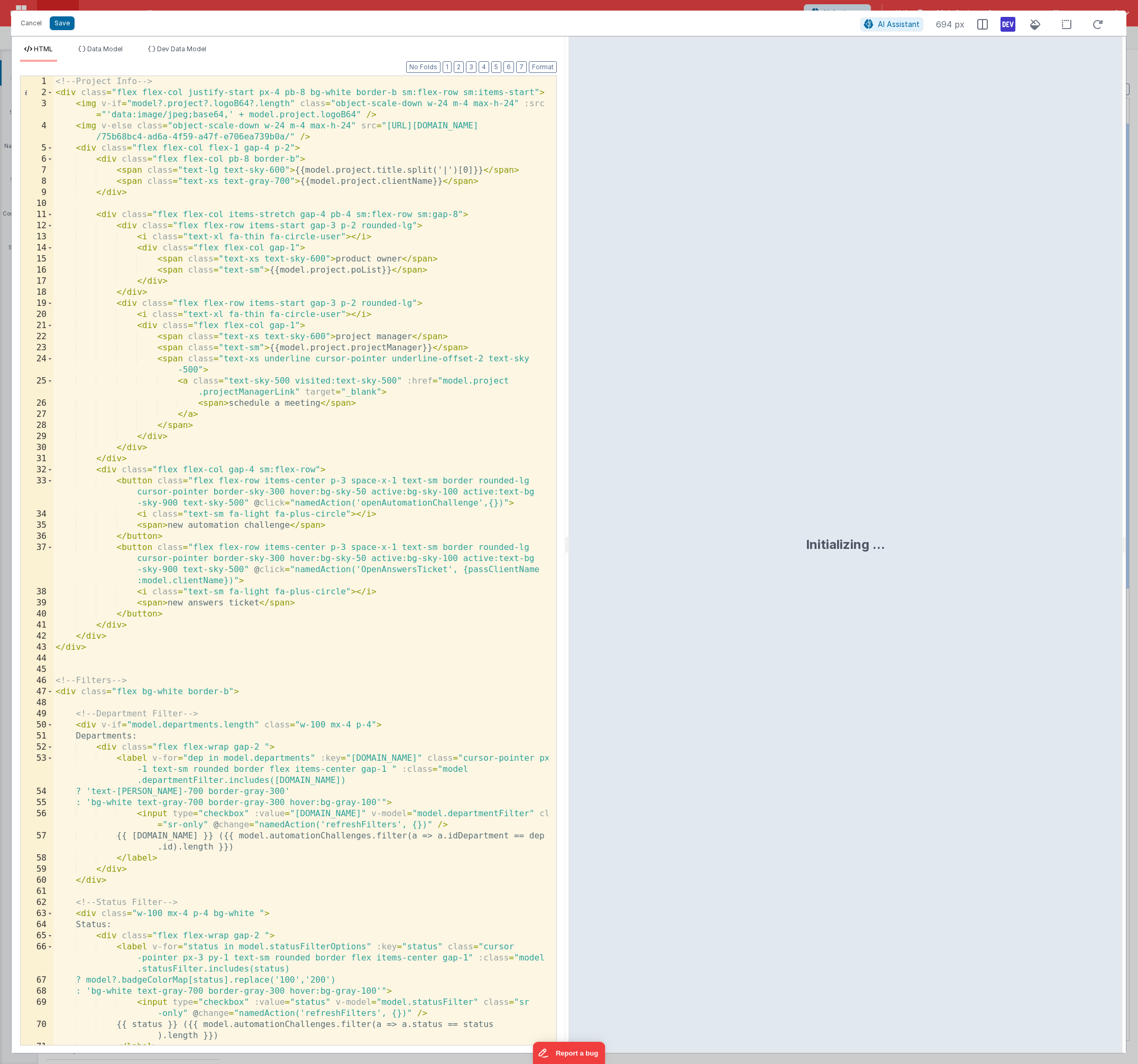
scroll to position [31, 0]
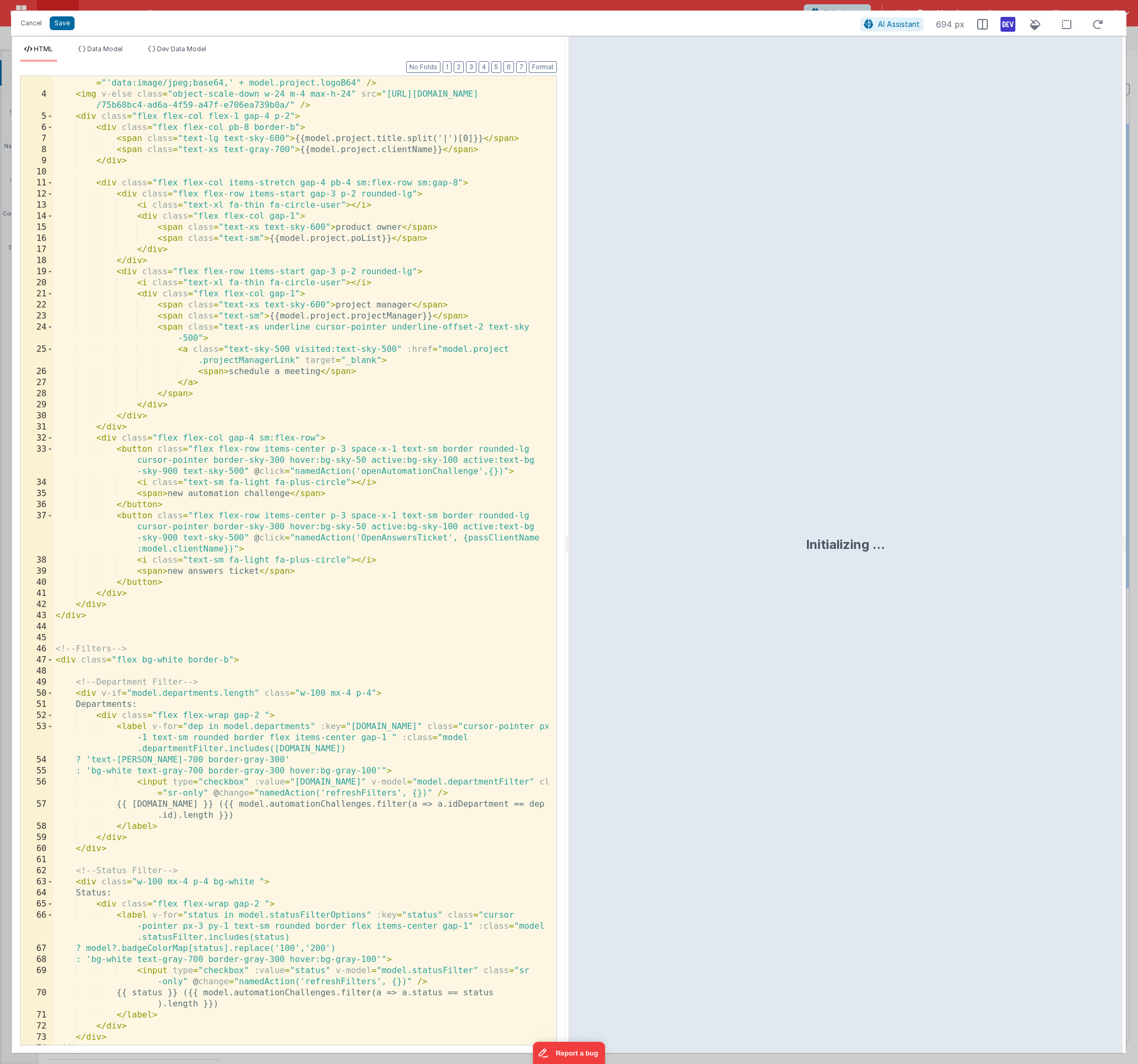
click at [462, 60] on ul "HTML Data Model Dev Data Model" at bounding box center [288, 53] width 553 height 17
click at [464, 65] on button "2" at bounding box center [458, 67] width 10 height 12
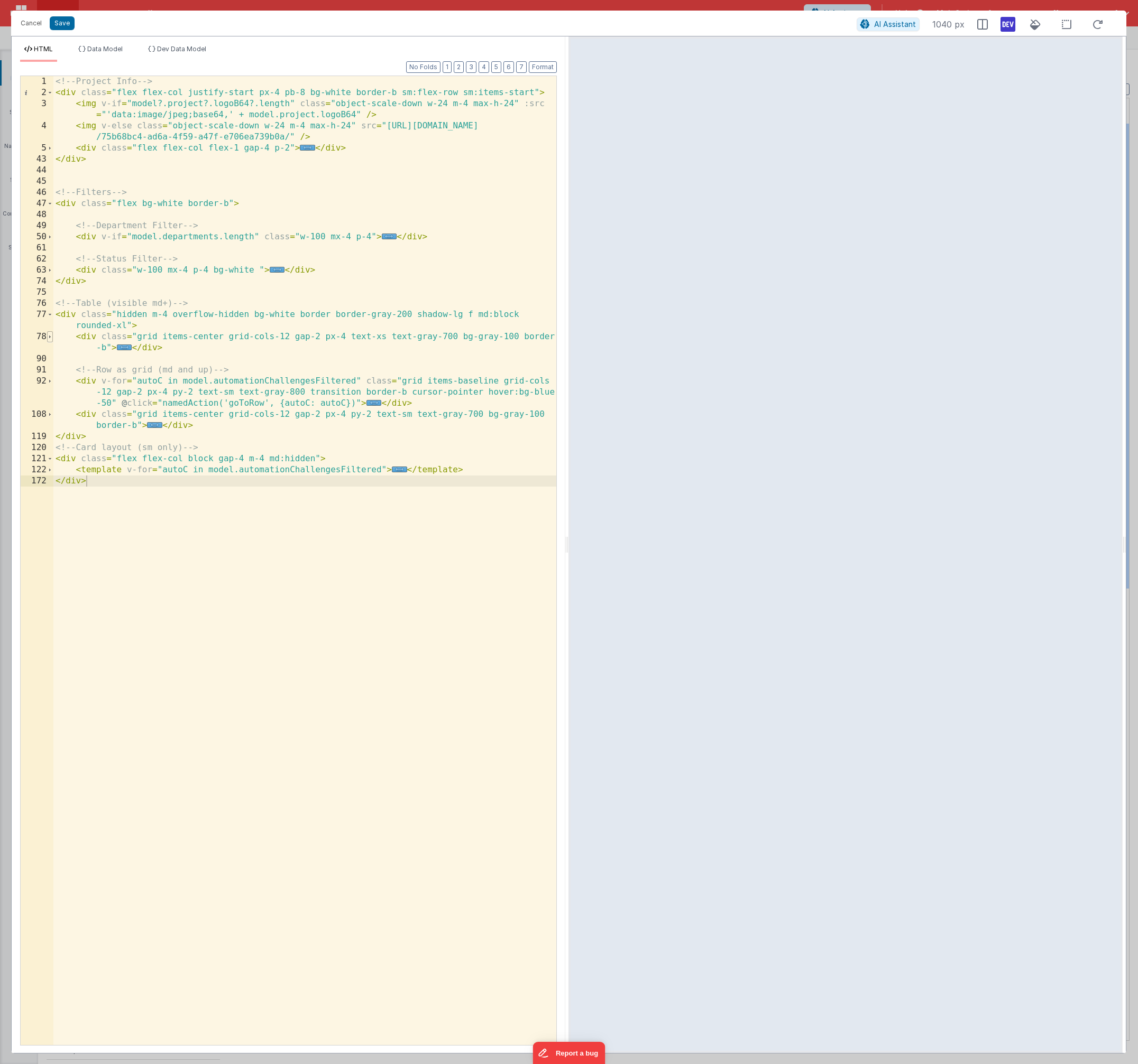
click at [50, 339] on span at bounding box center [50, 336] width 6 height 11
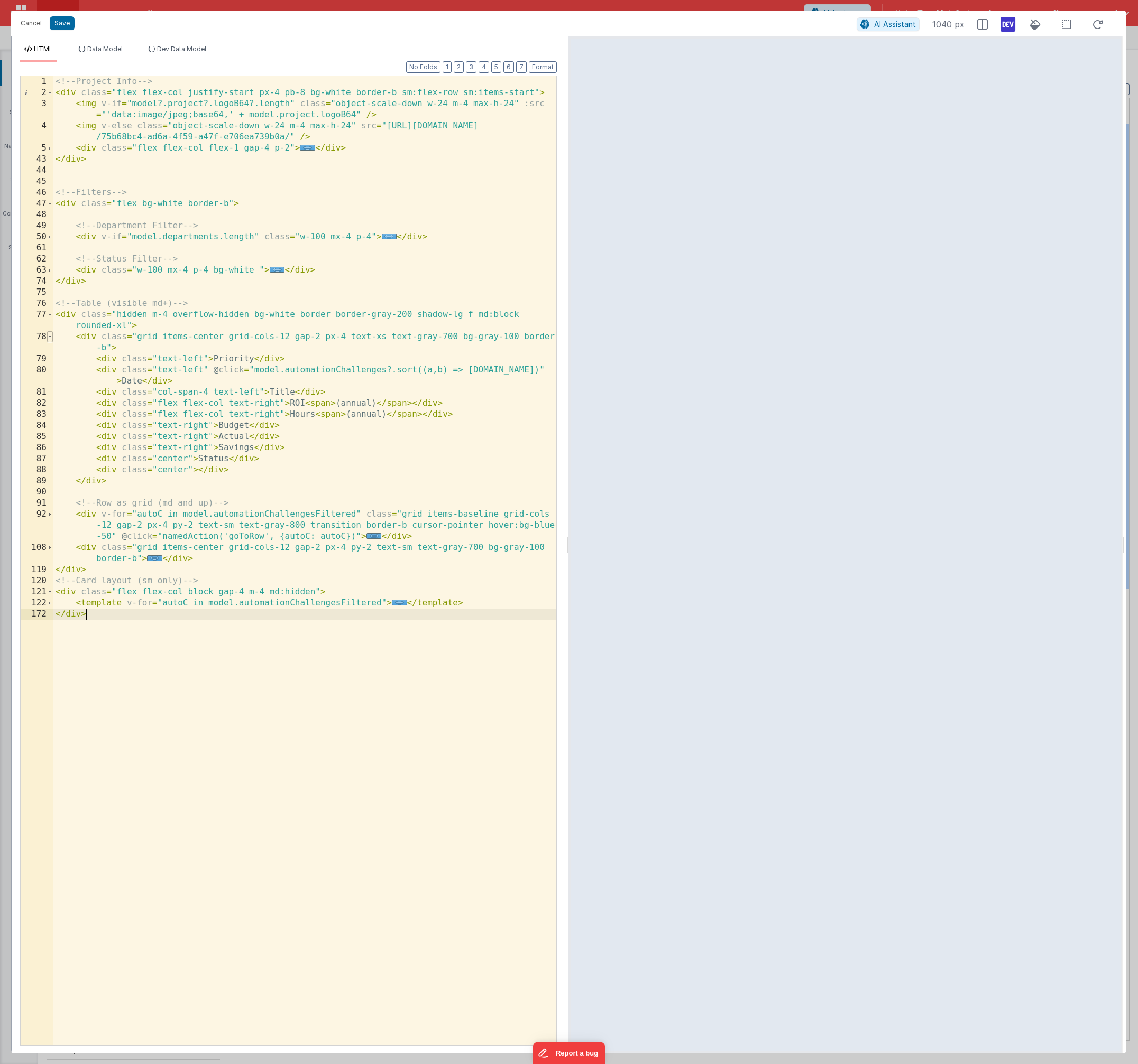
click at [50, 338] on span at bounding box center [50, 336] width 6 height 11
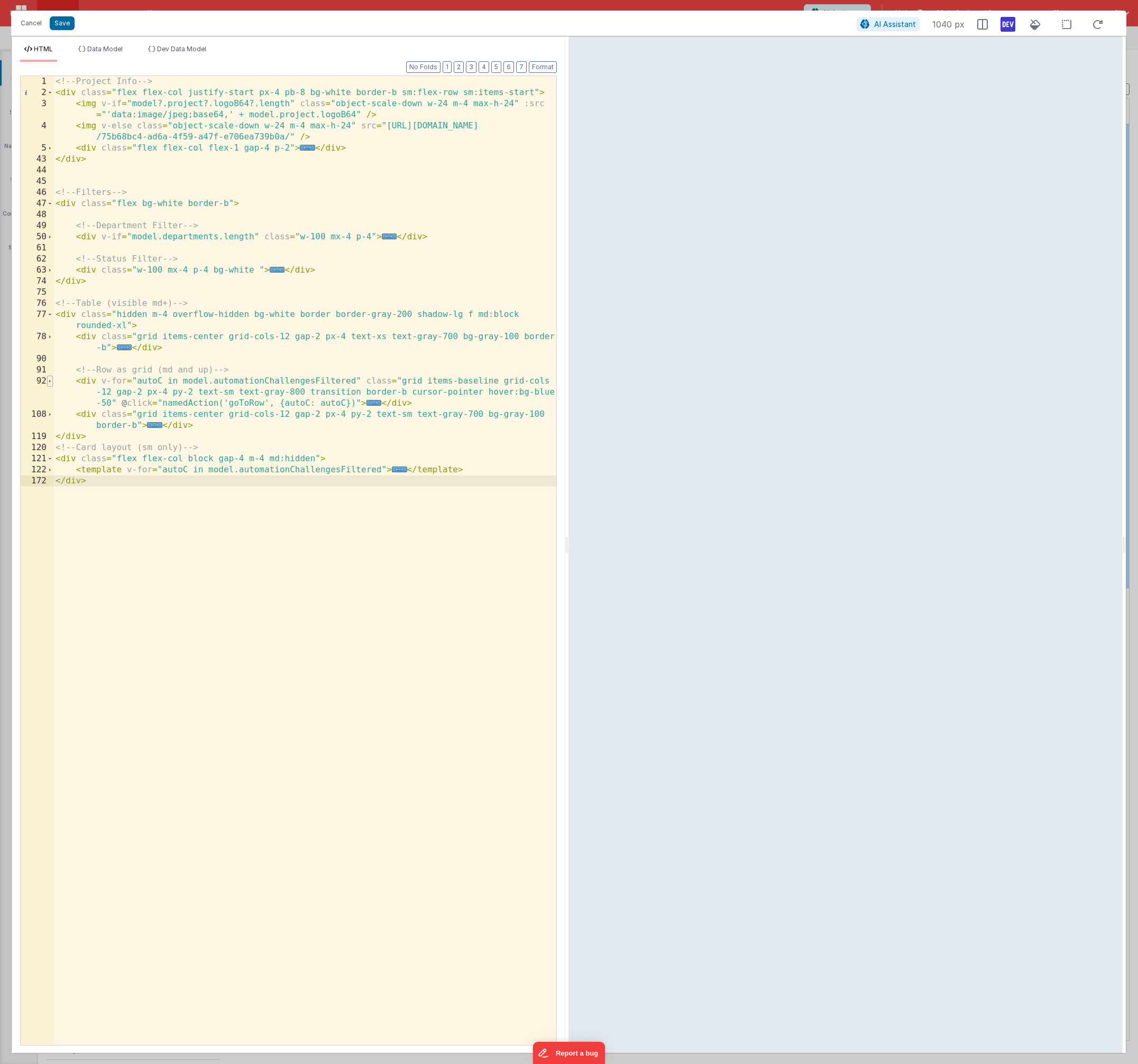
click at [50, 383] on span at bounding box center [50, 380] width 6 height 11
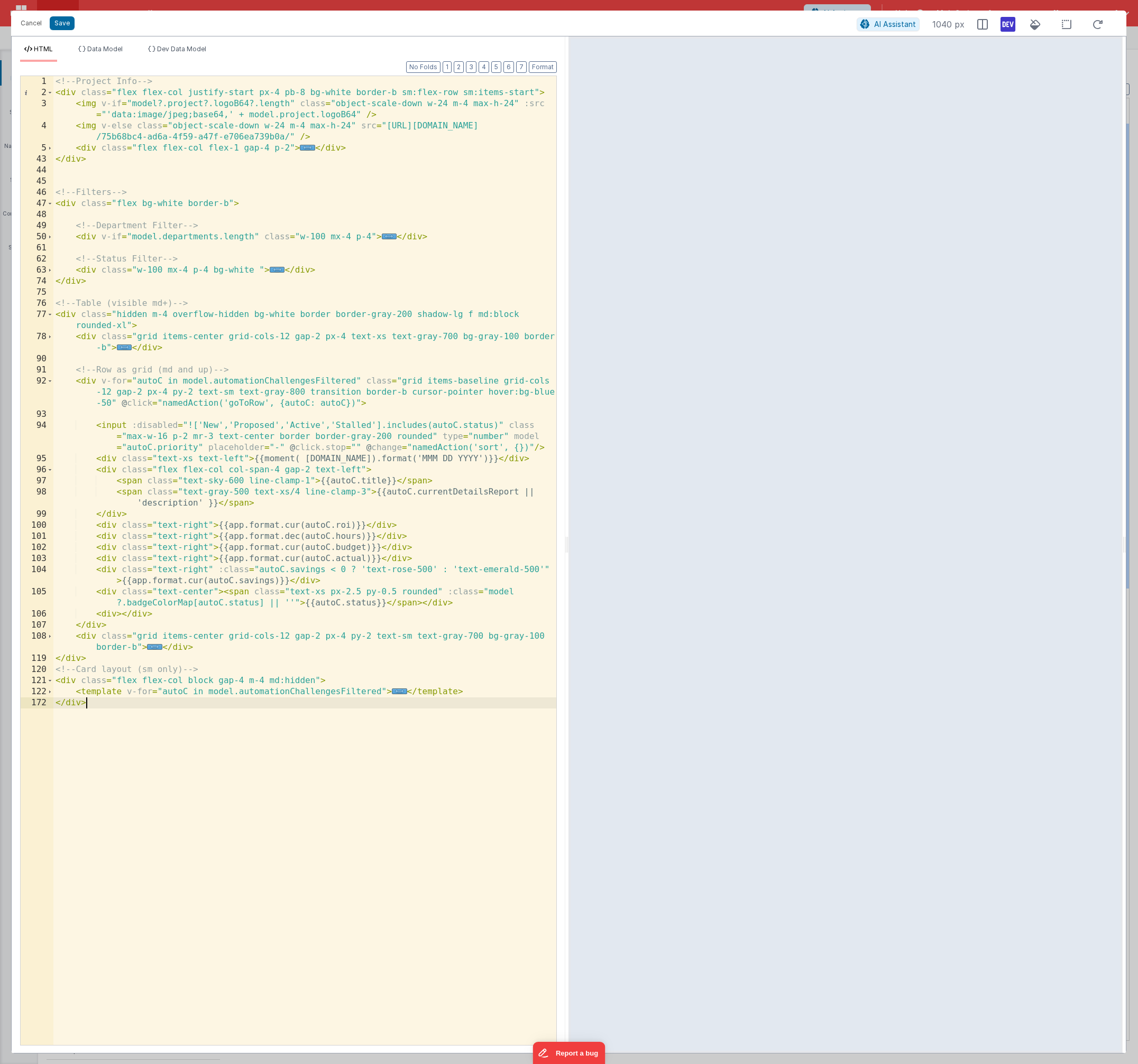
click at [514, 437] on div "<!-- Project Info --> < div class = "flex flex-col justify-start px-4 pb-8 bg-w…" at bounding box center [305, 571] width 503 height 991
click at [65, 24] on button "Save" at bounding box center [62, 23] width 25 height 14
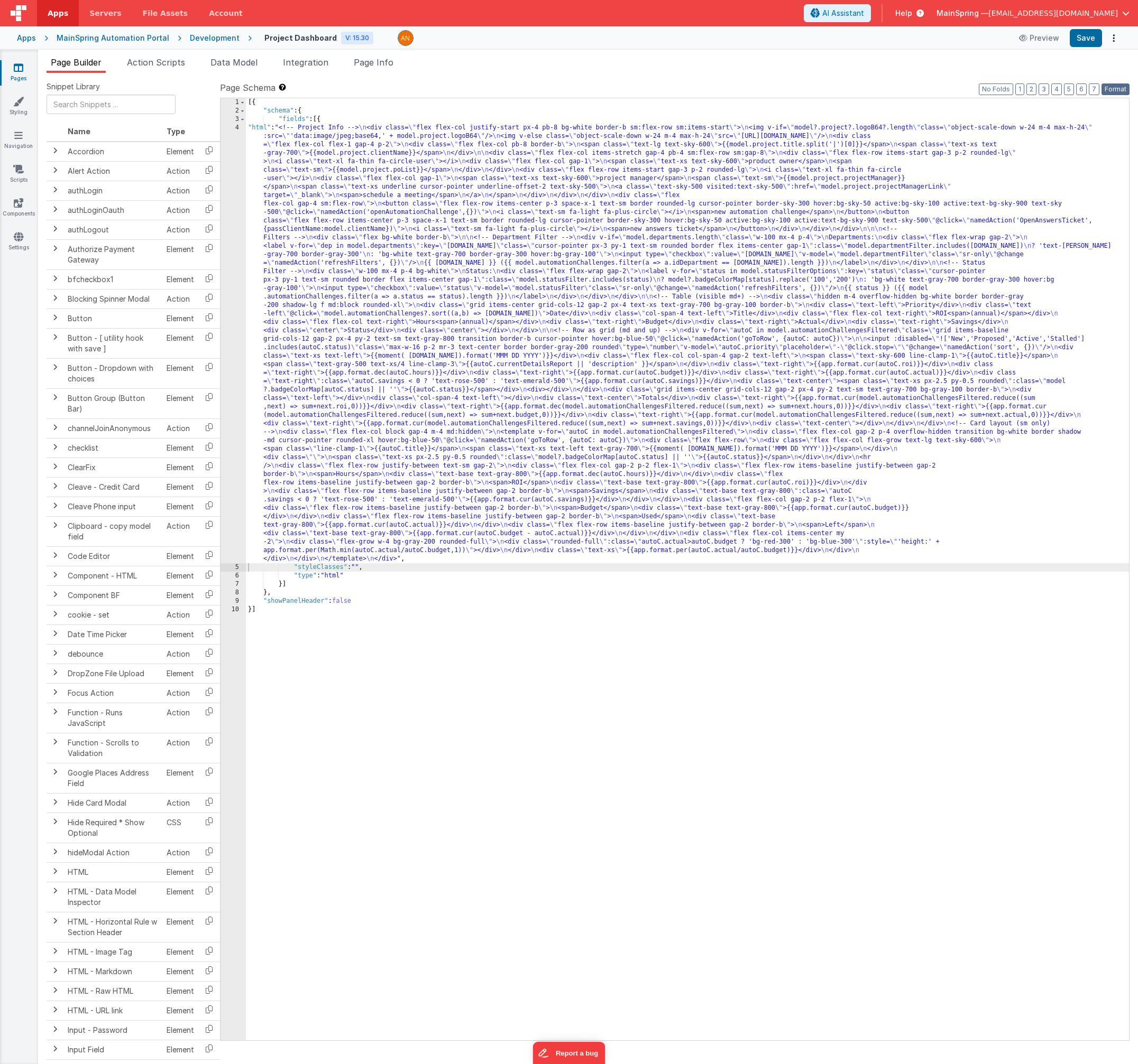
click at [1119, 90] on button "Format" at bounding box center [1115, 89] width 28 height 12
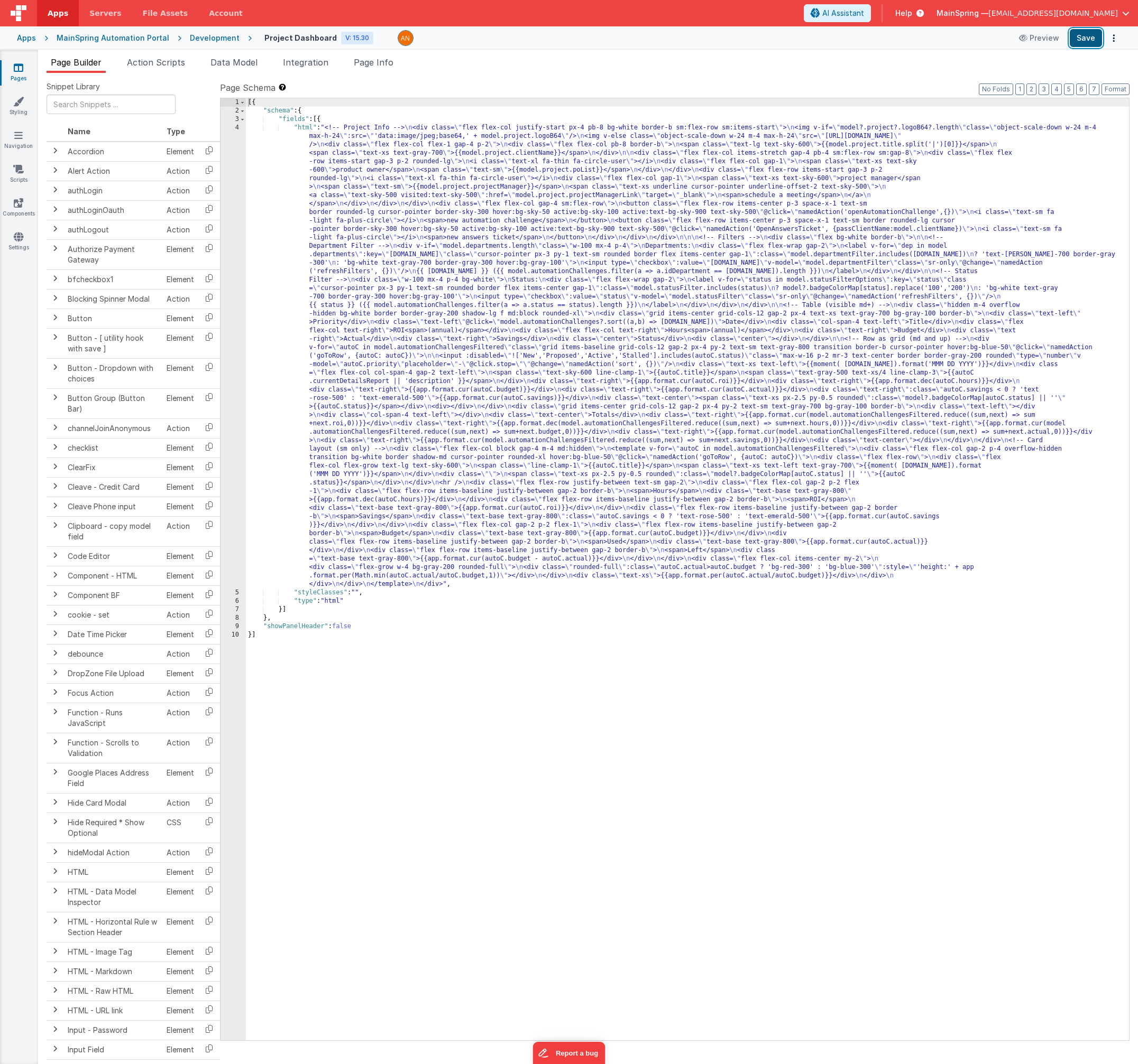
click at [1085, 34] on button "Save" at bounding box center [1085, 38] width 32 height 18
click at [702, 386] on div "[{ "schema" : { "fields" : [{ "html" : "<!-- Project Info --> \n <div class= \"…" at bounding box center [686, 578] width 882 height 959
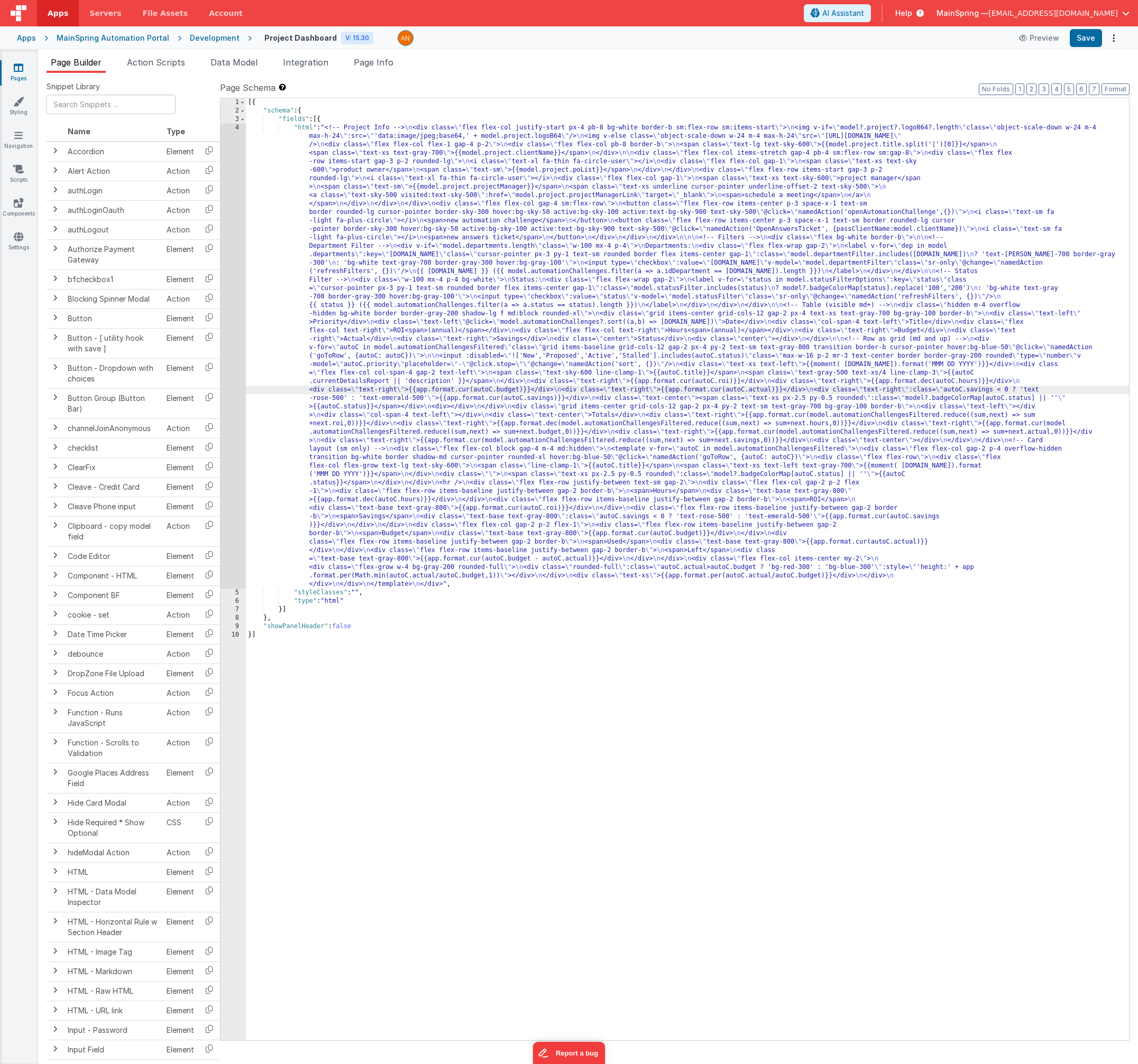
click at [226, 406] on div "4" at bounding box center [233, 356] width 26 height 465
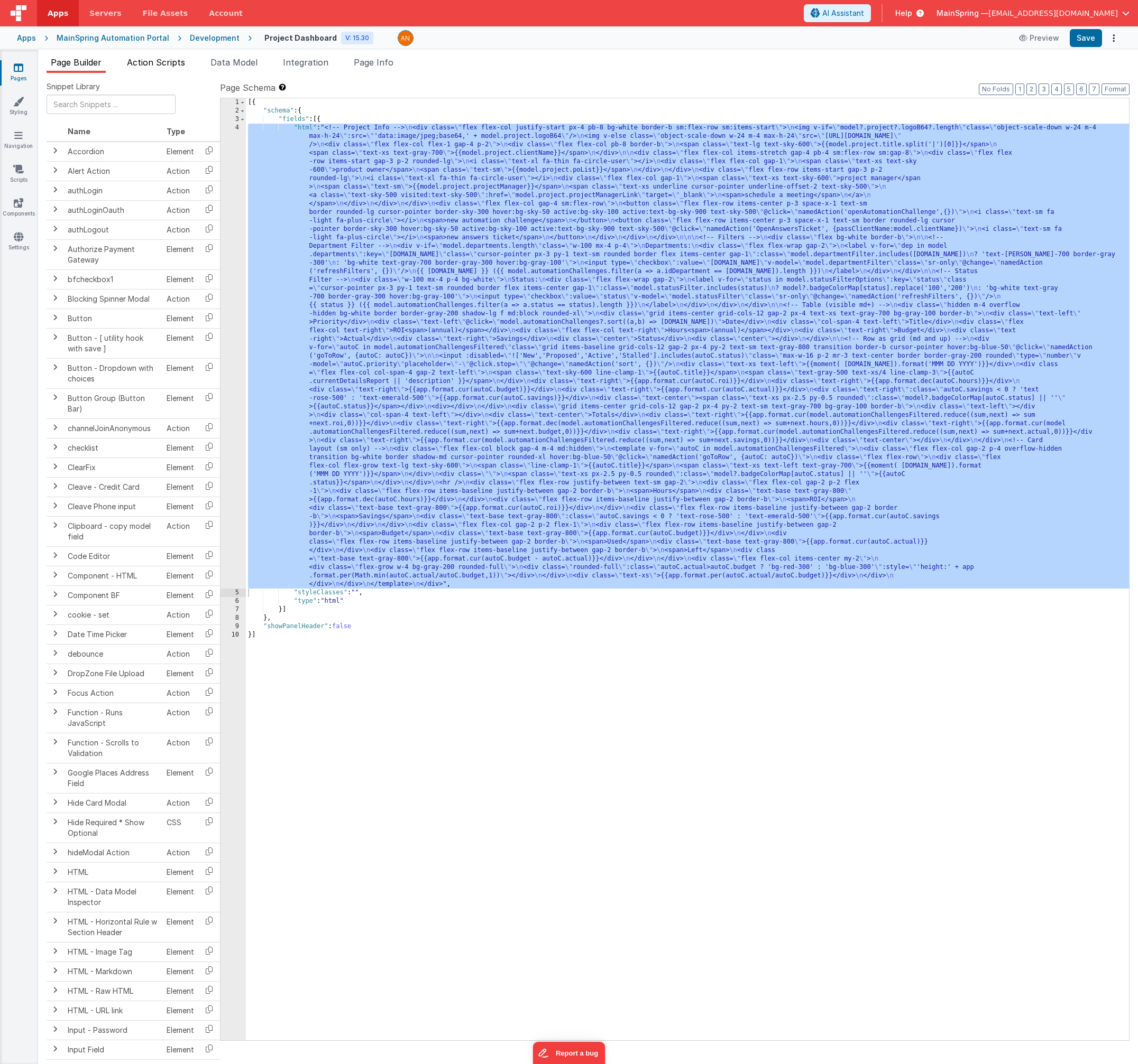
click at [172, 65] on span "Action Scripts" at bounding box center [155, 62] width 58 height 11
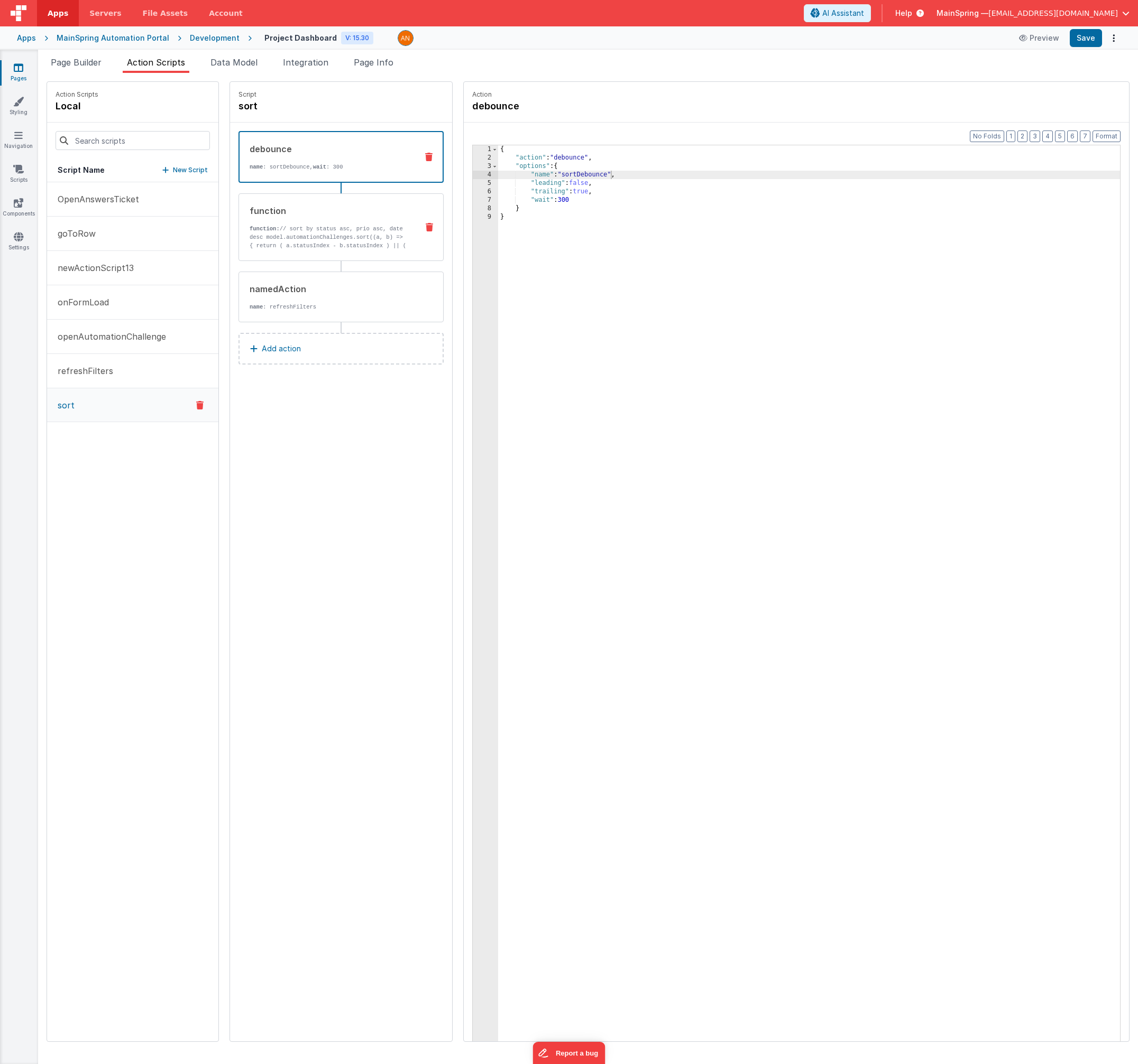
click at [292, 221] on div "function function: // sort by status asc, prio asc, date desc model.automationC…" at bounding box center [324, 227] width 170 height 45
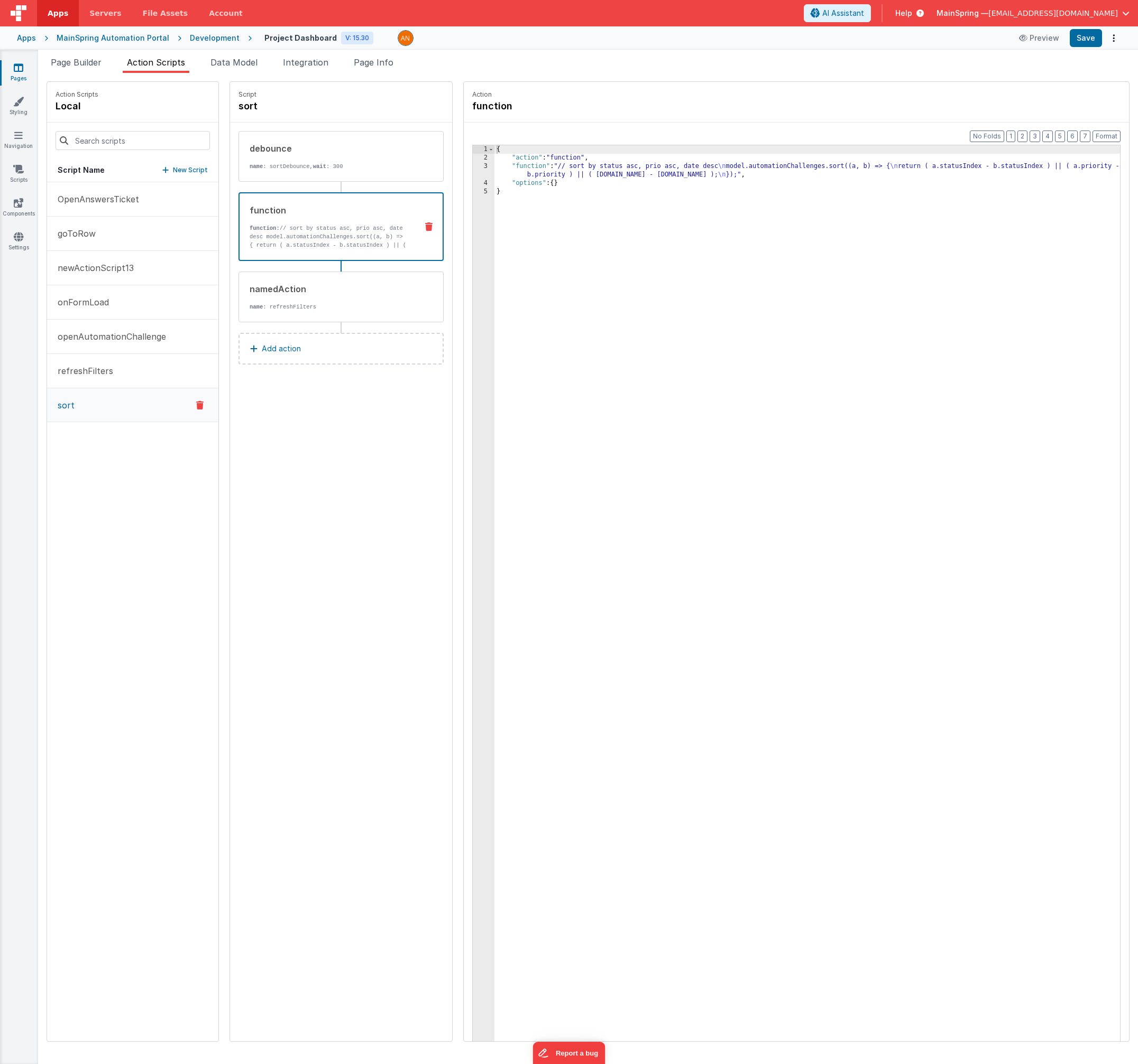
click at [559, 172] on div "{ "action" : "function" , "function" : "// sort by status asc, prio asc, date d…" at bounding box center [818, 618] width 648 height 946
click at [472, 168] on div "3" at bounding box center [483, 170] width 22 height 17
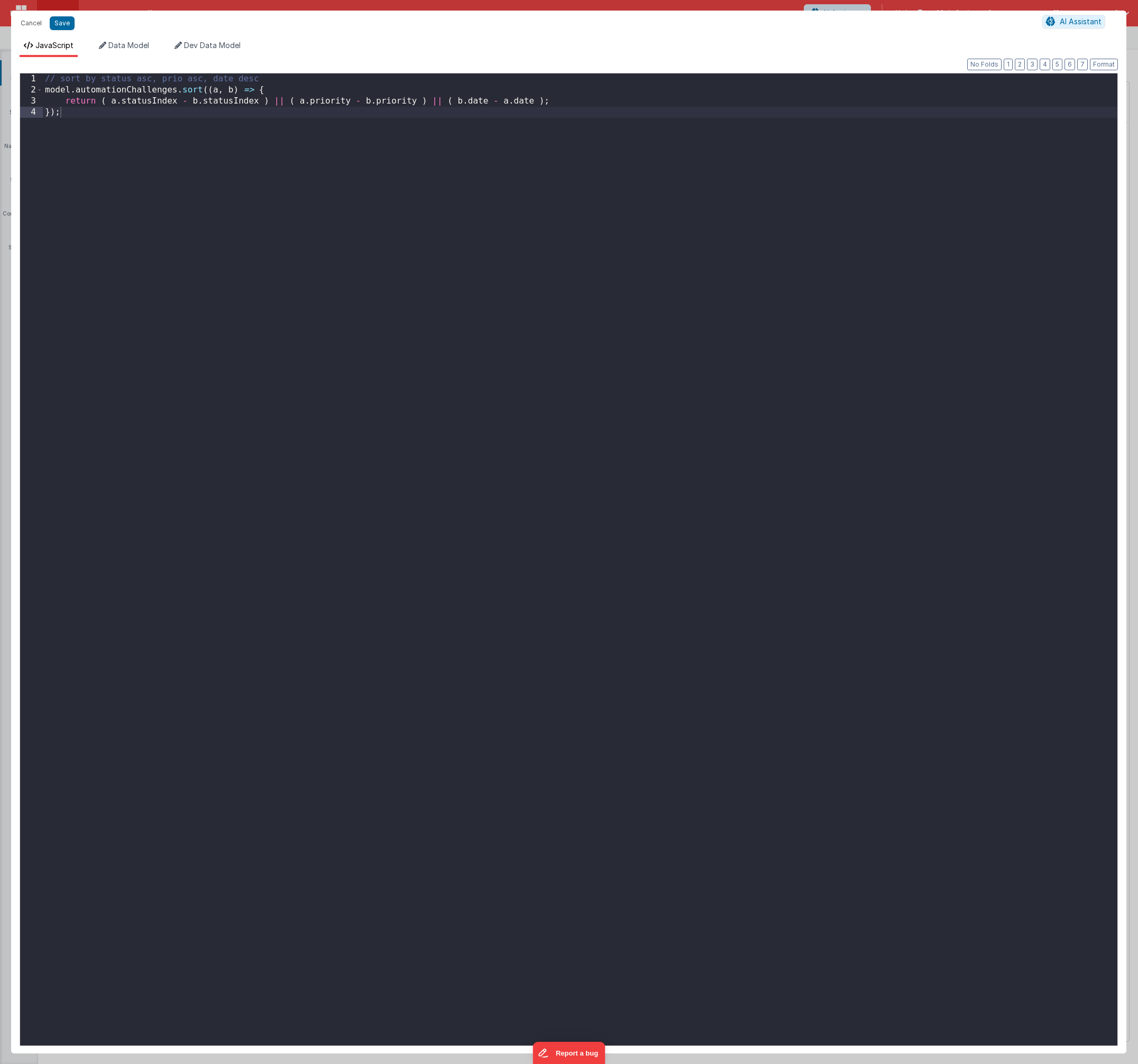
click at [352, 102] on div "// sort by status asc, prio asc, date desc model . automationChallenges . sort …" at bounding box center [580, 570] width 1074 height 995
drag, startPoint x: 222, startPoint y: 110, endPoint x: 250, endPoint y: 146, distance: 45.6
click at [222, 111] on div "// sort by status asc, prio asc, date desc model . automationChallenges . sort …" at bounding box center [580, 570] width 1074 height 995
click at [1098, 67] on button "Format" at bounding box center [1103, 64] width 28 height 12
drag, startPoint x: 90, startPoint y: 112, endPoint x: 149, endPoint y: 157, distance: 74.2
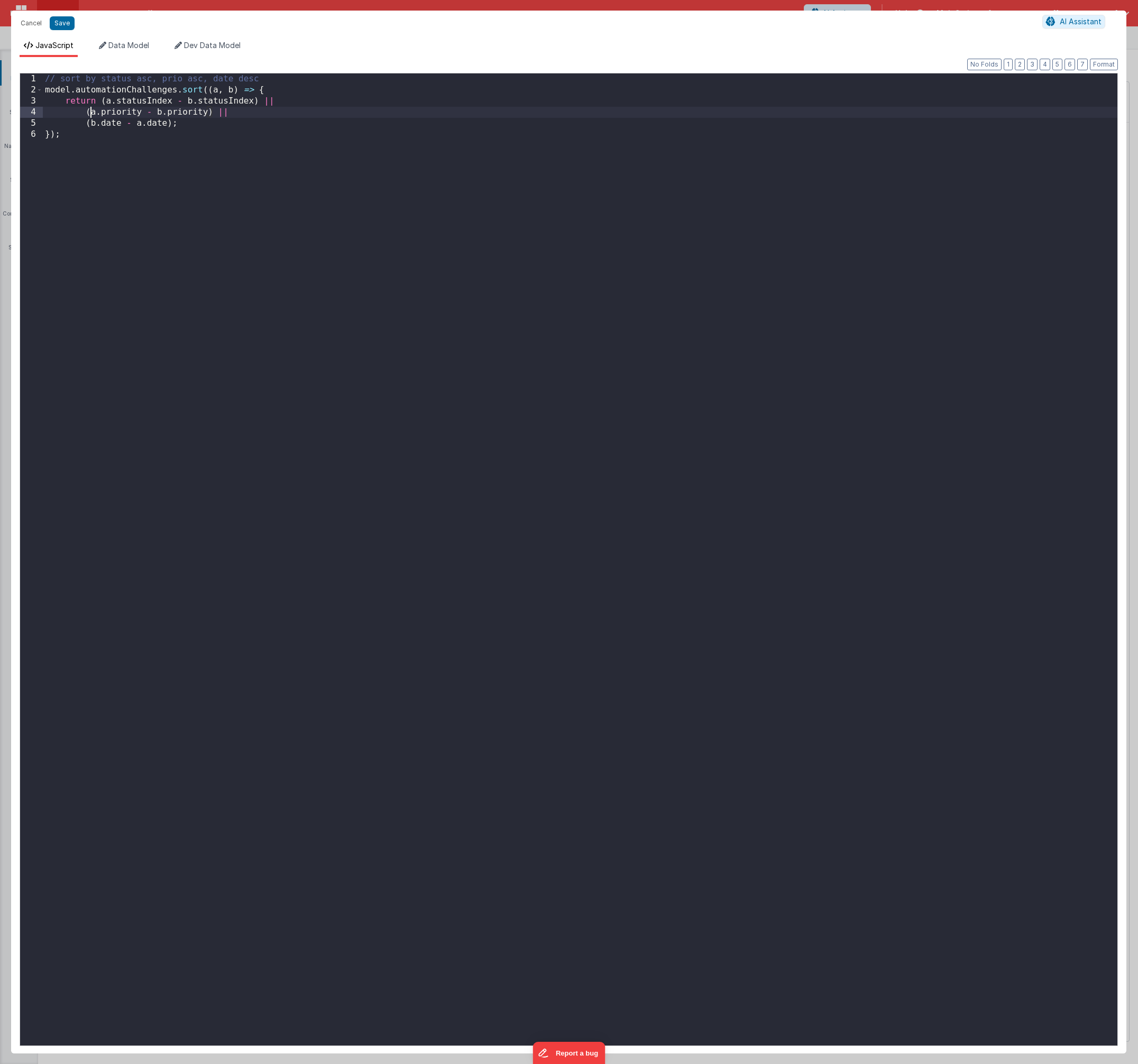
click at [91, 112] on div "// sort by status asc, prio asc, date desc model . automationChallenges . sort …" at bounding box center [580, 570] width 1074 height 995
click at [190, 112] on div "// sort by status asc, prio asc, date desc model . automationChallenges . sort …" at bounding box center [580, 570] width 1074 height 995
click at [1107, 65] on button "Format" at bounding box center [1103, 64] width 28 height 12
click at [57, 27] on button "Save" at bounding box center [62, 23] width 25 height 14
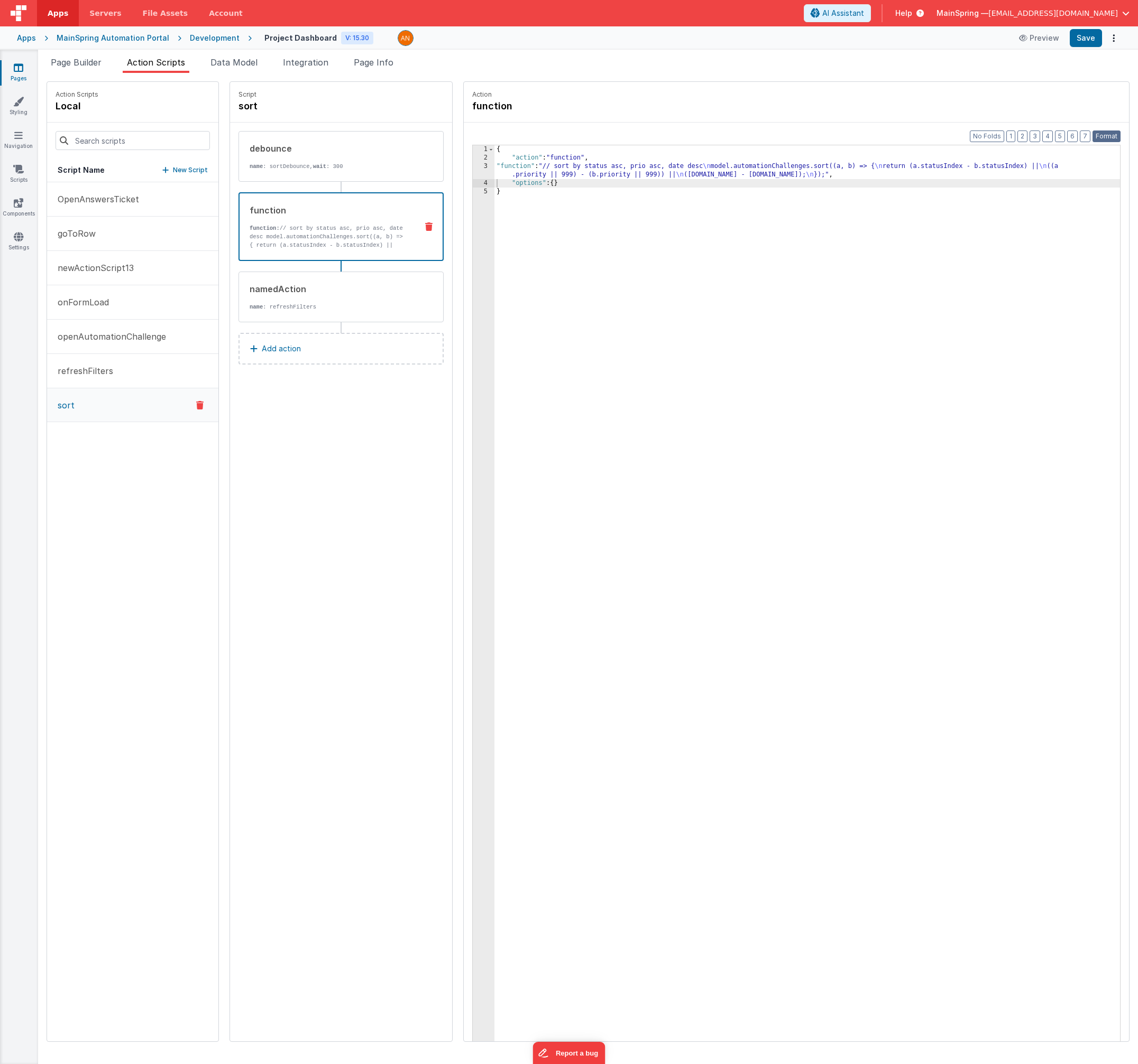
click at [1116, 136] on button "Format" at bounding box center [1107, 136] width 28 height 12
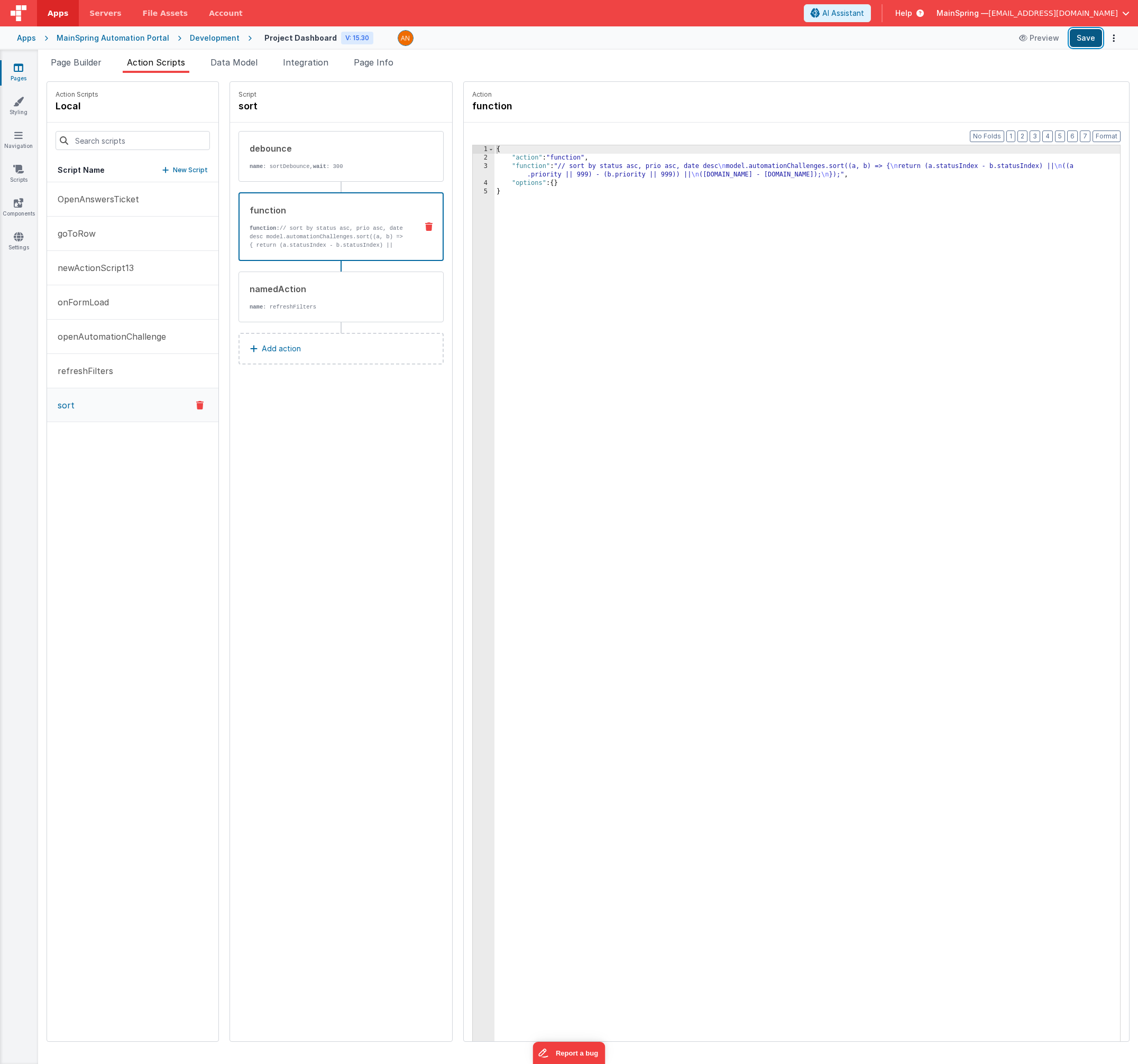
click at [1082, 35] on button "Save" at bounding box center [1085, 38] width 32 height 18
click at [57, 61] on span "Page Builder" at bounding box center [75, 62] width 50 height 11
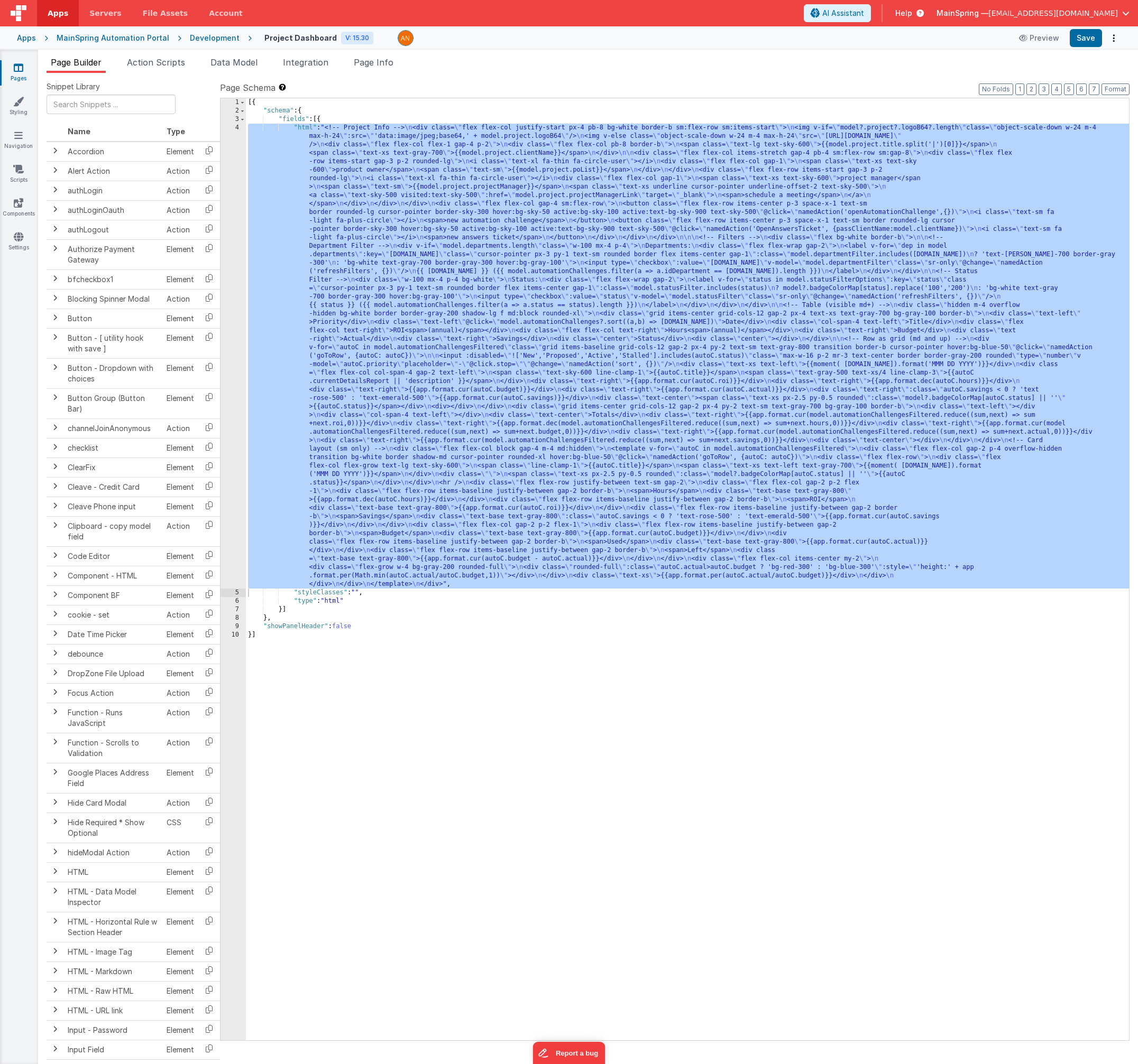
click at [563, 370] on div "[{ "schema" : { "fields" : [{ "html" : "<!-- Project Info --> \n <div class= \"…" at bounding box center [686, 578] width 882 height 959
click at [231, 394] on div "4" at bounding box center [233, 356] width 26 height 465
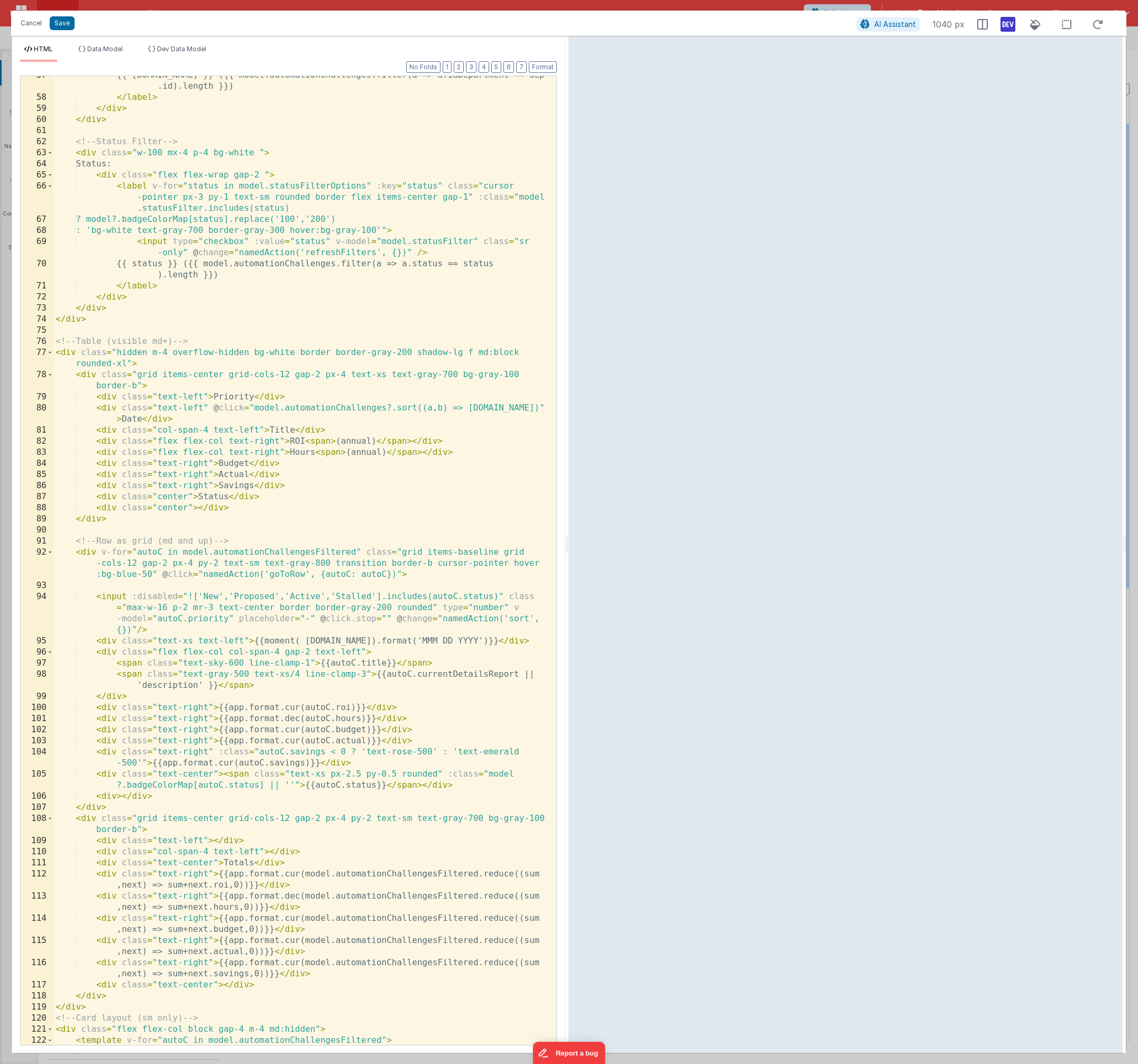
scroll to position [919, 0]
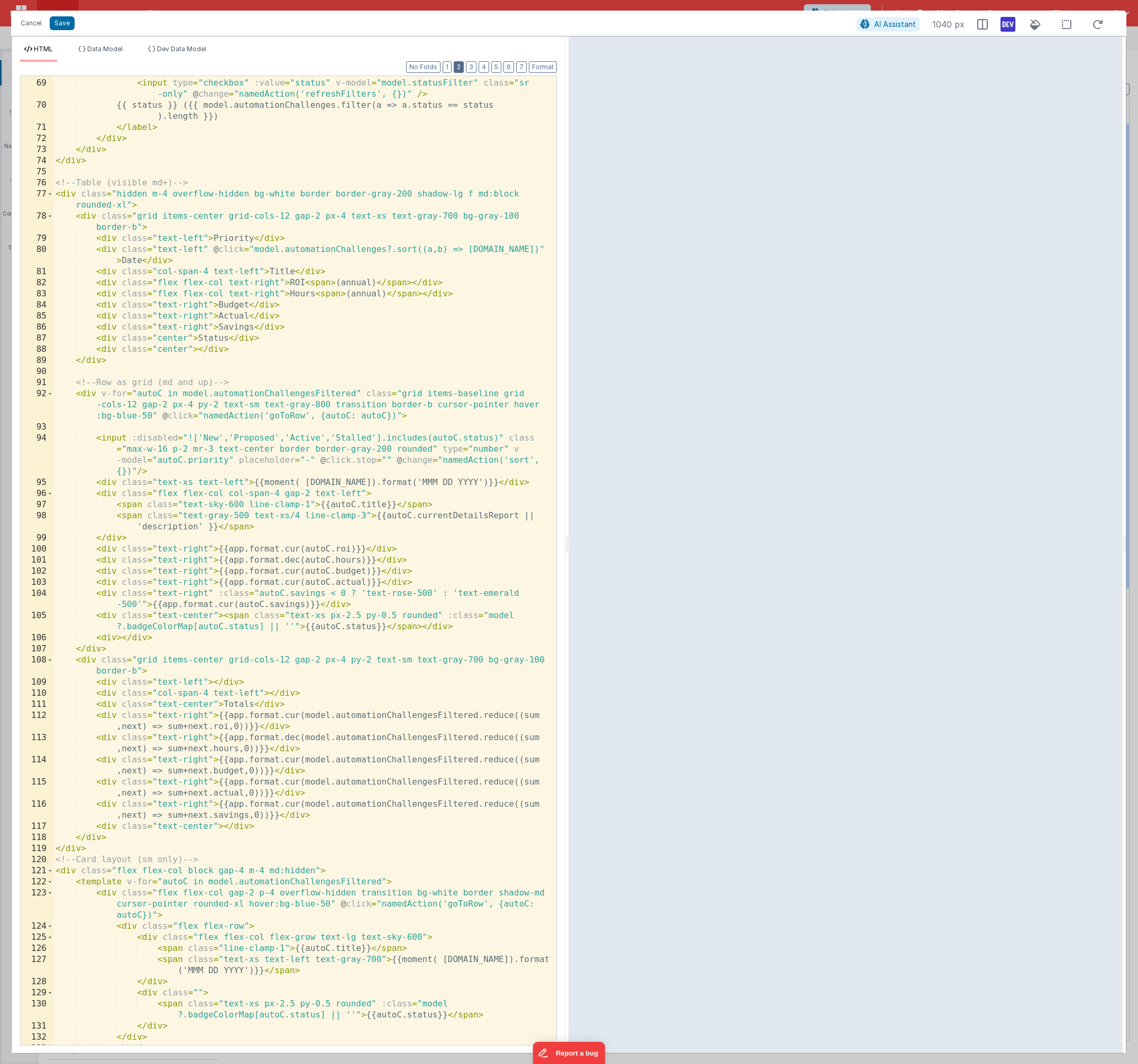
click at [463, 70] on button "2" at bounding box center [458, 67] width 10 height 12
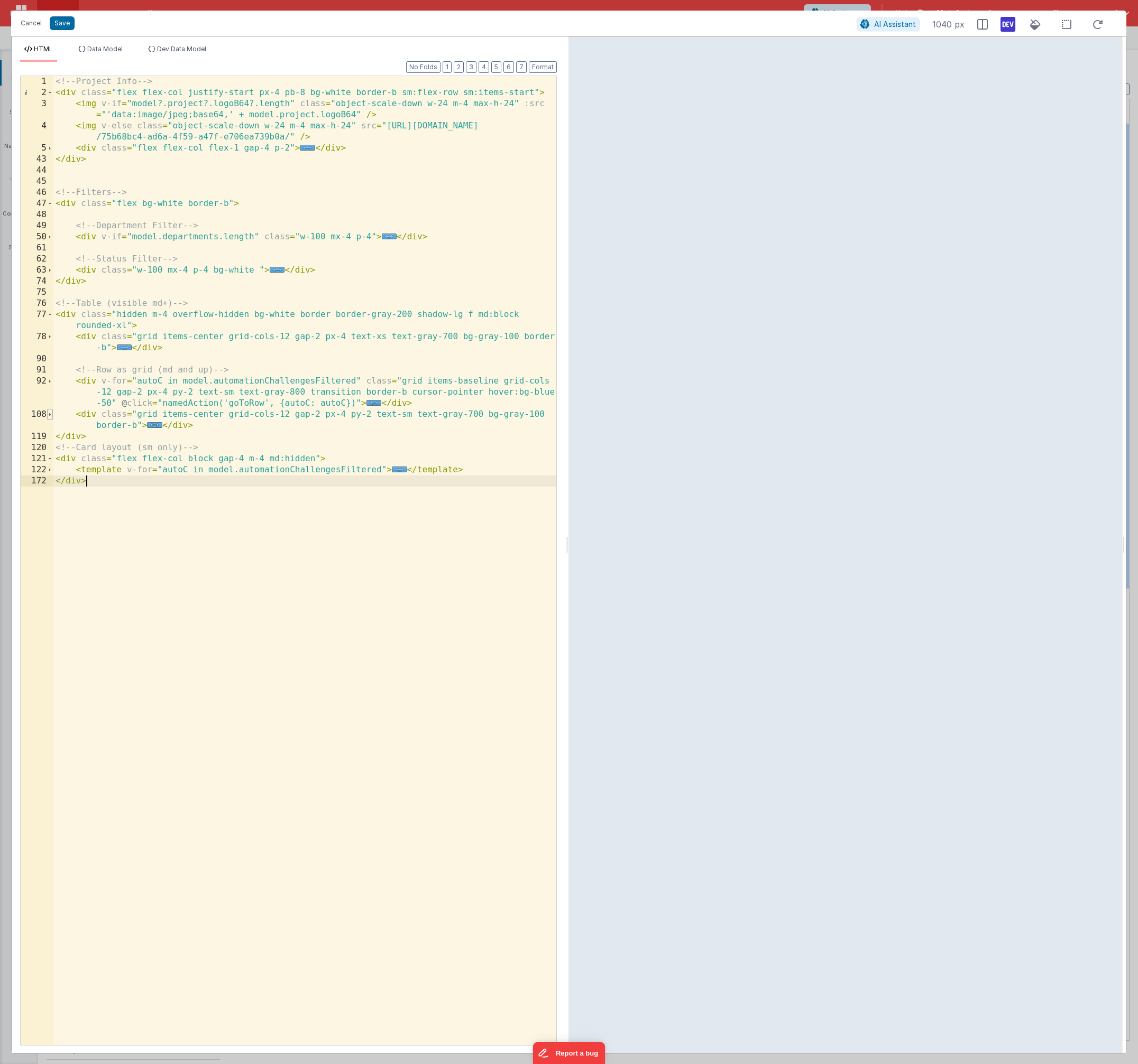
click at [50, 415] on span at bounding box center [50, 414] width 6 height 11
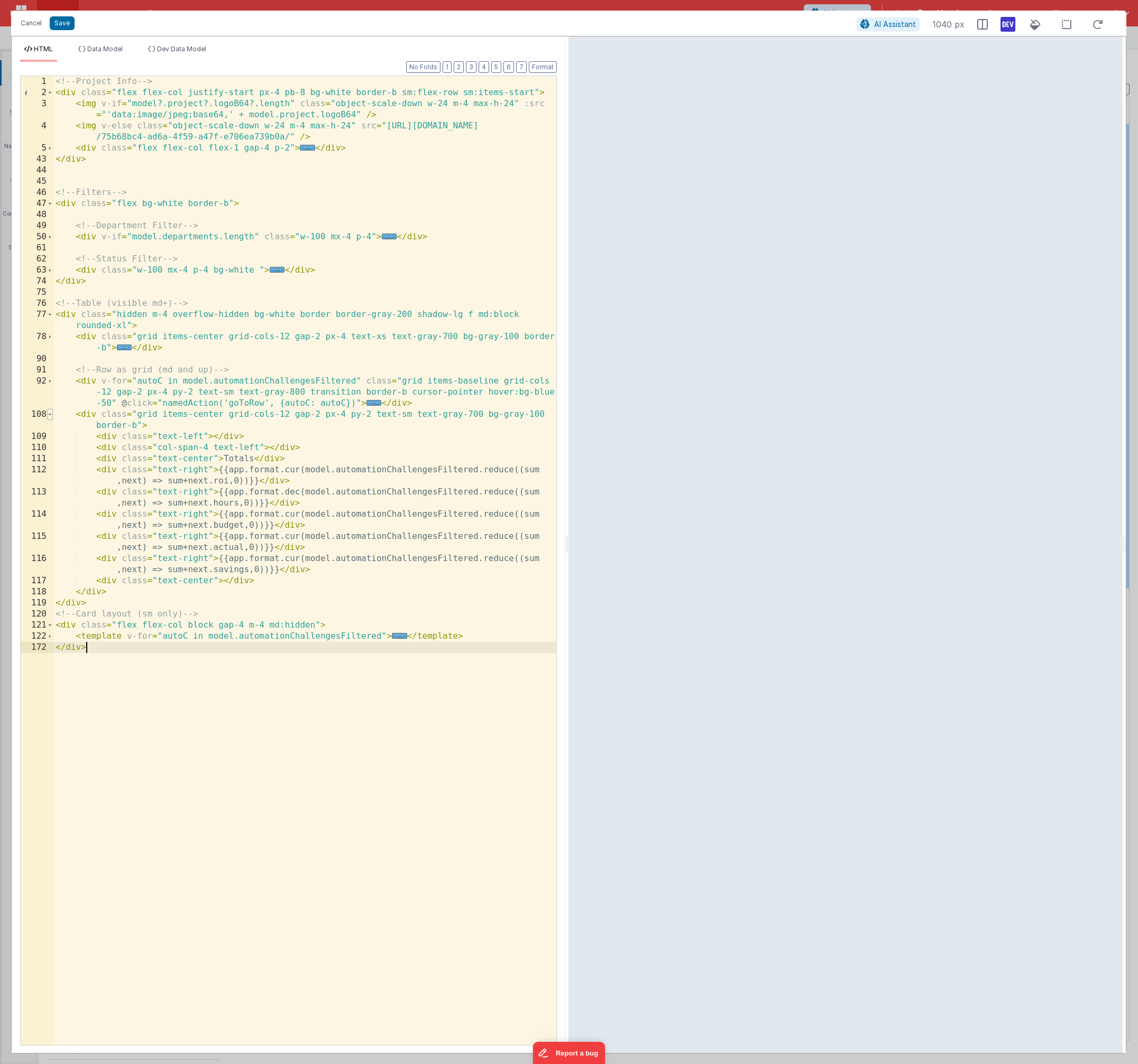
click at [49, 417] on span at bounding box center [50, 414] width 6 height 11
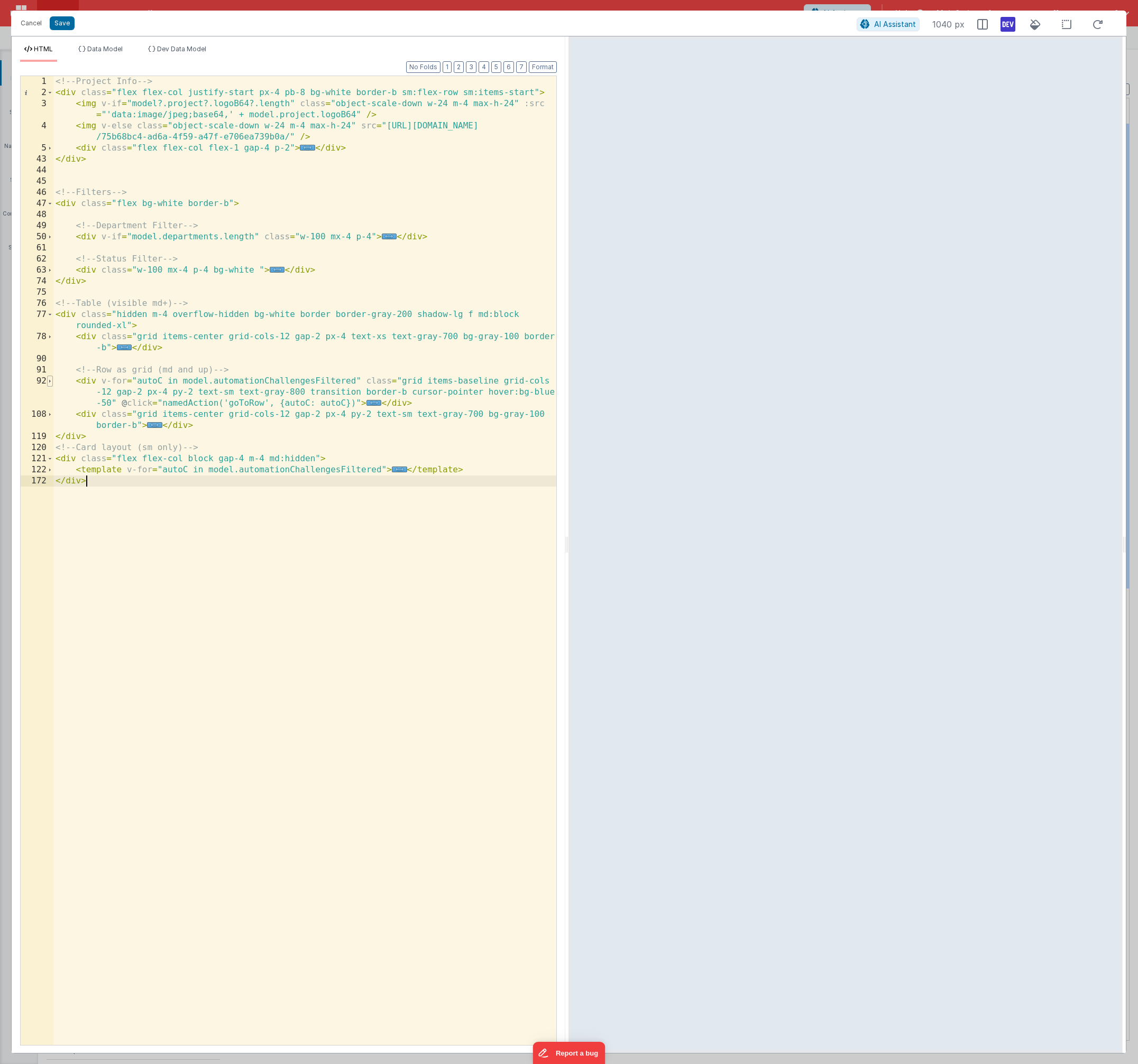
click at [49, 382] on span at bounding box center [50, 380] width 6 height 11
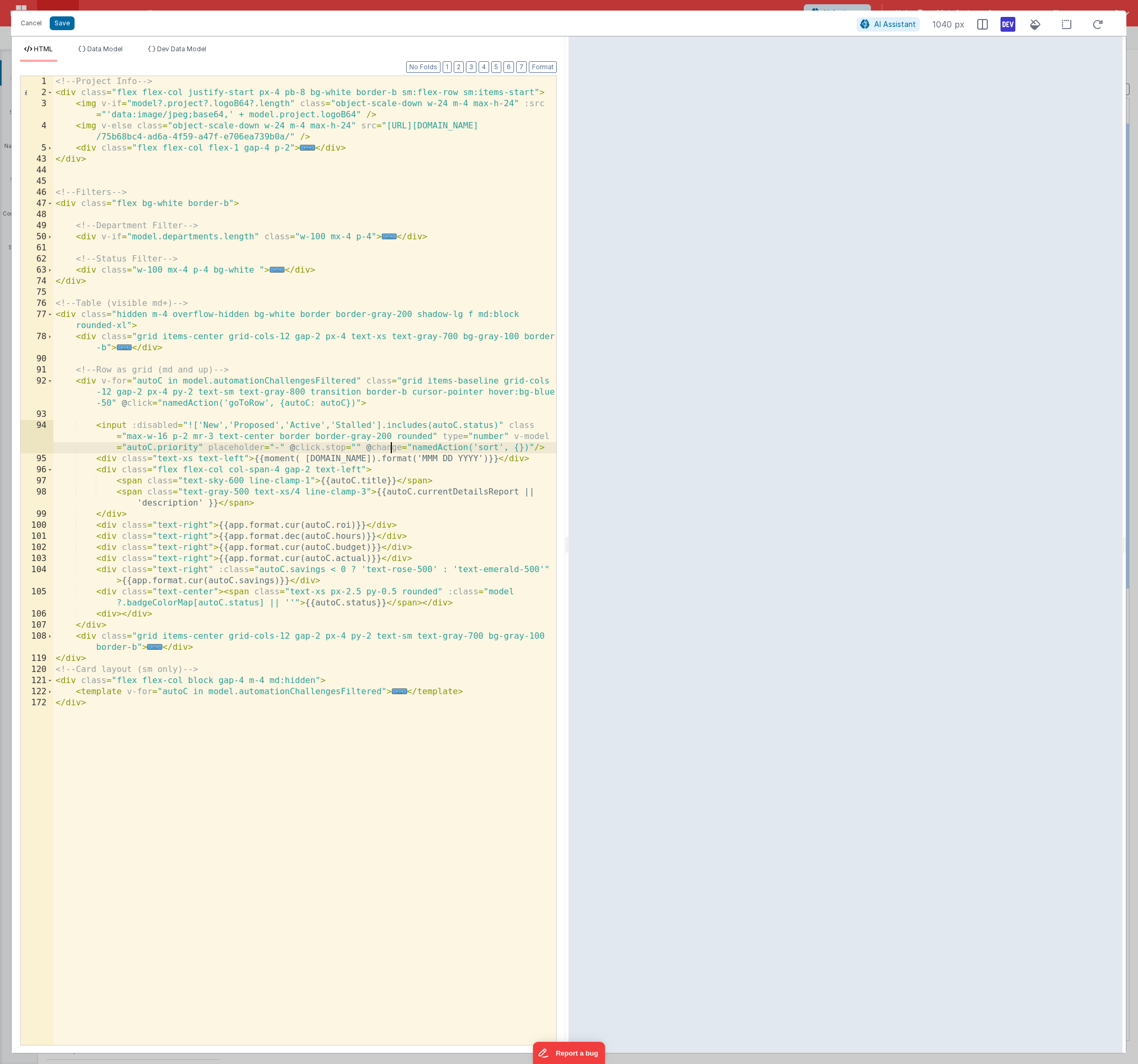
click at [388, 447] on div "<!-- Project Info --> < div class = "flex flex-col justify-start px-4 pb-8 bg-w…" at bounding box center [305, 571] width 503 height 991
click at [65, 26] on button "Save" at bounding box center [62, 23] width 25 height 14
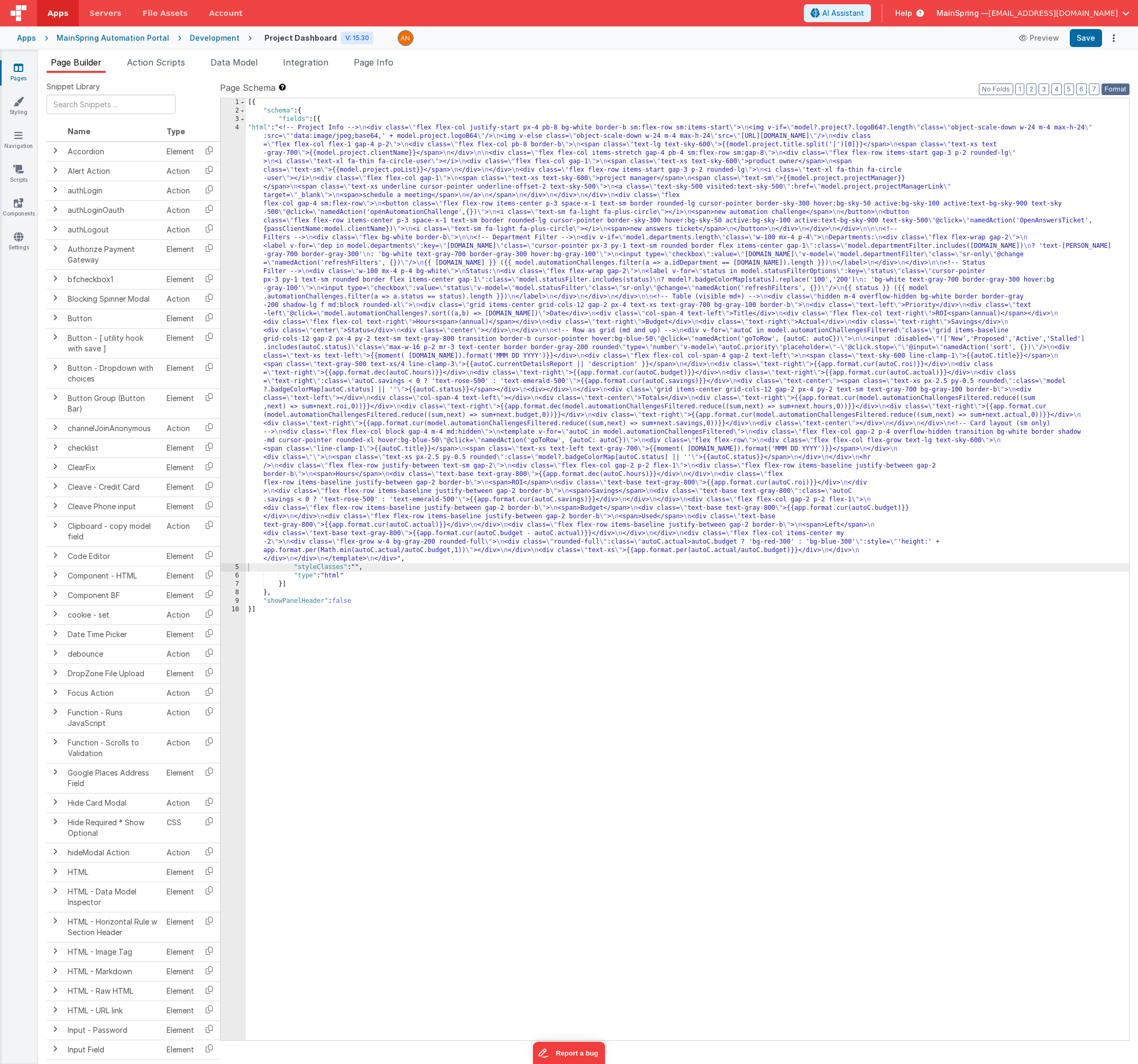
click at [1116, 88] on button "Format" at bounding box center [1115, 89] width 28 height 12
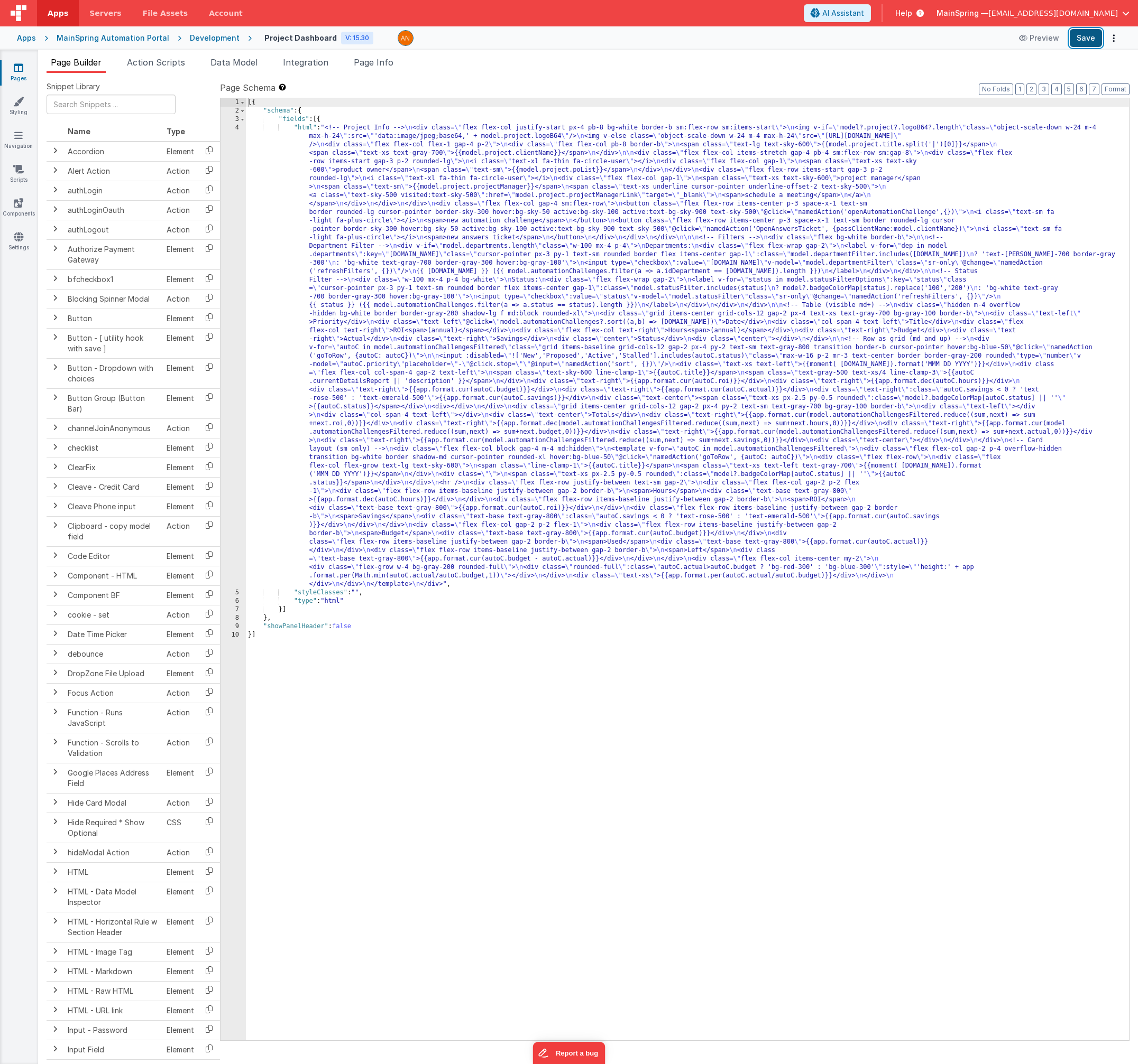
click at [1092, 36] on button "Save" at bounding box center [1085, 38] width 32 height 18
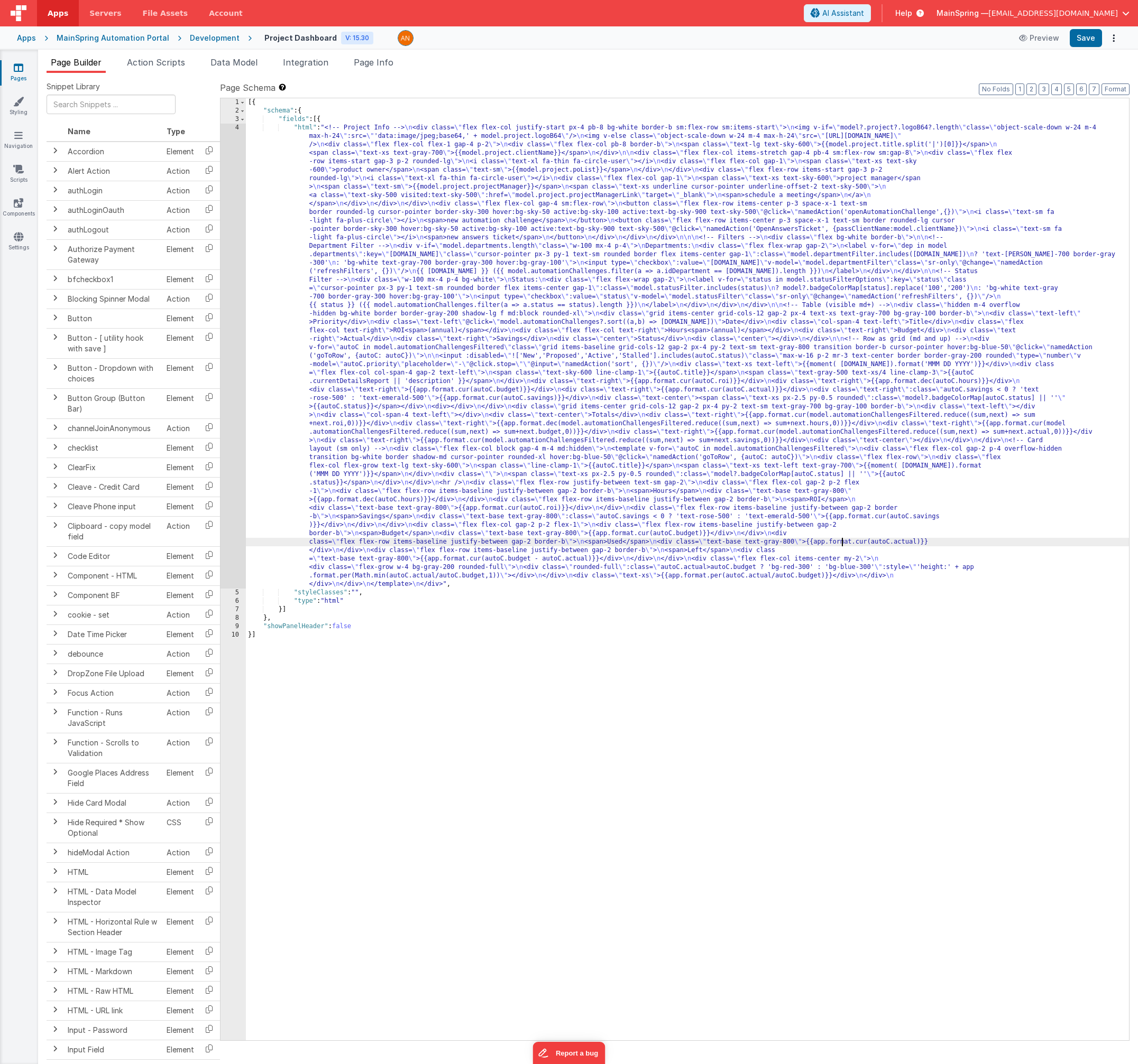
click at [844, 542] on div "[{ "schema" : { "fields" : [{ "html" : "<!-- Project Info --> \n <div class= \"…" at bounding box center [686, 578] width 882 height 959
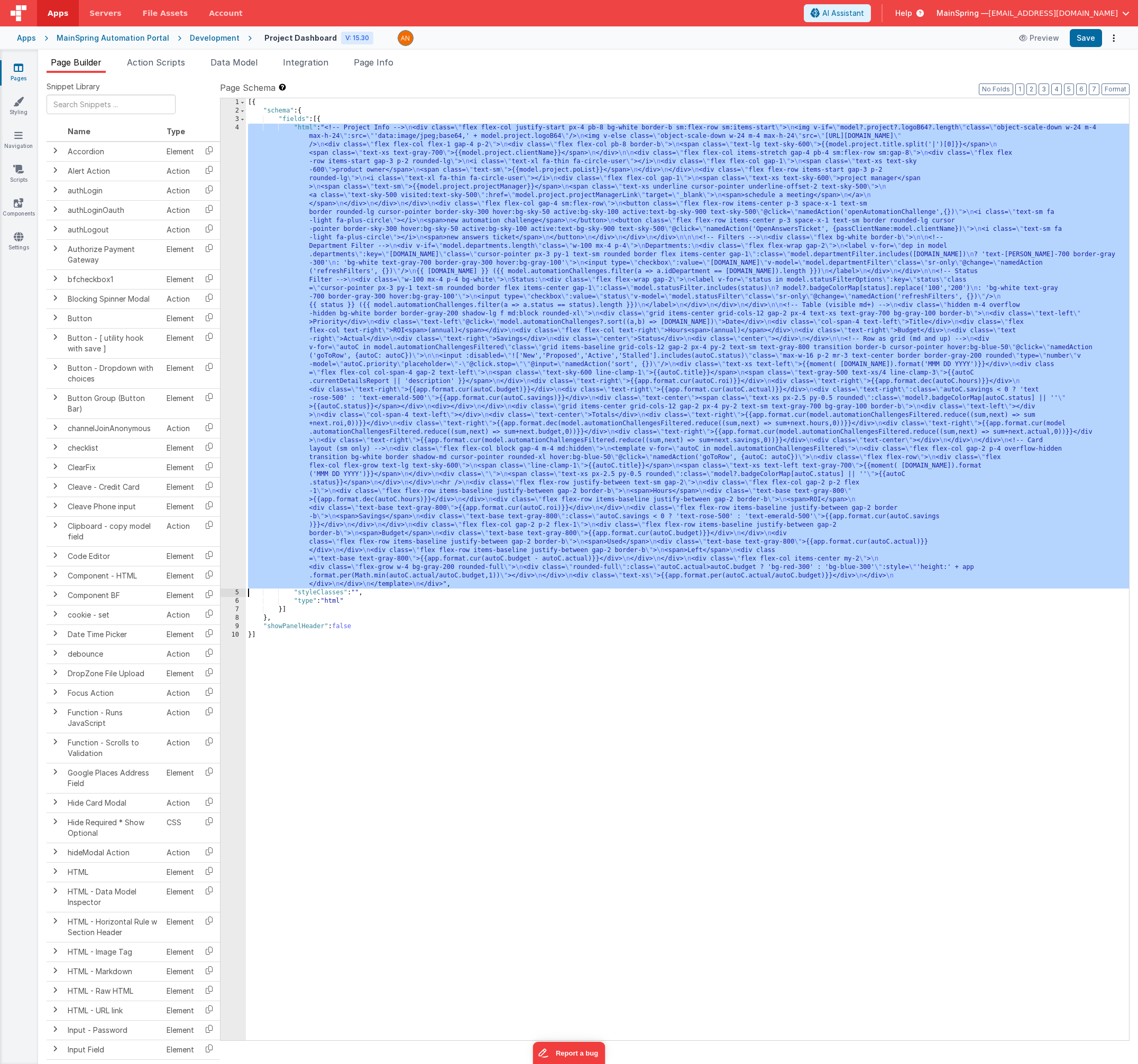
click at [229, 546] on div "4" at bounding box center [233, 356] width 26 height 465
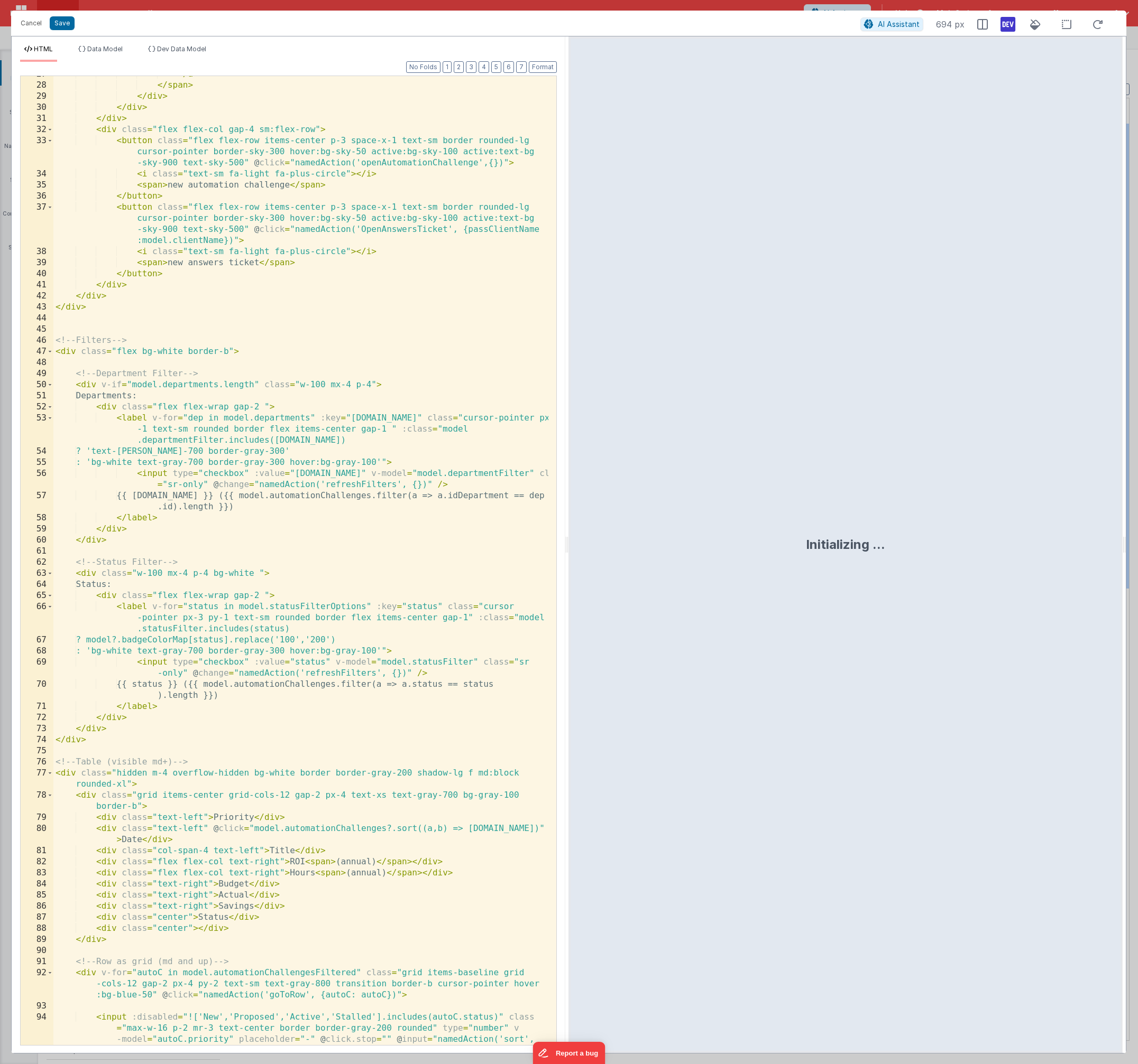
scroll to position [847, 0]
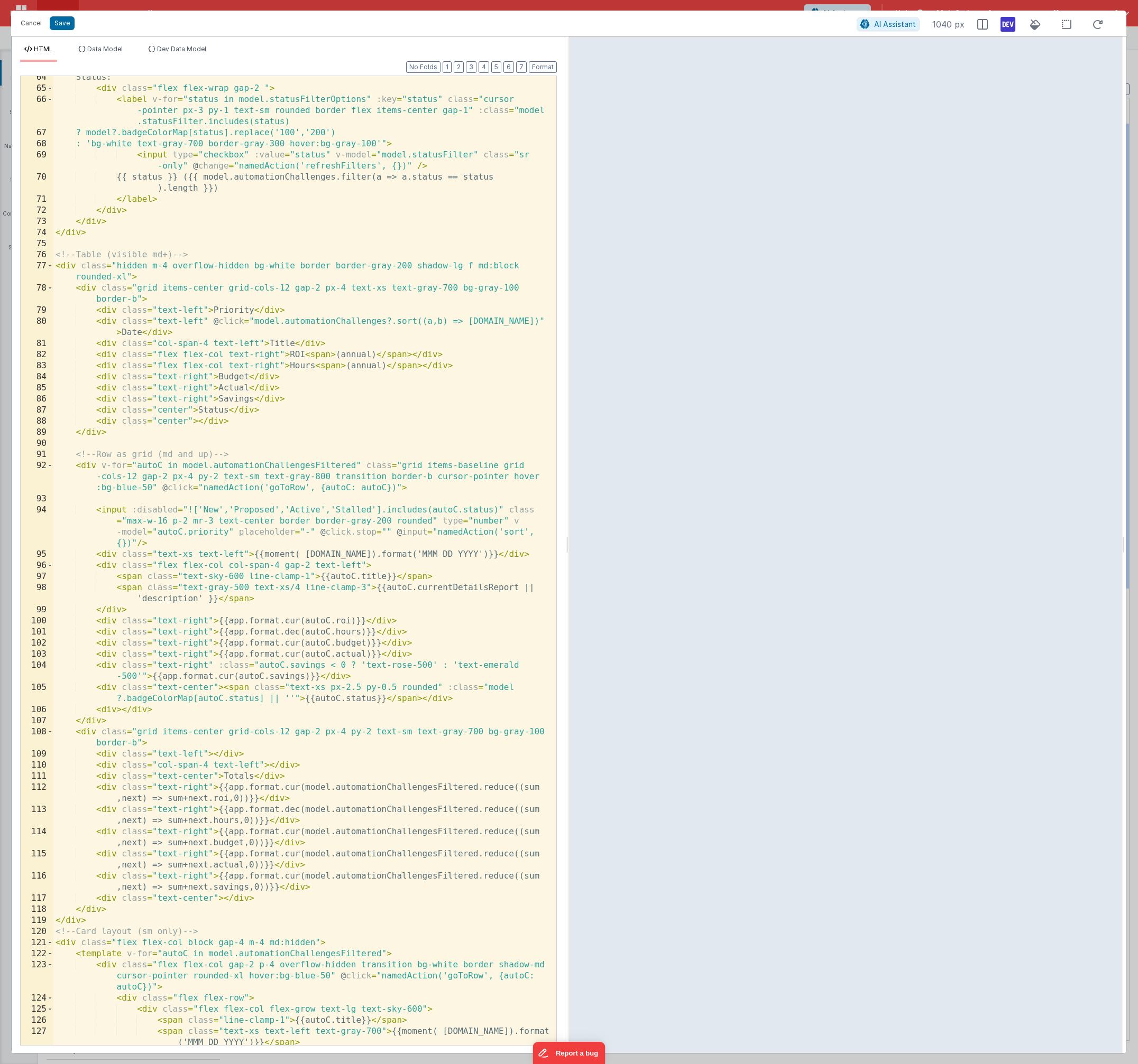
click at [410, 529] on div "Status: < div class = "flex flex-wrap gap-2 " > < label v-for = "status in mode…" at bounding box center [301, 567] width 495 height 991
click at [71, 30] on div "Cancel Save" at bounding box center [436, 23] width 841 height 15
click at [67, 29] on button "Save" at bounding box center [62, 23] width 25 height 14
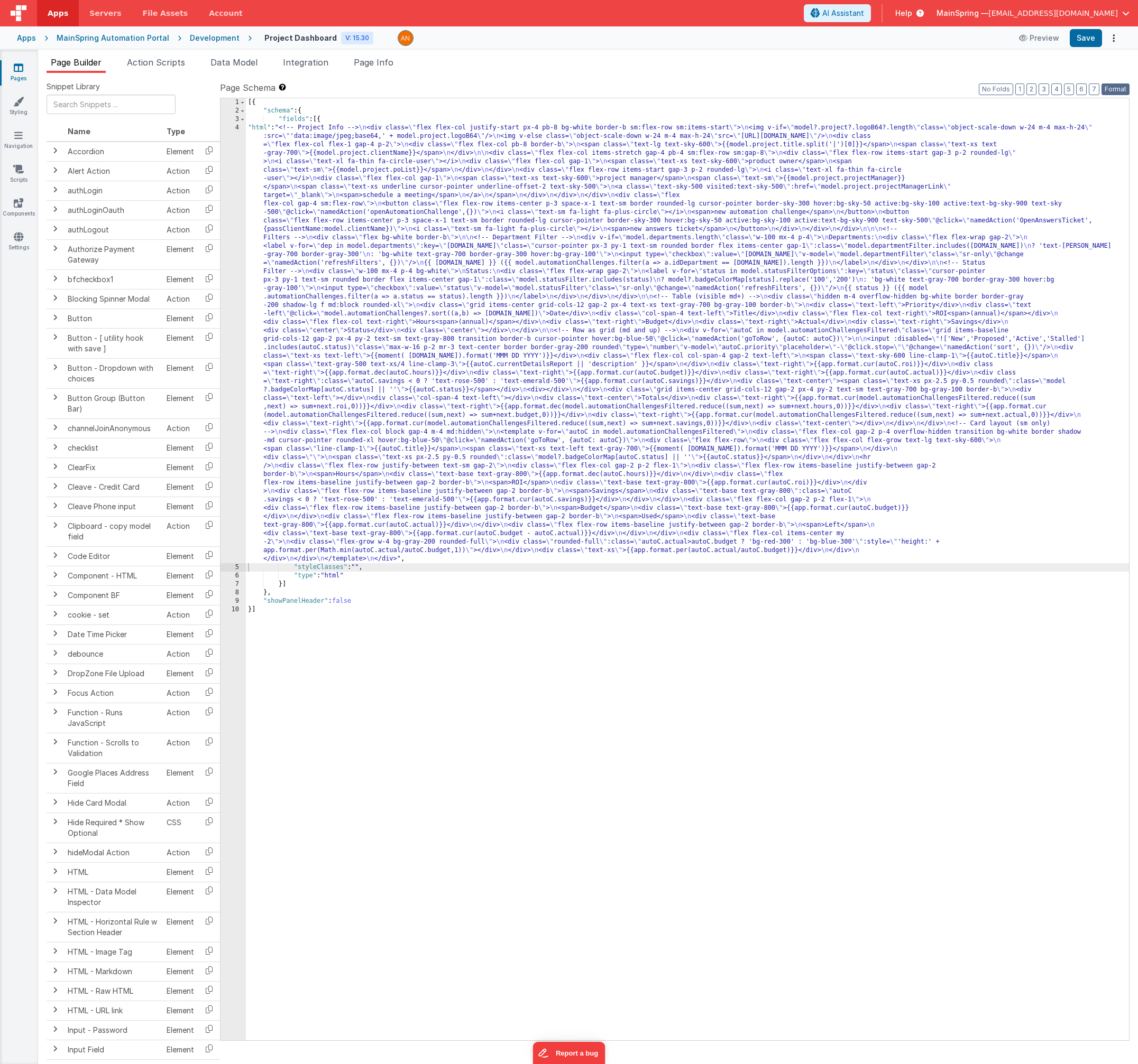
click at [1118, 92] on button "Format" at bounding box center [1115, 89] width 28 height 12
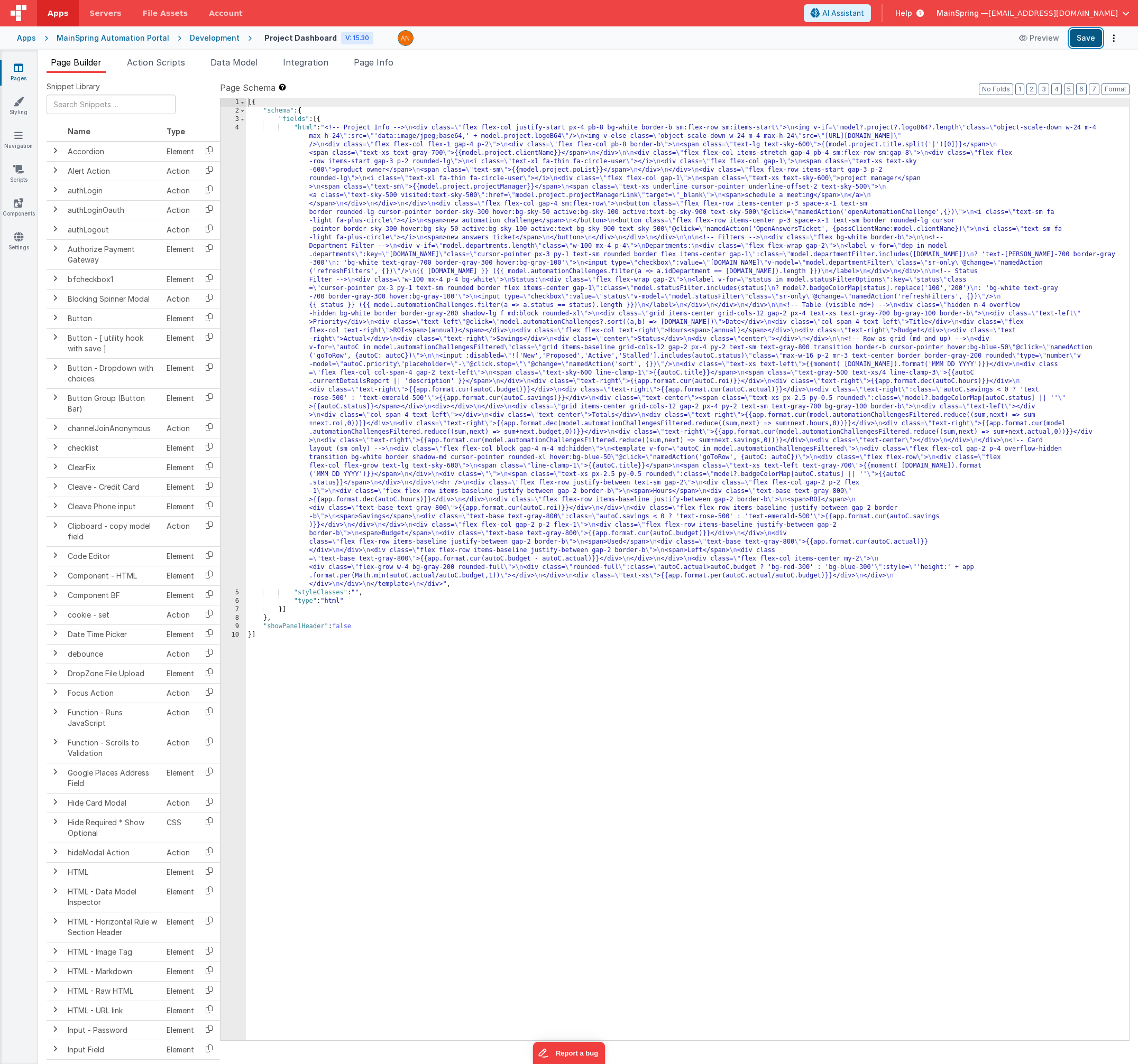
click at [1092, 45] on button "Save" at bounding box center [1085, 38] width 32 height 18
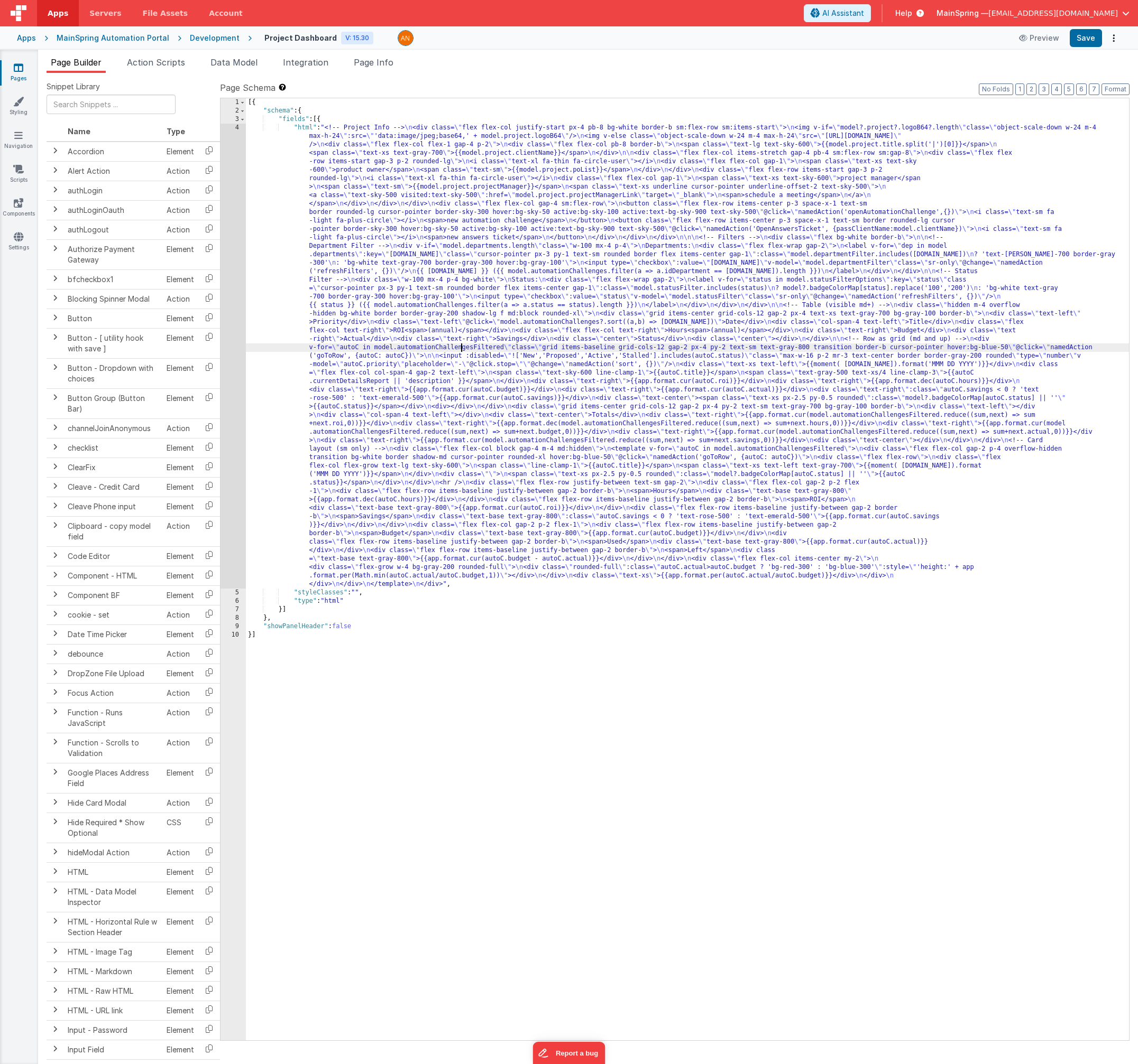
click at [462, 345] on div "[{ "schema" : { "fields" : [{ "html" : "<!-- Project Info --> \n <div class= \"…" at bounding box center [686, 578] width 882 height 959
click at [229, 360] on div "4" at bounding box center [233, 356] width 26 height 465
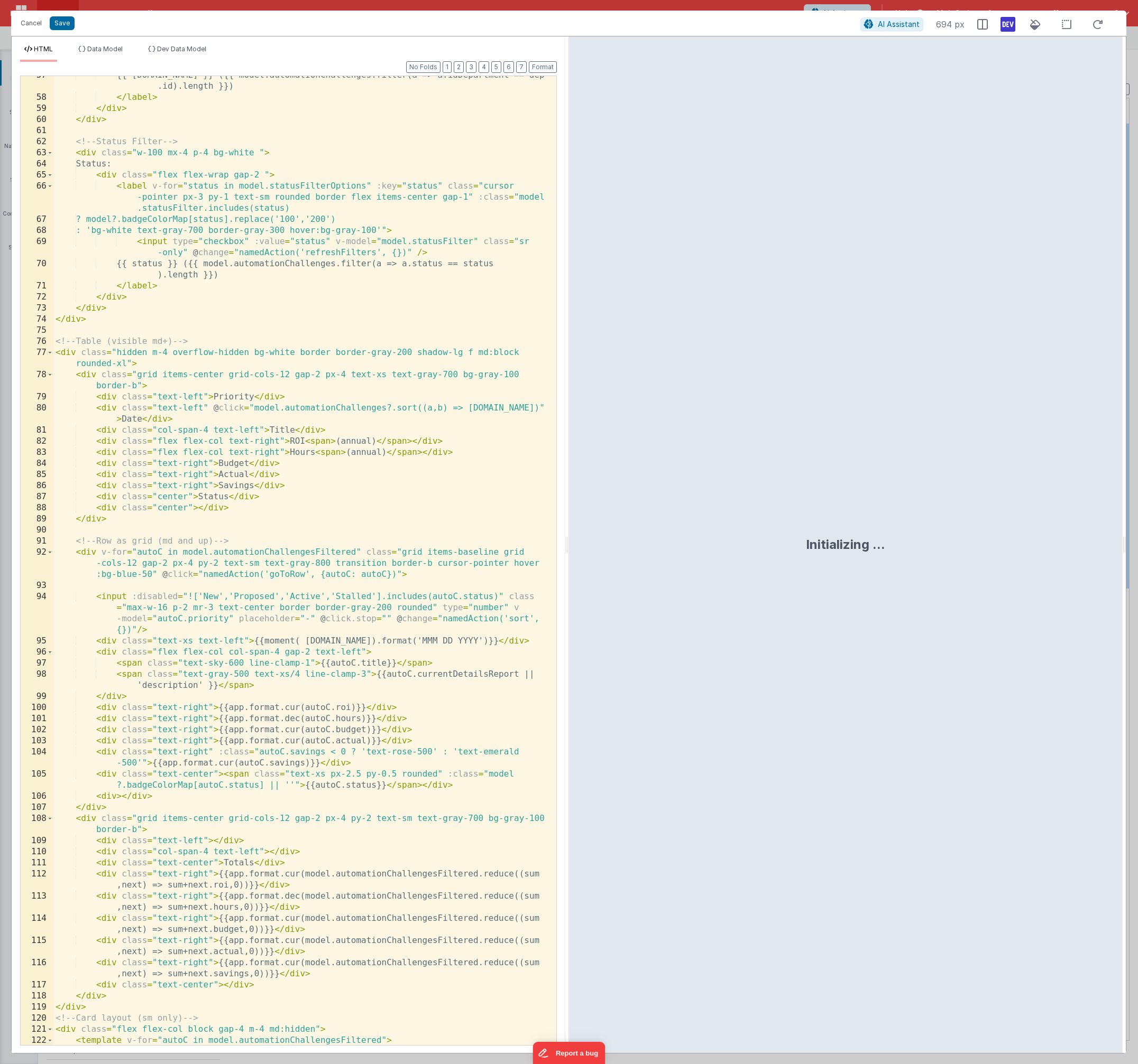
scroll to position [793, 0]
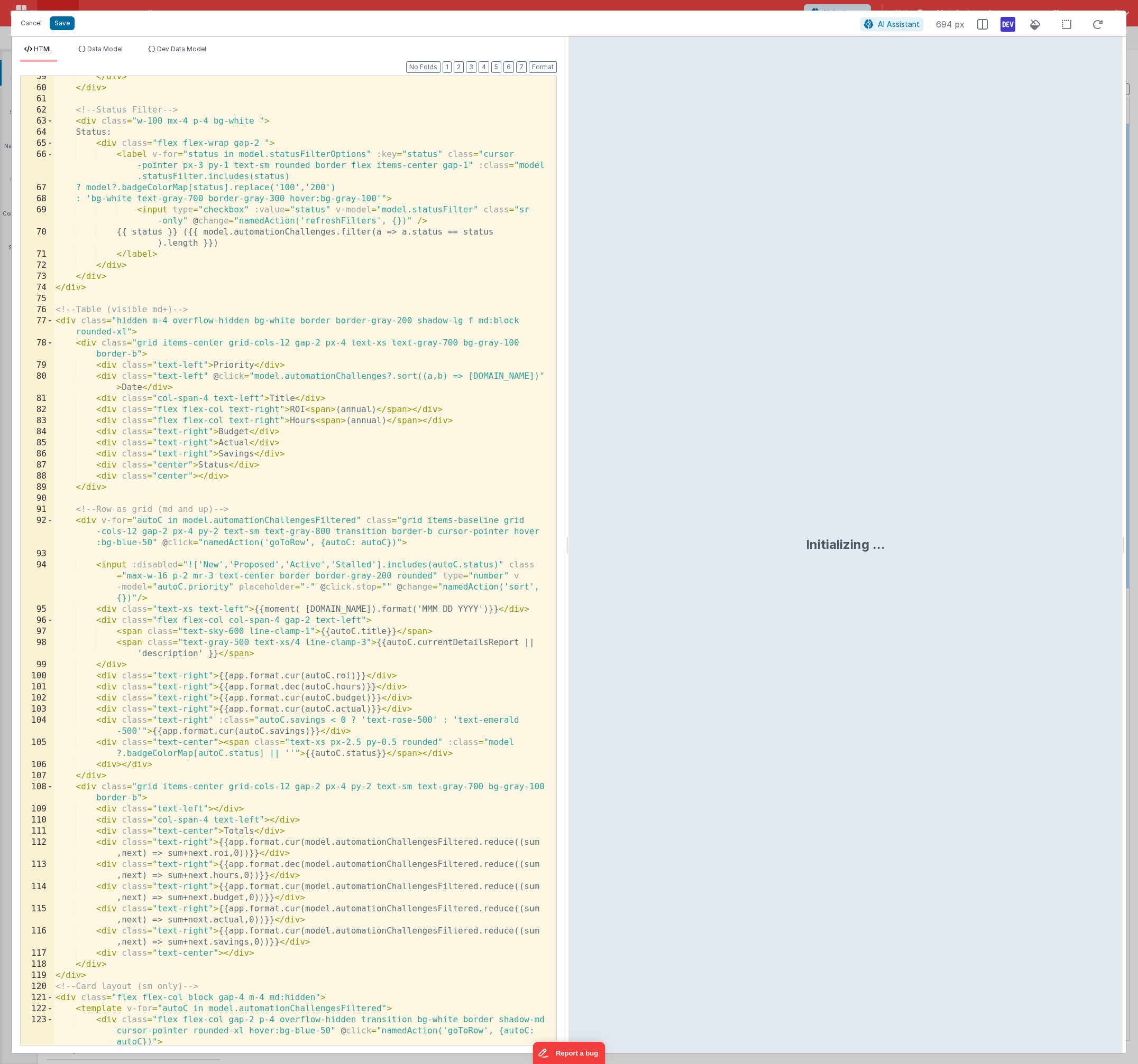
drag, startPoint x: 197, startPoint y: 476, endPoint x: 232, endPoint y: 525, distance: 60.2
click at [197, 477] on div "</ div > </ div > <!-- Status Filter --> < div class = "w-100 mx-4 p-4 bg-white…" at bounding box center [301, 566] width 495 height 991
drag, startPoint x: 310, startPoint y: 478, endPoint x: 202, endPoint y: 481, distance: 108.0
click at [198, 477] on div "</ div > </ div > <!-- Status Filter --> < div class = "w-100 mx-4 p-4 bg-white…" at bounding box center [301, 566] width 495 height 991
click at [207, 399] on div "</ div > </ div > <!-- Status Filter --> < div class = "w-100 mx-4 p-4 bg-white…" at bounding box center [301, 566] width 495 height 991
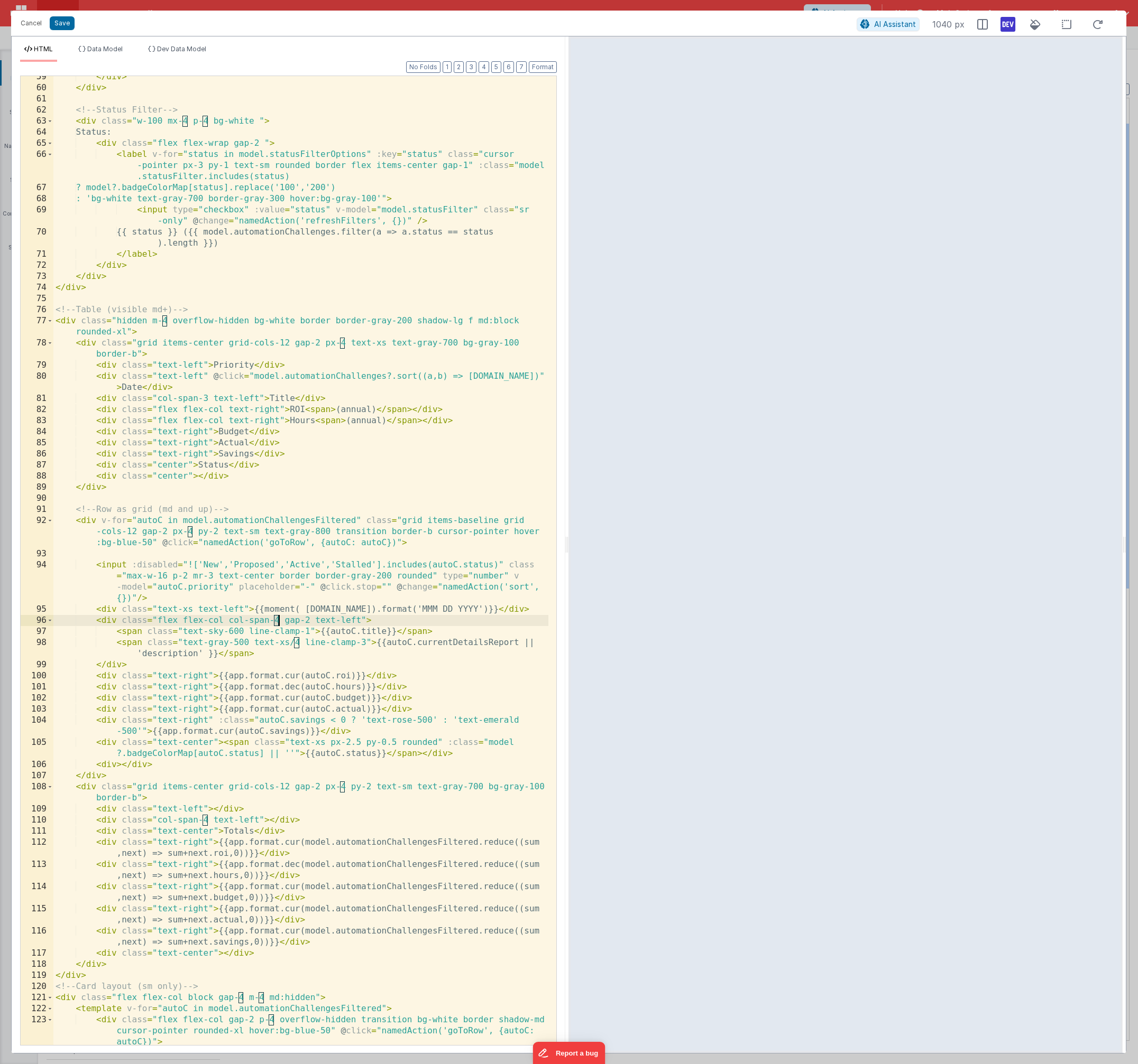
click at [277, 621] on div "</ div > </ div > <!-- Status Filter --> < div class = "w-100 mx-4 p-4 bg-white…" at bounding box center [301, 566] width 495 height 991
click at [196, 478] on div "</ div > </ div > <!-- Status Filter --> < div class = "w-100 mx-4 p-4 bg-white…" at bounding box center [301, 566] width 495 height 991
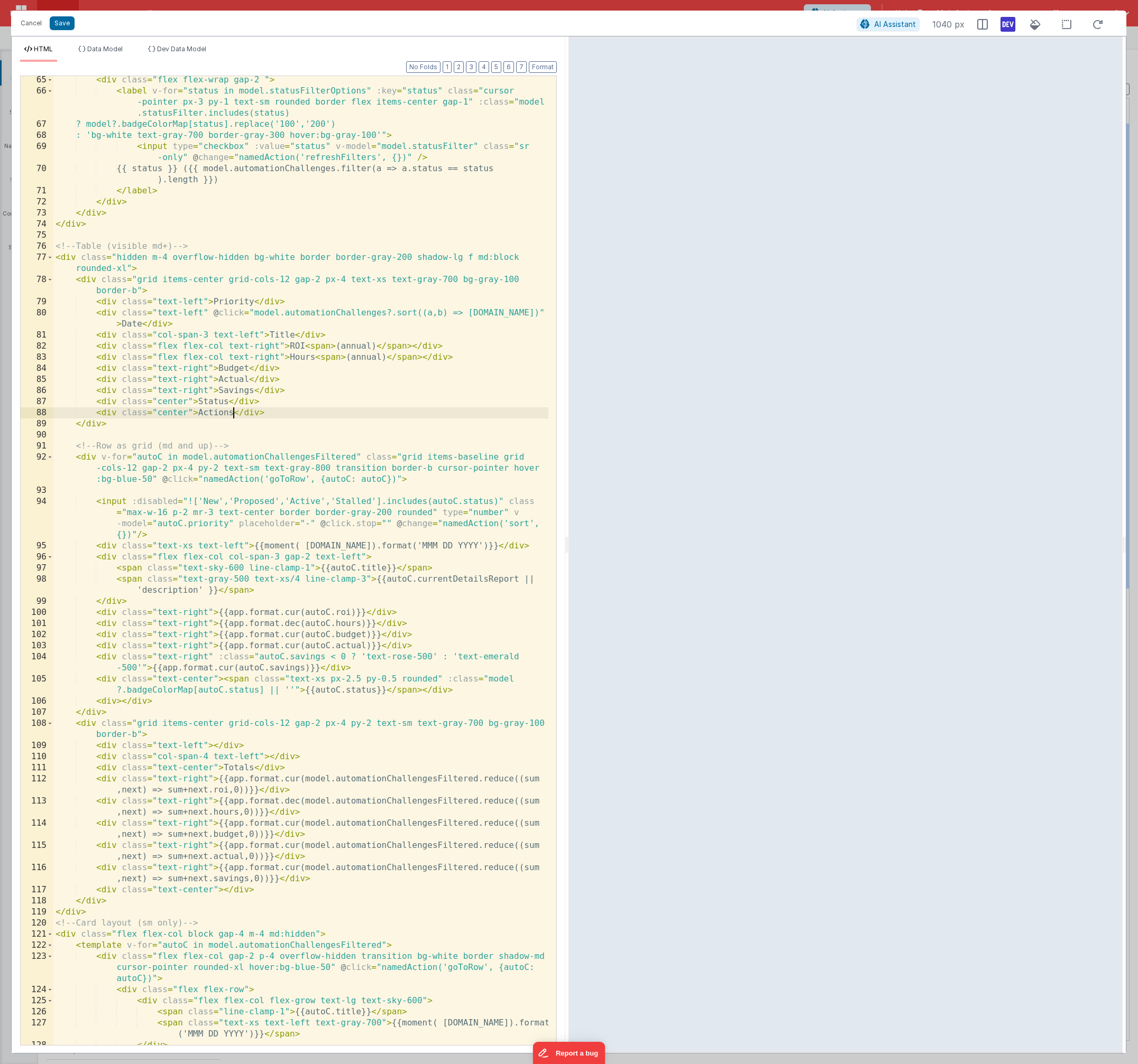
scroll to position [888, 0]
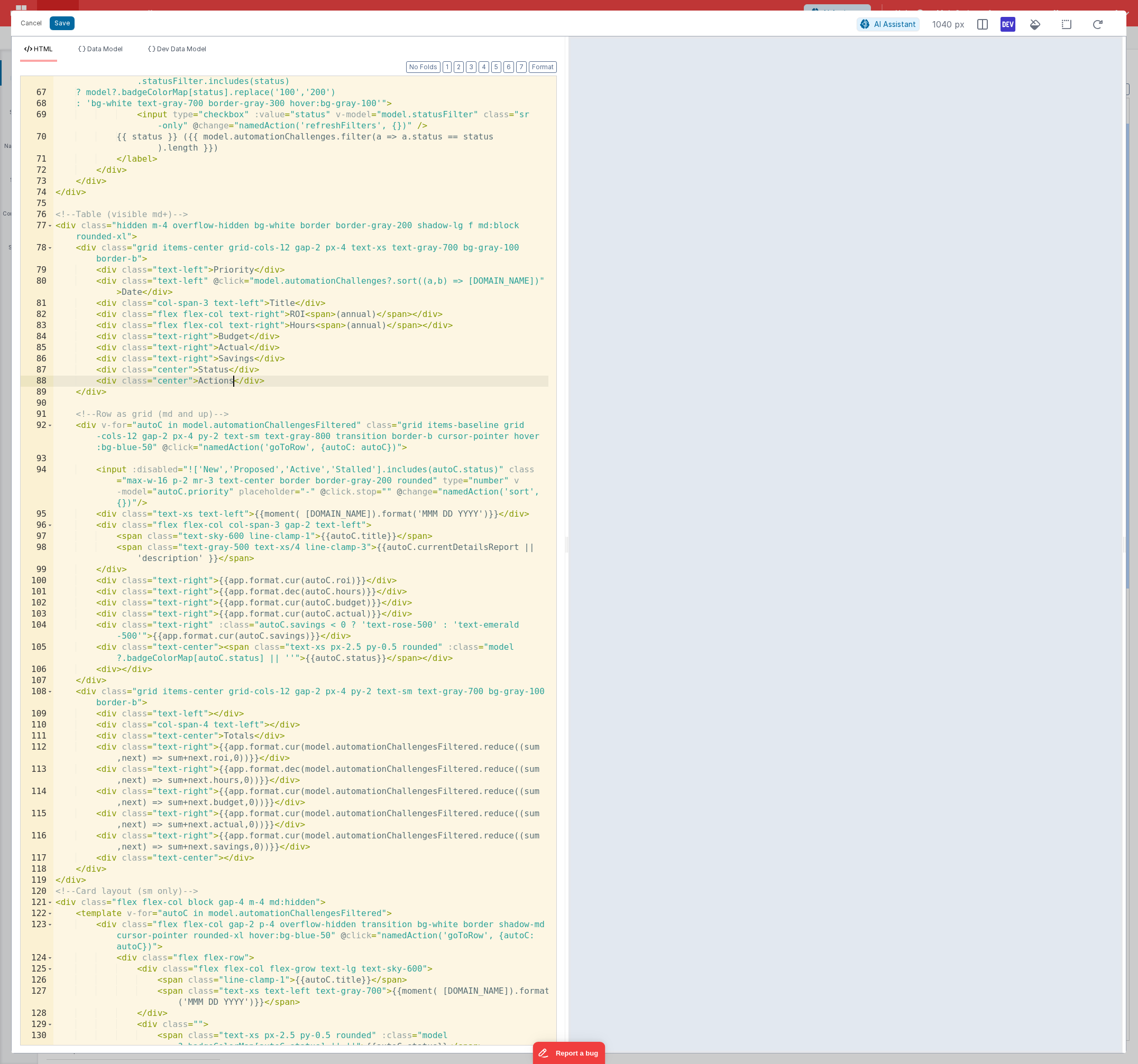
drag, startPoint x: 122, startPoint y: 671, endPoint x: 133, endPoint y: 675, distance: 11.7
click at [122, 671] on div "< label v-for = "status in model.statusFilterOptions" :key = "status" class = "…" at bounding box center [301, 561] width 495 height 1014
click at [117, 669] on div "< label v-for = "status in model.statusFilterOptions" :key = "status" class = "…" at bounding box center [301, 561] width 495 height 1014
click at [256, 668] on div "< label v-for = "status in model.statusFilterOptions" :key = "status" class = "…" at bounding box center [301, 561] width 495 height 1014
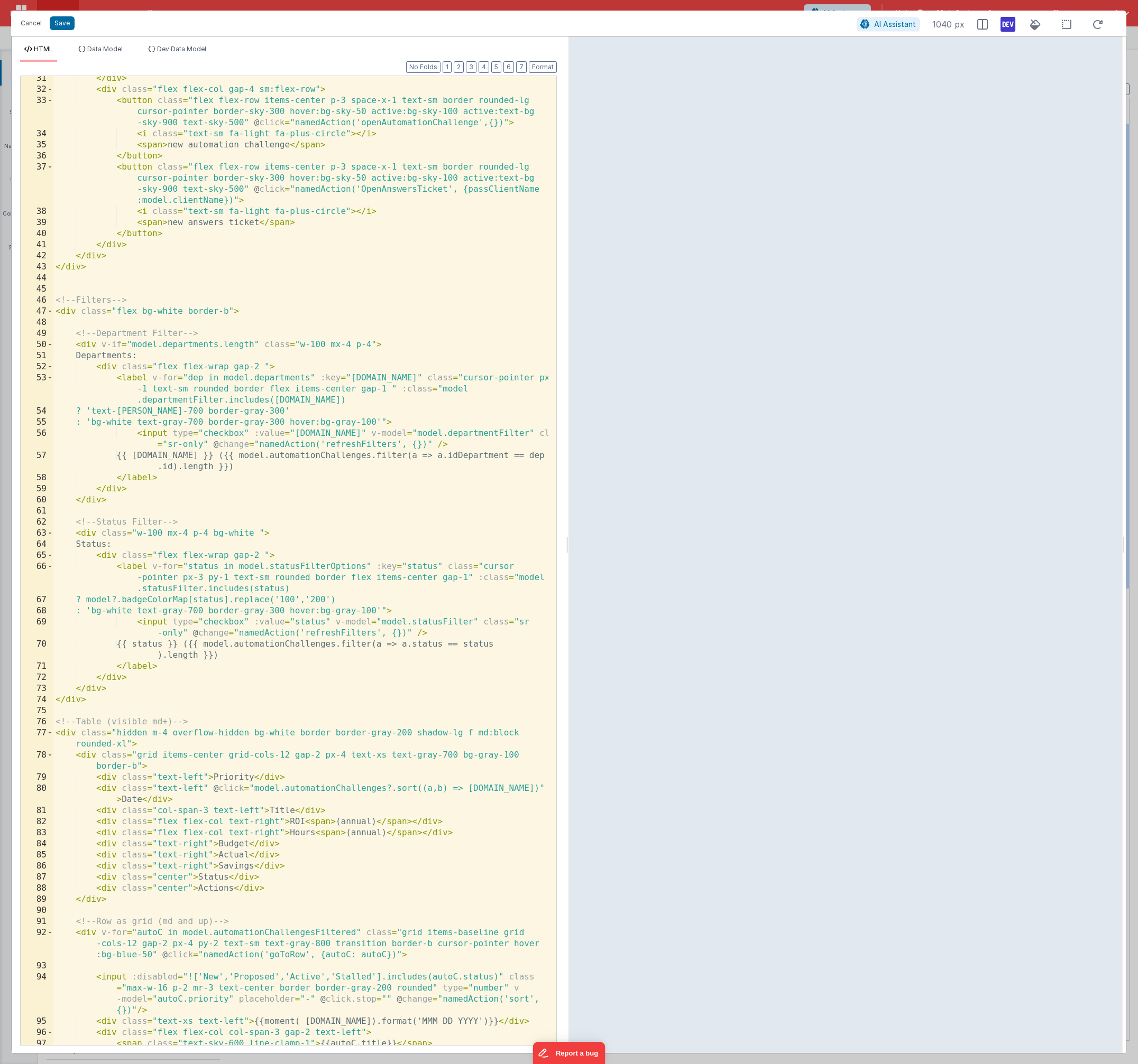
scroll to position [0, 0]
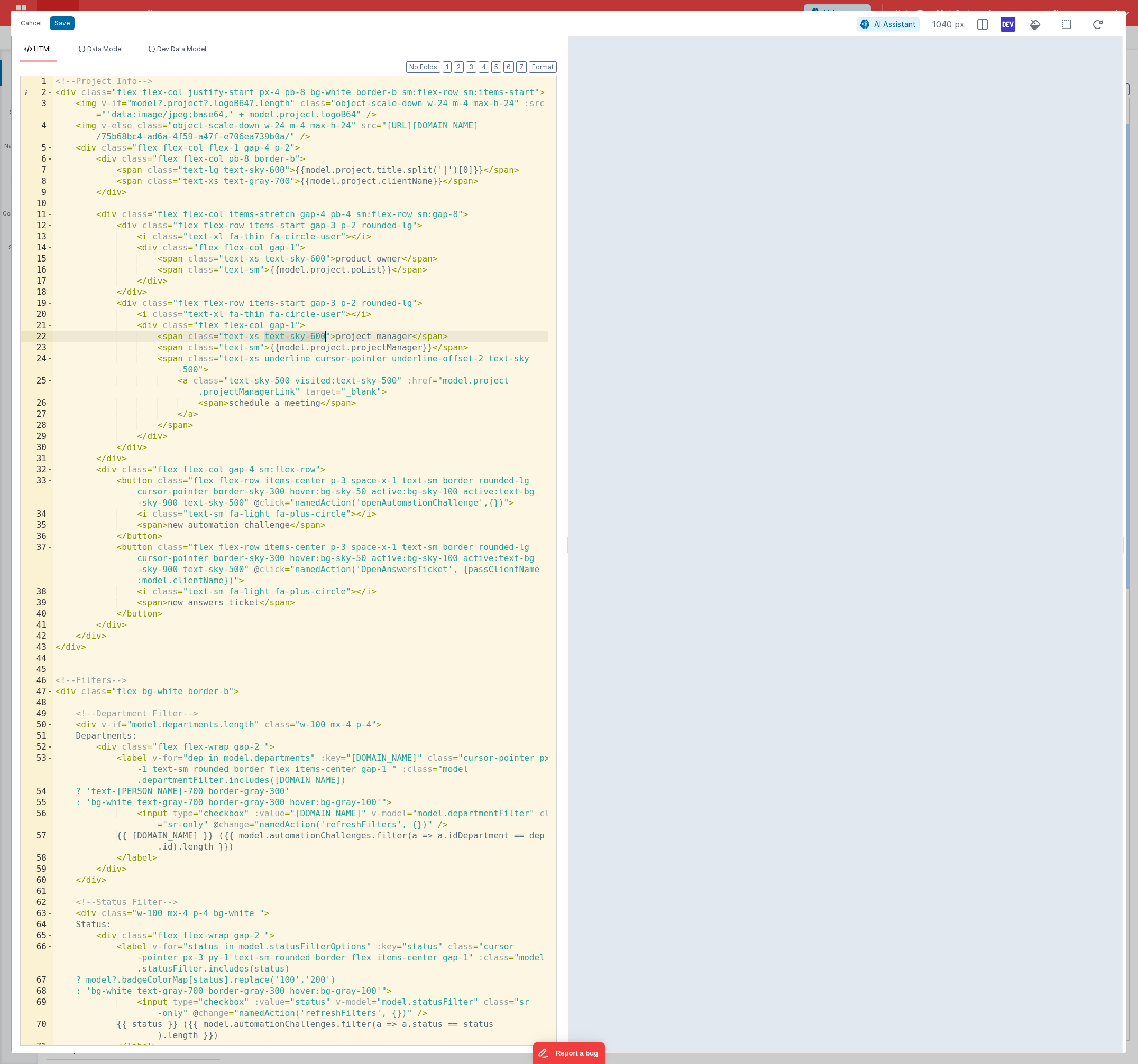
drag, startPoint x: 264, startPoint y: 337, endPoint x: 323, endPoint y: 337, distance: 59.0
click at [323, 337] on div "<!-- Project Info --> < div class = "flex flex-col justify-start px-4 pb-8 bg-w…" at bounding box center [301, 571] width 495 height 991
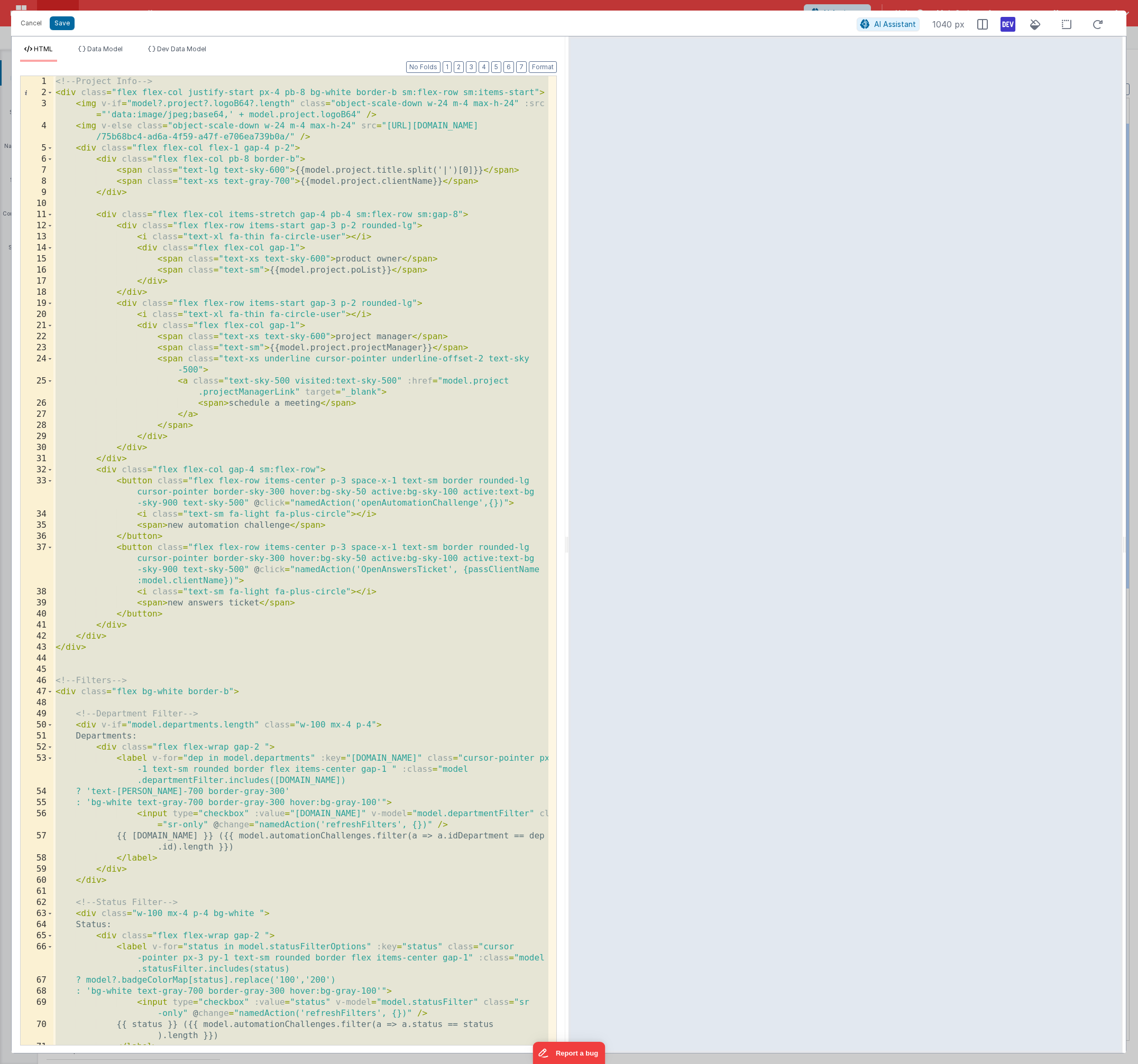
click at [419, 427] on div "<!-- Project Info --> < div class = "flex flex-col justify-start px-4 pb-8 bg-w…" at bounding box center [301, 571] width 495 height 991
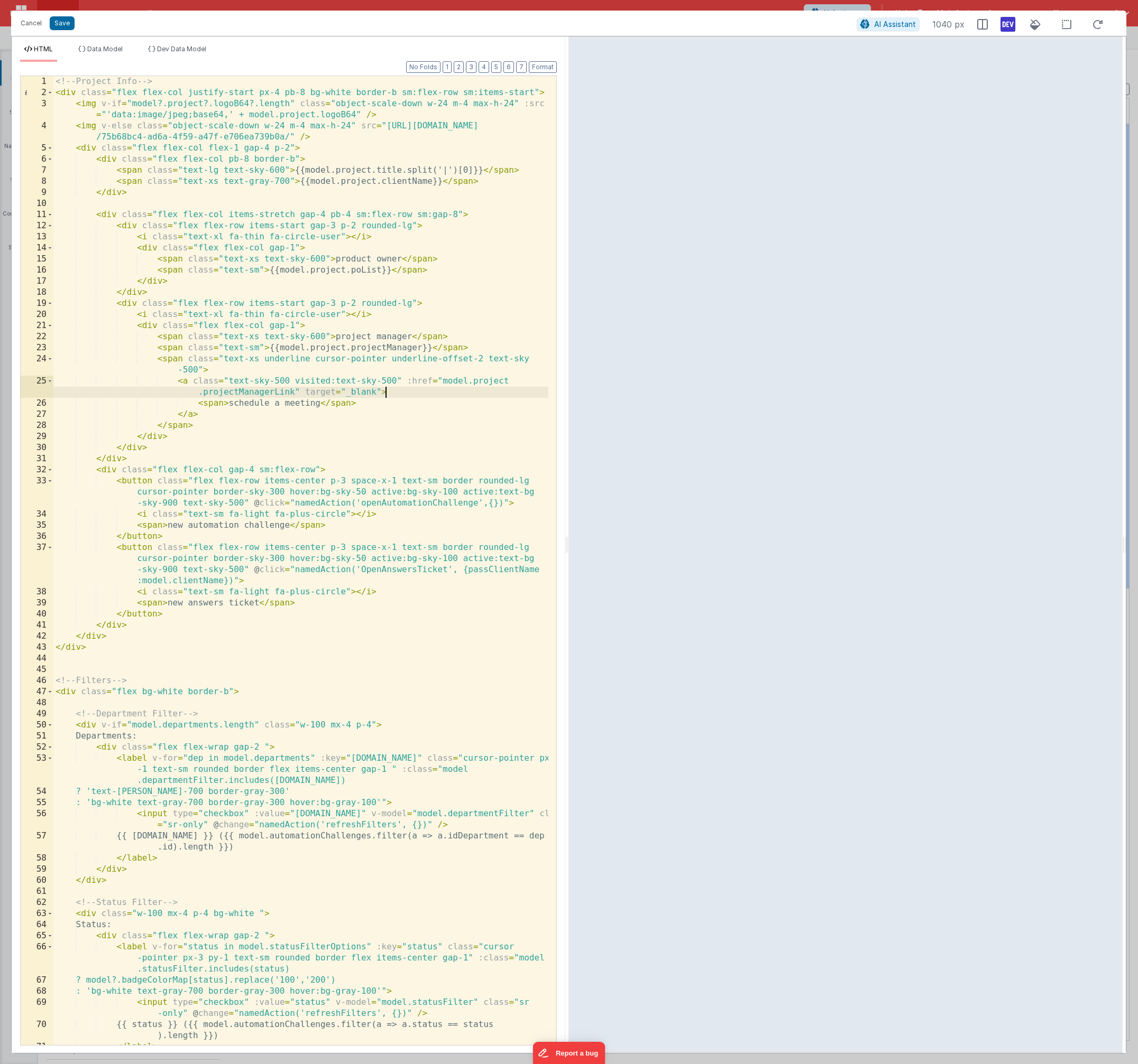
click at [414, 396] on div "<!-- Project Info --> < div class = "flex flex-col justify-start px-4 pb-8 bg-w…" at bounding box center [301, 571] width 495 height 991
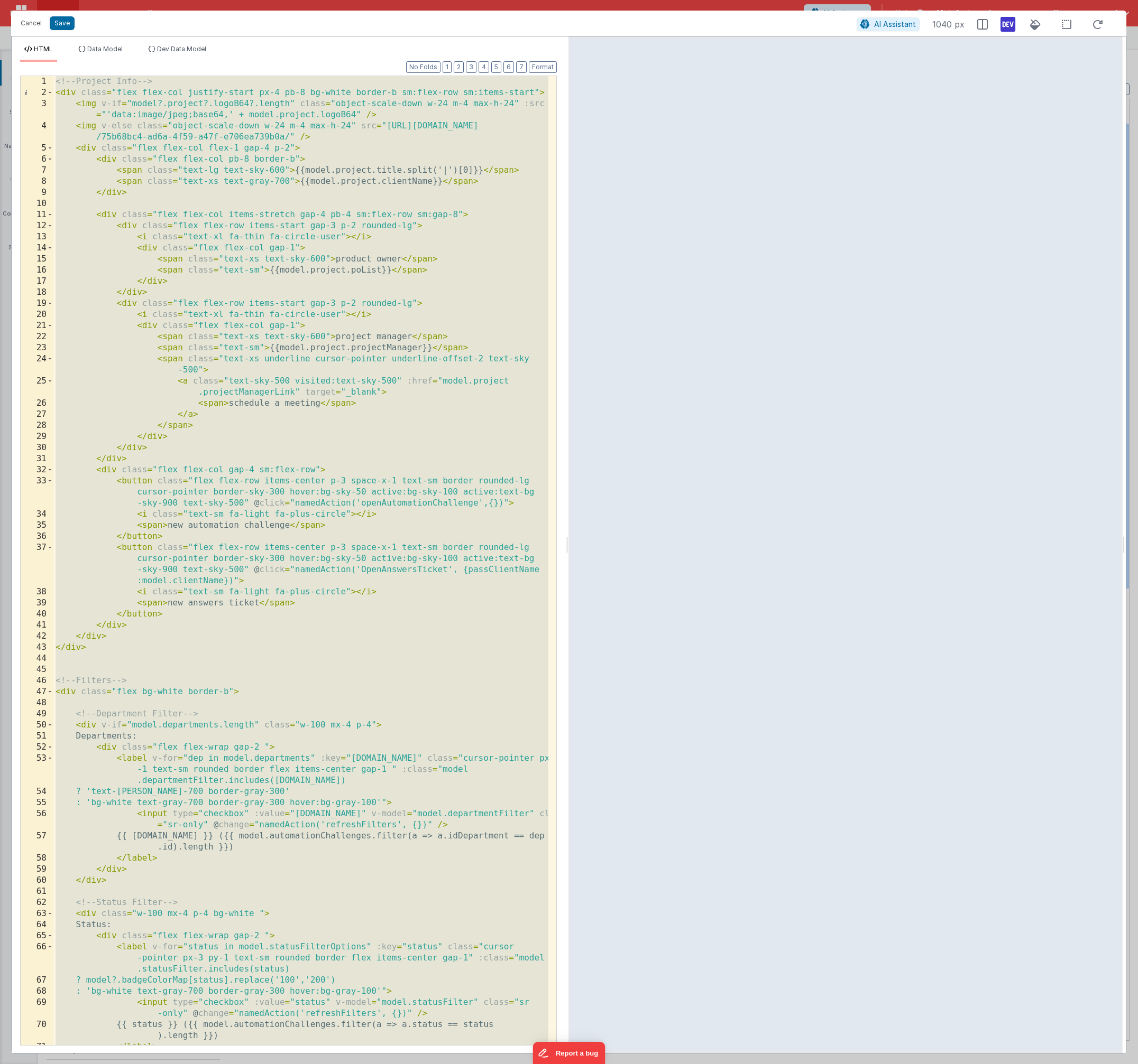
click at [330, 399] on div "<!-- Project Info --> < div class = "flex flex-col justify-start px-4 pb-8 bg-w…" at bounding box center [301, 571] width 495 height 991
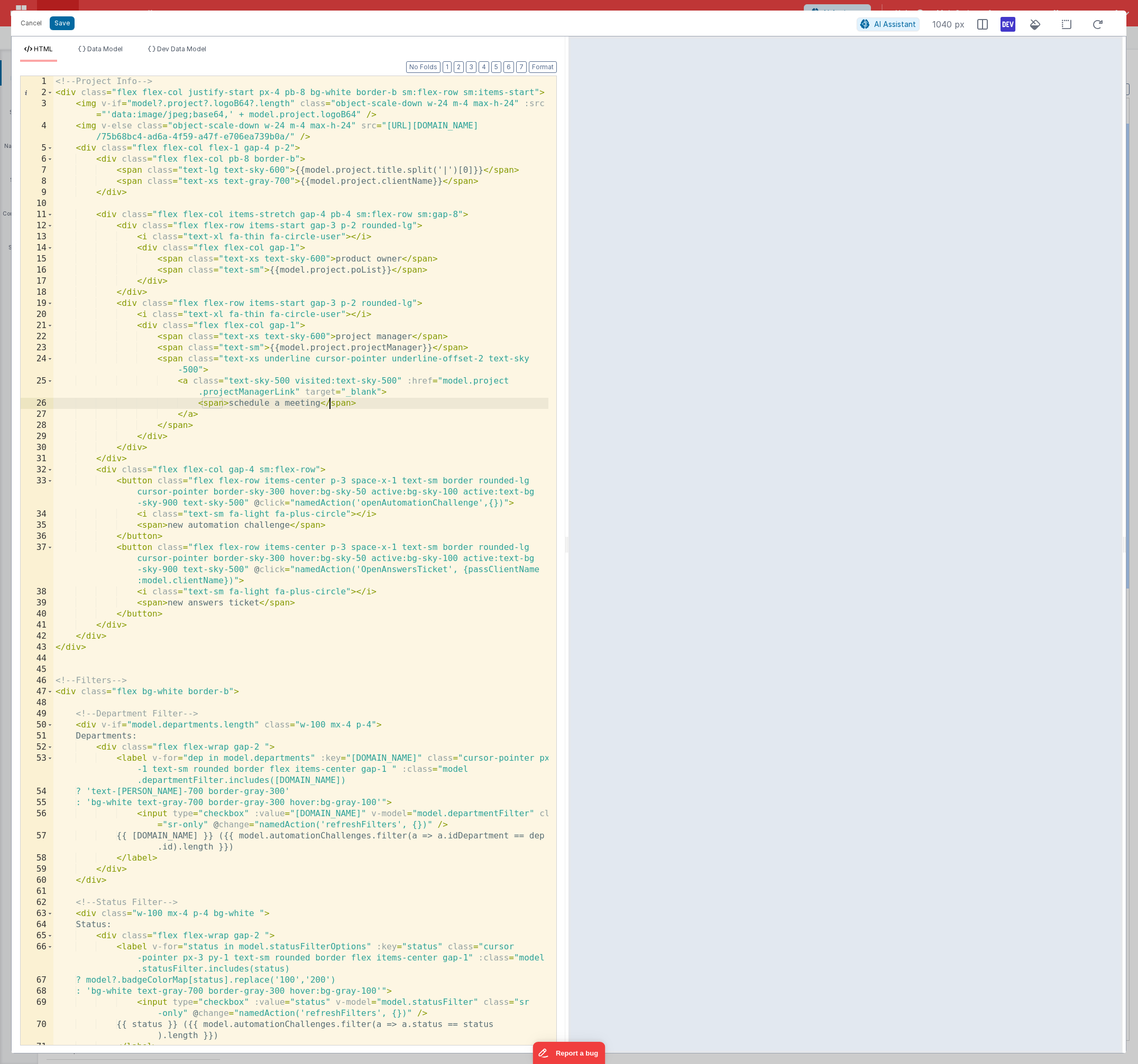
click at [456, 371] on div "<!-- Project Info --> < div class = "flex flex-col justify-start px-4 pb-8 bg-w…" at bounding box center [301, 571] width 495 height 991
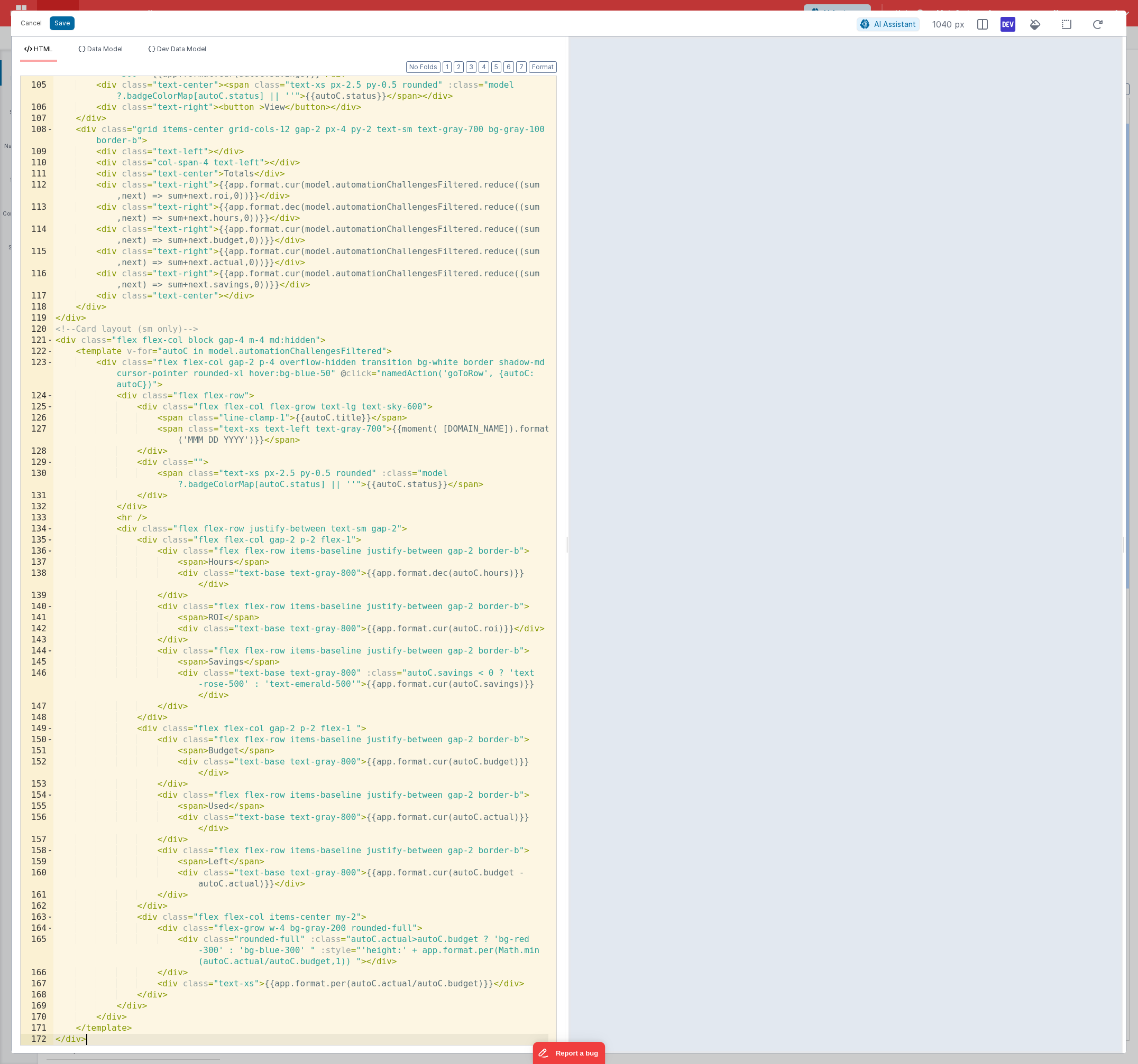
scroll to position [1450, 0]
click at [385, 317] on div "< div class = "text-right" :class = "autoC.savings < 0 ? 'text-rose-500' : 'tex…" at bounding box center [301, 559] width 495 height 1003
click at [326, 449] on div "< div class = "text-right" :class = "autoC.savings < 0 ? 'text-rose-500' : 'tex…" at bounding box center [301, 559] width 495 height 1003
click at [420, 412] on div "< div class = "text-right" :class = "autoC.savings < 0 ? 'text-rose-500' : 'tex…" at bounding box center [301, 559] width 495 height 1003
click at [487, 581] on div "< div class = "text-right" :class = "autoC.savings < 0 ? 'text-rose-500' : 'tex…" at bounding box center [301, 559] width 495 height 1003
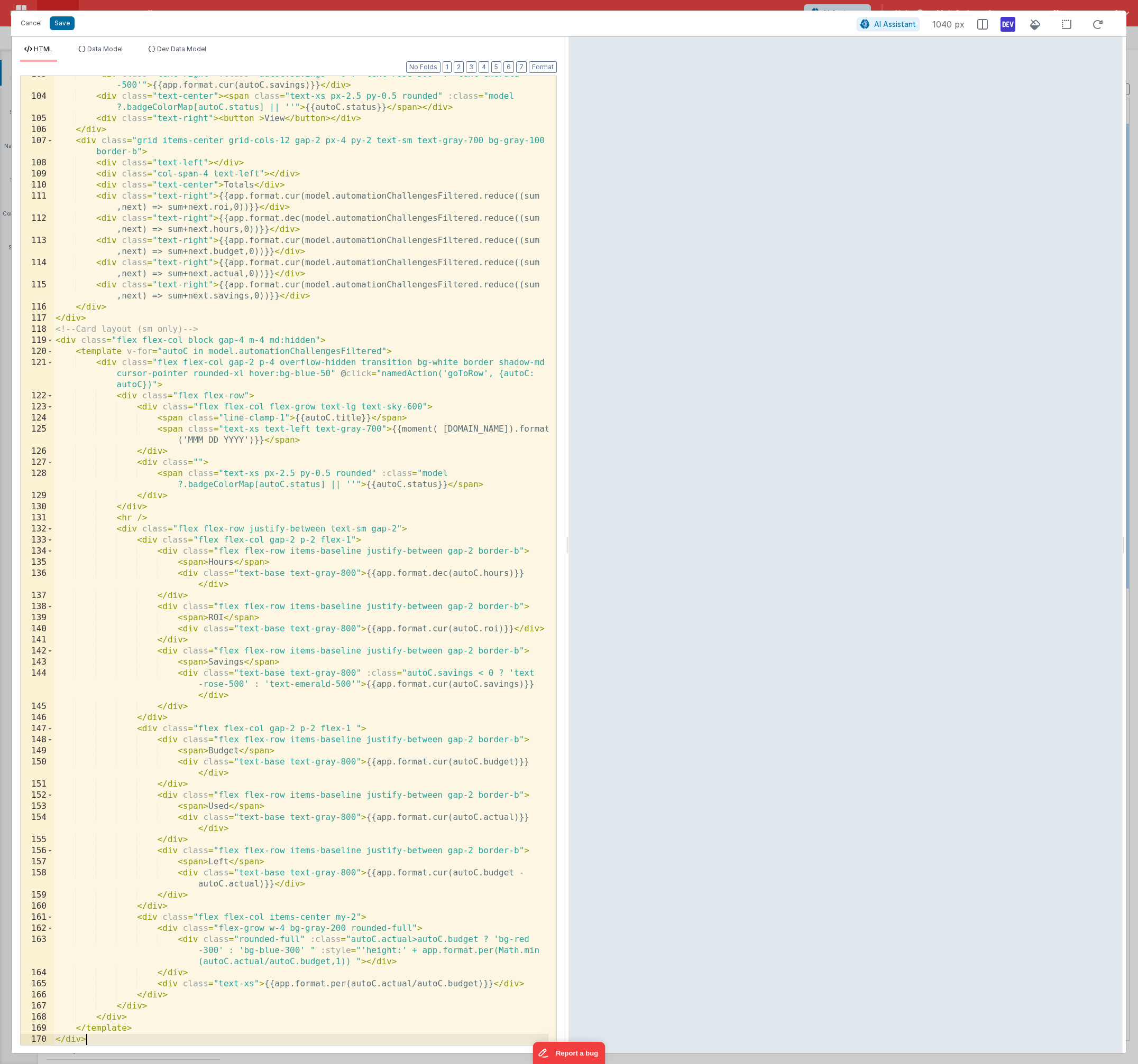
scroll to position [1428, 0]
drag, startPoint x: 322, startPoint y: 452, endPoint x: 308, endPoint y: 506, distance: 55.8
click at [322, 453] on div "< div class = "text-right" :class = "autoC.savings < 0 ? 'text-rose-500' : 'tex…" at bounding box center [301, 570] width 495 height 1003
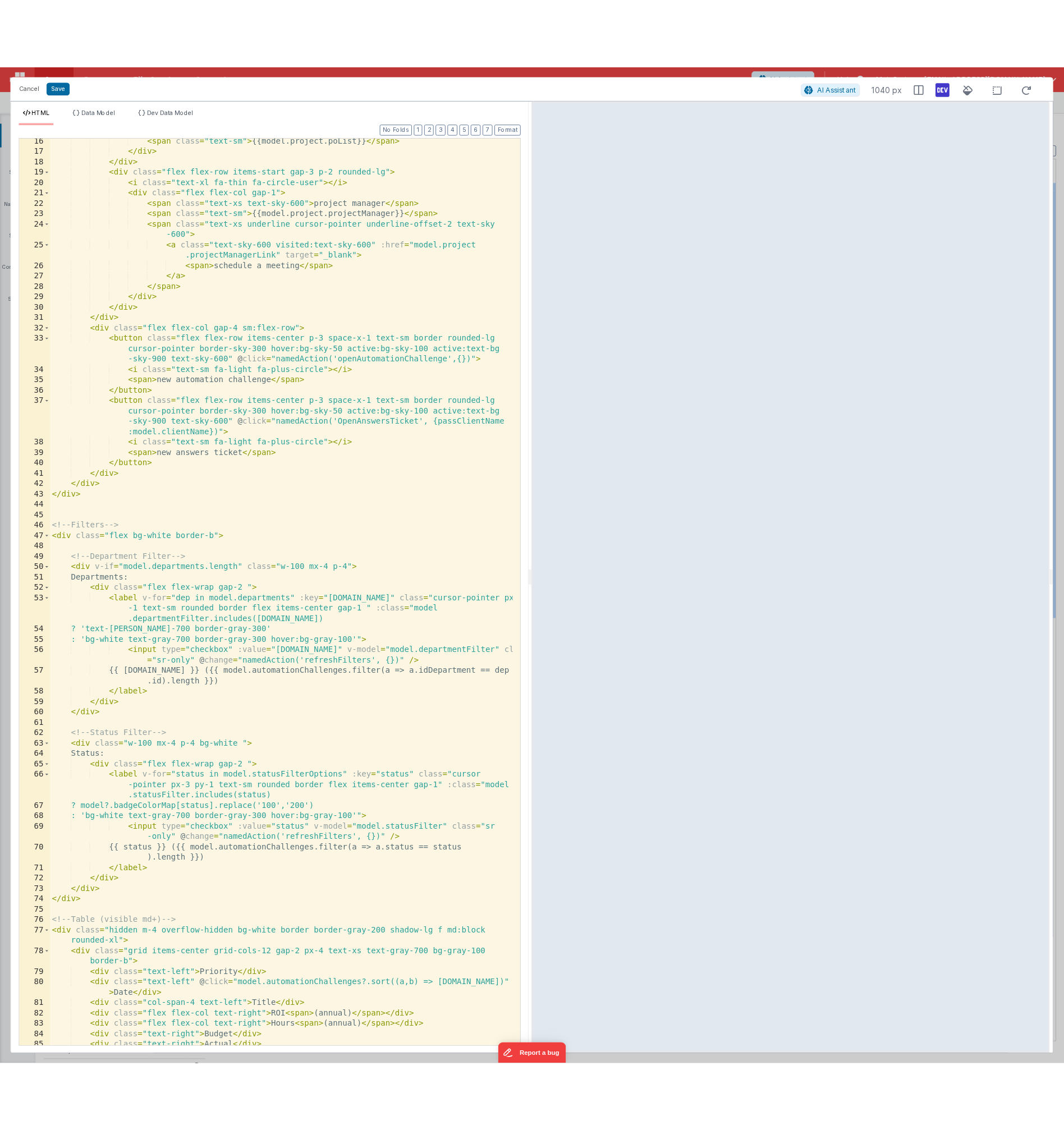
scroll to position [0, 0]
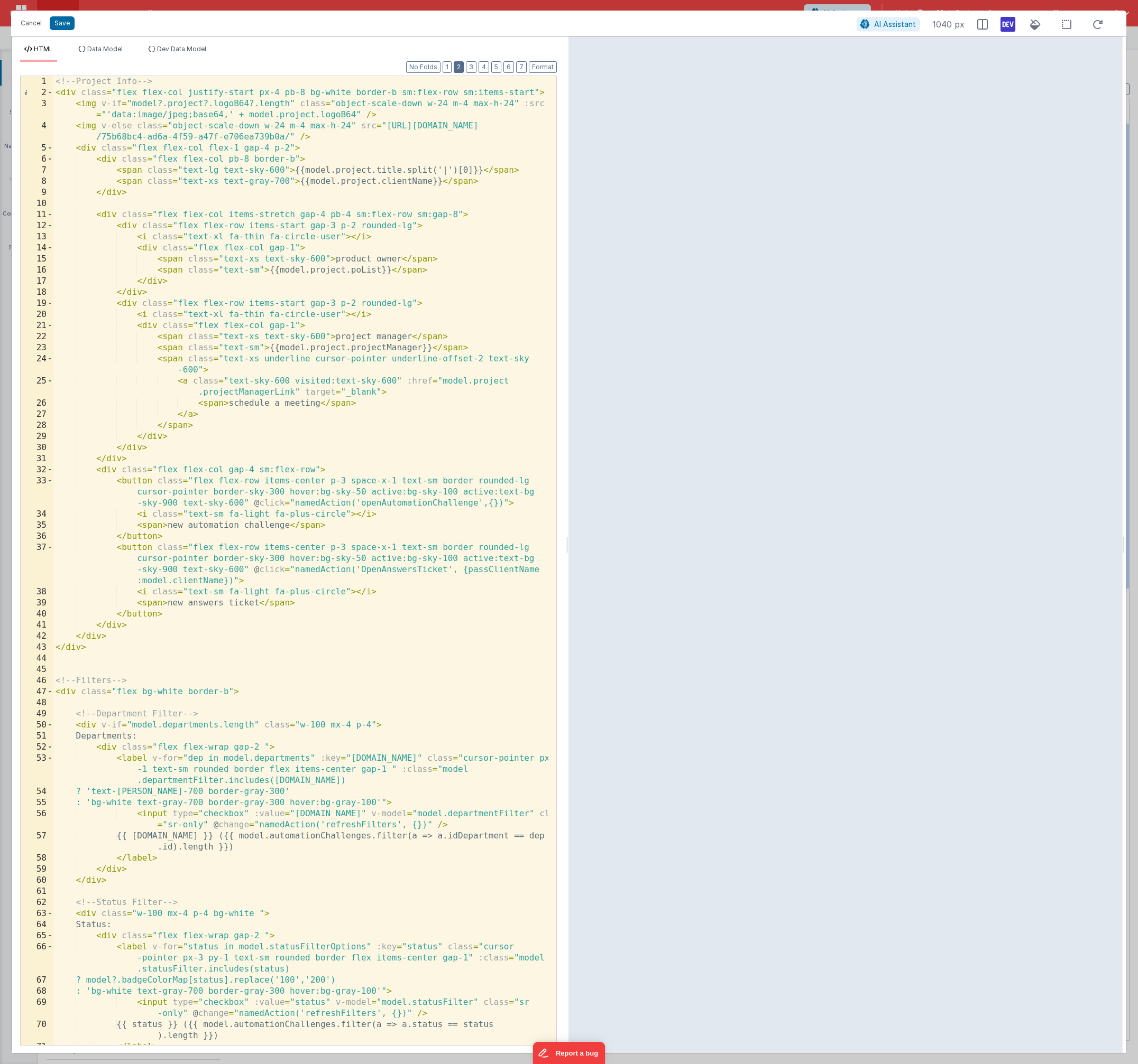
click at [461, 69] on button "2" at bounding box center [458, 67] width 10 height 12
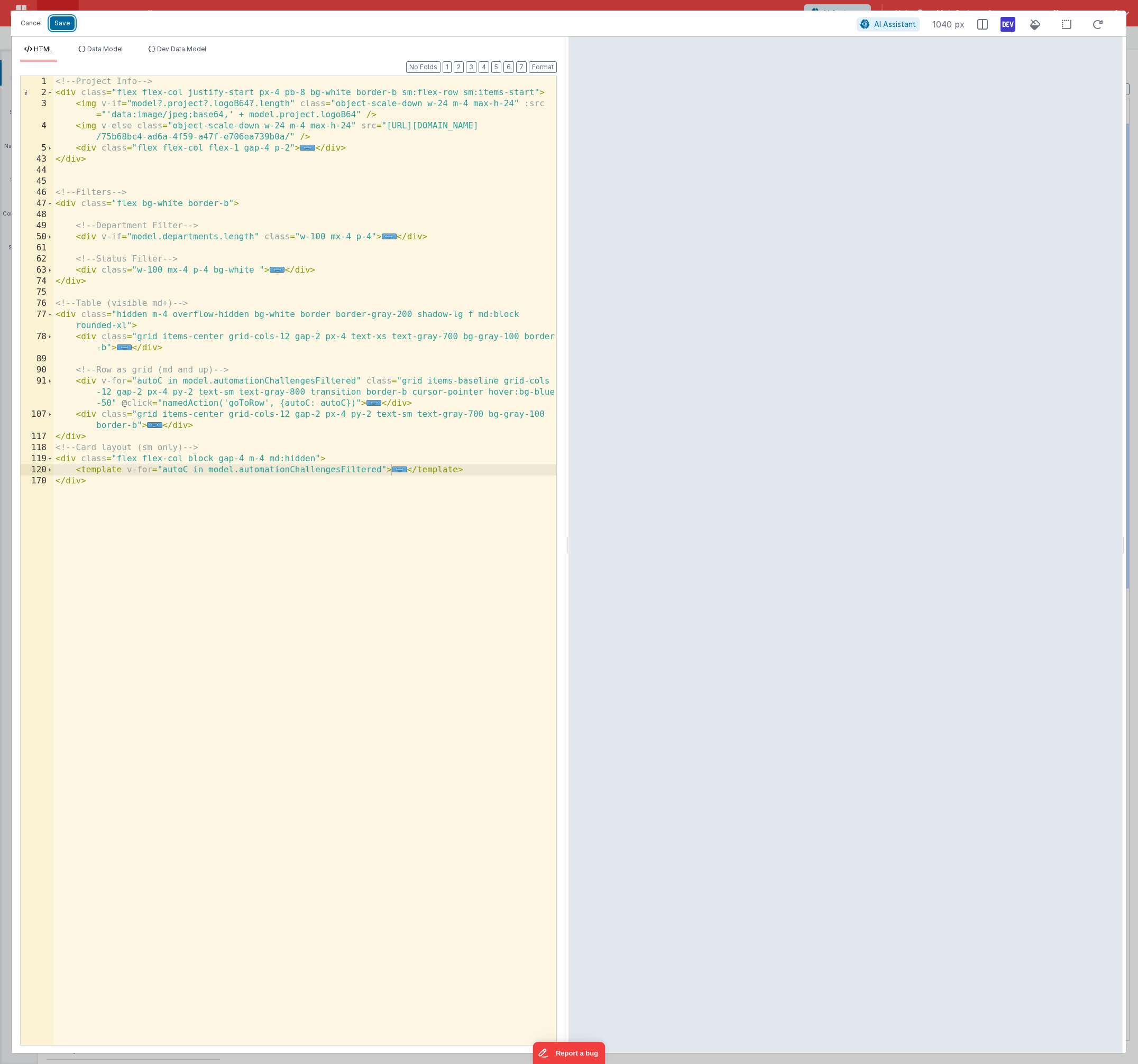
drag, startPoint x: 60, startPoint y: 26, endPoint x: 332, endPoint y: 50, distance: 273.1
click at [60, 26] on button "Save" at bounding box center [62, 23] width 25 height 14
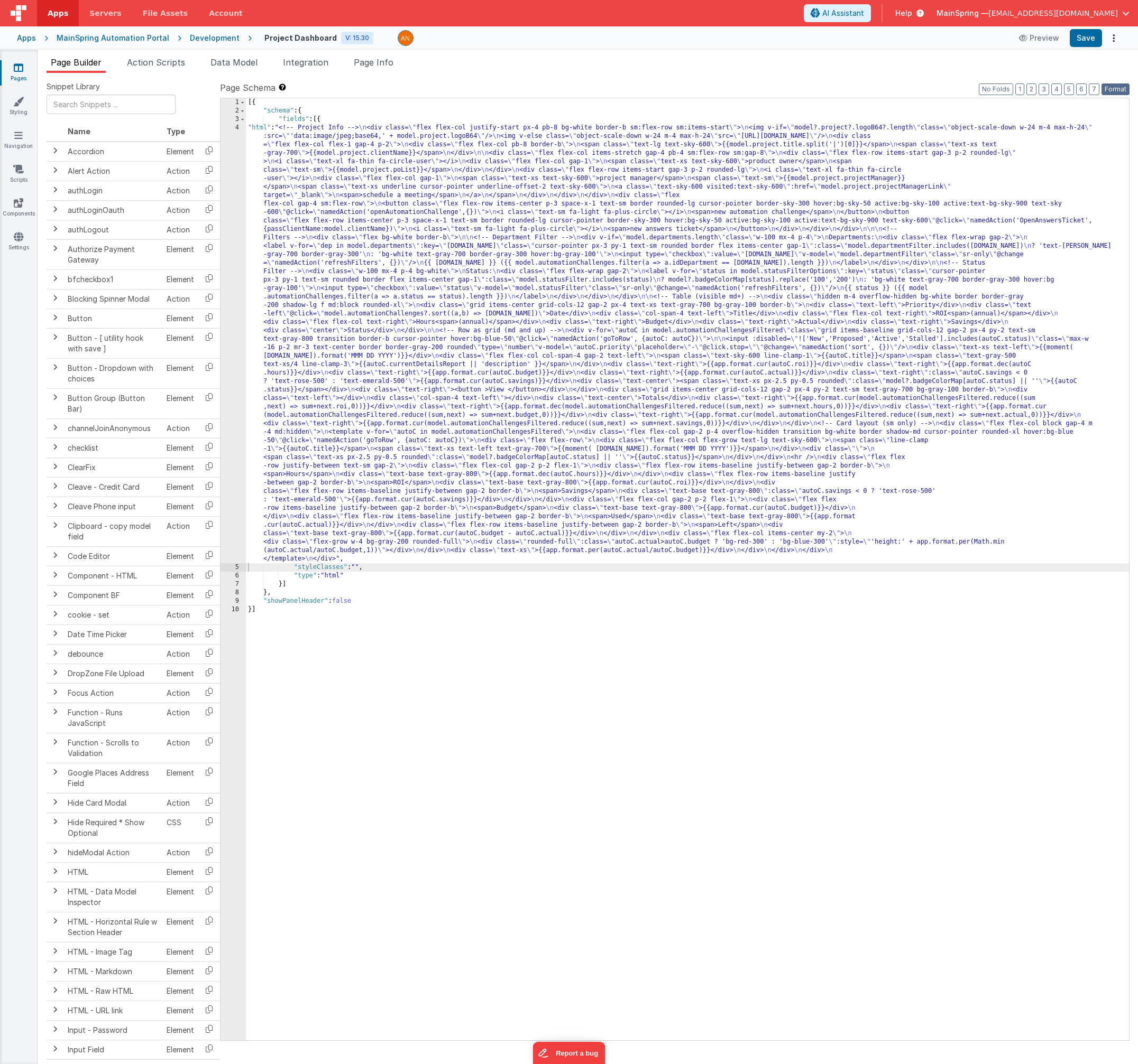
click at [1117, 93] on button "Format" at bounding box center [1115, 89] width 28 height 12
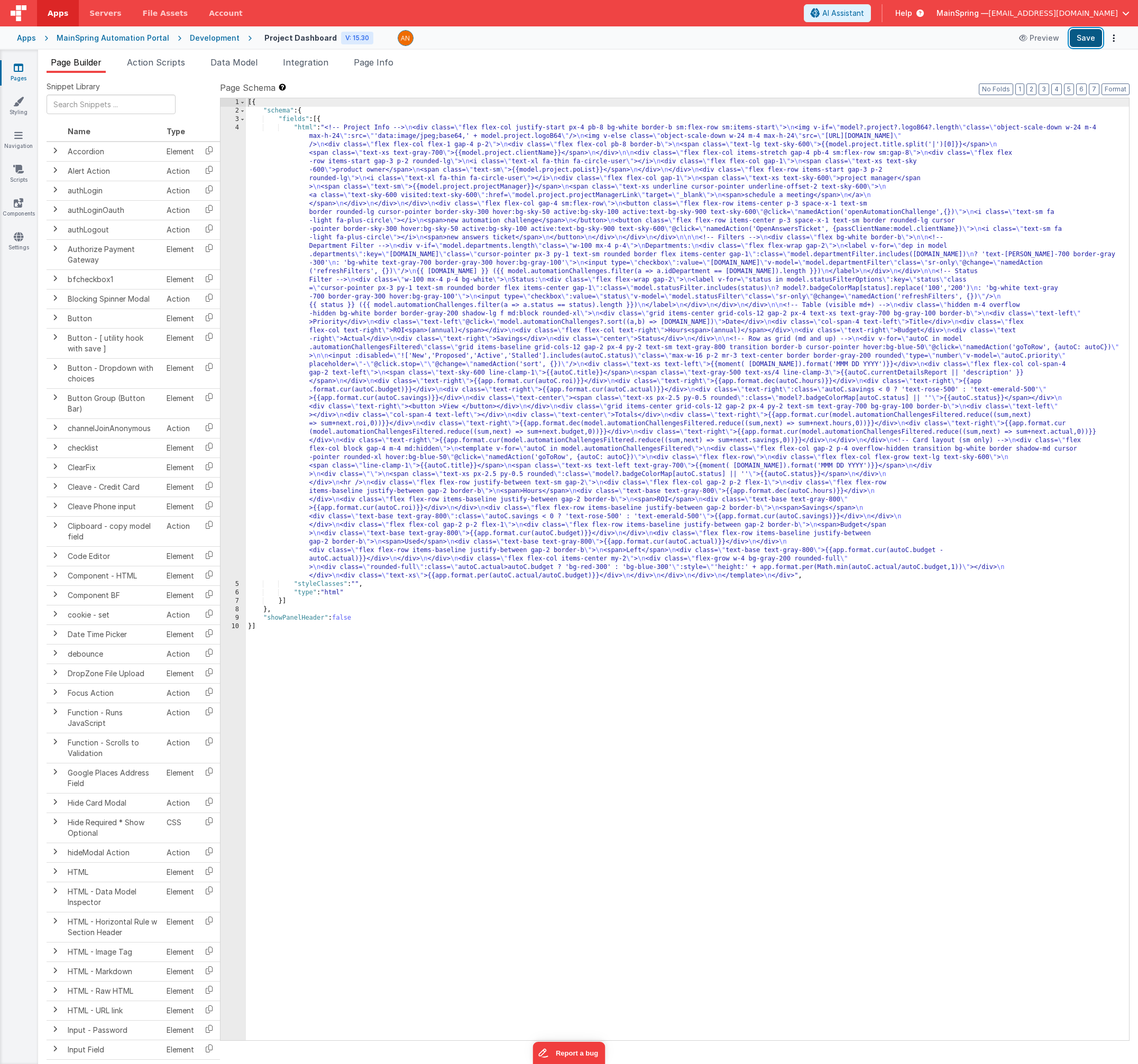
click at [1079, 38] on button "Save" at bounding box center [1085, 38] width 32 height 18
click at [572, 373] on div "[{ "schema" : { "fields" : [{ "html" : "<!-- Project Info --> \n <div class= \"…" at bounding box center [686, 578] width 882 height 959
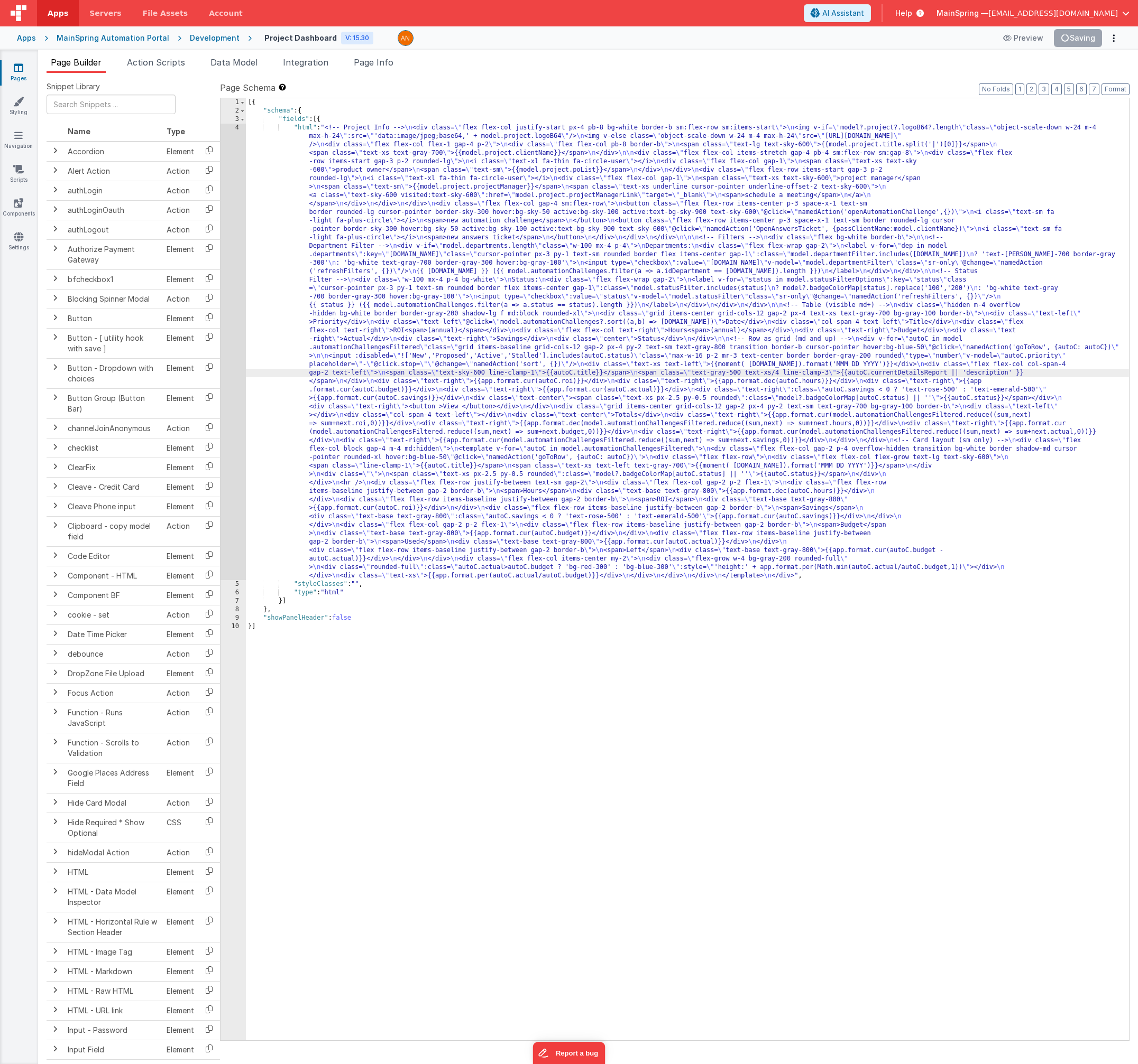
click at [234, 404] on div "4" at bounding box center [233, 352] width 26 height 456
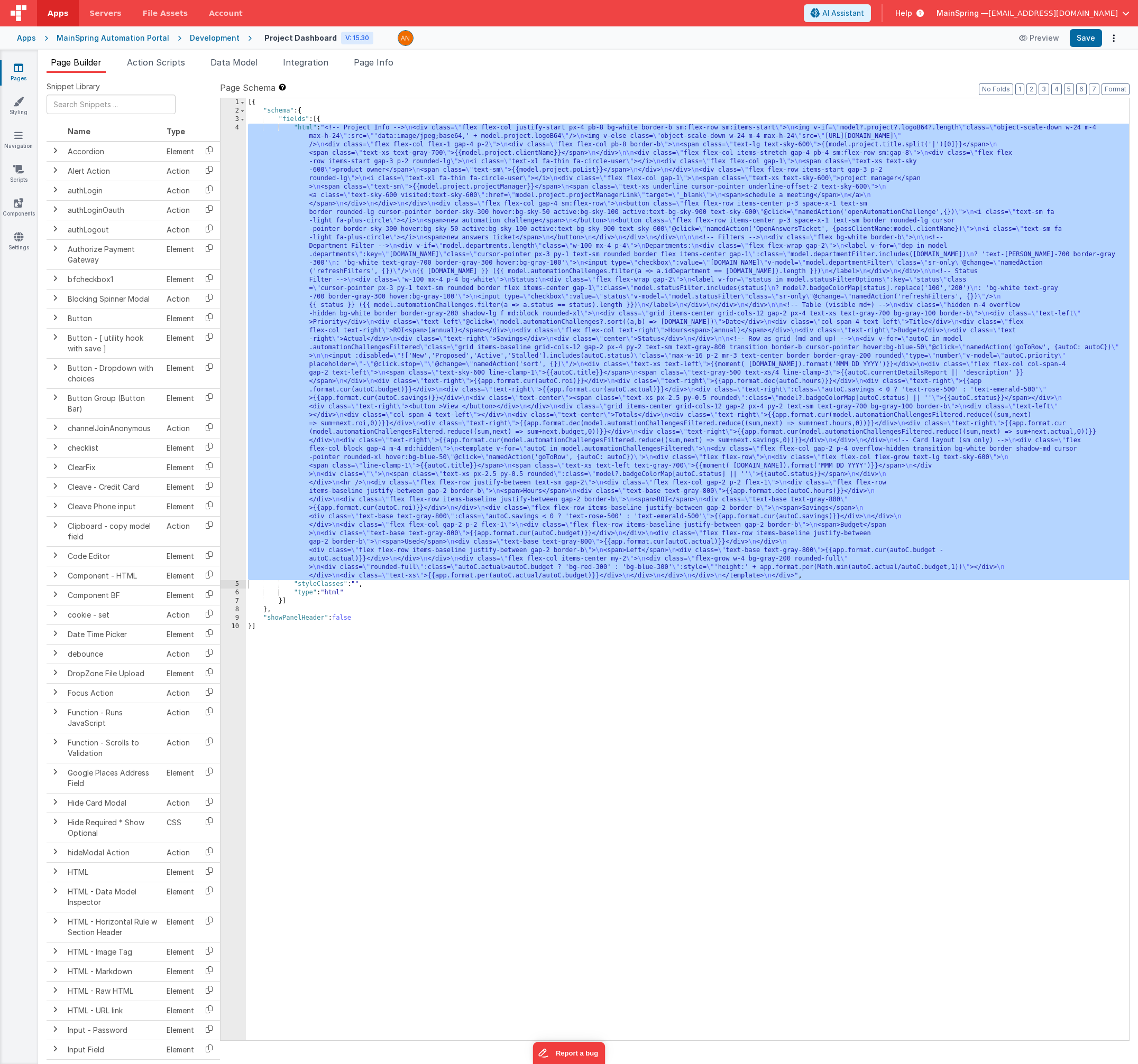
click at [533, 71] on ul "Page Builder Action Scripts Data Model Integration Page Info" at bounding box center [588, 64] width 1100 height 17
drag, startPoint x: 507, startPoint y: 369, endPoint x: 504, endPoint y: 382, distance: 13.3
click at [507, 369] on div "[{ "schema" : { "fields" : [{ "html" : "<!-- Project Info --> \n <div class= \"…" at bounding box center [686, 578] width 882 height 959
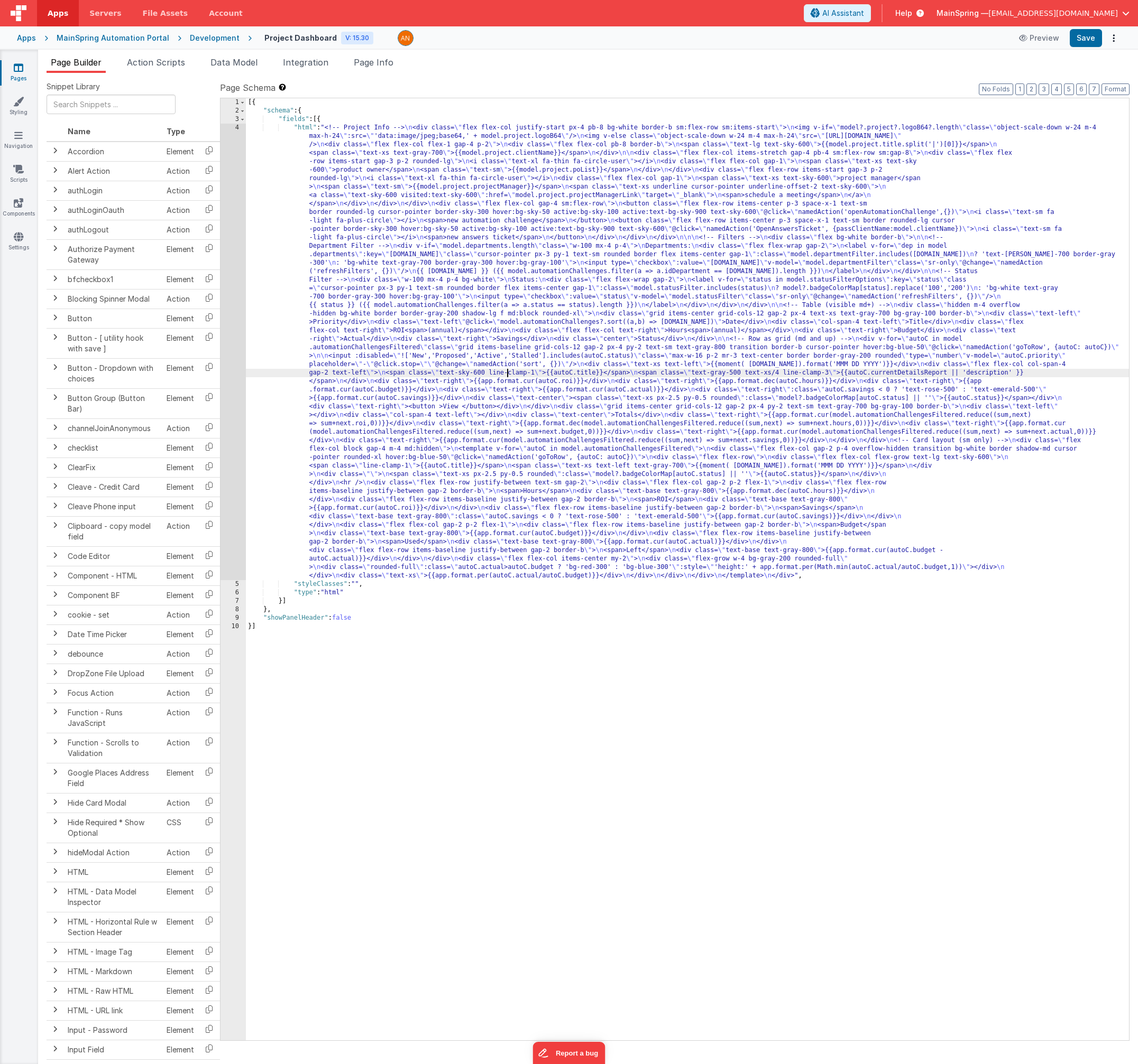
drag, startPoint x: 534, startPoint y: 697, endPoint x: 230, endPoint y: 588, distance: 323.0
click at [534, 697] on div "[{ "schema" : { "fields" : [{ "html" : "<!-- Project Info --> \n <div class= \"…" at bounding box center [686, 578] width 882 height 959
